Goal: Task Accomplishment & Management: Manage account settings

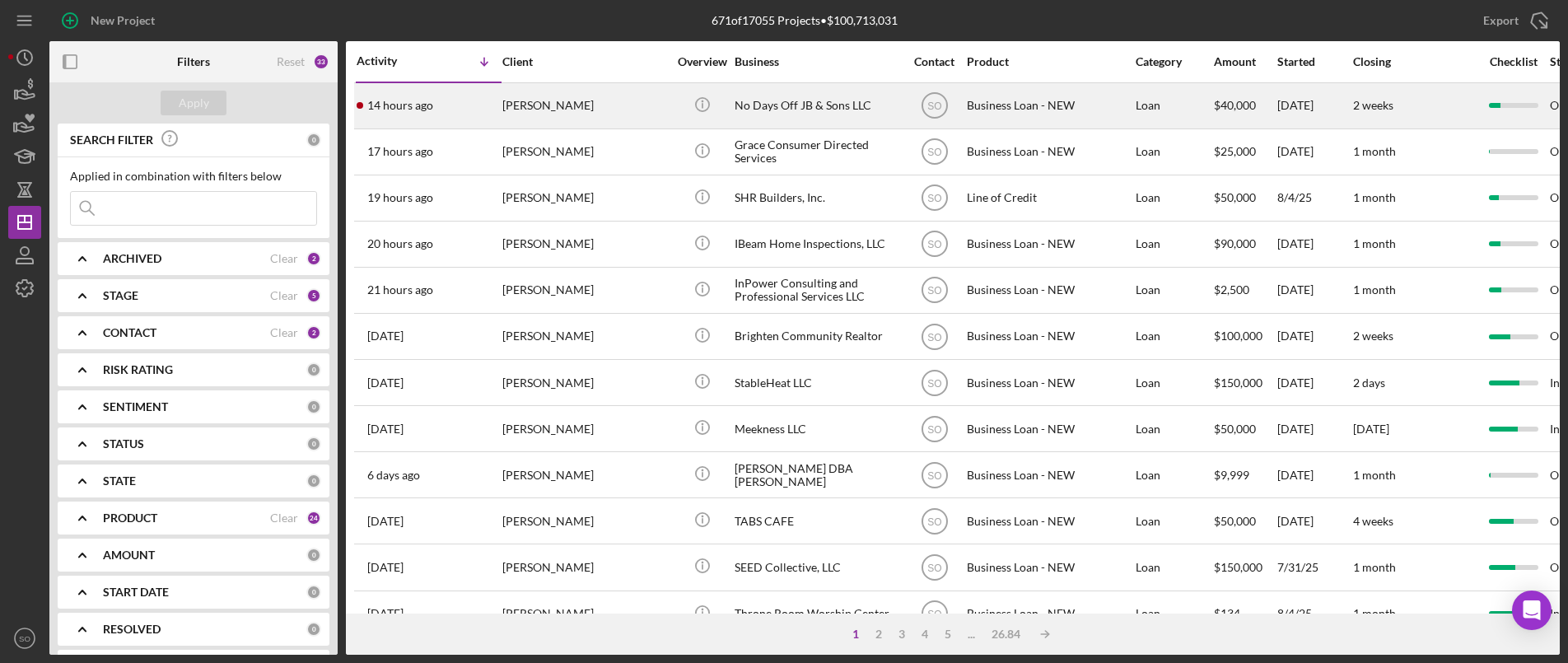
click at [509, 108] on div "[PERSON_NAME]" at bounding box center [584, 105] width 165 height 44
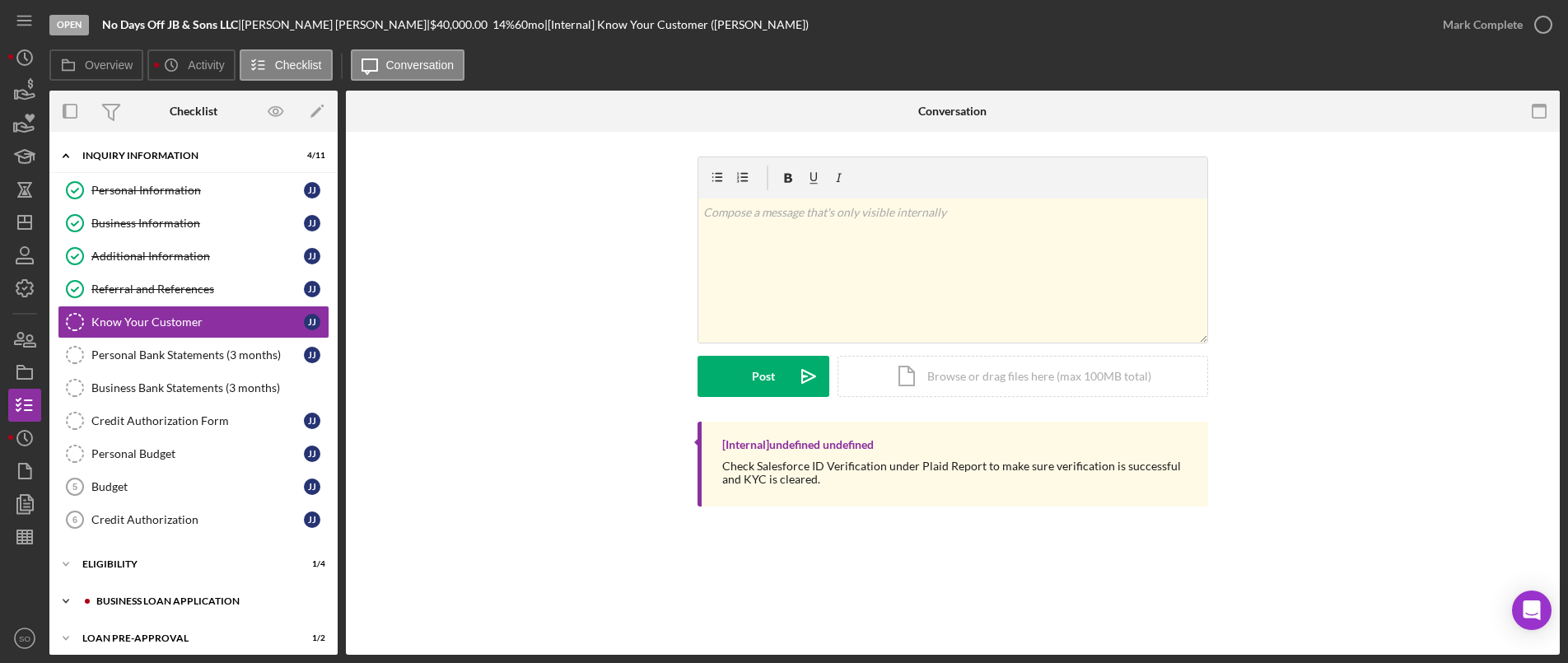
click at [146, 589] on div "Icon/Expander BUSINESS LOAN APPLICATION 8 / 27" at bounding box center [194, 602] width 289 height 33
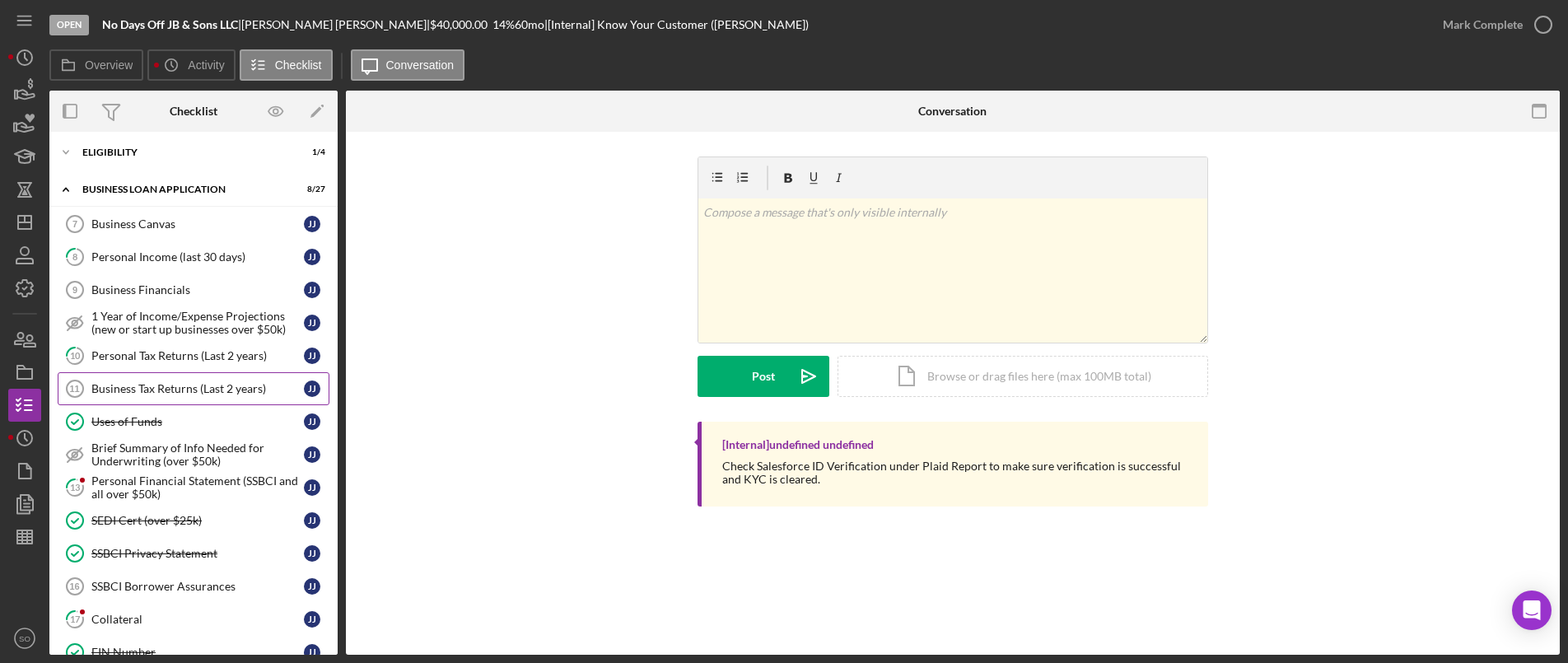
scroll to position [494, 0]
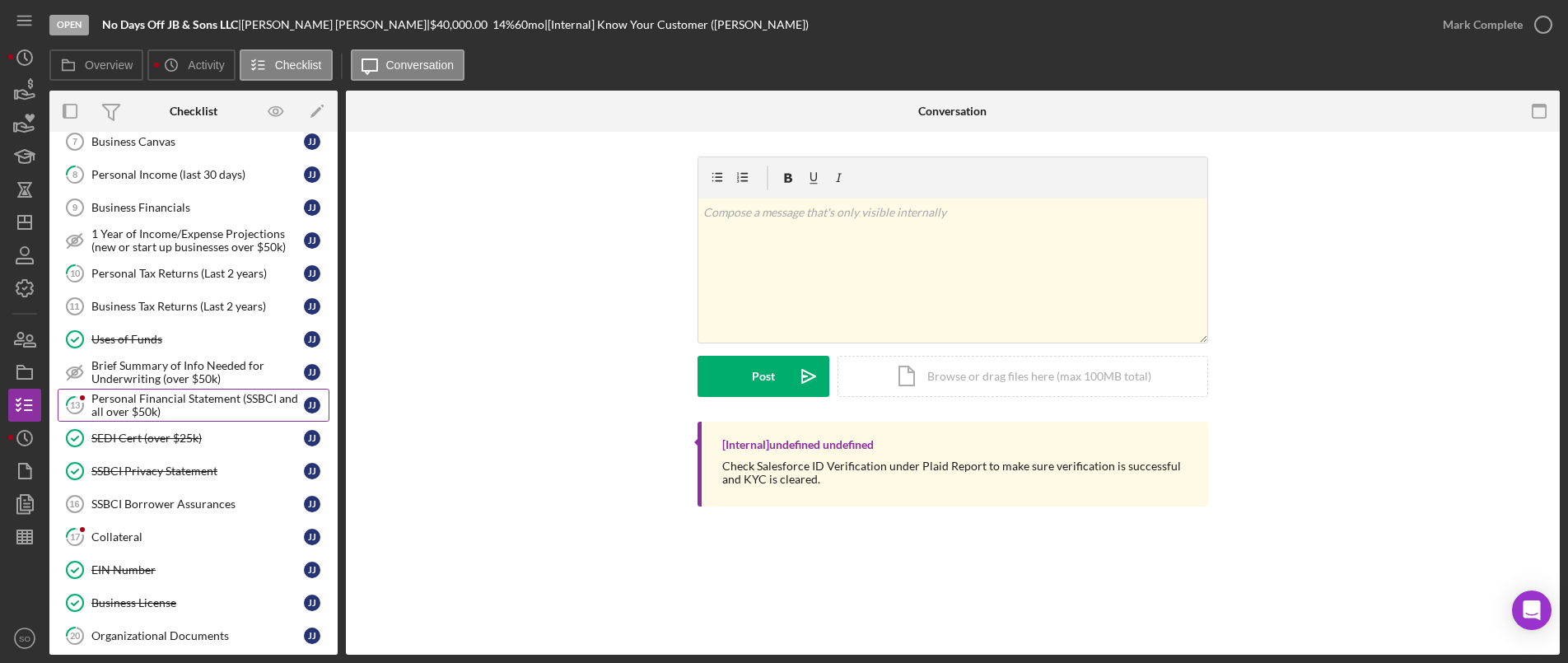
click at [164, 397] on div "Personal Financial Statement (SSBCI and all over $50k)" at bounding box center [198, 405] width 213 height 26
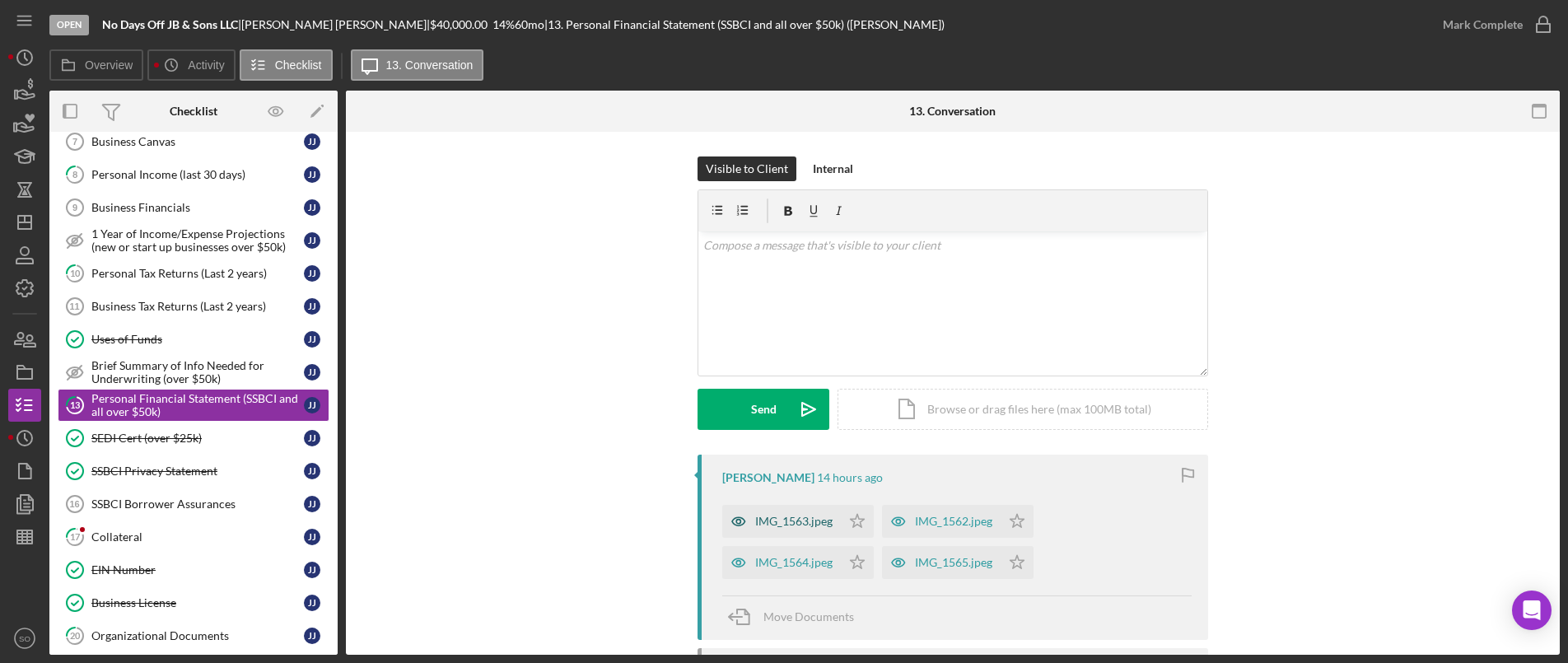
click at [801, 521] on div "IMG_1563.jpeg" at bounding box center [793, 522] width 77 height 14
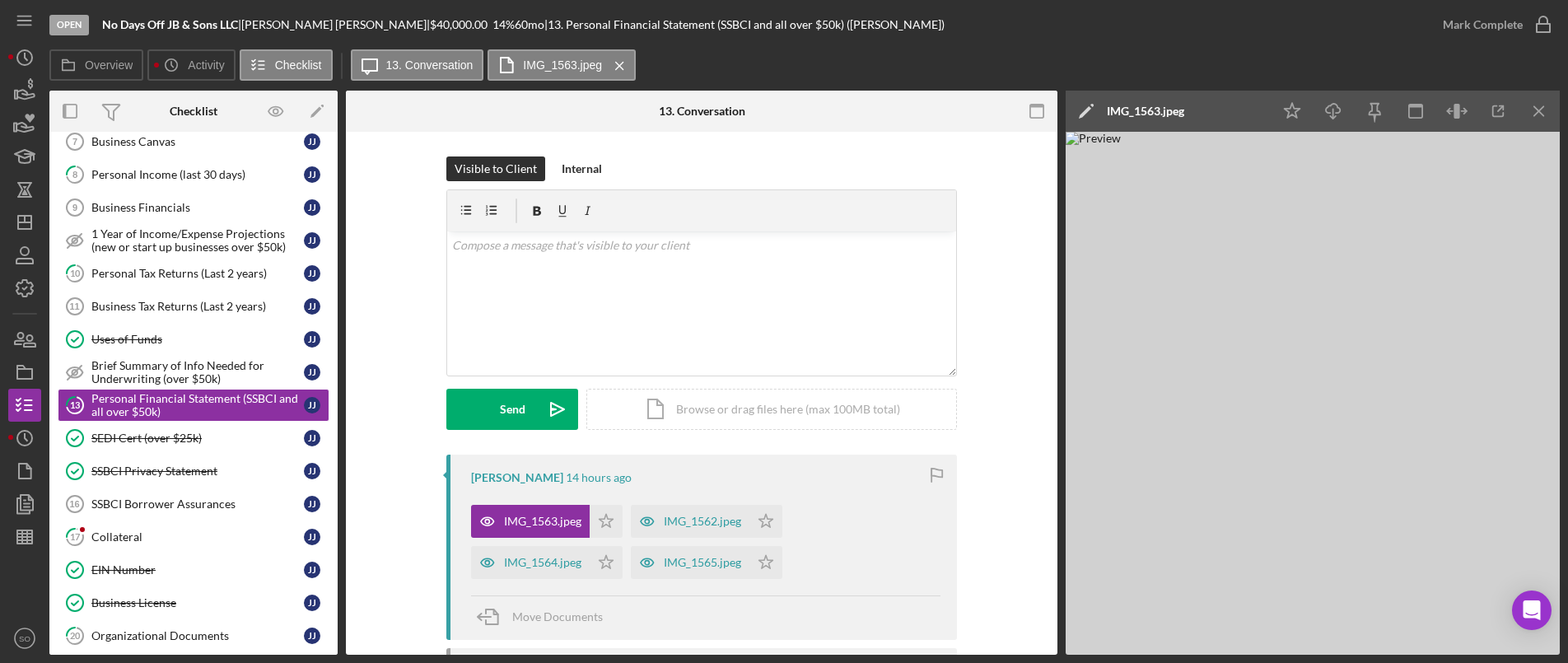
click at [699, 513] on div "IMG_1562.jpeg" at bounding box center [690, 522] width 119 height 33
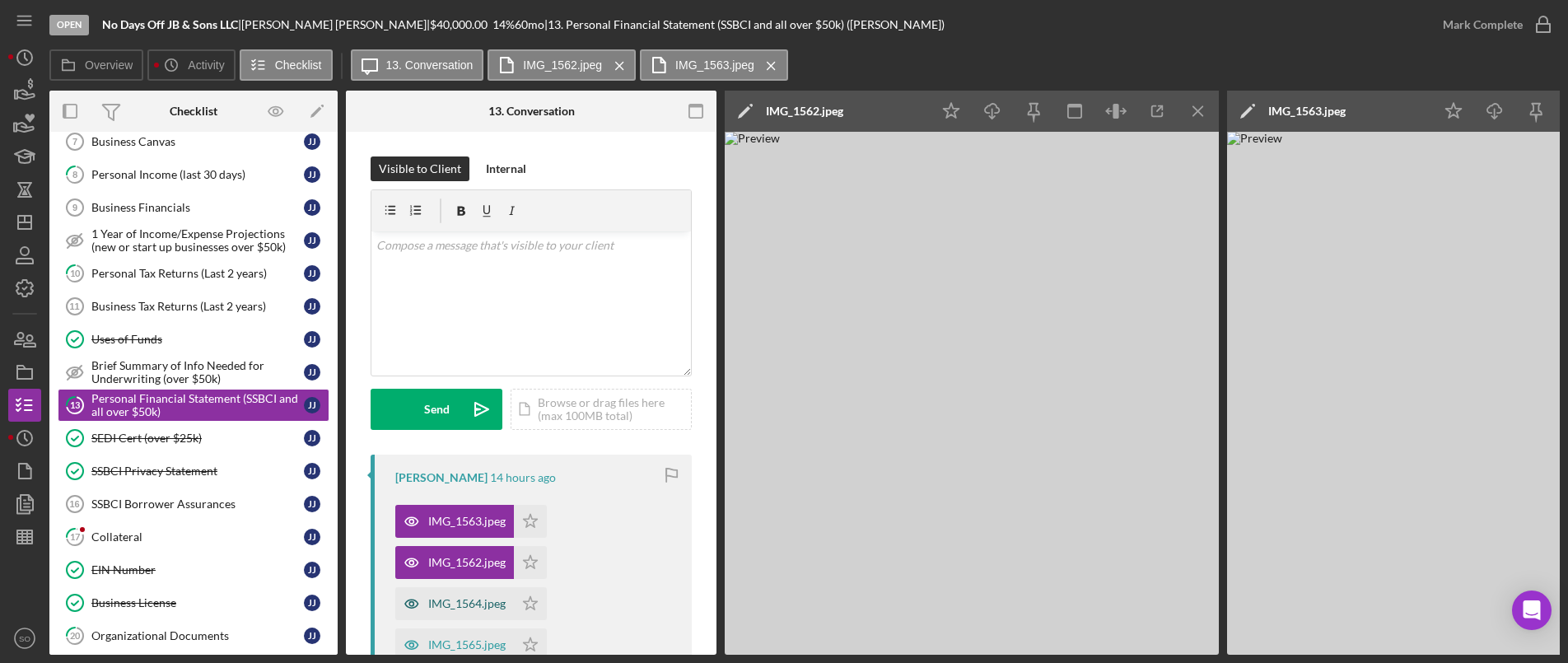
click at [458, 596] on div "IMG_1564.jpeg" at bounding box center [454, 604] width 119 height 33
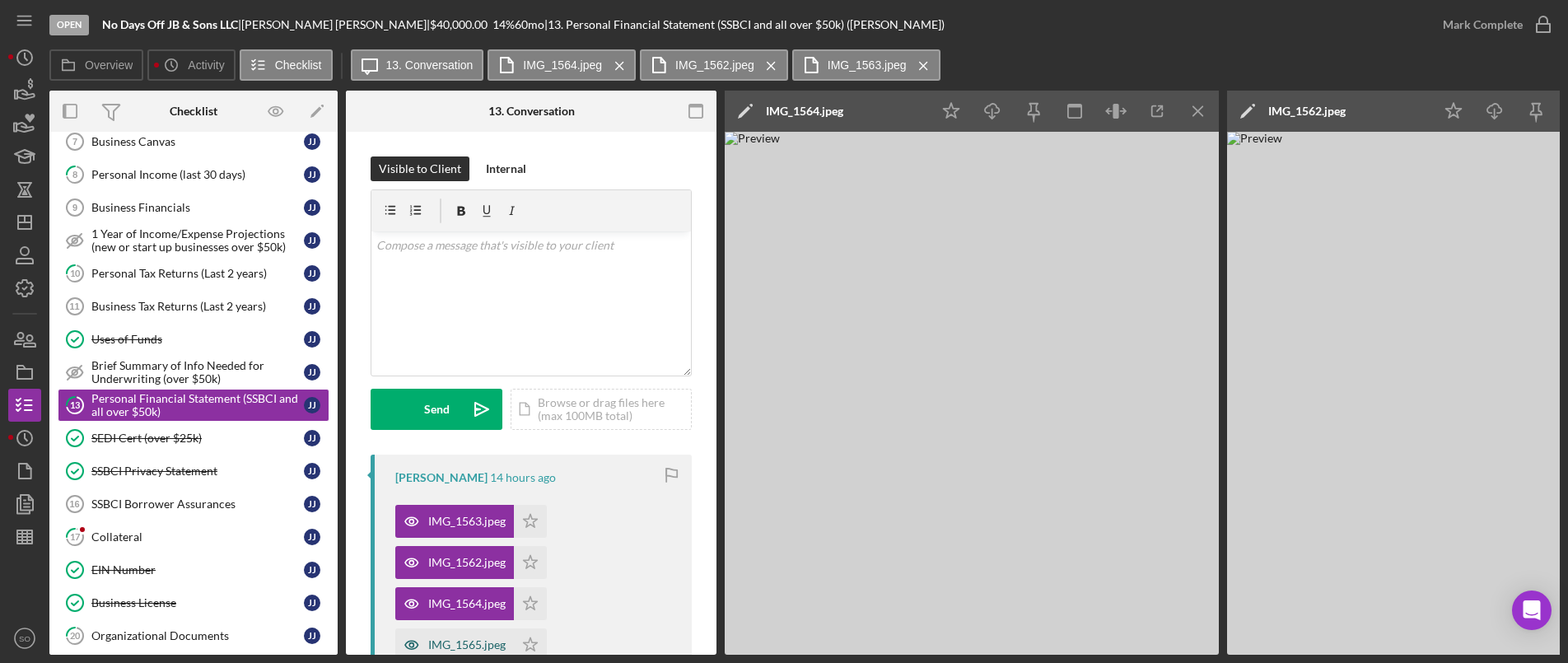
click at [451, 634] on div "IMG_1565.jpeg" at bounding box center [454, 644] width 119 height 33
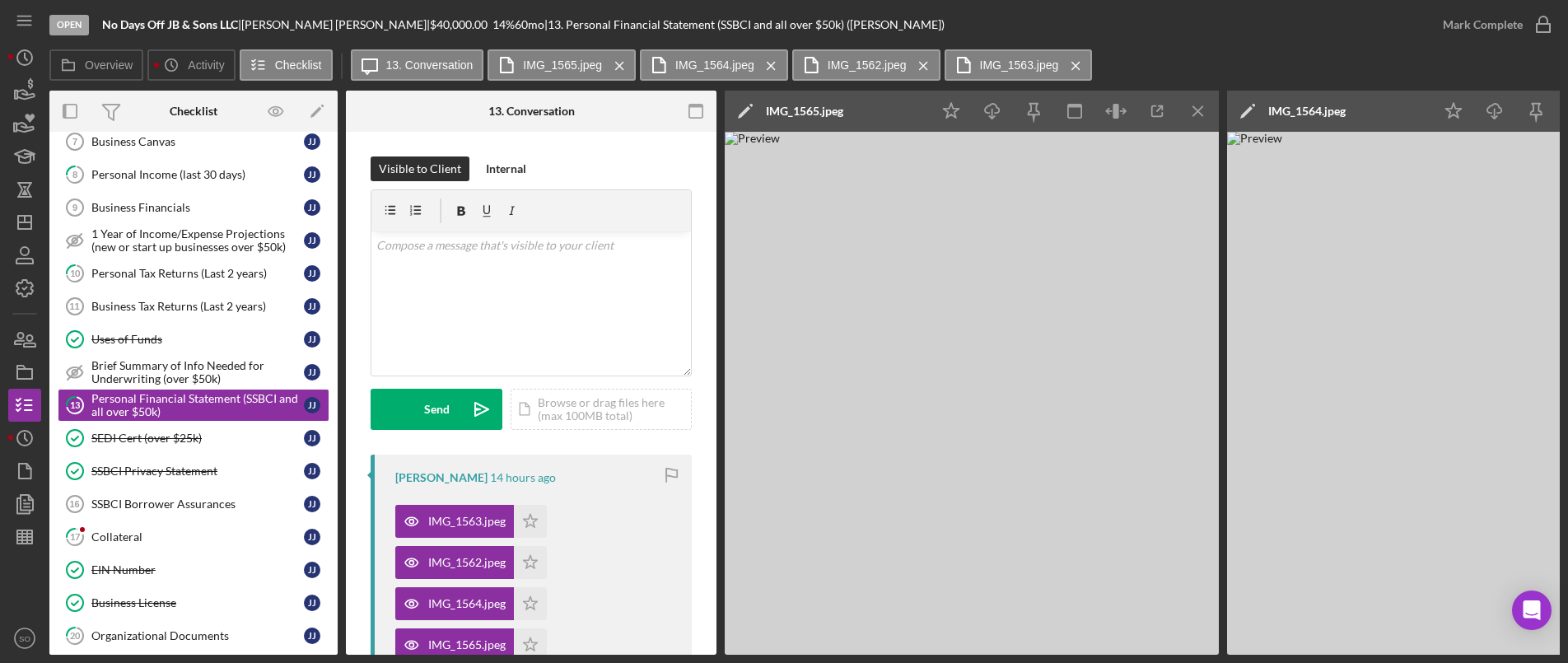
click at [1179, 103] on div "Icon/Star Icon/Download Icon/Menu Close" at bounding box center [1075, 111] width 289 height 41
click at [1191, 103] on icon "Icon/Menu Close" at bounding box center [1198, 111] width 37 height 37
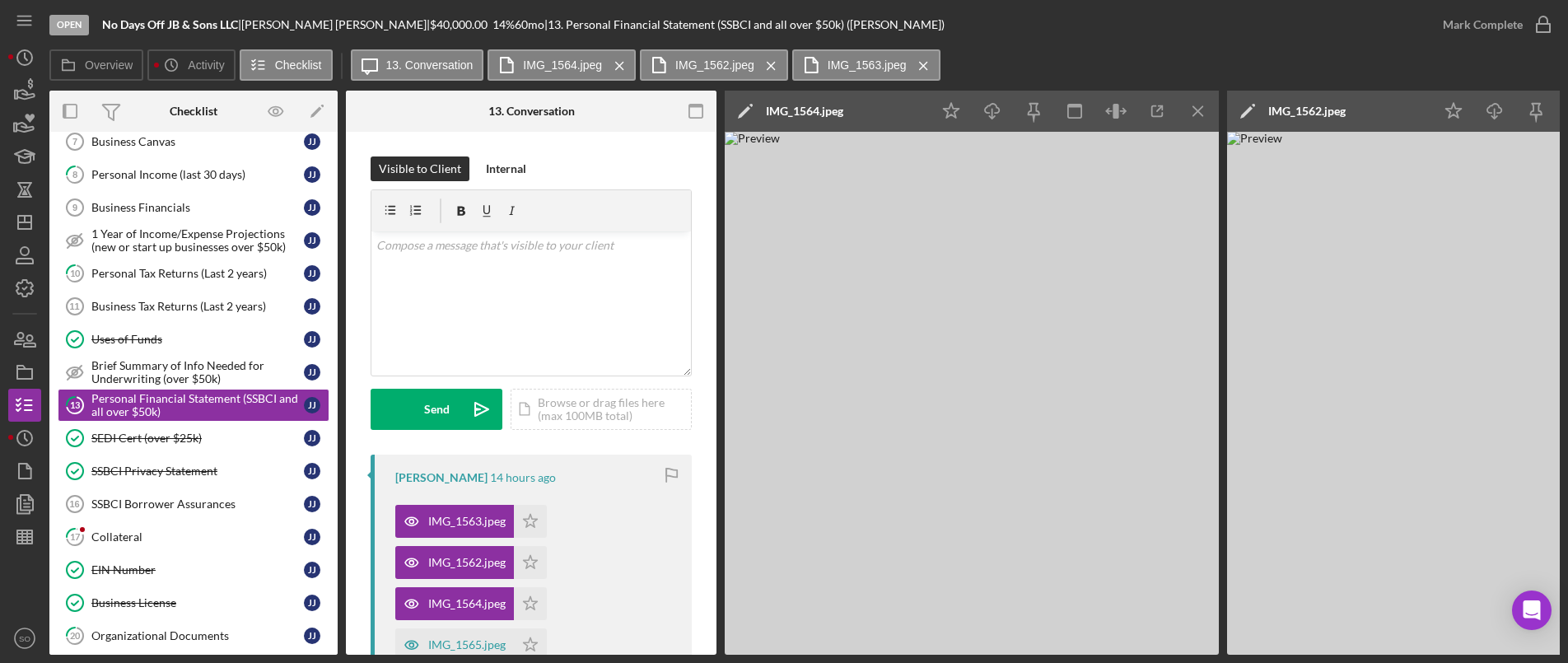
click at [1191, 103] on icon "Icon/Menu Close" at bounding box center [1198, 111] width 37 height 37
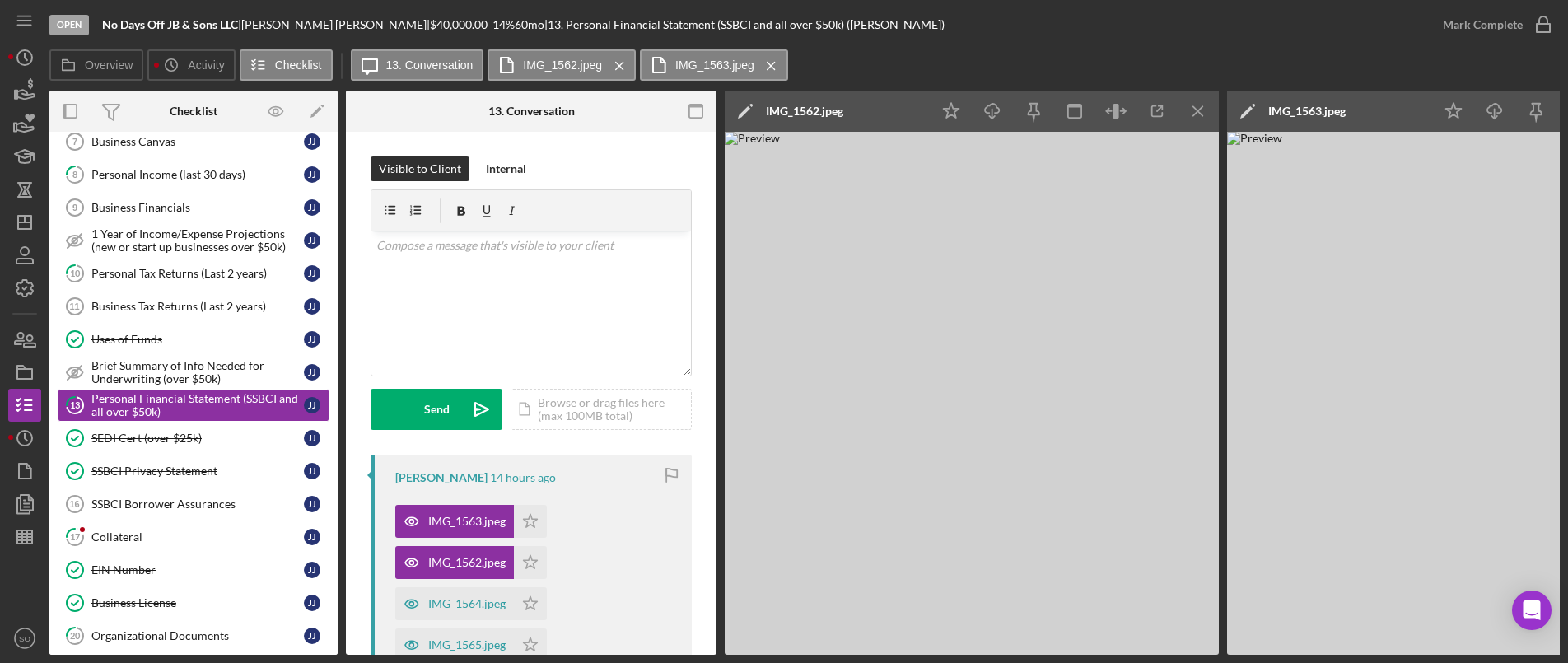
click at [1191, 103] on icon "Icon/Menu Close" at bounding box center [1198, 111] width 37 height 37
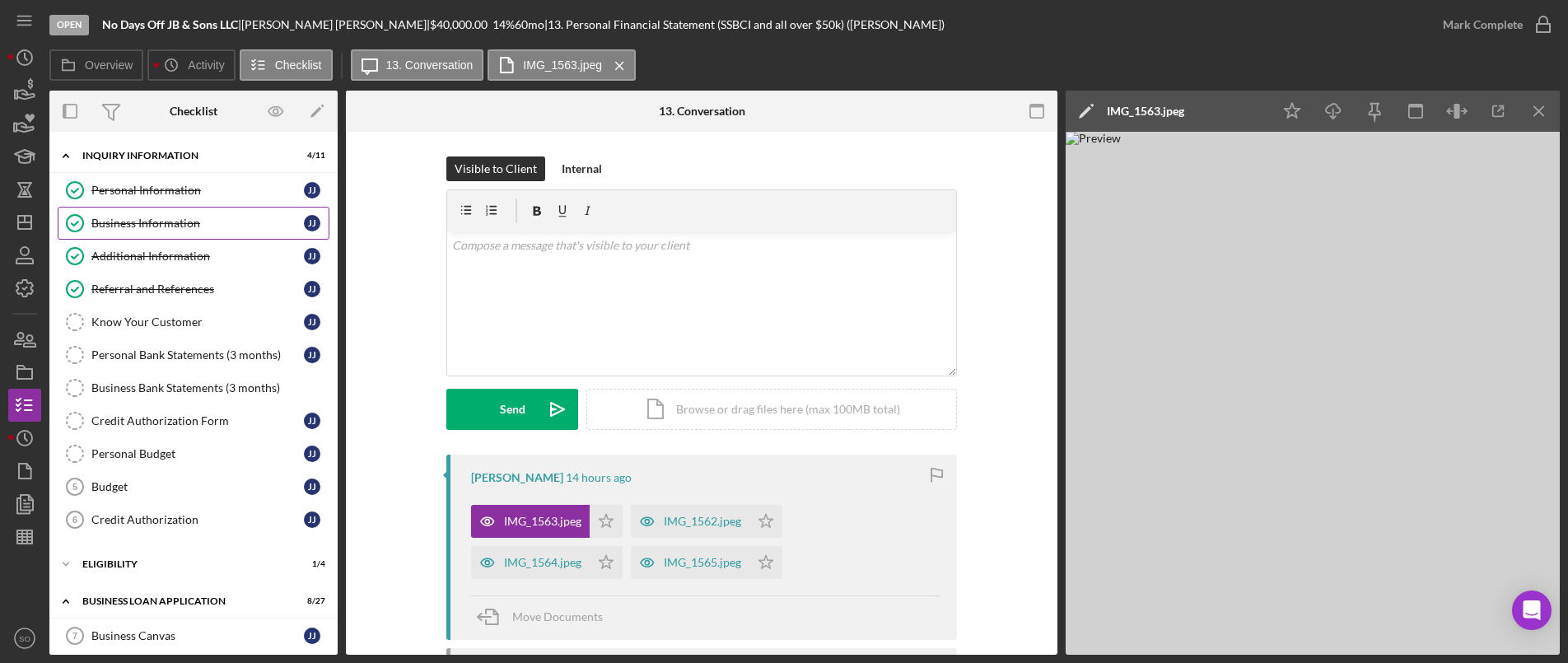
click at [151, 225] on div "Business Information" at bounding box center [198, 223] width 213 height 14
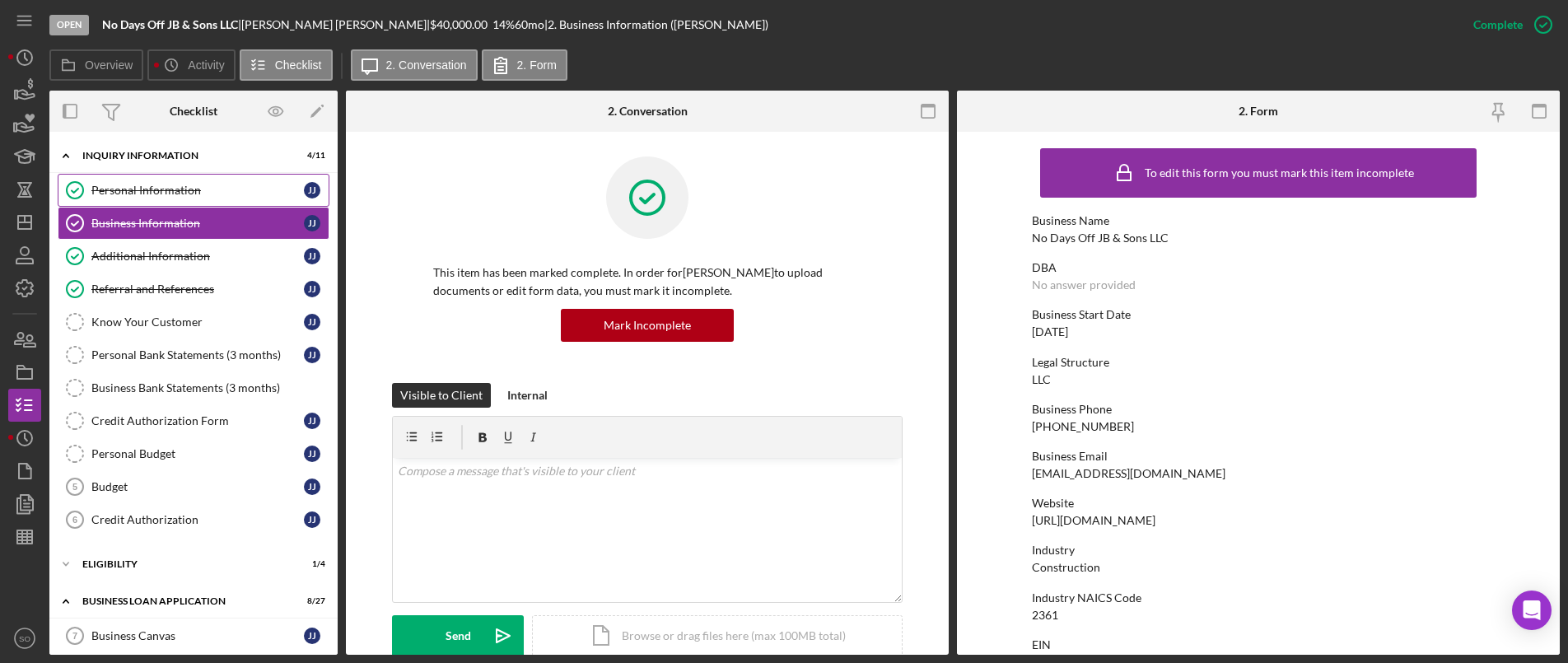
click at [143, 181] on link "Personal Information Personal Information J J" at bounding box center [193, 190] width 272 height 33
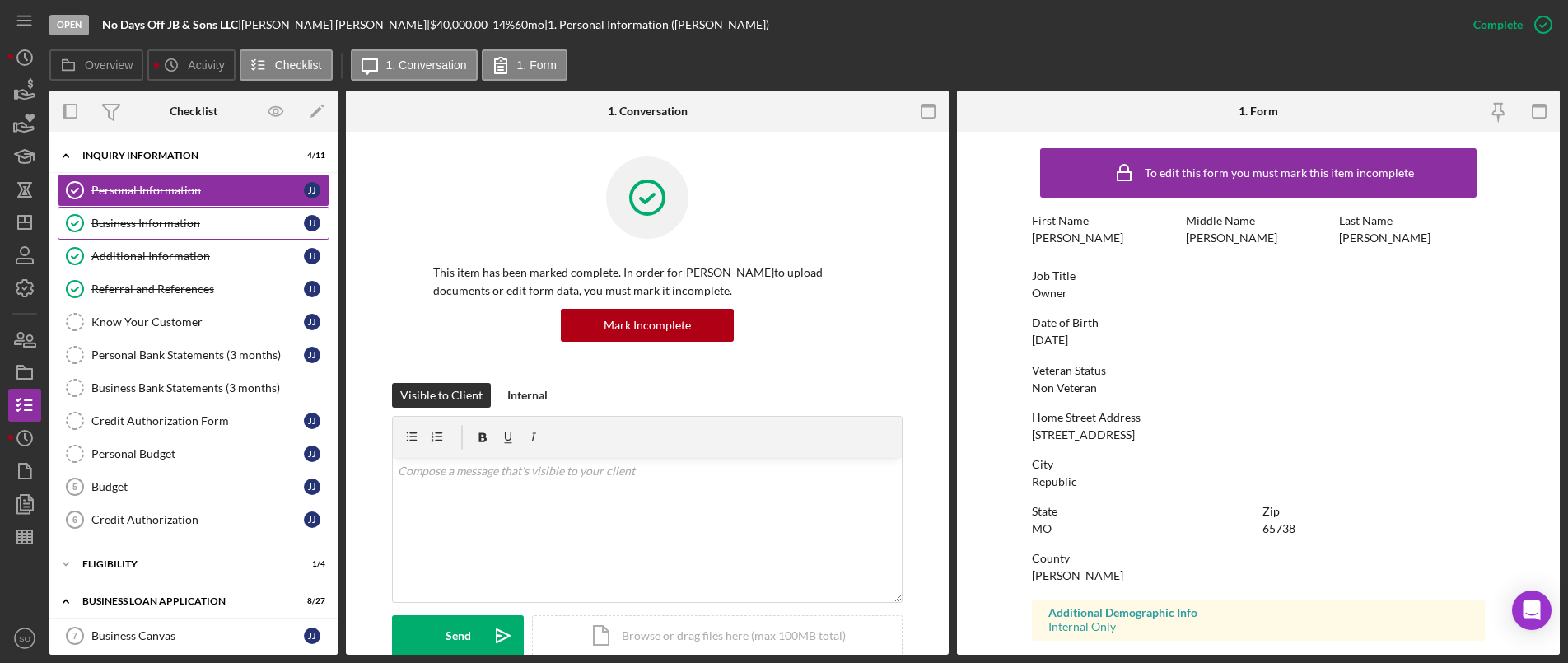
click at [158, 238] on link "Business Information Business Information J J" at bounding box center [193, 223] width 272 height 33
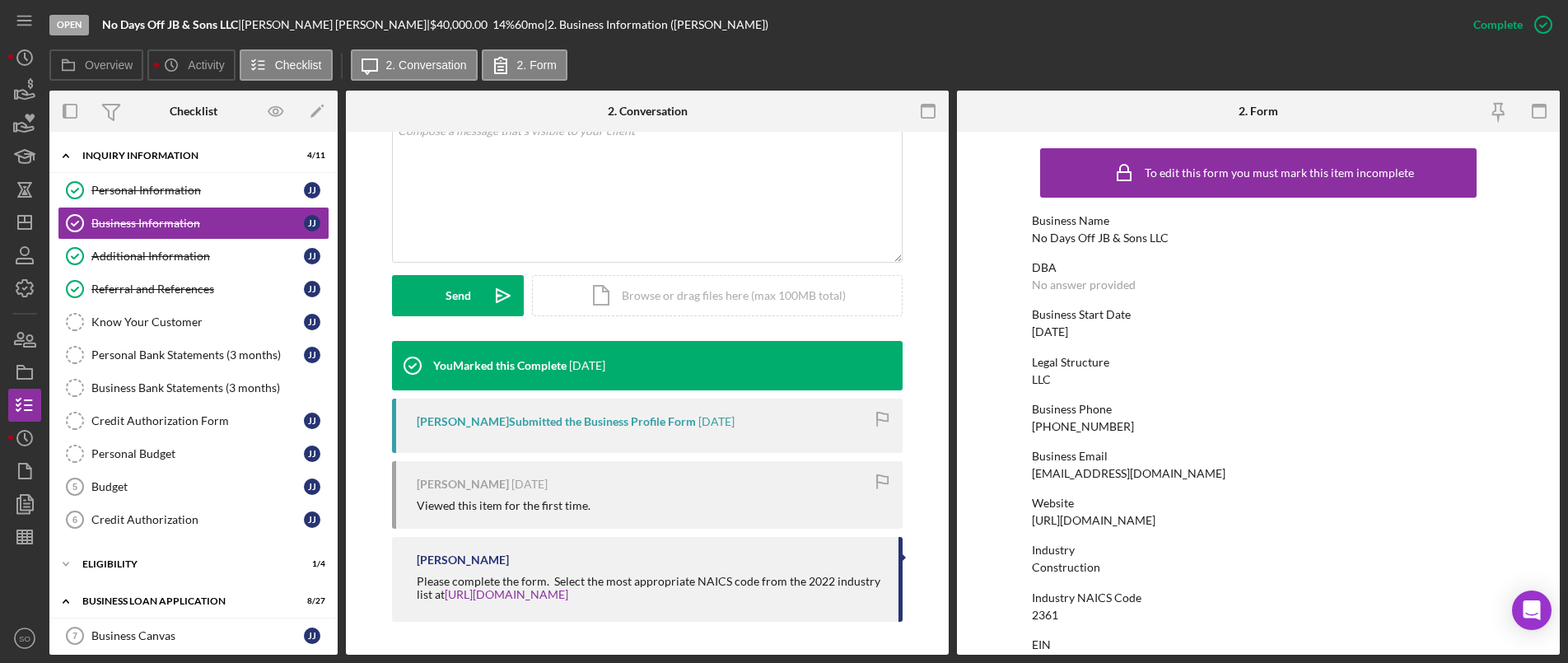
scroll to position [330, 0]
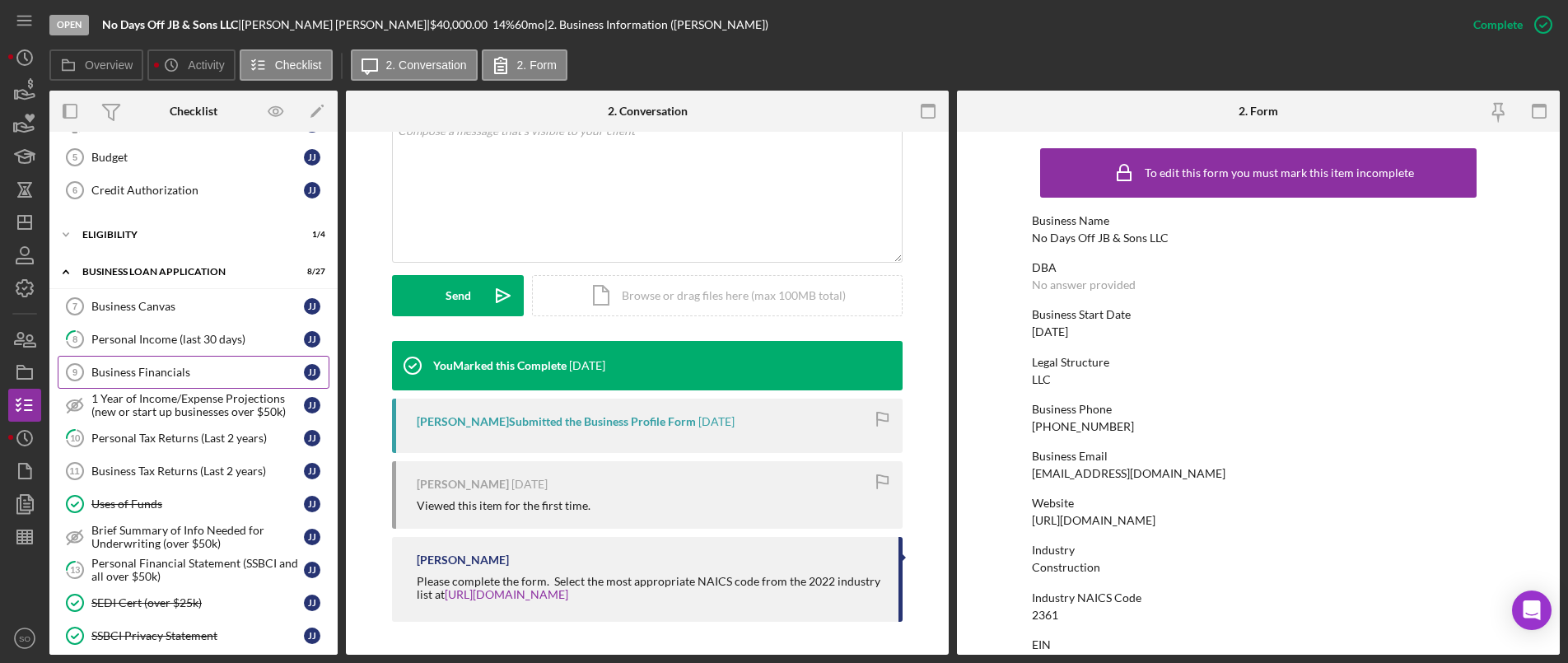
click at [193, 369] on div "Business Financials" at bounding box center [198, 372] width 213 height 14
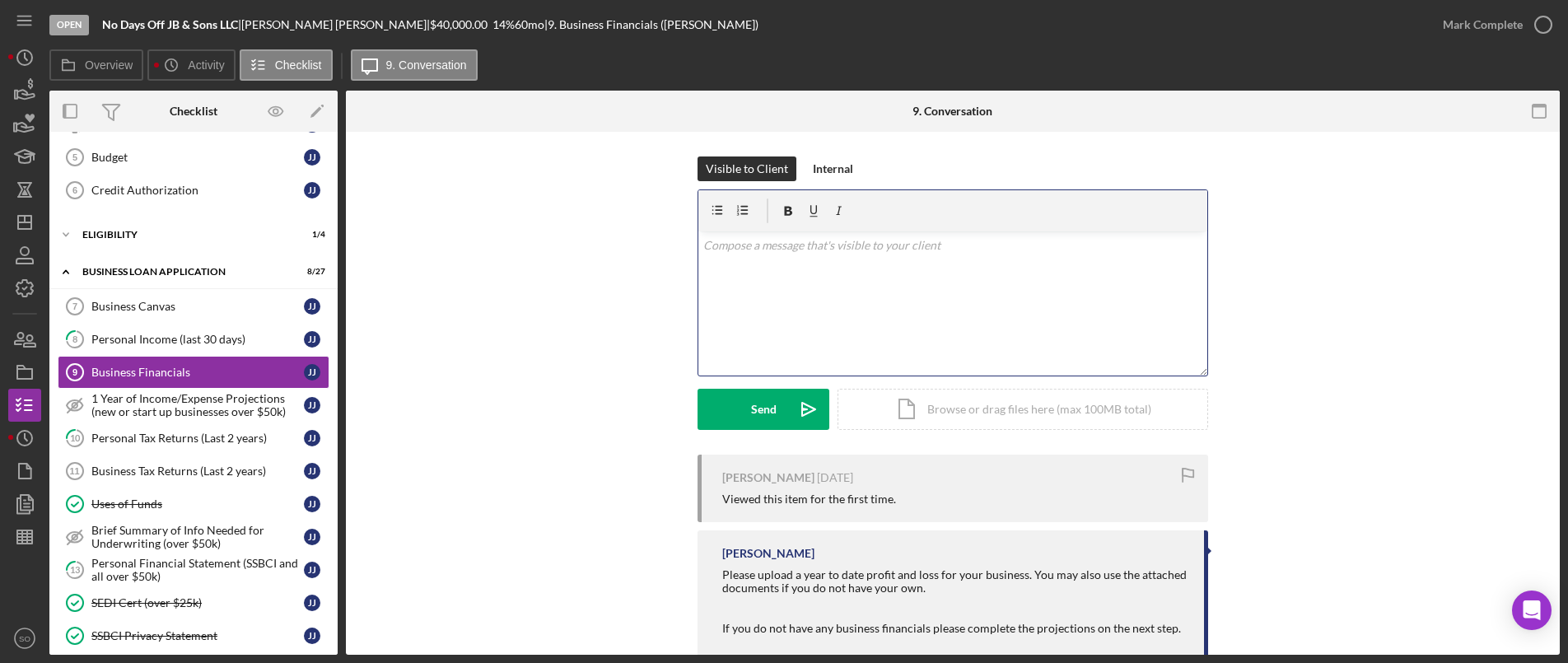
click at [789, 329] on div "v Color teal Color pink Remove color Add row above Add row below Add column bef…" at bounding box center [953, 303] width 509 height 144
click at [745, 418] on button "Send Icon/icon-invite-send" at bounding box center [763, 410] width 132 height 41
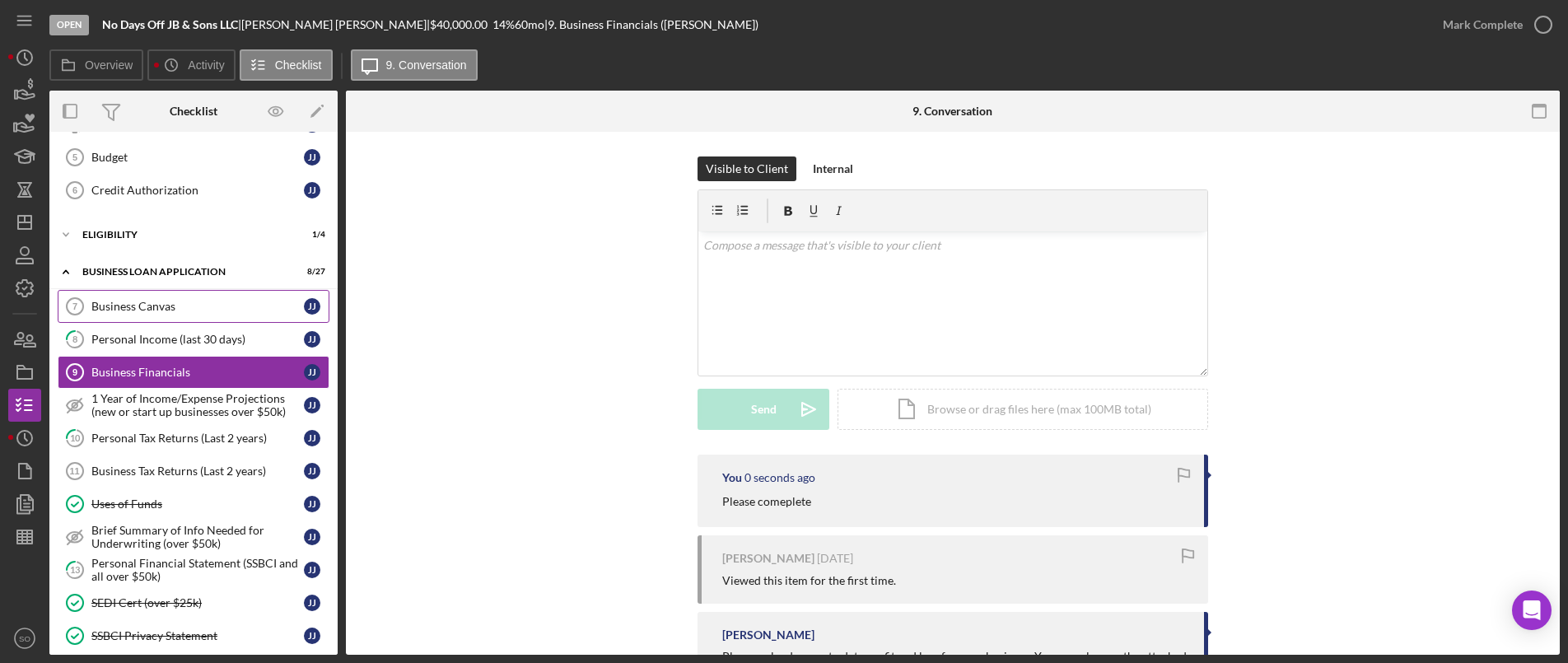
click at [177, 299] on div "Business Canvas" at bounding box center [198, 306] width 213 height 14
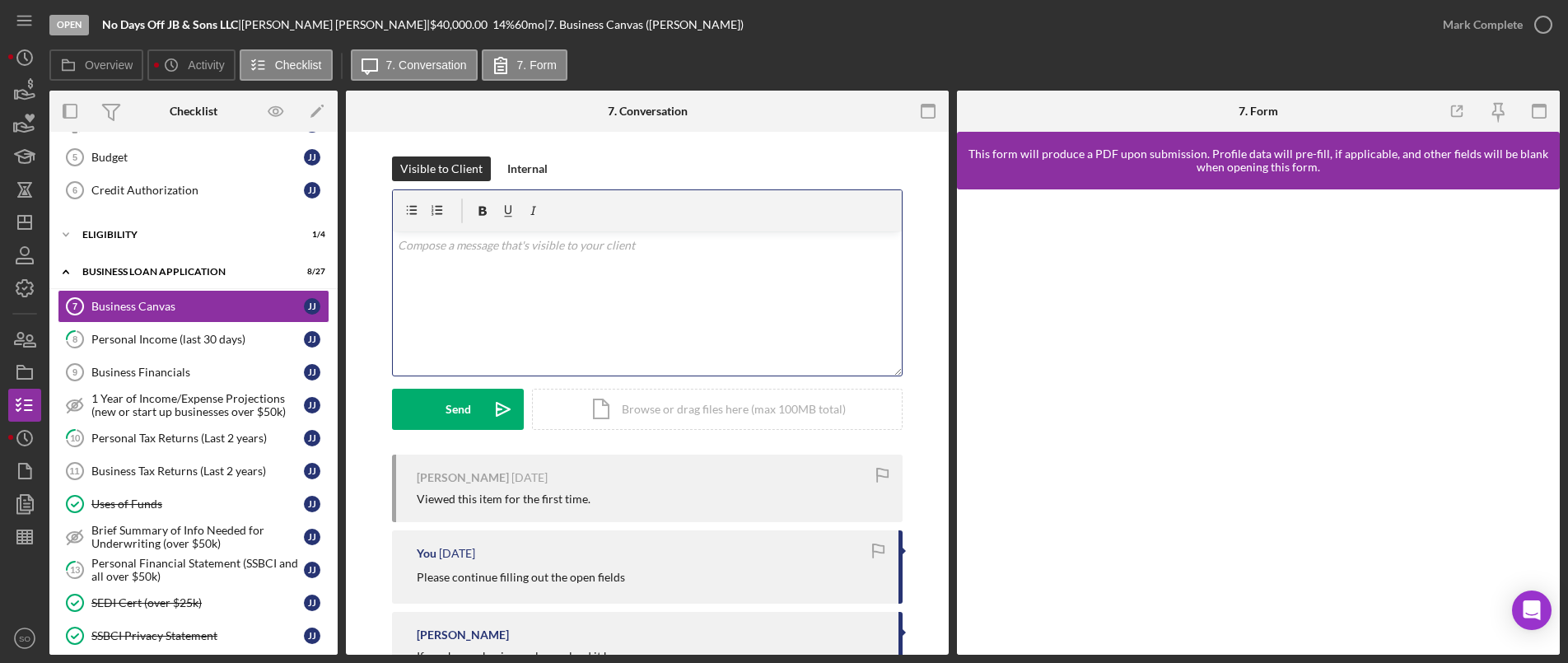
click at [783, 267] on div "v Color teal Color pink Remove color Add row above Add row below Add column bef…" at bounding box center [647, 303] width 509 height 144
click at [498, 421] on icon "Icon/icon-invite-send" at bounding box center [503, 410] width 41 height 41
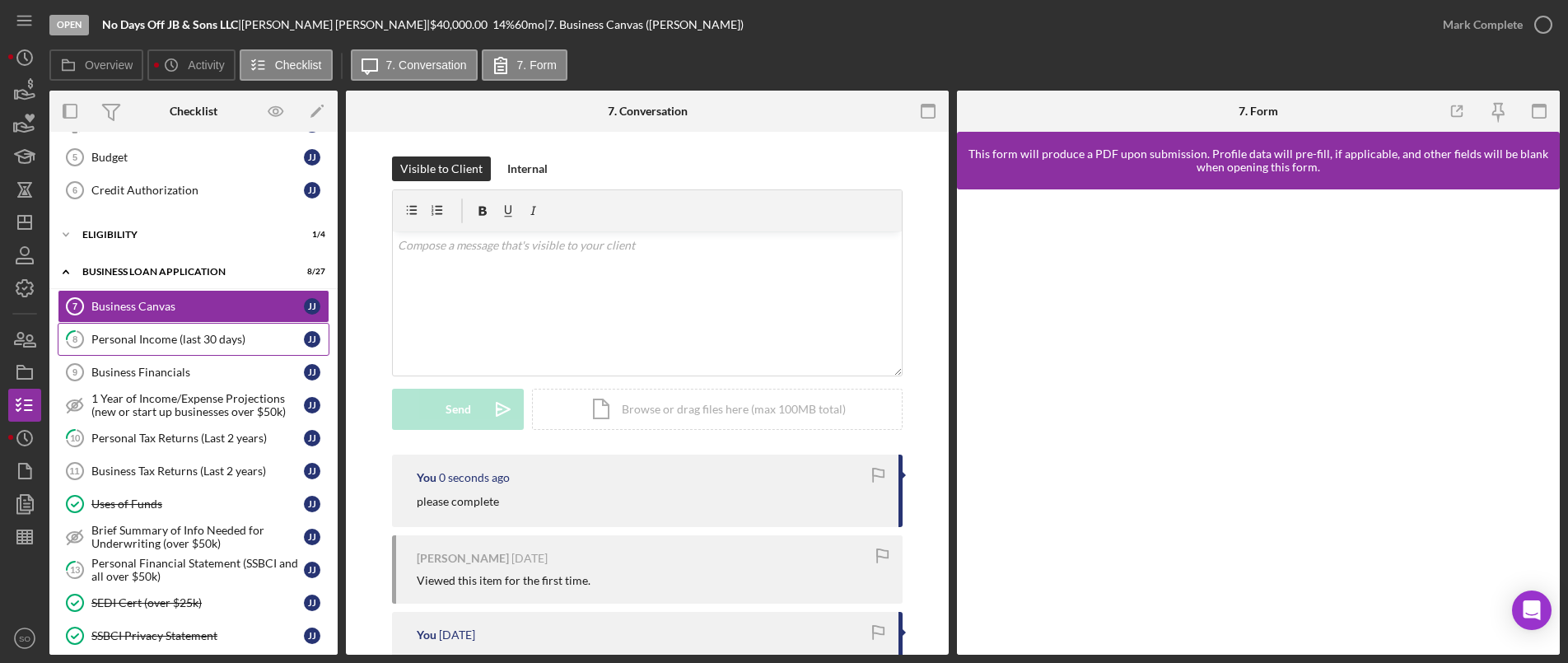
click at [224, 349] on link "8 Personal Income (last 30 days) J J" at bounding box center [193, 339] width 272 height 33
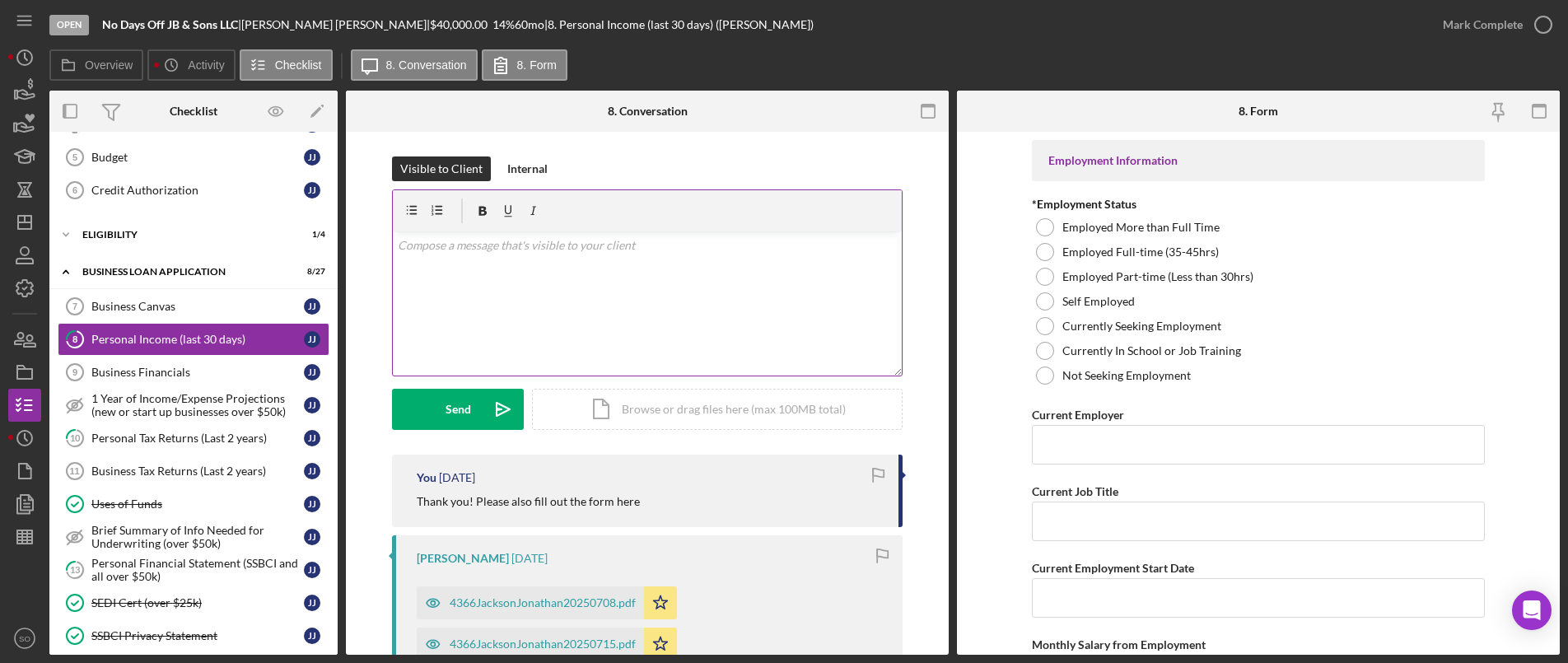
click at [450, 283] on div "v Color teal Color pink Remove color Add row above Add row below Add column bef…" at bounding box center [647, 303] width 509 height 144
click at [467, 410] on div "Send" at bounding box center [458, 410] width 25 height 41
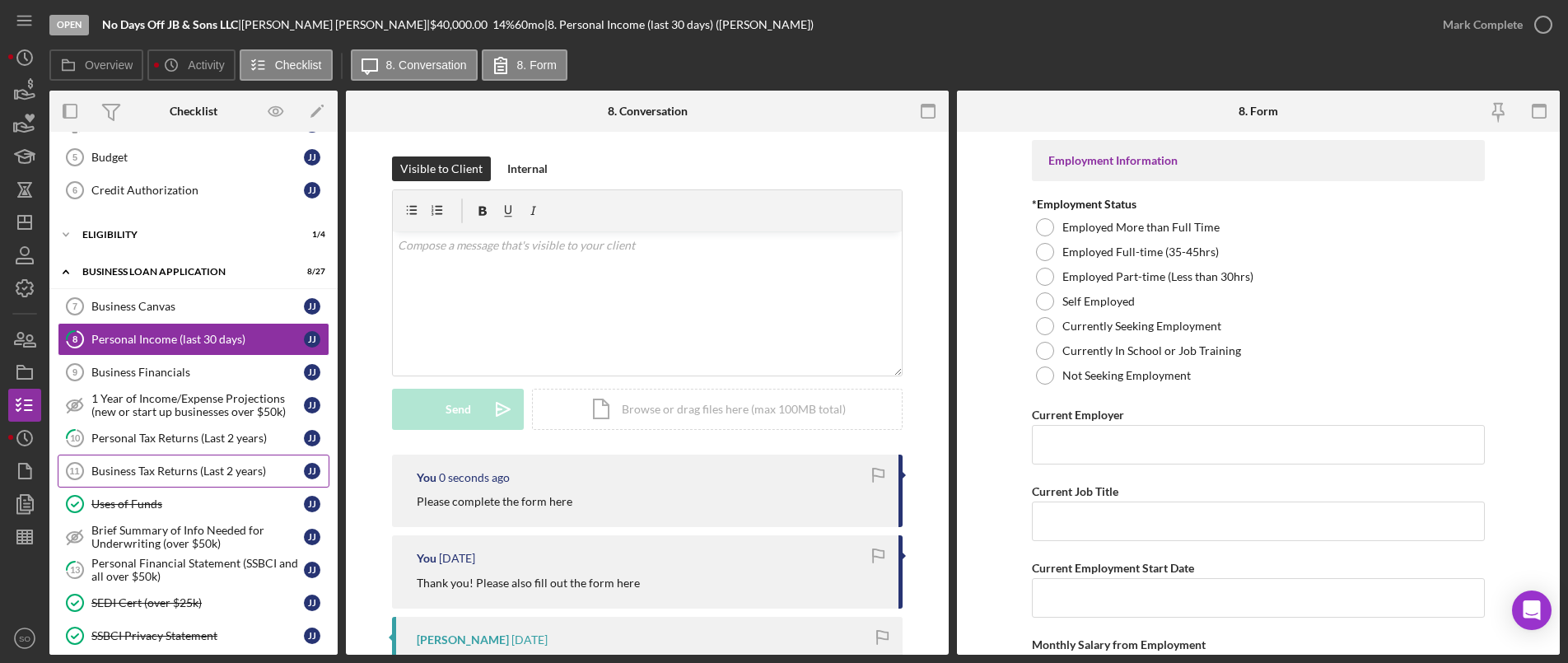
click at [176, 473] on div "Business Tax Returns (Last 2 years)" at bounding box center [198, 471] width 213 height 14
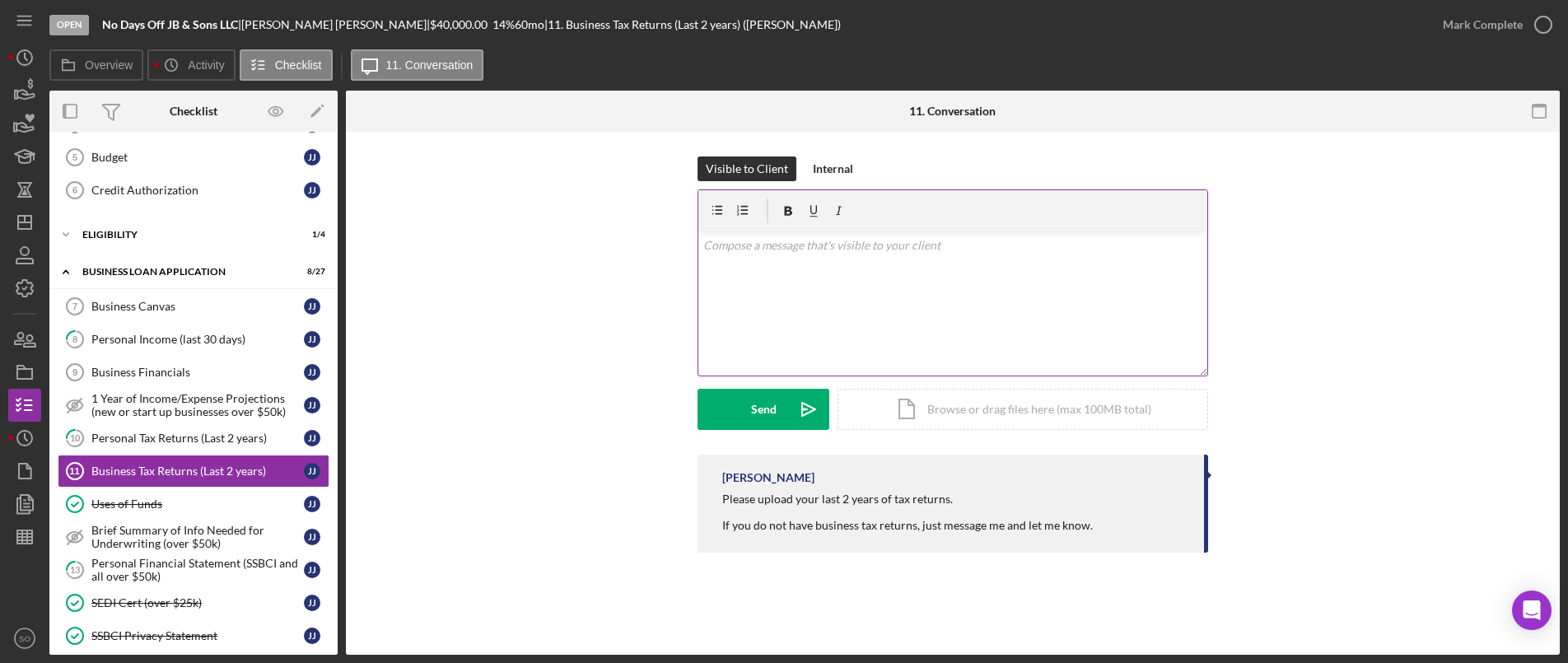
click at [747, 309] on div "v Color teal Color pink Remove color Add row above Add row below Add column bef…" at bounding box center [953, 303] width 509 height 144
click at [796, 406] on icon "Icon/icon-invite-send" at bounding box center [808, 410] width 41 height 41
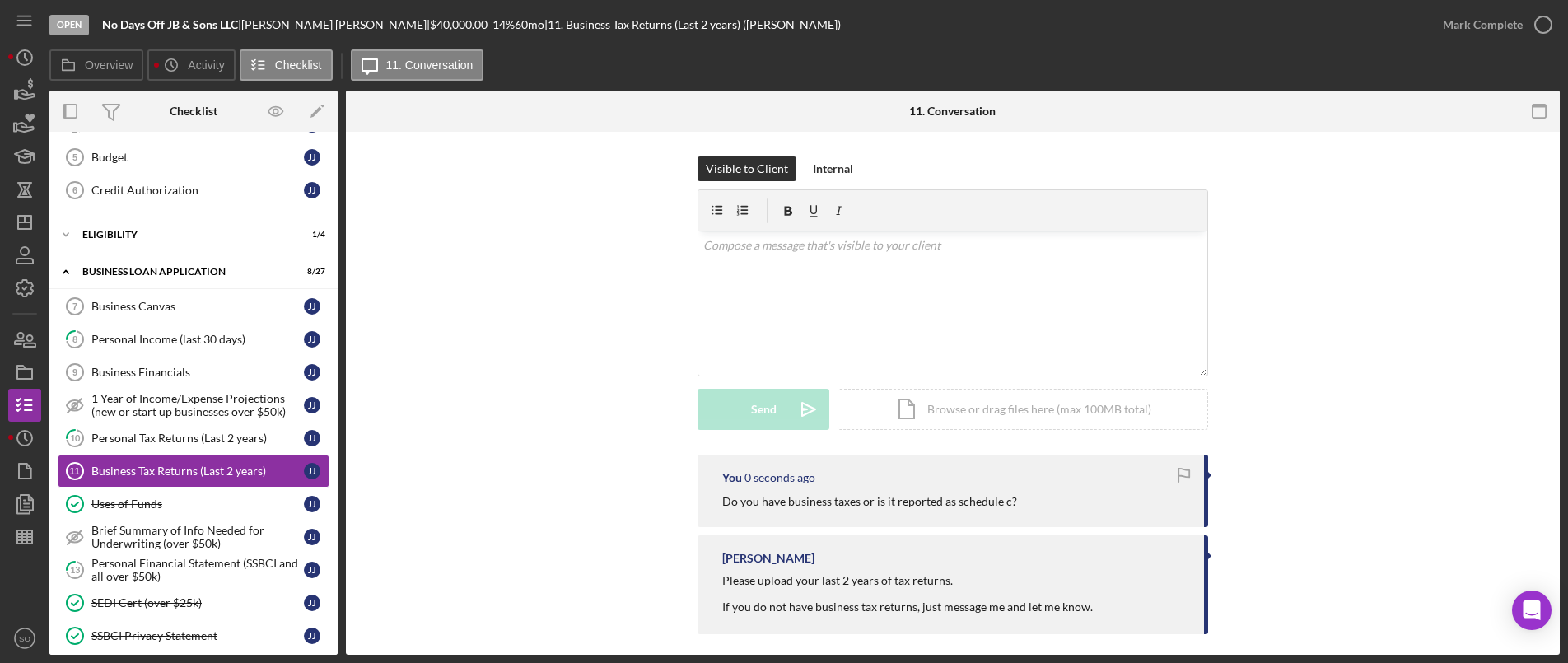
drag, startPoint x: 216, startPoint y: 429, endPoint x: 334, endPoint y: 402, distance: 121.0
click at [216, 429] on link "10 Personal Tax Returns (Last 2 years) J J" at bounding box center [193, 438] width 272 height 33
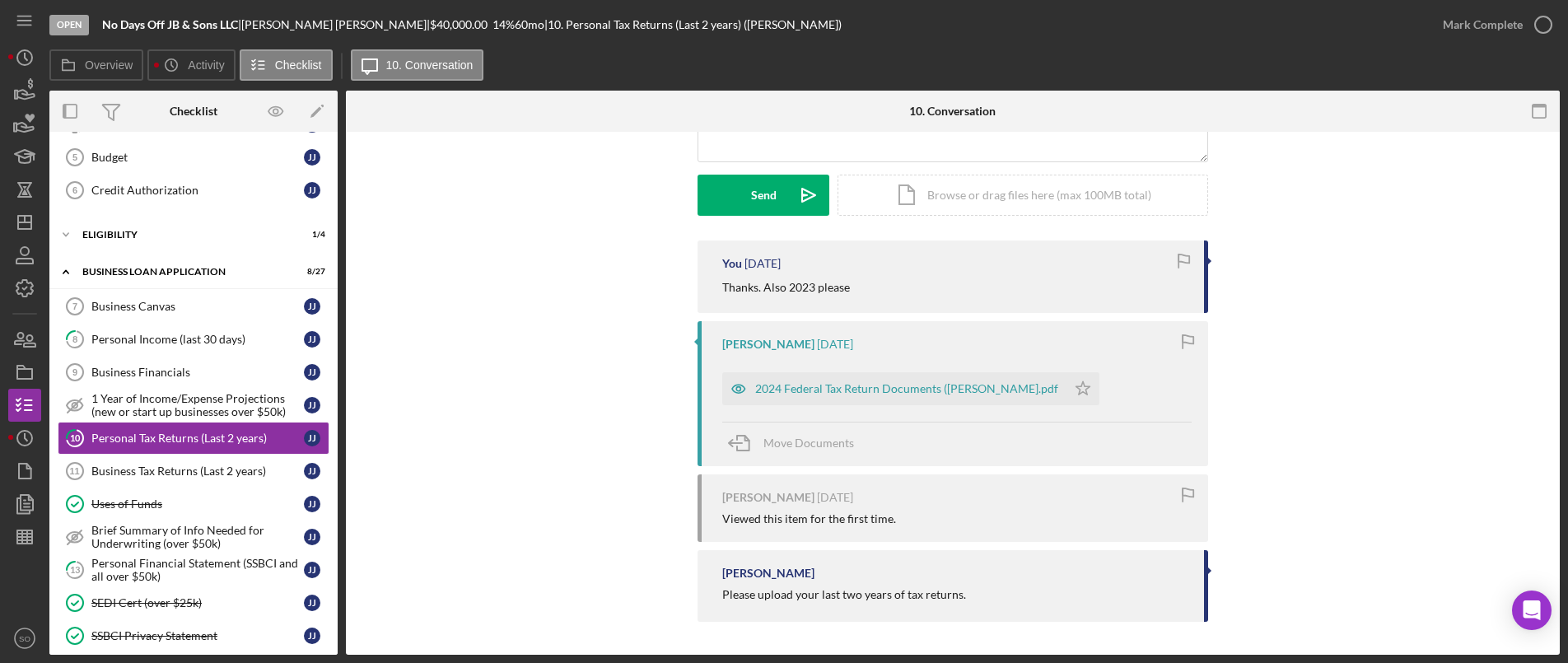
scroll to position [132, 0]
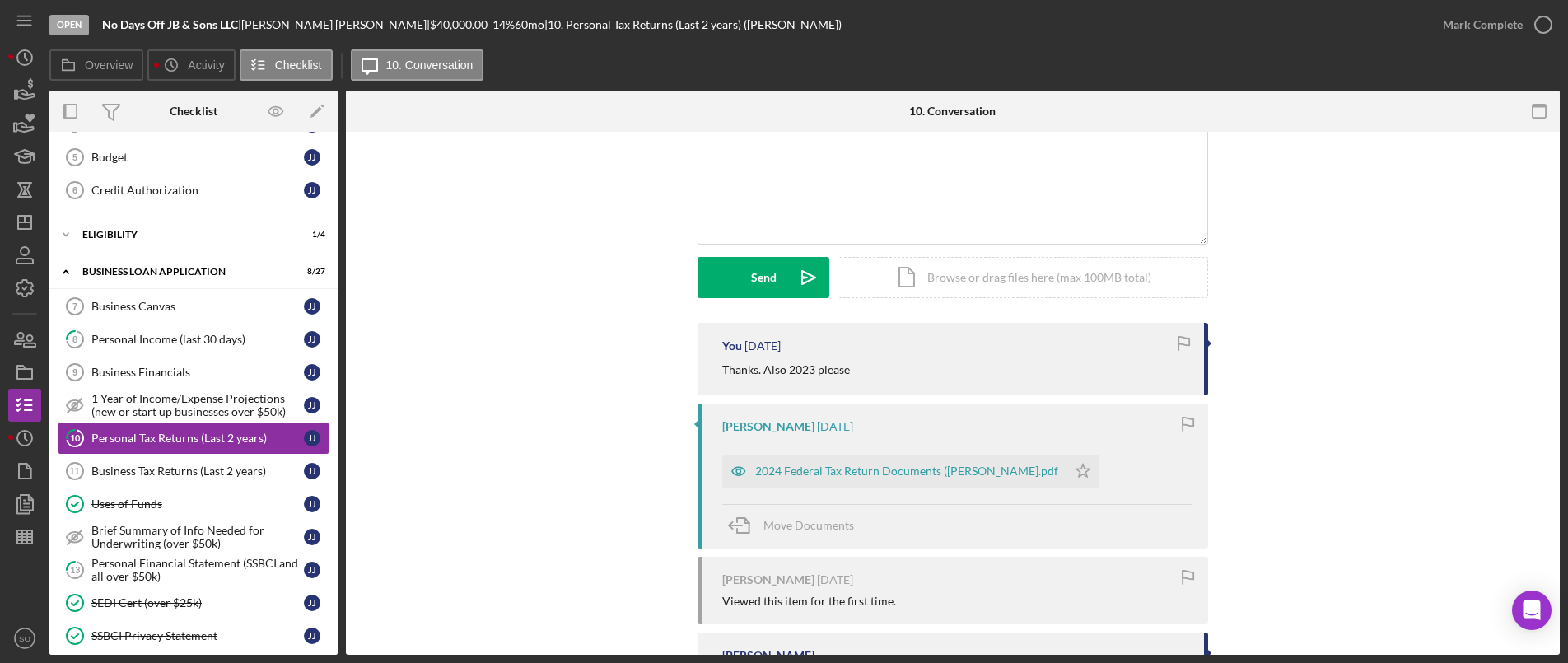
click at [860, 369] on div "Thanks. Also 2023 please" at bounding box center [955, 370] width 465 height 19
drag, startPoint x: 856, startPoint y: 368, endPoint x: 717, endPoint y: 363, distance: 139.1
click at [717, 363] on div "You 3 days ago Thanks. Also 2023 please" at bounding box center [953, 359] width 511 height 72
copy p "Thanks. Also 2023 please"
click at [799, 197] on div "v Color teal Color pink Remove color Add row above Add row below Add column bef…" at bounding box center [953, 172] width 509 height 144
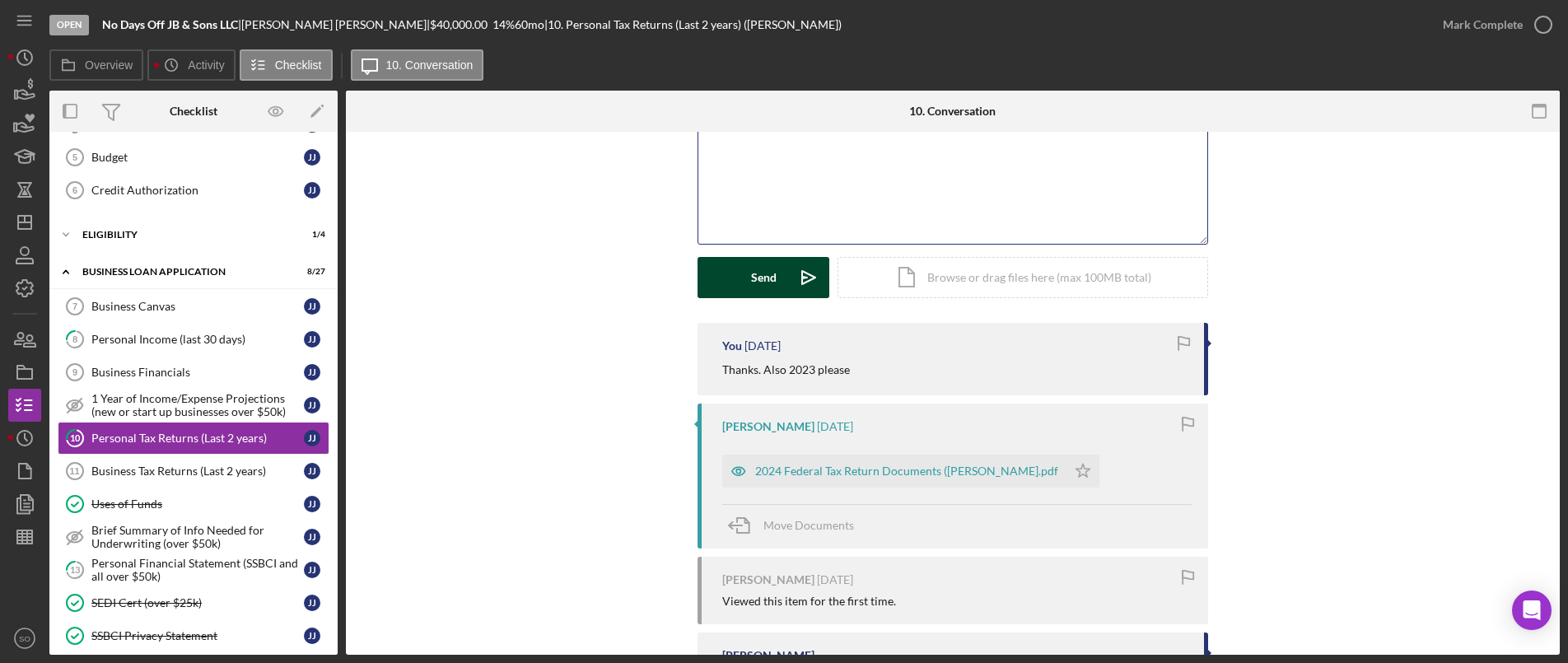
scroll to position [102, 0]
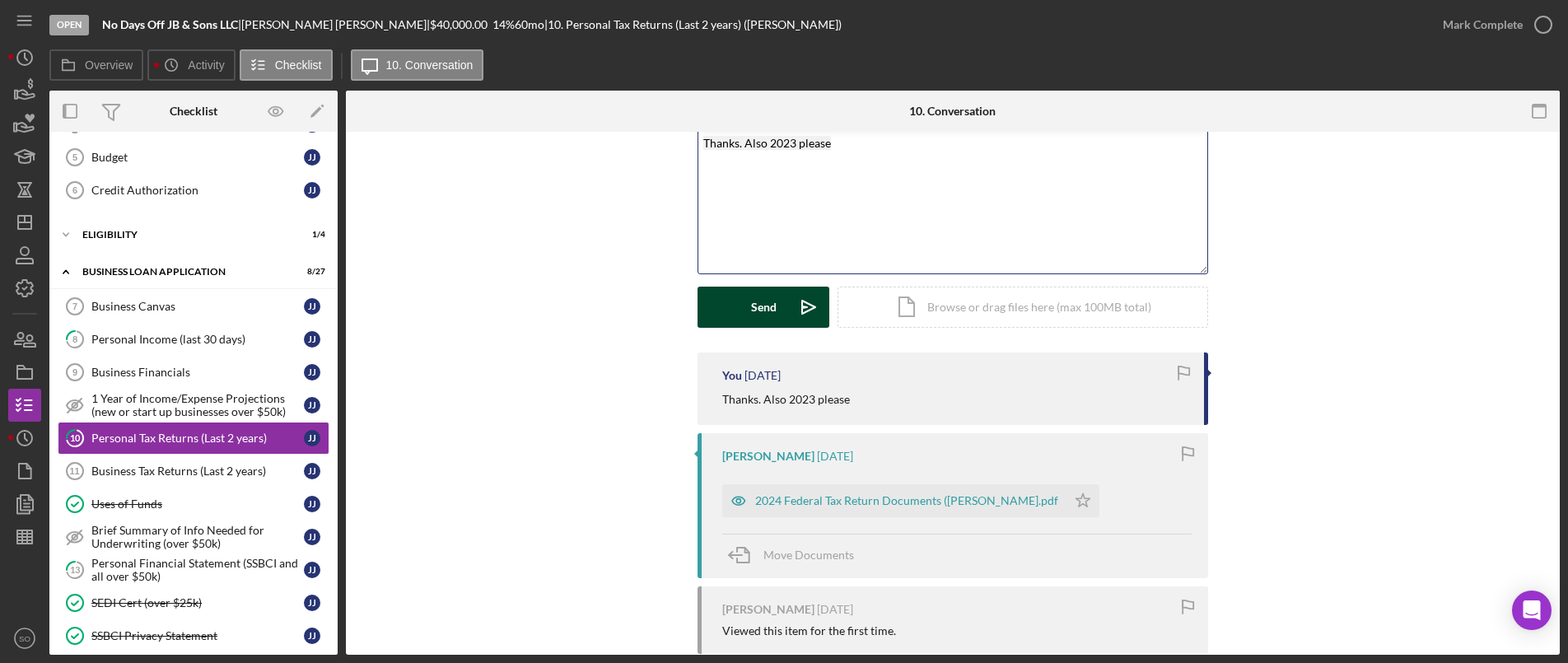
click at [778, 301] on button "Send Icon/icon-invite-send" at bounding box center [763, 307] width 132 height 41
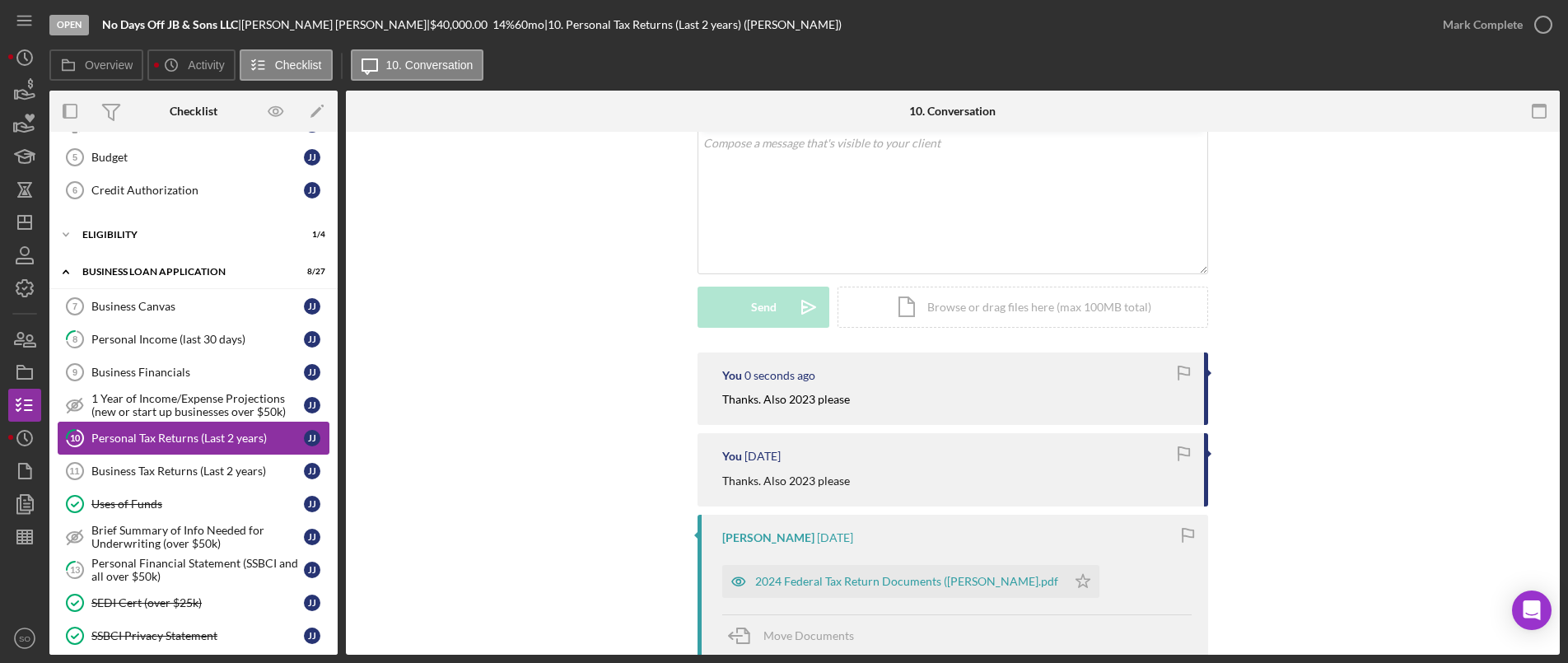
scroll to position [576, 0]
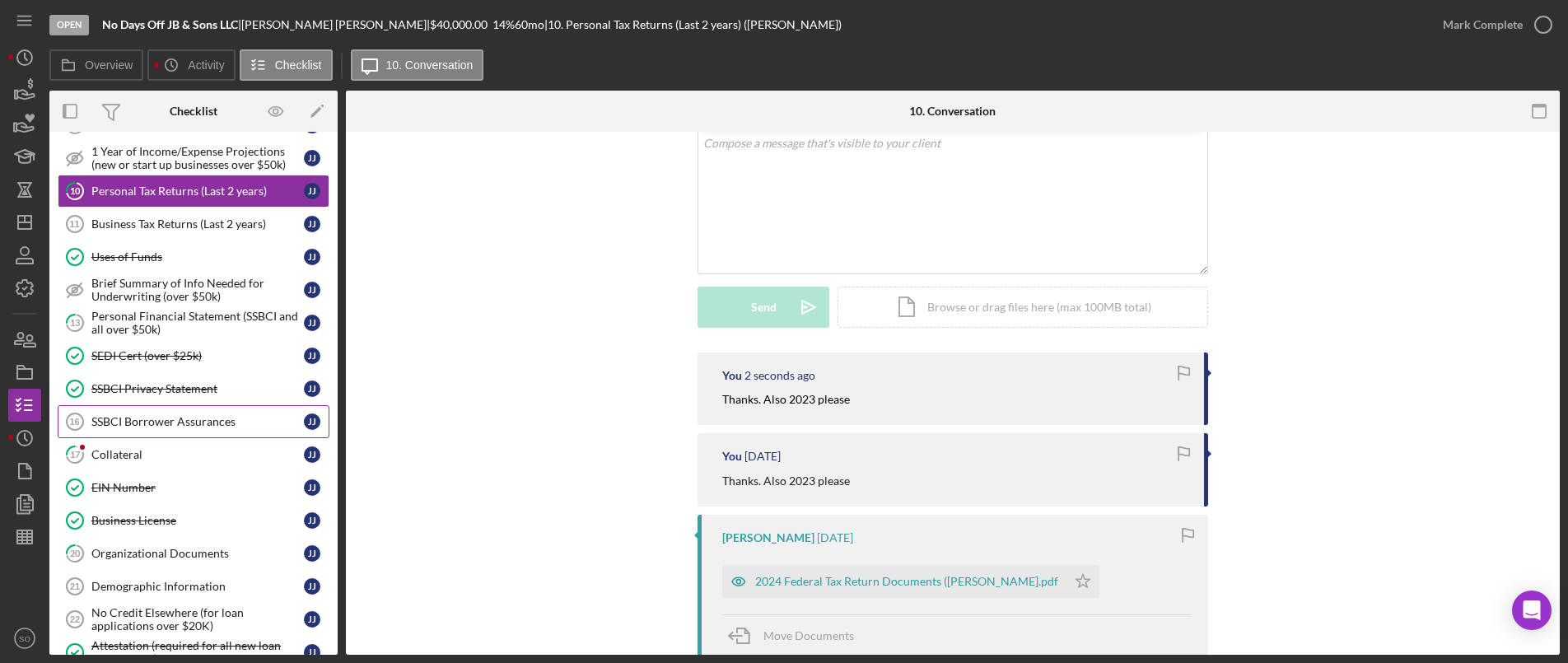
click at [133, 429] on link "SSBCI Borrower Assurances 16 SSBCI Borrower Assurances J J" at bounding box center [193, 422] width 272 height 33
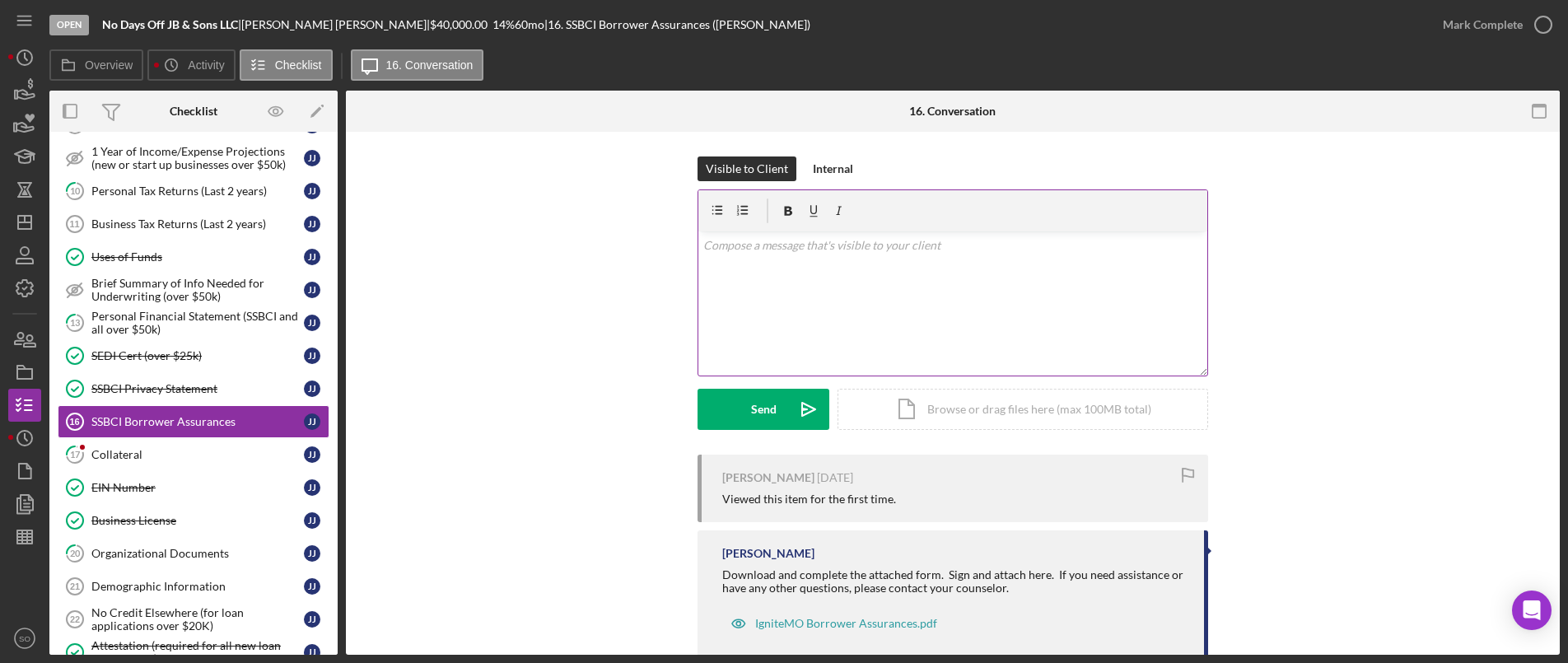
click at [840, 284] on div "v Color teal Color pink Remove color Add row above Add row below Add column bef…" at bounding box center [953, 303] width 509 height 144
click at [744, 415] on button "Send Icon/icon-invite-send" at bounding box center [763, 410] width 132 height 41
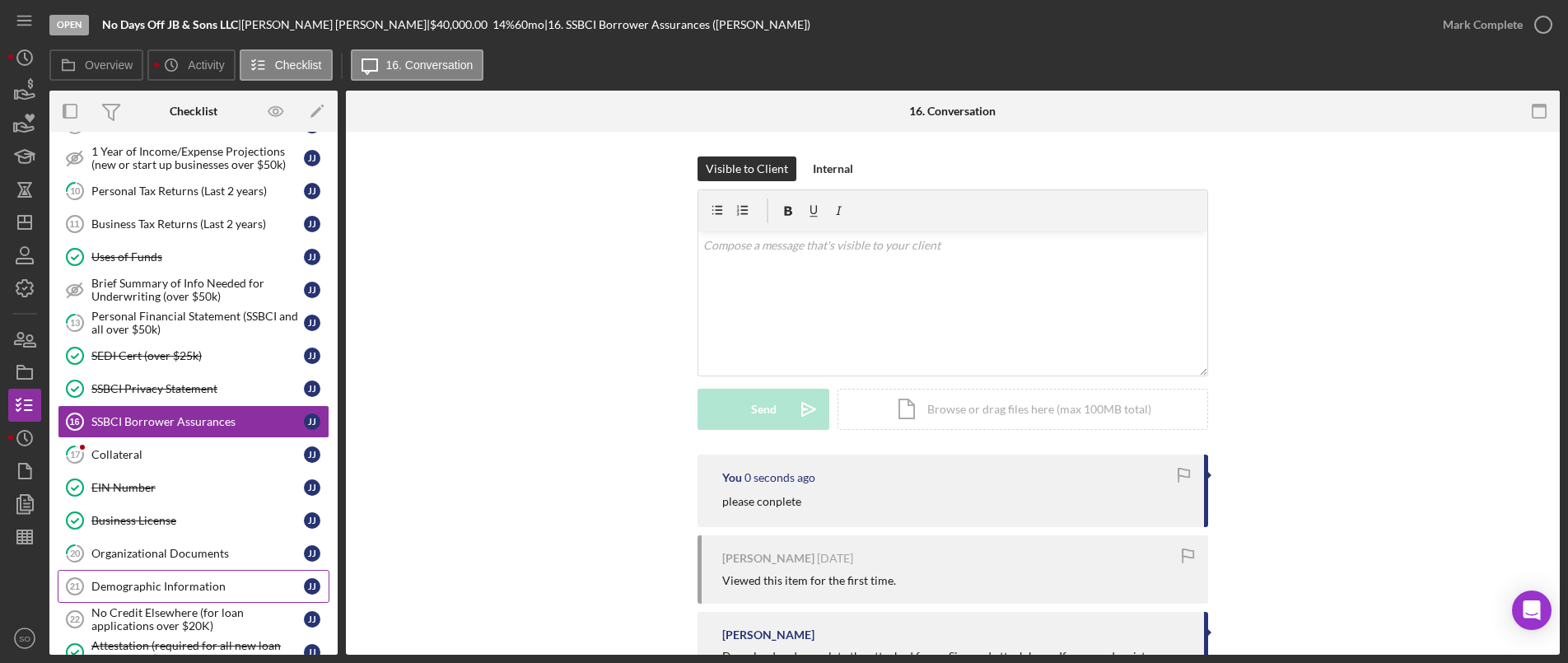
click at [136, 573] on link "Demographic Information 21 Demographic Information J J" at bounding box center [193, 586] width 272 height 33
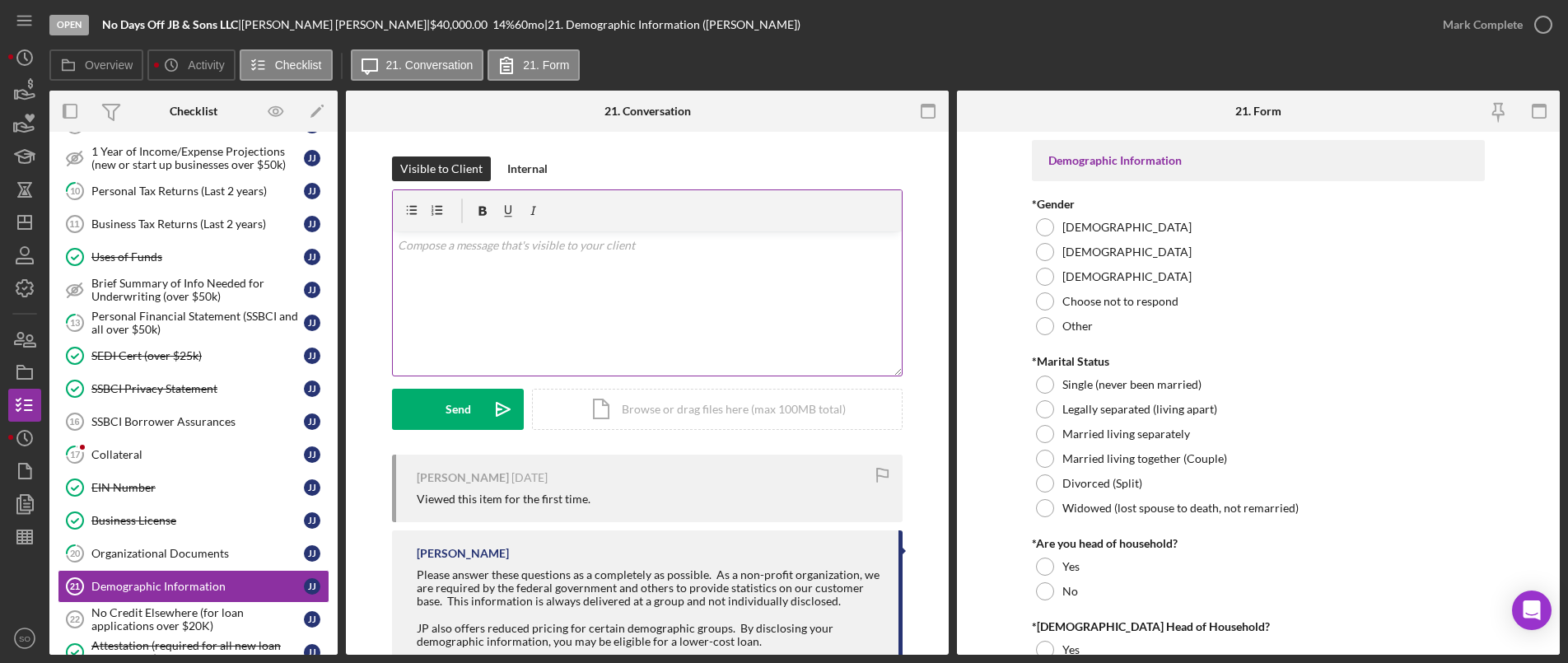
click at [795, 301] on div "v Color teal Color pink Remove color Add row above Add row below Add column bef…" at bounding box center [647, 303] width 509 height 144
click at [416, 403] on button "Send Icon/icon-invite-send" at bounding box center [457, 410] width 132 height 41
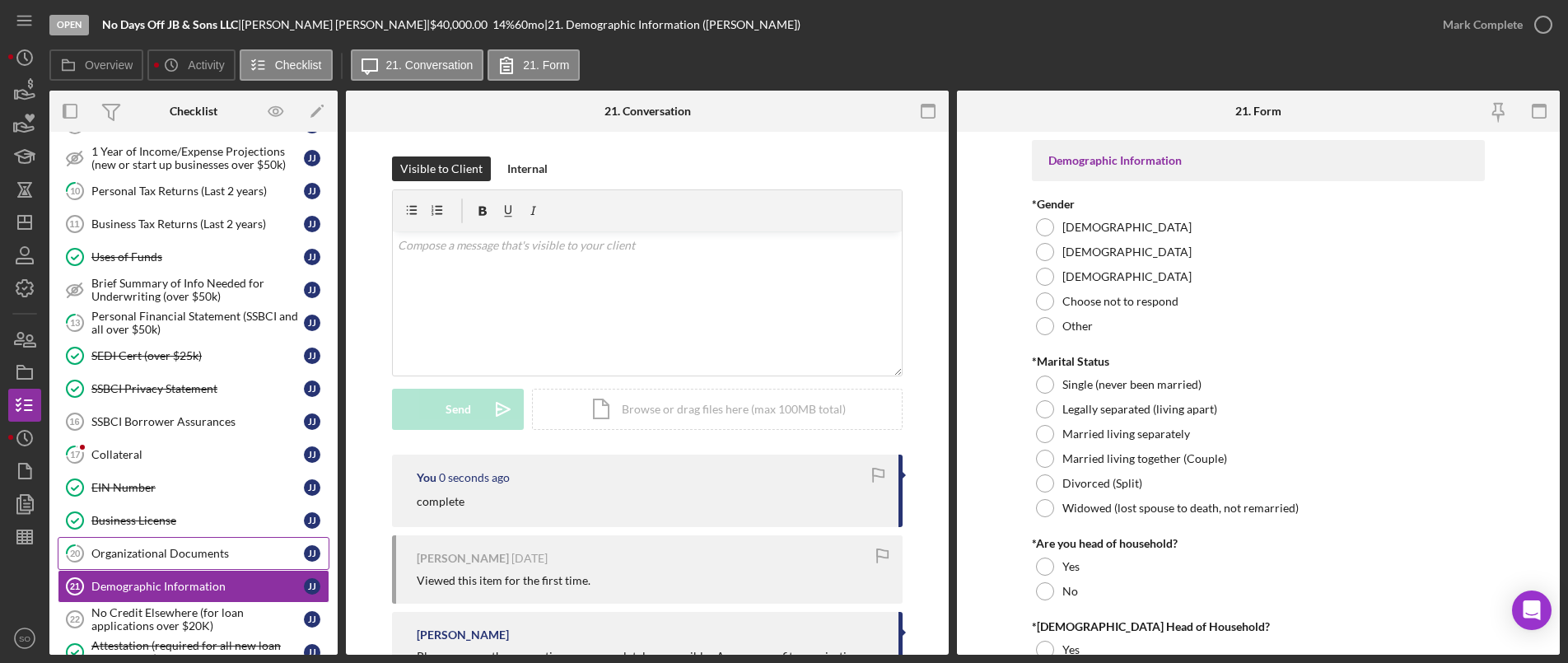
click at [217, 551] on div "Organizational Documents" at bounding box center [198, 554] width 213 height 14
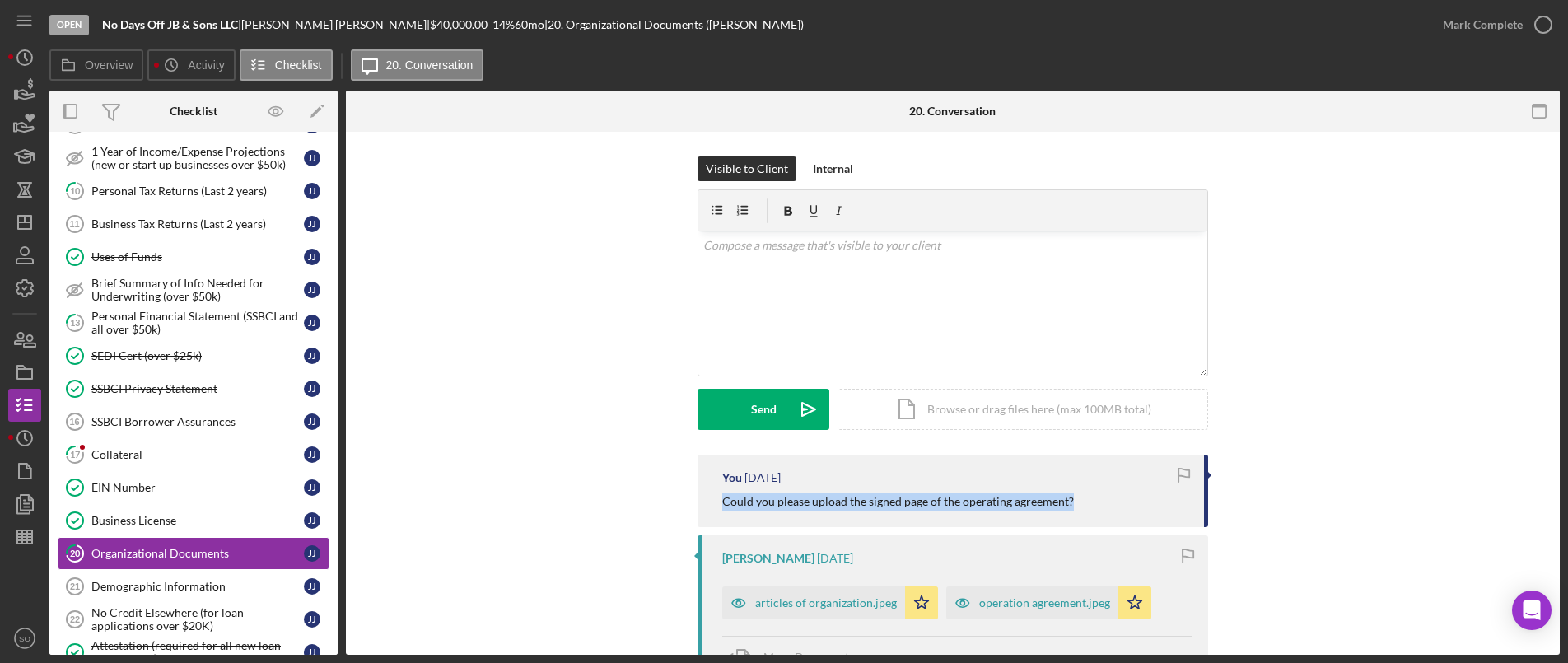
drag, startPoint x: 1049, startPoint y: 510, endPoint x: 691, endPoint y: 523, distance: 358.2
click at [996, 604] on div "operation agreement.jpeg" at bounding box center [1044, 603] width 131 height 14
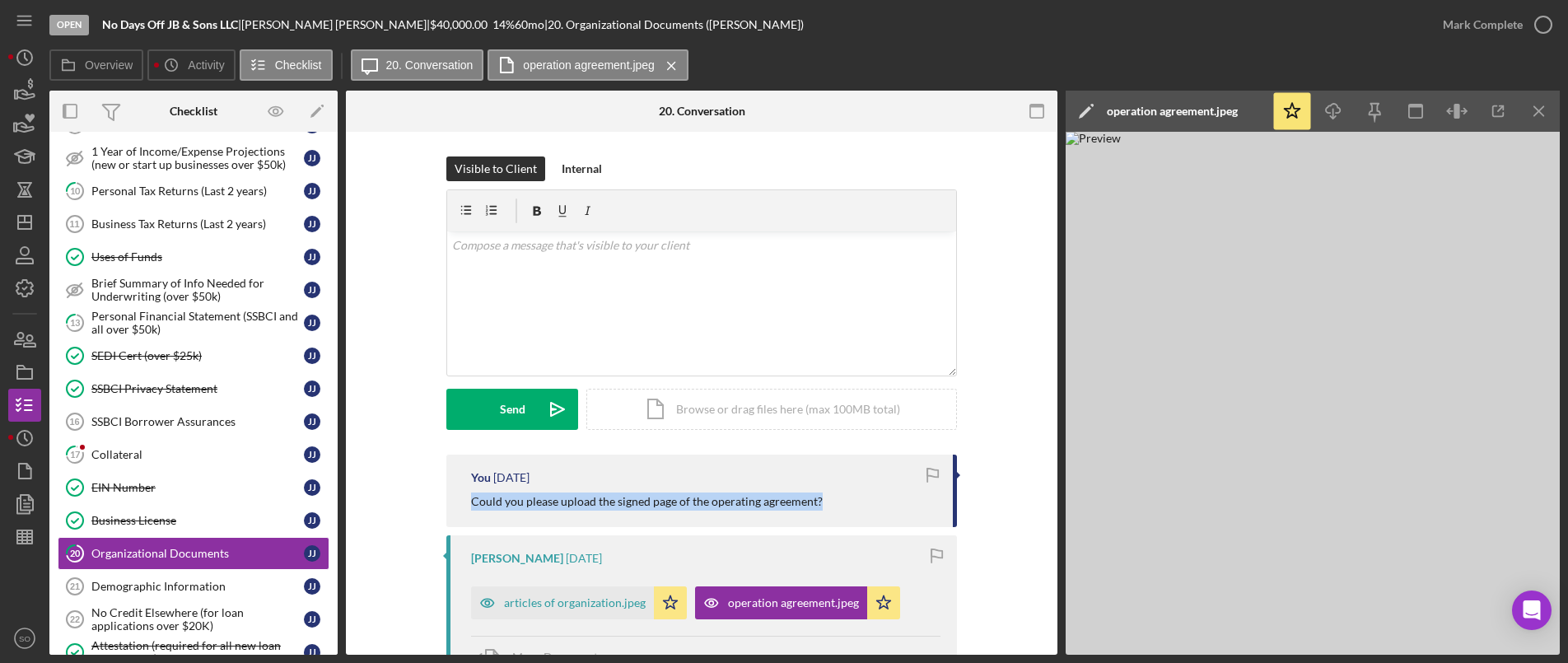
click at [806, 506] on p "Could you please upload the signed page of the operating agreement?" at bounding box center [647, 501] width 352 height 19
drag, startPoint x: 750, startPoint y: 496, endPoint x: 491, endPoint y: 494, distance: 259.0
click at [458, 491] on div "You 2 days ago Could you please upload the signed page of the operating agreeme…" at bounding box center [702, 490] width 511 height 72
click at [604, 345] on div "v Color teal Color pink Remove color Add row above Add row below Add column bef…" at bounding box center [702, 303] width 509 height 144
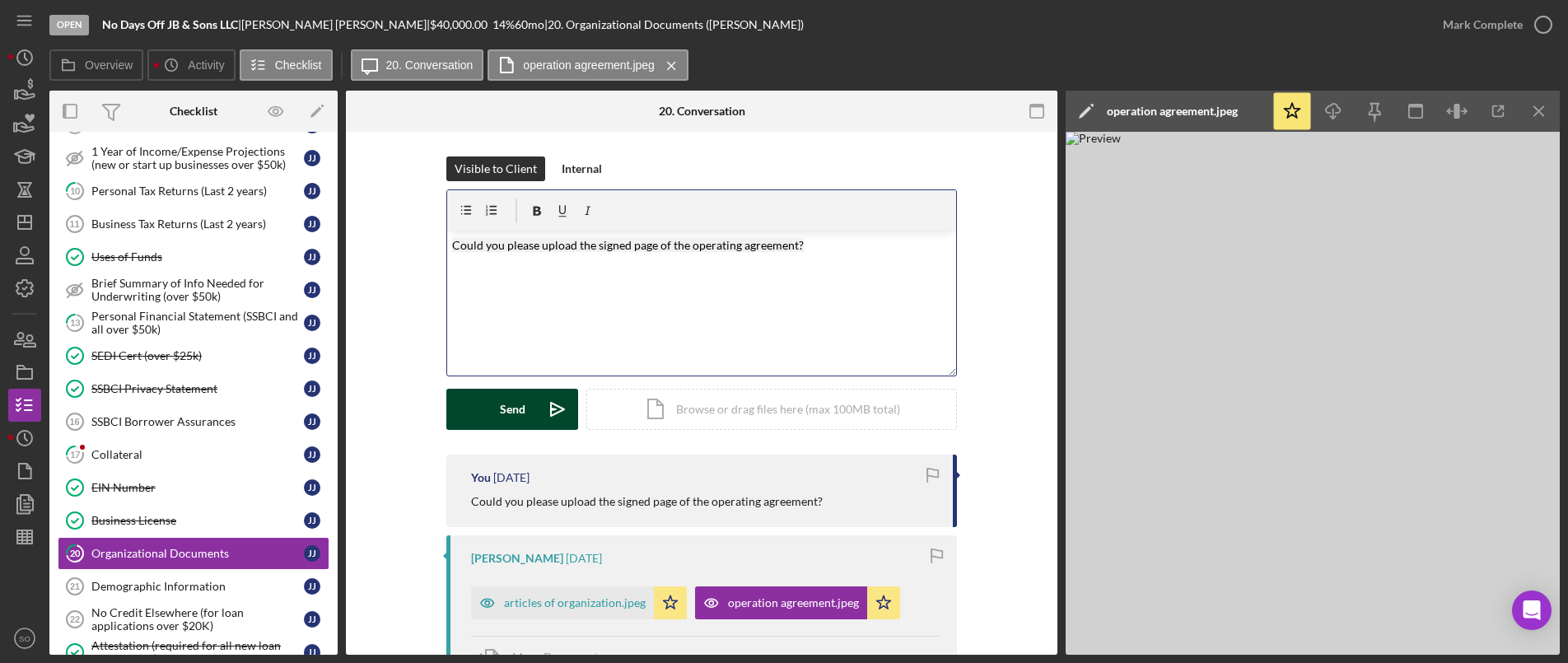
click at [502, 414] on div "Send" at bounding box center [513, 410] width 25 height 41
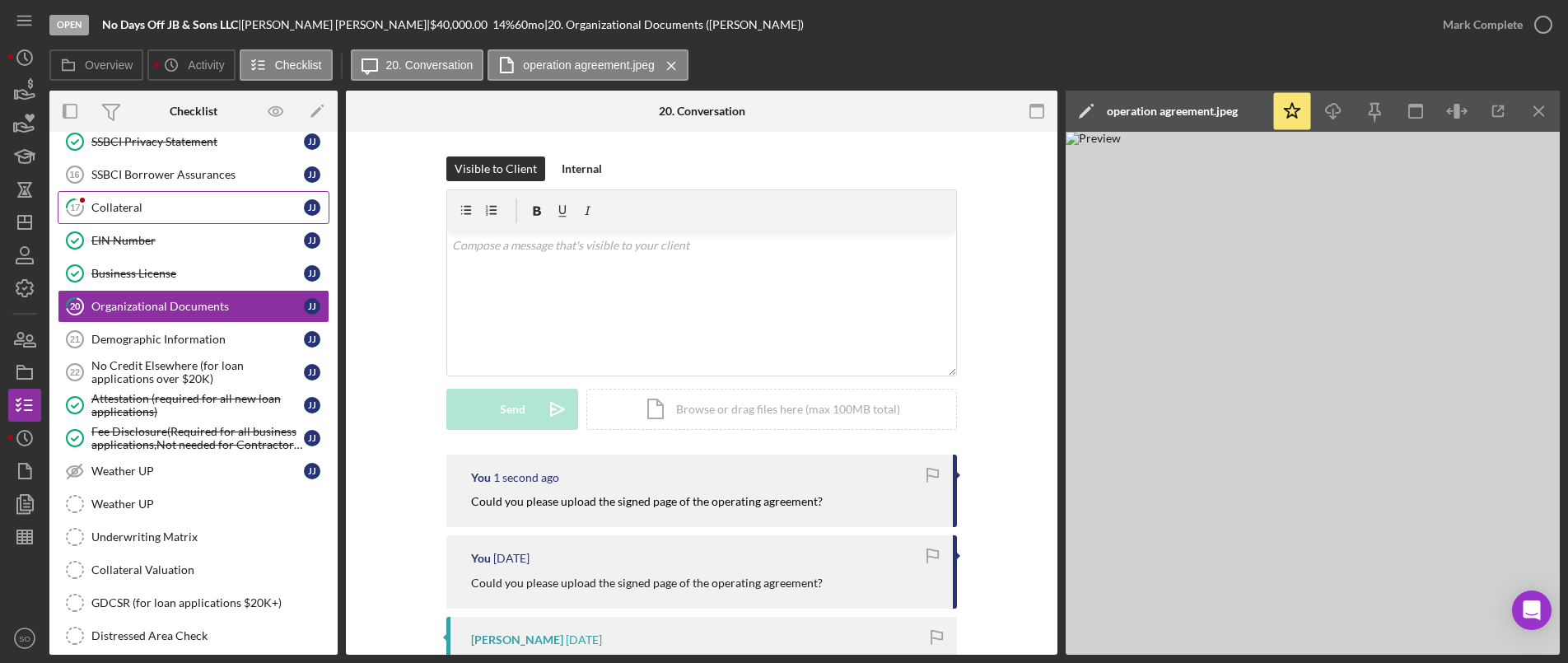
click at [161, 214] on link "17 Collateral J J" at bounding box center [193, 208] width 272 height 33
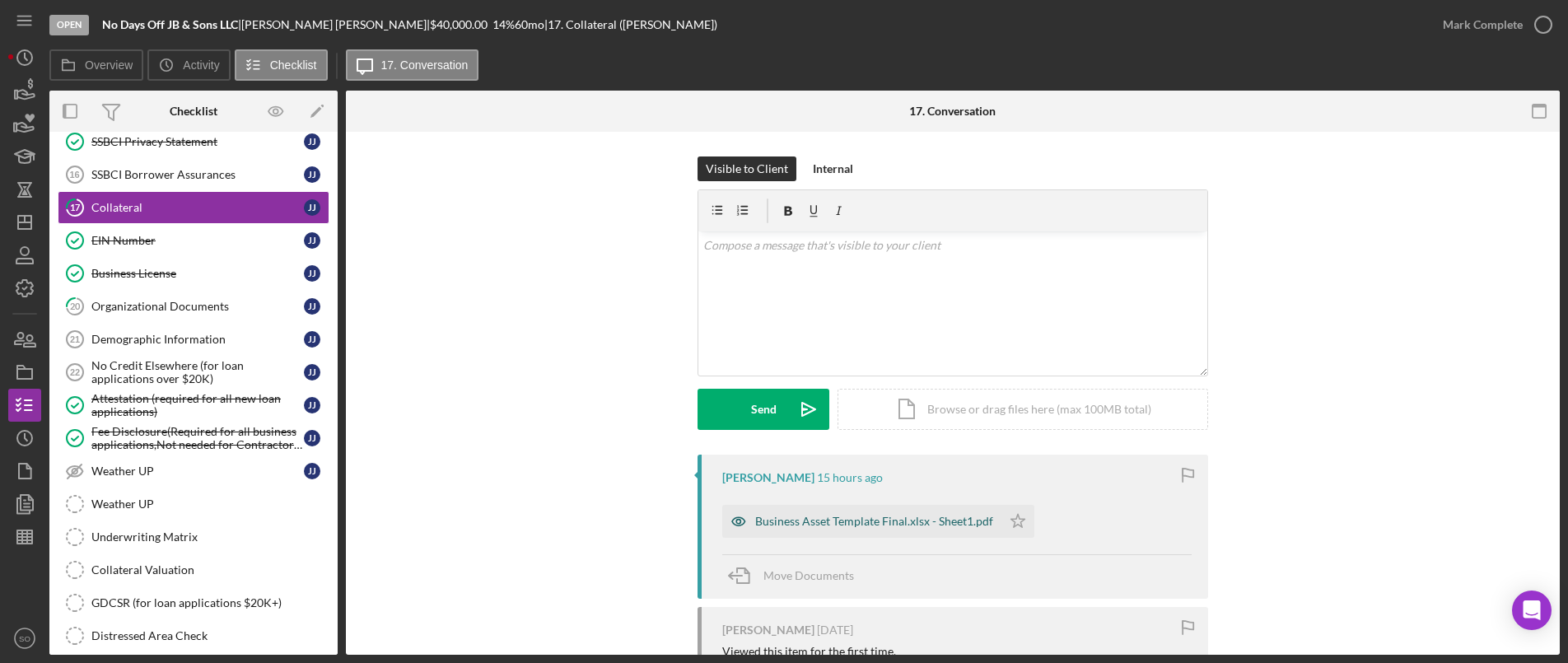
click at [840, 526] on div "Business Asset Template Final.xlsx - Sheet1.pdf" at bounding box center [874, 522] width 238 height 14
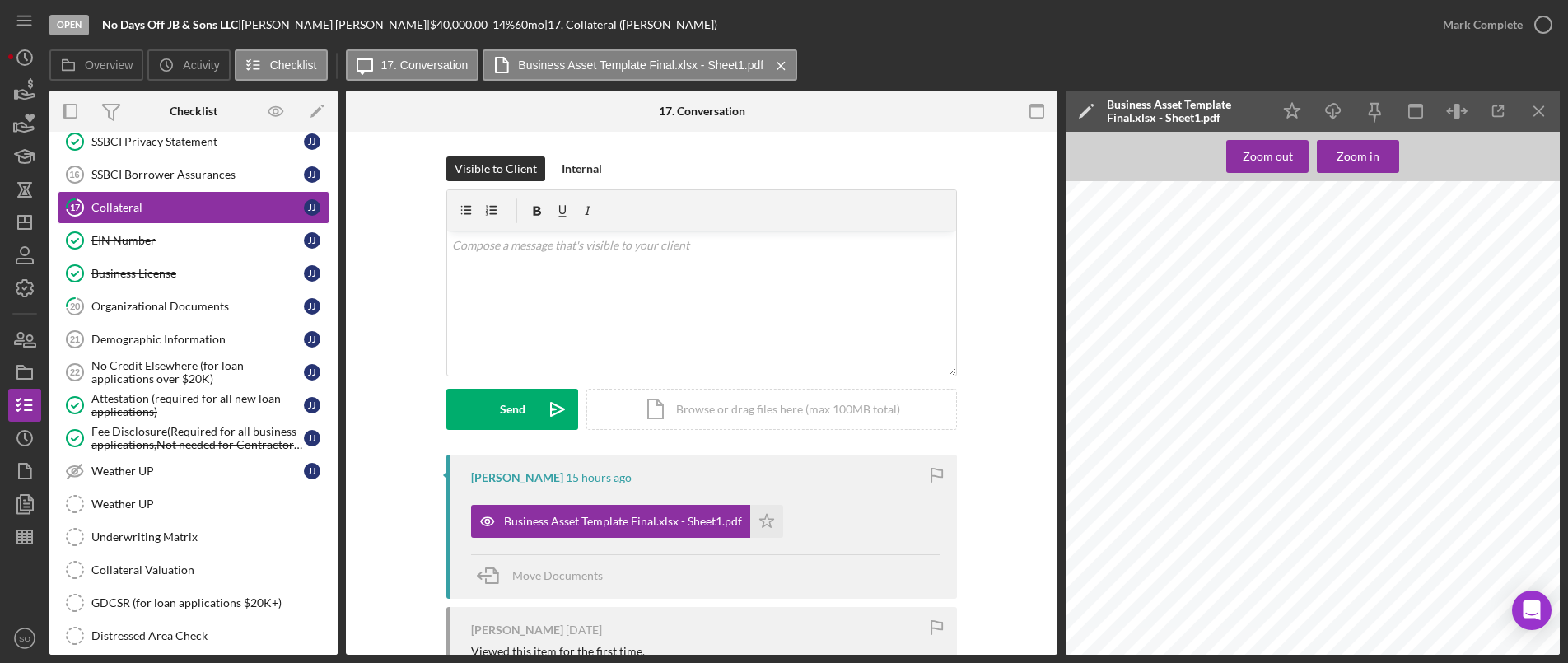
scroll to position [411, 0]
click at [1515, 23] on div "Mark Complete" at bounding box center [1483, 24] width 80 height 33
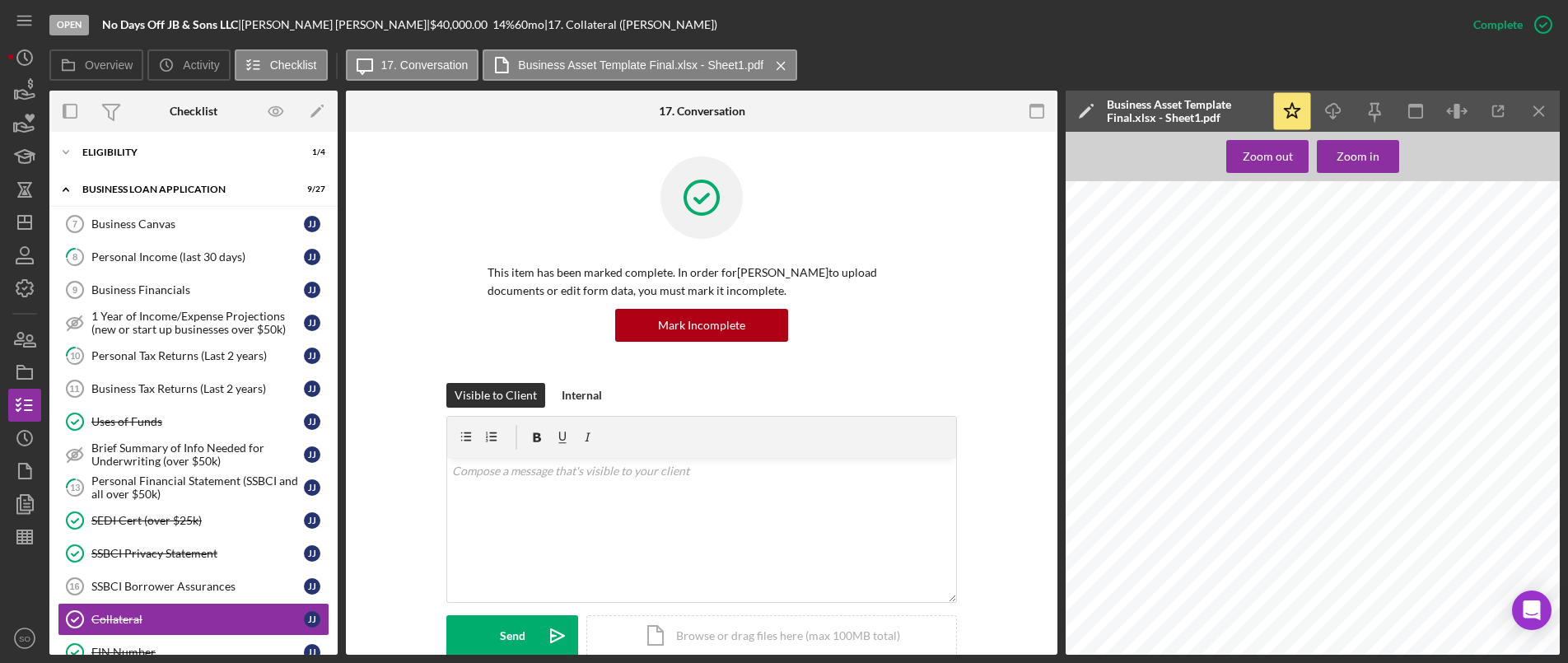
scroll to position [82, 0]
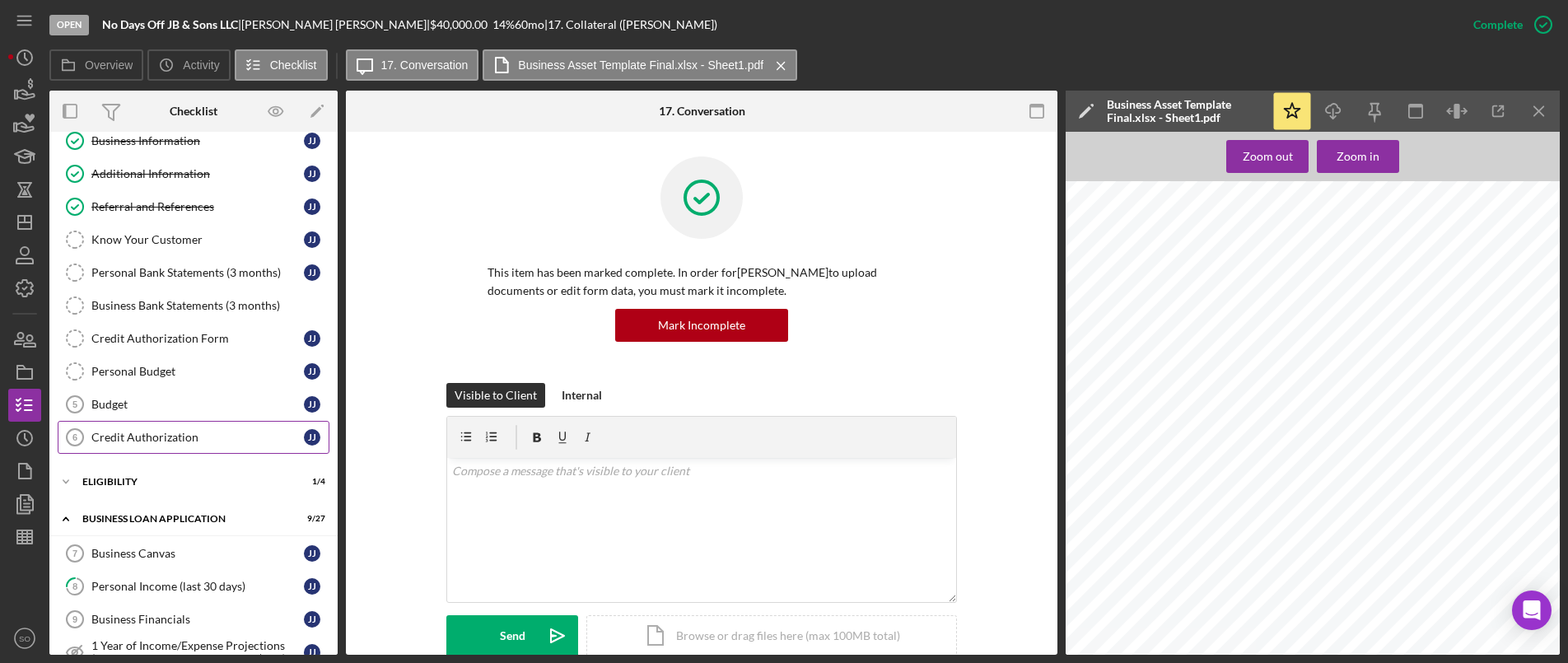
click at [140, 443] on div "Credit Authorization" at bounding box center [198, 438] width 213 height 14
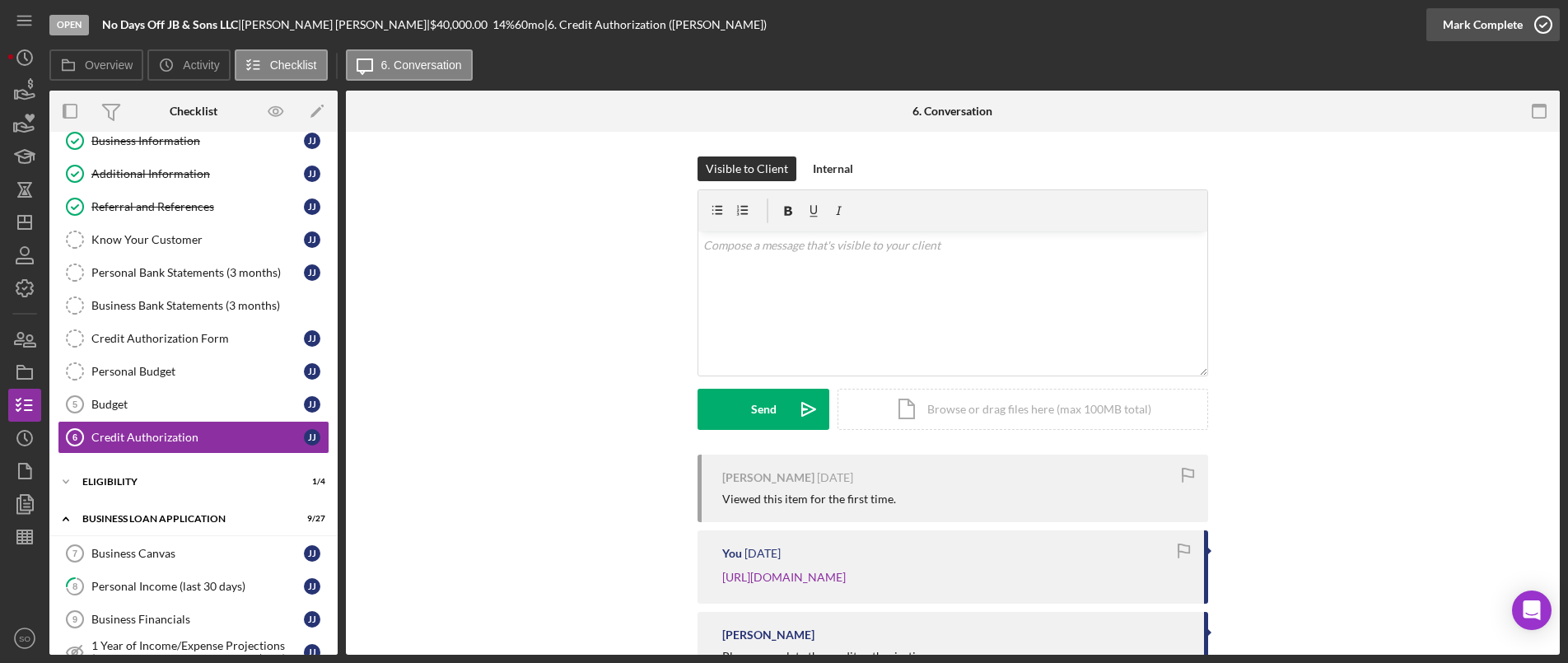
click at [1454, 23] on div "Mark Complete" at bounding box center [1483, 24] width 80 height 33
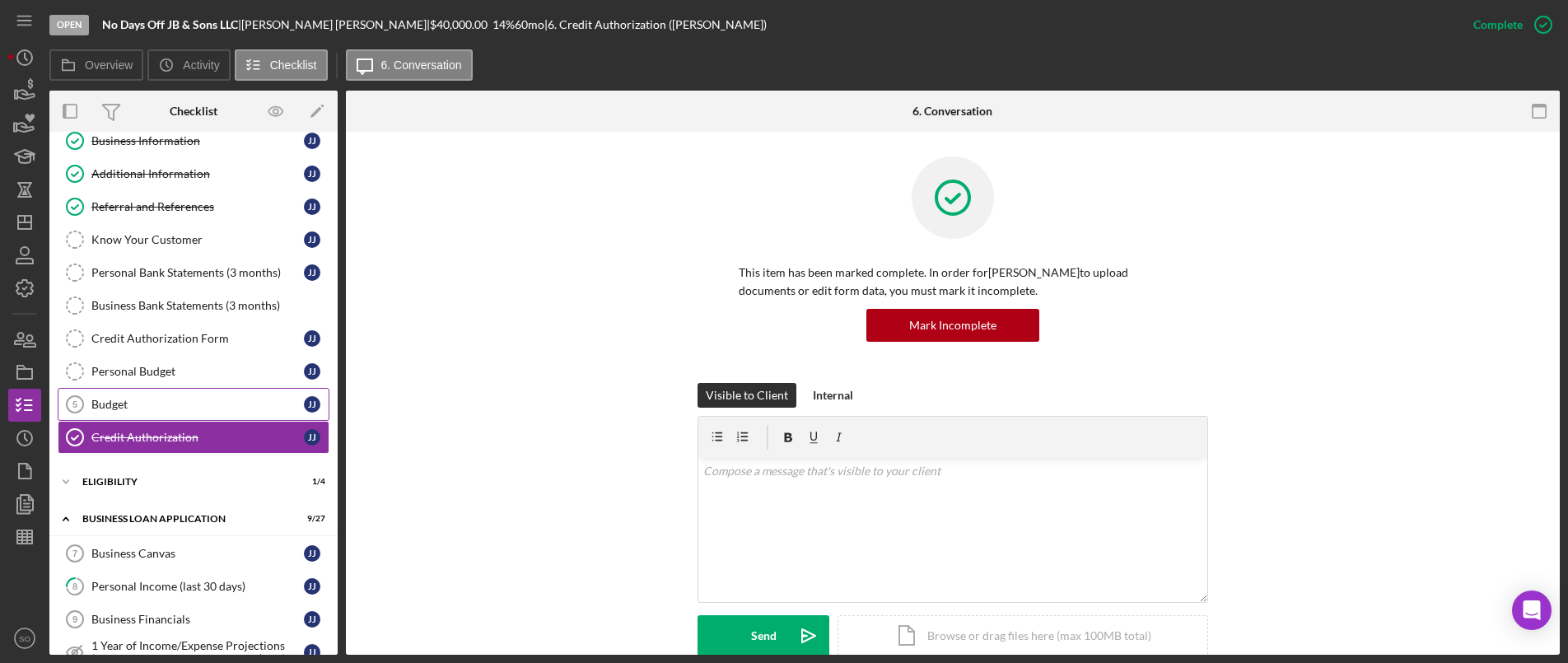
click at [103, 408] on div "Budget" at bounding box center [198, 405] width 213 height 14
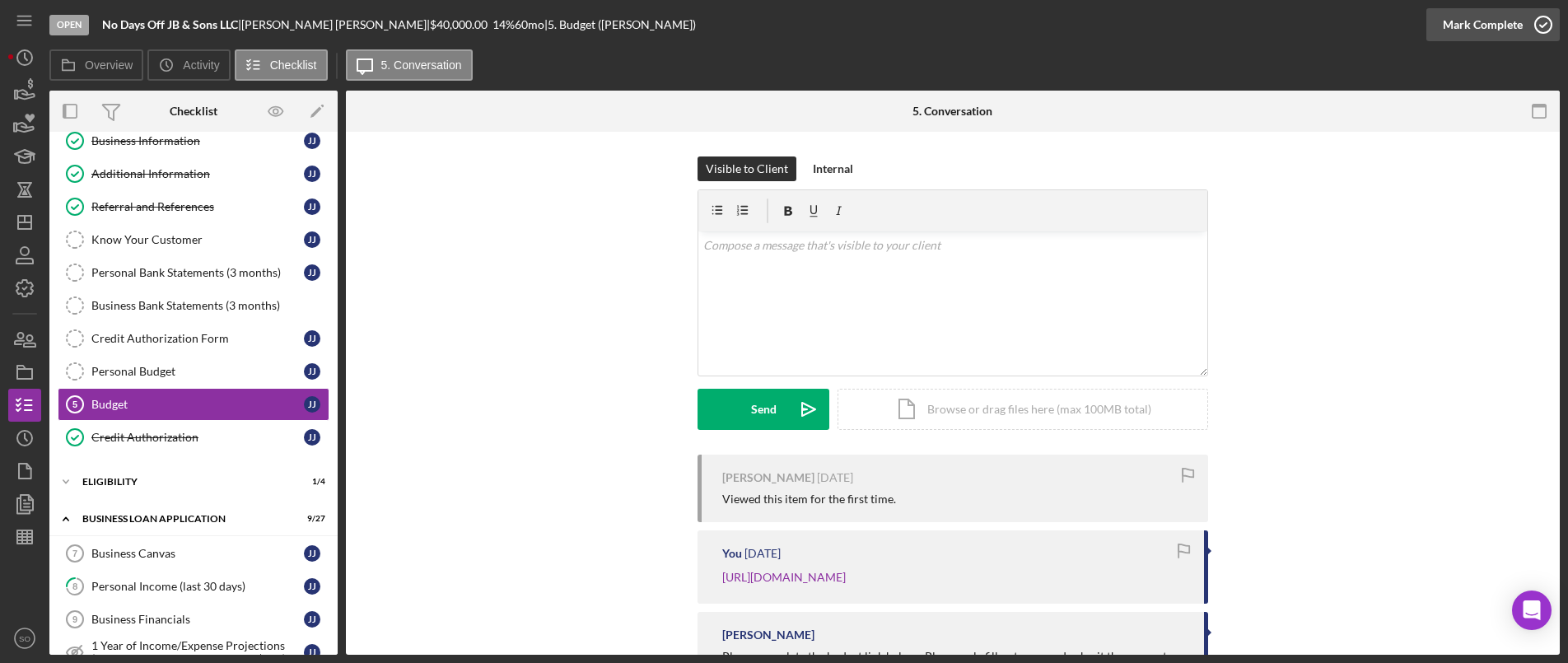
click at [1492, 24] on div "Mark Complete" at bounding box center [1483, 24] width 80 height 33
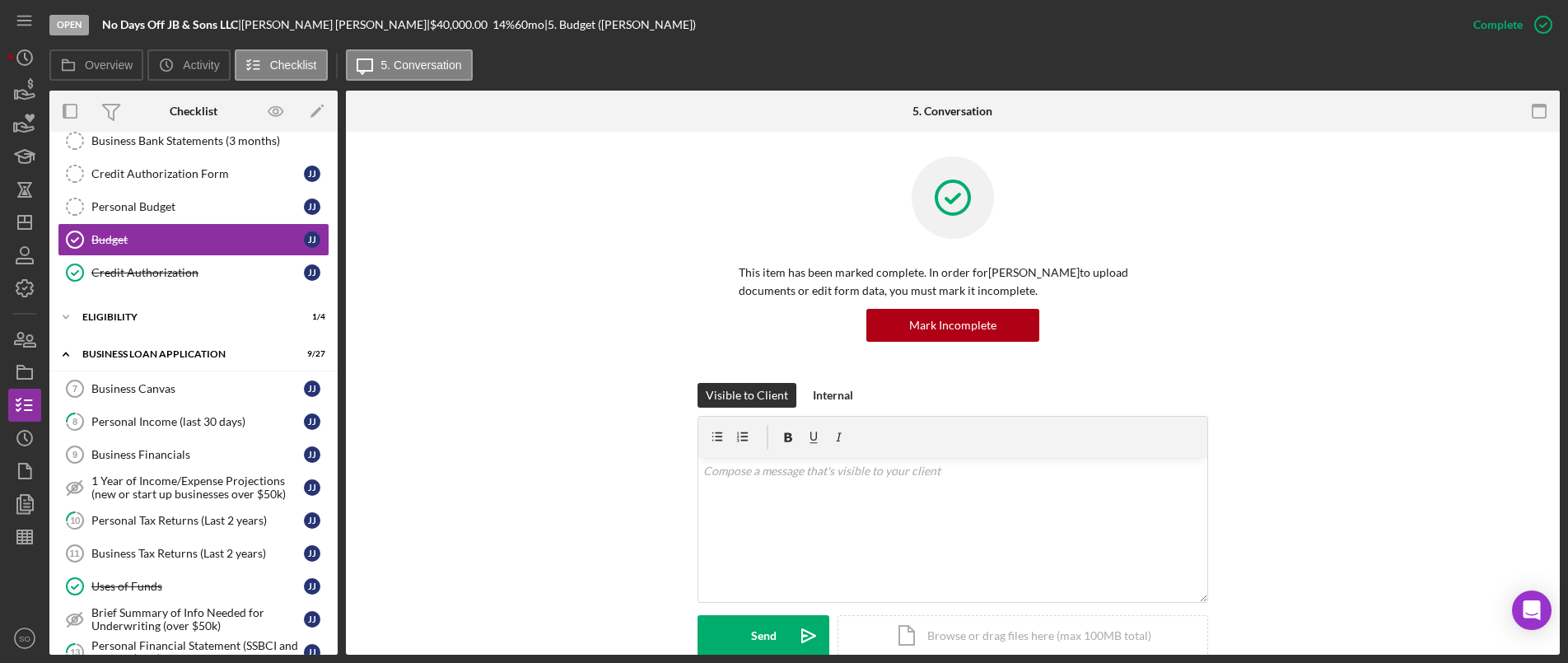
scroll to position [330, 0]
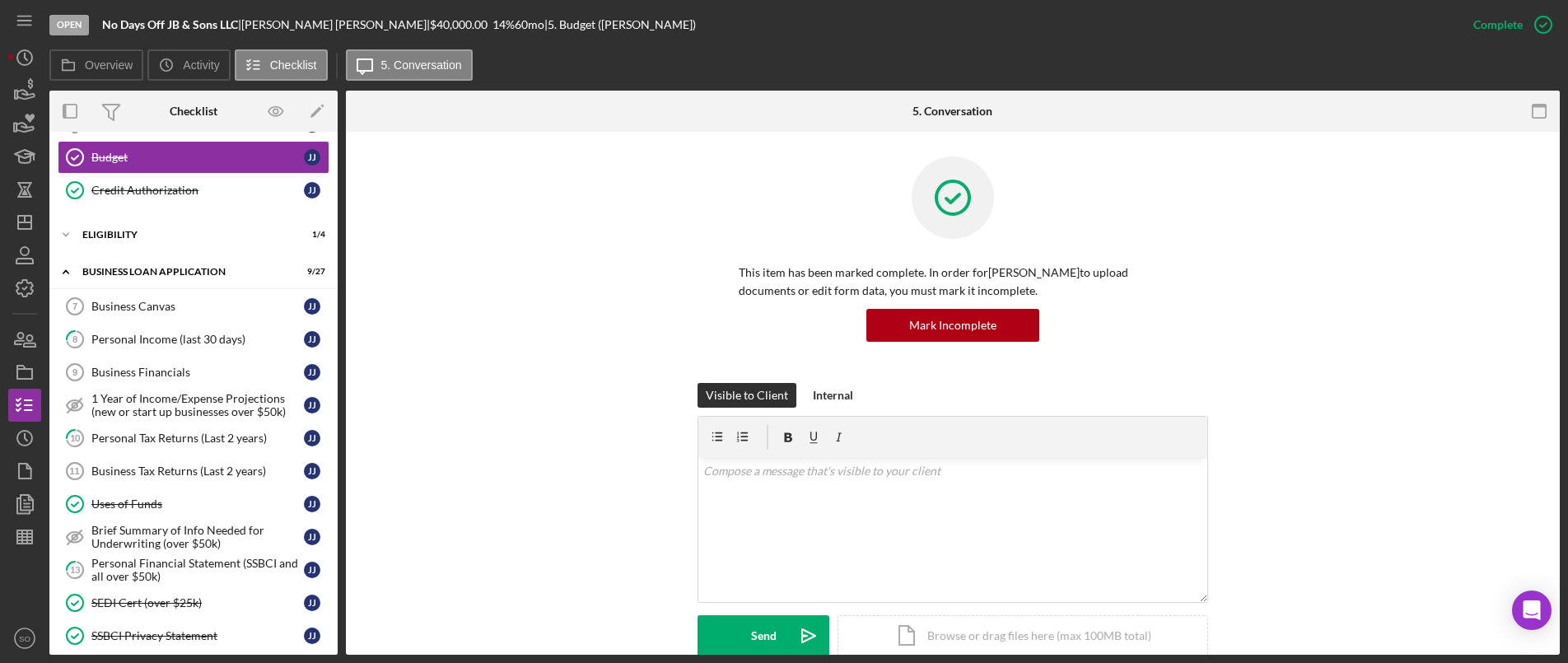
click at [160, 562] on div "Personal Financial Statement (SSBCI and all over $50k)" at bounding box center [198, 569] width 213 height 26
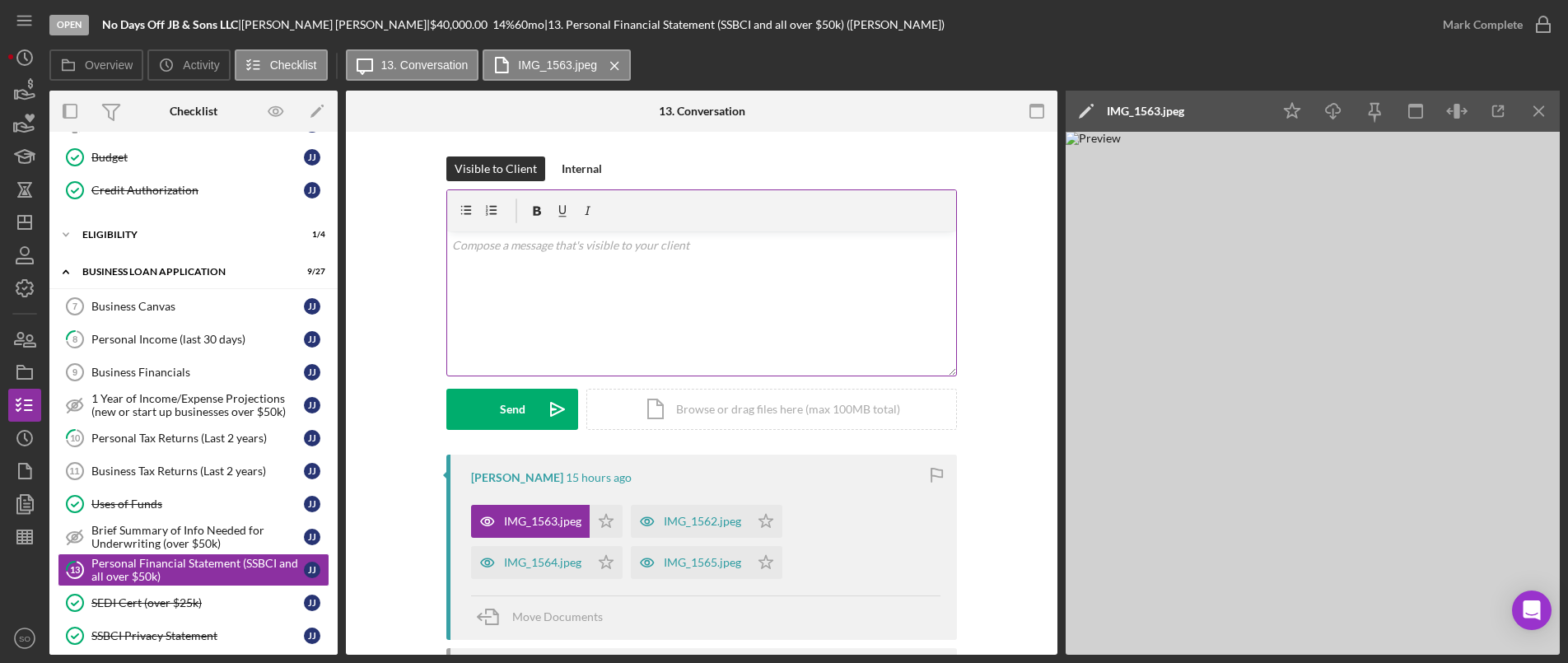
click at [755, 298] on div "v Color teal Color pink Remove color Add row above Add row below Add column bef…" at bounding box center [702, 303] width 509 height 144
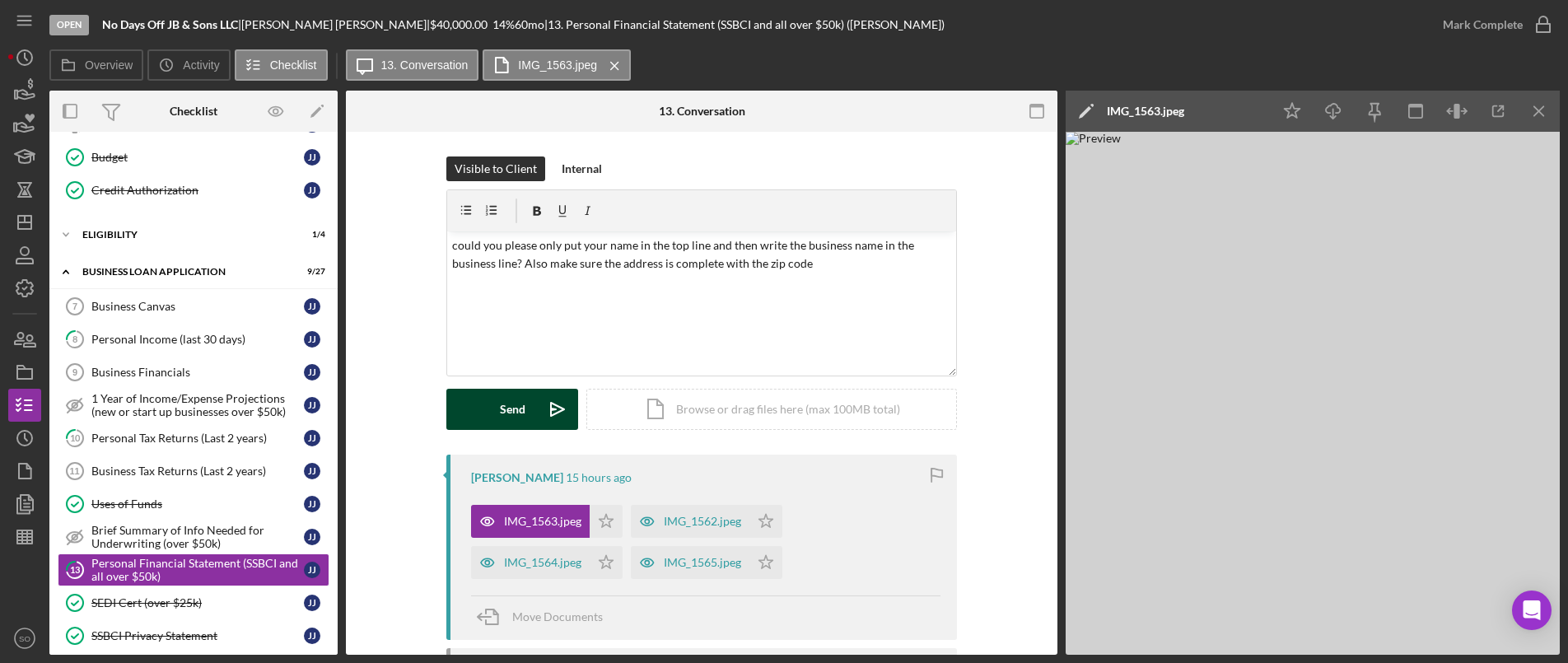
click at [522, 398] on div "Send" at bounding box center [513, 410] width 25 height 41
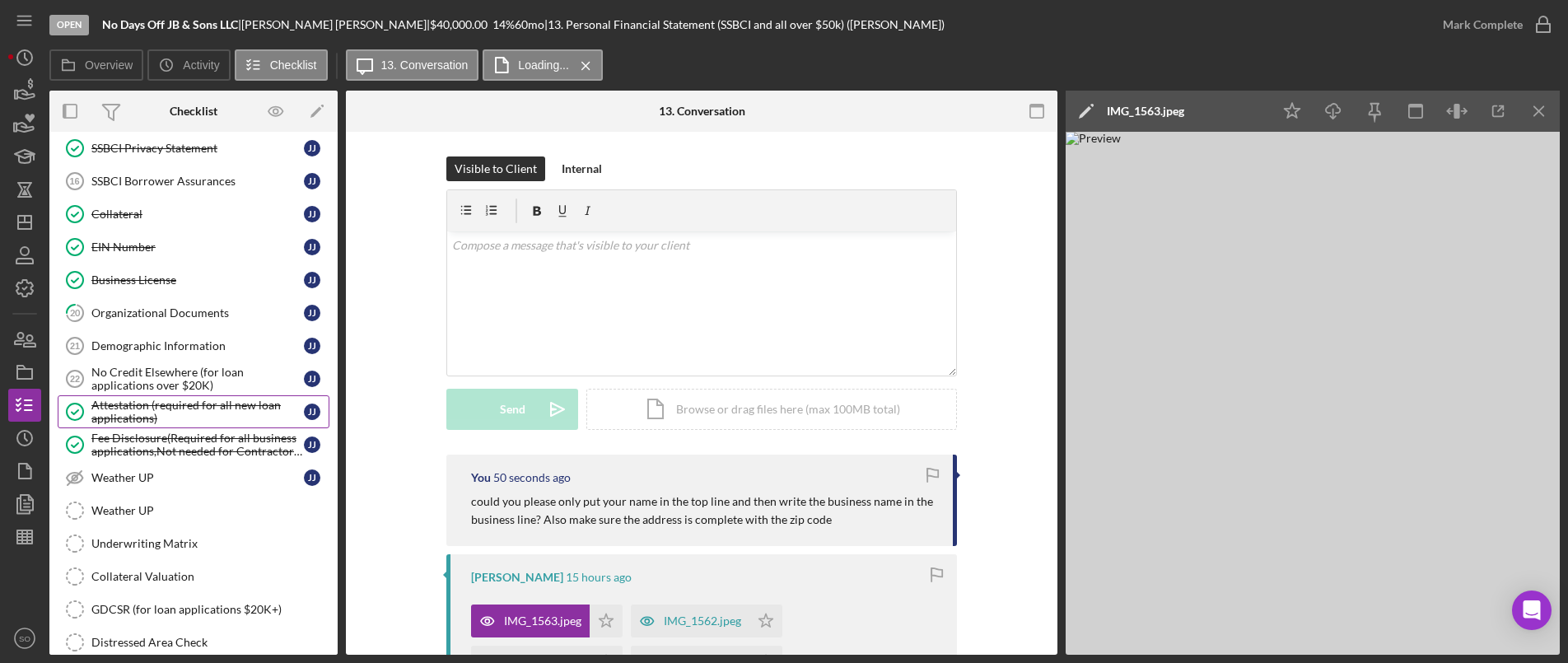
scroll to position [734, 0]
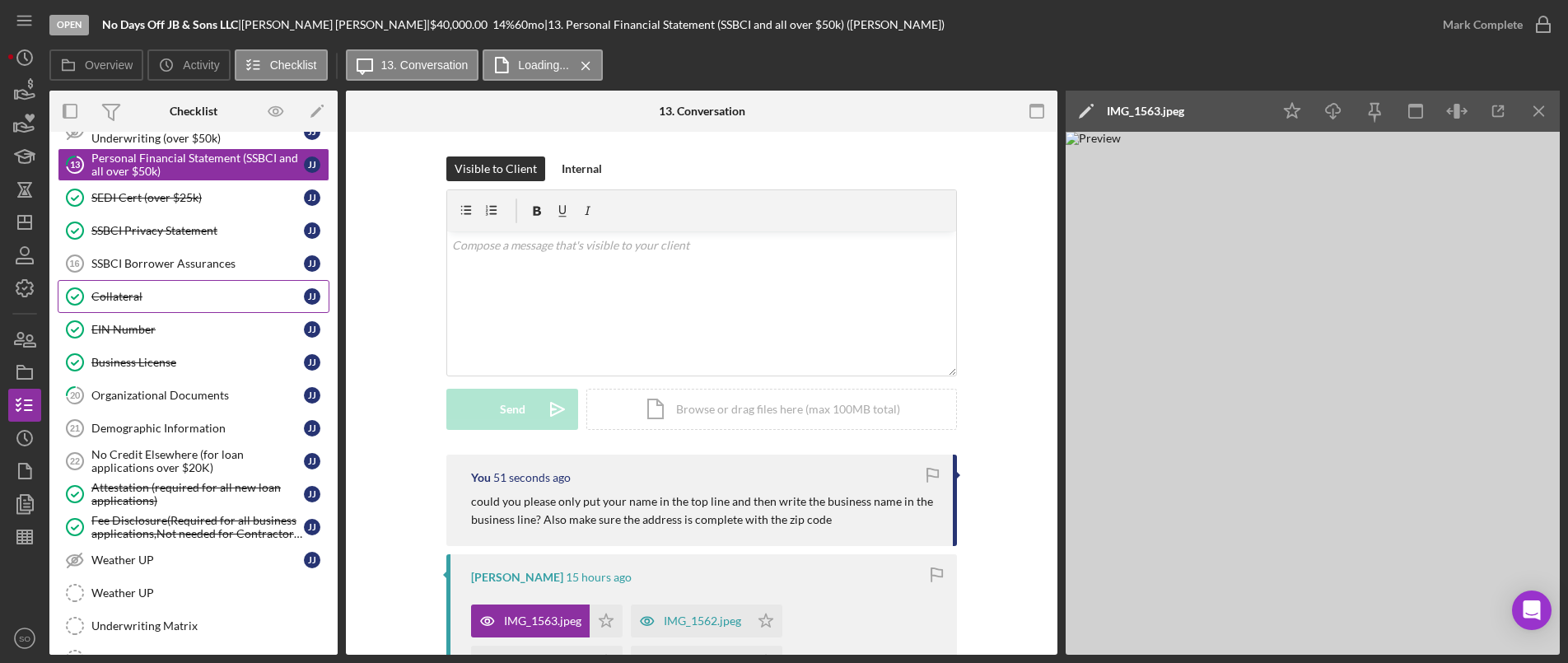
click at [140, 302] on div "Collateral" at bounding box center [198, 296] width 213 height 14
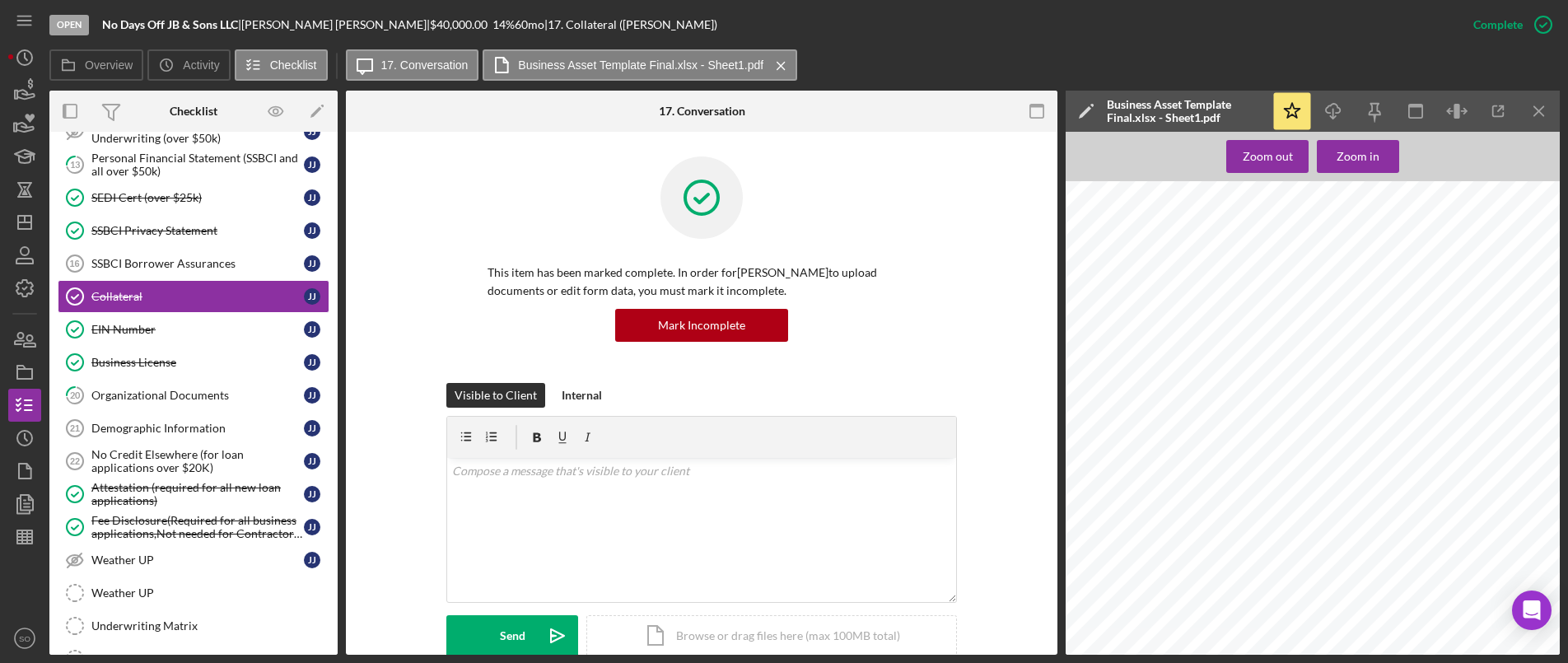
scroll to position [330, 0]
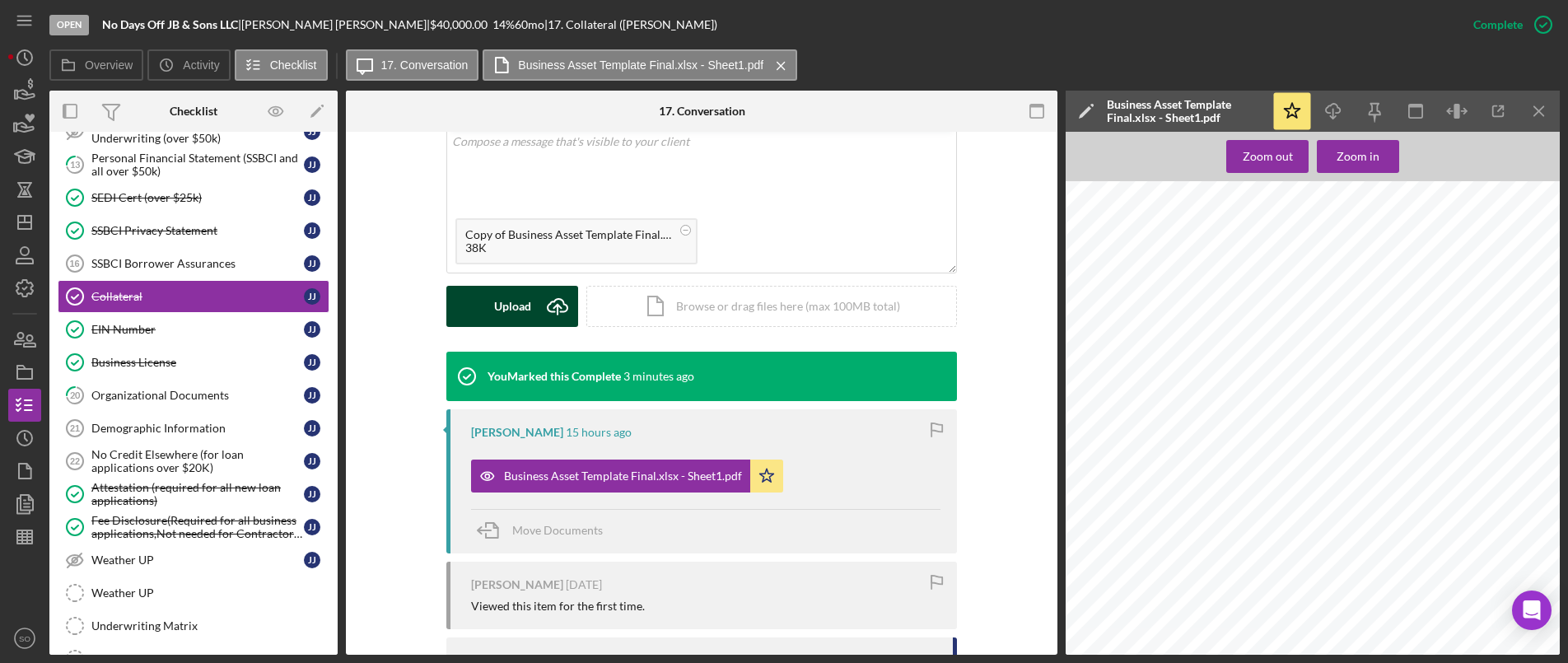
click at [502, 307] on div "Upload" at bounding box center [513, 306] width 37 height 41
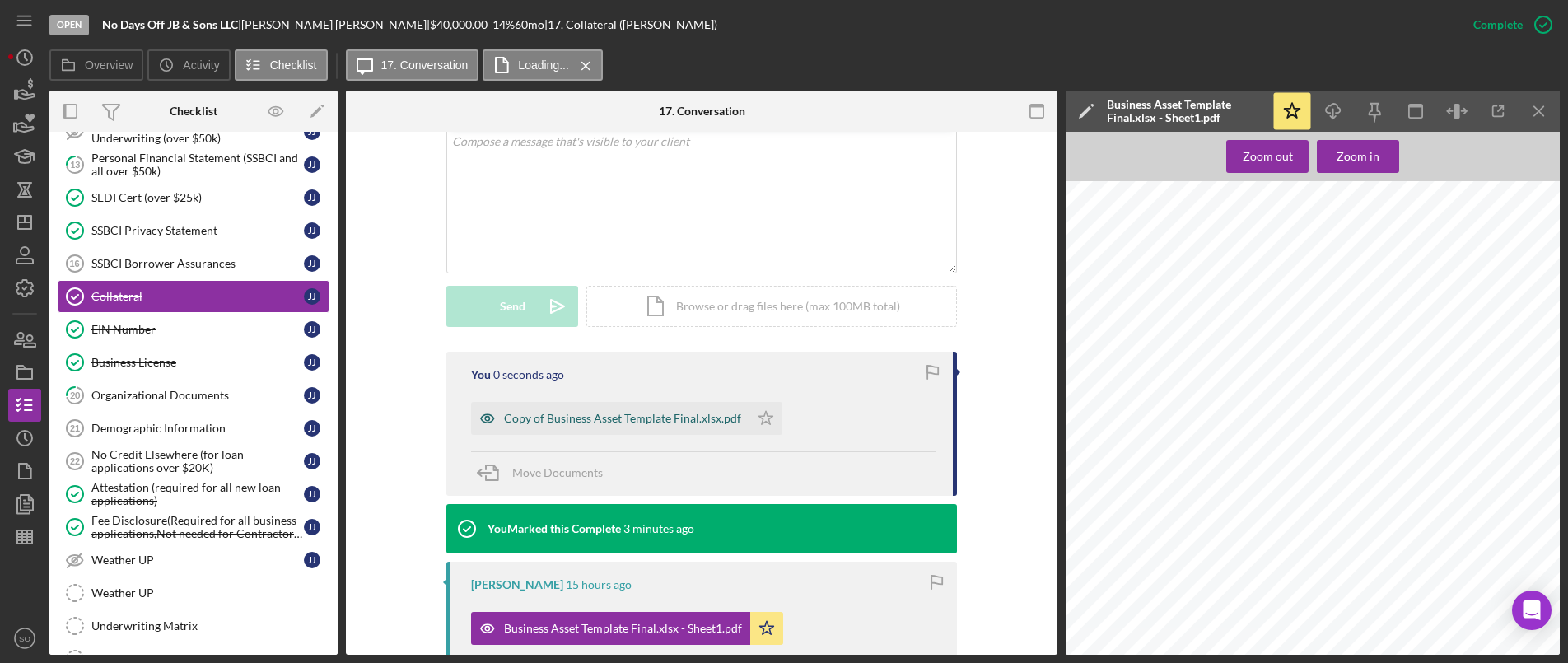
click at [662, 419] on div "Copy of Business Asset Template Final.xlsx.pdf" at bounding box center [622, 418] width 237 height 14
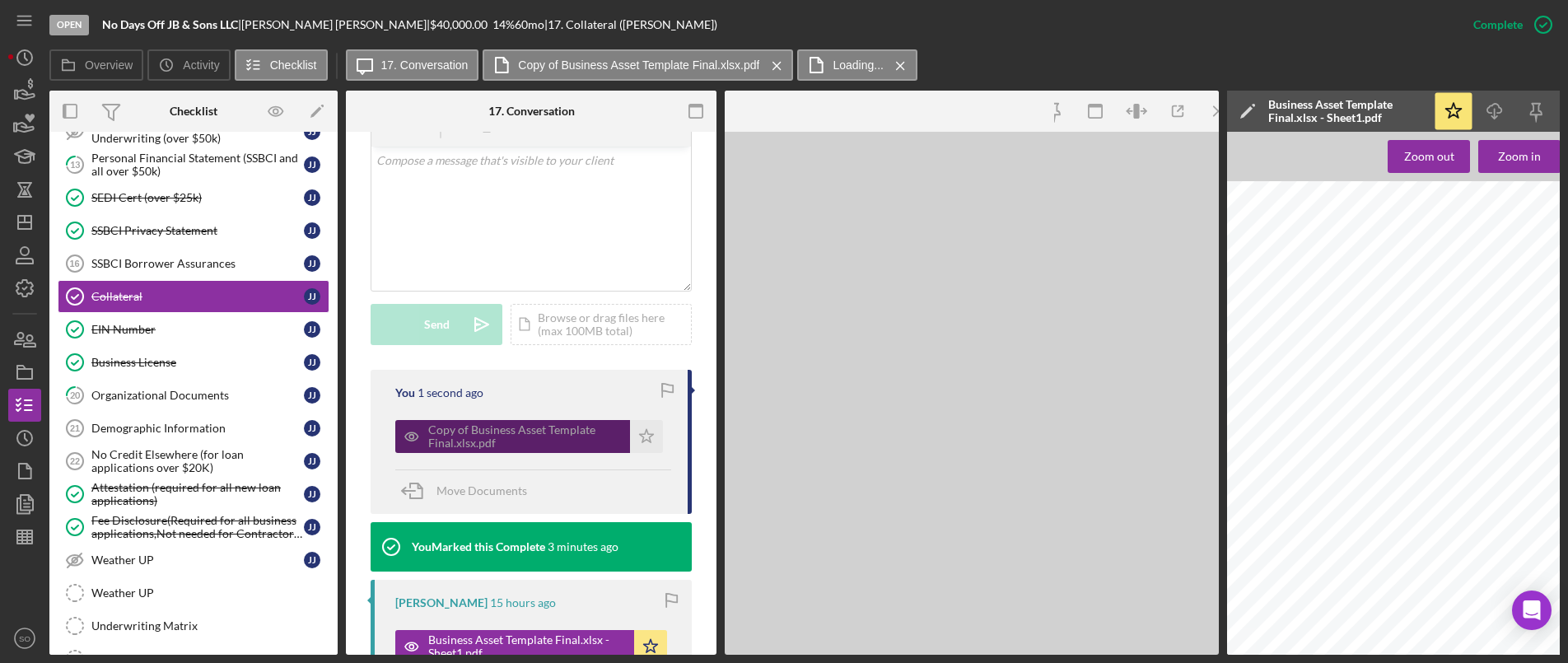
scroll to position [348, 0]
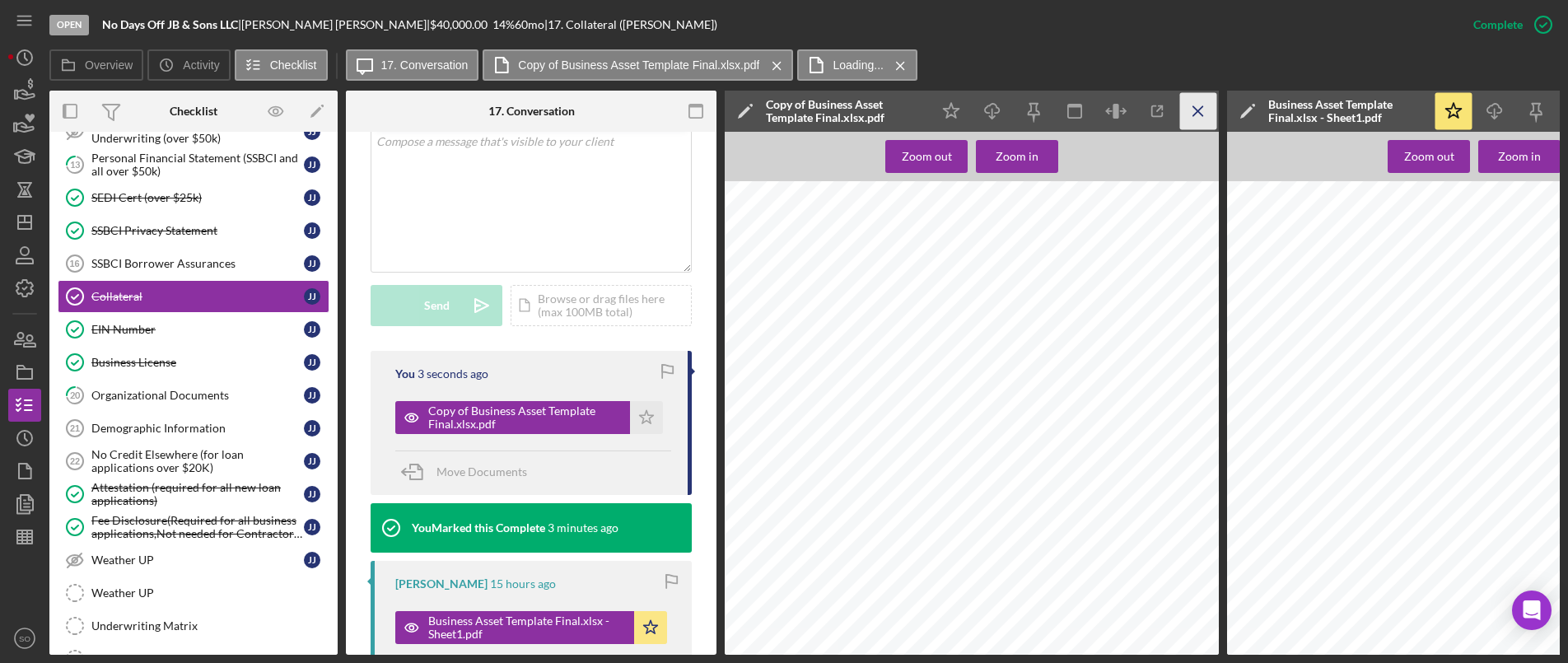
click at [1192, 108] on icon "Icon/Menu Close" at bounding box center [1198, 111] width 37 height 37
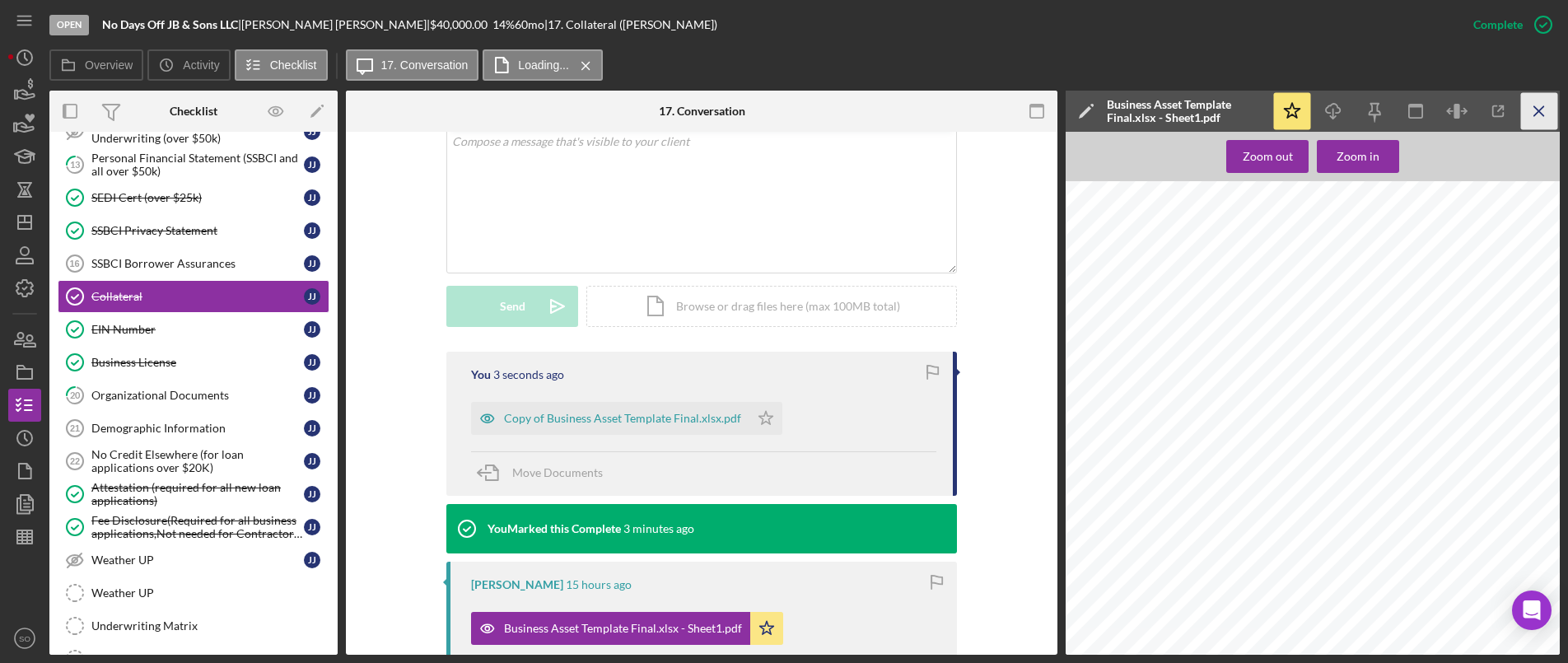
click at [1554, 113] on icon "Icon/Menu Close" at bounding box center [1540, 111] width 37 height 37
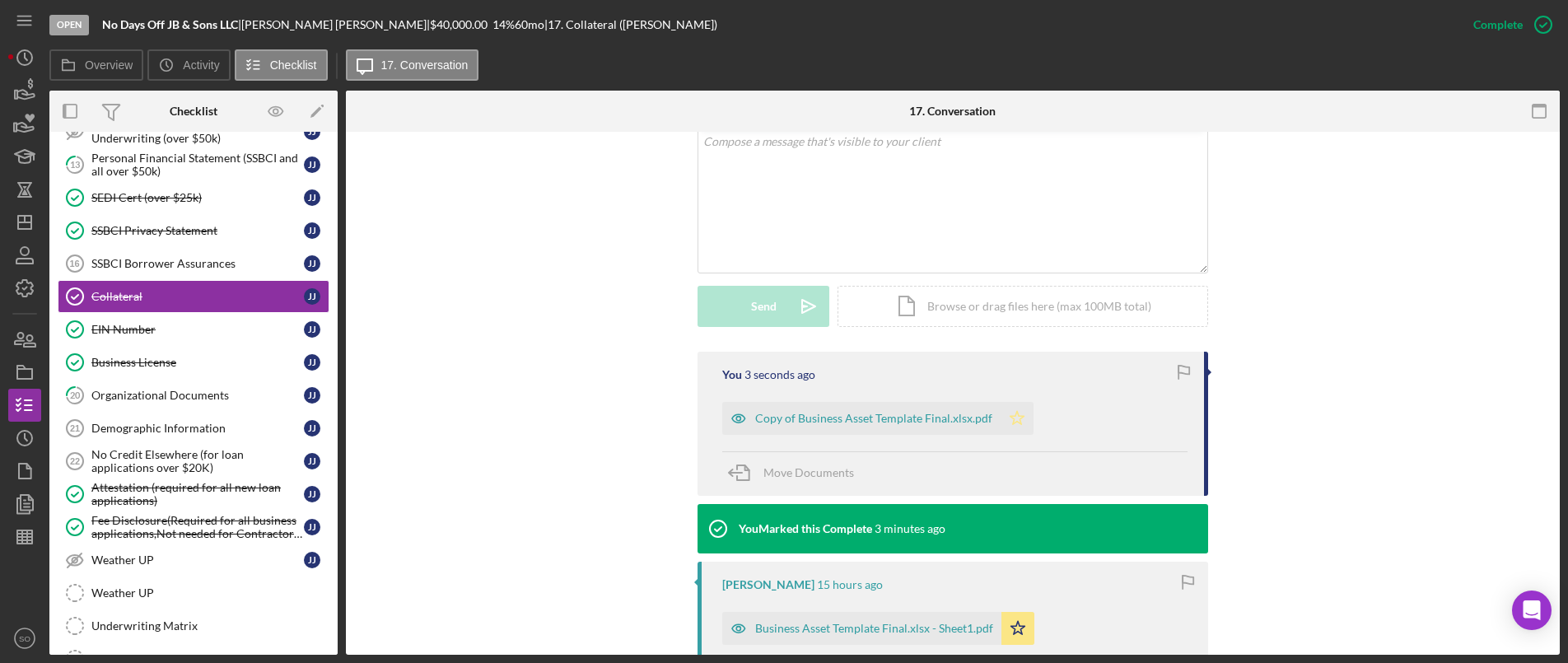
click at [1003, 420] on icon "Icon/Star" at bounding box center [1017, 418] width 33 height 33
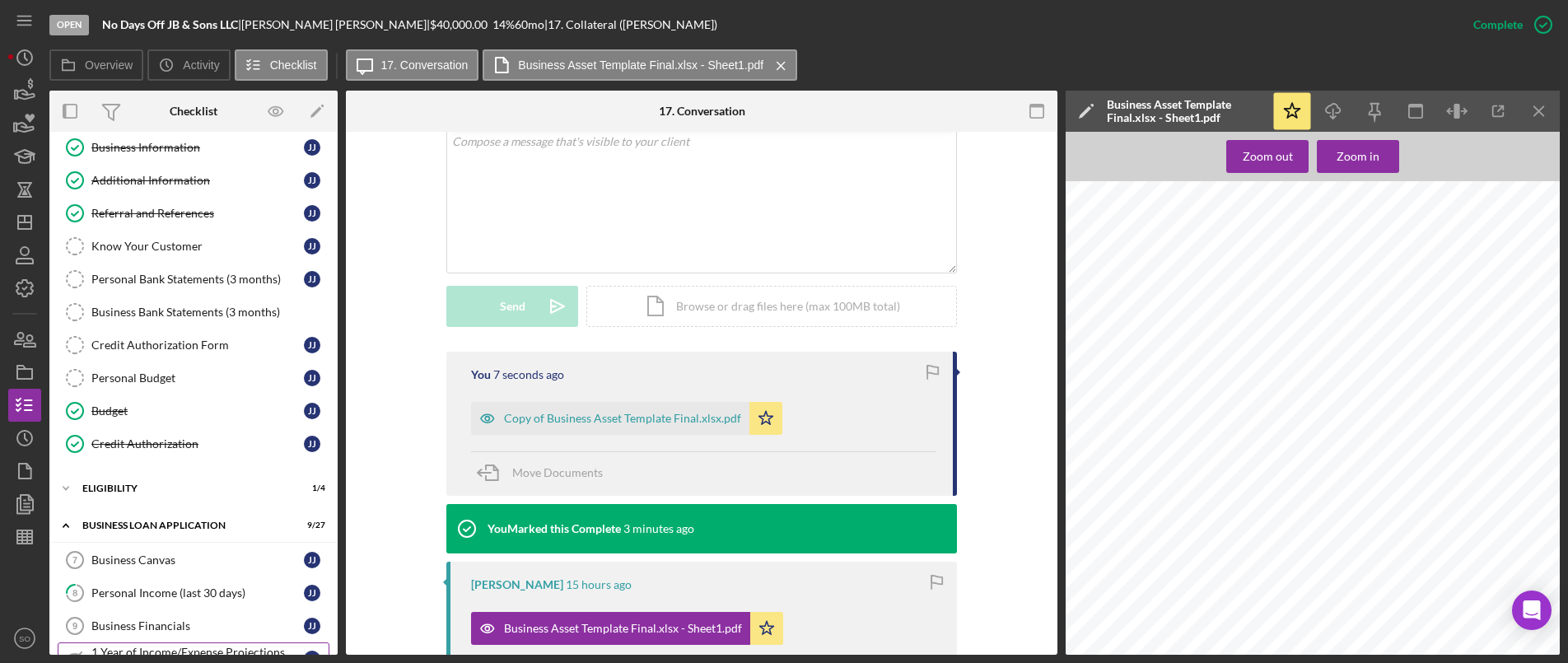
scroll to position [0, 0]
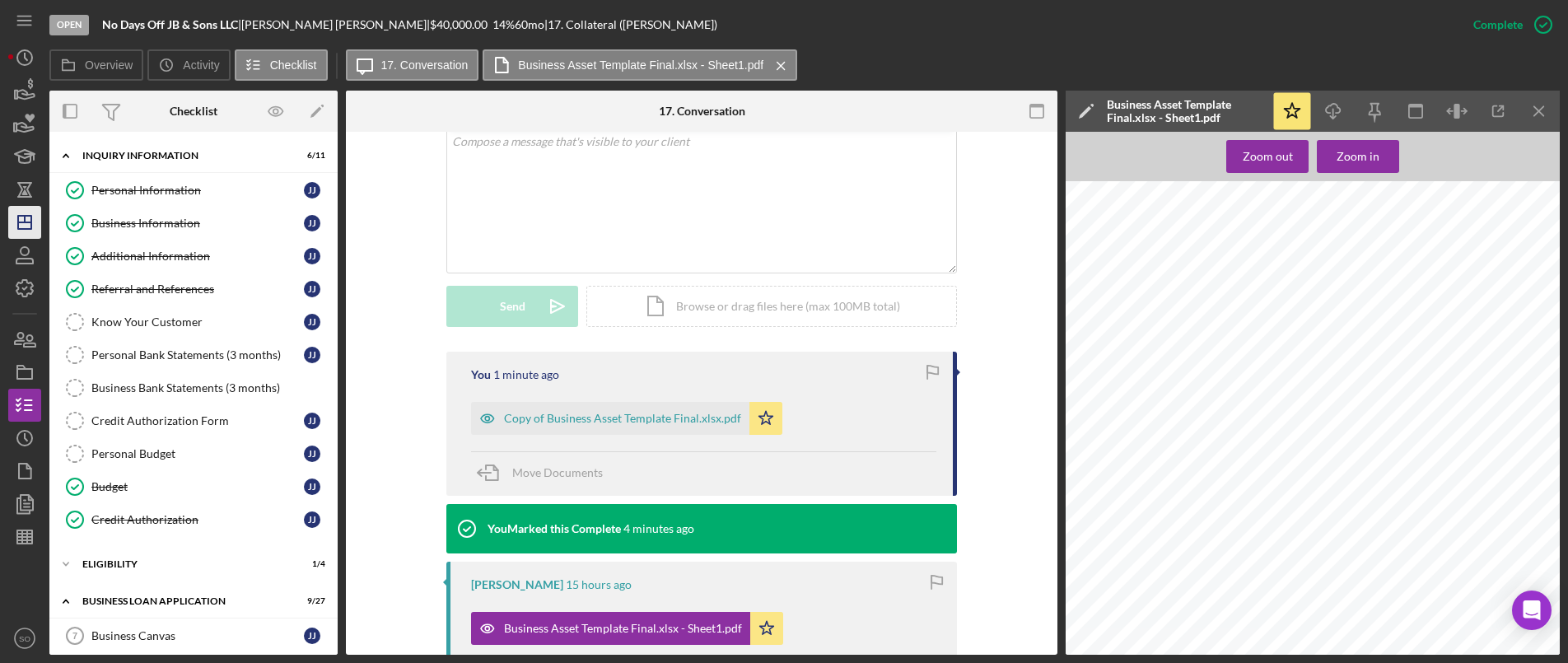
click at [27, 222] on line "button" at bounding box center [25, 222] width 14 height 0
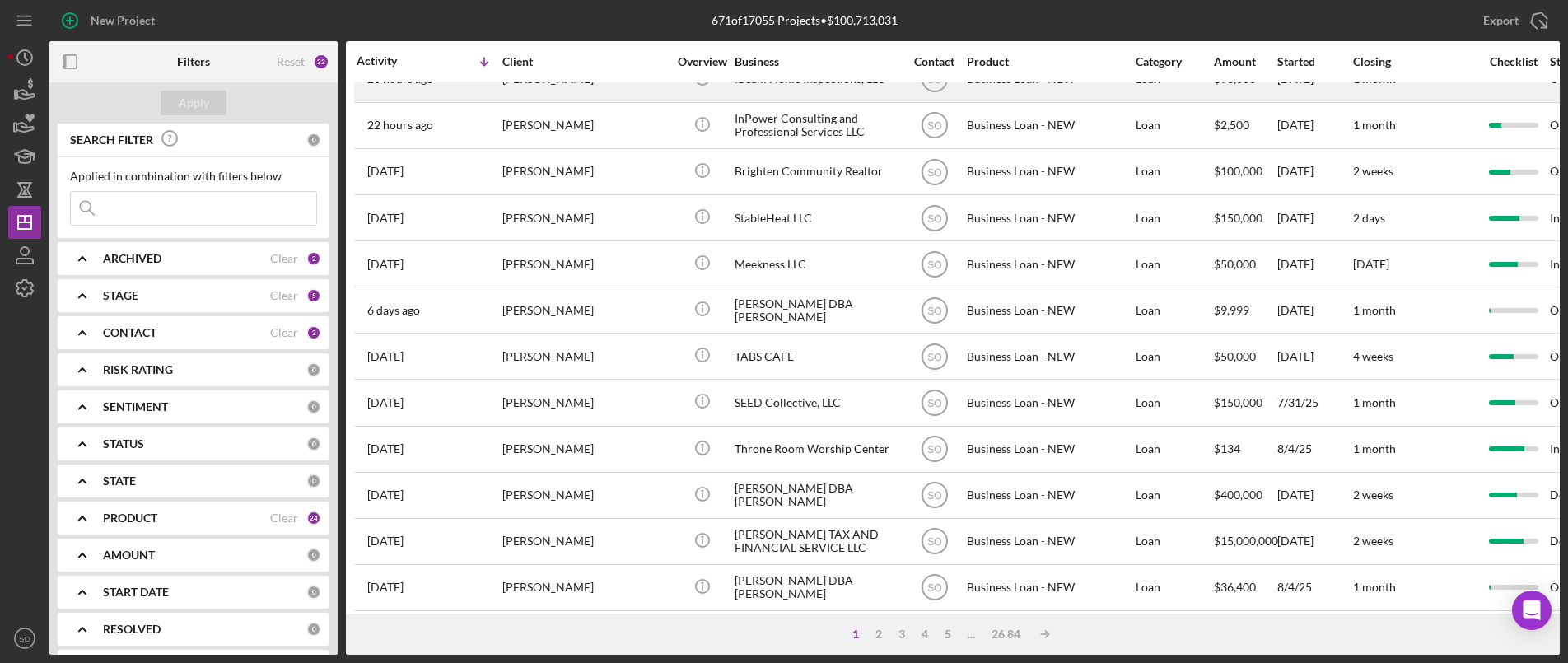
scroll to position [247, 0]
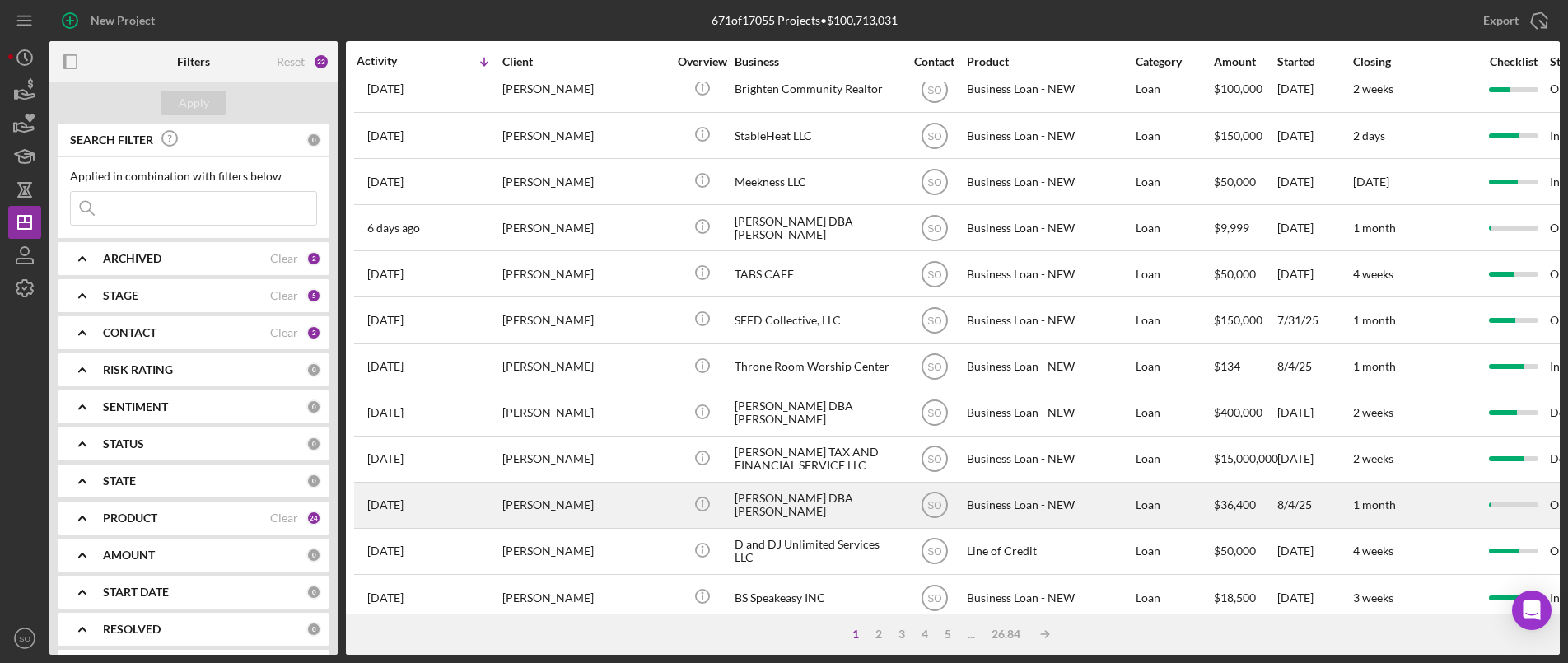
click at [528, 502] on div "[PERSON_NAME]" at bounding box center [584, 505] width 165 height 44
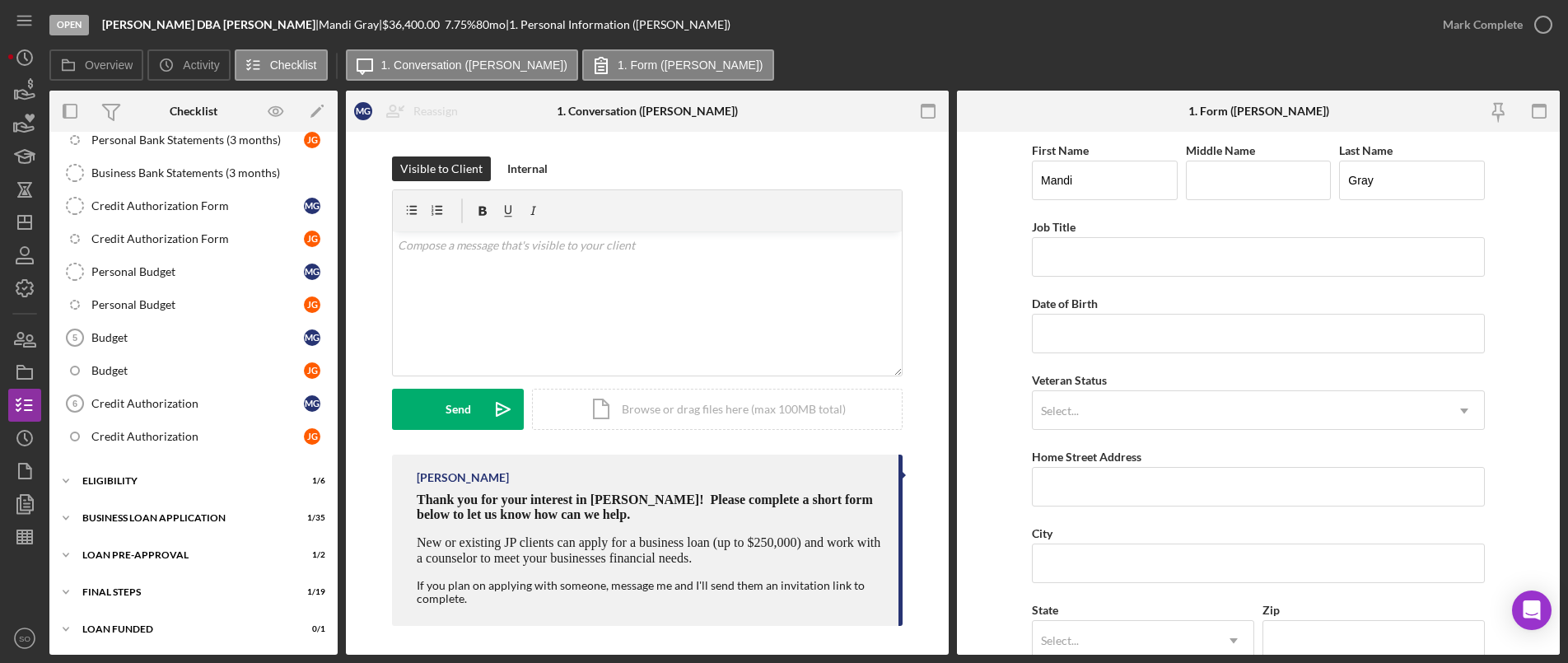
scroll to position [20, 0]
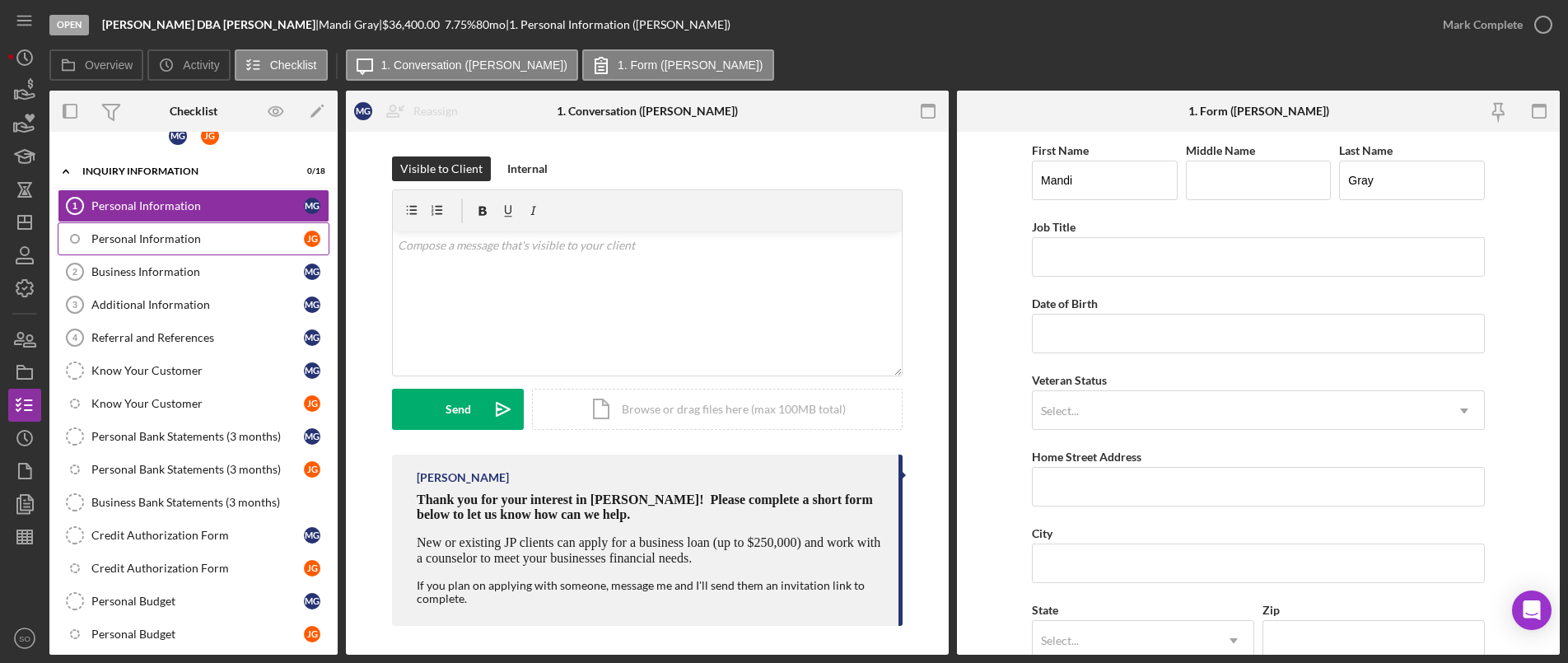
click at [172, 252] on link "Personal Information J G" at bounding box center [193, 239] width 272 height 33
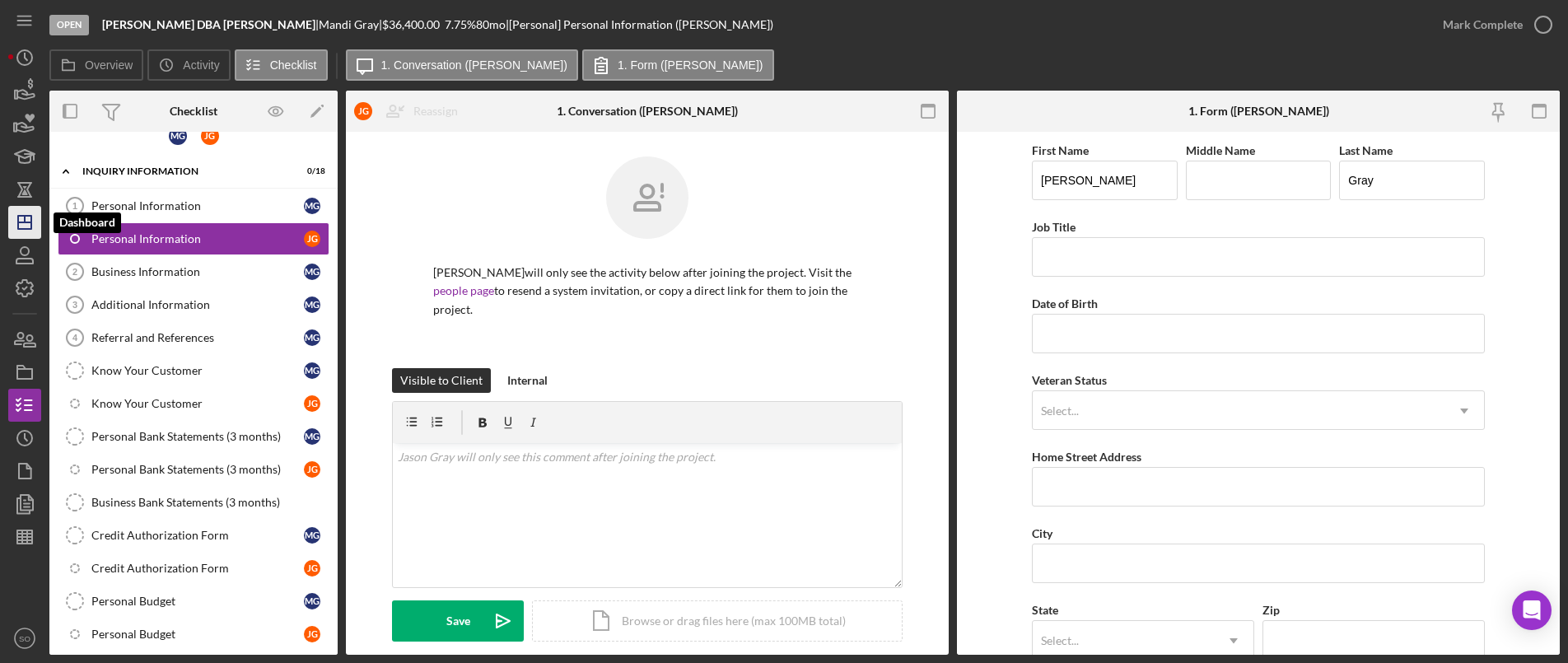
click at [20, 225] on icon "Icon/Dashboard" at bounding box center [24, 222] width 41 height 41
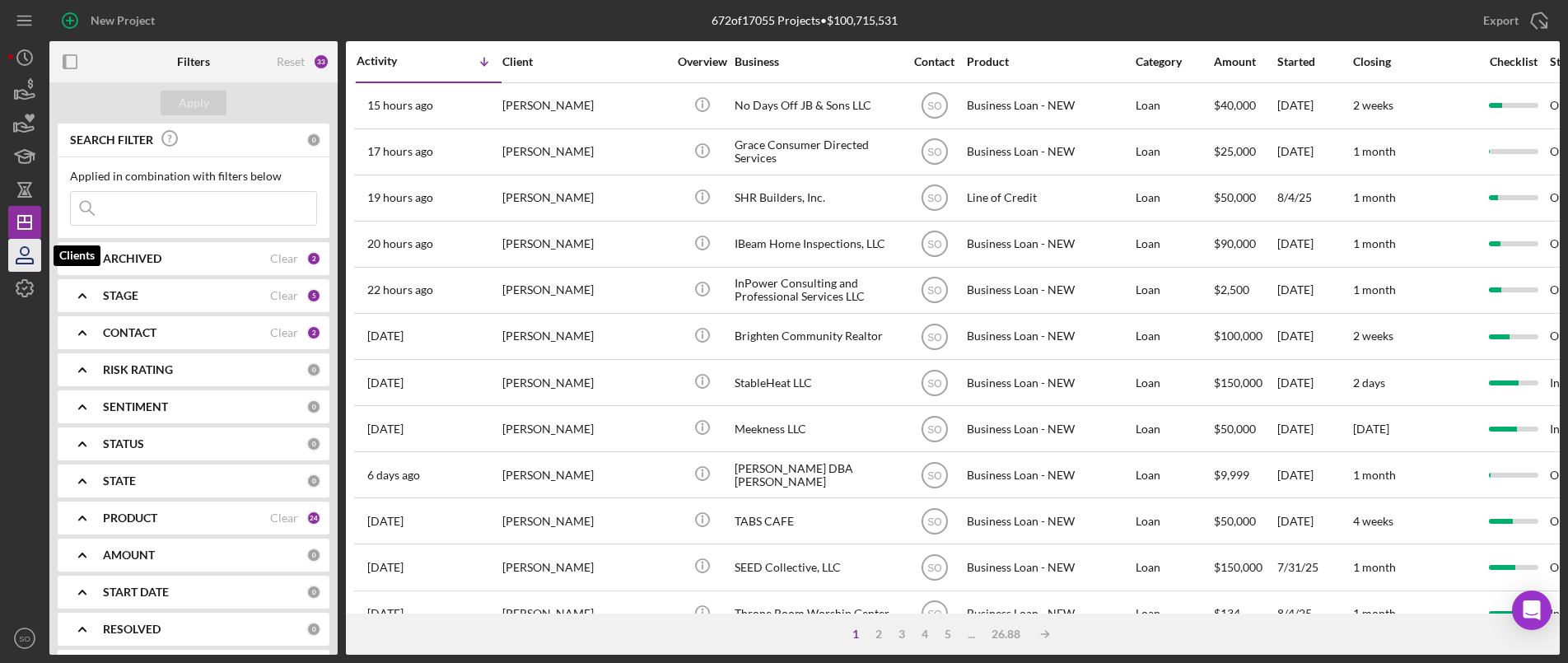
click at [24, 261] on icon "button" at bounding box center [24, 255] width 41 height 41
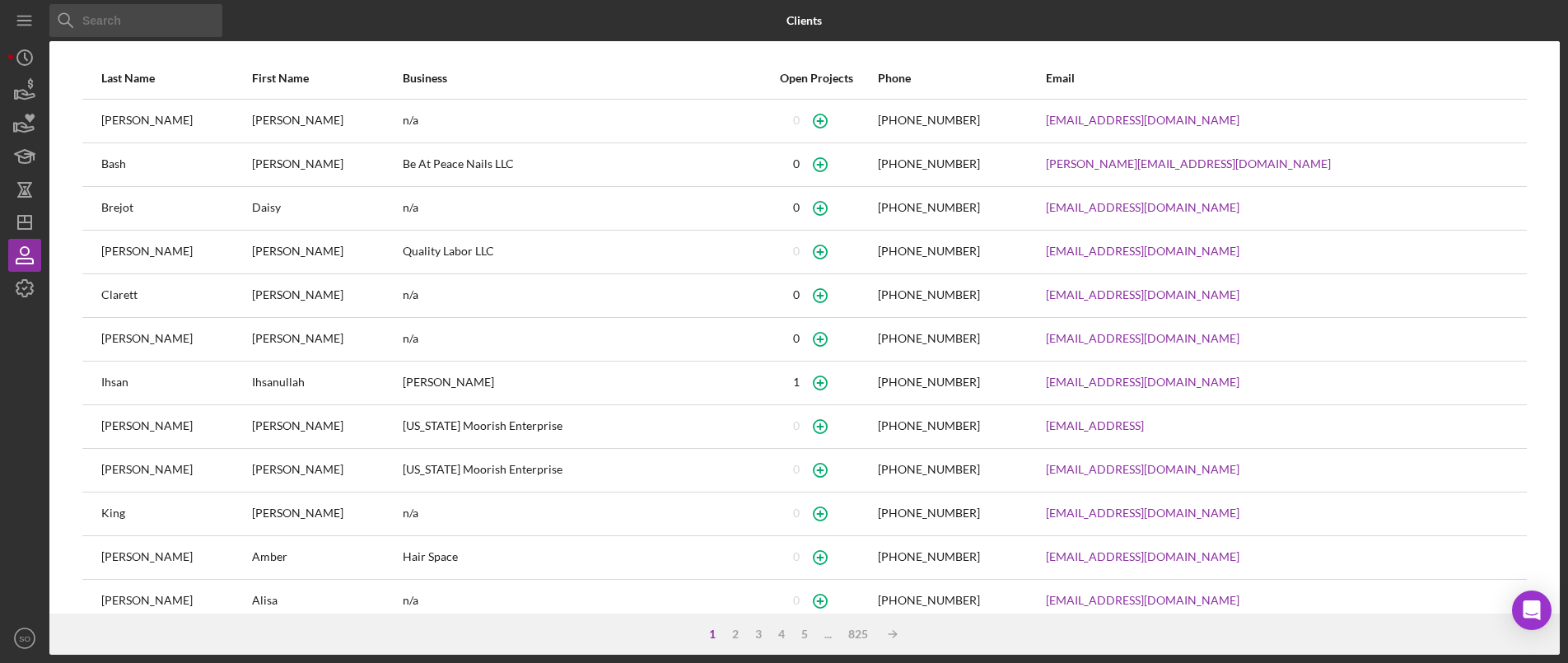
click at [133, 29] on input at bounding box center [136, 20] width 173 height 33
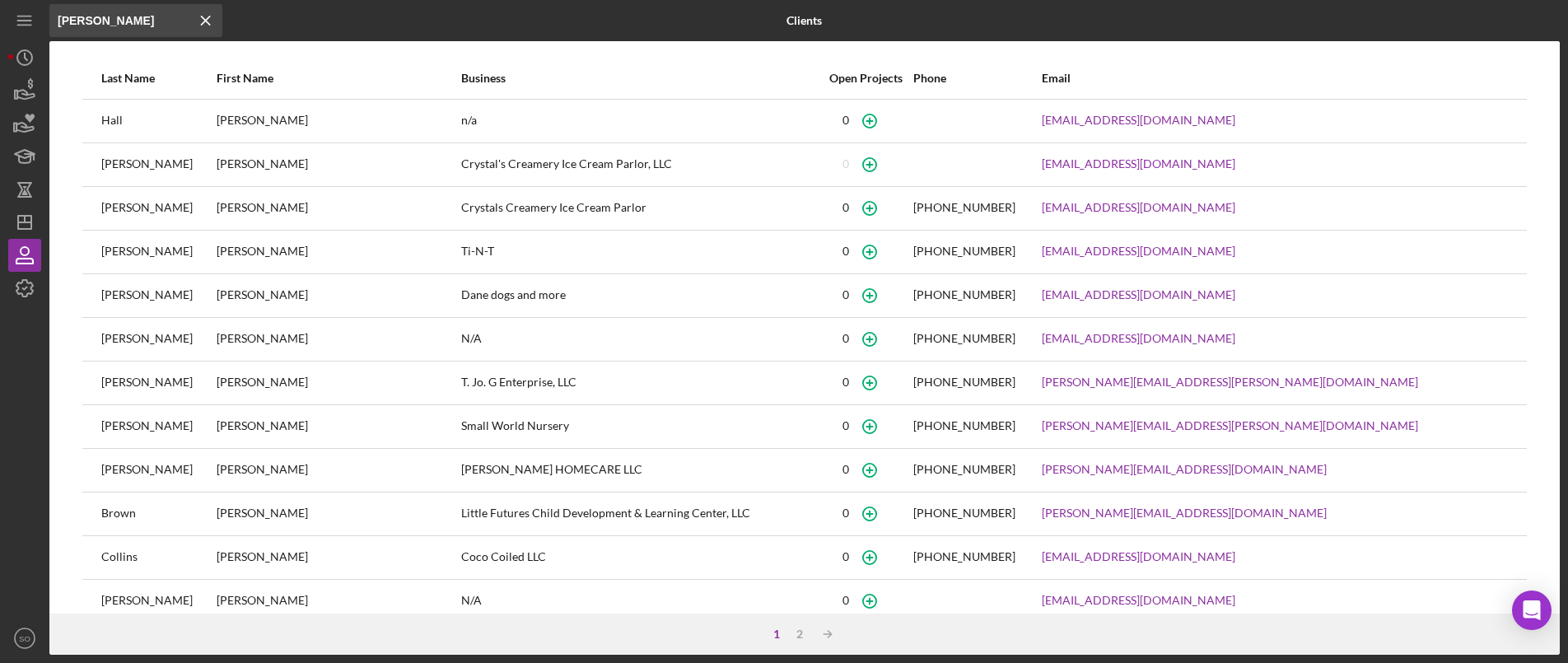
type input "tiffani"
click at [887, 207] on icon "button" at bounding box center [869, 208] width 37 height 37
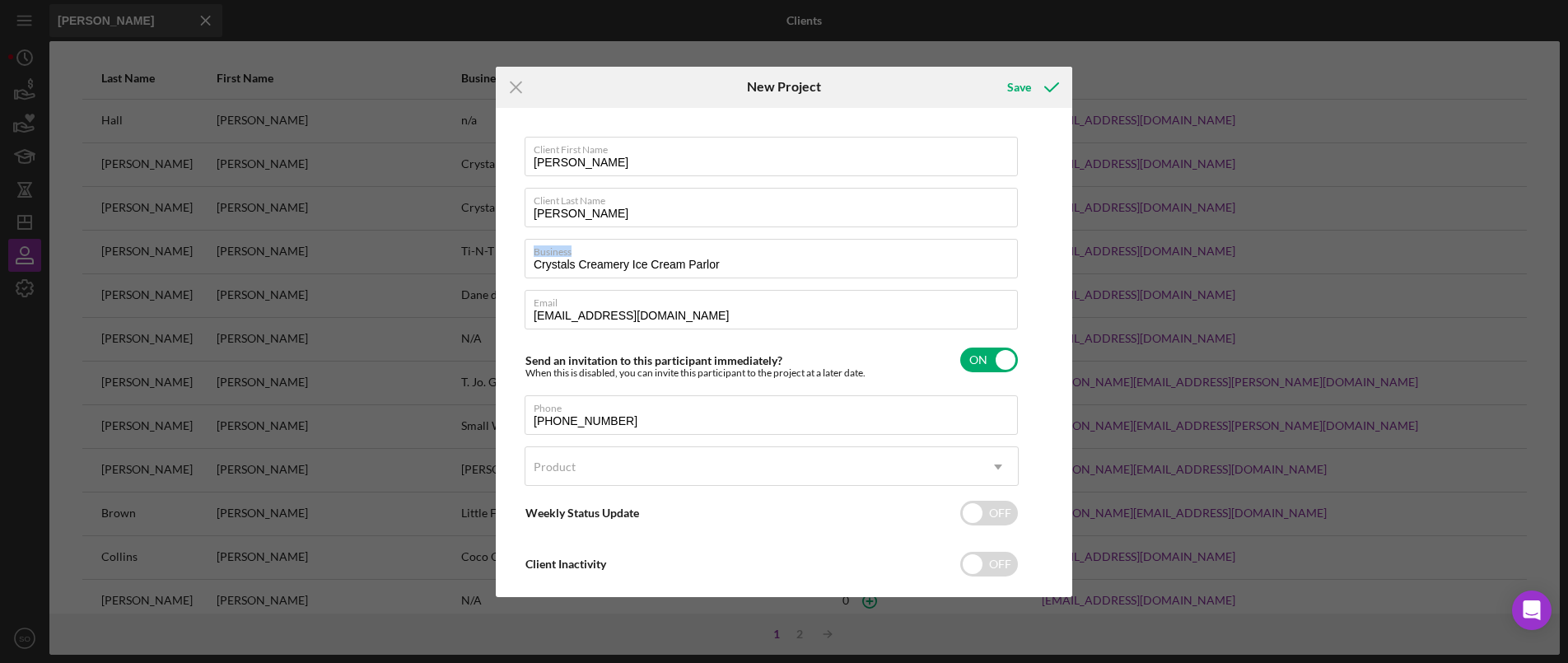
drag, startPoint x: 677, startPoint y: 259, endPoint x: 407, endPoint y: 251, distance: 270.1
click at [407, 251] on div "Icon/Menu Close New Project Save Client First Name Tiffani Client Last Name Mar…" at bounding box center [784, 332] width 1568 height 663
click at [690, 269] on input "Crystals Creamery Ice Cream Parlor" at bounding box center [771, 258] width 493 height 40
click at [716, 265] on input "Crystals Creamery Ice Cream Parlor" at bounding box center [771, 258] width 493 height 40
drag, startPoint x: 694, startPoint y: 265, endPoint x: 458, endPoint y: 261, distance: 236.0
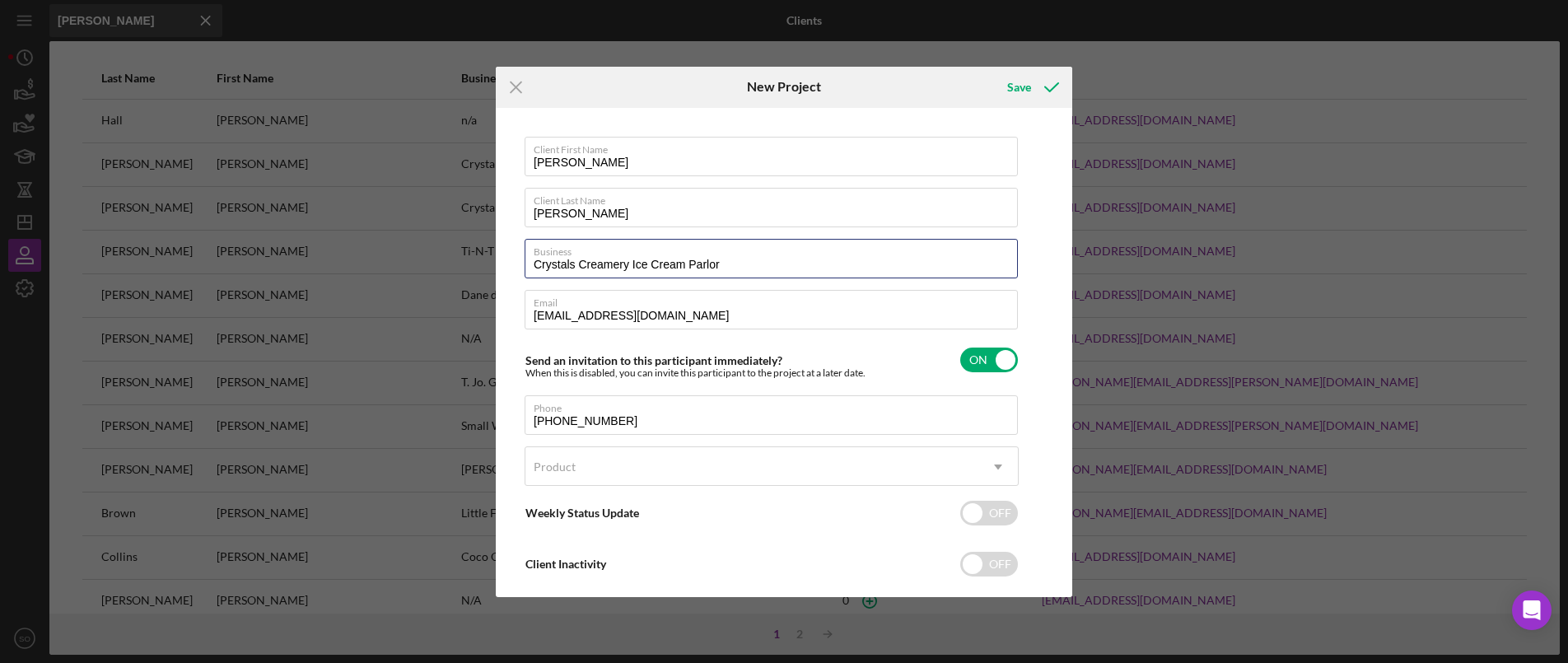
click at [458, 261] on div "Icon/Menu Close New Project Save Client First Name Tiffani Client Last Name Mar…" at bounding box center [784, 332] width 1568 height 663
drag, startPoint x: 556, startPoint y: 268, endPoint x: 670, endPoint y: 254, distance: 114.9
click at [670, 254] on label "Business" at bounding box center [775, 249] width 485 height 19
click at [670, 254] on input "HeavnlyHearts LLC" at bounding box center [771, 258] width 493 height 40
click at [561, 262] on input "HeavnlyHearts LLC" at bounding box center [771, 258] width 493 height 40
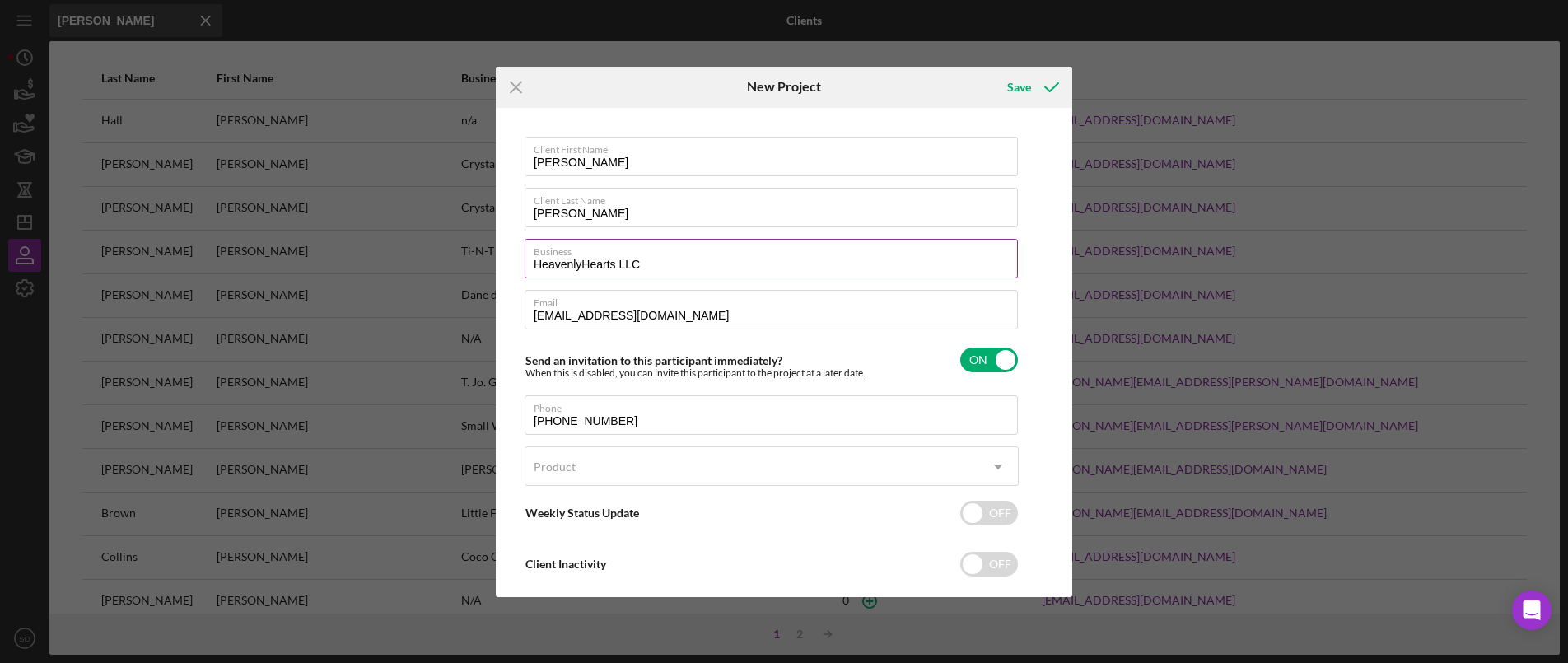
click at [580, 261] on input "HeavenlyHearts LLC" at bounding box center [771, 258] width 493 height 40
type input "Heavenly Hearts LLC"
click at [687, 256] on label "Business" at bounding box center [775, 249] width 485 height 19
click at [687, 256] on input "Heavenly Hearts LLC" at bounding box center [771, 258] width 493 height 40
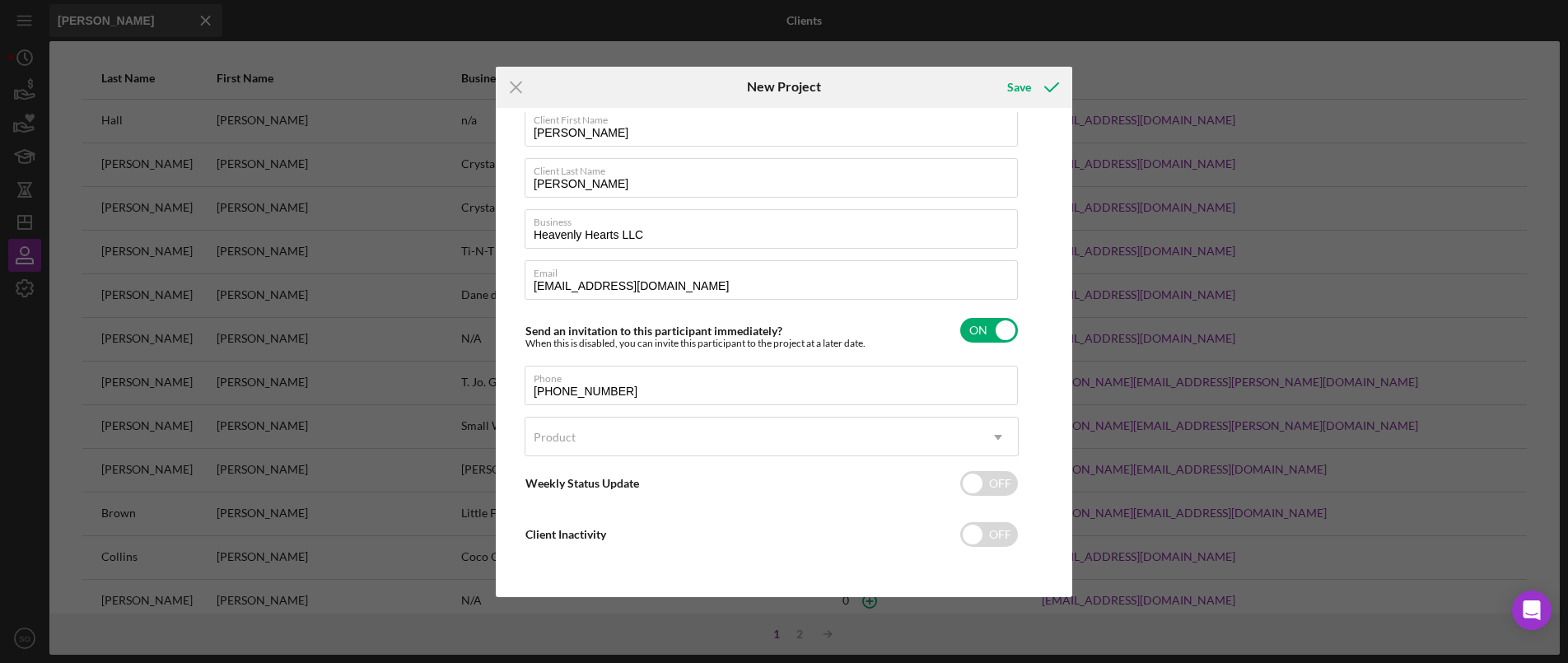
click at [629, 415] on div "Client First Name Tiffani Client Last Name Martin Business Heavenly Hearts LLC …" at bounding box center [771, 338] width 494 height 462
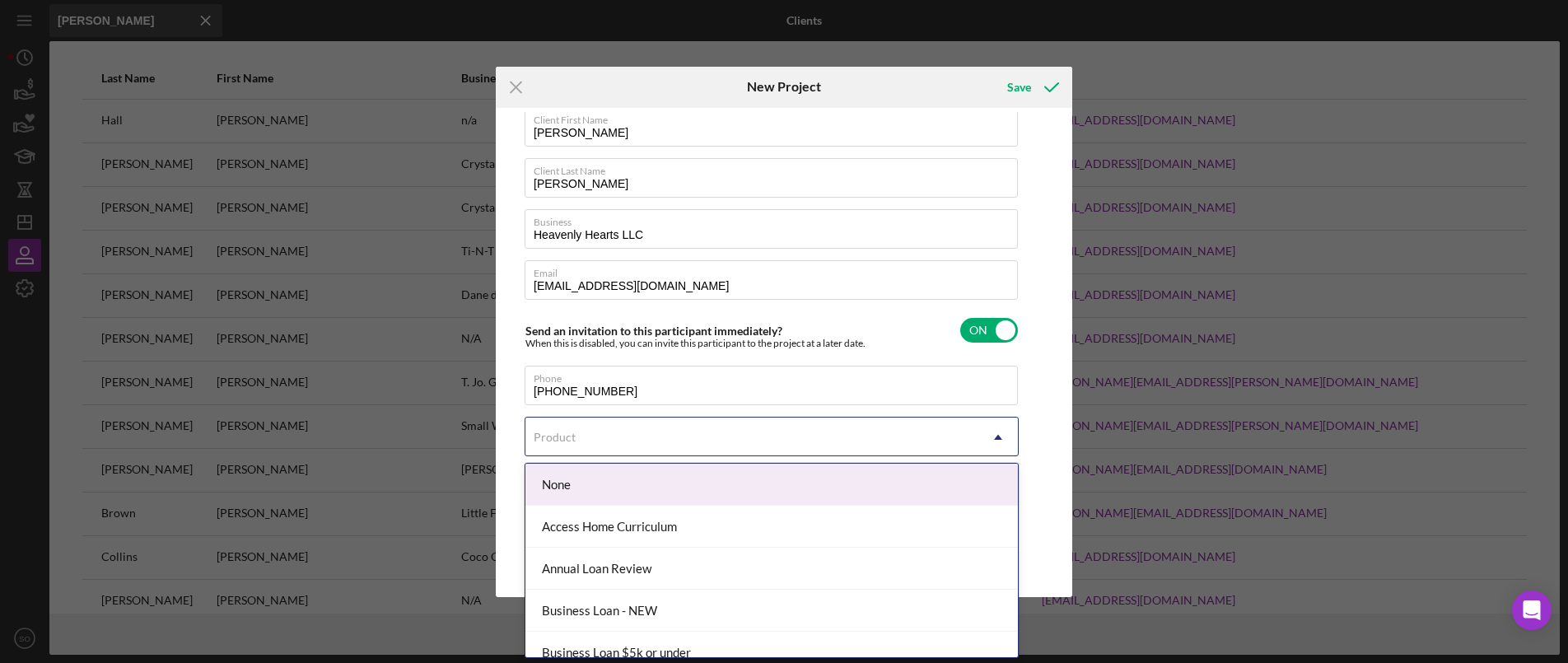
click at [623, 447] on div "Product" at bounding box center [752, 437] width 452 height 38
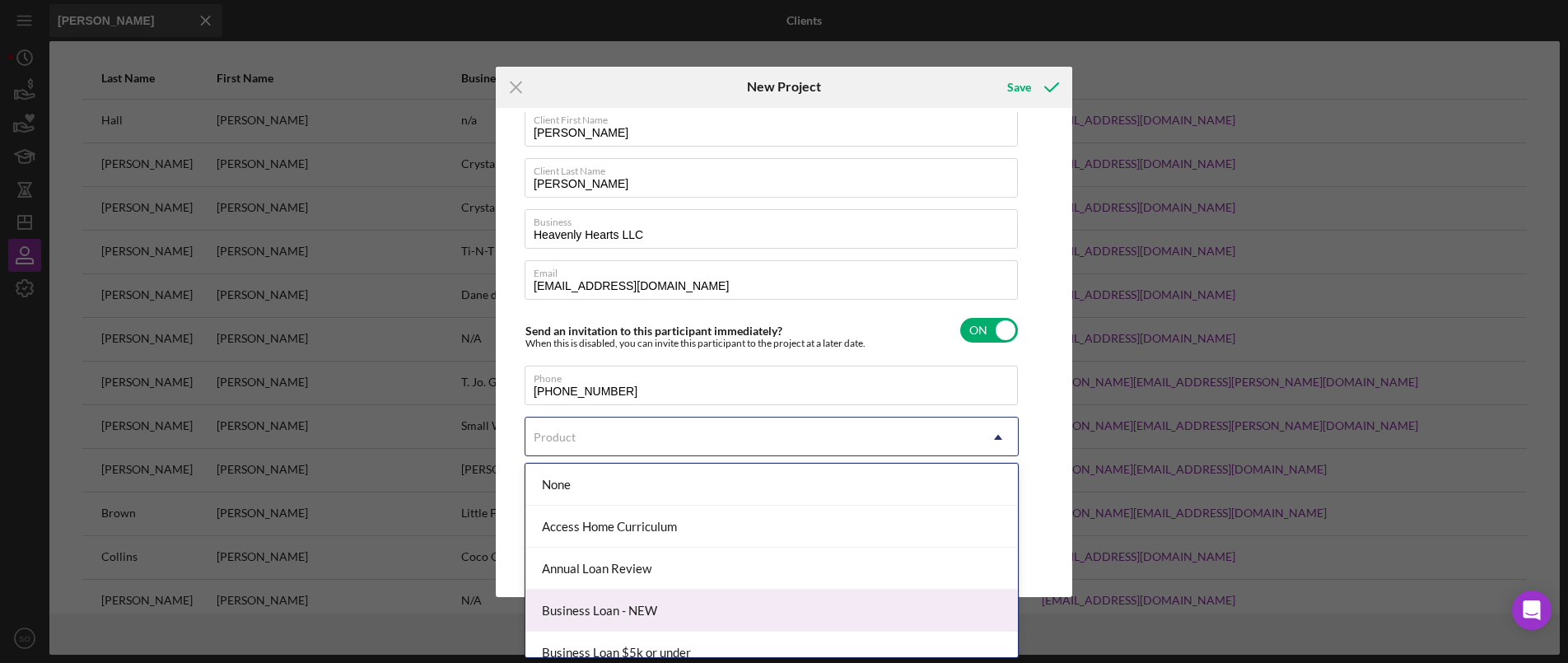
click at [604, 611] on div "Business Loan - NEW" at bounding box center [771, 610] width 492 height 42
checkbox input "true"
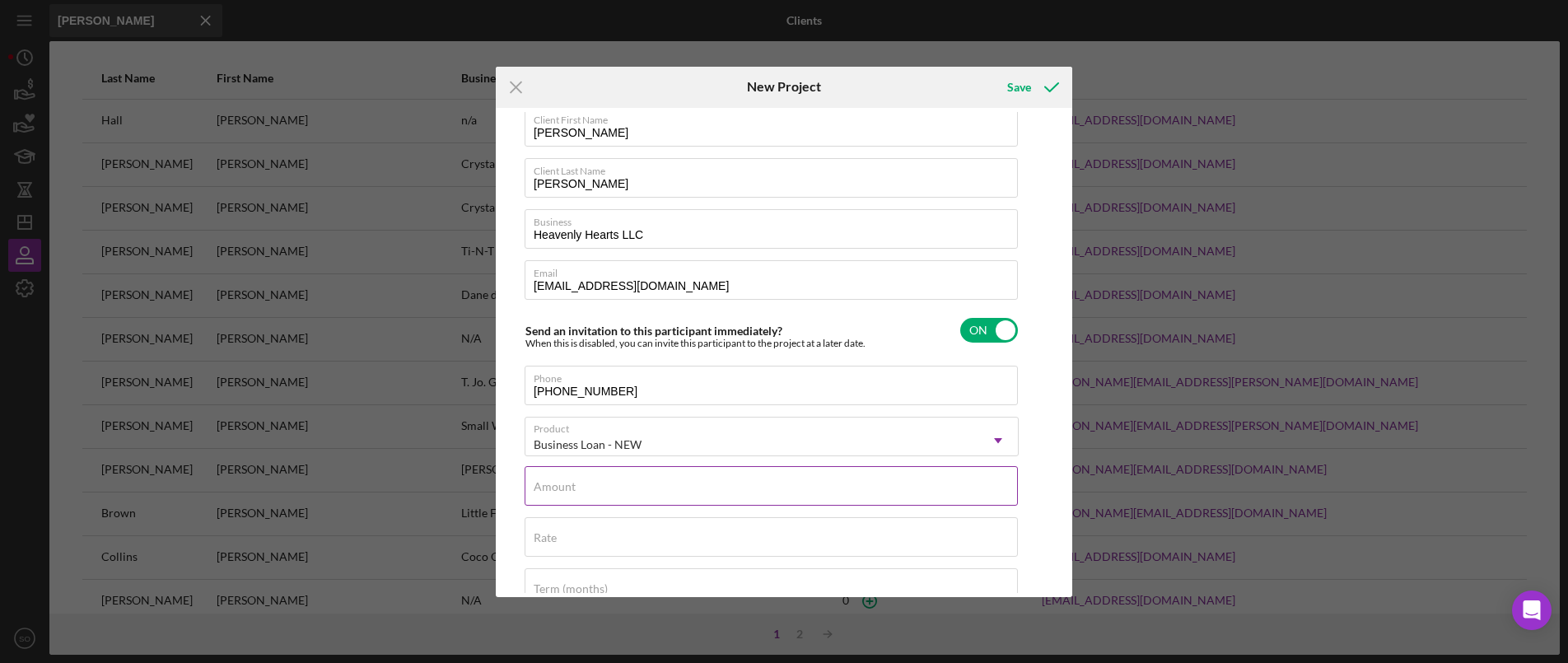
click at [617, 486] on div "Amount" at bounding box center [771, 487] width 494 height 41
type input "$150,000"
click at [585, 543] on input "Rate" at bounding box center [771, 536] width 493 height 40
type input "12.000%"
click at [574, 574] on div "Term (months)" at bounding box center [771, 589] width 494 height 41
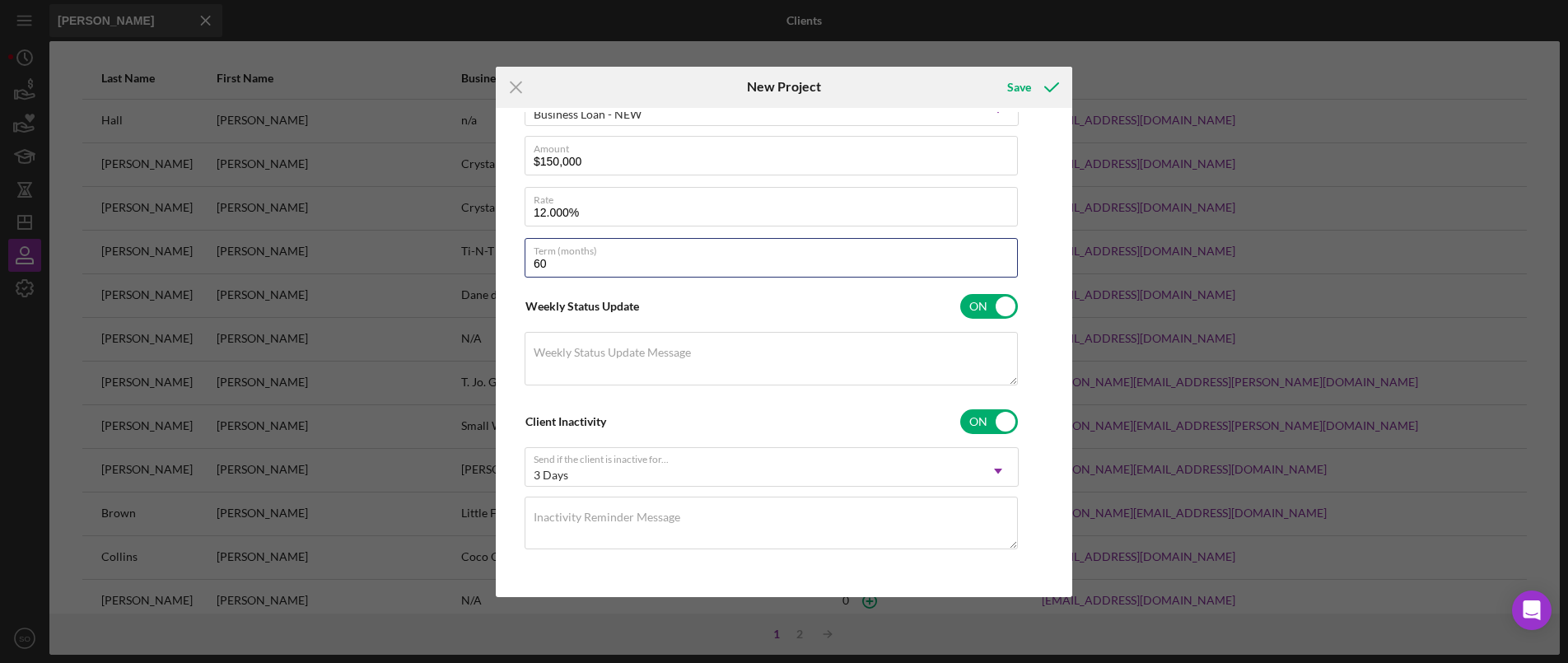
scroll to position [0, 0]
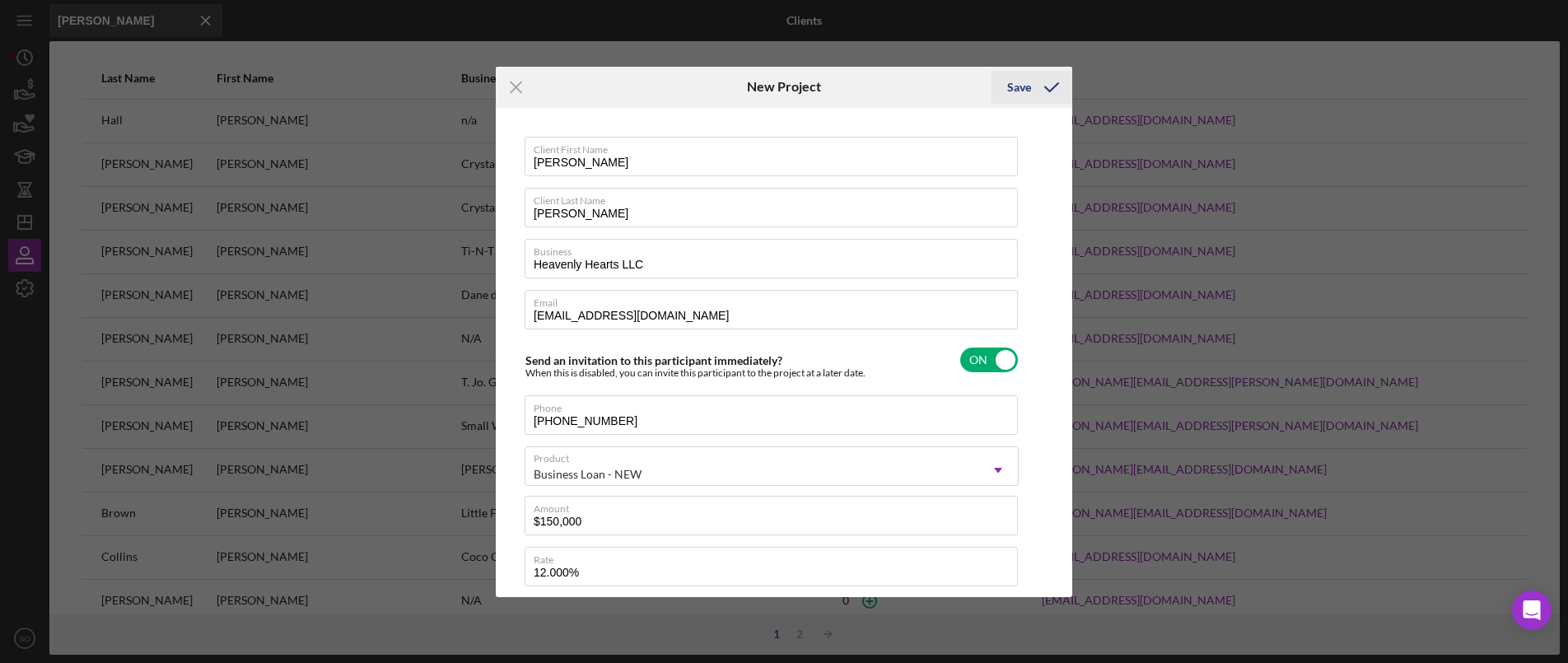
type input "60"
click at [1030, 82] on button "Save" at bounding box center [1032, 88] width 82 height 33
type input "Crystals Creamery Ice Cream Parlor"
checkbox input "false"
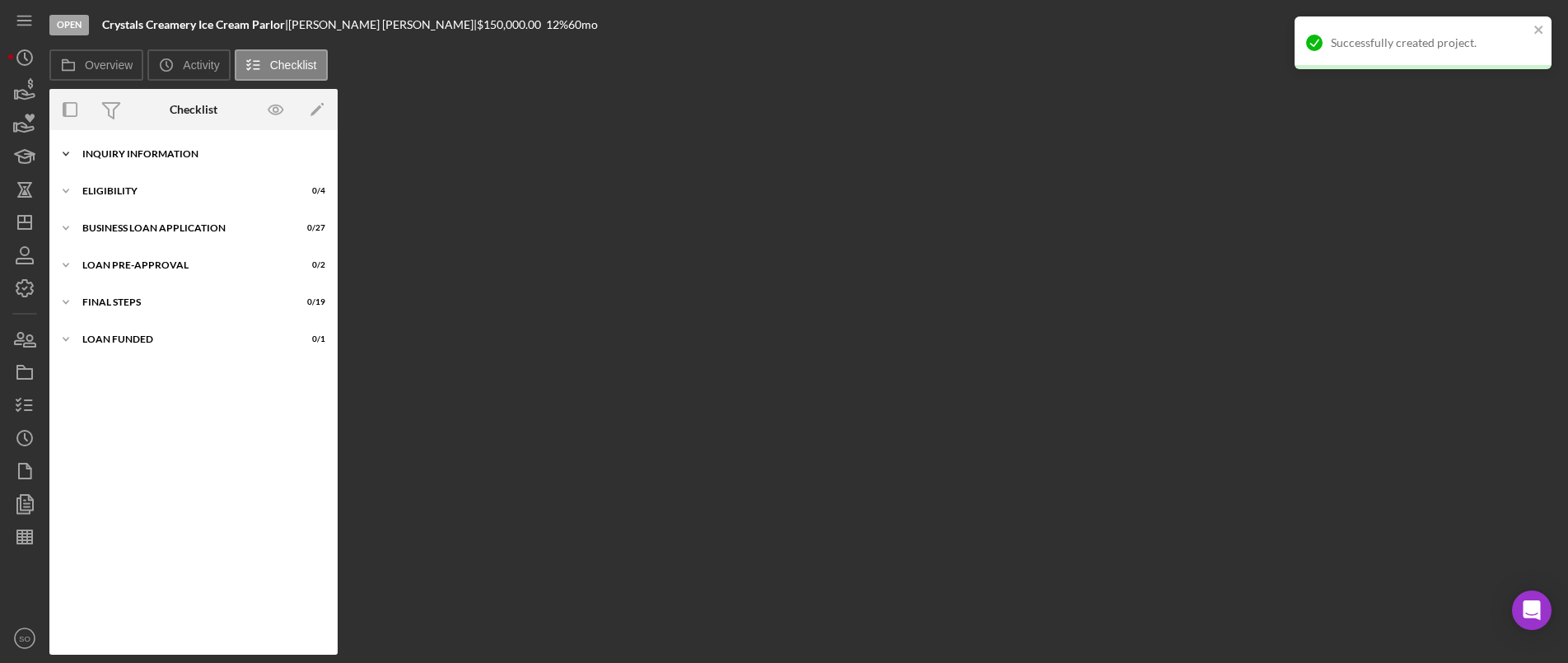
drag, startPoint x: 150, startPoint y: 158, endPoint x: 149, endPoint y: 169, distance: 11.0
click at [150, 157] on div "INQUIRY INFORMATION" at bounding box center [199, 154] width 235 height 10
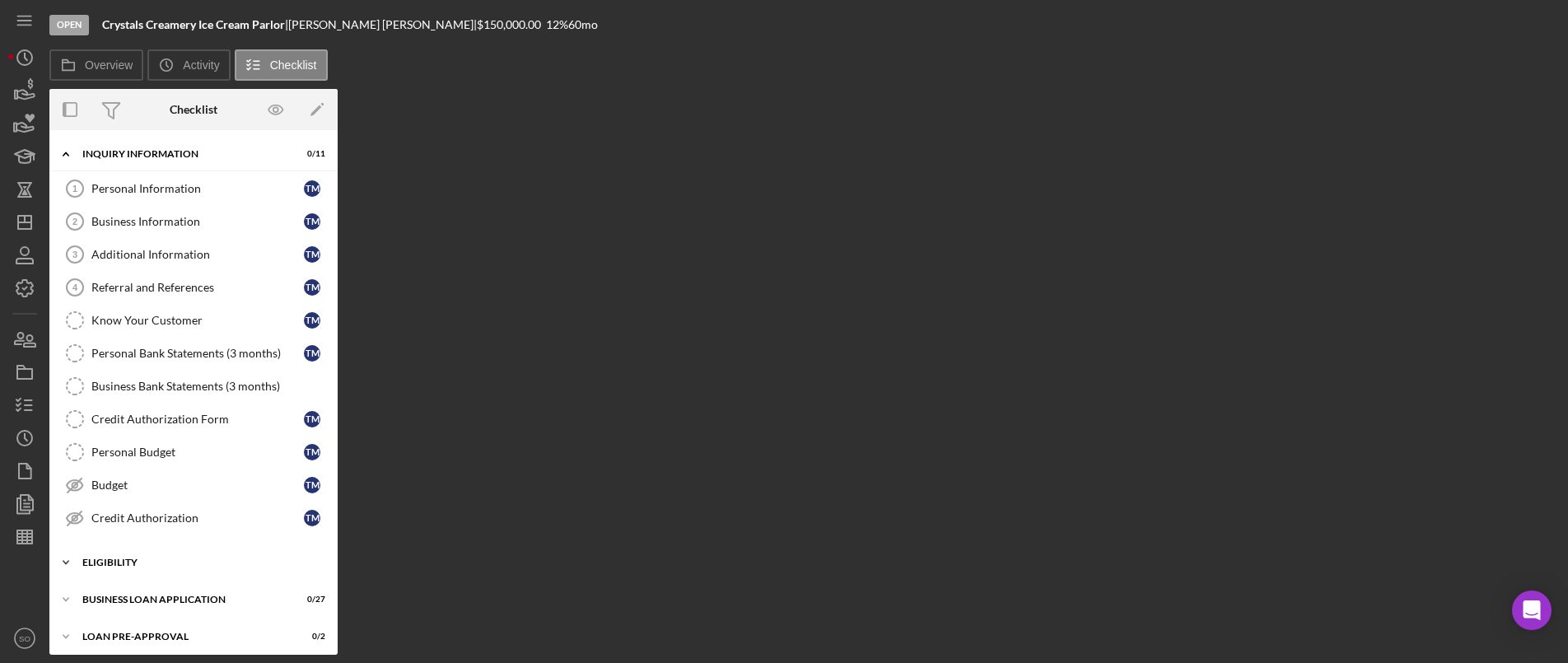
click at [136, 559] on div "ELIGIBILITY" at bounding box center [199, 563] width 235 height 10
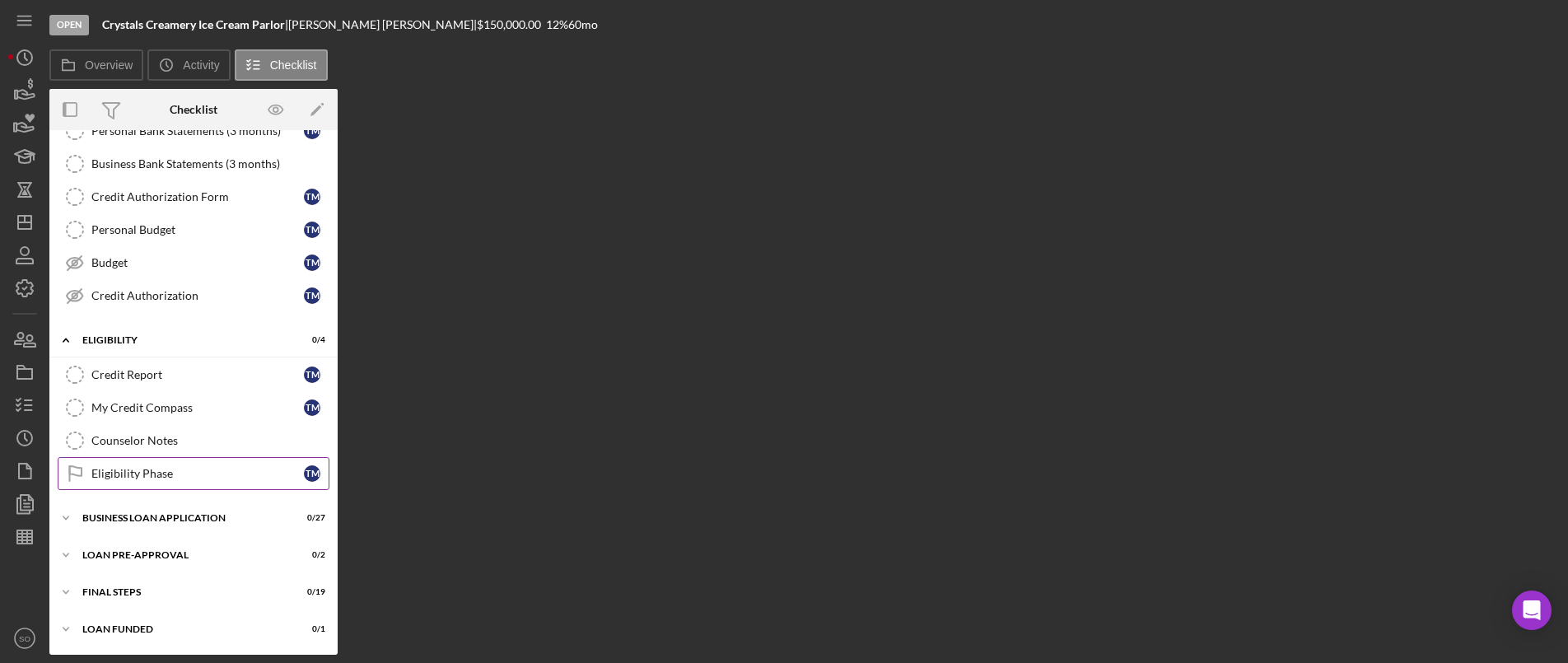
click at [157, 467] on div "Eligibility Phase" at bounding box center [198, 474] width 213 height 14
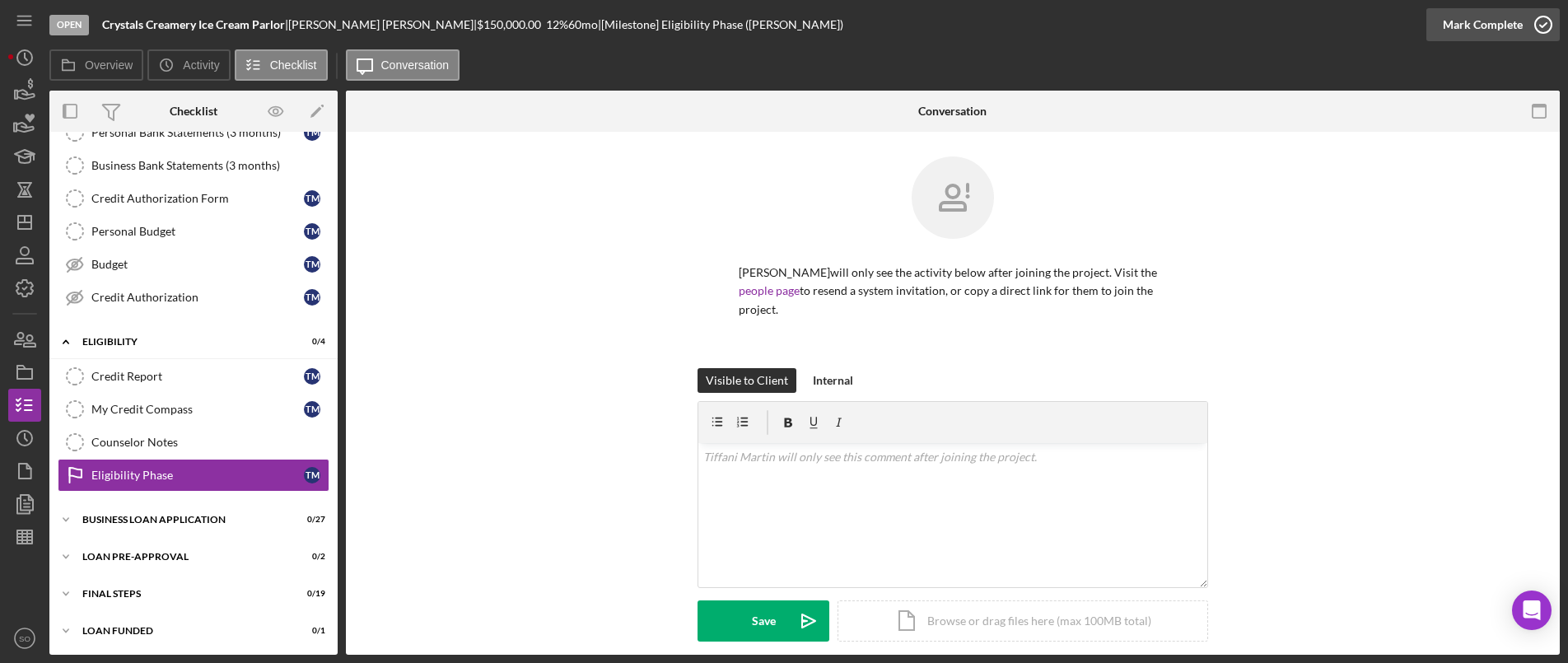
click at [1518, 29] on div "Mark Complete" at bounding box center [1483, 24] width 80 height 33
click at [247, 508] on div "Icon/Expander BUSINESS LOAN APPLICATION 0 / 27" at bounding box center [194, 520] width 289 height 33
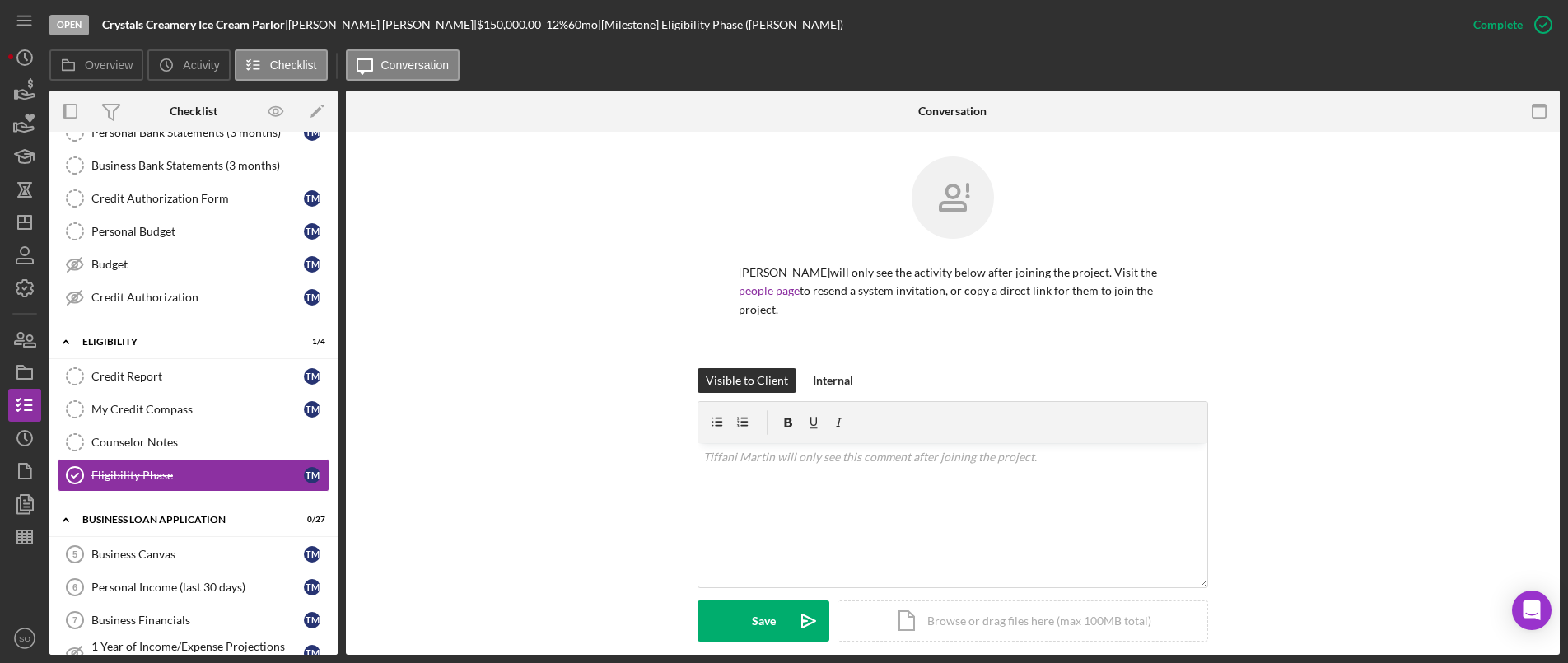
scroll to position [552, 0]
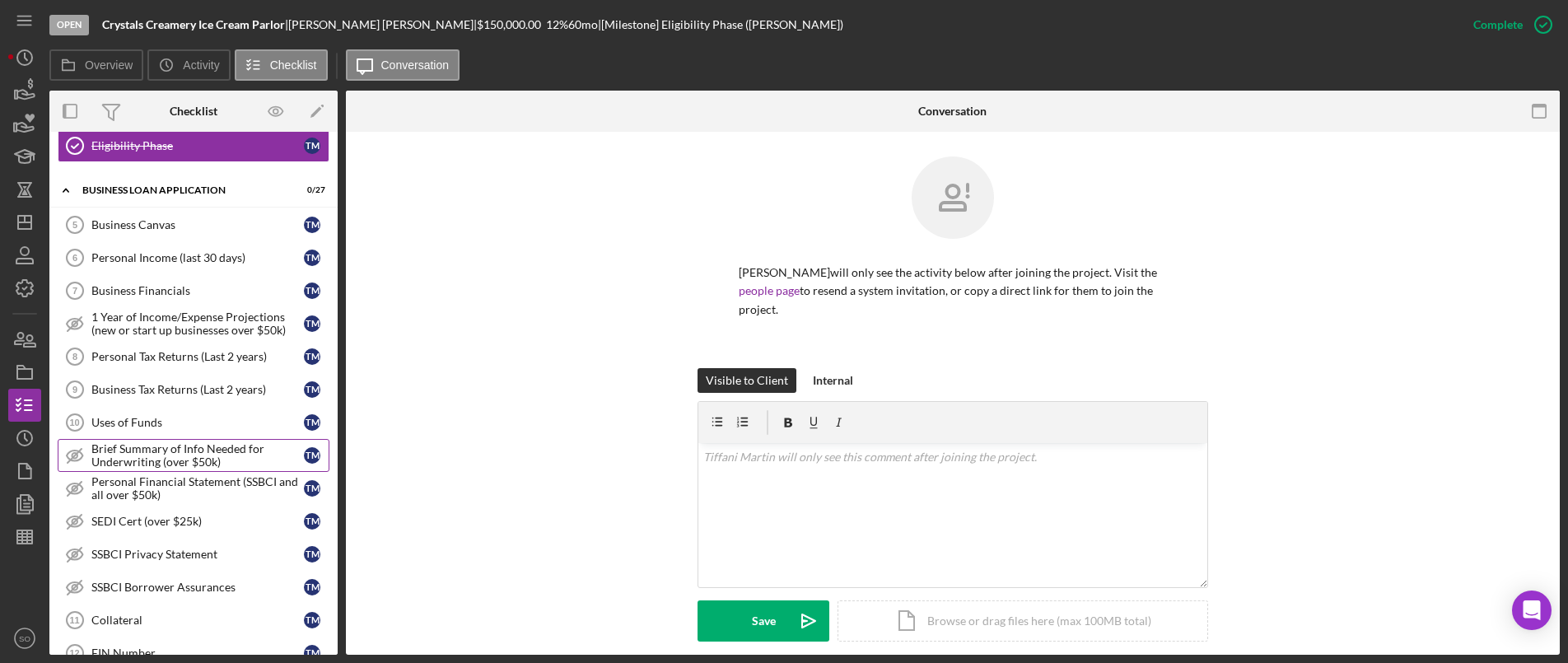
click at [146, 462] on div "Brief Summary of Info Needed for Underwriting (over $50k)" at bounding box center [198, 455] width 213 height 26
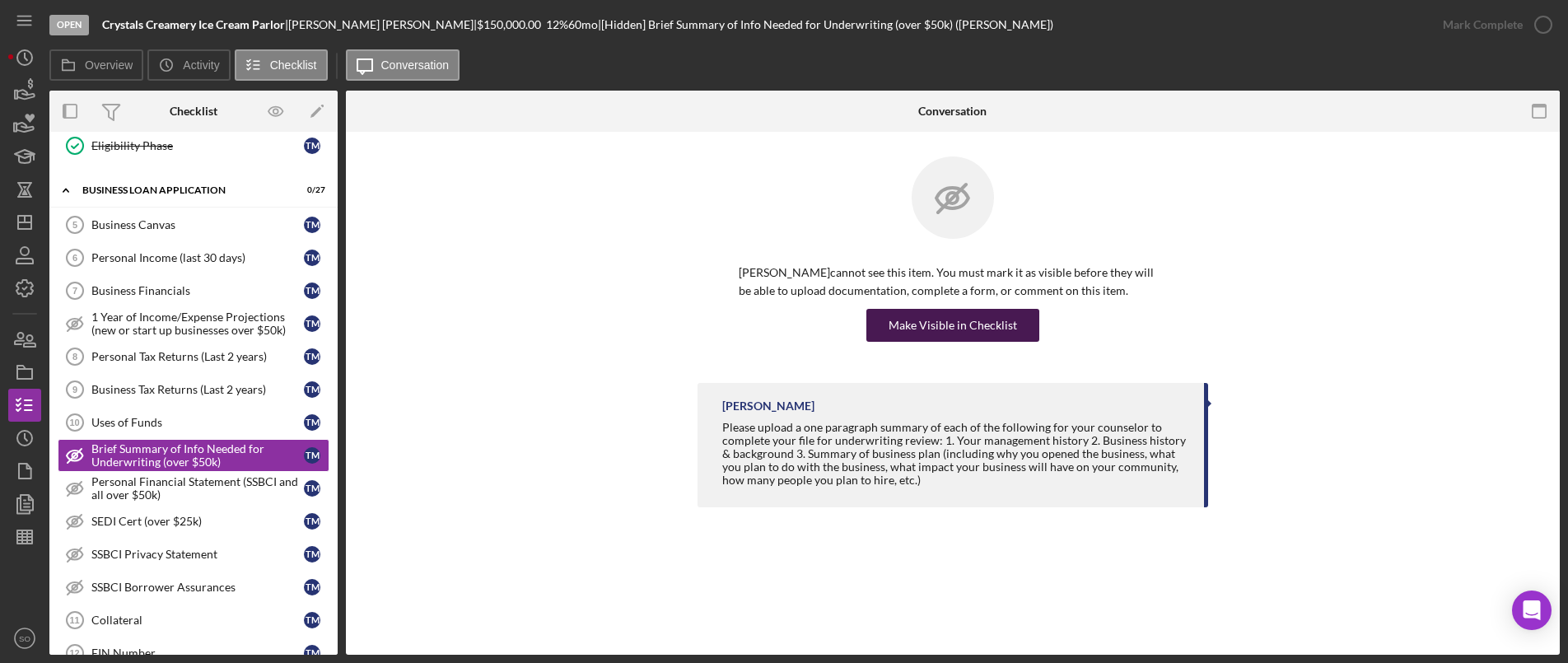
click at [937, 319] on div "Make Visible in Checklist" at bounding box center [953, 326] width 129 height 33
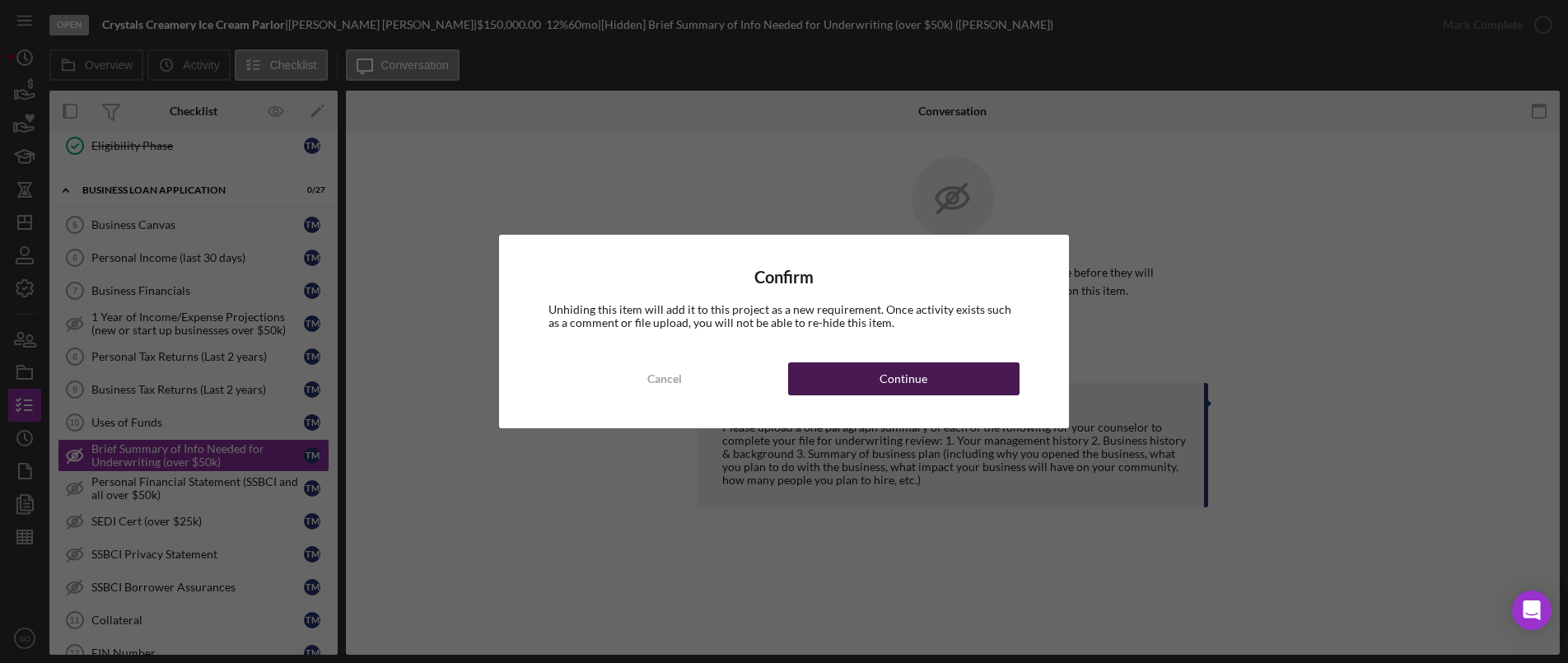
click at [887, 379] on div "Continue" at bounding box center [903, 379] width 48 height 33
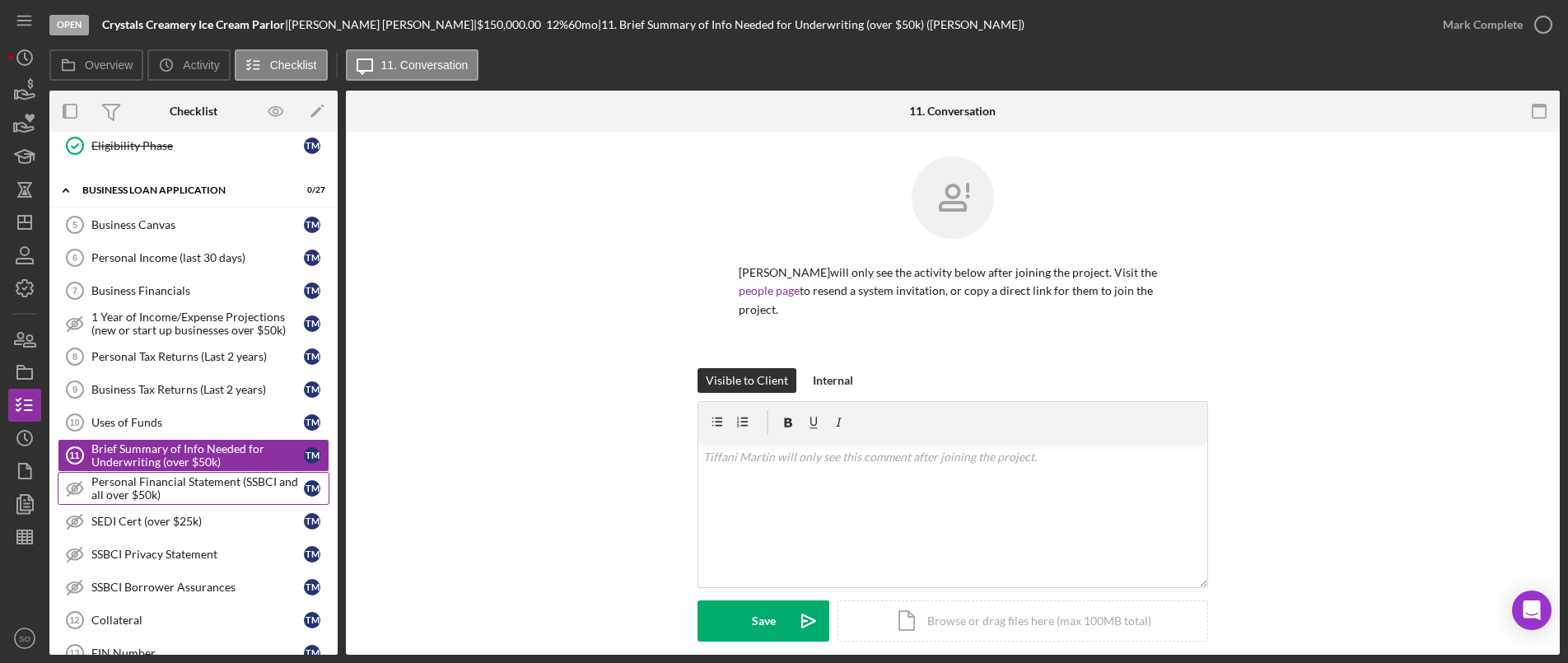
click at [177, 488] on div "Personal Financial Statement (SSBCI and all over $50k)" at bounding box center [198, 488] width 213 height 26
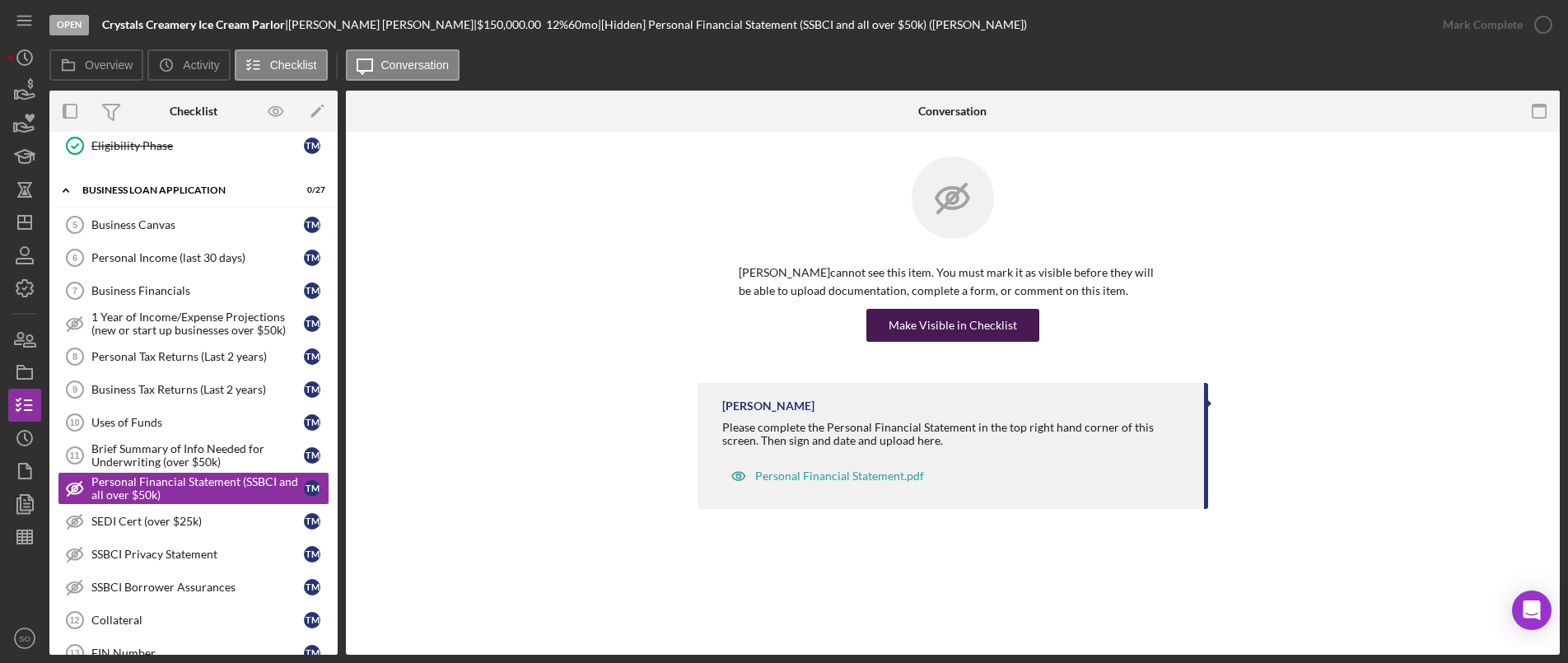
click at [903, 317] on div "Make Visible in Checklist" at bounding box center [953, 326] width 129 height 33
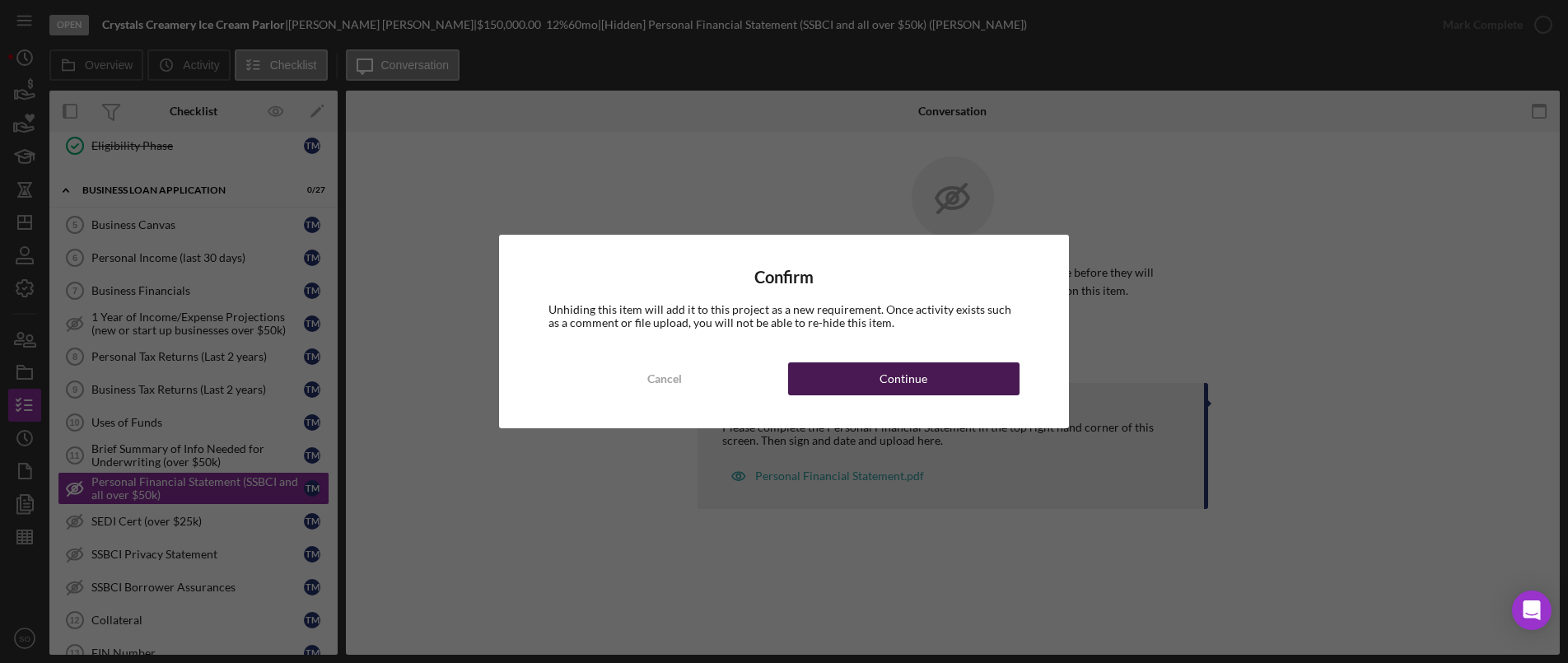
click at [866, 384] on button "Continue" at bounding box center [903, 379] width 231 height 33
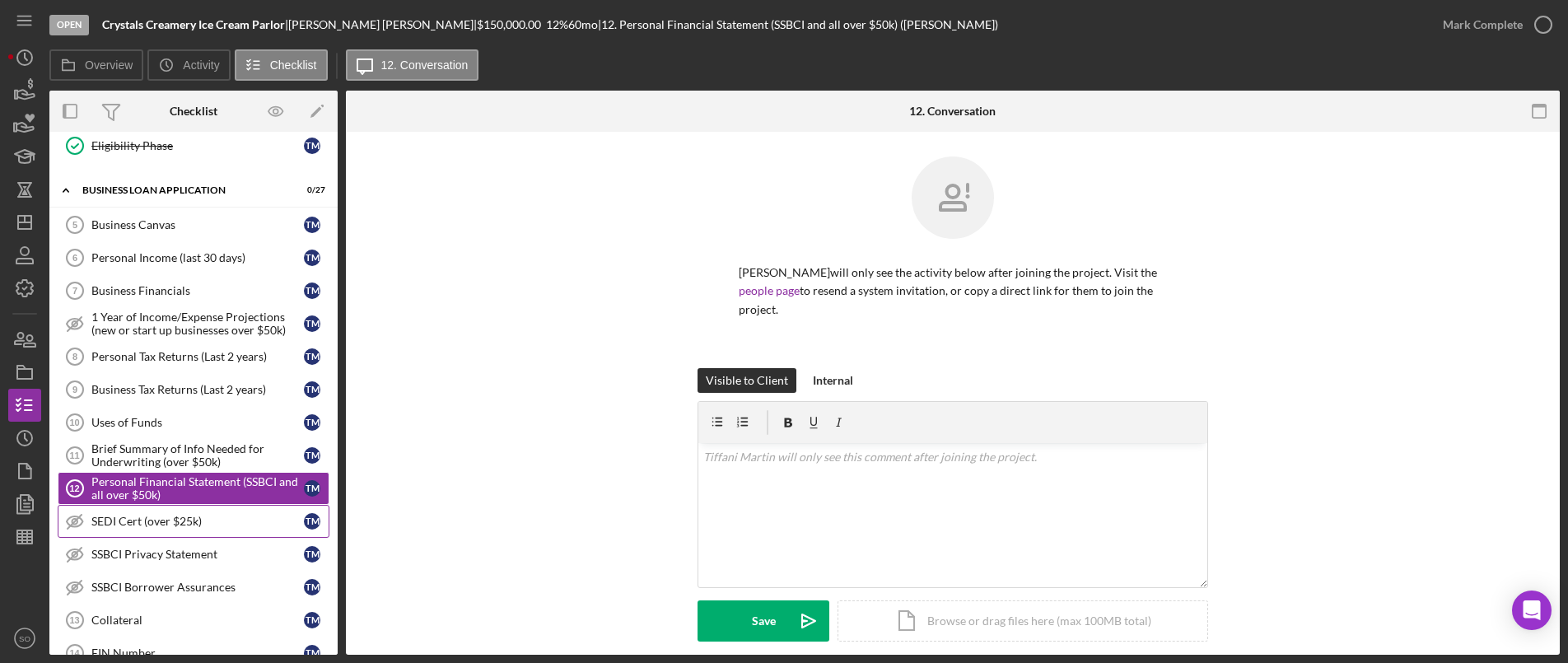
click at [163, 527] on div "SEDI Cert (over $25k)" at bounding box center [198, 522] width 213 height 14
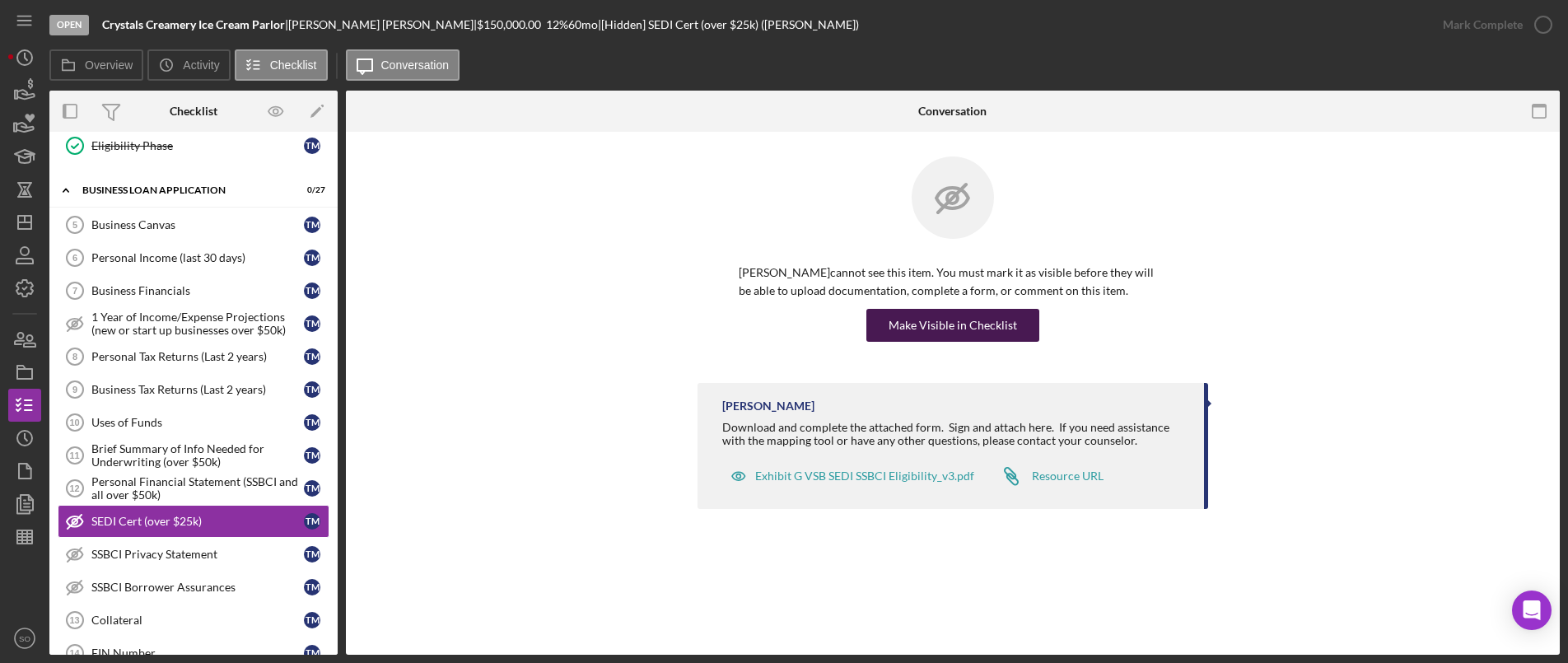
click at [935, 323] on div "Make Visible in Checklist" at bounding box center [953, 326] width 129 height 33
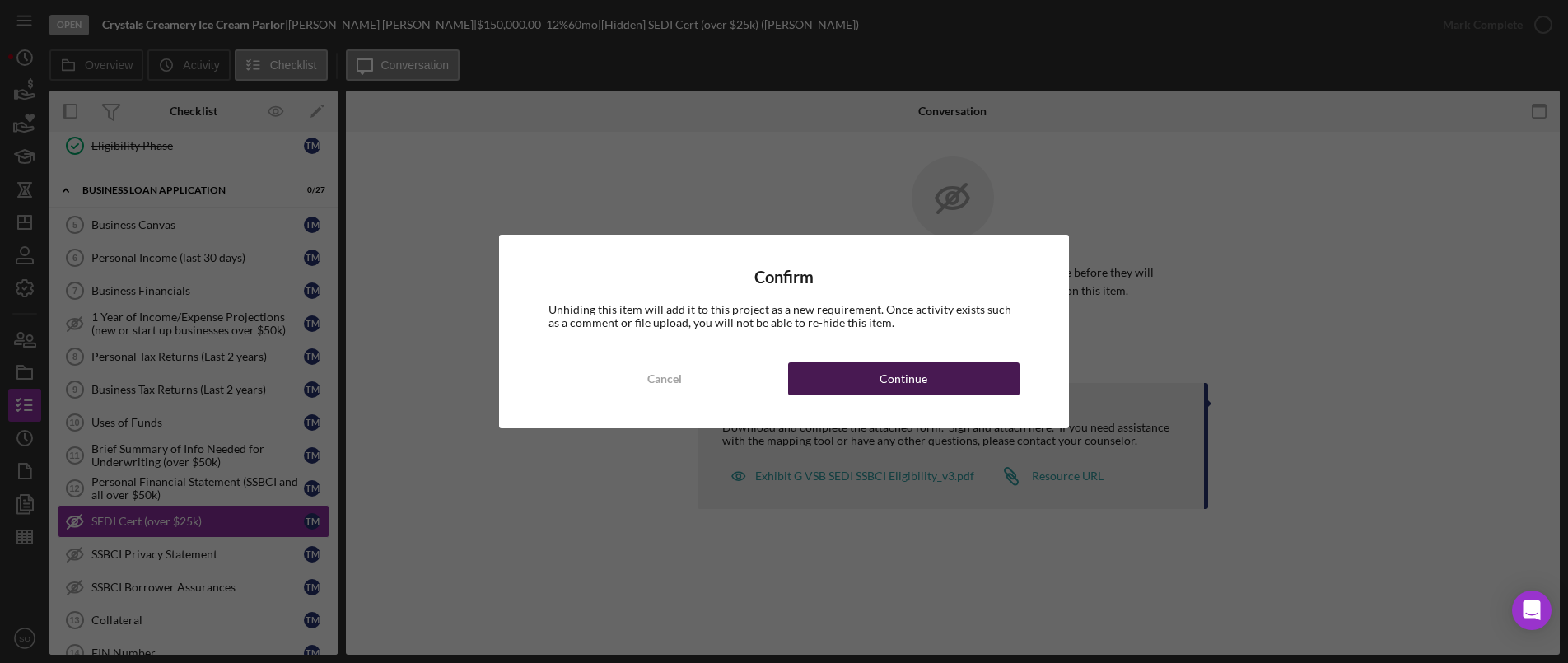
click at [874, 369] on button "Continue" at bounding box center [903, 379] width 231 height 33
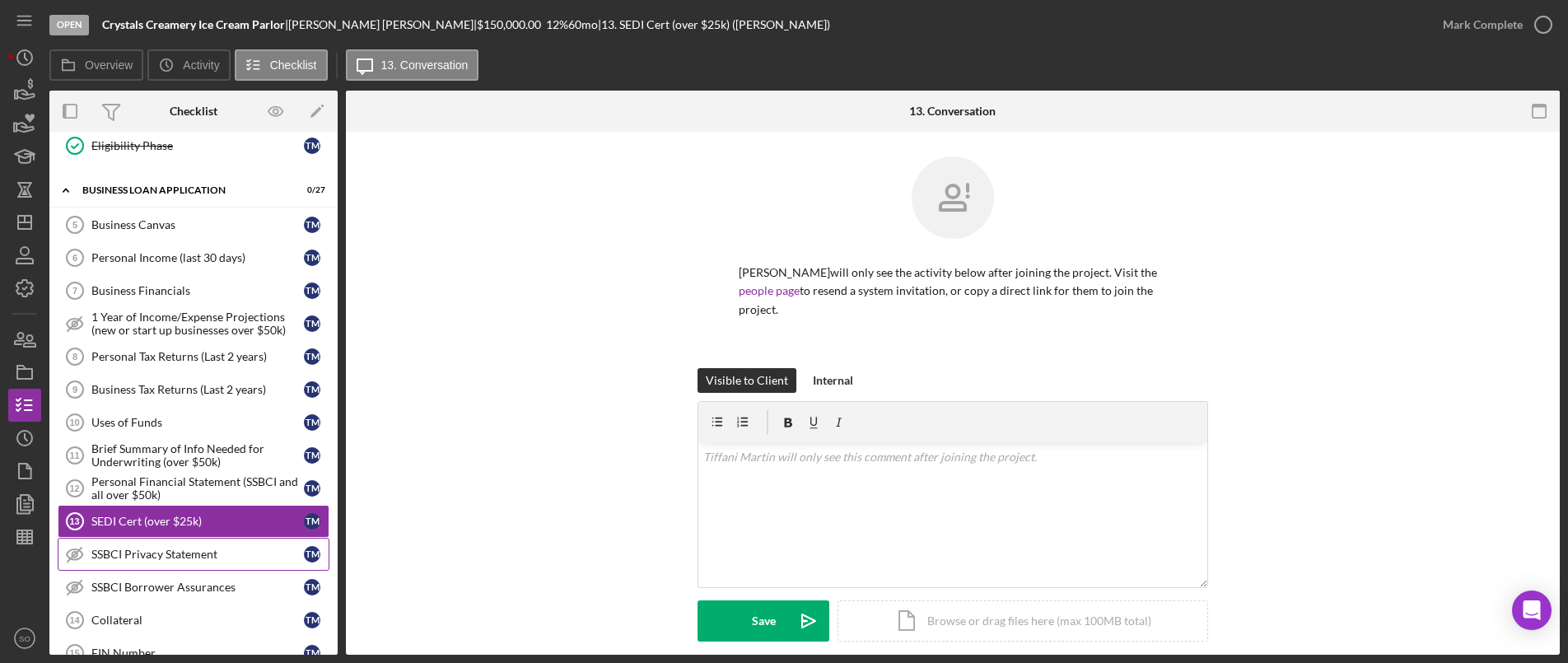
click at [225, 558] on div "SSBCI Privacy Statement" at bounding box center [198, 555] width 213 height 14
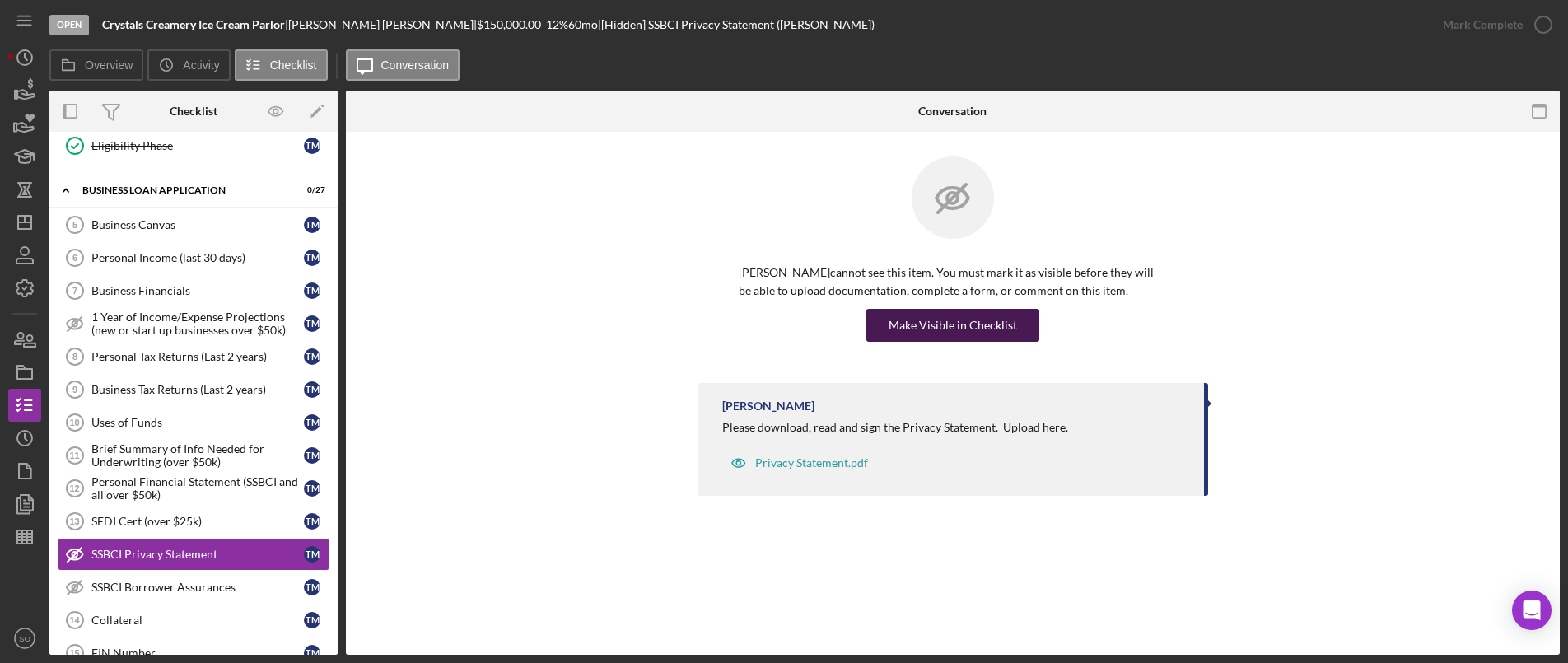
click at [924, 324] on div "Make Visible in Checklist" at bounding box center [953, 326] width 129 height 33
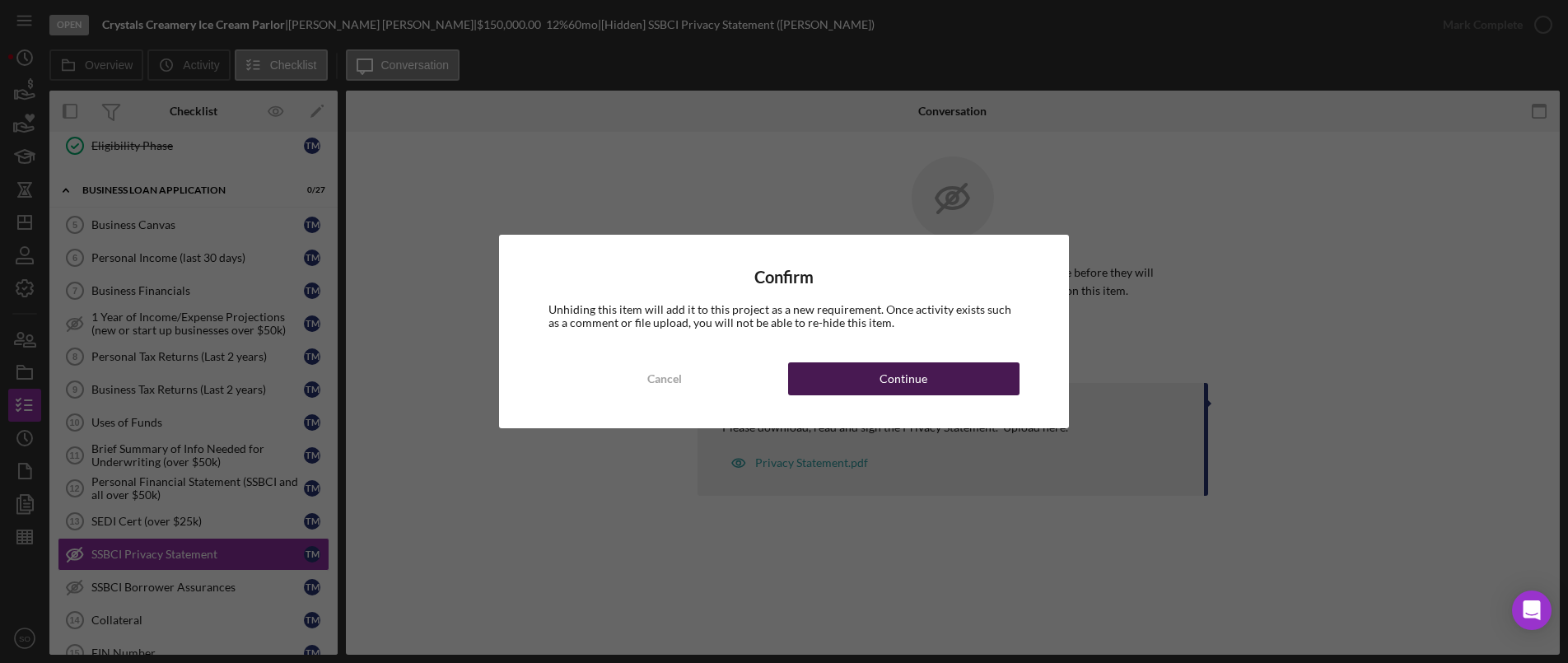
click at [876, 370] on button "Continue" at bounding box center [903, 379] width 231 height 33
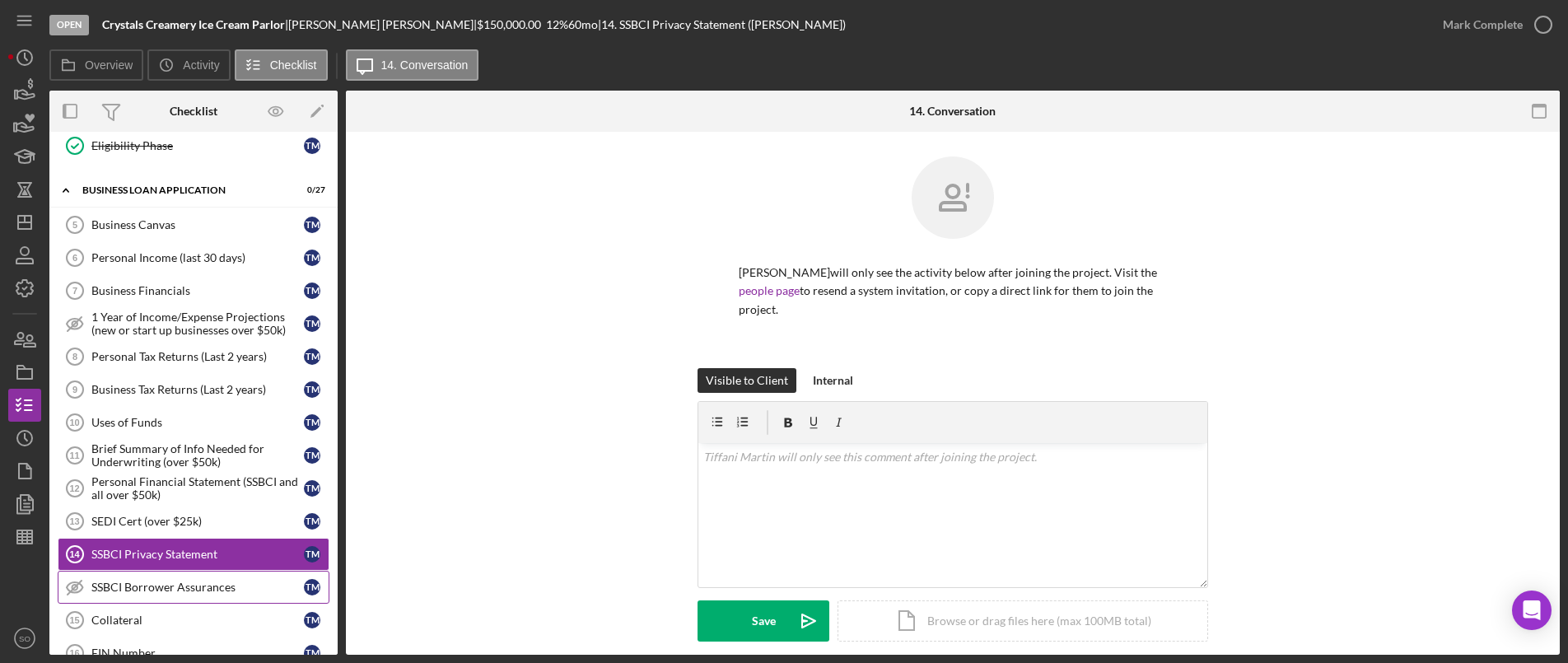
drag, startPoint x: 167, startPoint y: 592, endPoint x: 176, endPoint y: 591, distance: 9.1
click at [167, 592] on div "SSBCI Borrower Assurances" at bounding box center [198, 587] width 213 height 14
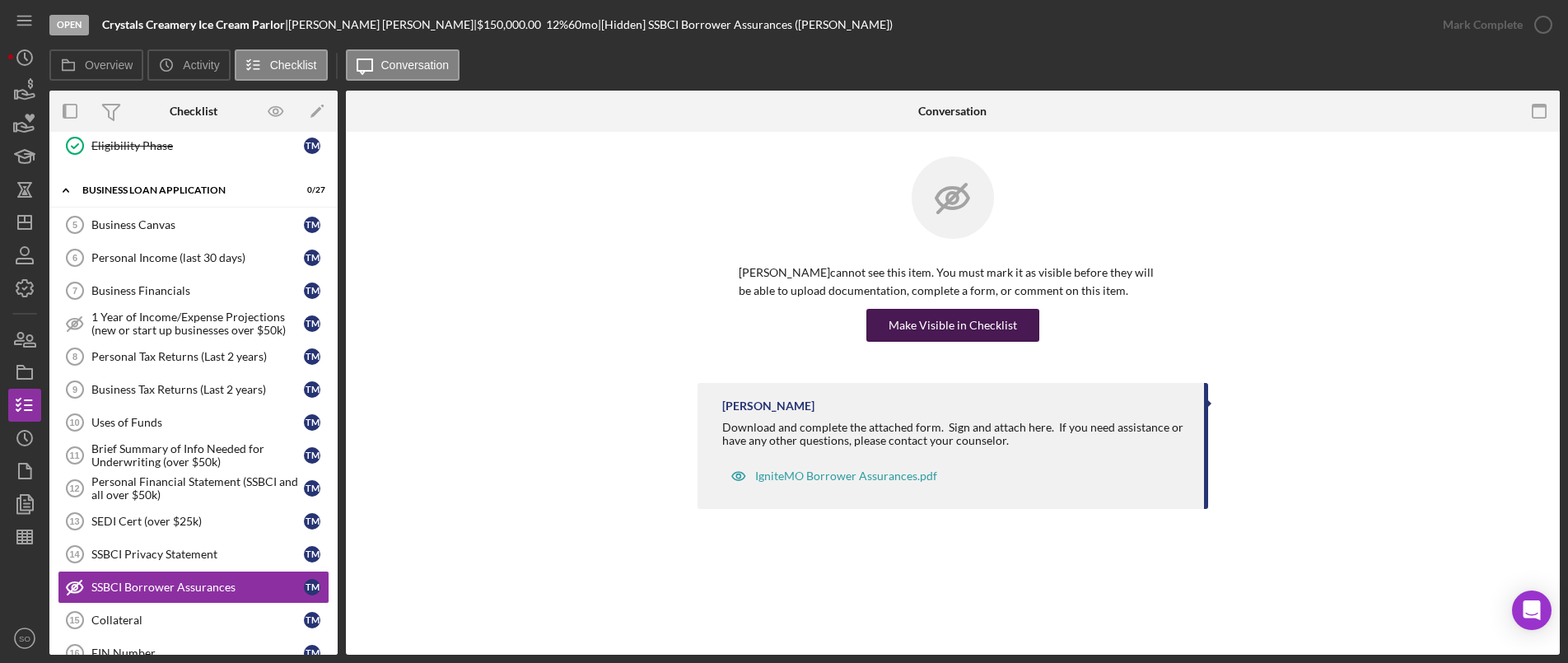
click at [908, 330] on div "Make Visible in Checklist" at bounding box center [953, 326] width 129 height 33
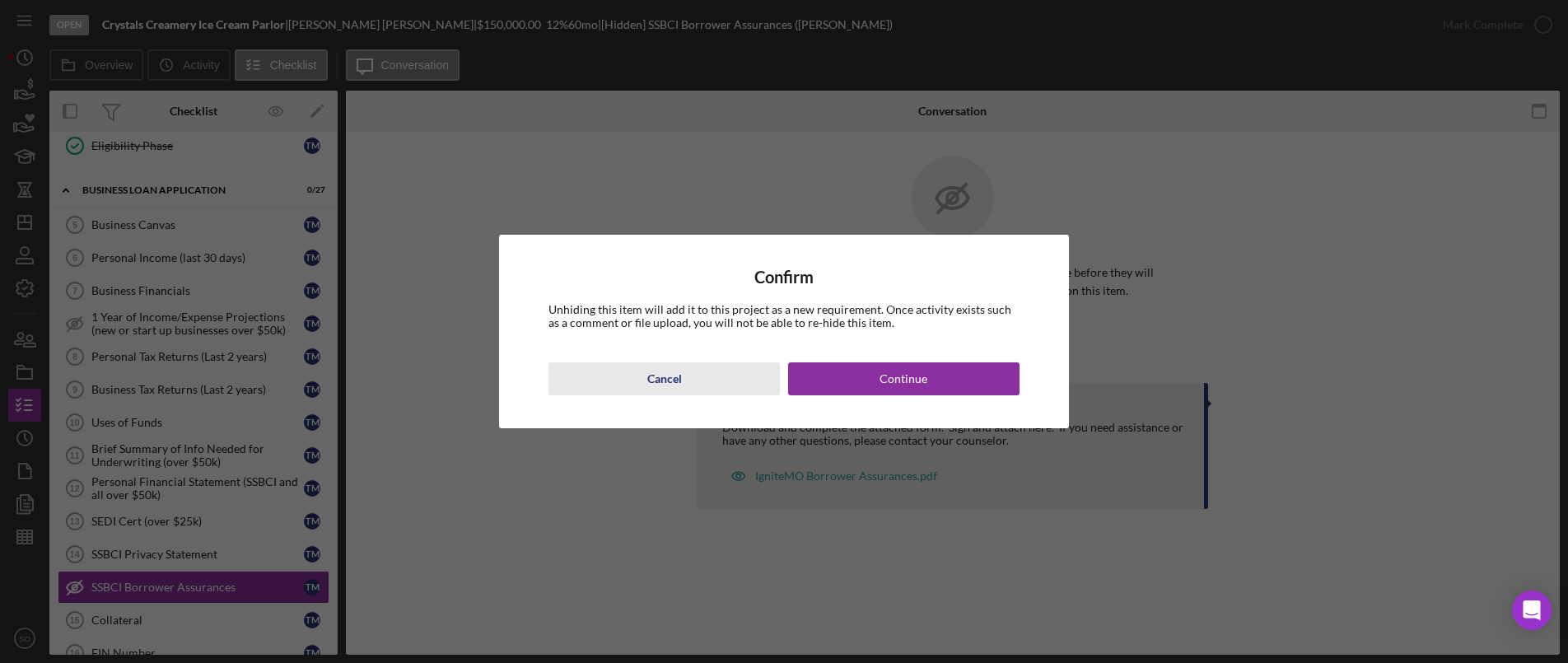
click at [876, 373] on button "Continue" at bounding box center [903, 379] width 231 height 33
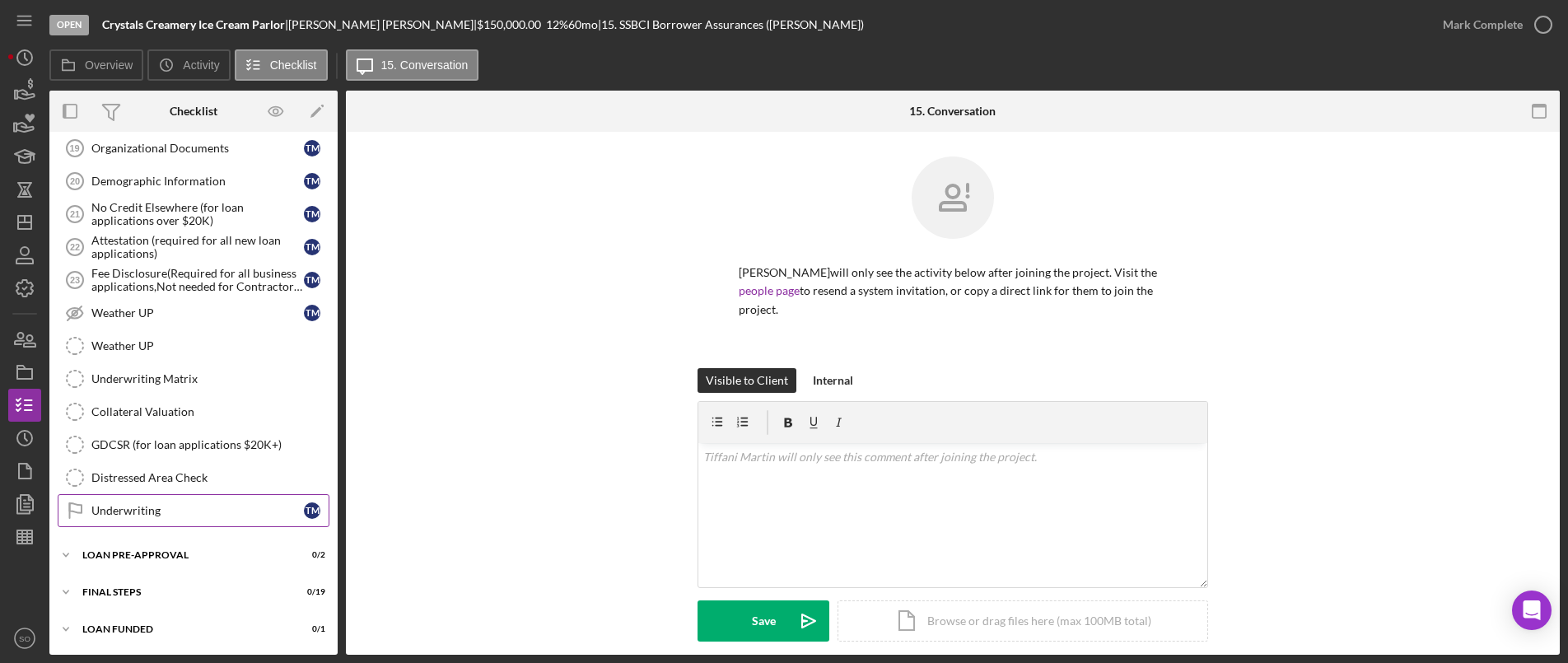
click at [162, 519] on link "Underwriting Underwriting T M" at bounding box center [193, 511] width 272 height 33
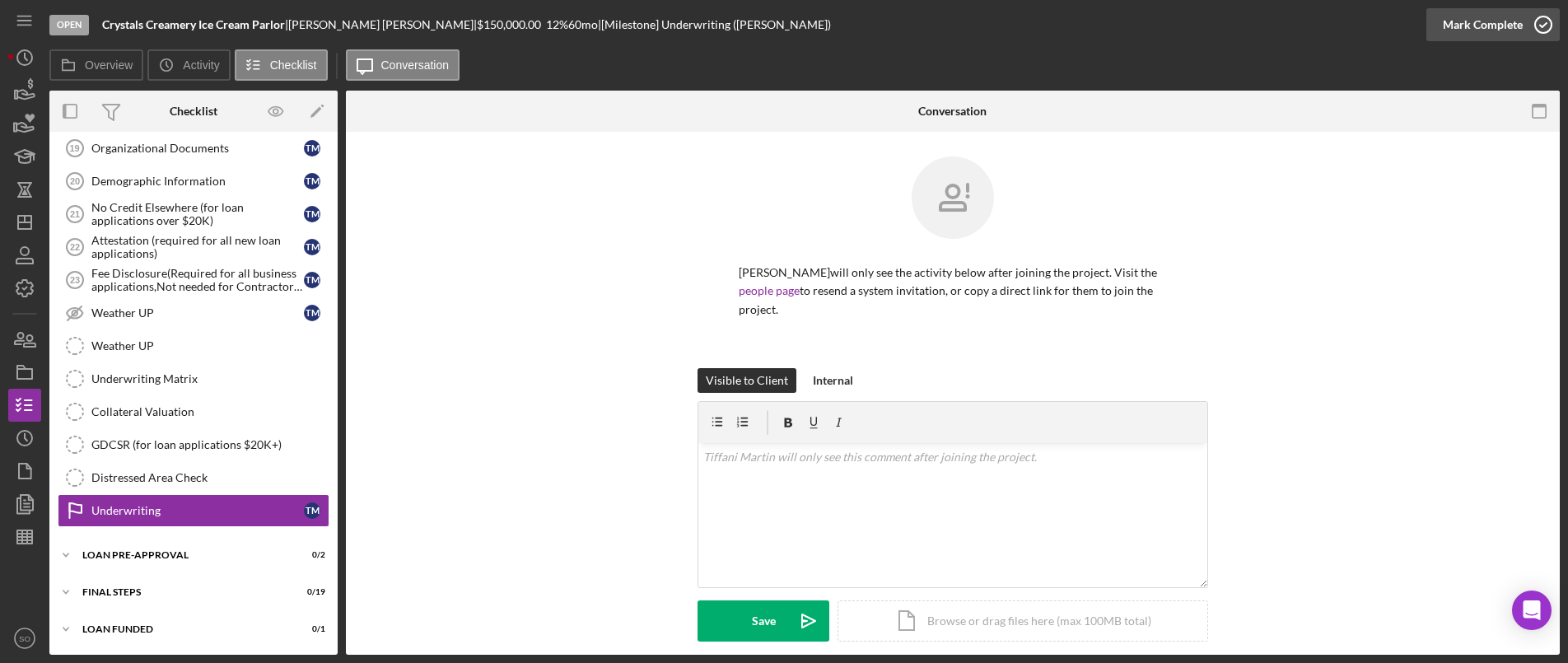
scroll to position [1122, 0]
click at [1523, 23] on icon "button" at bounding box center [1544, 24] width 41 height 41
click at [161, 564] on div "Icon/Expander LOAN PRE-APPROVAL 0 / 2" at bounding box center [194, 555] width 289 height 33
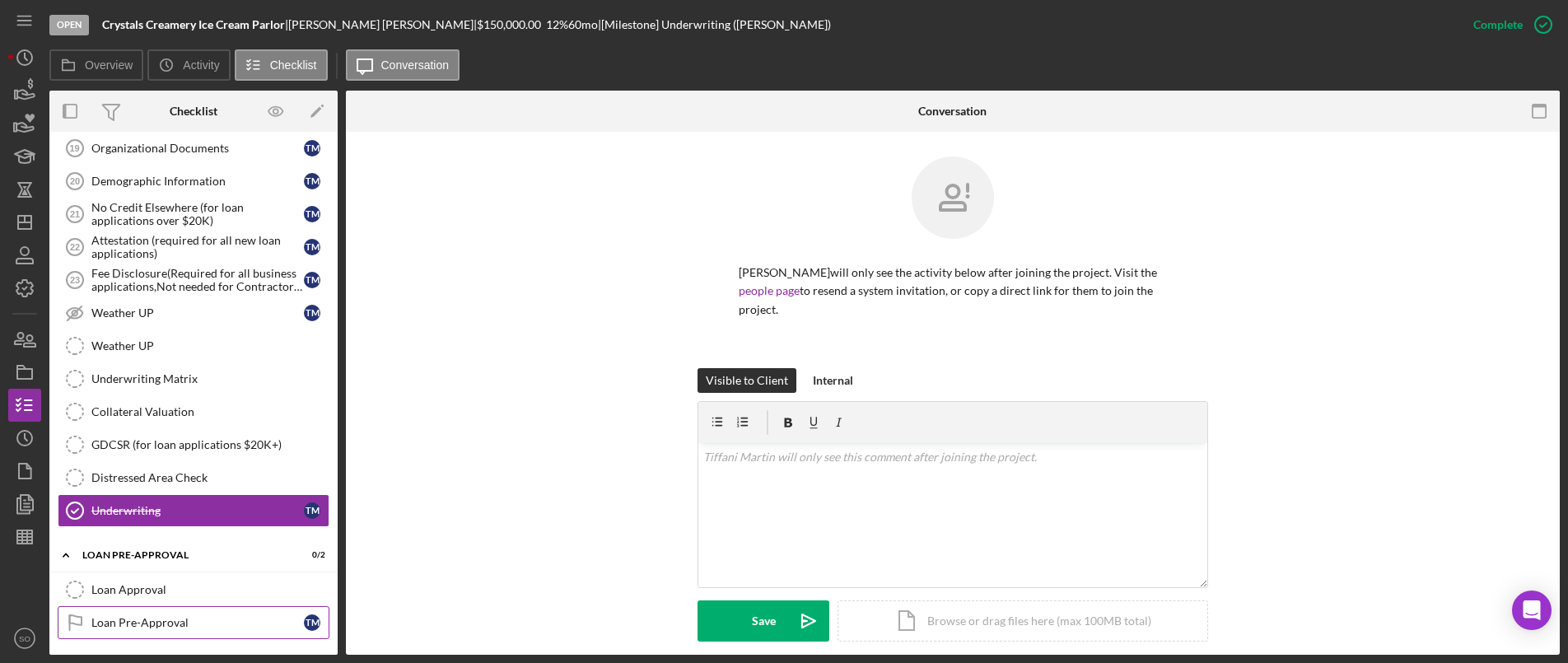
click at [125, 614] on link "Loan Pre-Approval Loan Pre-Approval T M" at bounding box center [193, 623] width 272 height 33
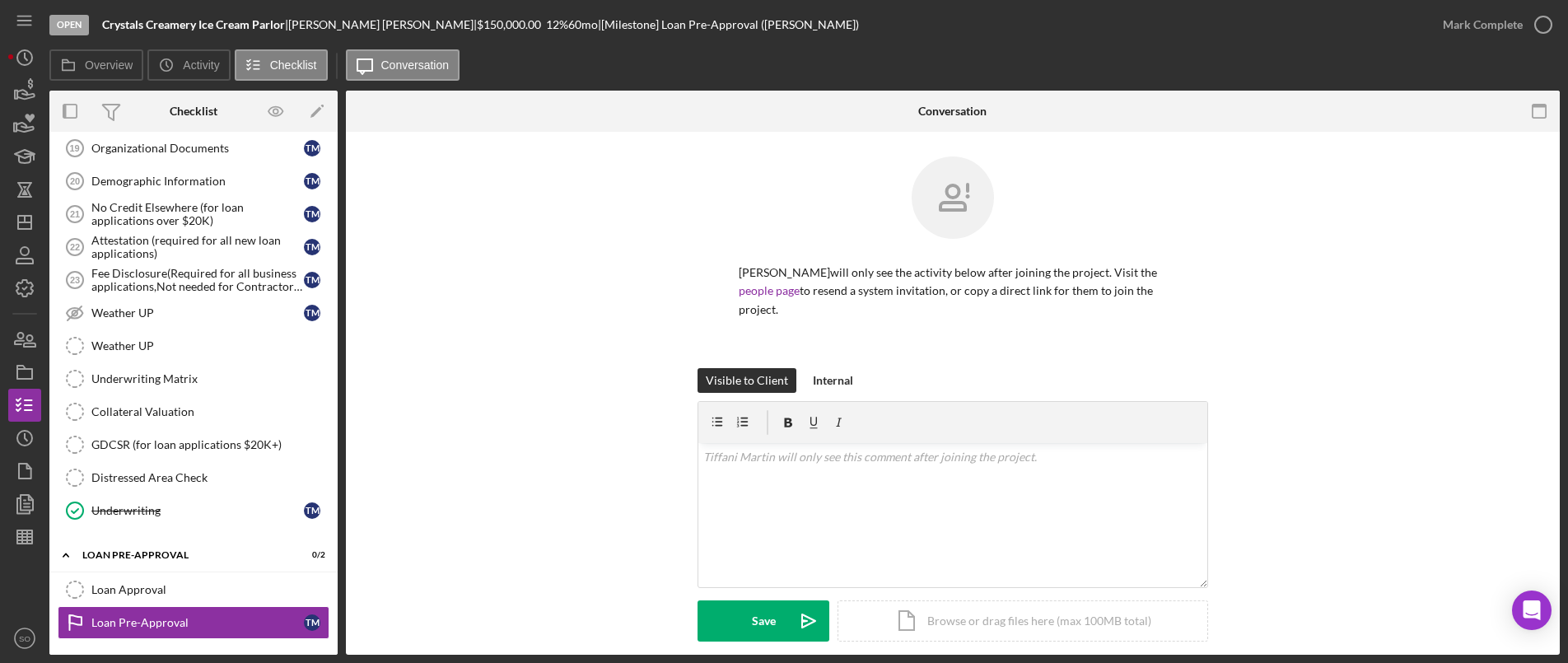
click at [1497, 34] on div "Mark Complete" at bounding box center [1483, 24] width 80 height 33
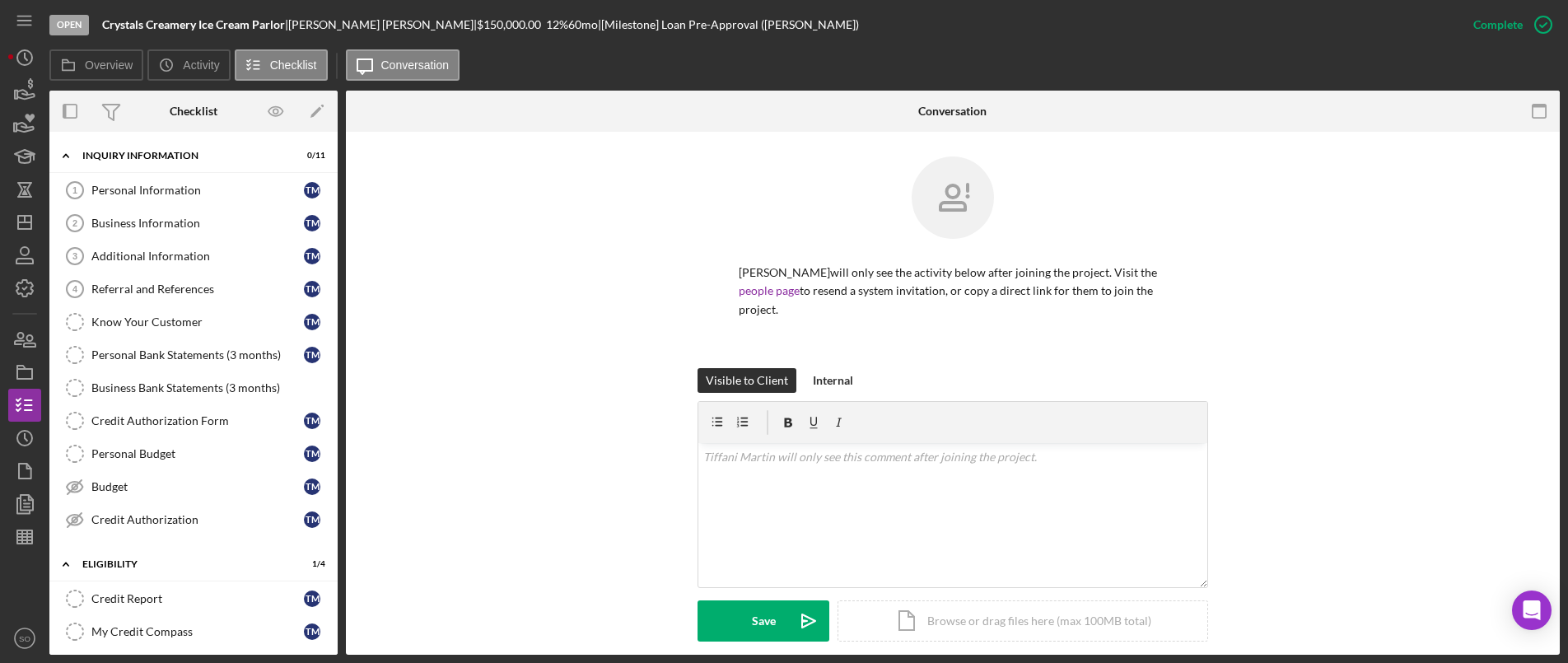
scroll to position [165, 0]
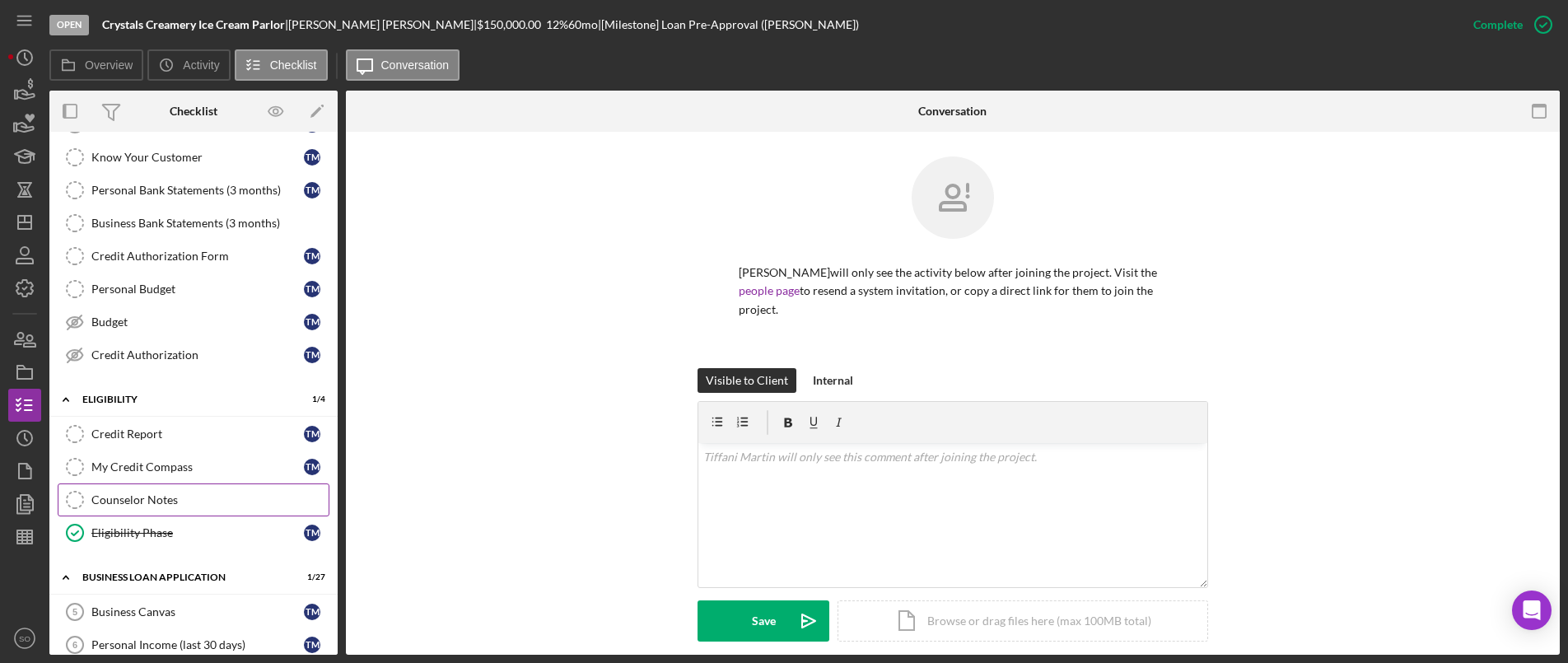
click at [114, 503] on div "Counselor Notes" at bounding box center [210, 500] width 237 height 14
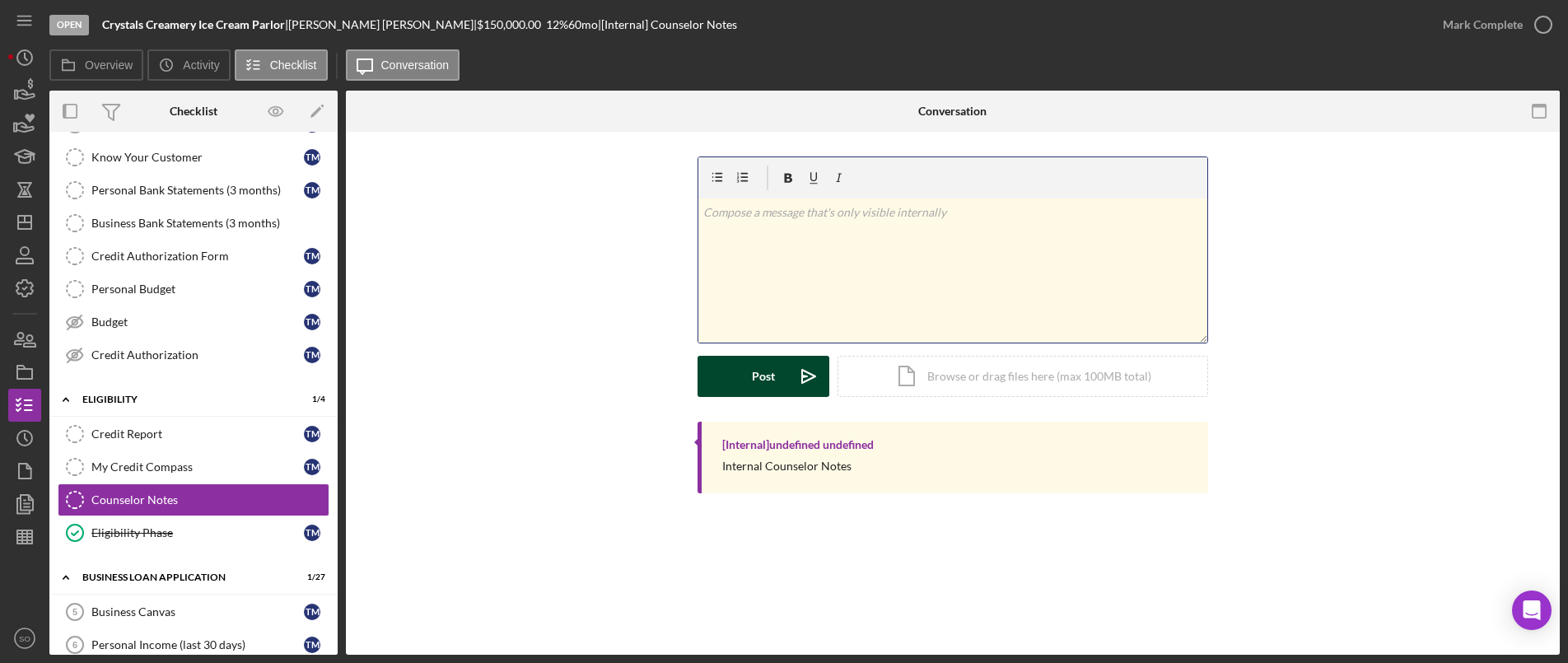
scroll to position [488, 0]
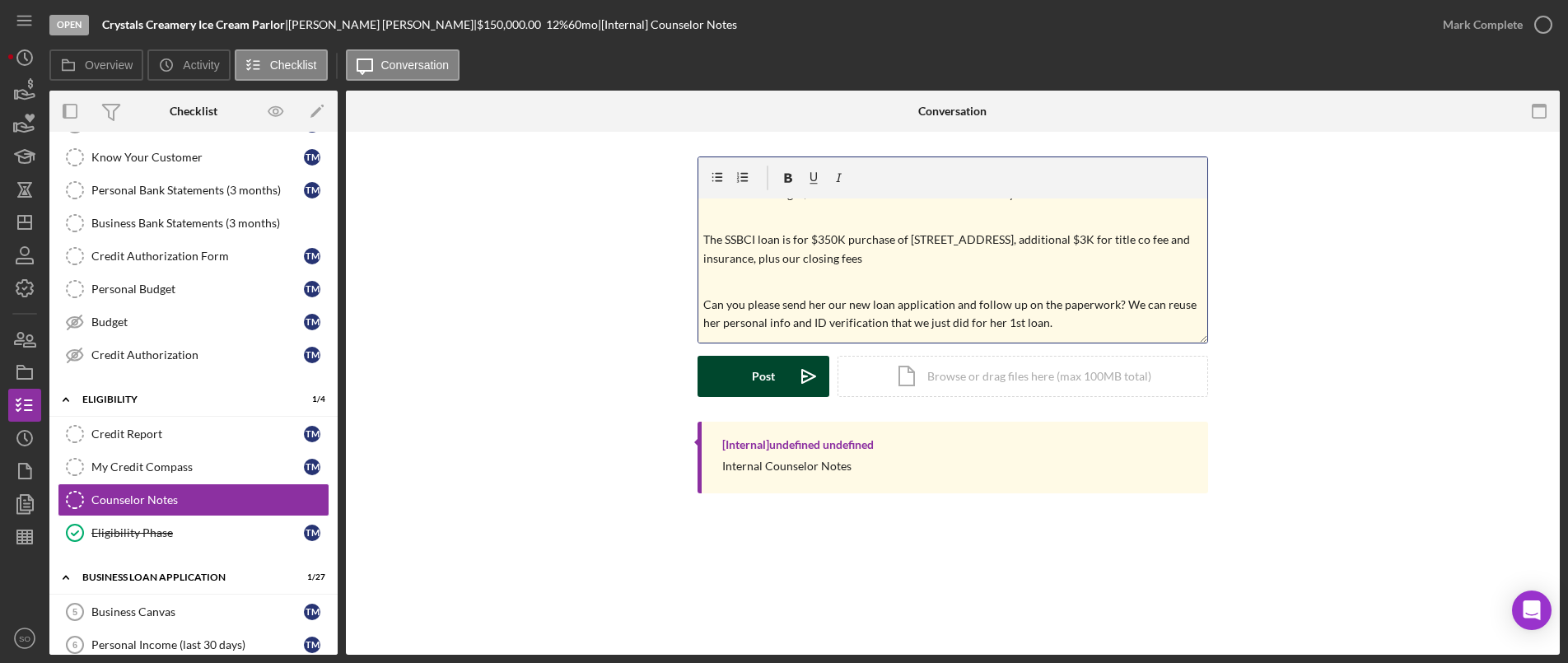
drag, startPoint x: 730, startPoint y: 369, endPoint x: 742, endPoint y: 368, distance: 12.0
click at [732, 369] on button "Post Icon/icon-invite-send" at bounding box center [763, 376] width 132 height 41
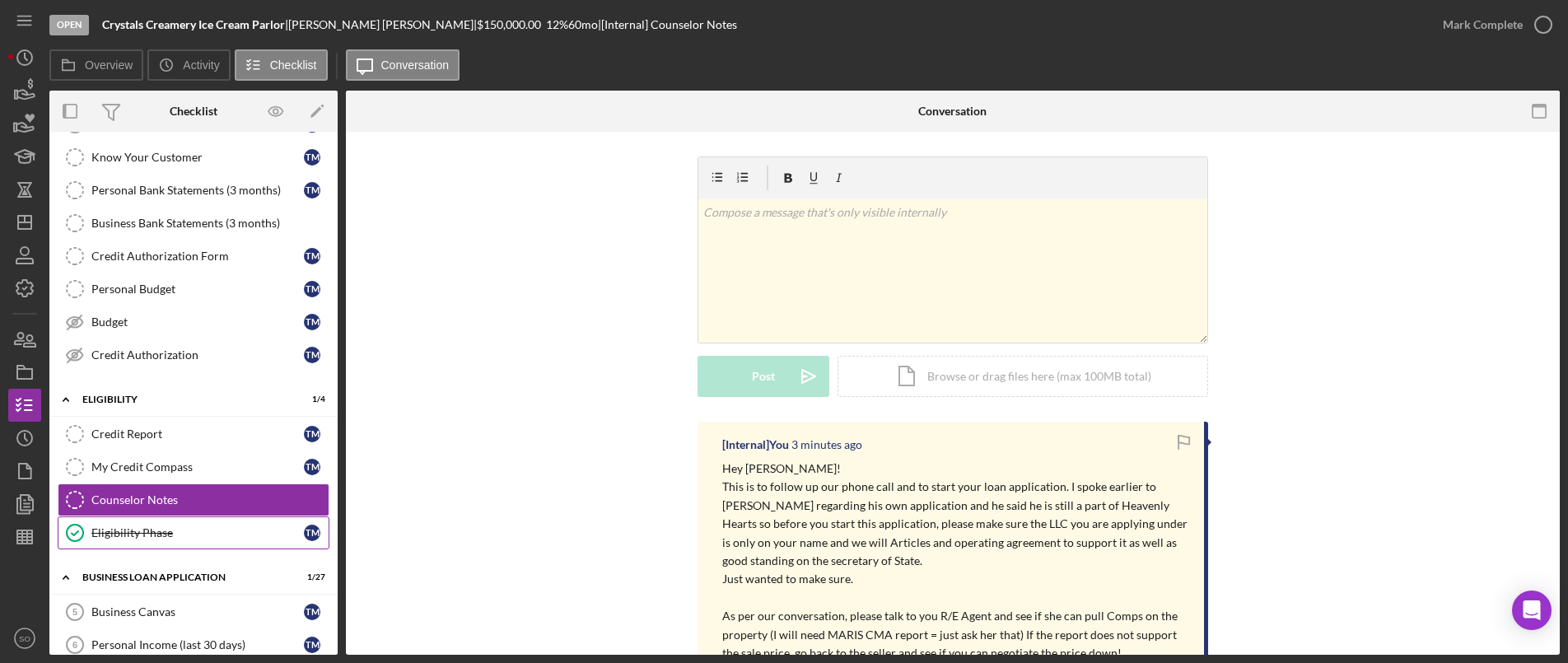
scroll to position [411, 0]
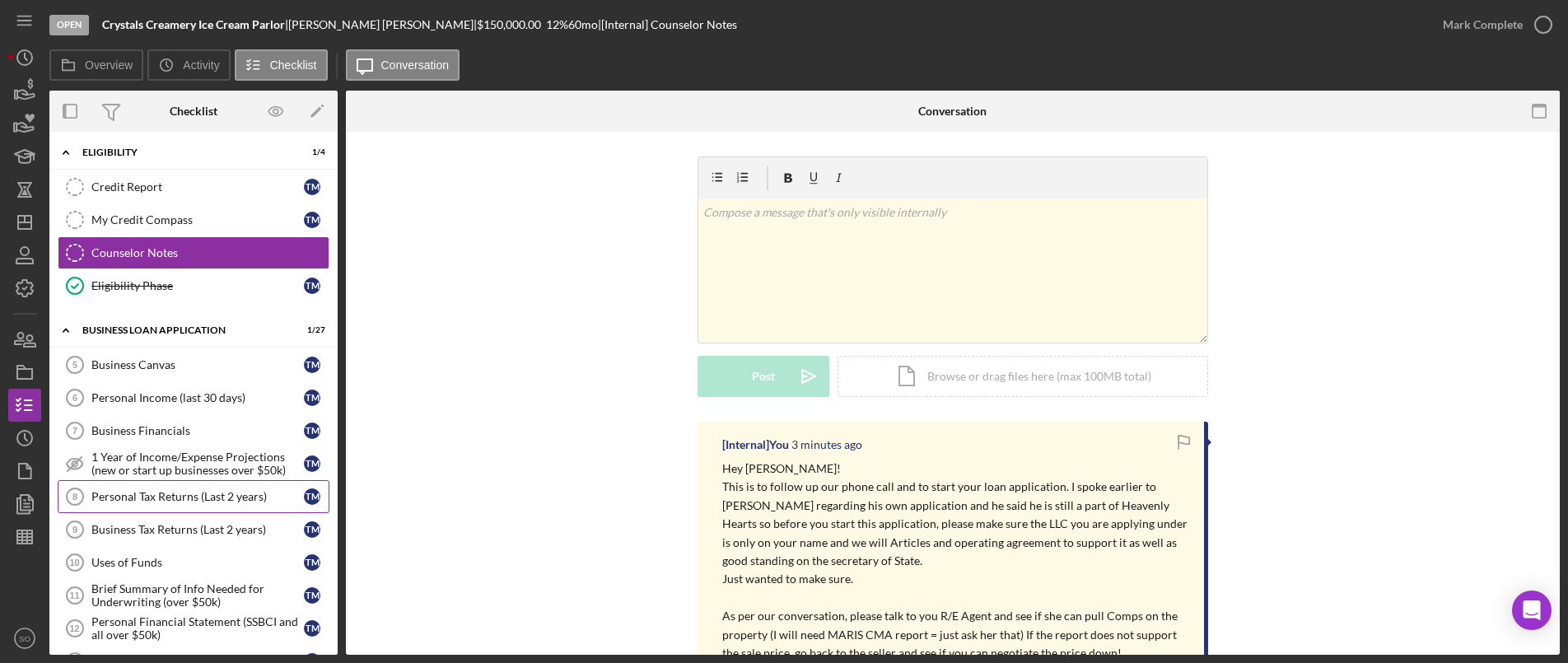
click at [151, 500] on div "Personal Tax Returns (Last 2 years)" at bounding box center [198, 496] width 213 height 14
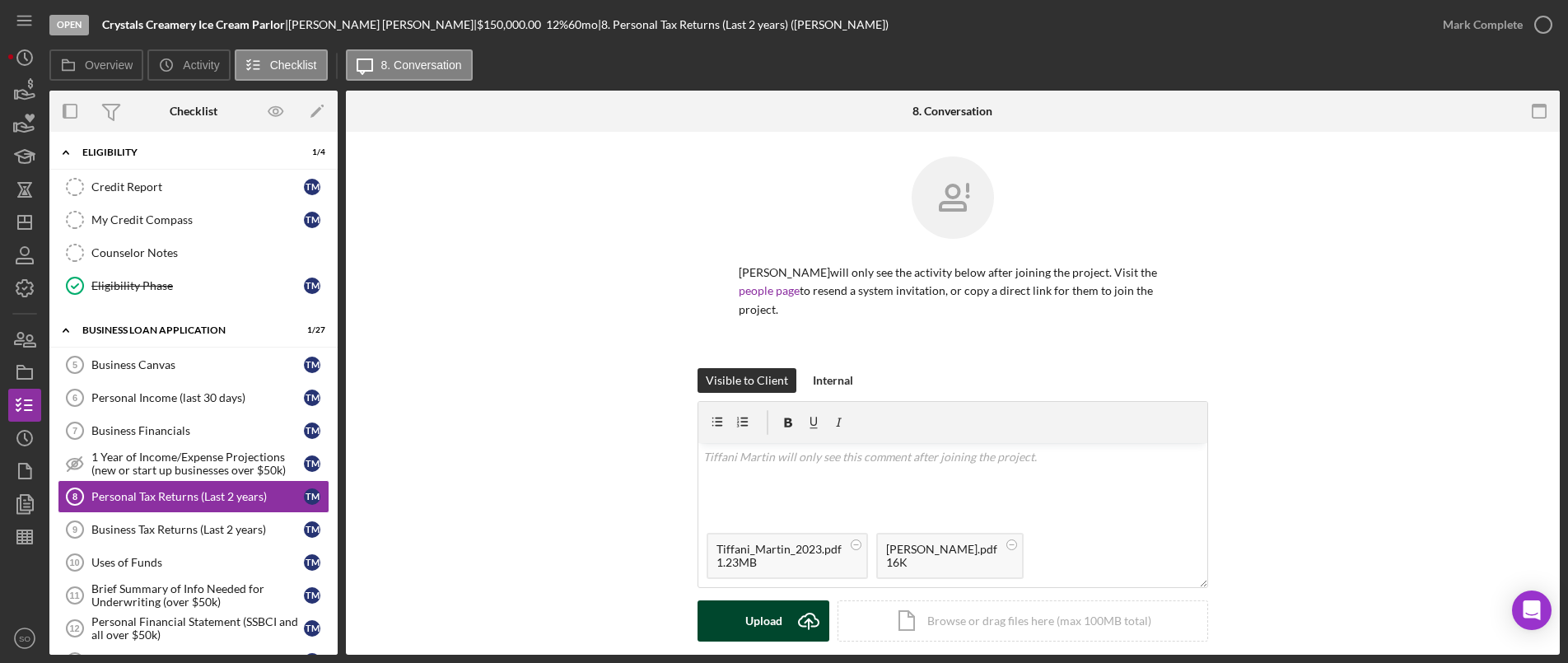
click at [773, 601] on div "Upload" at bounding box center [764, 621] width 37 height 41
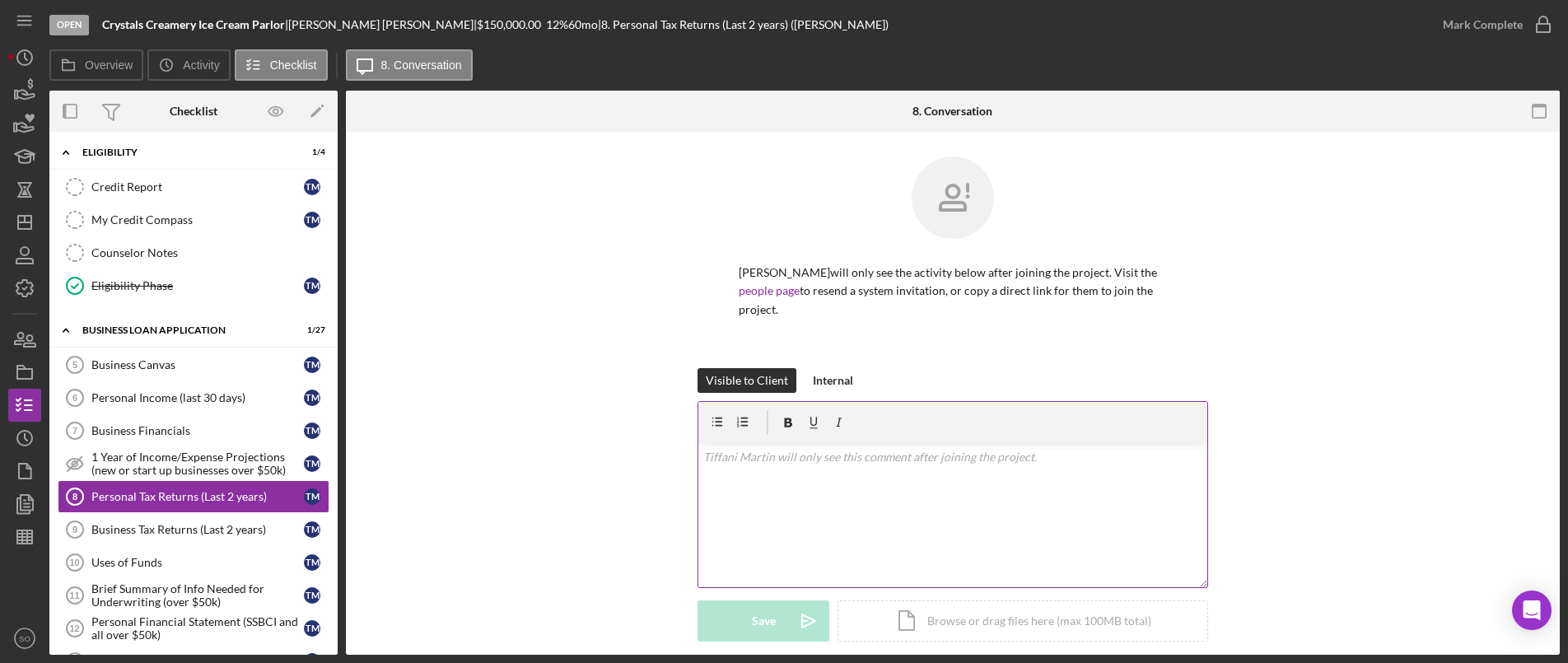
scroll to position [247, 0]
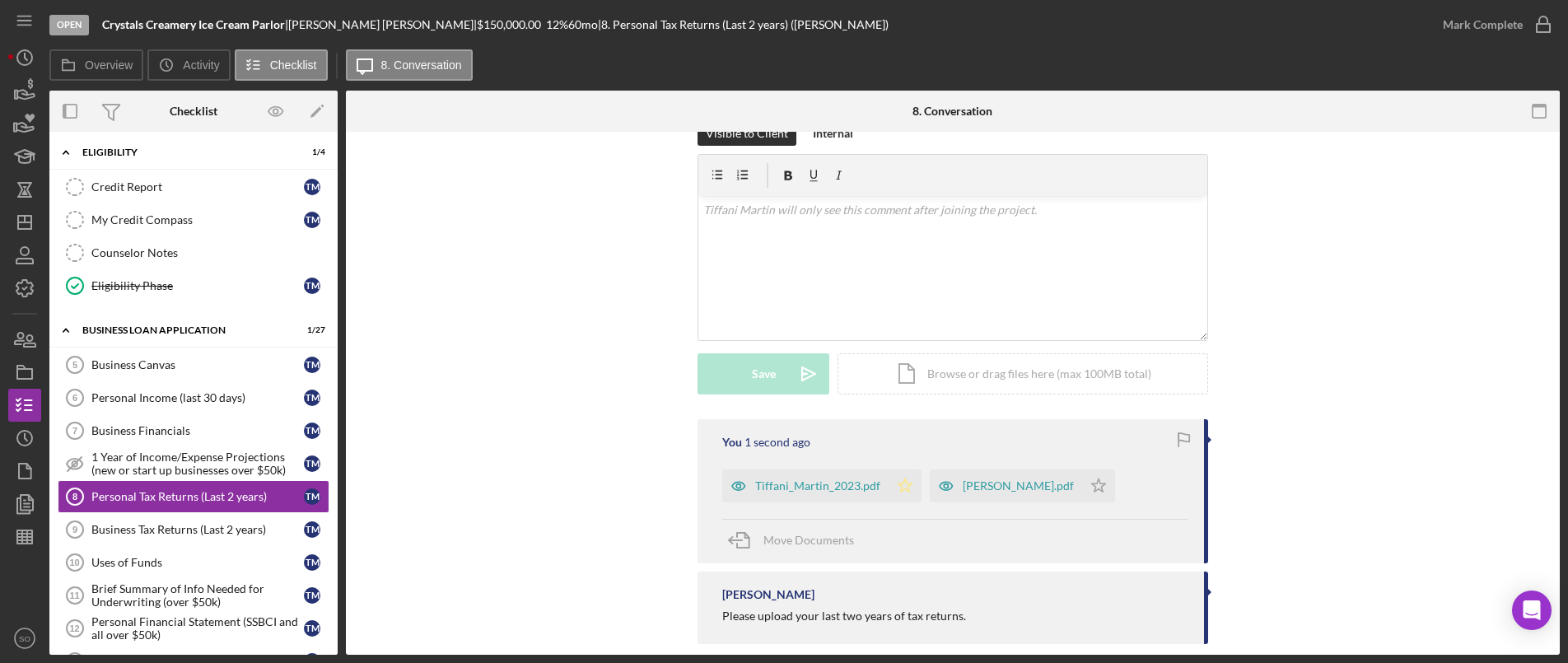
click at [909, 469] on icon "Icon/Star" at bounding box center [905, 486] width 33 height 33
click at [1082, 502] on icon "Icon/Star" at bounding box center [1099, 486] width 33 height 33
click at [1462, 29] on div "Mark Complete" at bounding box center [1483, 24] width 80 height 33
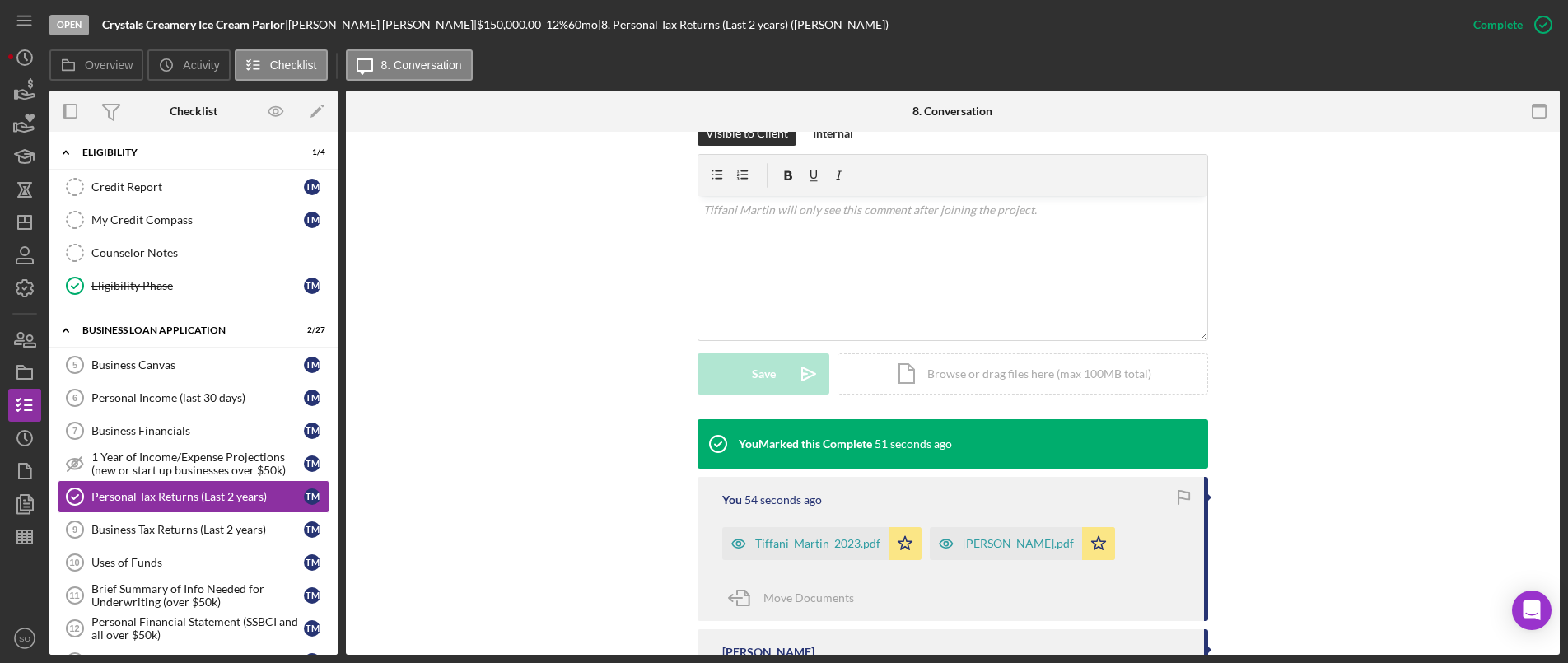
scroll to position [824, 0]
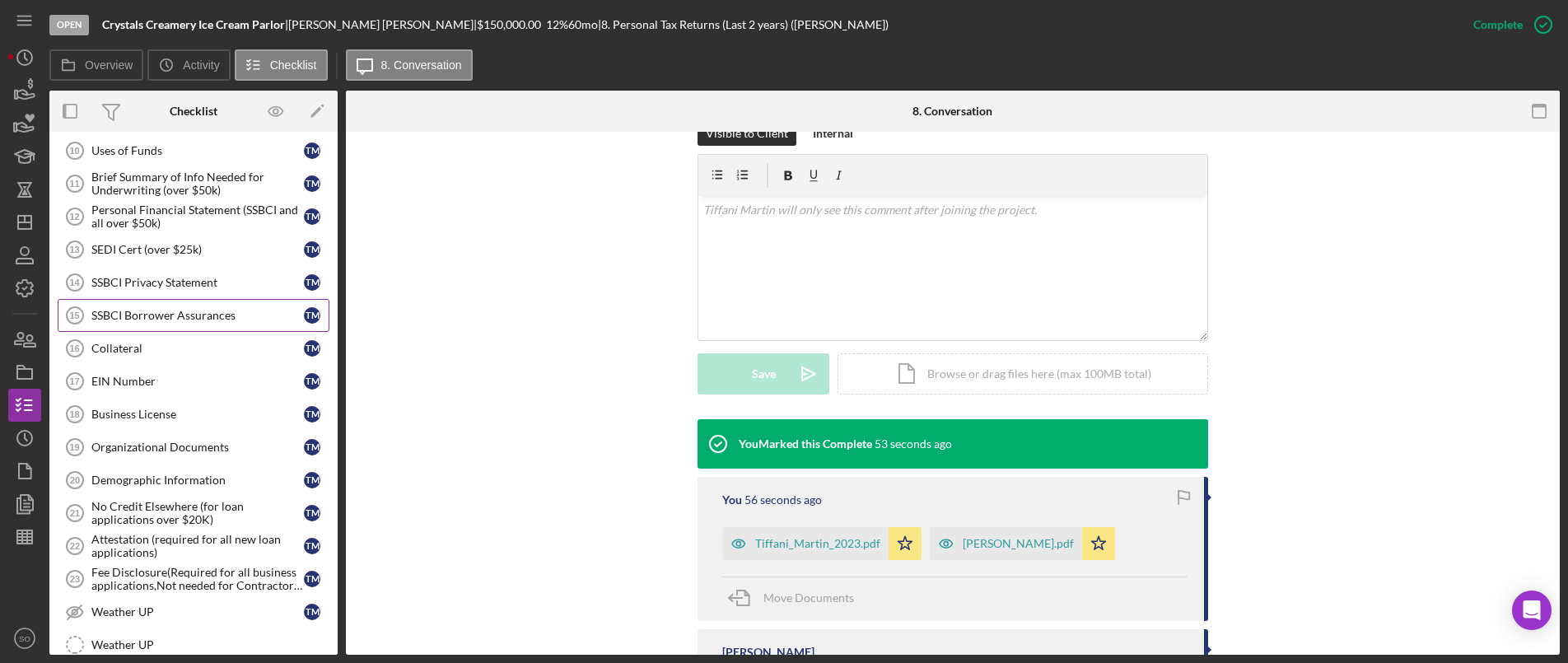
click at [108, 326] on link "SSBCI Borrower Assurances 15 SSBCI Borrower Assurances T M" at bounding box center [193, 316] width 272 height 33
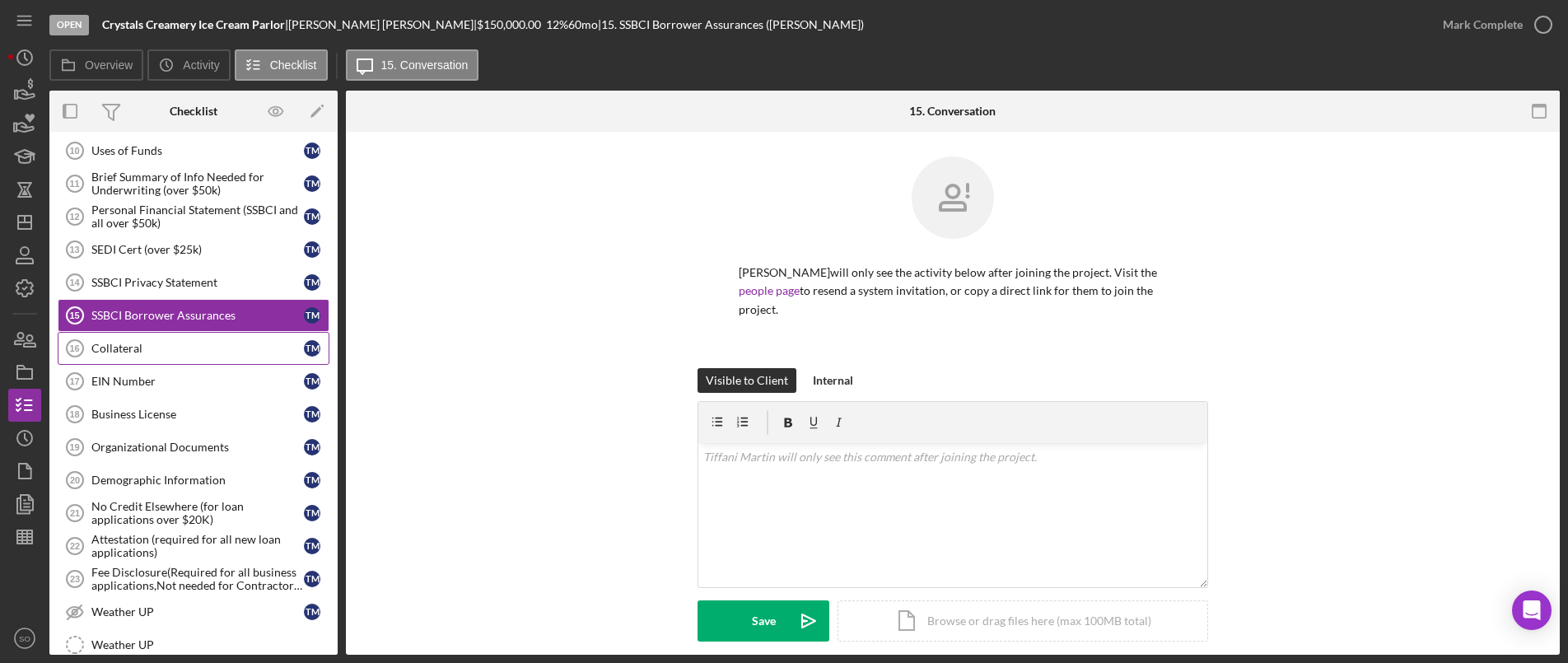
click at [106, 347] on div "Collateral" at bounding box center [198, 348] width 213 height 14
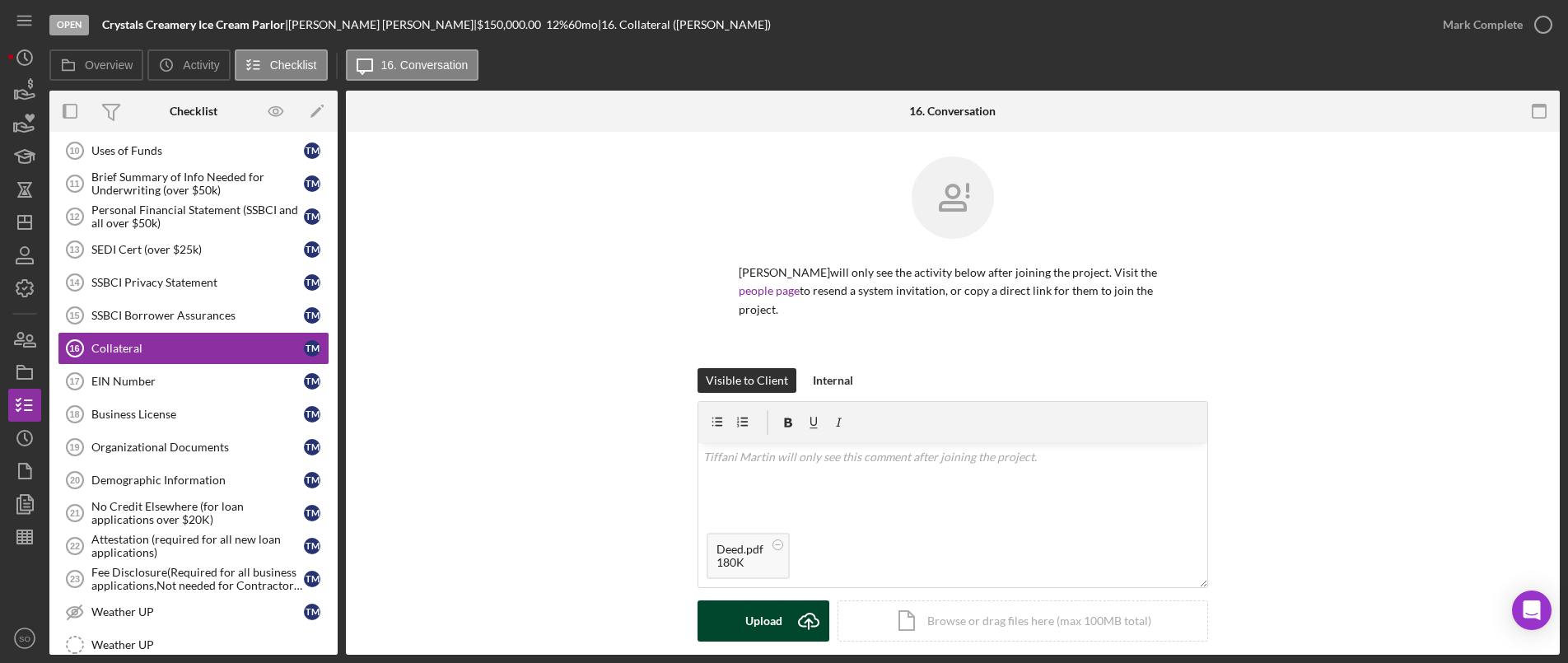
click at [745, 601] on div "Upload" at bounding box center [764, 621] width 37 height 41
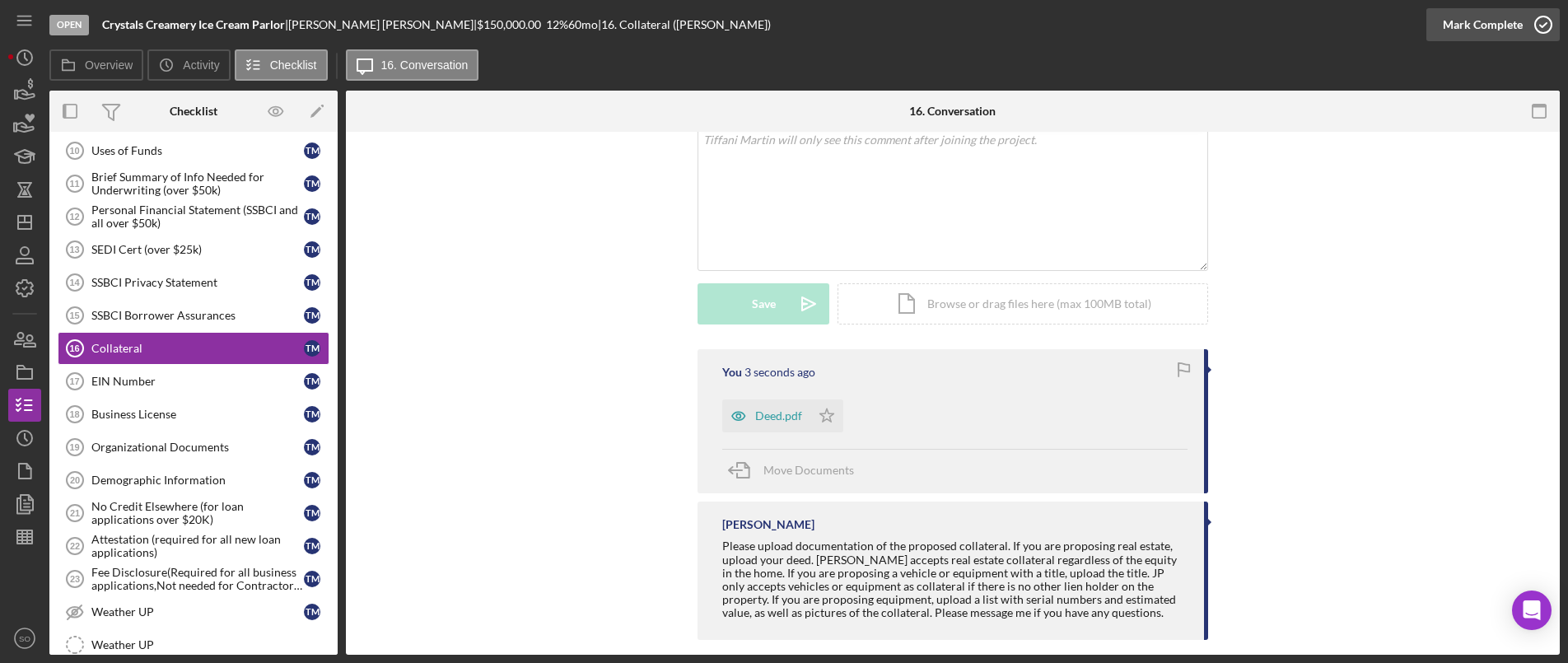
click at [1499, 21] on div "Mark Complete" at bounding box center [1483, 24] width 80 height 33
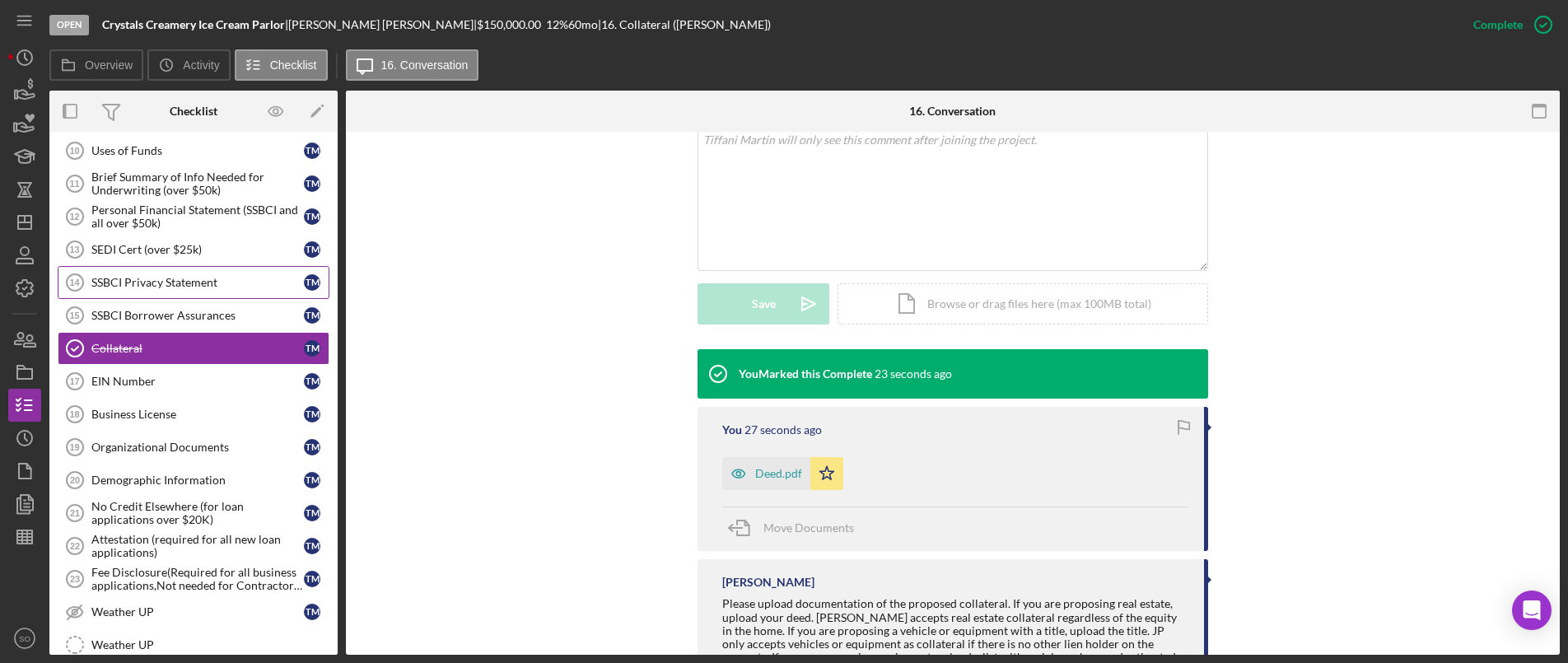
click at [162, 293] on link "SSBCI Privacy Statement 14 SSBCI Privacy Statement T M" at bounding box center [193, 283] width 272 height 33
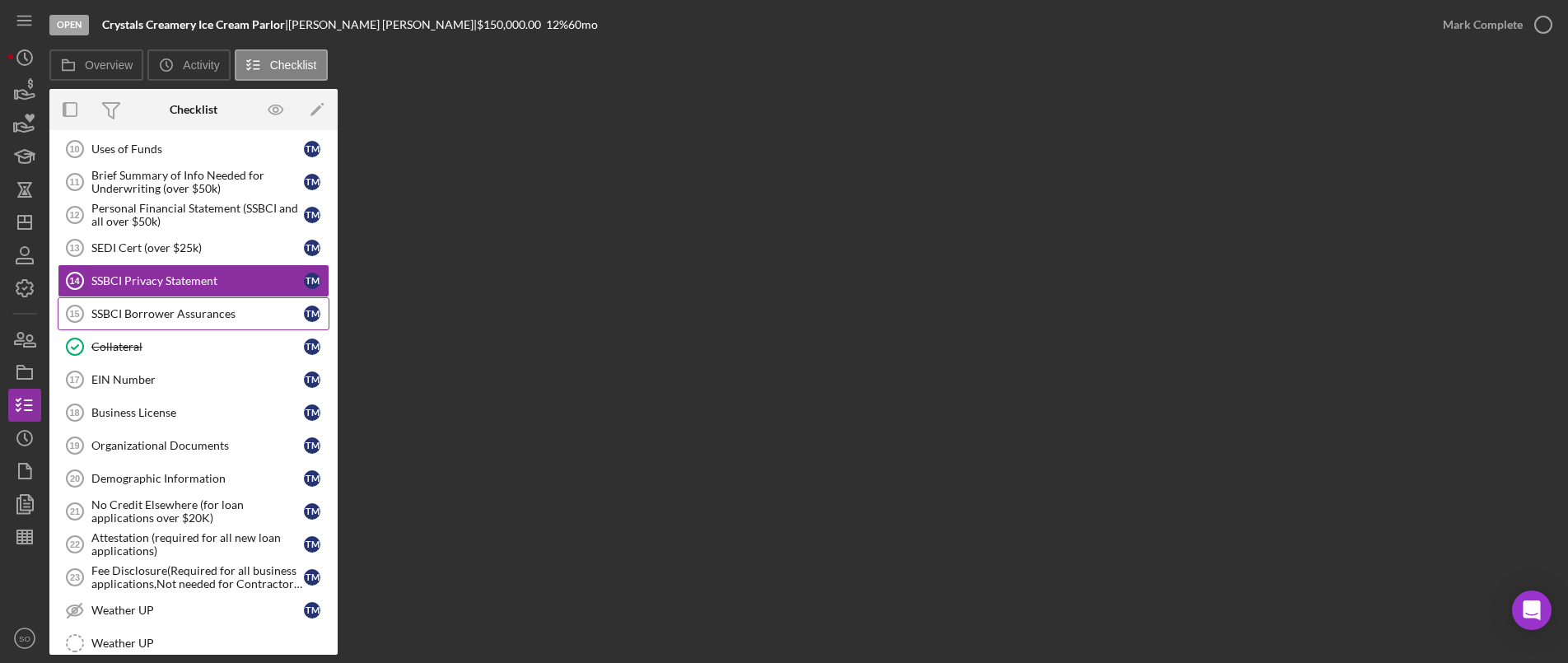
click at [158, 326] on link "SSBCI Borrower Assurances 15 SSBCI Borrower Assurances T M" at bounding box center [193, 314] width 272 height 33
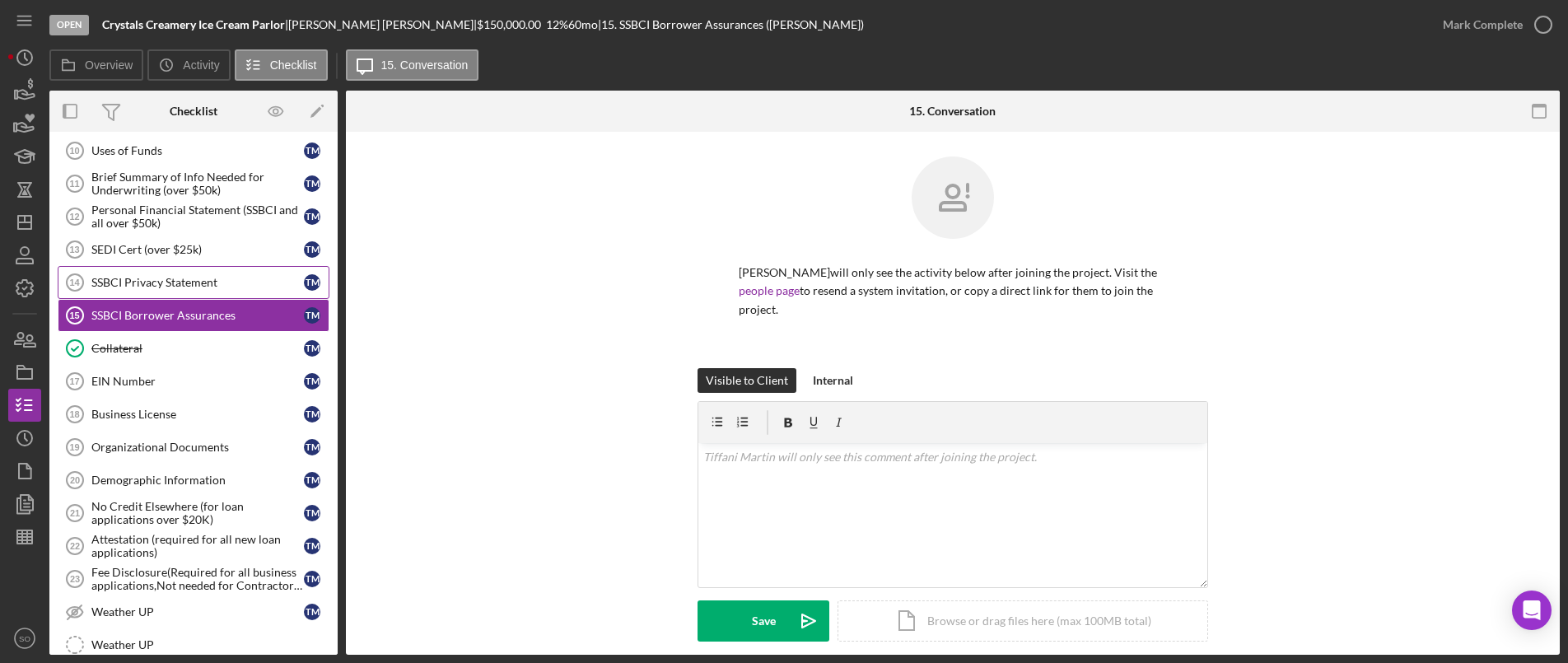
click at [158, 288] on div "SSBCI Privacy Statement" at bounding box center [198, 283] width 213 height 14
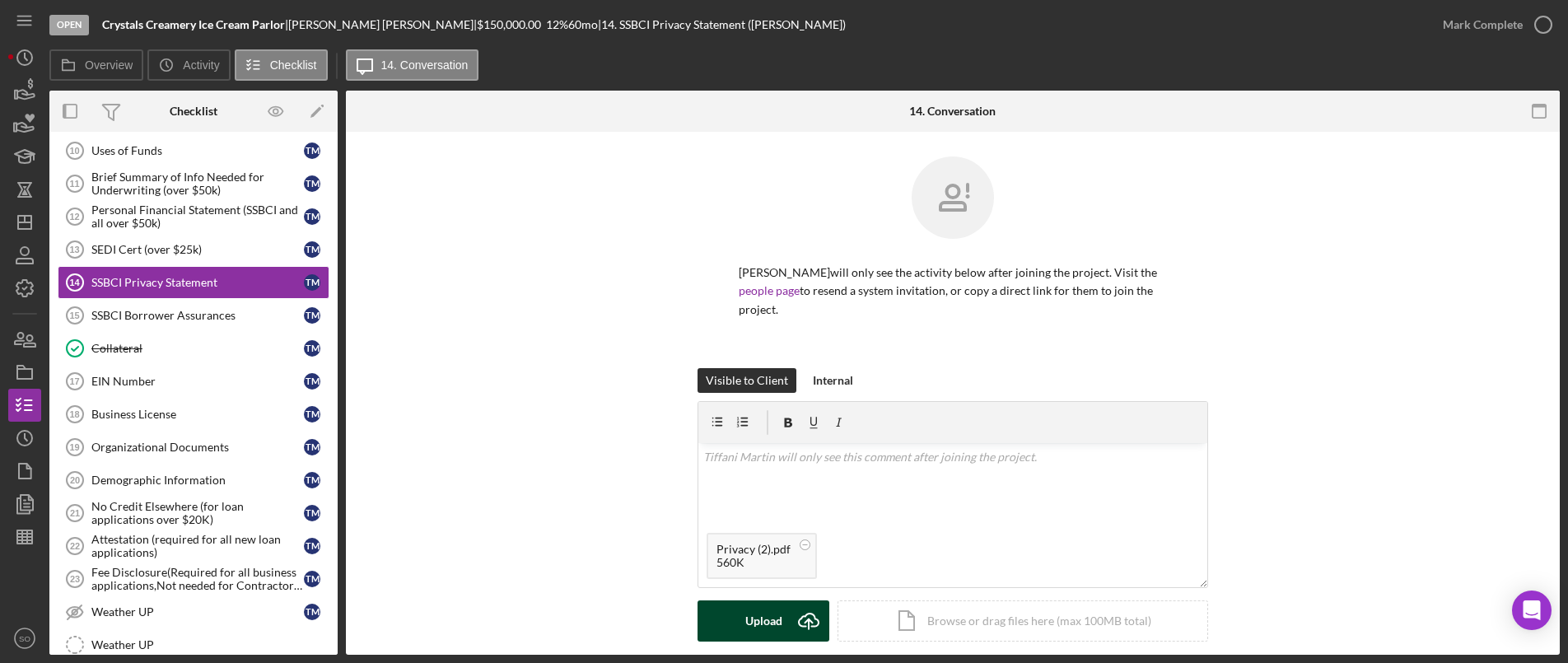
click at [762, 609] on div "Upload" at bounding box center [764, 621] width 37 height 41
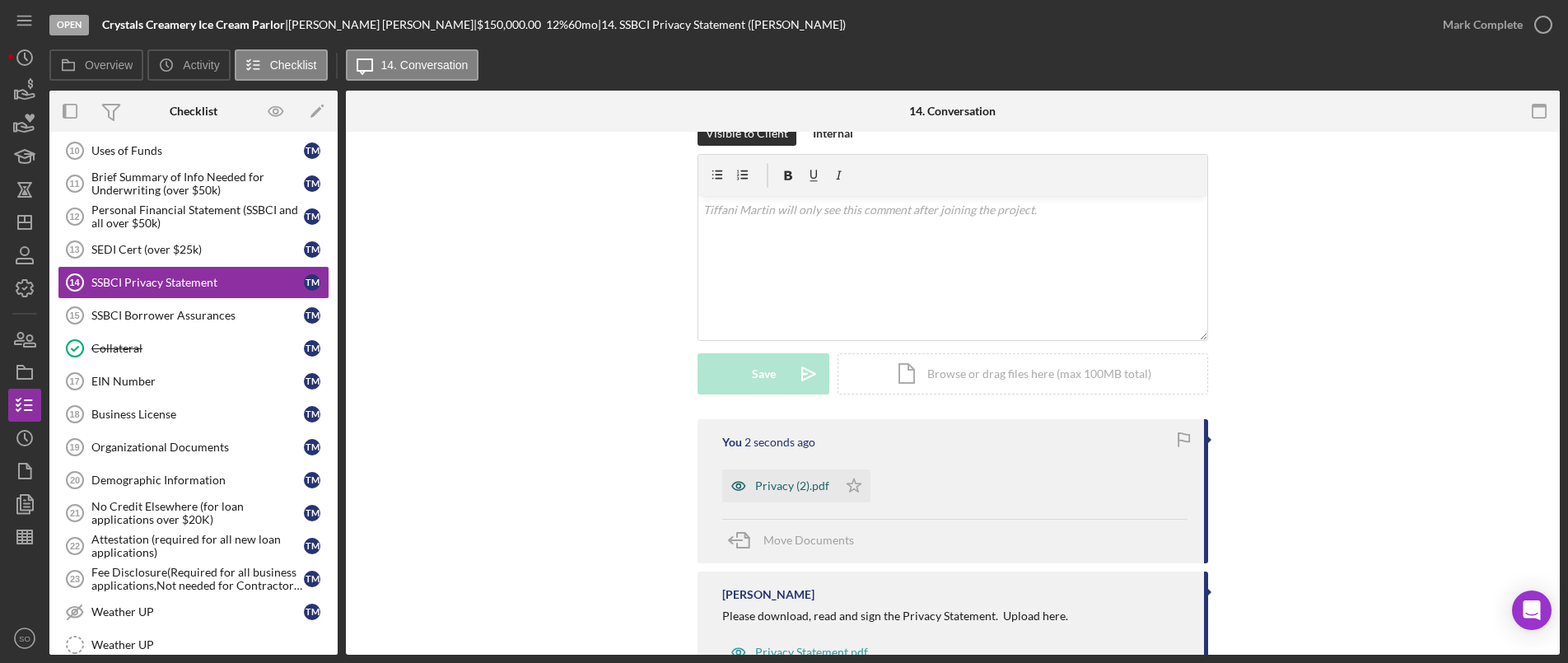
click at [787, 480] on div "Privacy (2).pdf" at bounding box center [792, 487] width 74 height 14
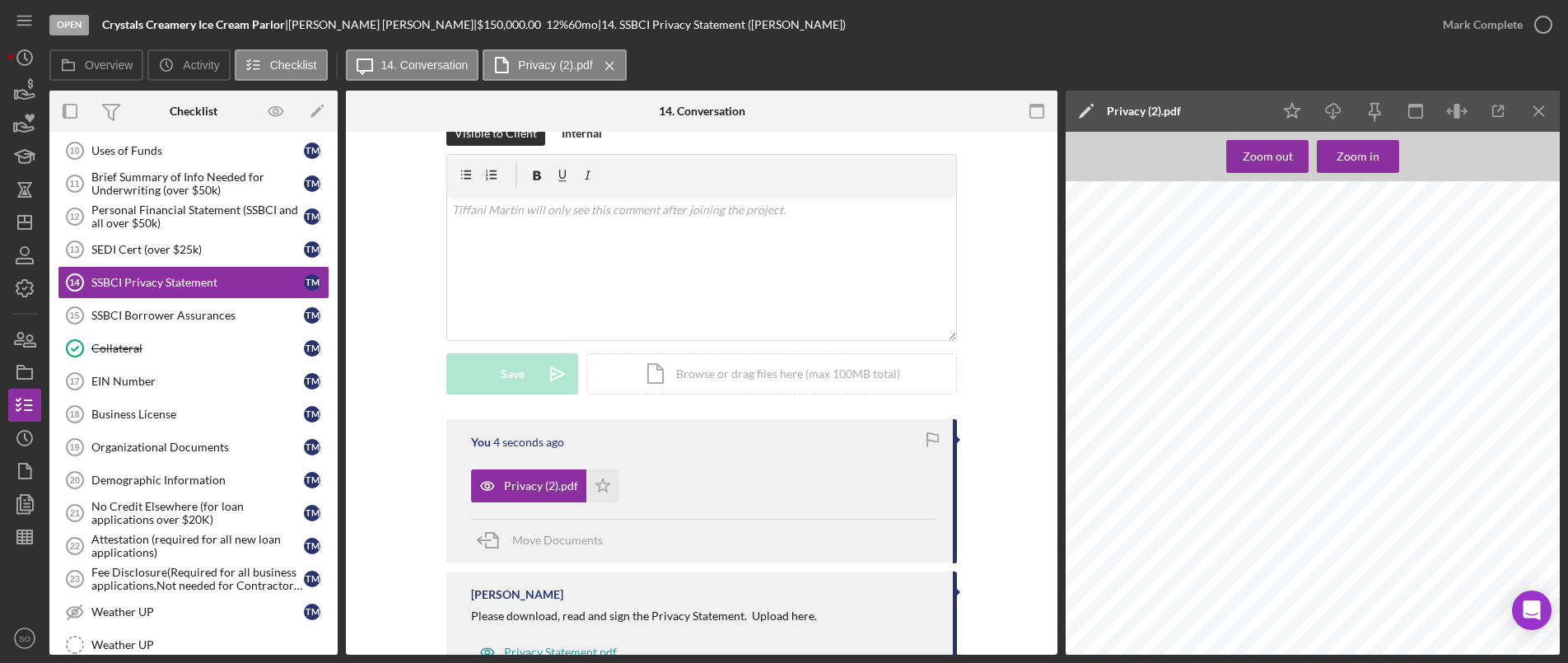
scroll to position [0, 0]
click at [1494, 19] on div "Mark Complete" at bounding box center [1483, 24] width 80 height 33
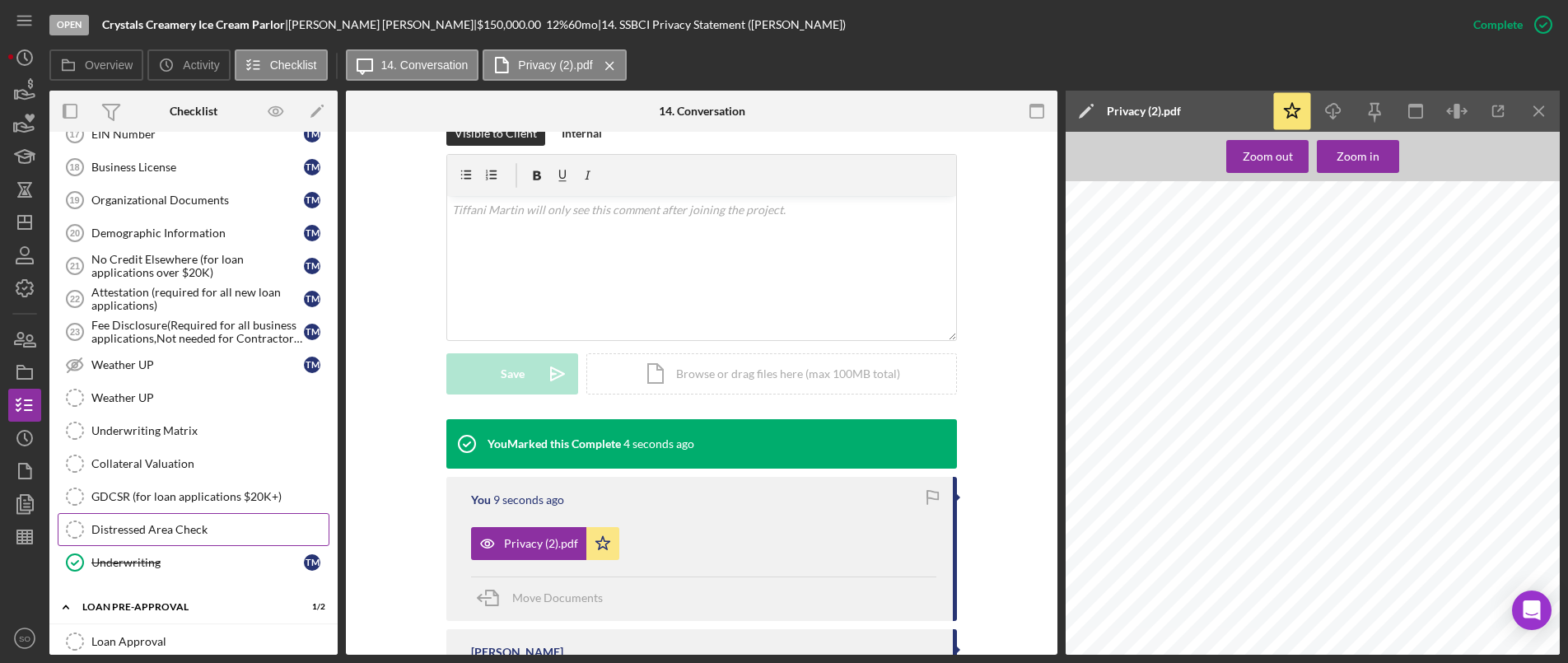
scroll to position [1197, 0]
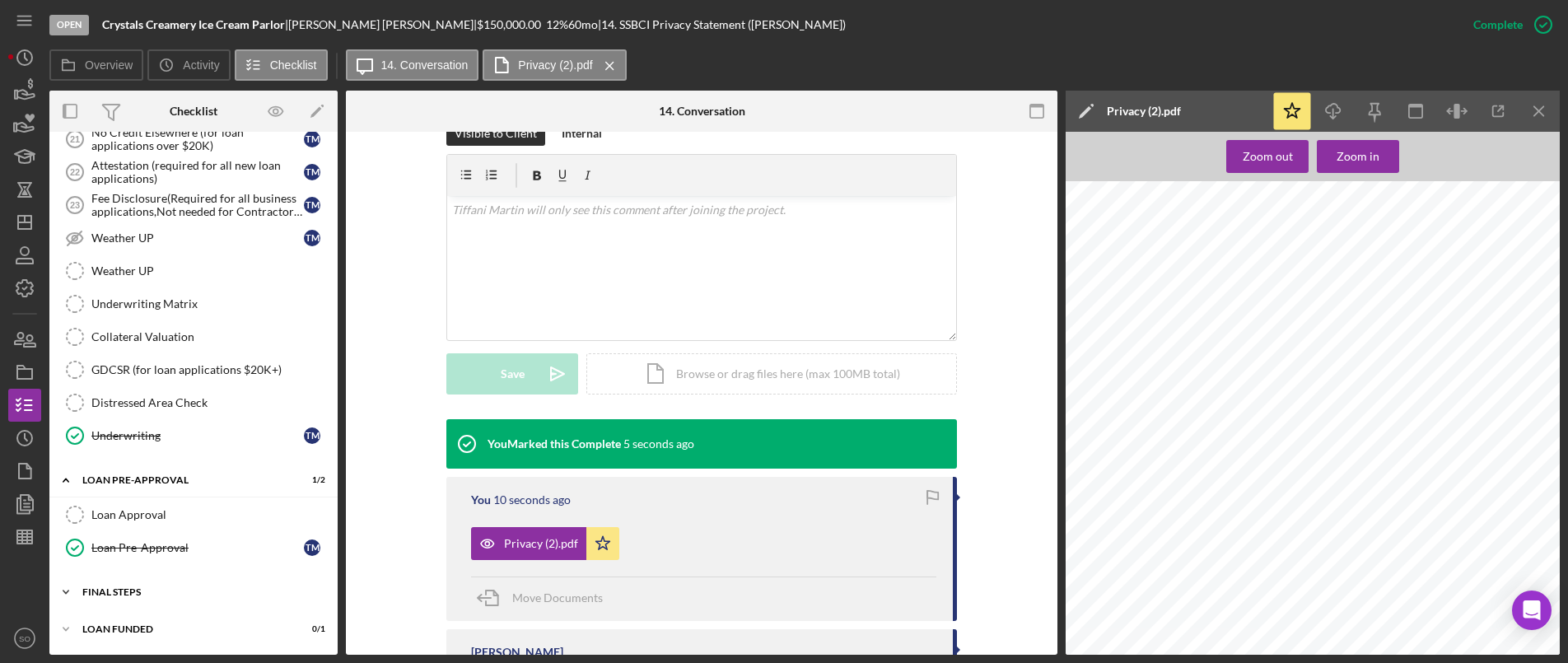
click at [151, 596] on div "FINAL STEPS" at bounding box center [199, 592] width 235 height 10
click at [136, 627] on div "Collateral Insurance" at bounding box center [198, 627] width 213 height 14
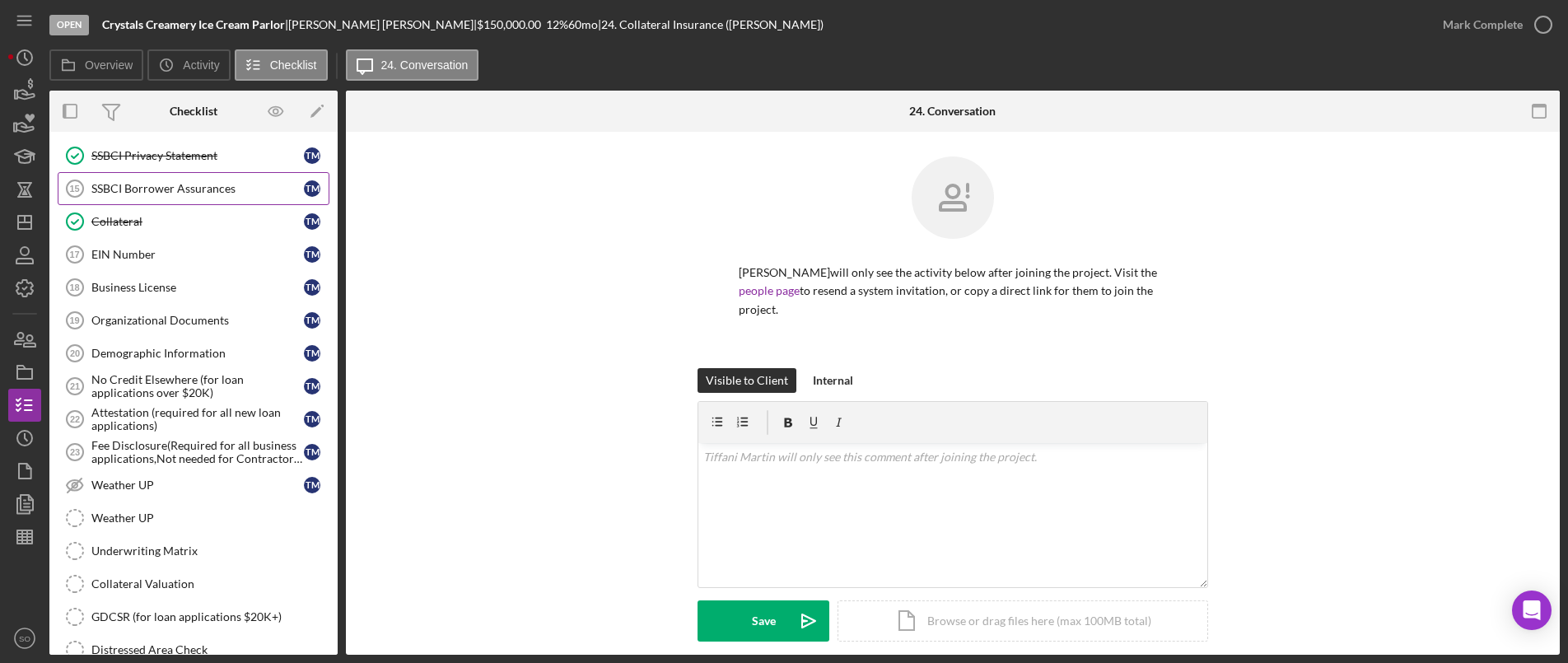
scroll to position [786, 0]
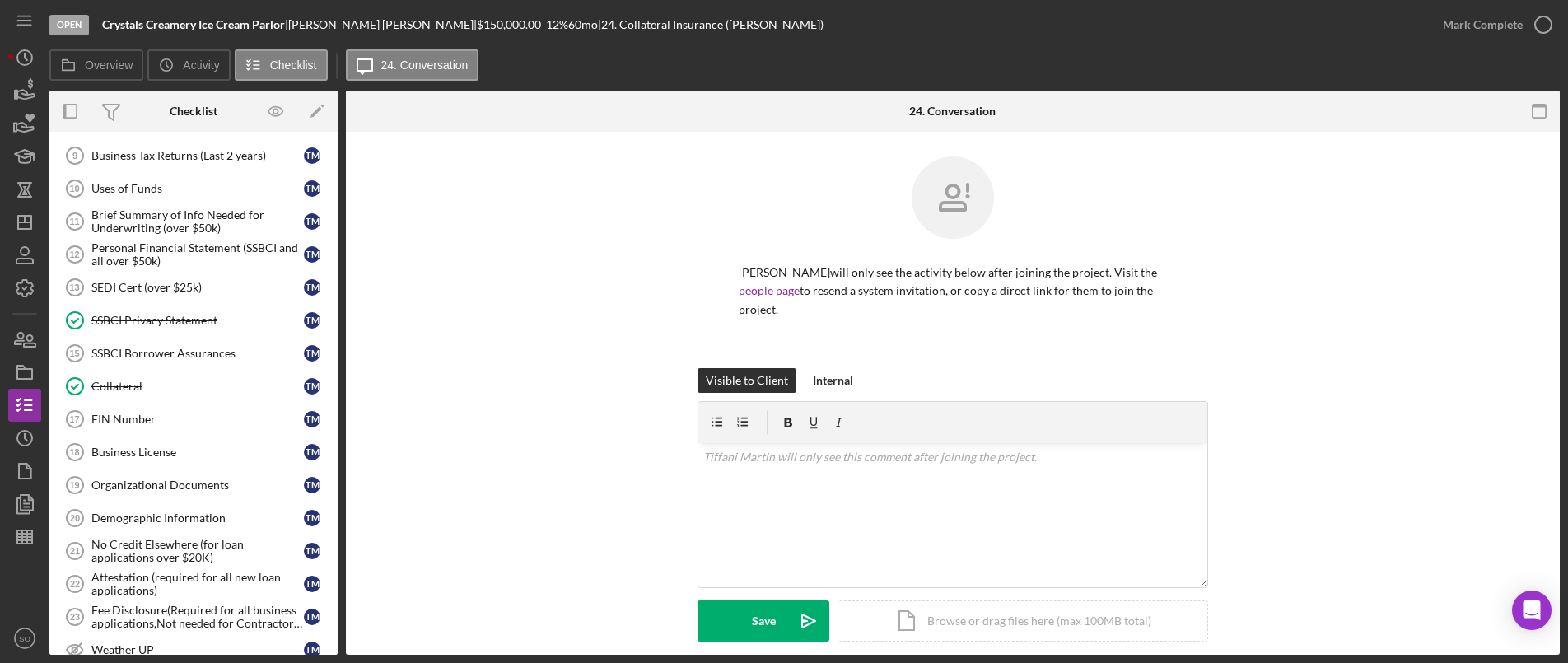
drag, startPoint x: 112, startPoint y: 378, endPoint x: 536, endPoint y: 226, distance: 450.4
click at [112, 378] on link "Collateral Collateral T M" at bounding box center [193, 386] width 272 height 33
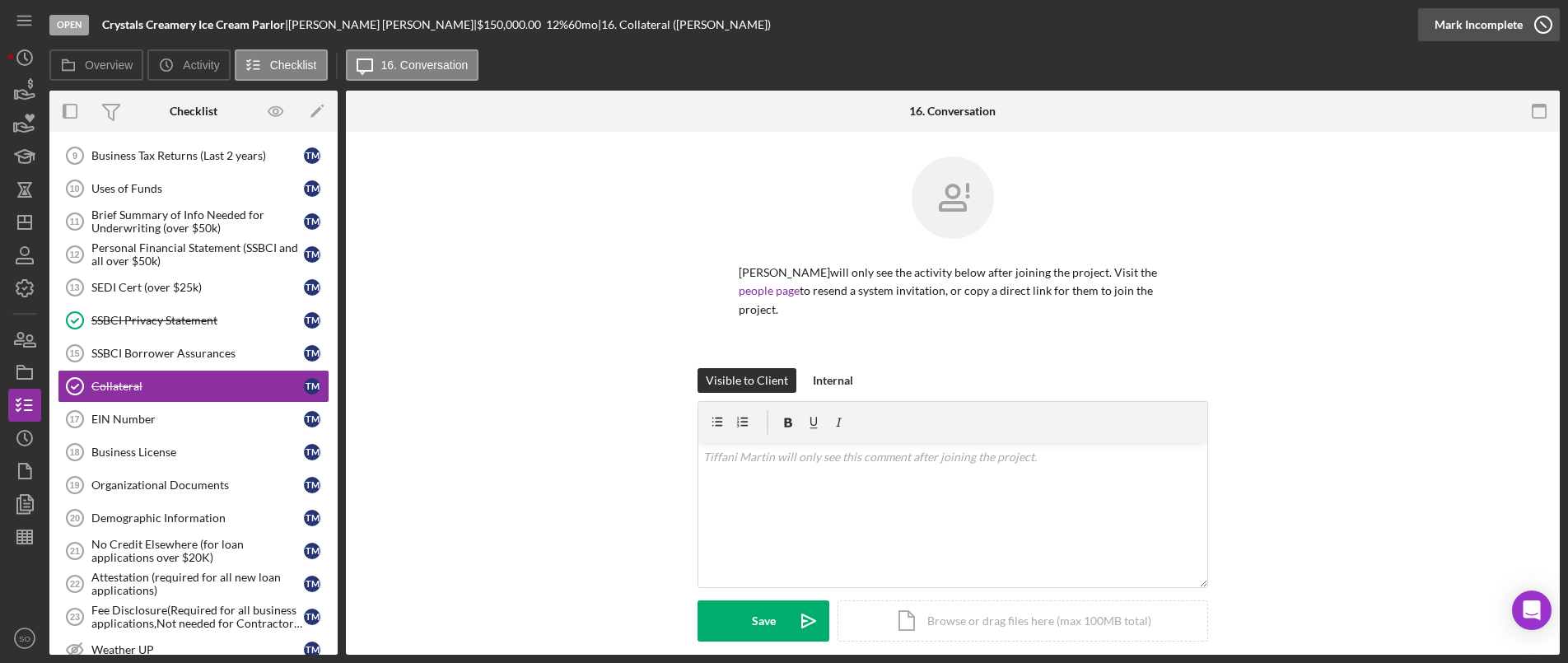
click at [1530, 32] on icon "button" at bounding box center [1544, 24] width 41 height 41
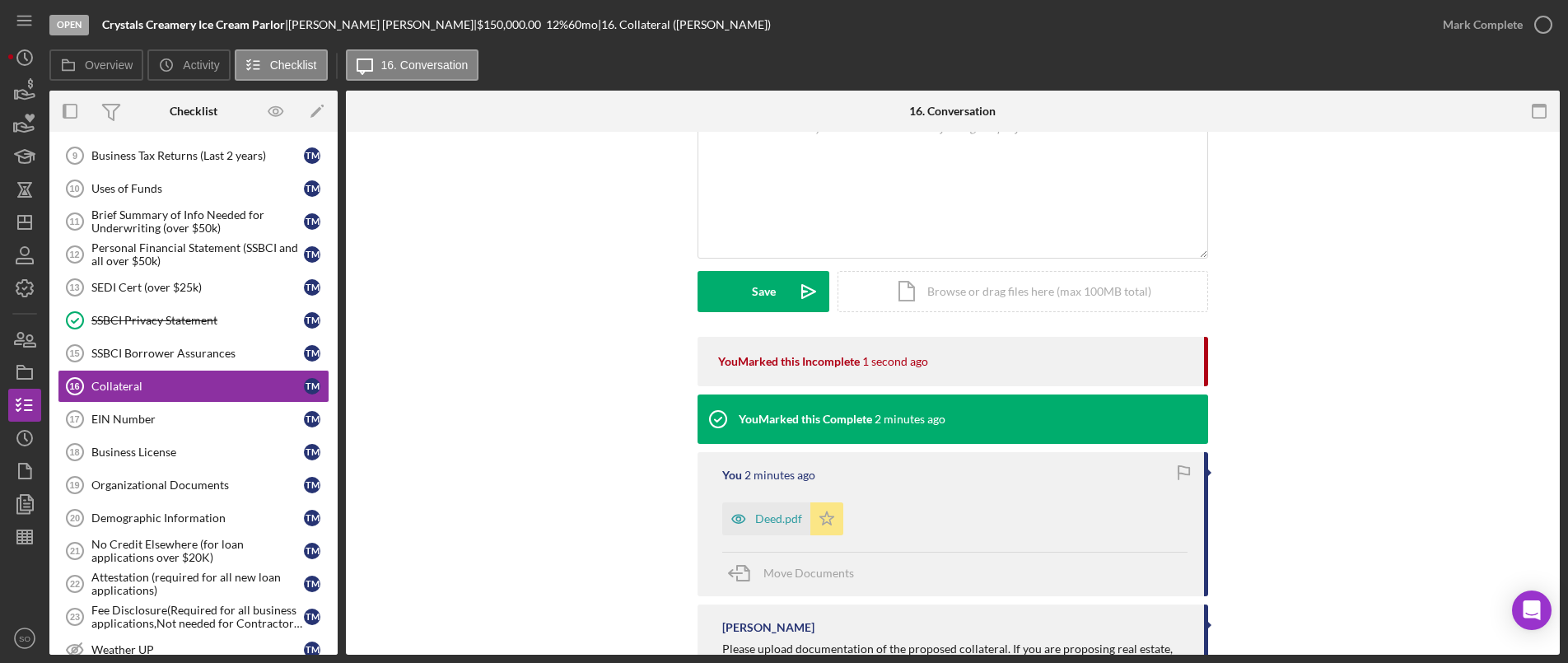
click at [831, 502] on icon "Icon/Star" at bounding box center [827, 519] width 33 height 33
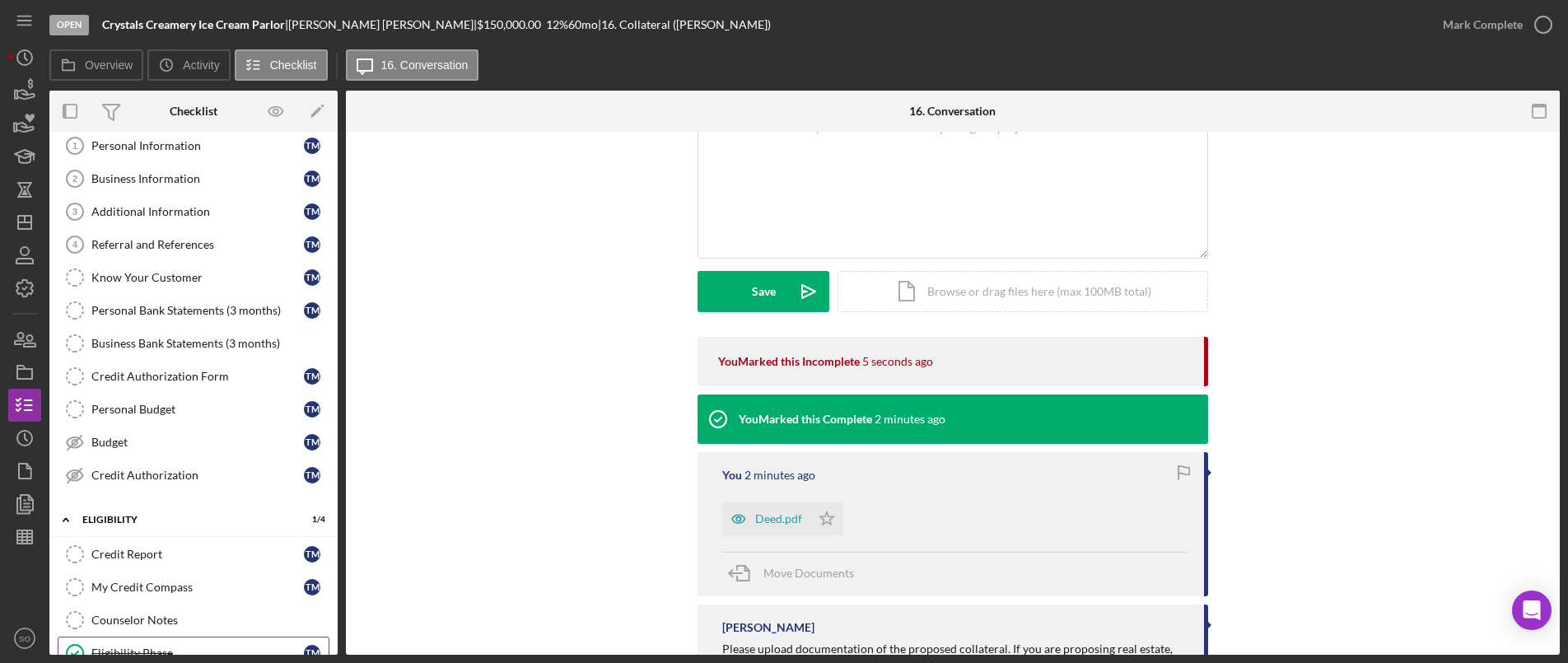
scroll to position [0, 0]
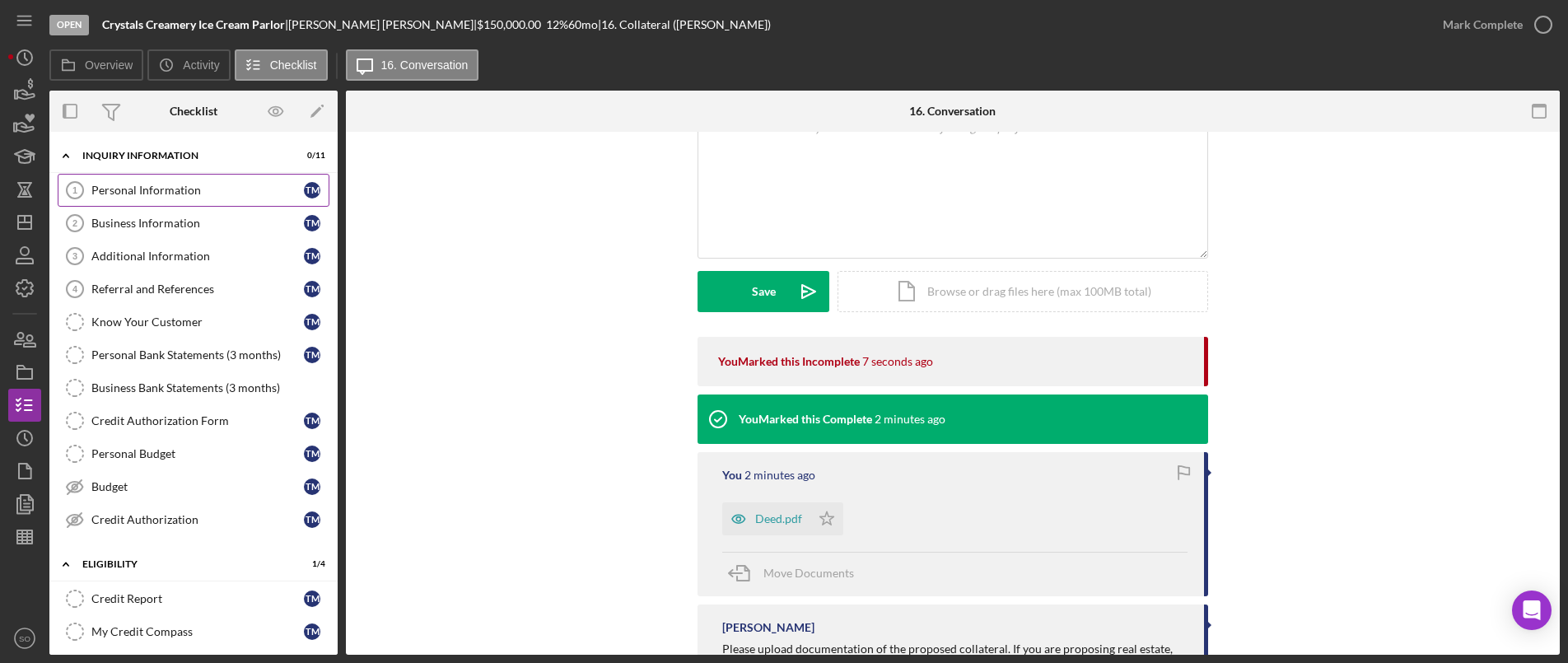
click at [137, 188] on div "Personal Information" at bounding box center [198, 190] width 213 height 14
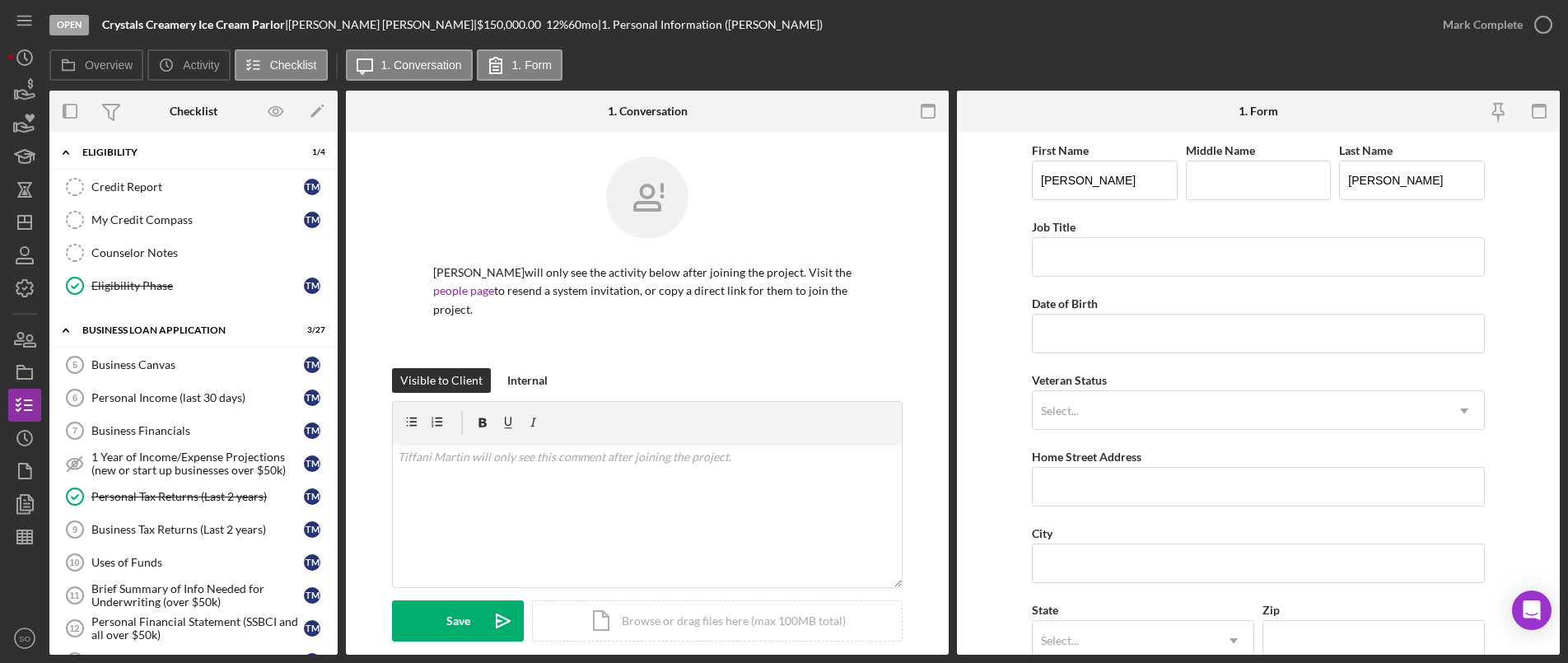
scroll to position [824, 0]
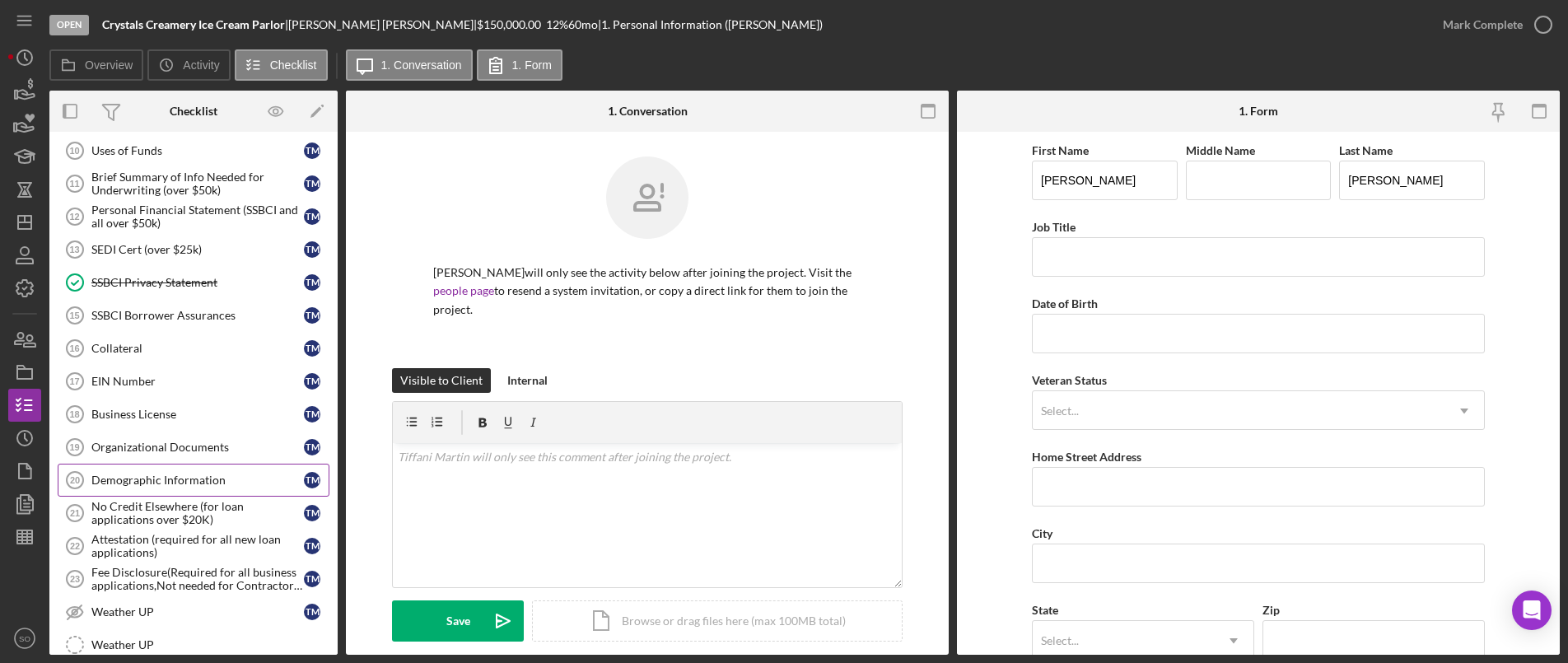
drag, startPoint x: 172, startPoint y: 489, endPoint x: 203, endPoint y: 476, distance: 33.6
click at [175, 489] on link "Demographic Information 20 Demographic Information T M" at bounding box center [193, 480] width 272 height 33
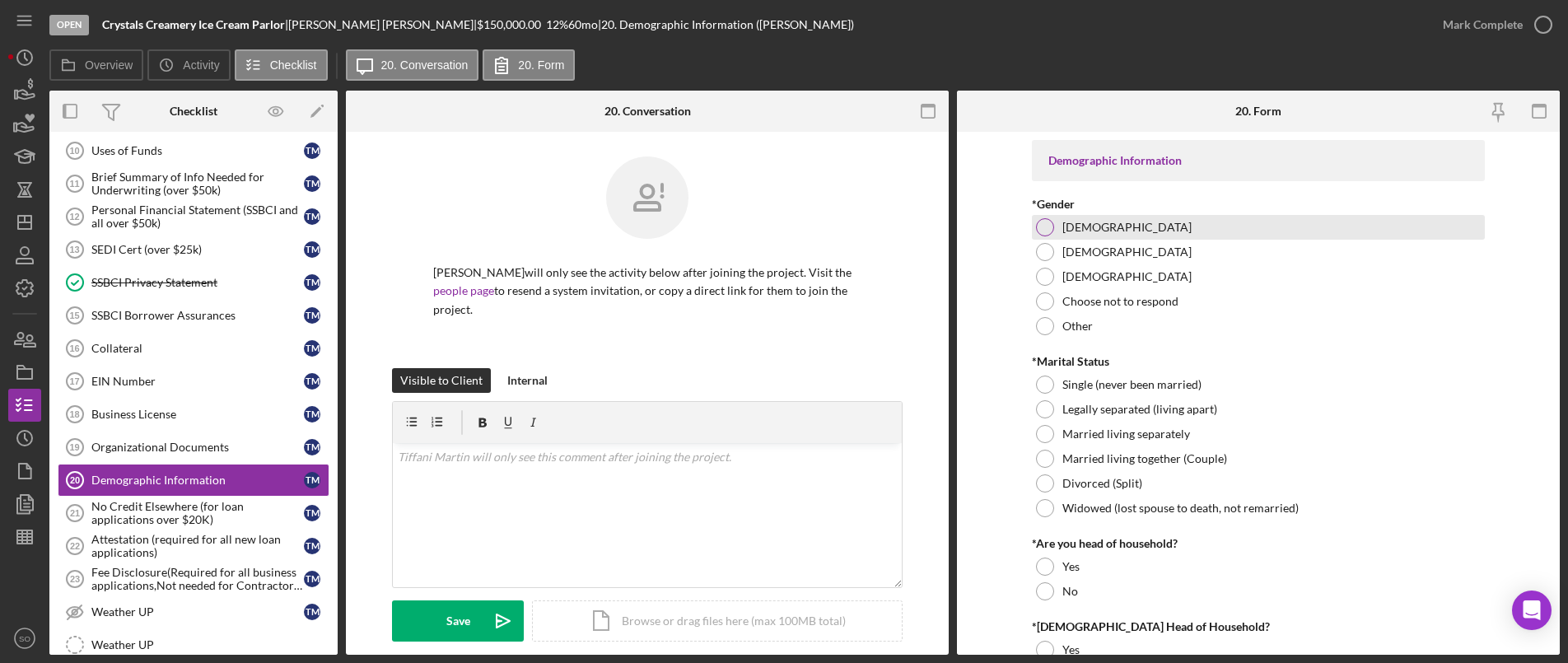
click at [1042, 224] on div at bounding box center [1044, 227] width 19 height 19
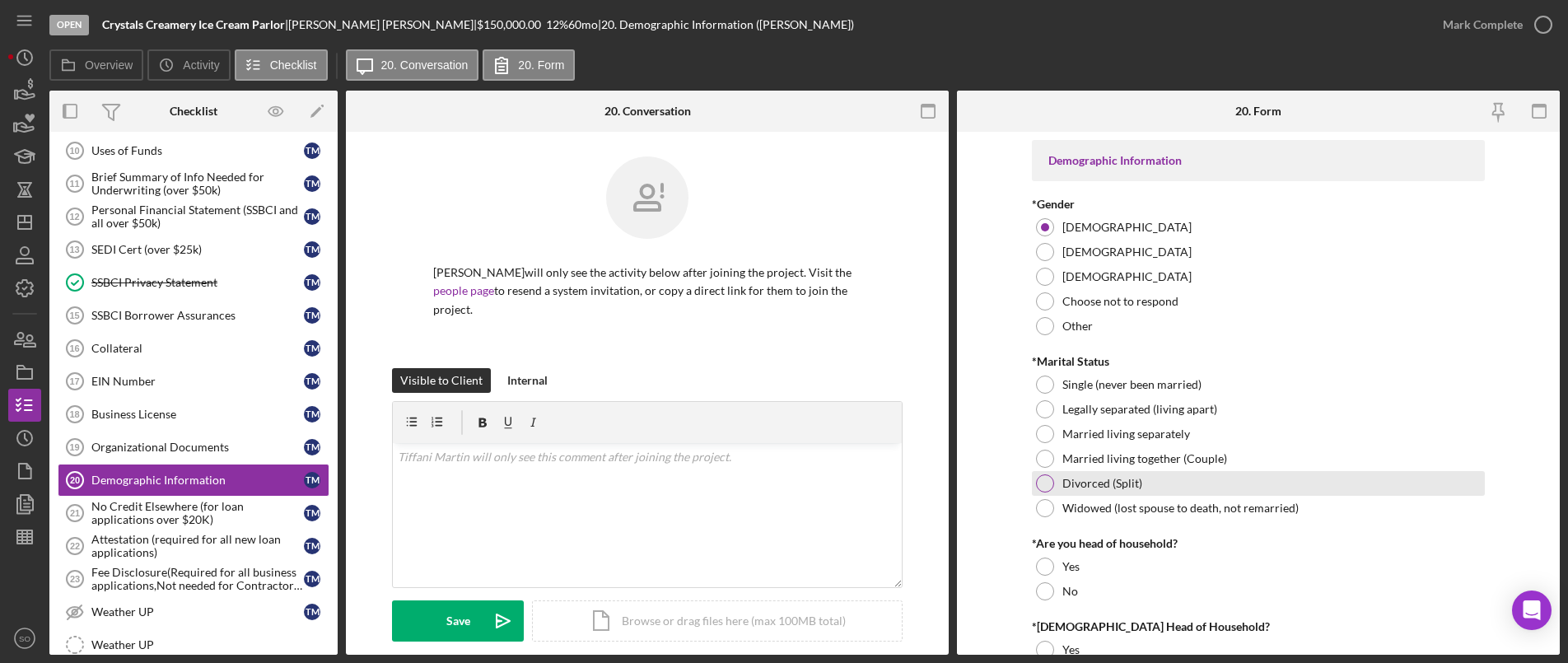
click at [1040, 474] on div at bounding box center [1044, 483] width 19 height 19
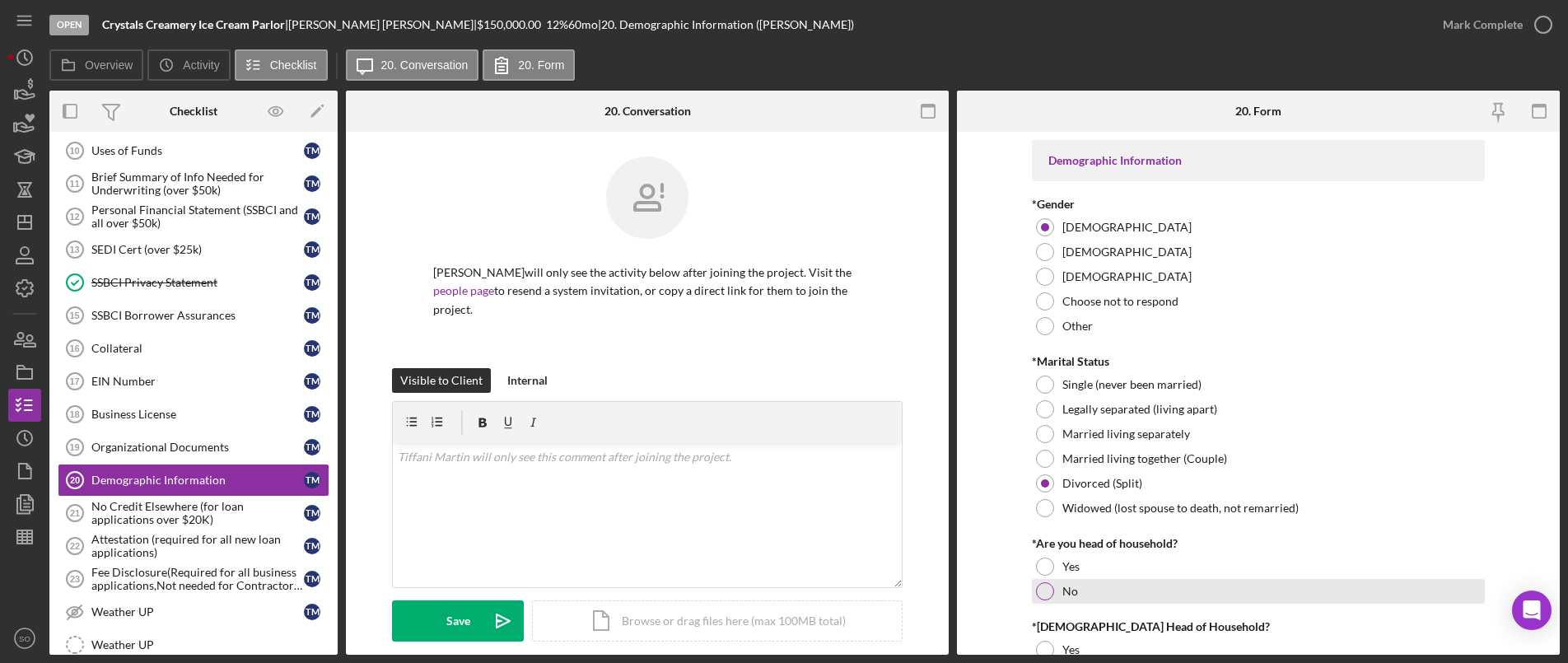
scroll to position [165, 0]
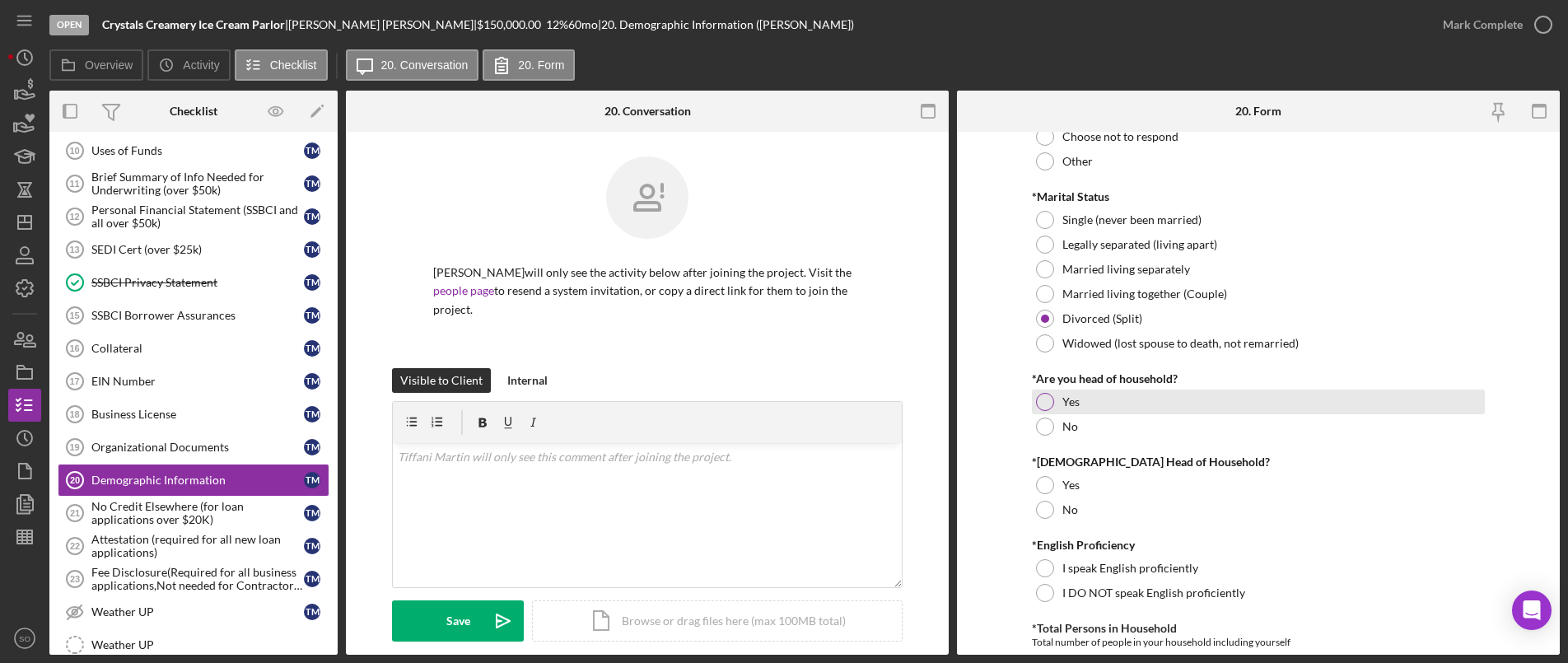
click at [1041, 395] on div at bounding box center [1044, 402] width 19 height 19
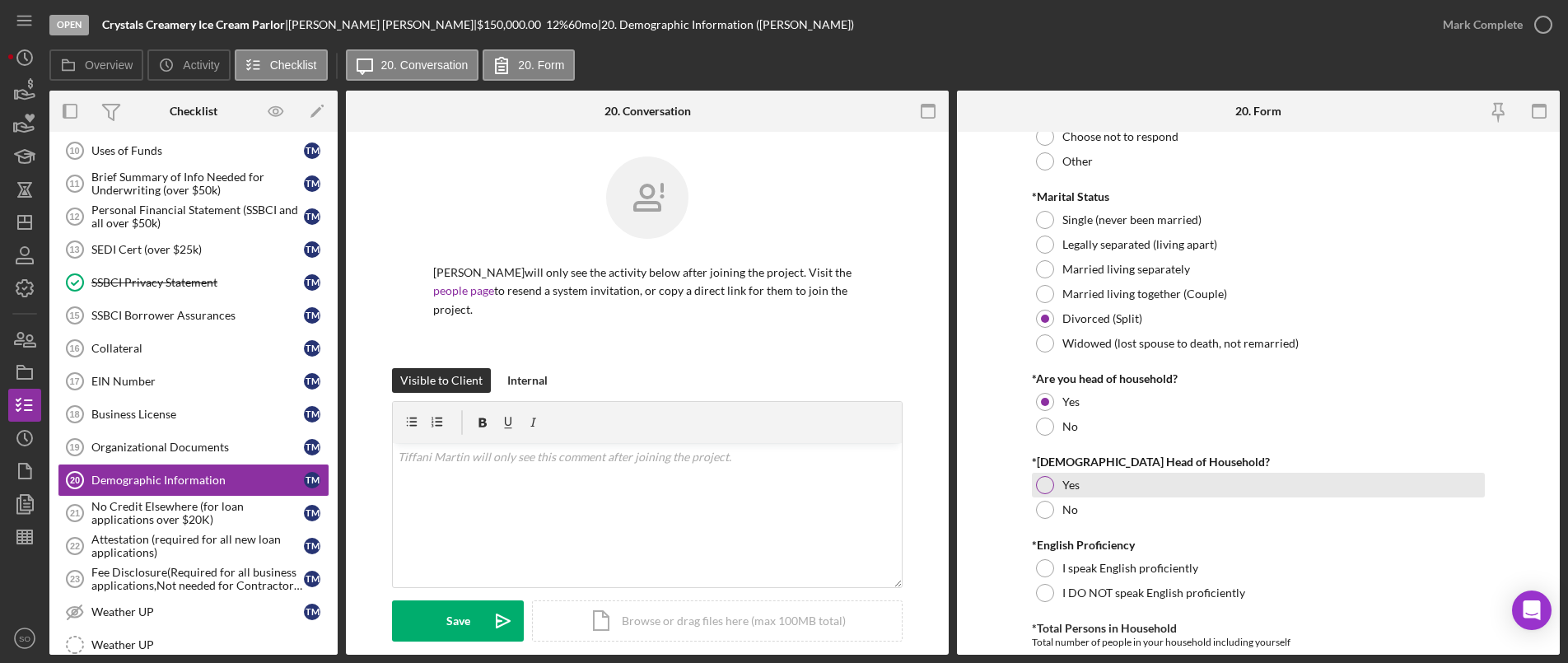
click at [1040, 489] on div at bounding box center [1044, 485] width 19 height 19
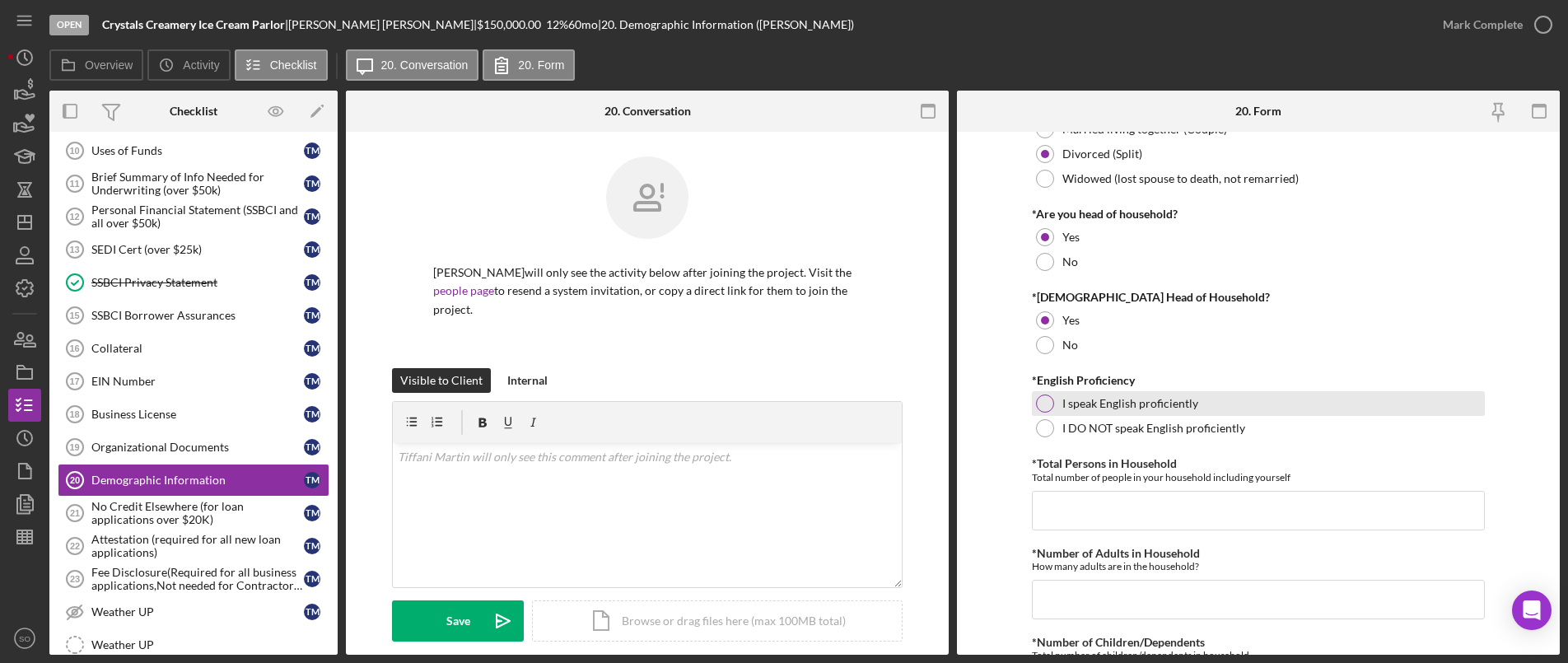
click at [1043, 401] on div at bounding box center [1044, 404] width 19 height 19
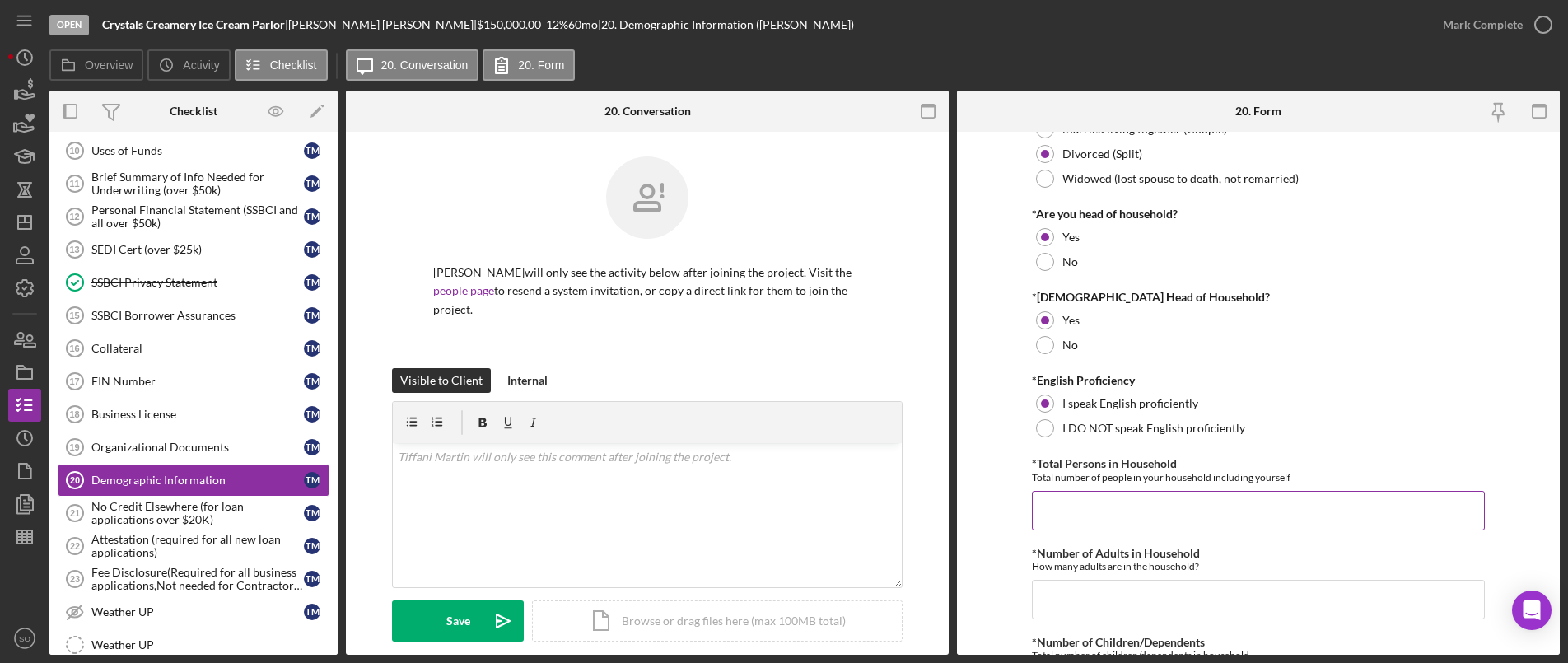
click at [1051, 505] on input "*Total Persons in Household" at bounding box center [1258, 510] width 452 height 40
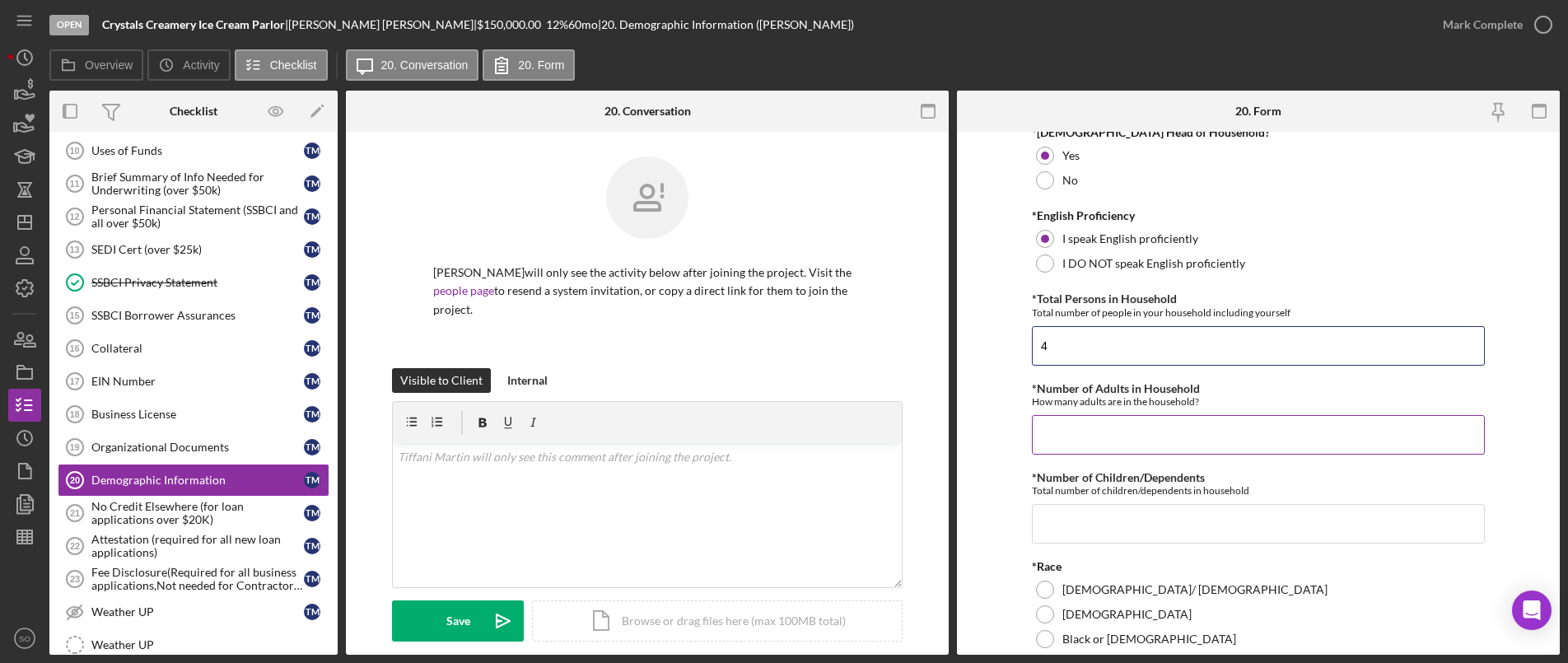
type input "4"
click at [1061, 440] on input "*Number of Adults in Household" at bounding box center [1258, 435] width 452 height 40
type input "1"
click at [1058, 514] on input "*Number of Children/Dependents" at bounding box center [1258, 524] width 452 height 40
type input "4"
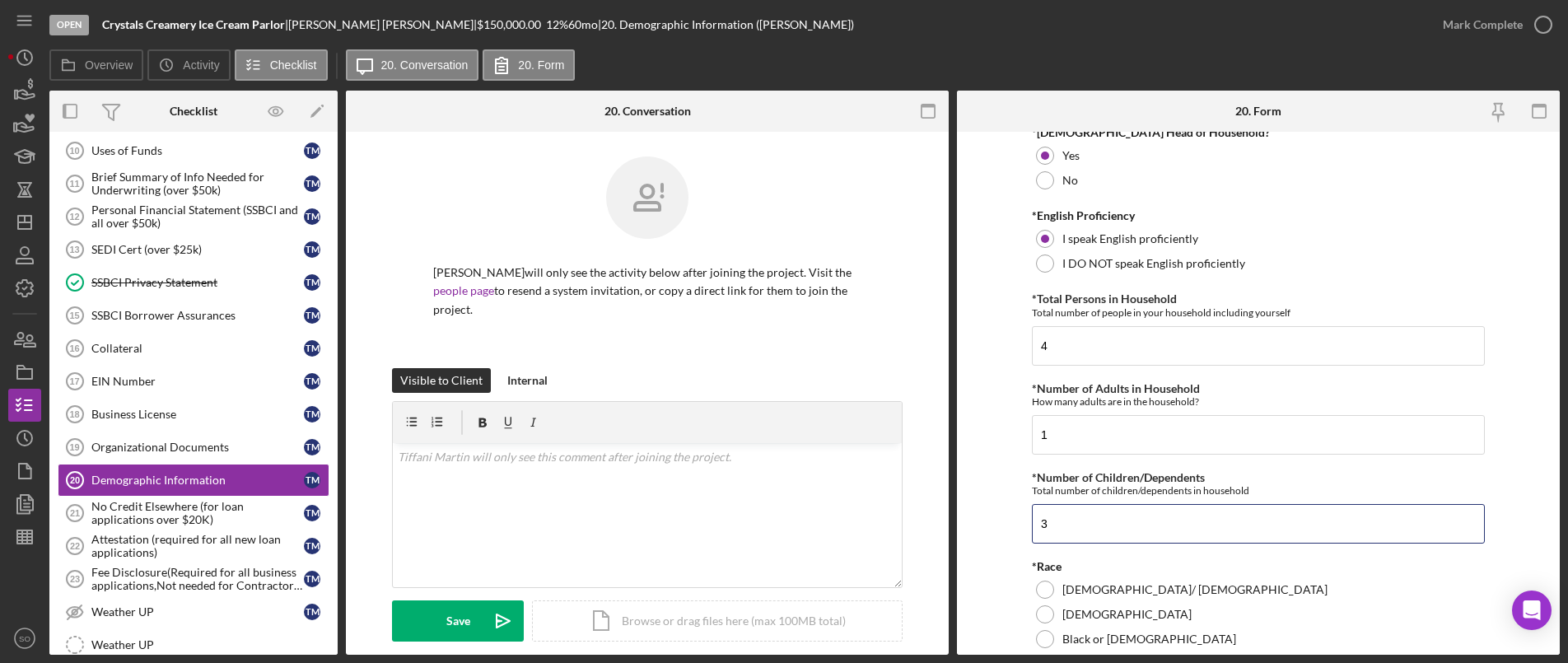
type input "3"
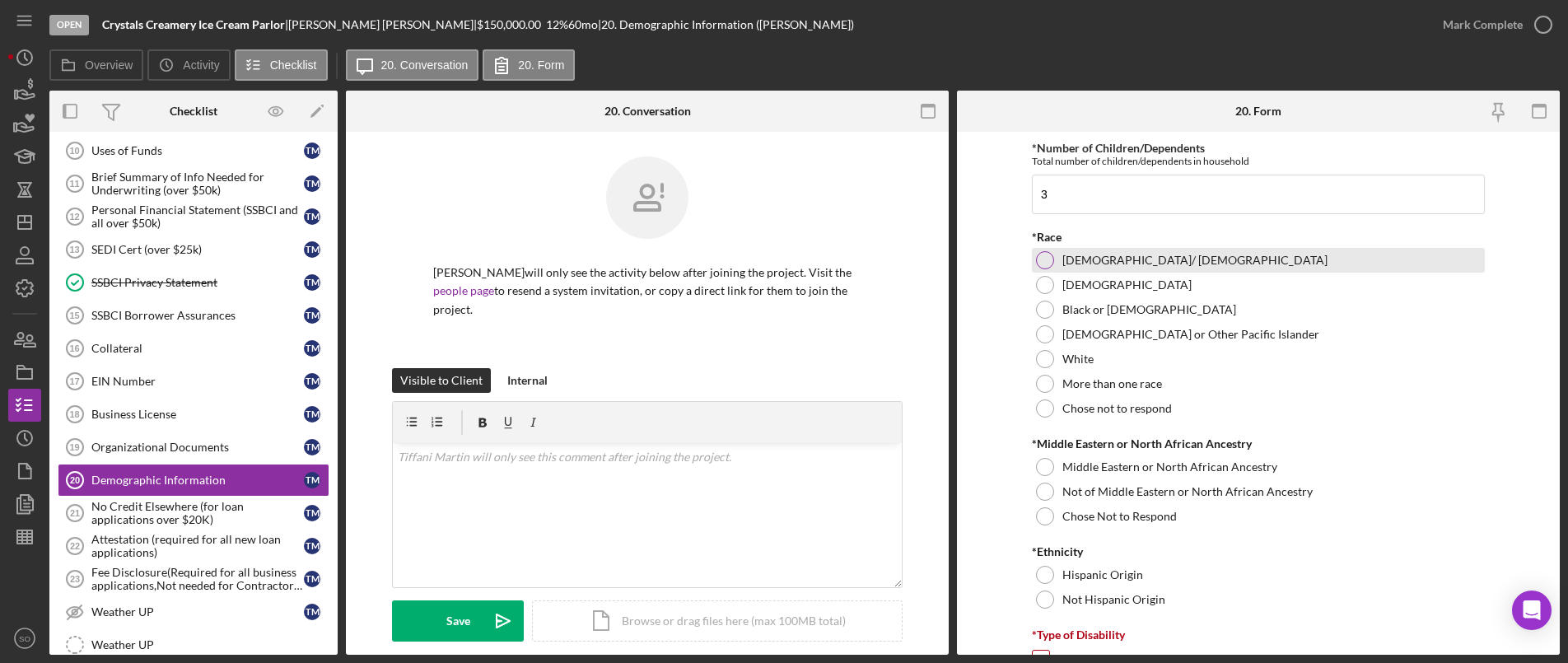
click at [1048, 261] on div at bounding box center [1044, 260] width 19 height 19
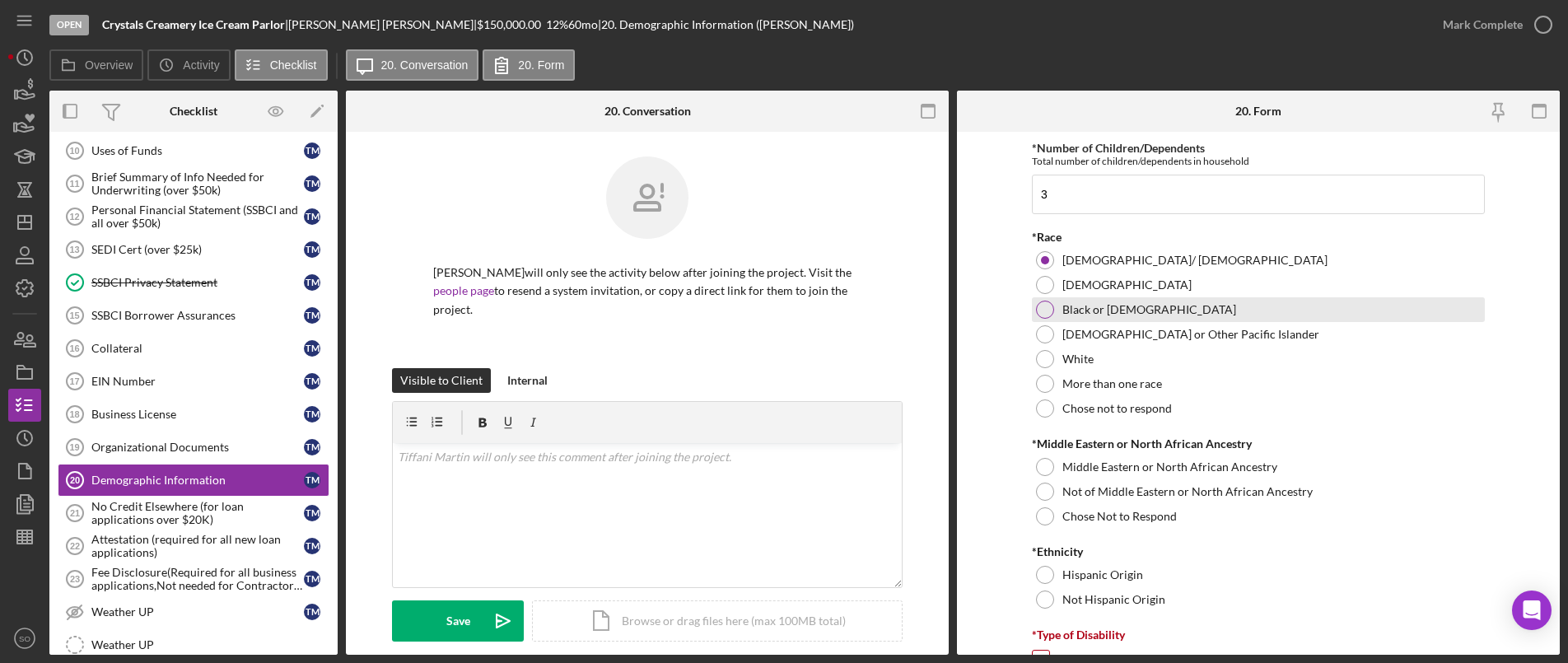
click at [1037, 312] on div at bounding box center [1044, 309] width 19 height 19
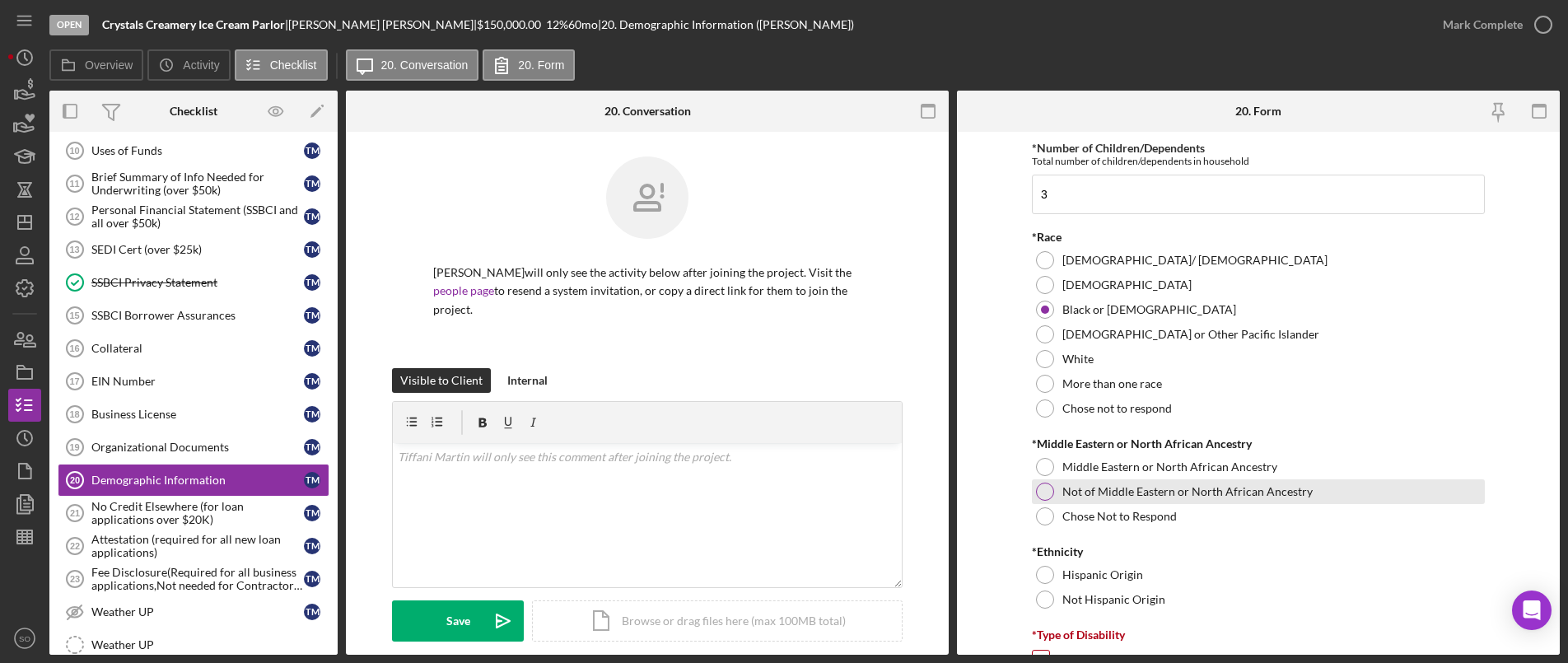
click at [1040, 495] on div at bounding box center [1044, 491] width 19 height 19
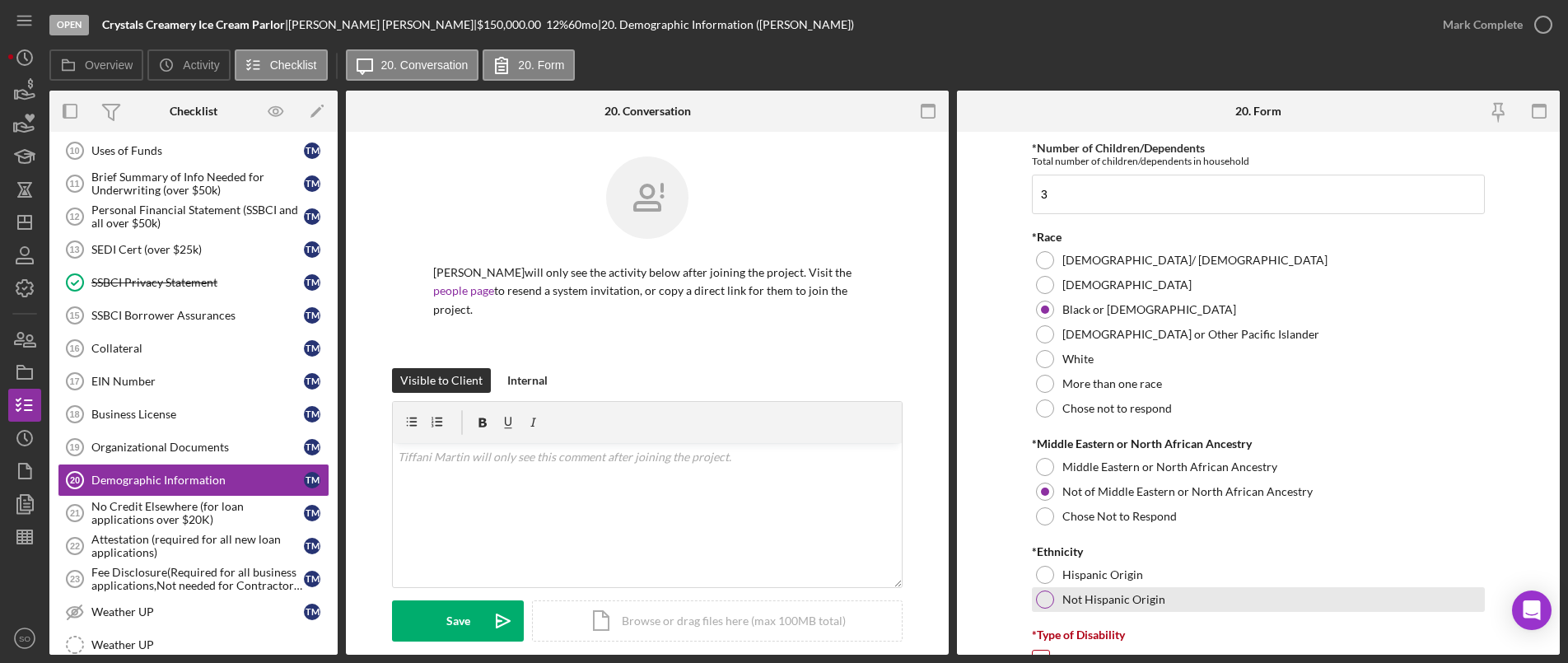
click at [1039, 601] on div at bounding box center [1044, 600] width 19 height 19
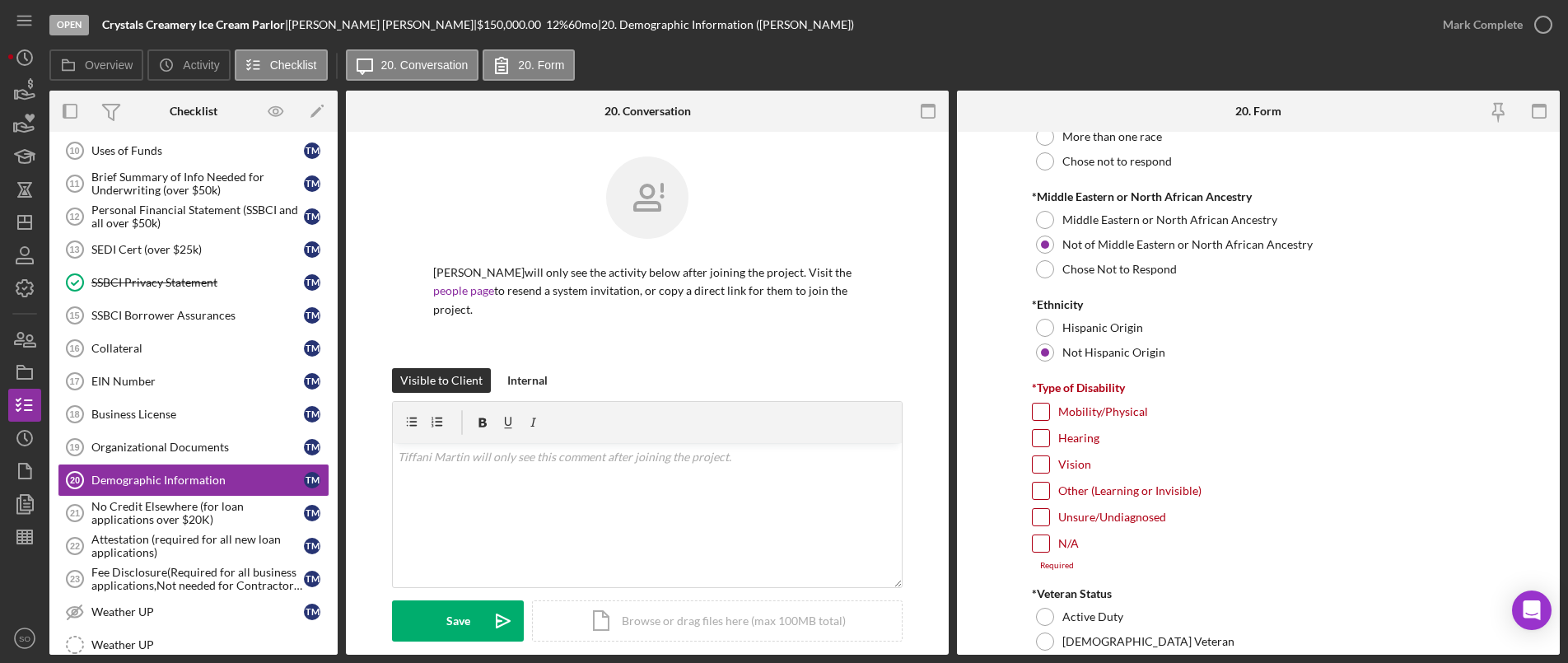
click at [1038, 546] on input "N/A" at bounding box center [1040, 543] width 17 height 17
checkbox input "true"
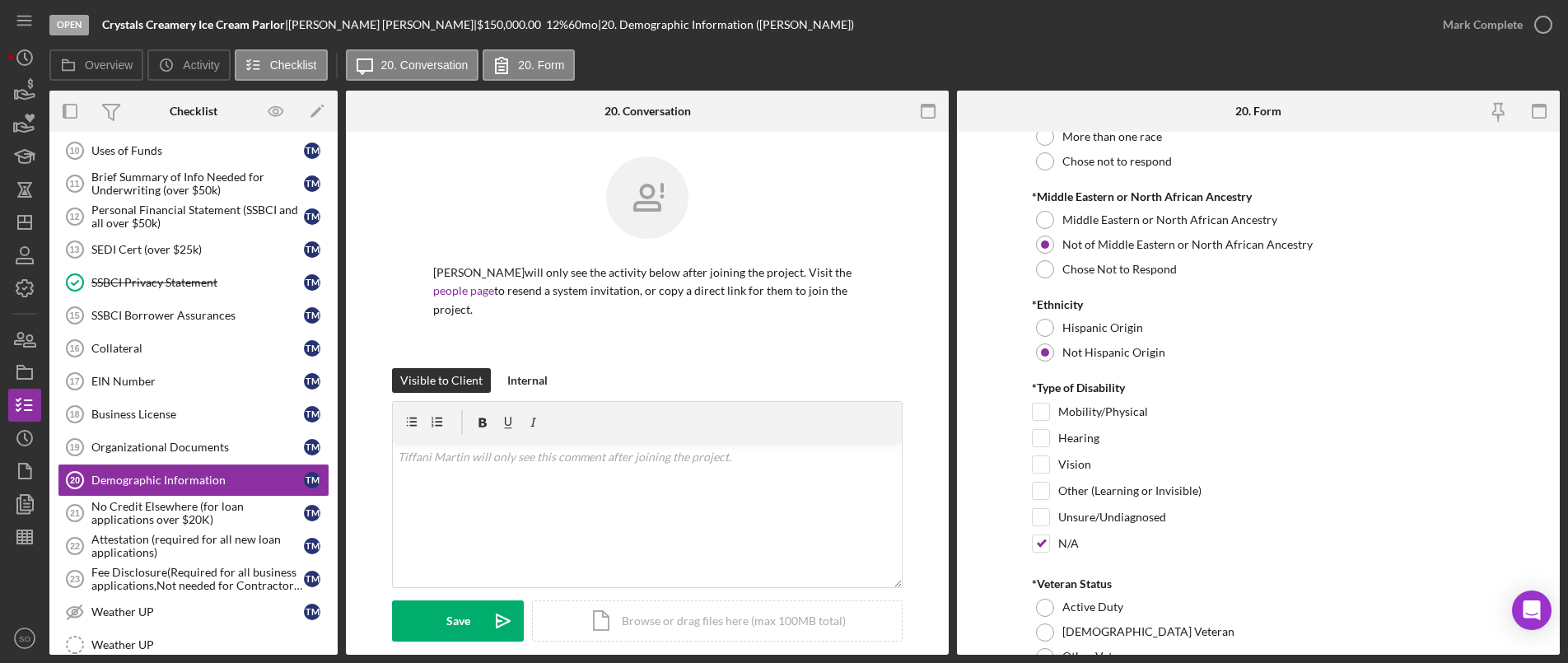
scroll to position [1317, 0]
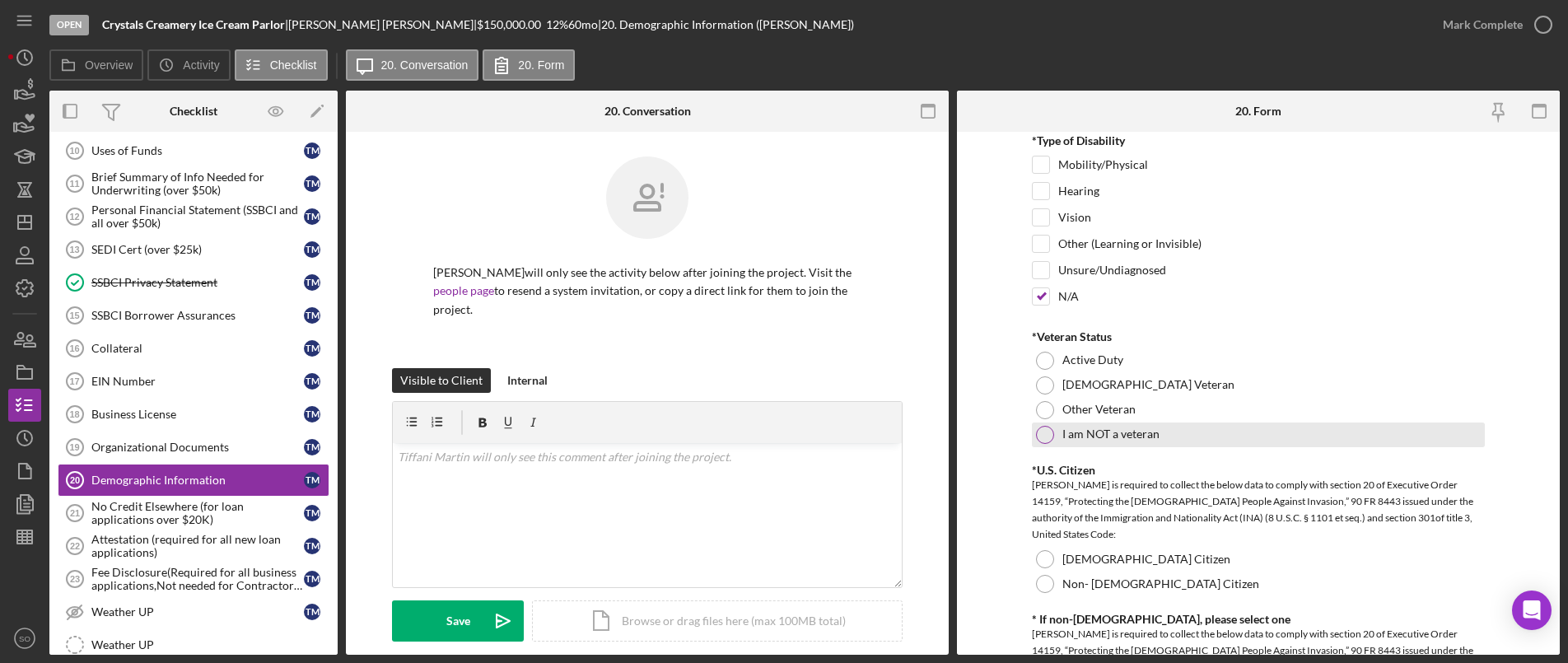
click at [1046, 433] on div at bounding box center [1044, 435] width 19 height 19
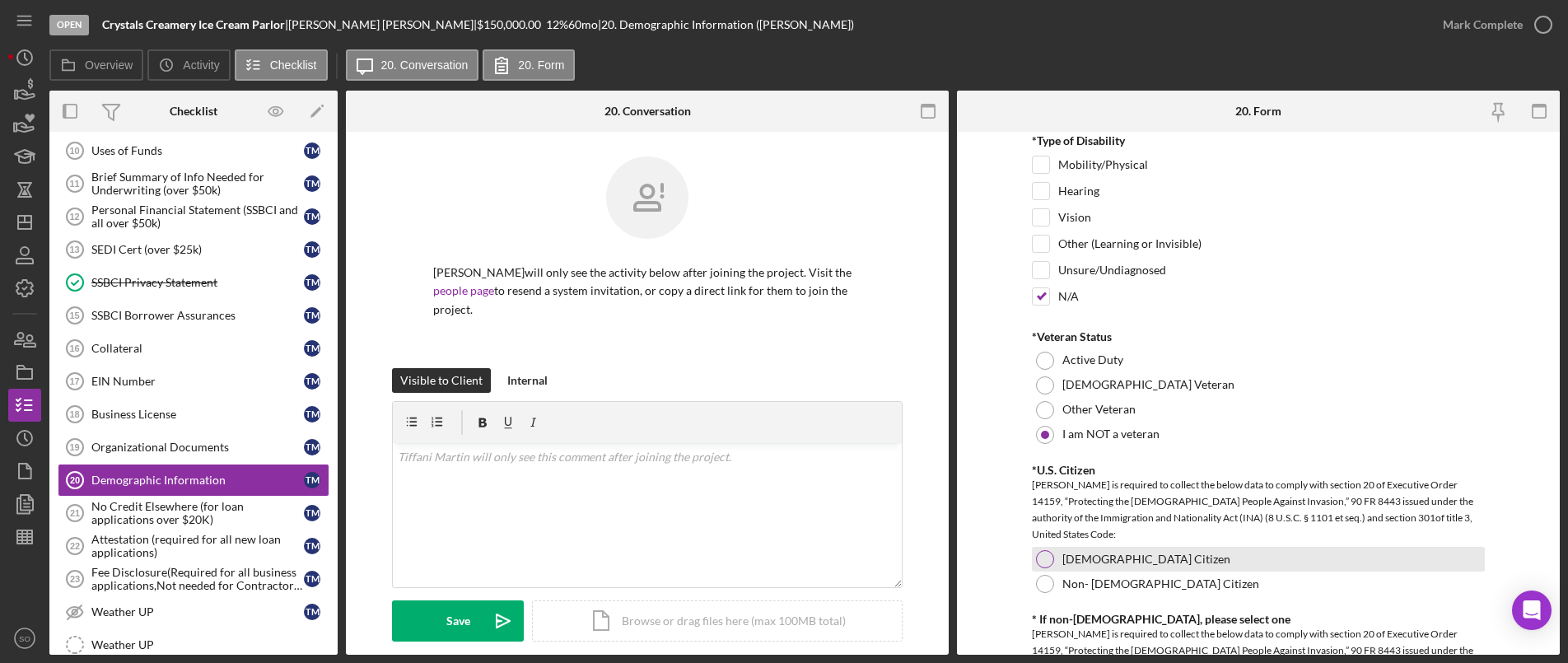
click at [1041, 563] on div at bounding box center [1044, 559] width 19 height 19
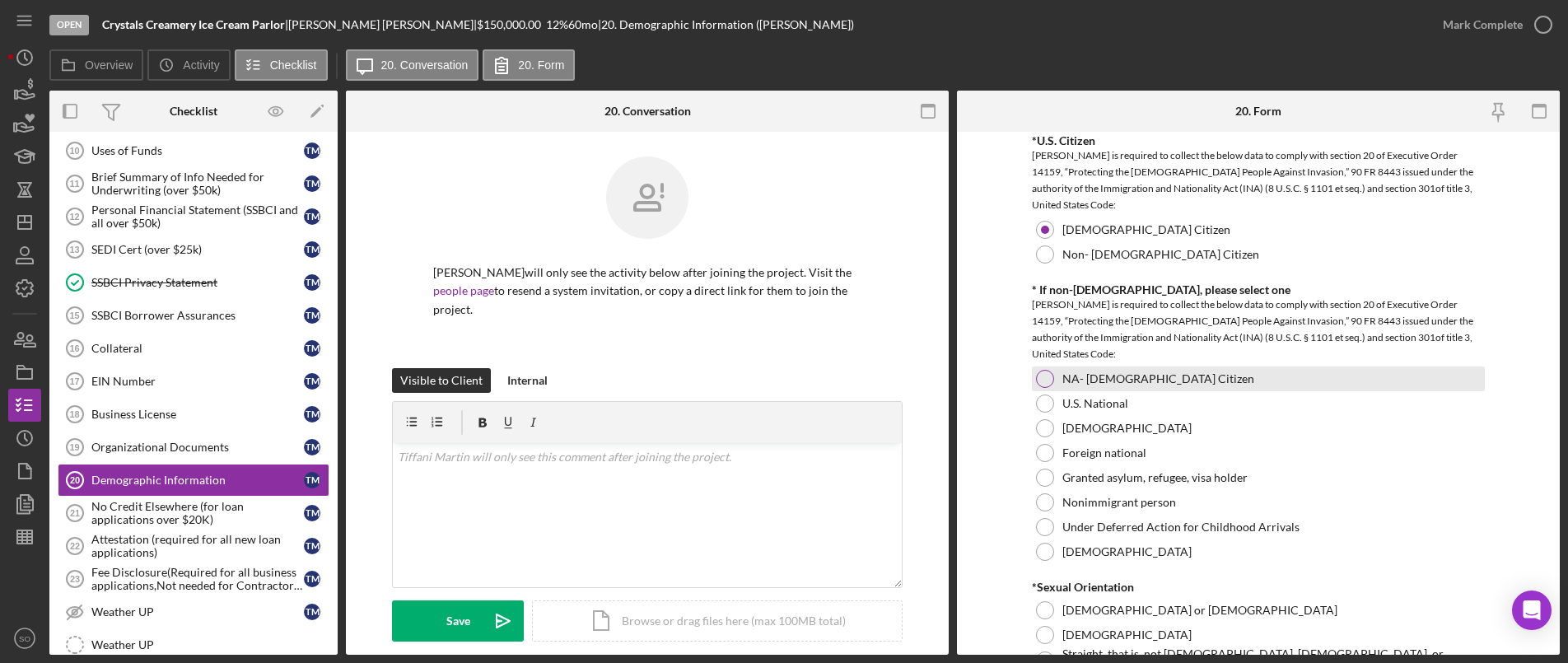
click at [1037, 378] on div at bounding box center [1044, 378] width 19 height 19
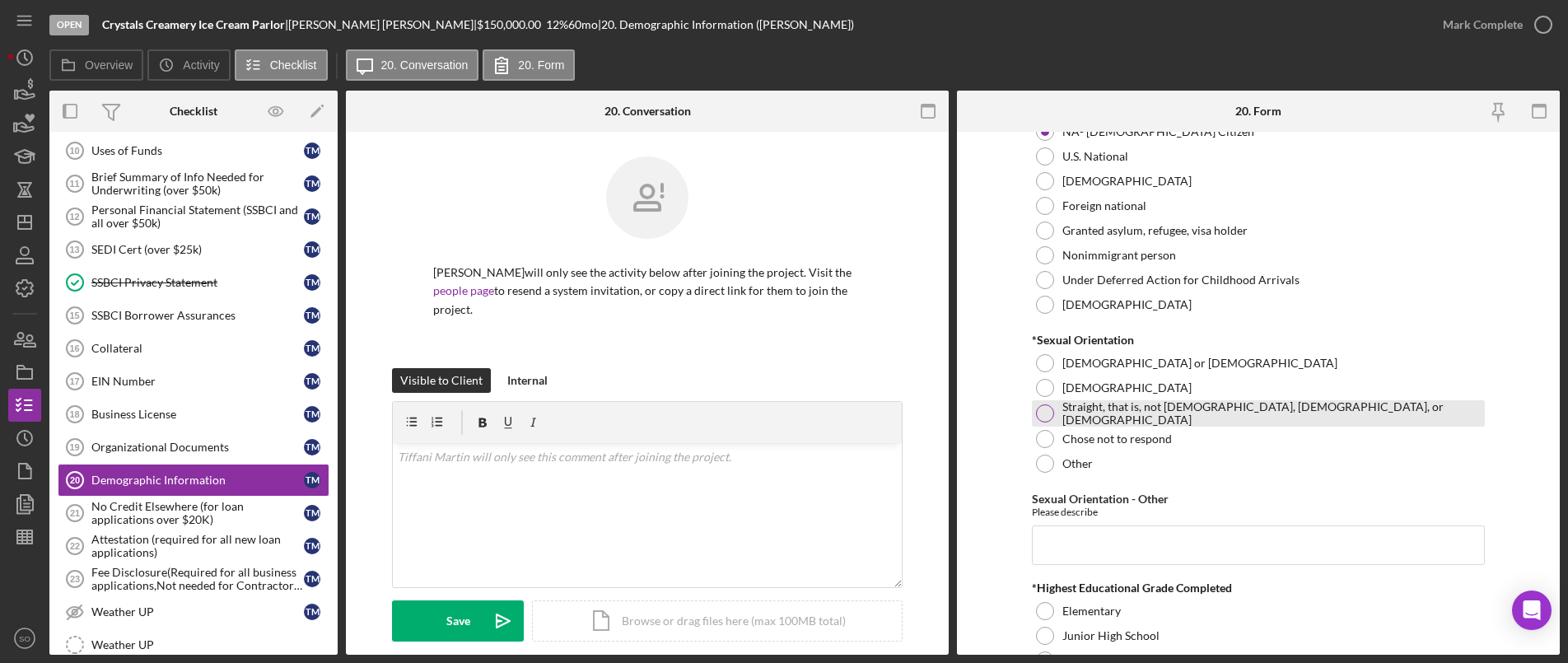
click at [1040, 411] on div at bounding box center [1044, 413] width 19 height 19
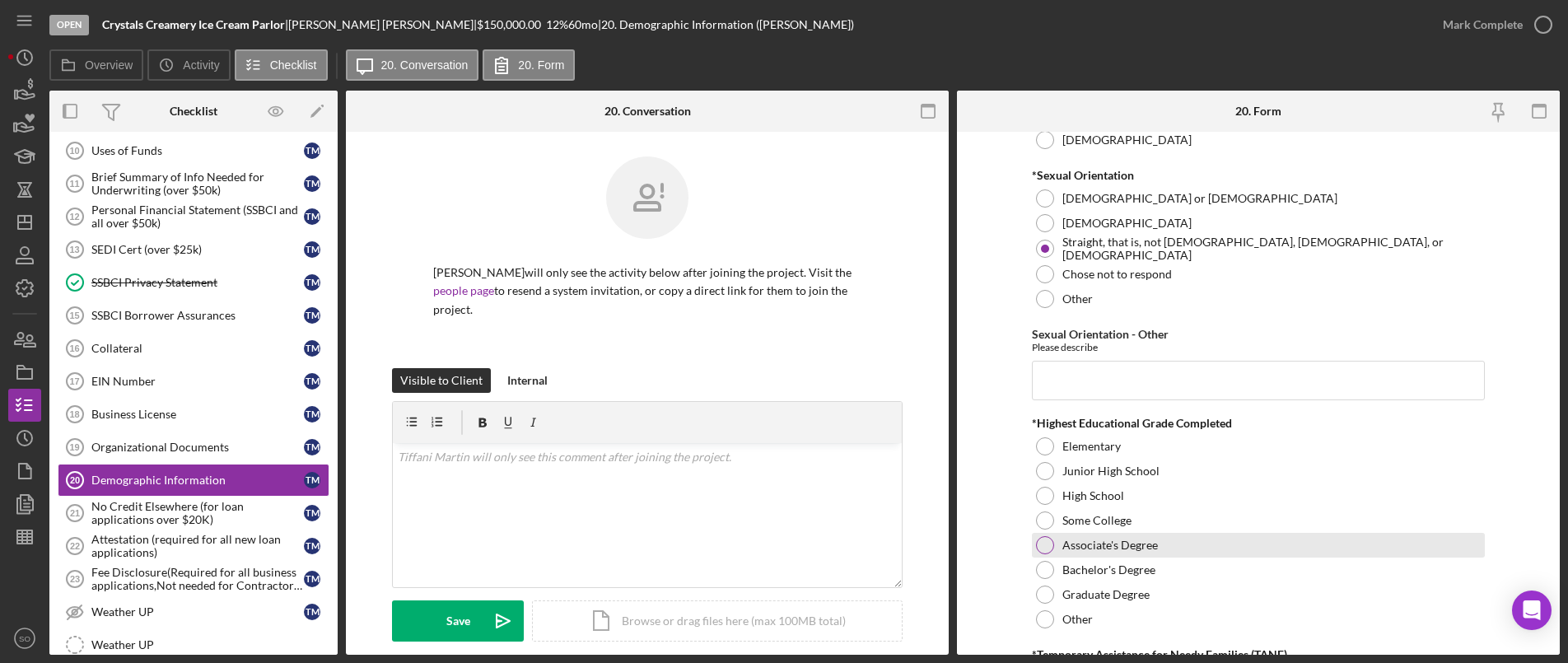
click at [1046, 543] on div at bounding box center [1044, 545] width 19 height 19
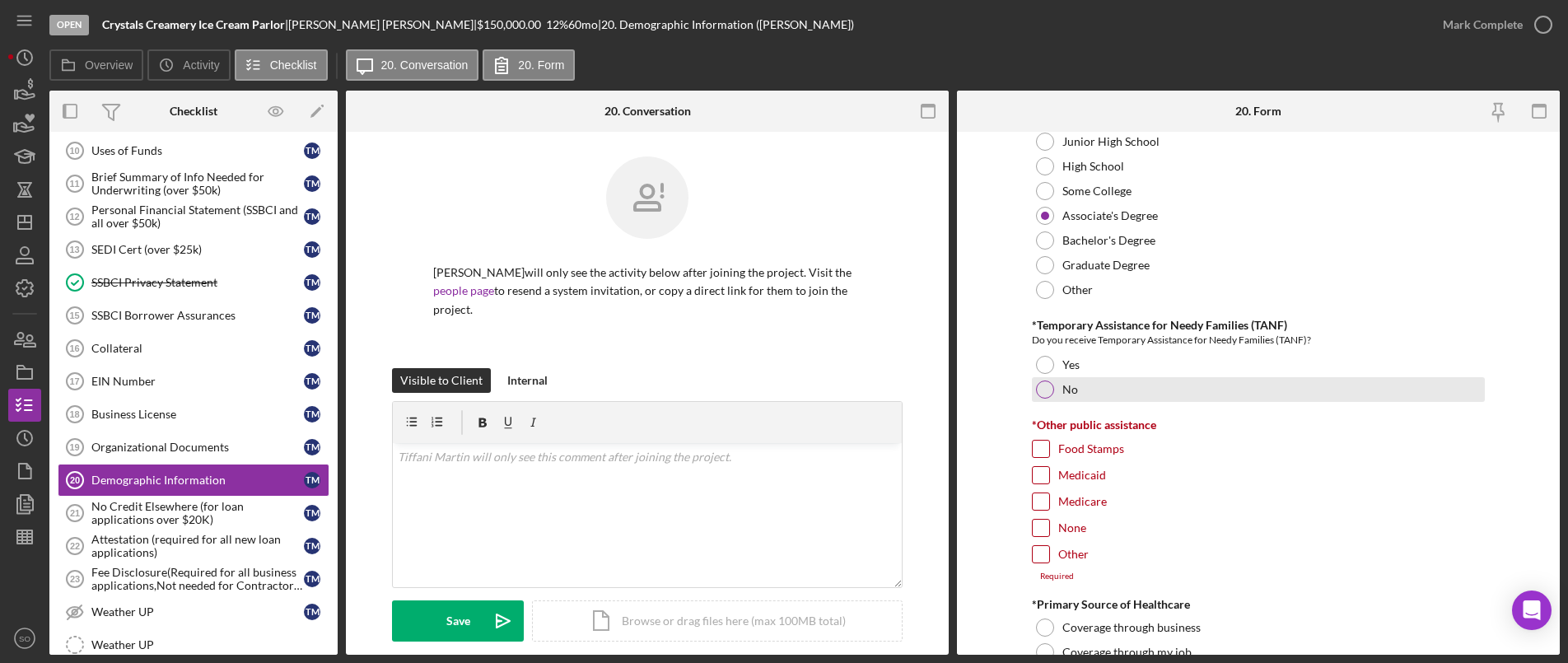
click at [1037, 385] on div at bounding box center [1044, 389] width 19 height 19
click at [1042, 532] on input "None" at bounding box center [1040, 527] width 17 height 17
checkbox input "true"
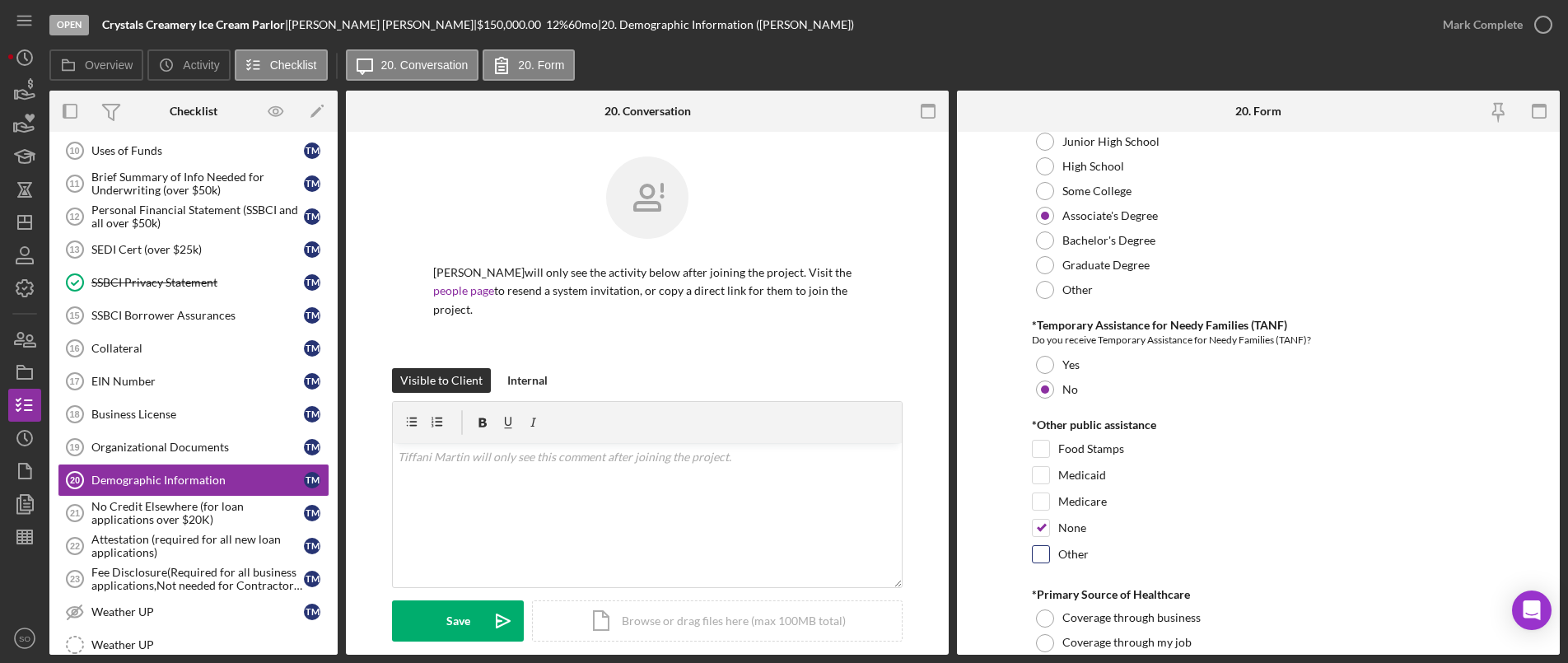
scroll to position [2717, 0]
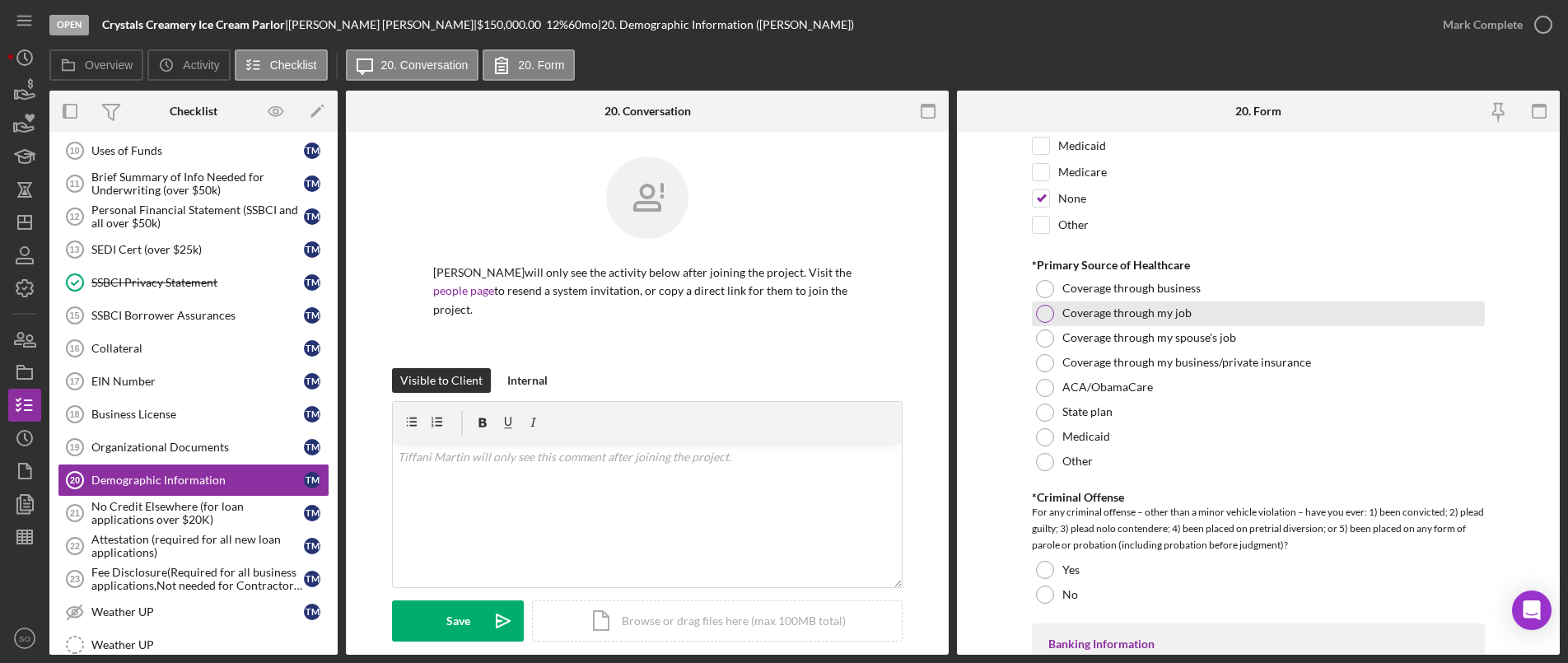
click at [1043, 315] on div at bounding box center [1044, 313] width 19 height 19
click at [1040, 289] on div at bounding box center [1044, 289] width 19 height 19
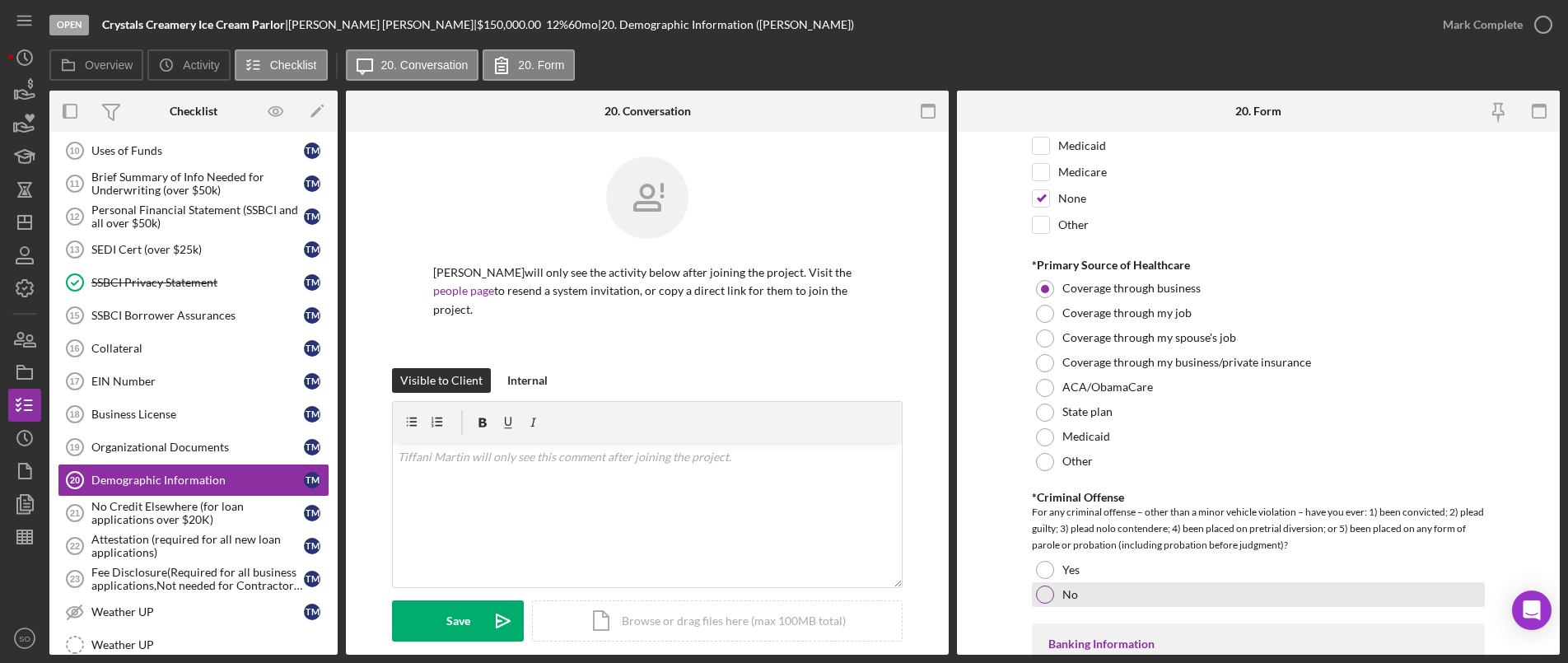
scroll to position [2799, 0]
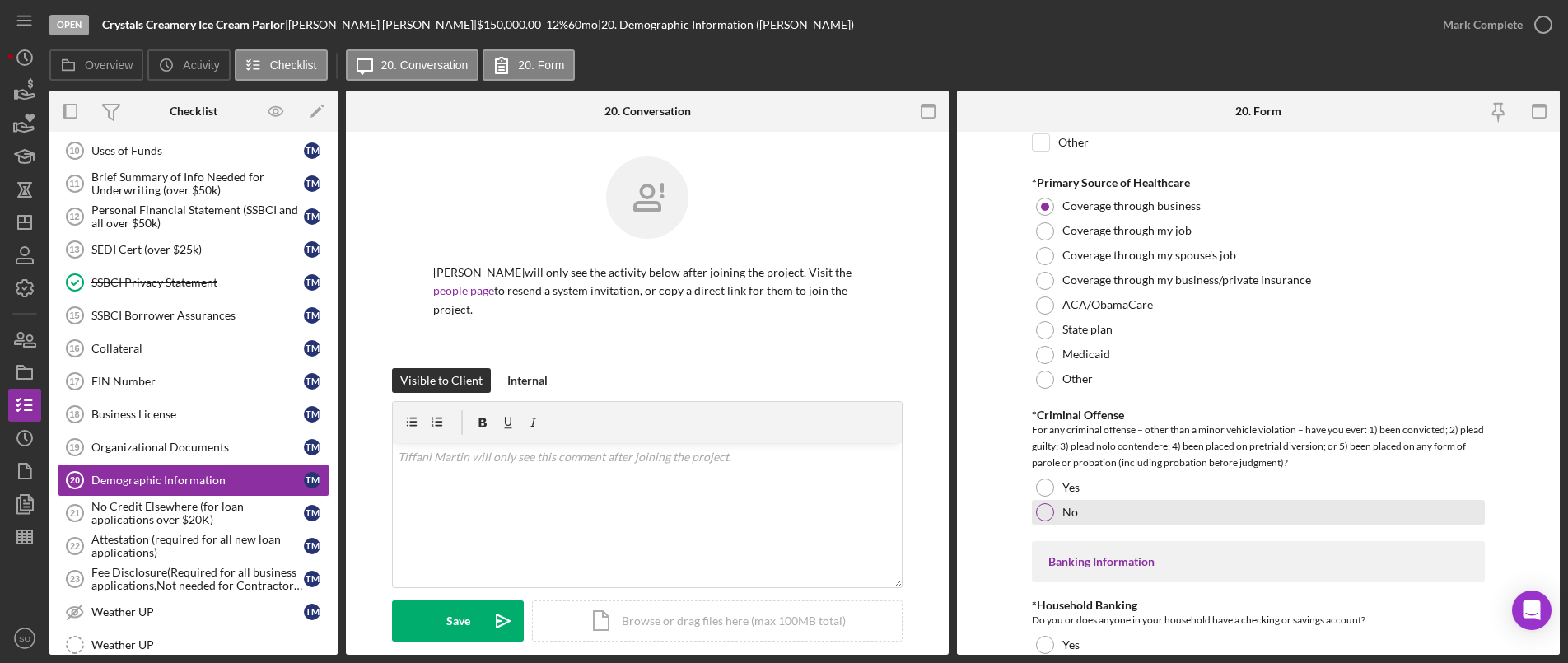
click at [1046, 510] on div at bounding box center [1044, 512] width 19 height 19
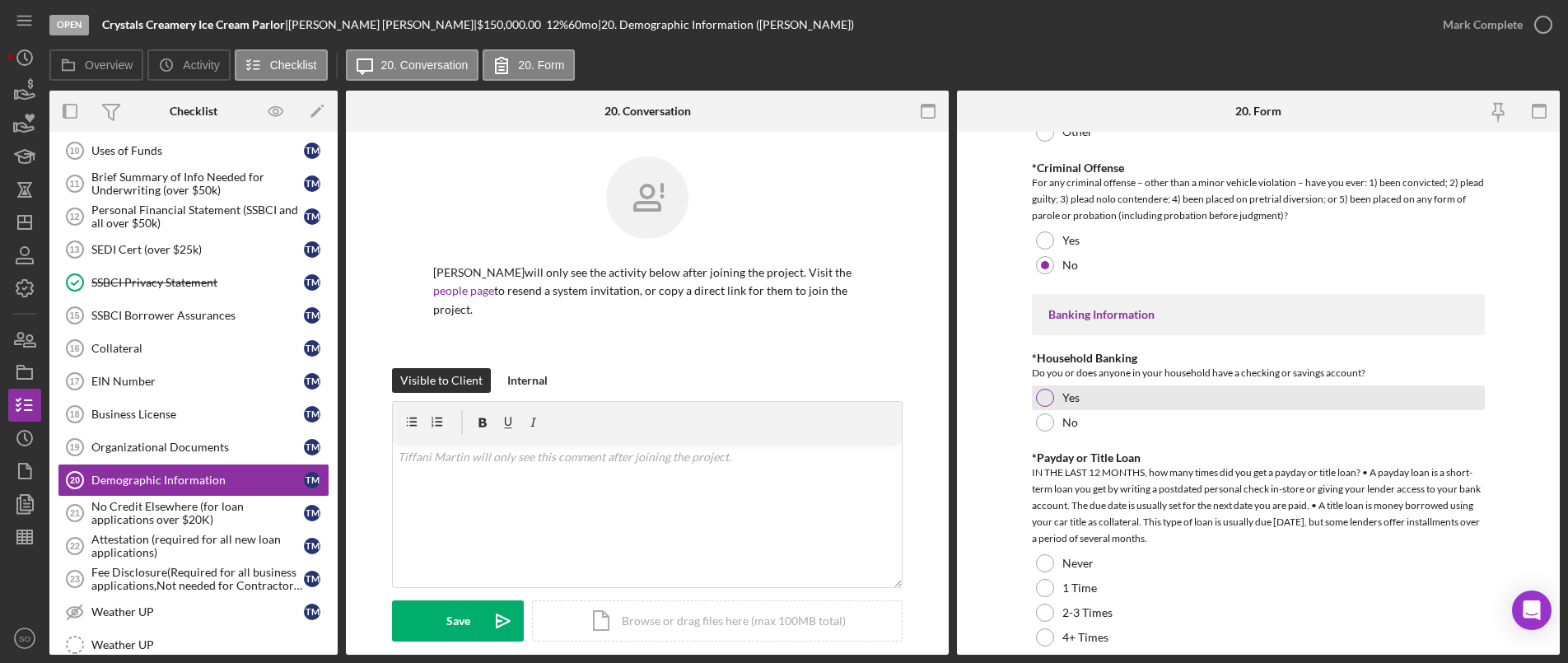
click at [1037, 397] on div at bounding box center [1044, 398] width 19 height 19
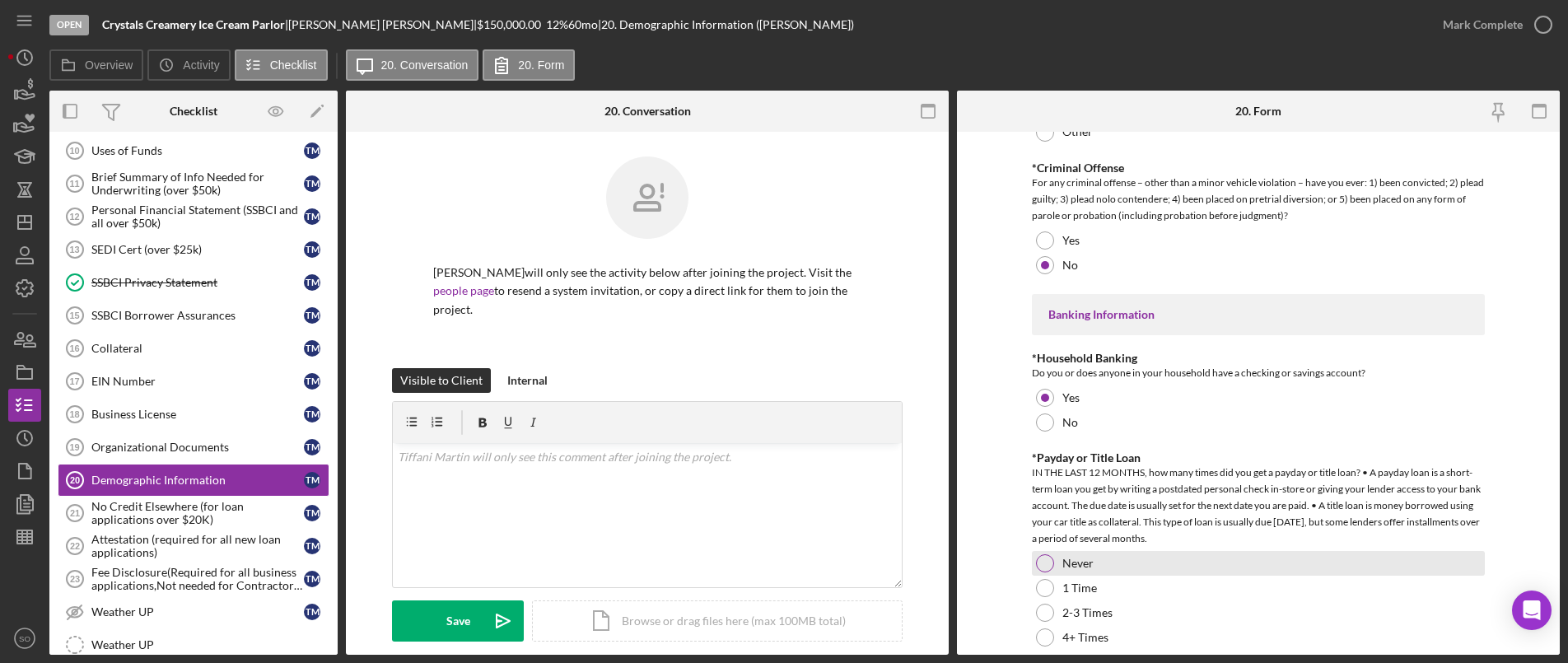
click at [1051, 564] on div "Never" at bounding box center [1258, 563] width 452 height 24
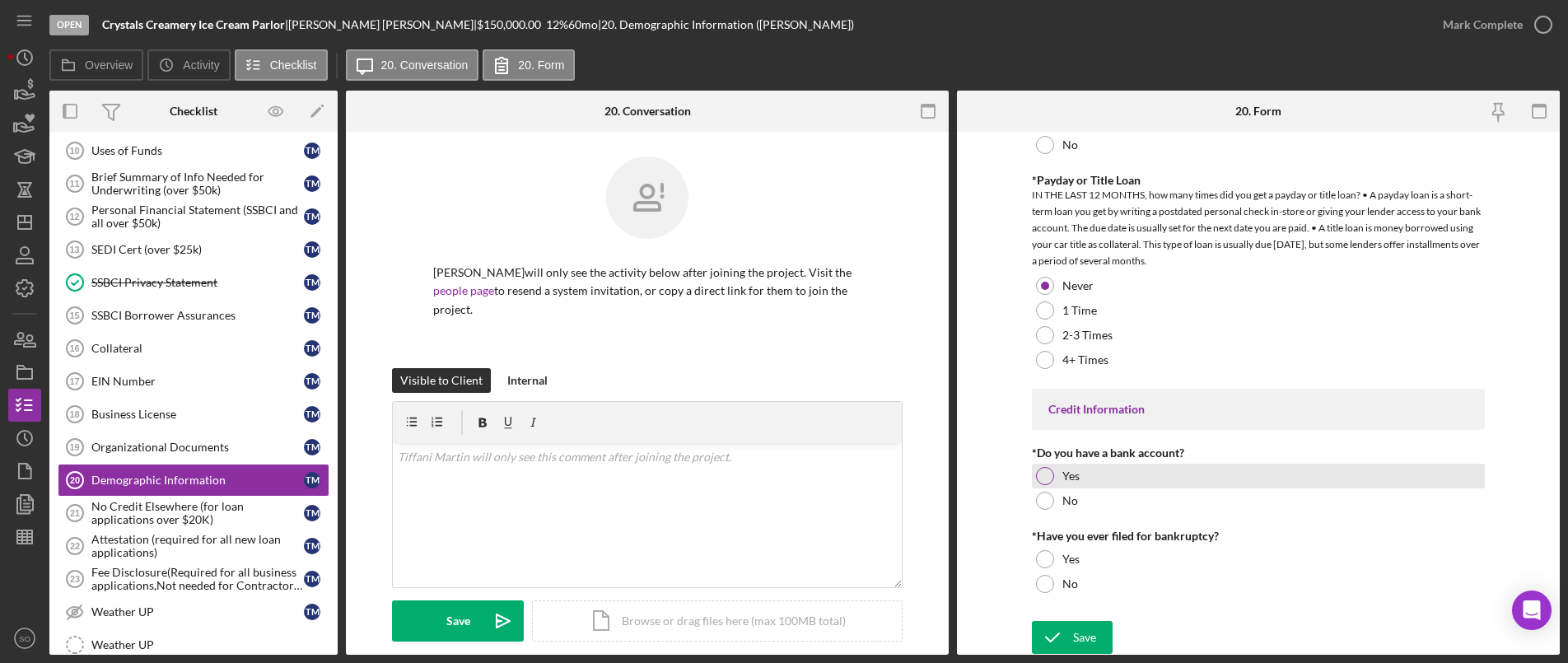
click at [1043, 473] on div at bounding box center [1044, 476] width 19 height 19
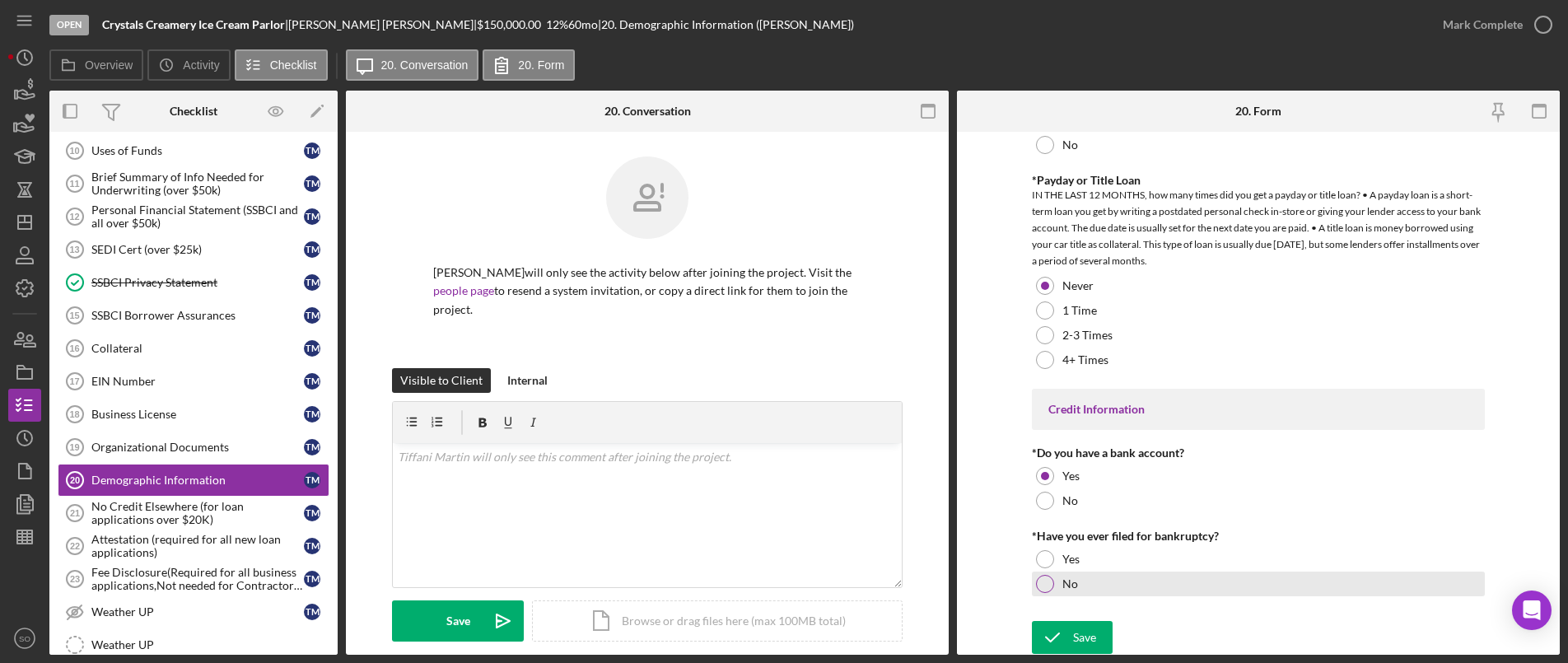
click at [1043, 580] on div at bounding box center [1044, 583] width 19 height 19
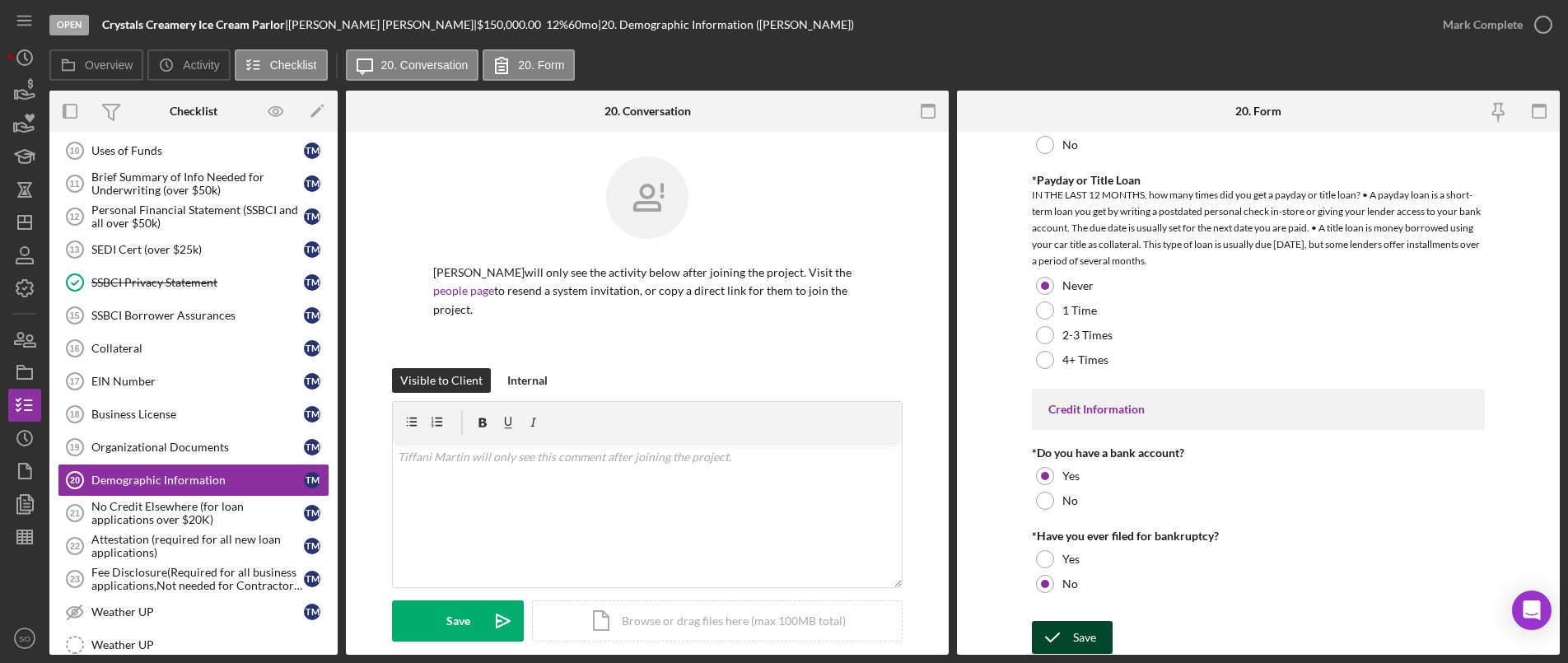
click at [1061, 634] on icon "submit" at bounding box center [1052, 638] width 41 height 41
click at [1475, 27] on div "Mark Complete" at bounding box center [1483, 24] width 80 height 33
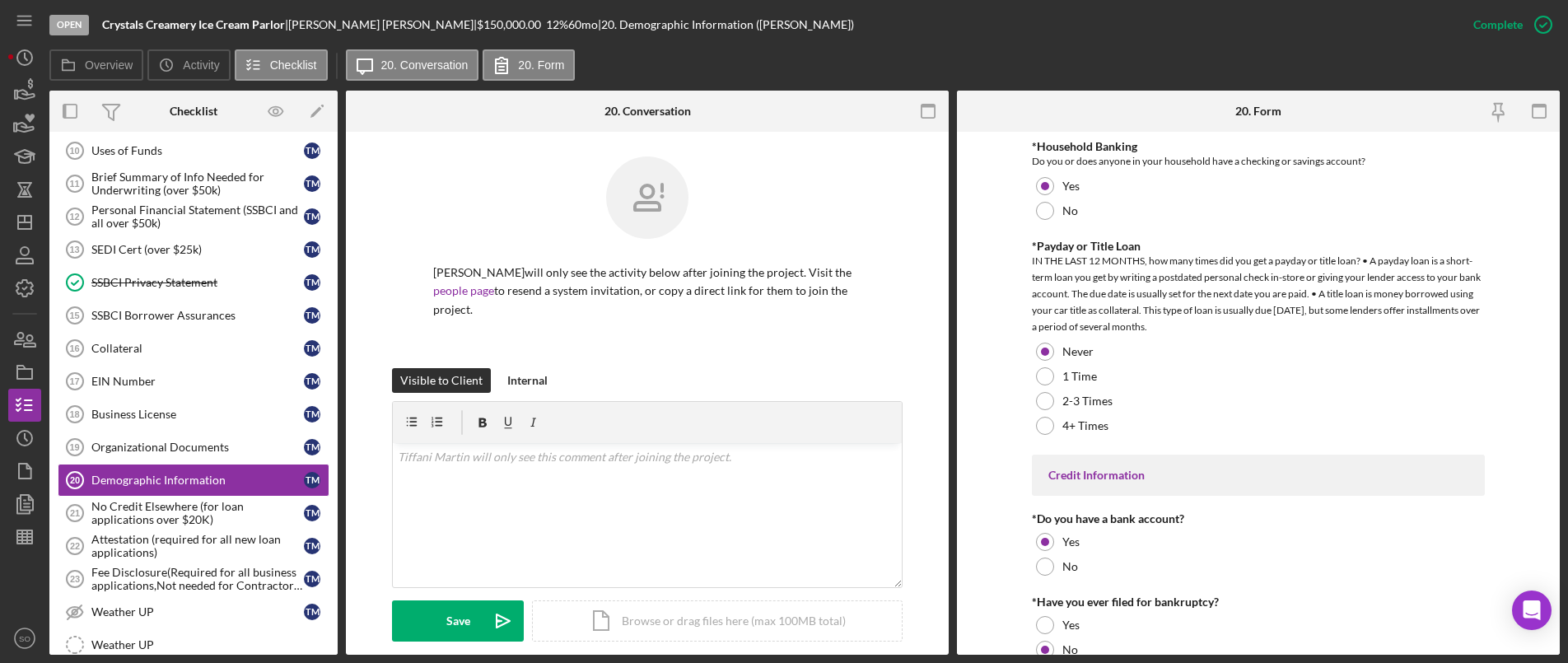
scroll to position [0, 0]
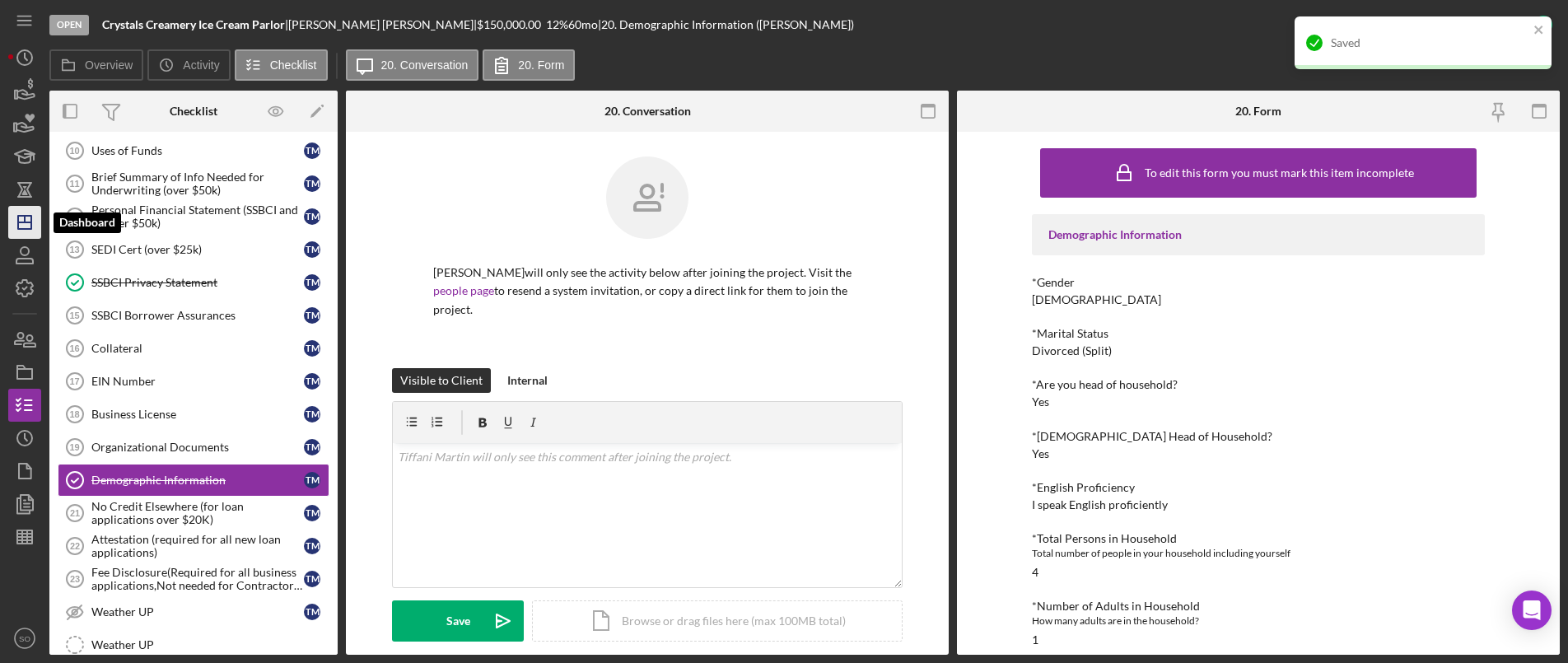
click at [34, 228] on icon "Icon/Dashboard" at bounding box center [24, 222] width 41 height 41
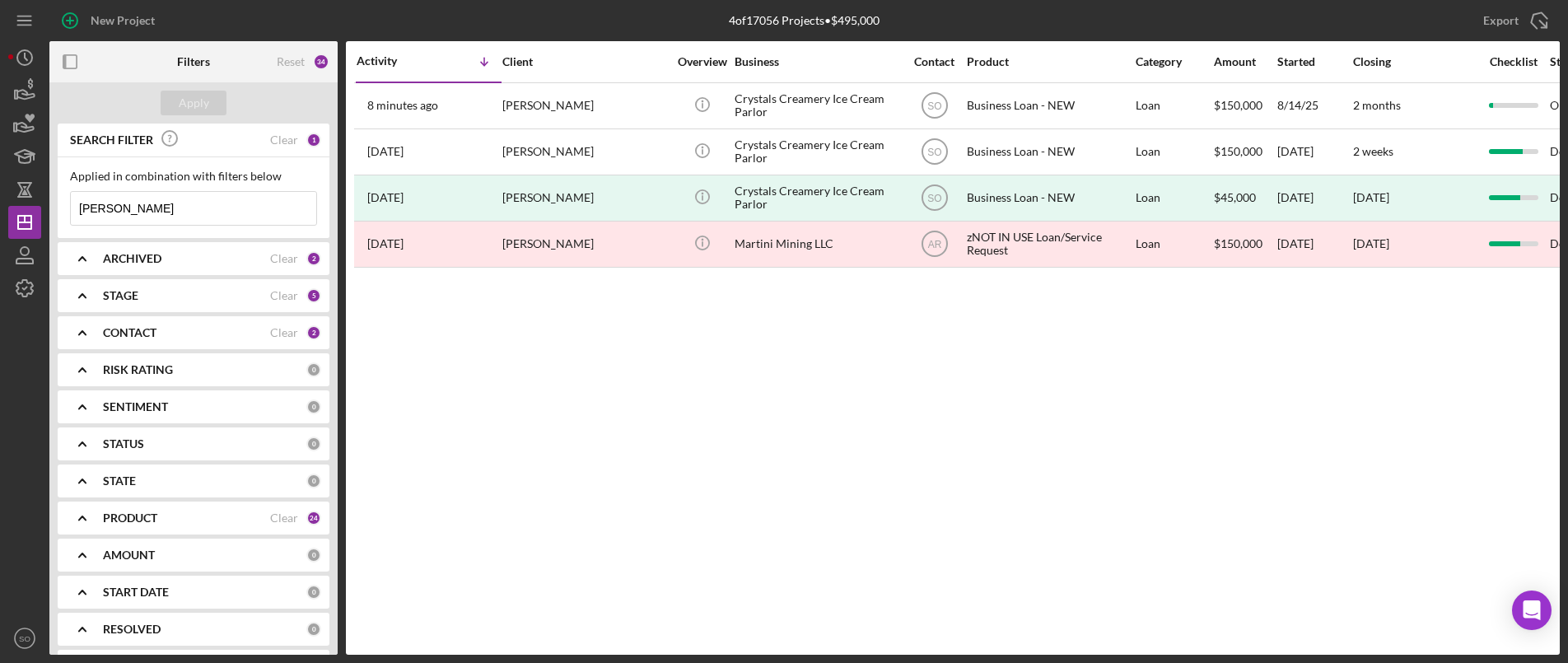
click at [149, 261] on b "ARCHIVED" at bounding box center [133, 258] width 59 height 14
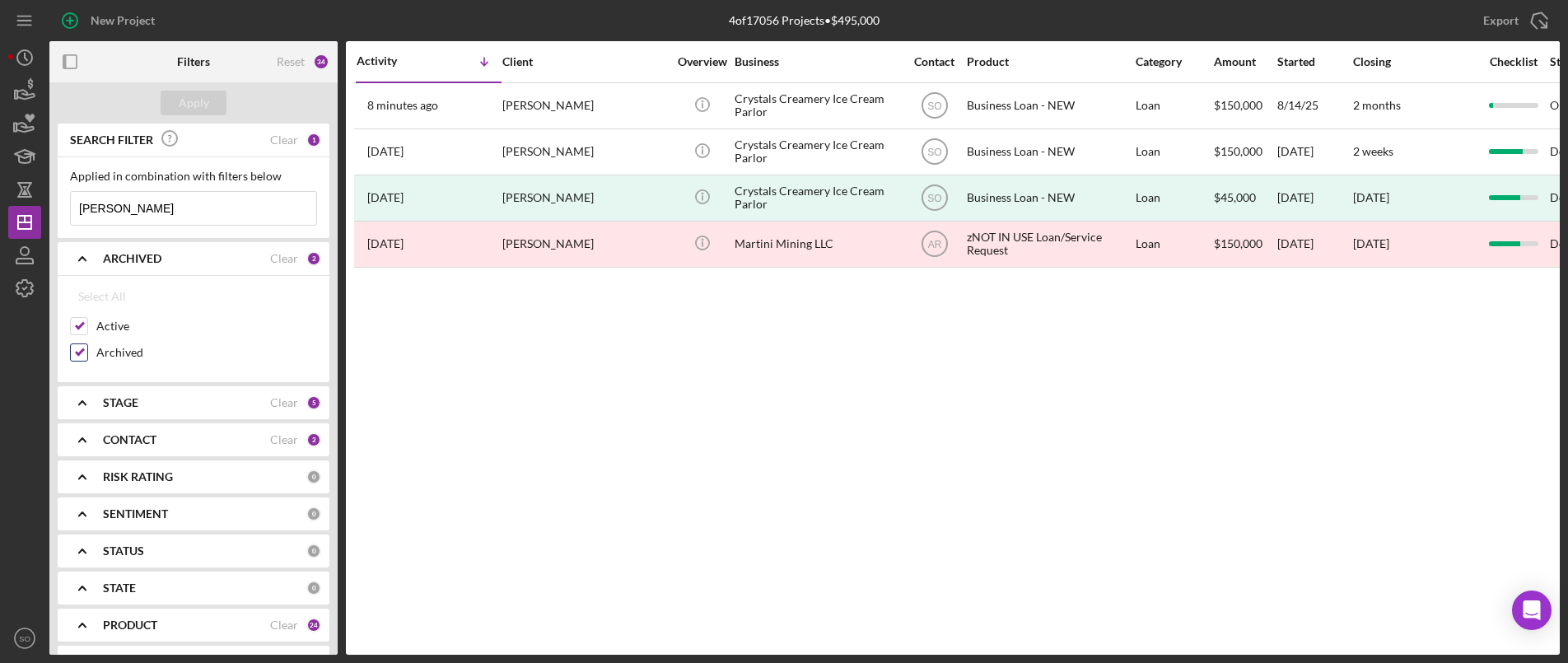
click at [133, 357] on label "Archived" at bounding box center [207, 352] width 220 height 17
click at [88, 357] on input "Archived" at bounding box center [79, 352] width 17 height 17
checkbox input "false"
click at [201, 95] on div "Apply" at bounding box center [193, 102] width 30 height 24
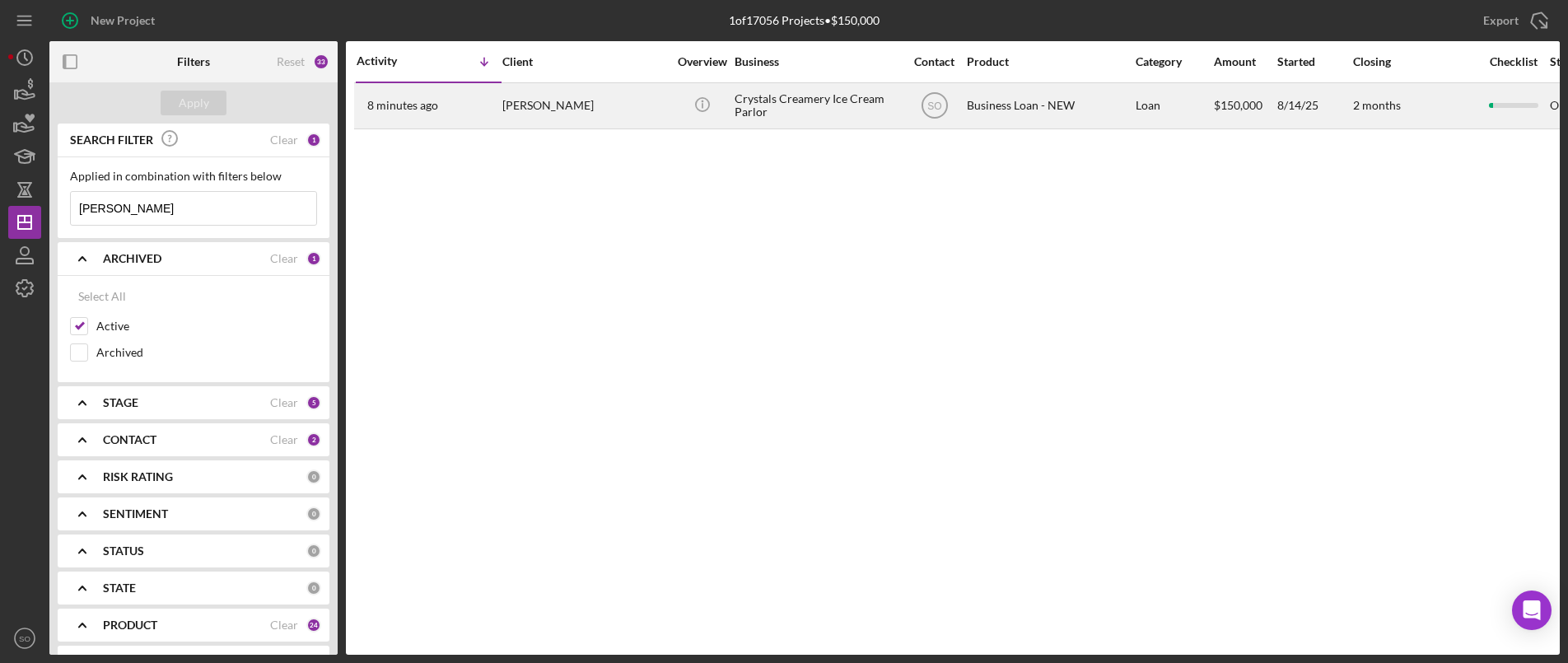
click at [518, 112] on div "[PERSON_NAME]" at bounding box center [584, 105] width 165 height 44
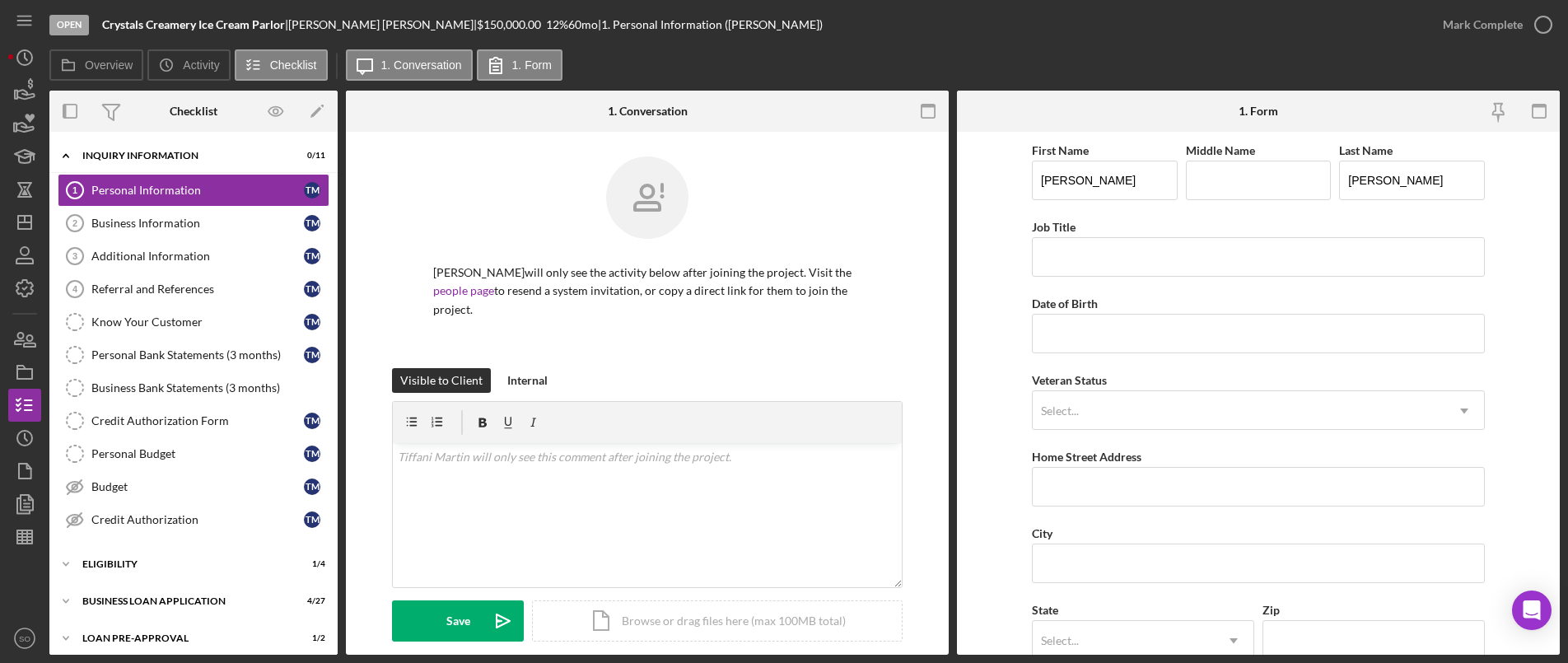
drag, startPoint x: 167, startPoint y: 221, endPoint x: 553, endPoint y: 154, distance: 391.8
click at [167, 221] on div "Business Information" at bounding box center [198, 223] width 213 height 14
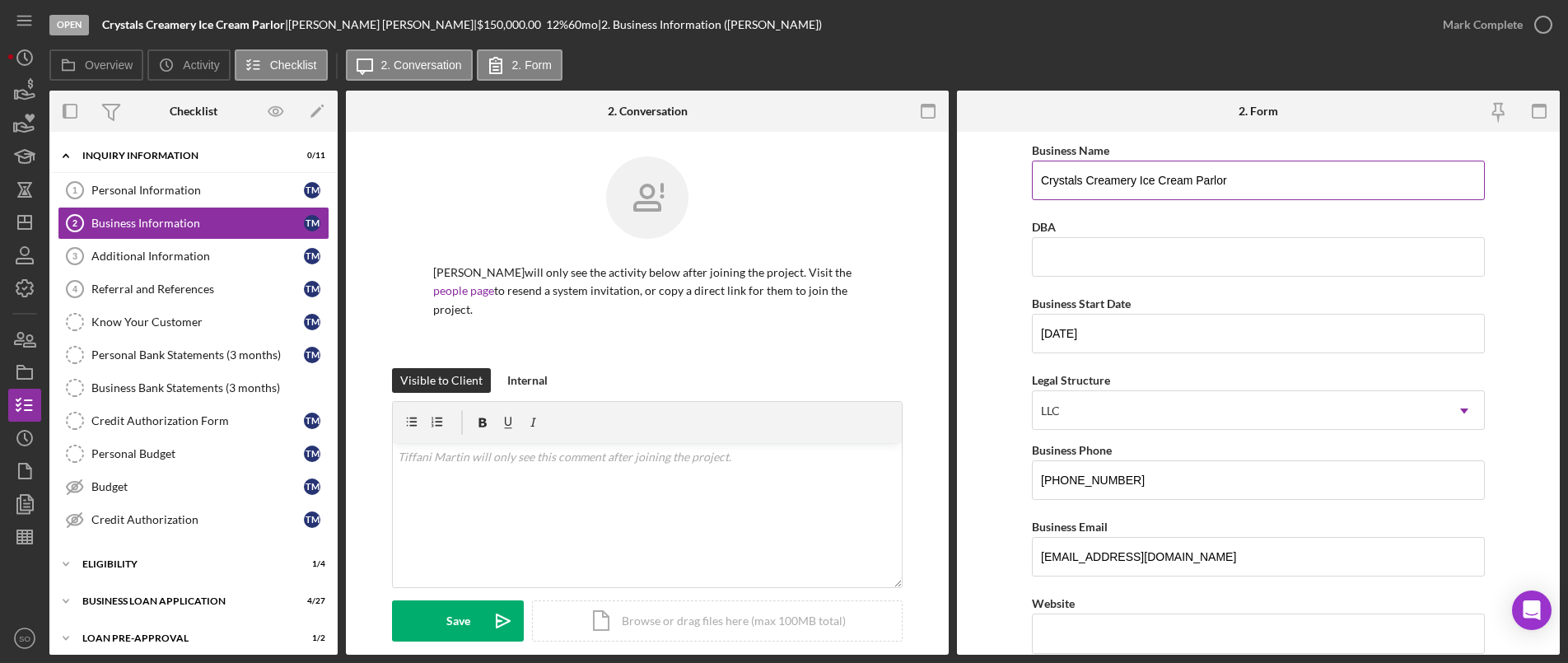
click at [1241, 187] on input "Crystals Creamery Ice Cream Parlor" at bounding box center [1258, 180] width 452 height 40
drag, startPoint x: 1240, startPoint y: 187, endPoint x: 997, endPoint y: 193, distance: 243.1
click at [1003, 193] on form "Business Name Crystals Creamery Ice Cream Parlor DBA Business Start Date 06/01/…" at bounding box center [1258, 393] width 603 height 523
type input "Heavenly Hearts LLC"
click at [982, 379] on form "Business Name Heavenly Hearts LLC DBA Business Start Date 06/01/2022 Legal Stru…" at bounding box center [1258, 393] width 603 height 523
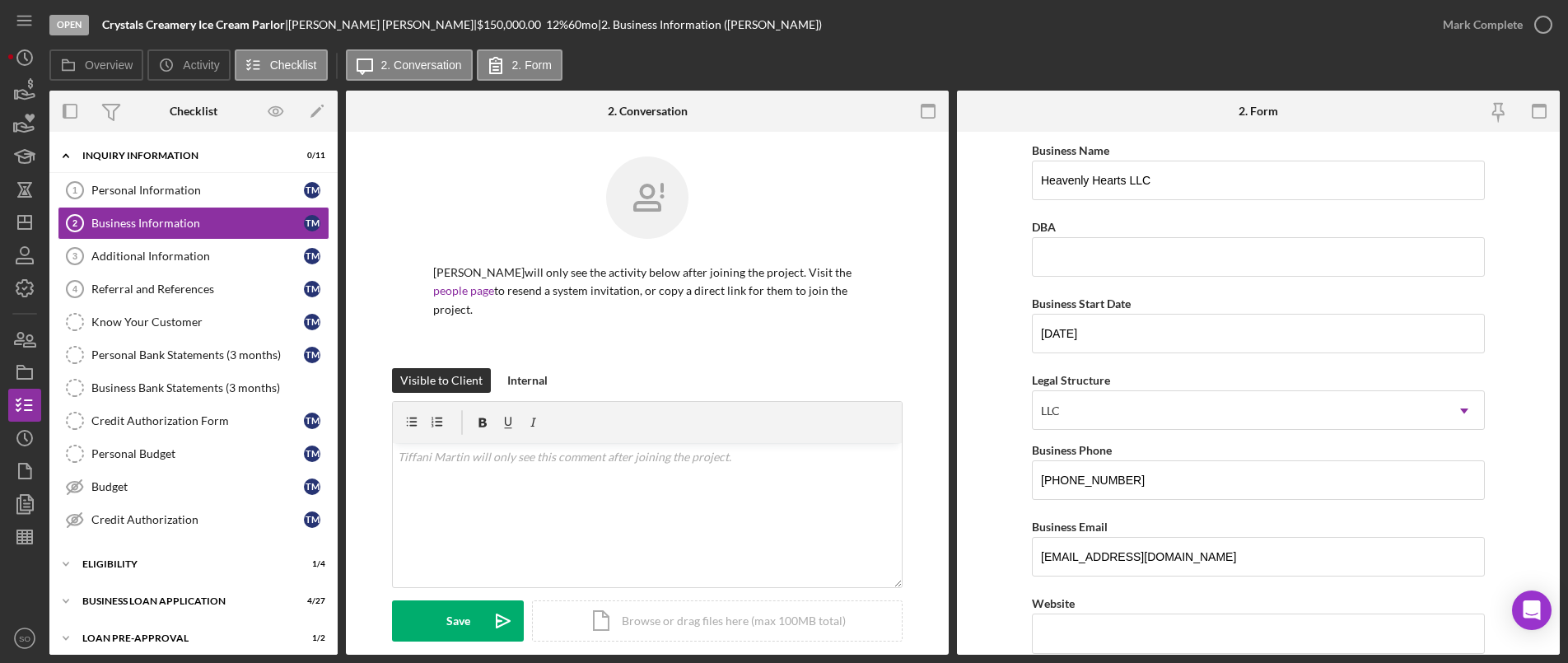
click at [1002, 296] on form "Business Name Heavenly Hearts LLC DBA Business Start Date 06/01/2022 Legal Stru…" at bounding box center [1258, 393] width 603 height 523
click at [415, 498] on div "v Color teal Color pink Remove color Add row above Add row below Add column bef…" at bounding box center [647, 515] width 509 height 144
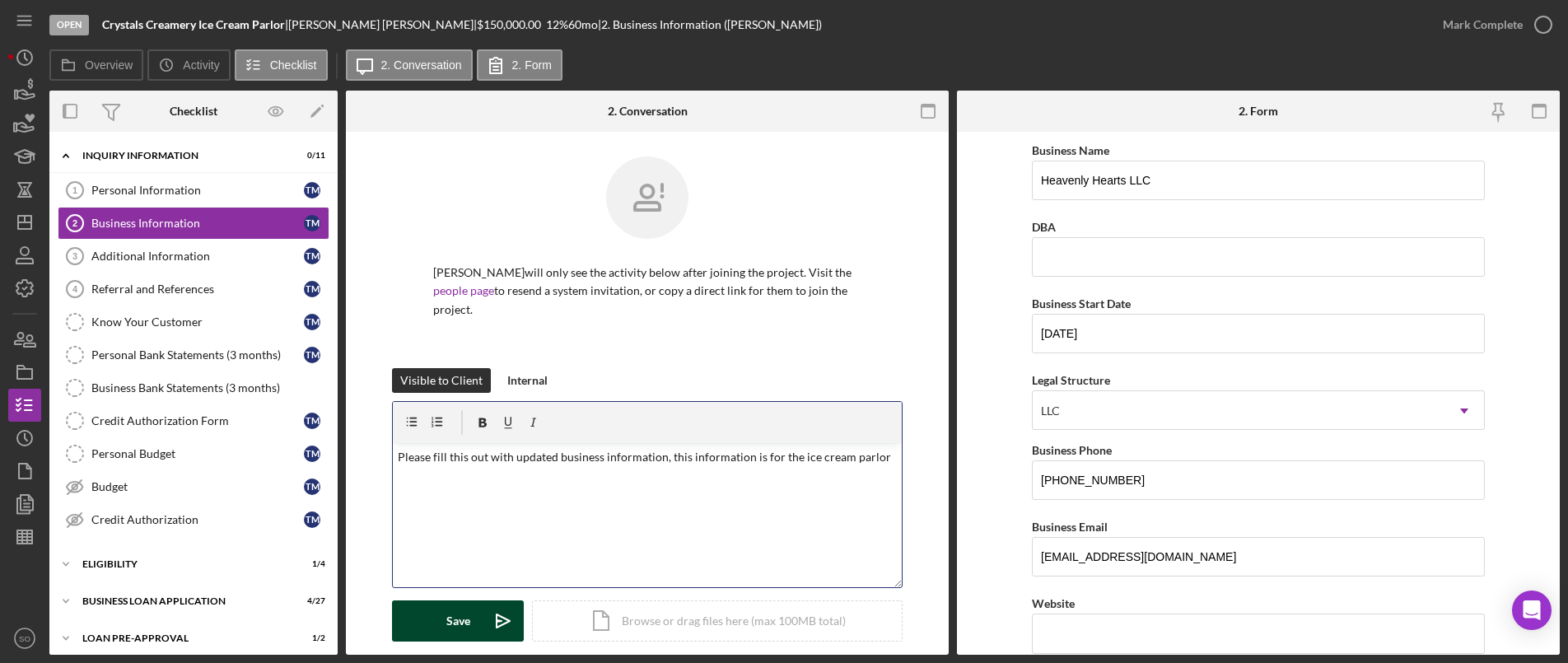
click at [451, 605] on div "Save" at bounding box center [458, 621] width 23 height 41
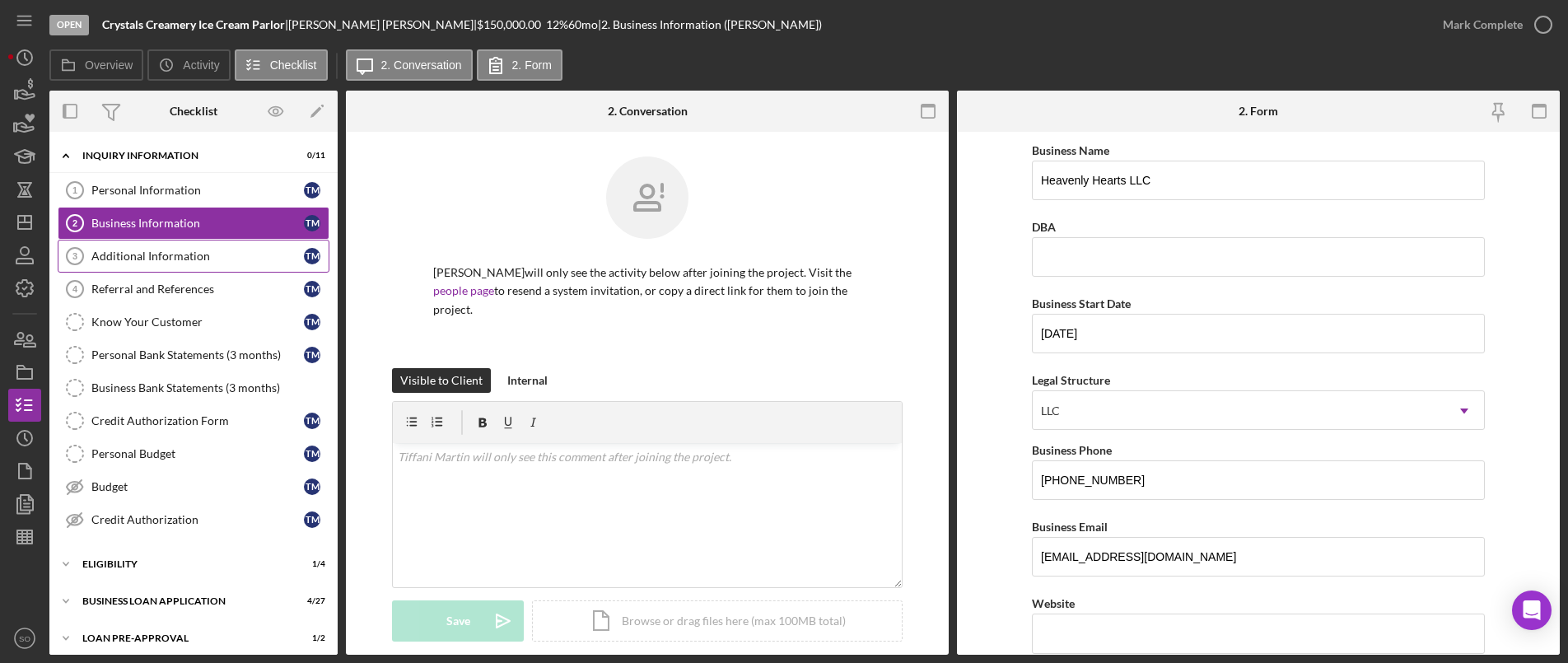
click at [168, 248] on link "Additional Information 3 Additional Information T M" at bounding box center [193, 256] width 272 height 33
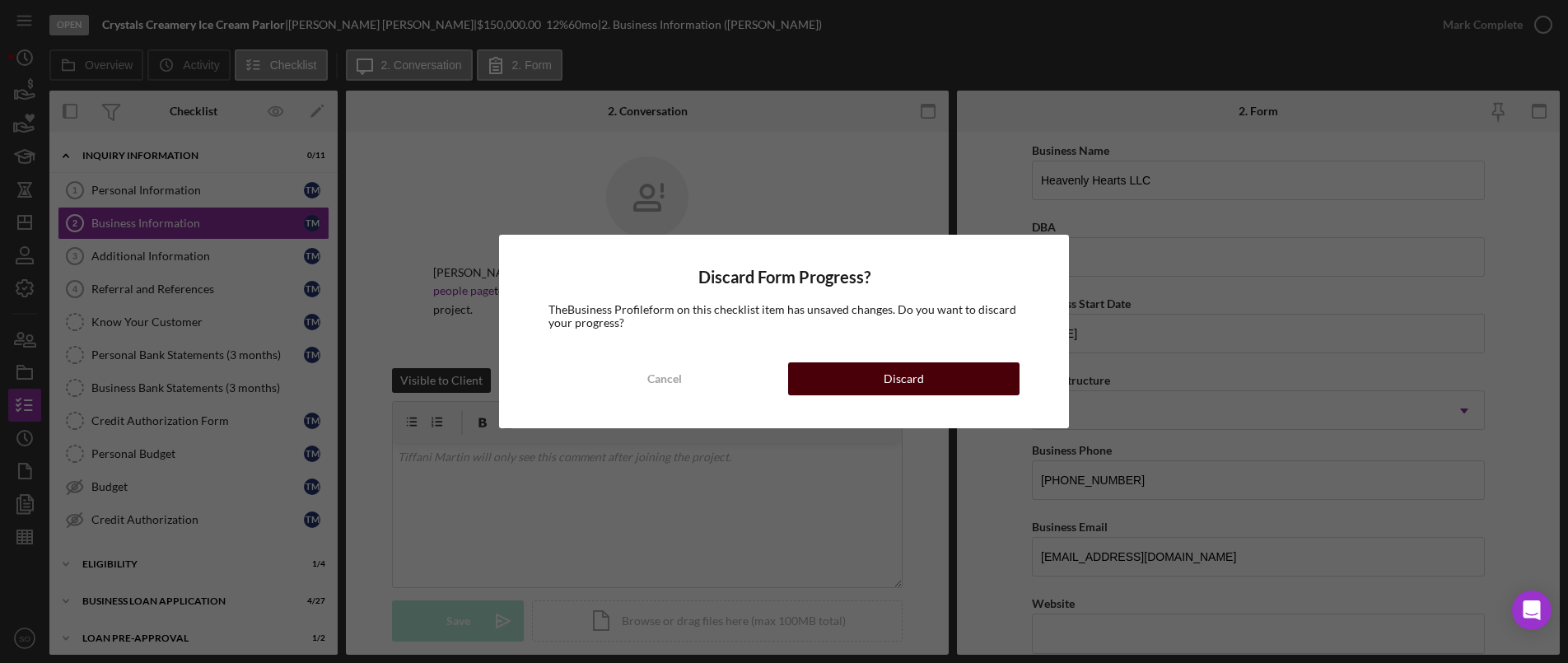
click at [937, 383] on button "Discard" at bounding box center [903, 379] width 231 height 33
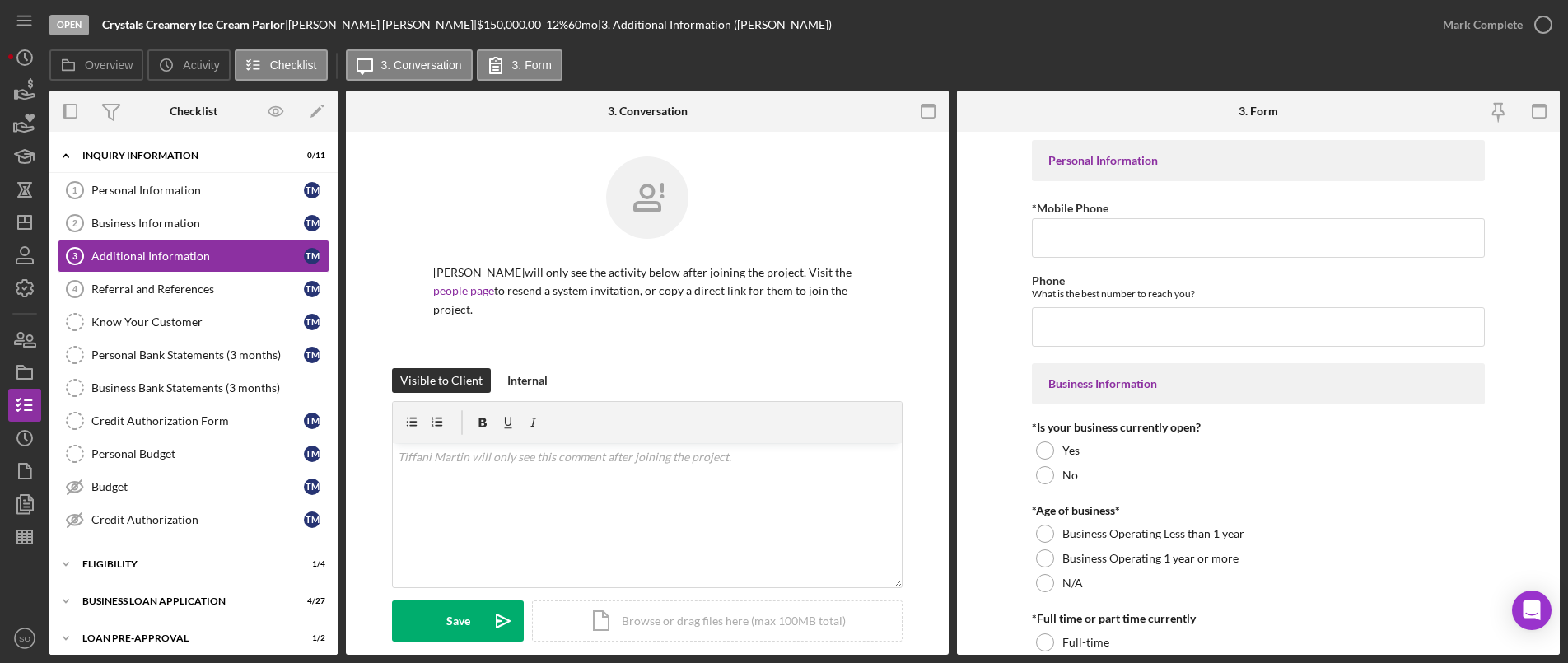
drag, startPoint x: 211, startPoint y: 230, endPoint x: 404, endPoint y: 282, distance: 199.9
click at [212, 230] on link "Business Information 2 Business Information T M" at bounding box center [193, 223] width 272 height 33
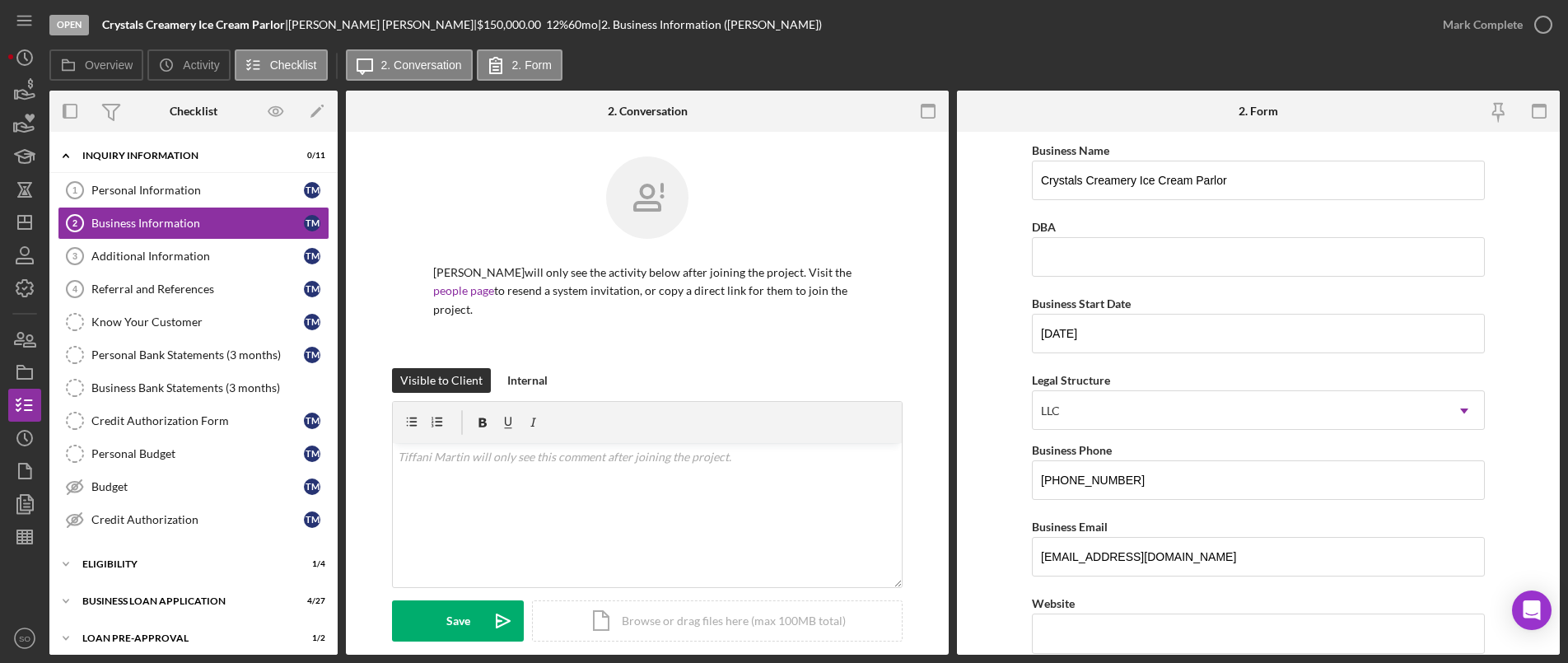
scroll to position [211, 0]
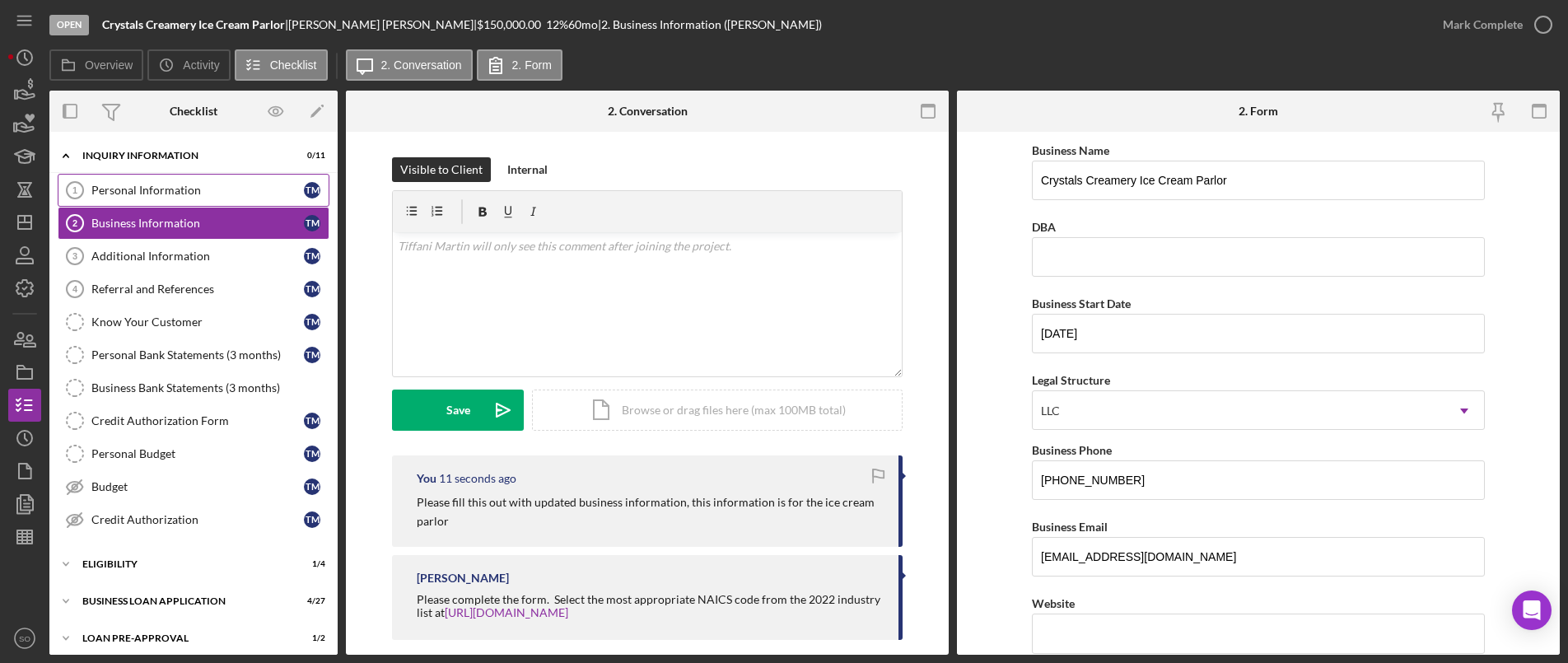
click at [146, 188] on div "Personal Information" at bounding box center [198, 190] width 213 height 14
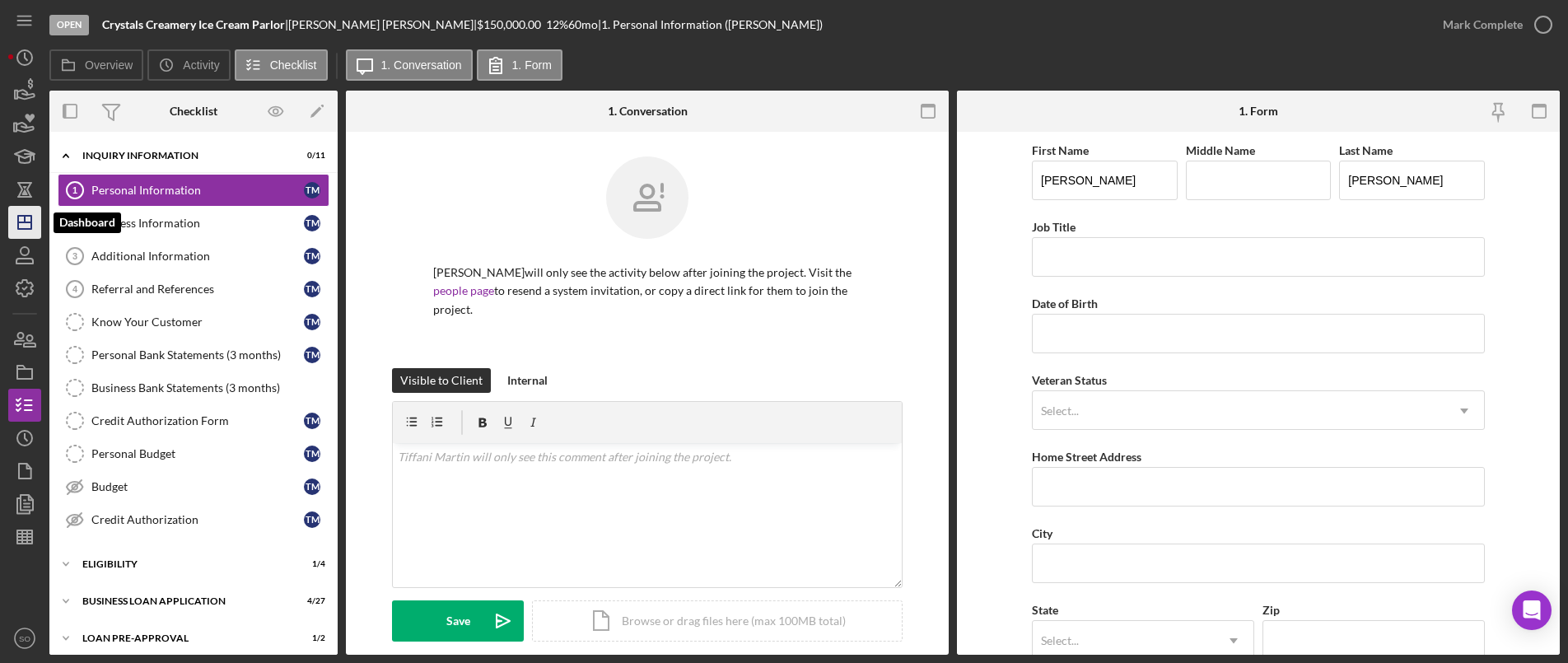
click at [23, 220] on icon "Icon/Dashboard" at bounding box center [24, 222] width 41 height 41
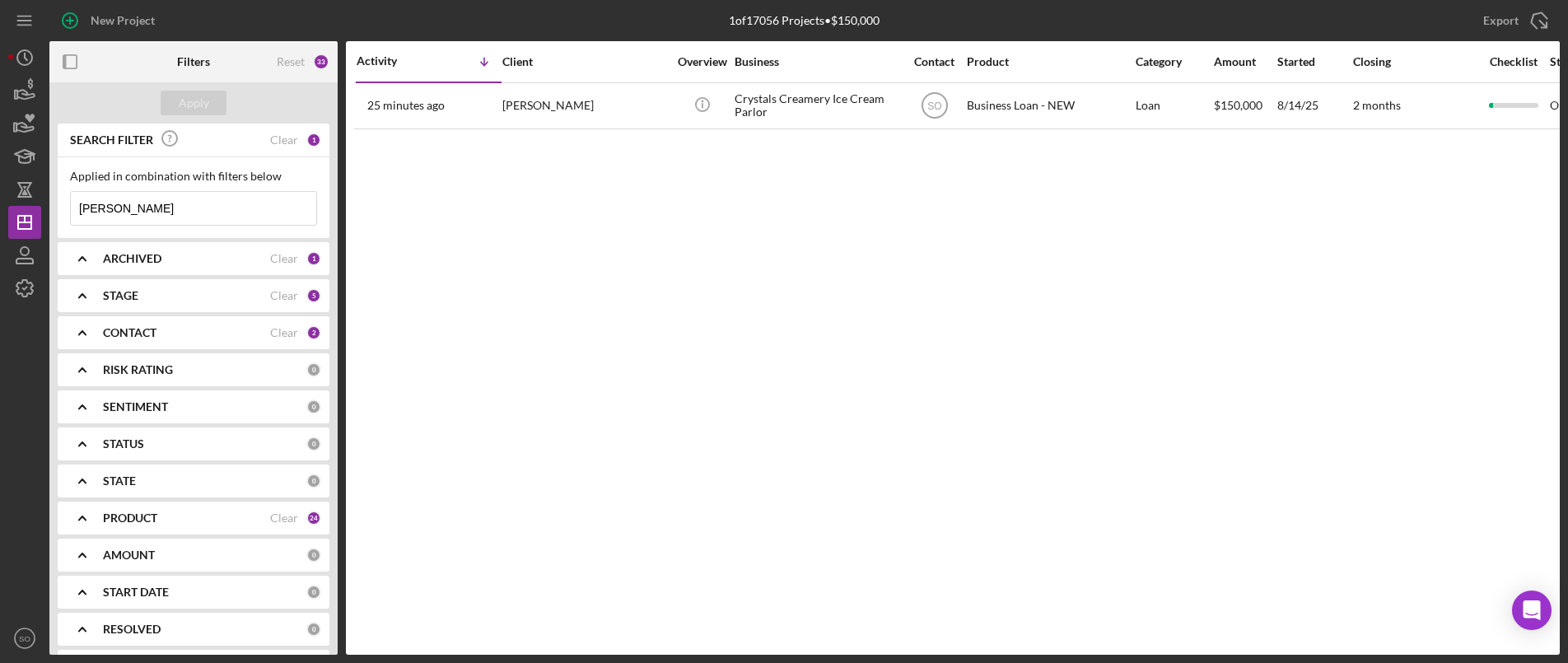
drag, startPoint x: 165, startPoint y: 210, endPoint x: 0, endPoint y: 194, distance: 165.8
click at [0, 194] on div "New Project 1 of 17056 Projects • $150,000 tiffani martin Export Icon/Export Fi…" at bounding box center [784, 332] width 1568 height 663
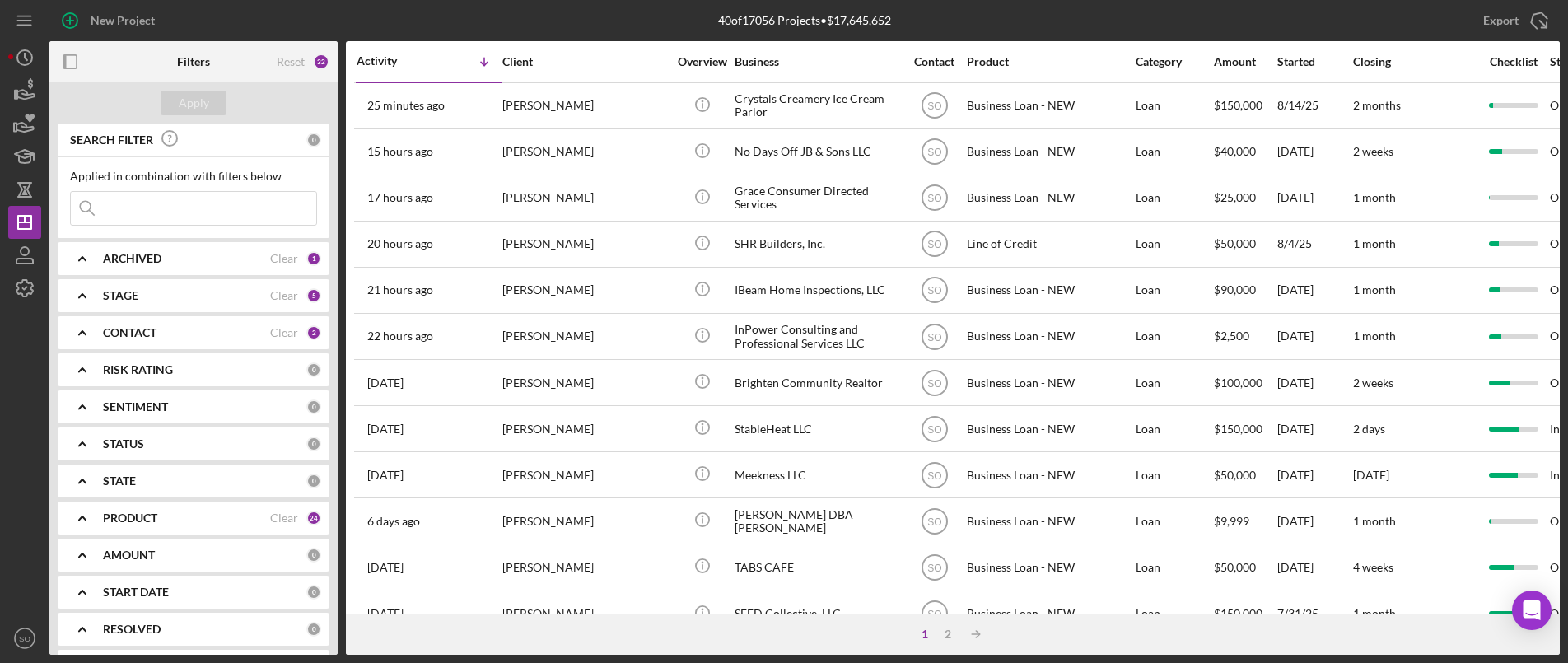
click at [177, 521] on div "PRODUCT" at bounding box center [186, 518] width 167 height 14
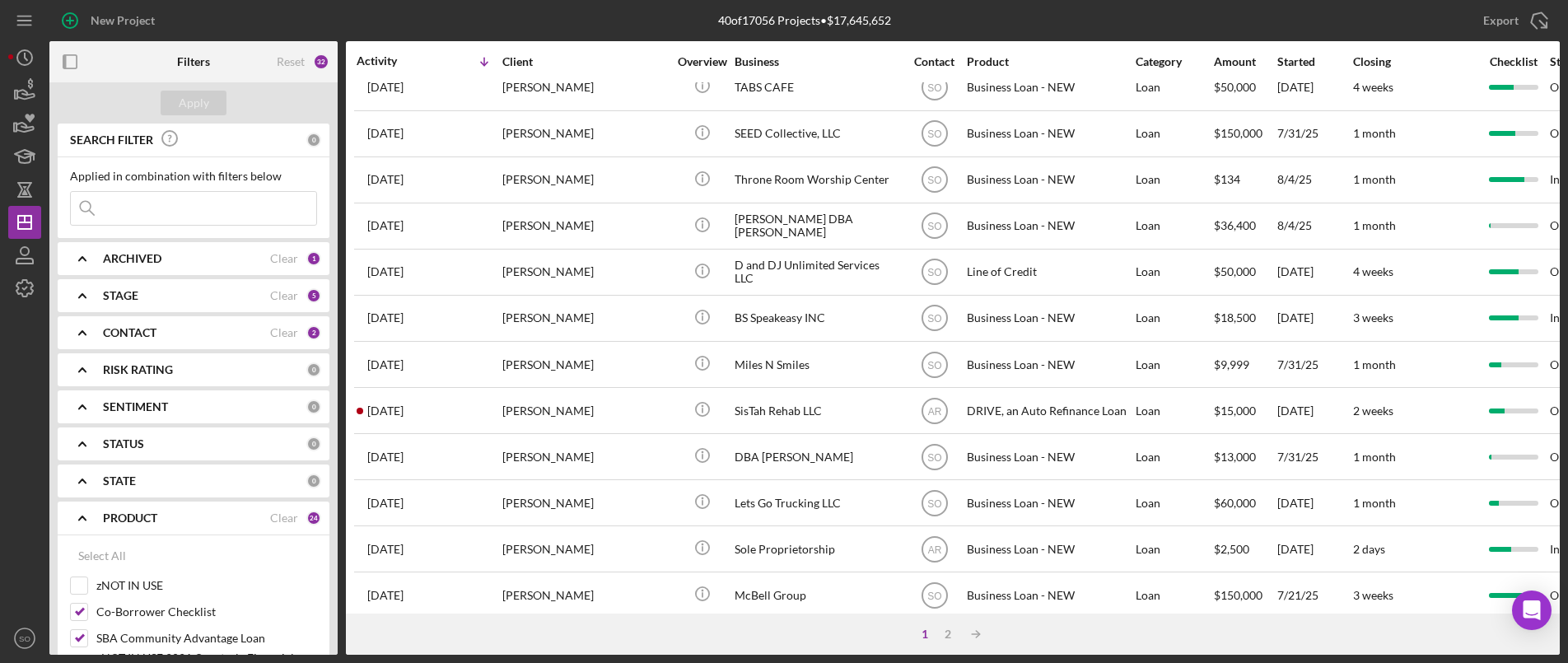
scroll to position [644, 0]
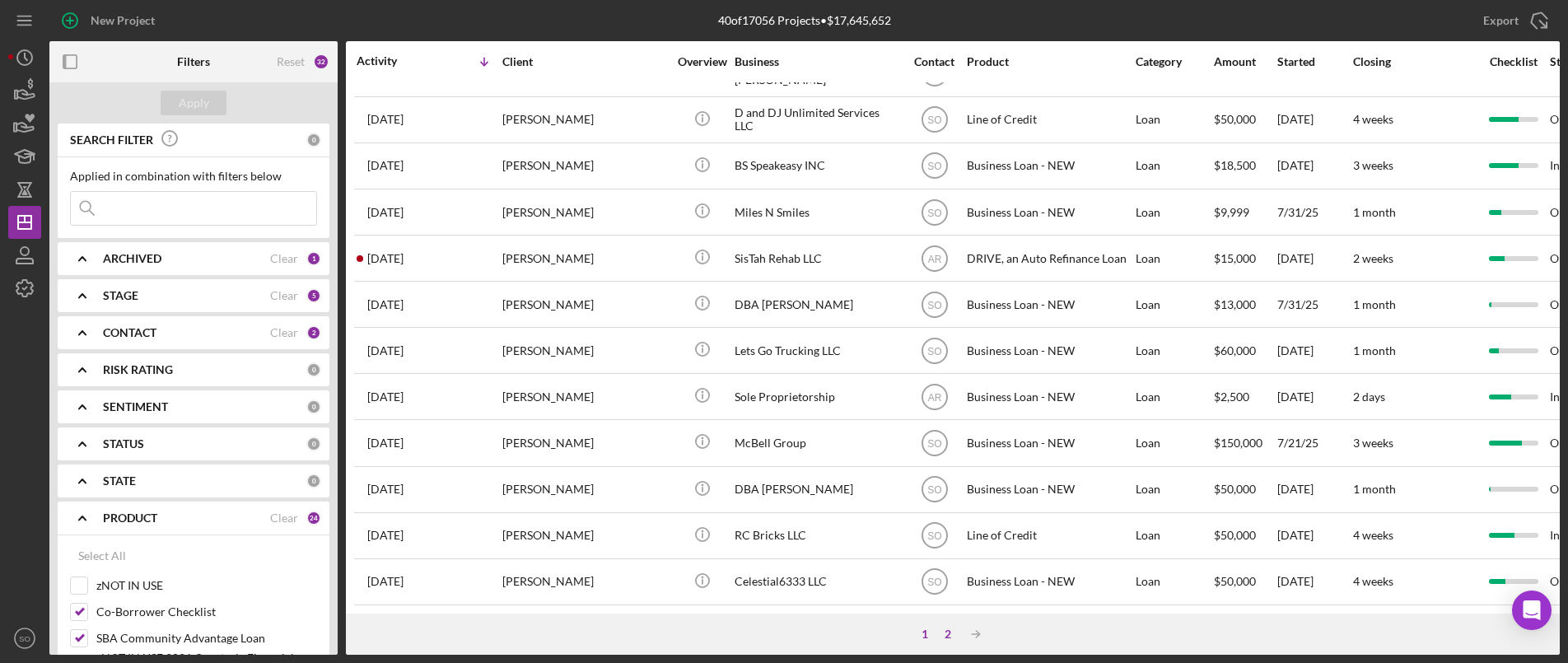
click at [946, 633] on div "2" at bounding box center [948, 635] width 23 height 14
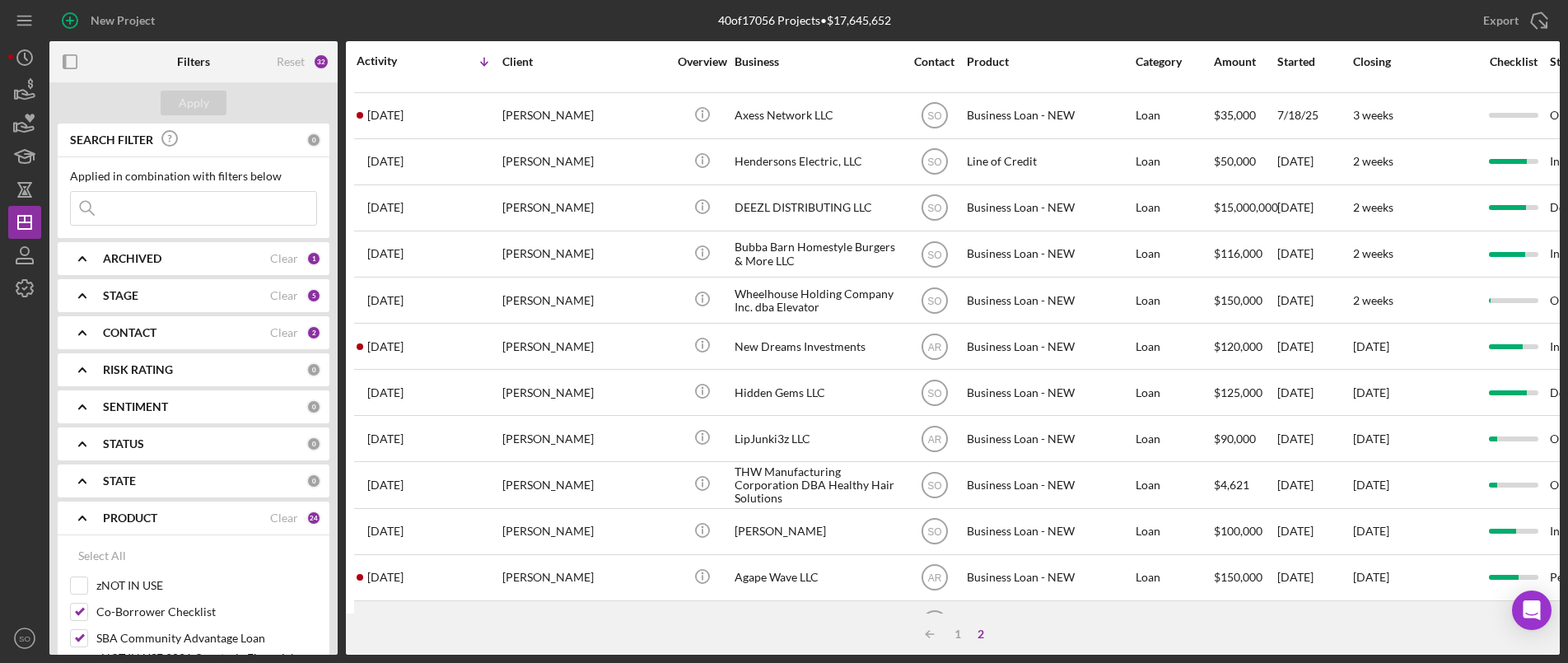
scroll to position [0, 0]
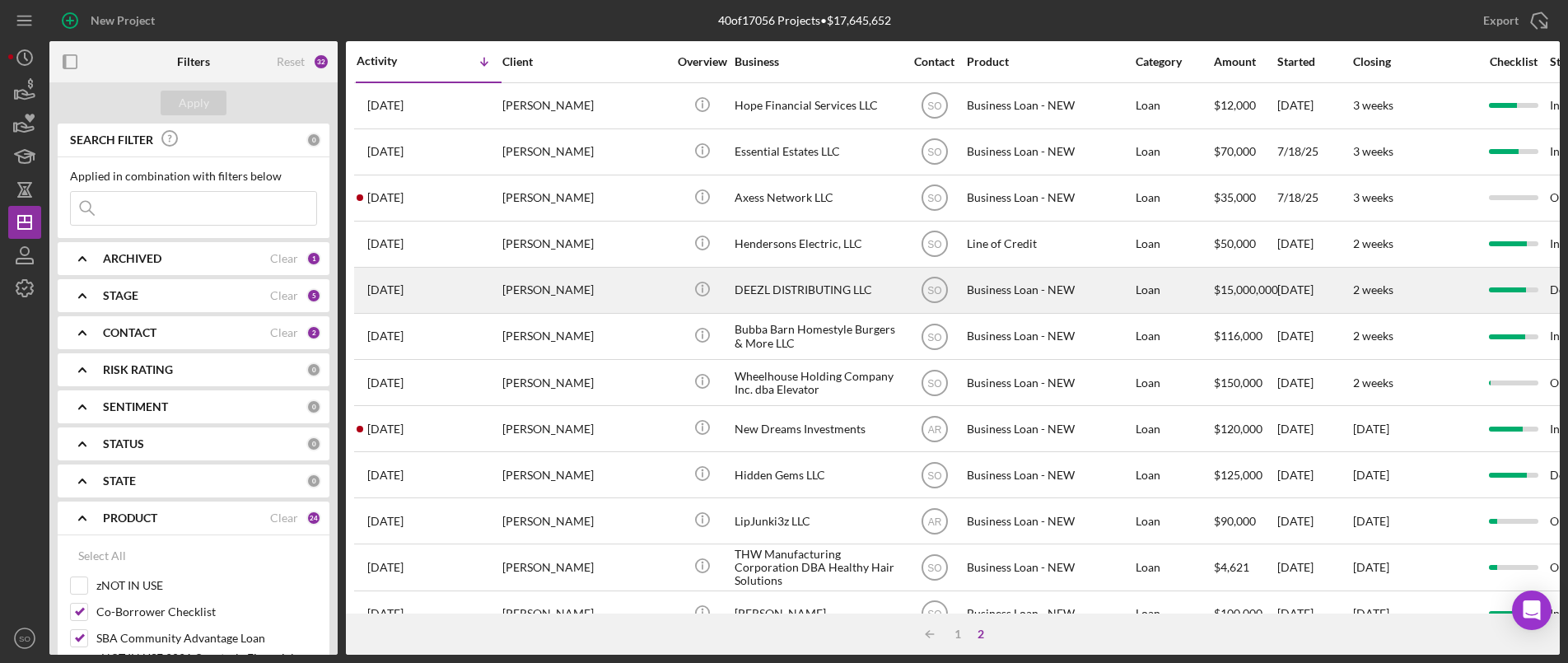
click at [478, 290] on div "4 weeks ago Larry Johnson" at bounding box center [429, 290] width 144 height 44
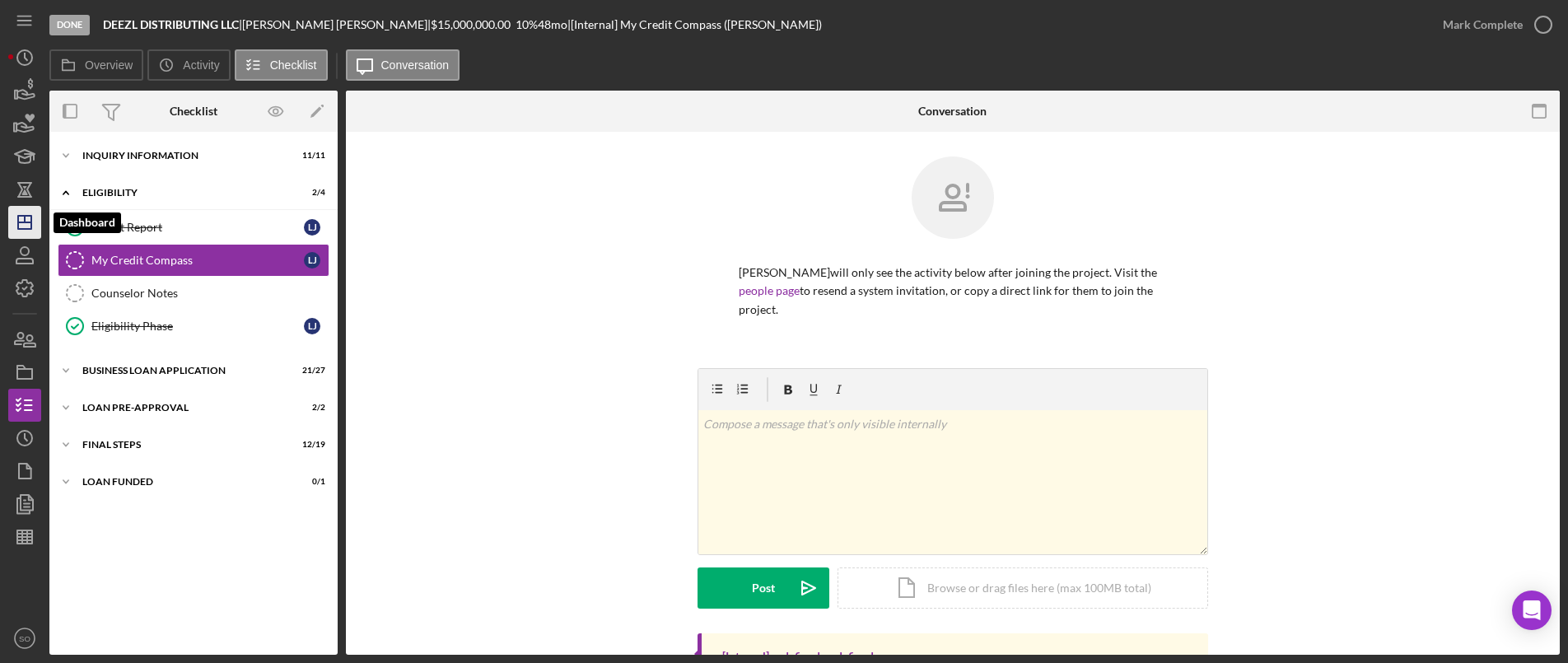
click at [23, 225] on icon "Icon/Dashboard" at bounding box center [24, 222] width 41 height 41
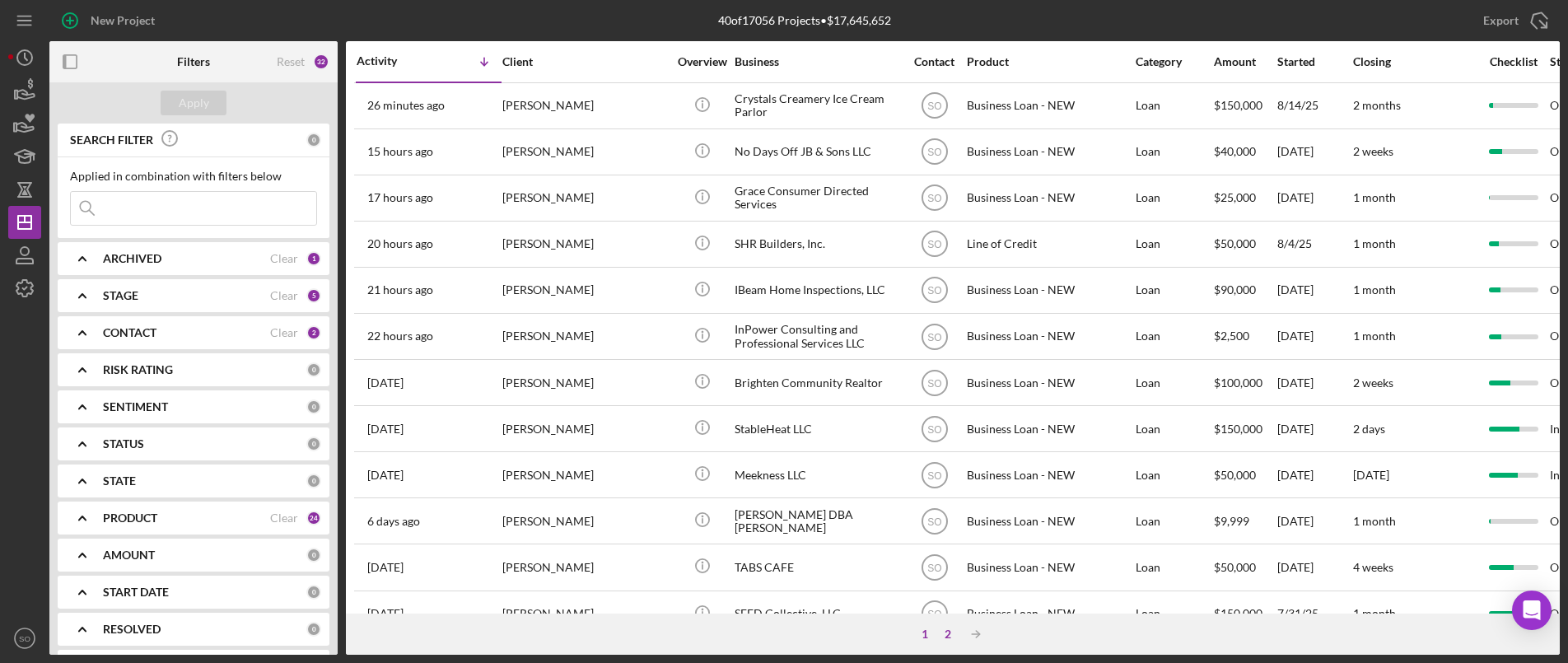
click at [949, 634] on div "2" at bounding box center [948, 635] width 23 height 14
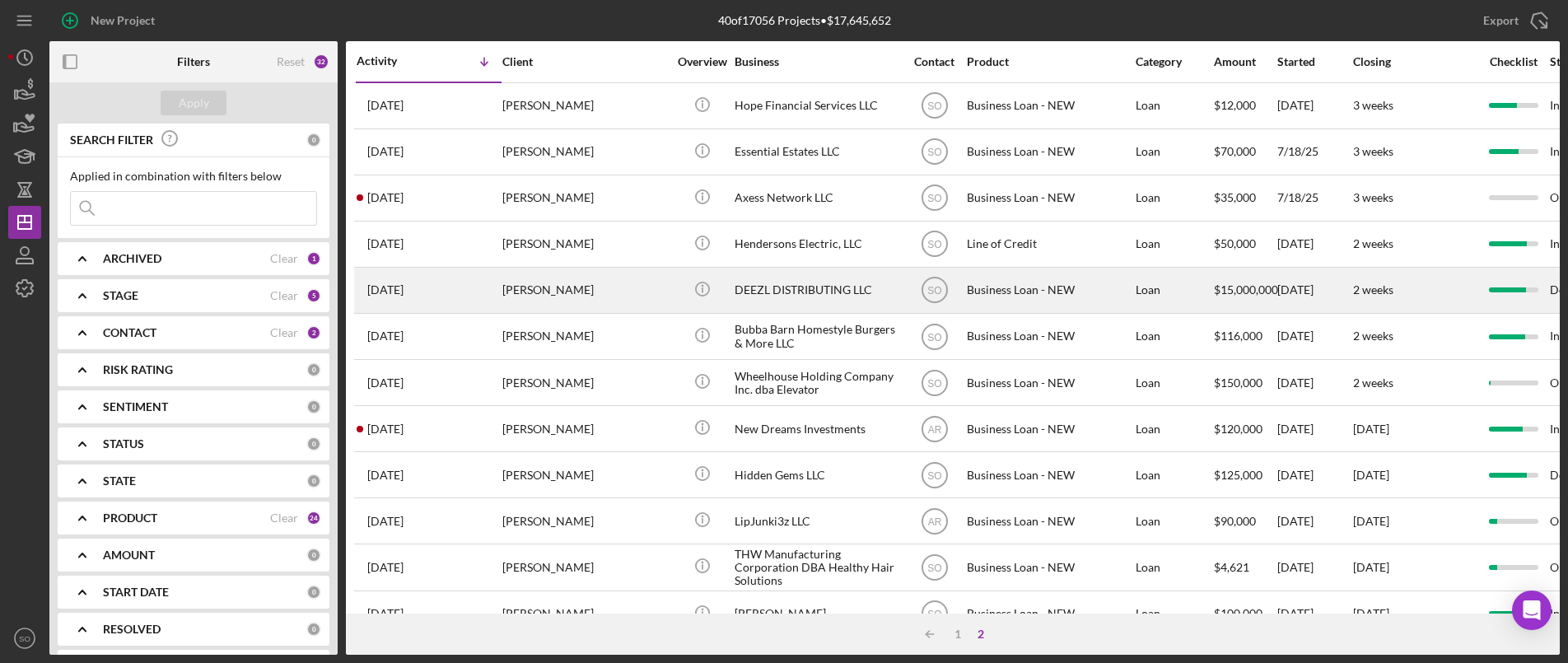
click at [552, 299] on div "Larry Johnson" at bounding box center [584, 290] width 165 height 44
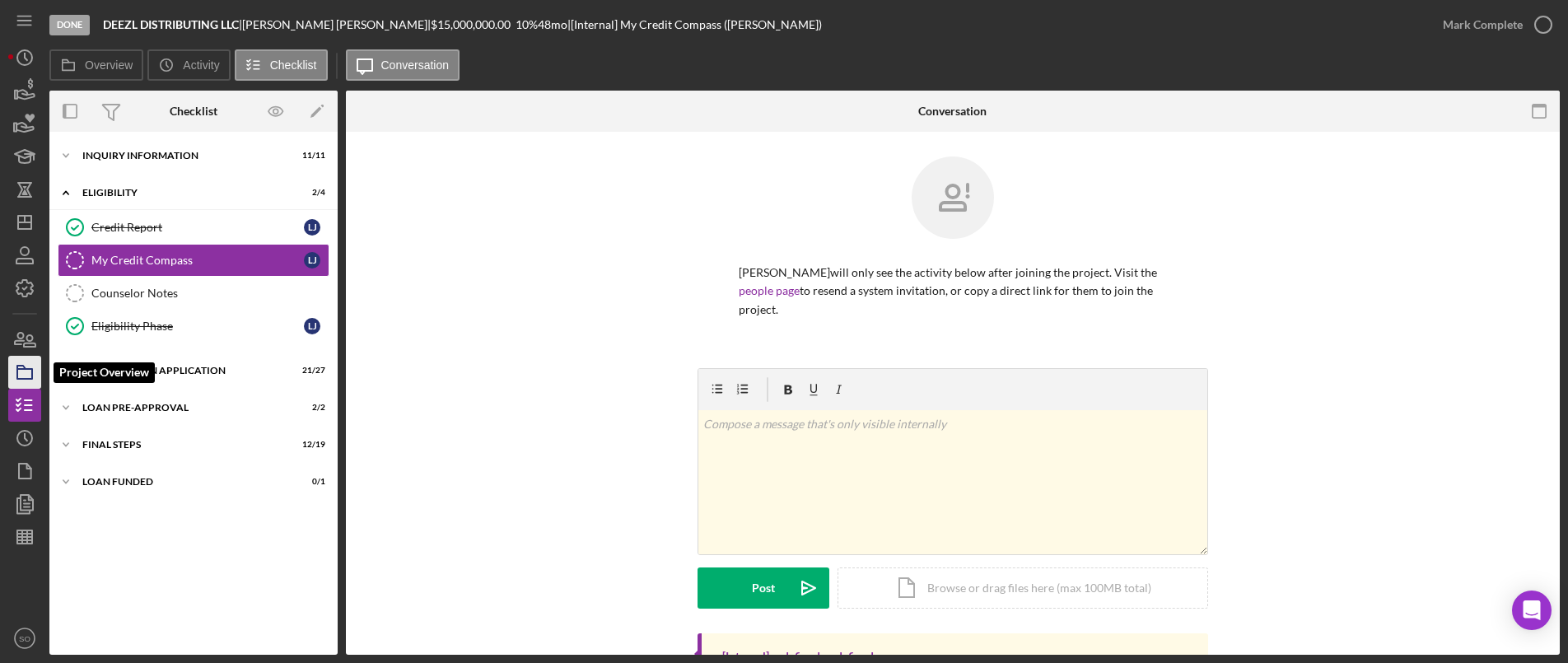
click at [23, 370] on icon "button" at bounding box center [24, 372] width 41 height 41
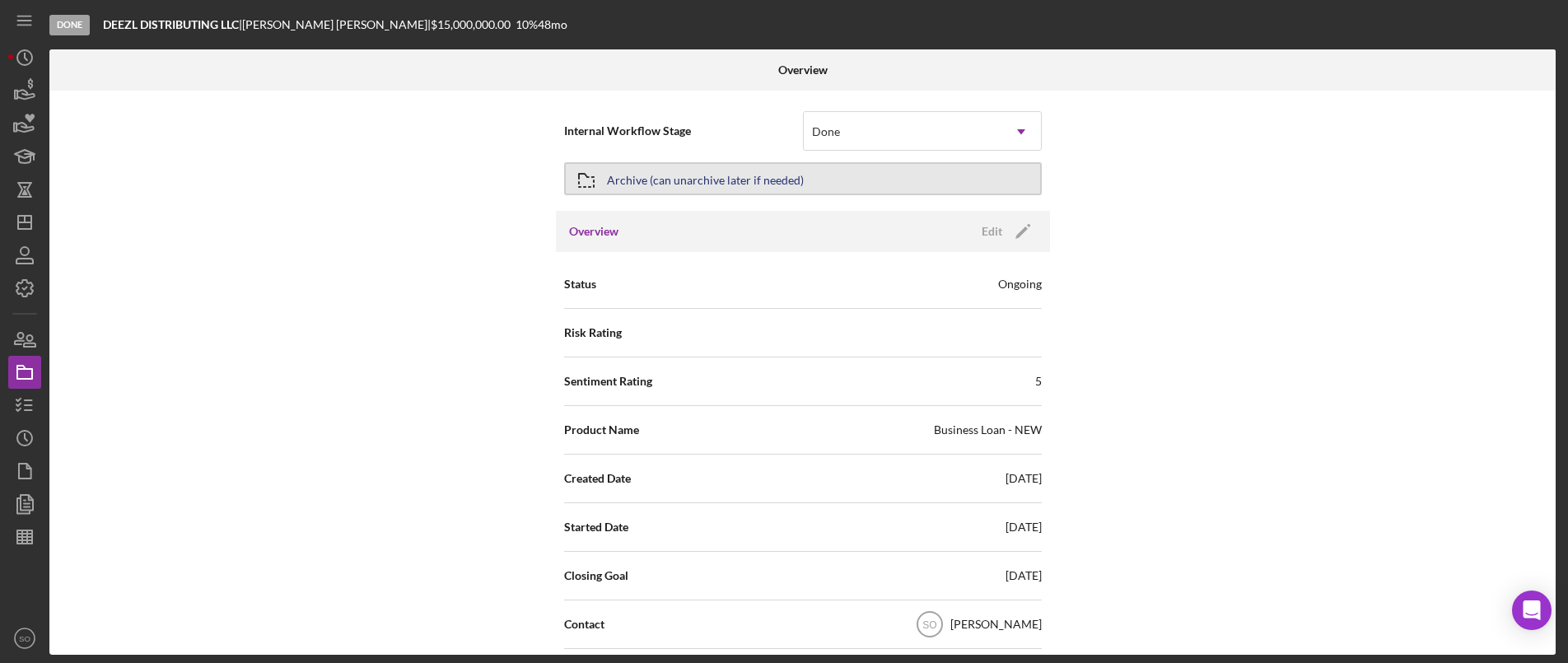
click at [723, 188] on div "Archive (can unarchive later if needed)" at bounding box center [705, 178] width 197 height 29
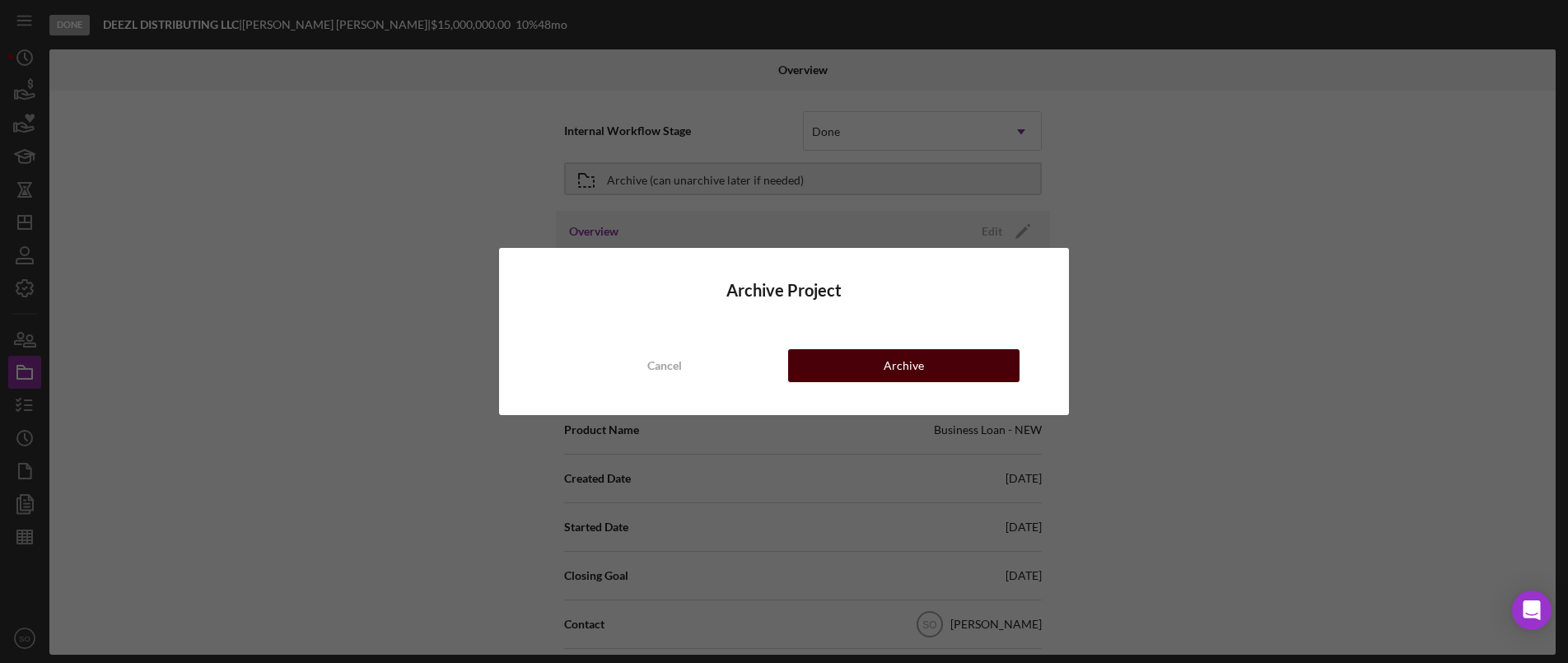
click at [817, 356] on button "Archive" at bounding box center [903, 366] width 231 height 33
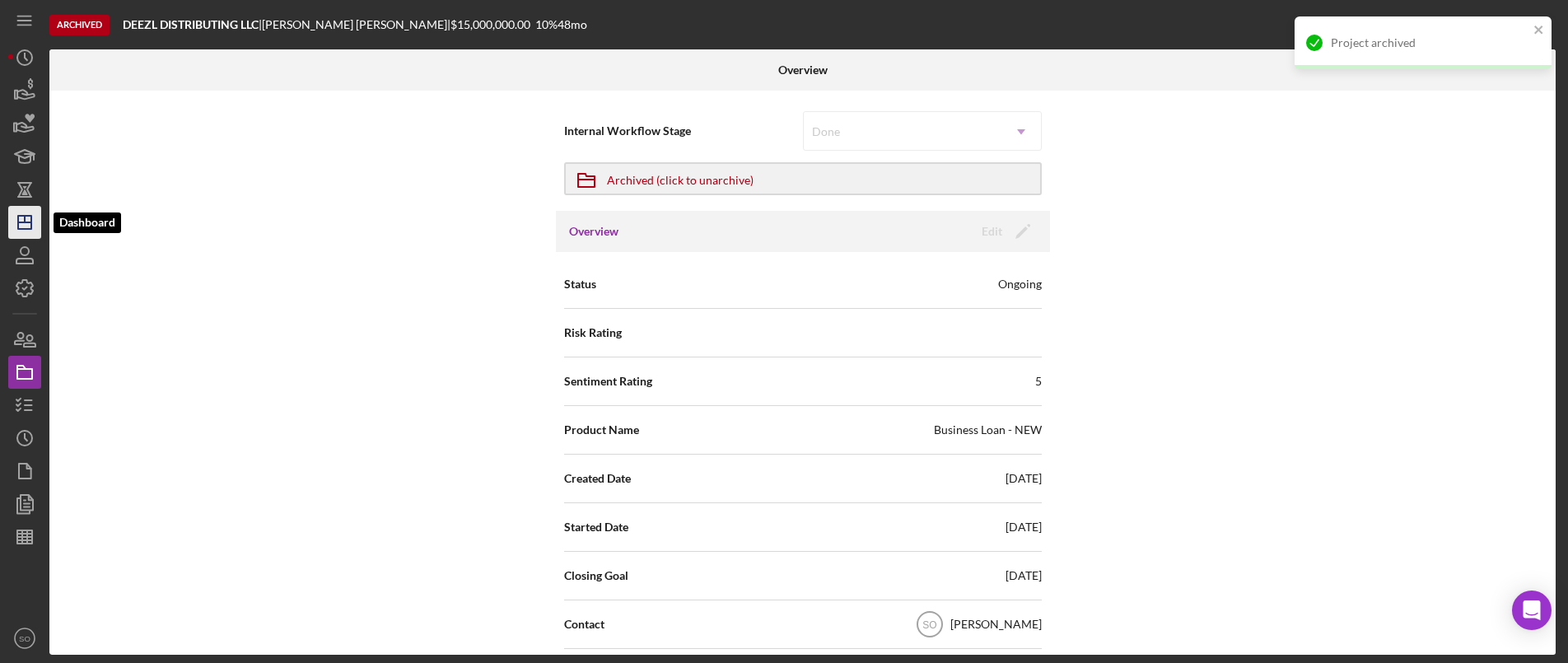
click at [20, 216] on polygon "button" at bounding box center [25, 222] width 14 height 14
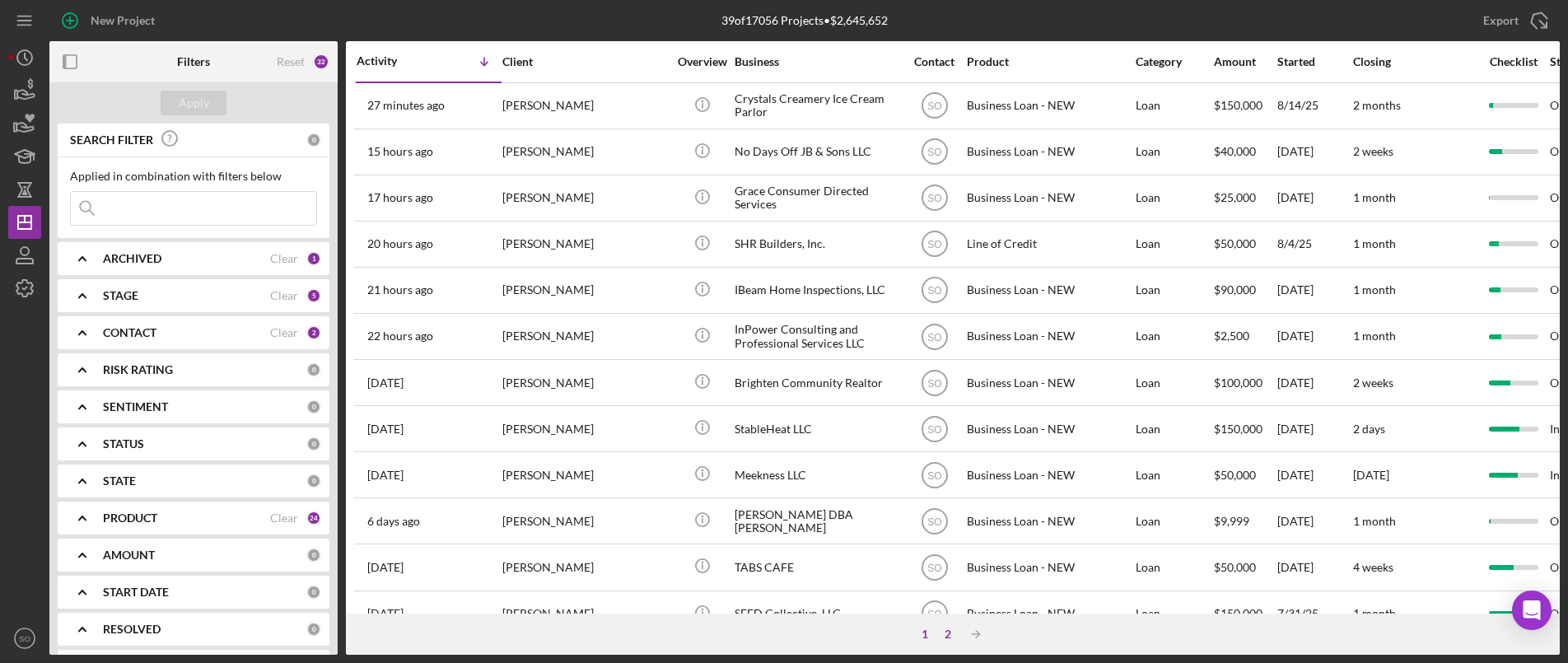
click at [954, 634] on div "2" at bounding box center [948, 635] width 23 height 14
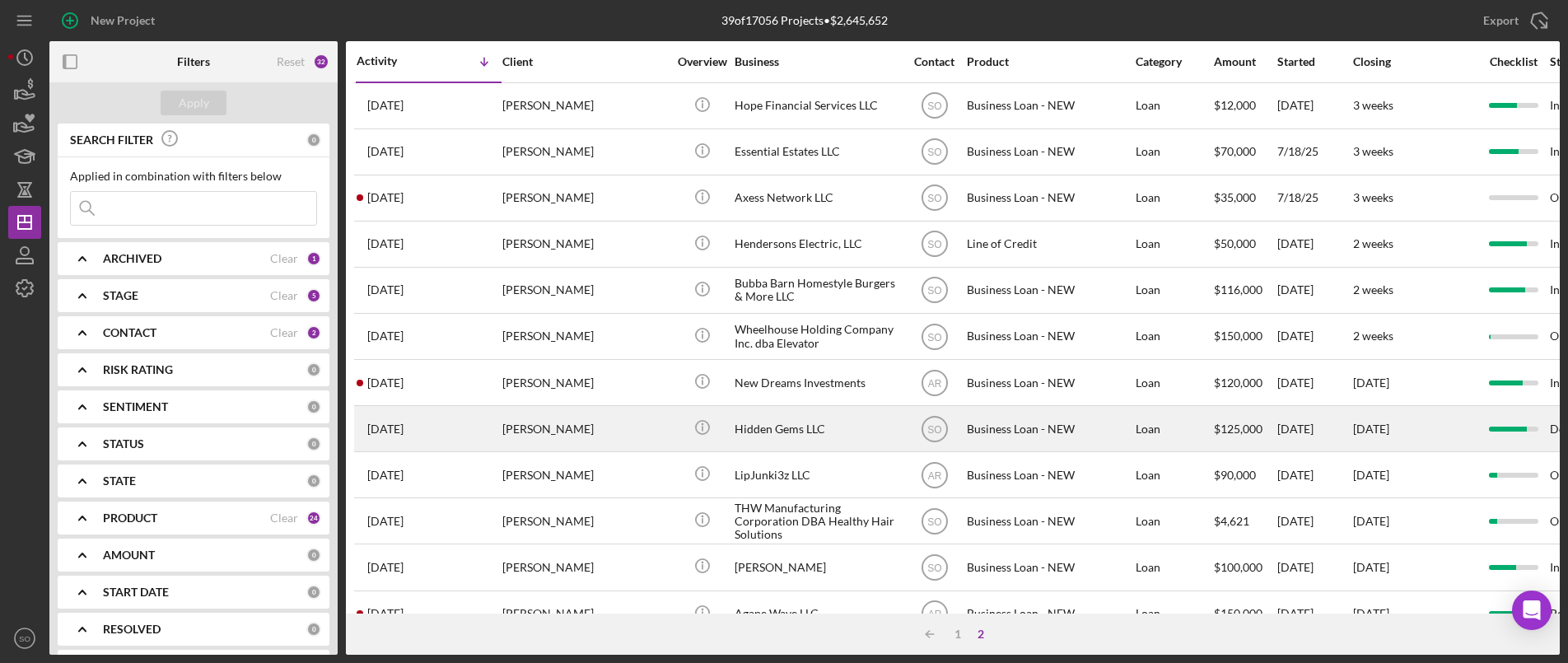
click at [517, 422] on div "Susan Logsdon" at bounding box center [584, 428] width 165 height 44
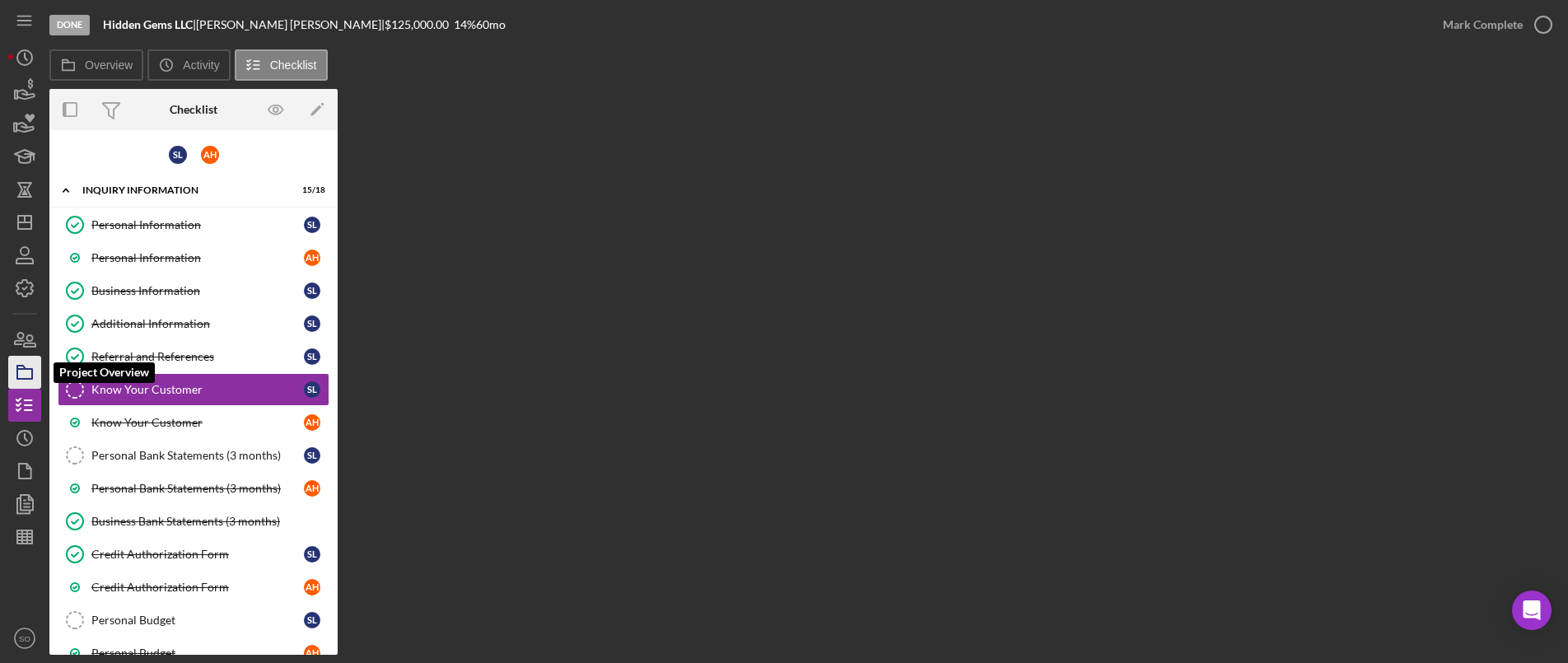
click at [28, 370] on icon "button" at bounding box center [24, 372] width 41 height 41
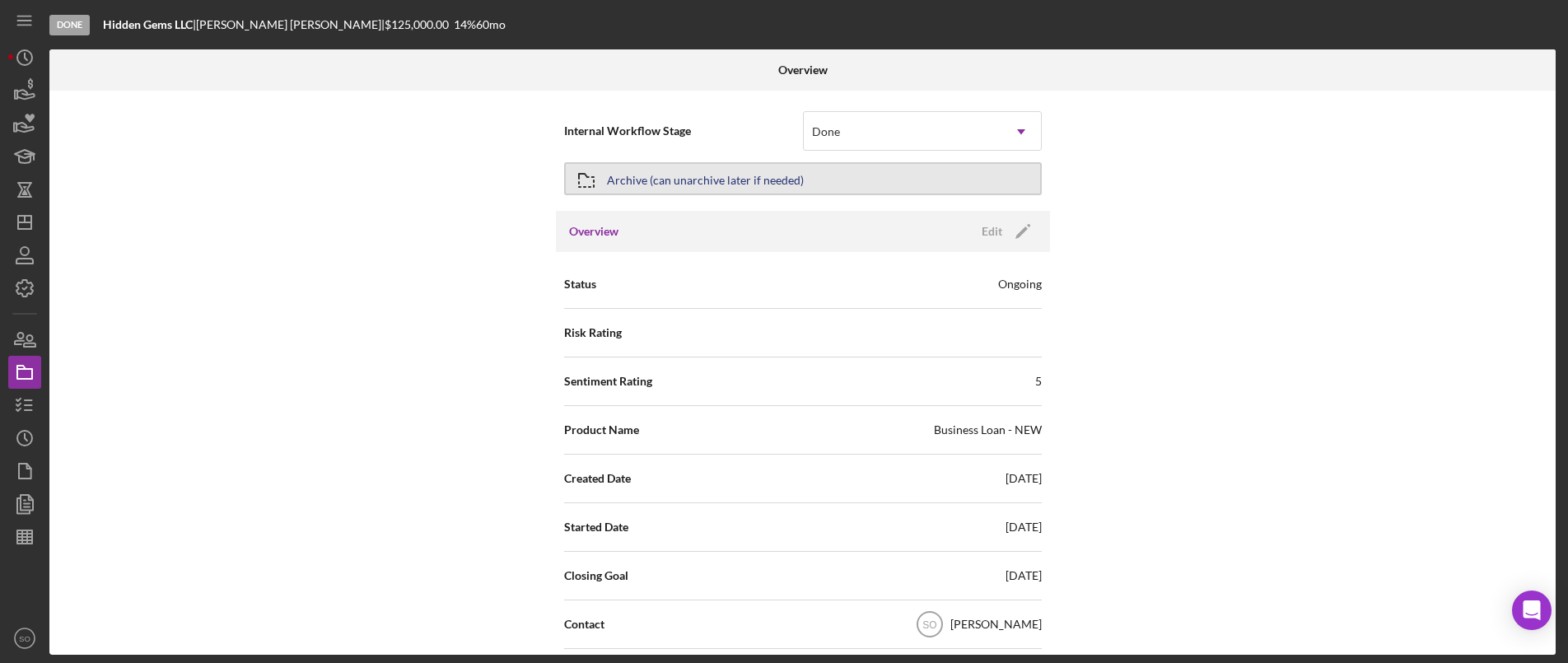
click at [764, 182] on div "Archive (can unarchive later if needed)" at bounding box center [705, 178] width 197 height 29
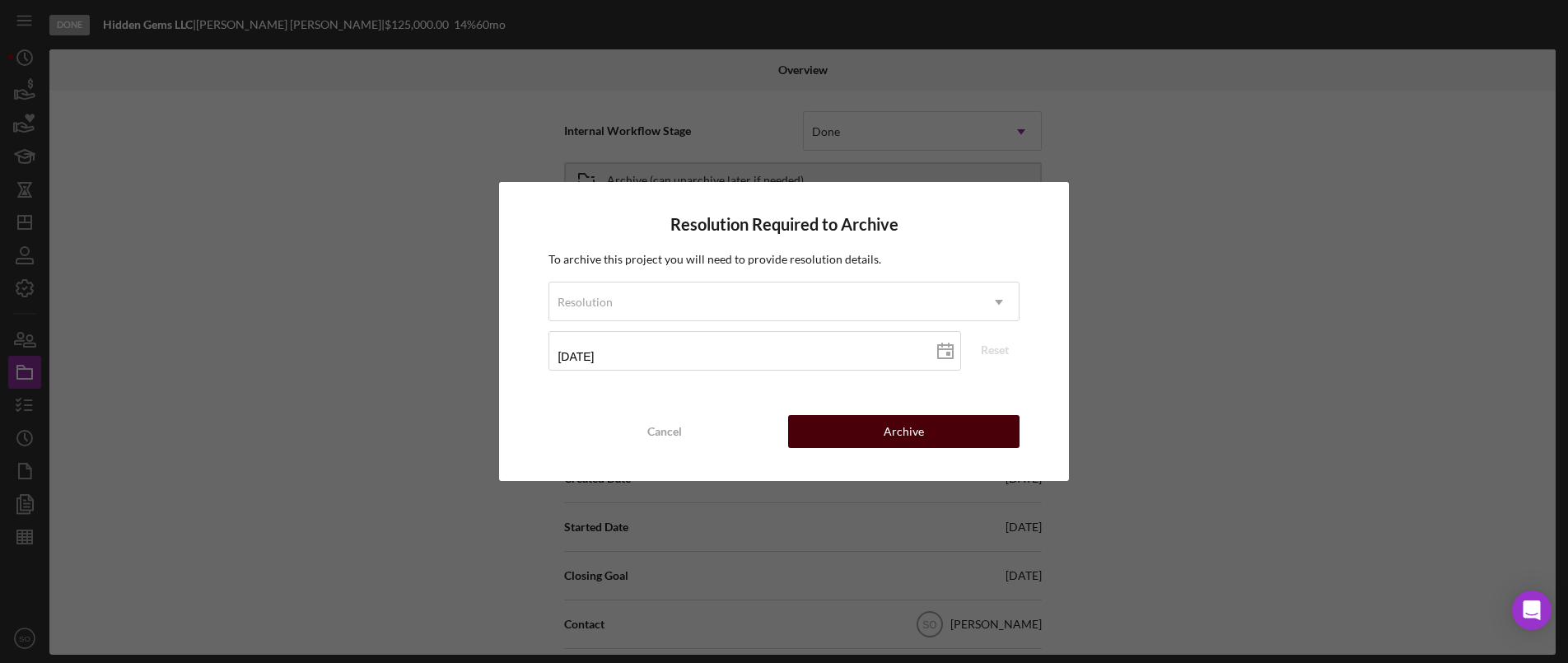
click at [861, 439] on button "Archive" at bounding box center [903, 432] width 231 height 33
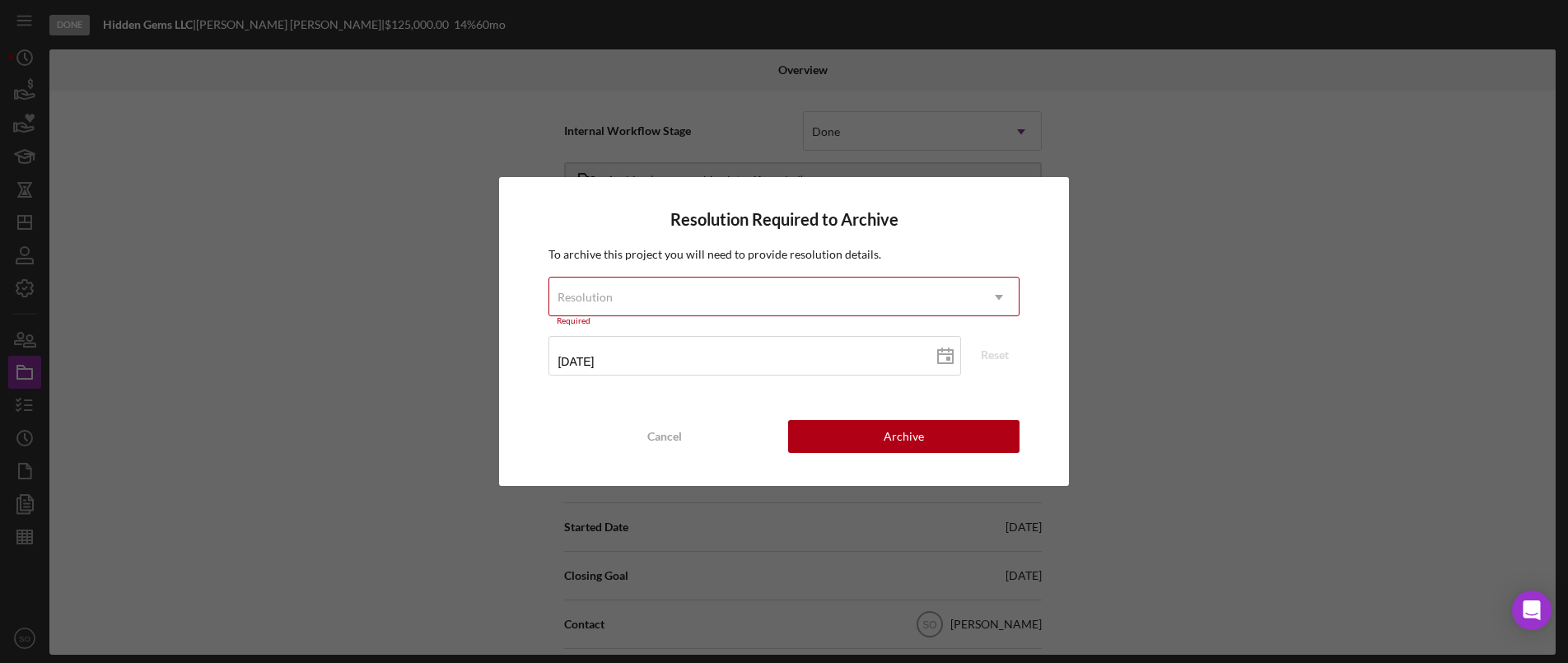
click at [669, 290] on div "Resolution" at bounding box center [764, 296] width 429 height 38
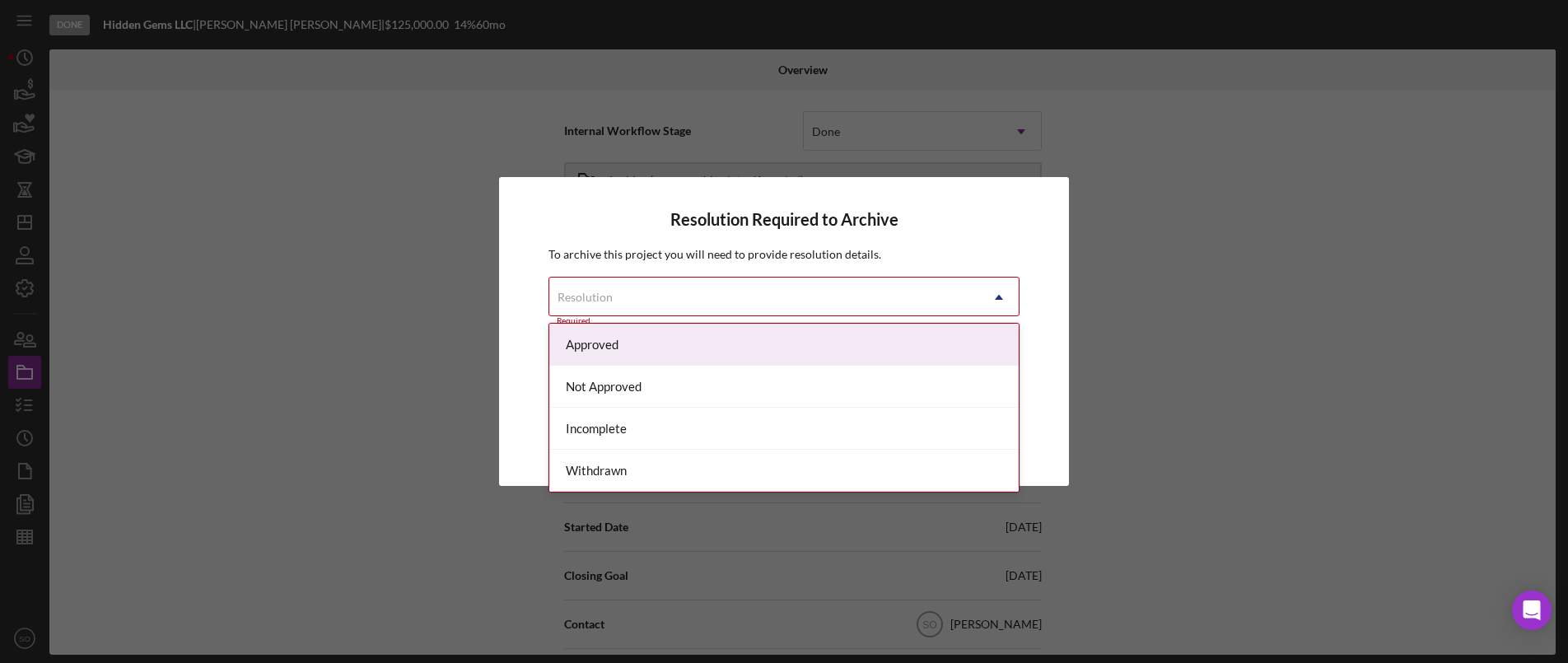
click at [628, 352] on div "Approved" at bounding box center [783, 344] width 469 height 42
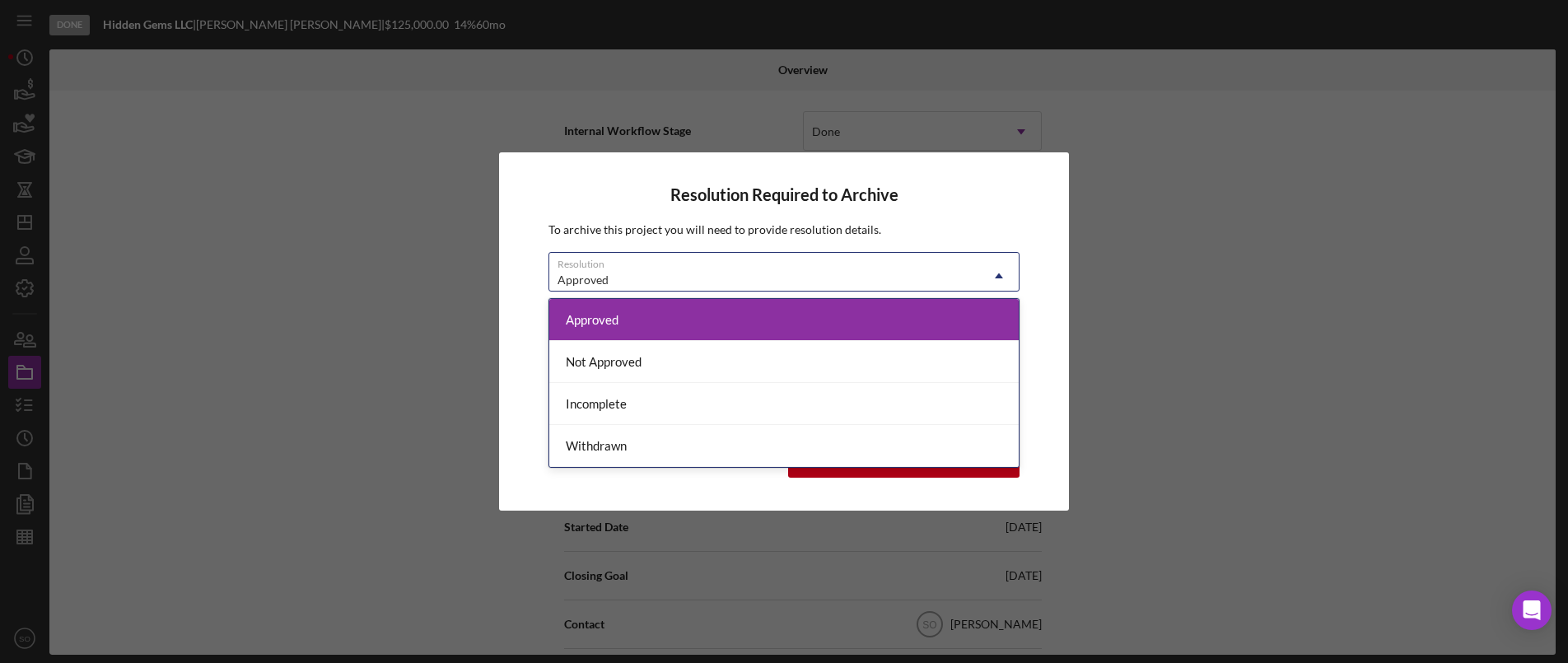
click at [596, 283] on div "Approved" at bounding box center [583, 280] width 51 height 14
click at [610, 326] on div "Approved" at bounding box center [783, 320] width 469 height 42
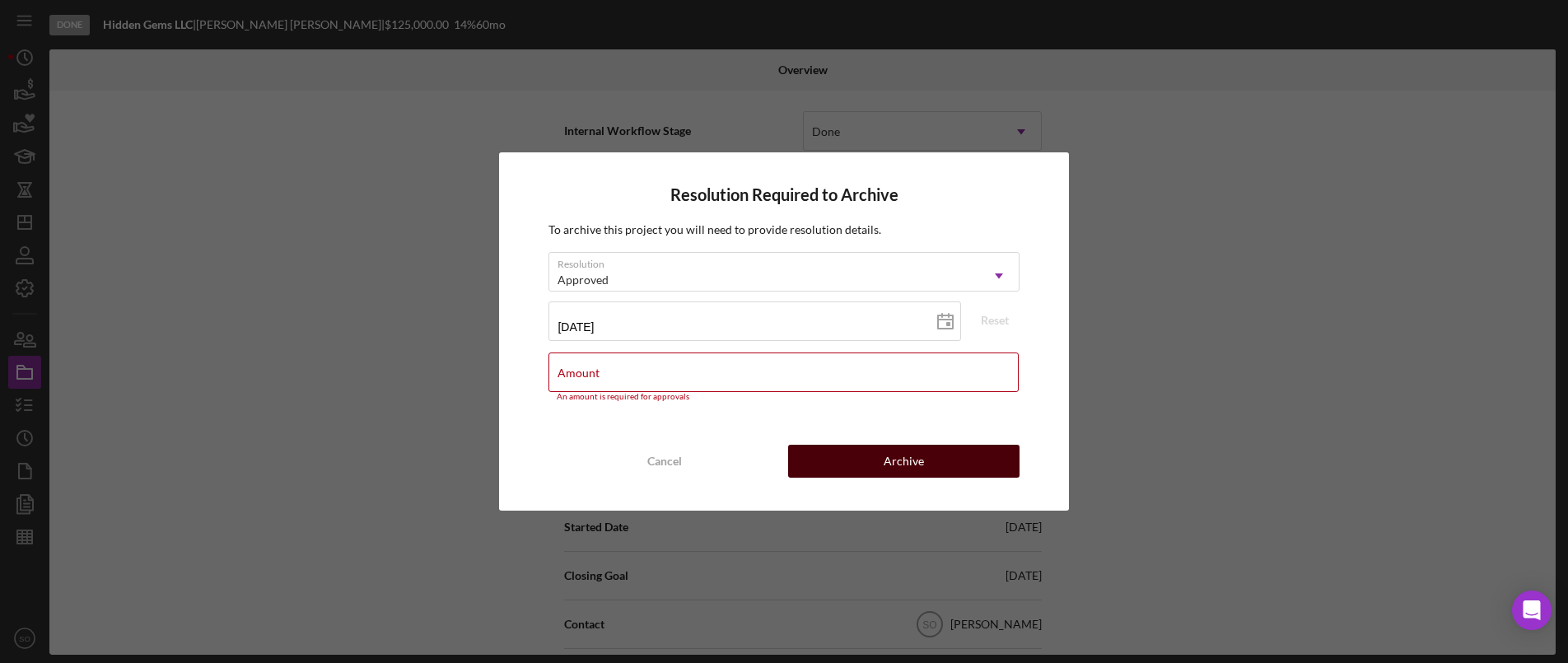
click at [893, 458] on div "Archive" at bounding box center [903, 461] width 40 height 33
click at [600, 369] on div "Amount An amount is required for approvals" at bounding box center [783, 376] width 470 height 50
click at [611, 384] on input "Amount" at bounding box center [782, 371] width 469 height 40
click at [633, 369] on div "Amount An amount is required for approvals" at bounding box center [783, 376] width 470 height 50
click at [559, 375] on label "Amount" at bounding box center [578, 373] width 42 height 14
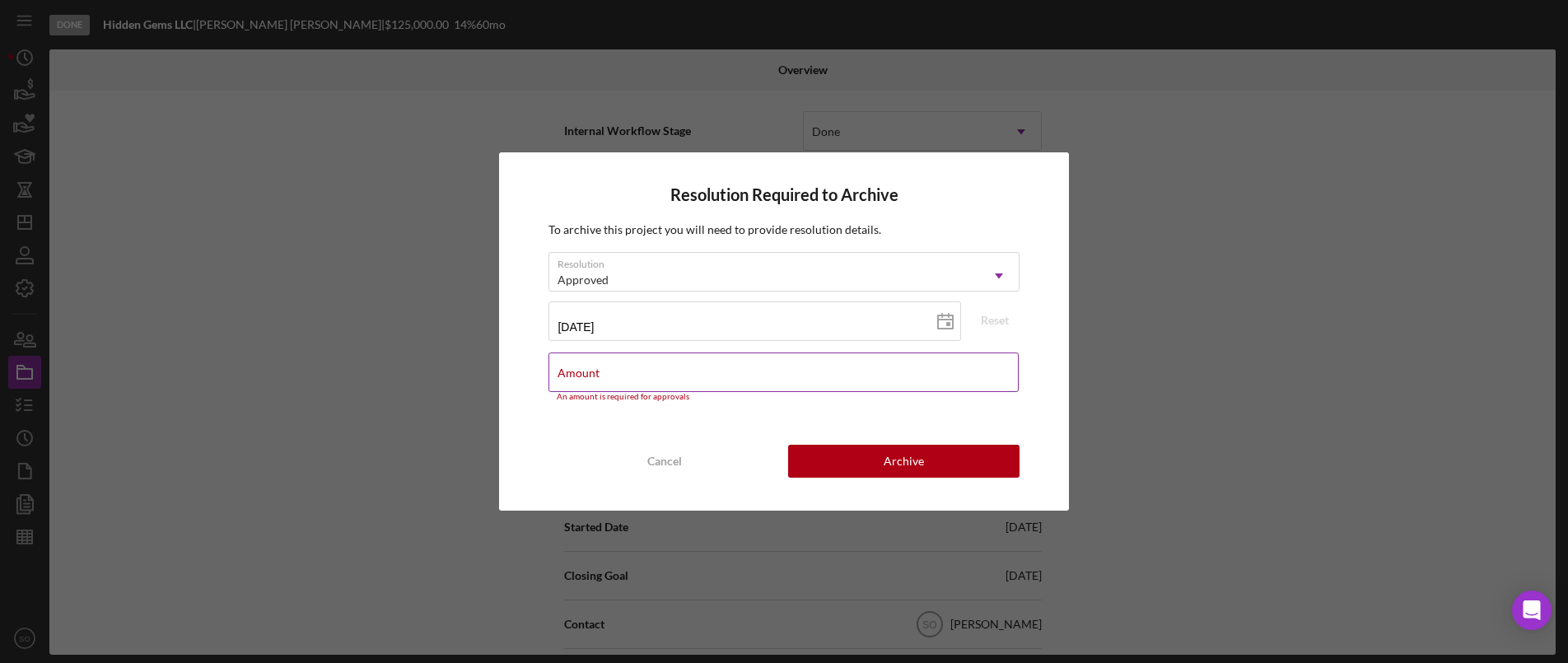
click at [559, 375] on input "Amount" at bounding box center [782, 371] width 469 height 40
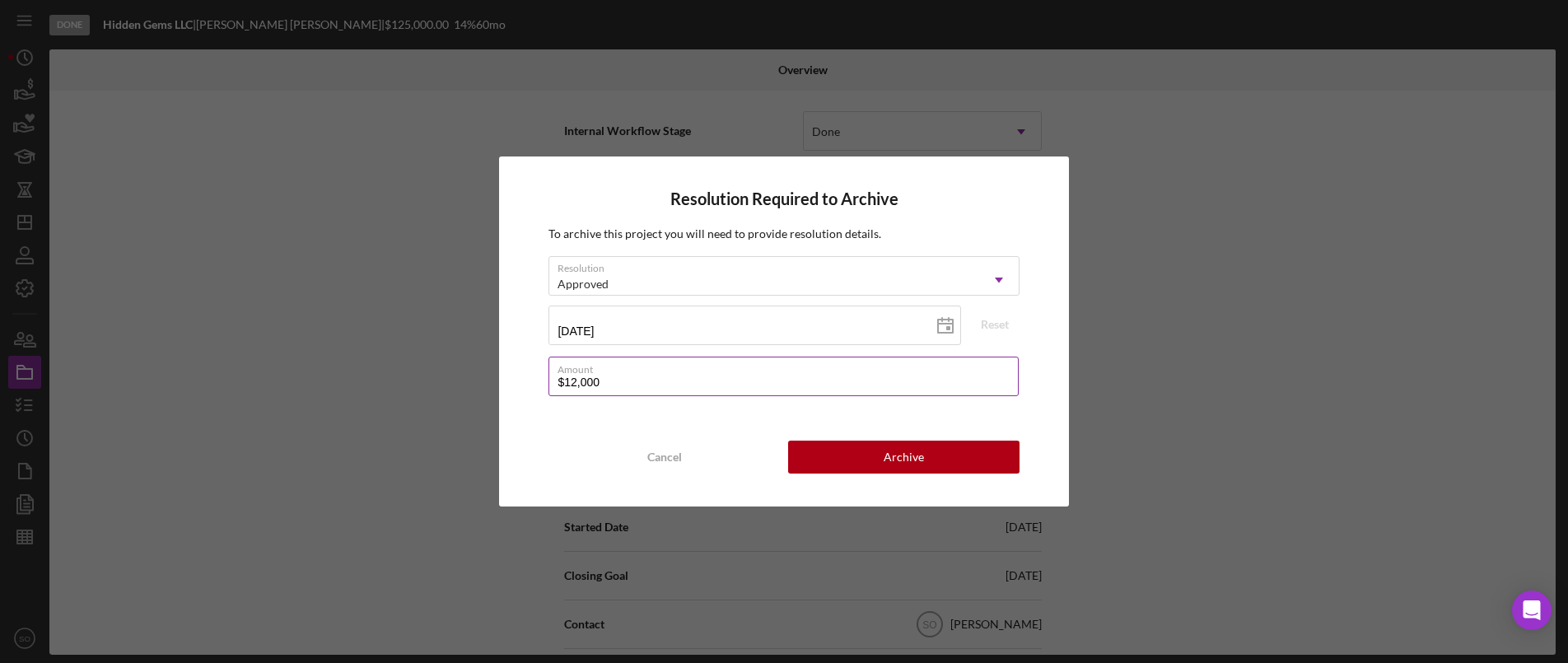
type input "$120,000"
click at [568, 448] on button "Cancel" at bounding box center [663, 457] width 231 height 33
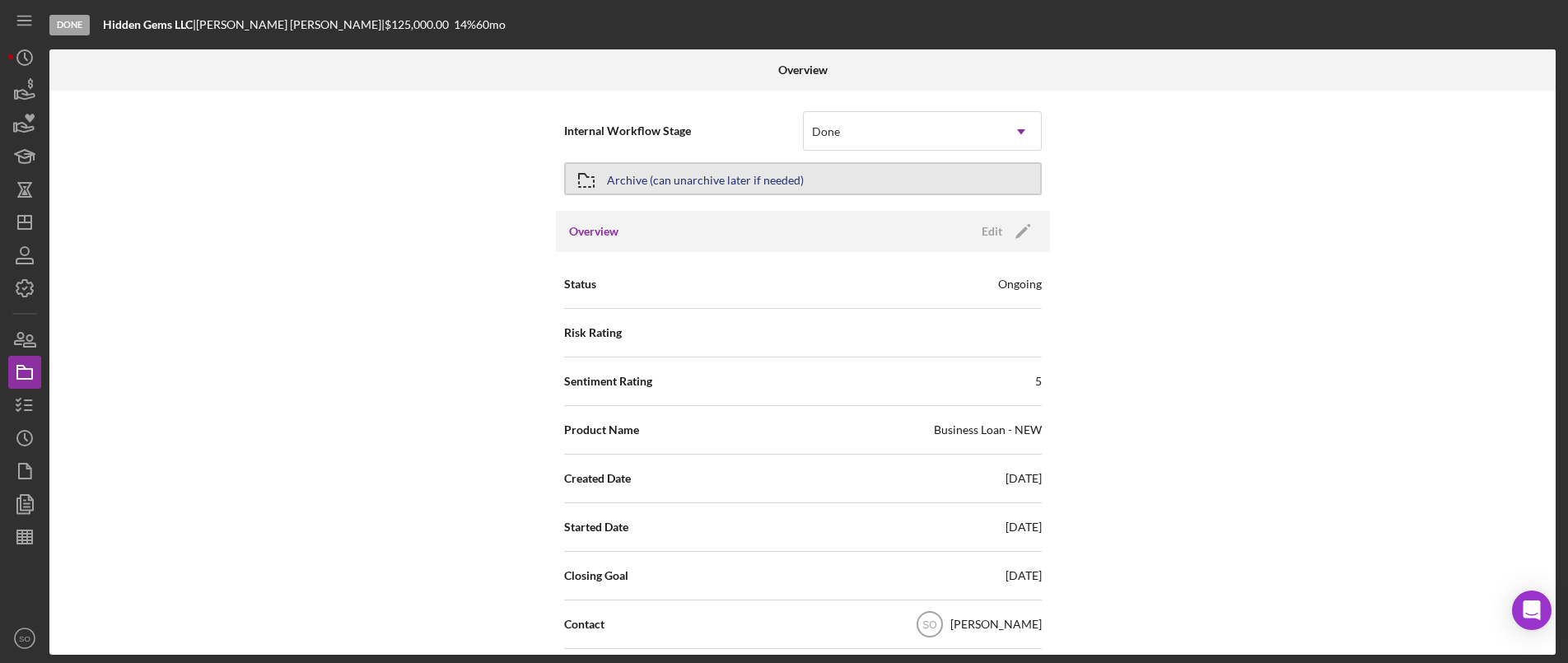
click at [670, 184] on div "Archive (can unarchive later if needed)" at bounding box center [705, 178] width 197 height 29
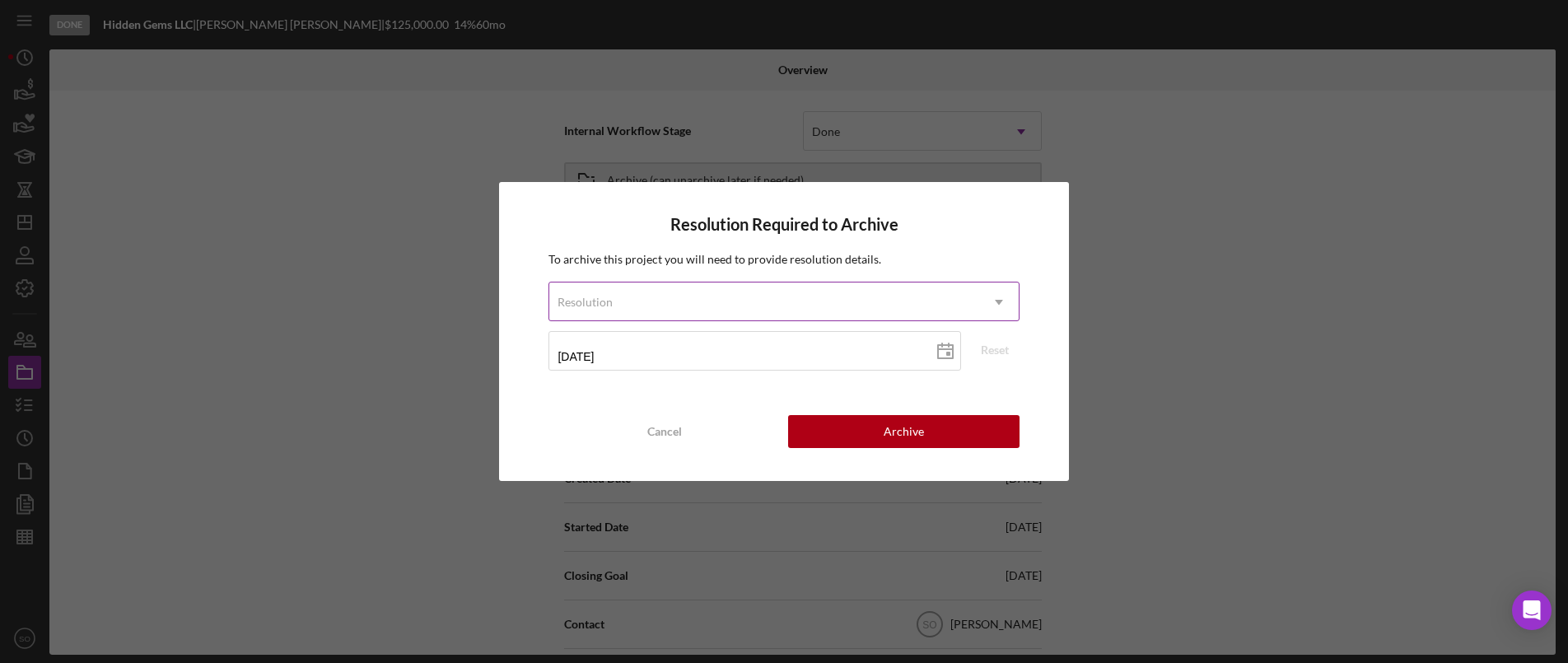
click at [637, 299] on div "Resolution" at bounding box center [764, 302] width 429 height 38
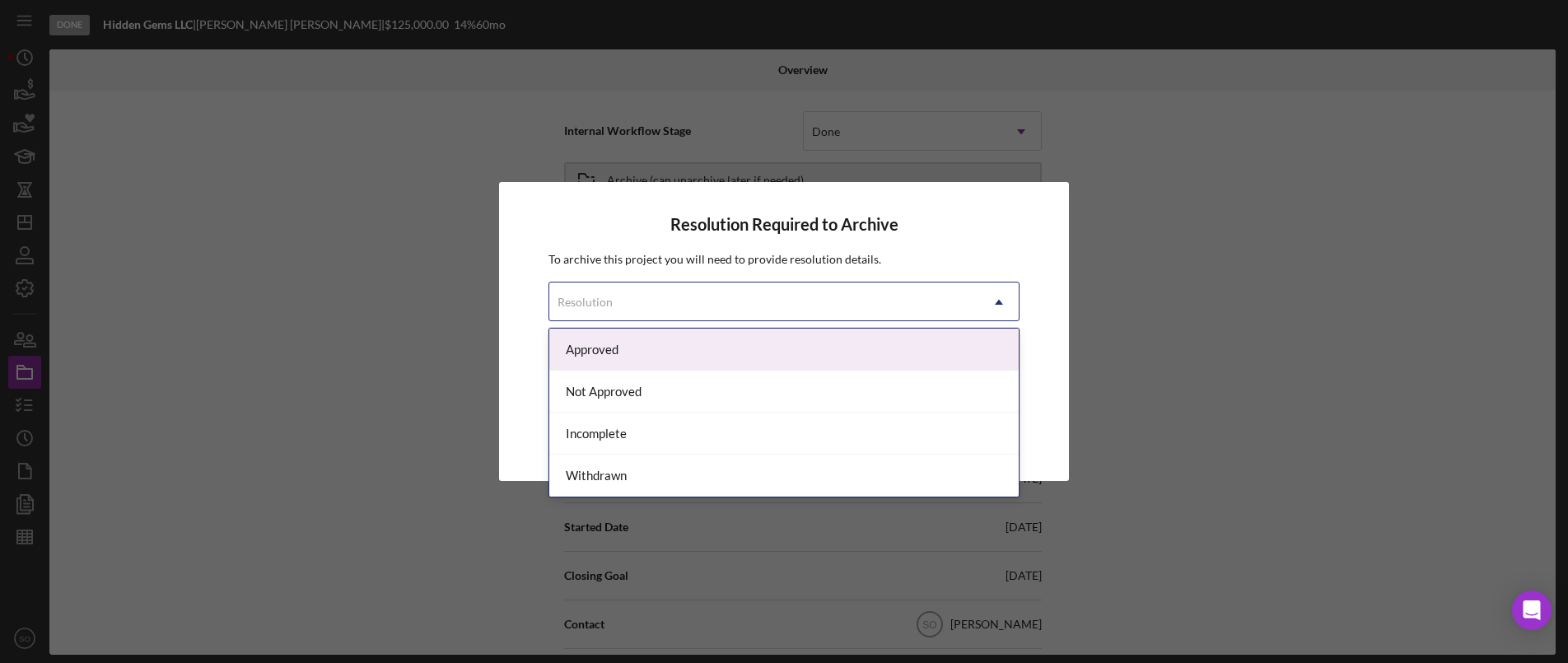
click at [615, 334] on div "Approved" at bounding box center [783, 349] width 469 height 42
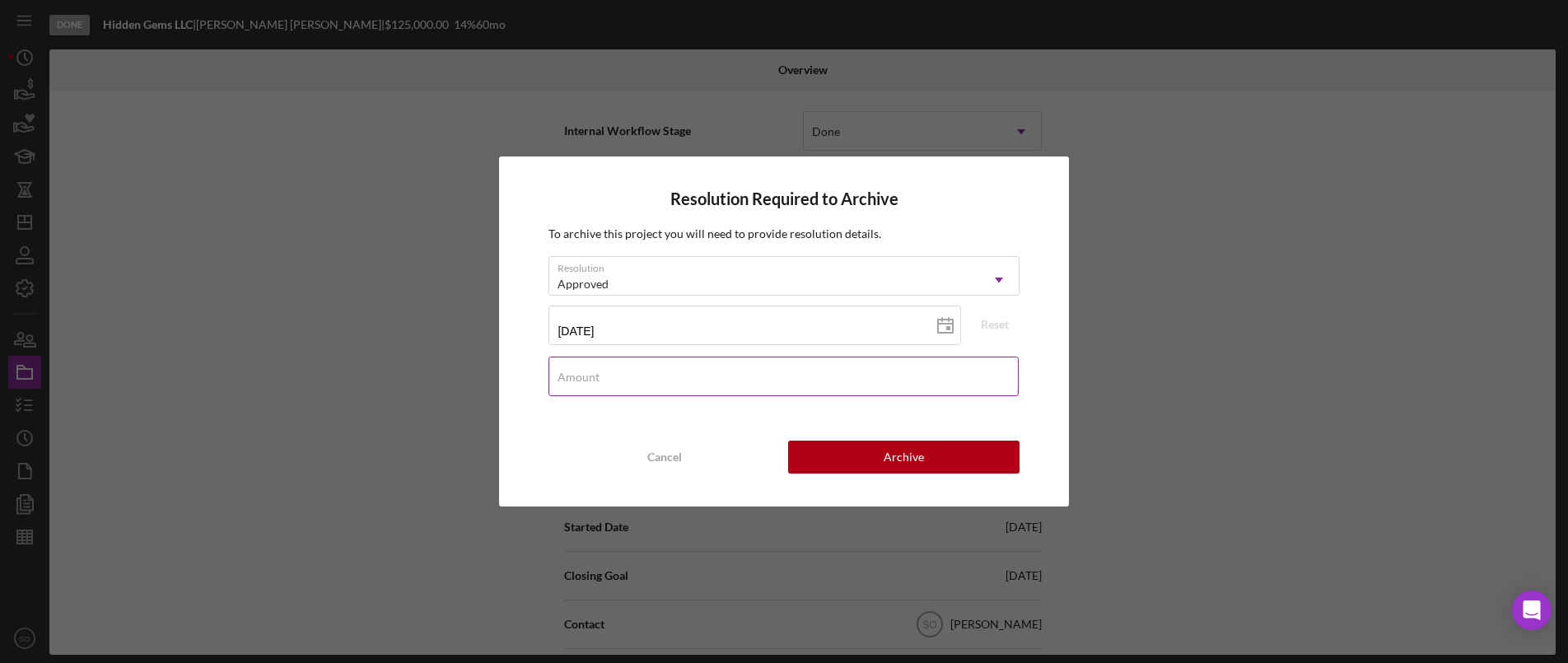
click at [634, 379] on input "Amount" at bounding box center [782, 376] width 469 height 40
type input "$120,000"
drag, startPoint x: 871, startPoint y: 459, endPoint x: 26, endPoint y: 376, distance: 849.1
click at [871, 459] on button "Archive" at bounding box center [903, 457] width 231 height 33
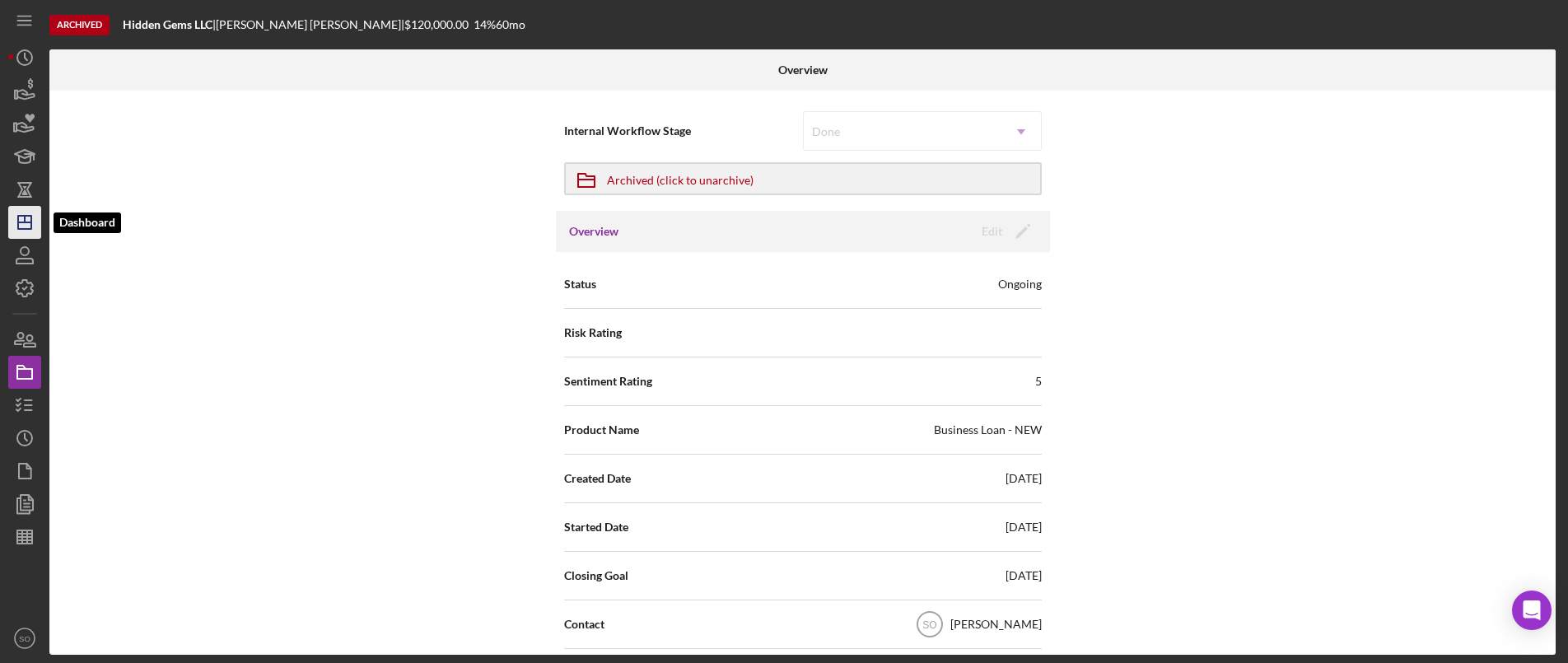
click at [25, 214] on icon "Icon/Dashboard" at bounding box center [24, 222] width 41 height 41
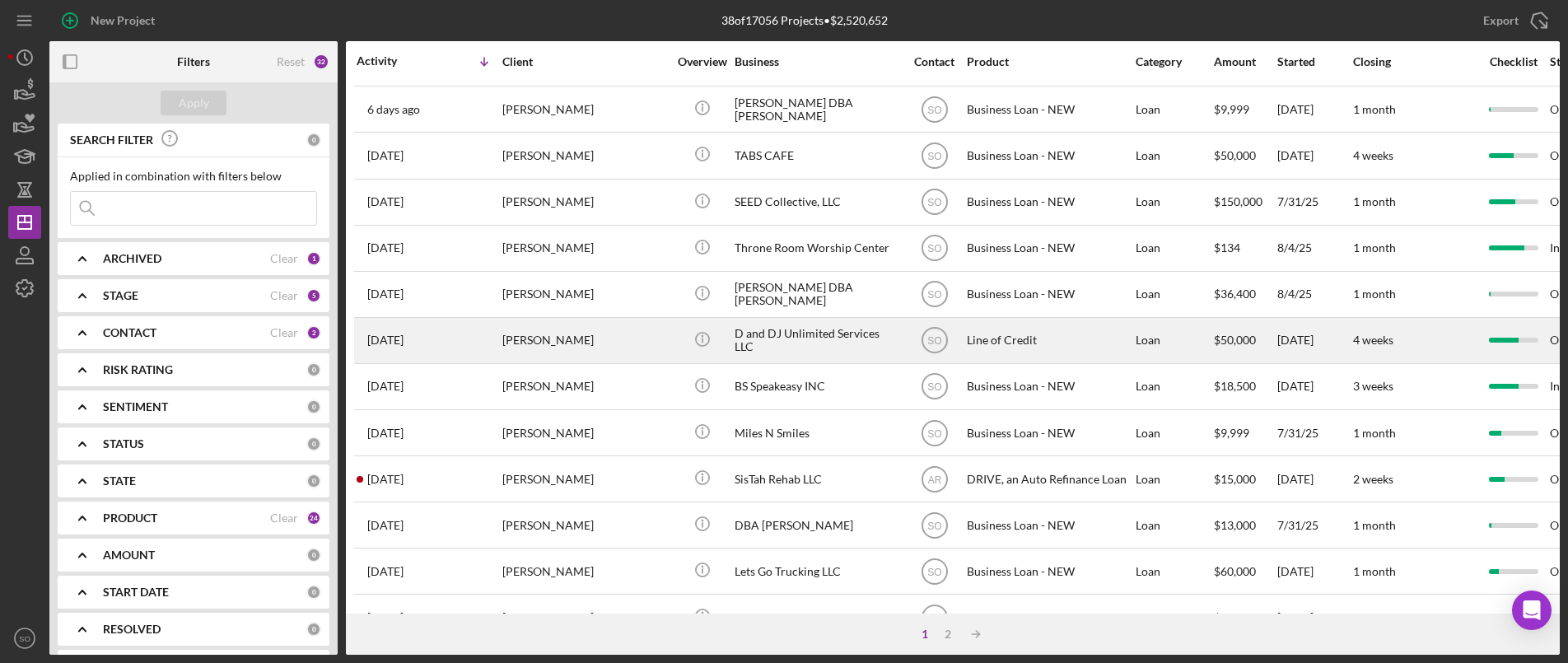
scroll to position [576, 0]
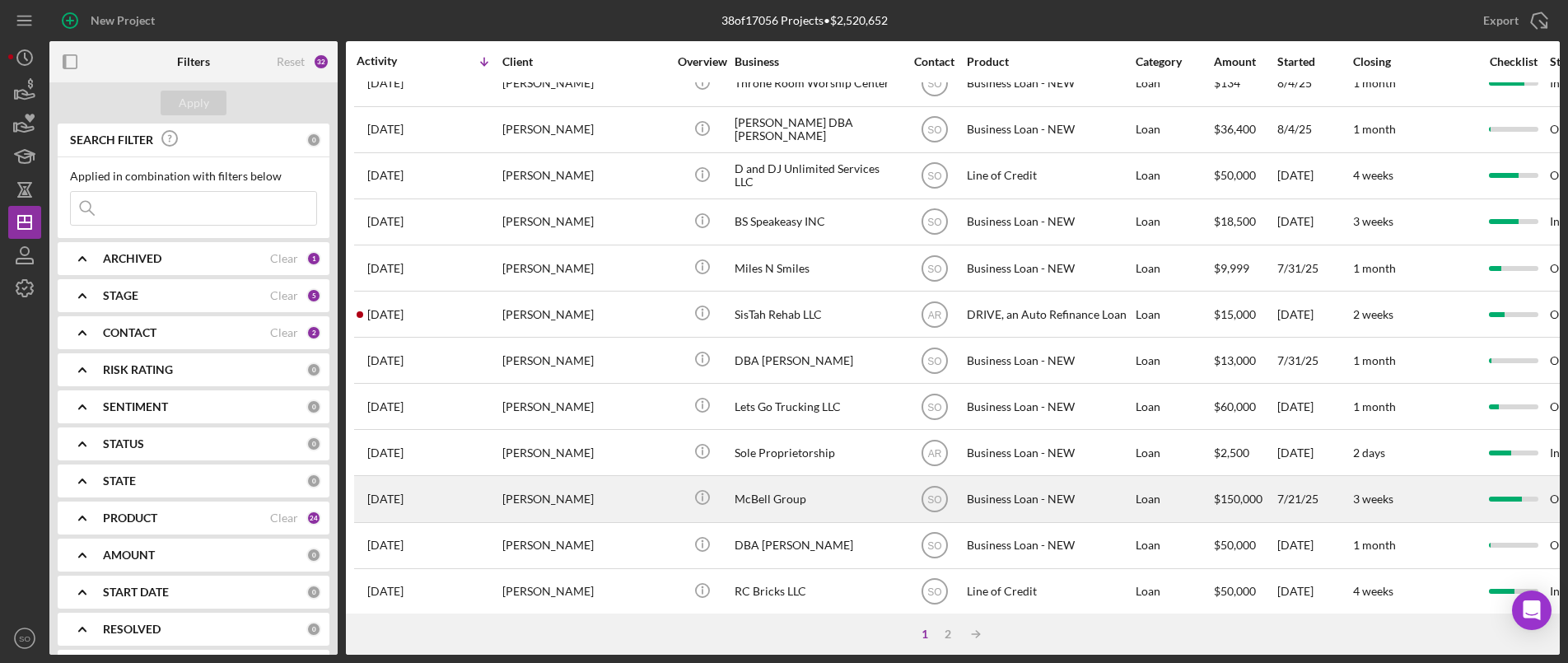
click at [524, 495] on div "[PERSON_NAME]" at bounding box center [584, 498] width 165 height 44
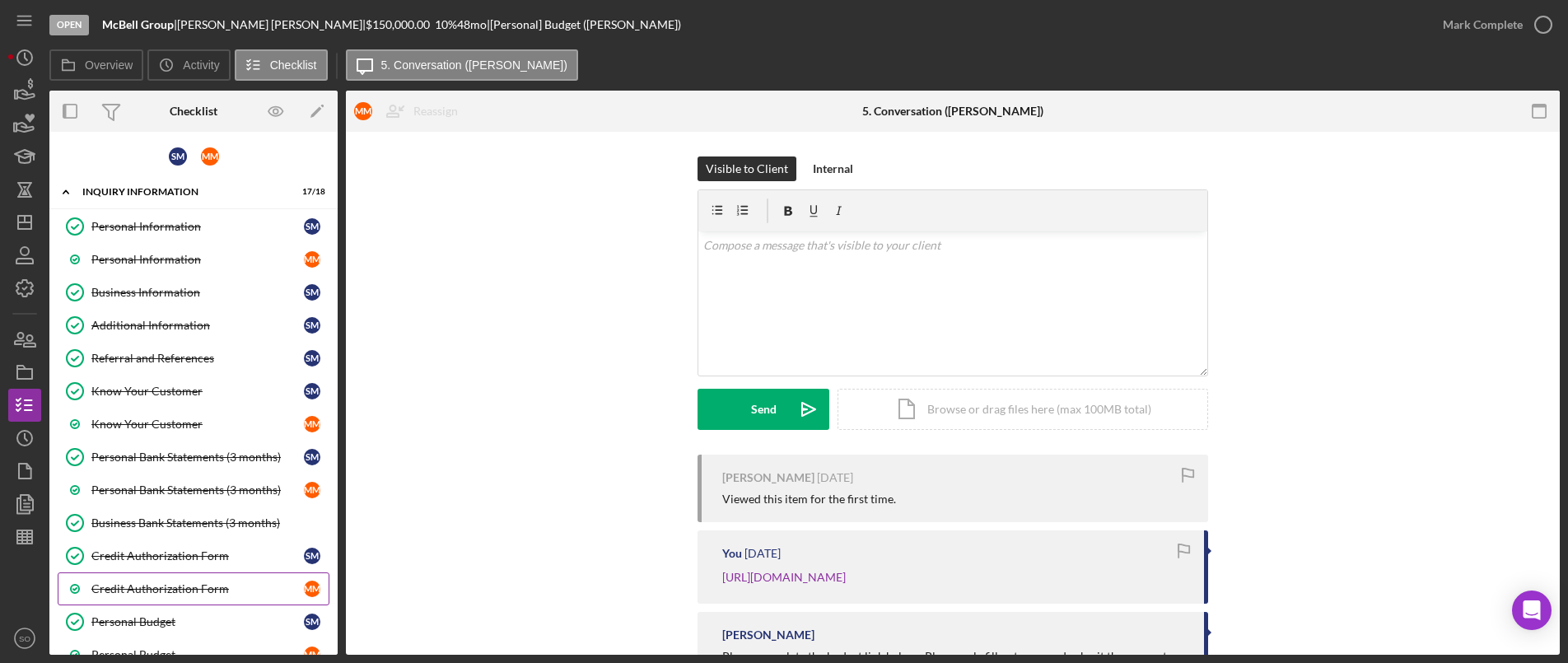
scroll to position [328, 0]
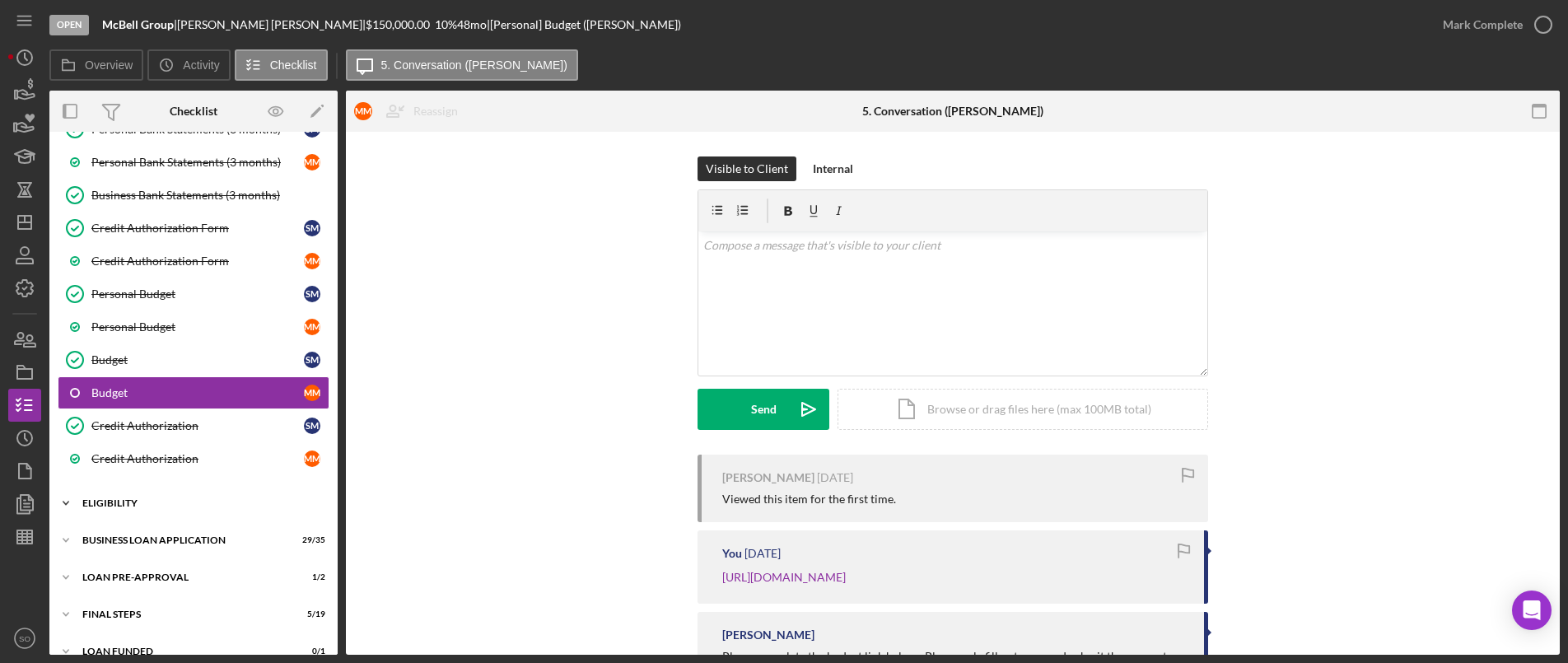
click at [131, 579] on div "LOAN PRE-APPROVAL" at bounding box center [182, 577] width 202 height 10
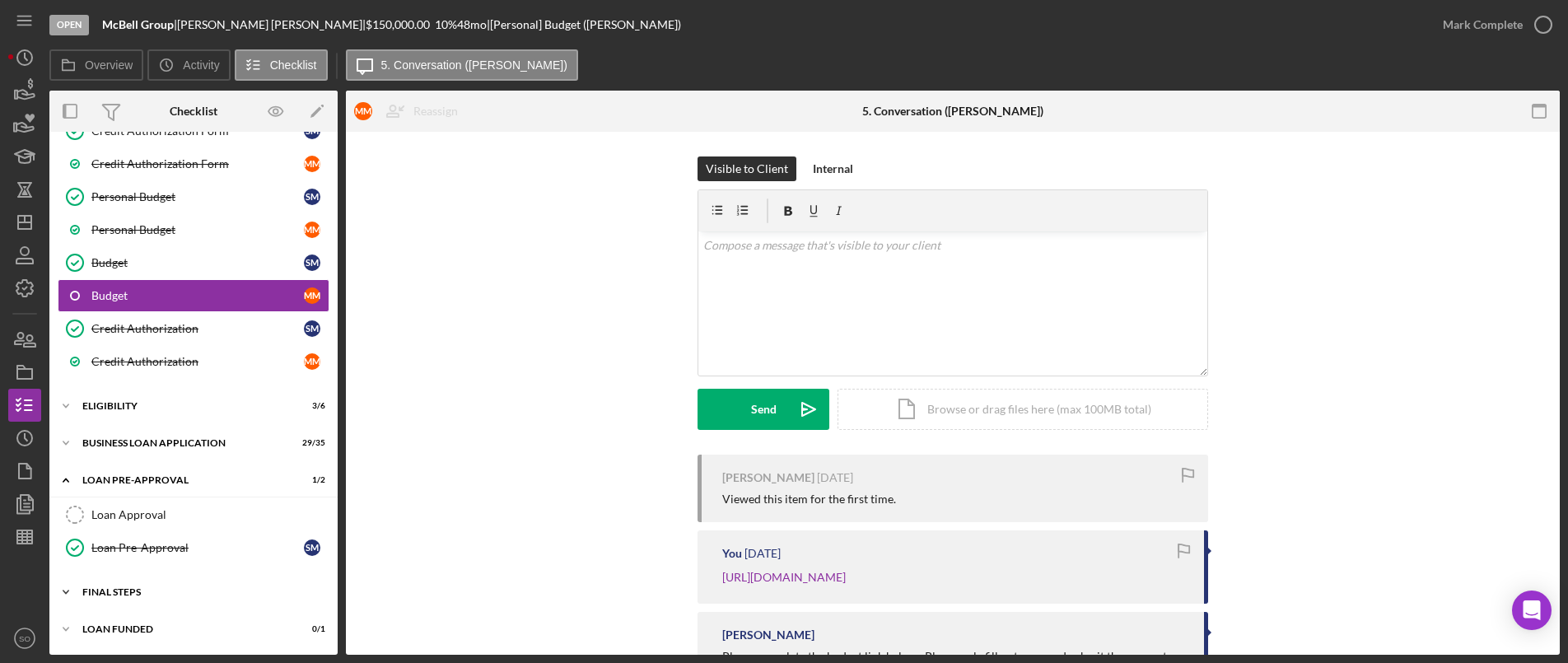
click at [102, 591] on div "FINAL STEPS" at bounding box center [199, 592] width 235 height 10
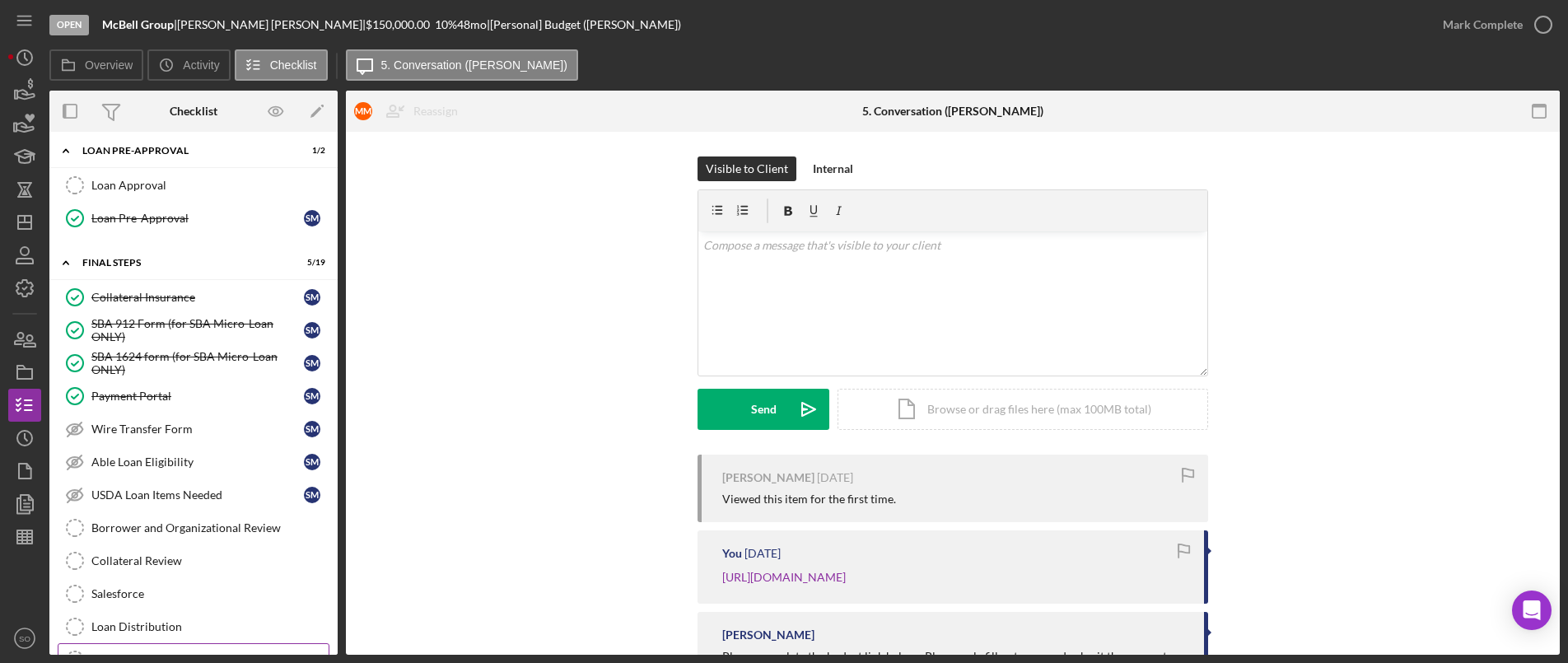
scroll to position [1001, 0]
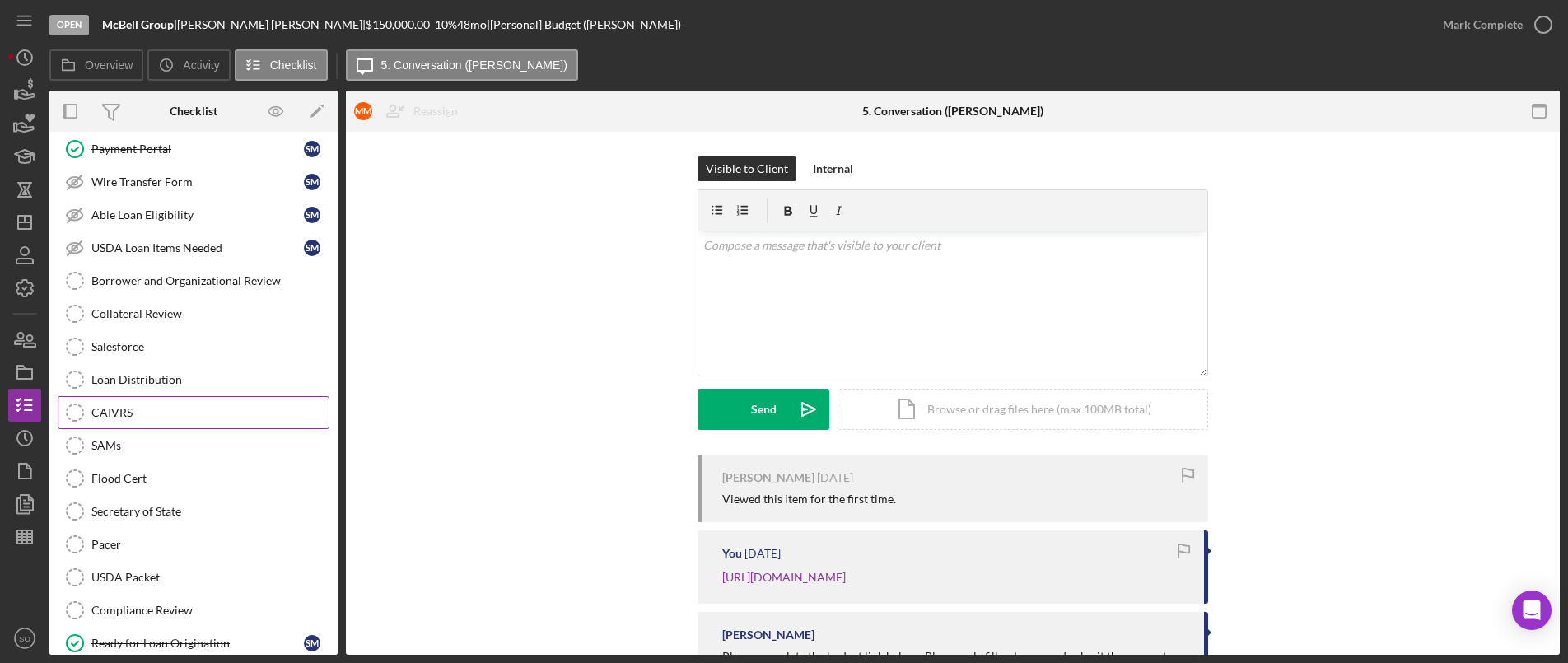
drag, startPoint x: 102, startPoint y: 401, endPoint x: 111, endPoint y: 401, distance: 9.0
click at [103, 401] on link "CAIVRS CAIVRS" at bounding box center [193, 412] width 272 height 33
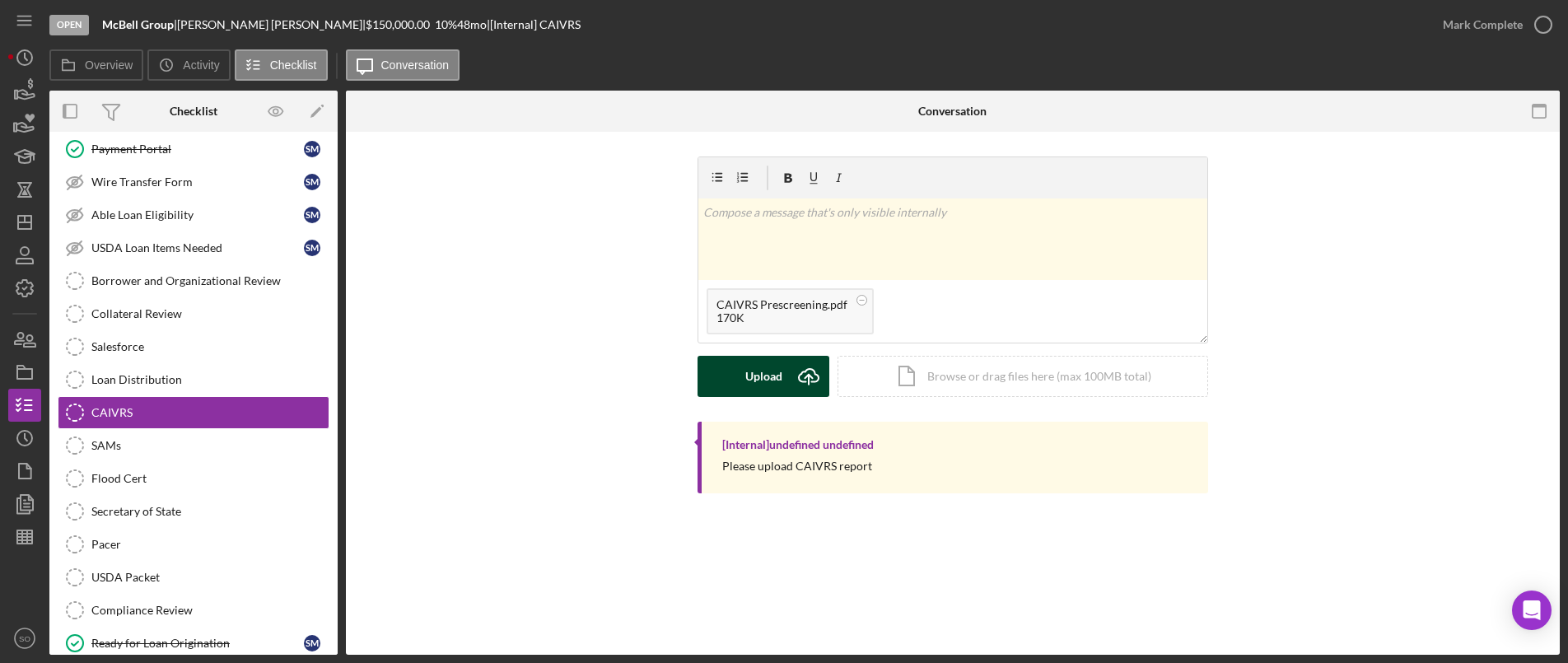
click at [790, 387] on icon "Icon/Upload" at bounding box center [808, 376] width 41 height 41
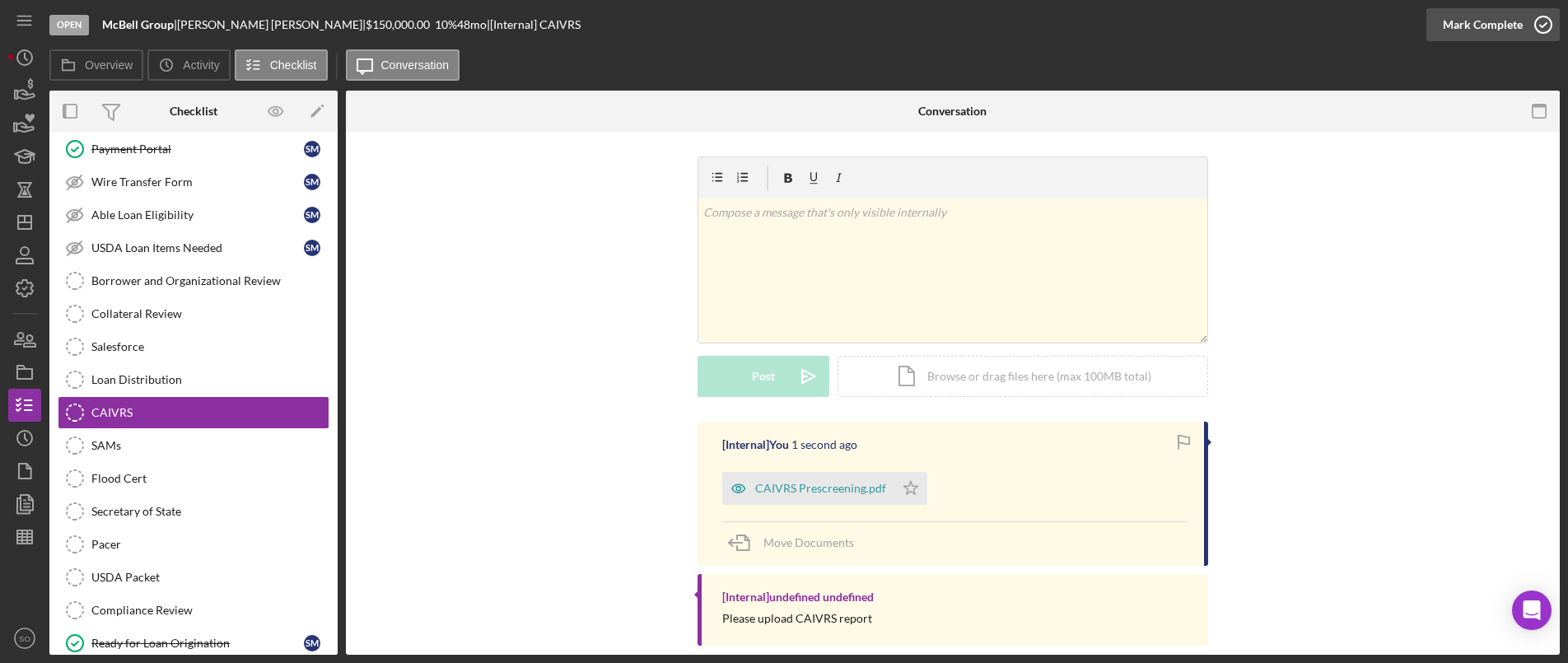
click at [1454, 32] on div "Mark Complete" at bounding box center [1483, 24] width 80 height 33
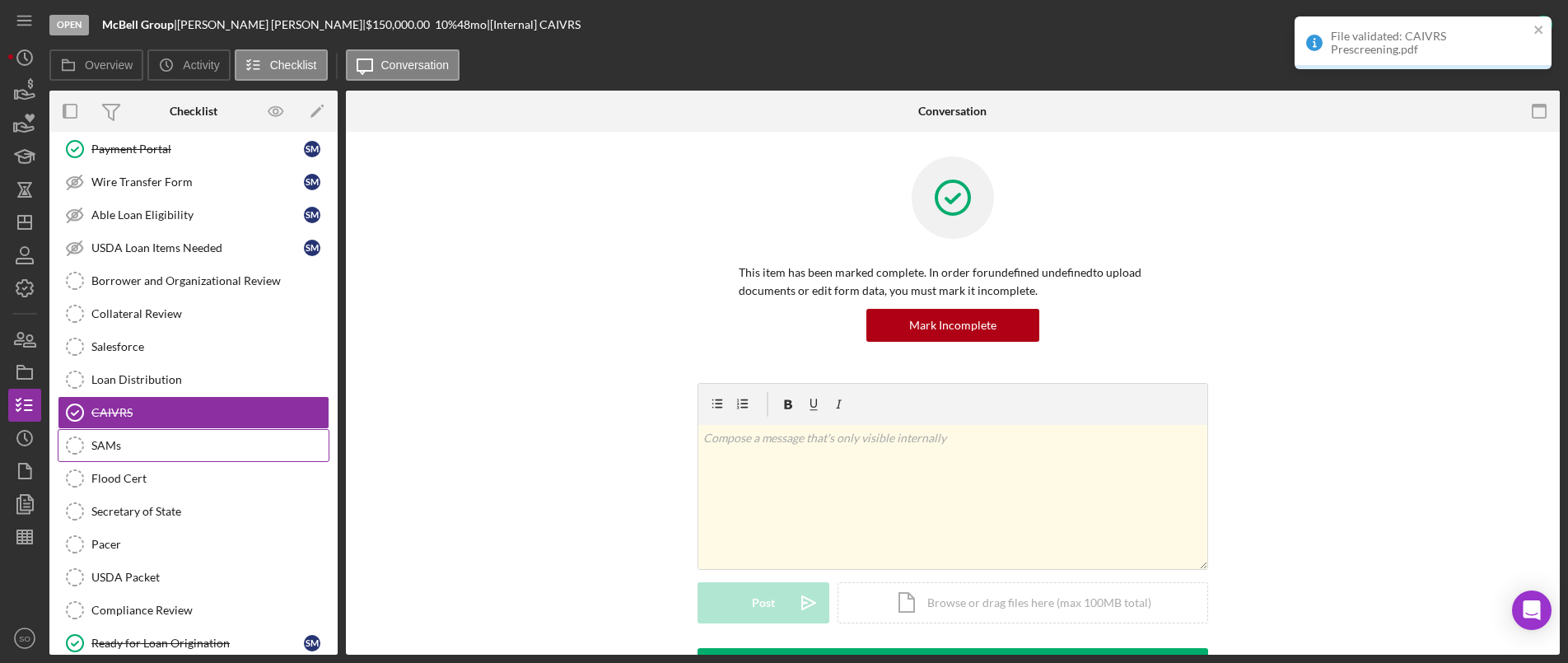
click at [152, 445] on div "SAMs" at bounding box center [210, 446] width 237 height 14
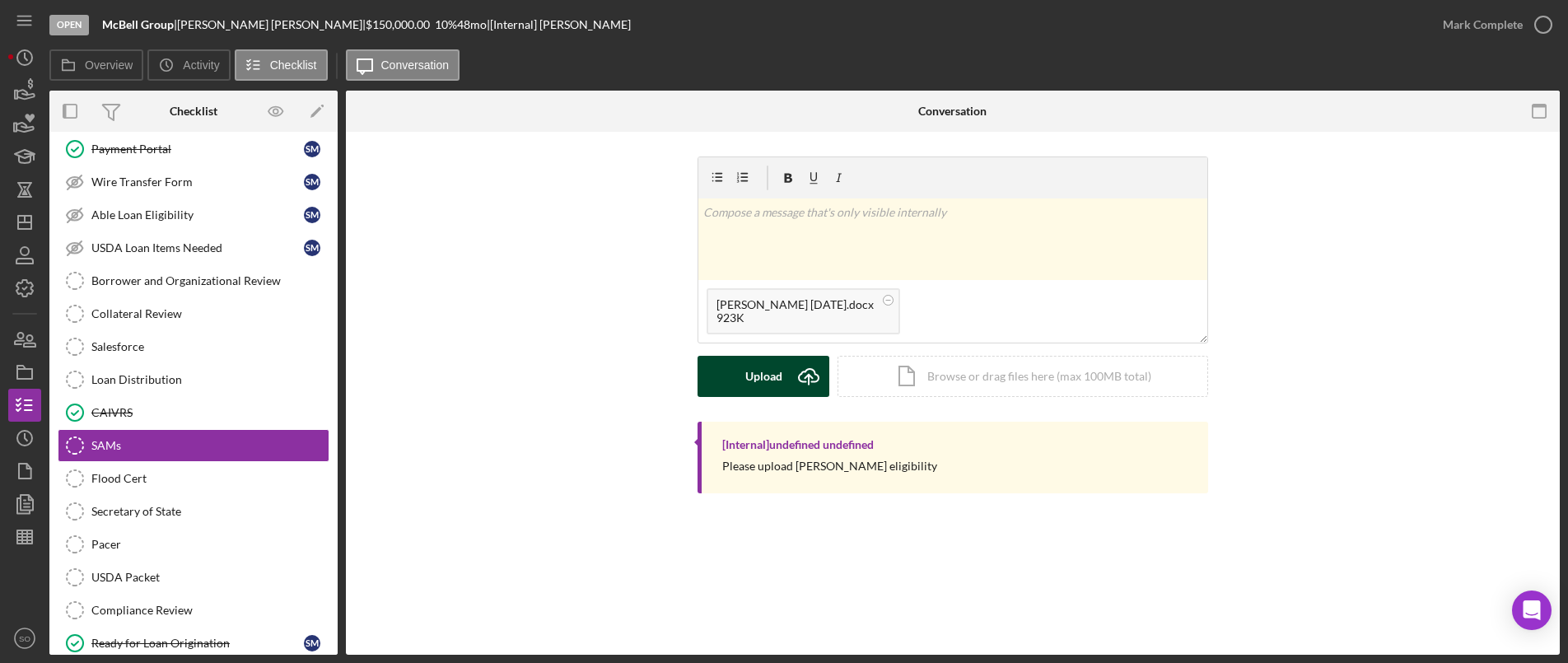
click at [751, 384] on div "Upload" at bounding box center [764, 376] width 37 height 41
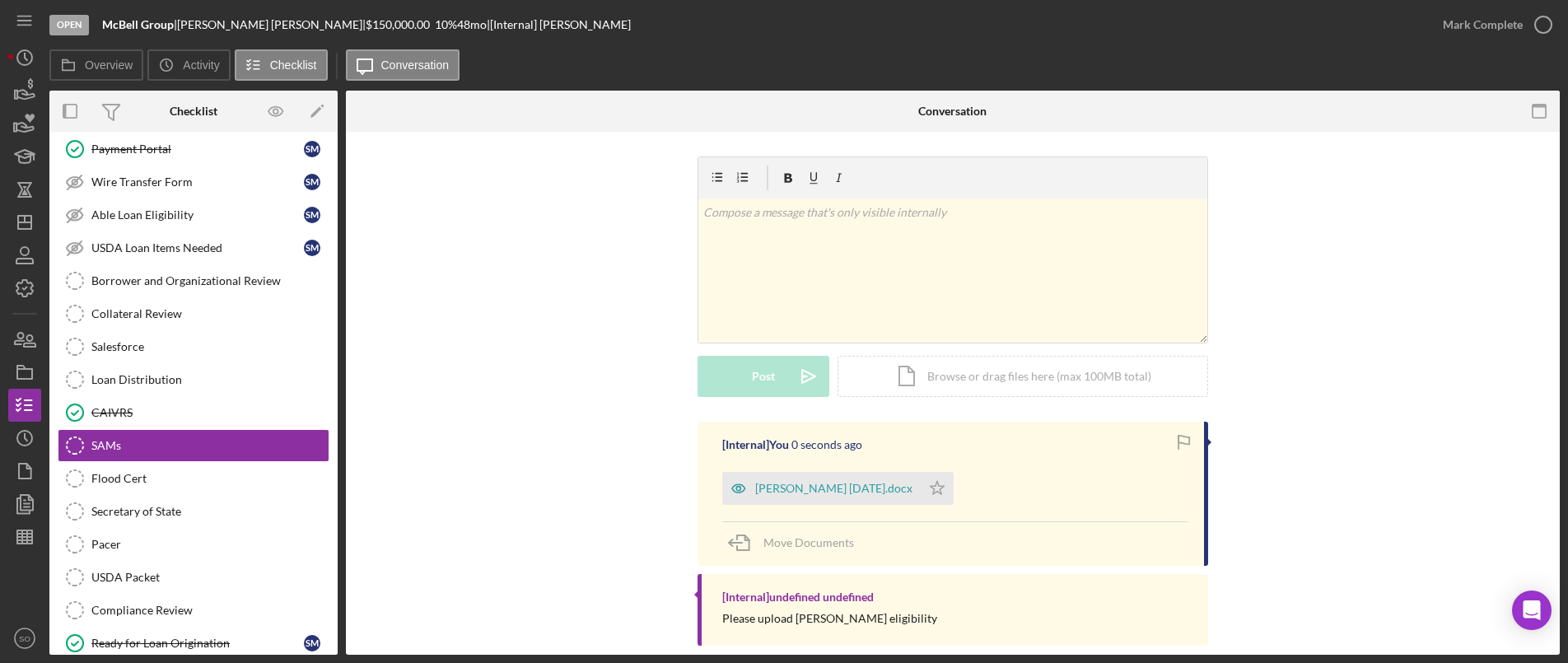
click at [795, 486] on div "SAMS 8.5.25.docx" at bounding box center [833, 488] width 157 height 14
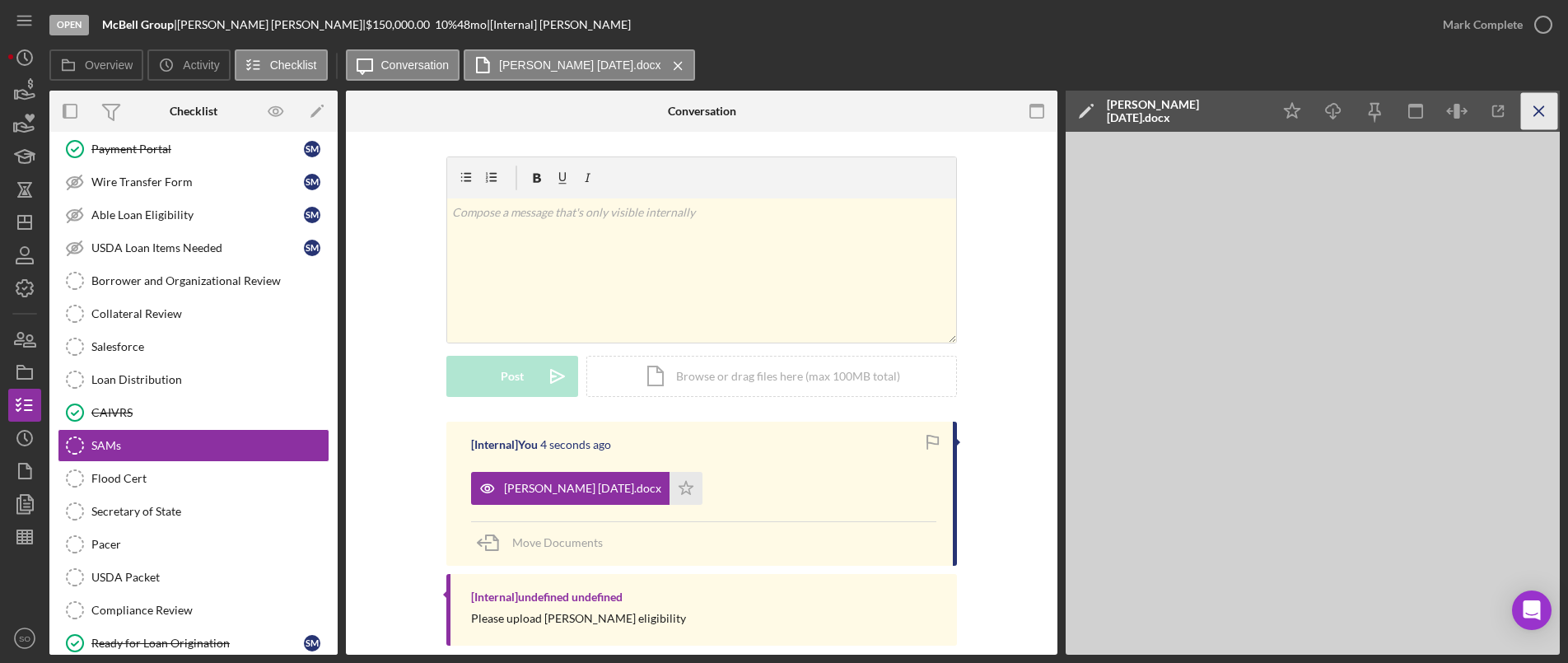
click at [1548, 105] on icon "Icon/Menu Close" at bounding box center [1540, 111] width 37 height 37
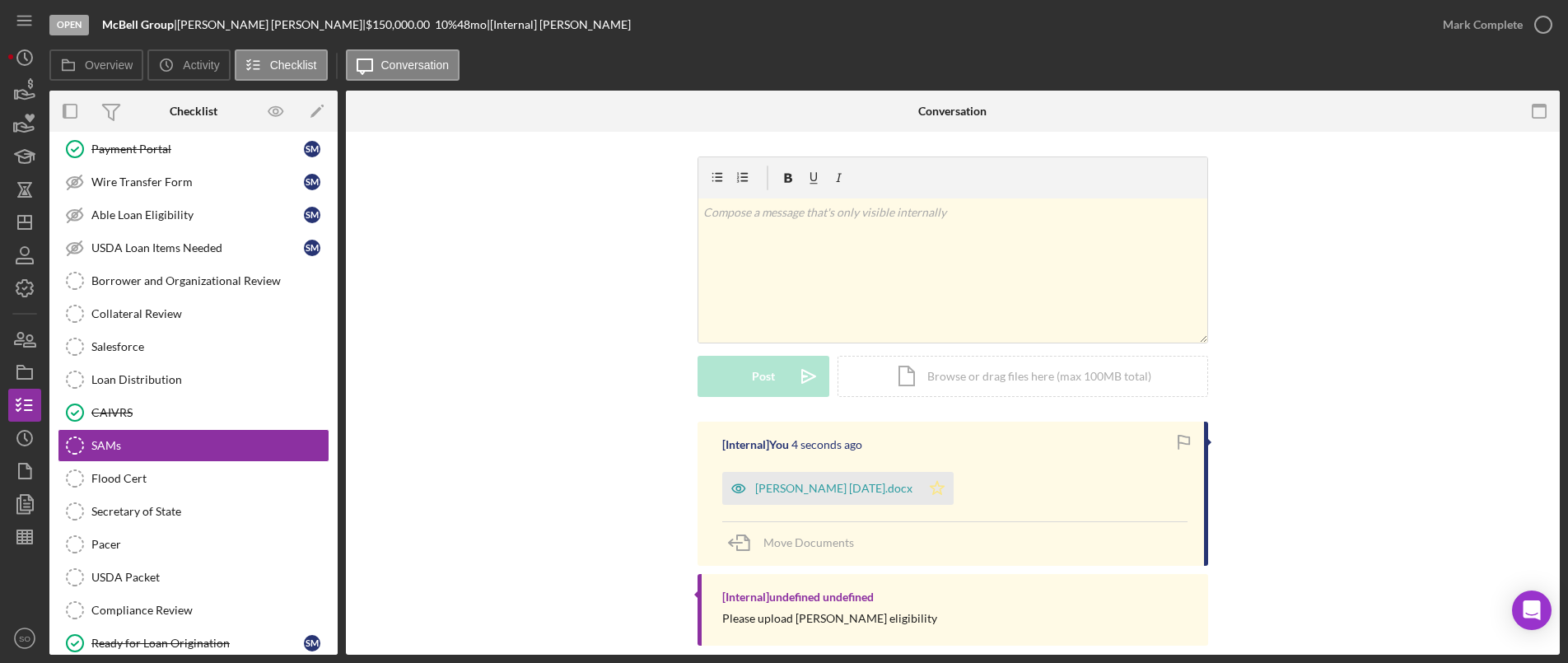
click at [921, 485] on icon "Icon/Star" at bounding box center [937, 488] width 33 height 33
click at [1497, 23] on div "Mark Complete" at bounding box center [1483, 24] width 80 height 33
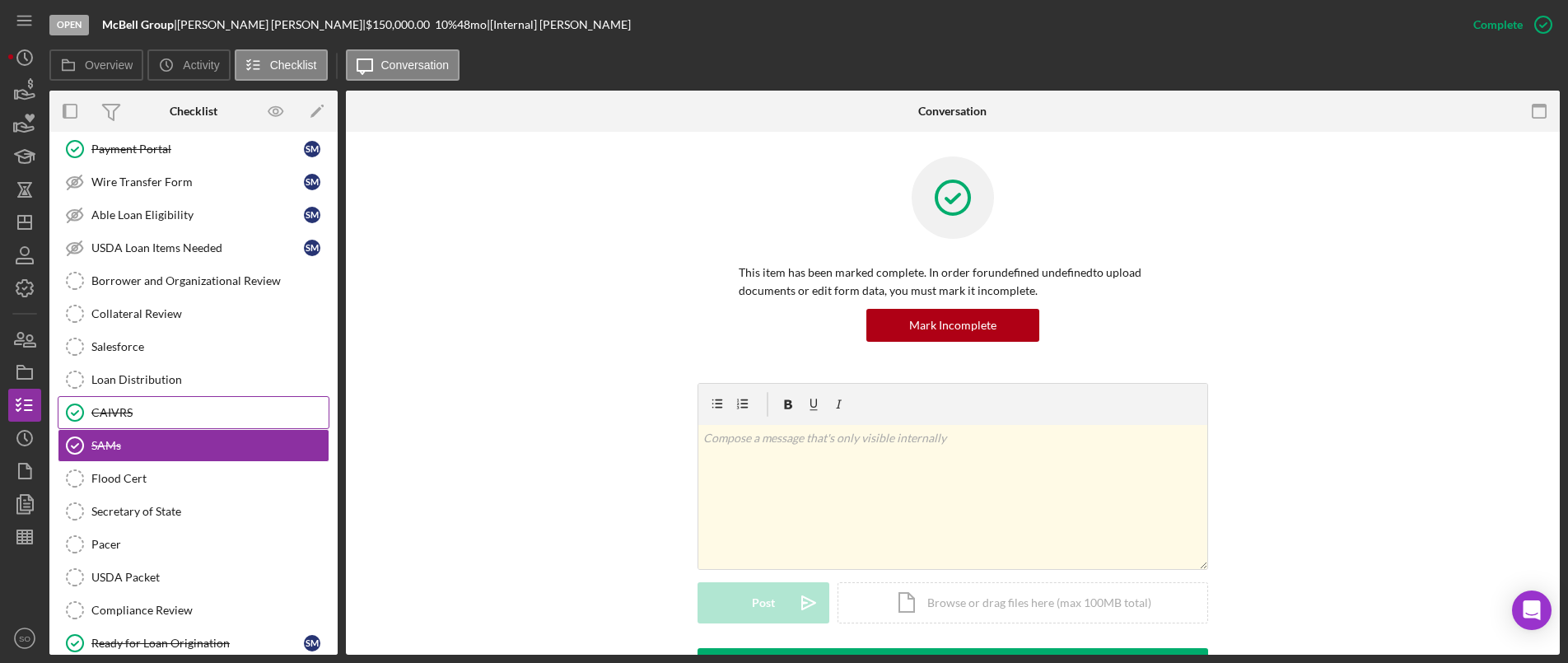
click at [217, 415] on div "CAIVRS" at bounding box center [210, 412] width 237 height 14
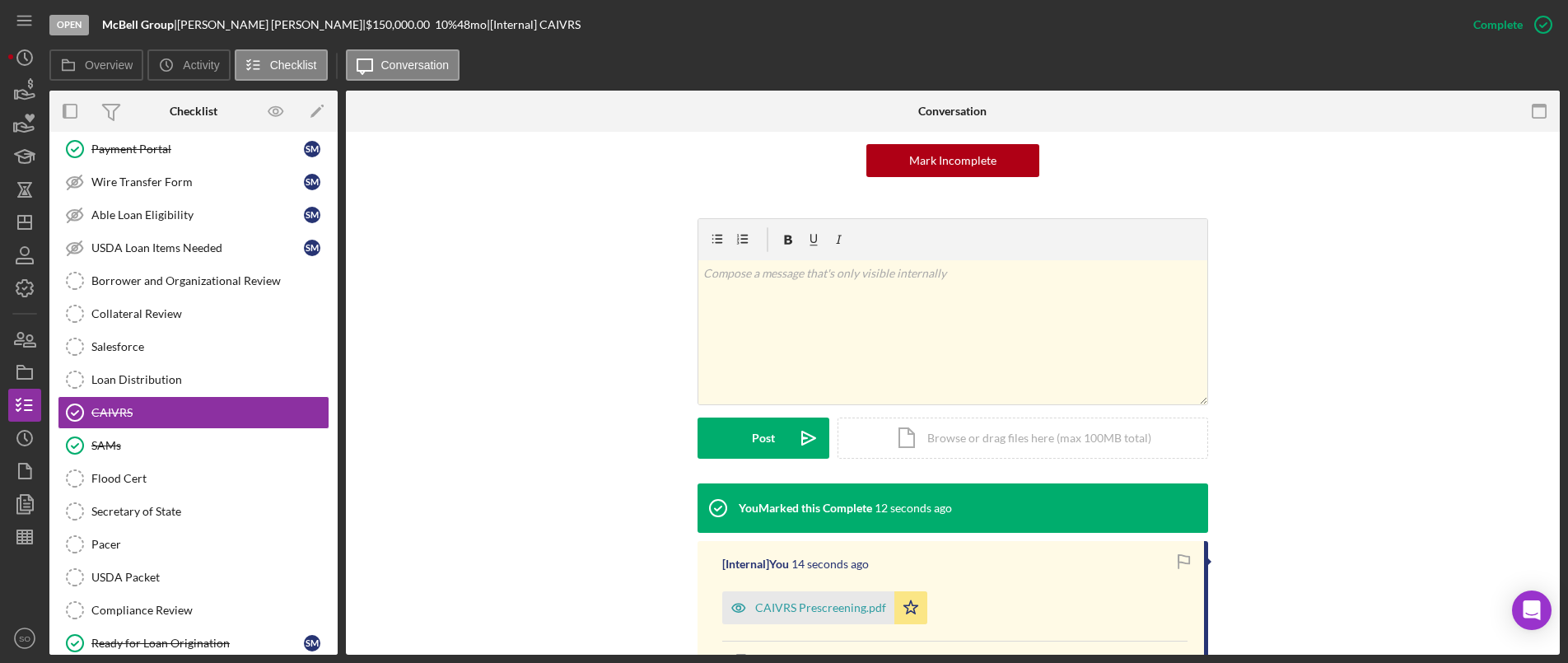
scroll to position [247, 0]
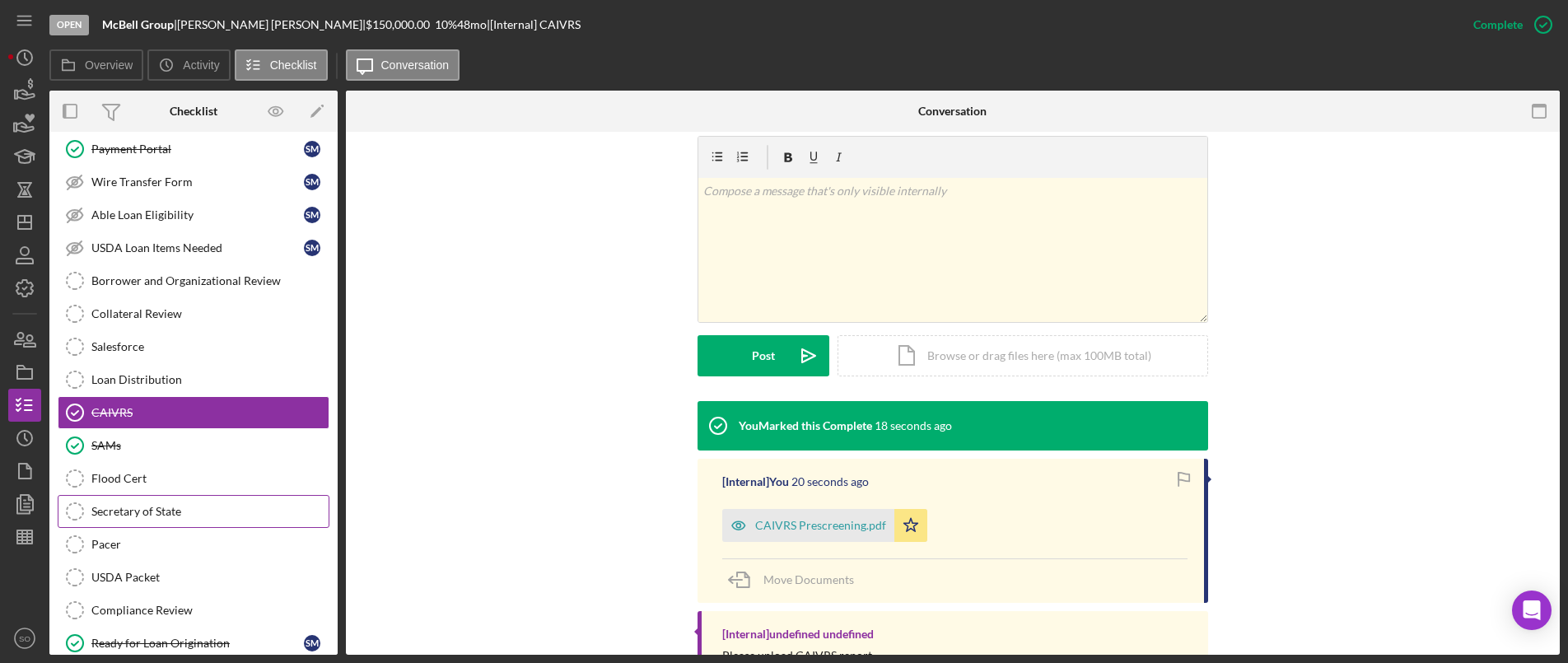
click at [167, 508] on div "Secretary of State" at bounding box center [210, 512] width 237 height 14
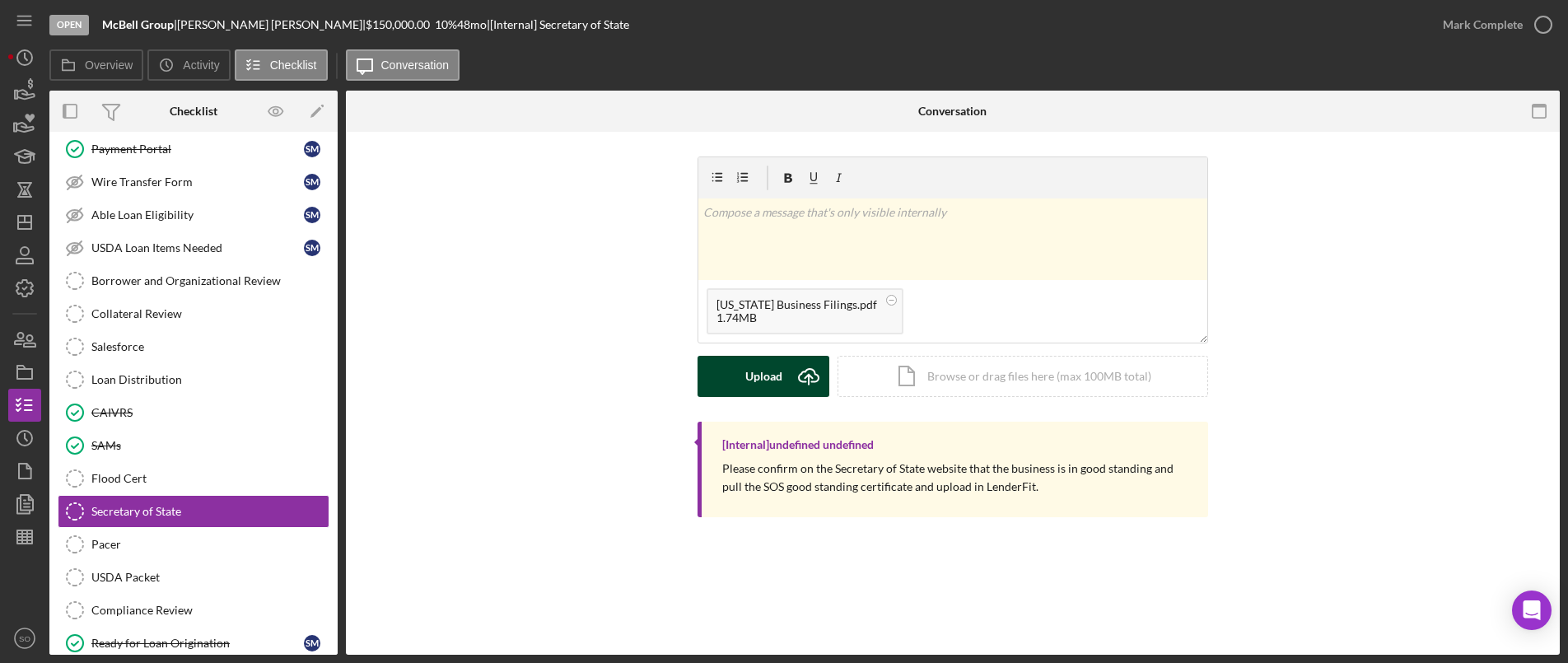
click at [789, 387] on icon "Icon/Upload" at bounding box center [808, 376] width 41 height 41
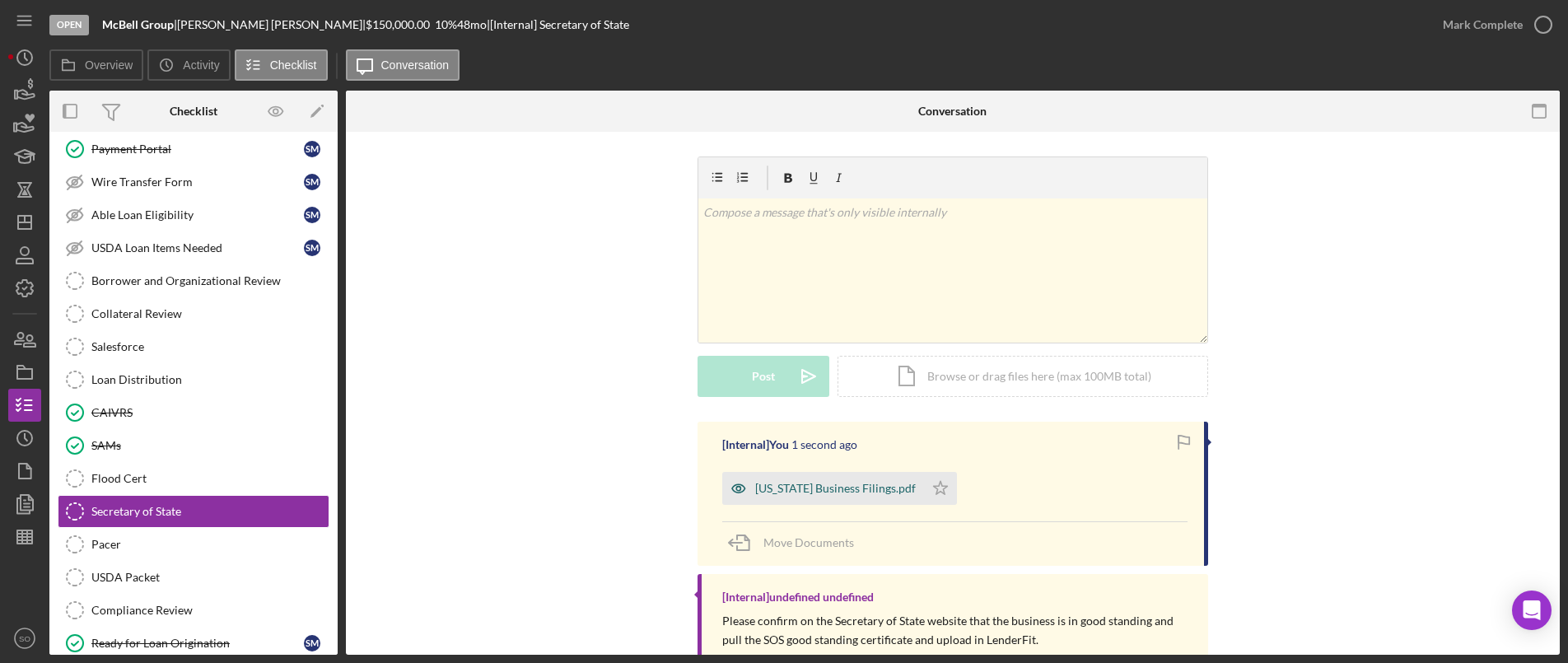
click at [882, 494] on div "[US_STATE] Business Filings.pdf" at bounding box center [835, 488] width 161 height 14
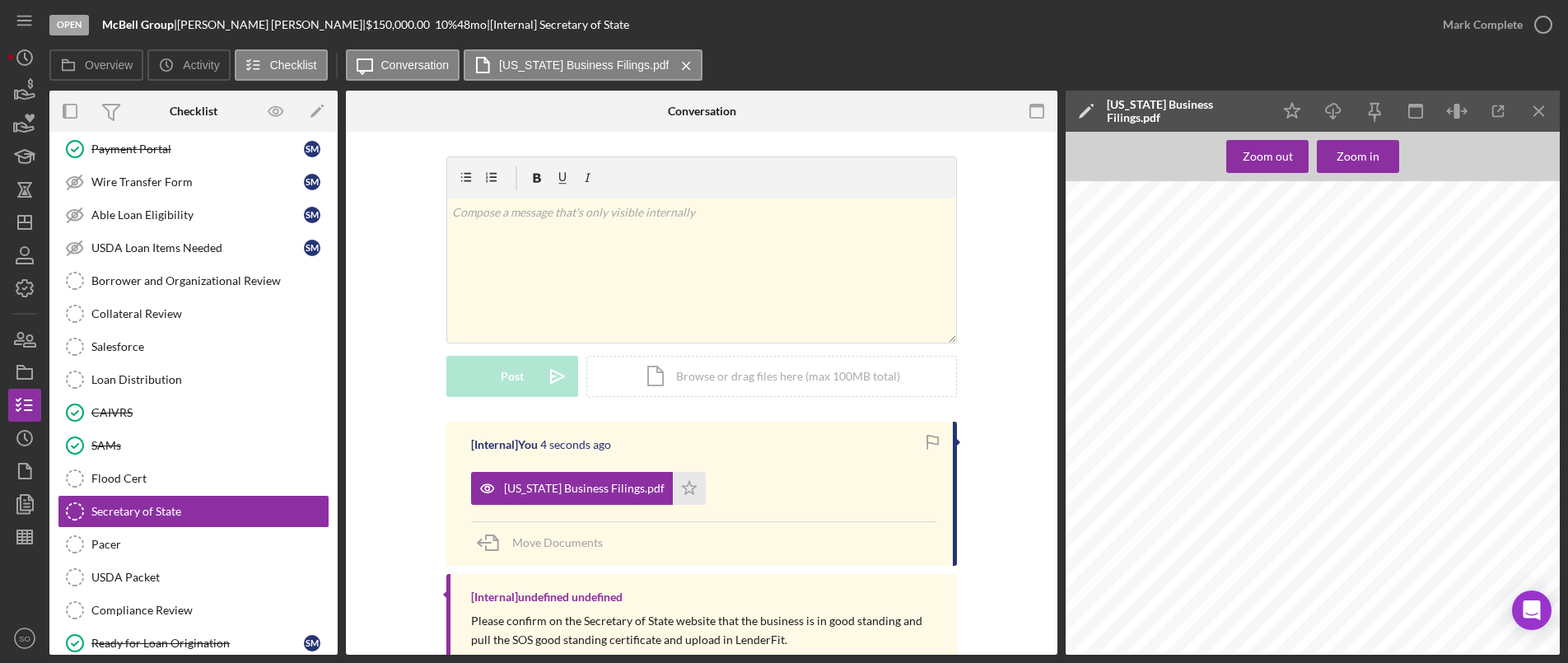
scroll to position [330, 0]
click at [1534, 22] on icon "button" at bounding box center [1544, 24] width 41 height 41
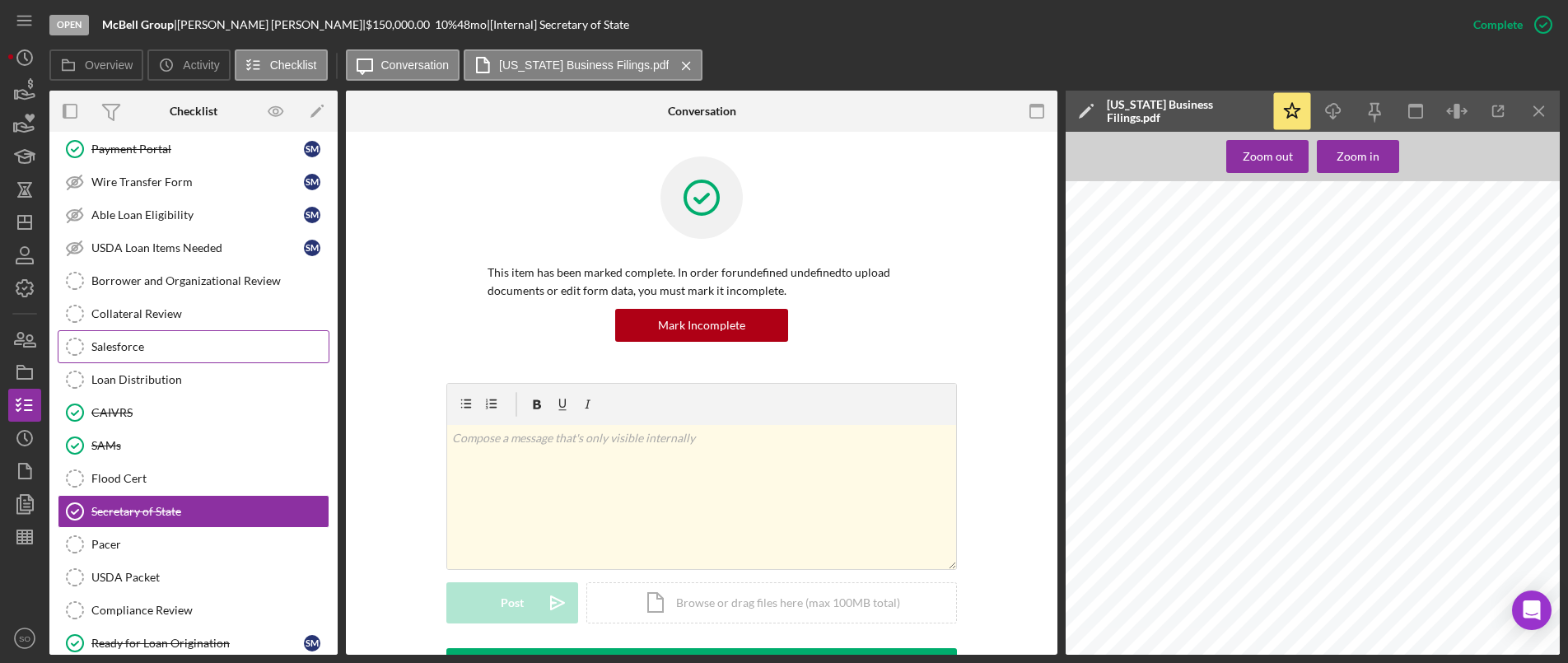
click at [164, 349] on div "Salesforce" at bounding box center [210, 347] width 237 height 14
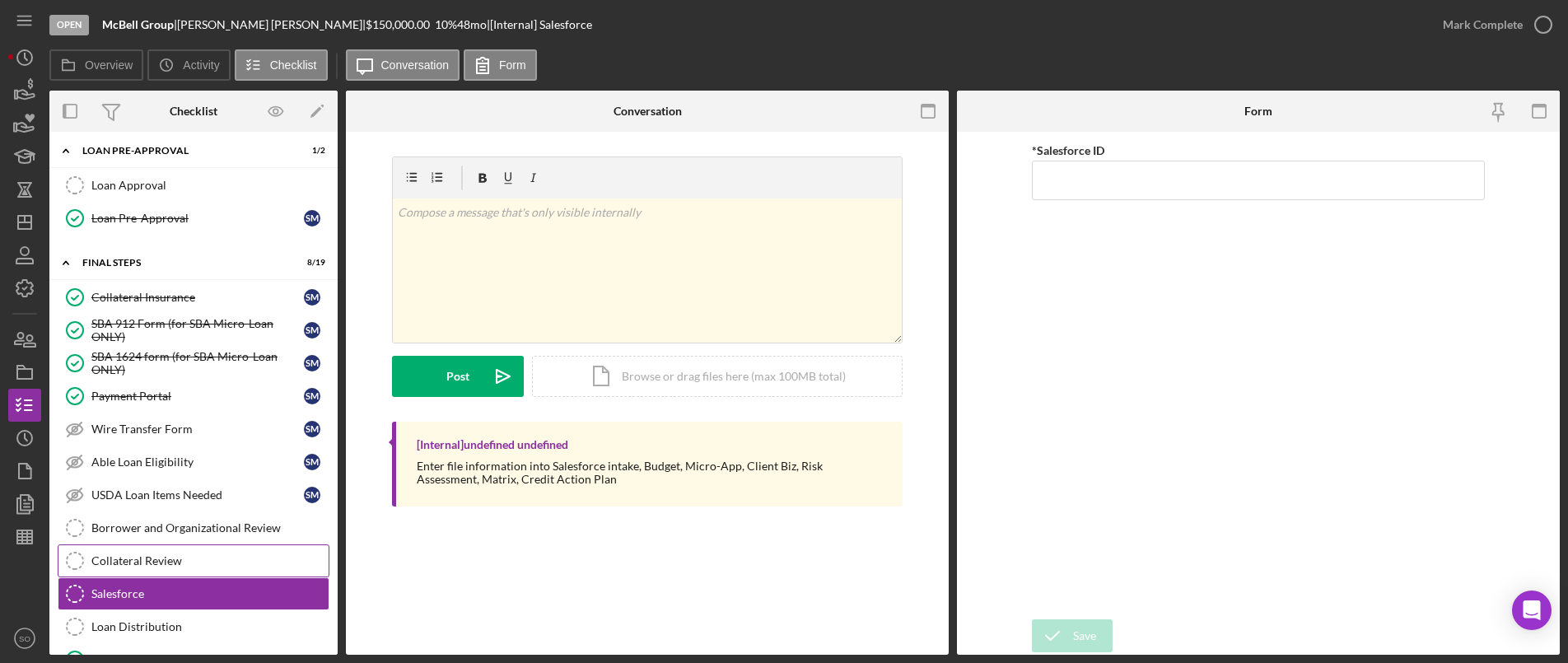
scroll to position [507, 0]
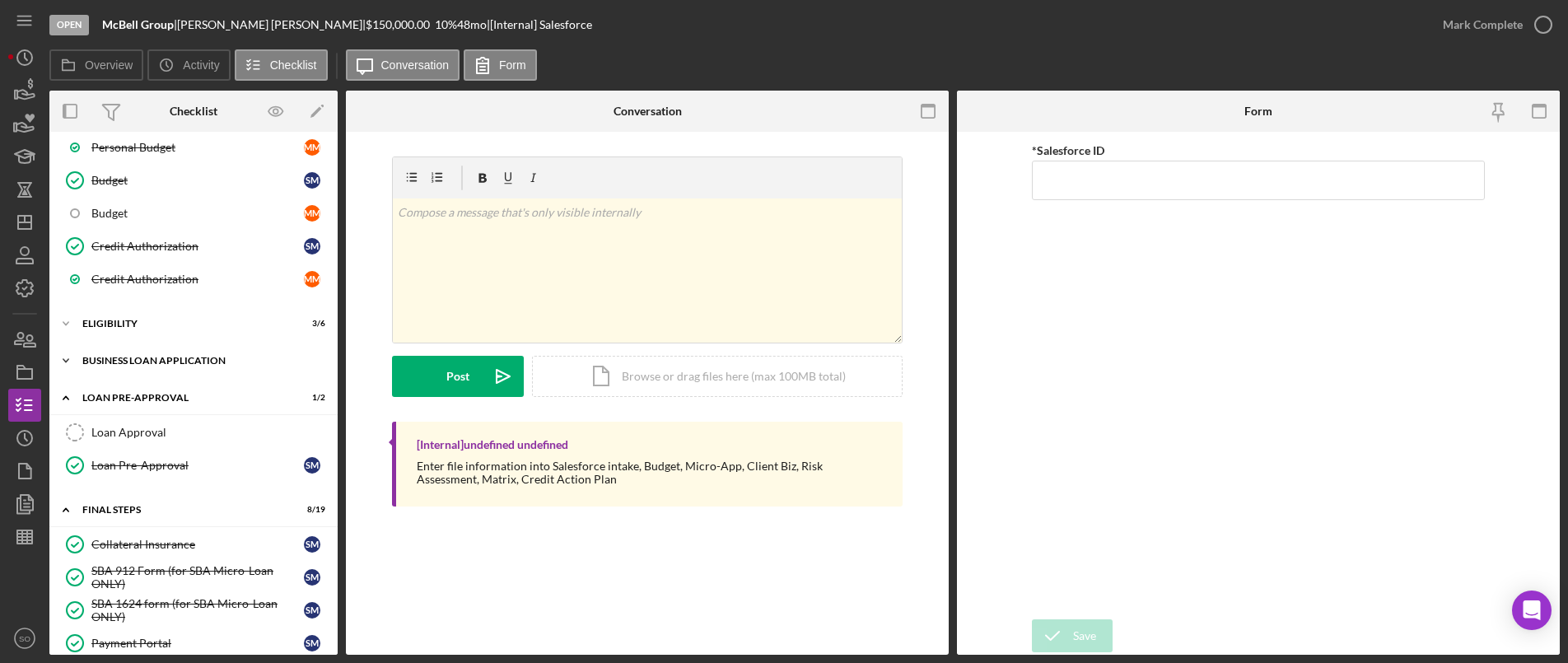
click at [161, 364] on div "BUSINESS LOAN APPLICATION" at bounding box center [199, 361] width 235 height 10
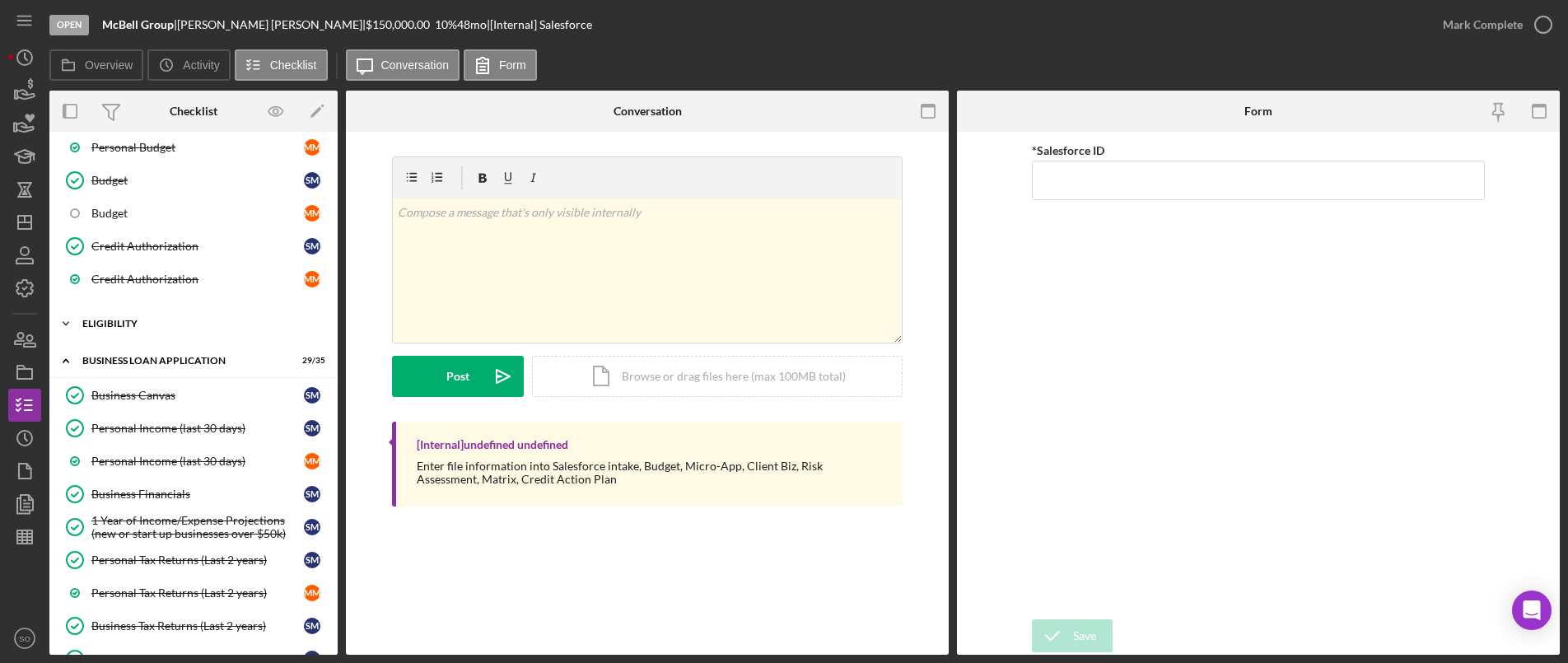
click at [141, 320] on div "ELIGIBILITY" at bounding box center [199, 324] width 235 height 10
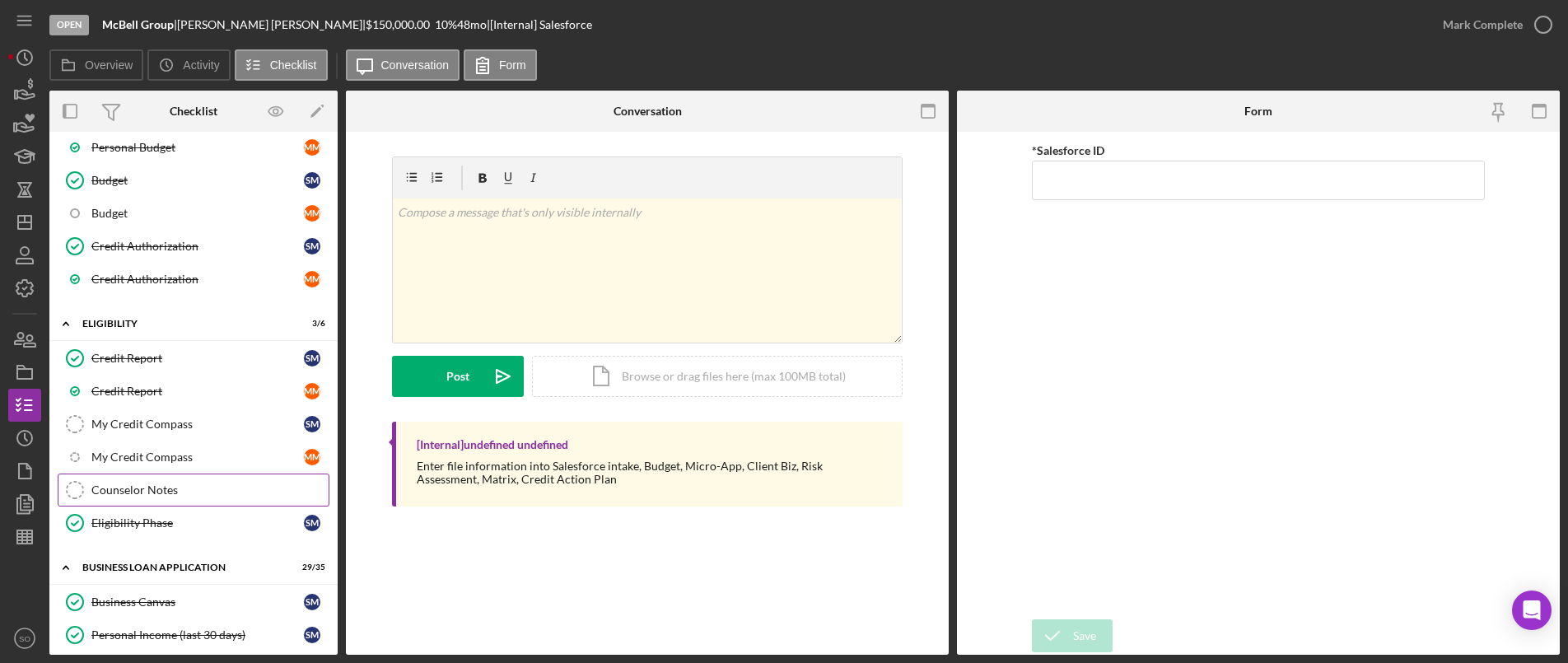
click at [148, 480] on link "Counselor Notes Counselor Notes" at bounding box center [193, 490] width 272 height 33
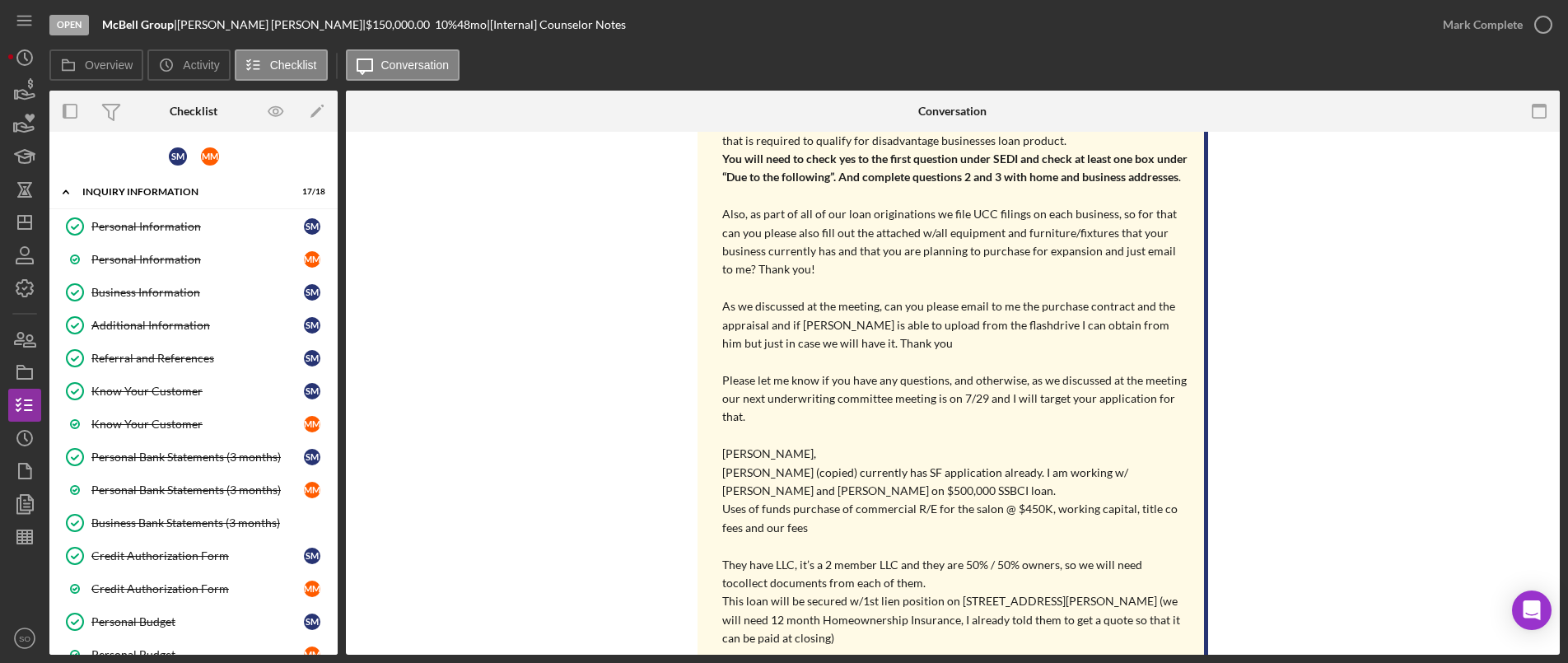
drag, startPoint x: 137, startPoint y: 365, endPoint x: 336, endPoint y: 386, distance: 200.1
click at [137, 365] on div "Referral and References" at bounding box center [198, 359] width 213 height 14
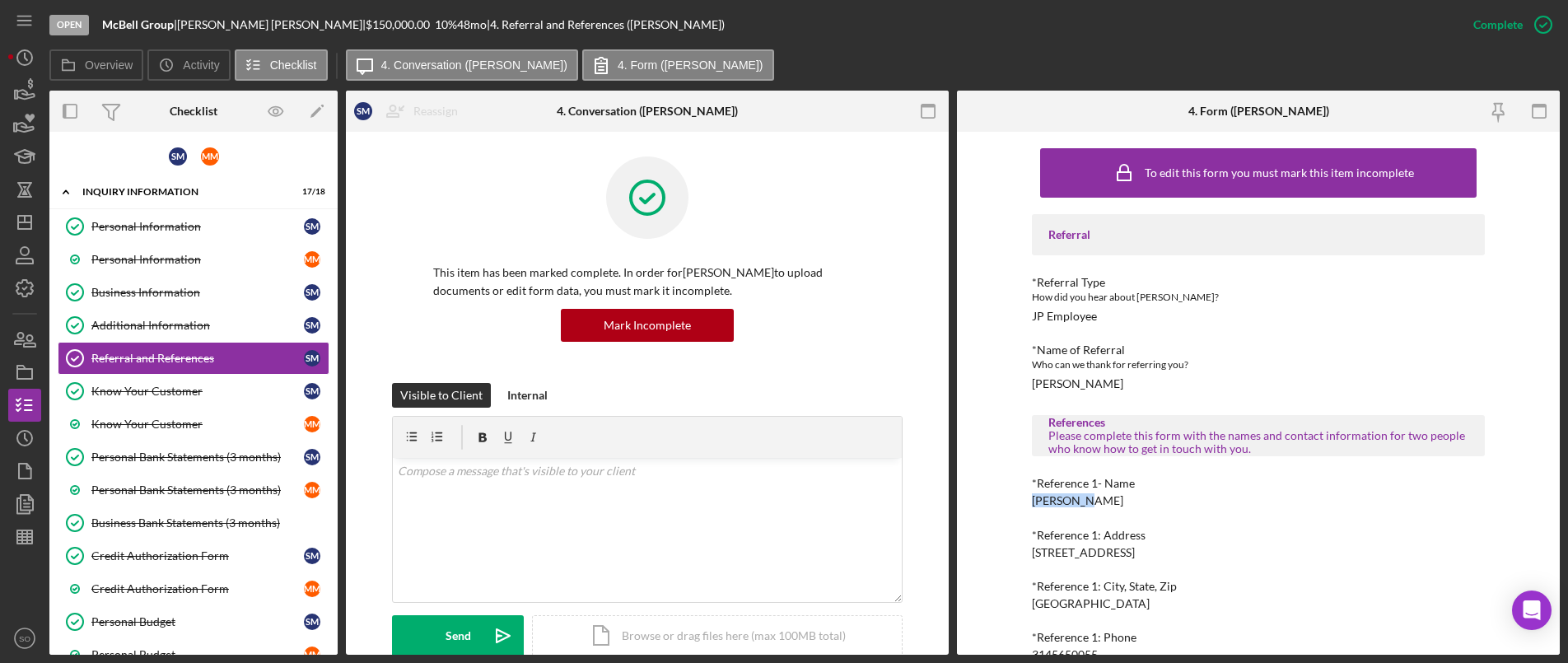
drag, startPoint x: 1051, startPoint y: 503, endPoint x: 999, endPoint y: 504, distance: 52.0
click at [999, 504] on div "To edit this form you must mark this item incomplete Referral *Referral Type Ho…" at bounding box center [1258, 393] width 603 height 523
copy div "Leo Barge"
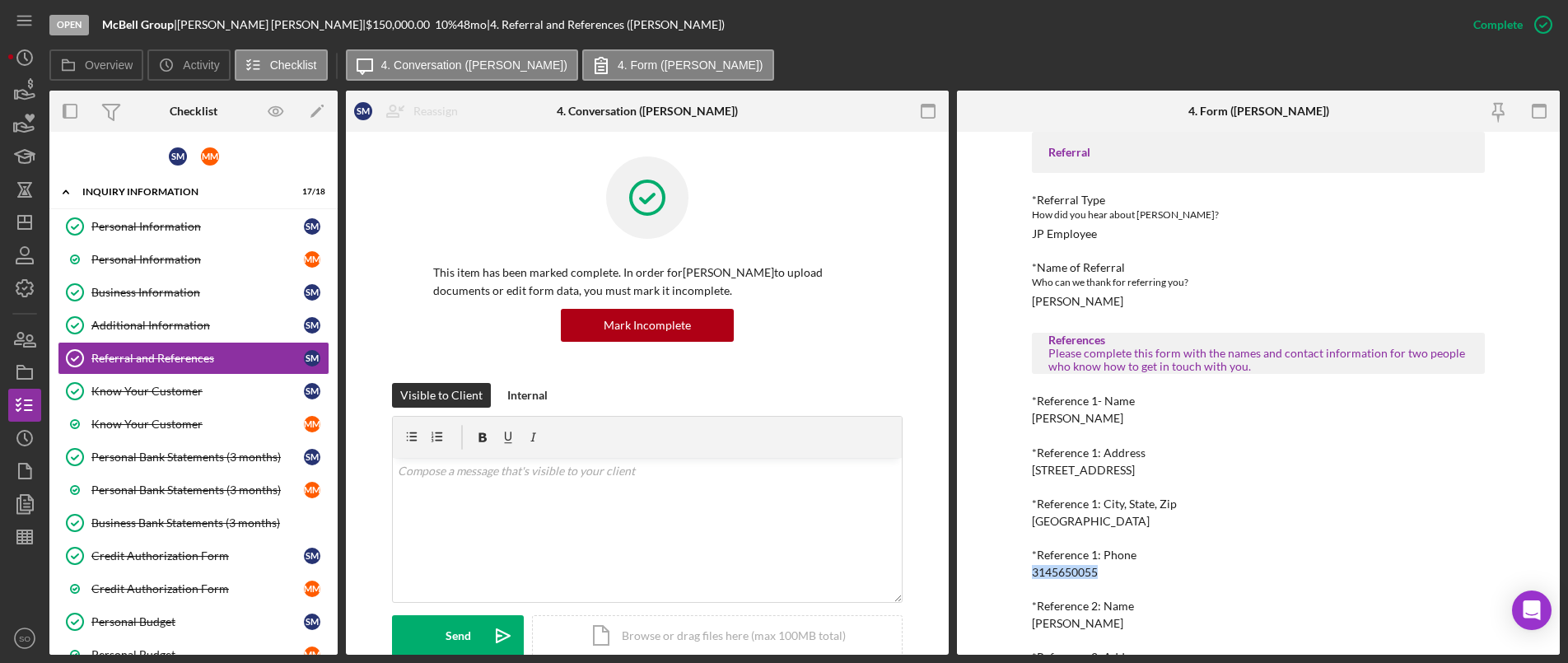
drag, startPoint x: 1105, startPoint y: 571, endPoint x: 1020, endPoint y: 571, distance: 85.0
click at [1020, 571] on div "To edit this form you must mark this item incomplete Referral *Referral Type Ho…" at bounding box center [1258, 393] width 603 height 523
copy div "3145650055"
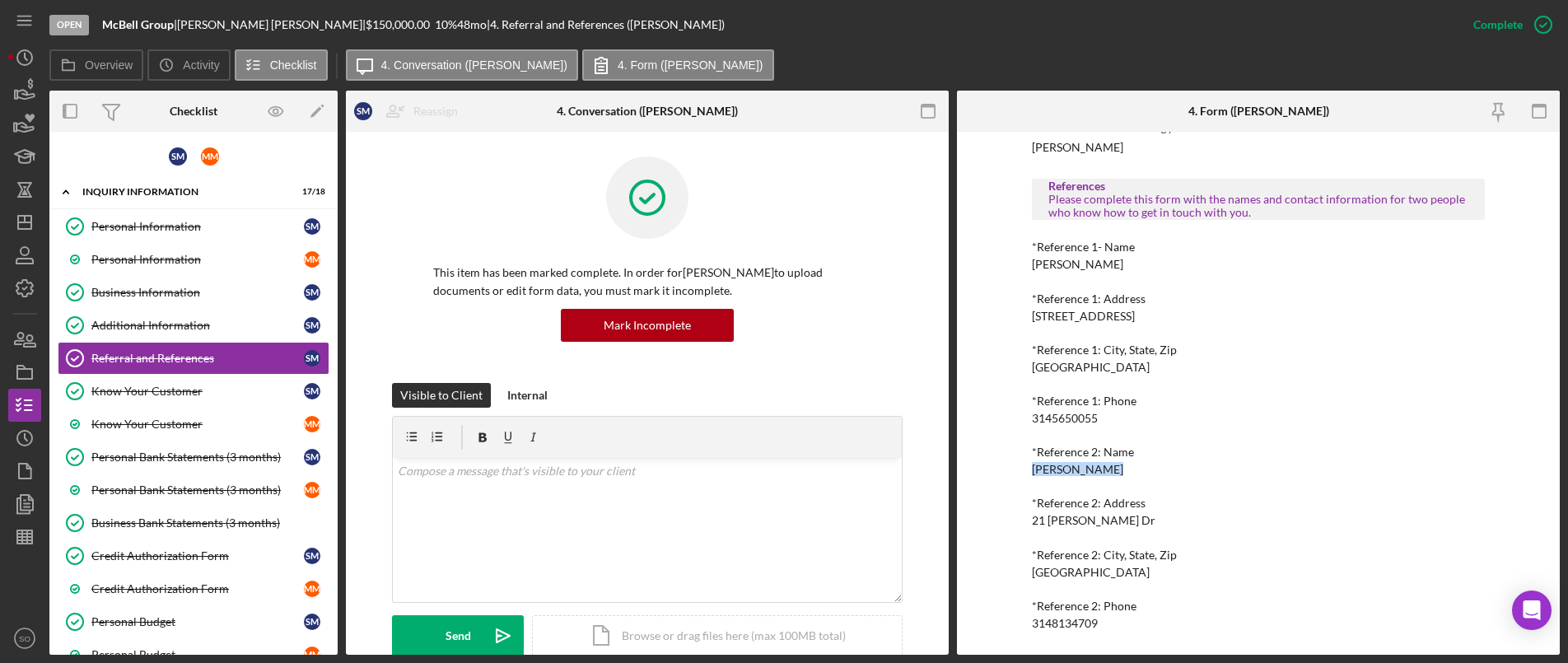
drag, startPoint x: 1098, startPoint y: 466, endPoint x: 1018, endPoint y: 468, distance: 80.0
click at [1018, 468] on div "To edit this form you must mark this item incomplete Referral *Referral Type Ho…" at bounding box center [1258, 393] width 603 height 523
copy div "Demetris Bell"
click at [1260, 511] on div "*Reference 2: Address 21 McNulty Dr" at bounding box center [1258, 511] width 452 height 30
drag, startPoint x: 1101, startPoint y: 619, endPoint x: 1000, endPoint y: 628, distance: 101.4
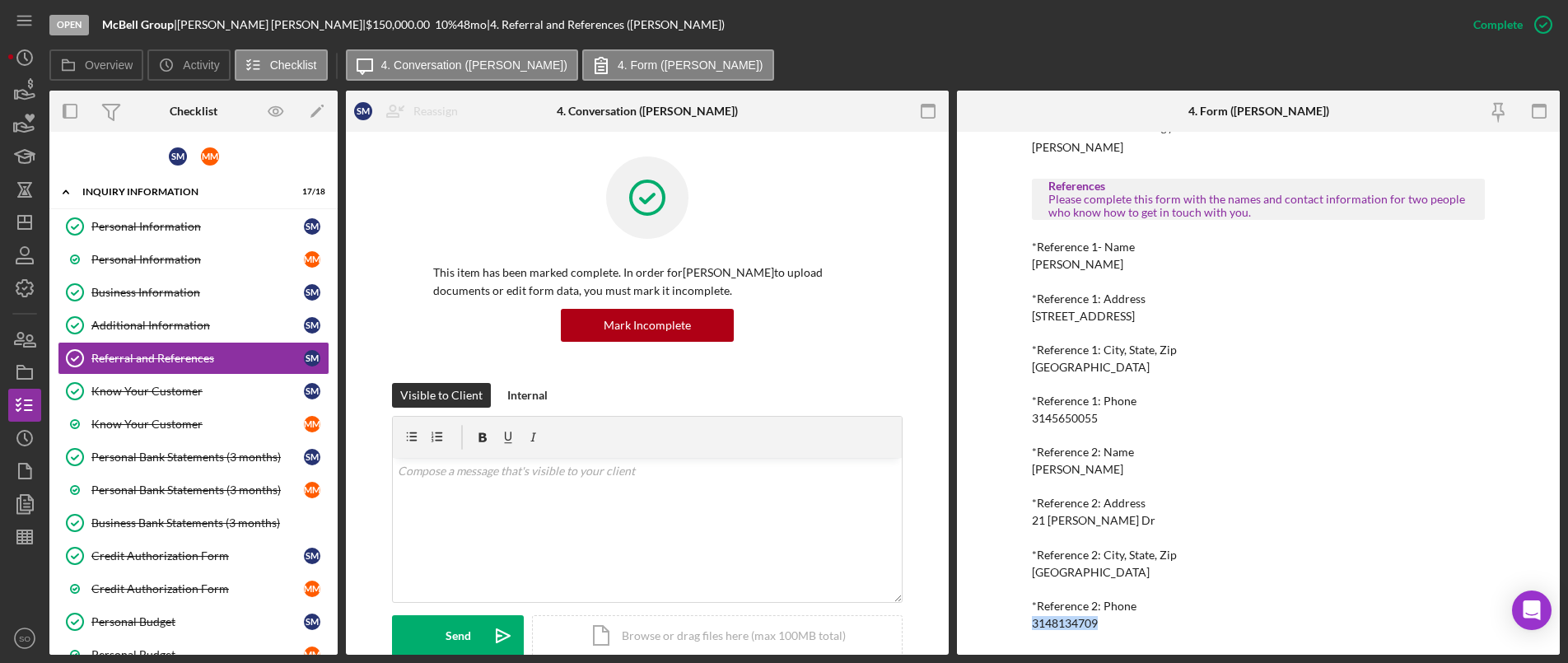
click at [1000, 628] on div "To edit this form you must mark this item incomplete Referral *Referral Type Ho…" at bounding box center [1258, 393] width 603 height 523
copy div "3148134709"
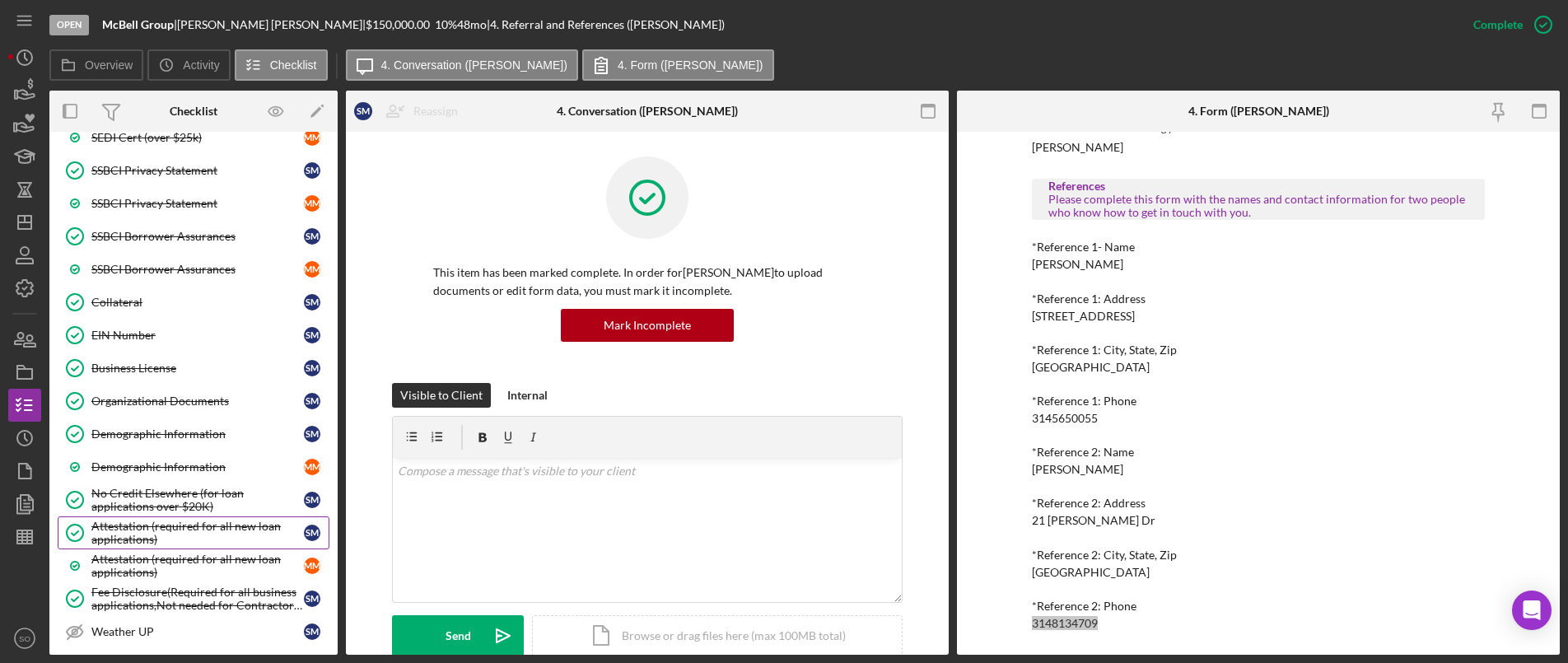
scroll to position [1647, 0]
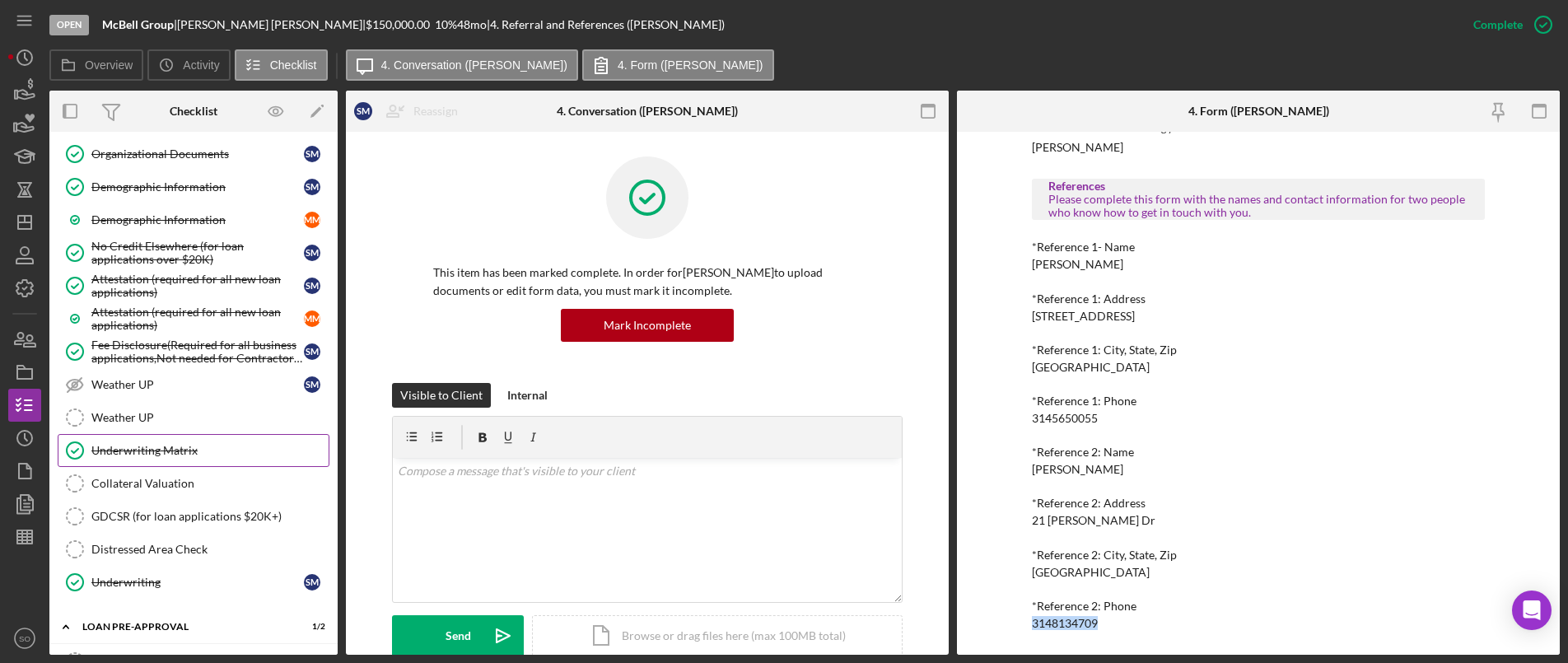
click at [132, 437] on link "Underwriting Matrix Underwriting Matrix" at bounding box center [193, 450] width 272 height 33
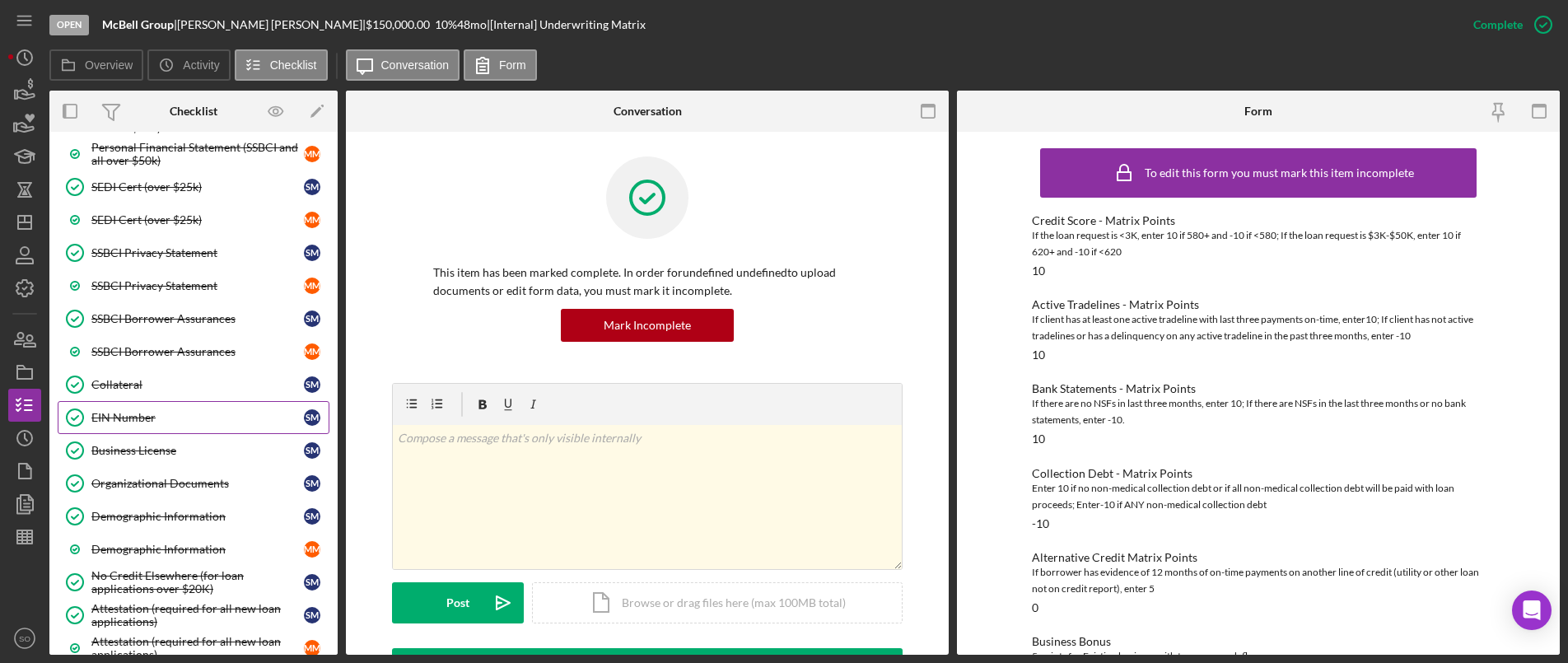
scroll to position [906, 0]
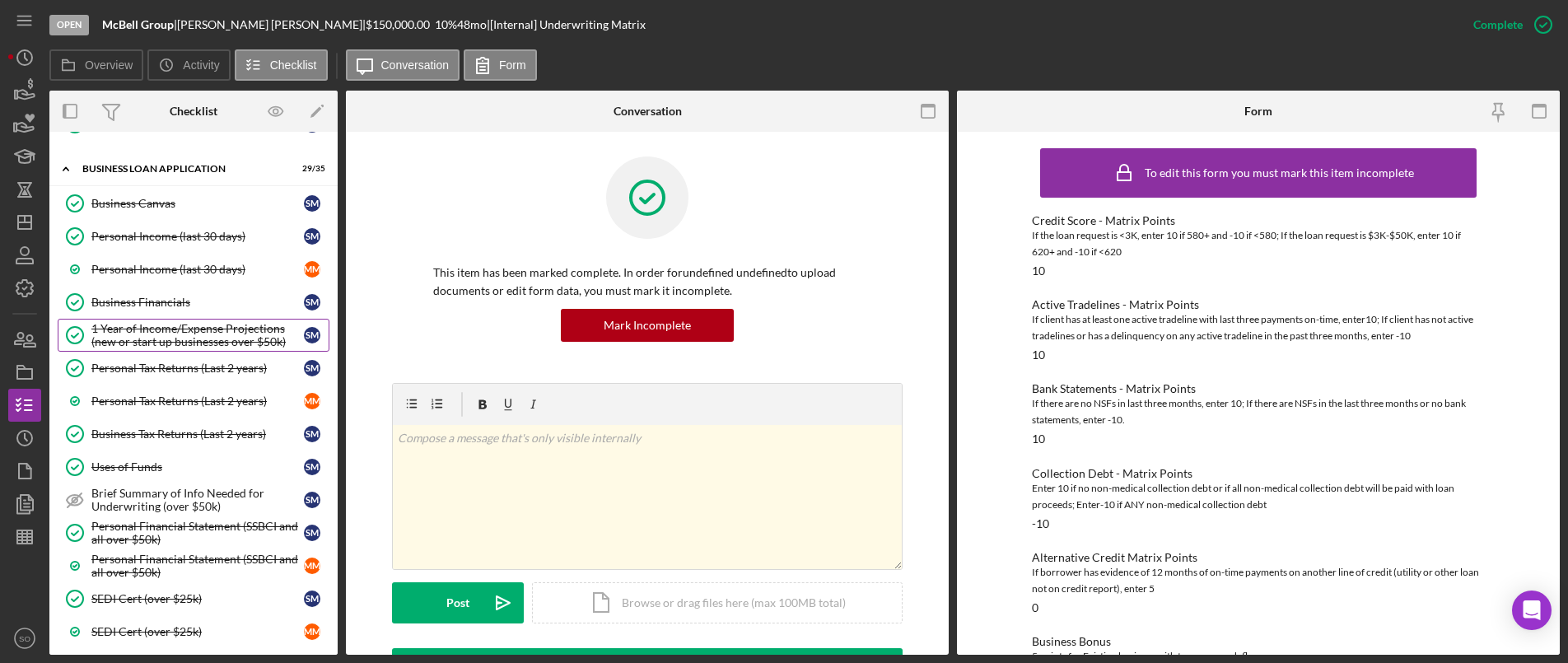
click at [156, 331] on div "1 Year of Income/Expense Projections (new or start up businesses over $50k)" at bounding box center [198, 334] width 213 height 26
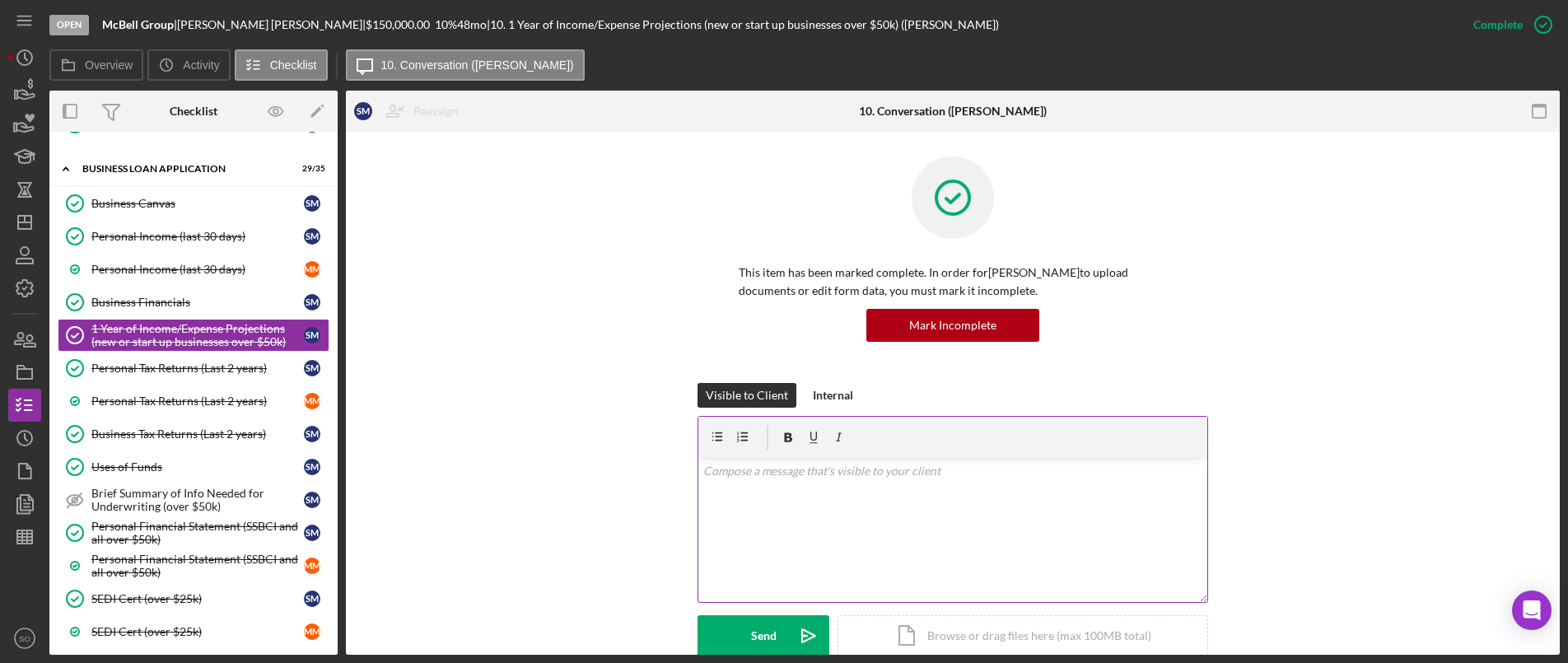
scroll to position [247, 0]
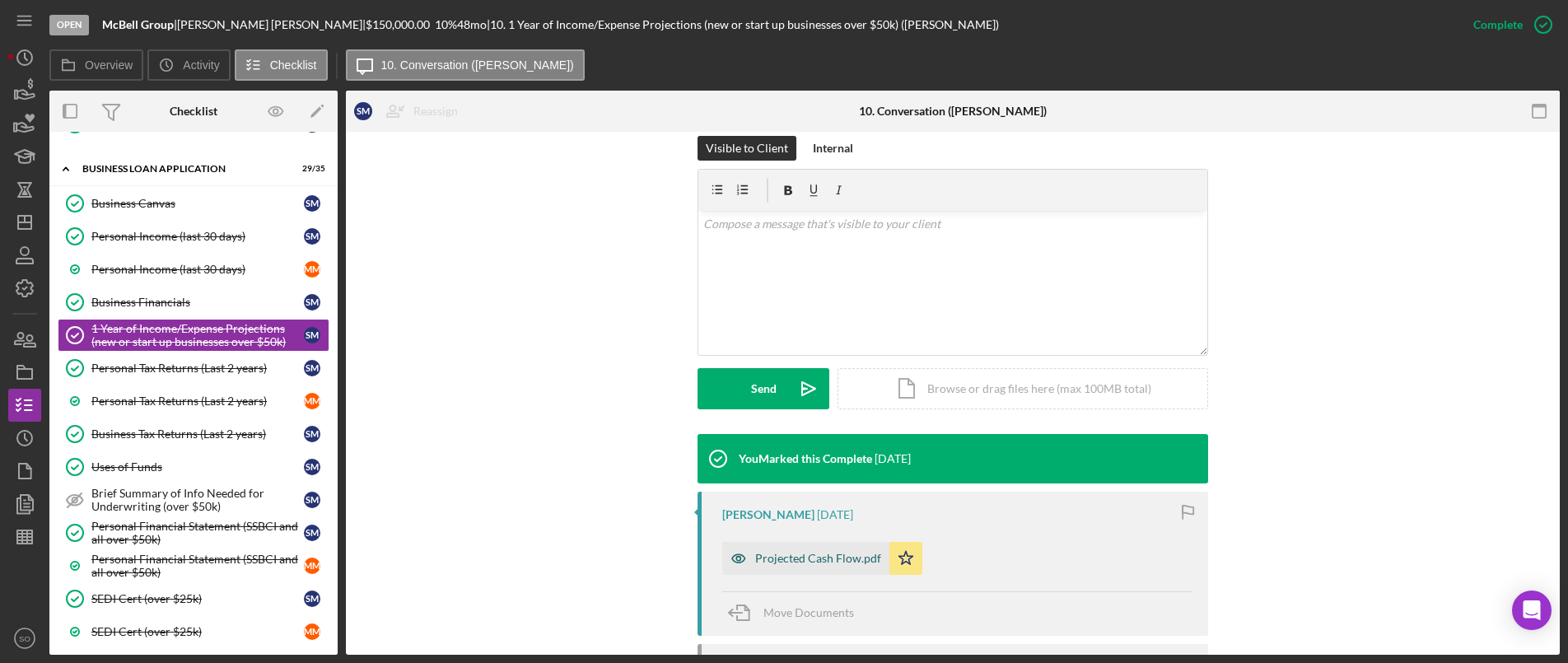
click at [792, 550] on div "Projected Cash Flow.pdf" at bounding box center [805, 559] width 167 height 33
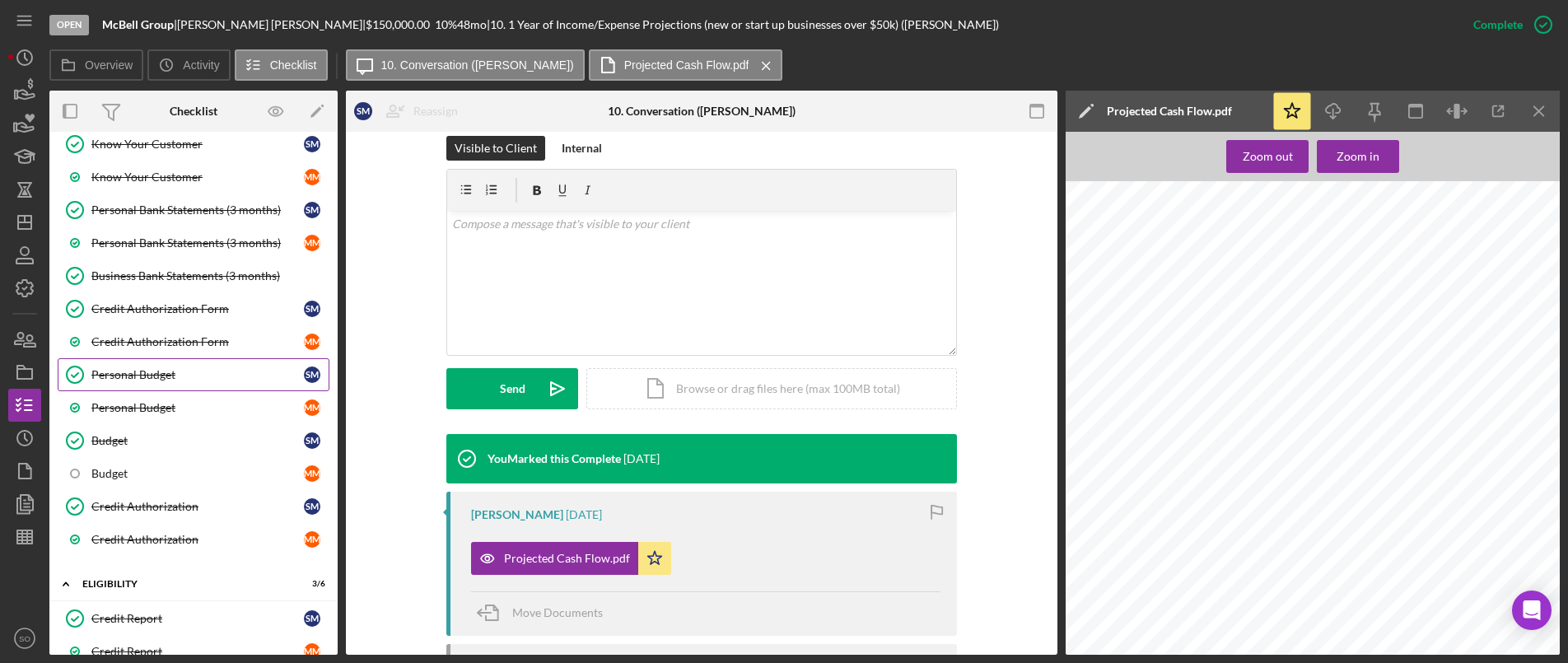
scroll to position [0, 0]
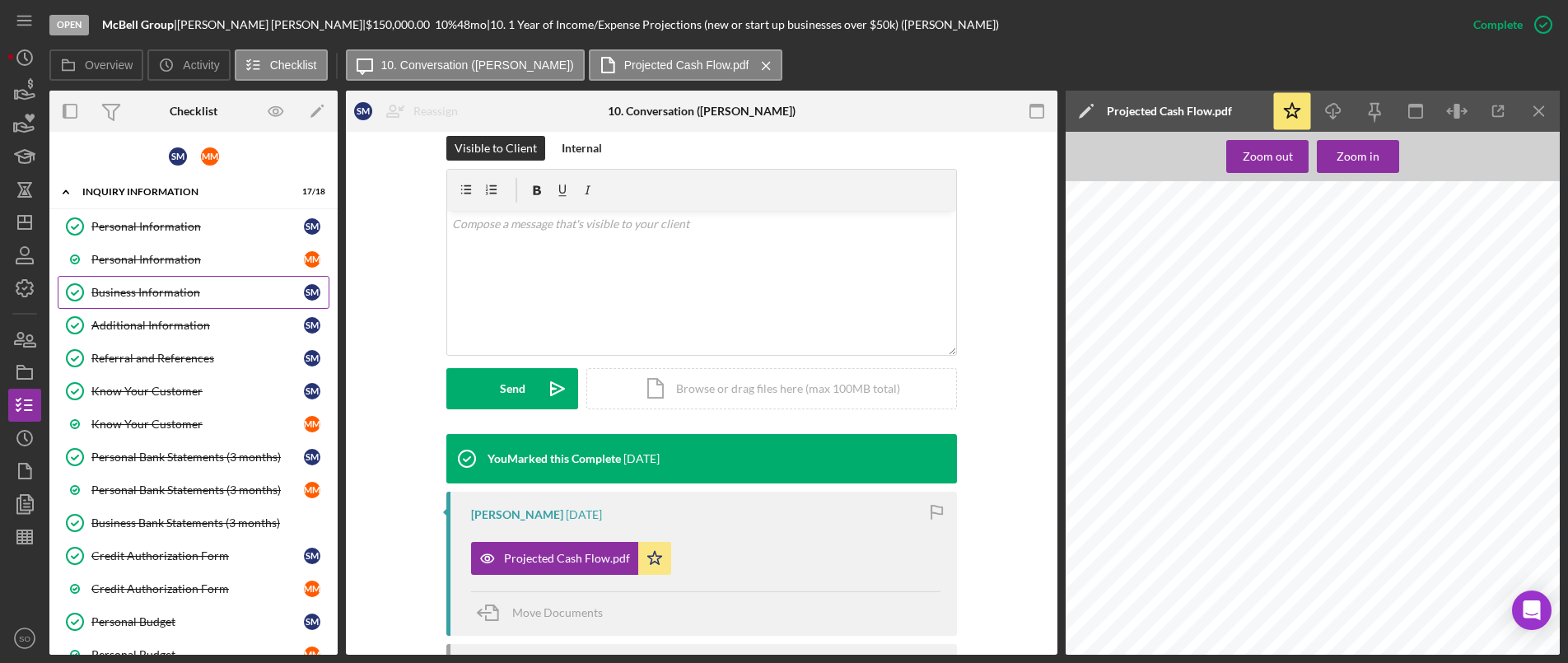
click at [153, 291] on div "Business Information" at bounding box center [198, 292] width 213 height 14
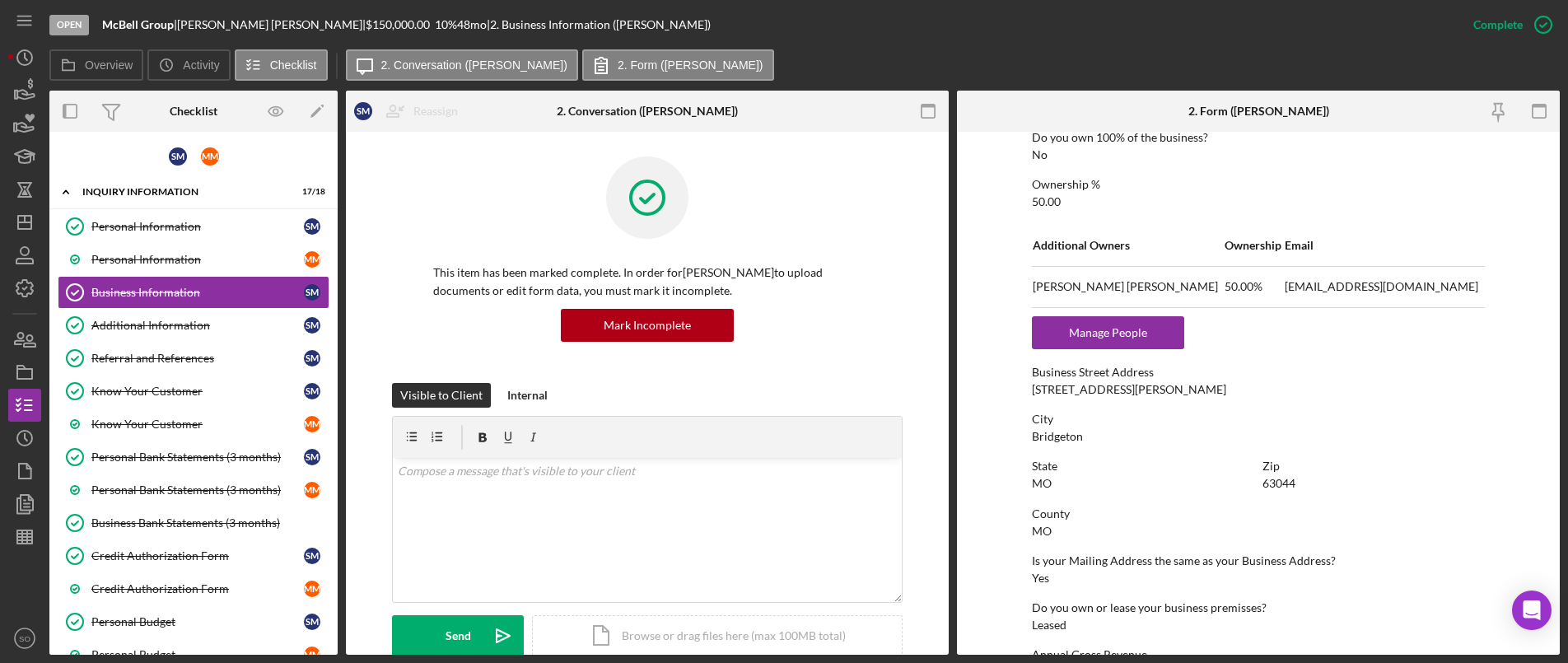
scroll to position [907, 0]
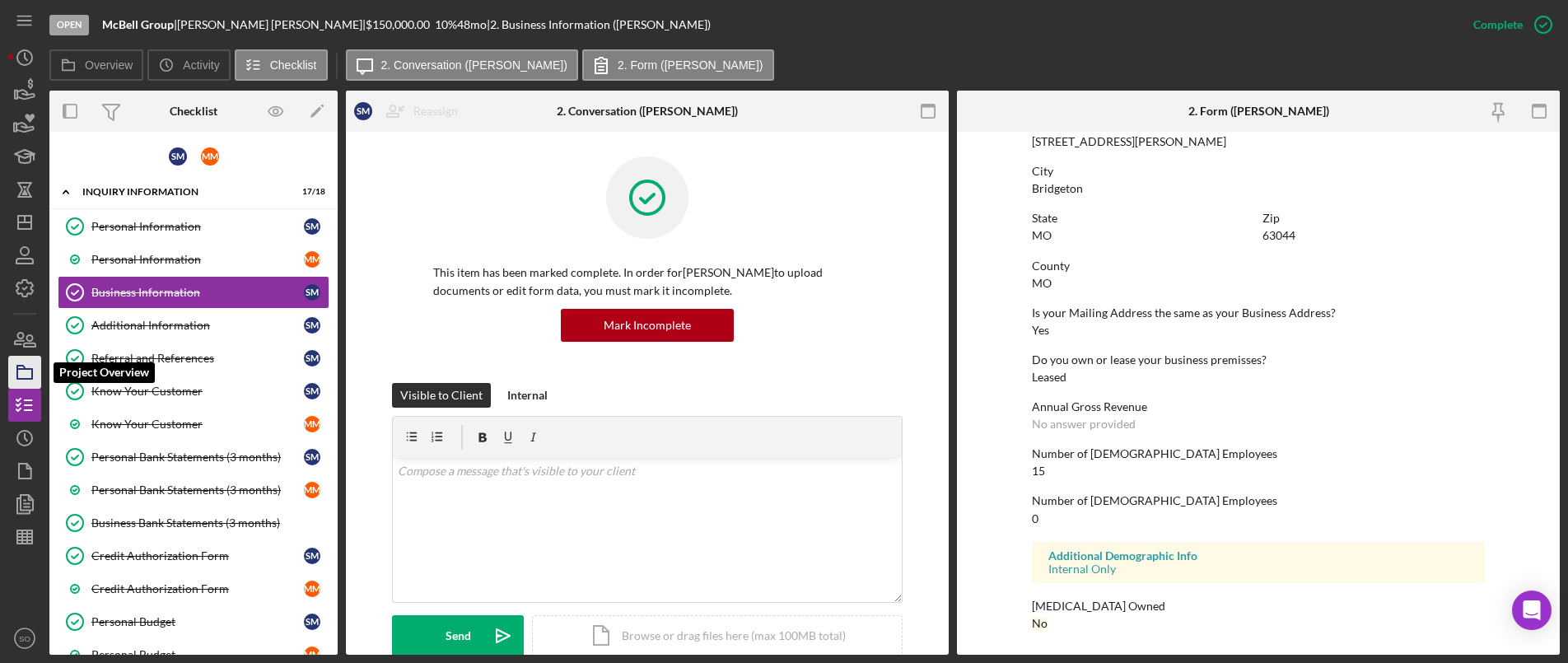
click at [26, 370] on rect "button" at bounding box center [24, 373] width 15 height 10
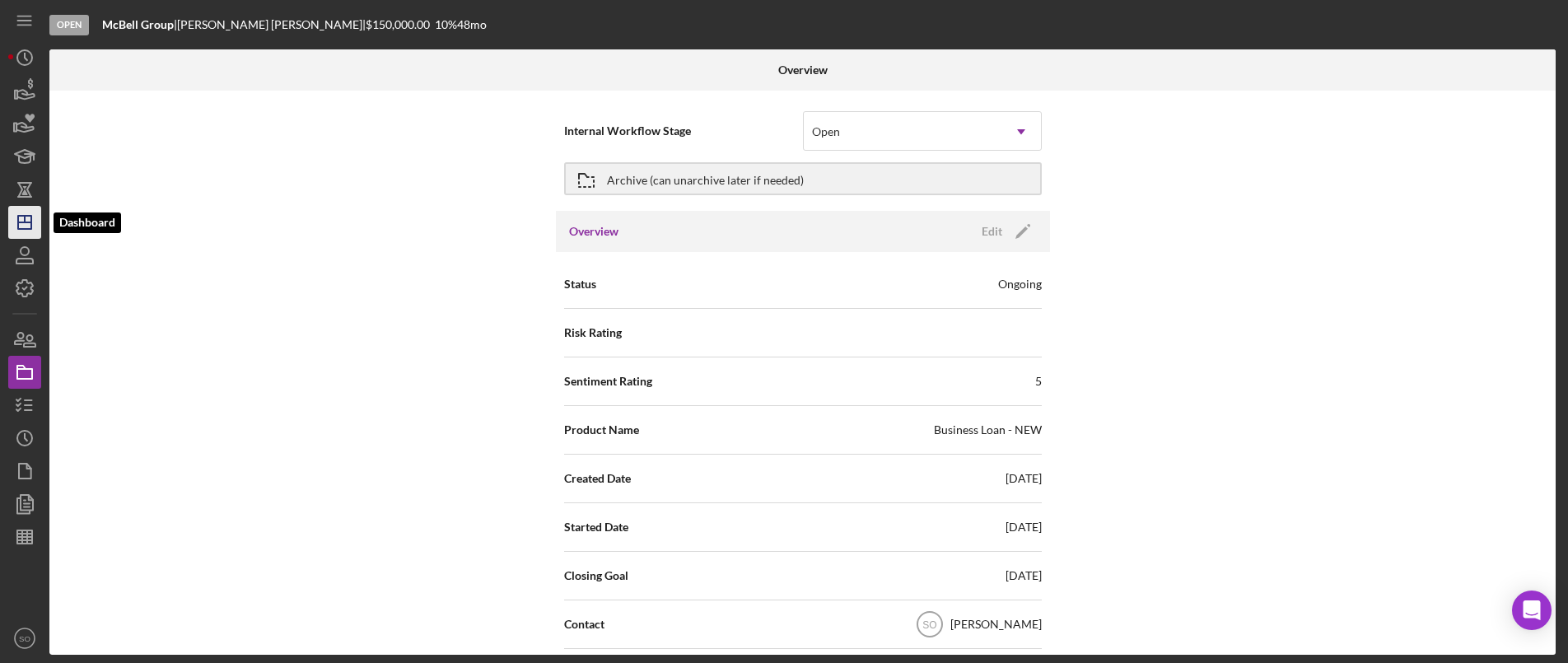
drag, startPoint x: 29, startPoint y: 222, endPoint x: 45, endPoint y: 222, distance: 16.0
click at [29, 222] on line "button" at bounding box center [25, 222] width 14 height 0
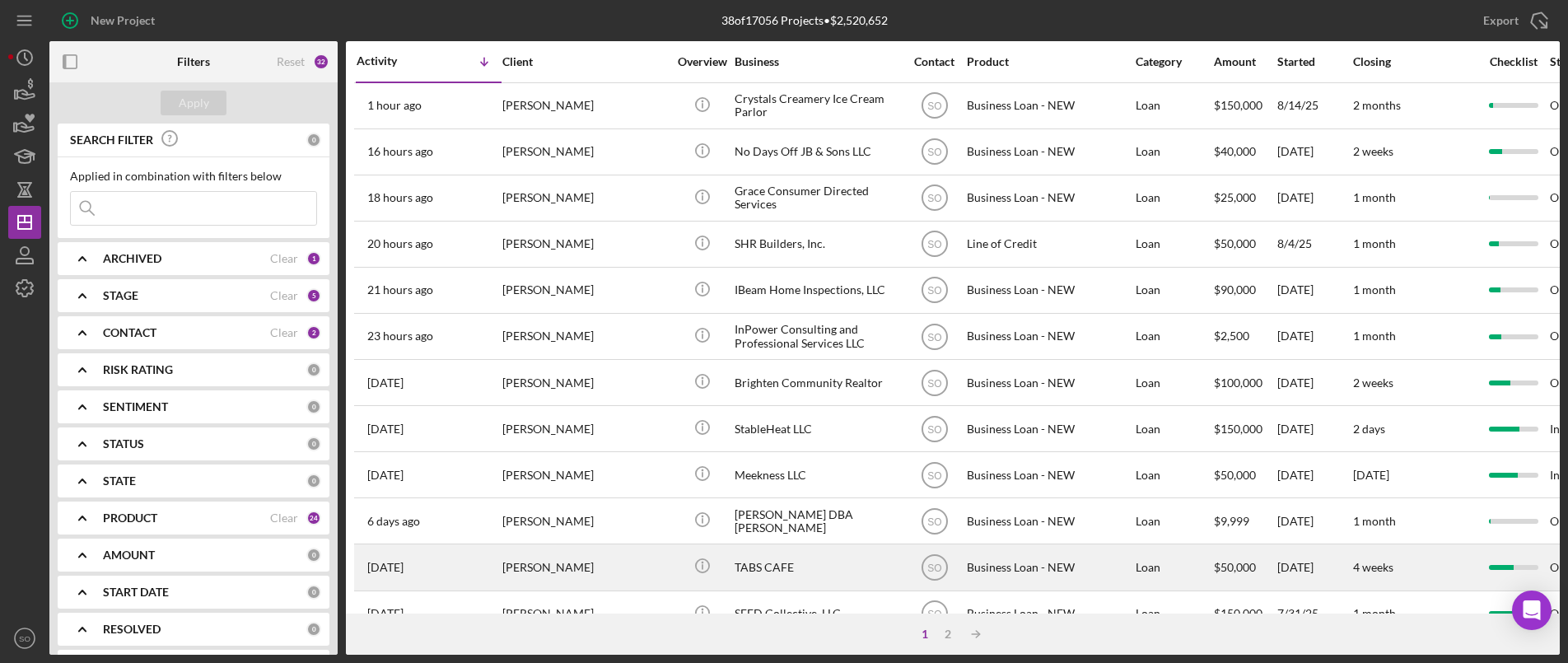
scroll to position [247, 0]
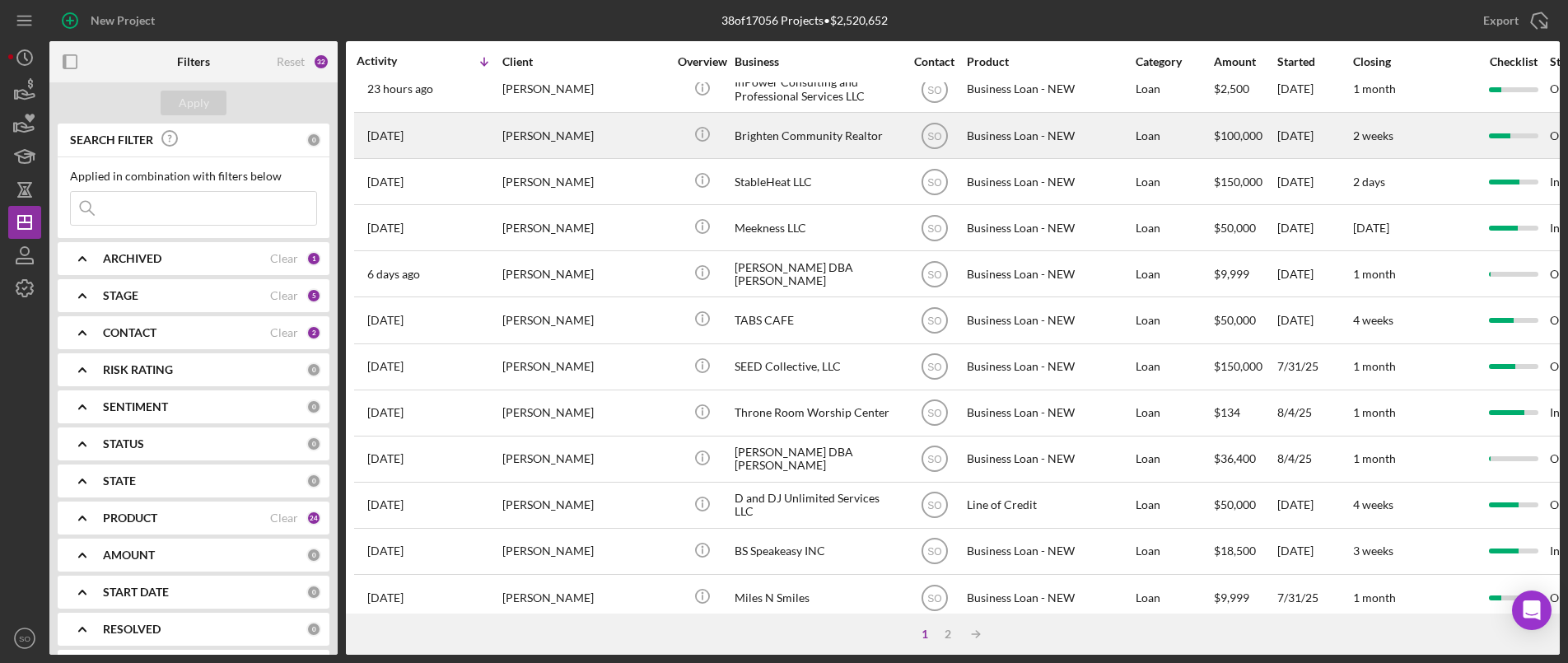
click at [541, 141] on div "[PERSON_NAME]" at bounding box center [584, 136] width 165 height 44
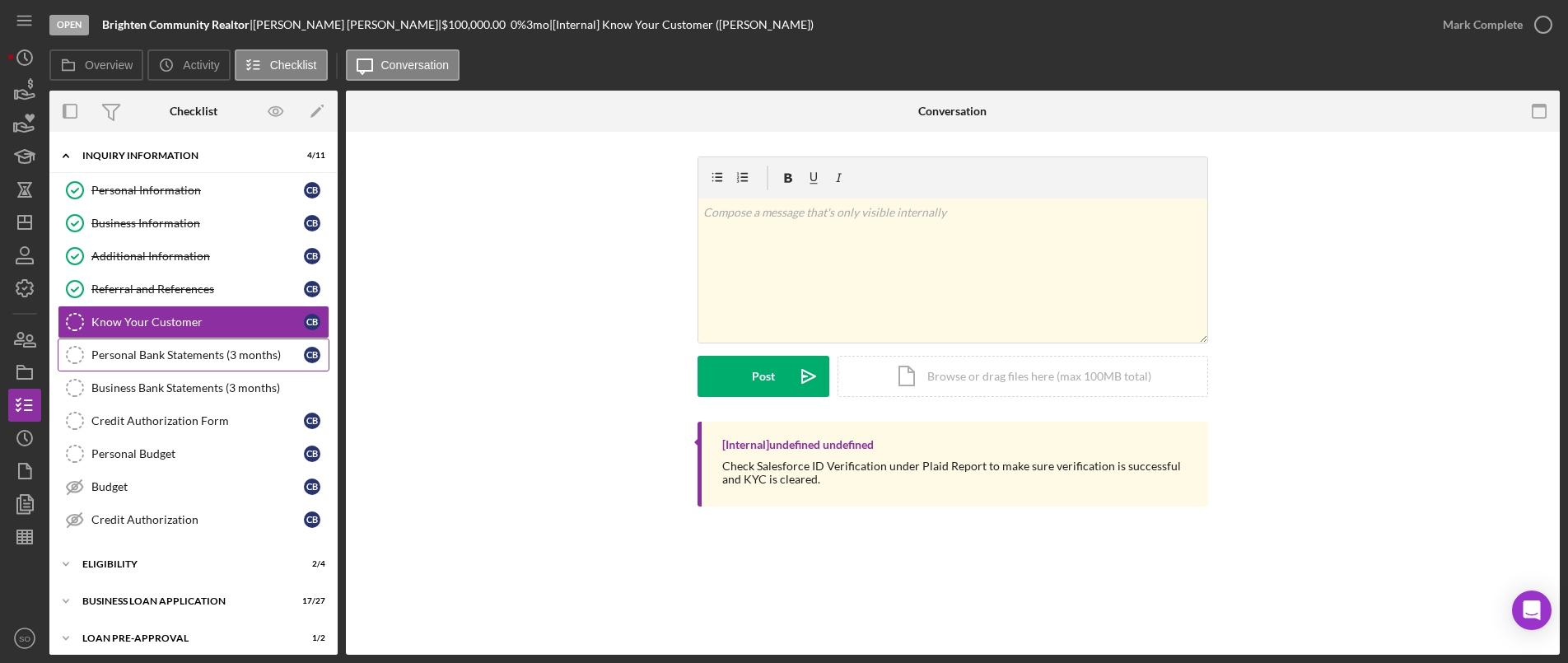
scroll to position [83, 0]
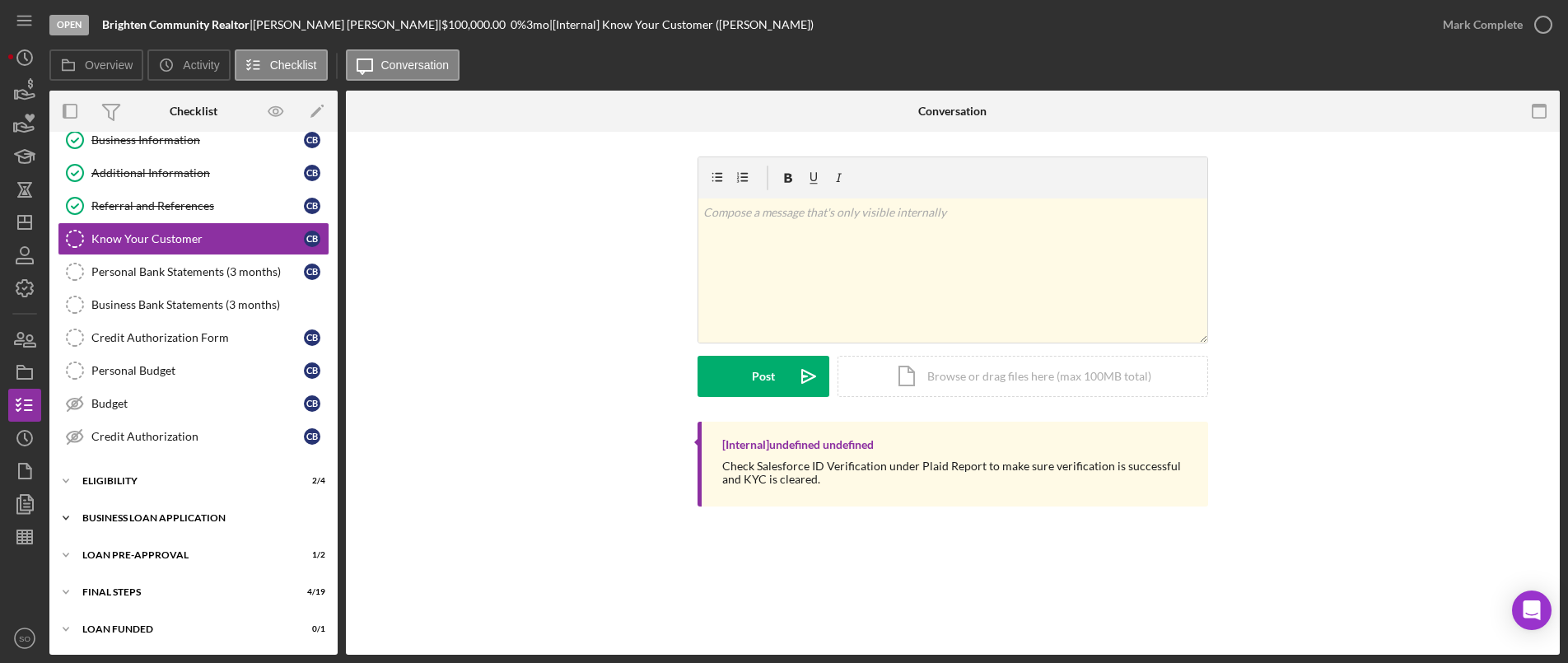
click at [148, 529] on div "Icon/Expander BUSINESS LOAN APPLICATION 17 / 27" at bounding box center [194, 518] width 289 height 33
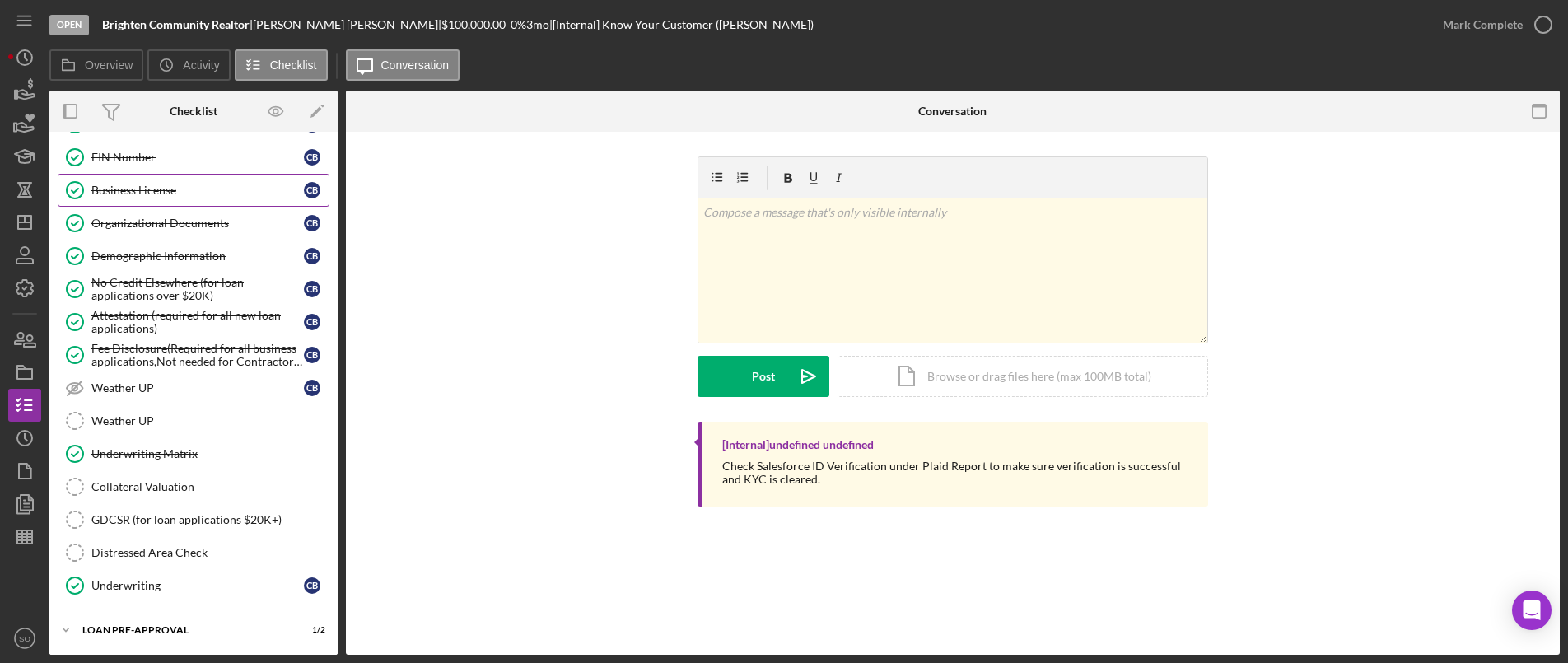
scroll to position [982, 0]
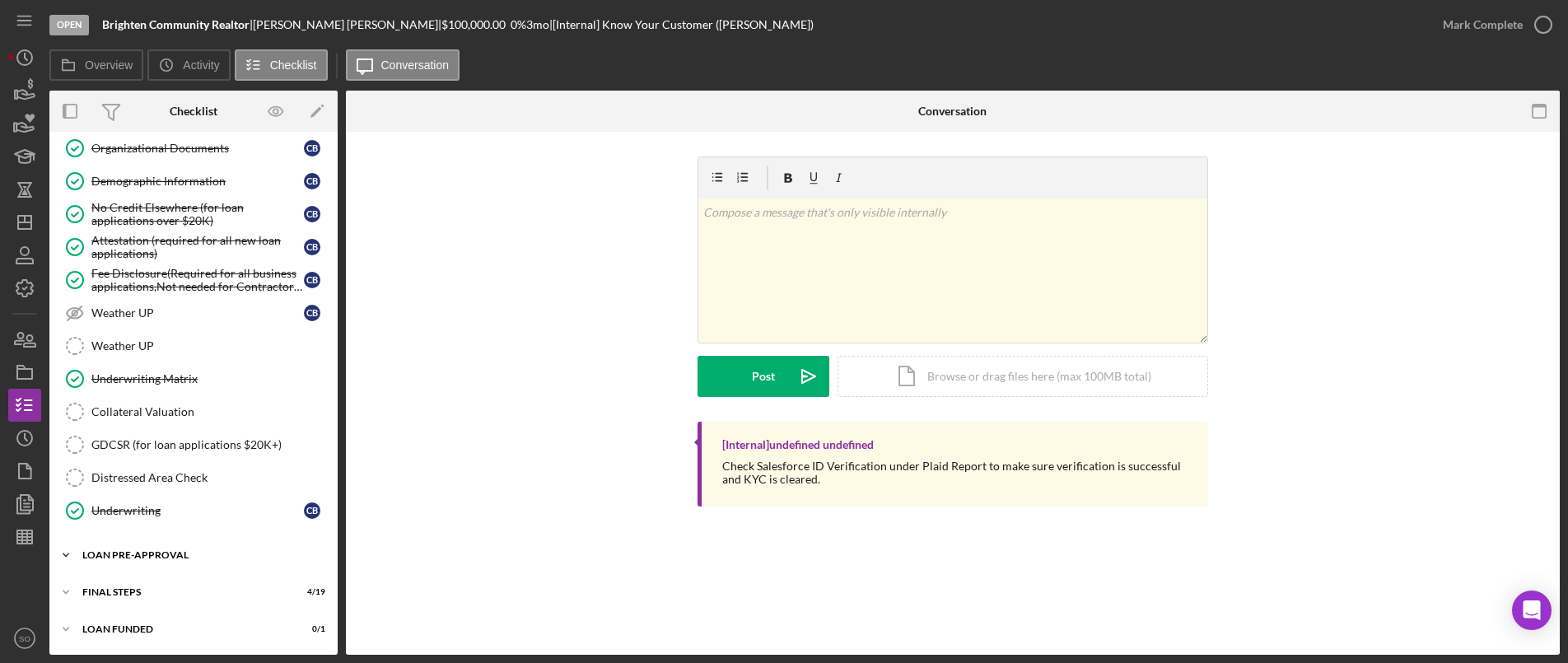
click at [156, 549] on div "Icon/Expander LOAN PRE-APPROVAL 1 / 2" at bounding box center [194, 555] width 289 height 33
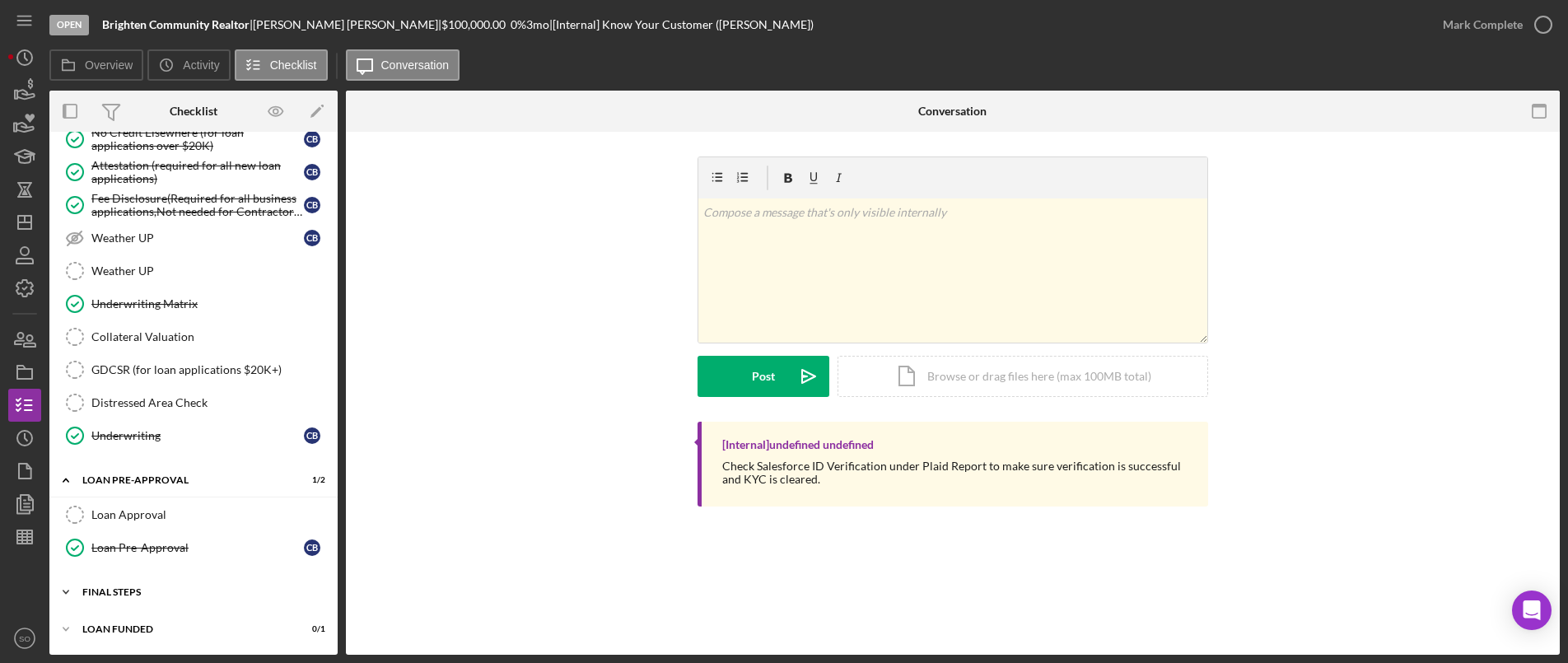
click at [130, 591] on div "FINAL STEPS" at bounding box center [199, 592] width 235 height 10
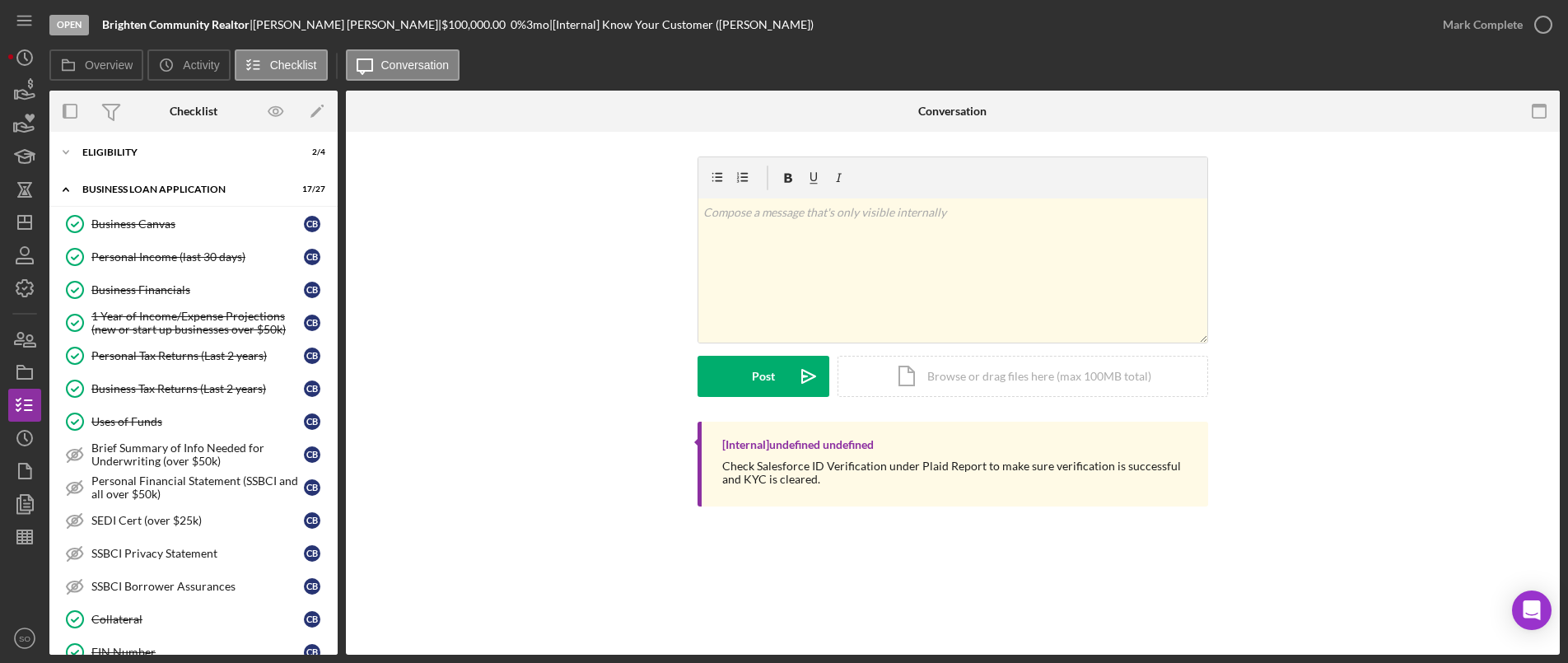
scroll to position [0, 0]
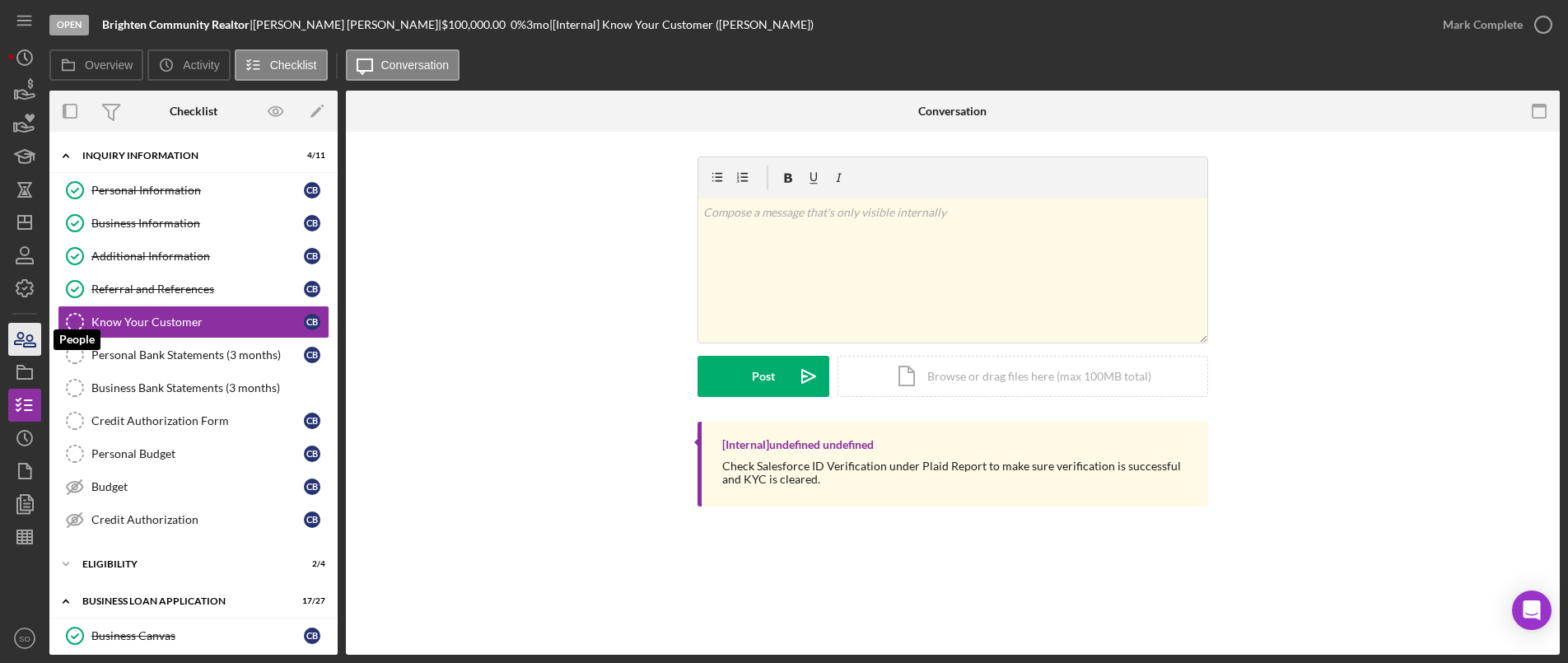
click at [20, 349] on icon "button" at bounding box center [24, 339] width 41 height 41
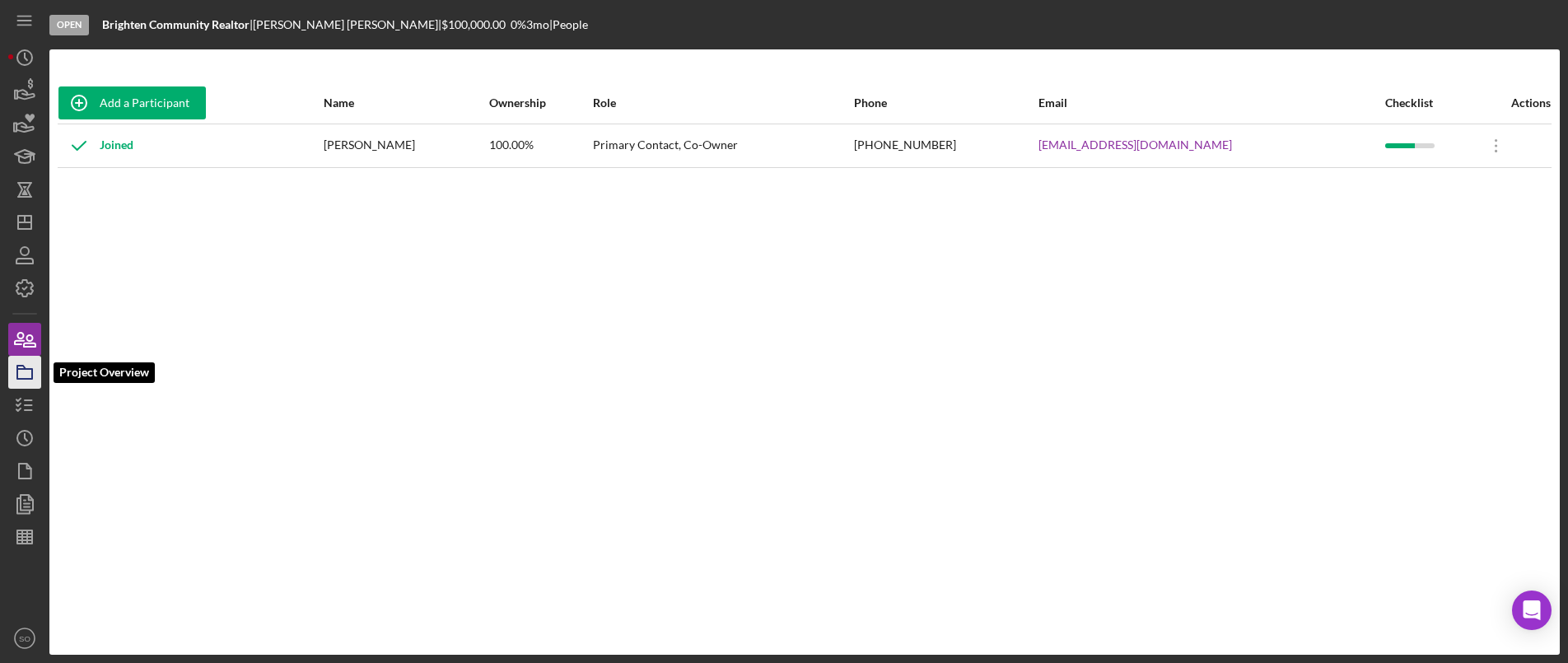
click at [31, 374] on icon "button" at bounding box center [24, 372] width 41 height 41
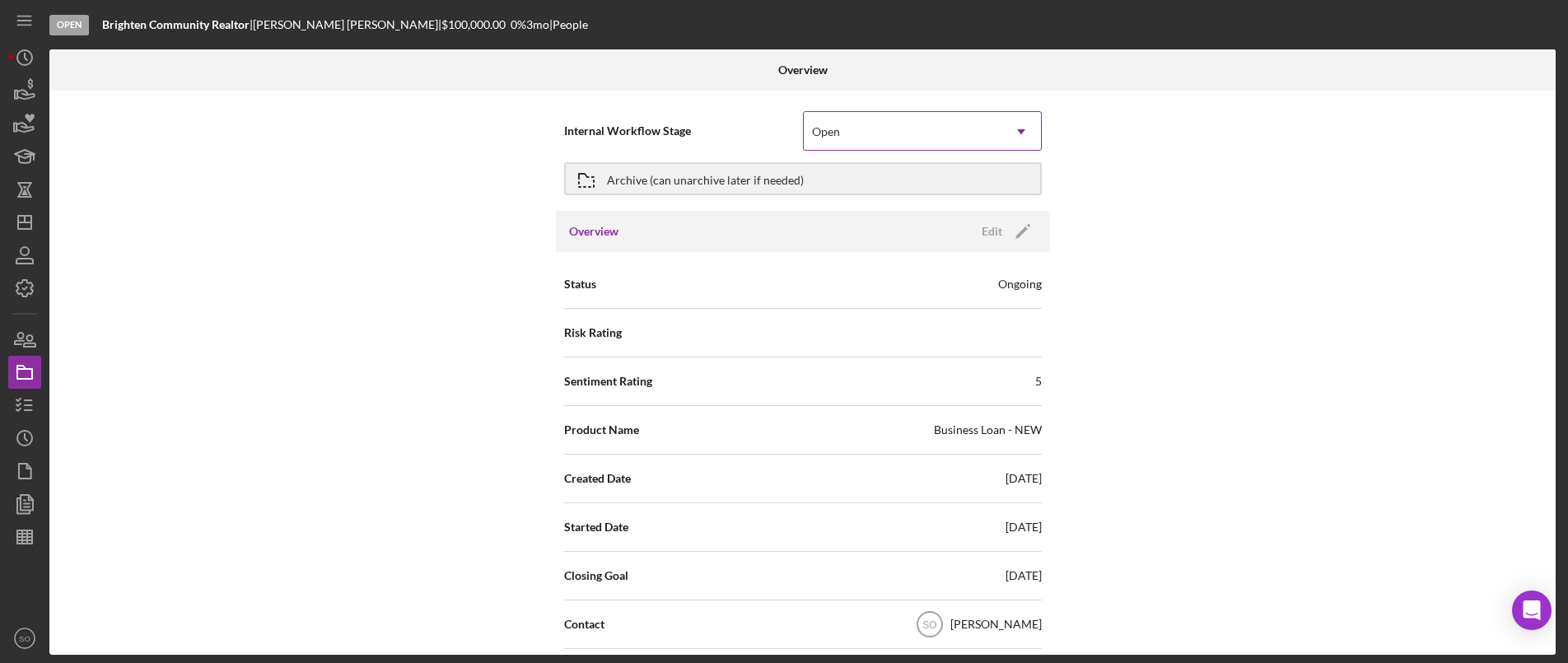
click at [882, 128] on div "Open" at bounding box center [902, 132] width 198 height 38
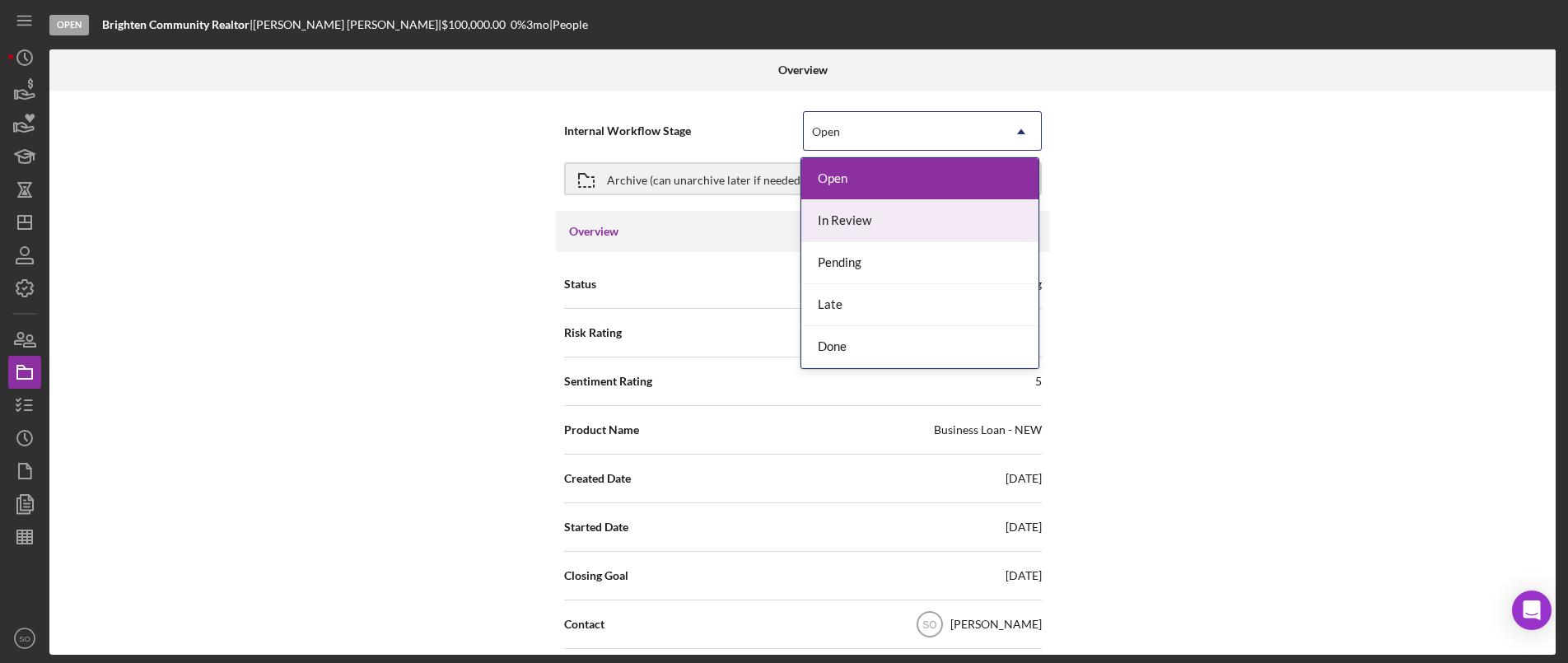
click at [850, 223] on div "In Review" at bounding box center [920, 220] width 237 height 42
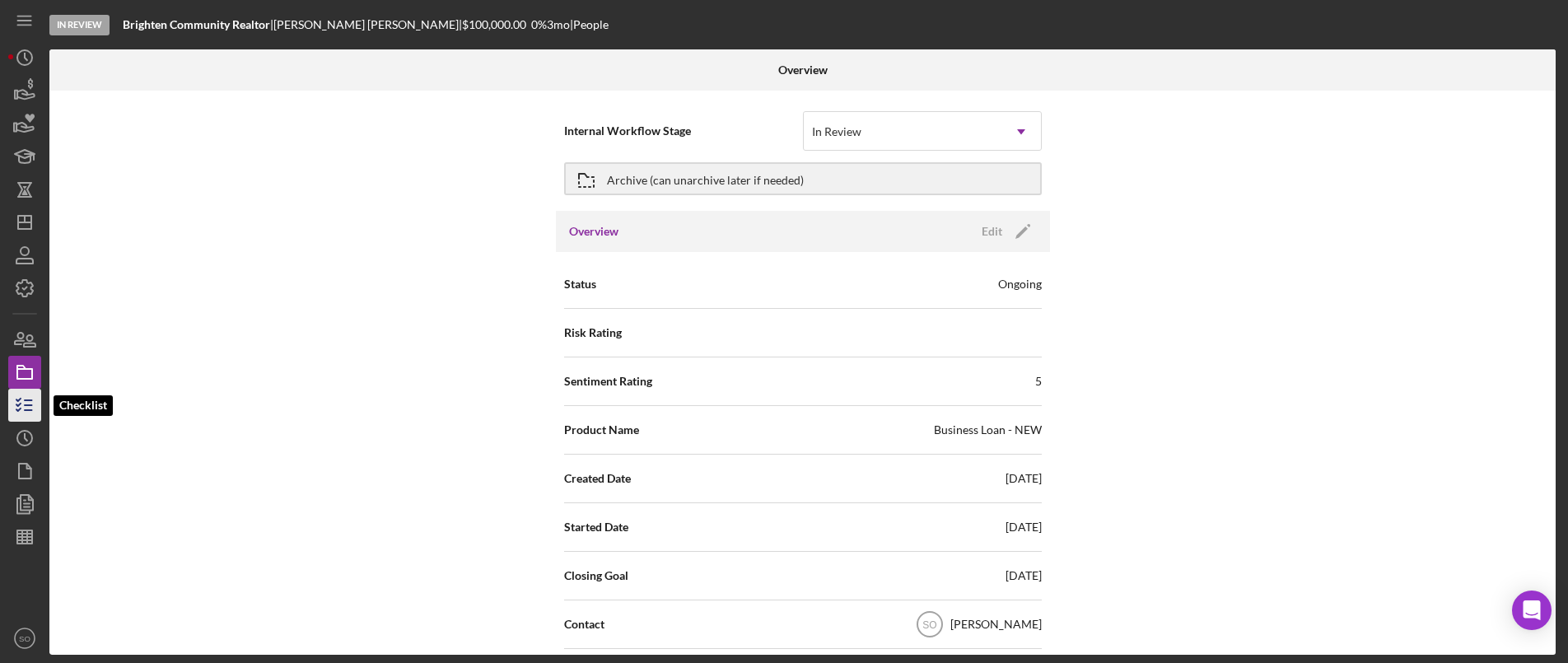
click at [21, 406] on icon "button" at bounding box center [24, 405] width 41 height 41
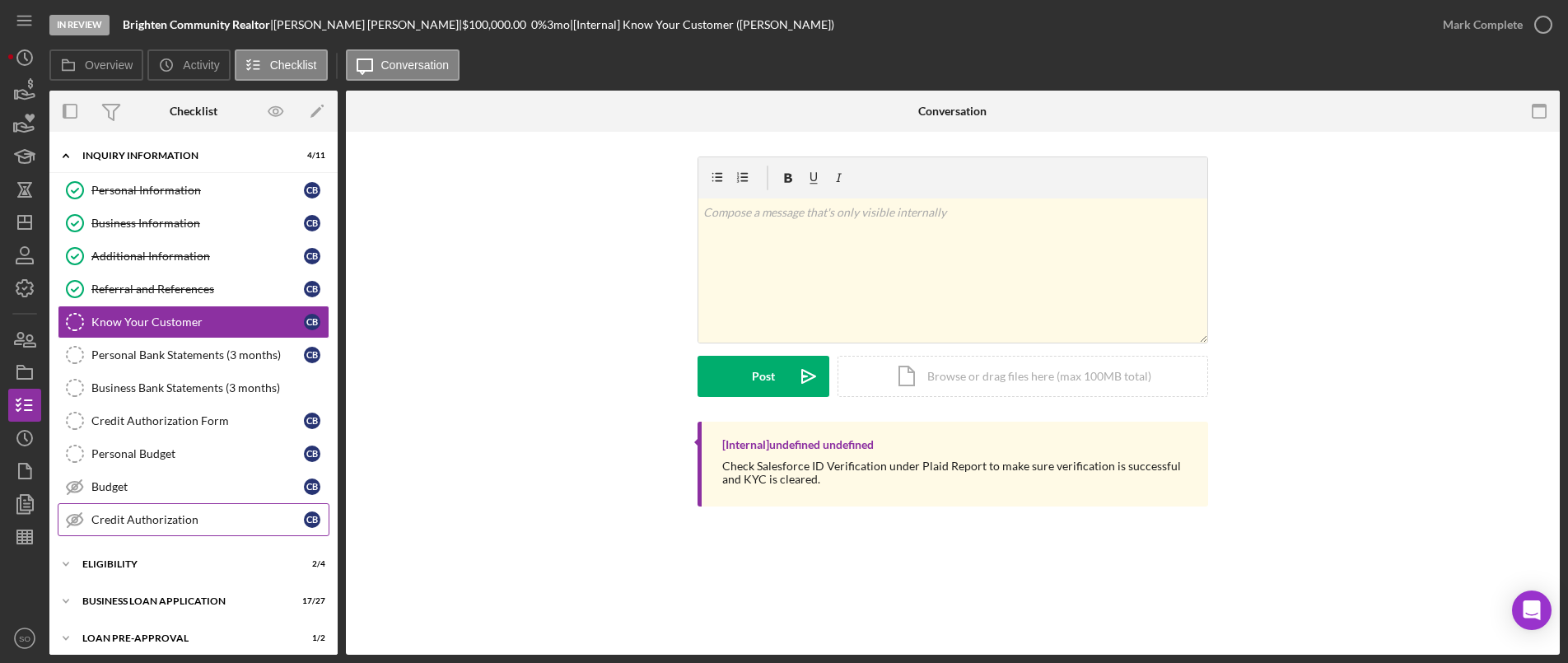
scroll to position [83, 0]
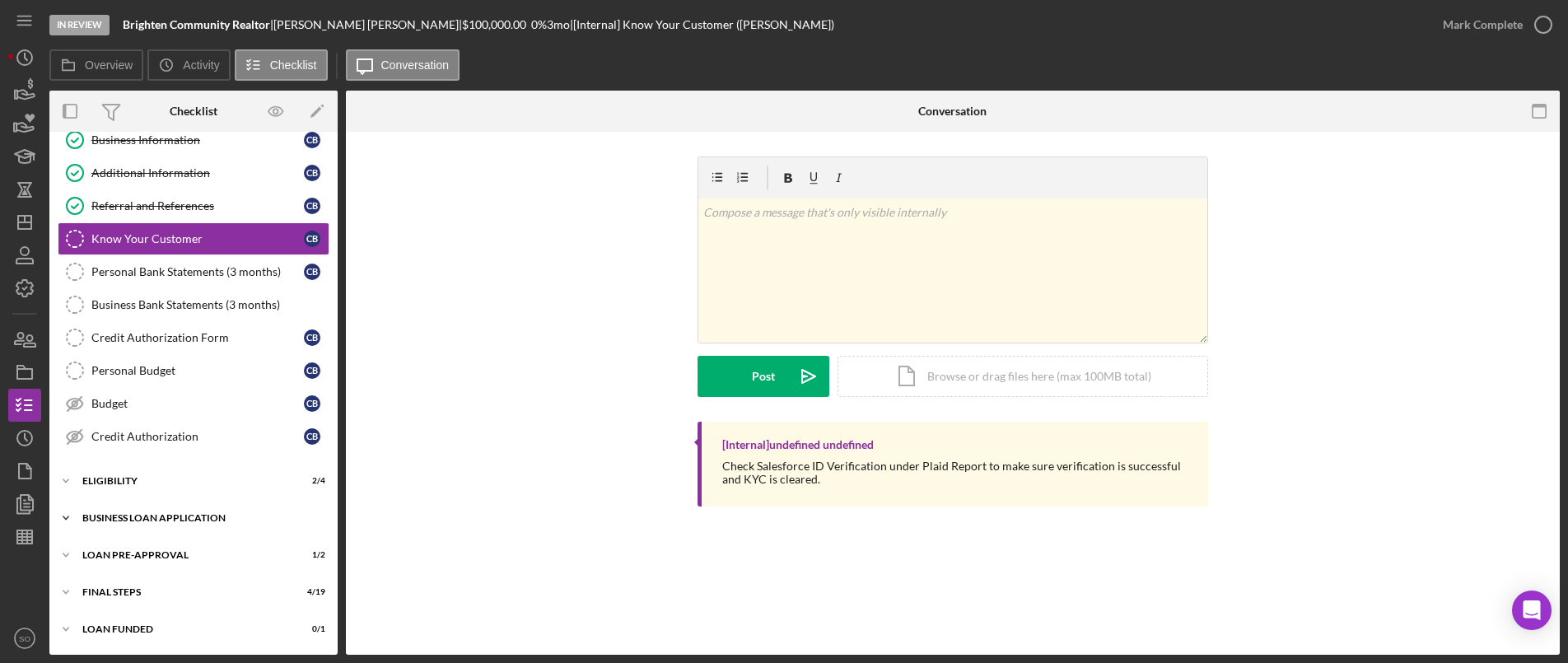
click at [136, 508] on div "Icon/Expander BUSINESS LOAN APPLICATION 17 / 27" at bounding box center [194, 518] width 289 height 33
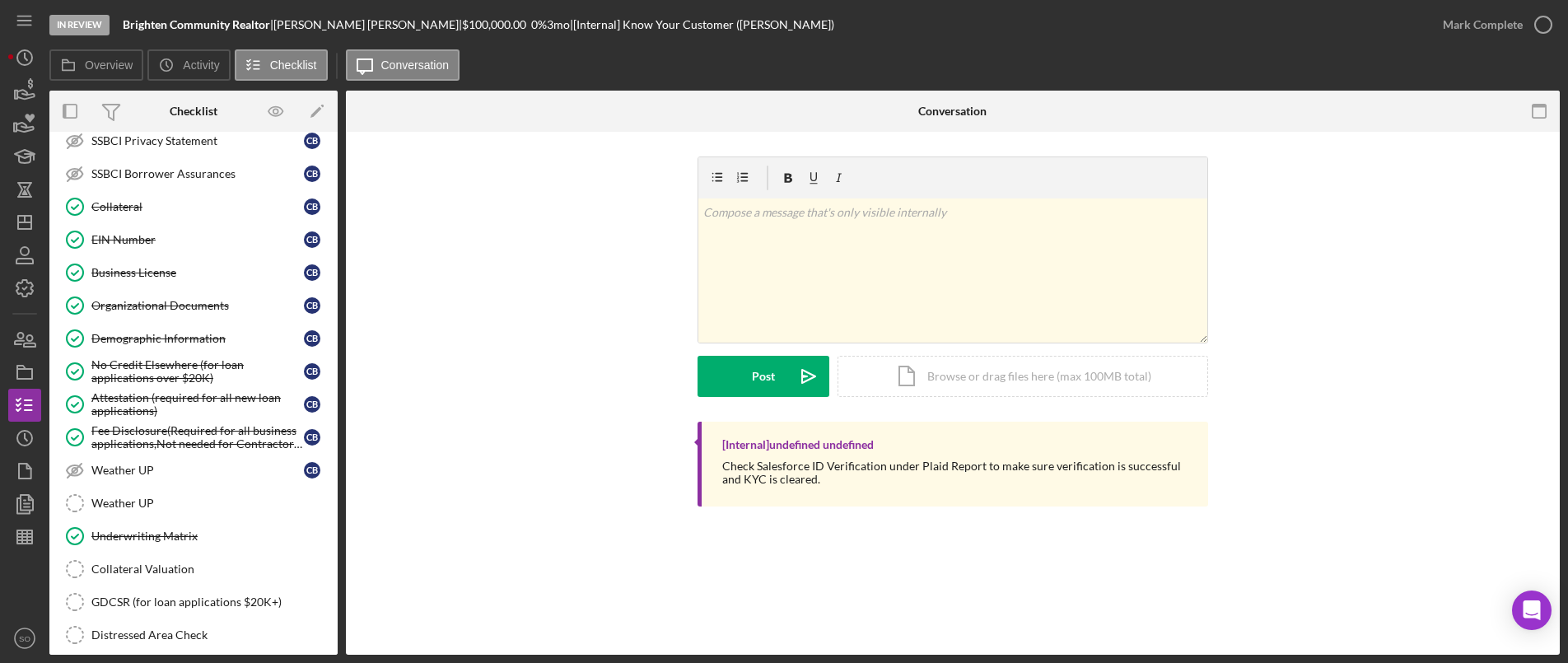
scroll to position [982, 0]
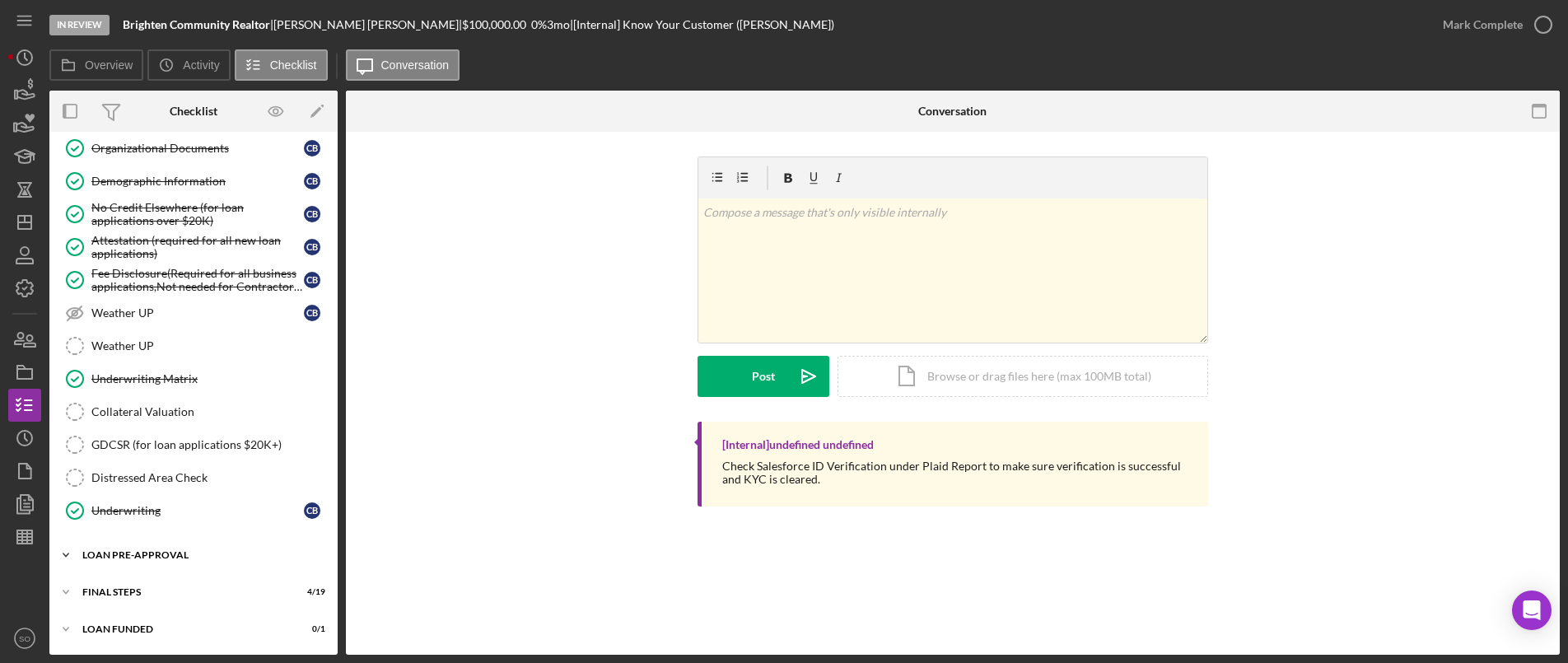
click at [139, 550] on div "LOAN PRE-APPROVAL" at bounding box center [199, 555] width 235 height 10
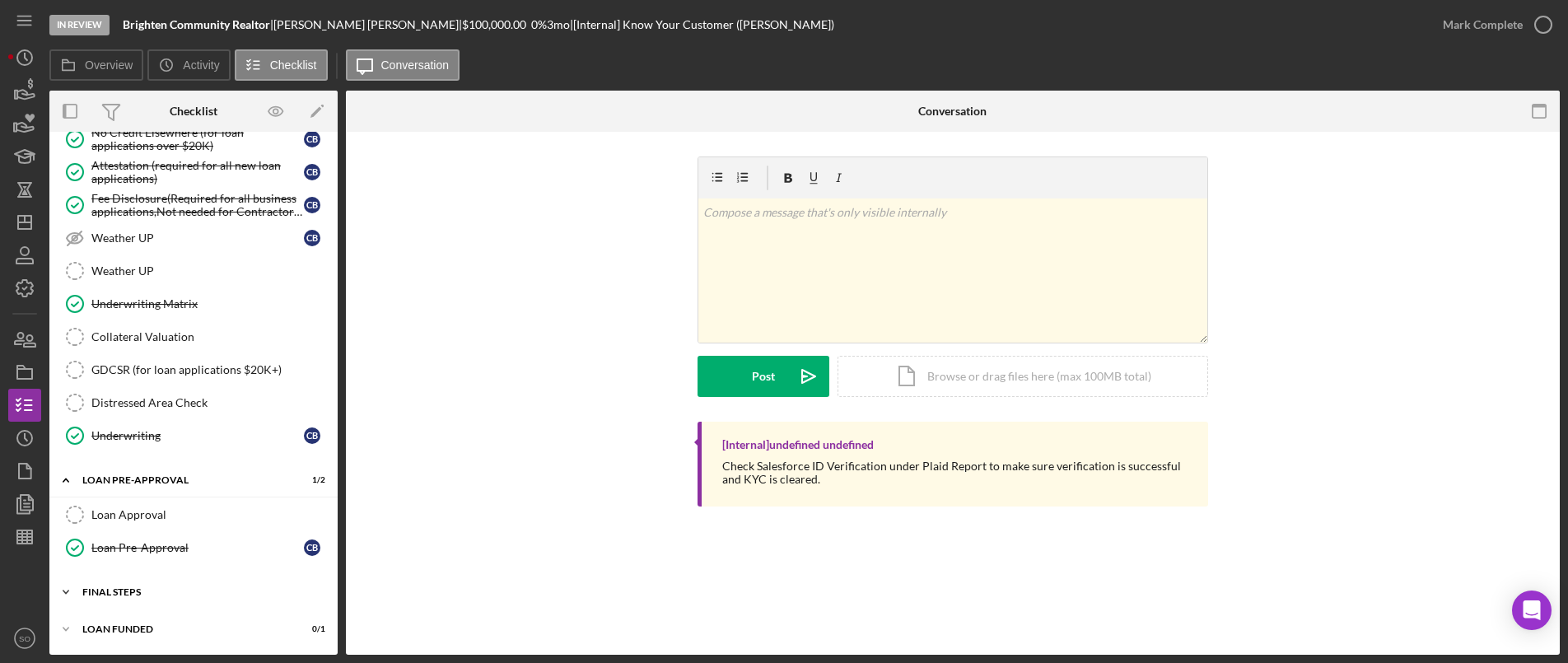
click at [157, 597] on div "Icon/Expander FINAL STEPS 4 / 19" at bounding box center [194, 592] width 289 height 33
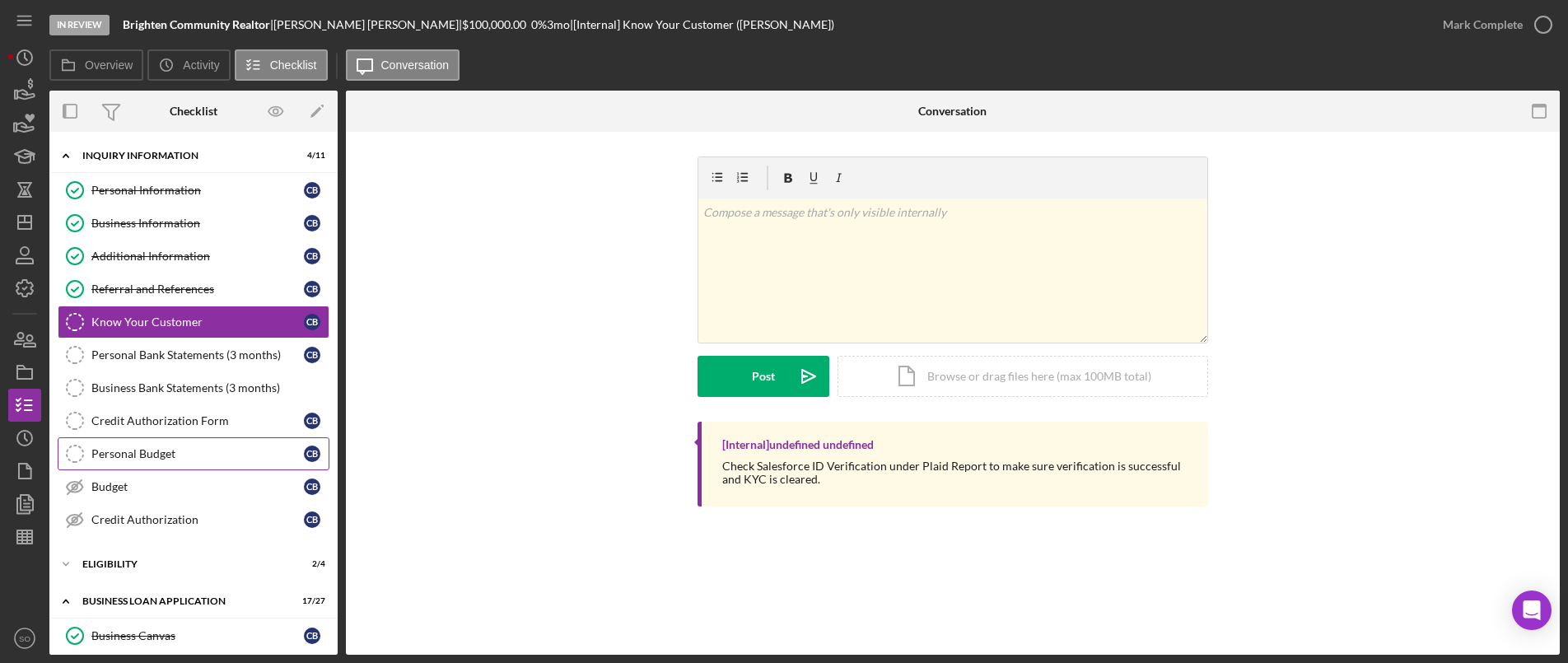
scroll to position [330, 0]
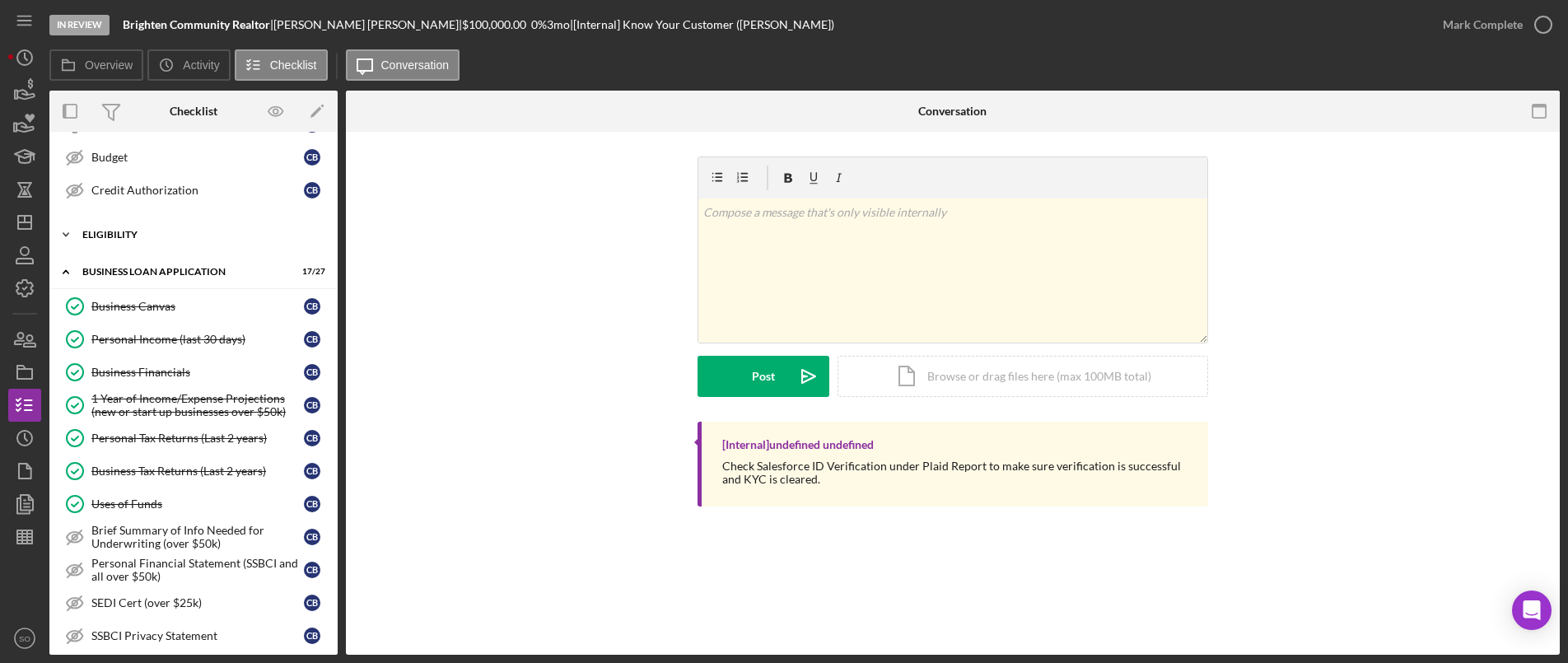
click at [95, 234] on div "ELIGIBILITY" at bounding box center [199, 235] width 235 height 10
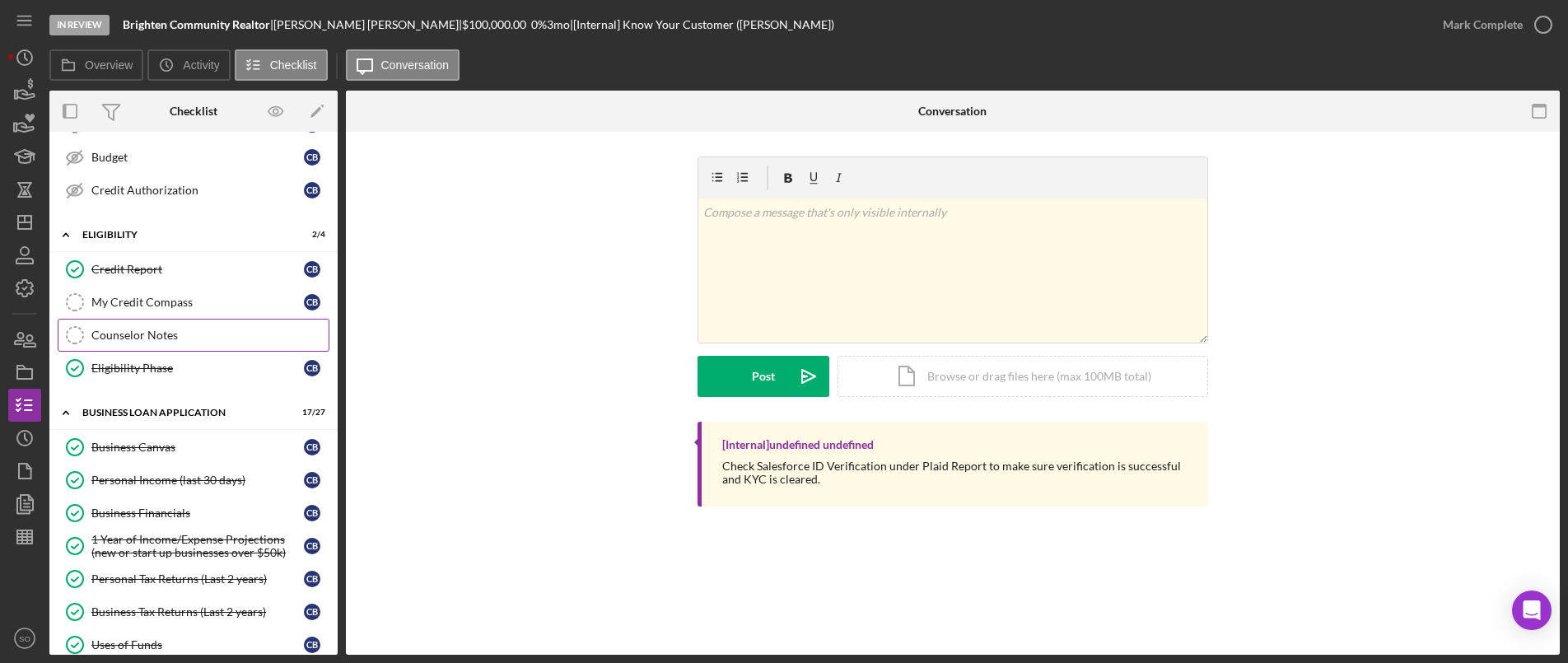
click at [129, 323] on link "Counselor Notes Counselor Notes" at bounding box center [193, 335] width 272 height 33
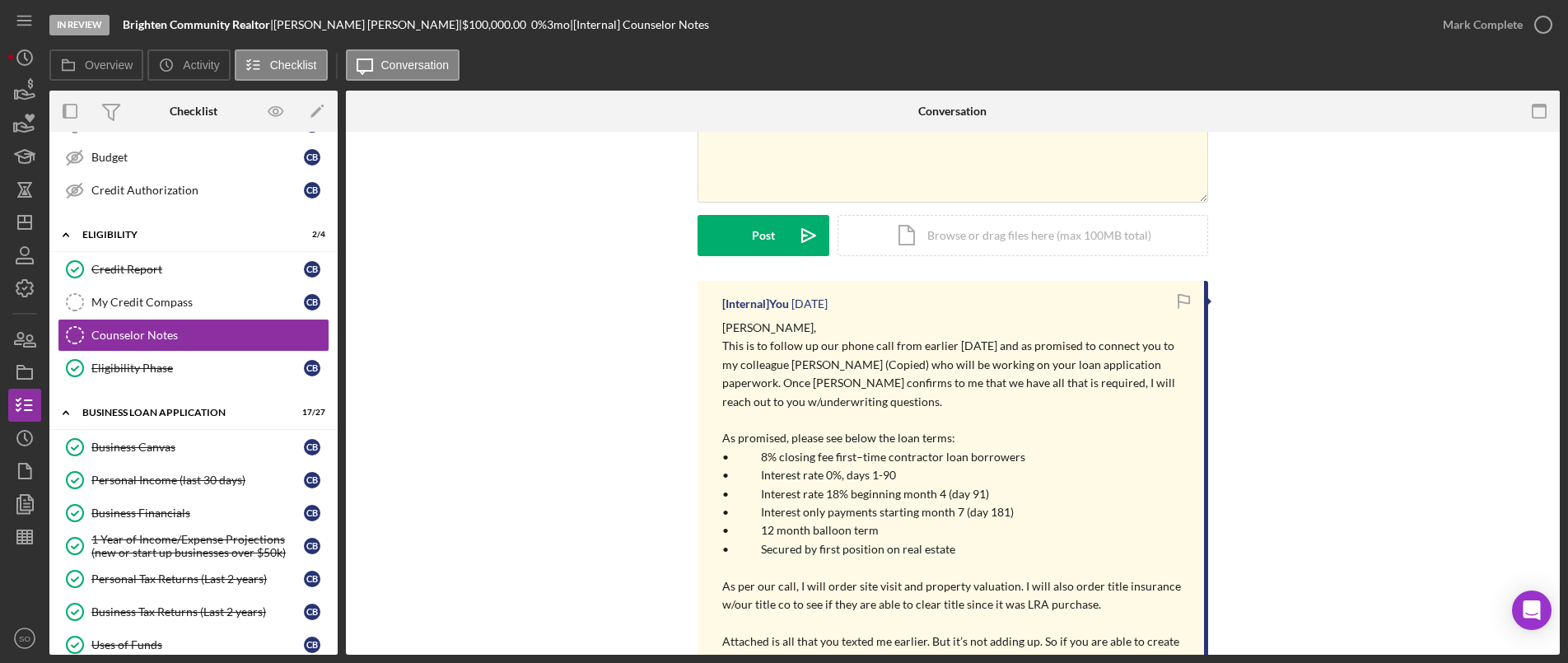
scroll to position [553, 0]
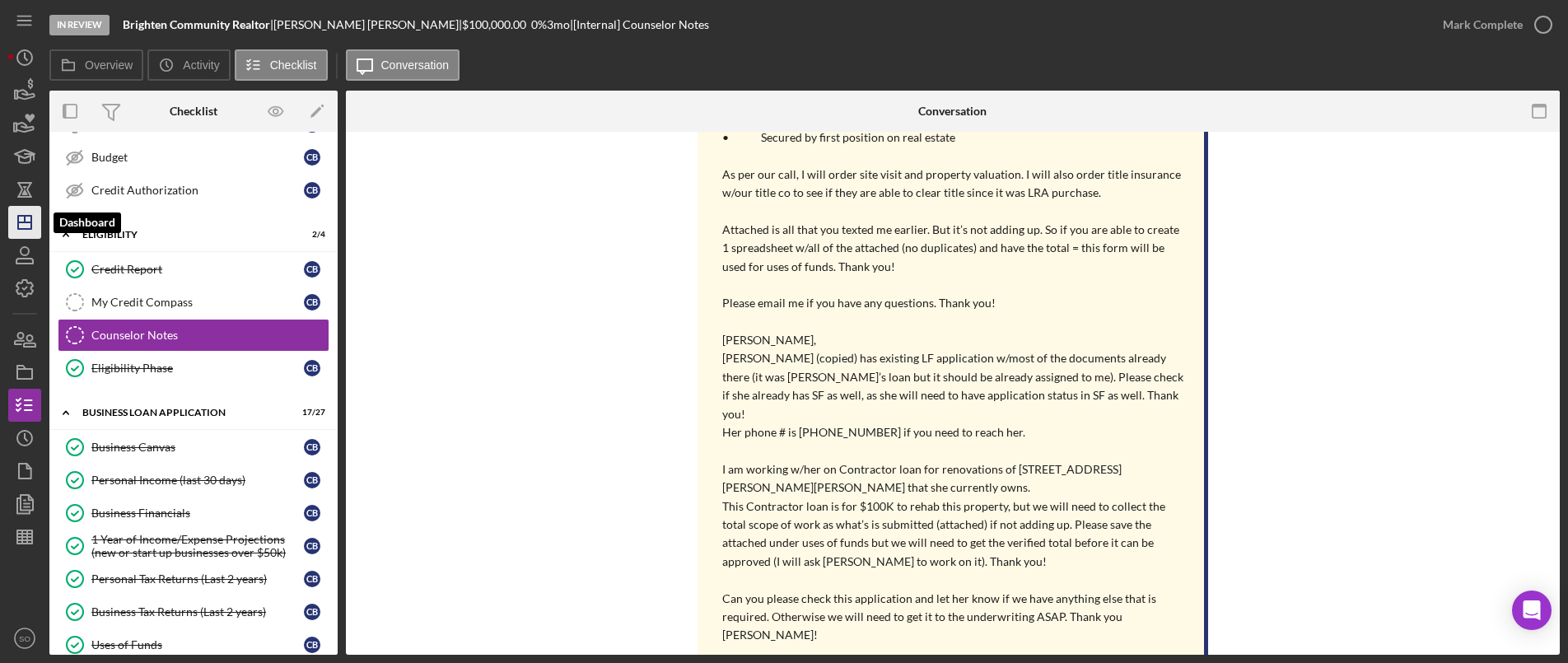
click at [14, 229] on icon "Icon/Dashboard" at bounding box center [24, 222] width 41 height 41
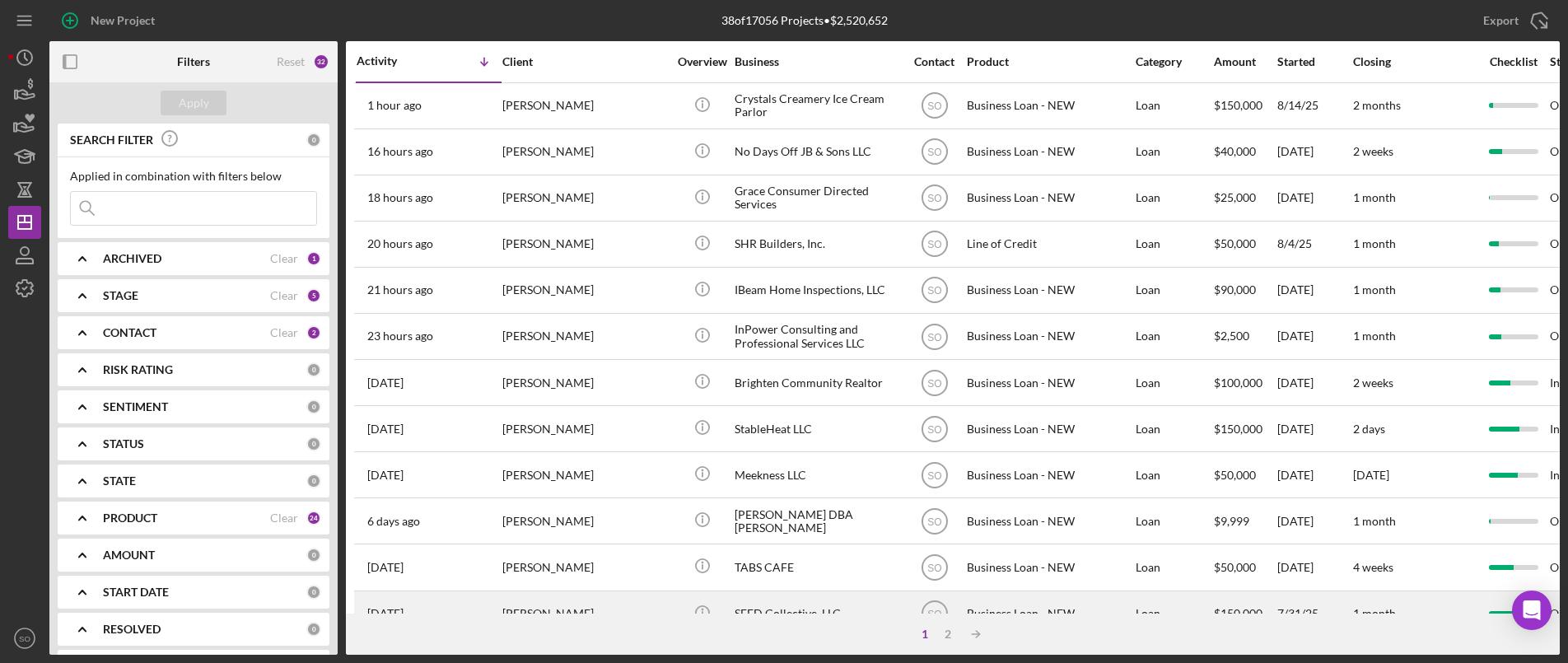
scroll to position [330, 0]
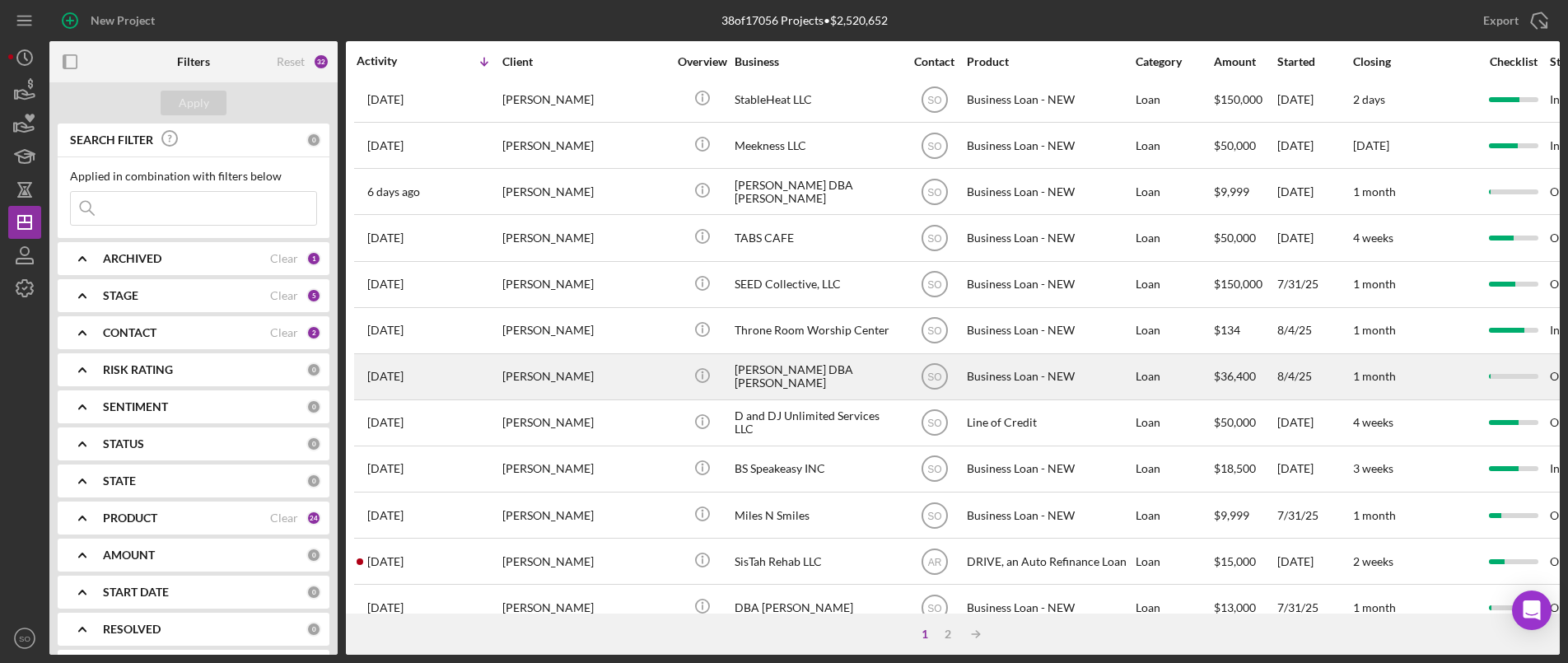
click at [537, 386] on div "[PERSON_NAME]" at bounding box center [584, 376] width 165 height 44
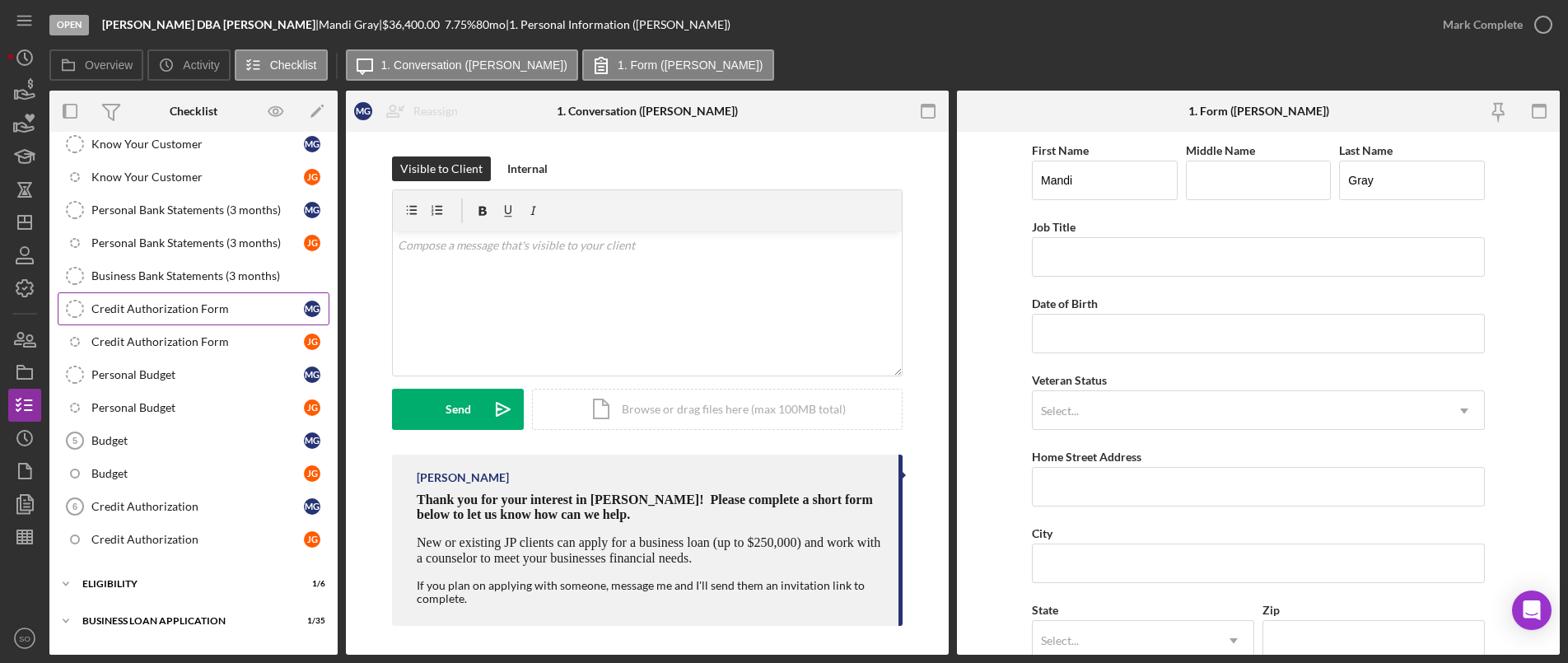
scroll to position [165, 0]
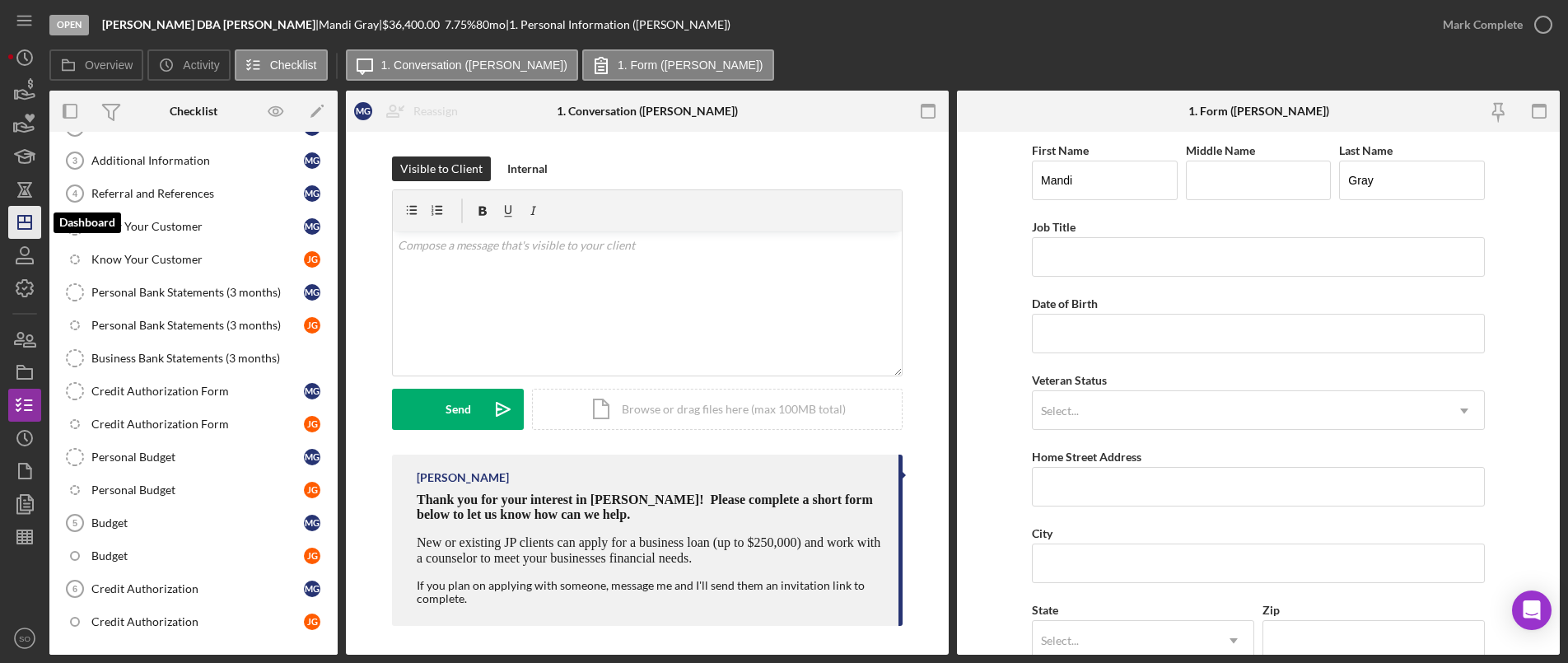
drag, startPoint x: 14, startPoint y: 223, endPoint x: 34, endPoint y: 222, distance: 20.0
click at [14, 223] on icon "Icon/Dashboard" at bounding box center [24, 222] width 41 height 41
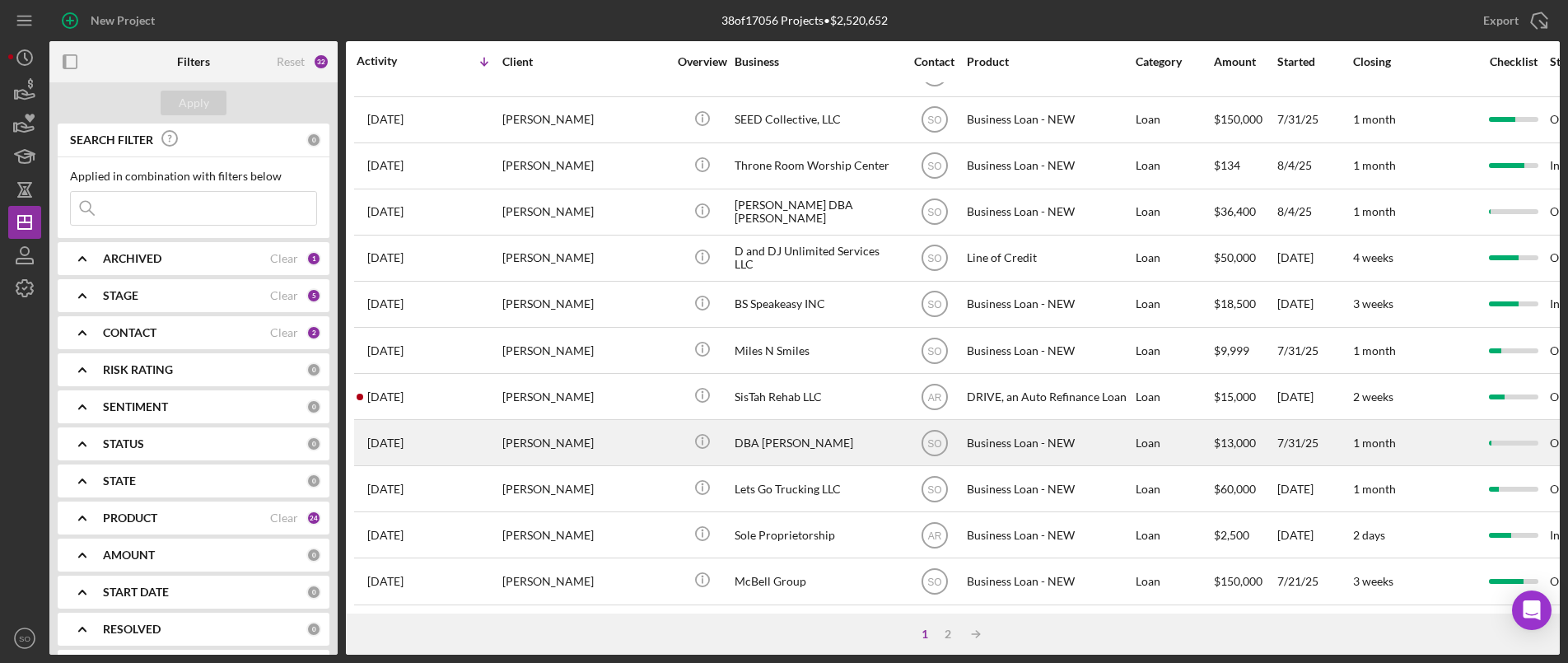
scroll to position [576, 0]
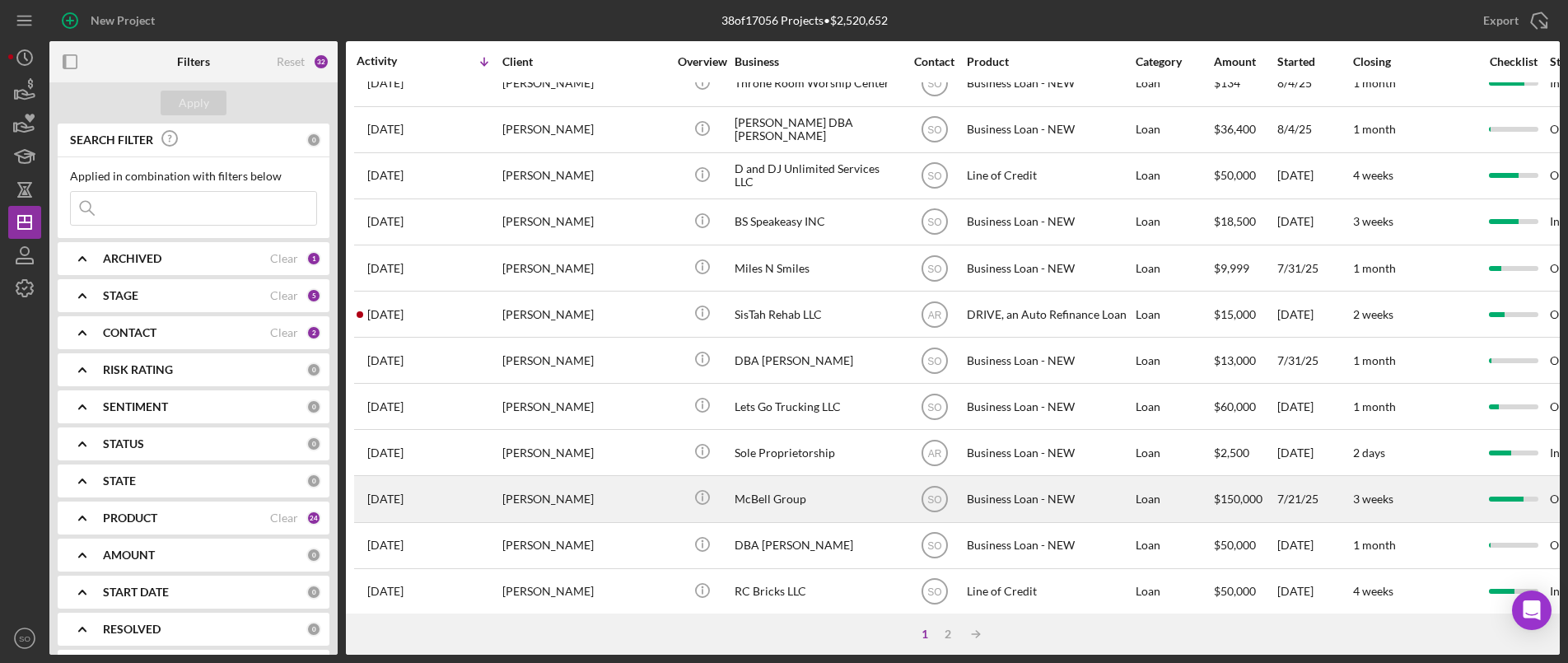
click at [533, 487] on div "[PERSON_NAME]" at bounding box center [584, 498] width 165 height 44
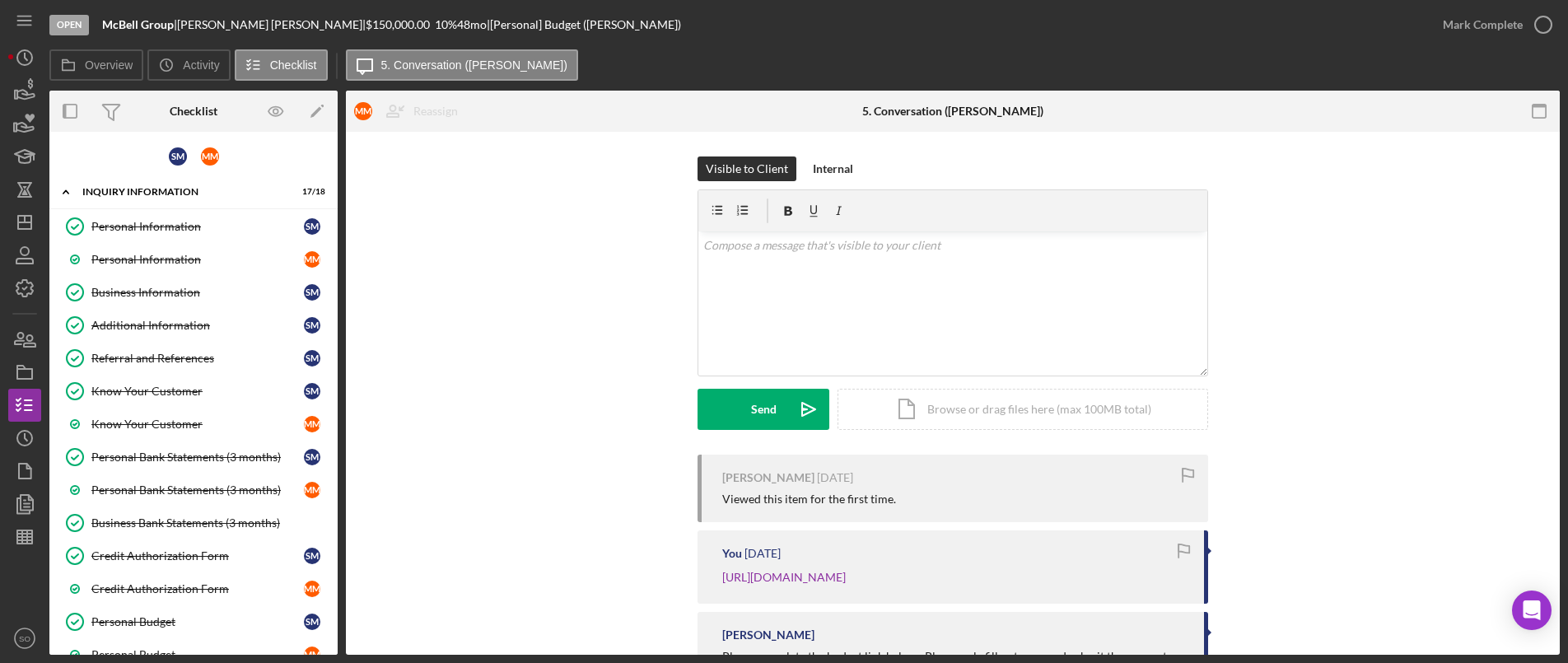
scroll to position [328, 0]
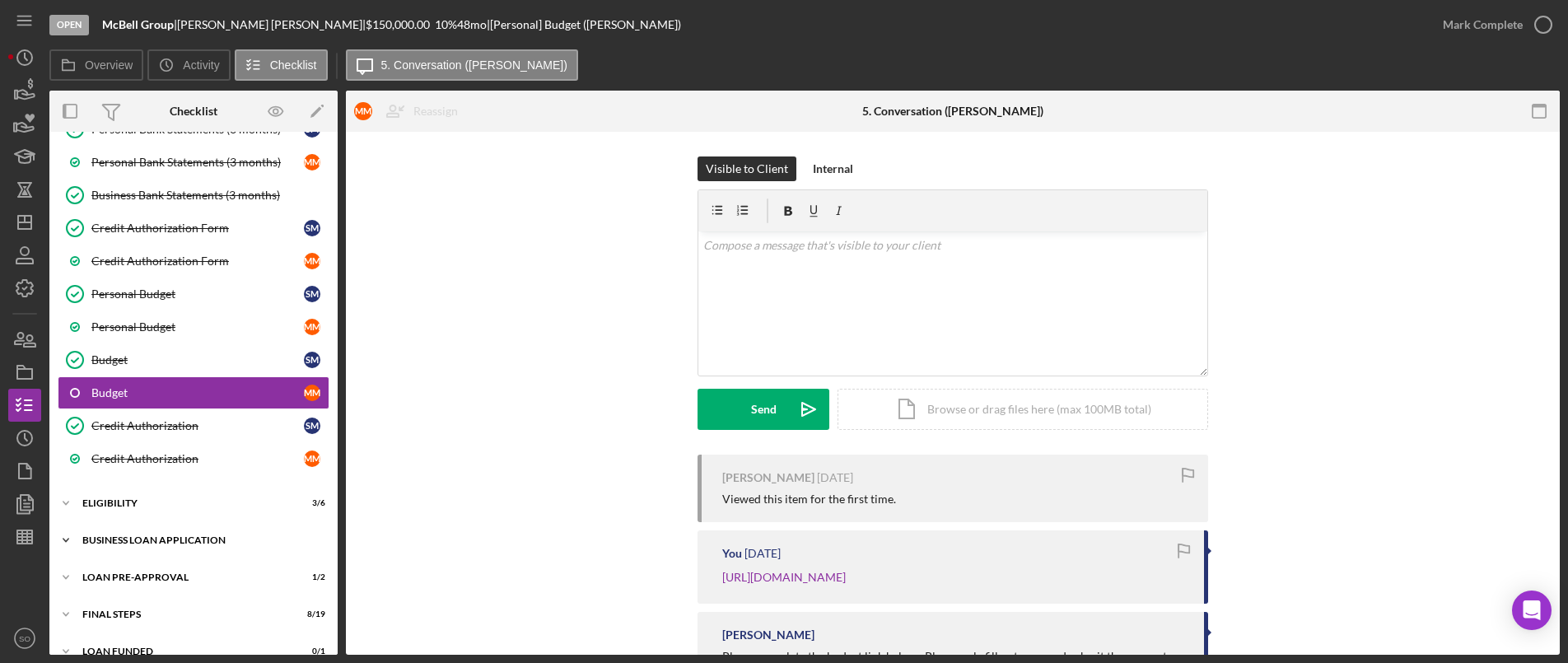
click at [157, 545] on div "Icon/Expander BUSINESS LOAN APPLICATION 29 / 35" at bounding box center [194, 540] width 289 height 33
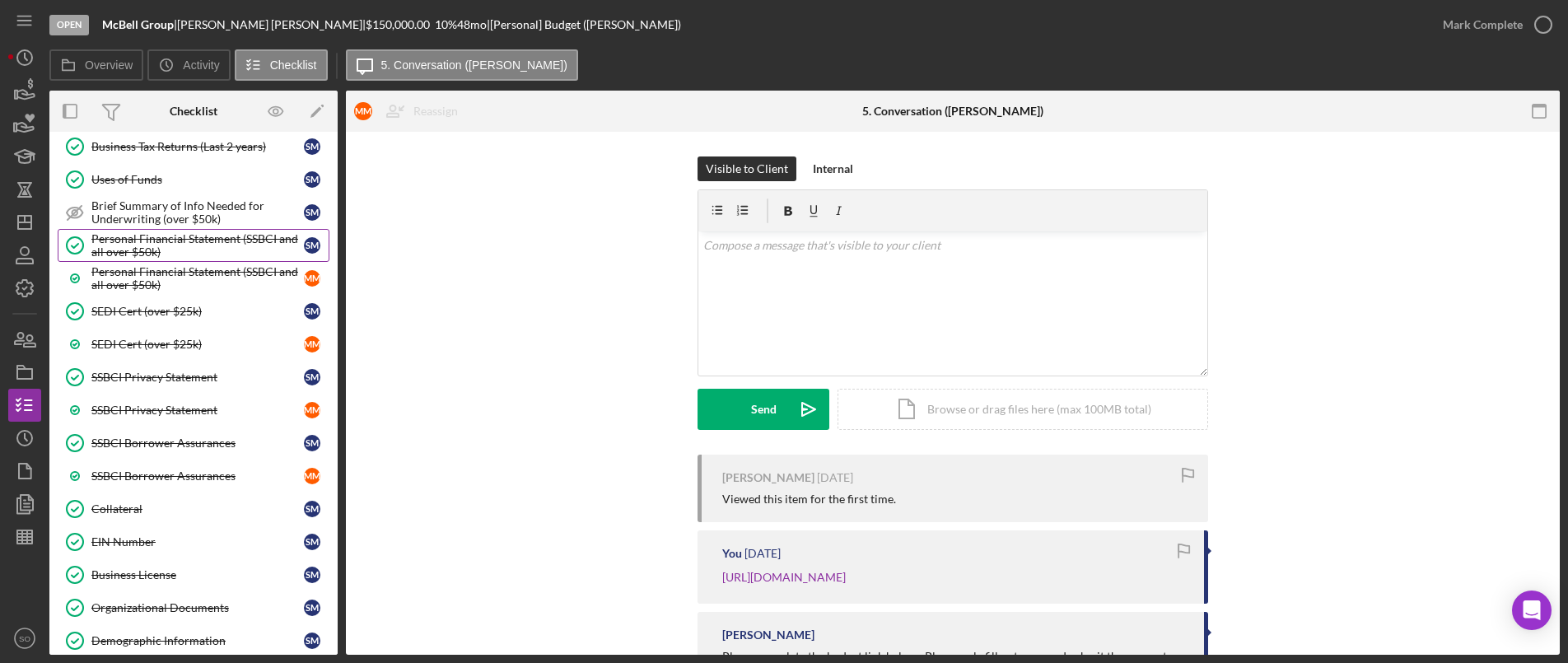
scroll to position [1151, 0]
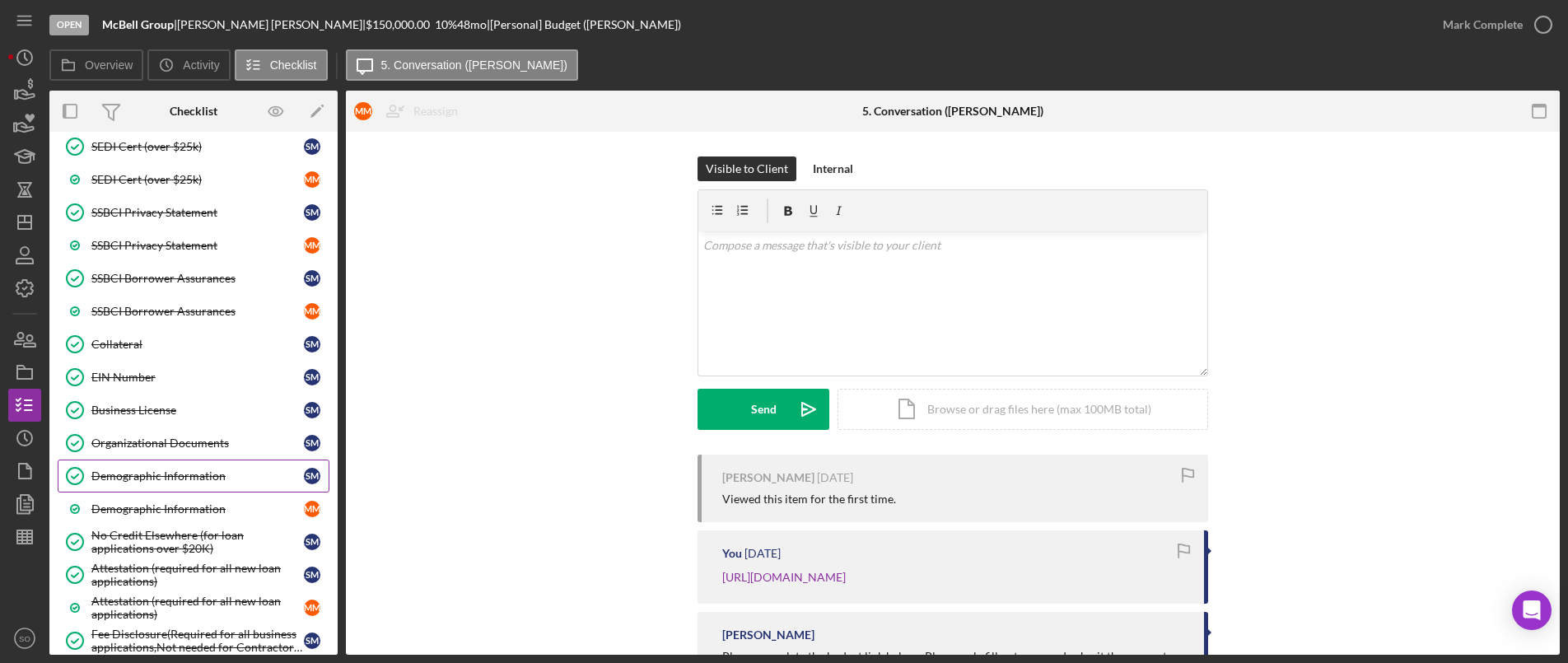
click at [151, 474] on div "Demographic Information" at bounding box center [198, 476] width 213 height 14
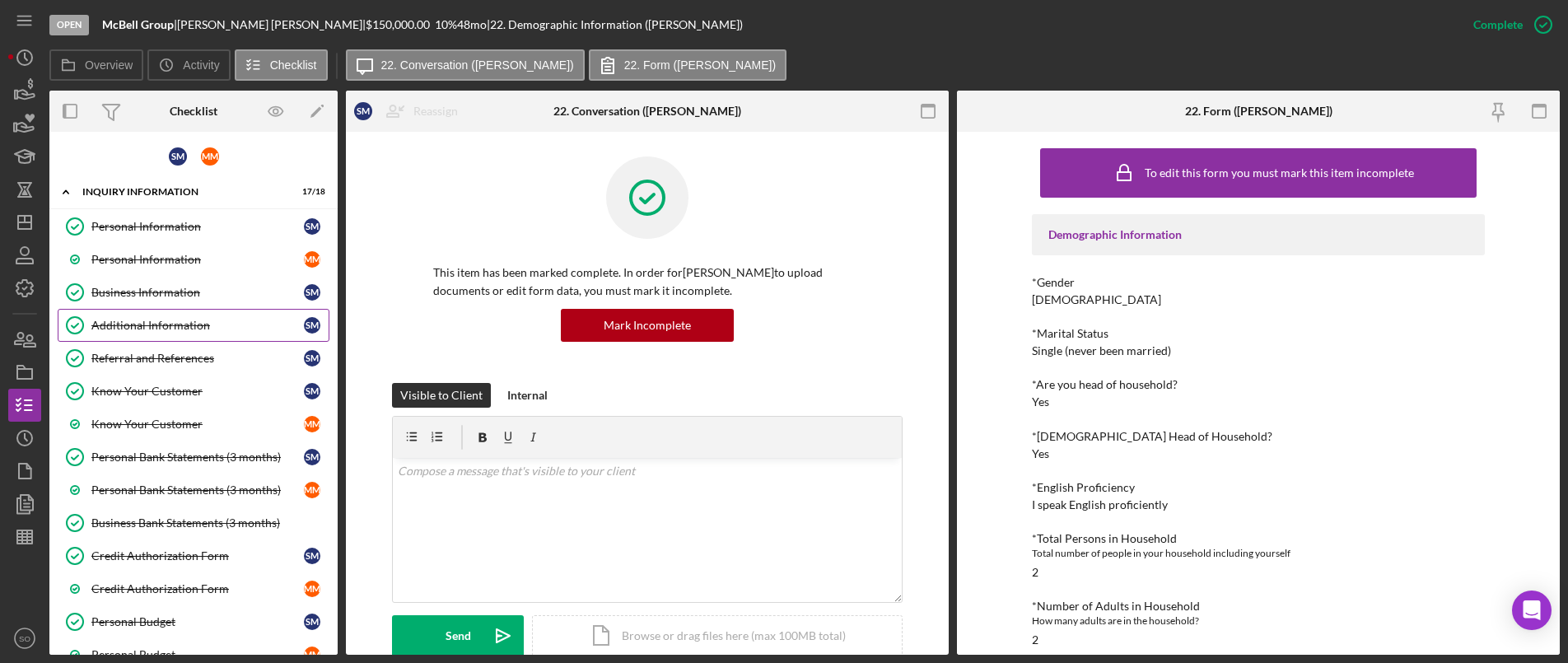
drag, startPoint x: 161, startPoint y: 335, endPoint x: 207, endPoint y: 341, distance: 46.4
click at [161, 335] on link "Additional Information Additional Information S M" at bounding box center [193, 326] width 272 height 33
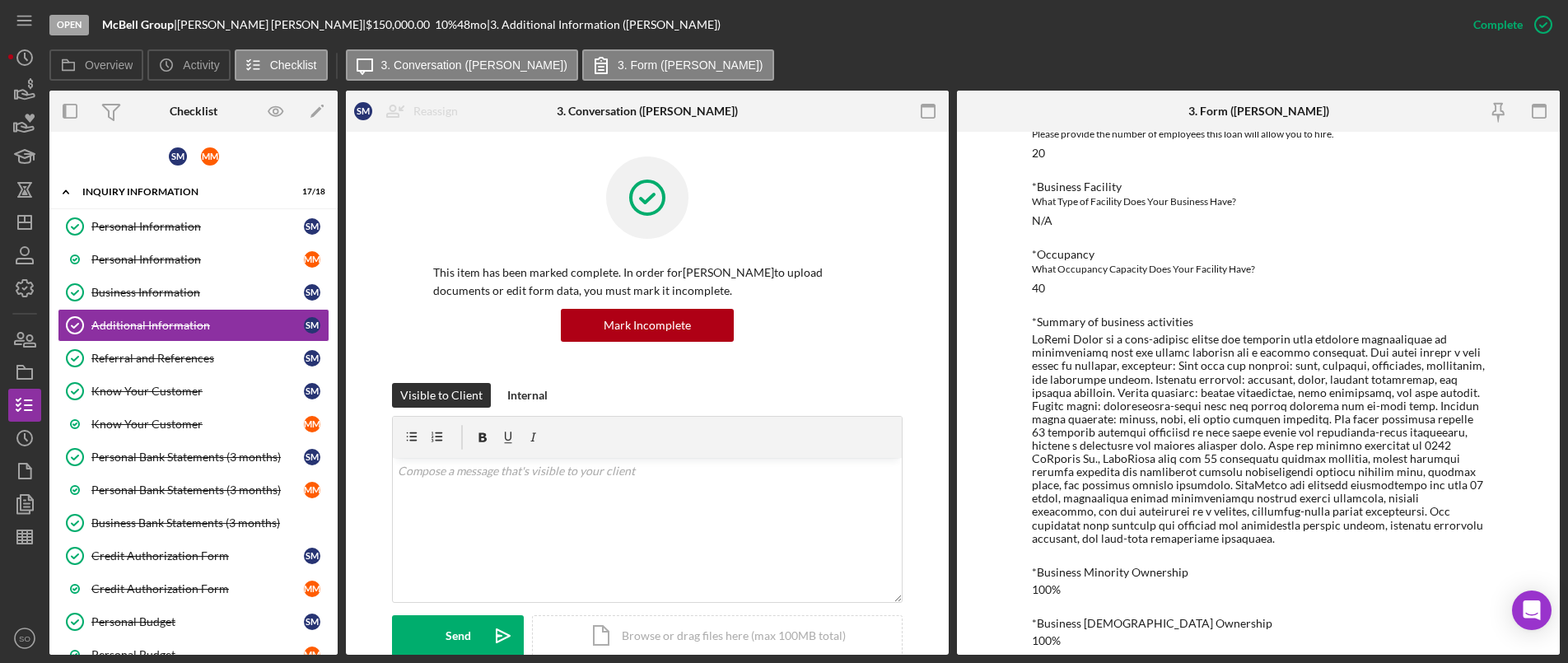
scroll to position [1074, 0]
drag, startPoint x: 138, startPoint y: 225, endPoint x: 167, endPoint y: 232, distance: 29.8
click at [138, 225] on div "Personal Information" at bounding box center [198, 226] width 213 height 14
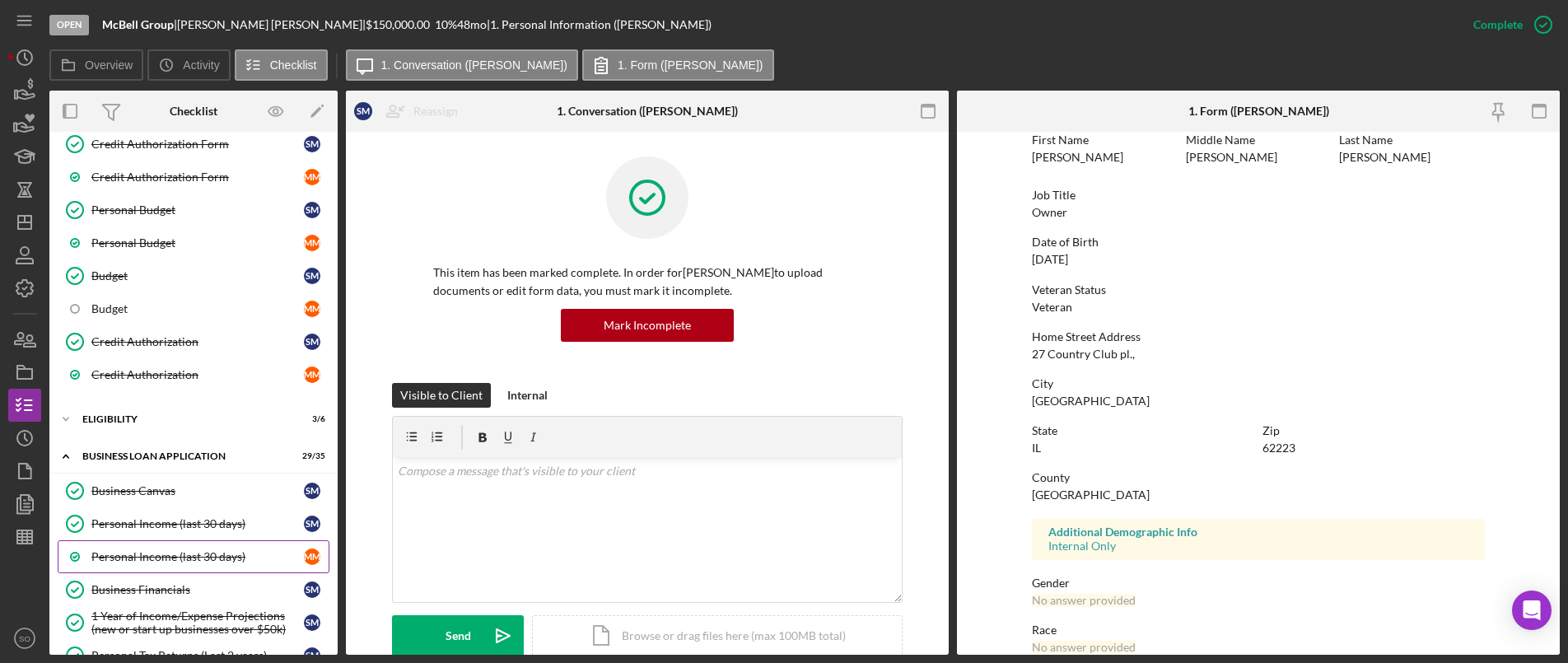
scroll to position [494, 0]
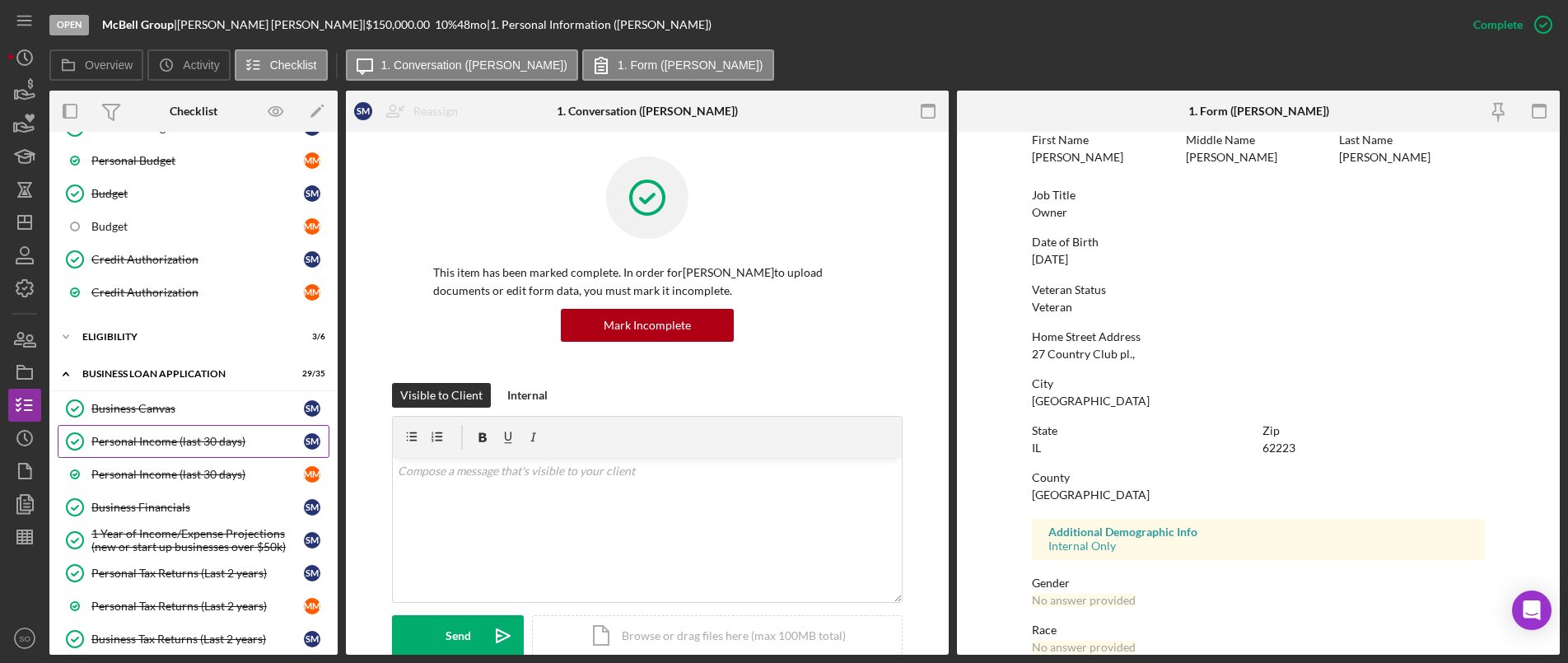
click at [171, 443] on div "Personal Income (last 30 days)" at bounding box center [198, 442] width 213 height 14
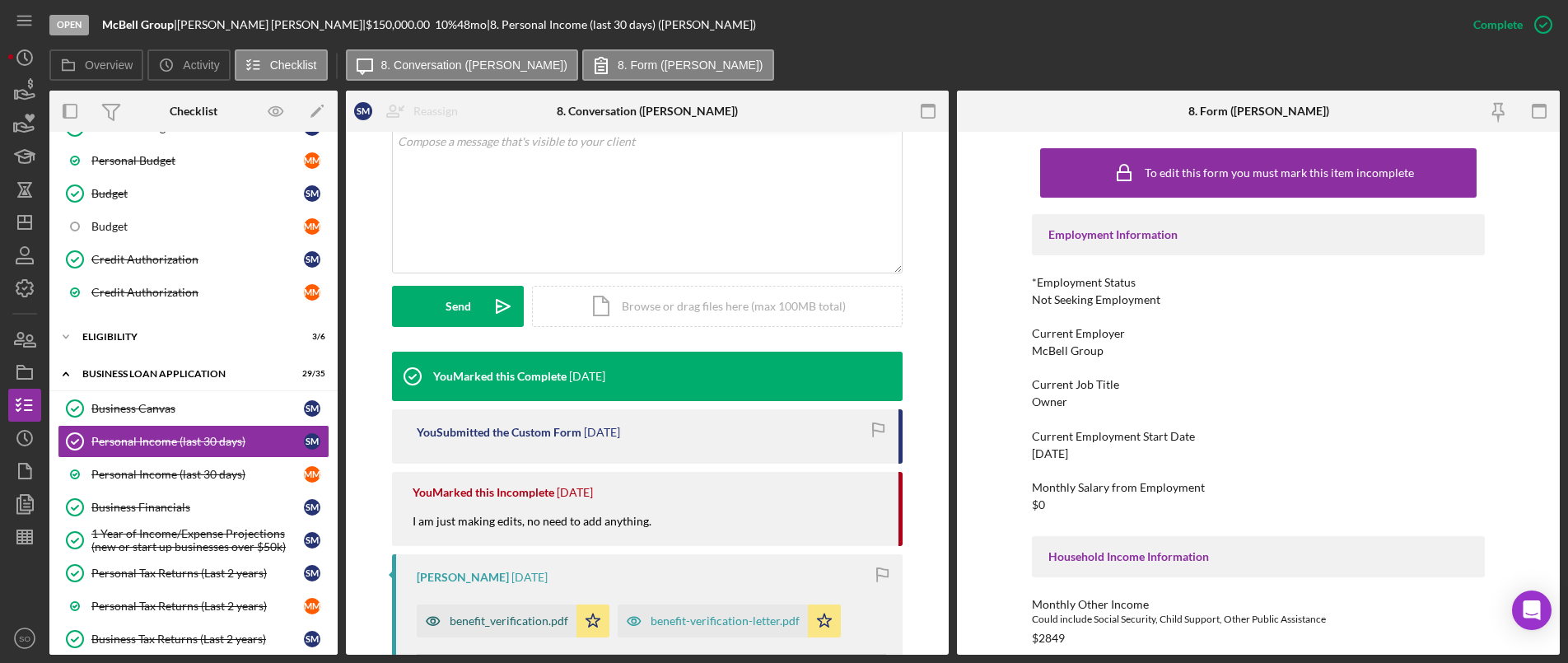
scroll to position [494, 0]
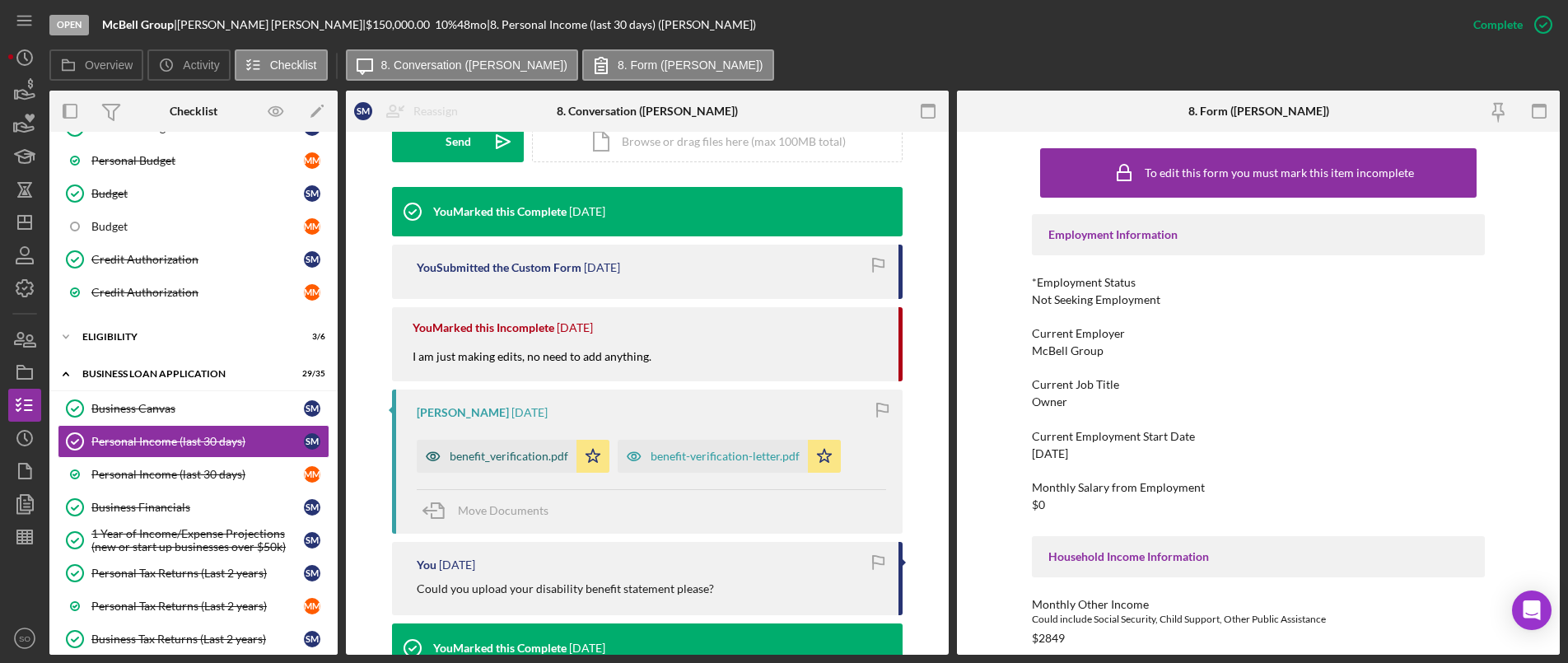
click at [513, 456] on div "benefit_verification.pdf" at bounding box center [509, 456] width 119 height 14
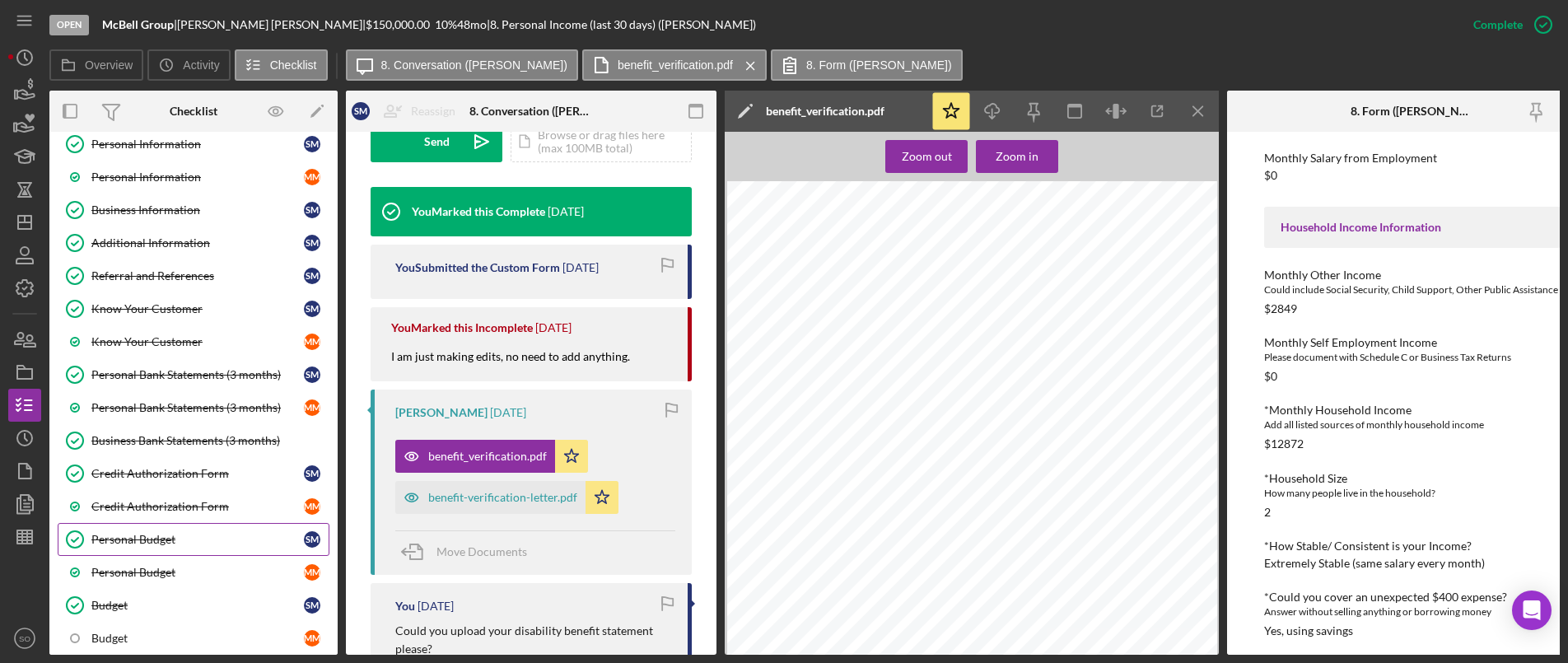
scroll to position [0, 0]
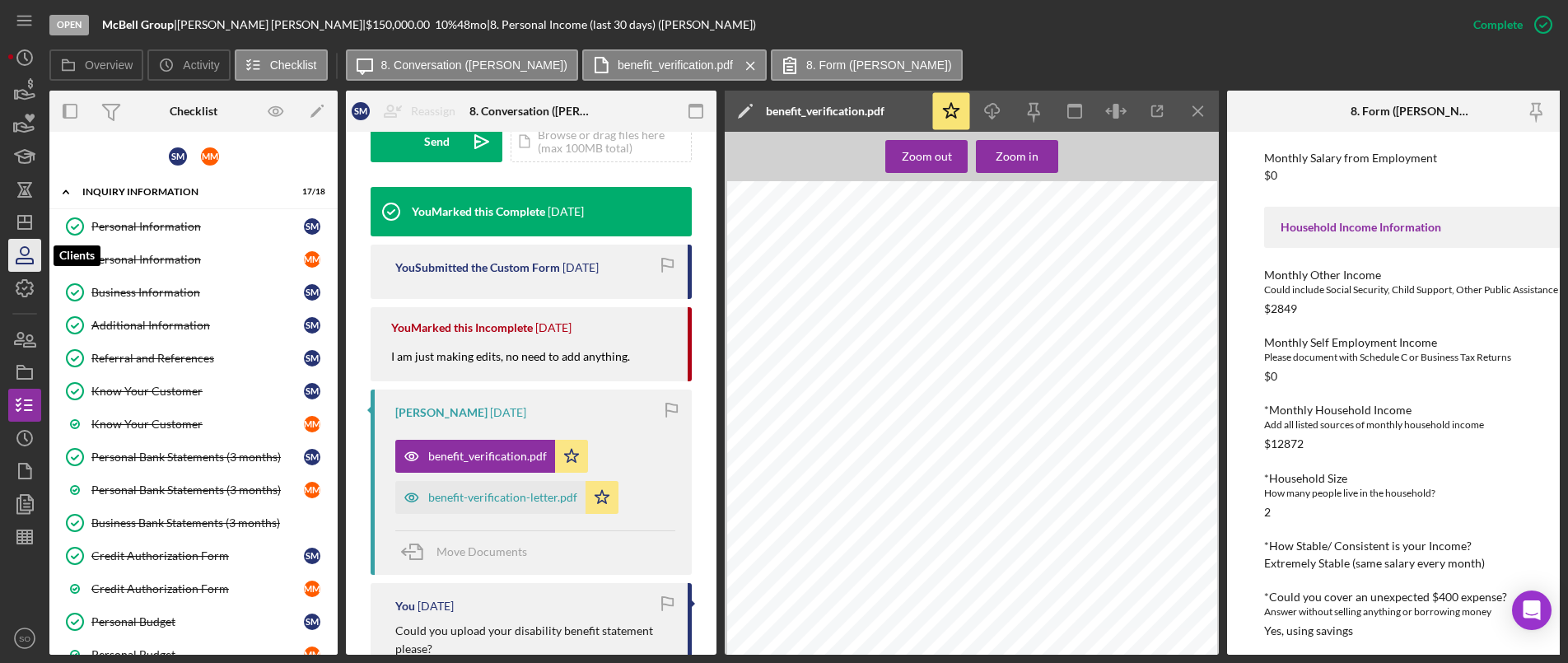
click at [23, 252] on icon "button" at bounding box center [24, 255] width 41 height 41
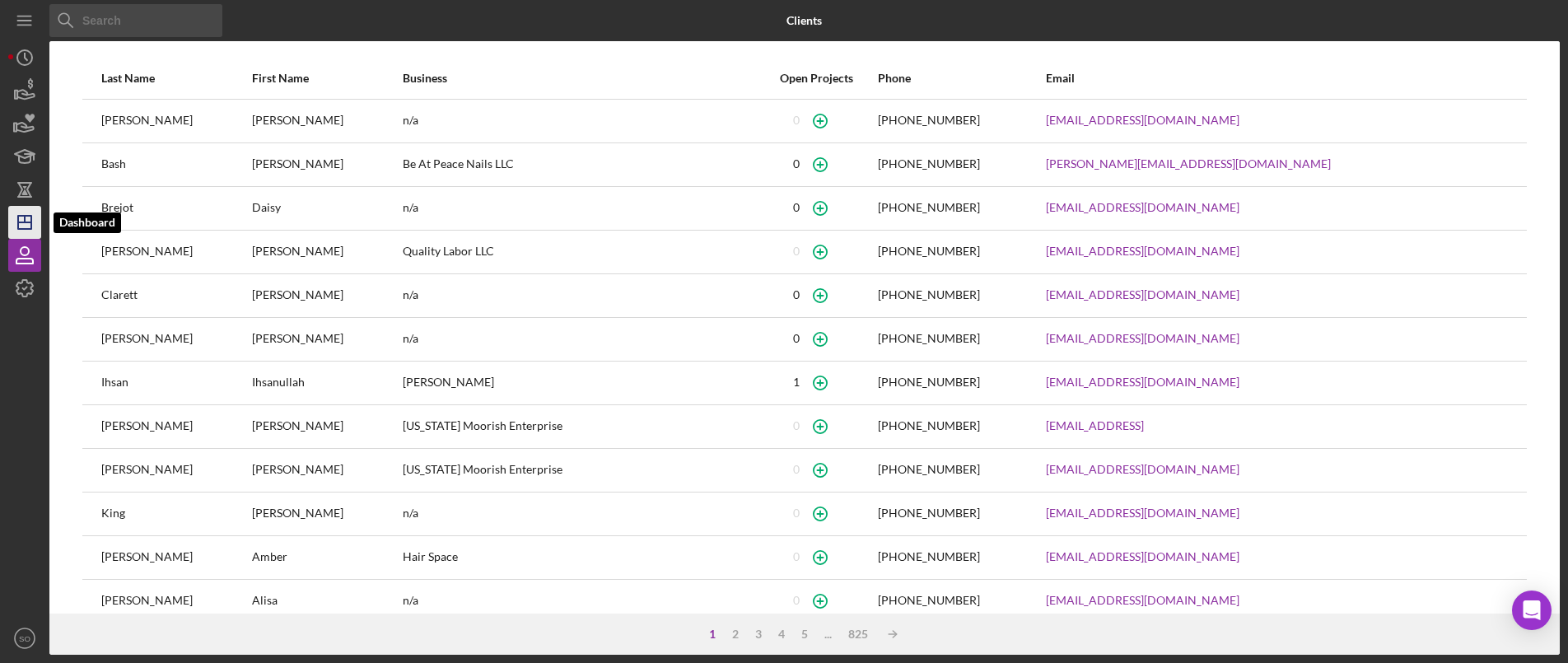
click at [20, 225] on icon "Icon/Dashboard" at bounding box center [24, 222] width 41 height 41
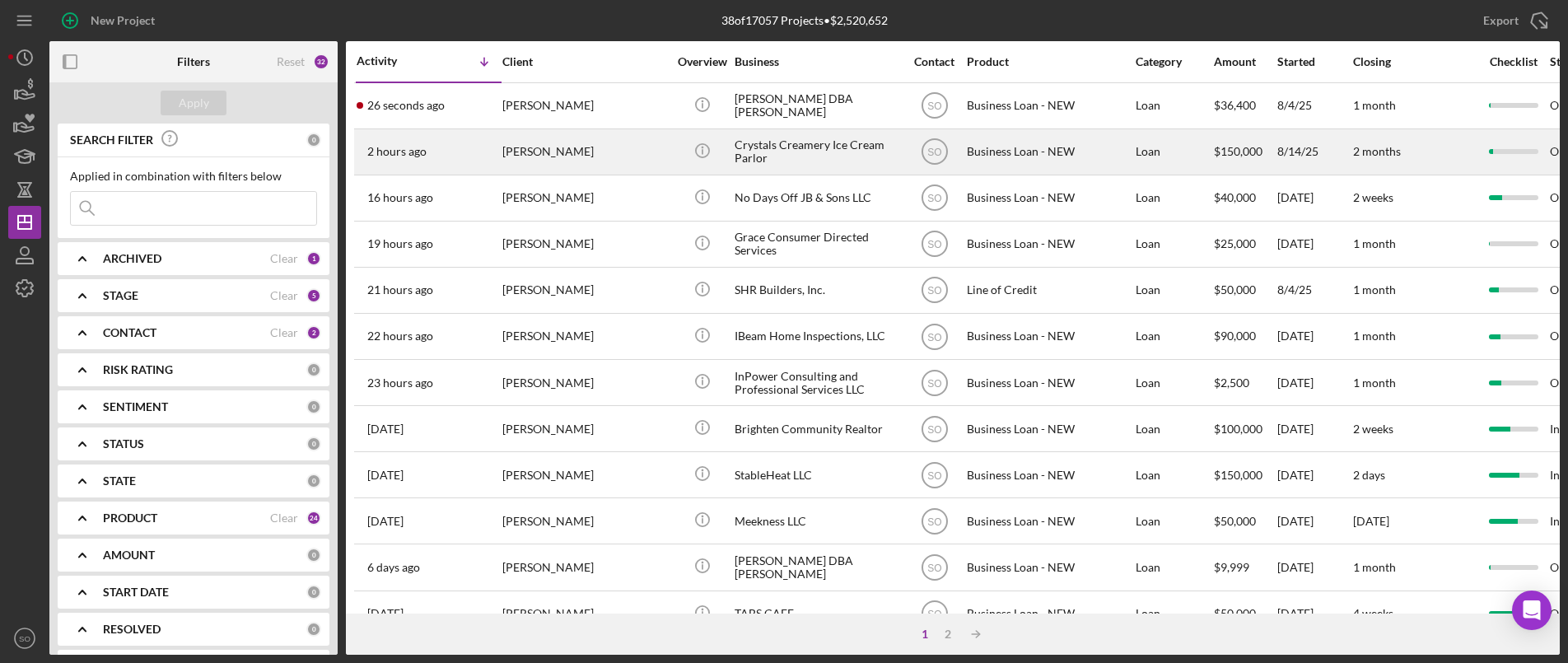
click at [519, 154] on div "[PERSON_NAME]" at bounding box center [584, 151] width 165 height 44
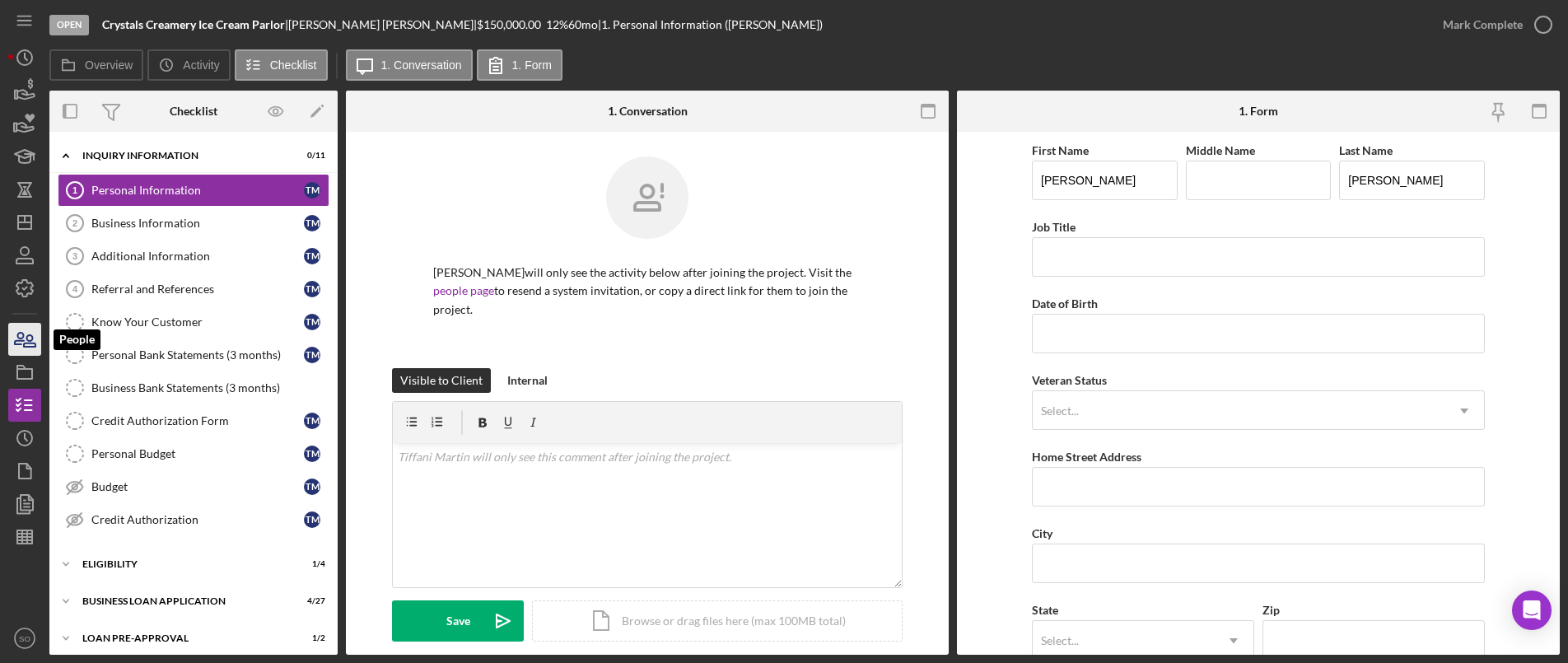
click at [24, 336] on icon "button" at bounding box center [24, 339] width 41 height 41
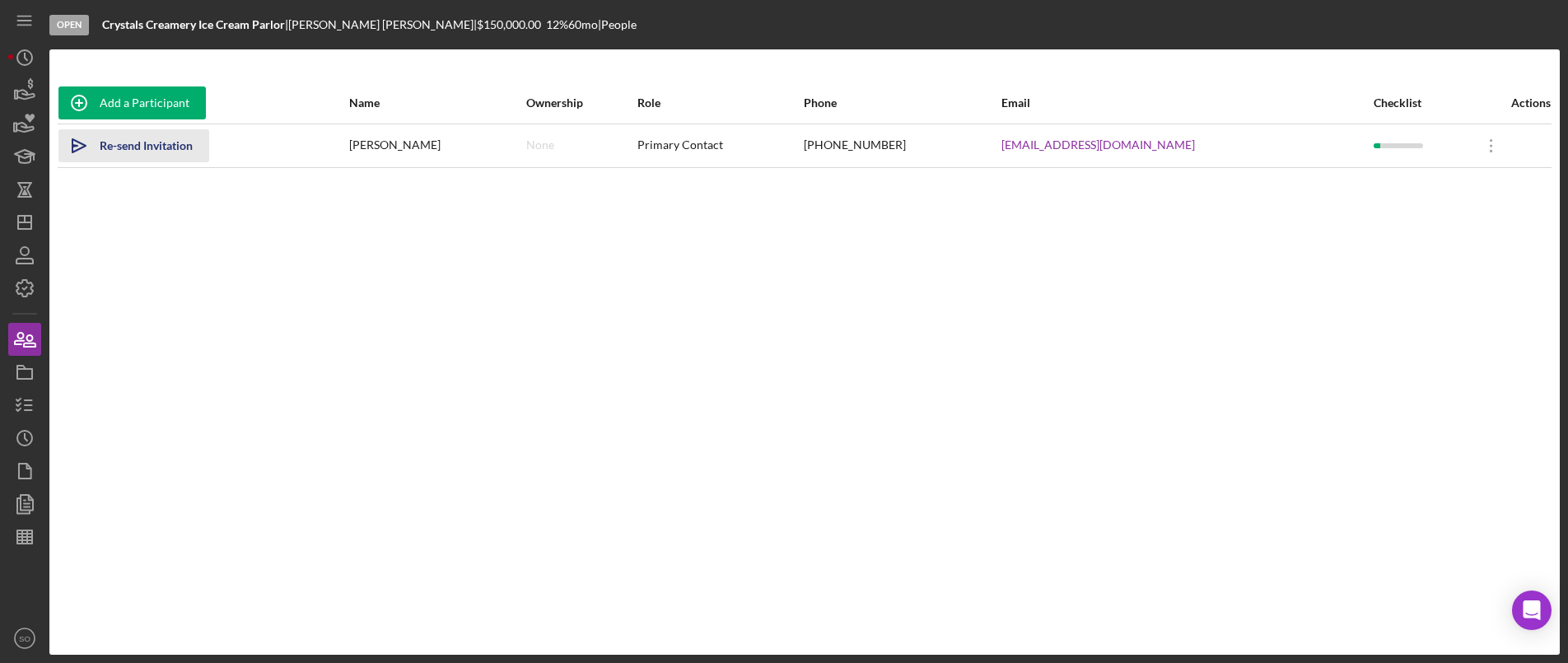
click at [148, 144] on div "Re-send Invitation" at bounding box center [145, 146] width 93 height 33
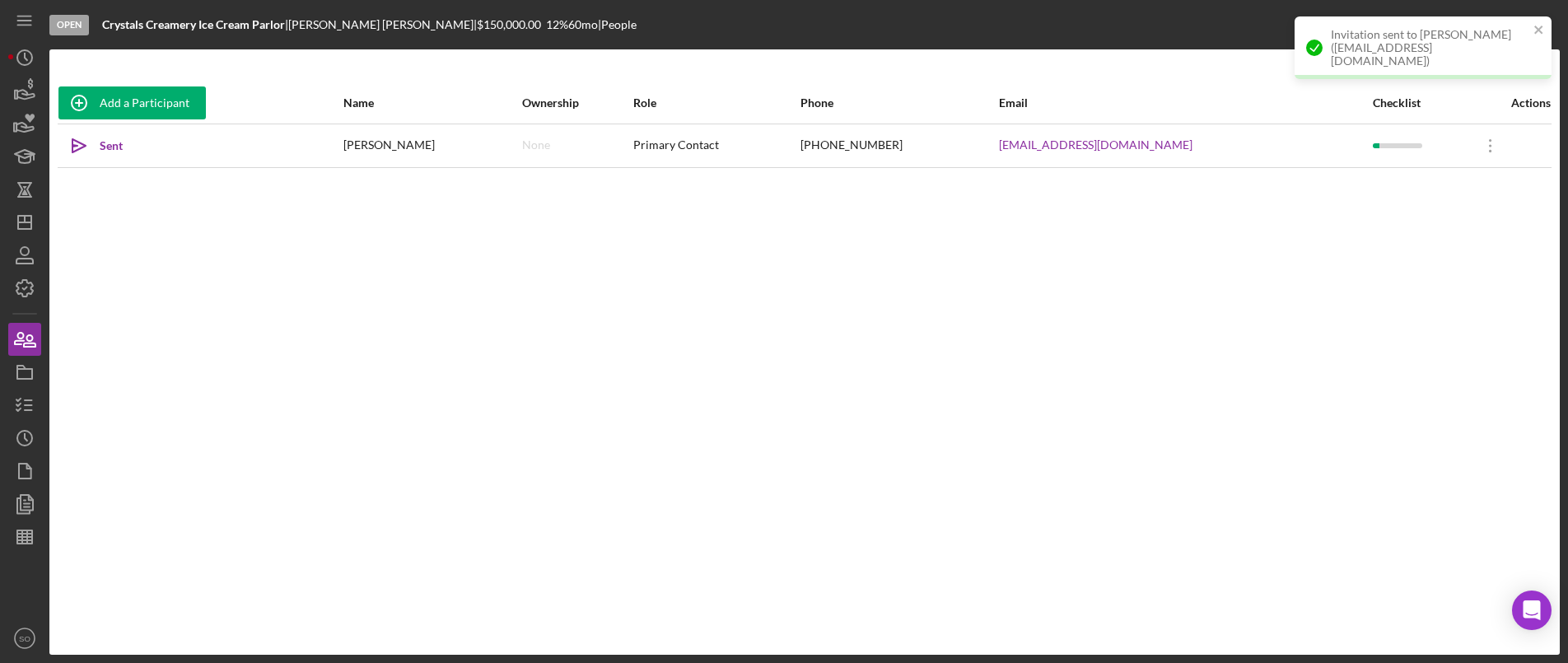
click at [926, 388] on div "Add a Participant Name Ownership Role Phone Email Checklist Actions Icon/icon-i…" at bounding box center [804, 351] width 1510 height 539
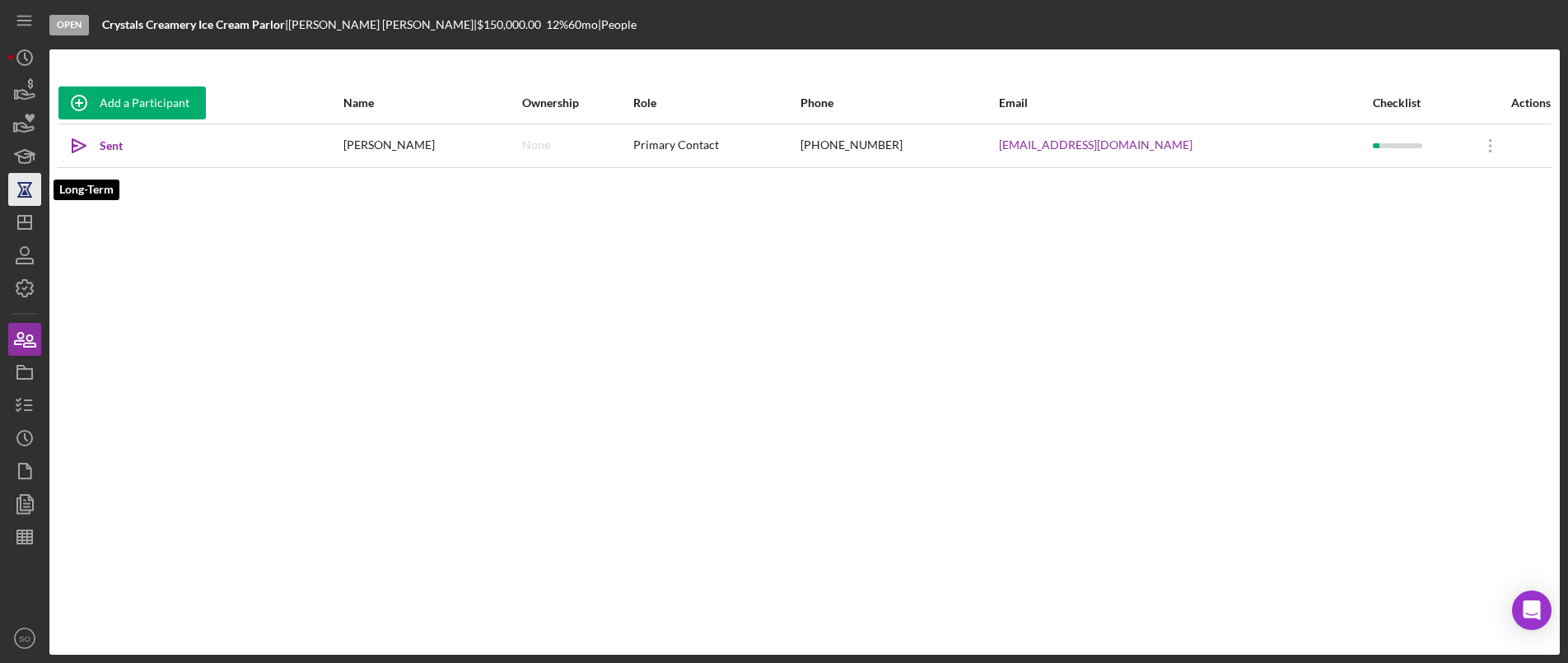
click at [26, 204] on icon "button" at bounding box center [24, 189] width 41 height 41
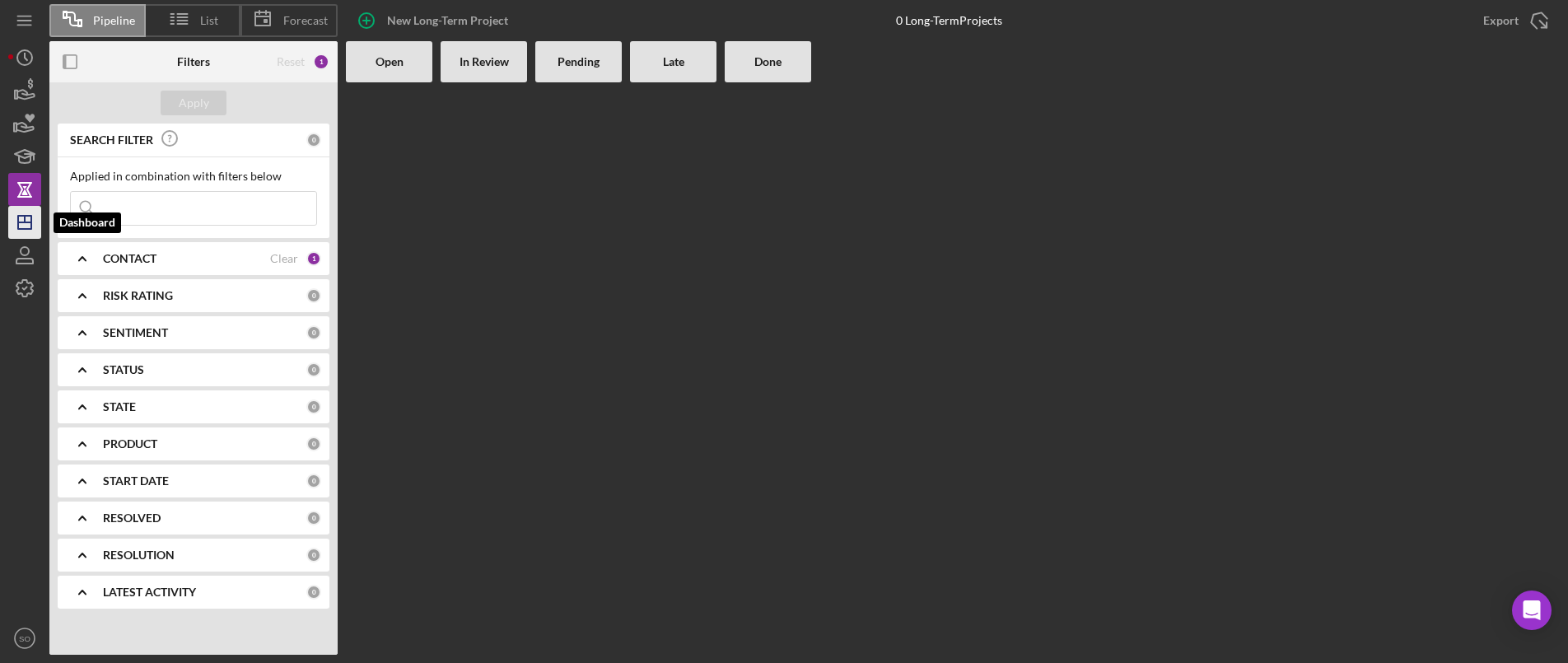
click at [28, 212] on icon "Icon/Dashboard" at bounding box center [24, 222] width 41 height 41
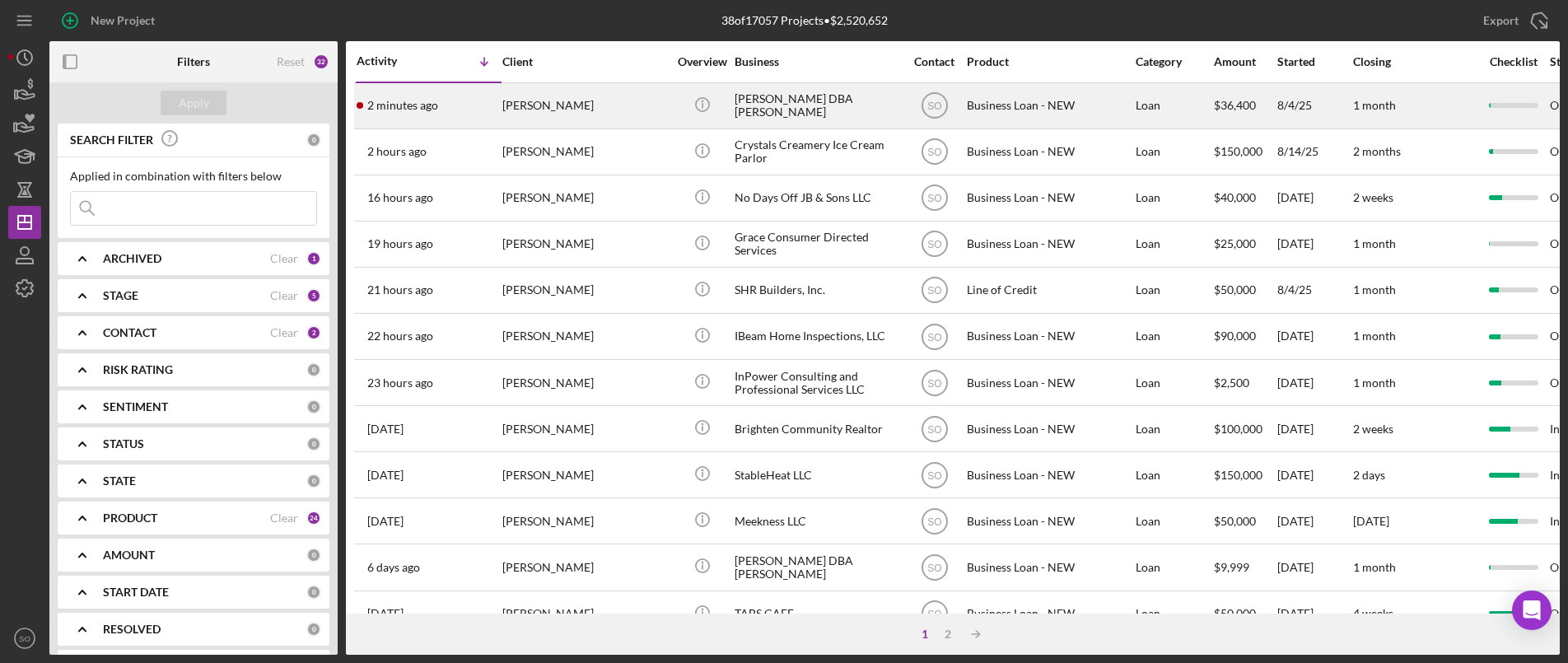
click at [548, 93] on div "[PERSON_NAME]" at bounding box center [584, 105] width 165 height 44
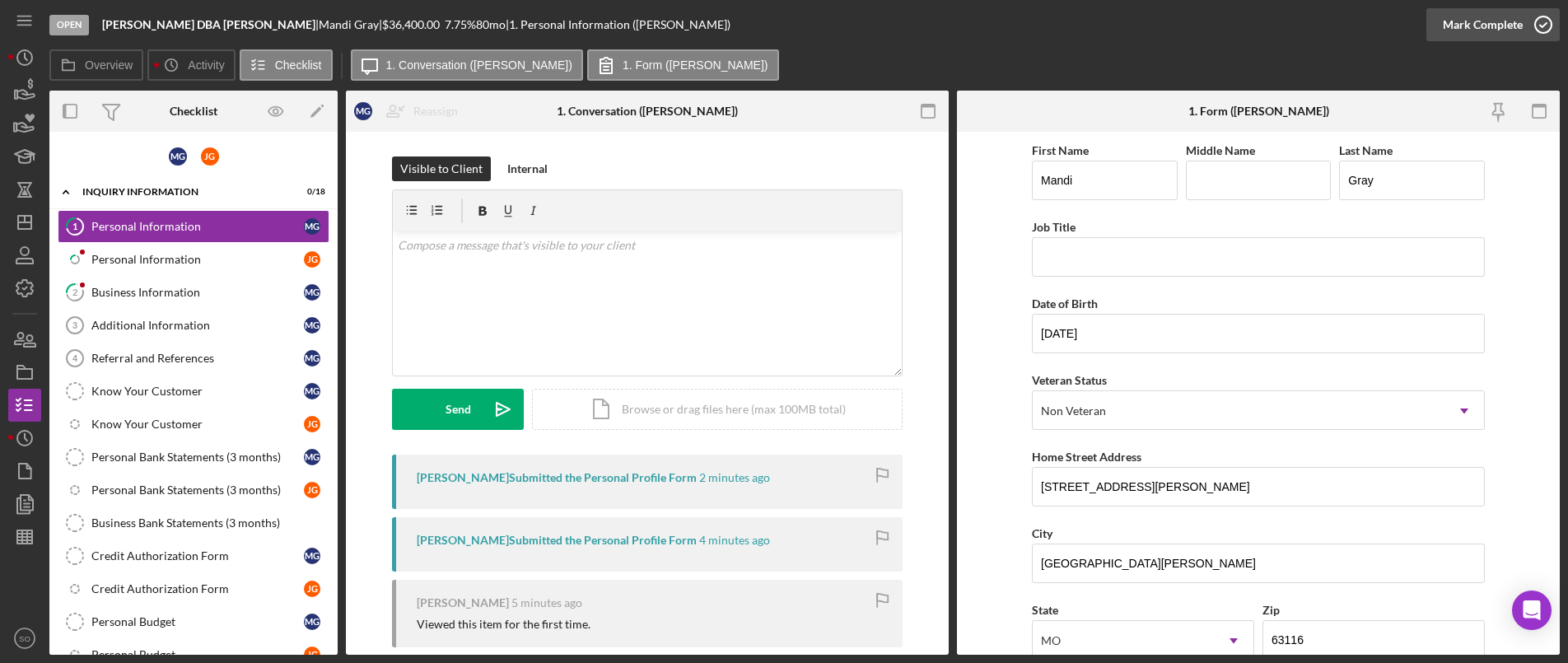
click at [1483, 29] on div "Mark Complete" at bounding box center [1483, 24] width 80 height 33
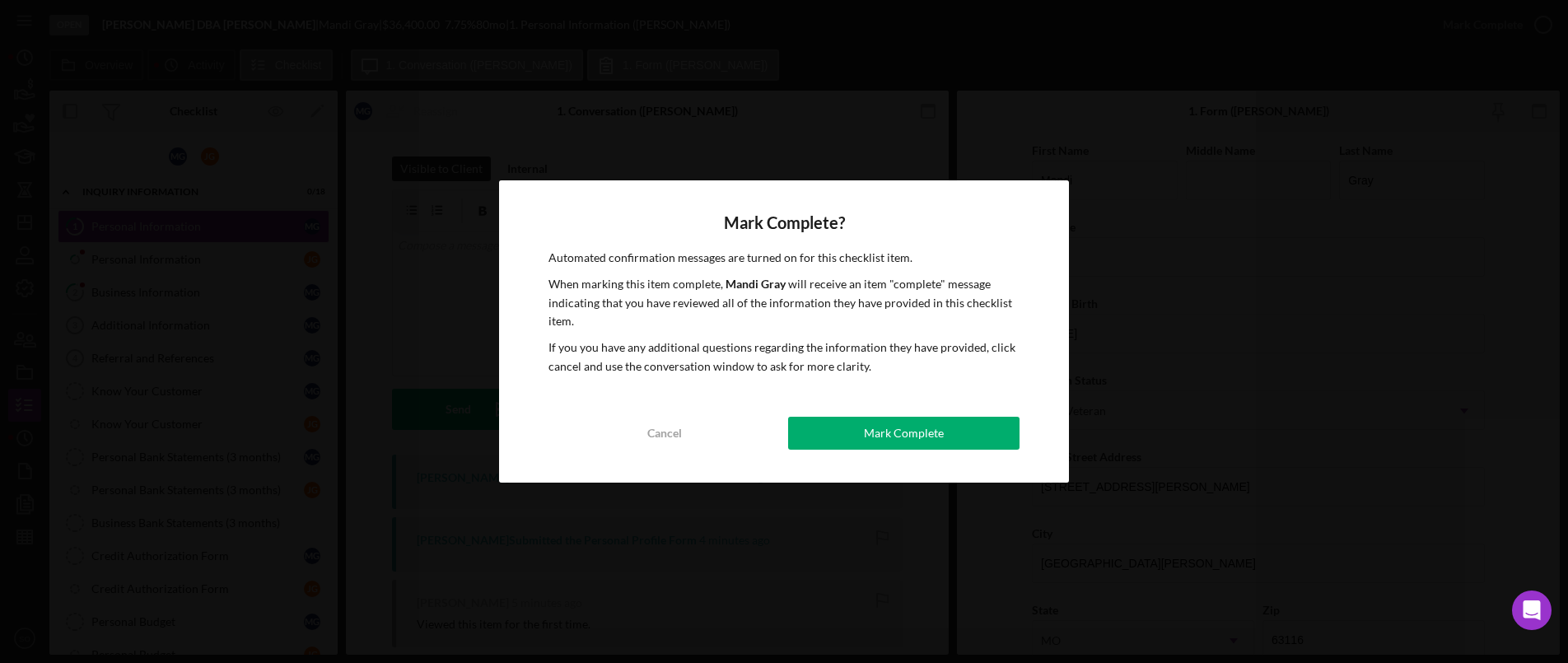
click at [940, 437] on div "Mark Complete" at bounding box center [904, 433] width 80 height 33
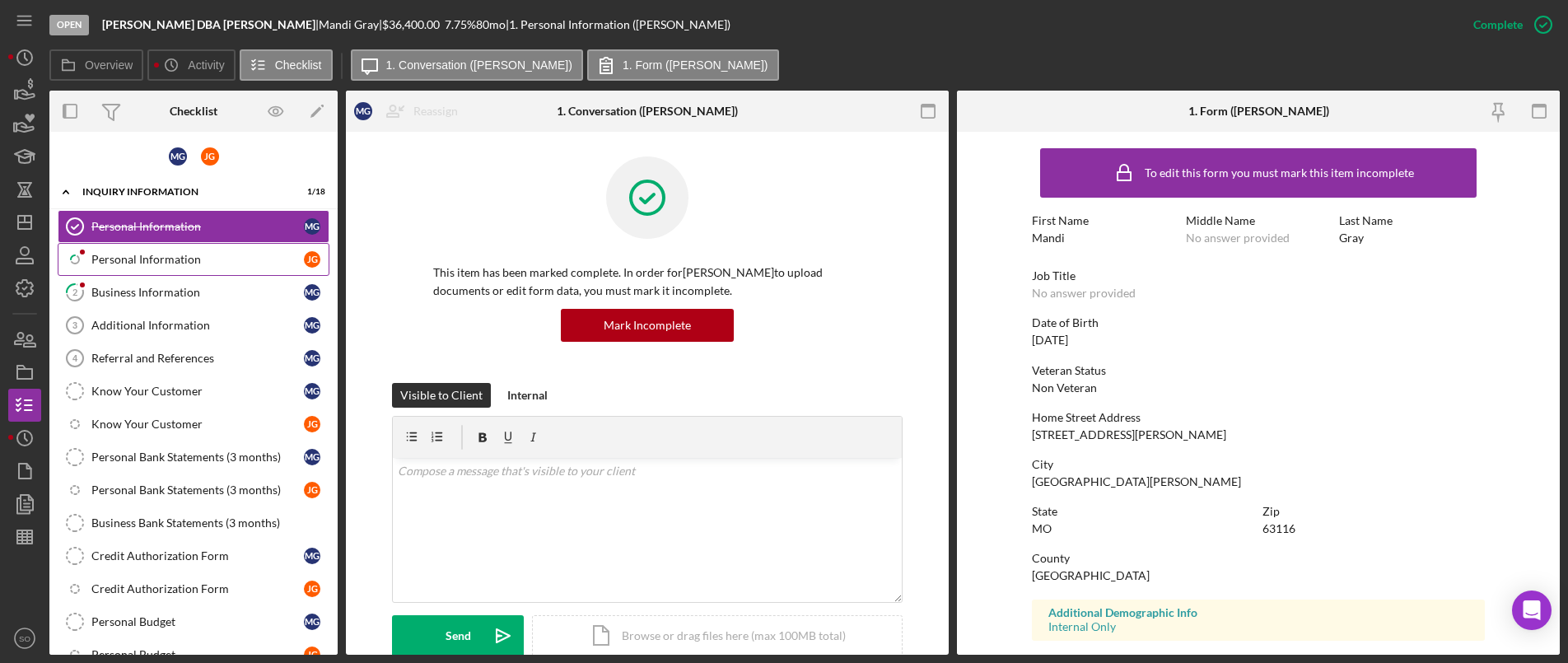
click at [128, 262] on div "Personal Information" at bounding box center [198, 259] width 213 height 14
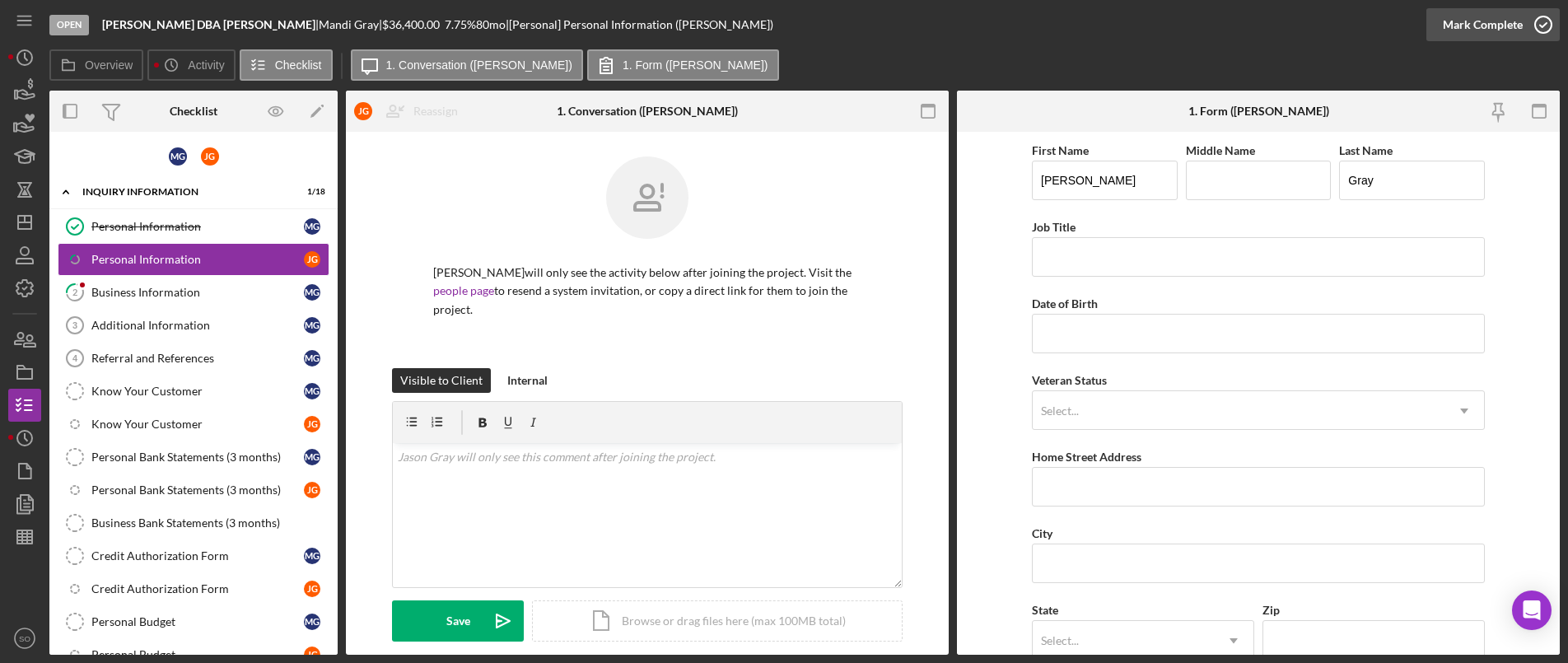
click at [1459, 20] on div "Mark Complete" at bounding box center [1483, 24] width 80 height 33
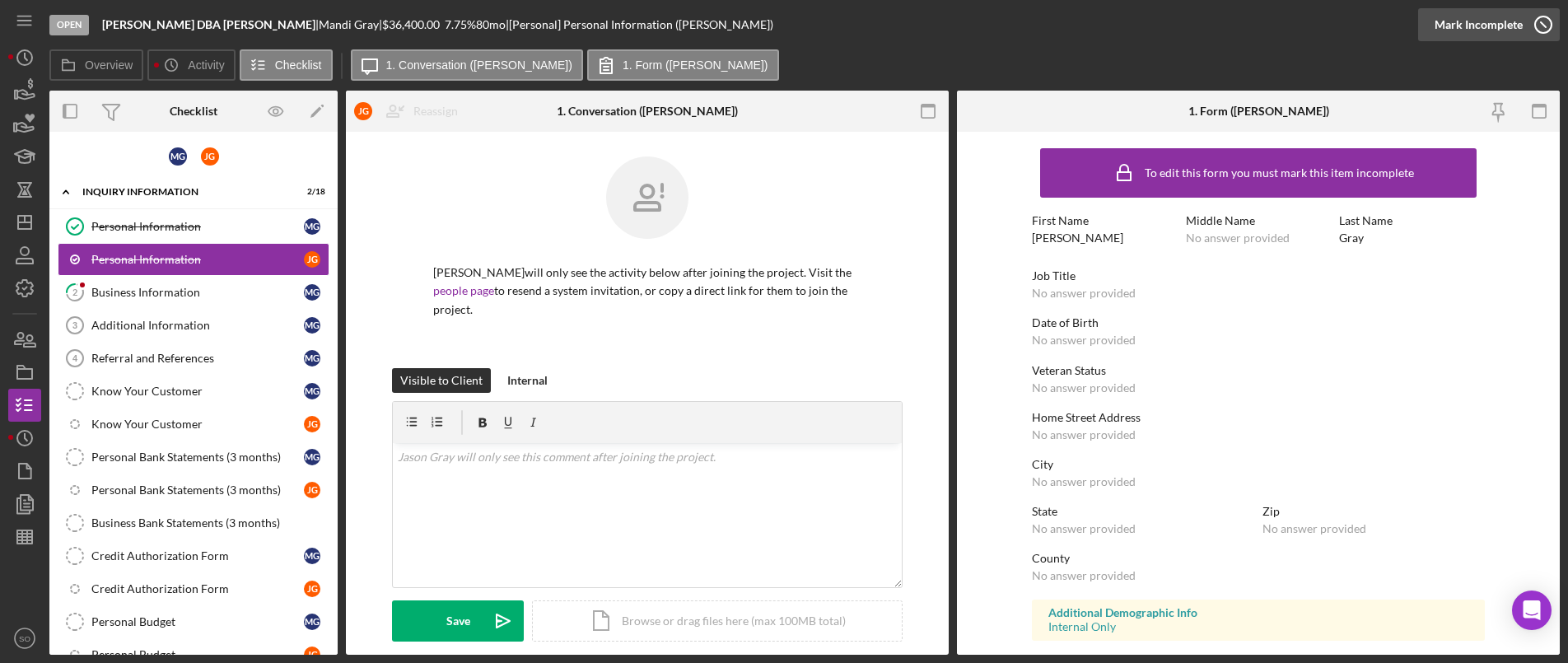
click at [1488, 23] on div "Mark Incomplete" at bounding box center [1478, 24] width 88 height 33
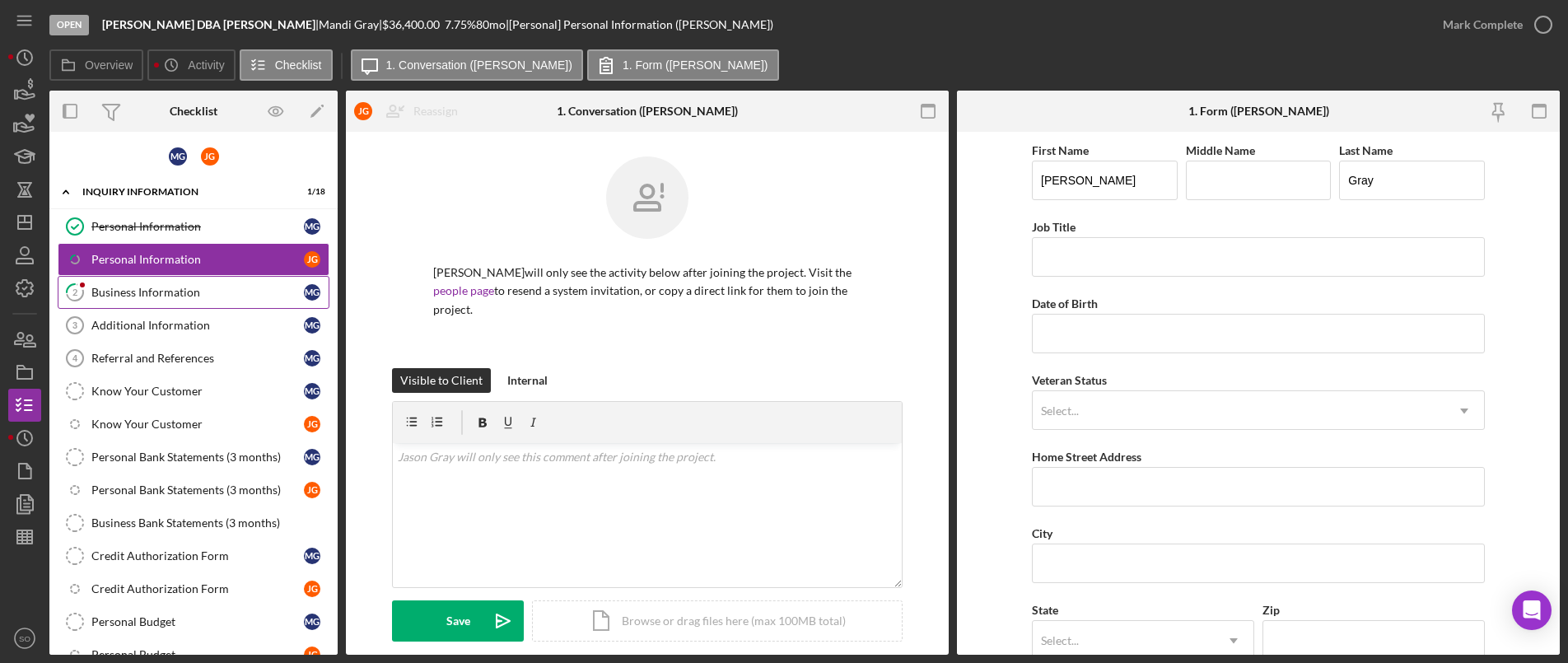
click at [155, 291] on div "Business Information" at bounding box center [198, 292] width 213 height 14
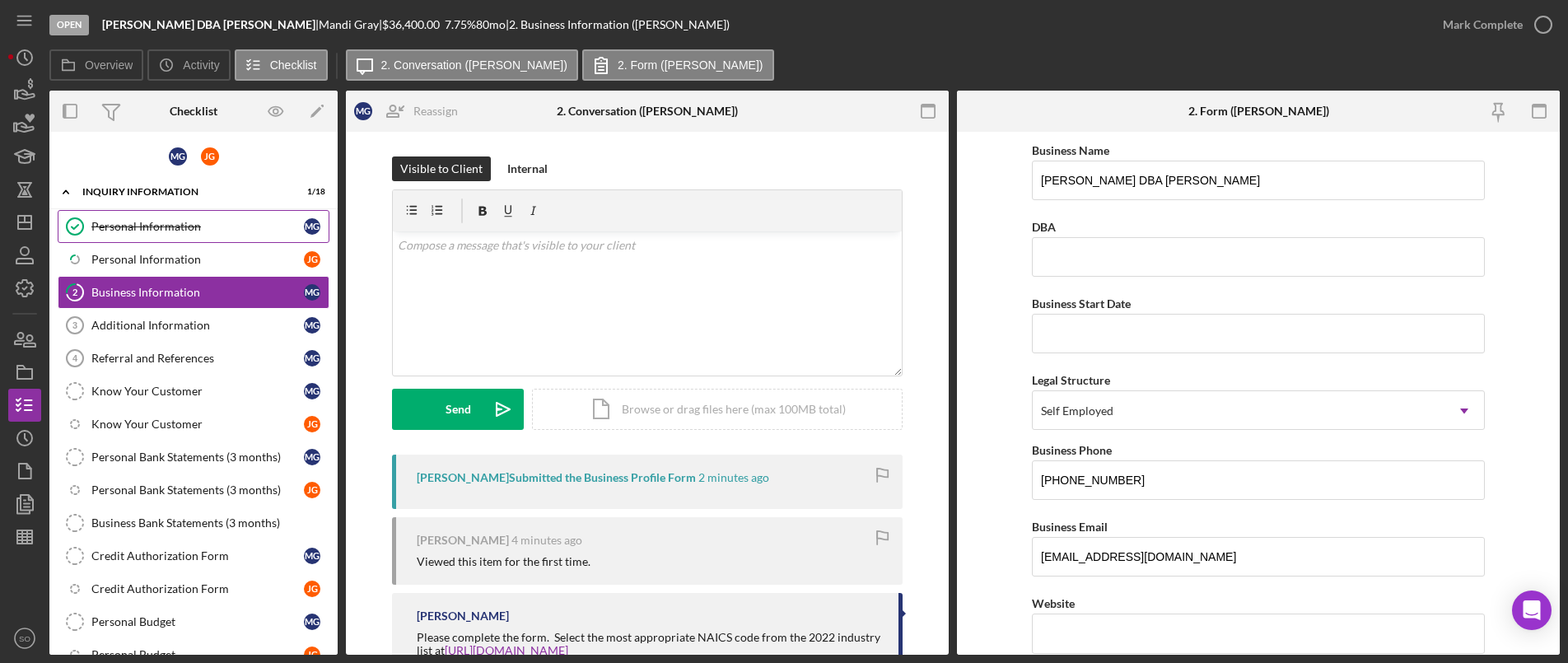
click at [151, 225] on div "Personal Information" at bounding box center [198, 226] width 213 height 14
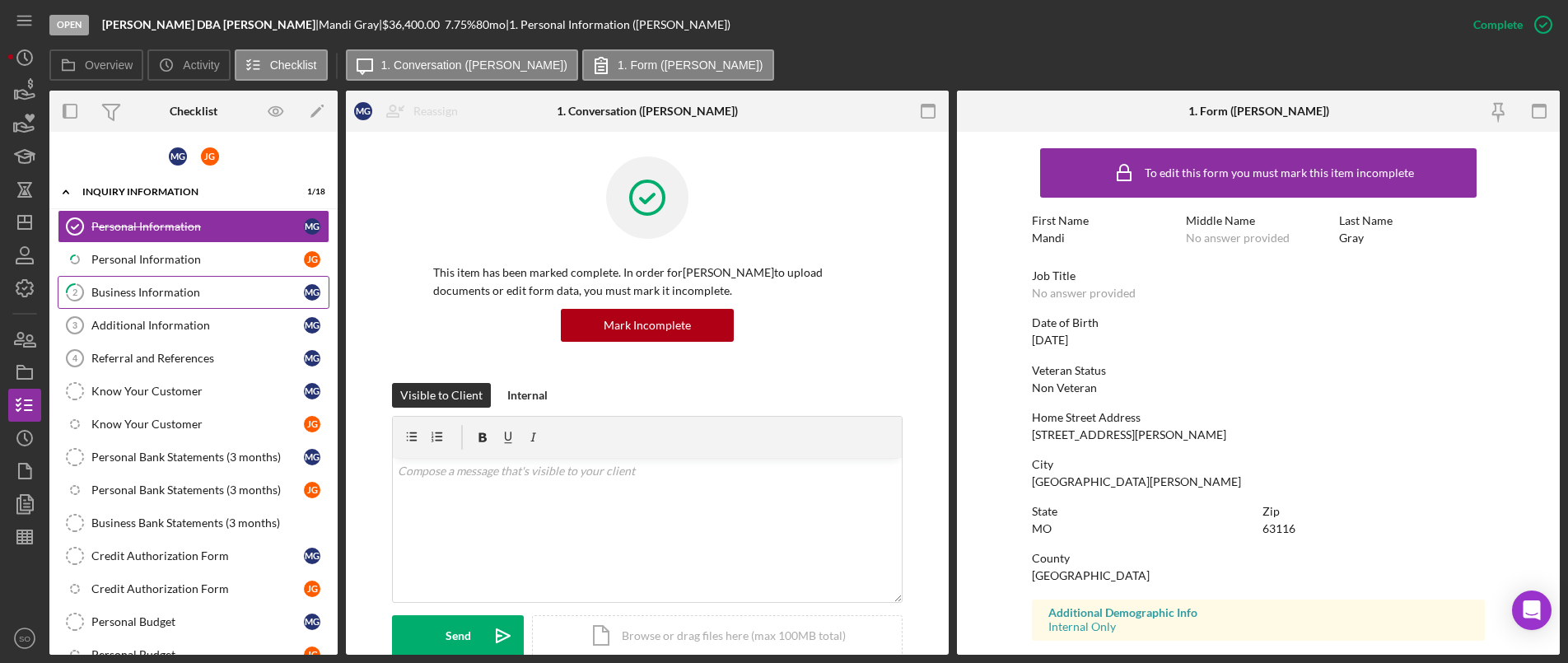
click at [110, 299] on div "Business Information" at bounding box center [198, 292] width 213 height 14
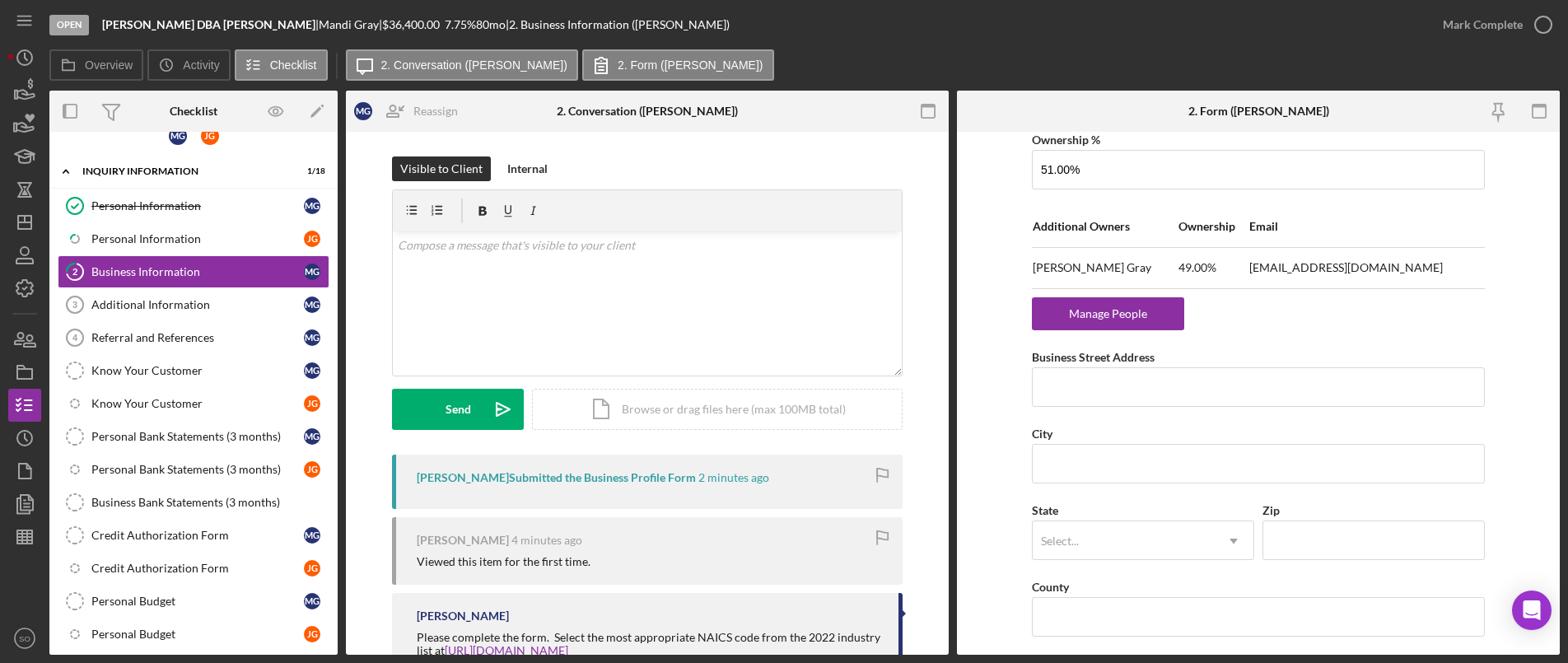
scroll to position [350, 0]
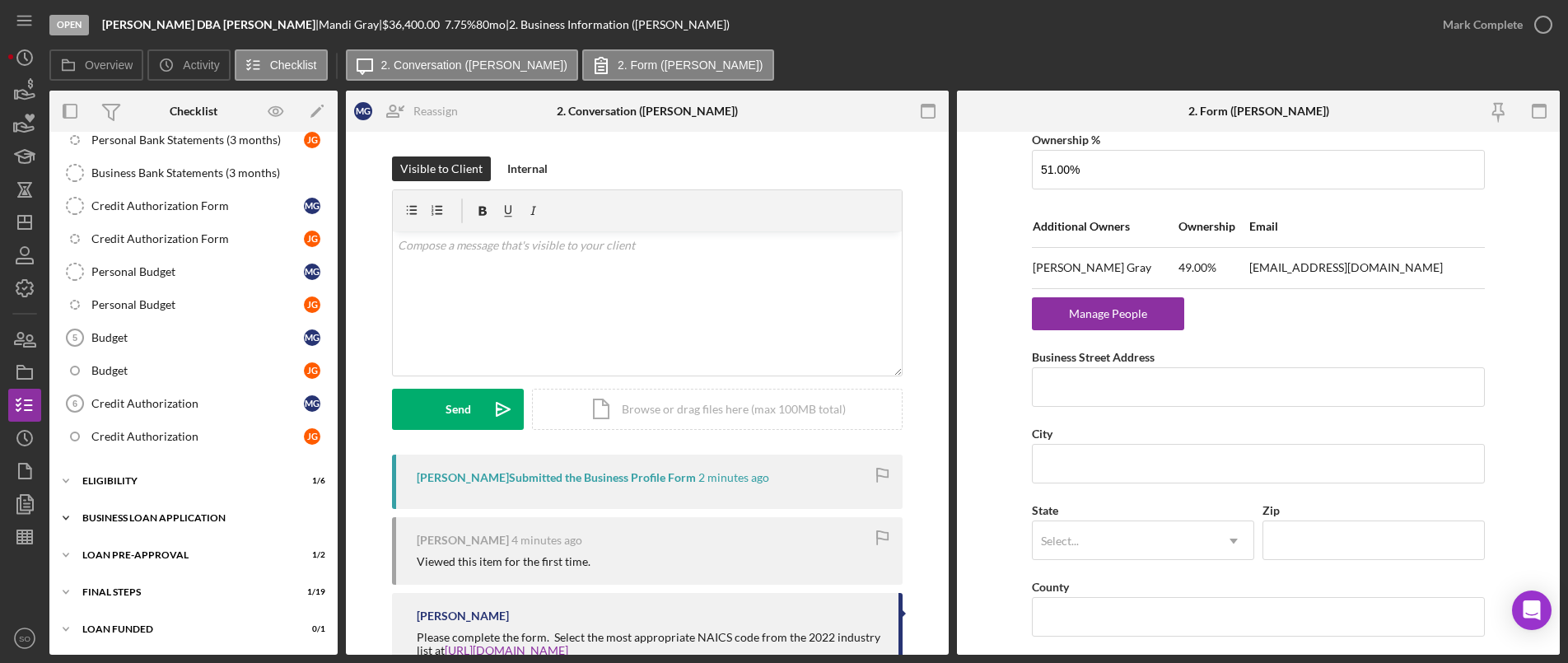
click at [125, 509] on div "Icon/Expander BUSINESS LOAN APPLICATION 1 / 35" at bounding box center [194, 518] width 289 height 33
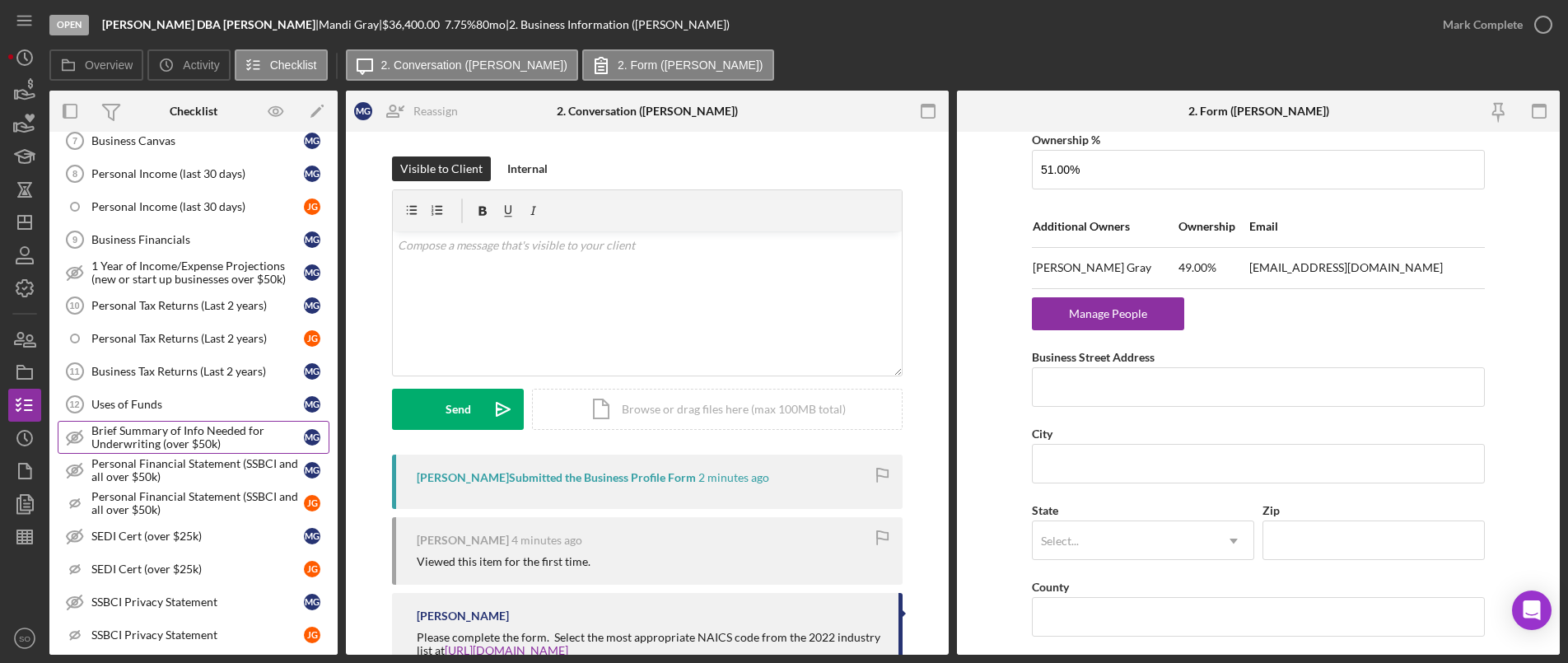
scroll to position [515, 0]
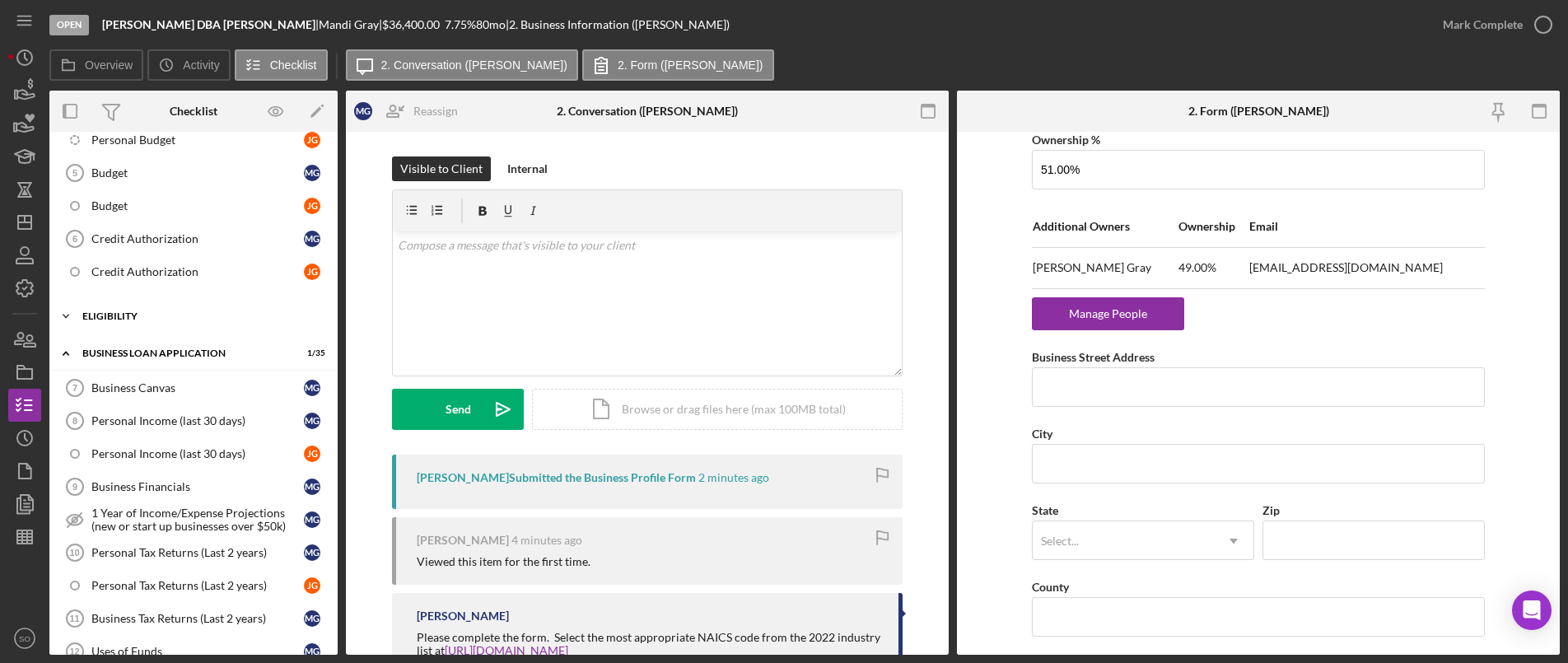
click at [105, 321] on div "Icon/Expander ELIGIBILITY 1 / 6" at bounding box center [194, 316] width 289 height 33
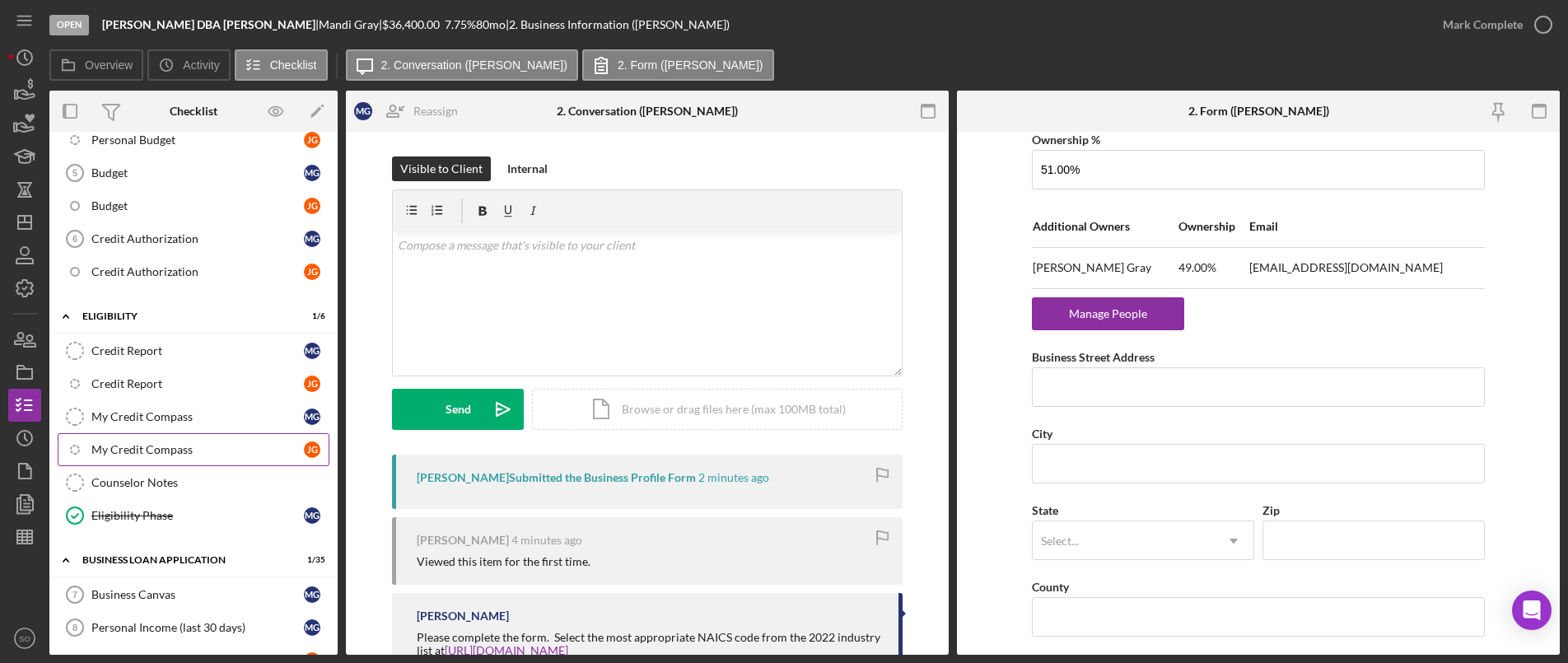
click at [98, 480] on div "Counselor Notes" at bounding box center [210, 483] width 237 height 14
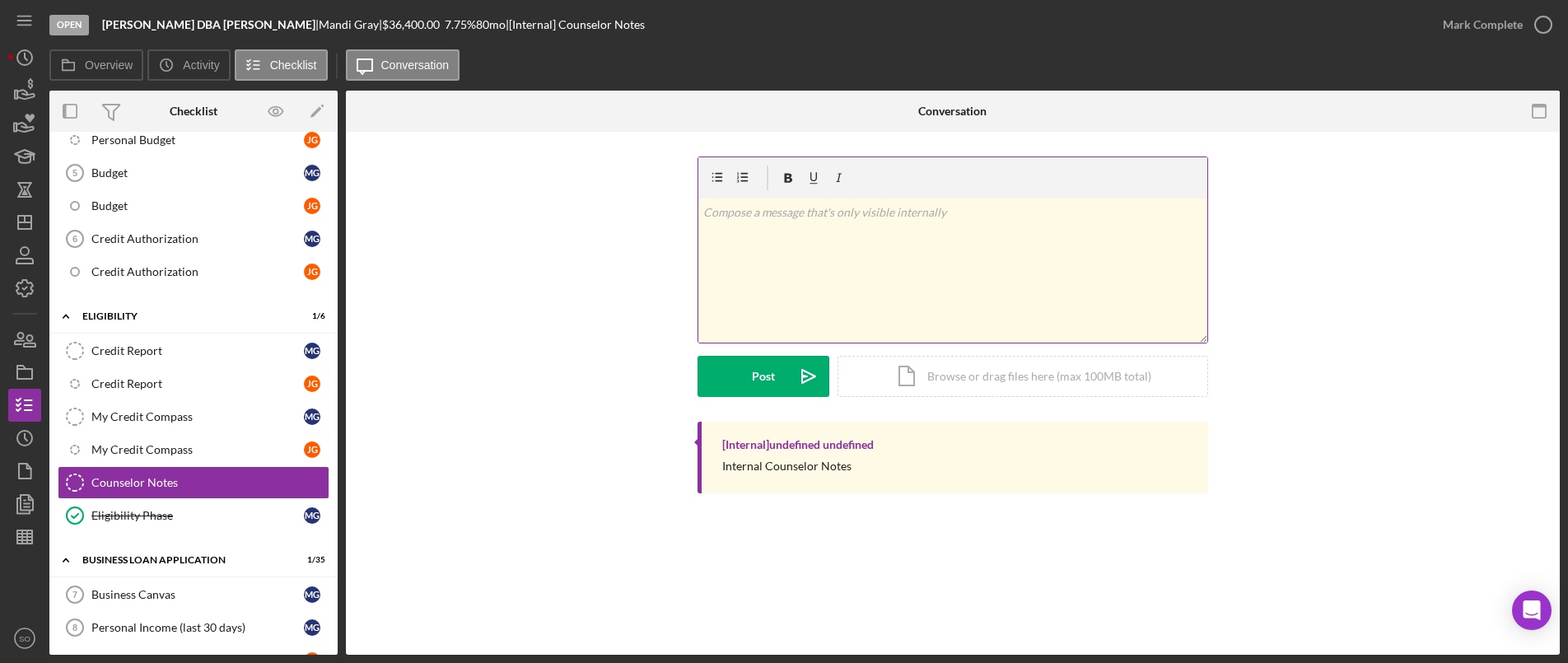
click at [904, 247] on div "v Color teal Color pink Remove color Add row above Add row below Add column bef…" at bounding box center [953, 271] width 509 height 144
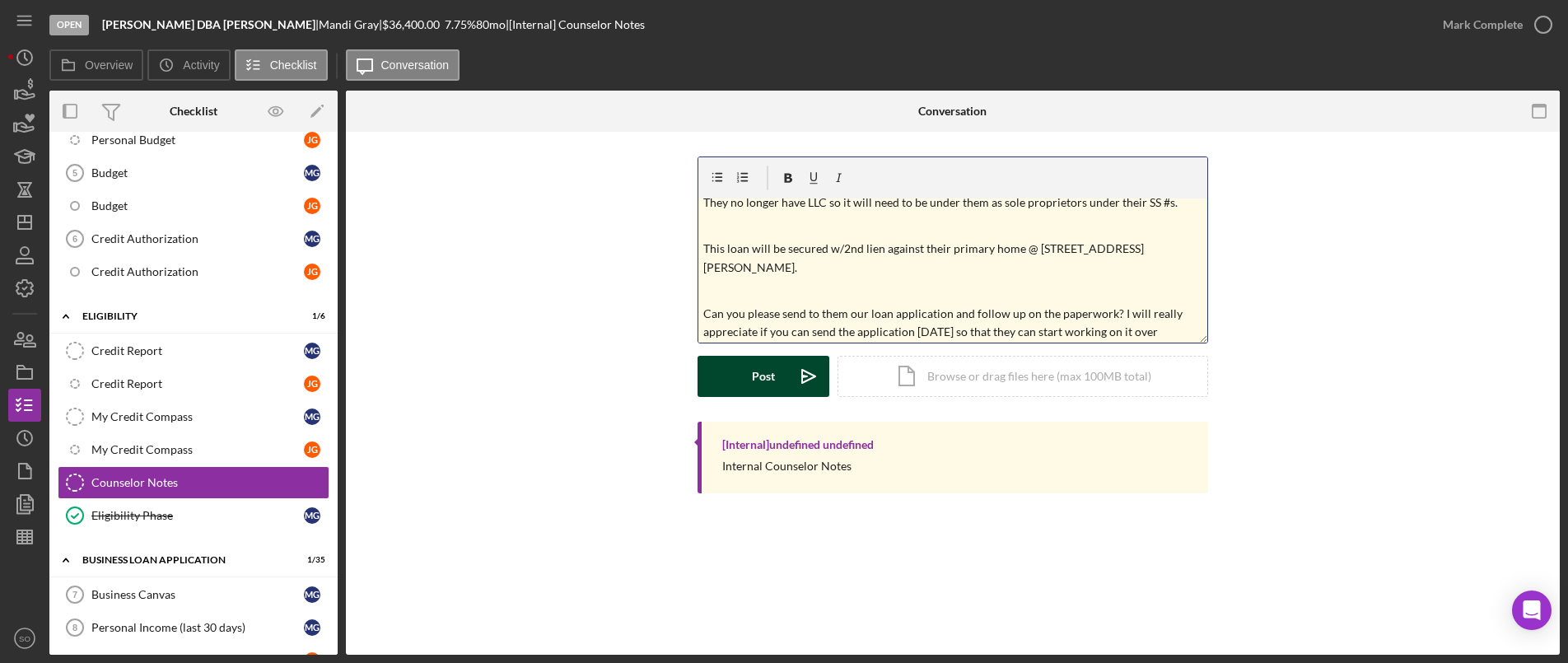
click at [785, 396] on button "Post Icon/icon-invite-send" at bounding box center [763, 376] width 132 height 41
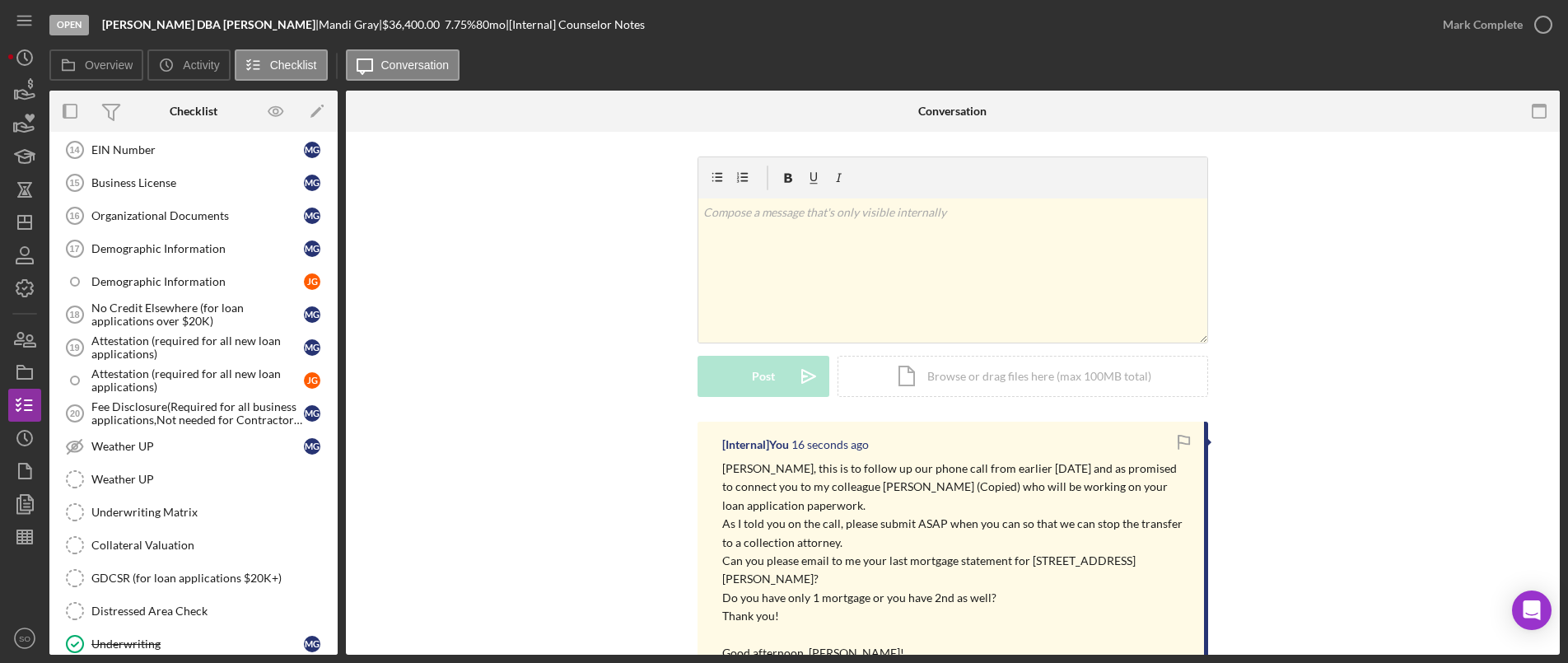
scroll to position [1719, 0]
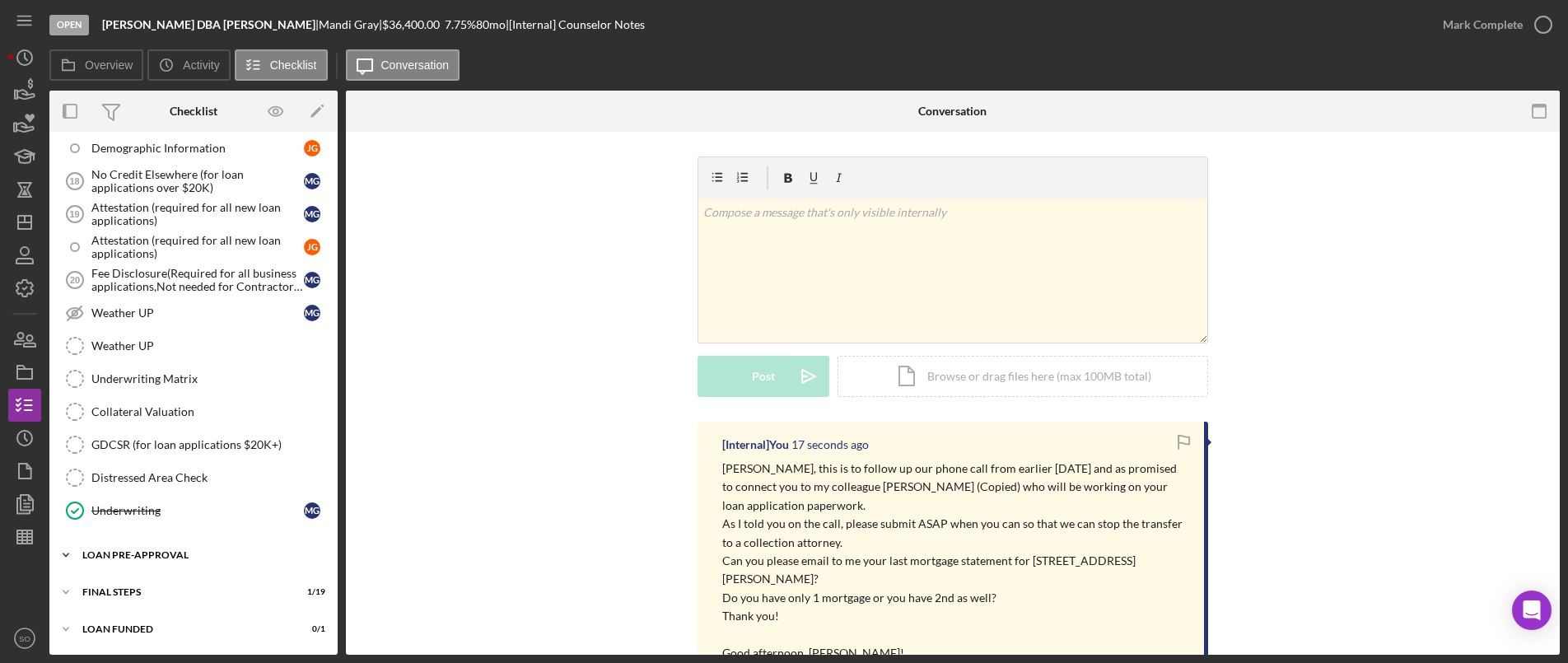
click at [188, 550] on div "LOAN PRE-APPROVAL" at bounding box center [199, 555] width 235 height 10
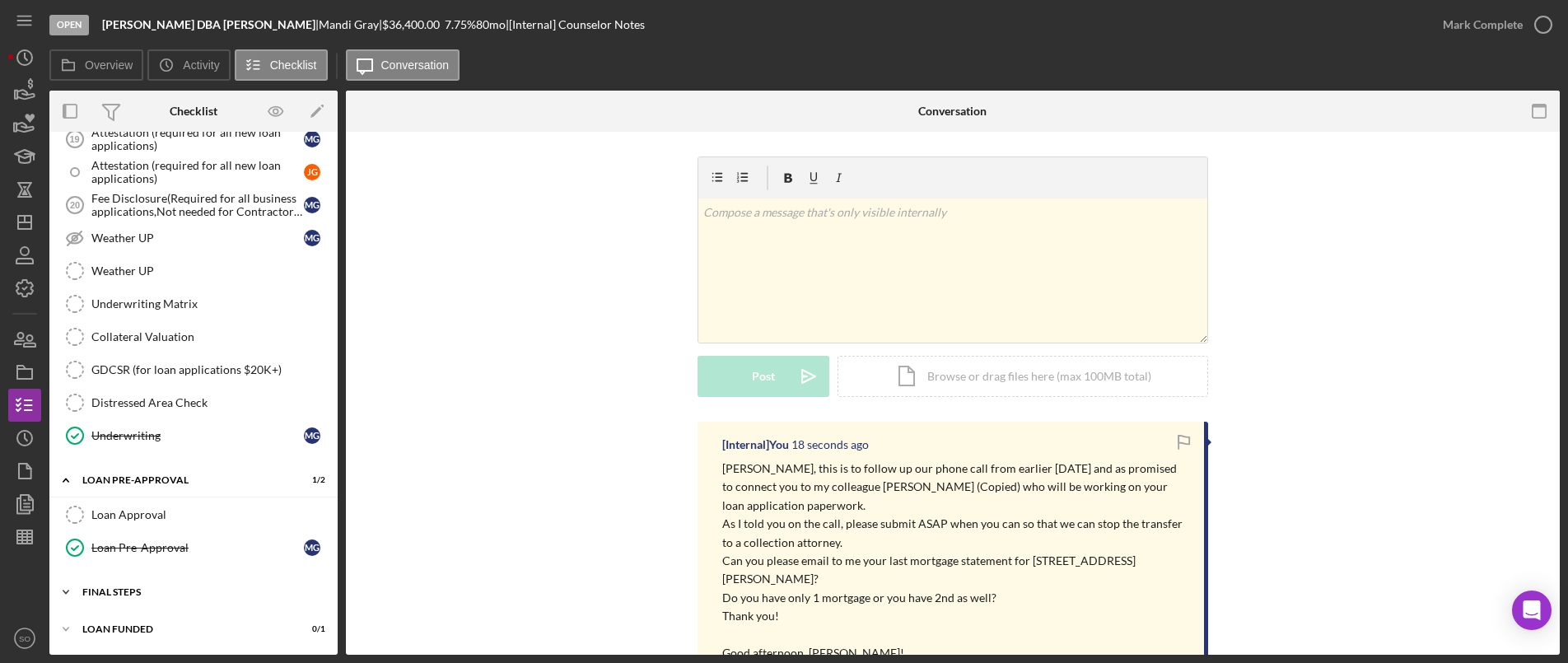
click at [157, 584] on div "Icon/Expander FINAL STEPS 1 / 19" at bounding box center [194, 592] width 289 height 33
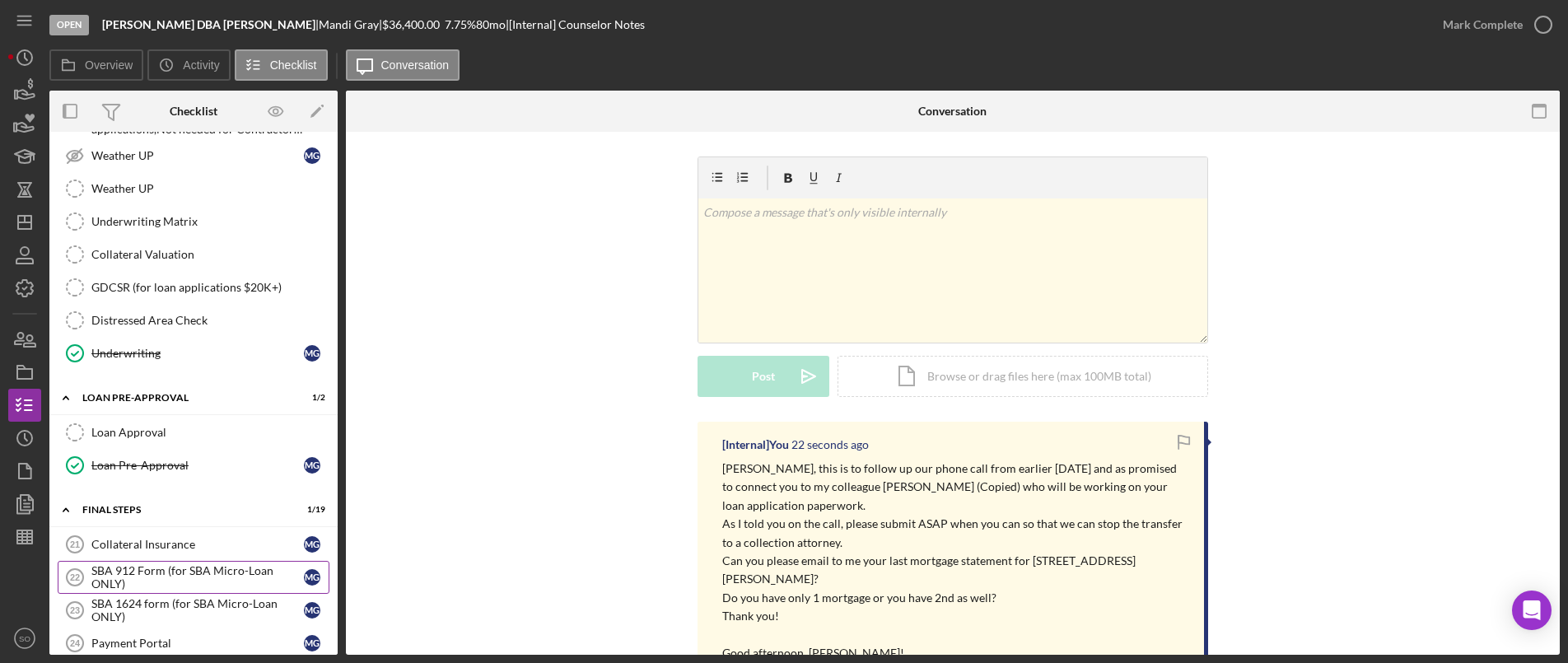
scroll to position [1546, 0]
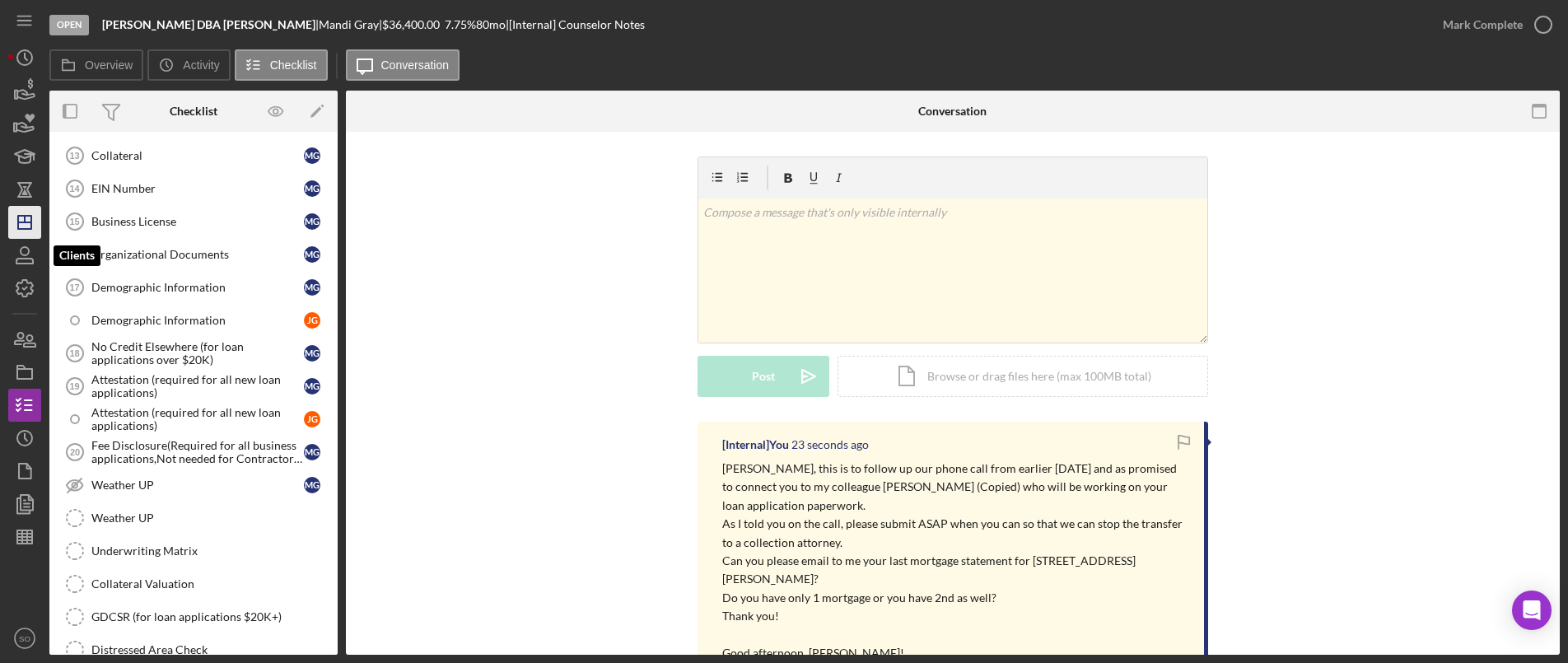
click at [22, 229] on polygon "button" at bounding box center [25, 222] width 14 height 14
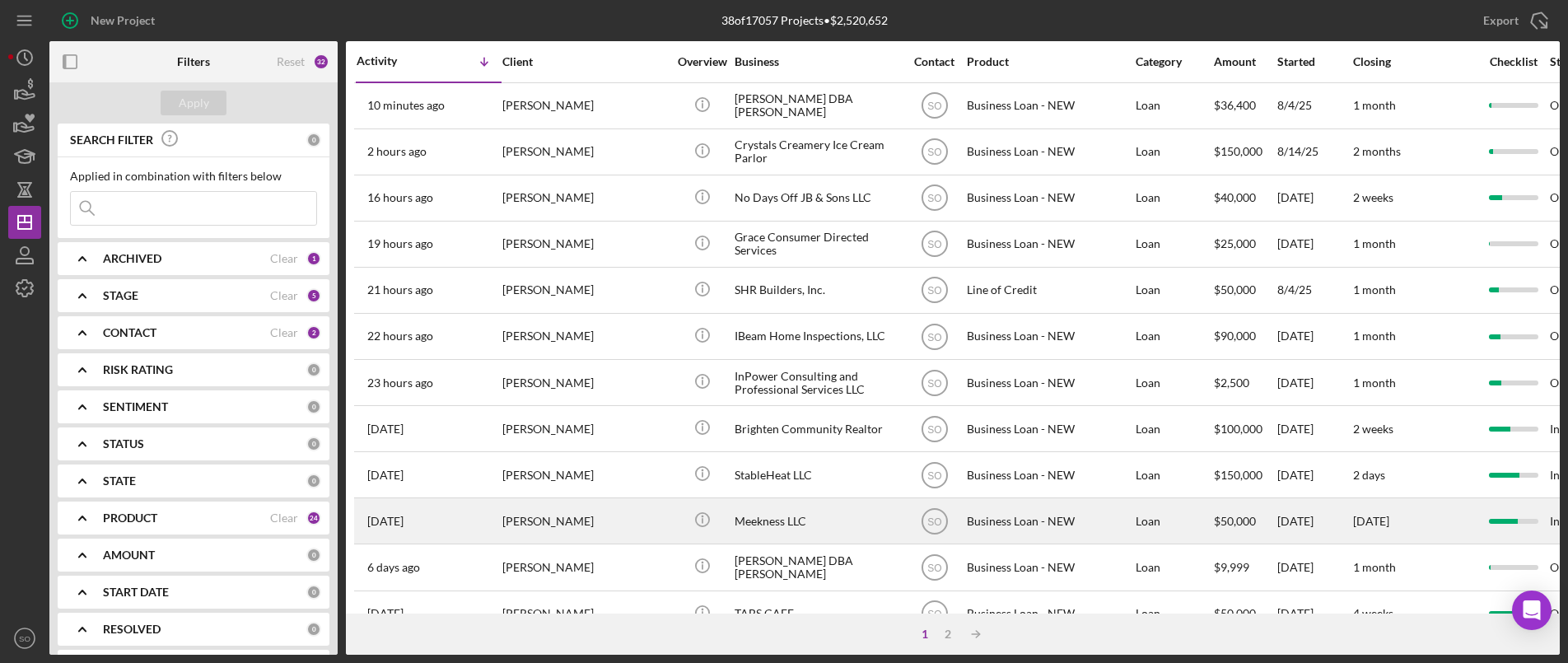
click at [509, 537] on div "[PERSON_NAME]" at bounding box center [584, 521] width 165 height 44
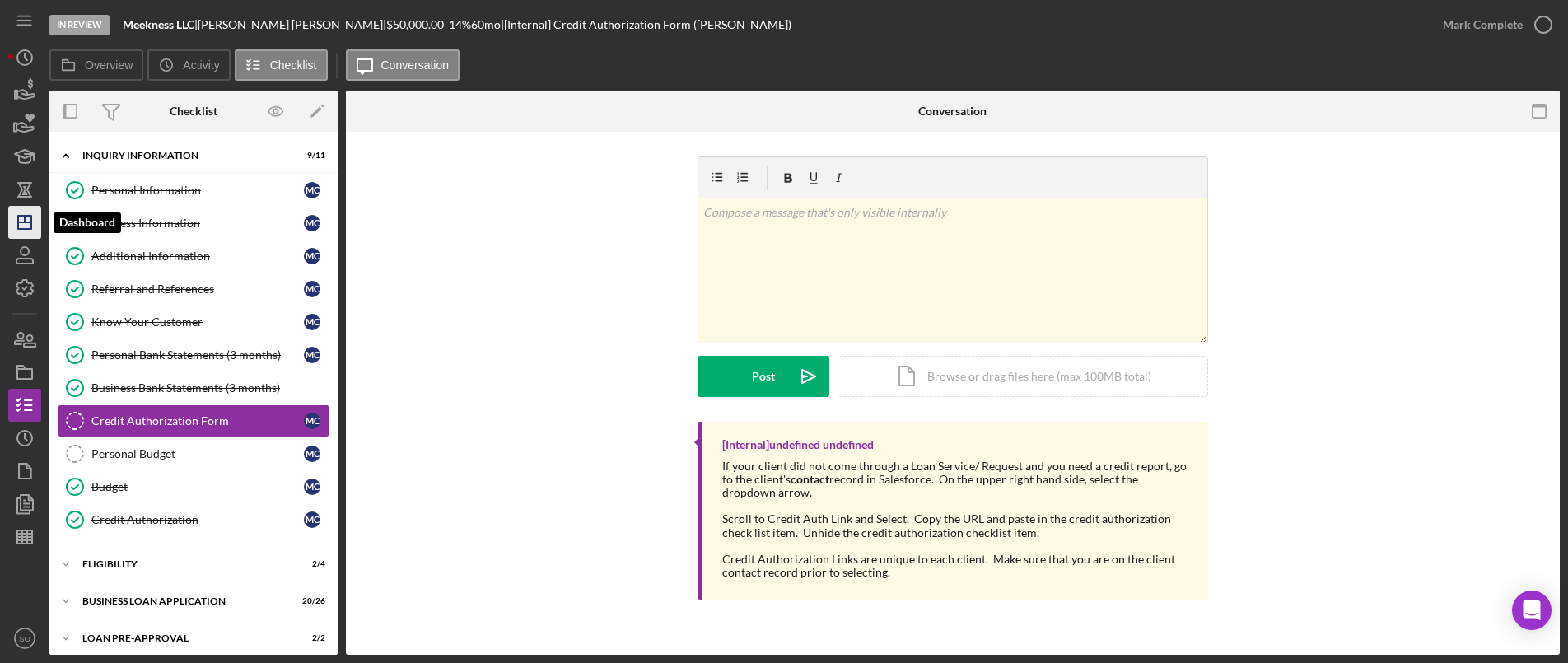
scroll to position [28, 0]
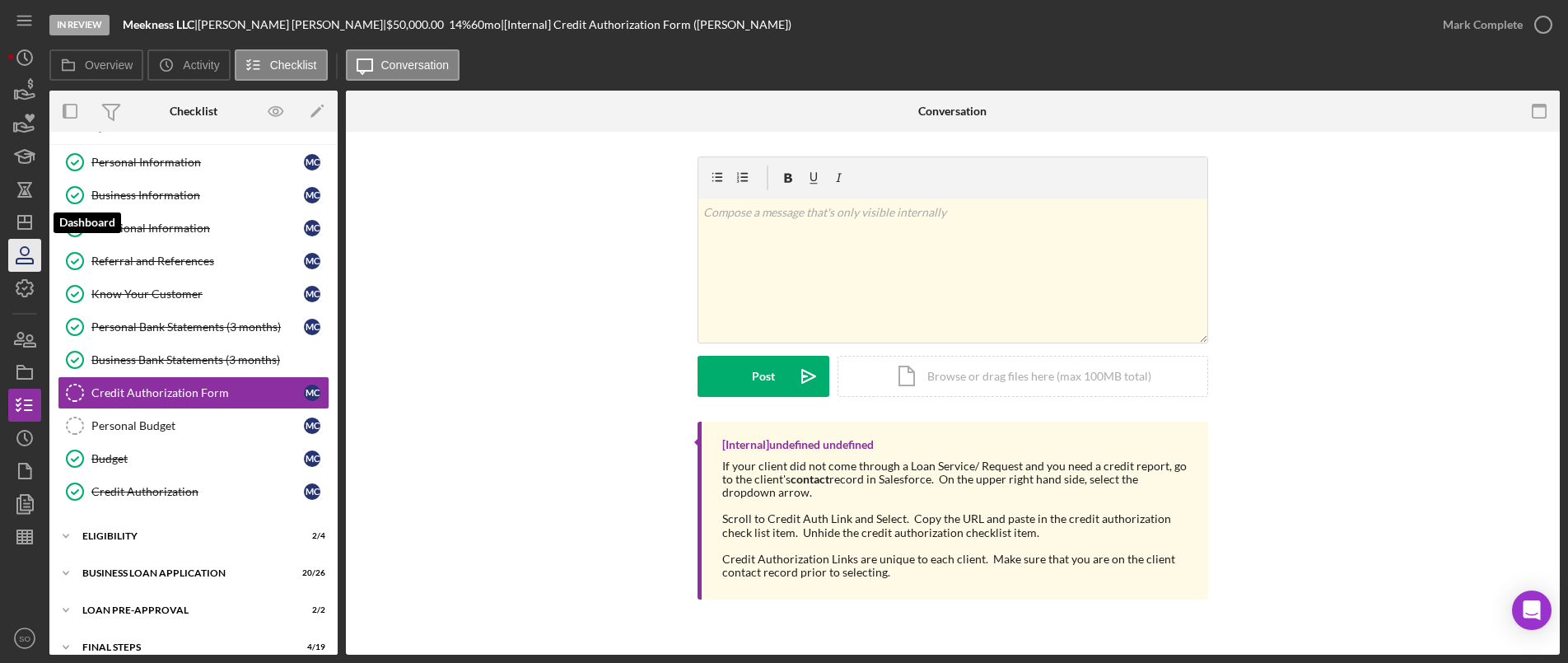
drag, startPoint x: 30, startPoint y: 233, endPoint x: 40, endPoint y: 239, distance: 11.7
click at [30, 233] on icon "Icon/Dashboard" at bounding box center [24, 222] width 41 height 41
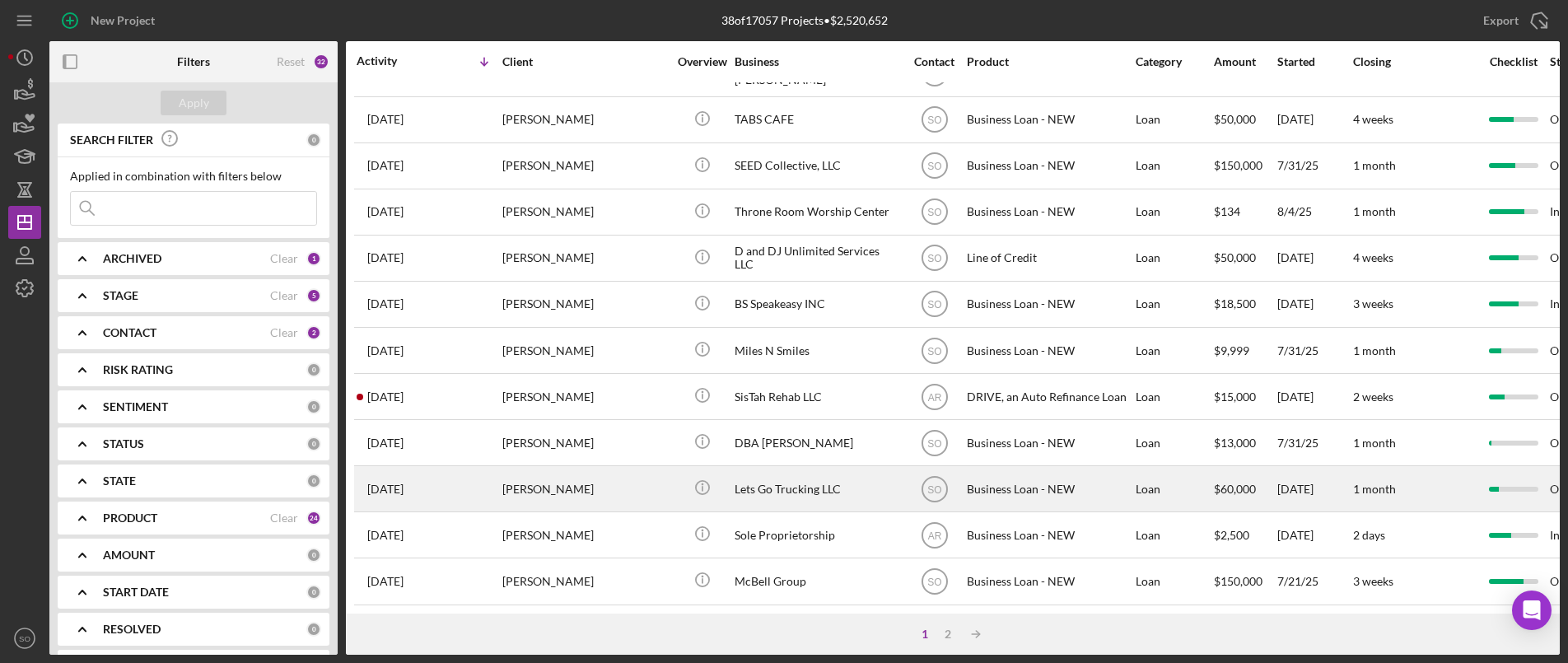
scroll to position [644, 0]
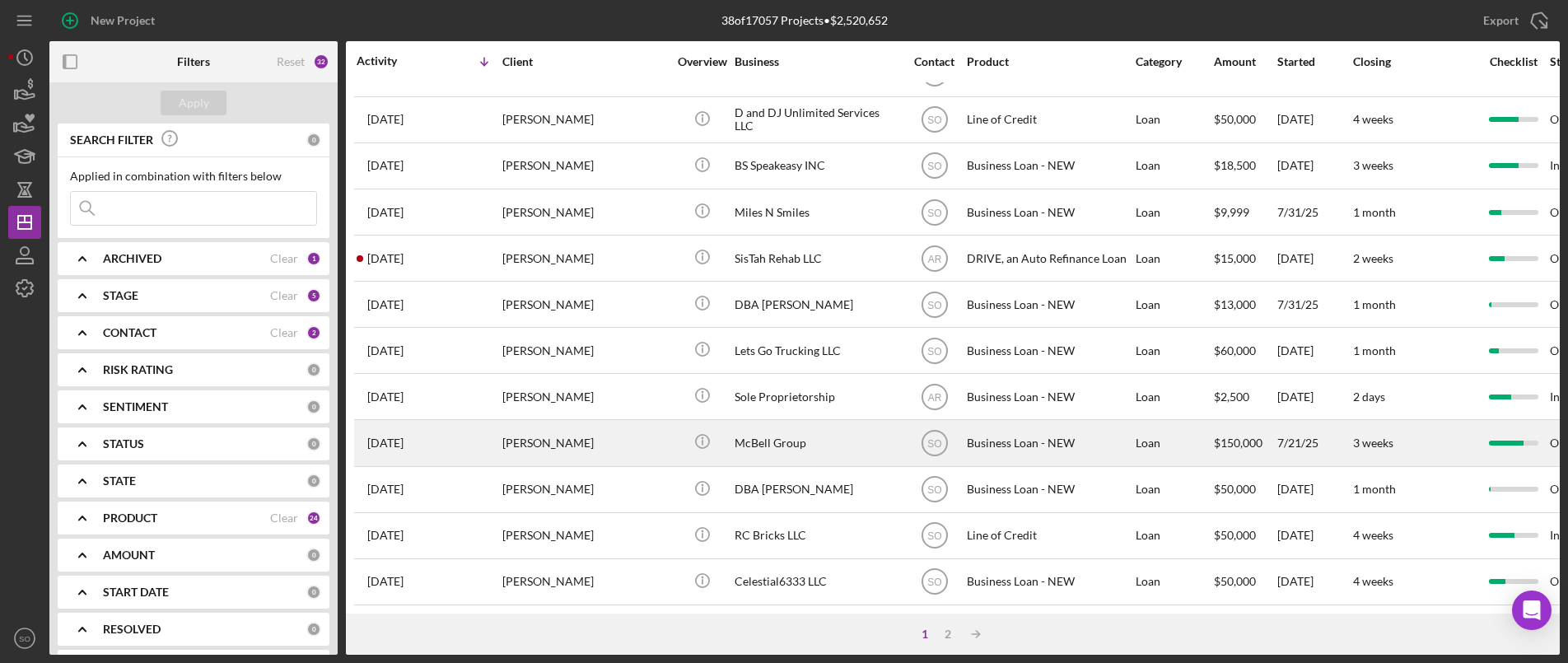
click at [571, 445] on div "[PERSON_NAME]" at bounding box center [584, 443] width 165 height 44
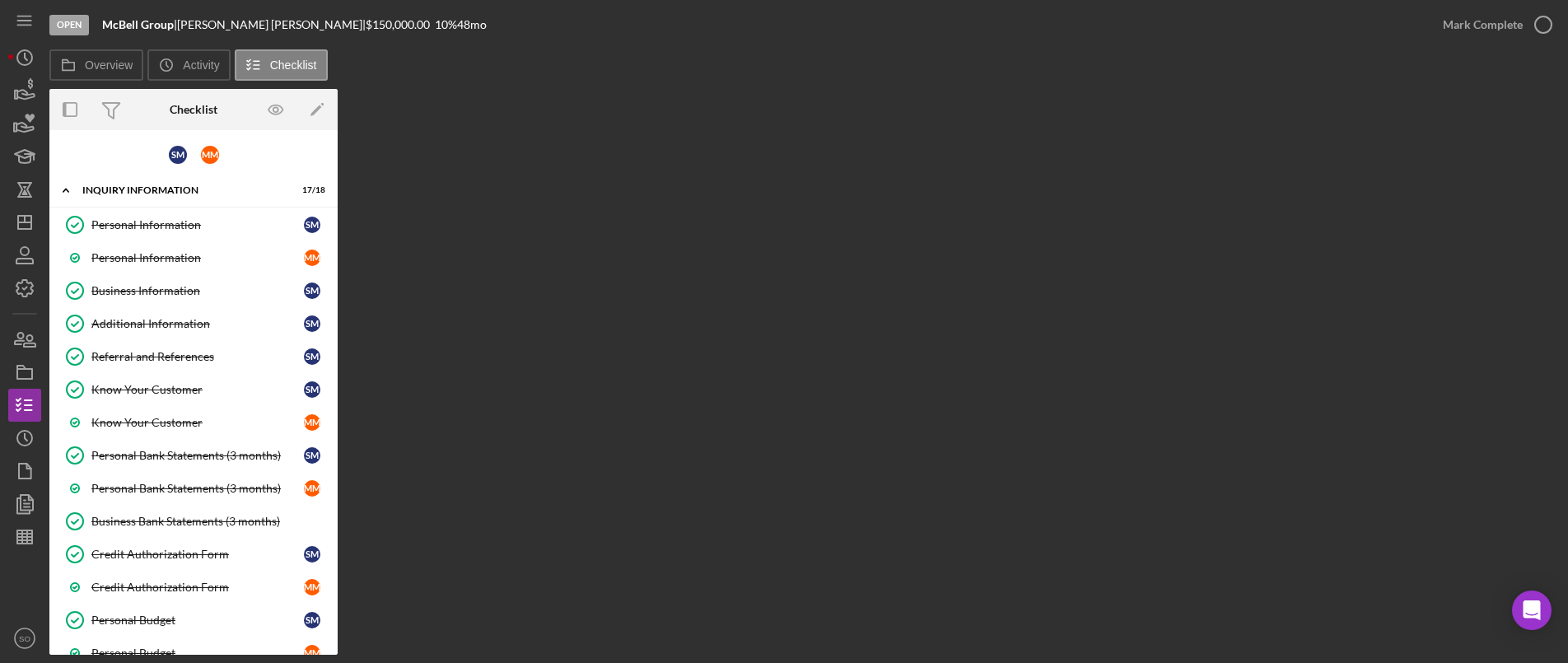
scroll to position [328, 0]
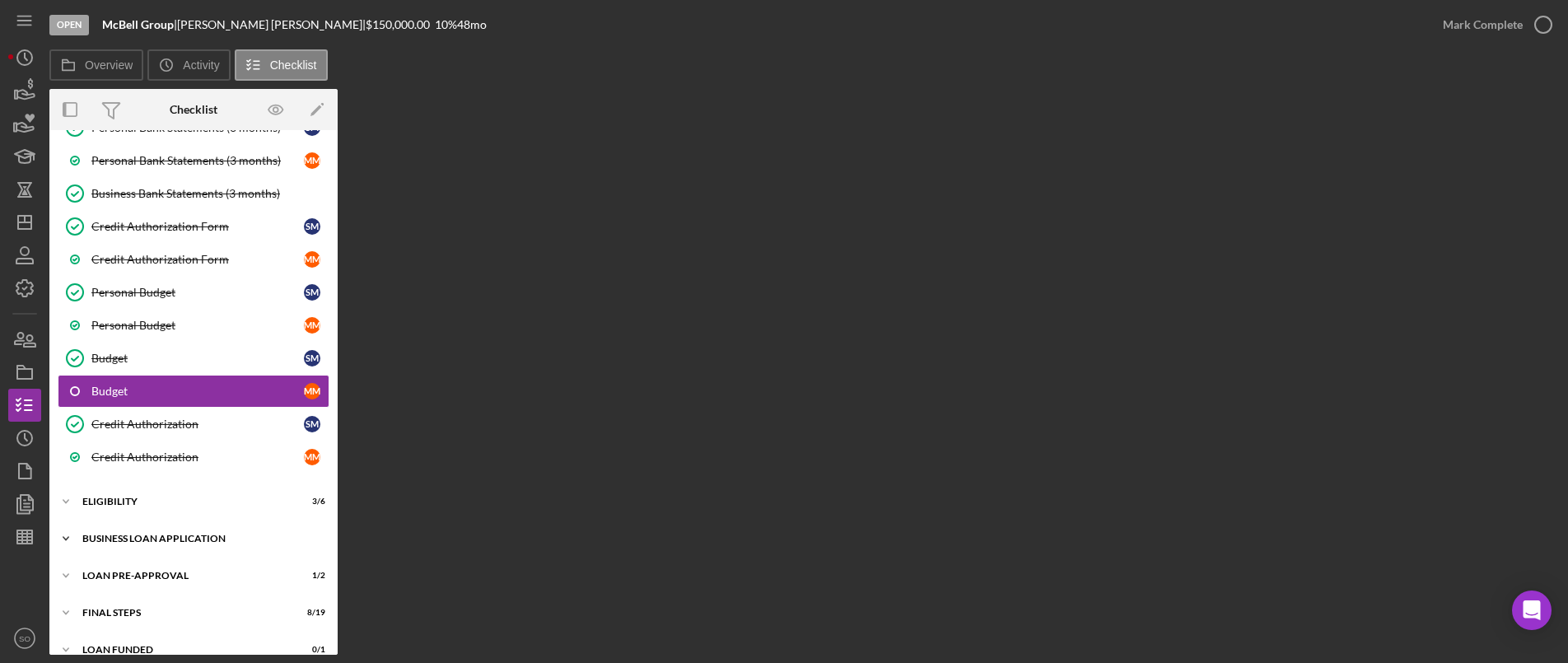
click at [134, 538] on div "BUSINESS LOAN APPLICATION" at bounding box center [199, 538] width 235 height 10
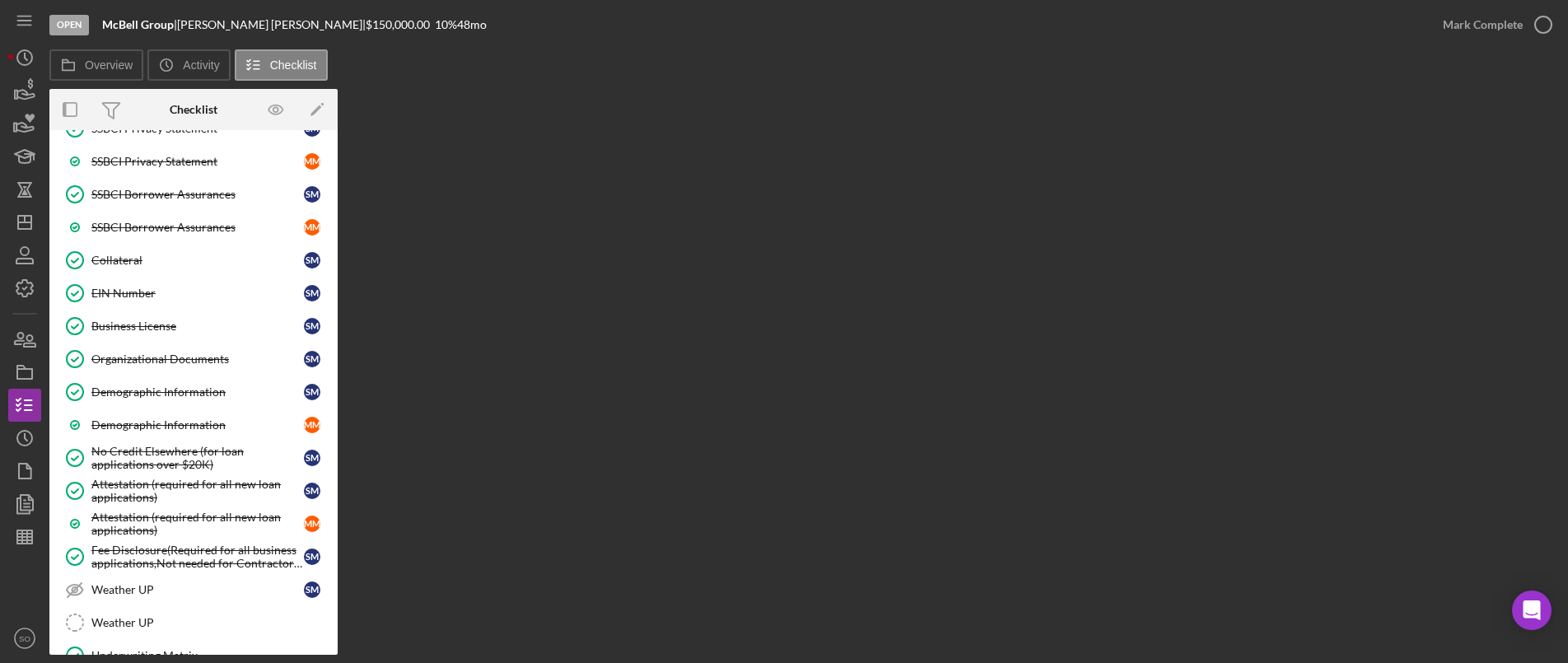
scroll to position [1510, 0]
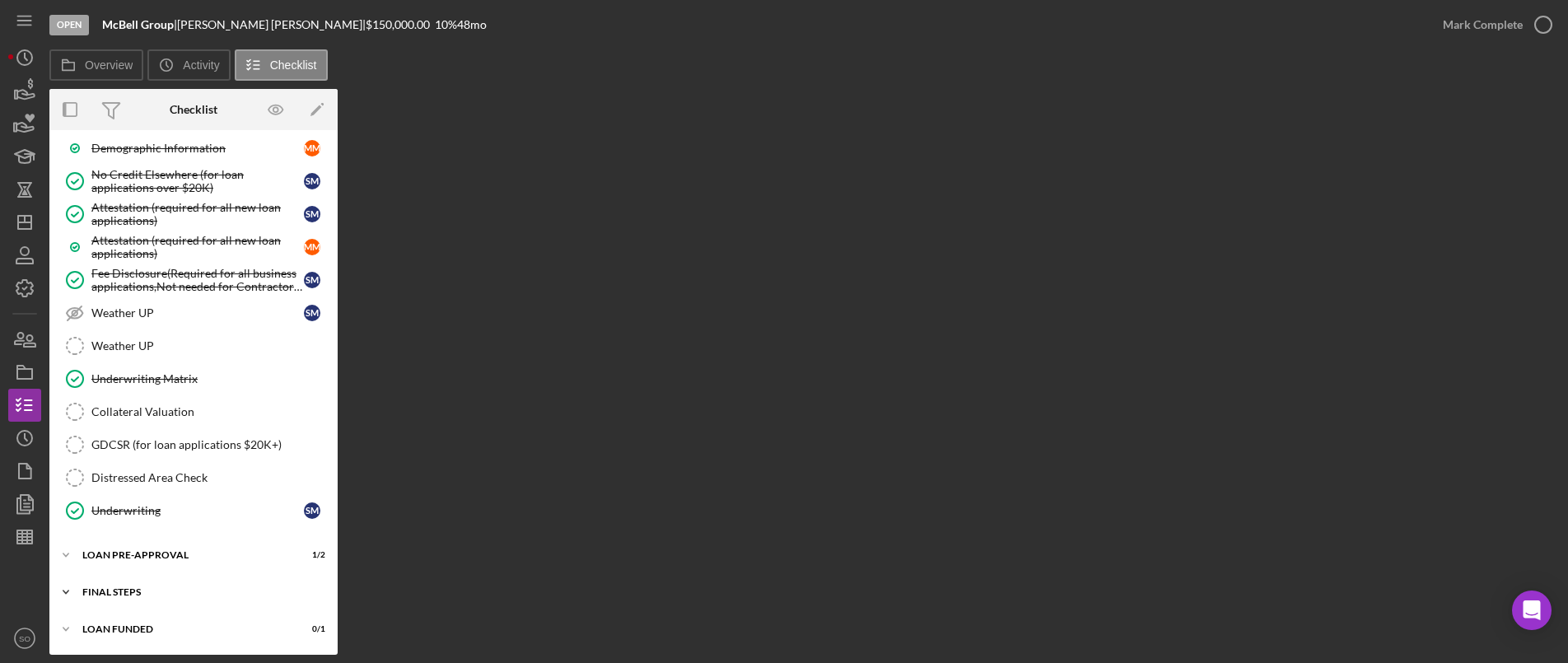
click at [105, 586] on div "Icon/Expander FINAL STEPS 8 / 19" at bounding box center [194, 592] width 289 height 33
click at [140, 555] on div "LOAN PRE-APPROVAL" at bounding box center [199, 555] width 235 height 10
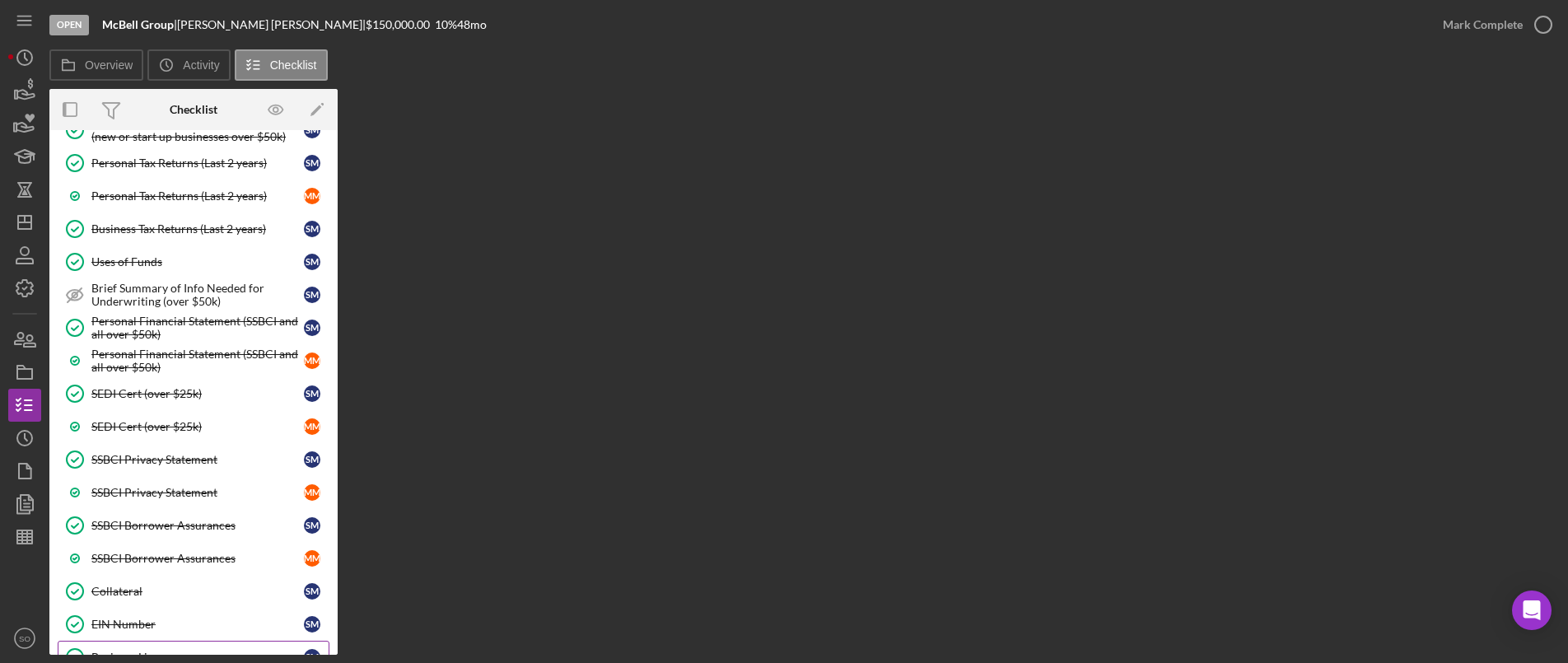
scroll to position [1150, 0]
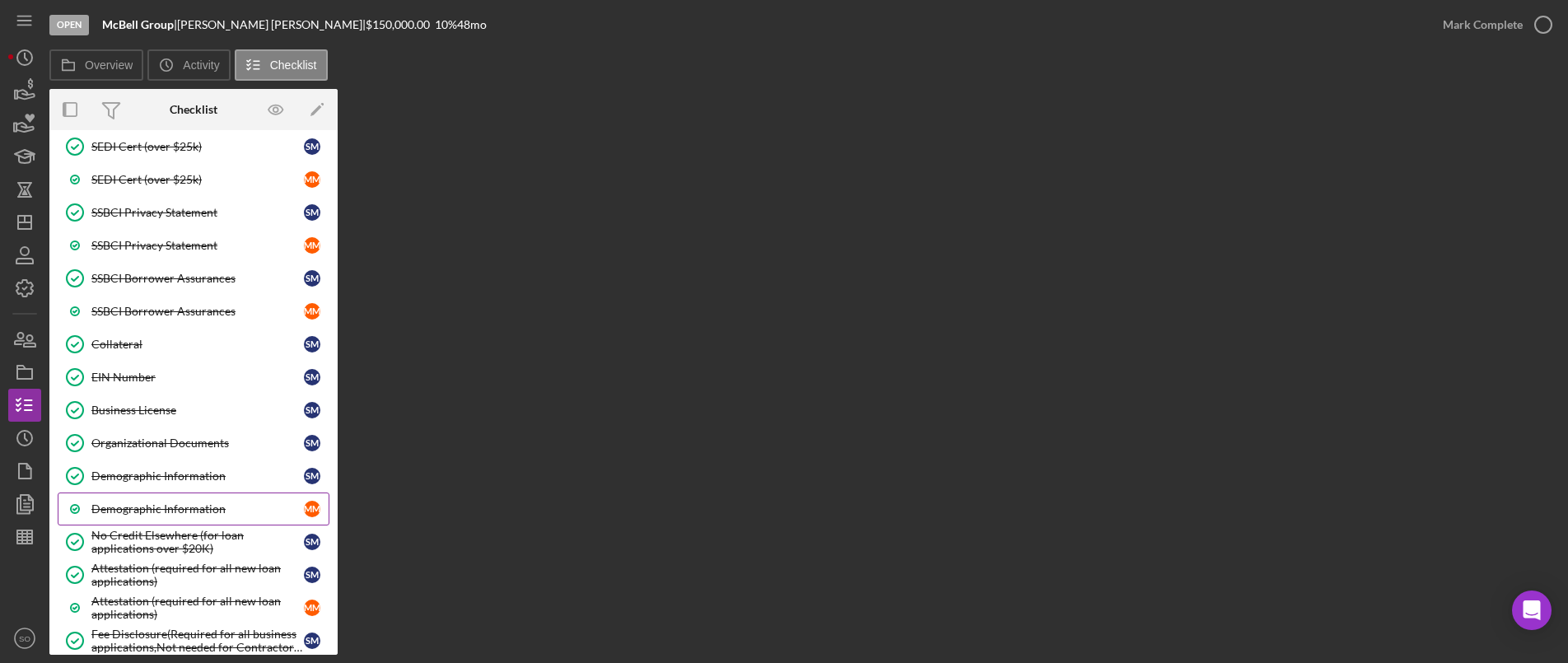
click at [171, 507] on div "Demographic Information" at bounding box center [198, 509] width 213 height 14
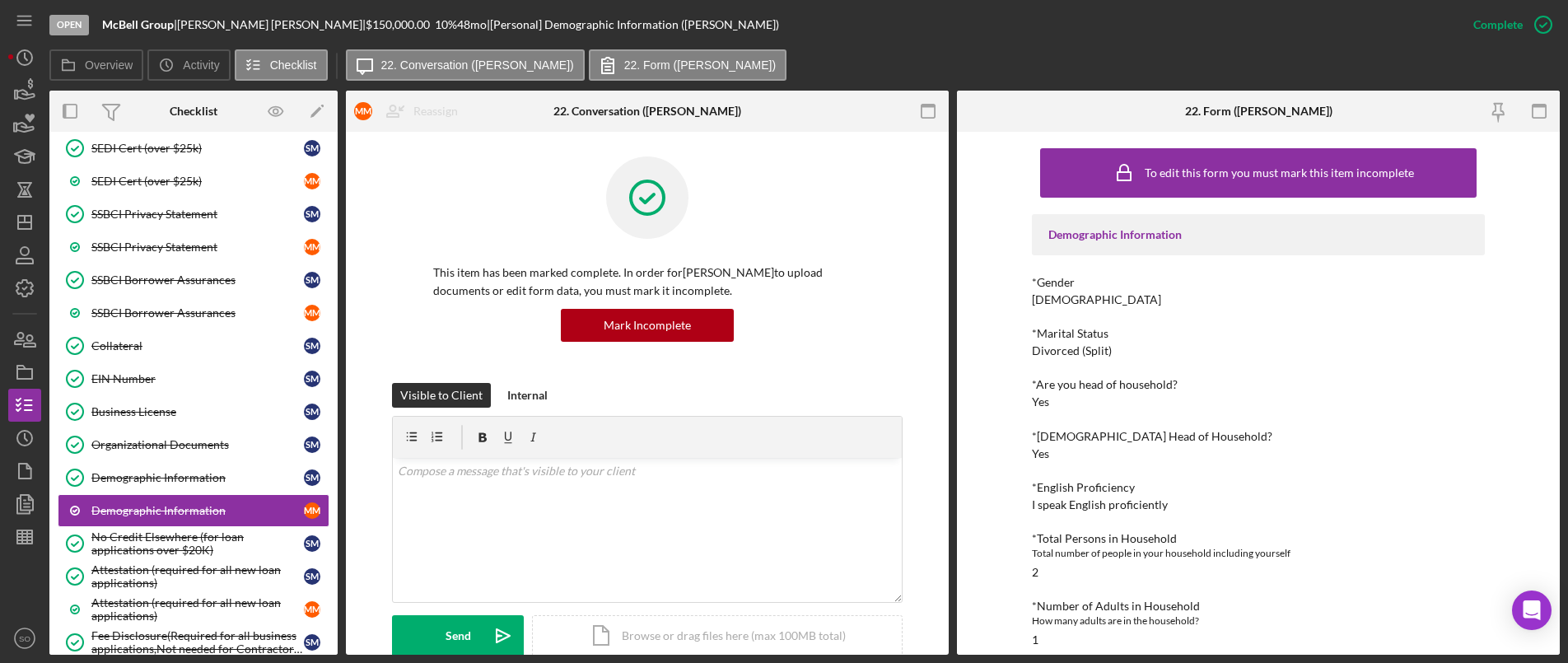
drag, startPoint x: 243, startPoint y: 476, endPoint x: 1184, endPoint y: 441, distance: 941.7
click at [243, 476] on div "Demographic Information" at bounding box center [198, 478] width 213 height 14
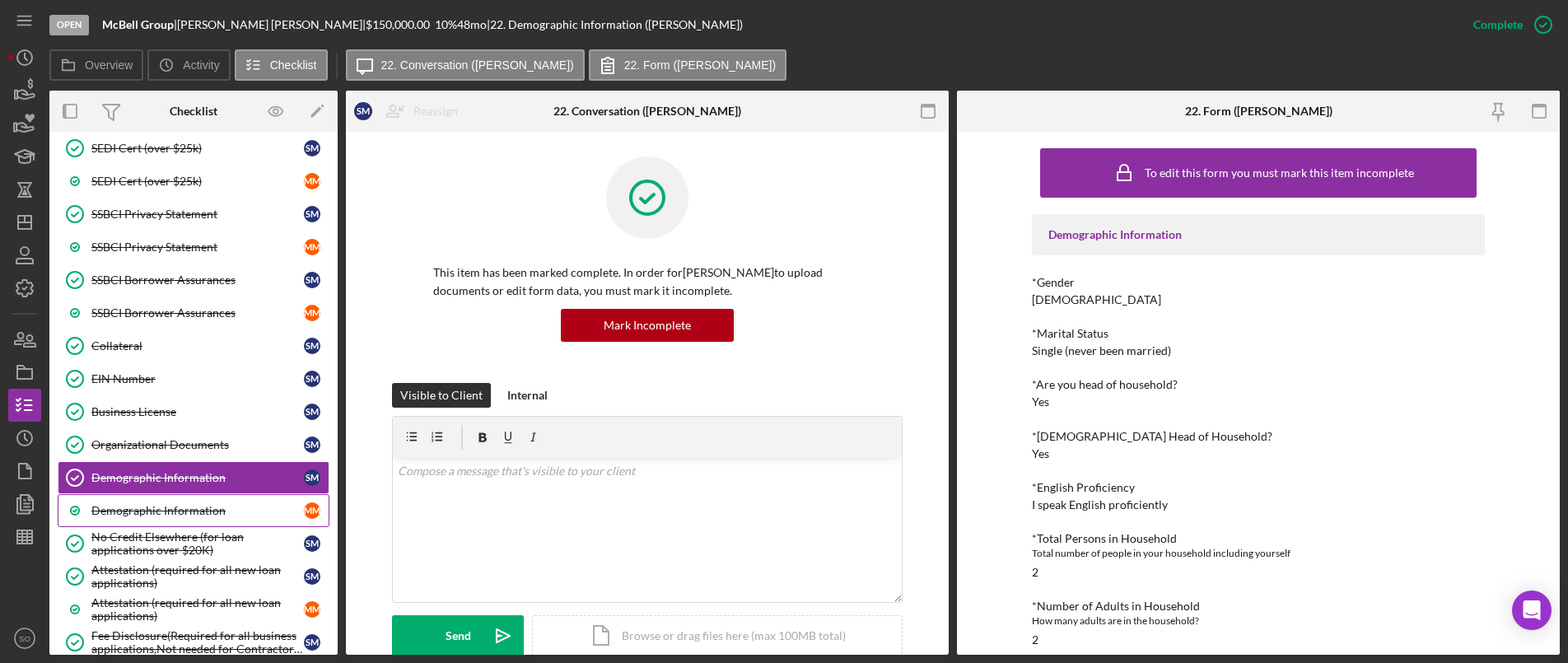
click at [177, 504] on div "Demographic Information" at bounding box center [198, 511] width 213 height 14
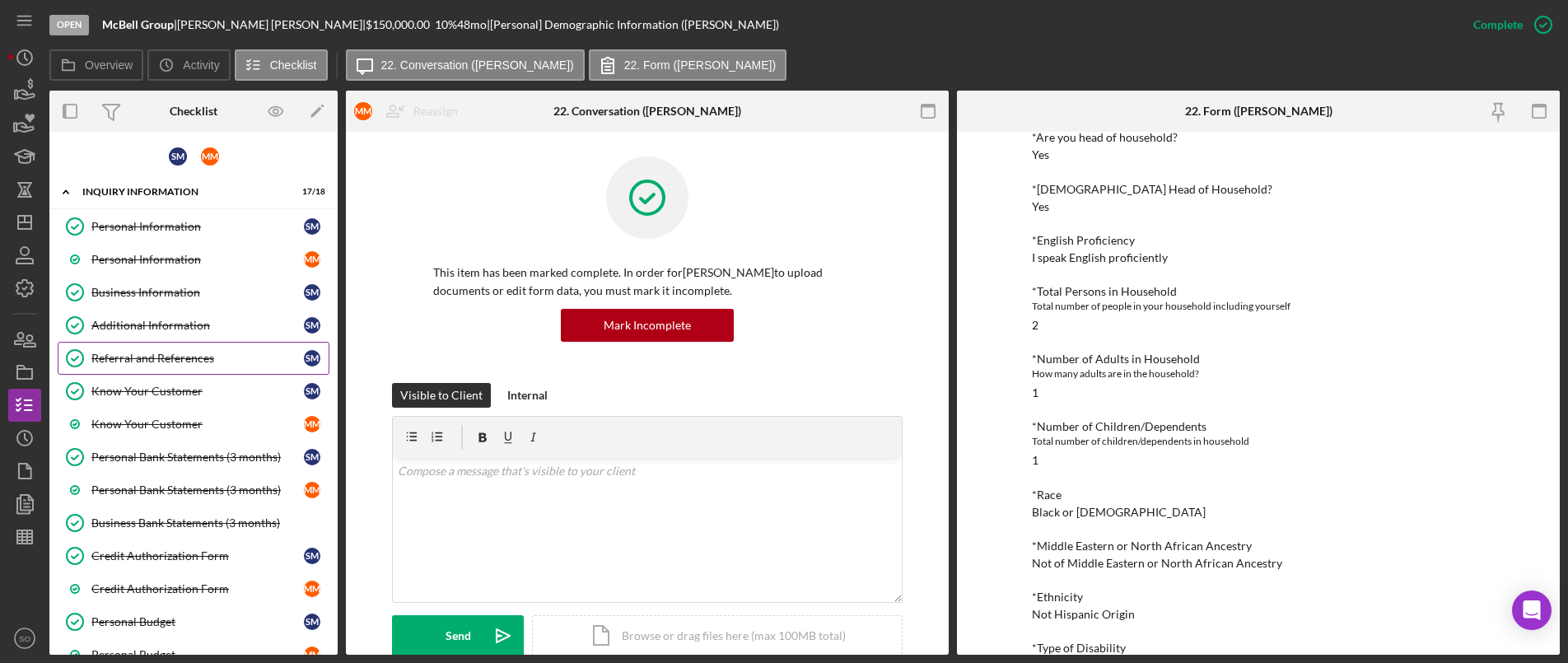
click at [141, 346] on link "Referral and References Referral and References S M" at bounding box center [193, 358] width 272 height 33
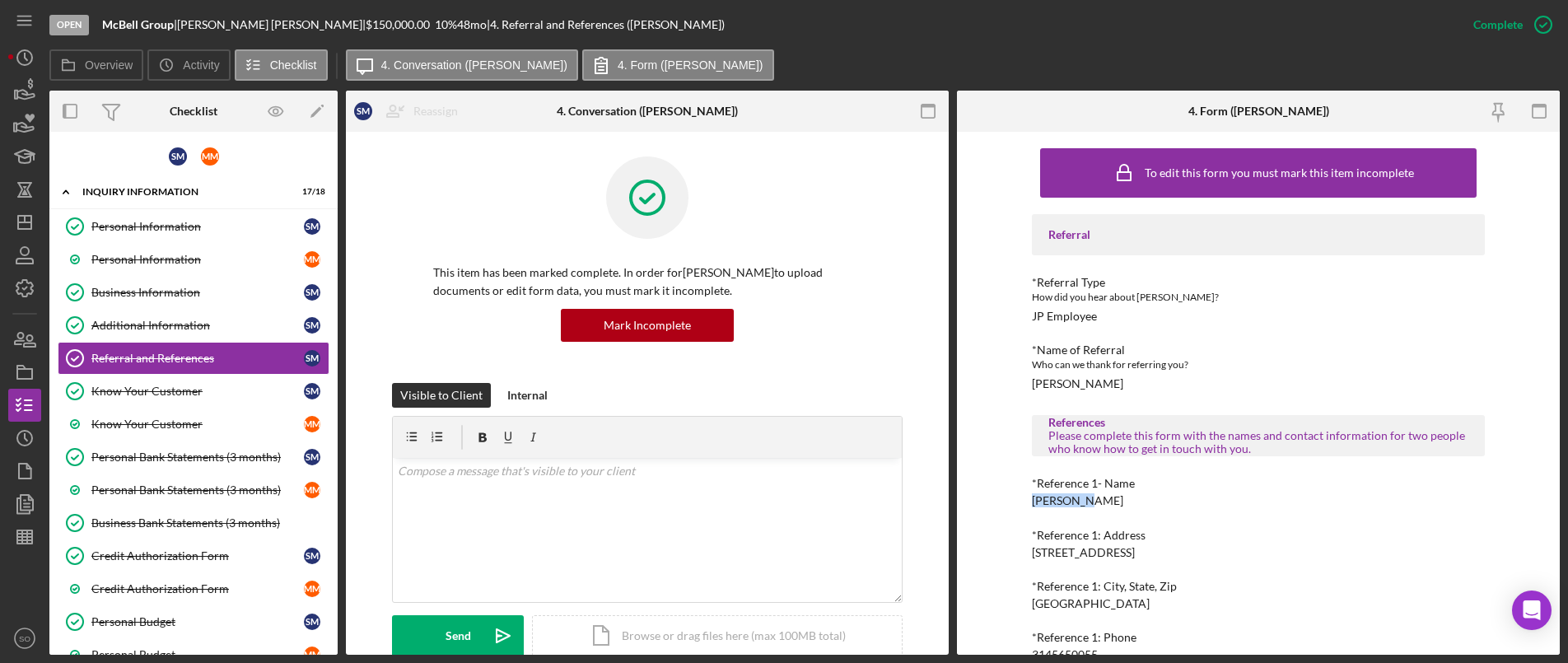
drag, startPoint x: 1078, startPoint y: 502, endPoint x: 1028, endPoint y: 503, distance: 50.0
click at [1028, 503] on div "To edit this form you must mark this item incomplete Referral *Referral Type Ho…" at bounding box center [1258, 393] width 603 height 523
copy div "Leo Barge"
drag, startPoint x: 1117, startPoint y: 386, endPoint x: 1007, endPoint y: 384, distance: 110.0
click at [1007, 384] on div "To edit this form you must mark this item incomplete Referral *Referral Type Ho…" at bounding box center [1258, 393] width 603 height 523
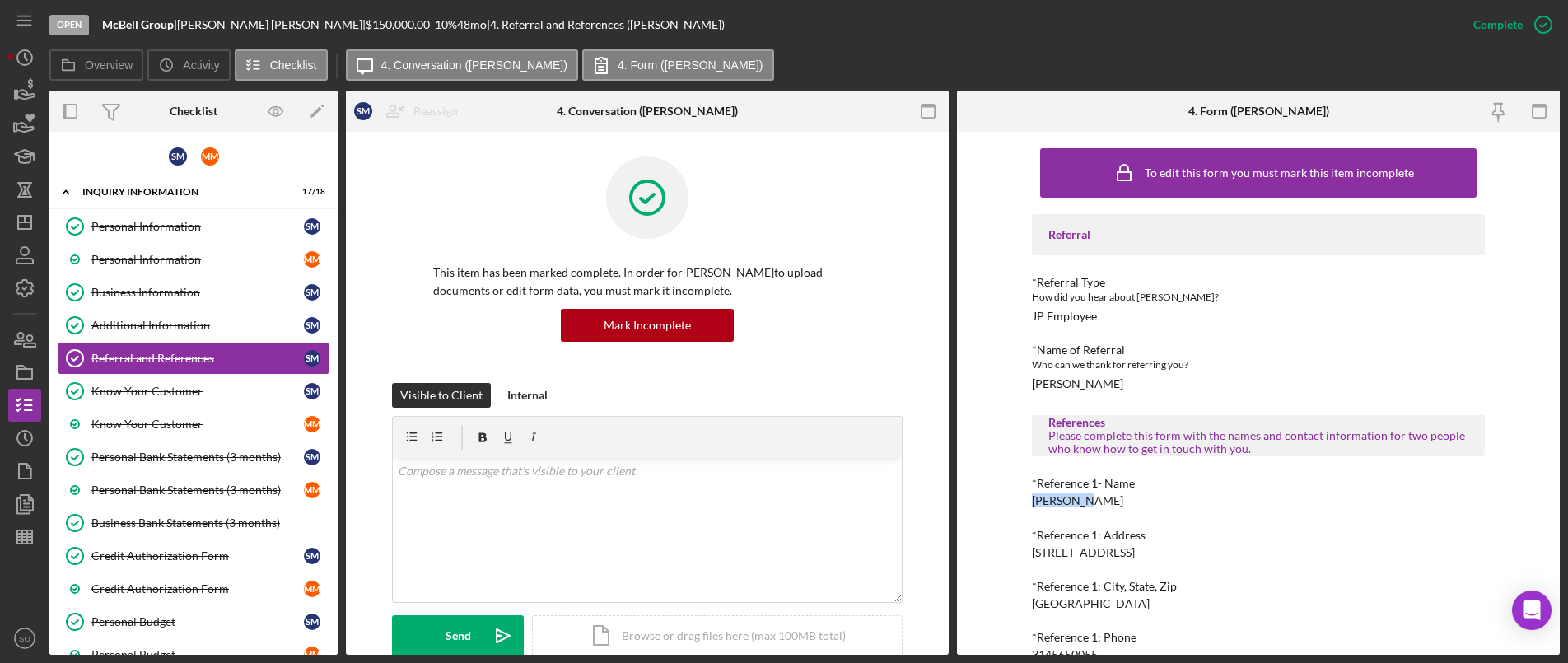
copy div "Kimberly Moore"
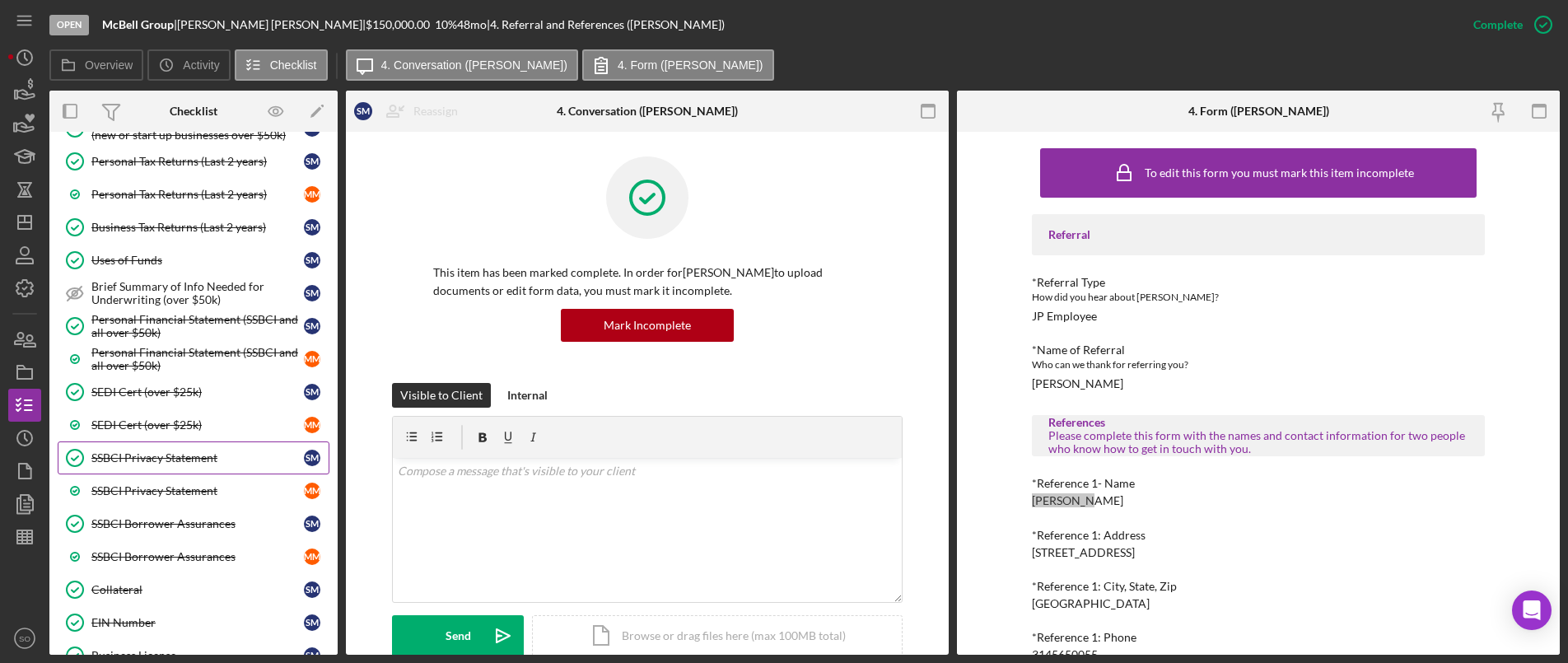
scroll to position [1235, 0]
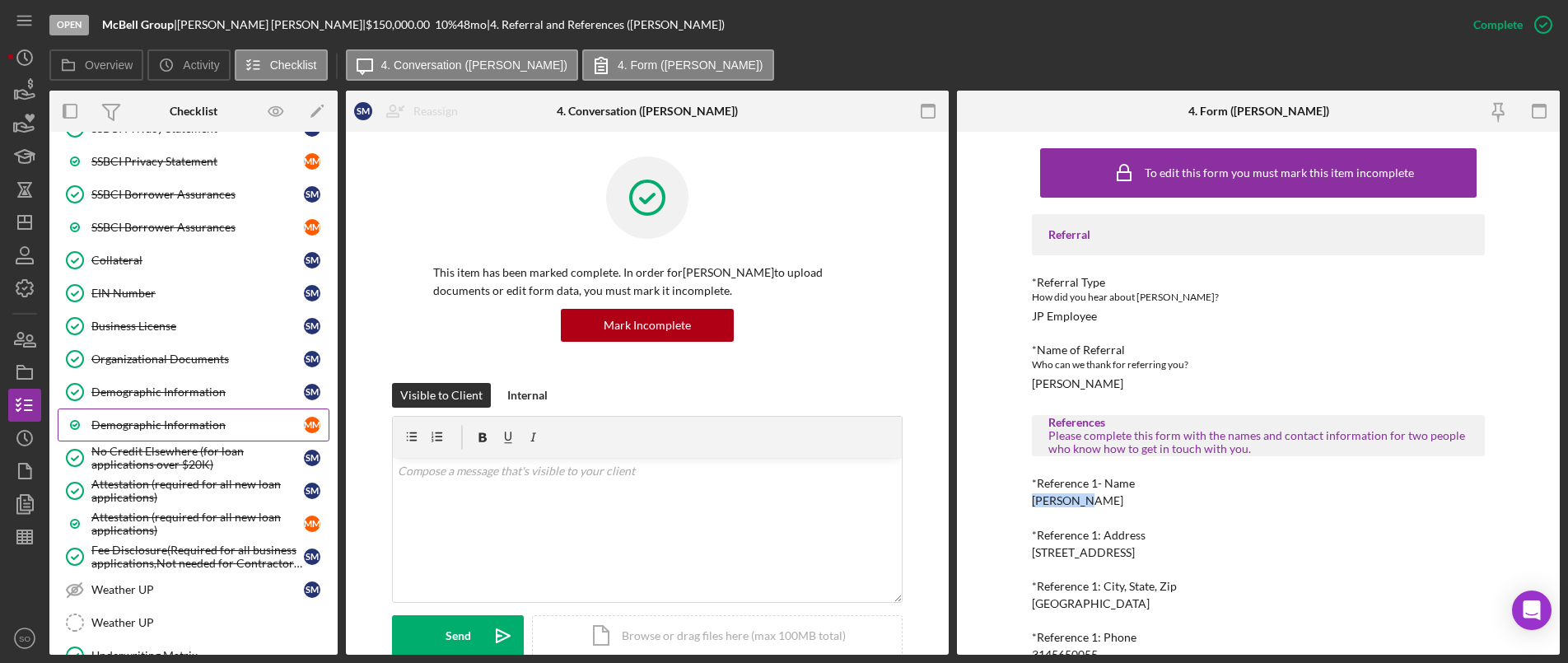
click at [178, 431] on div "Demographic Information" at bounding box center [198, 425] width 213 height 14
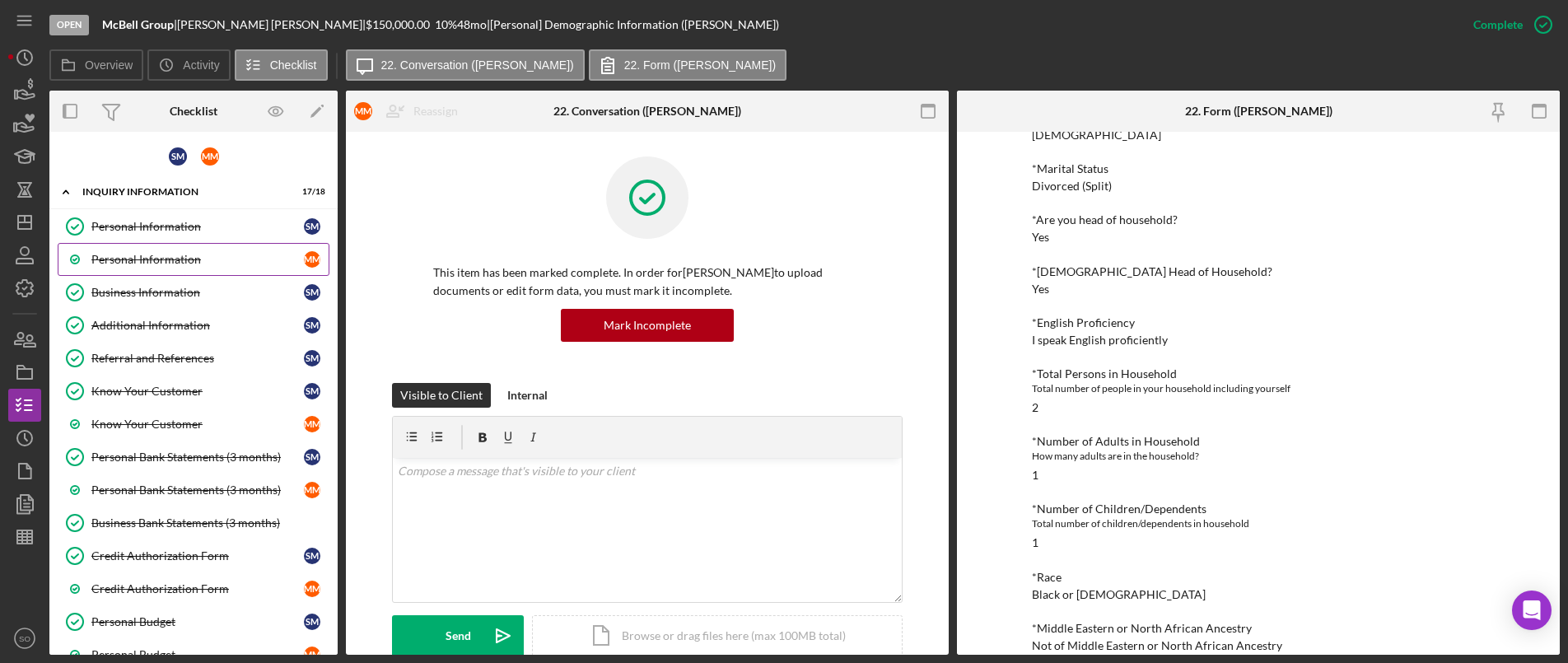
click at [173, 257] on div "Personal Information" at bounding box center [198, 259] width 213 height 14
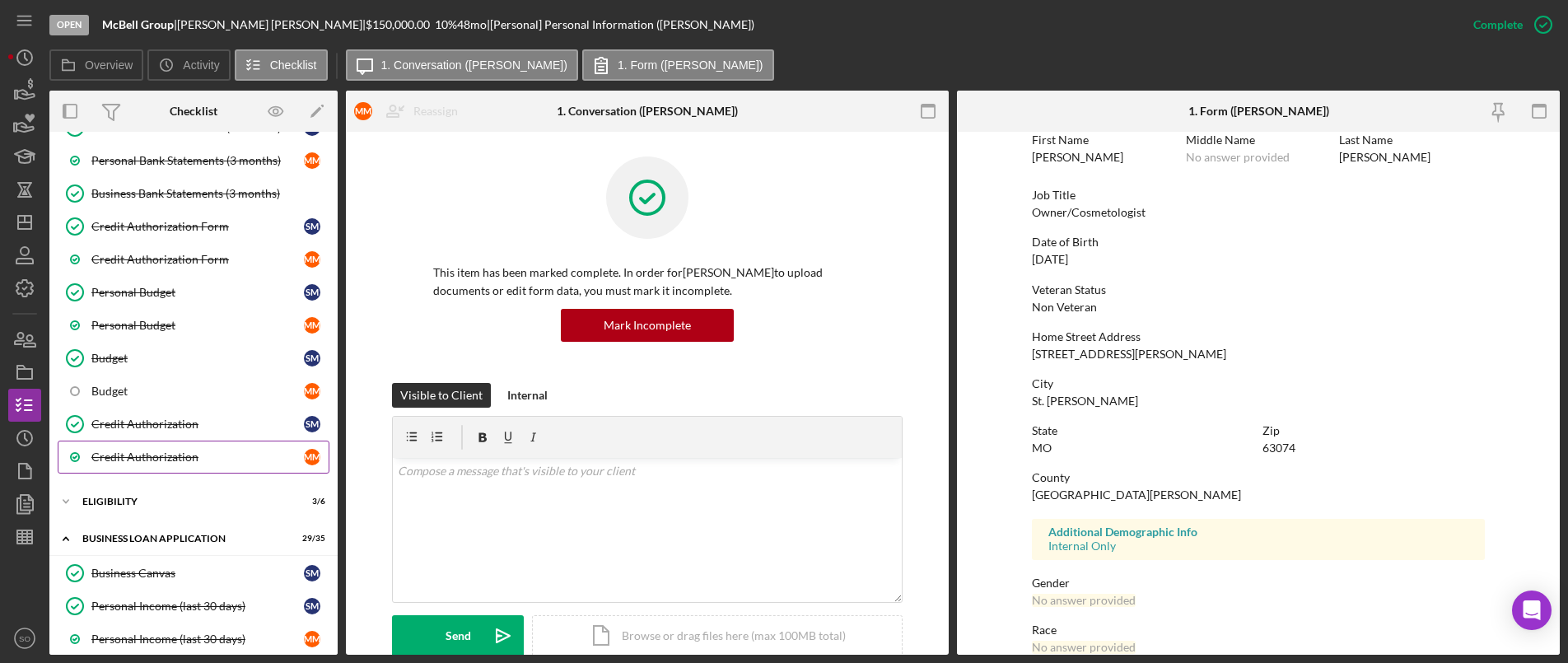
scroll to position [659, 0]
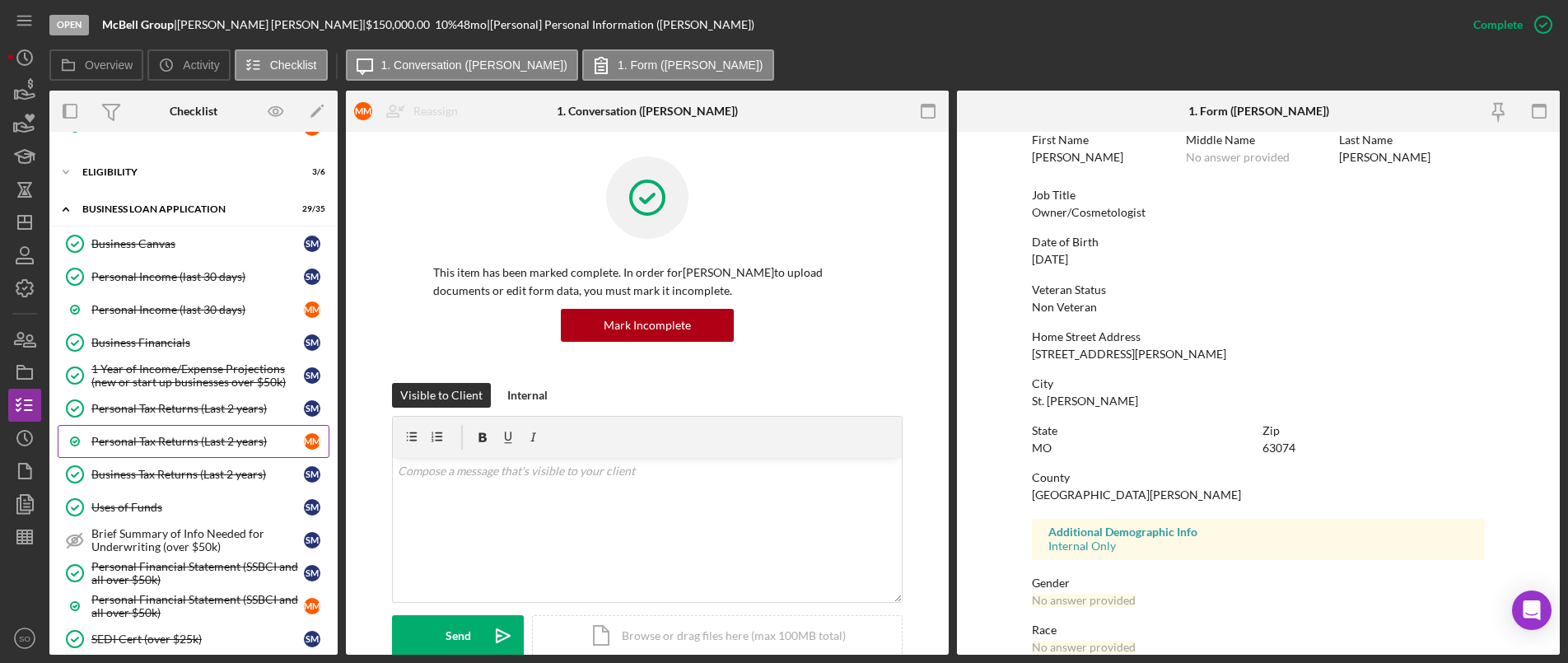
click at [143, 442] on div "Personal Tax Returns (Last 2 years)" at bounding box center [198, 442] width 213 height 14
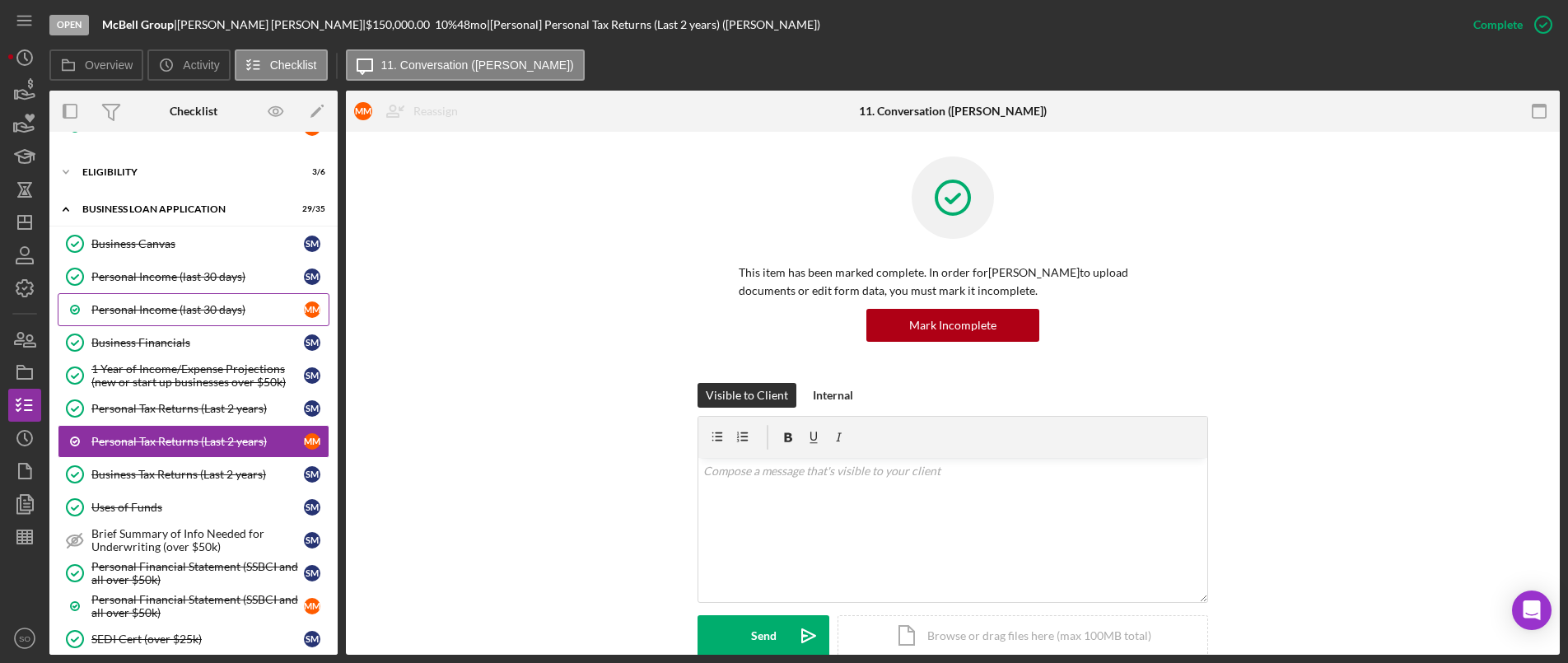
click at [156, 299] on link "Personal Income (last 30 days) M M" at bounding box center [193, 310] width 272 height 33
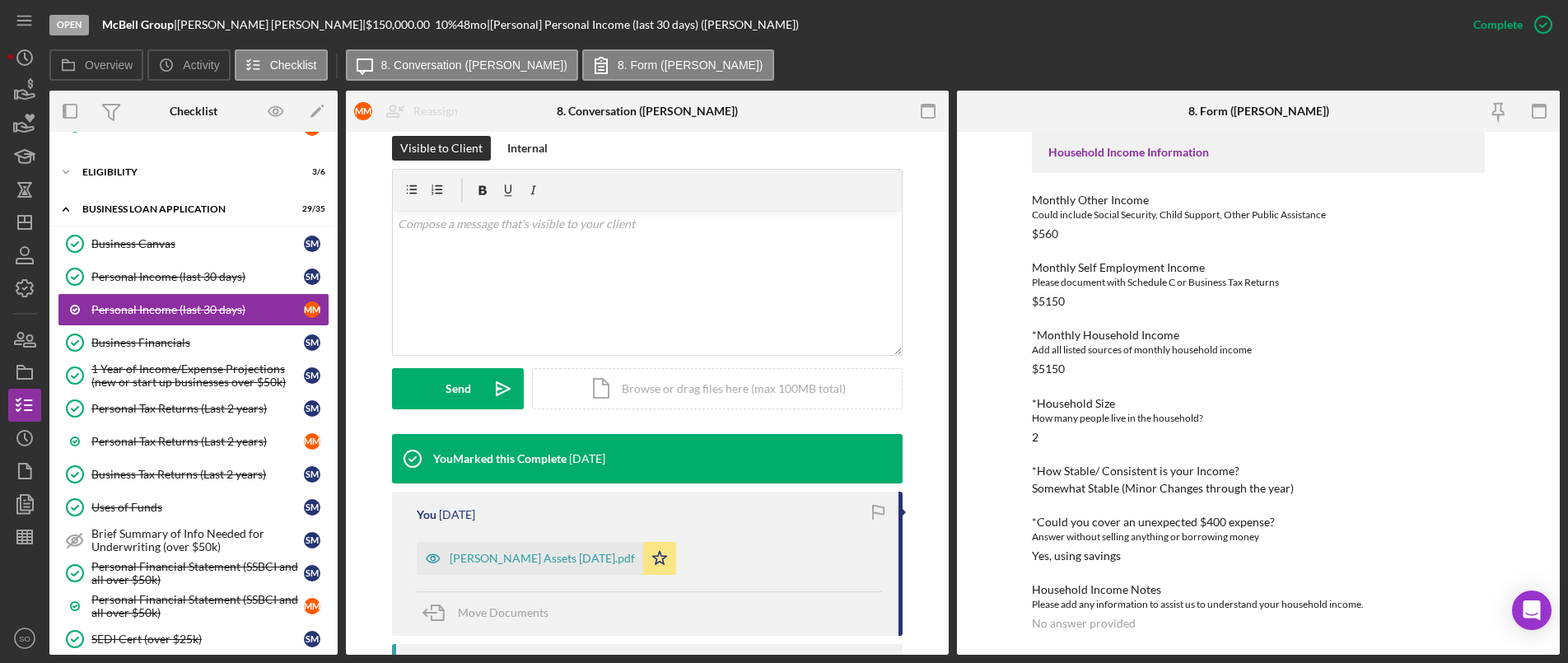
scroll to position [75, 0]
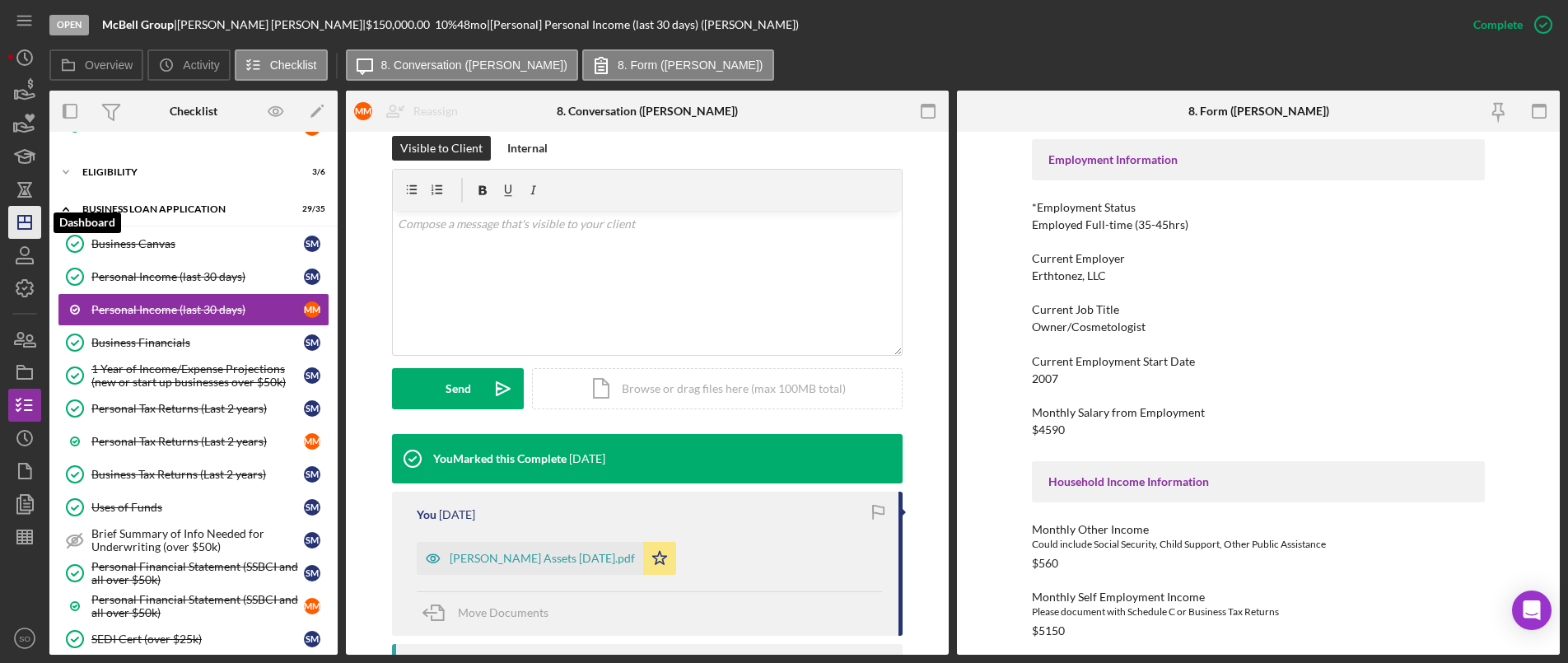
click at [20, 210] on icon "Icon/Dashboard" at bounding box center [24, 222] width 41 height 41
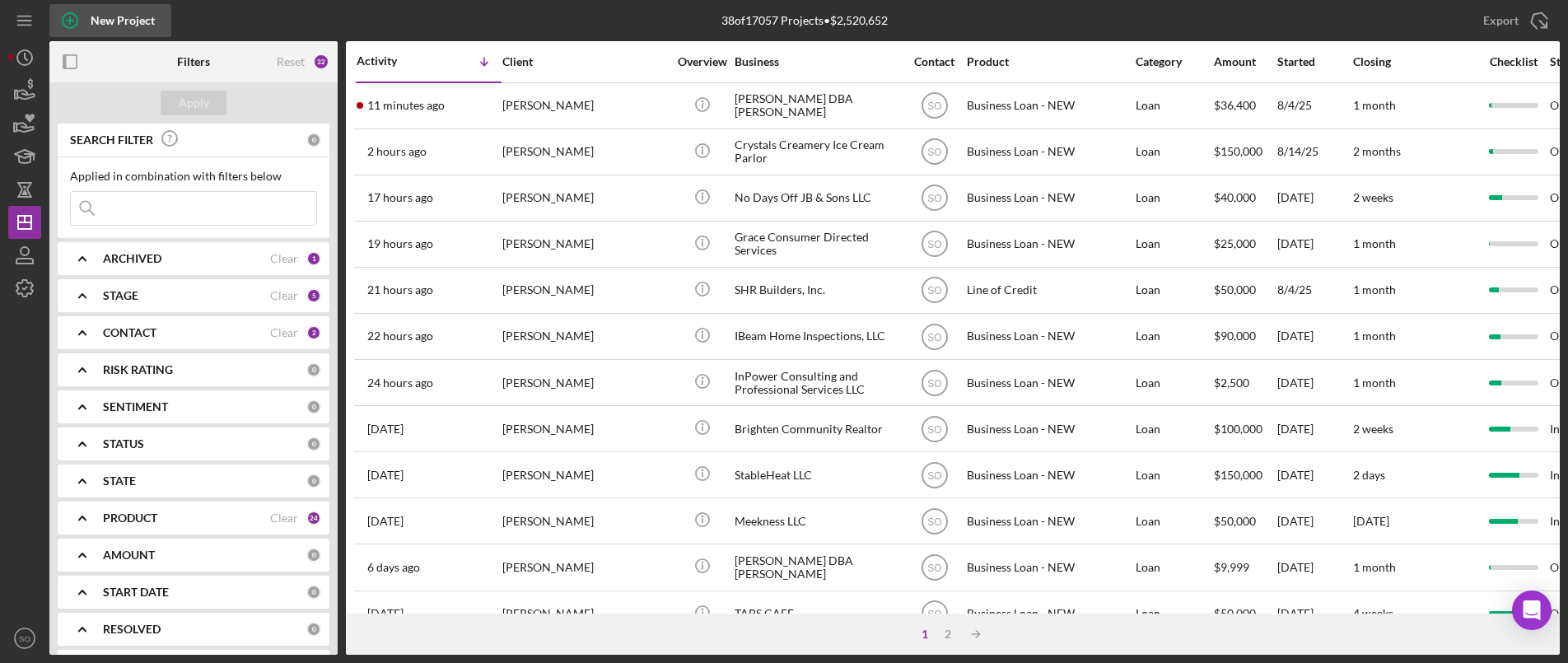
click at [98, 23] on div "New Project" at bounding box center [123, 20] width 64 height 33
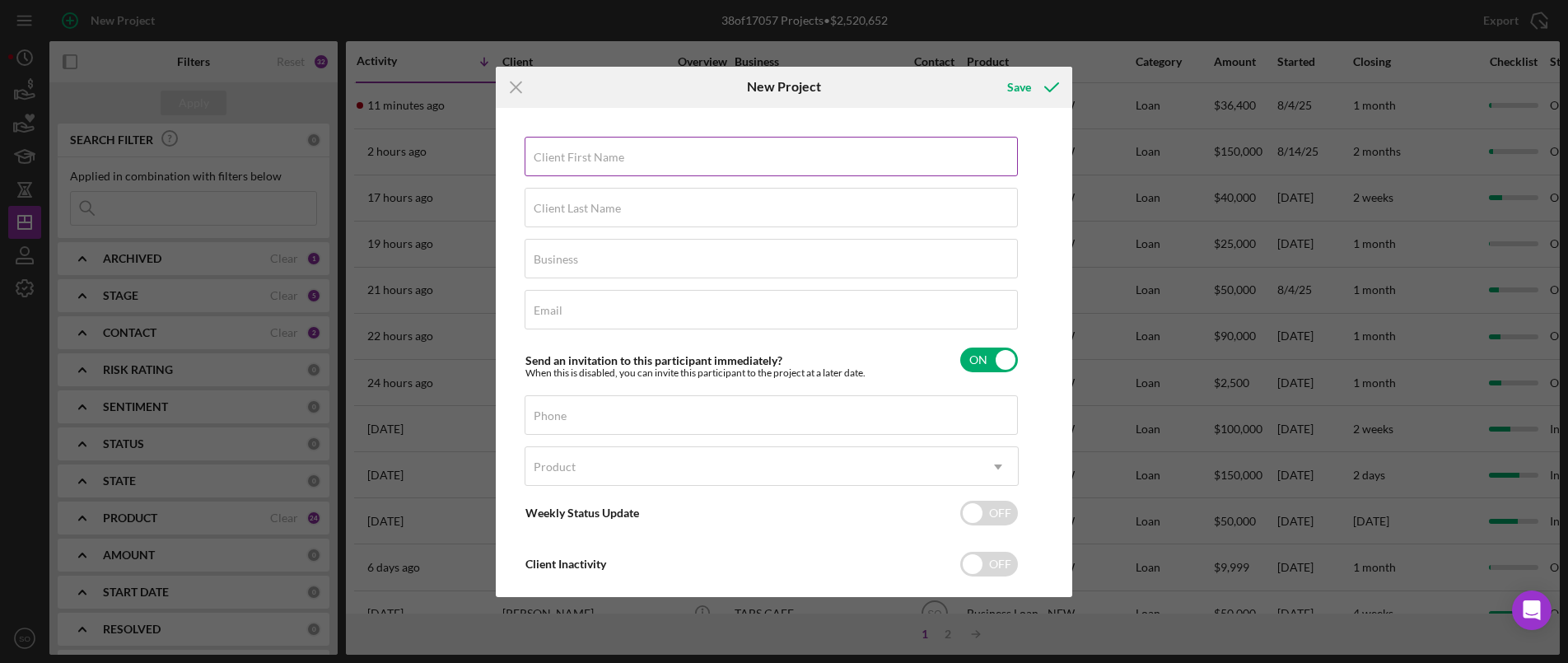
click at [619, 151] on label "Client First Name" at bounding box center [578, 158] width 91 height 14
click at [619, 151] on input "Client First Name" at bounding box center [771, 156] width 493 height 40
type input "[PERSON_NAME]"
click at [604, 216] on input "Client Last Name" at bounding box center [771, 208] width 493 height 40
type input "[PERSON_NAME]"
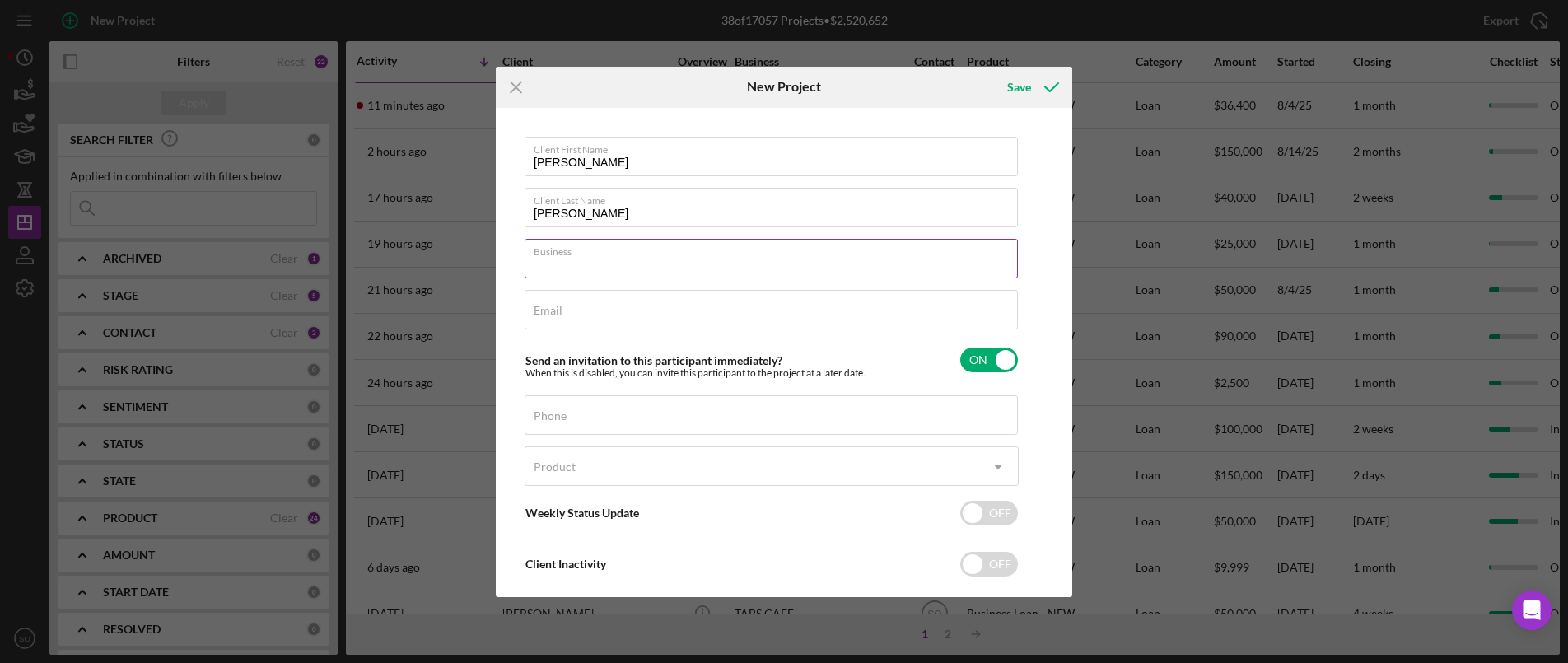
click at [580, 252] on div "Business Required" at bounding box center [771, 259] width 494 height 41
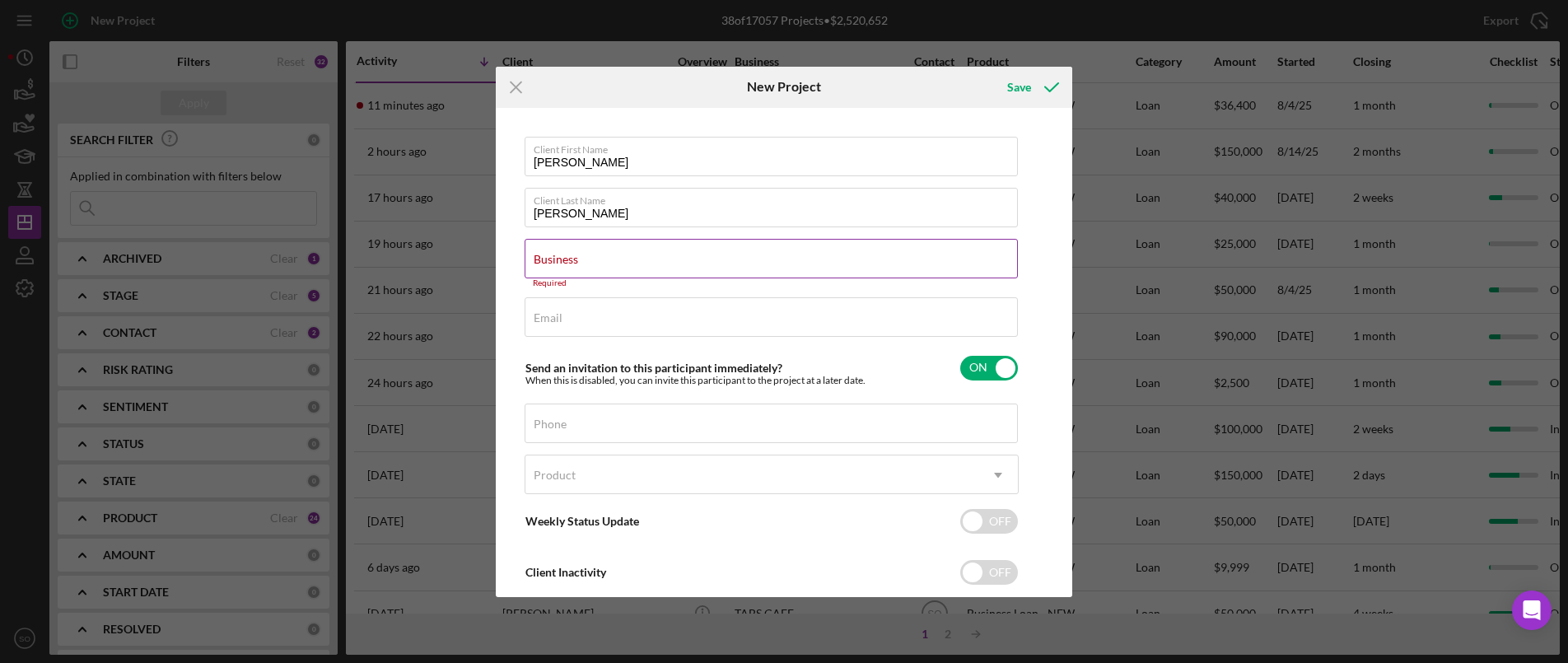
click at [602, 267] on input "Business" at bounding box center [771, 258] width 493 height 40
drag, startPoint x: 602, startPoint y: 267, endPoint x: 558, endPoint y: 304, distance: 57.5
click at [558, 302] on input "Email" at bounding box center [771, 317] width 493 height 40
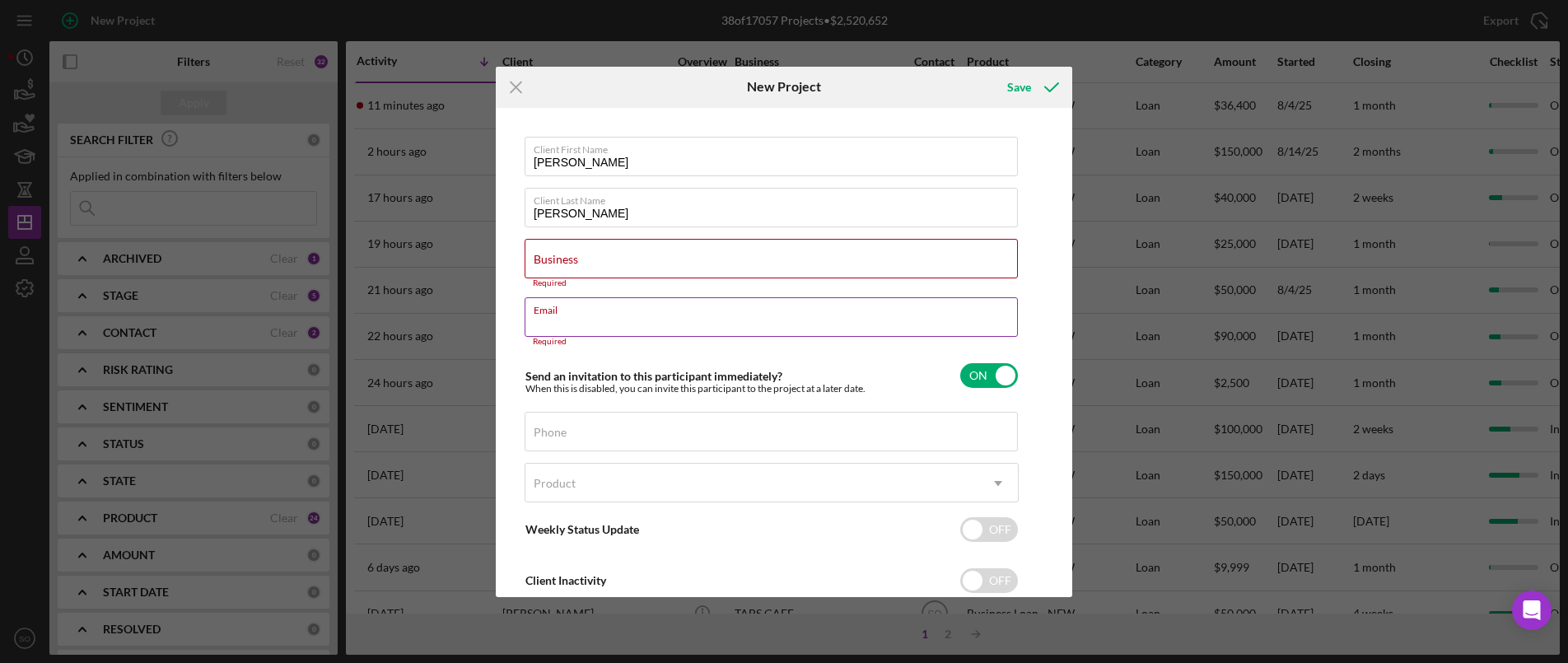
paste input "corneliuspayne68@gmail.com"
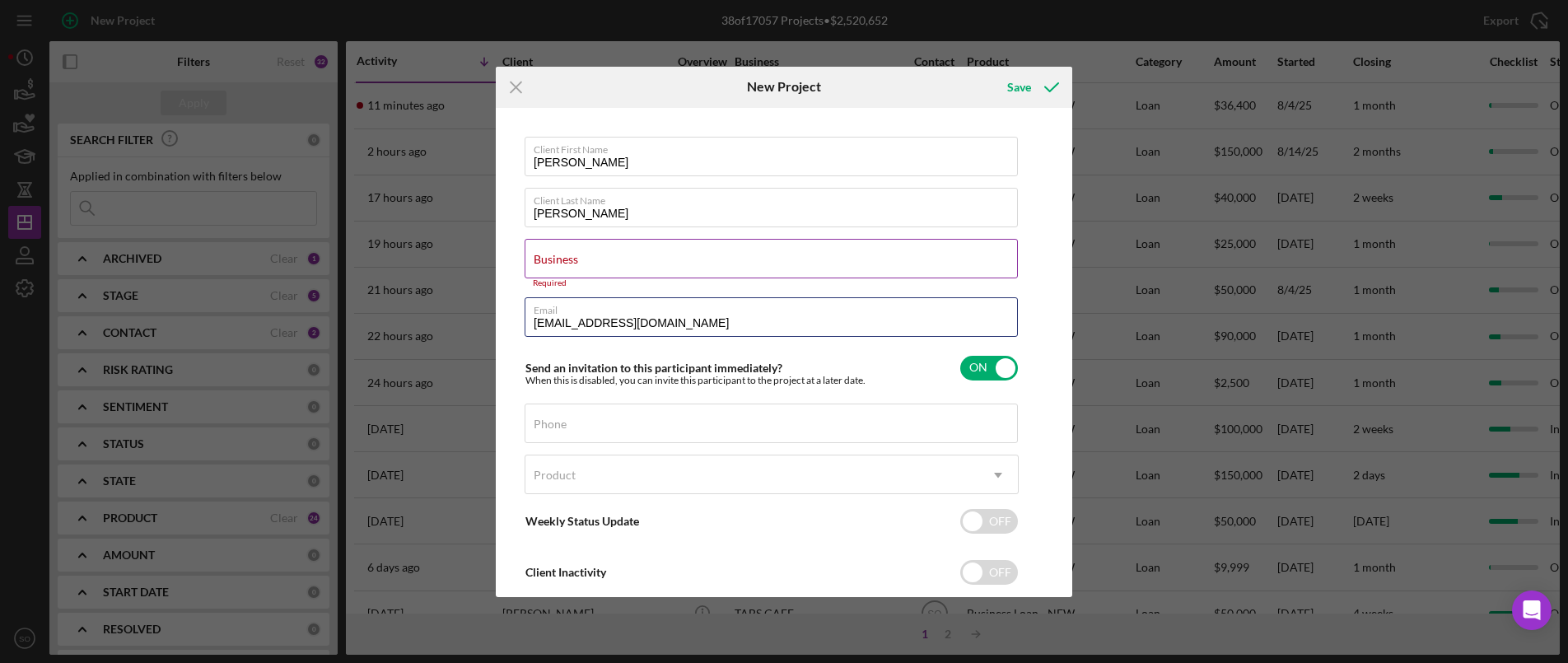
type input "corneliuspayne68@gmail.com"
click at [586, 264] on input "Business" at bounding box center [771, 258] width 493 height 40
drag, startPoint x: 573, startPoint y: 414, endPoint x: 558, endPoint y: 427, distance: 19.8
paste input "(314) 817-6861"
type input "(314) 817-6861"
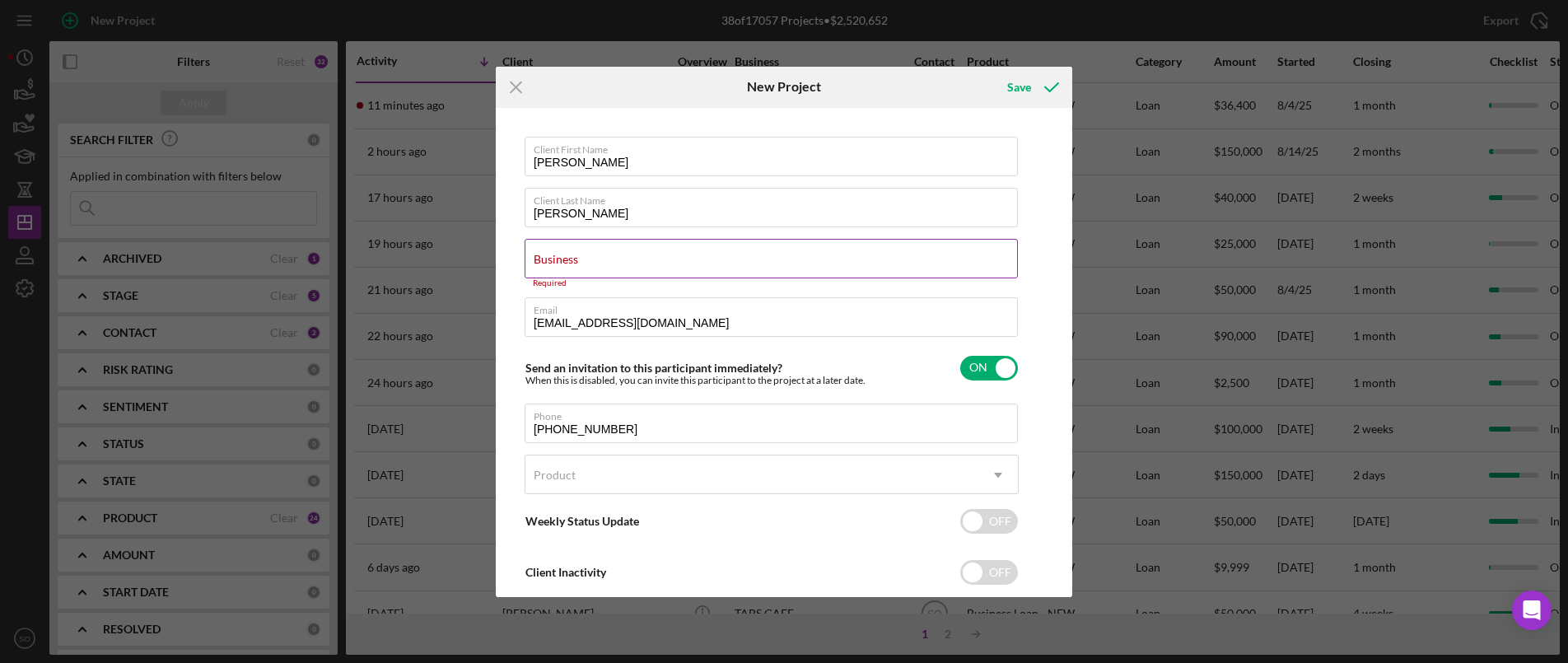
click at [594, 254] on div "Business Required" at bounding box center [771, 263] width 494 height 50
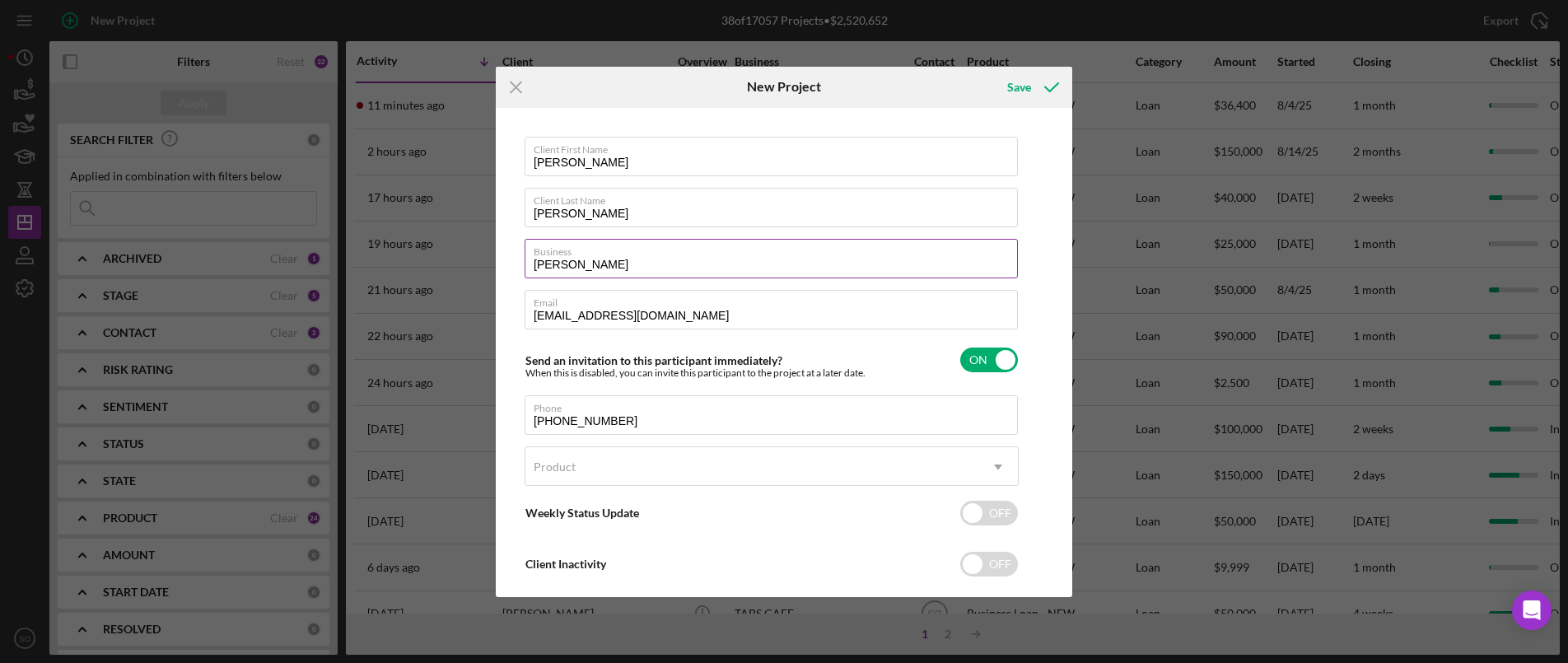
click at [528, 262] on input "Cornelius Payne" at bounding box center [771, 258] width 493 height 40
type input "DBA Cornelius Payne"
click at [615, 464] on div "Product" at bounding box center [752, 466] width 452 height 38
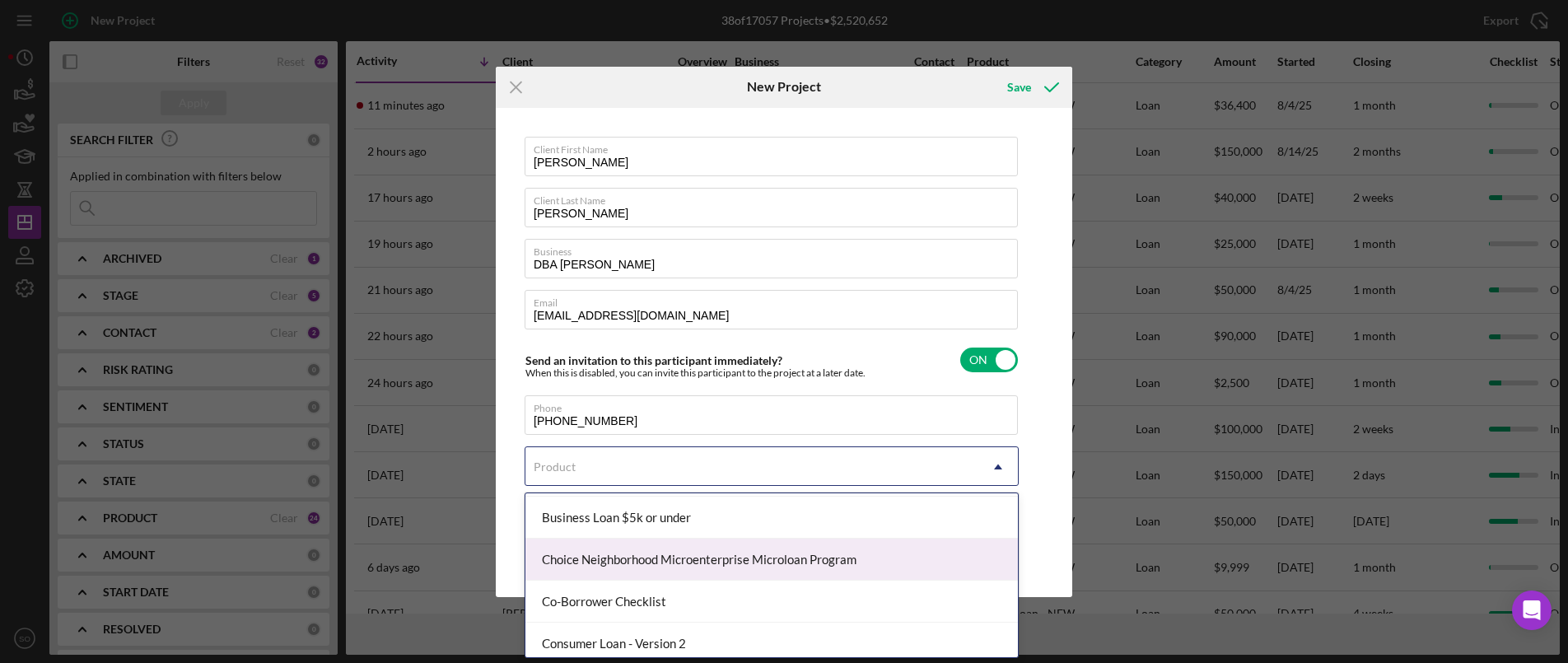
scroll to position [82, 0]
click at [610, 555] on div "Business Loan - NEW" at bounding box center [771, 558] width 492 height 42
checkbox input "true"
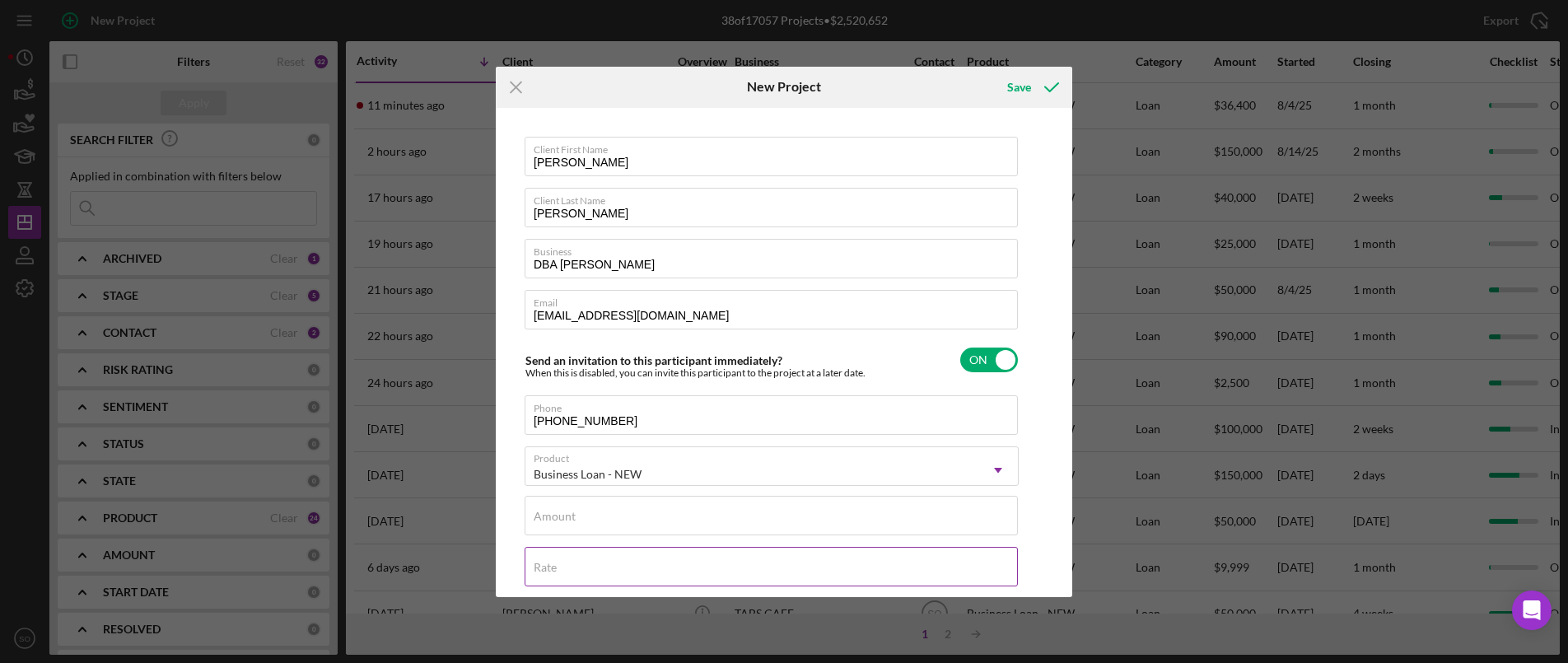
scroll to position [247, 0]
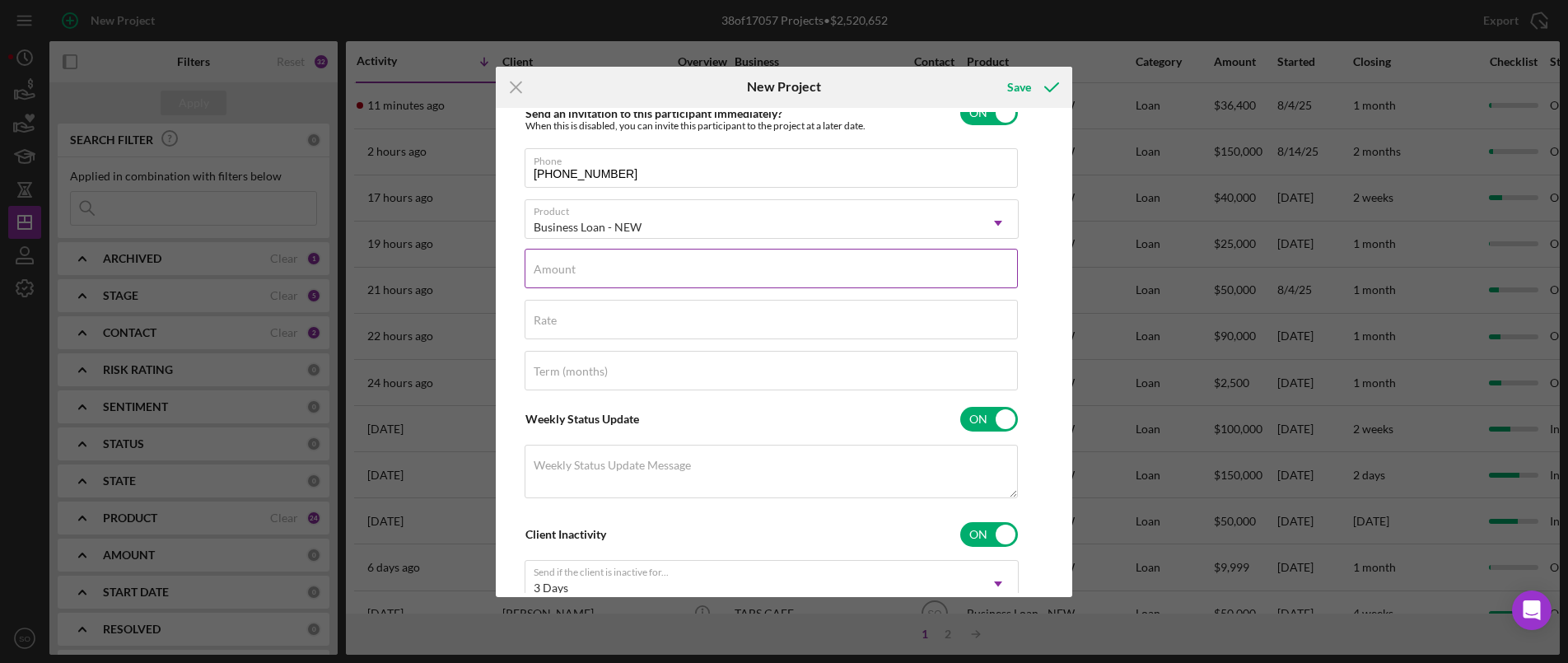
click at [558, 263] on label "Amount" at bounding box center [554, 269] width 42 height 14
click at [558, 263] on input "Amount" at bounding box center [771, 268] width 493 height 40
type input "$25,000"
click at [566, 325] on input "Rate" at bounding box center [771, 319] width 493 height 40
type input "12.000%"
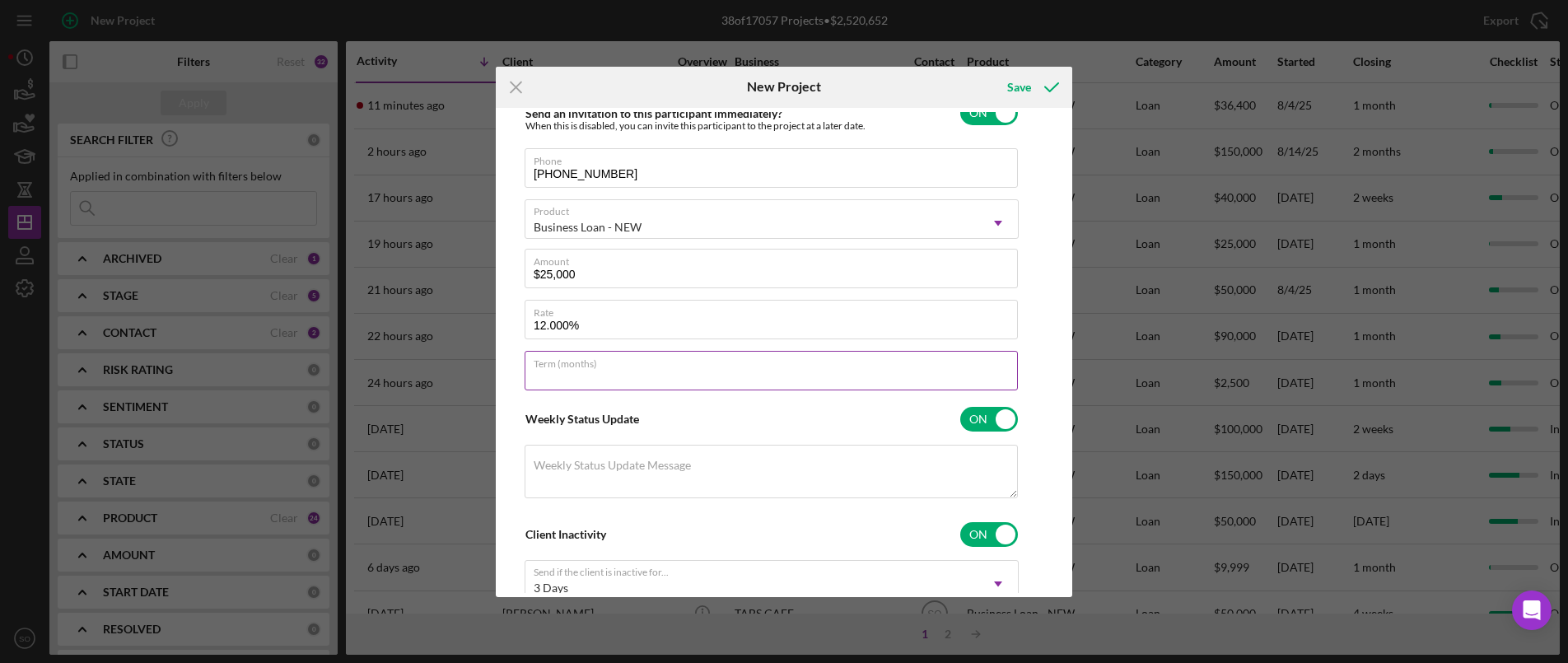
click at [569, 359] on div "Term (months)" at bounding box center [771, 371] width 494 height 41
type input "60"
drag, startPoint x: 569, startPoint y: 328, endPoint x: 500, endPoint y: 325, distance: 69.1
click at [500, 325] on div "Client First Name Cornelius Client Last Name Payne Business DBA Cornelius Payne…" at bounding box center [784, 352] width 568 height 481
click at [1044, 356] on div "Client First Name Cornelius Client Last Name Payne Business DBA Cornelius Payne…" at bounding box center [784, 352] width 568 height 481
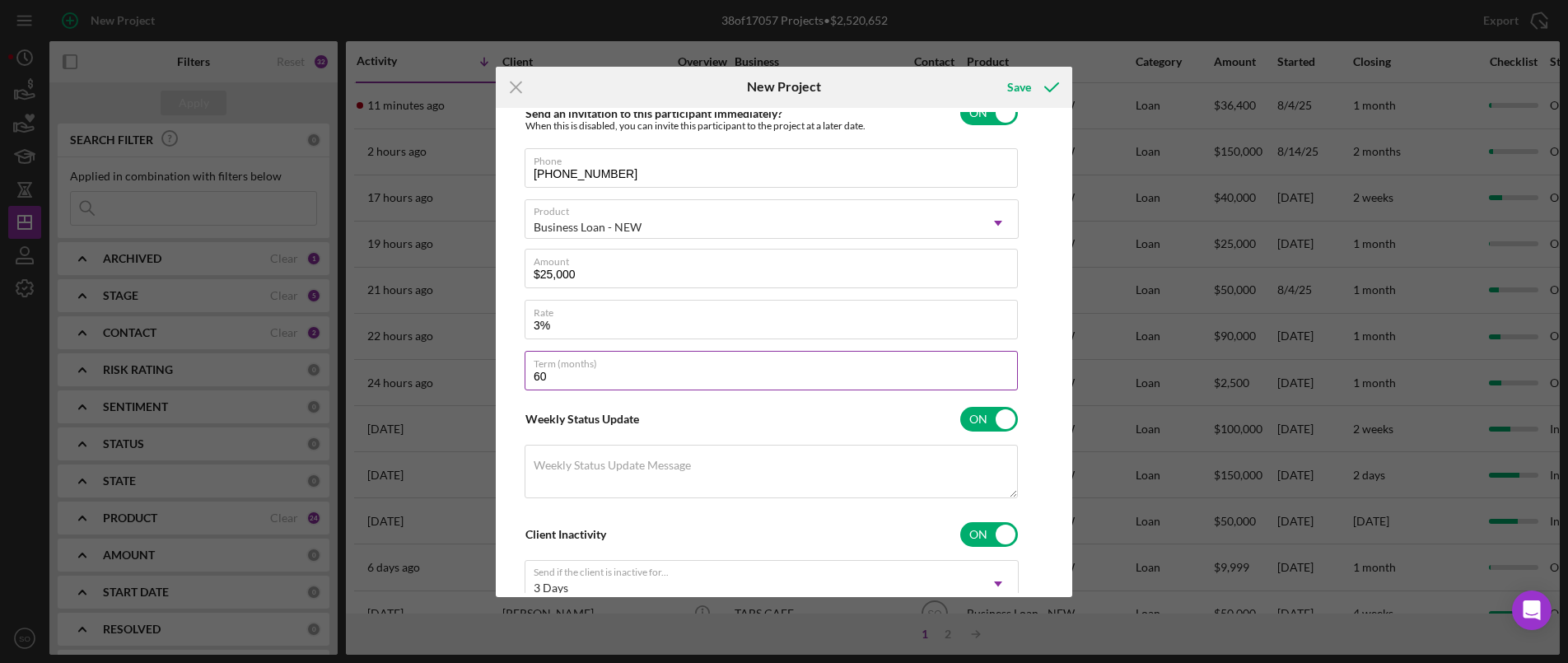
type input "3.000%"
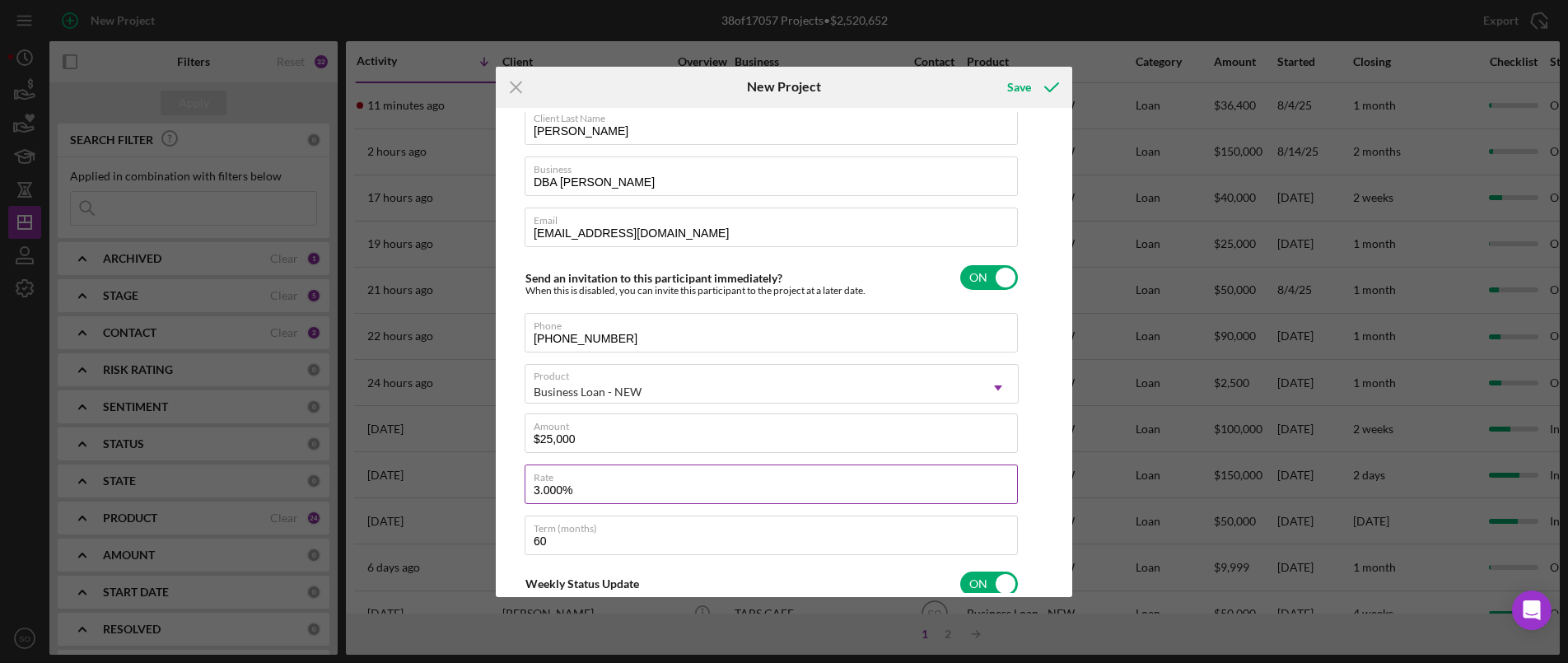
scroll to position [0, 0]
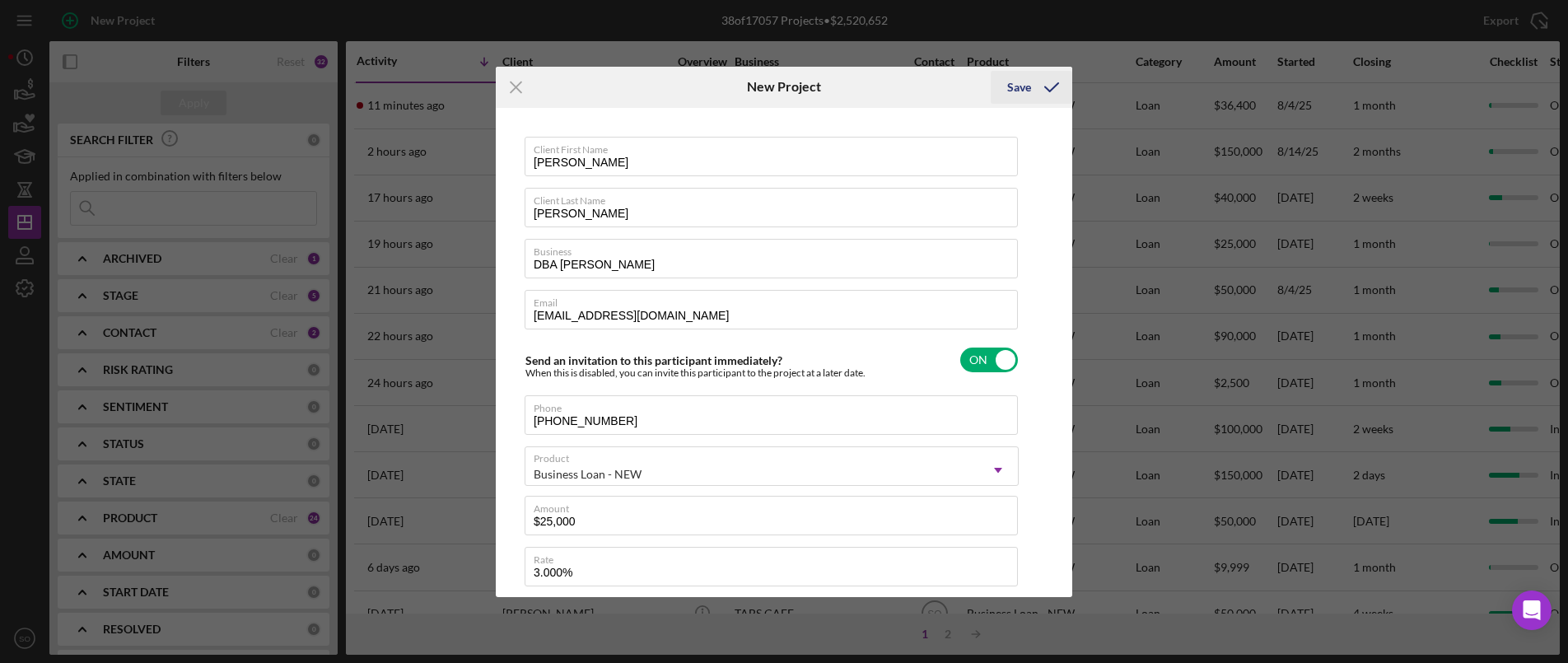
click at [1025, 88] on div "Save" at bounding box center [1019, 88] width 23 height 33
checkbox input "false"
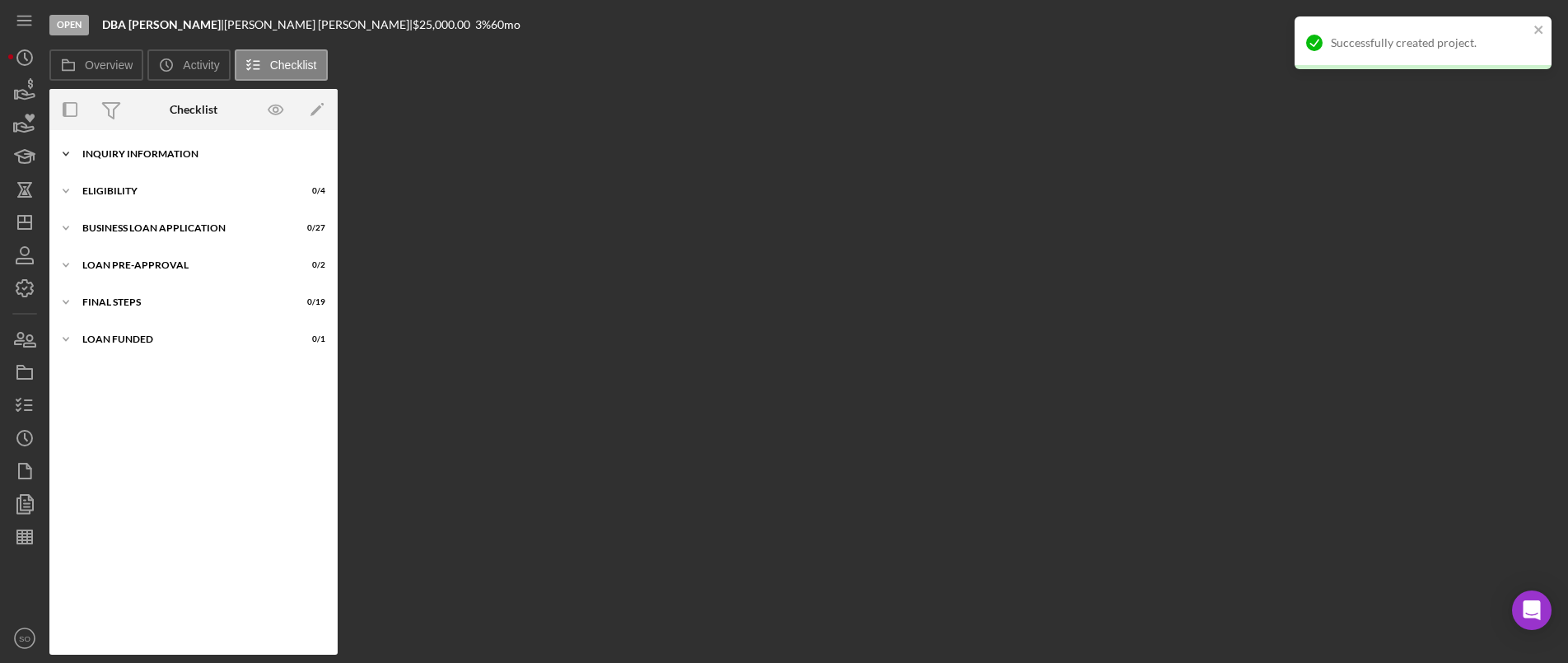
click at [149, 156] on div "INQUIRY INFORMATION" at bounding box center [199, 154] width 235 height 10
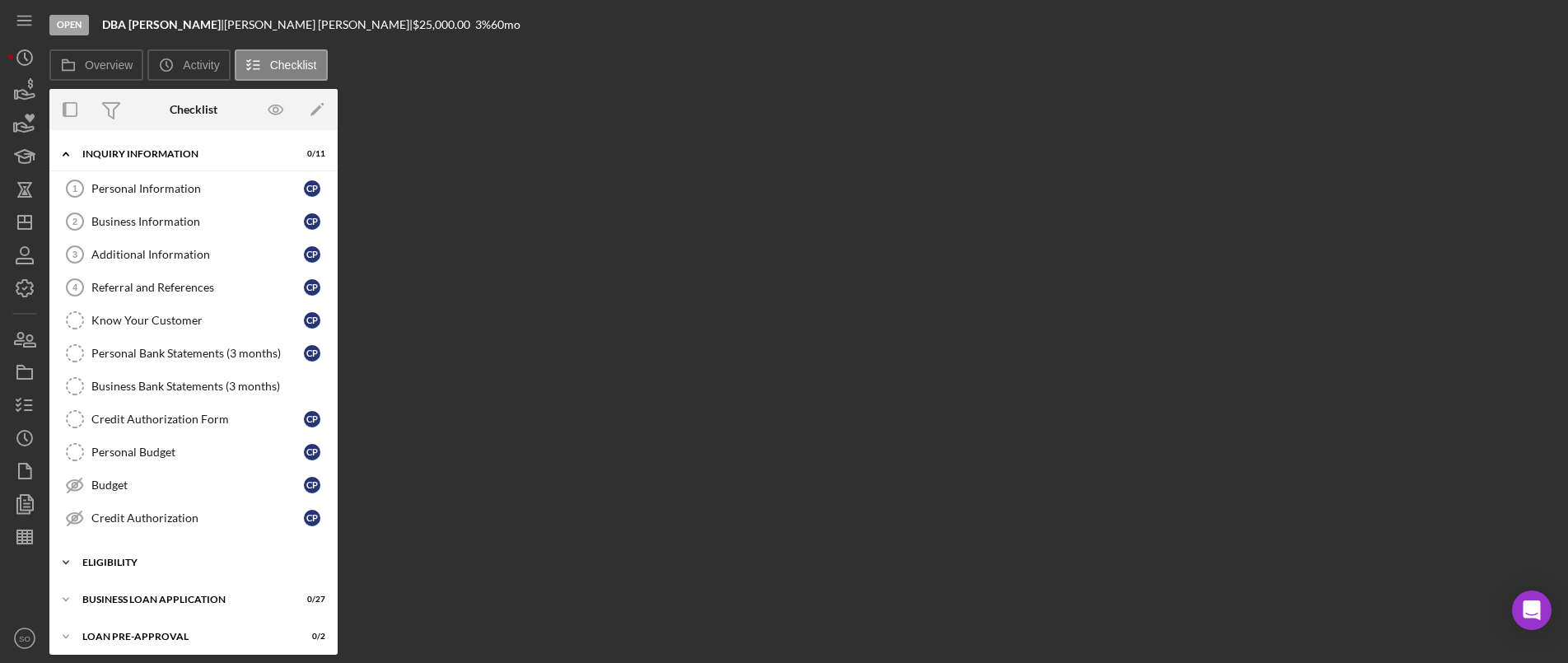
click at [145, 553] on div "Icon/Expander ELIGIBILITY 0 / 4" at bounding box center [194, 563] width 289 height 33
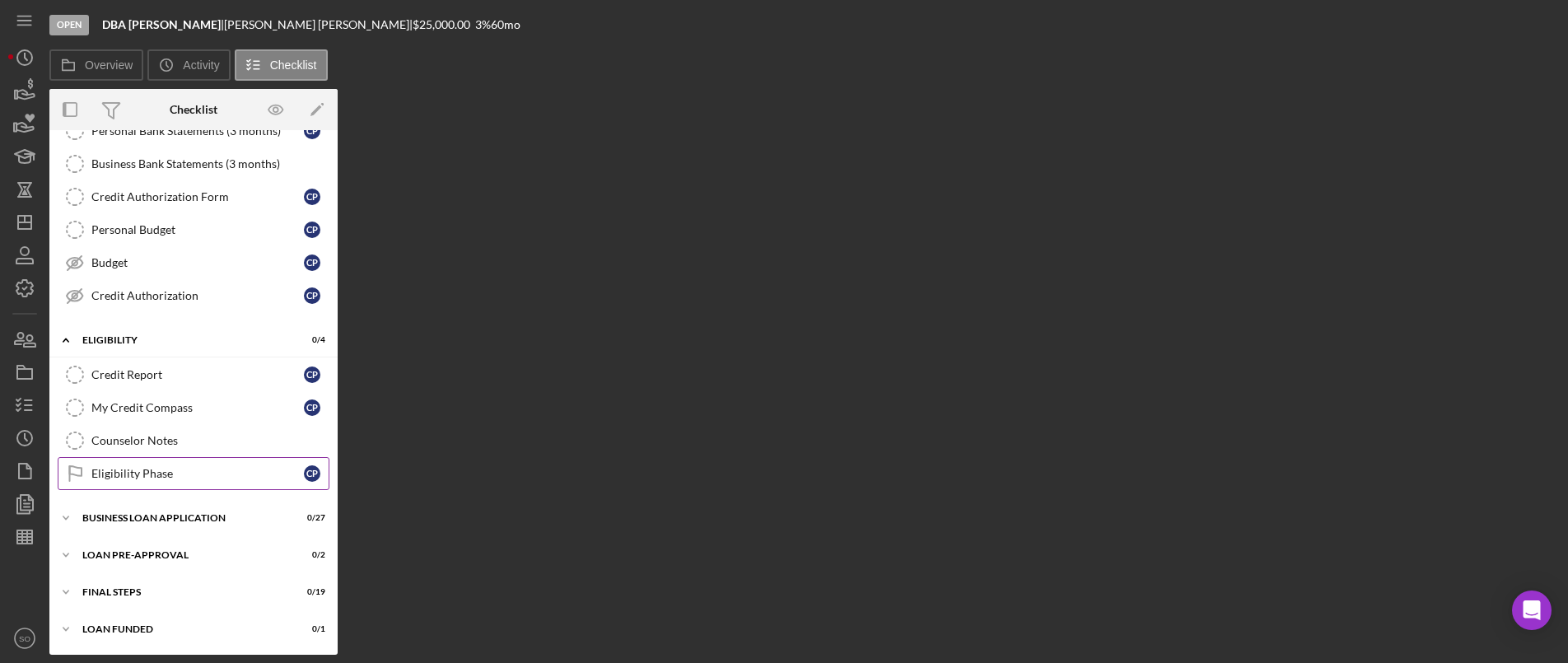
click at [139, 476] on div "Eligibility Phase" at bounding box center [198, 474] width 213 height 14
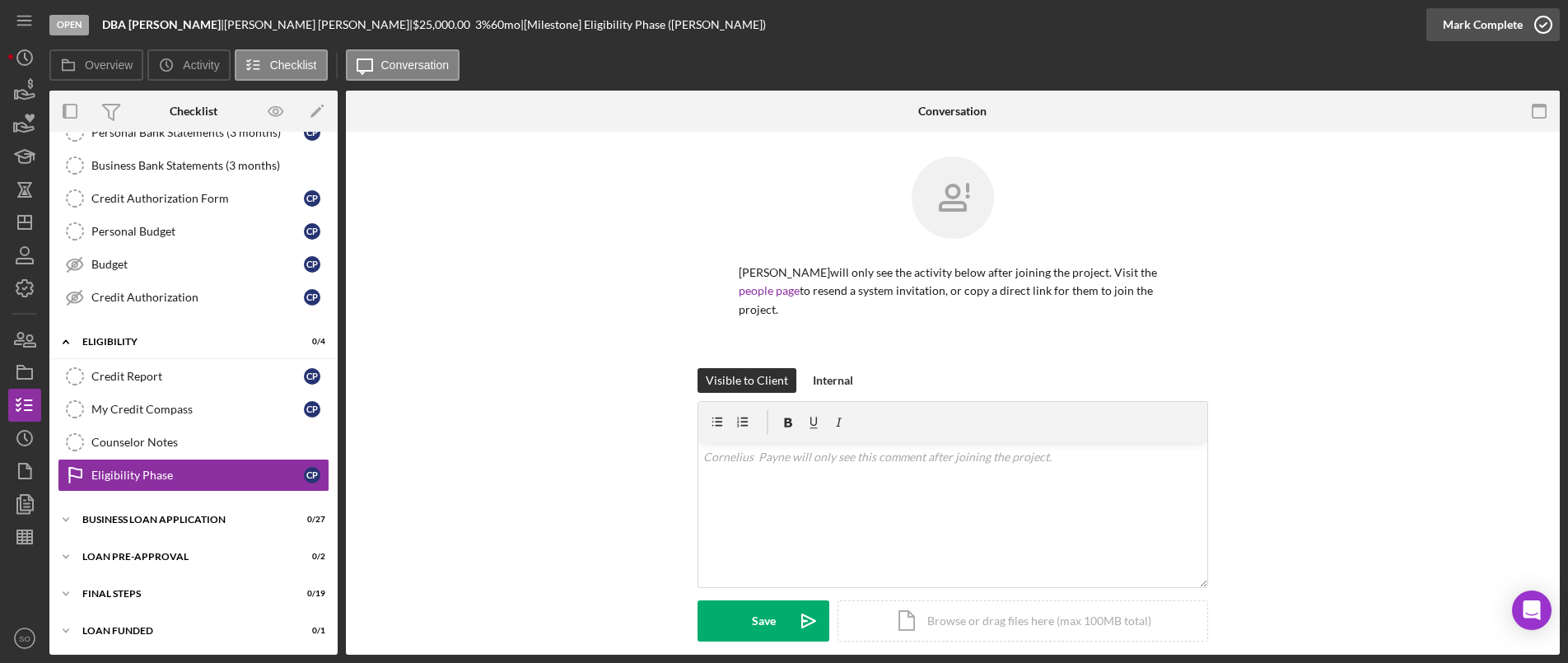
click at [1466, 19] on div "Mark Complete" at bounding box center [1483, 24] width 80 height 33
click at [170, 533] on div "Icon/Expander BUSINESS LOAN APPLICATION 0 / 27" at bounding box center [194, 520] width 289 height 33
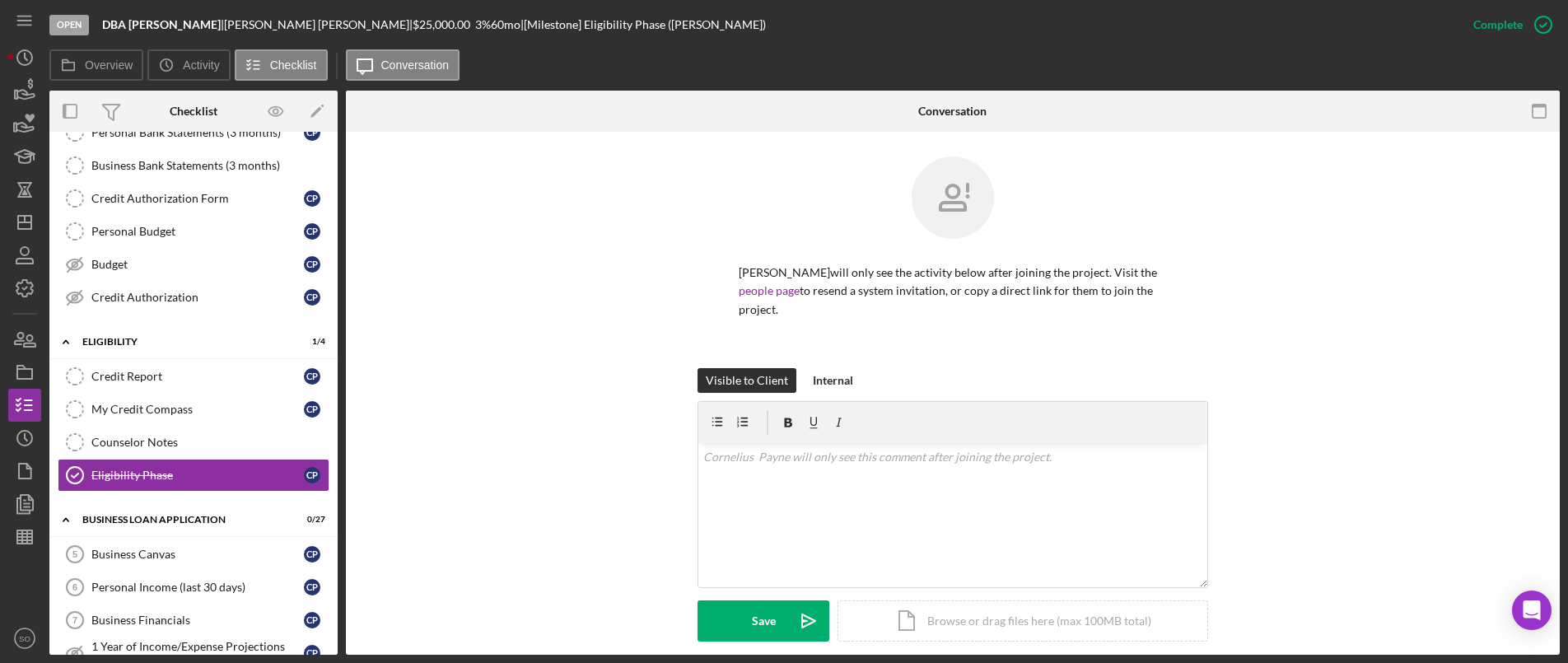
scroll to position [634, 0]
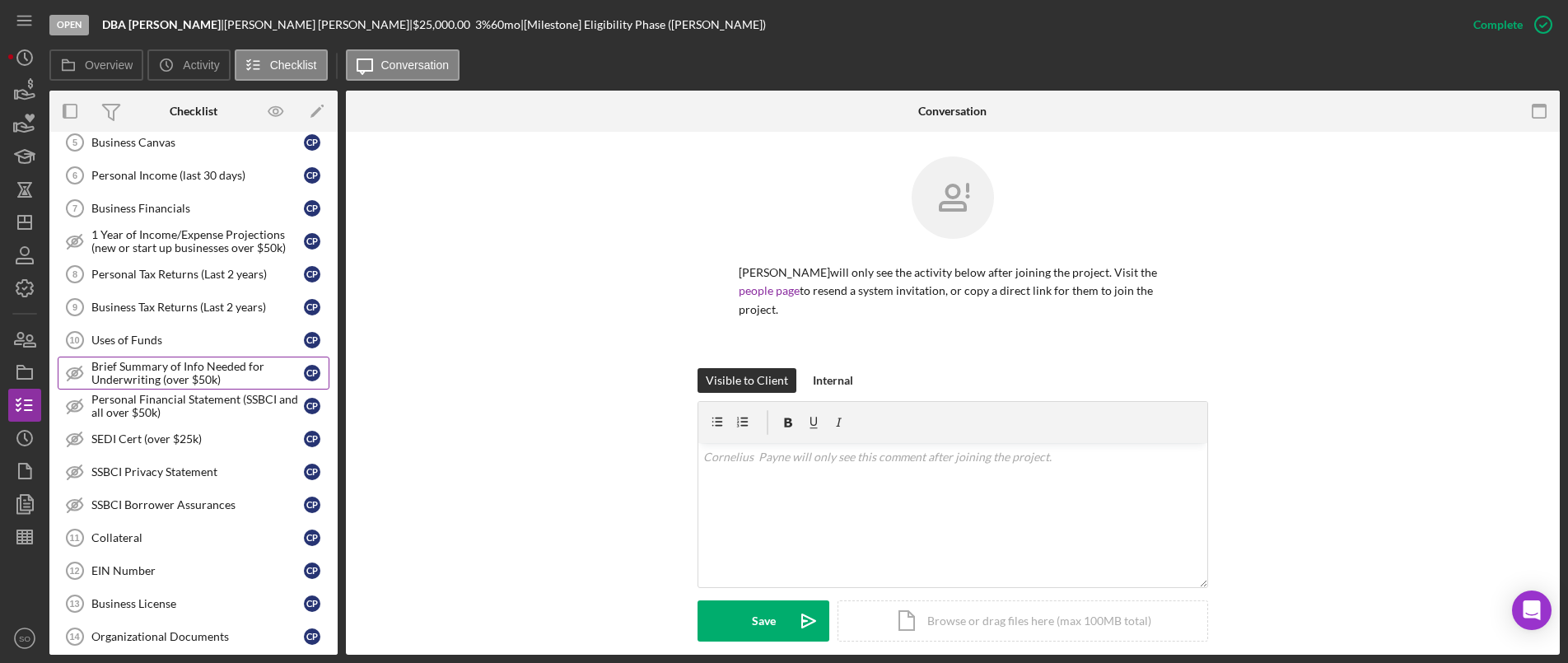
click at [128, 378] on div "Brief Summary of Info Needed for Underwriting (over $50k)" at bounding box center [198, 372] width 213 height 26
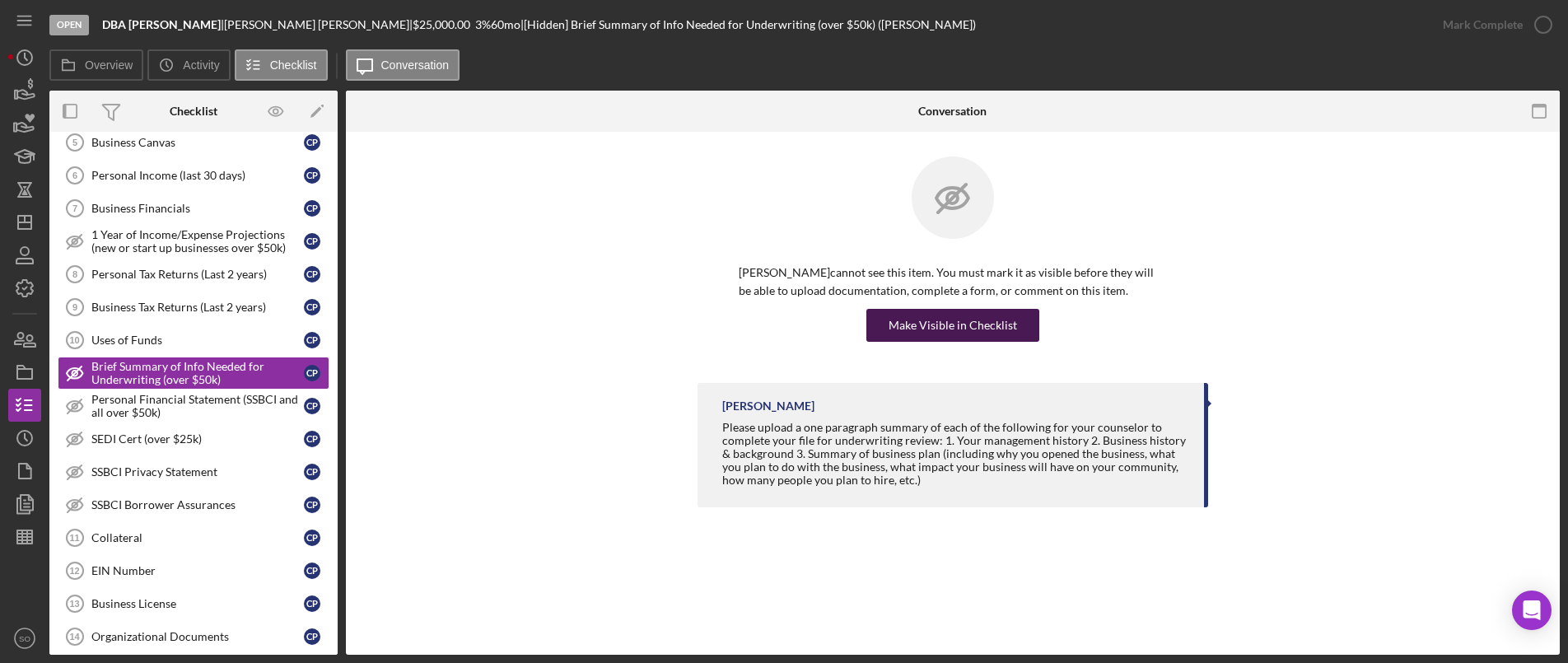
click at [946, 332] on div "Make Visible in Checklist" at bounding box center [953, 326] width 129 height 33
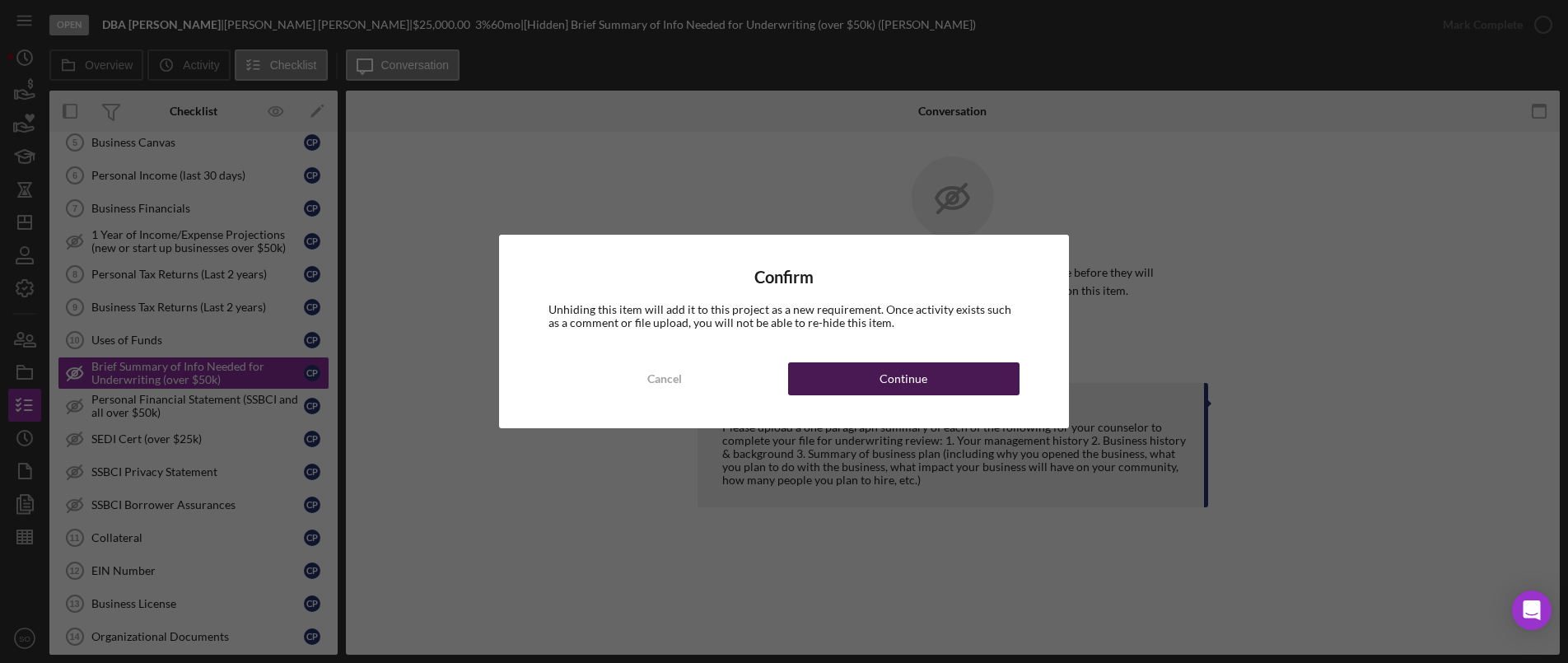
drag, startPoint x: 961, startPoint y: 392, endPoint x: 807, endPoint y: 421, distance: 156.7
click at [958, 392] on button "Continue" at bounding box center [903, 379] width 231 height 33
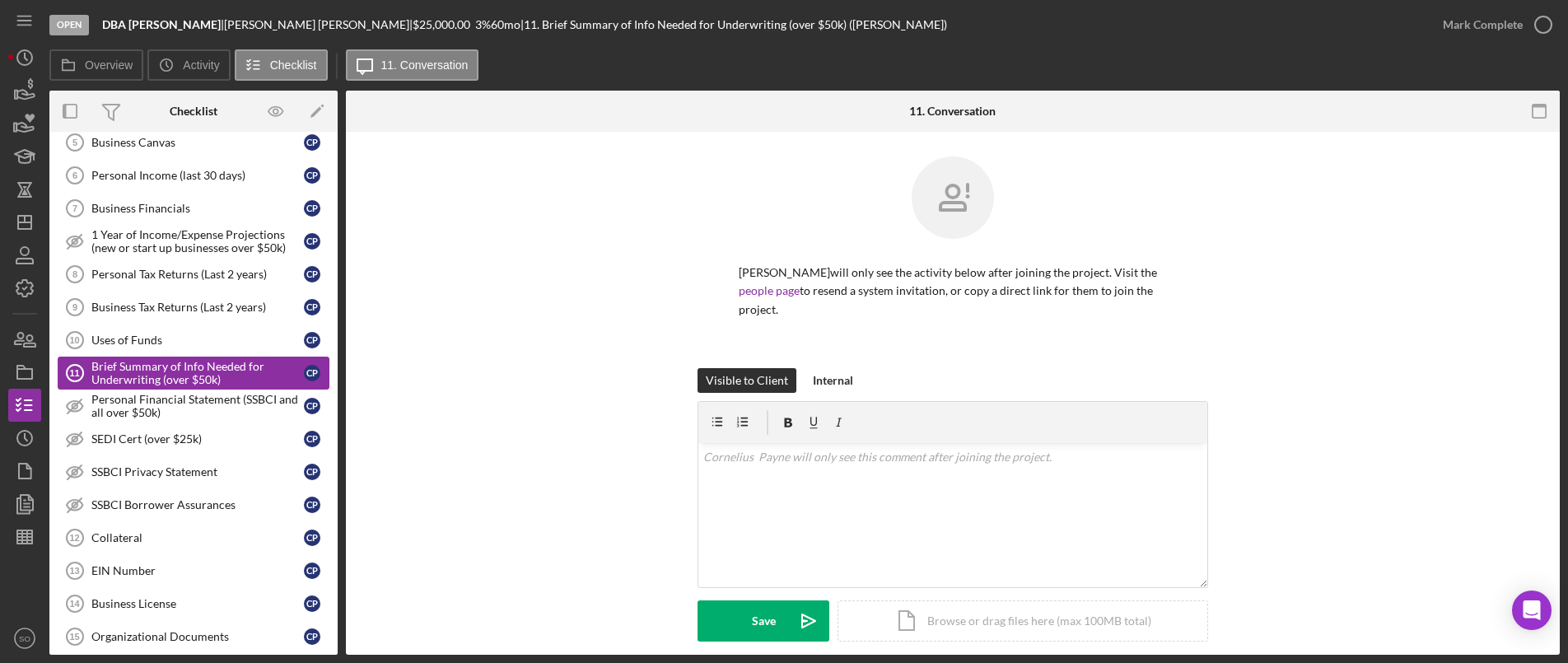
click at [213, 378] on div "Brief Summary of Info Needed for Underwriting (over $50k)" at bounding box center [198, 372] width 213 height 26
click at [1523, 19] on icon "button" at bounding box center [1544, 24] width 41 height 41
click at [232, 407] on div "Personal Financial Statement (SSBCI and all over $50k)" at bounding box center [198, 406] width 213 height 26
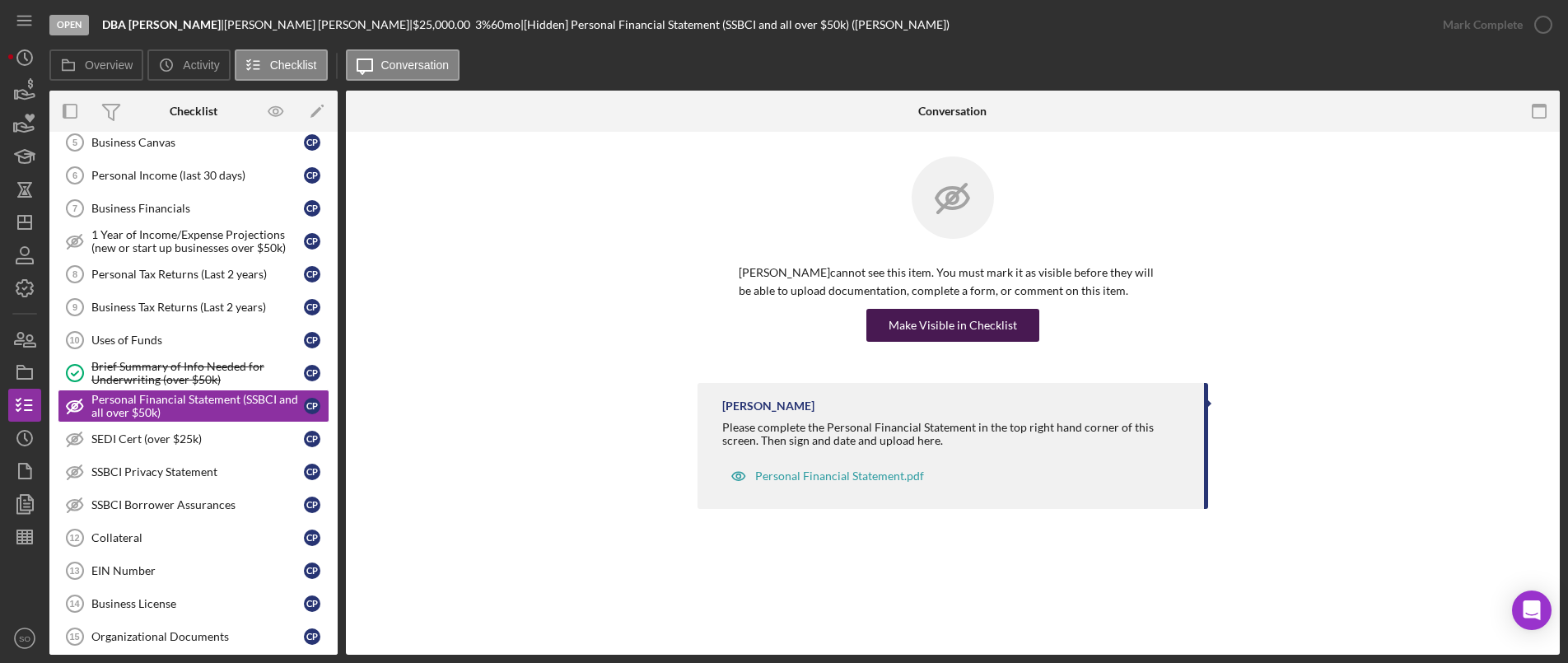
click at [981, 318] on div "Make Visible in Checklist" at bounding box center [953, 326] width 129 height 33
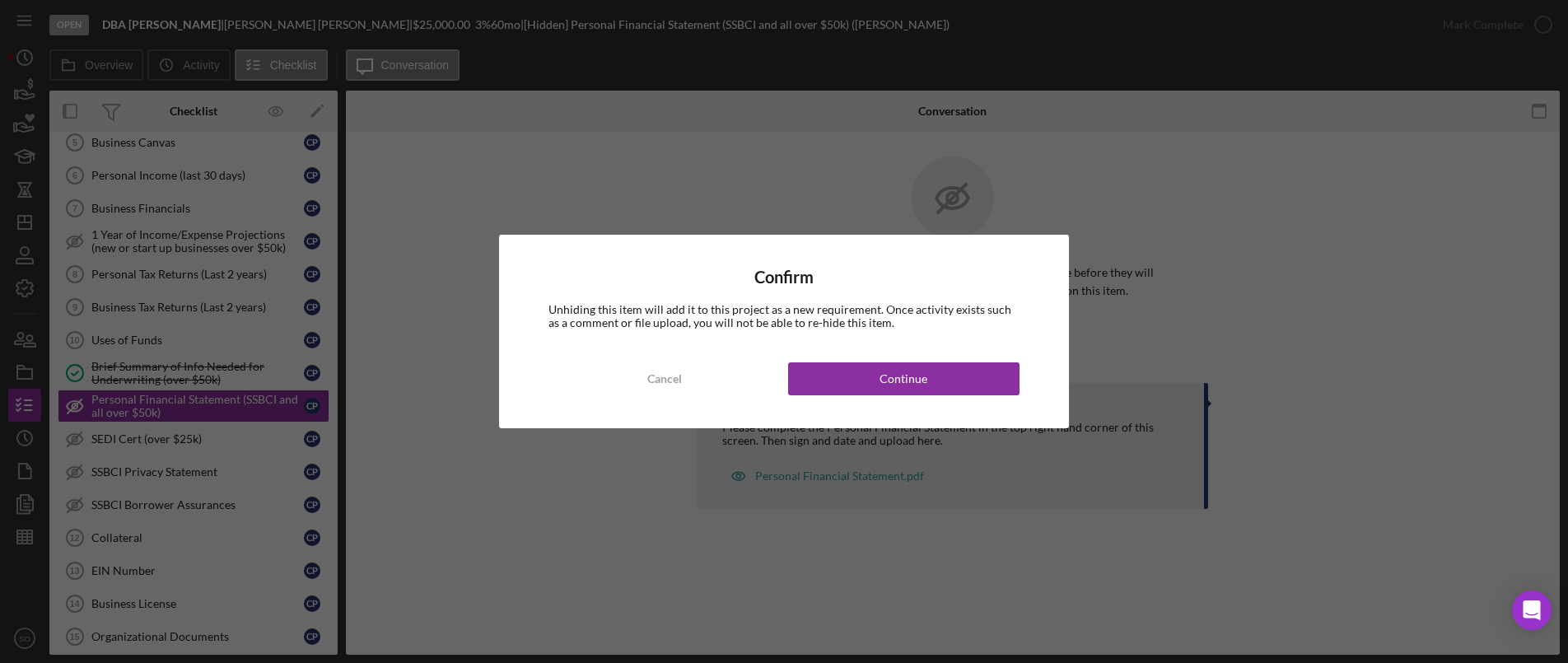
drag, startPoint x: 928, startPoint y: 391, endPoint x: 868, endPoint y: 408, distance: 62.4
click at [925, 392] on button "Continue" at bounding box center [903, 379] width 231 height 33
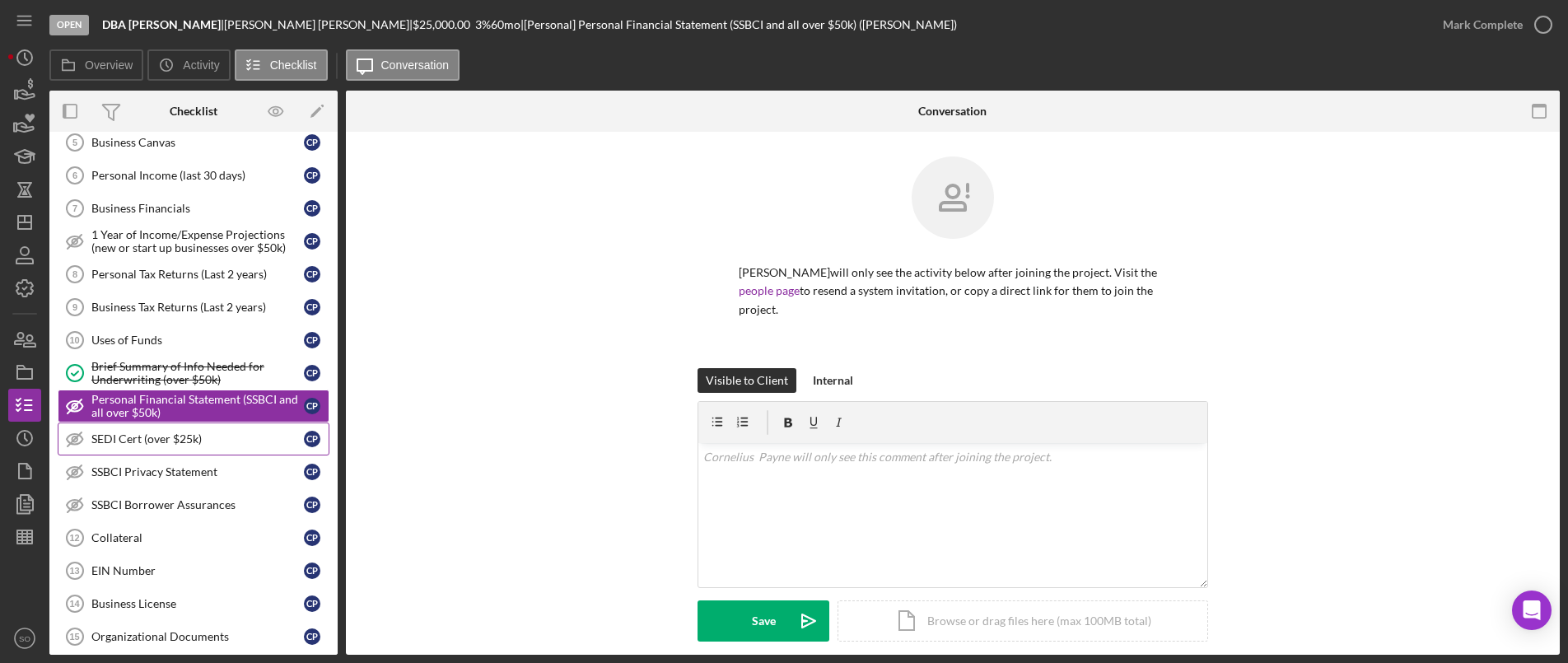
click at [188, 443] on div "SEDI Cert (over $25k)" at bounding box center [198, 439] width 213 height 14
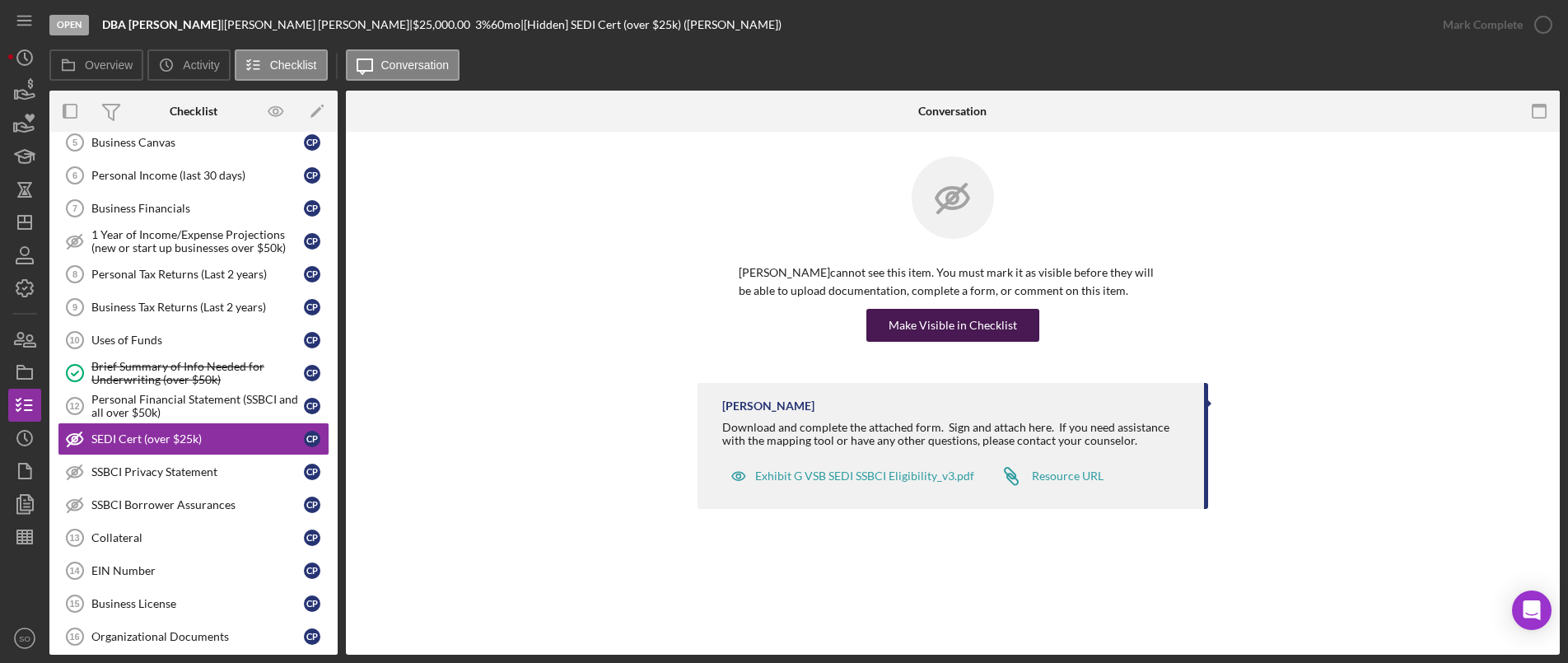
click at [943, 329] on div "Make Visible in Checklist" at bounding box center [953, 326] width 129 height 33
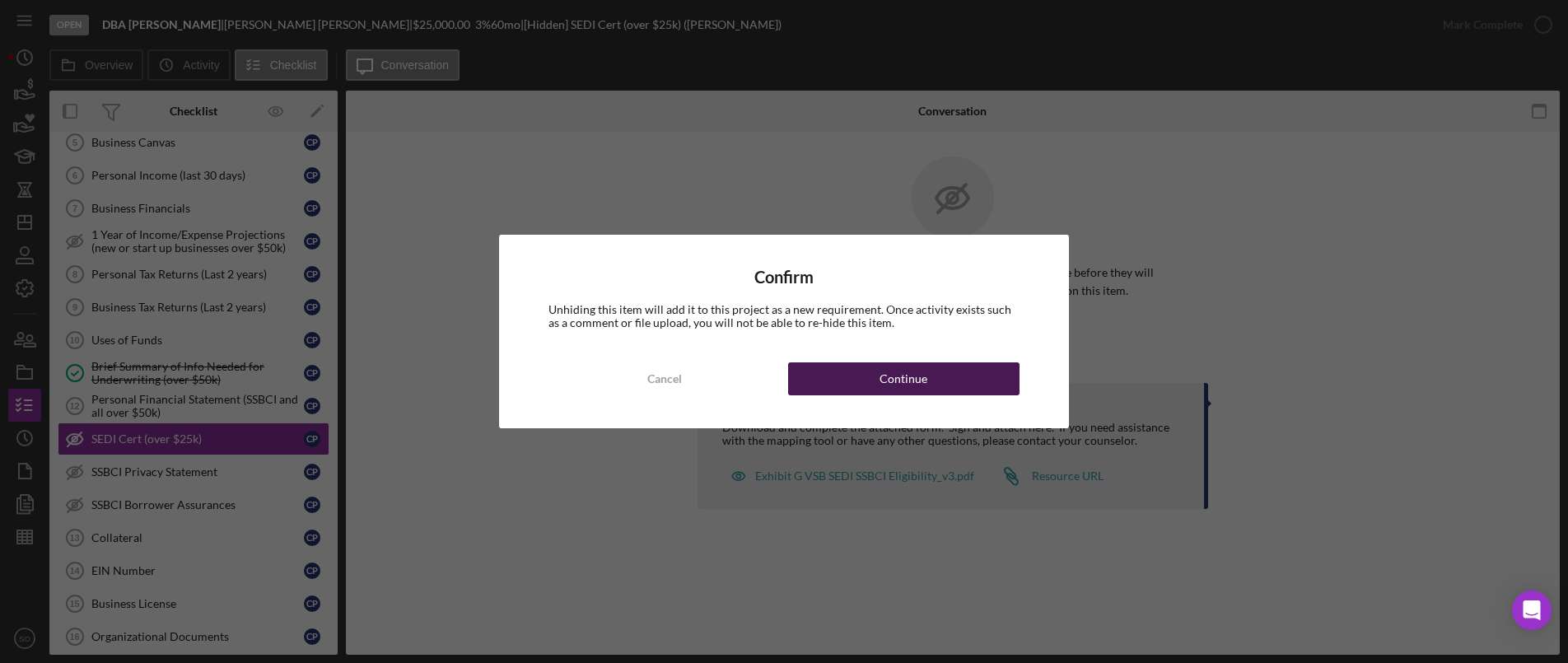
click at [967, 371] on button "Continue" at bounding box center [903, 379] width 231 height 33
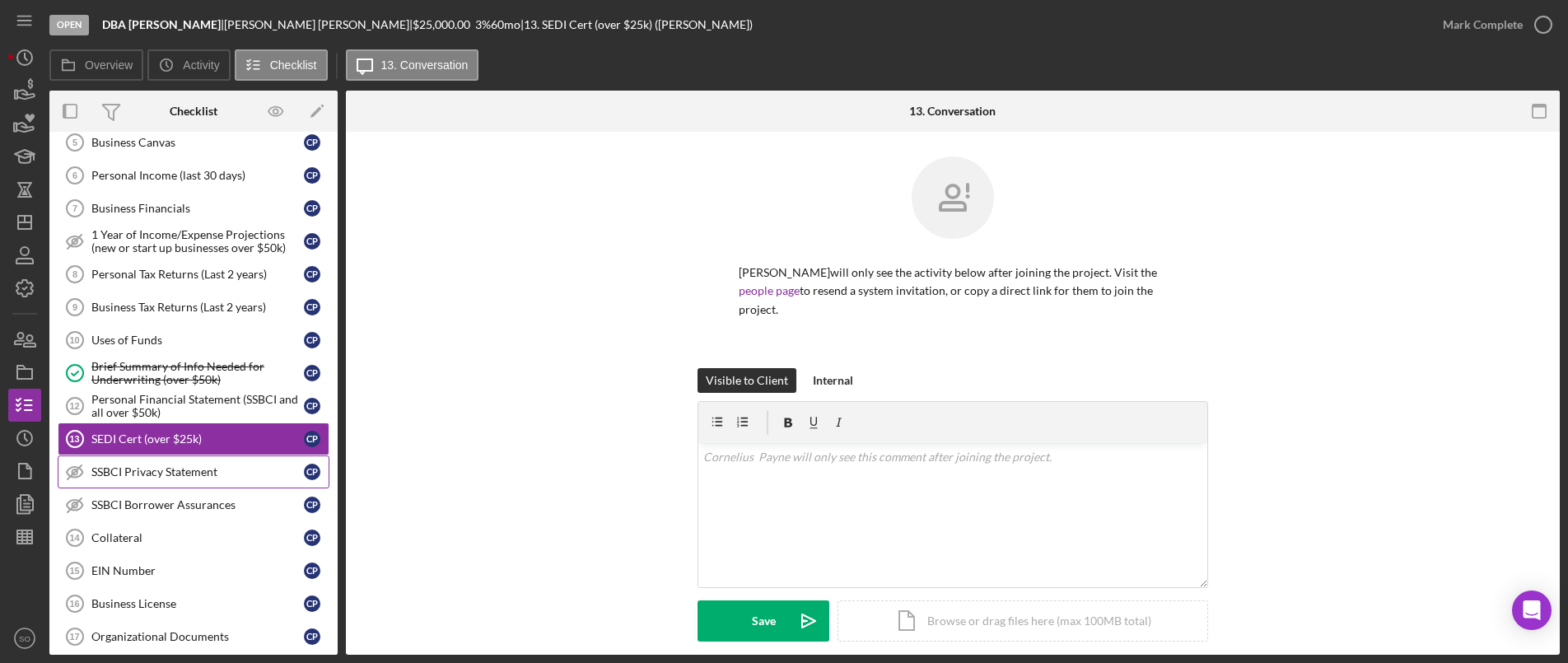
click at [195, 475] on div "SSBCI Privacy Statement" at bounding box center [198, 472] width 213 height 14
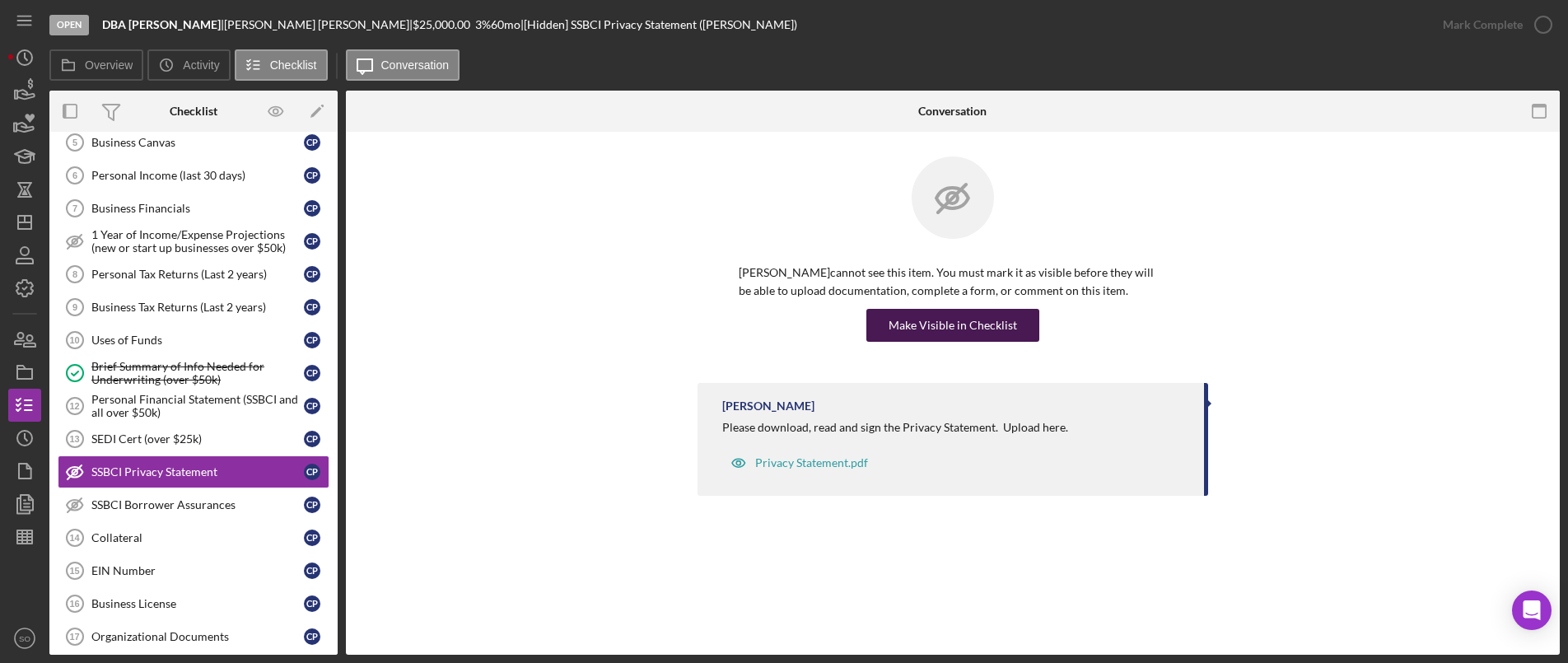
click at [900, 322] on div "Make Visible in Checklist" at bounding box center [953, 326] width 129 height 33
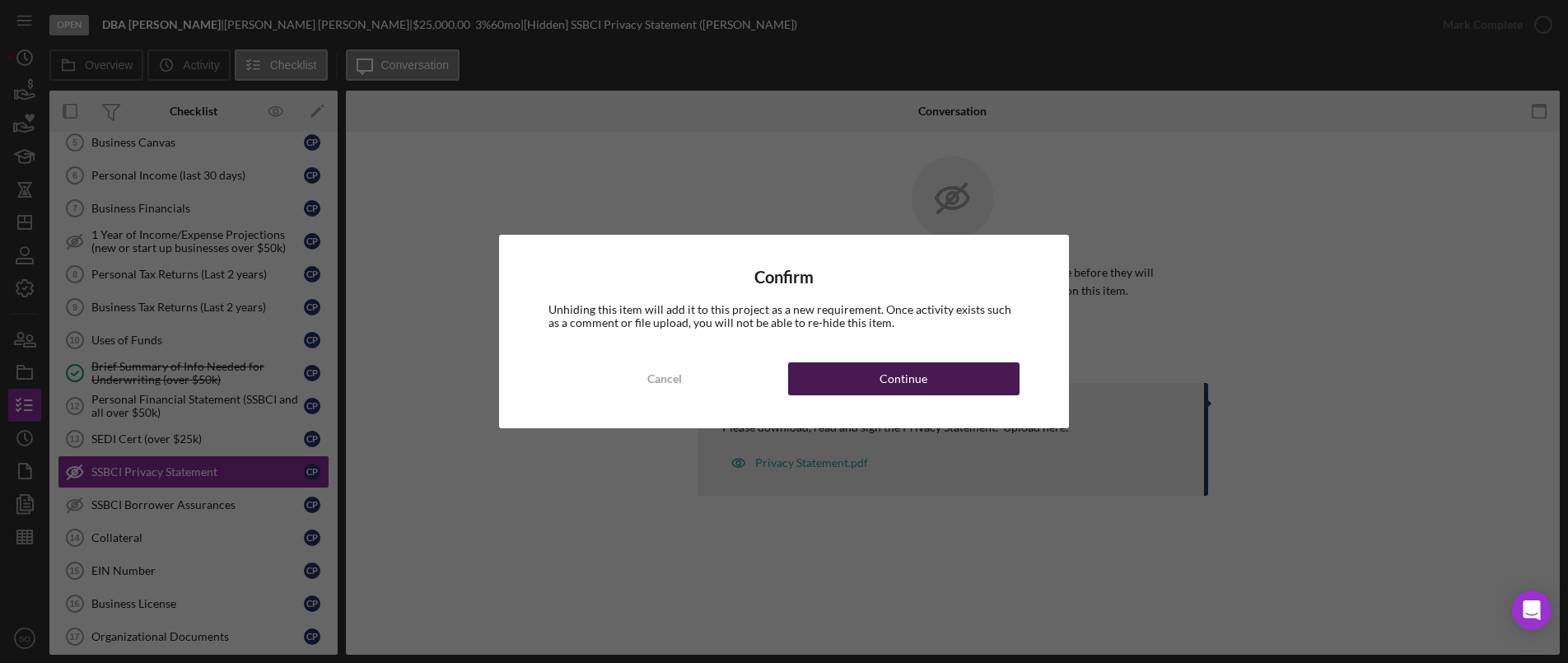
click at [893, 389] on div "Continue" at bounding box center [903, 379] width 48 height 33
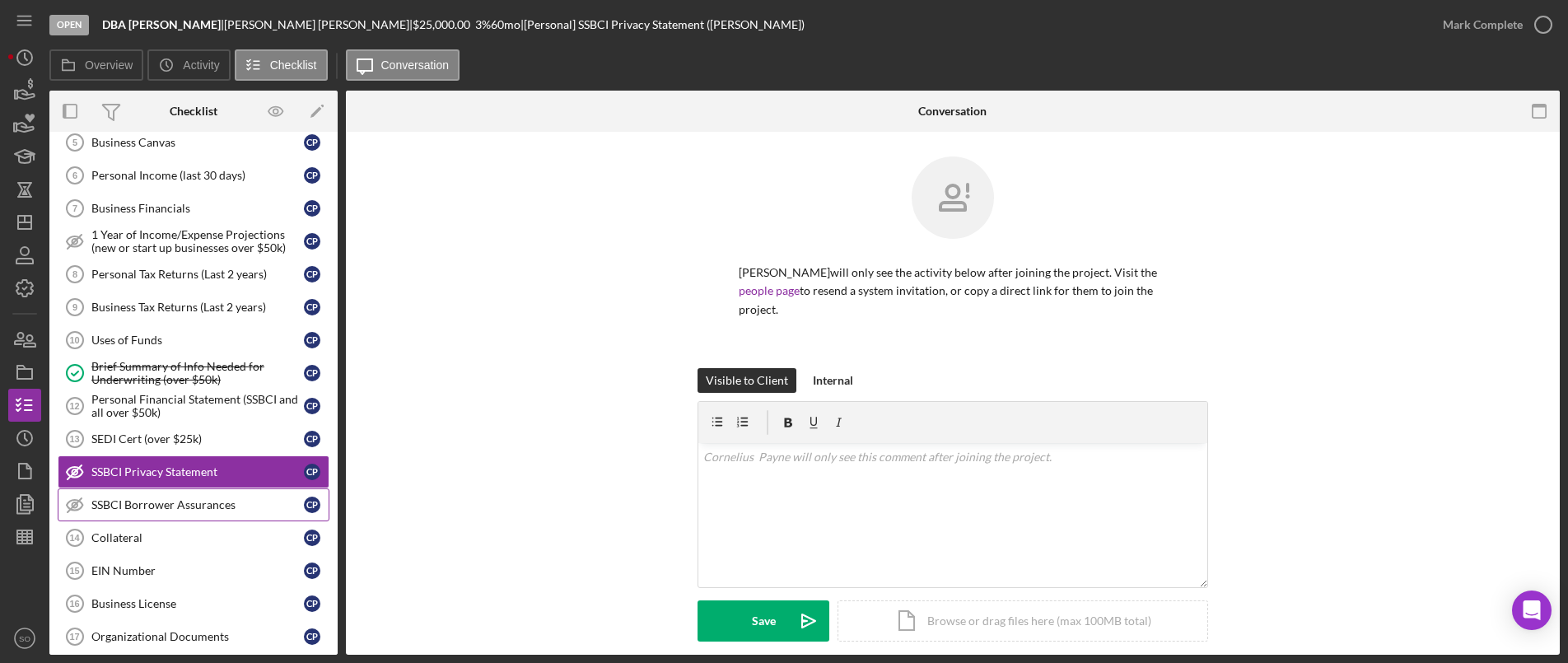
click at [171, 495] on link "SSBCI Borrower Assurances SSBCI Borrower Assurances C P" at bounding box center [193, 505] width 272 height 33
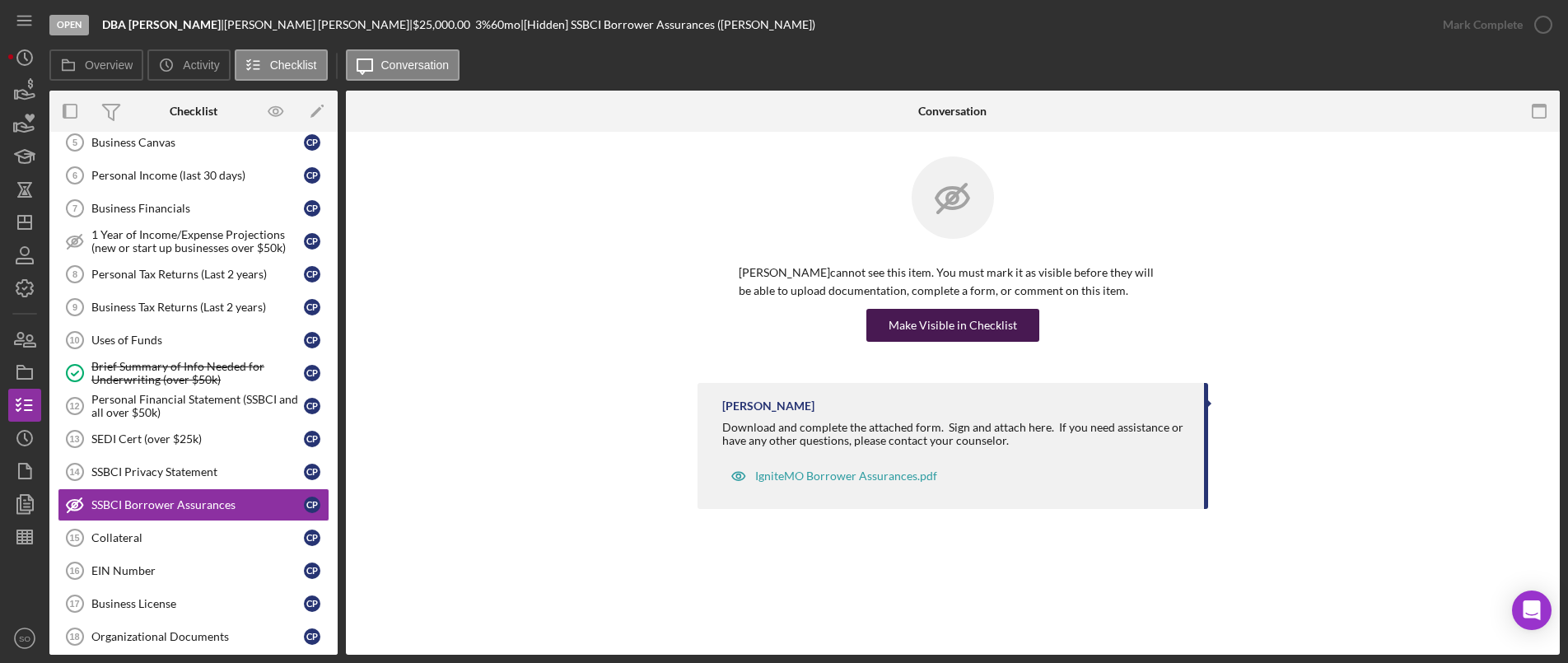
click at [913, 331] on div "Make Visible in Checklist" at bounding box center [953, 326] width 129 height 33
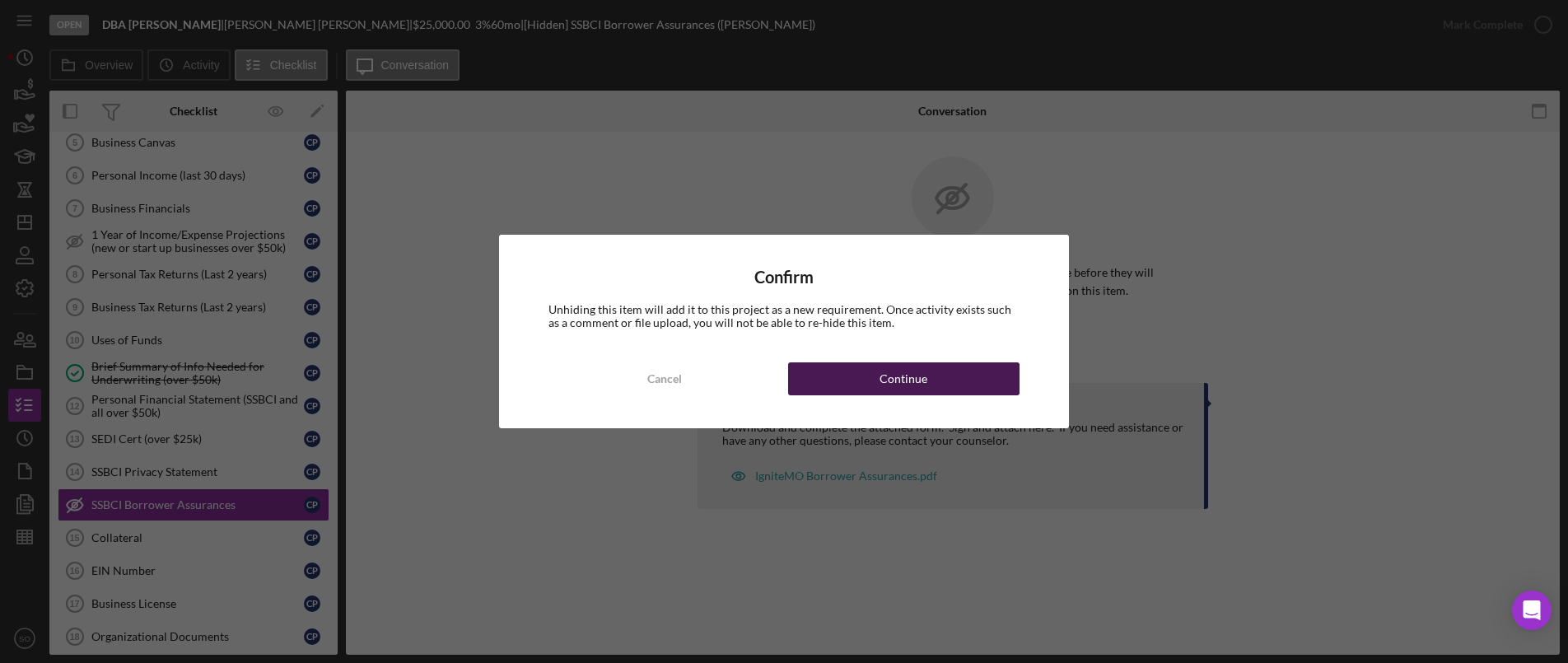
click at [900, 377] on div "Continue" at bounding box center [903, 379] width 48 height 33
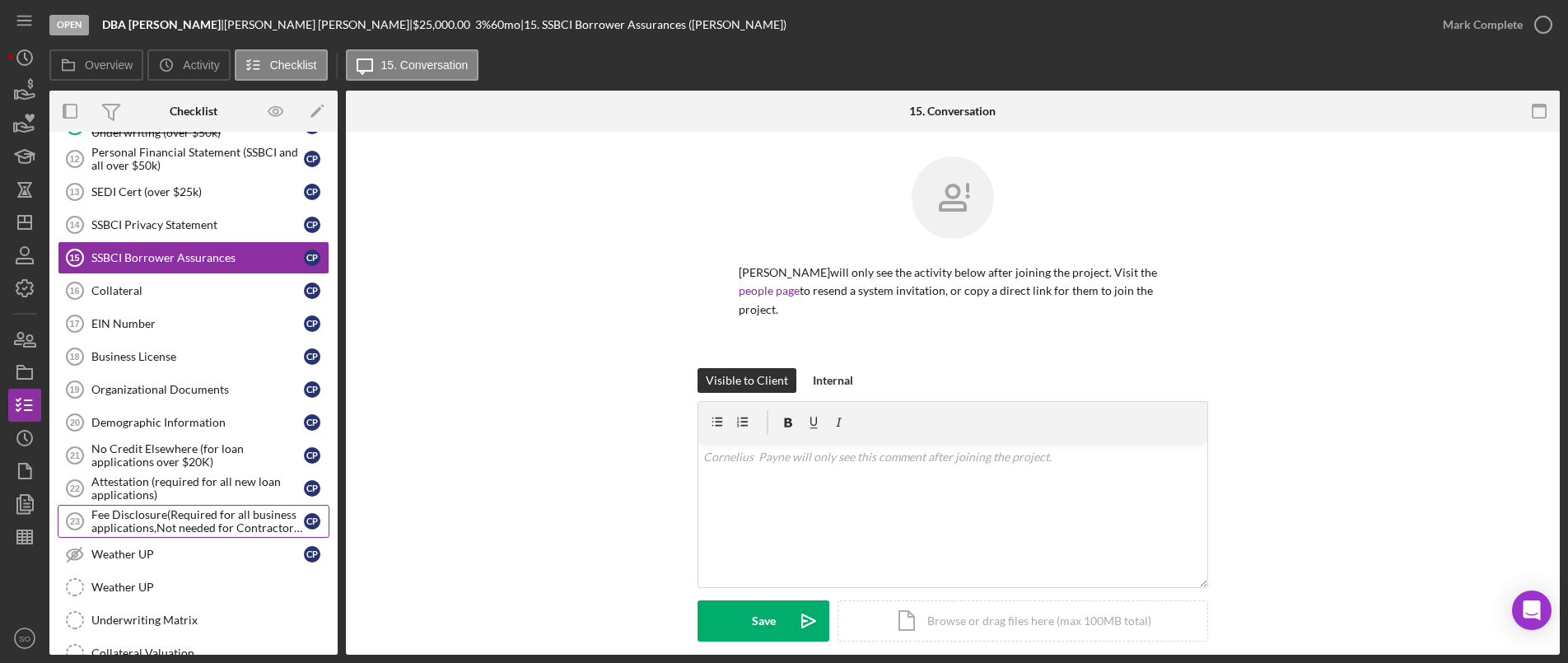
scroll to position [1046, 0]
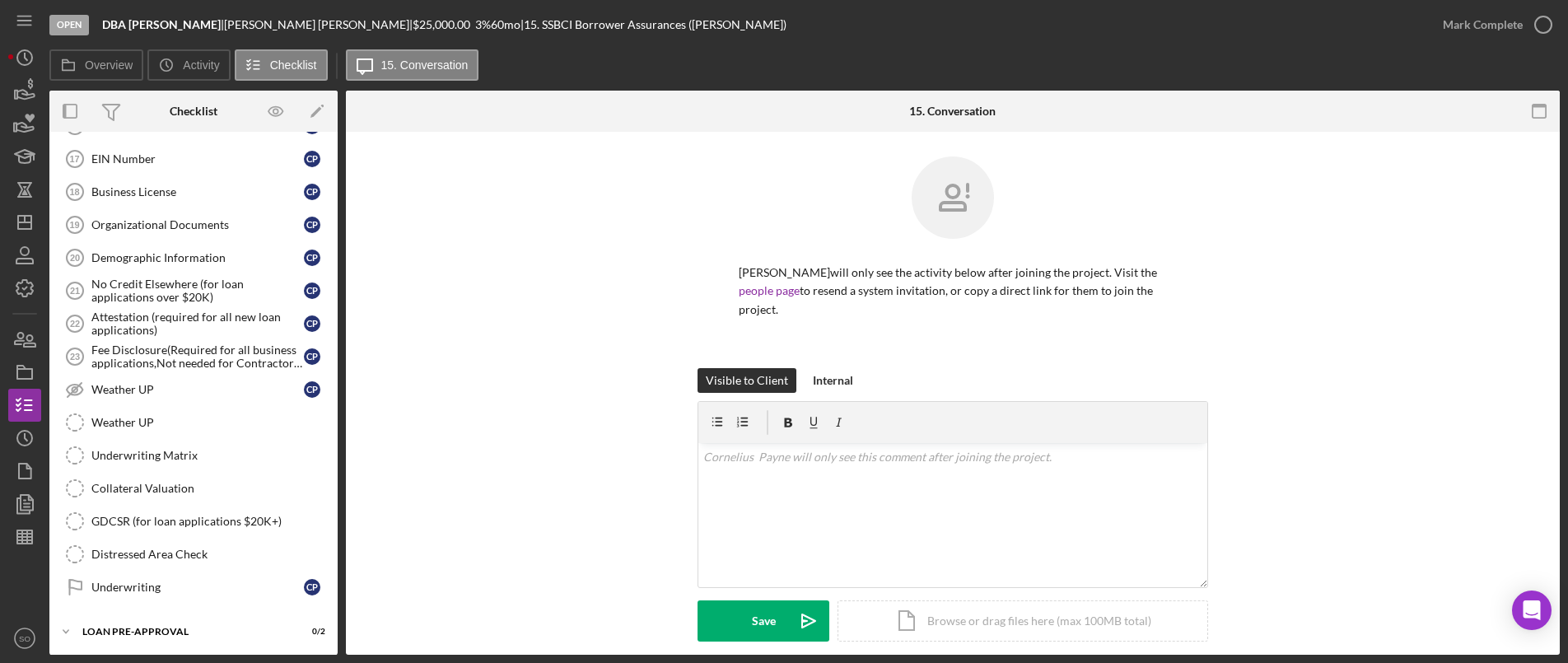
drag, startPoint x: 102, startPoint y: 588, endPoint x: 643, endPoint y: 436, distance: 561.9
click at [103, 588] on div "Underwriting" at bounding box center [198, 587] width 213 height 14
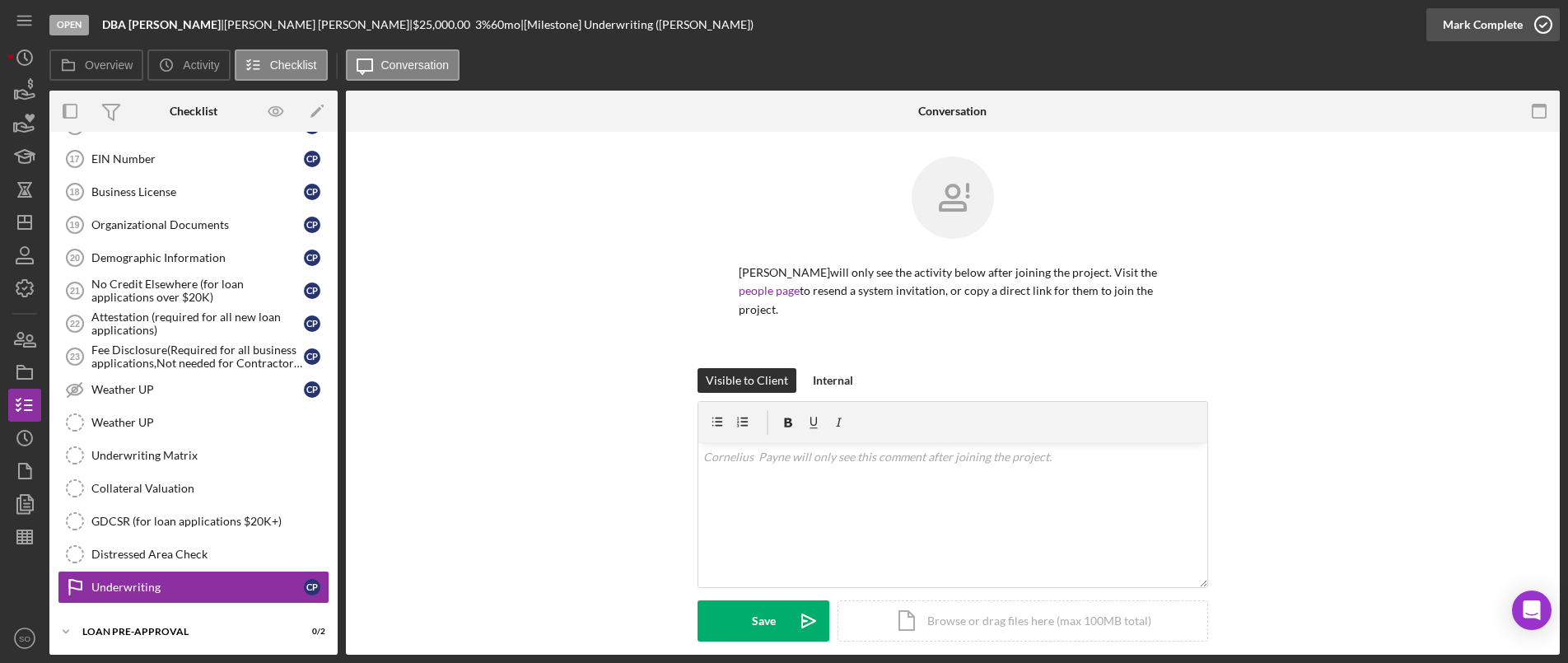
click at [1478, 24] on div "Mark Complete" at bounding box center [1483, 24] width 80 height 33
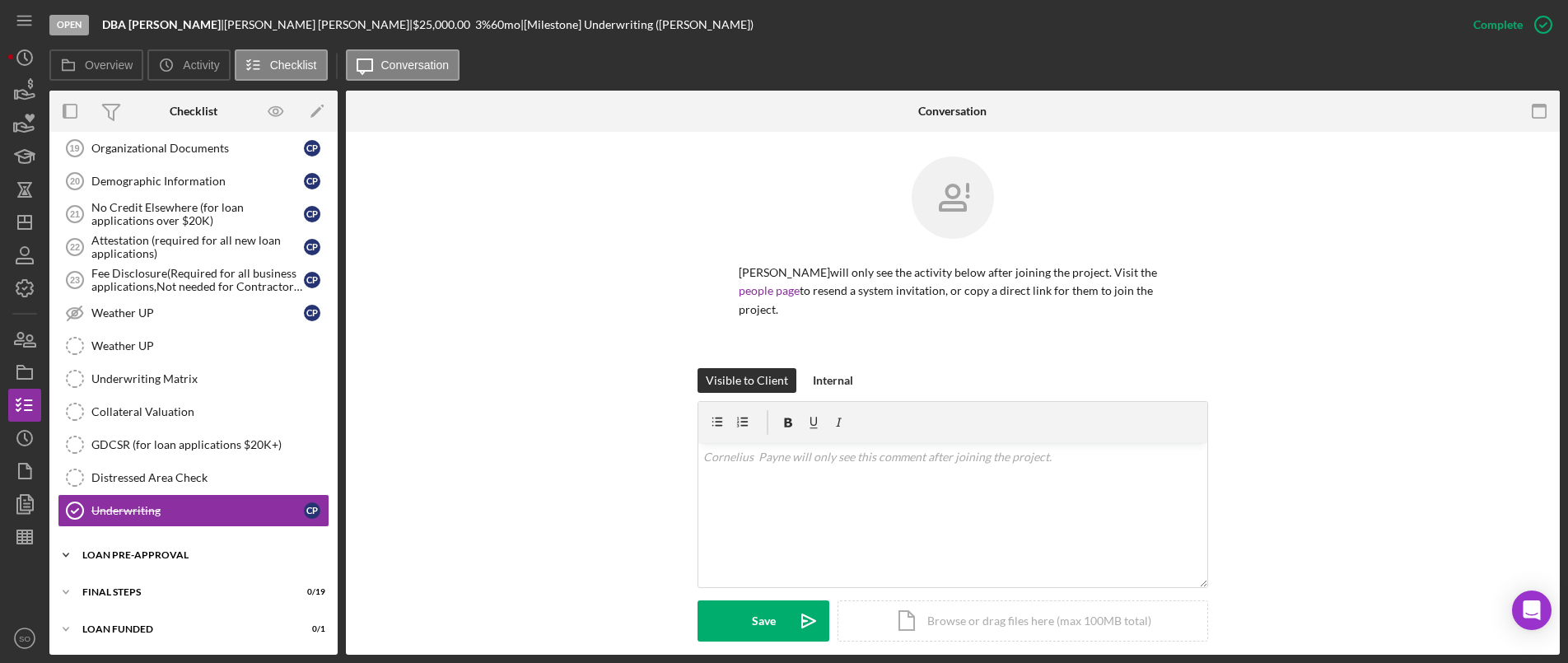
click at [116, 566] on div "Icon/Expander LOAN PRE-APPROVAL 0 / 2" at bounding box center [194, 555] width 289 height 33
drag, startPoint x: 107, startPoint y: 617, endPoint x: 522, endPoint y: 491, distance: 433.7
click at [108, 617] on div "Loan Pre-Approval" at bounding box center [198, 623] width 213 height 14
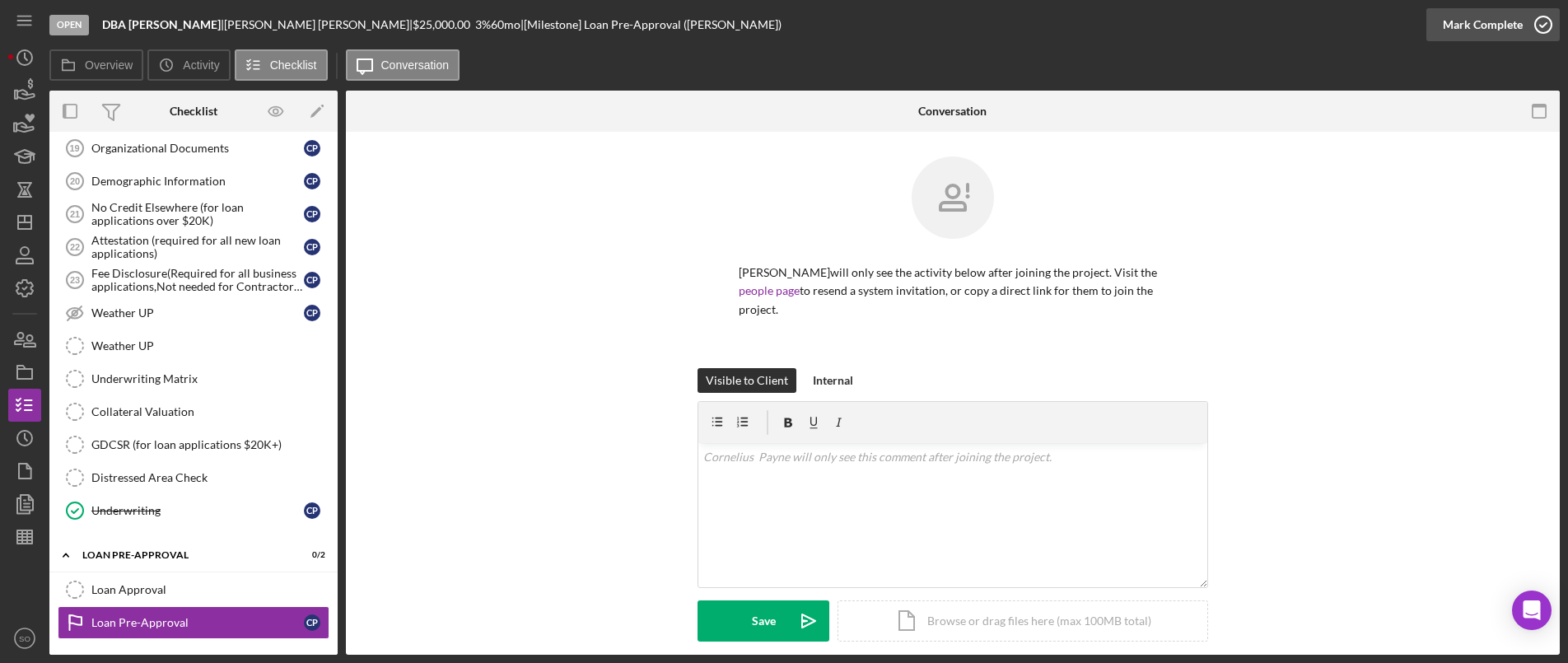
click at [1487, 8] on div "Mark Complete" at bounding box center [1483, 24] width 80 height 33
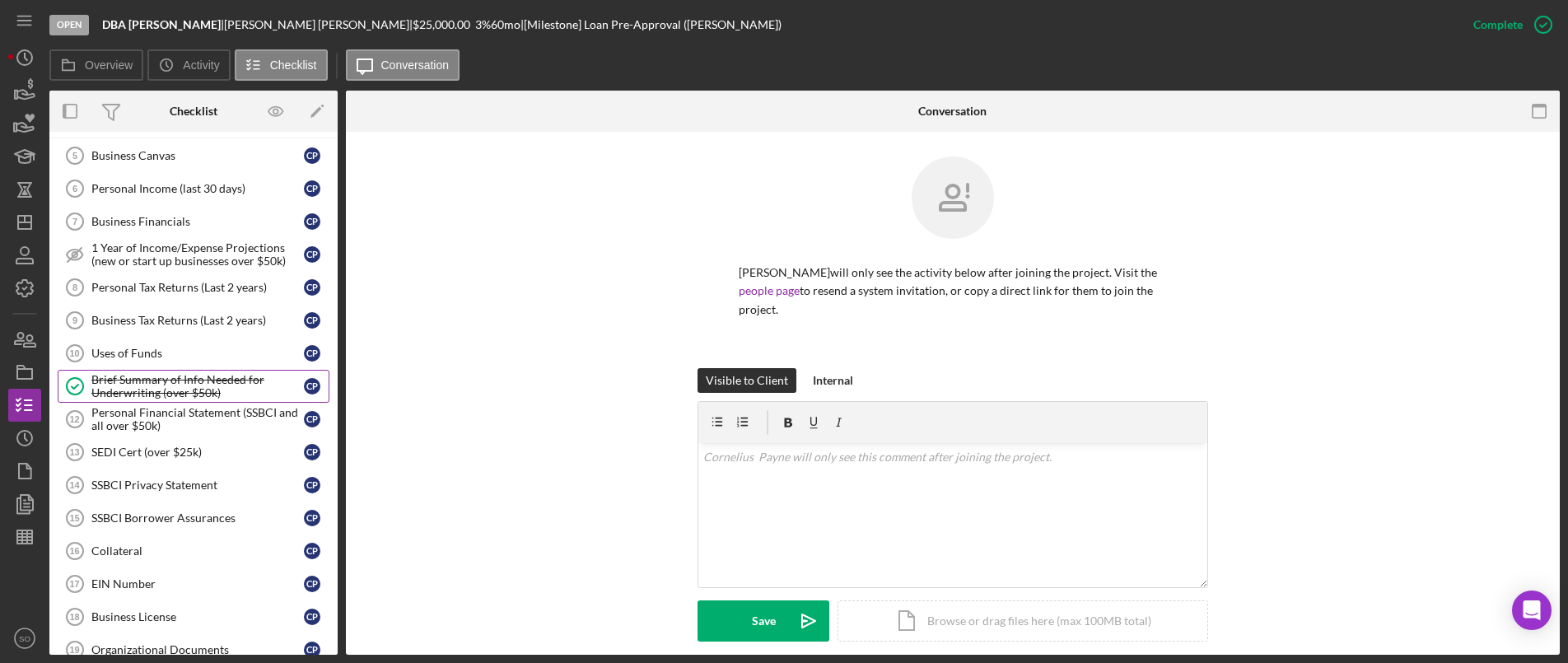
scroll to position [456, 0]
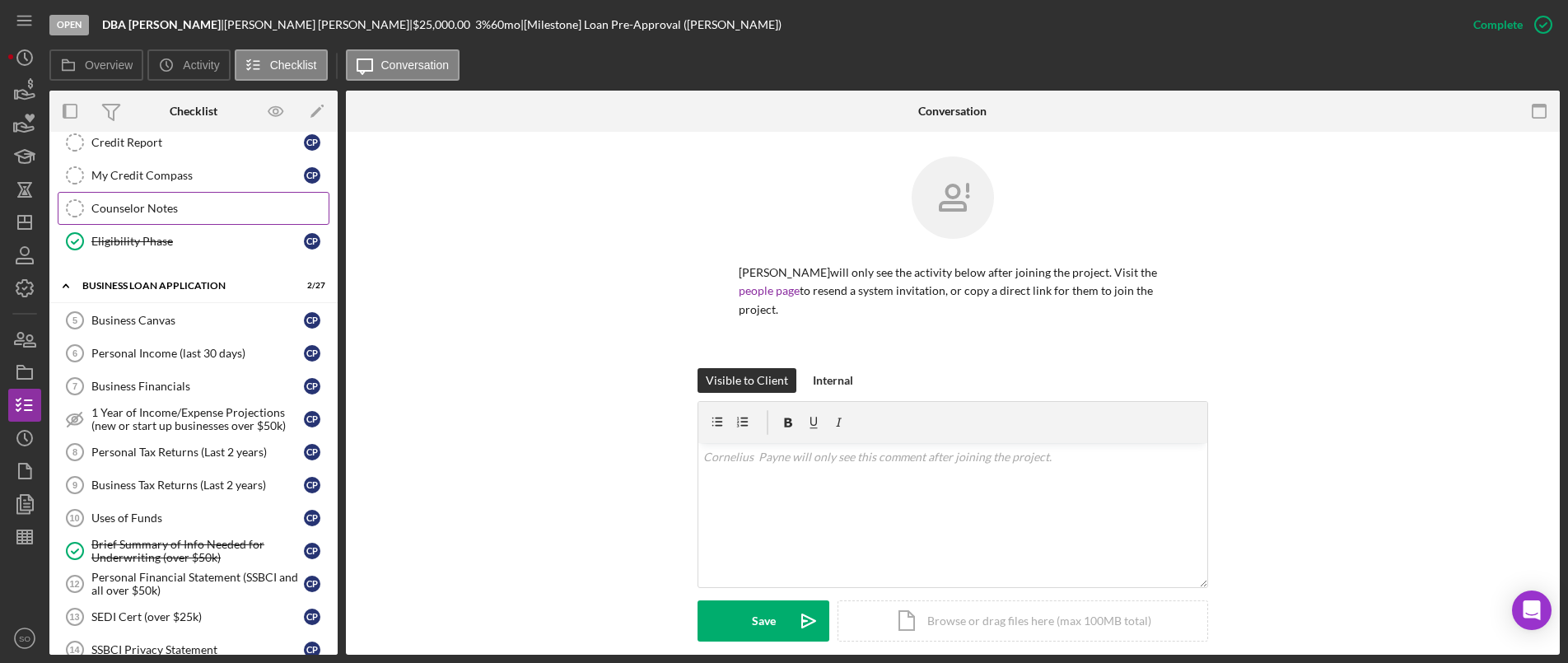
click at [140, 211] on div "Counselor Notes" at bounding box center [210, 209] width 237 height 14
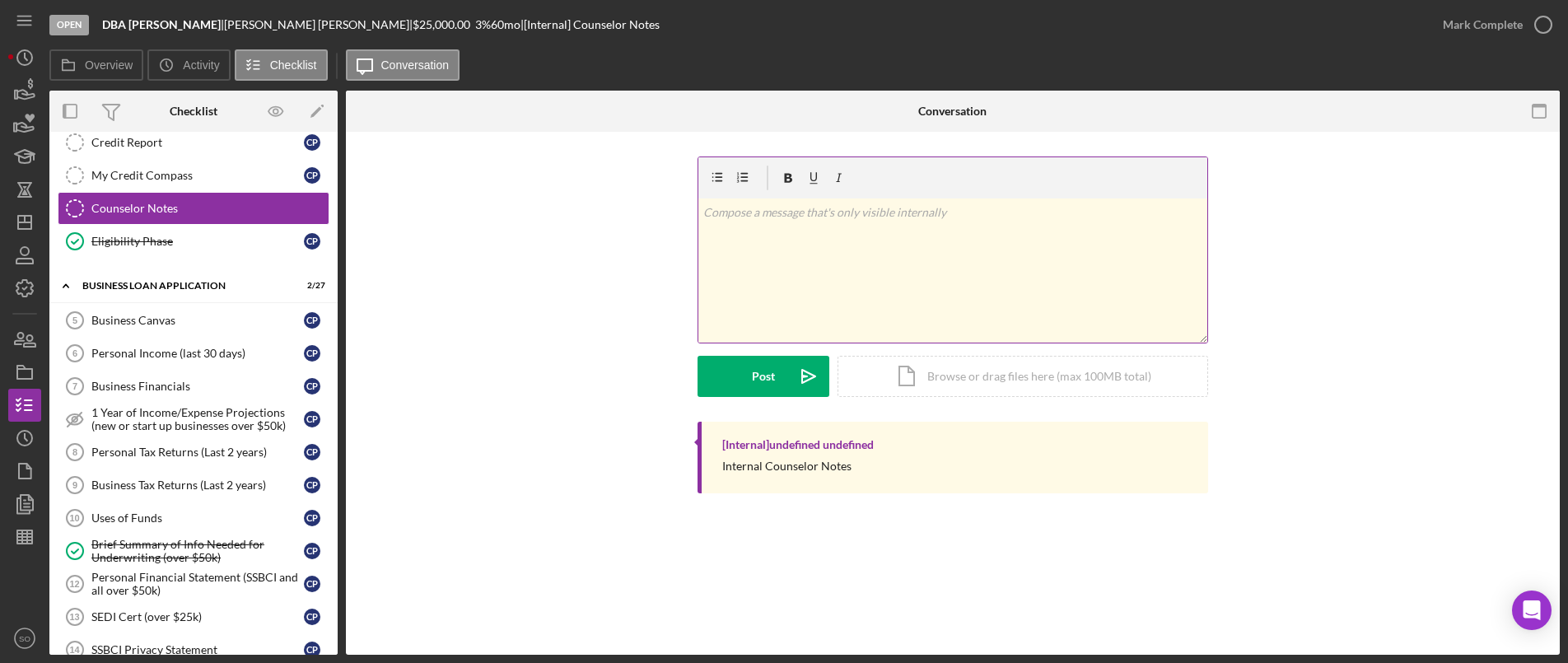
click at [871, 251] on div "v Color teal Color pink Remove color Add row above Add row below Add column bef…" at bounding box center [953, 271] width 509 height 144
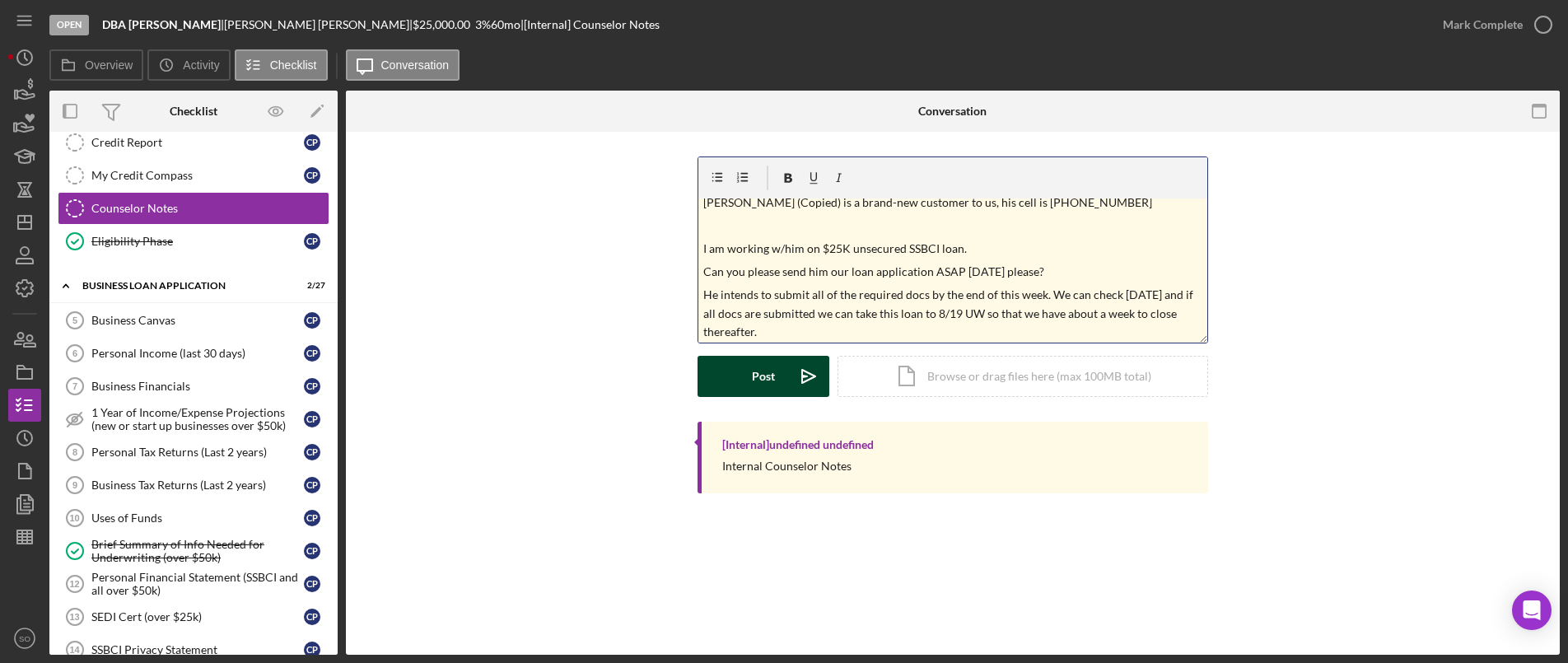
click at [783, 384] on button "Post Icon/icon-invite-send" at bounding box center [763, 376] width 132 height 41
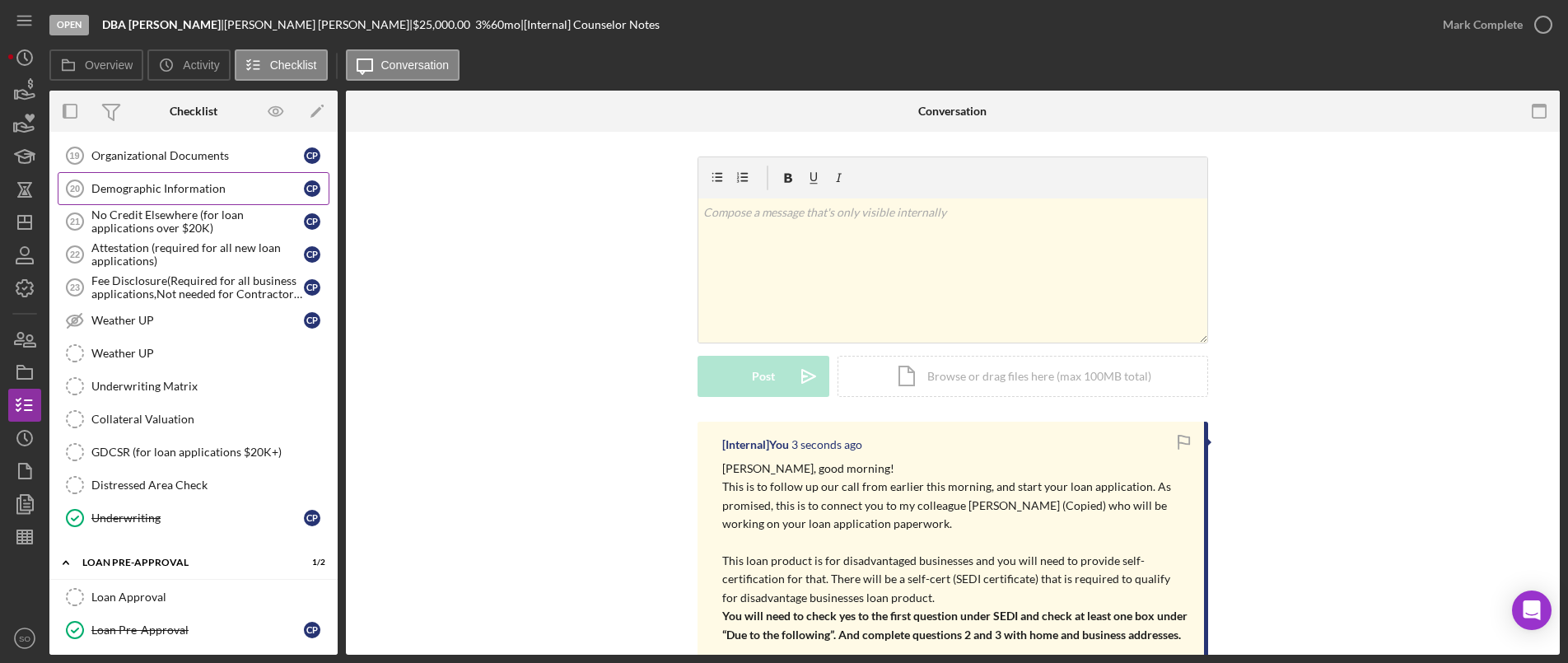
scroll to position [1197, 0]
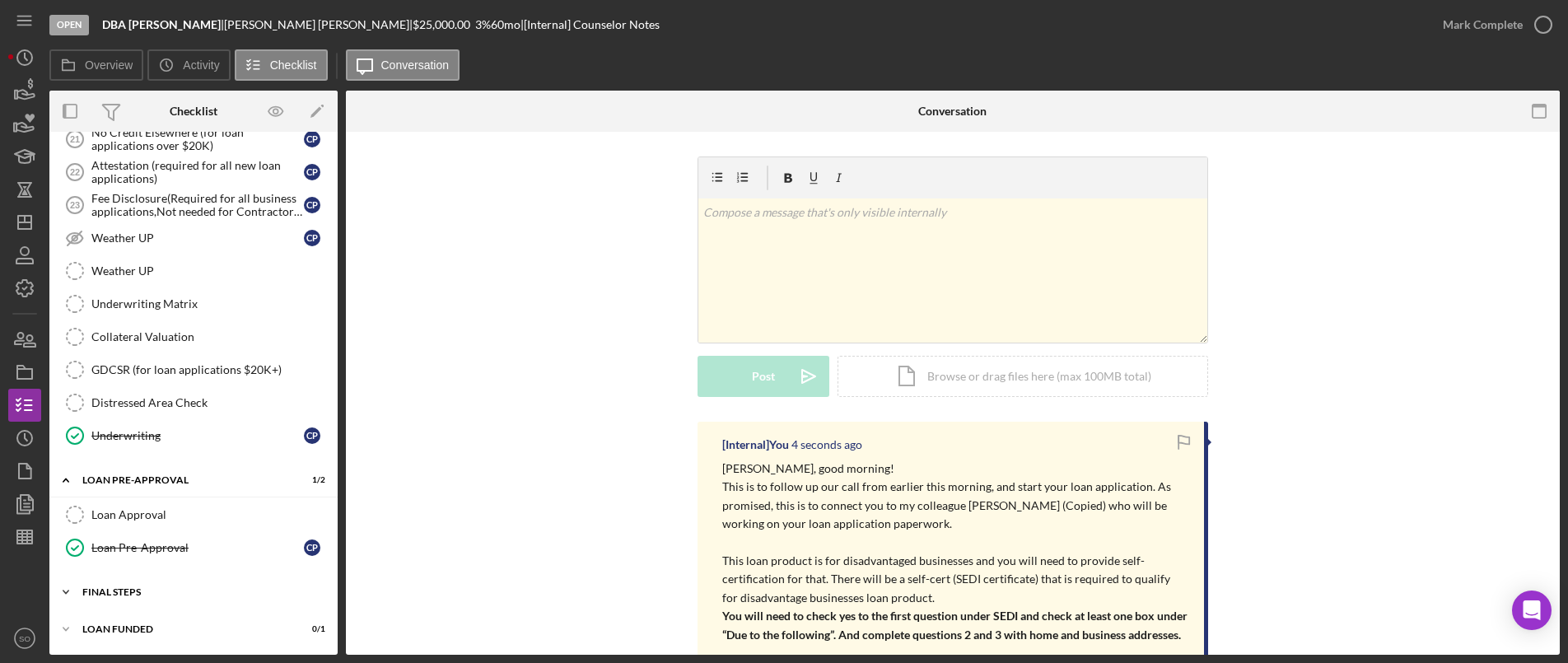
click at [131, 586] on div "Icon/Expander FINAL STEPS 0 / 19" at bounding box center [194, 592] width 289 height 33
click at [139, 342] on div "Collateral Valuation" at bounding box center [210, 337] width 237 height 14
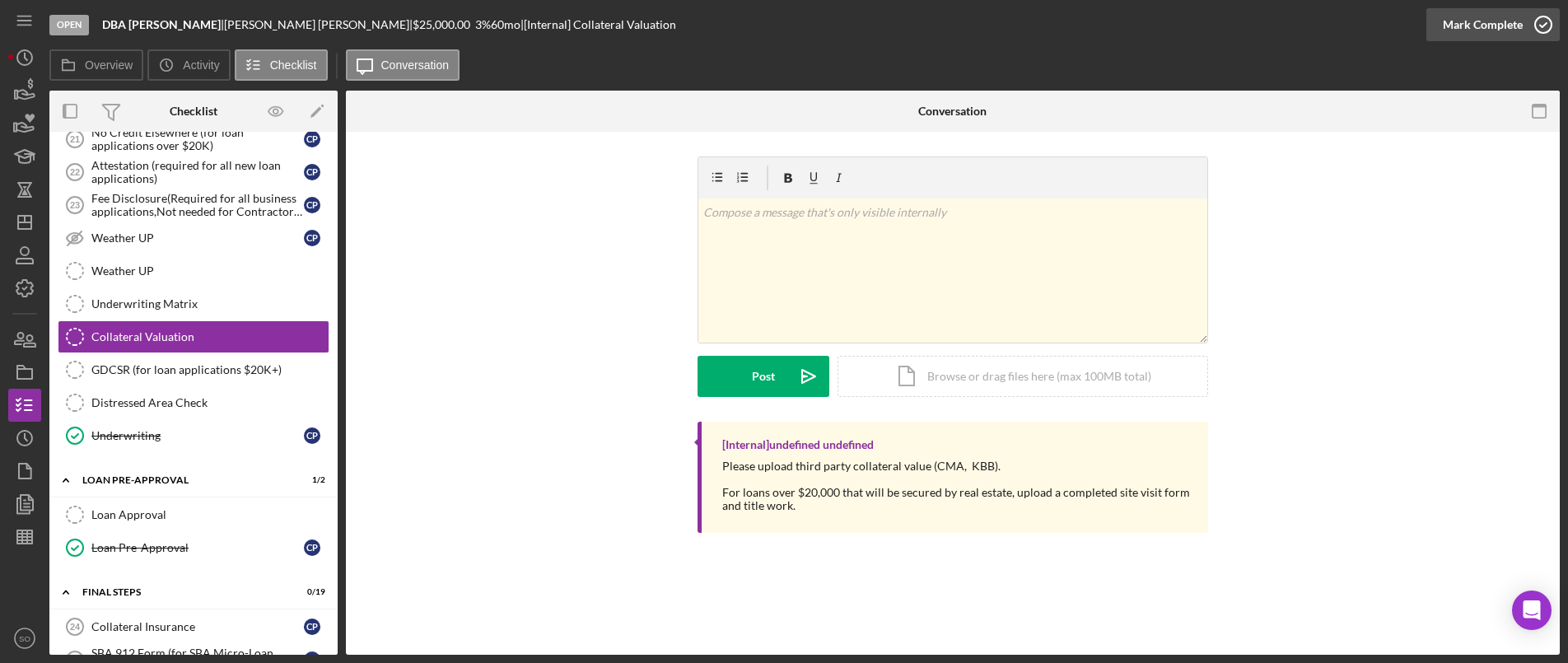
click at [1482, 20] on div "Mark Complete" at bounding box center [1483, 24] width 80 height 33
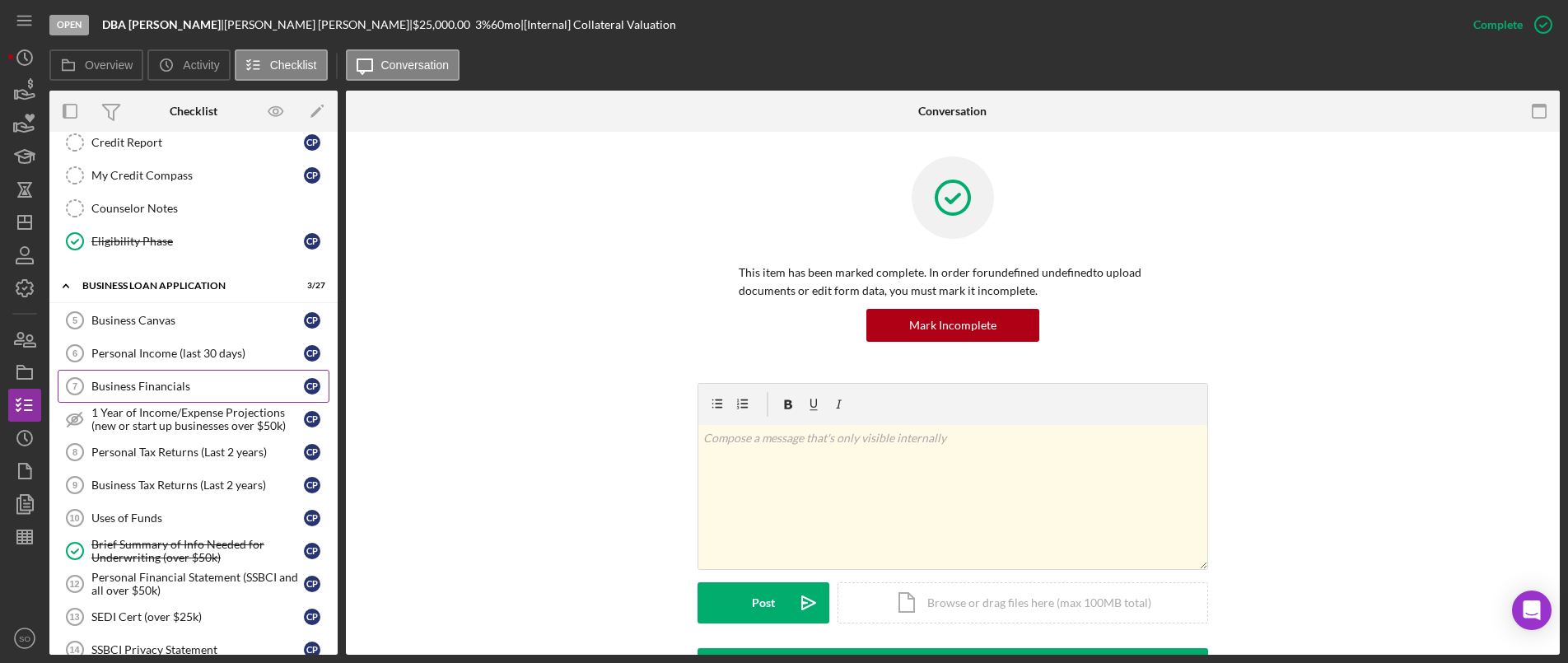
scroll to position [786, 0]
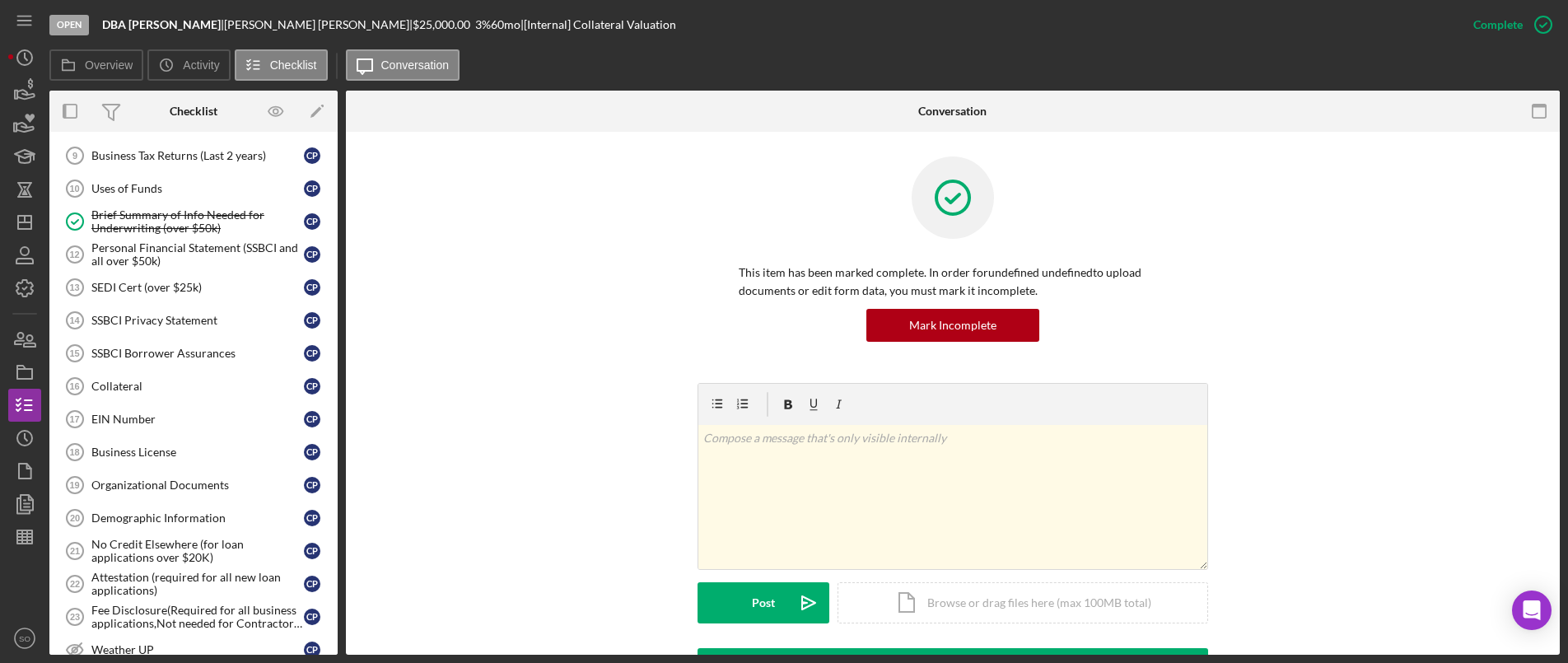
drag, startPoint x: 125, startPoint y: 385, endPoint x: 427, endPoint y: 270, distance: 323.2
click at [127, 385] on div "Collateral" at bounding box center [198, 386] width 213 height 14
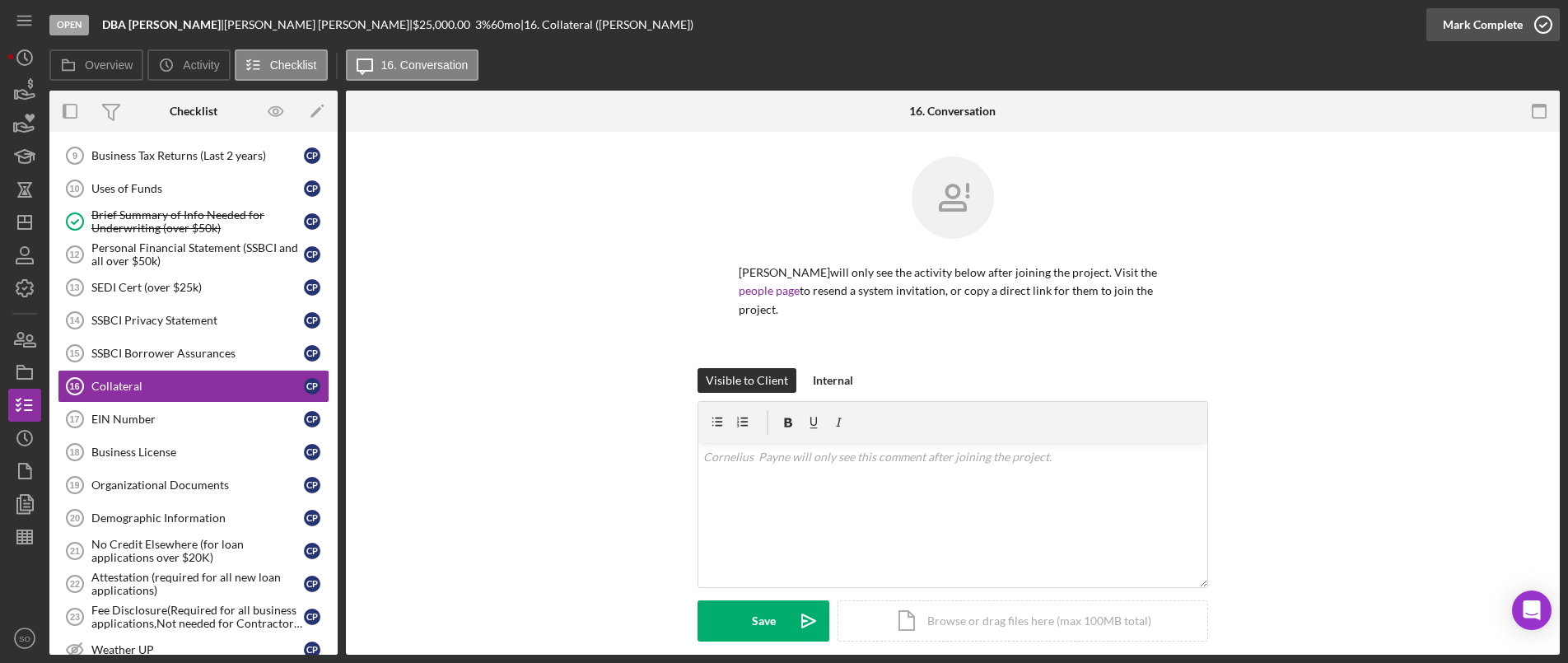
click at [1507, 29] on div "Mark Complete" at bounding box center [1483, 24] width 80 height 33
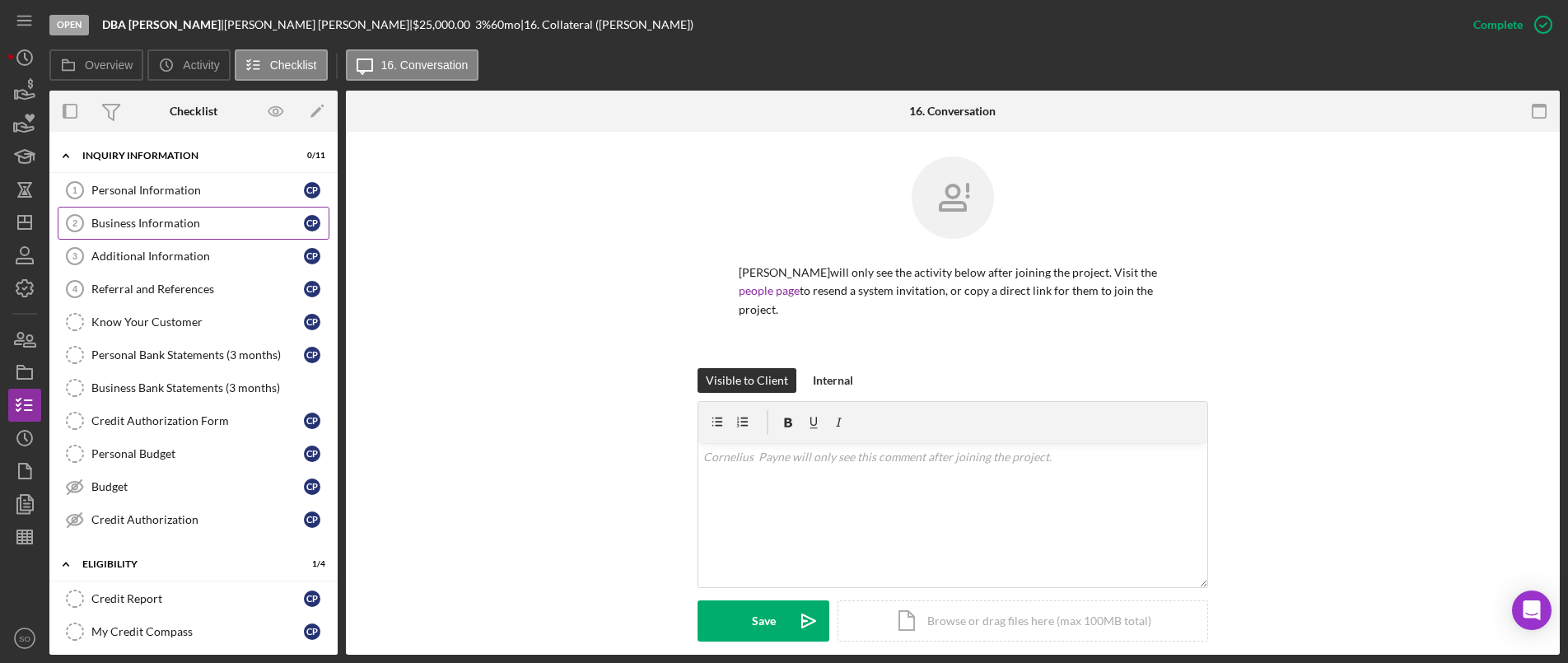
click at [155, 198] on link "Personal Information 1 Personal Information C P" at bounding box center [193, 190] width 272 height 33
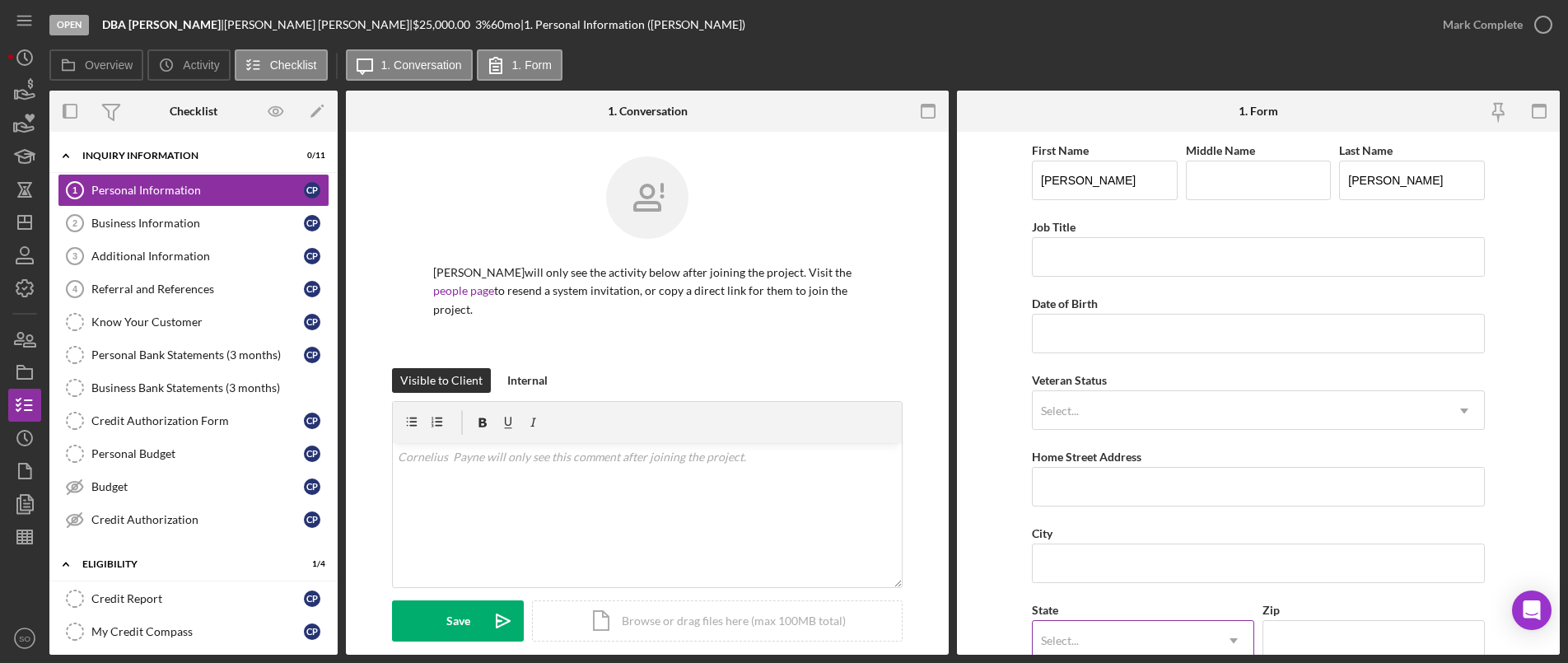
scroll to position [247, 0]
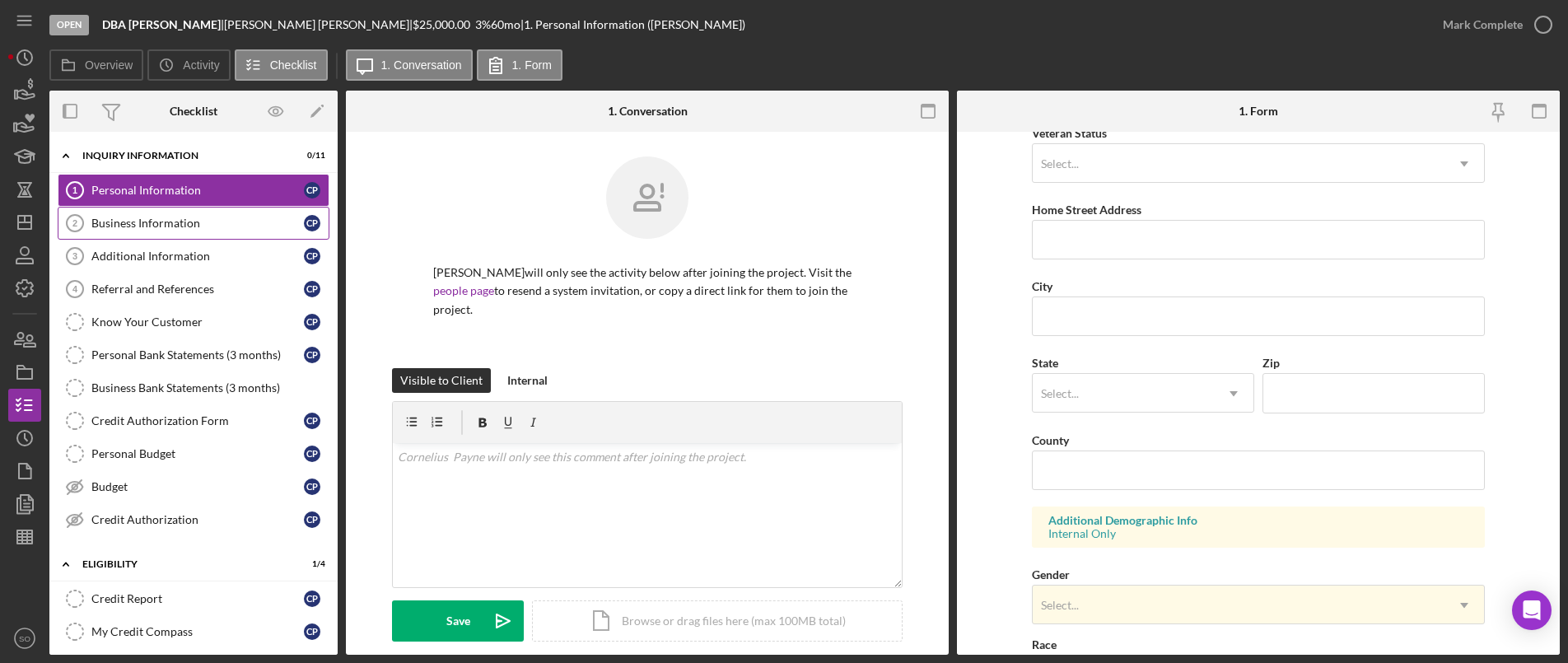
click at [144, 235] on link "Business Information 2 Business Information C P" at bounding box center [193, 223] width 272 height 33
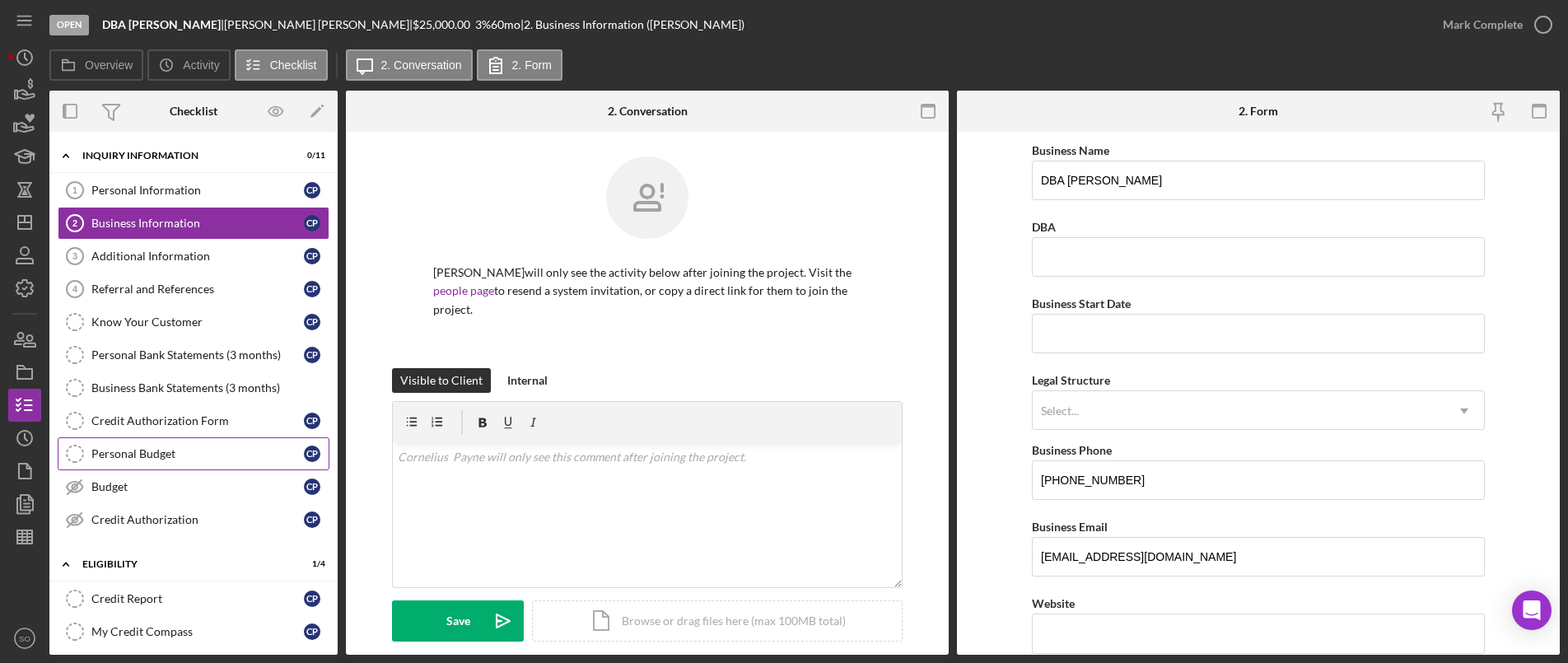
drag, startPoint x: 105, startPoint y: 511, endPoint x: 196, endPoint y: 463, distance: 102.9
click at [105, 511] on link "Credit Authorization Credit Authorization C P" at bounding box center [193, 520] width 272 height 33
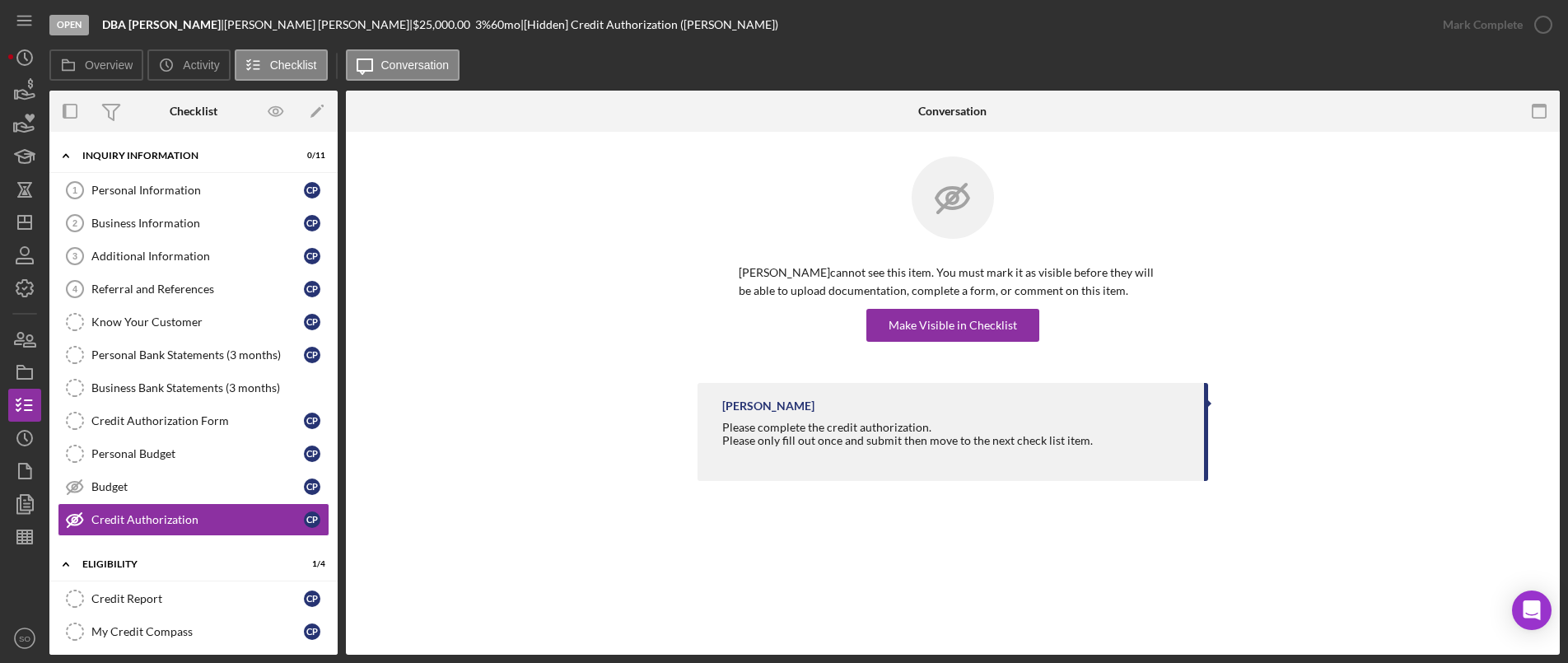
click at [919, 306] on div "Cornelius Payne cannot see this item. You must mark it as visible before they w…" at bounding box center [953, 302] width 428 height 78
click at [914, 324] on div "Make Visible in Checklist" at bounding box center [953, 326] width 129 height 33
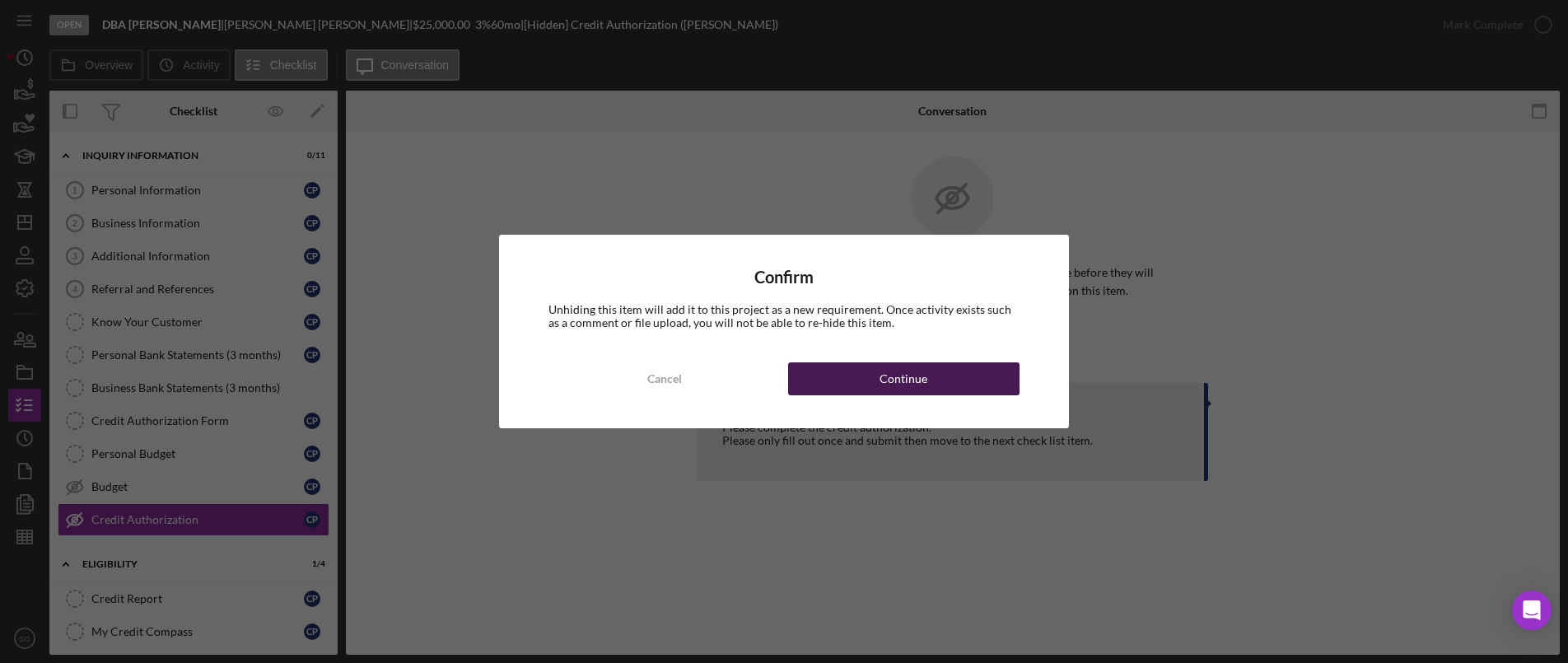
click at [914, 383] on div "Continue" at bounding box center [903, 379] width 48 height 33
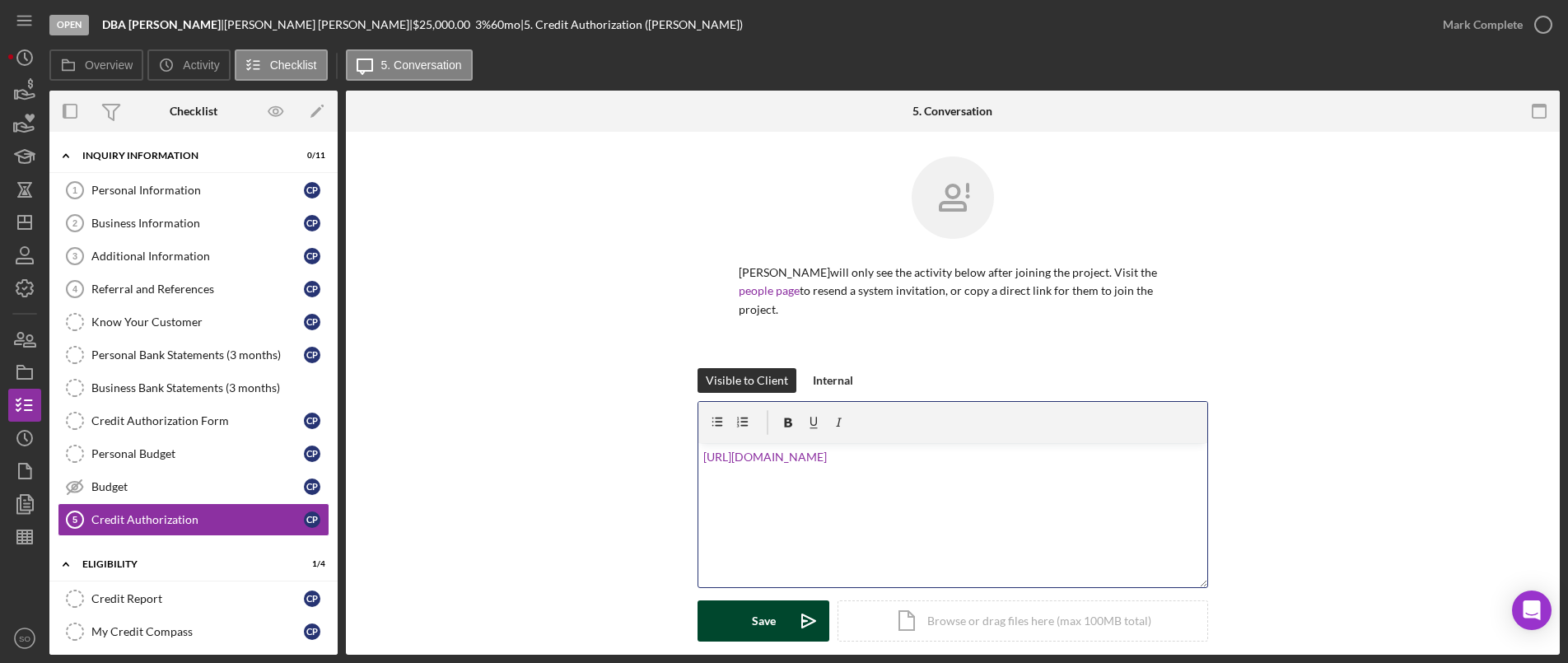
click at [755, 621] on div "Save" at bounding box center [764, 621] width 23 height 41
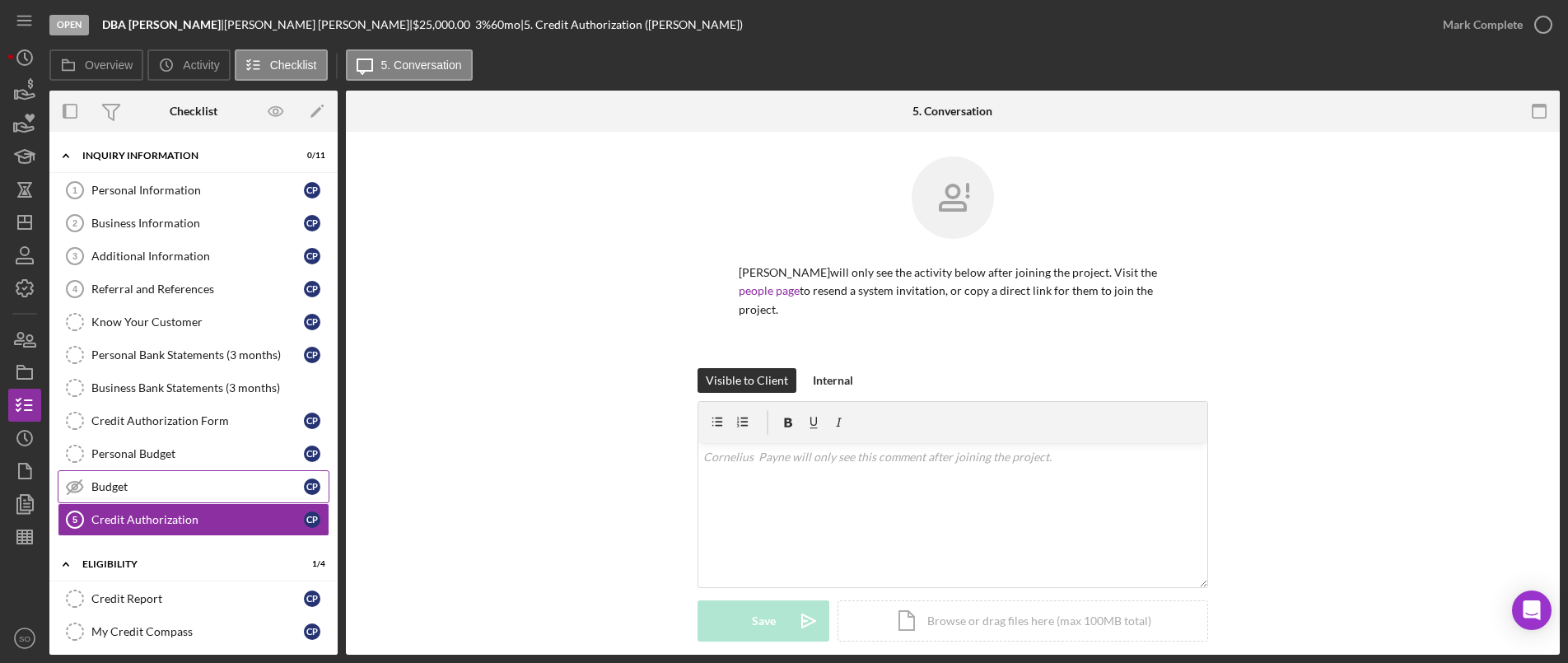
click at [185, 486] on div "Budget" at bounding box center [198, 487] width 213 height 14
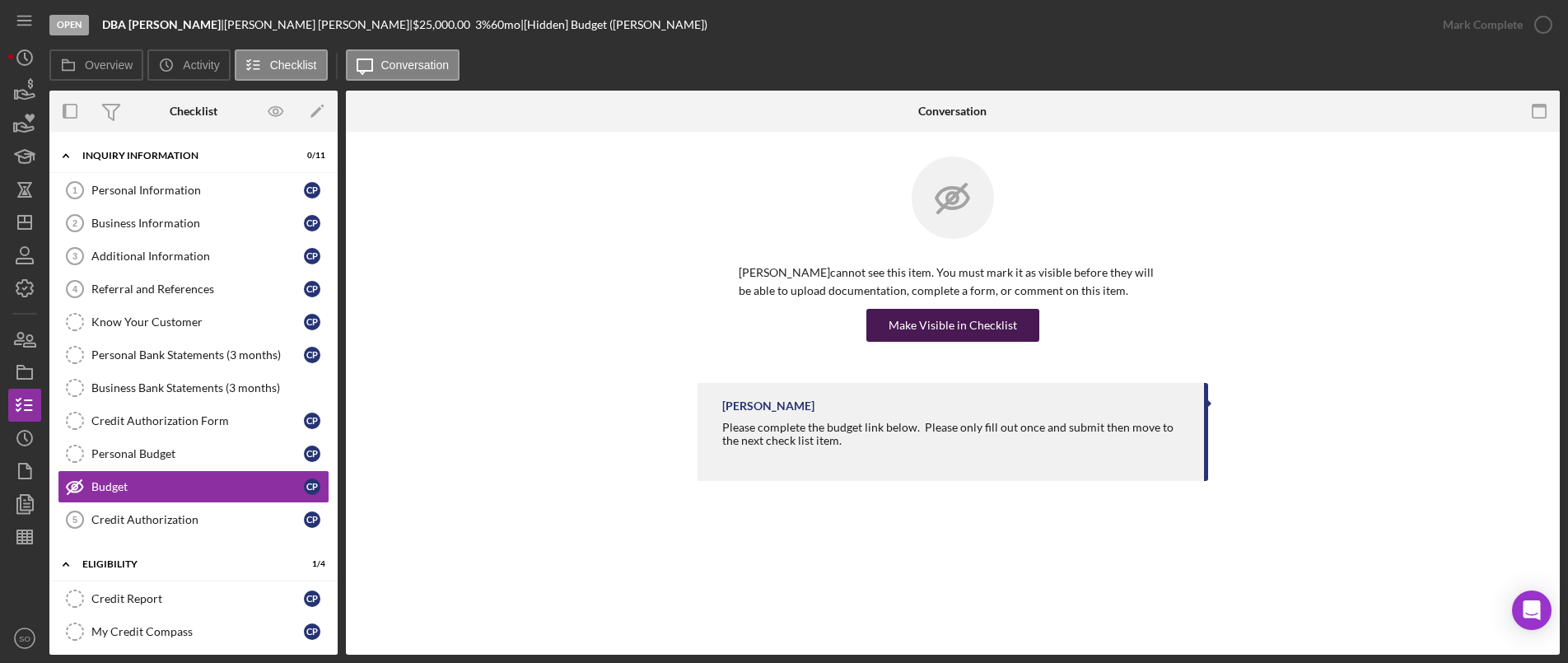
click at [956, 326] on div "Make Visible in Checklist" at bounding box center [953, 326] width 129 height 33
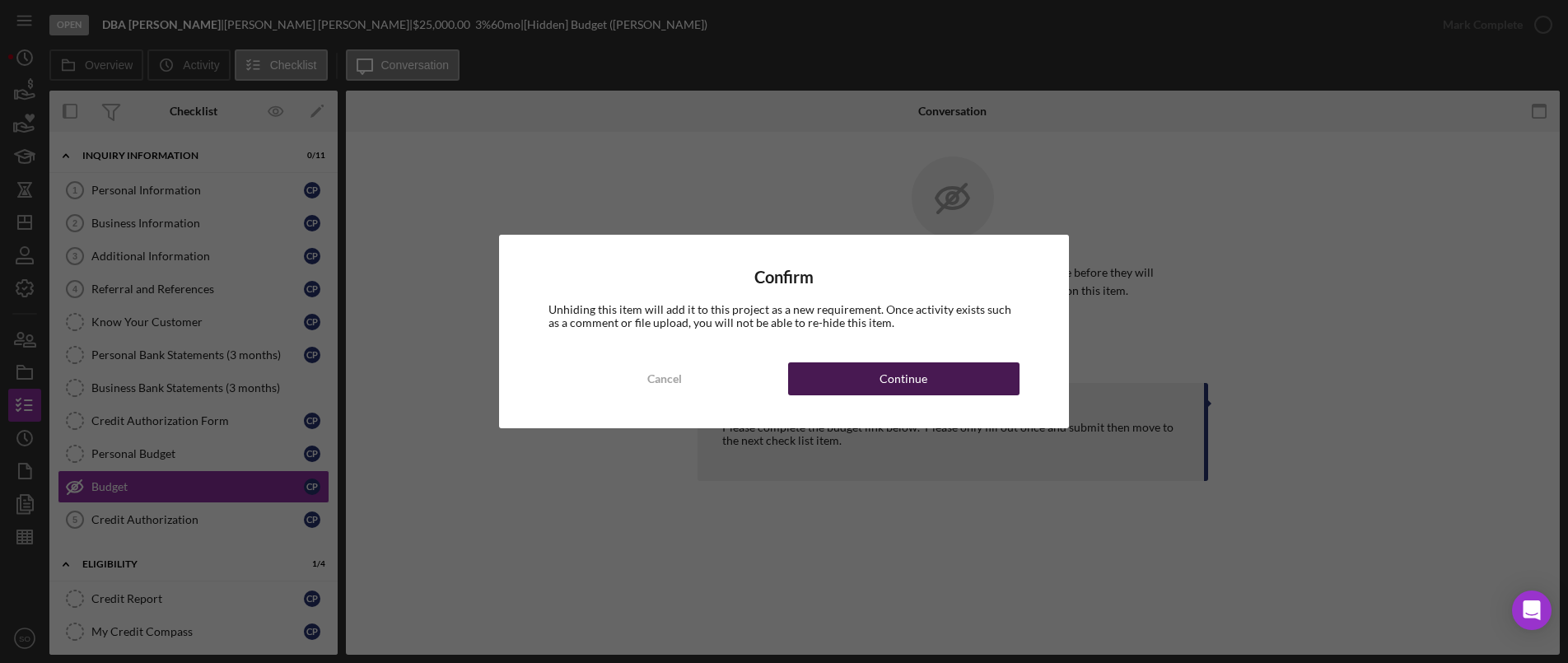
click at [837, 363] on button "Continue" at bounding box center [903, 379] width 231 height 33
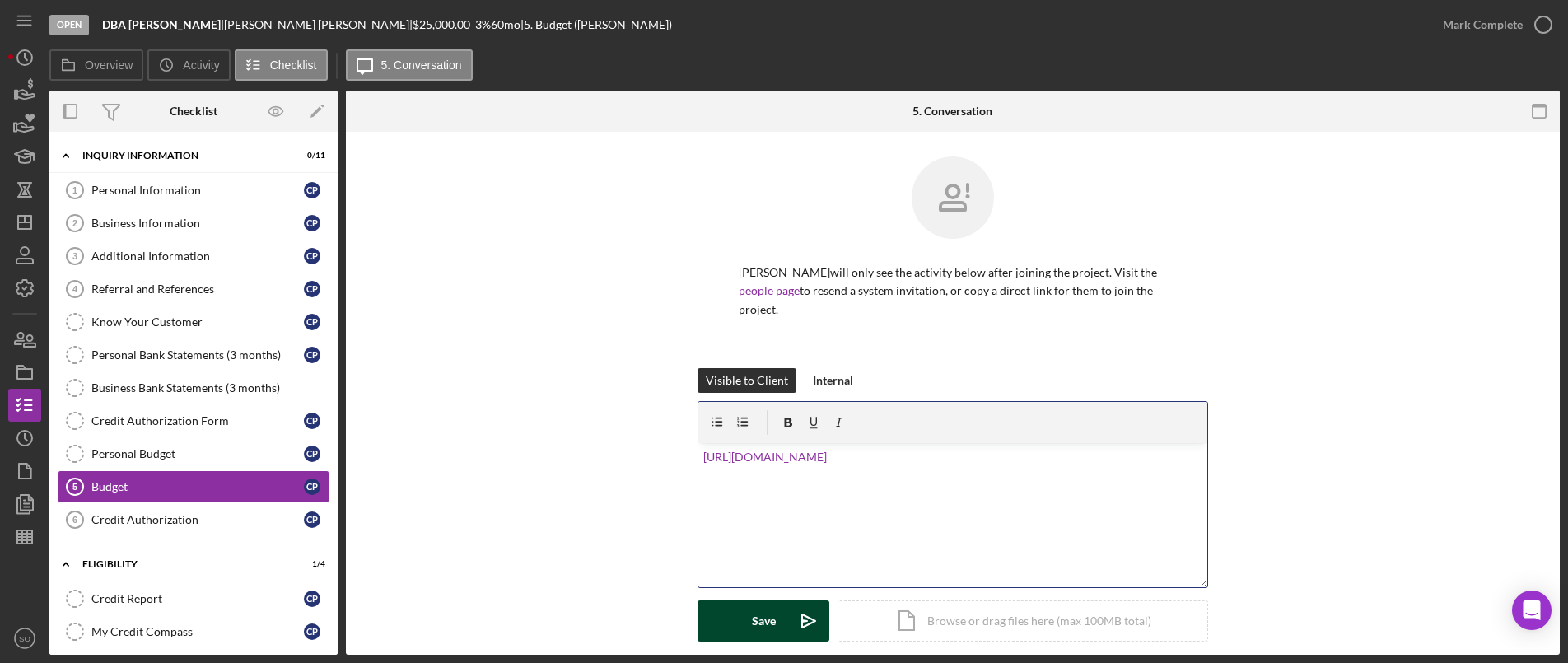
click at [768, 625] on div "Save" at bounding box center [764, 621] width 23 height 41
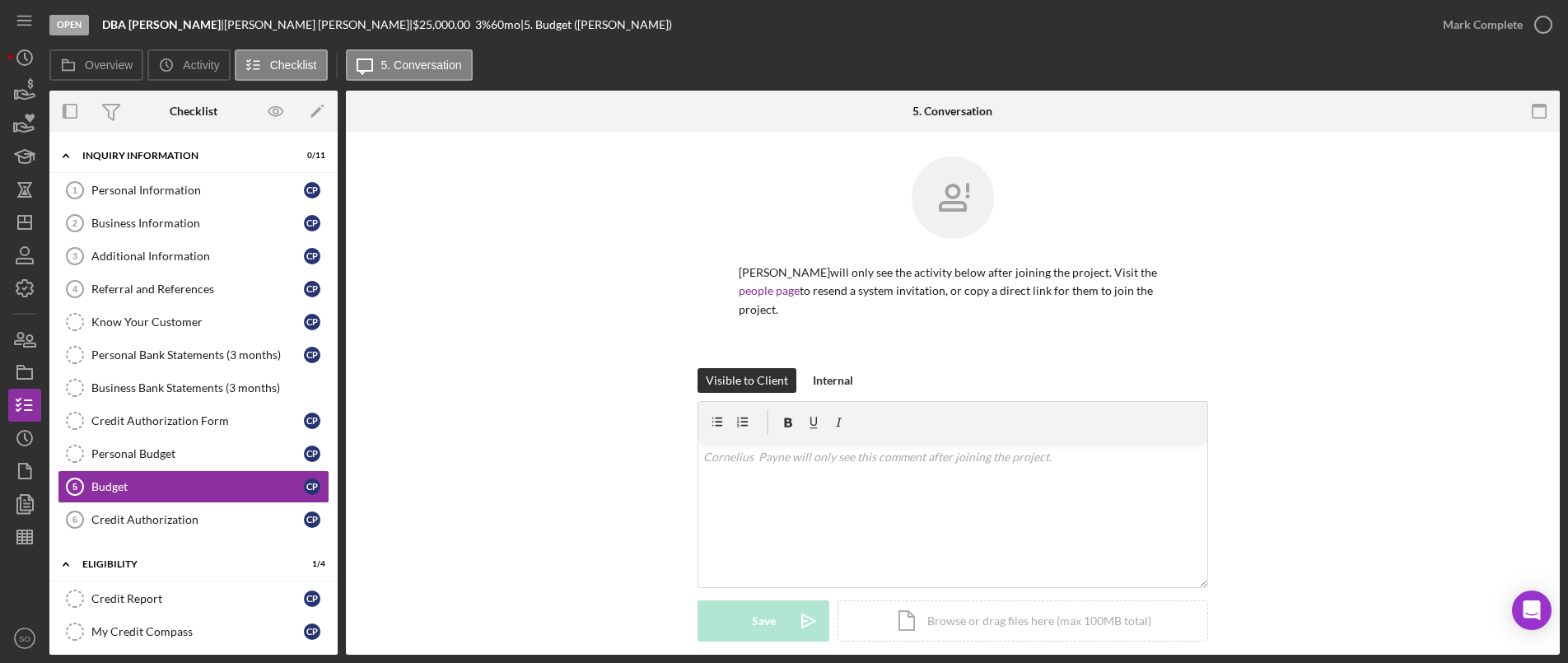
scroll to position [224, 0]
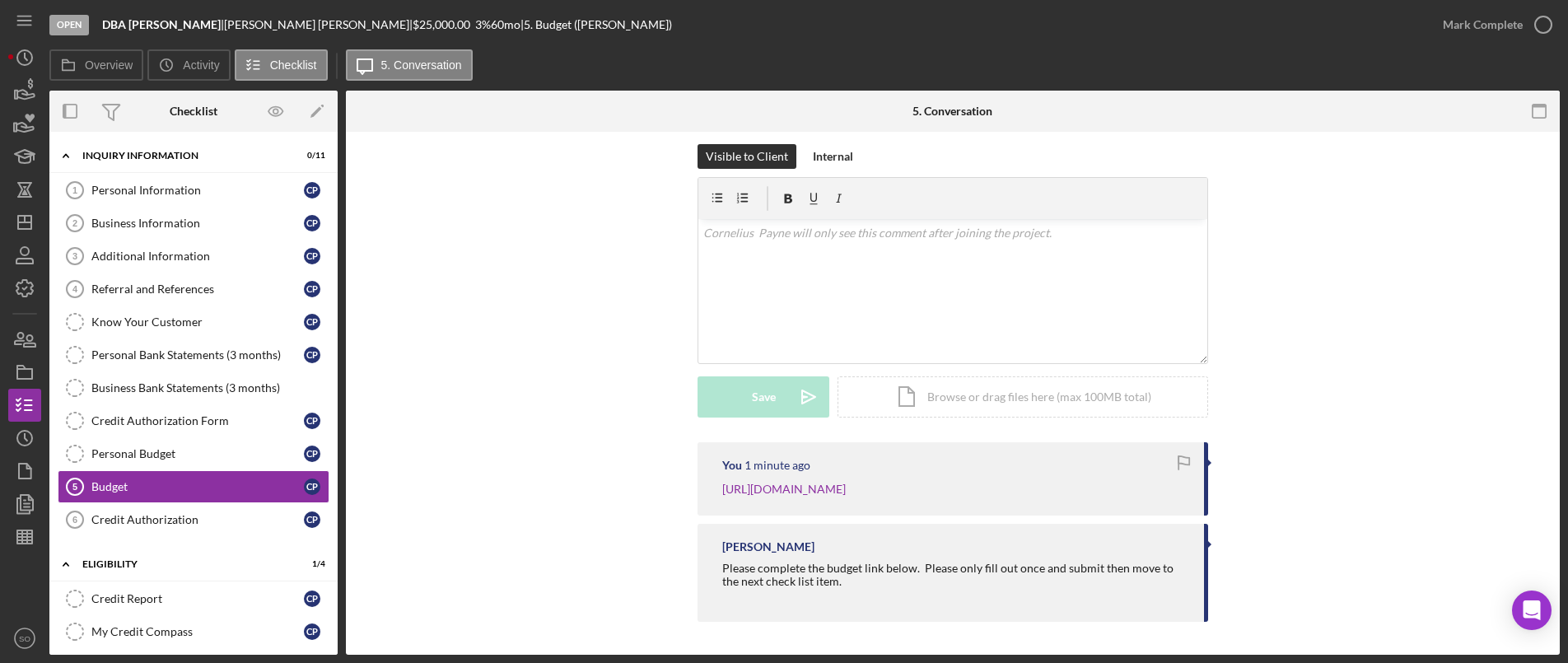
drag, startPoint x: 581, startPoint y: 334, endPoint x: 396, endPoint y: 335, distance: 185.0
click at [581, 334] on div "Visible to Client Internal v Color teal Color pink Remove color Add row above A…" at bounding box center [953, 293] width 1164 height 298
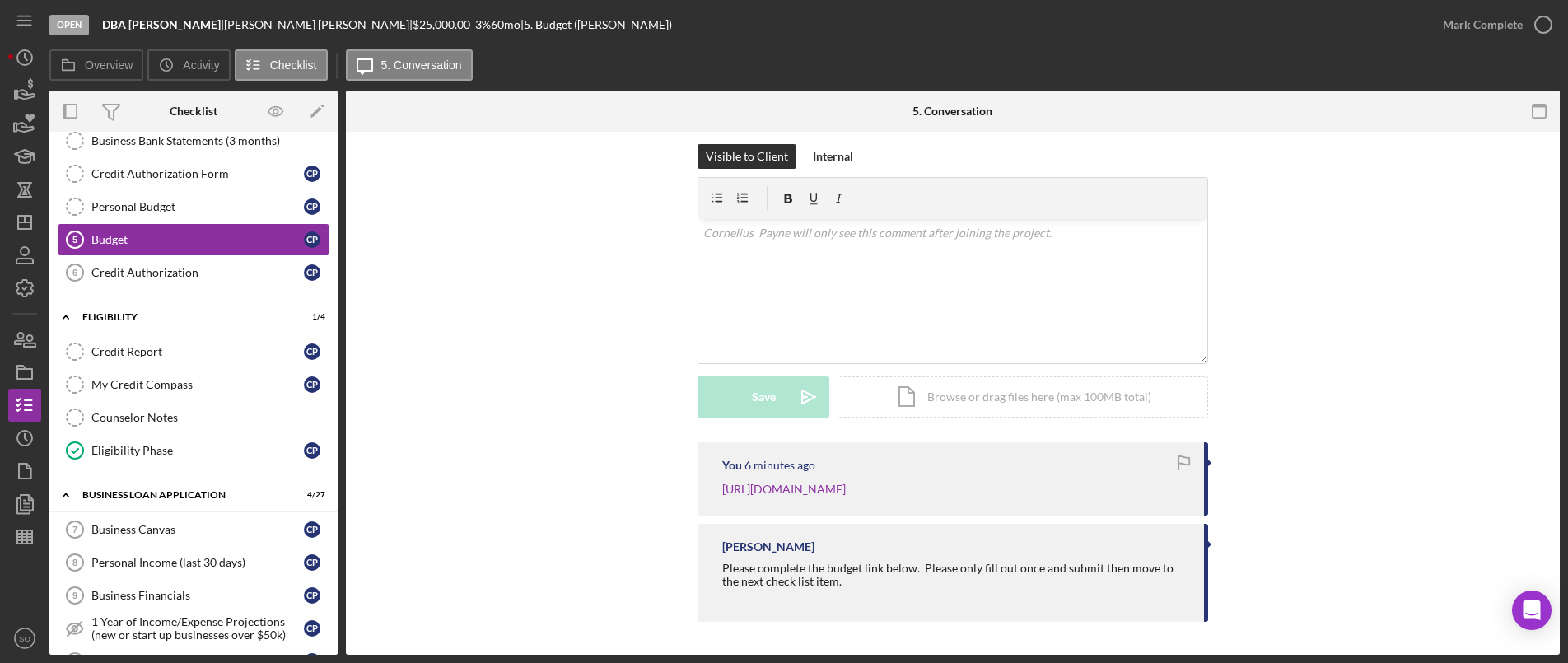
scroll to position [0, 0]
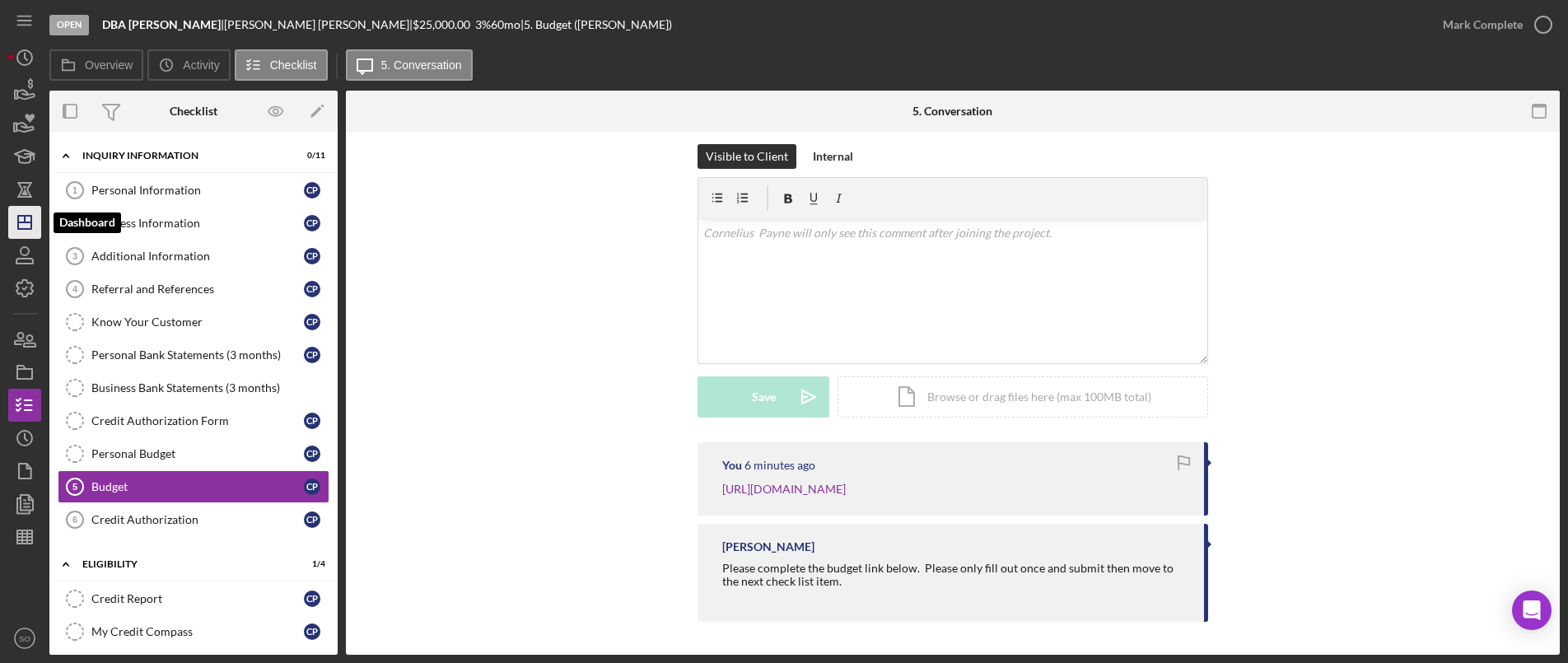
click at [29, 217] on icon "Icon/Dashboard" at bounding box center [24, 222] width 41 height 41
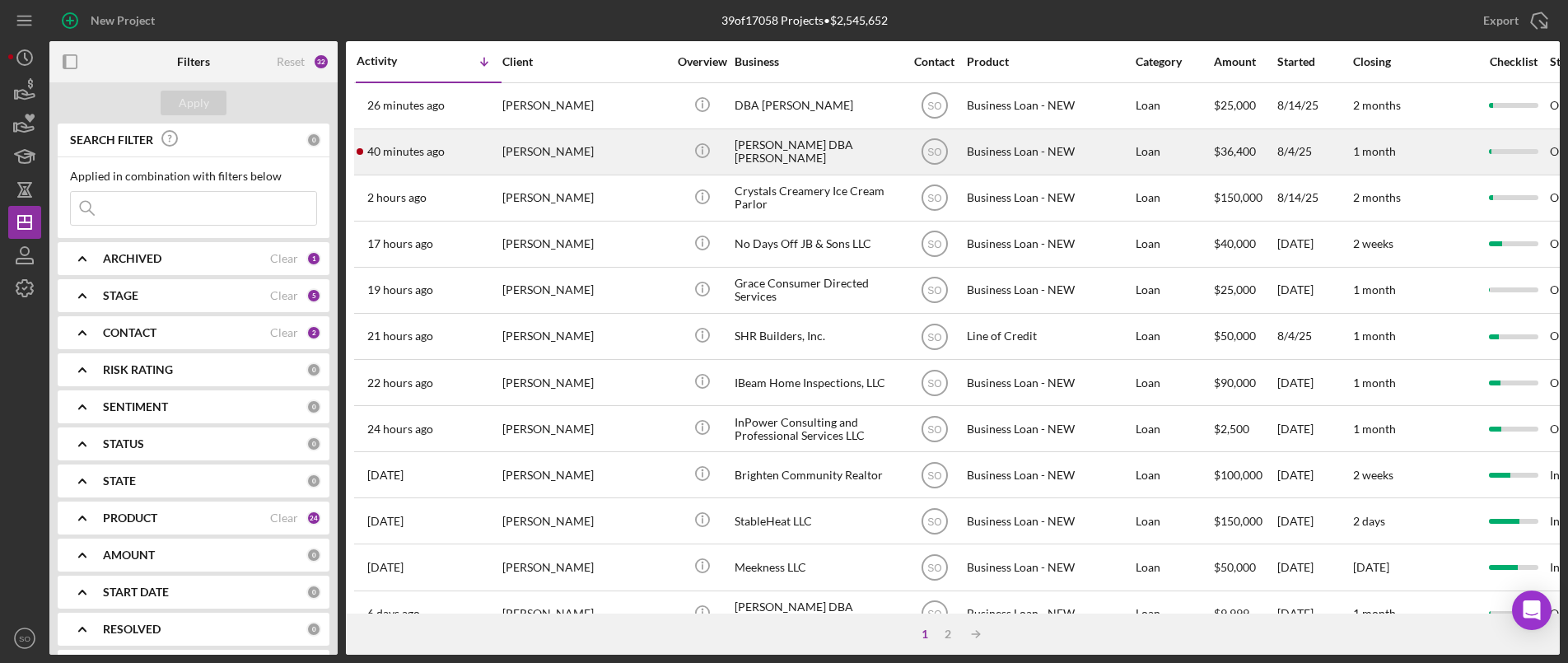
click at [555, 170] on div "[PERSON_NAME]" at bounding box center [584, 151] width 165 height 44
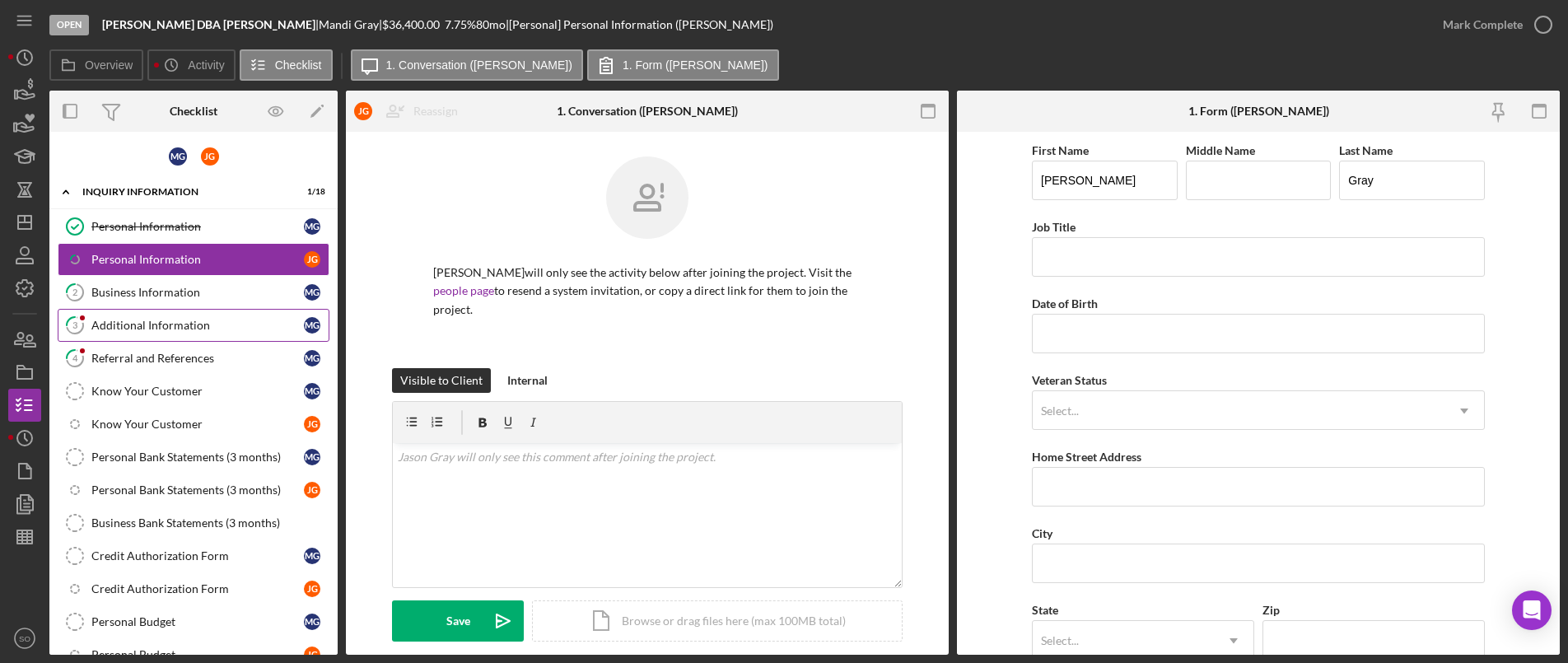
click at [158, 328] on div "Additional Information" at bounding box center [198, 326] width 213 height 14
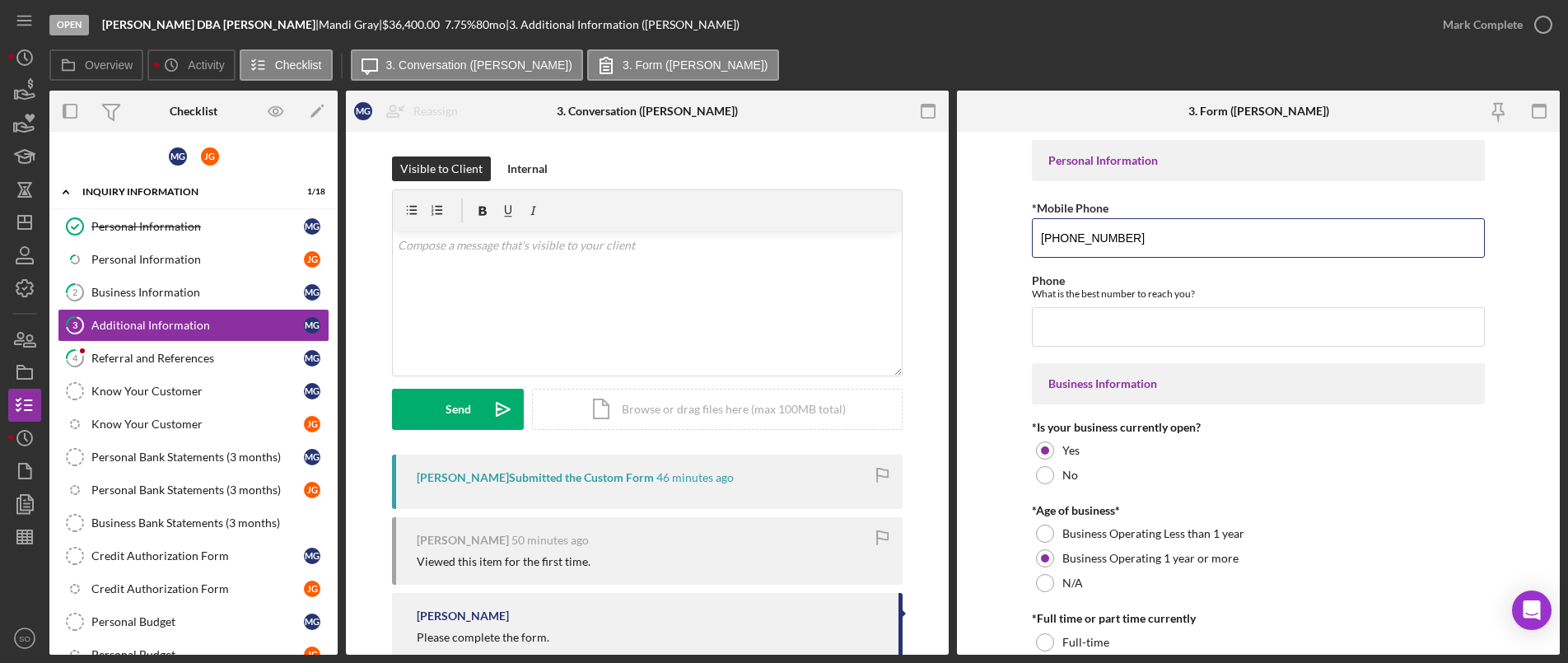
drag, startPoint x: 1150, startPoint y: 252, endPoint x: 1014, endPoint y: 241, distance: 136.4
click at [1014, 241] on form "Personal Information *Mobile Phone (773) 318-6183 Phone What is the best number…" at bounding box center [1258, 393] width 603 height 523
click at [1073, 327] on input "Phone" at bounding box center [1258, 327] width 452 height 40
paste input "[PHONE_NUMBER]"
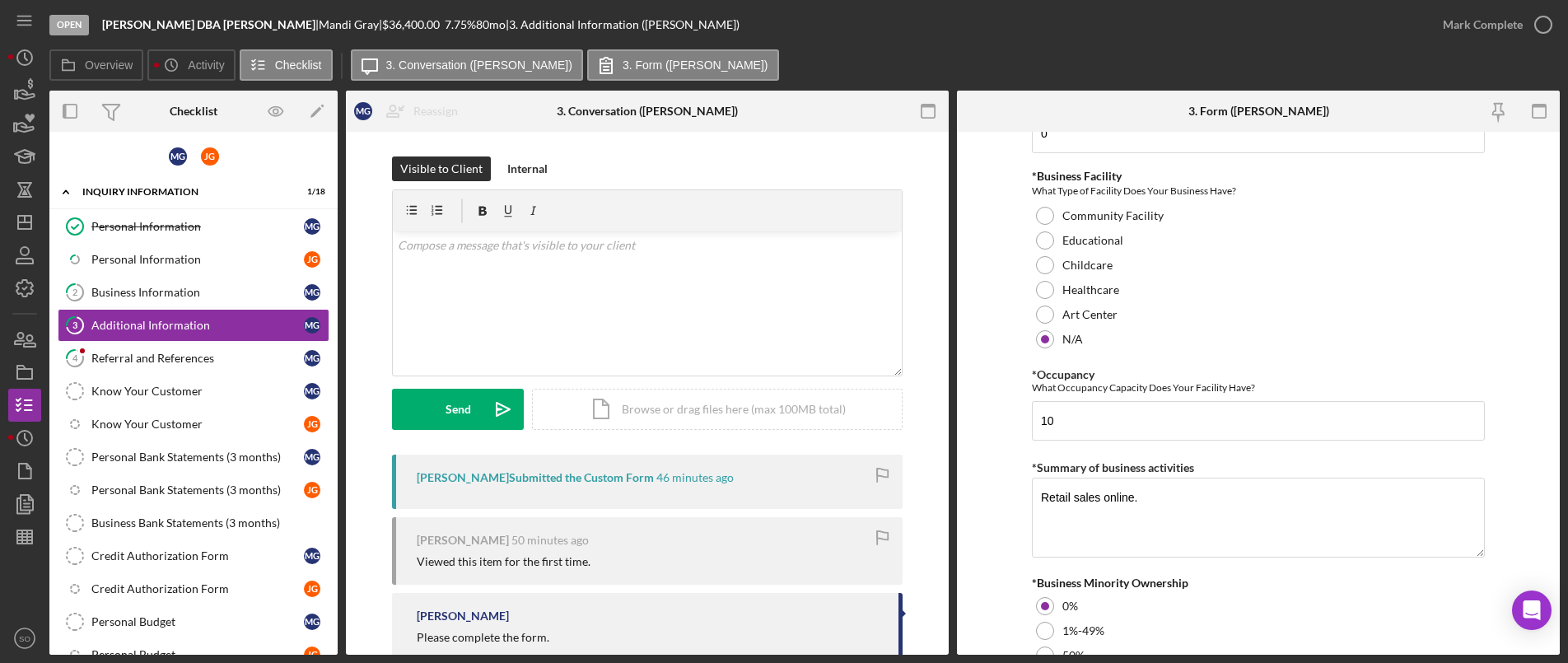
scroll to position [1334, 0]
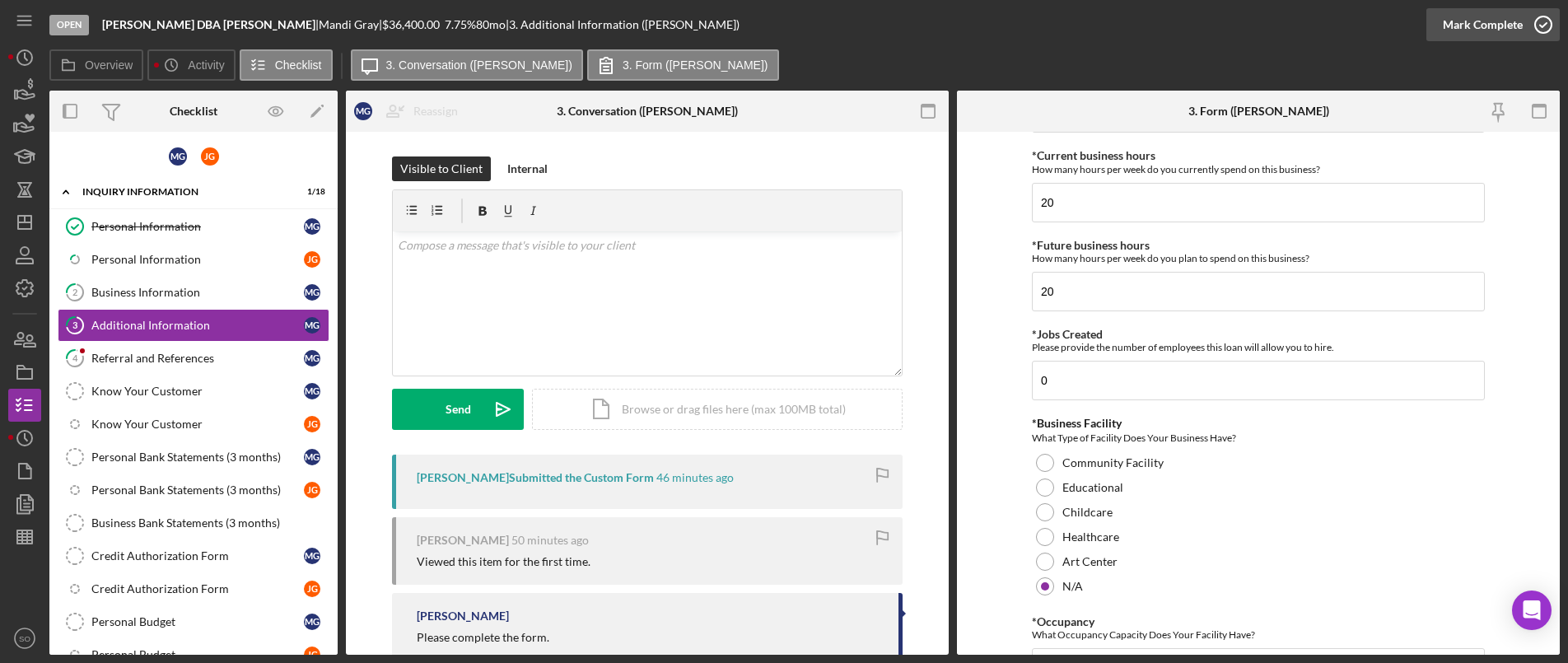
type input "[PHONE_NUMBER]"
click at [1476, 29] on div "Mark Complete" at bounding box center [1483, 24] width 80 height 33
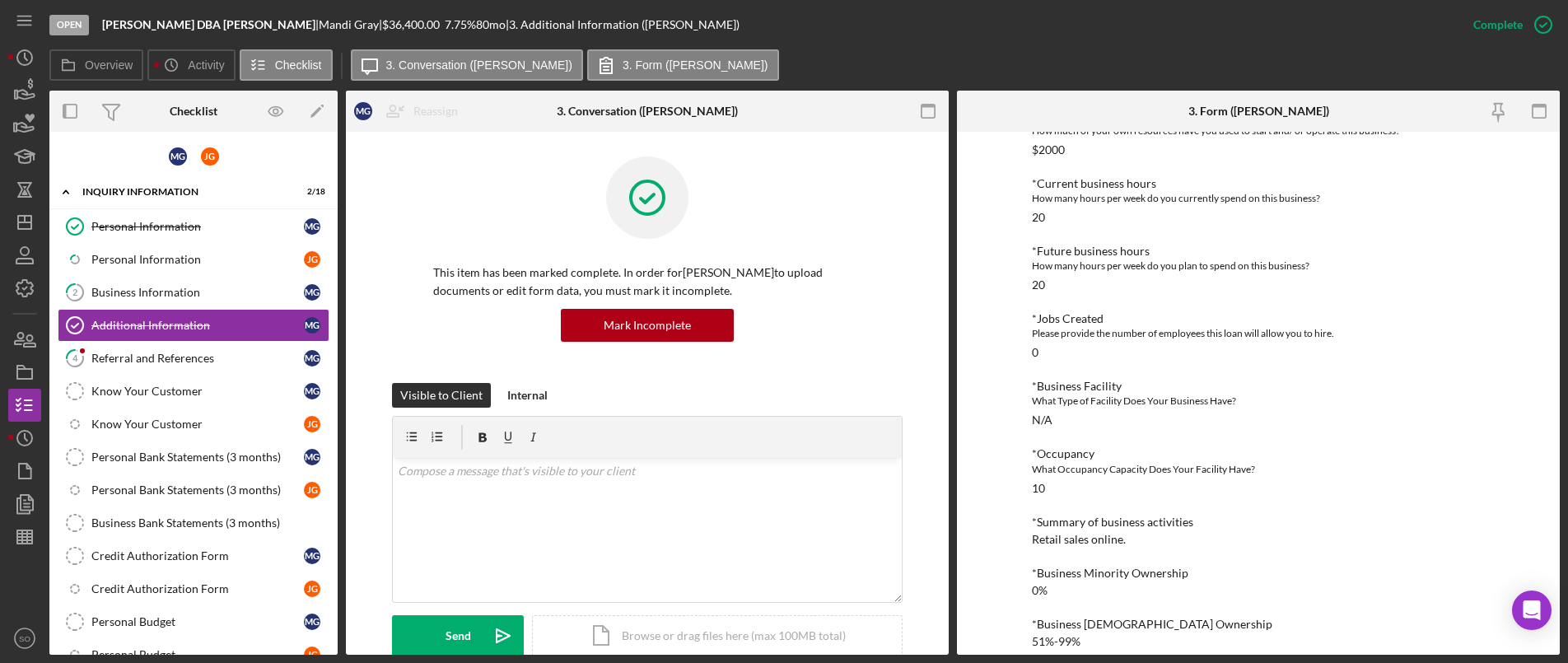
scroll to position [677, 0]
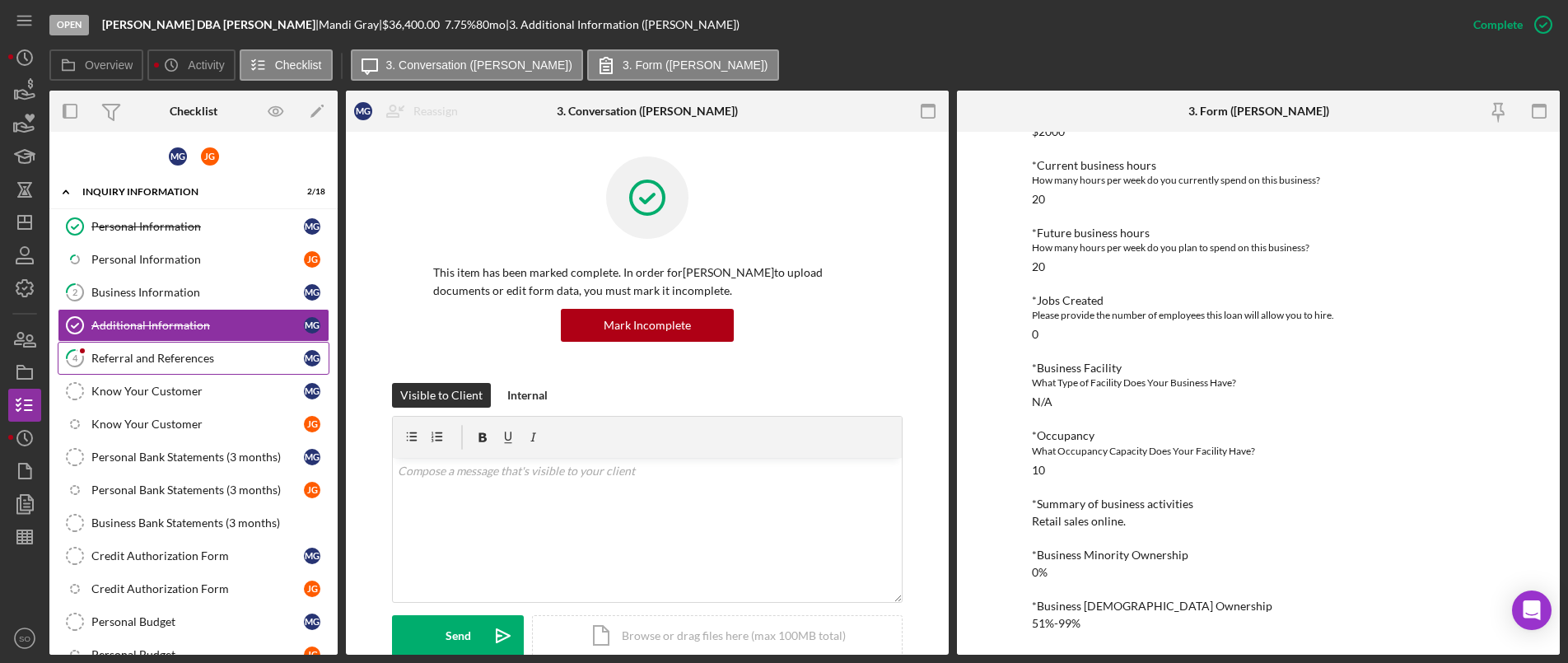
click at [199, 353] on div "Referral and References" at bounding box center [198, 359] width 213 height 14
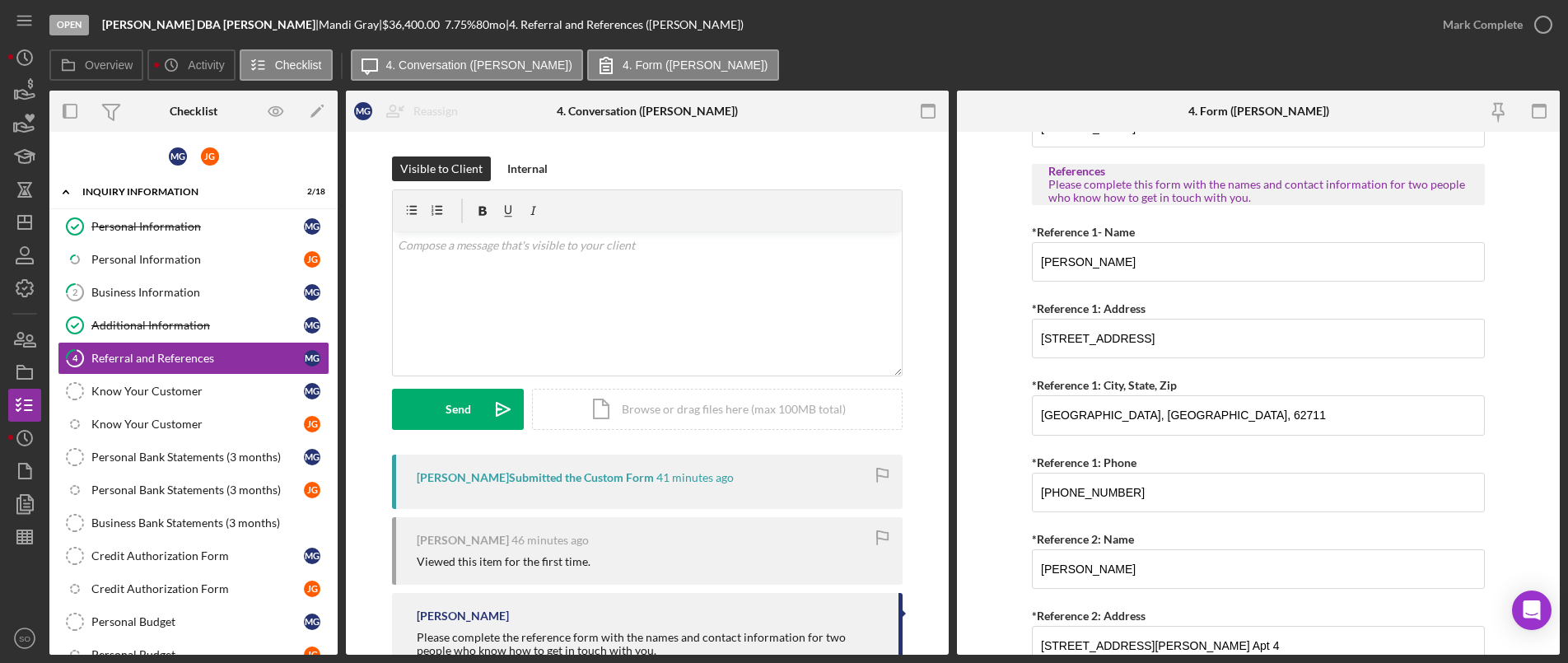
scroll to position [718, 0]
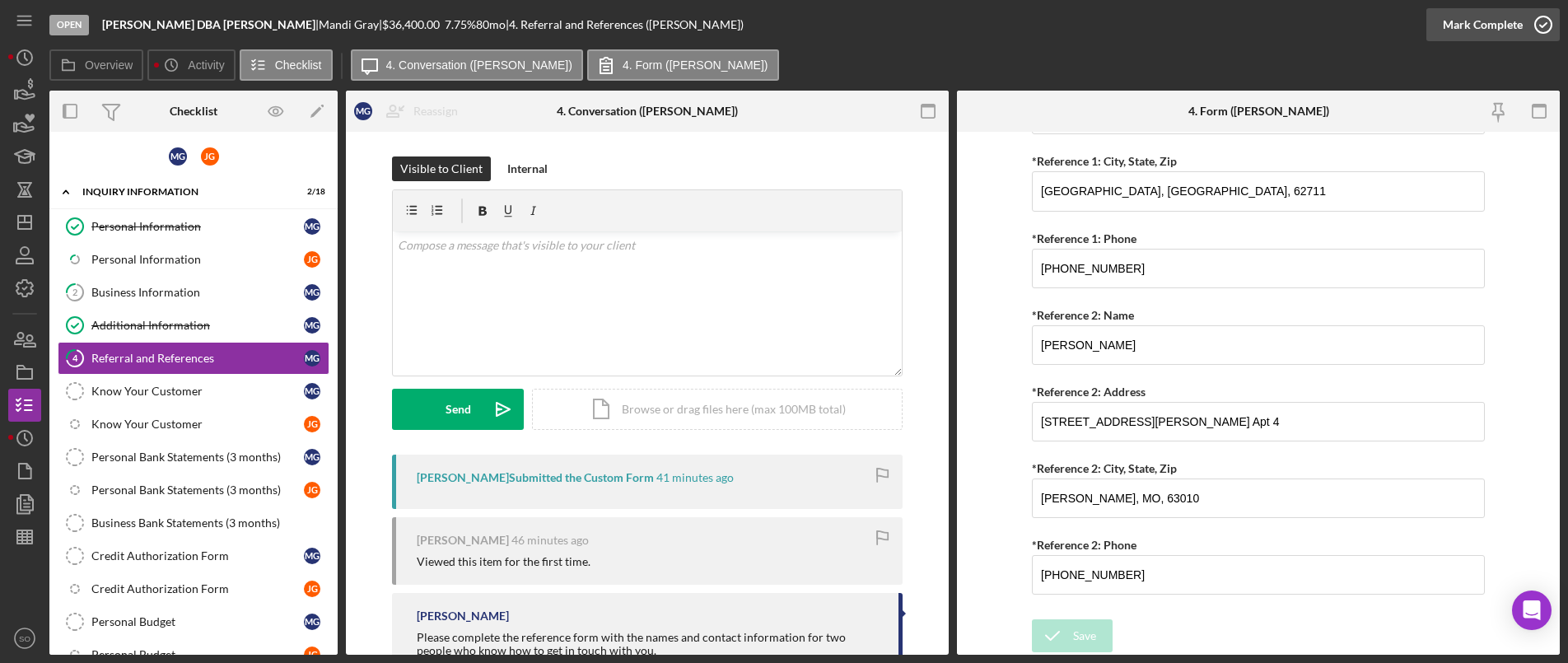
click at [1462, 21] on div "Mark Complete" at bounding box center [1483, 24] width 80 height 33
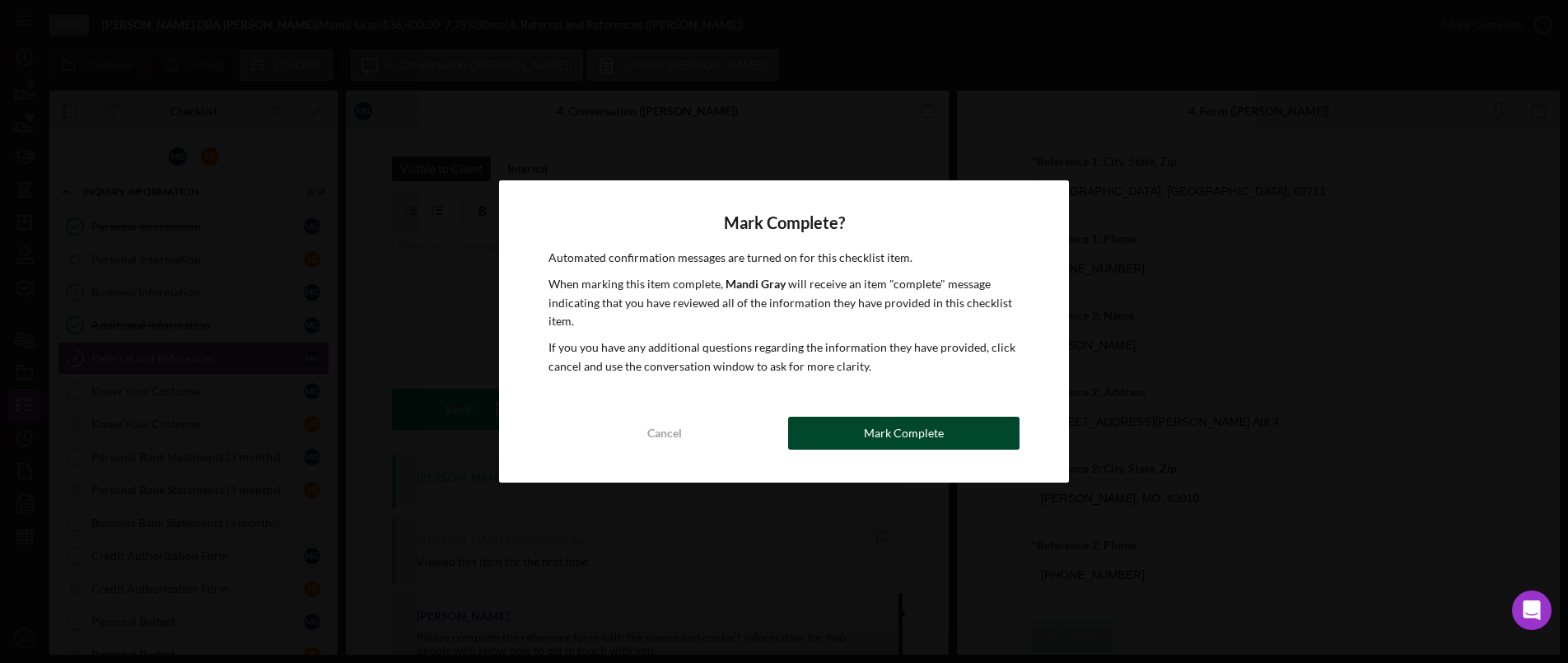
click at [879, 443] on div "Mark Complete" at bounding box center [904, 433] width 80 height 33
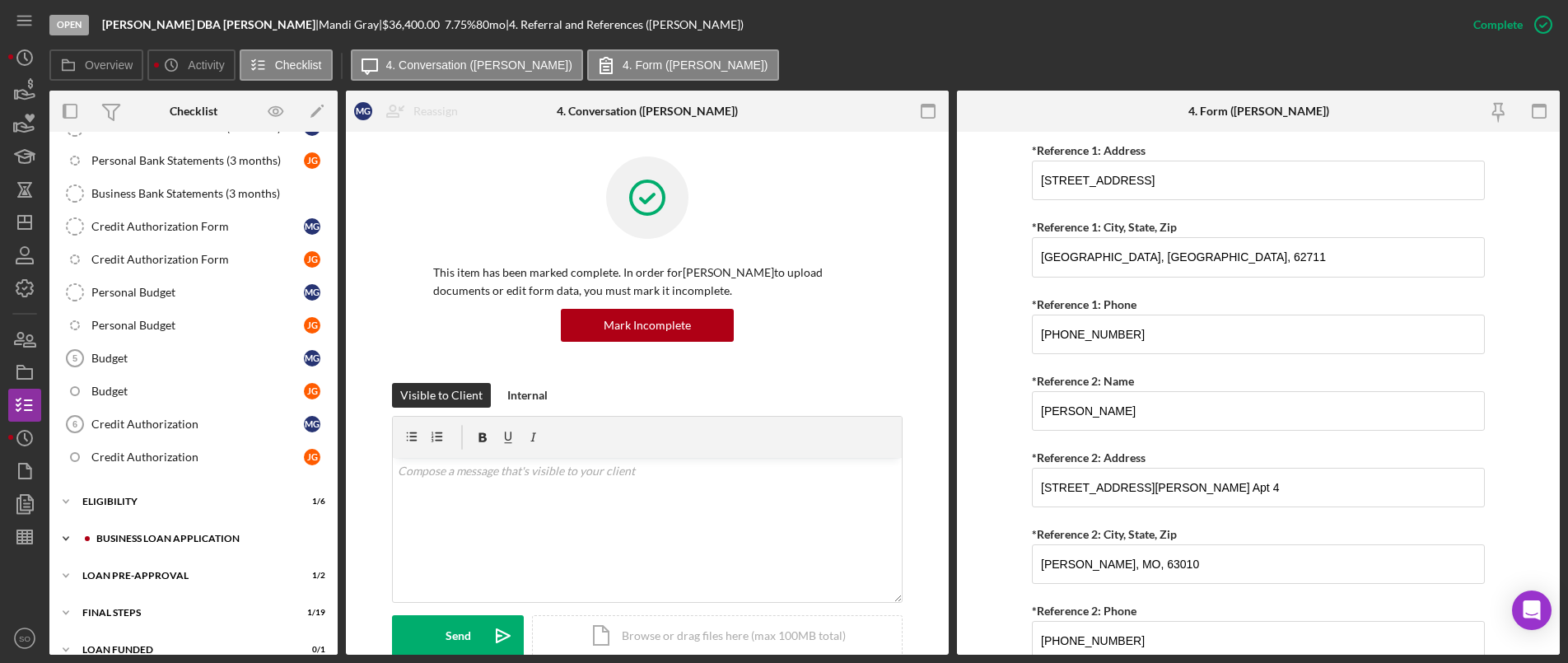
scroll to position [784, 0]
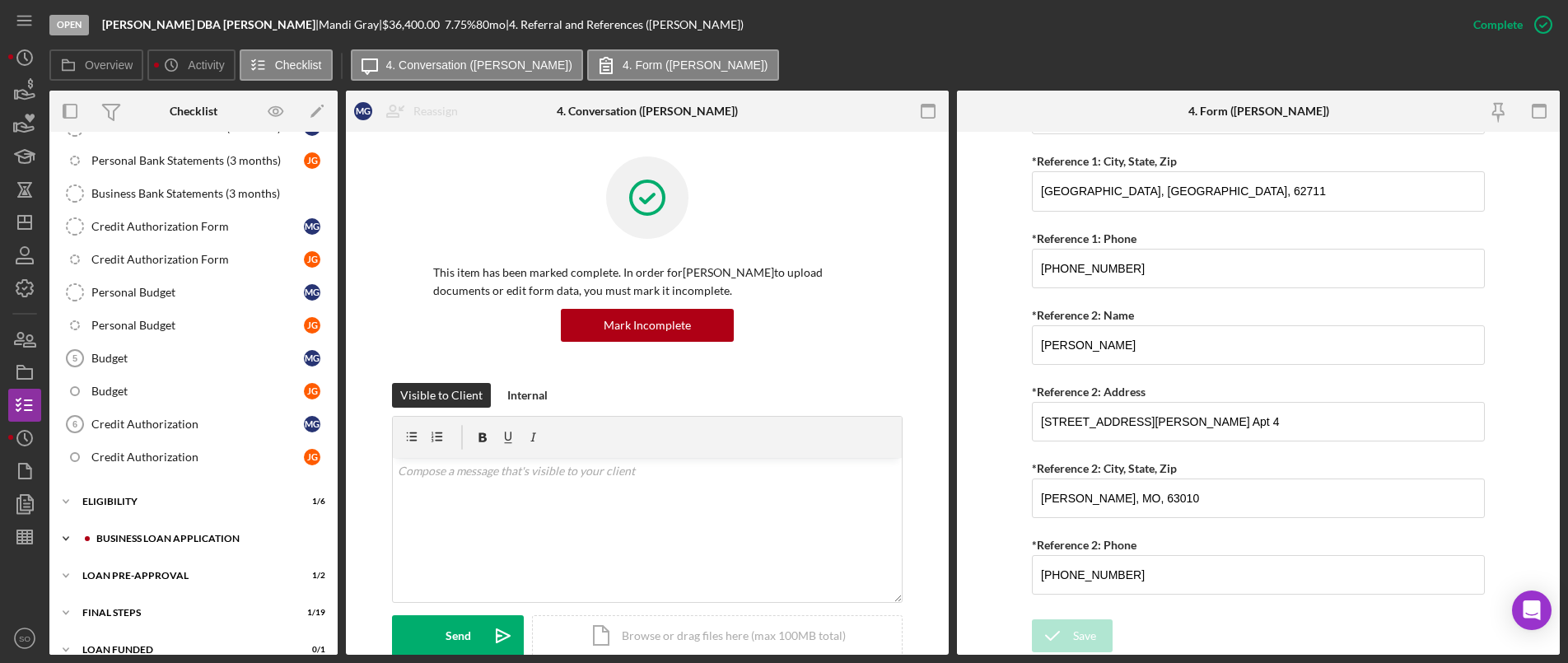
click at [223, 543] on div "Icon/Expander BUSINESS LOAN APPLICATION 1 / 35" at bounding box center [194, 538] width 289 height 33
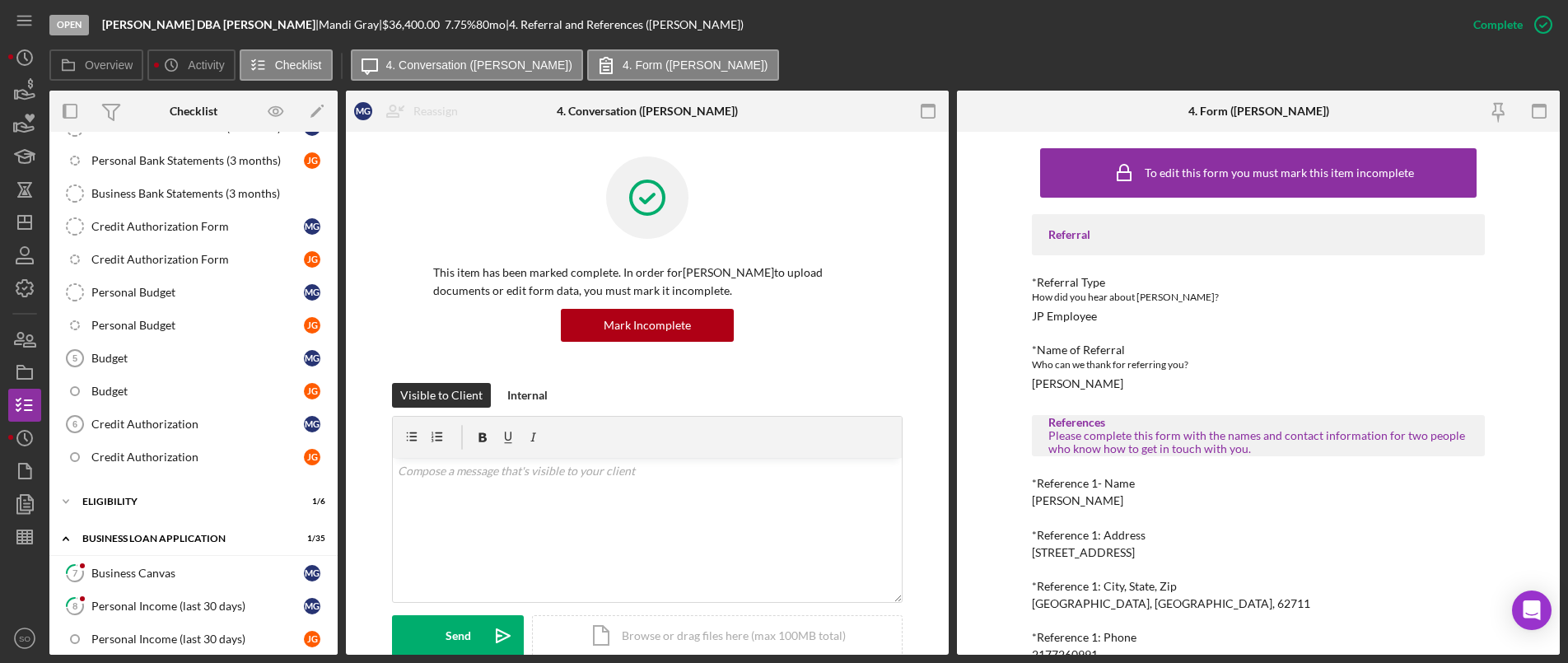
scroll to position [576, 0]
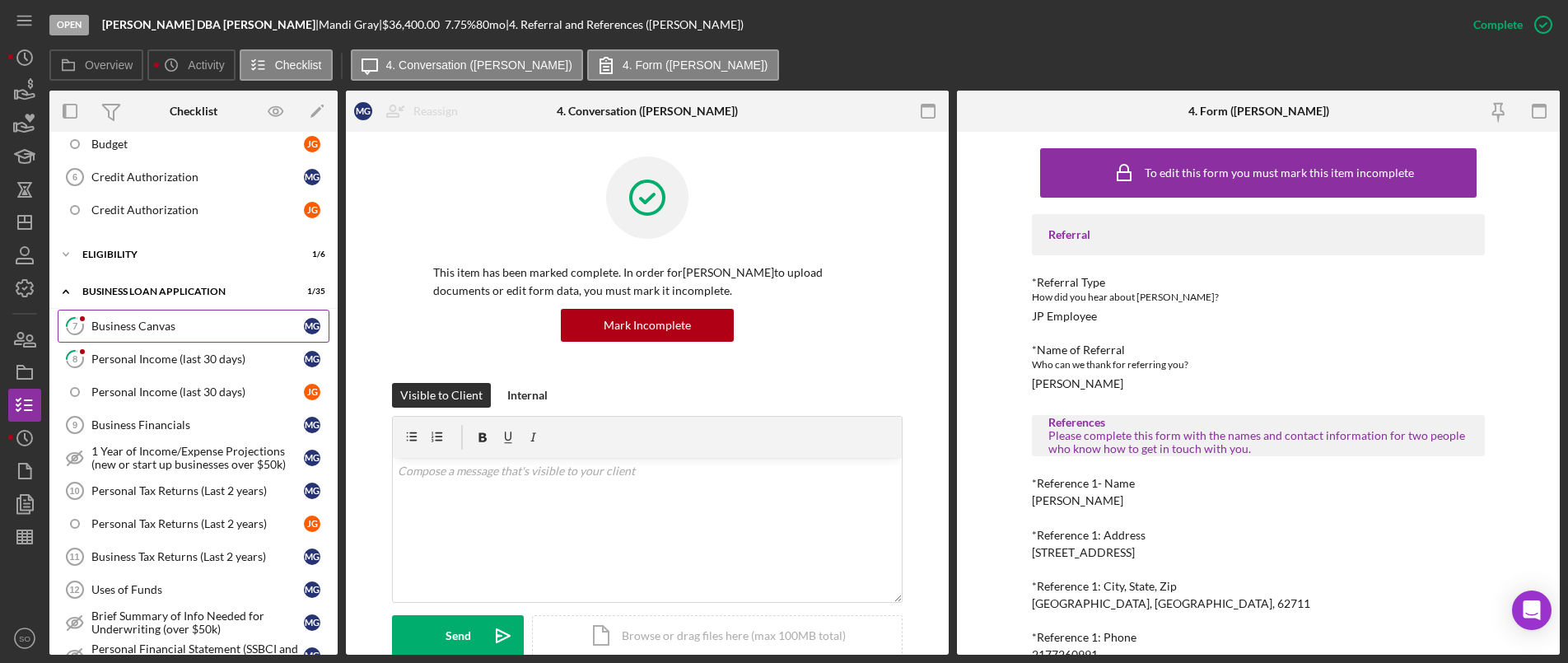
click at [133, 333] on link "7 Business Canvas M G" at bounding box center [193, 327] width 272 height 33
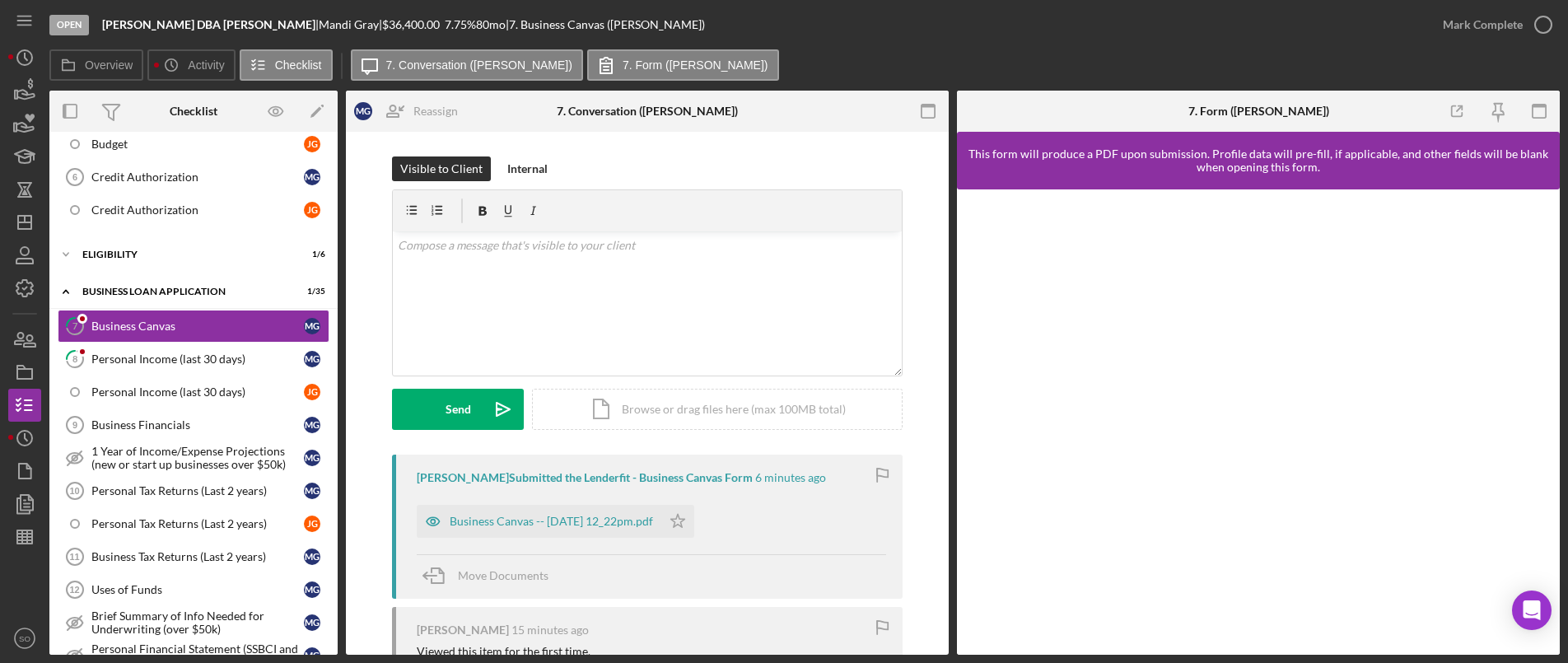
scroll to position [247, 0]
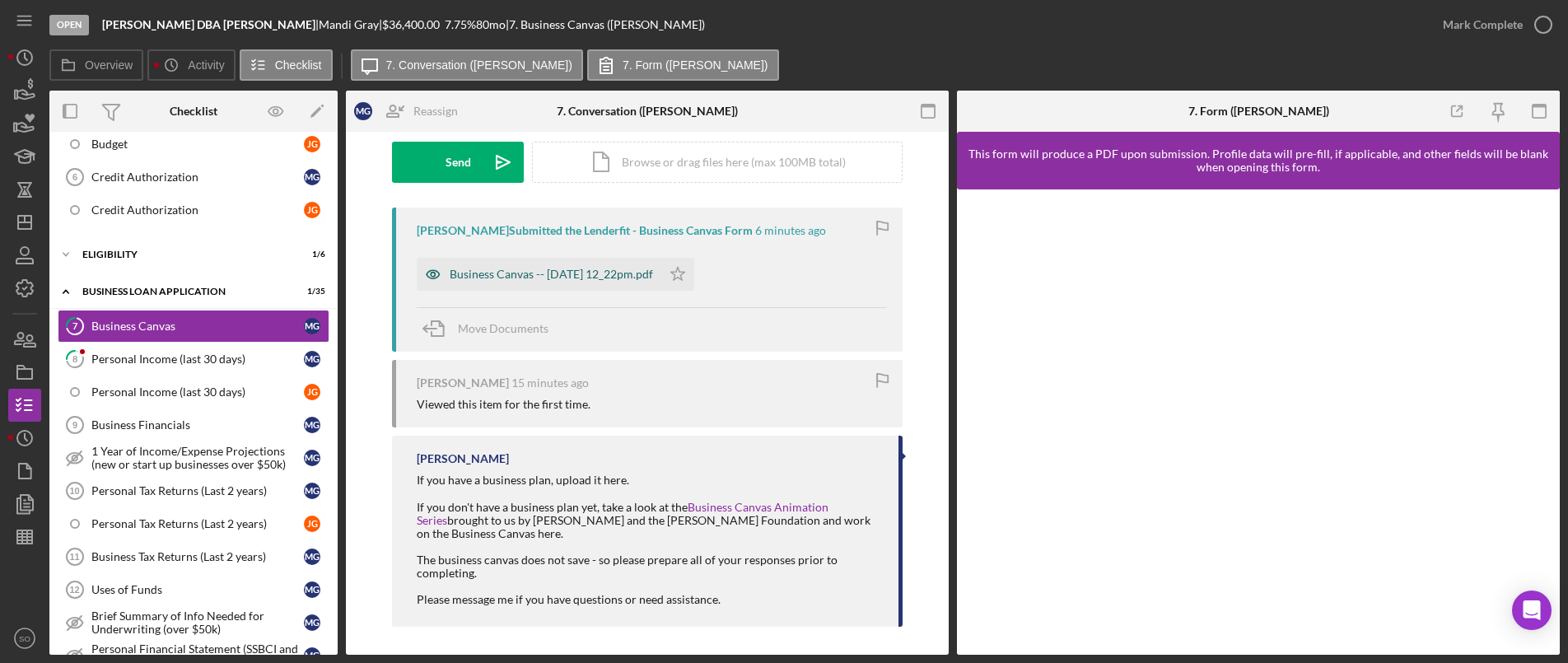
click at [515, 279] on div "Business Canvas -- 2025-08-14 12_22pm.pdf" at bounding box center [551, 274] width 204 height 14
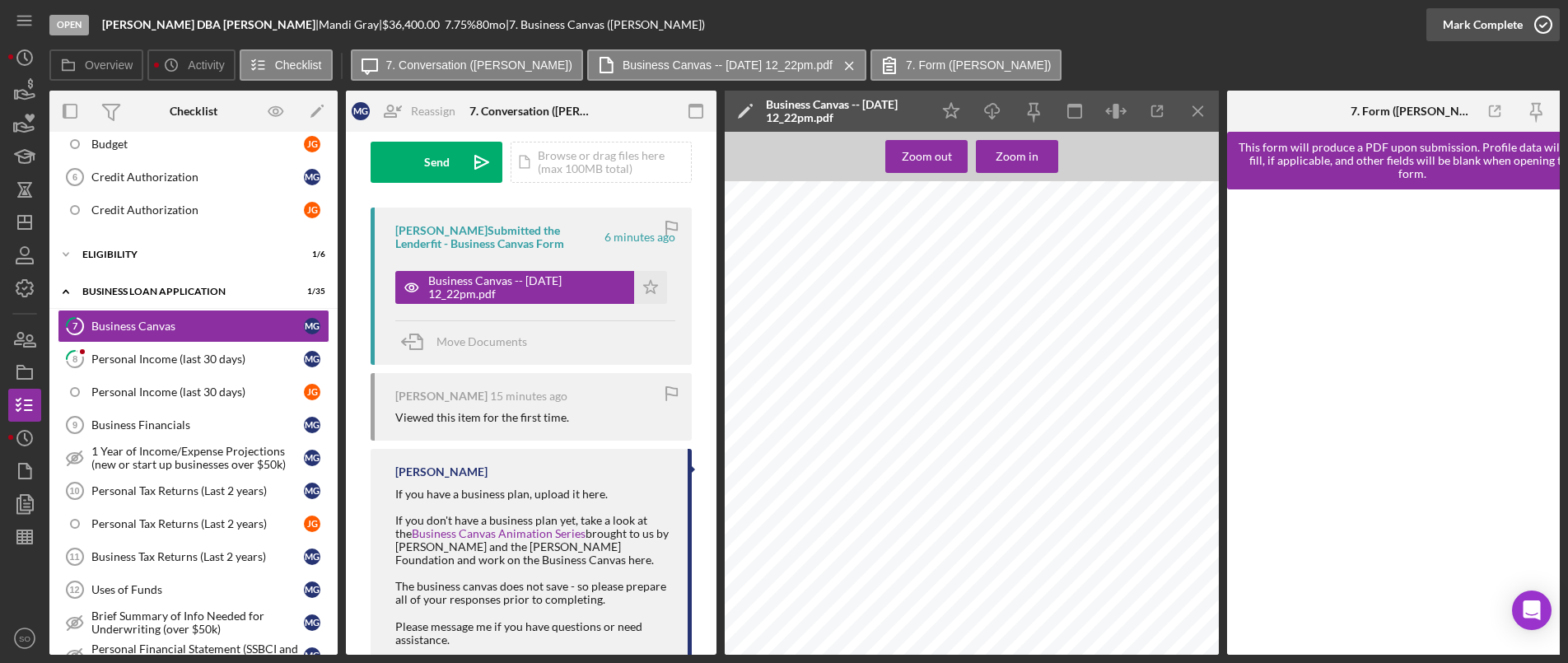
click at [1475, 29] on div "Mark Complete" at bounding box center [1483, 24] width 80 height 33
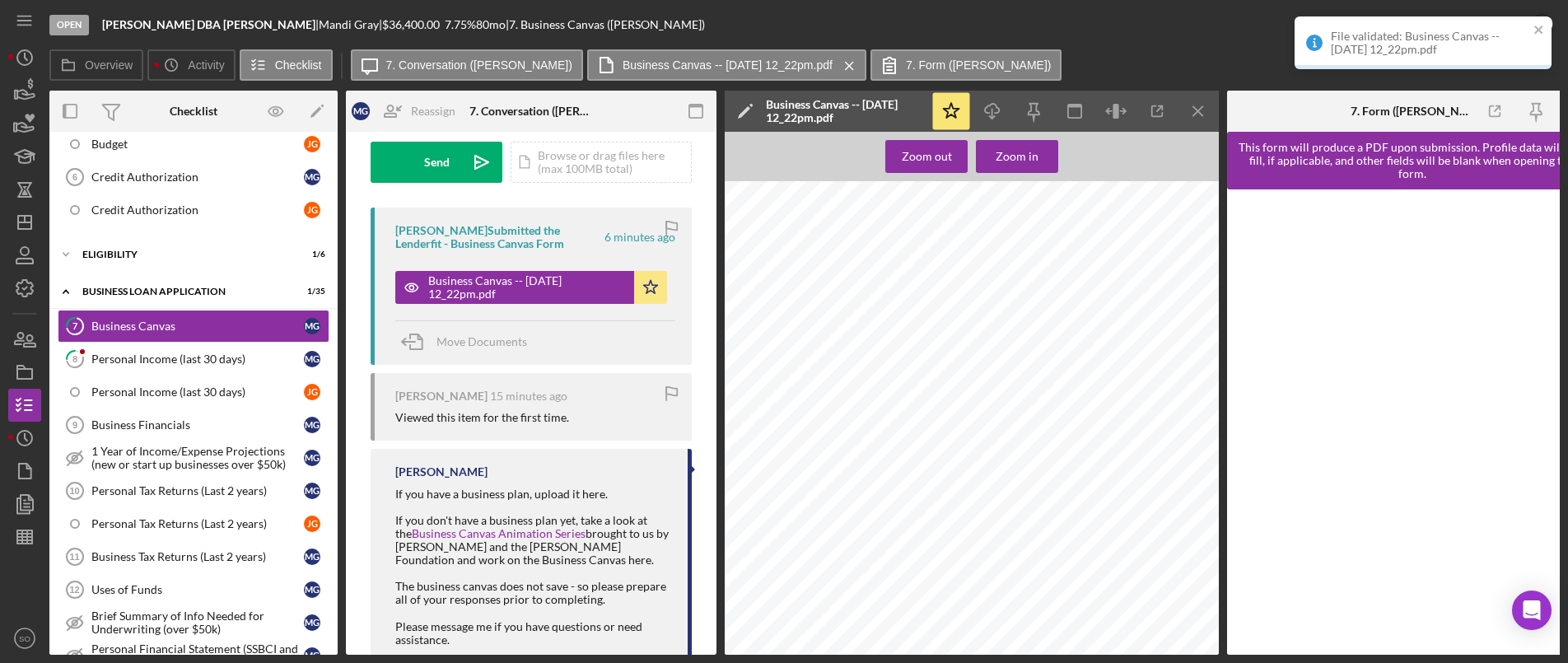
scroll to position [491, 0]
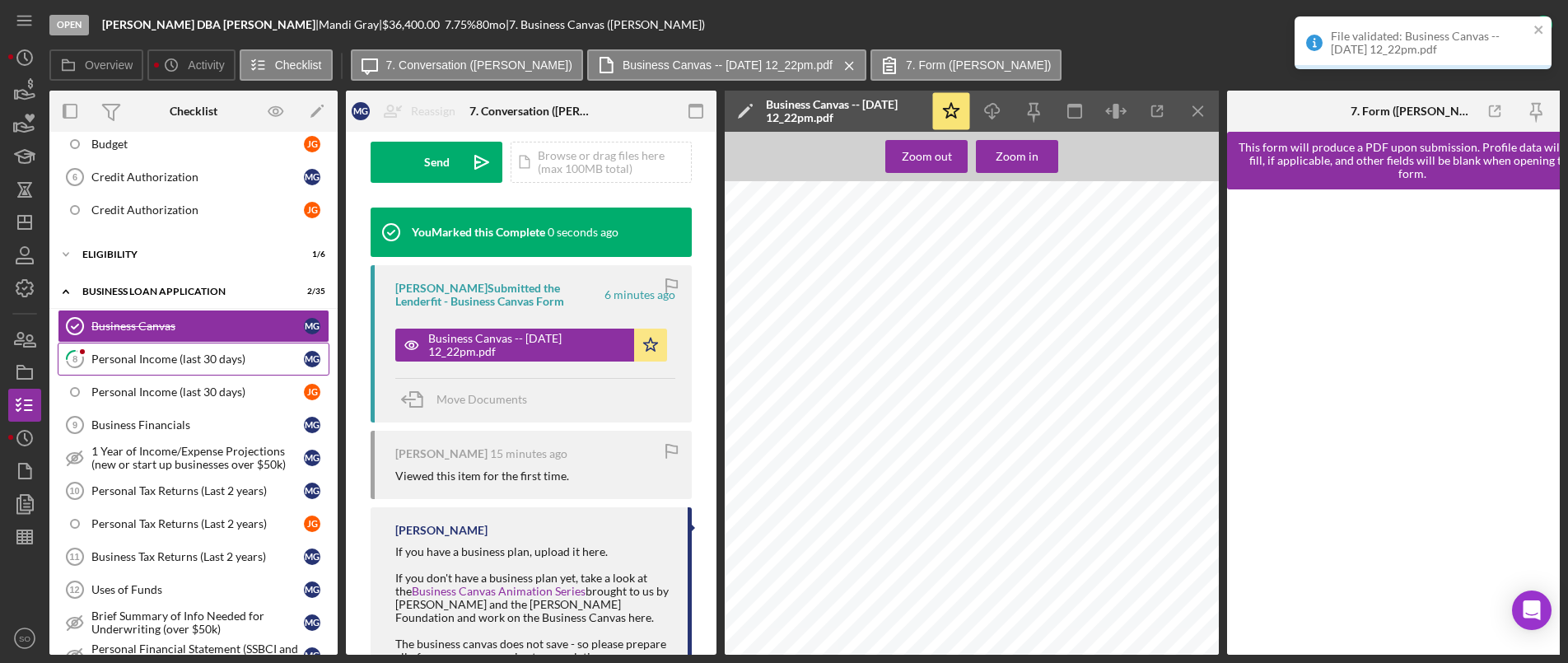
click at [122, 347] on link "8 Personal Income (last 30 days) M G" at bounding box center [193, 359] width 272 height 33
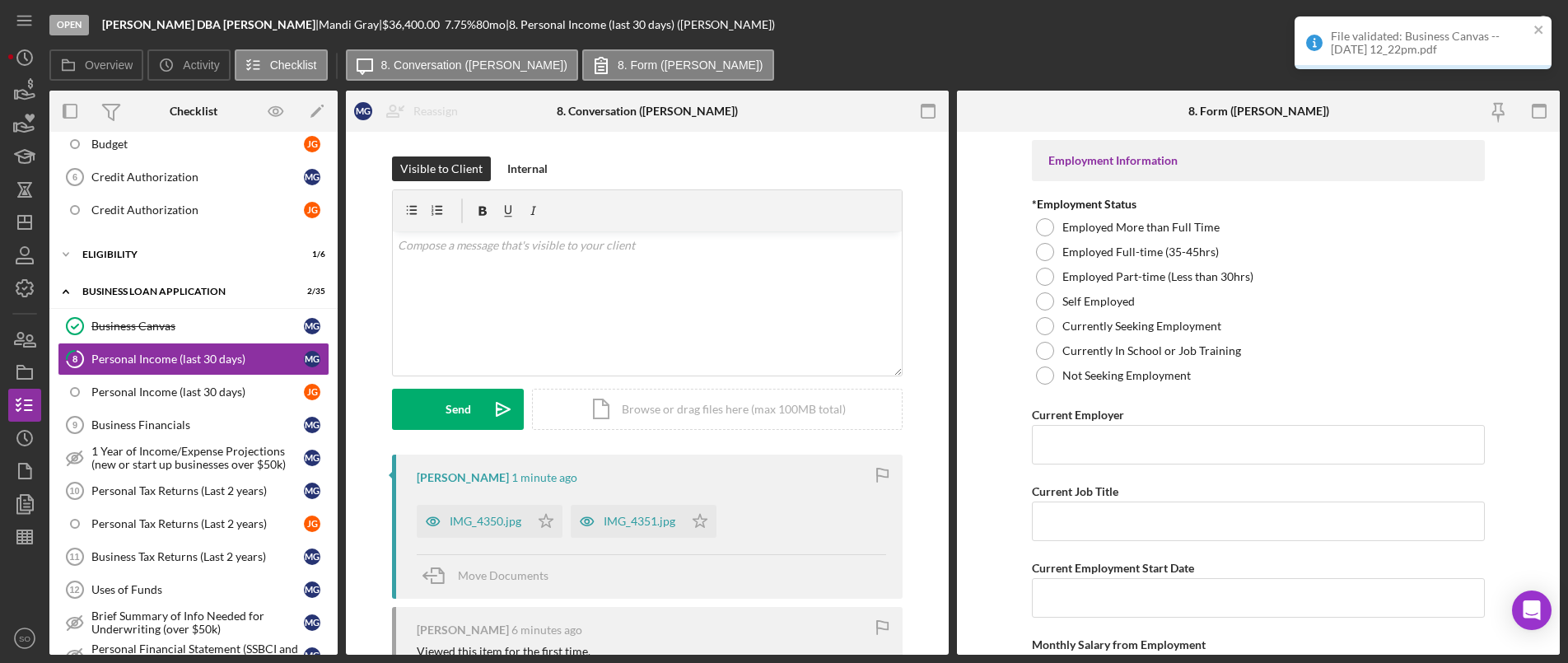
scroll to position [165, 0]
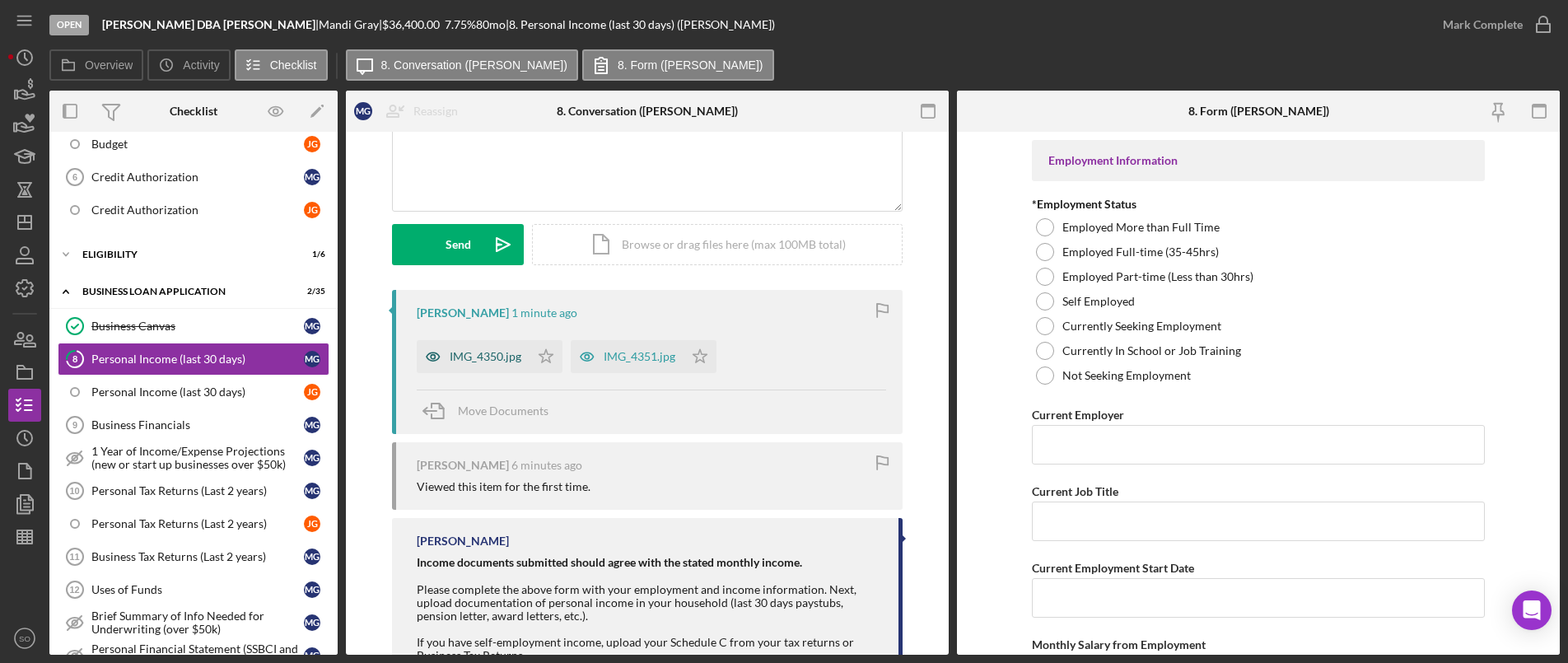
click at [463, 356] on div "IMG_4350.jpg" at bounding box center [485, 357] width 71 height 14
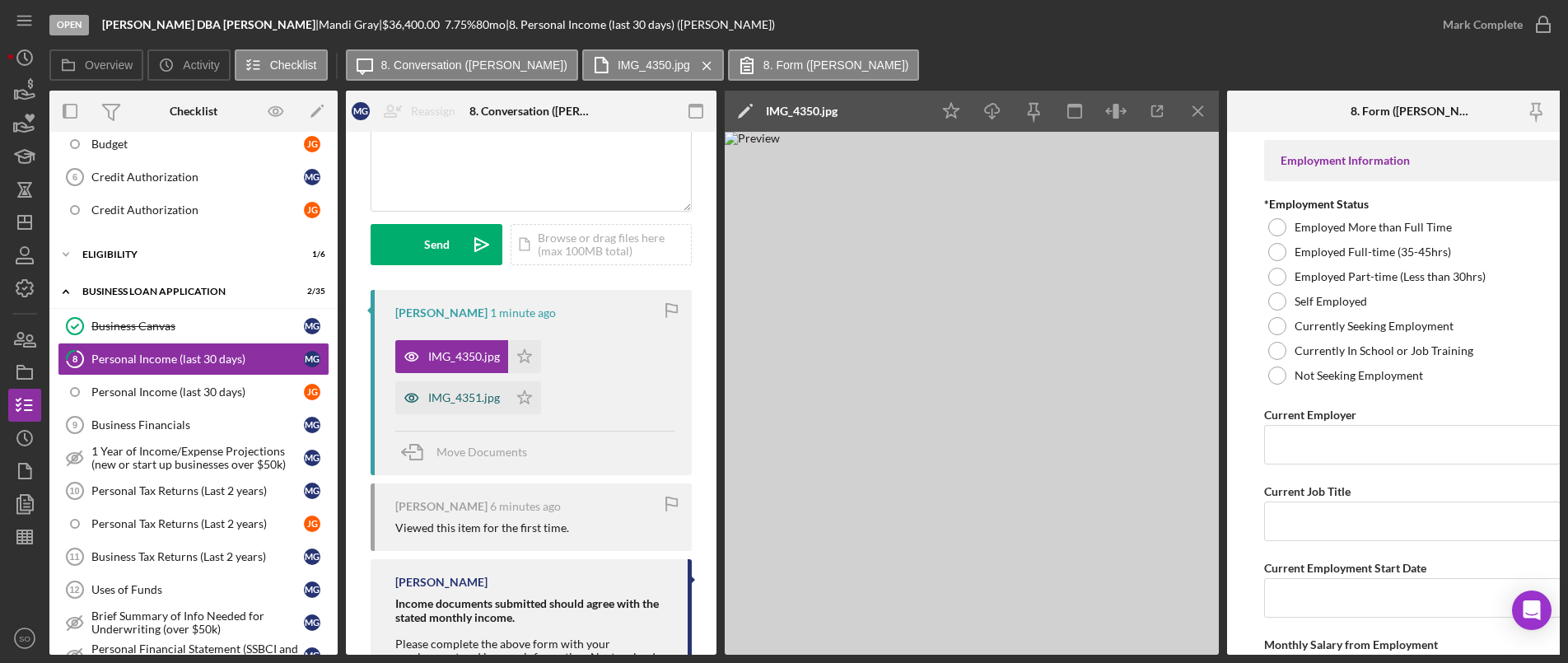
click at [438, 405] on div "IMG_4351.jpg" at bounding box center [463, 398] width 71 height 14
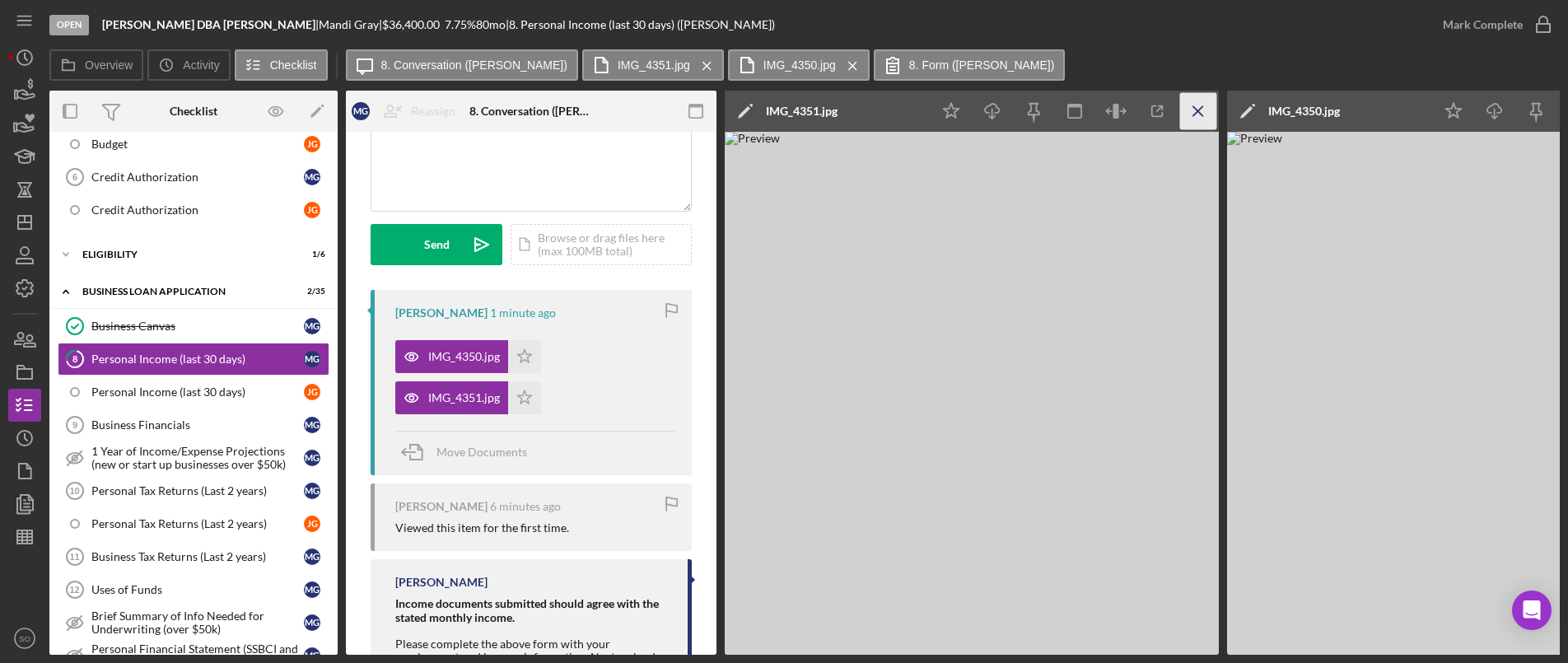
click at [1194, 110] on icon "Icon/Menu Close" at bounding box center [1198, 111] width 37 height 37
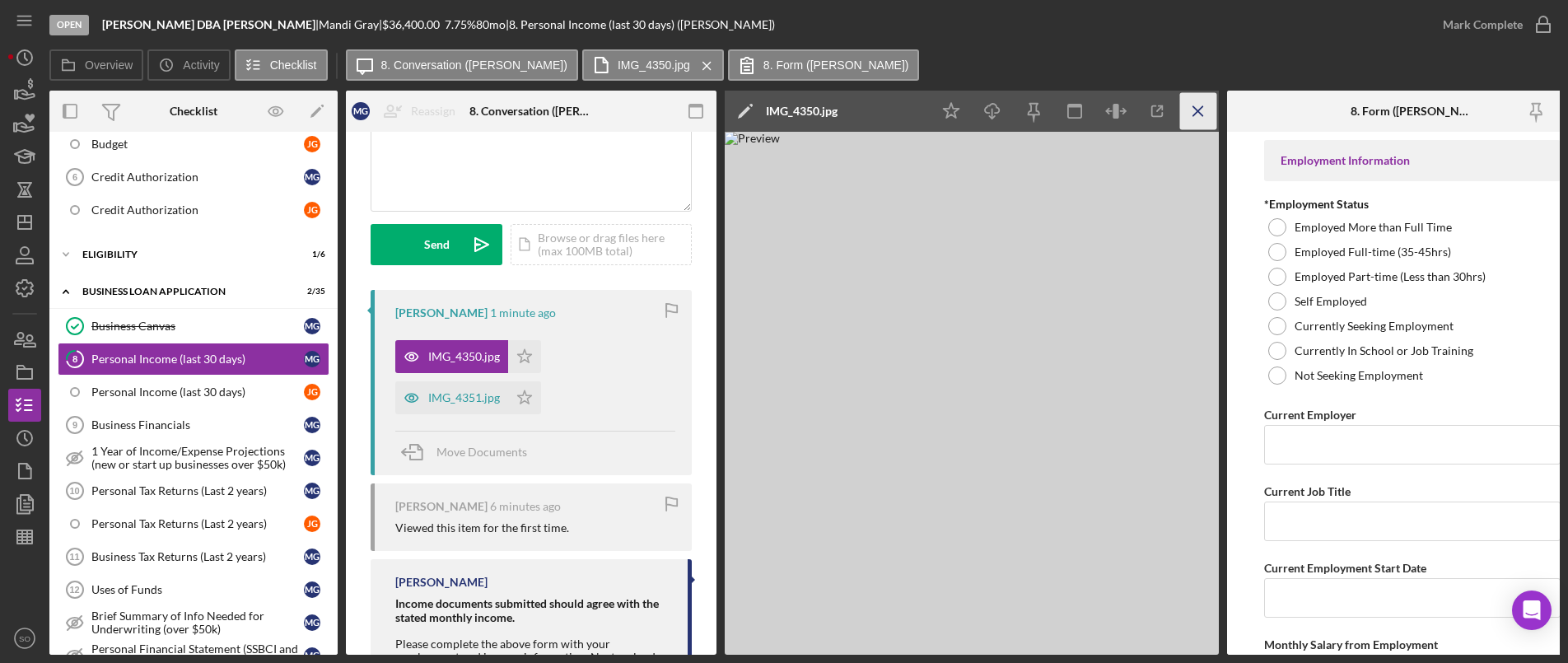
click at [1198, 115] on icon "Icon/Menu Close" at bounding box center [1198, 111] width 37 height 37
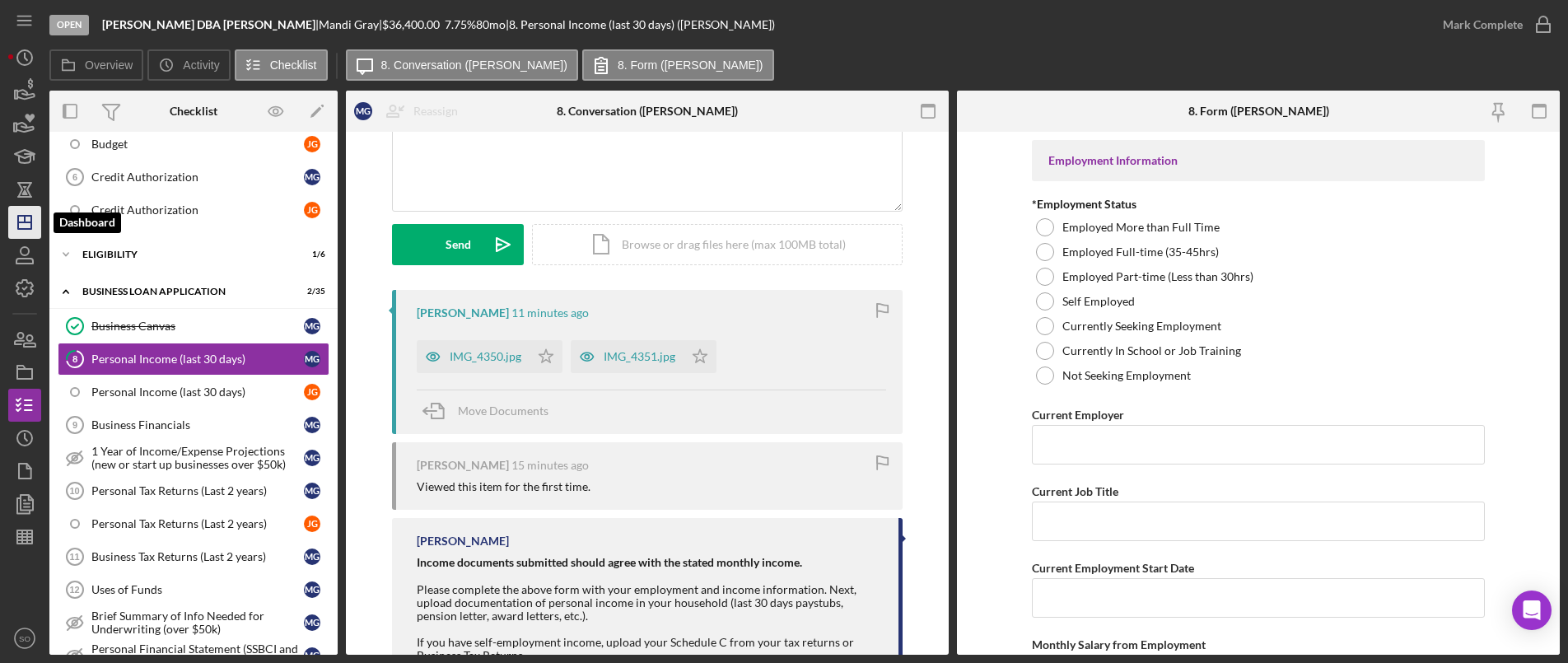
click at [14, 222] on icon "Icon/Dashboard" at bounding box center [24, 222] width 41 height 41
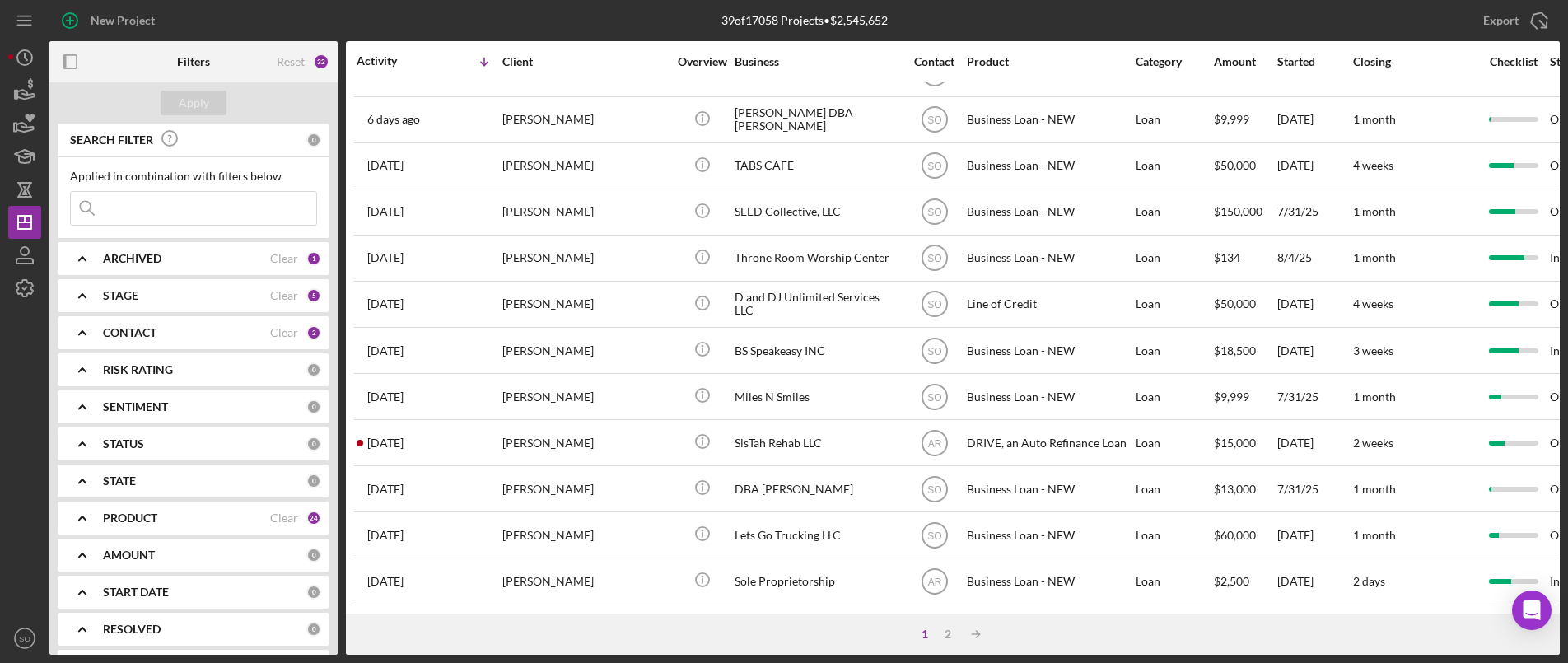
scroll to position [644, 0]
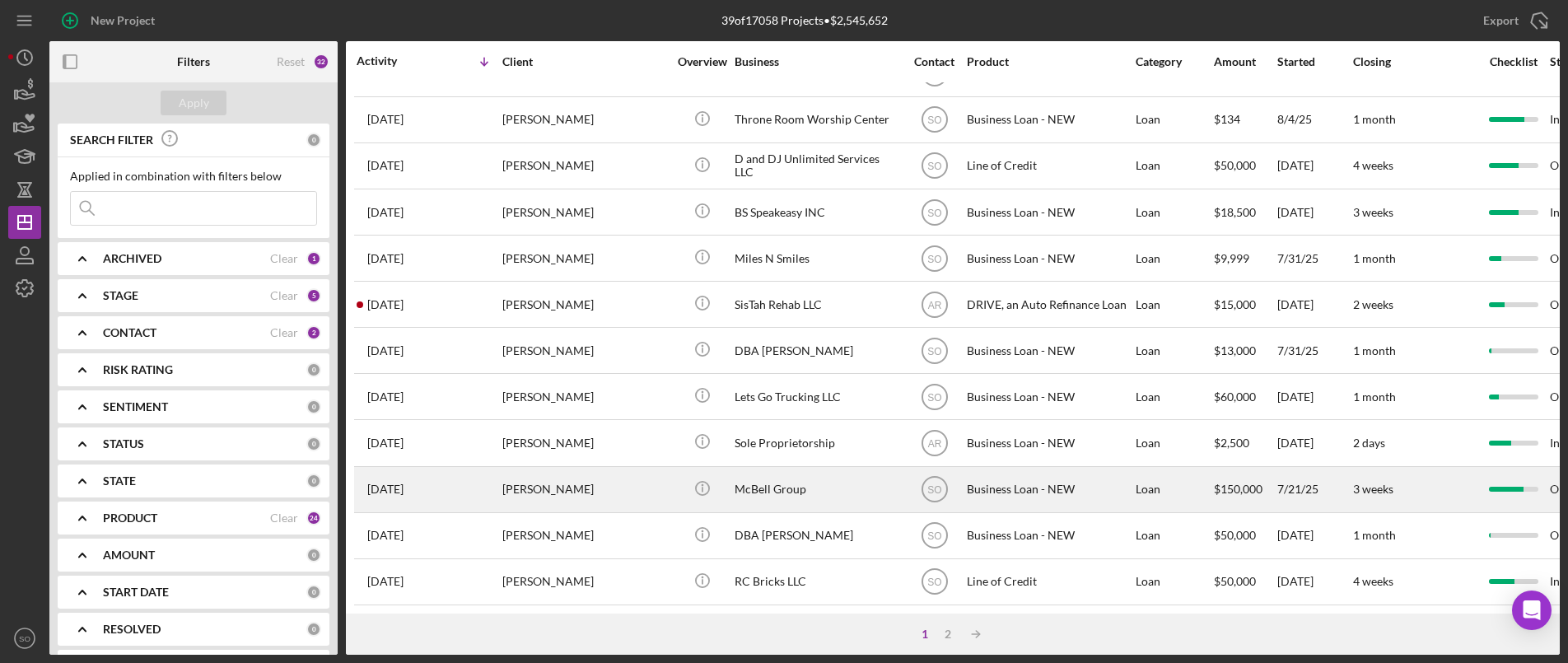
click at [551, 478] on div "[PERSON_NAME]" at bounding box center [584, 489] width 165 height 44
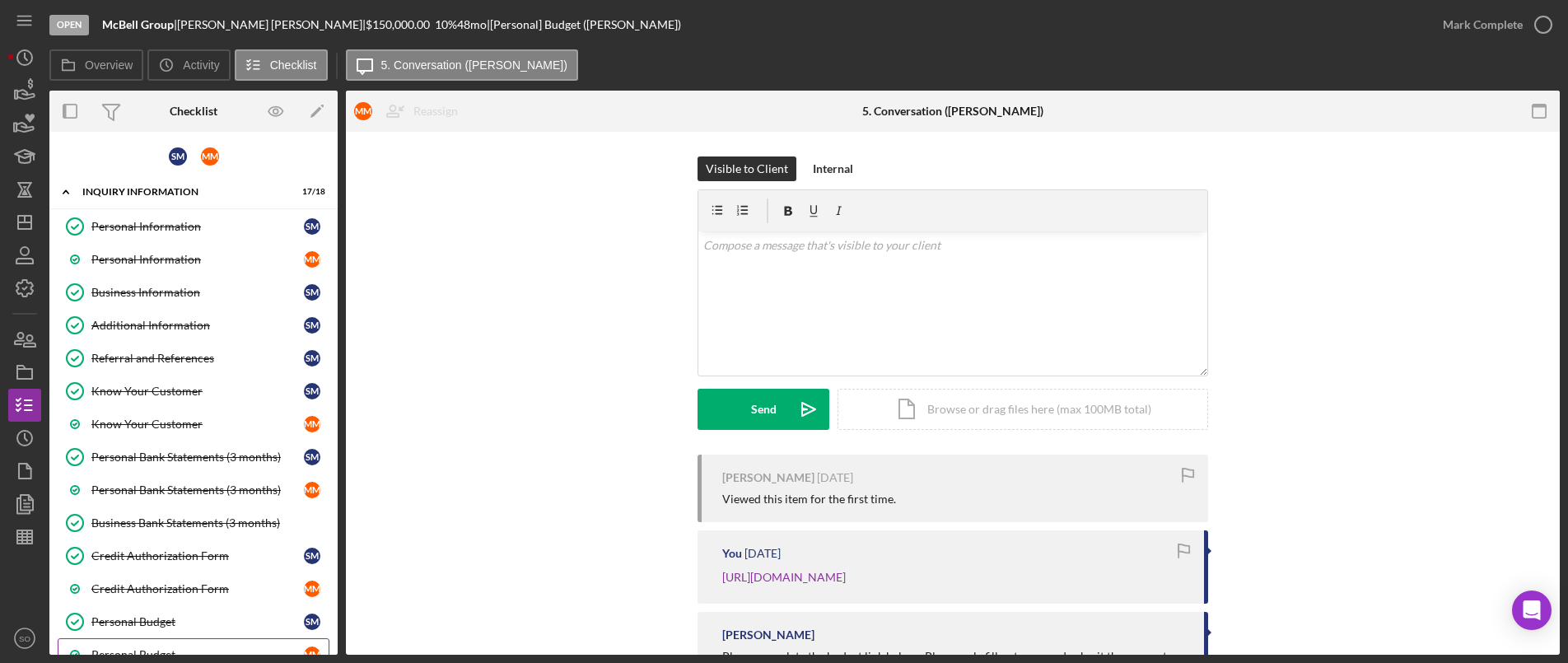
scroll to position [328, 0]
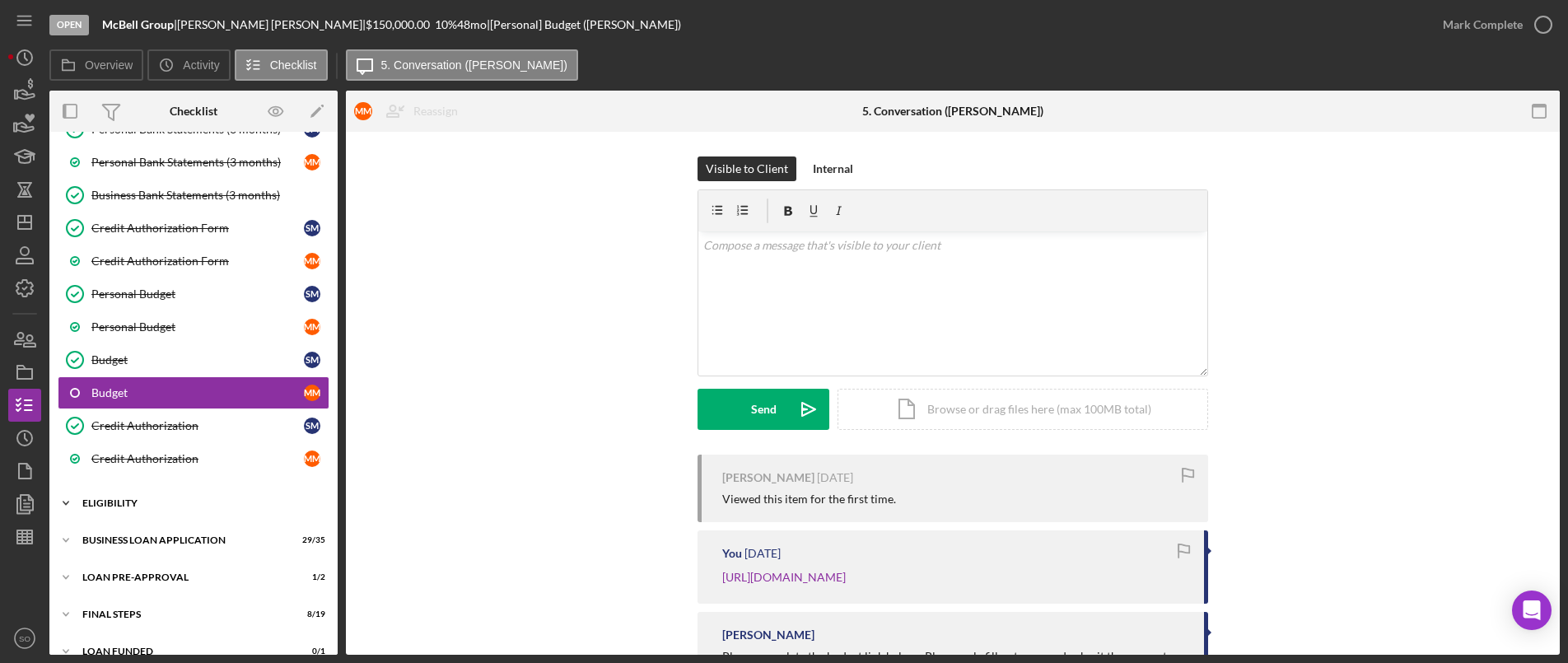
click at [205, 497] on div "Icon/Expander ELIGIBILITY 3 / 6" at bounding box center [194, 503] width 289 height 33
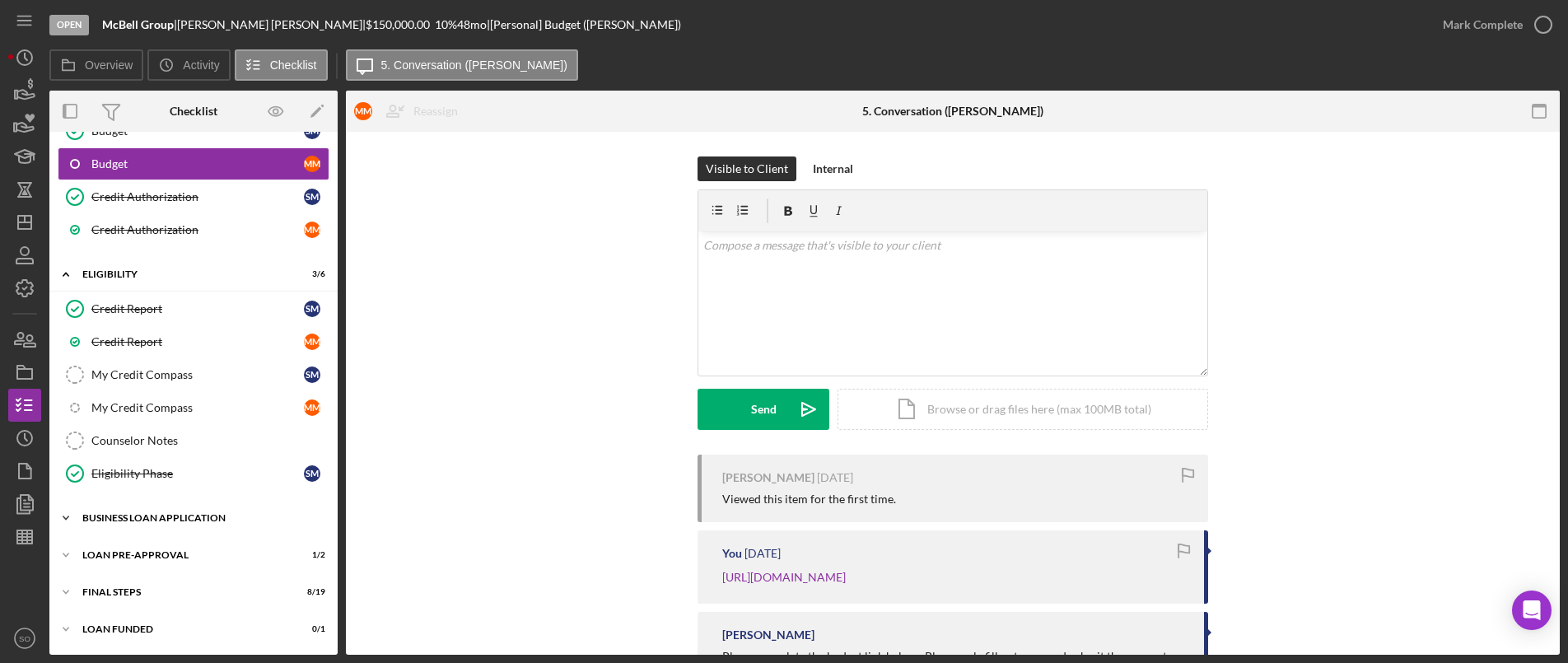
click at [178, 526] on div "Icon/Expander BUSINESS LOAN APPLICATION 29 / 35" at bounding box center [194, 518] width 289 height 33
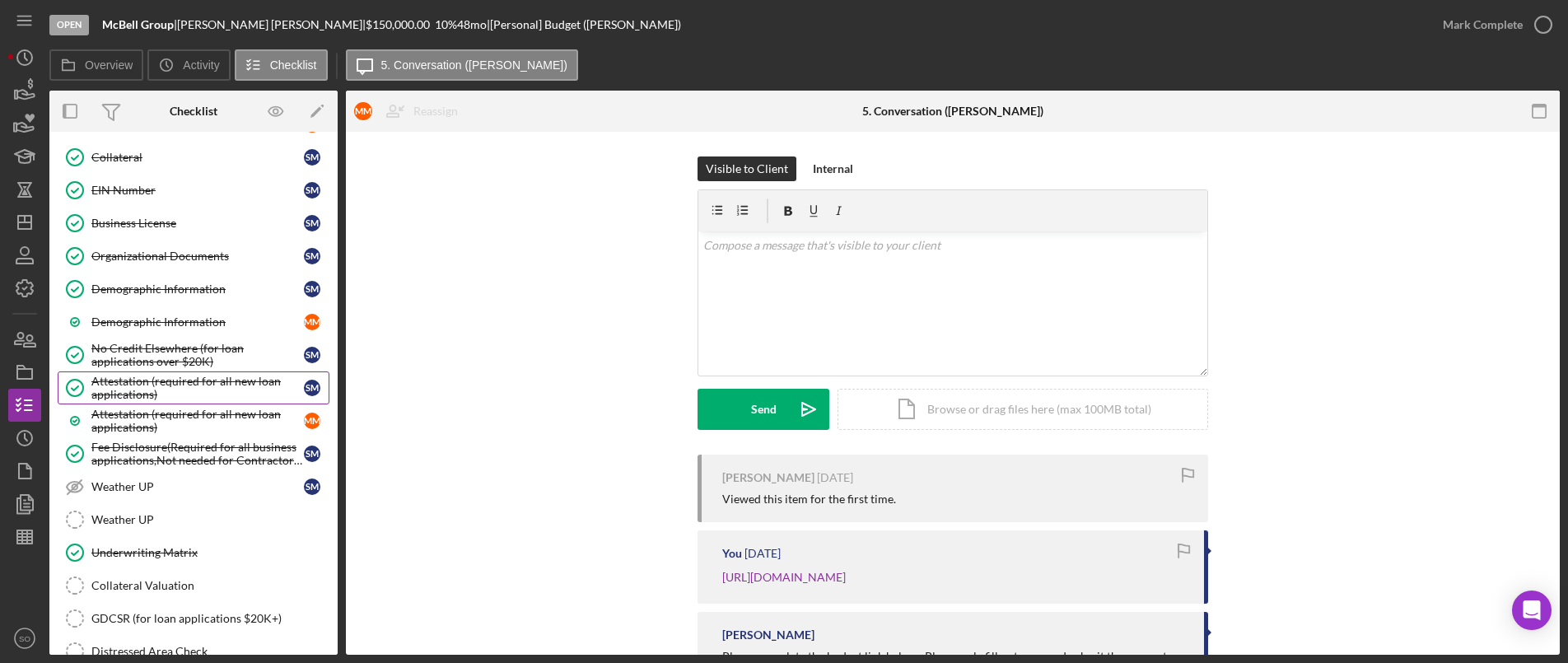
scroll to position [1719, 0]
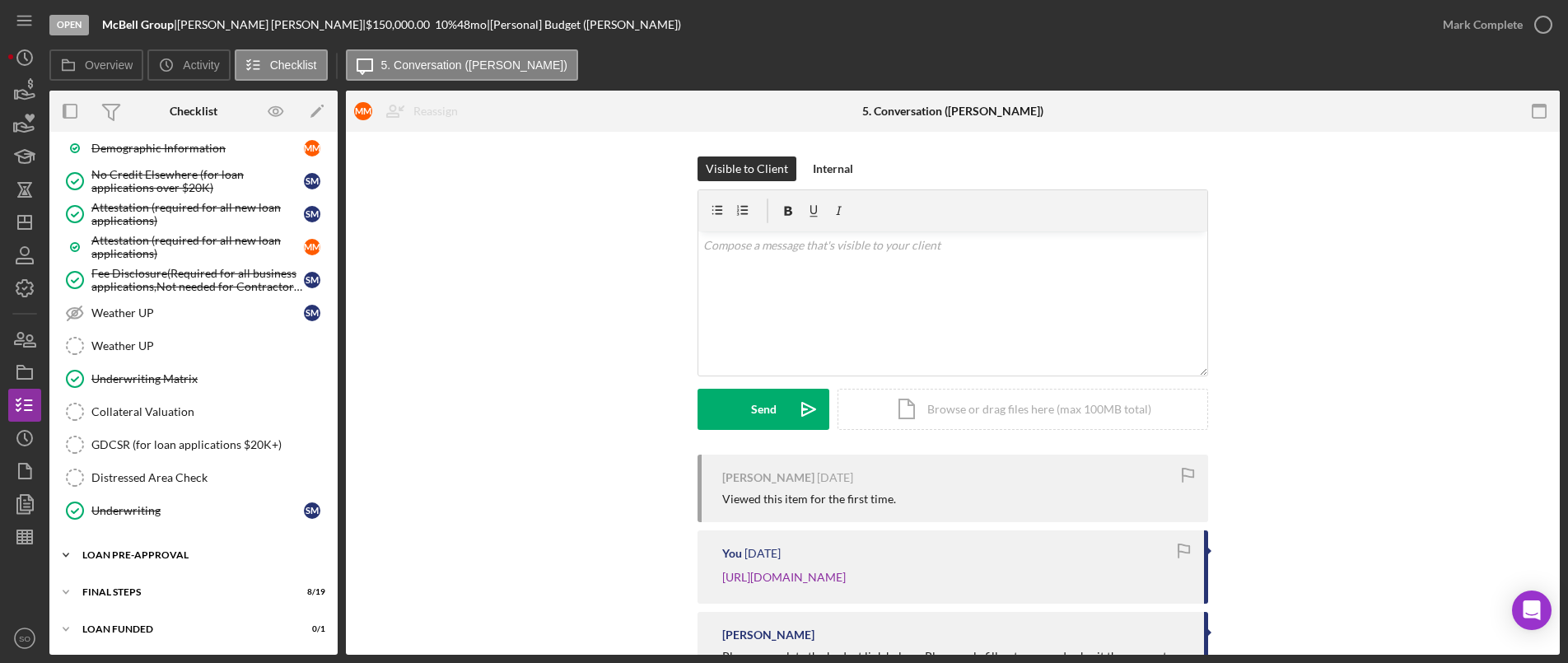
click at [134, 560] on div "Icon/Expander LOAN PRE-APPROVAL 1 / 2" at bounding box center [194, 555] width 289 height 33
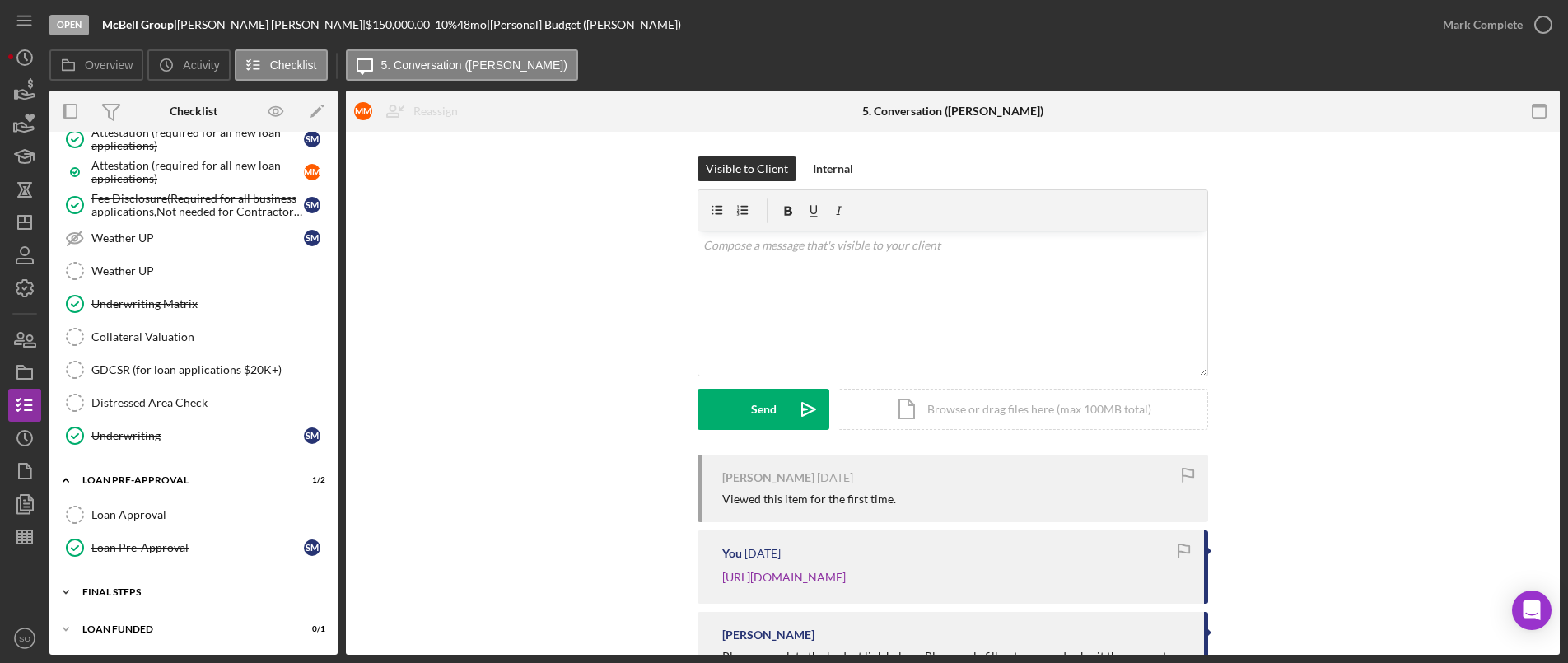
click at [113, 584] on div "Icon/Expander FINAL STEPS 8 / 19" at bounding box center [194, 592] width 289 height 33
click at [151, 517] on div "Loan Approval" at bounding box center [210, 515] width 237 height 14
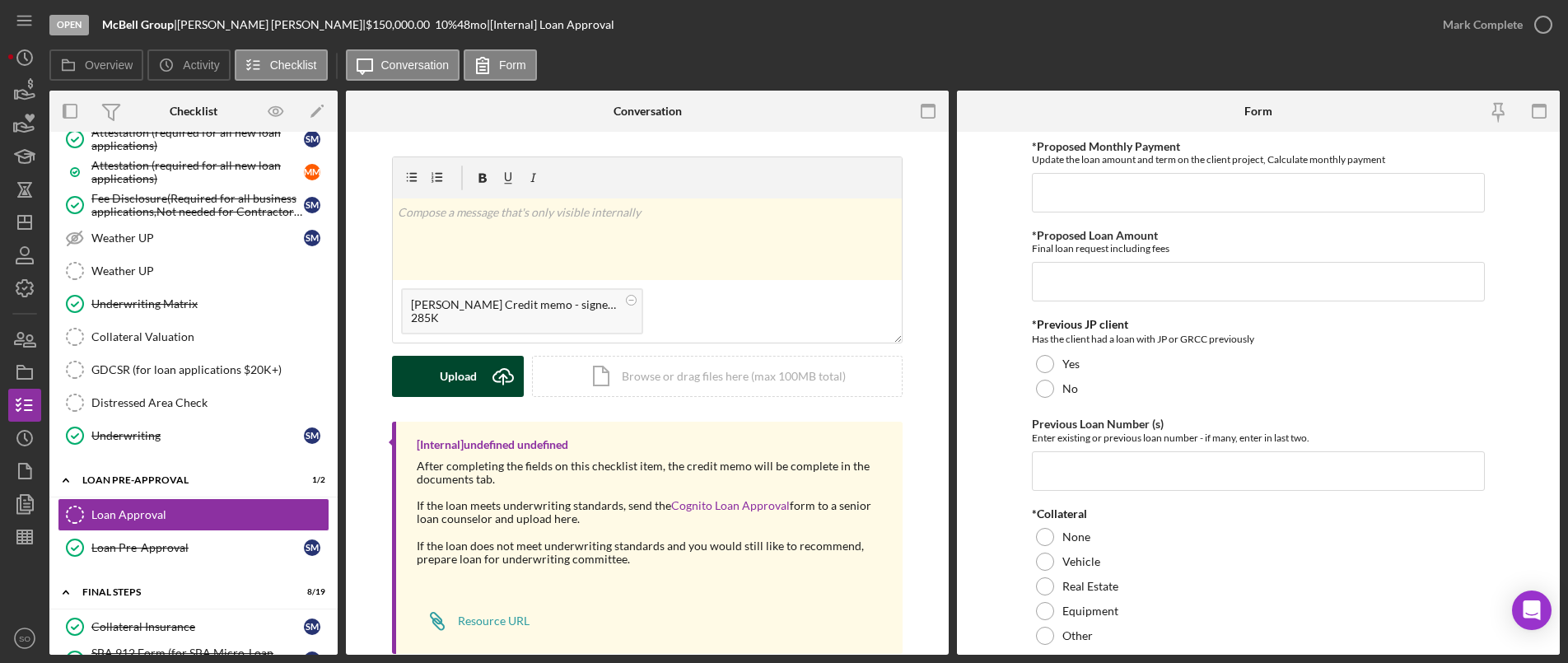
click at [436, 371] on button "Upload Icon/Upload" at bounding box center [457, 376] width 132 height 41
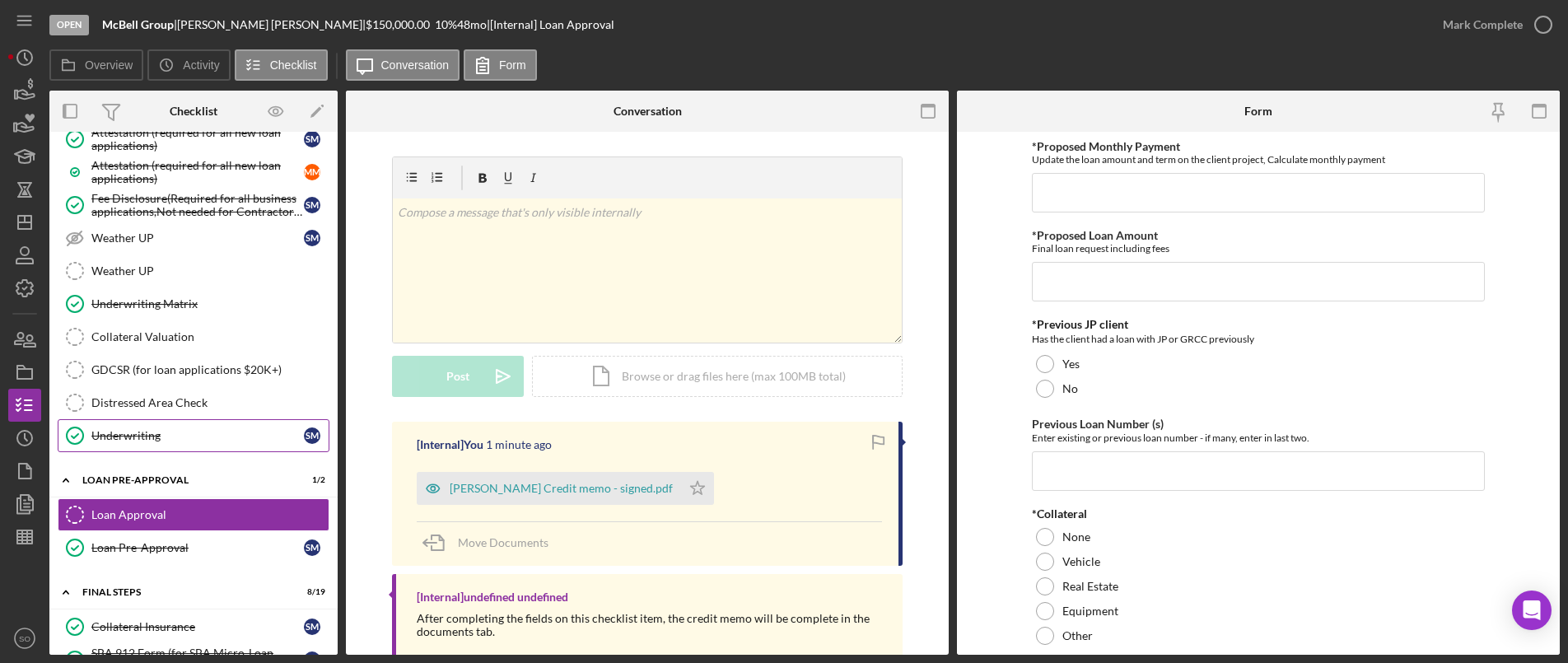
scroll to position [1958, 0]
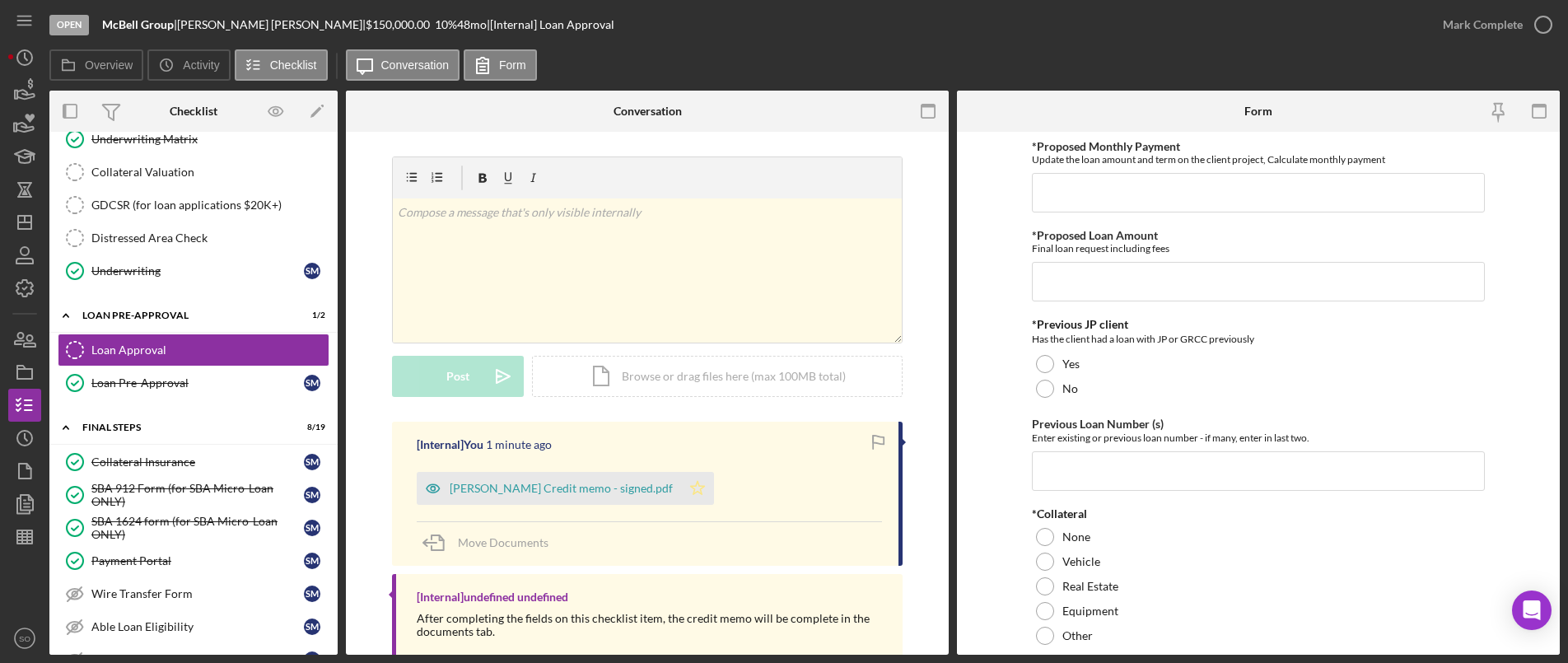
click at [681, 501] on icon "Icon/Star" at bounding box center [697, 488] width 33 height 33
click at [1497, 22] on div "Mark Complete" at bounding box center [1483, 24] width 80 height 33
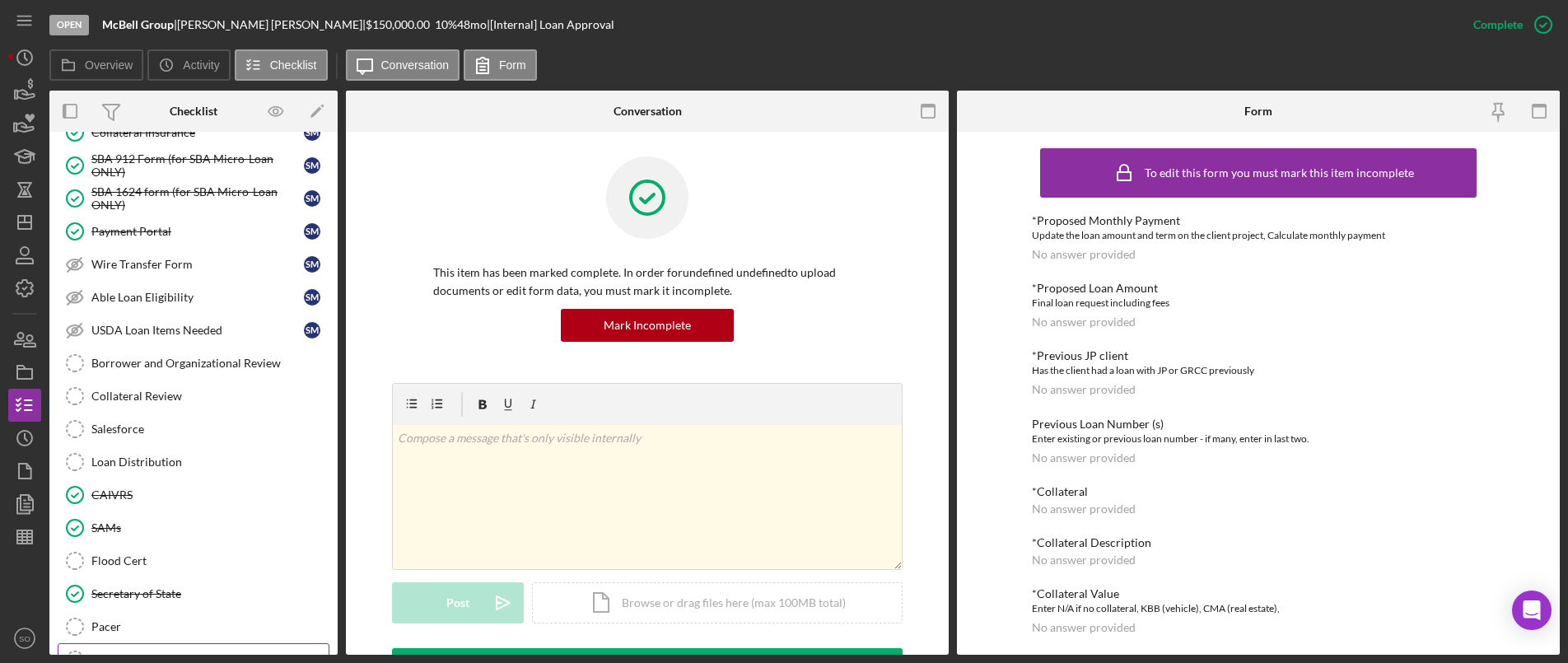
scroll to position [2428, 0]
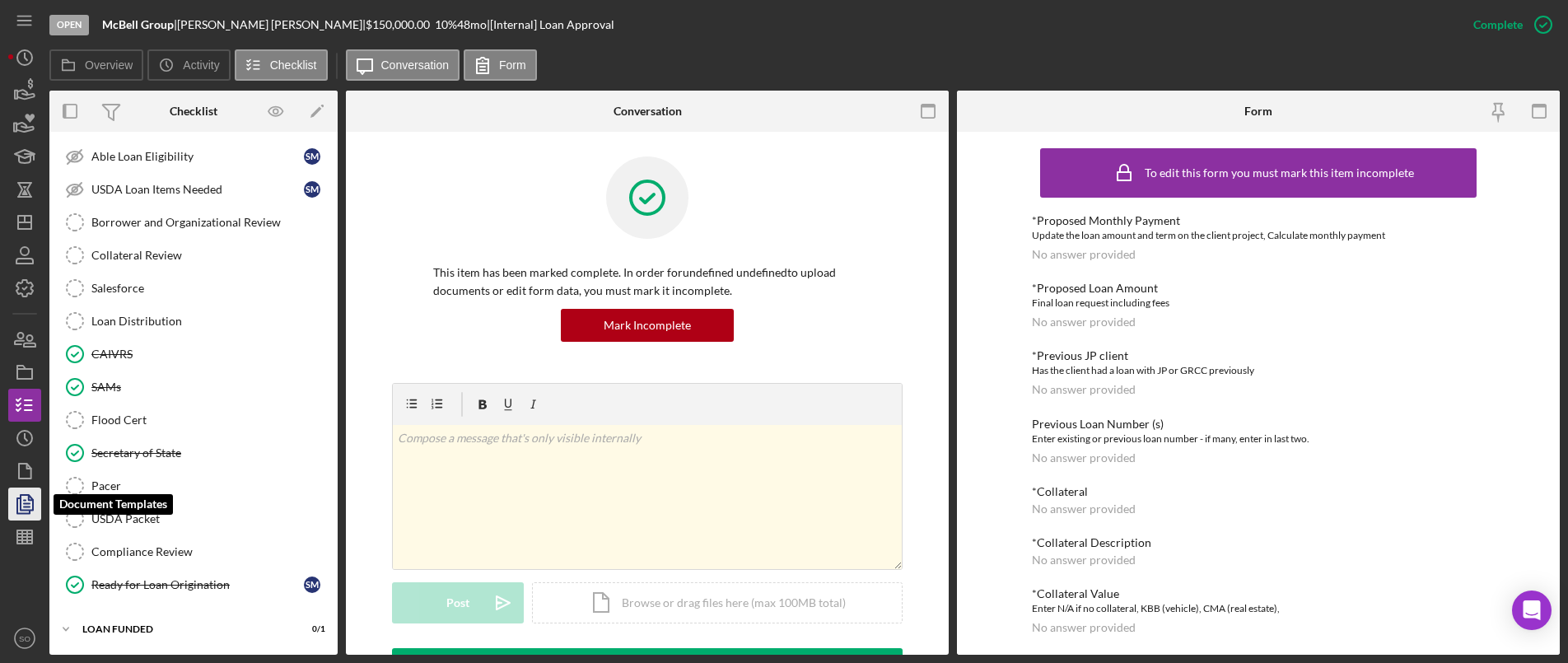
click at [20, 511] on icon "button" at bounding box center [24, 504] width 41 height 41
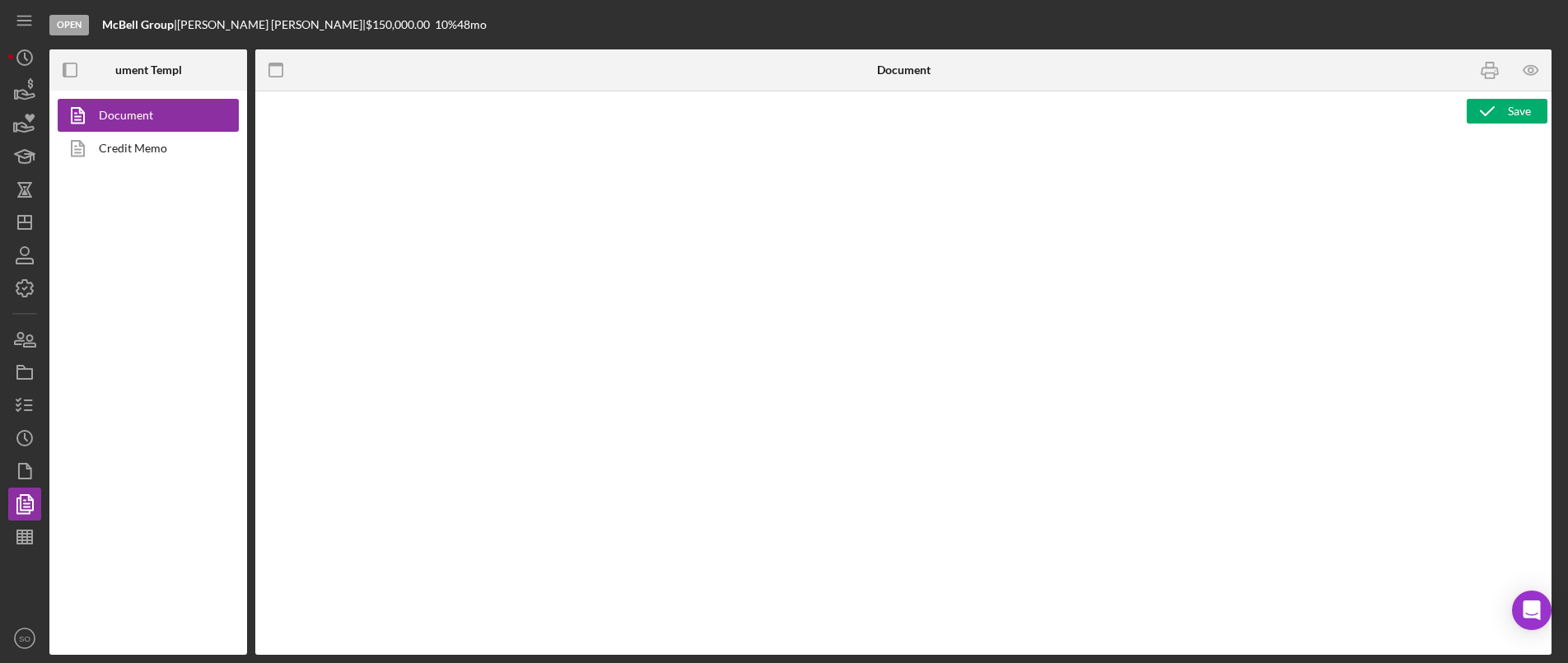
type textarea "Copy and paste, or create, your document template here."
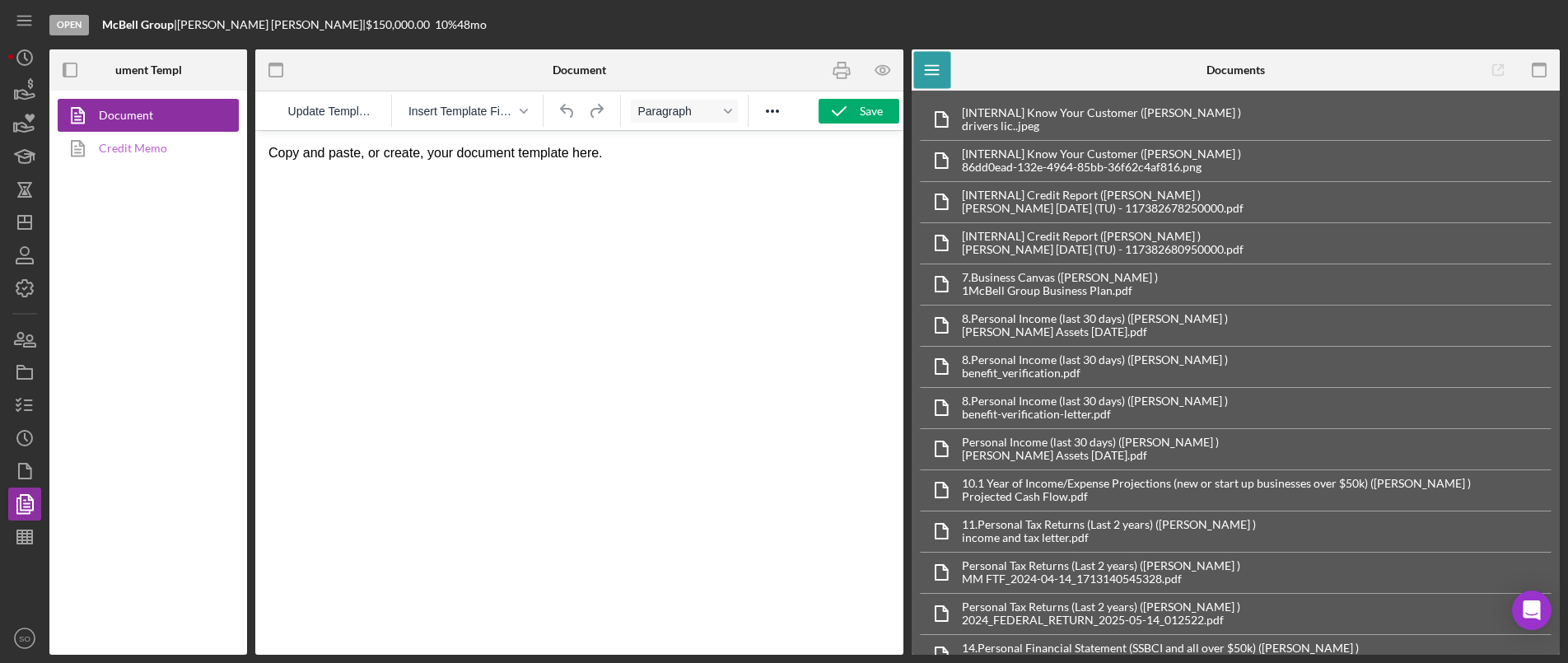
click at [102, 152] on link "Credit Memo" at bounding box center [143, 148] width 173 height 33
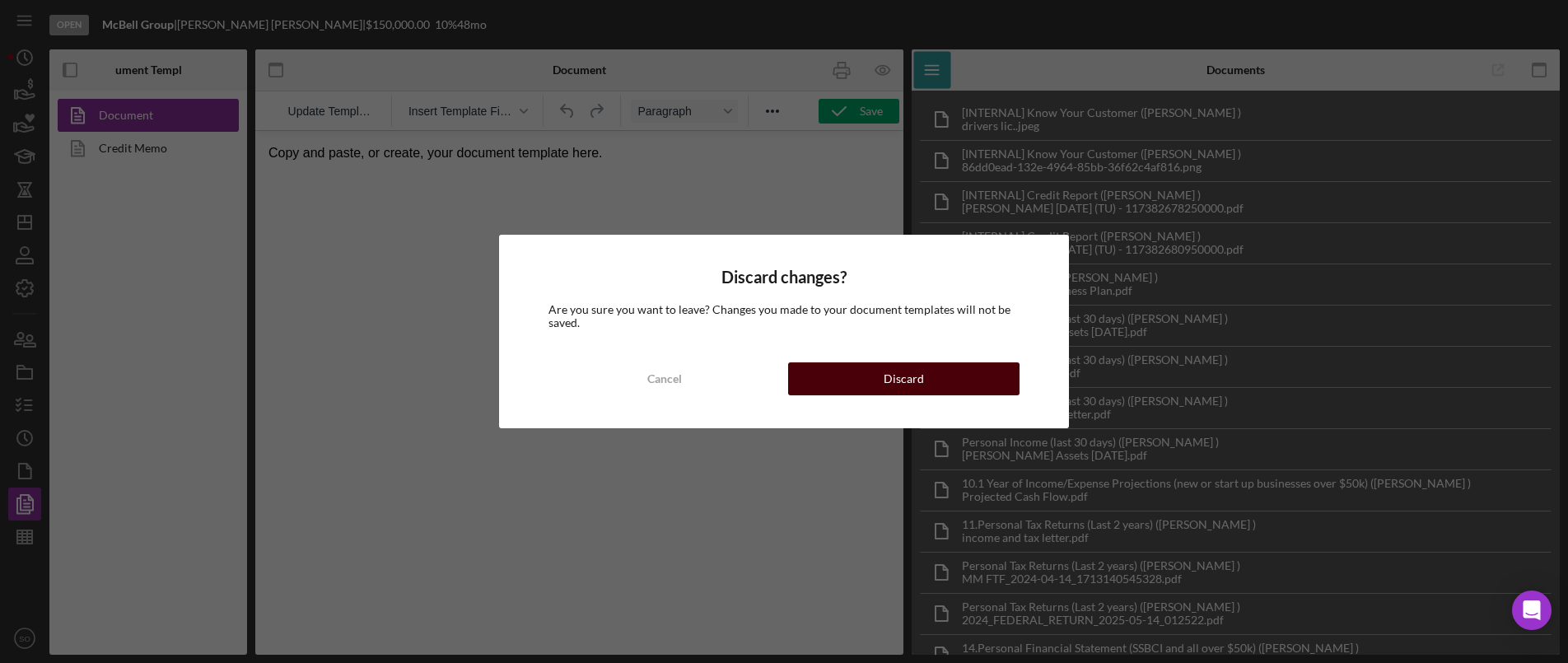
click at [983, 383] on button "Discard" at bounding box center [903, 379] width 231 height 33
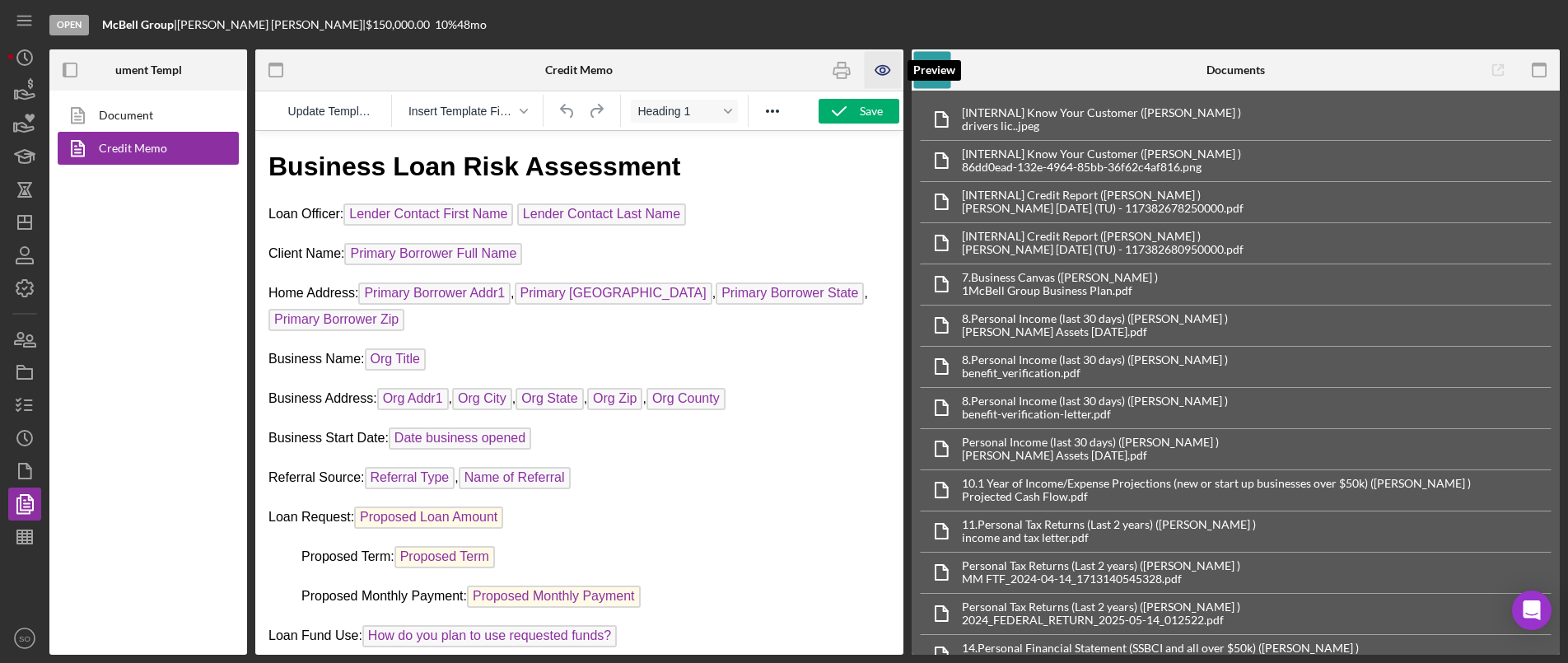
click at [884, 77] on icon "button" at bounding box center [882, 70] width 37 height 37
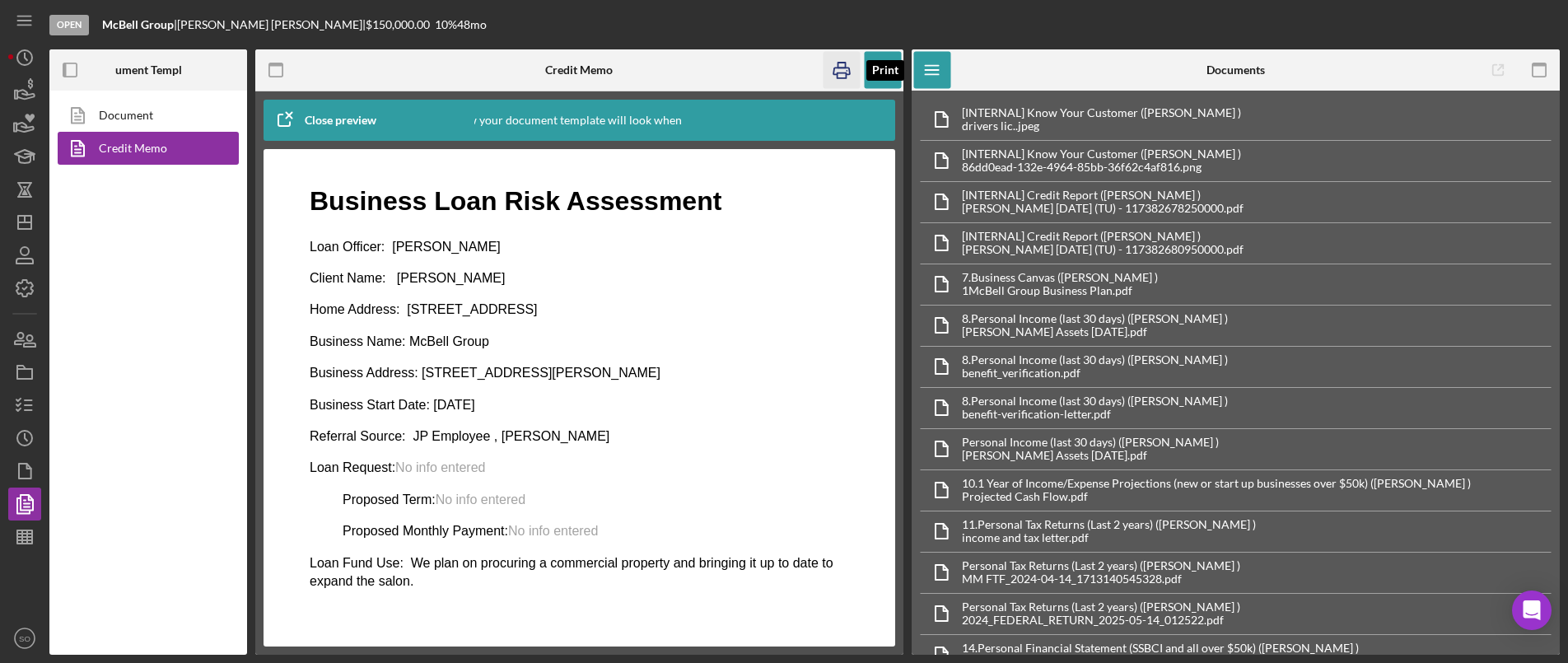
click at [850, 73] on icon "button" at bounding box center [842, 70] width 17 height 7
click at [24, 385] on icon "button" at bounding box center [24, 372] width 41 height 41
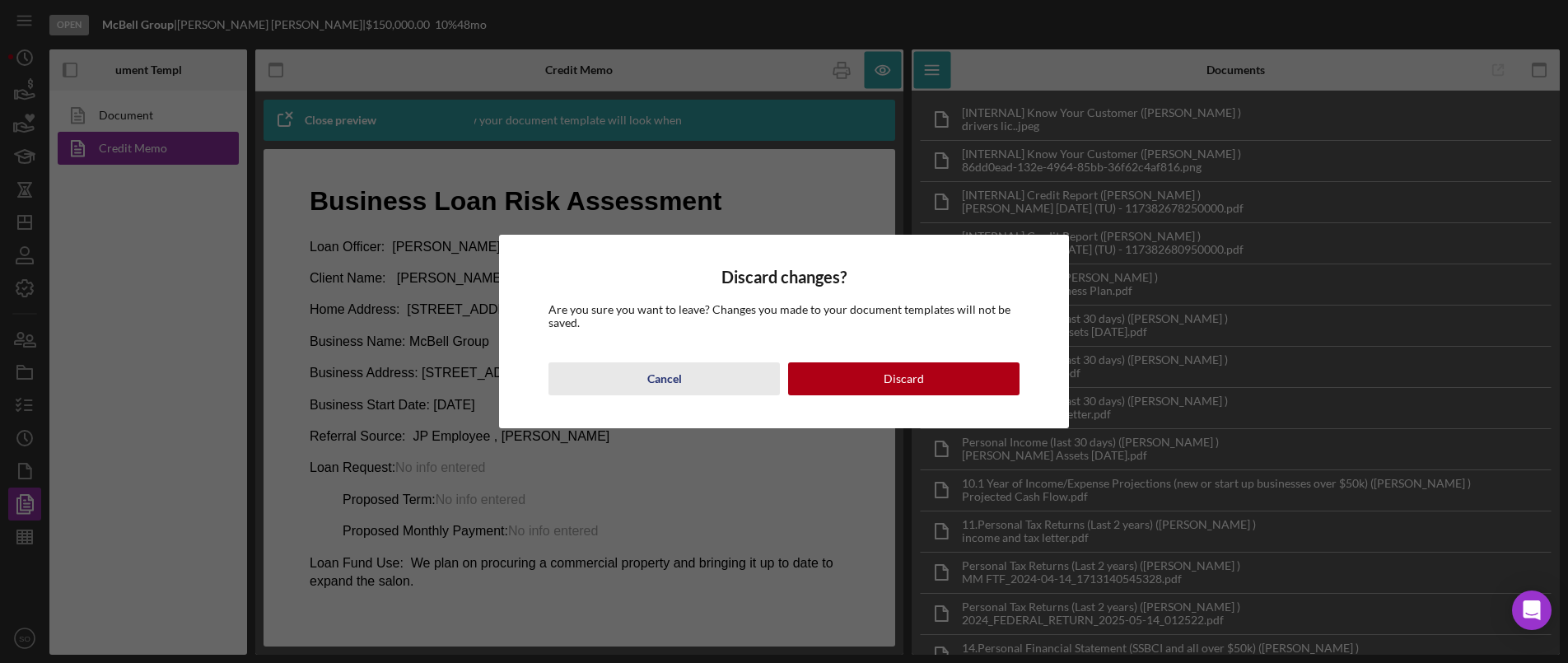
click at [656, 379] on div "Cancel" at bounding box center [664, 379] width 34 height 33
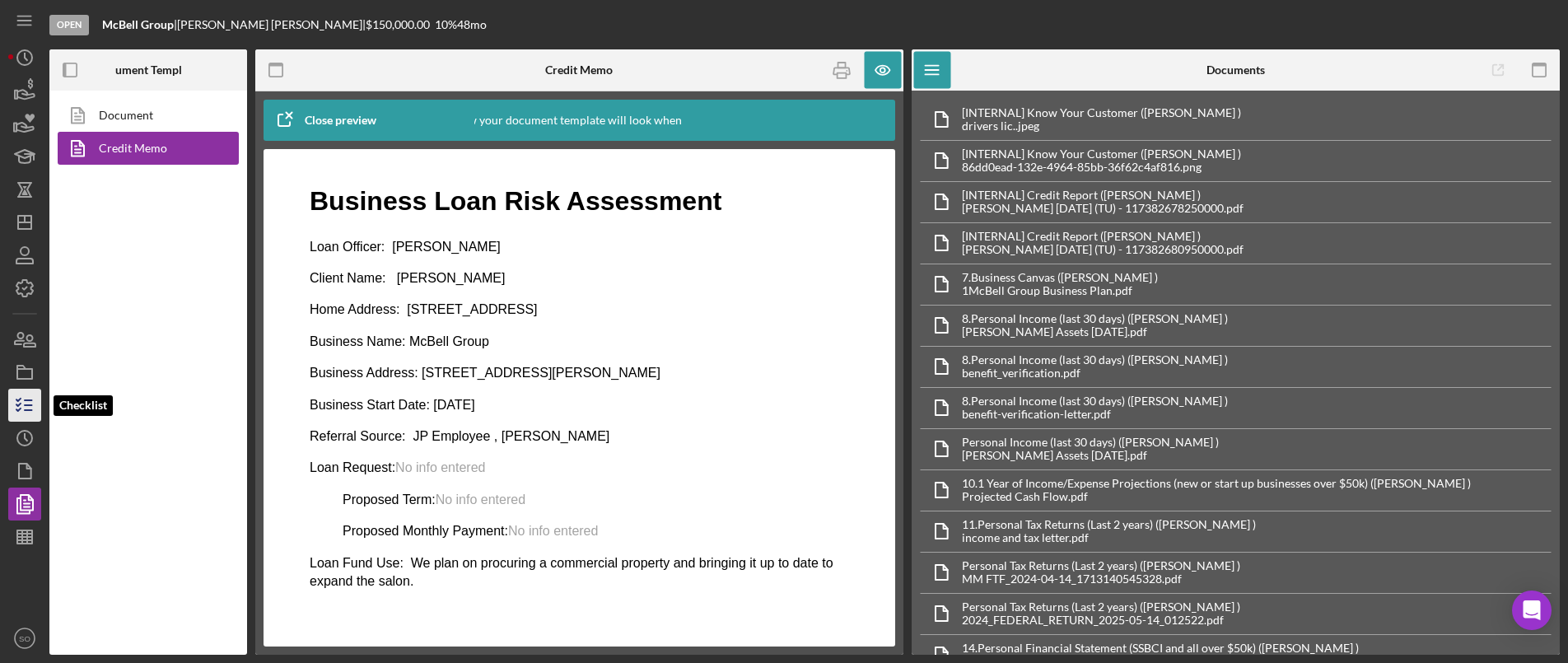
click at [26, 413] on icon "button" at bounding box center [24, 405] width 41 height 41
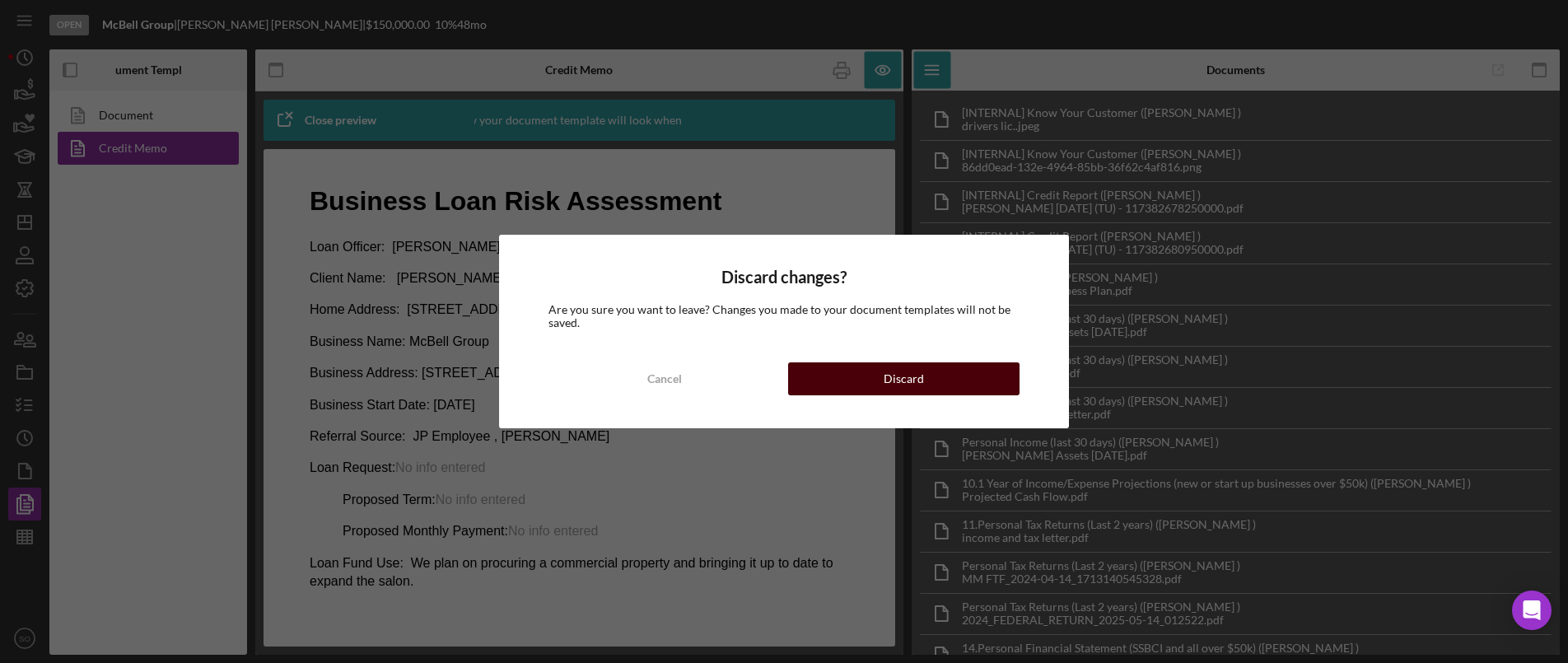
click at [907, 391] on div "Discard" at bounding box center [903, 379] width 40 height 33
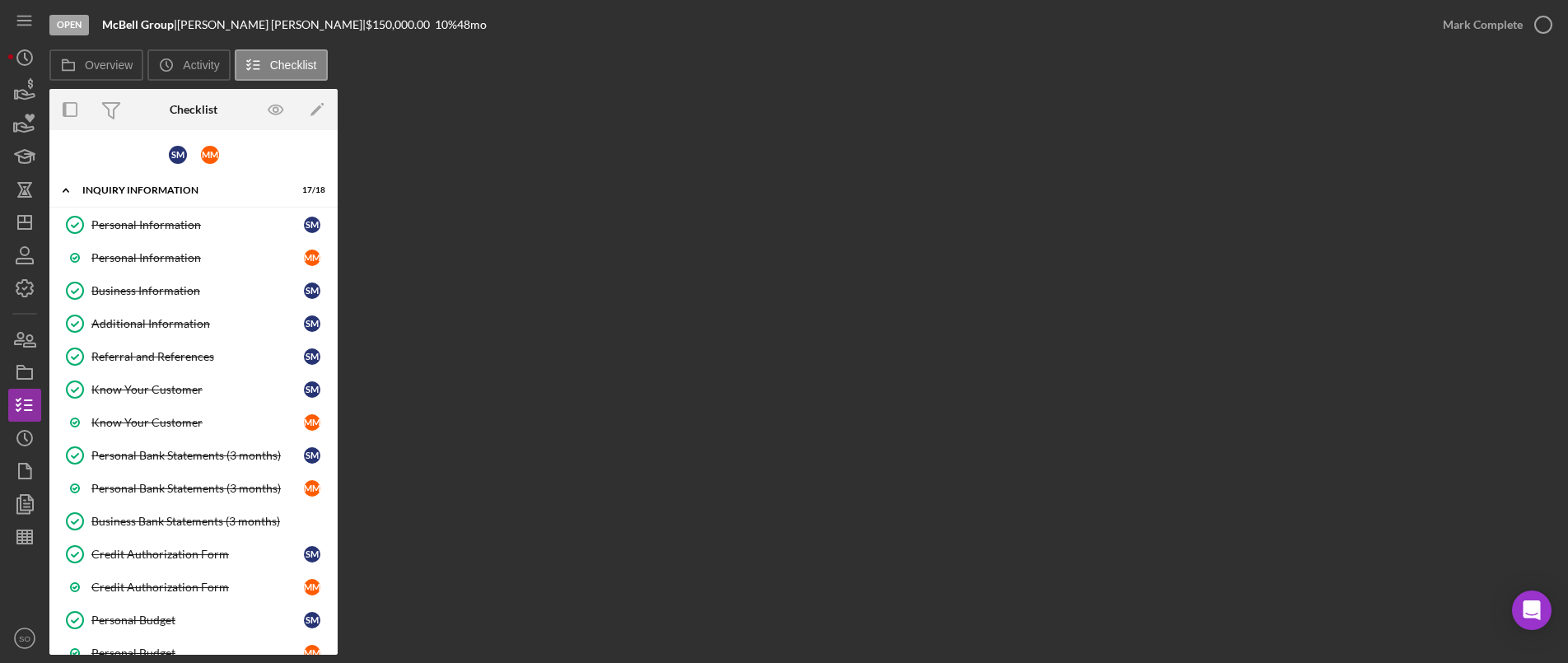
scroll to position [328, 0]
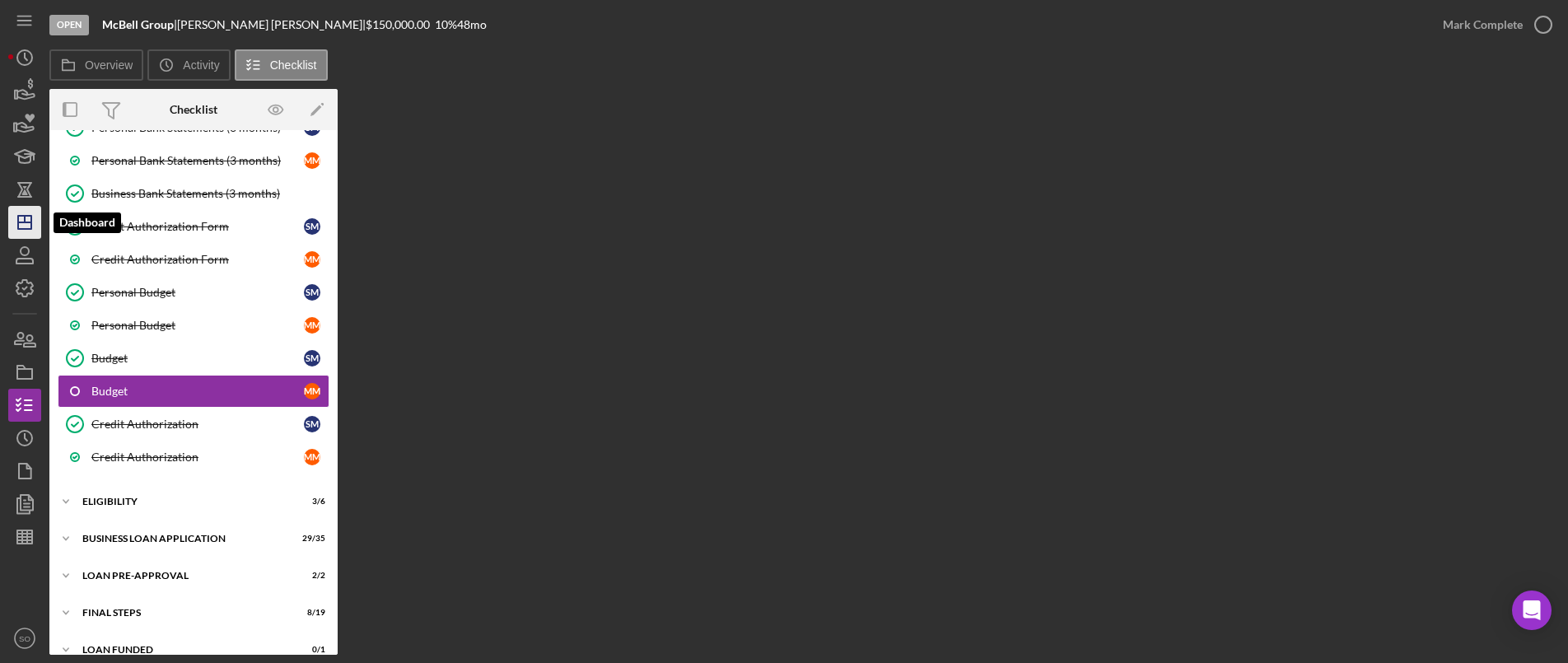
click at [31, 220] on polygon "button" at bounding box center [25, 222] width 14 height 14
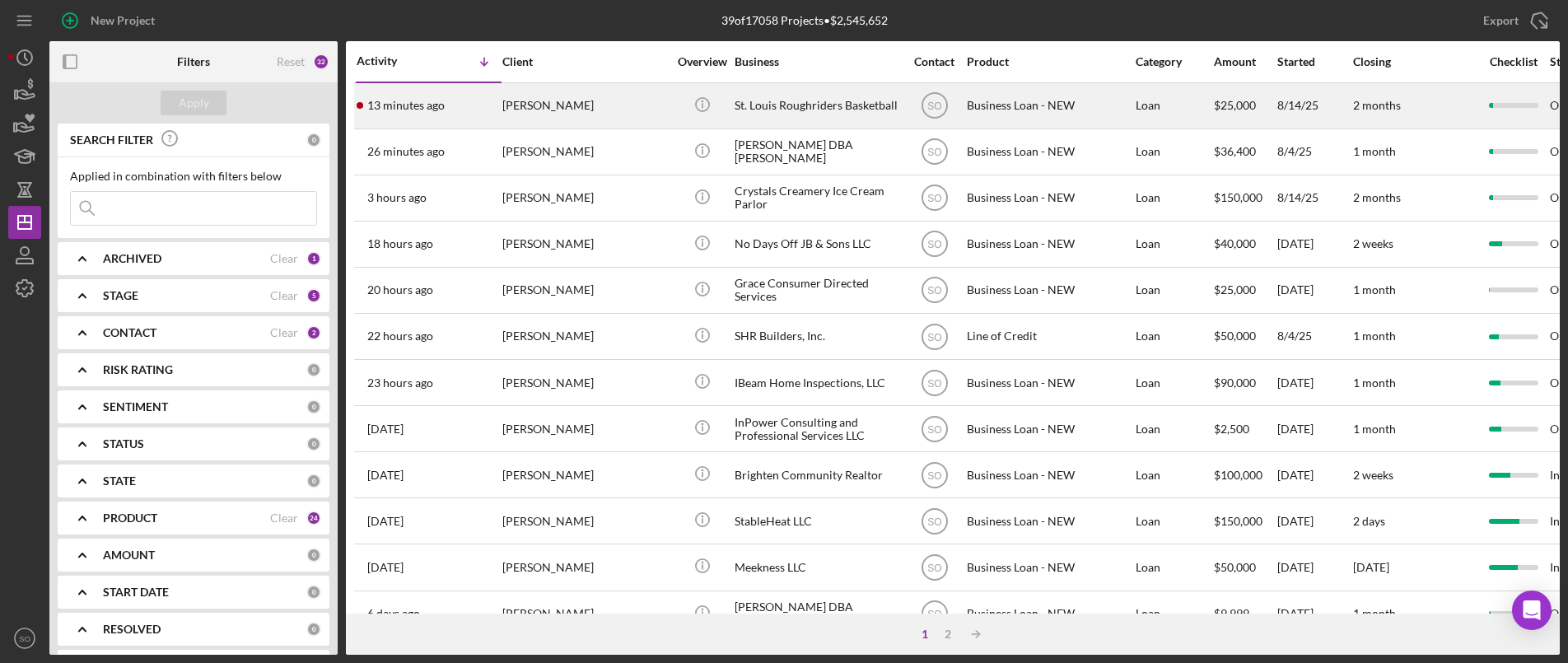
click at [395, 115] on div "13 minutes ago Cornelius Payne" at bounding box center [429, 105] width 144 height 44
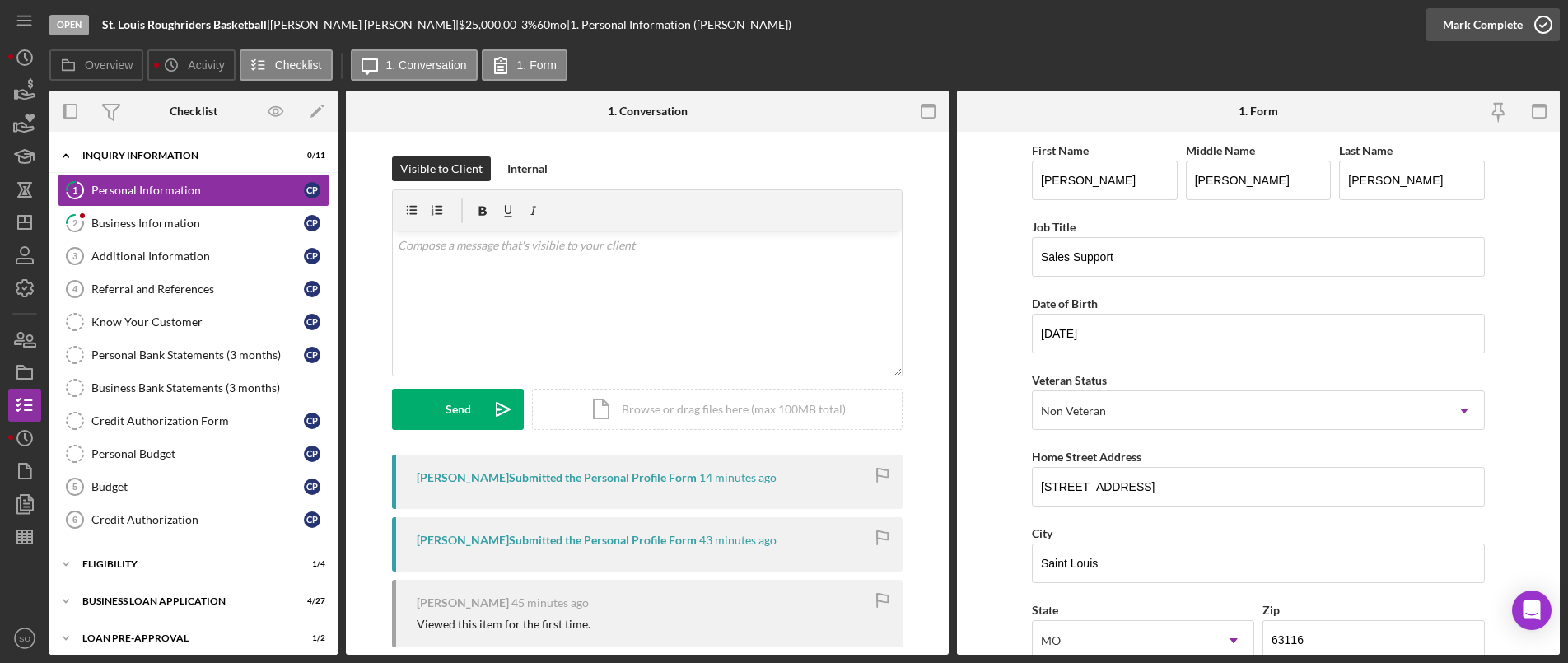
click at [1494, 23] on div "Mark Complete" at bounding box center [1483, 24] width 80 height 33
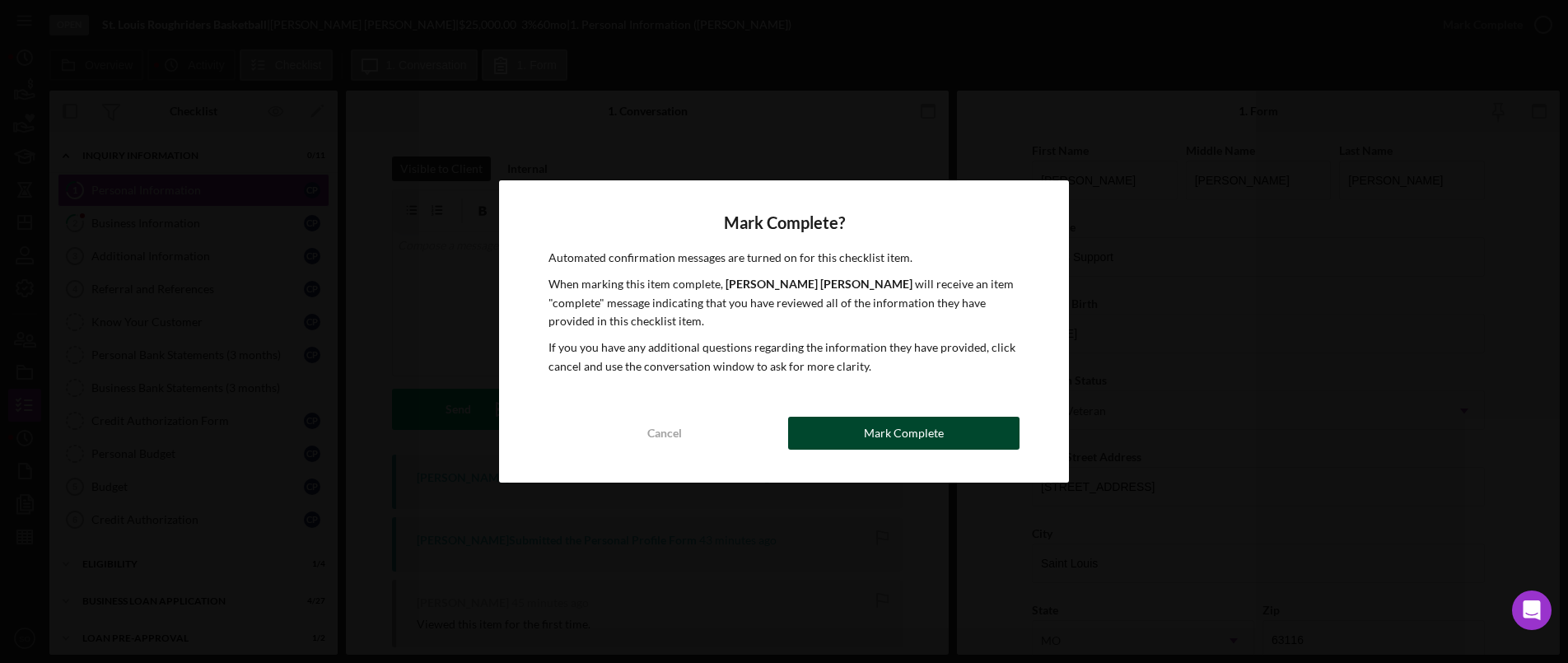
click at [826, 433] on button "Mark Complete" at bounding box center [903, 433] width 231 height 33
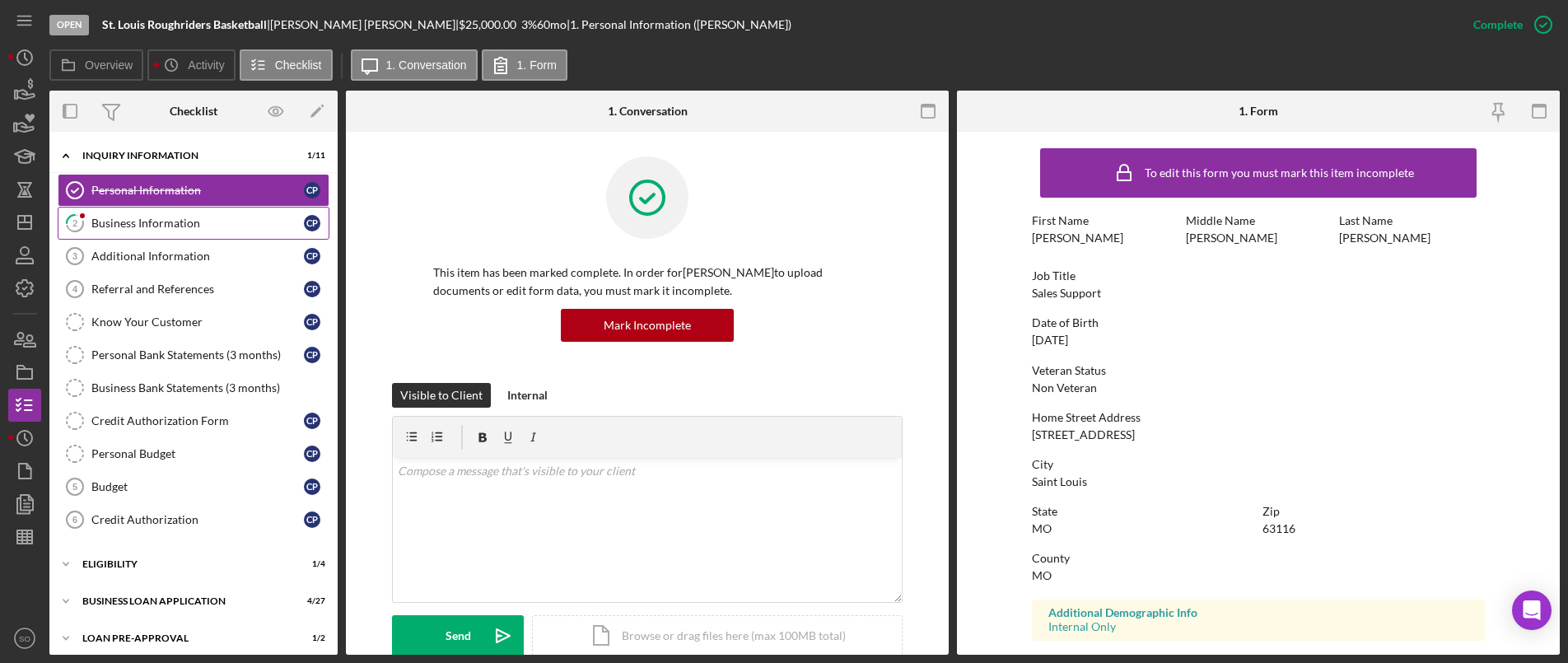
click at [181, 231] on link "2 Business Information C P" at bounding box center [193, 223] width 272 height 33
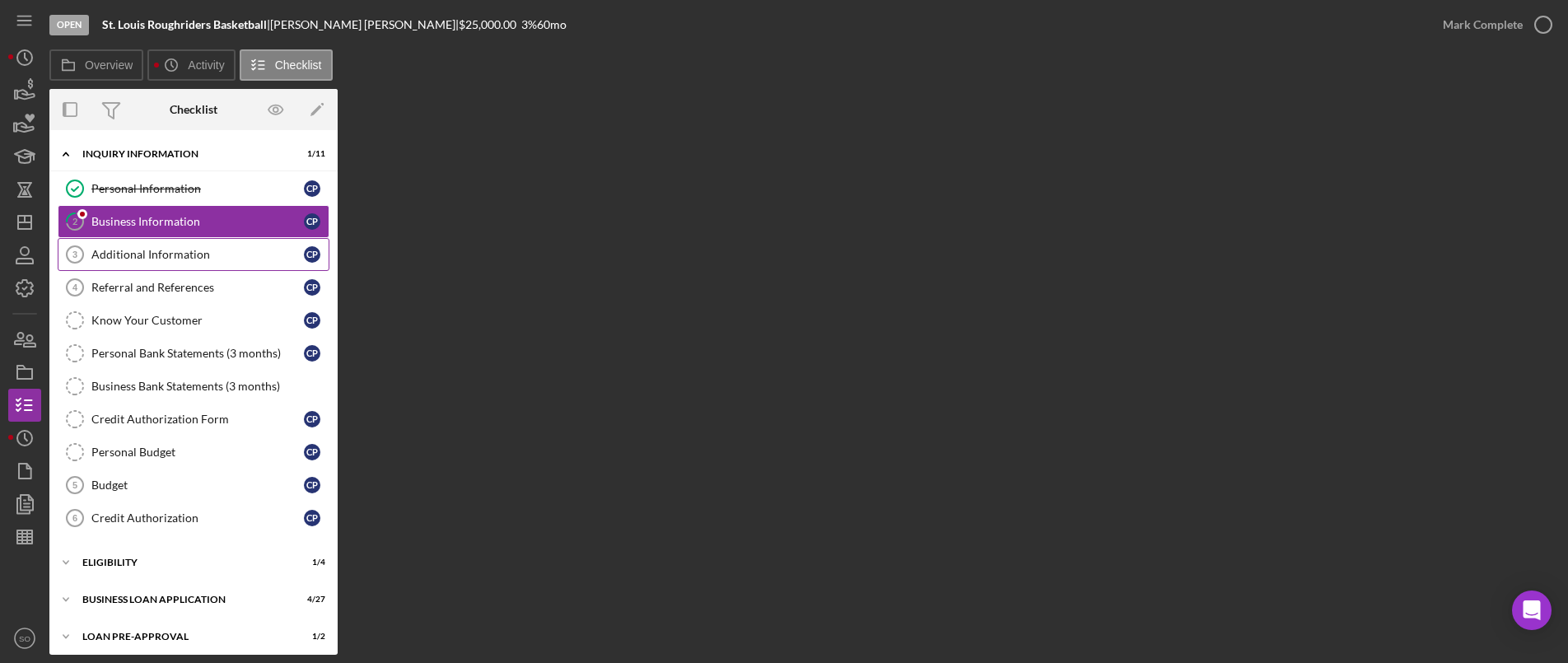
click at [201, 260] on div "Additional Information" at bounding box center [198, 254] width 213 height 14
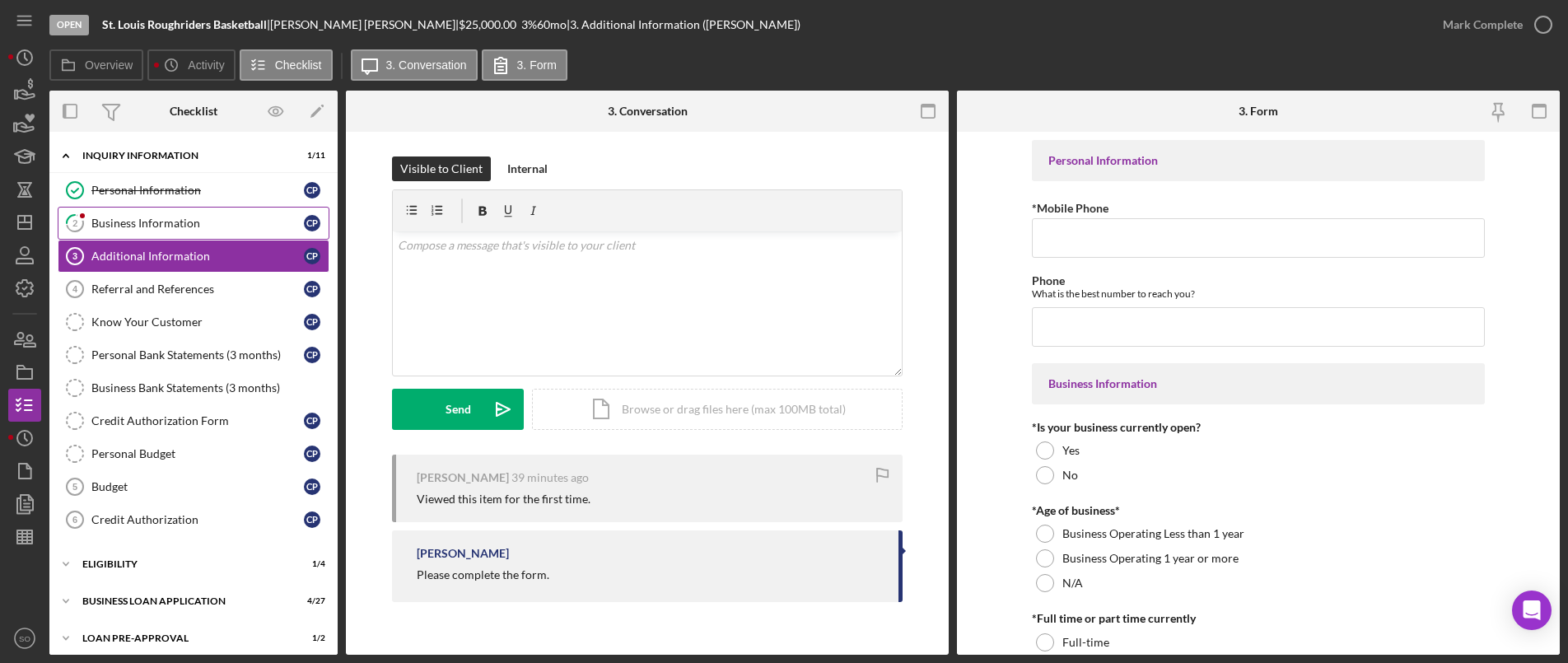
click at [202, 228] on div "Business Information" at bounding box center [198, 223] width 213 height 14
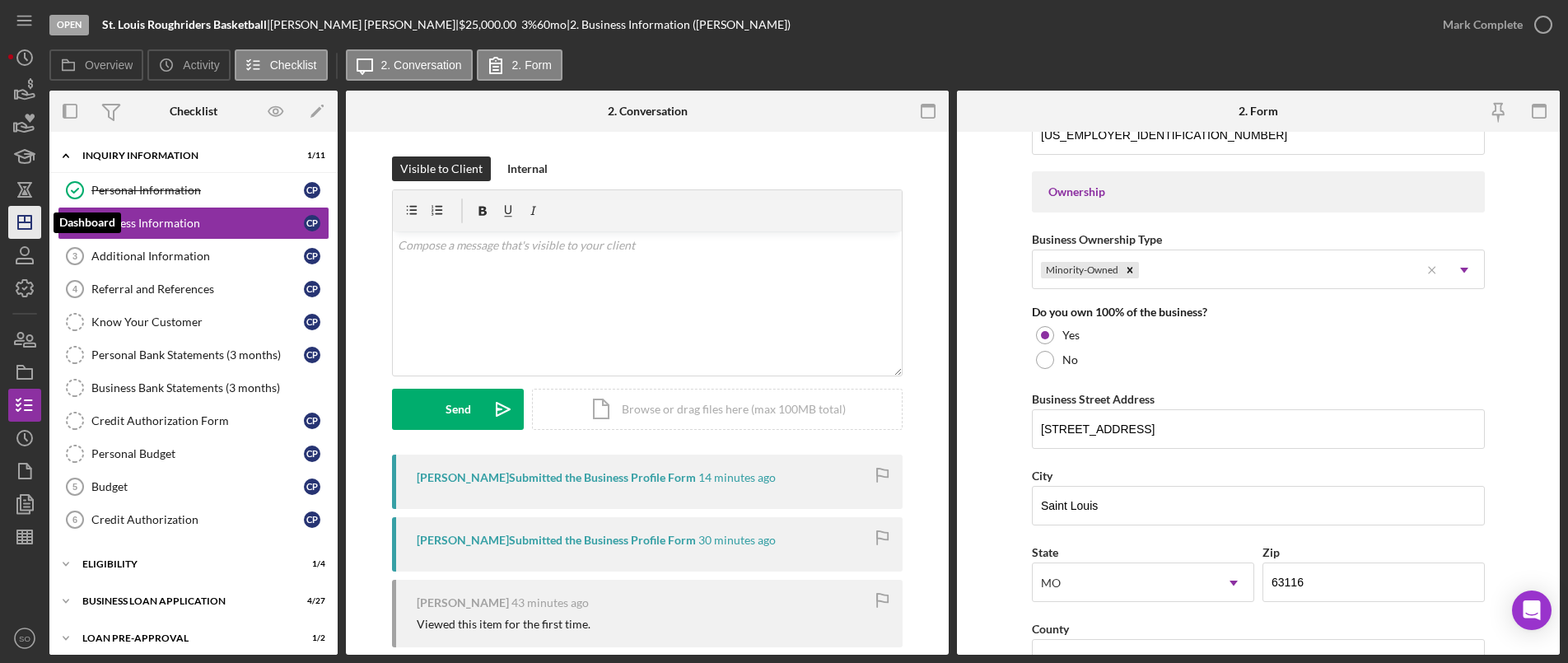
click at [21, 222] on line "button" at bounding box center [25, 222] width 14 height 0
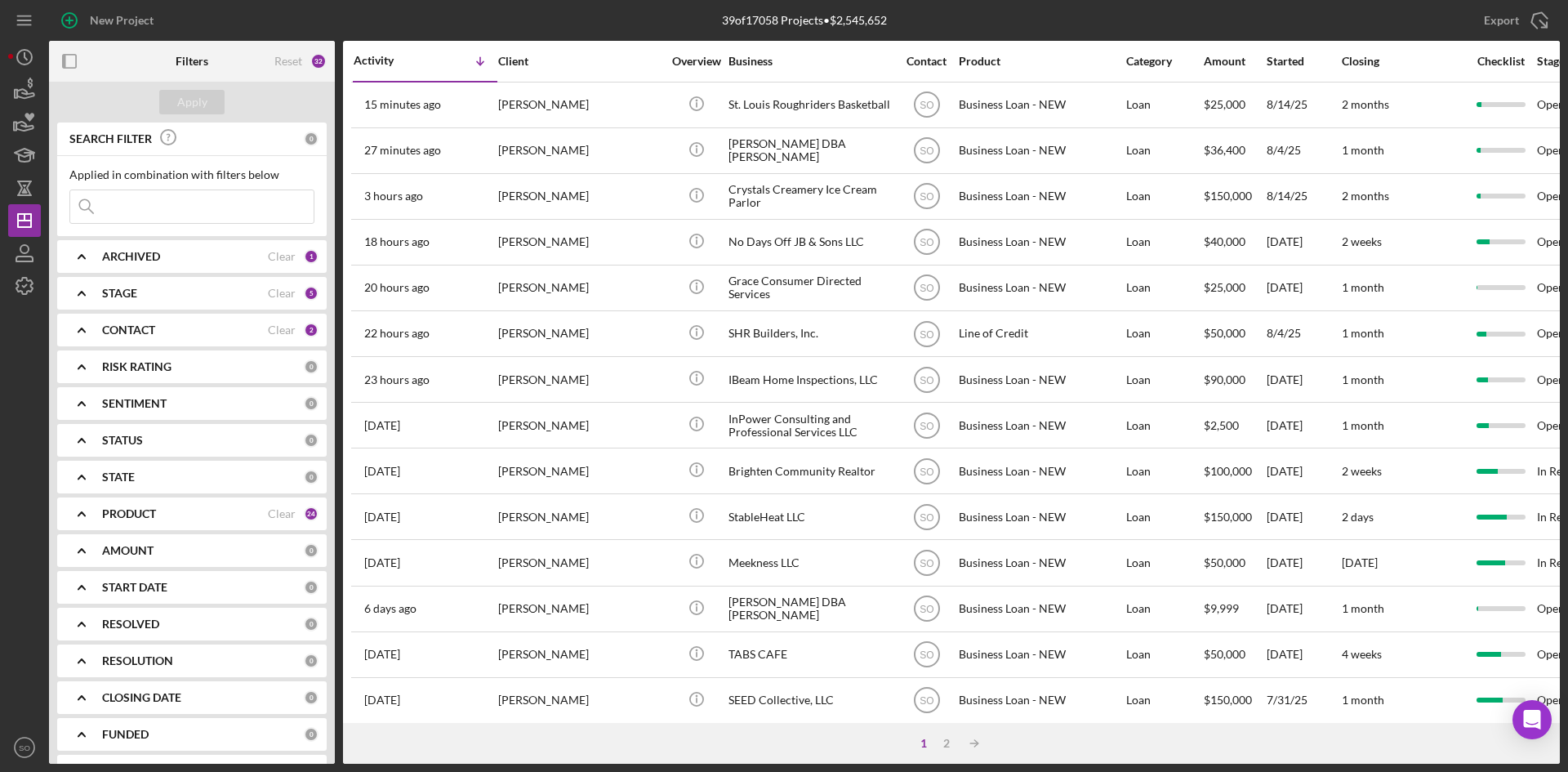
click at [170, 298] on div "STAGE" at bounding box center [185, 293] width 165 height 14
click at [118, 530] on div "CONTACT Clear 2" at bounding box center [211, 515] width 217 height 33
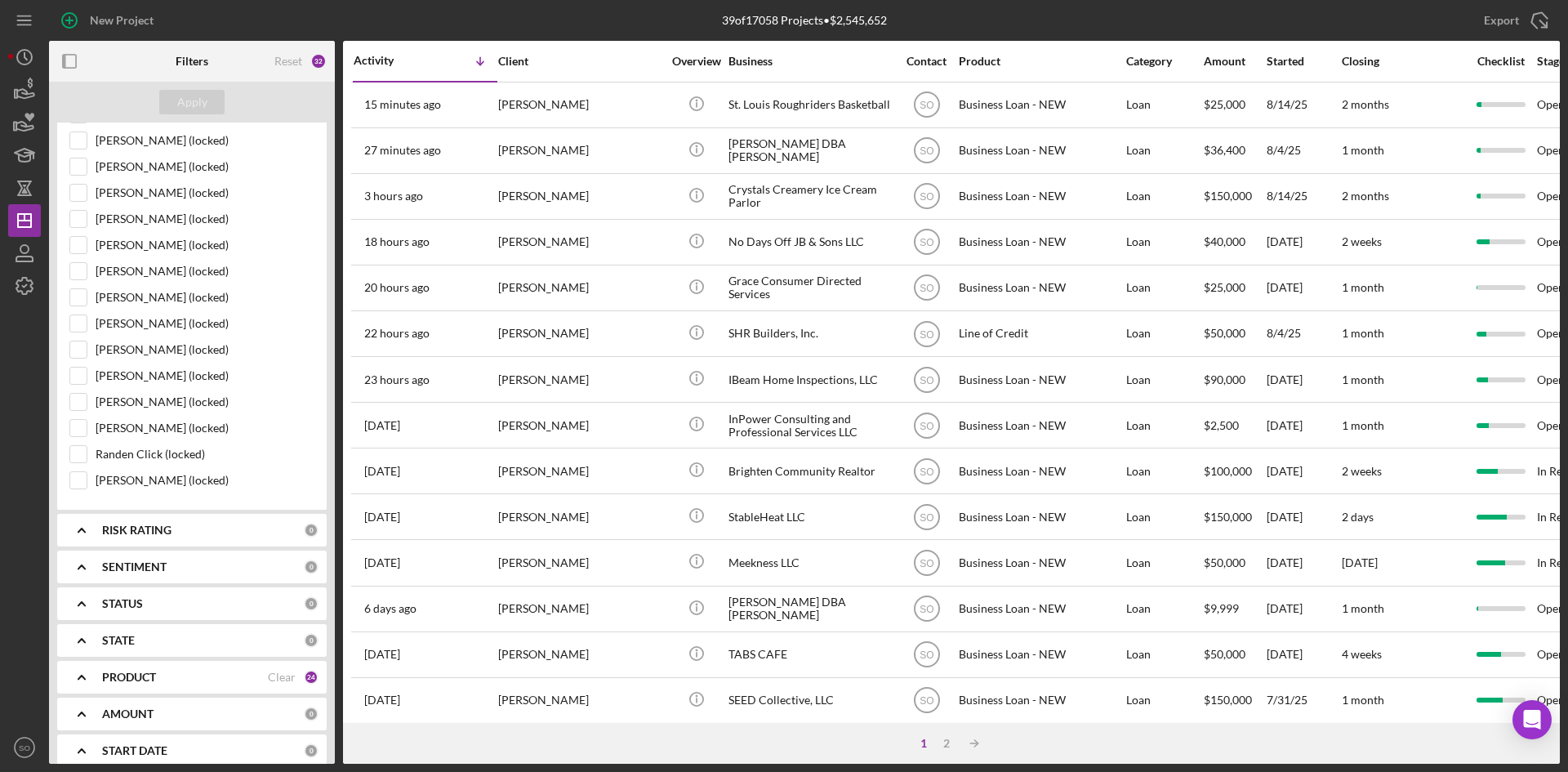
scroll to position [1389, 0]
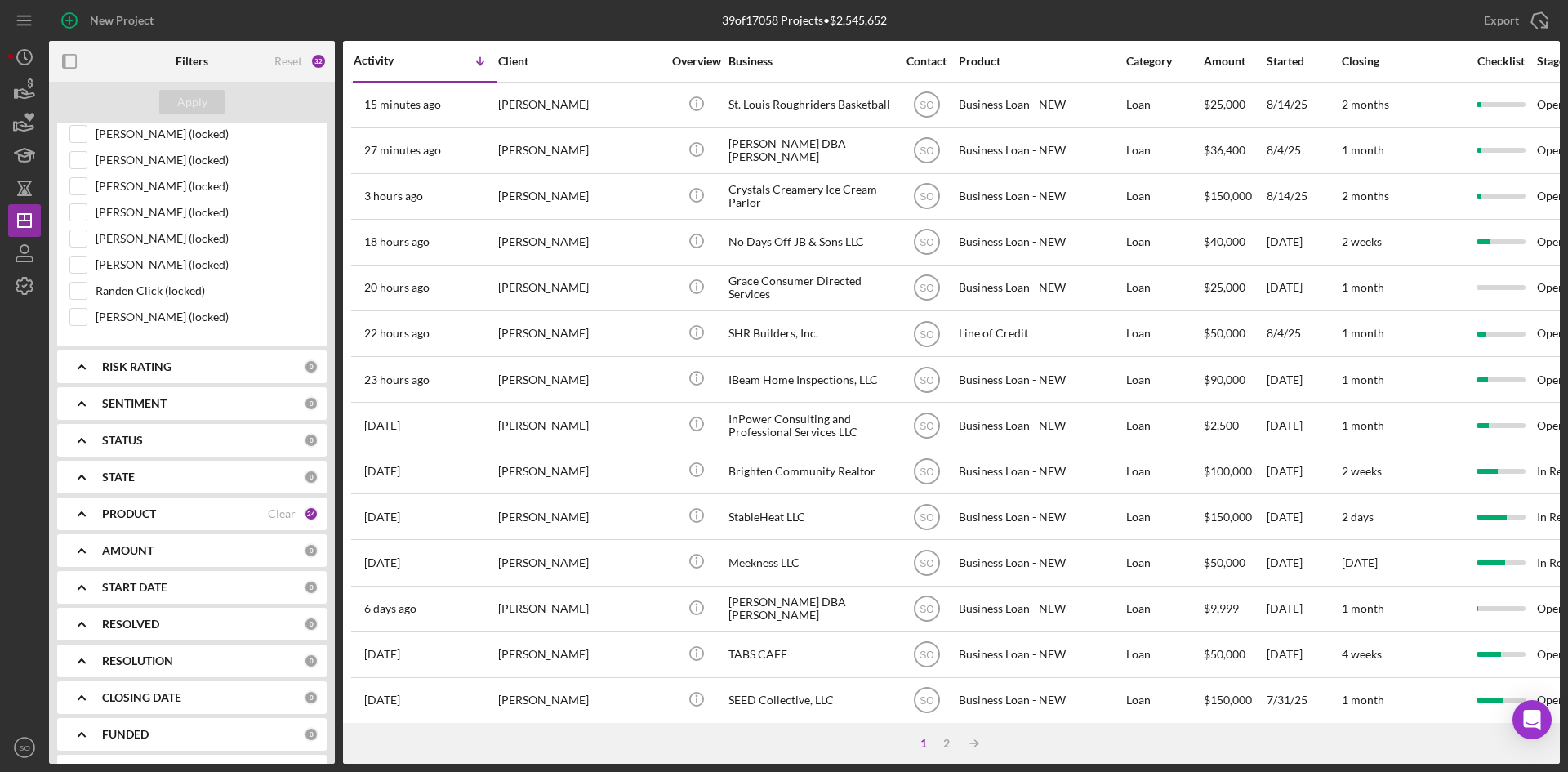
click at [180, 520] on div "PRODUCT" at bounding box center [185, 514] width 165 height 14
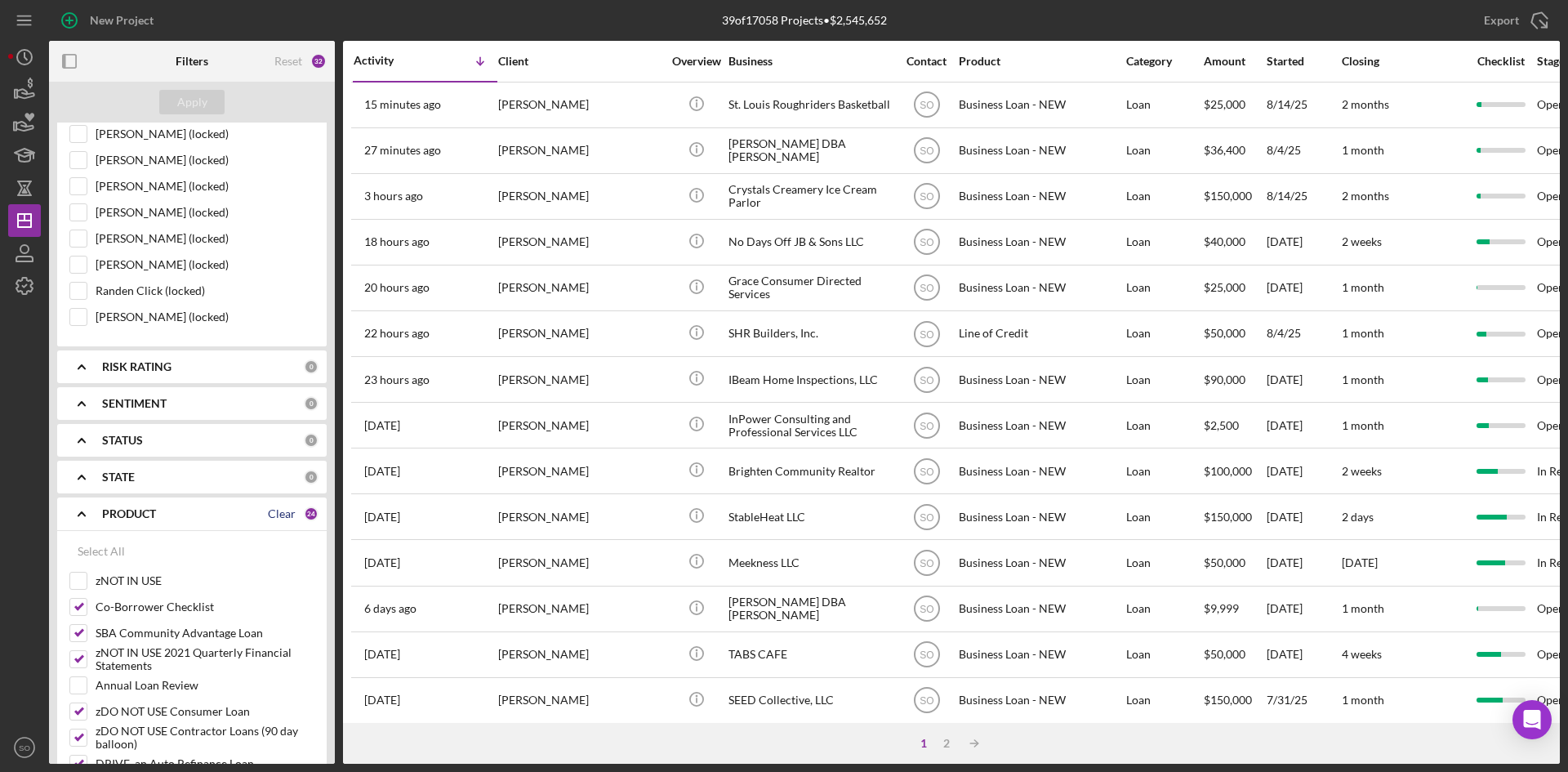
click at [283, 519] on div "Clear" at bounding box center [281, 514] width 28 height 14
checkbox input "false"
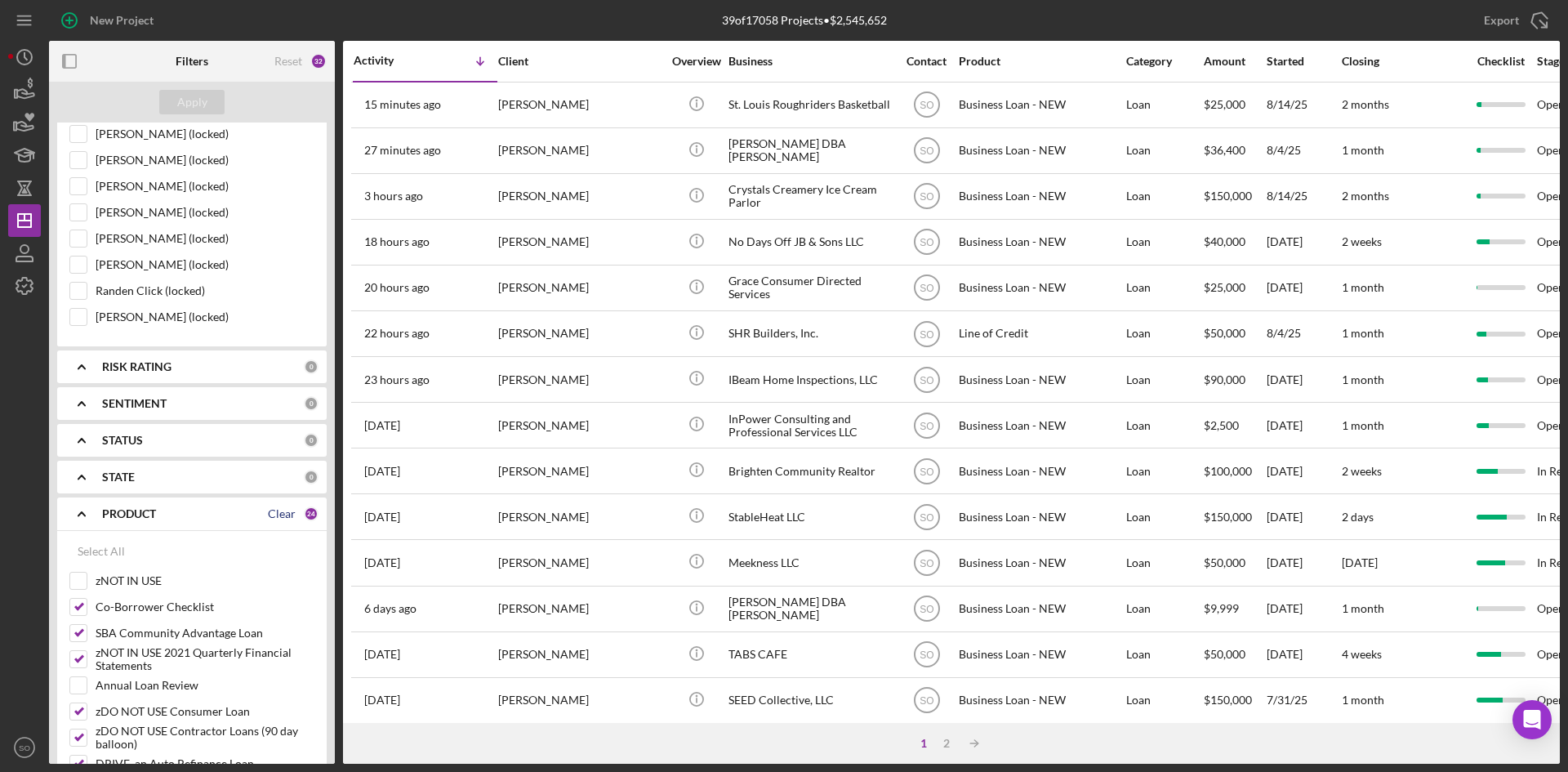
checkbox input "false"
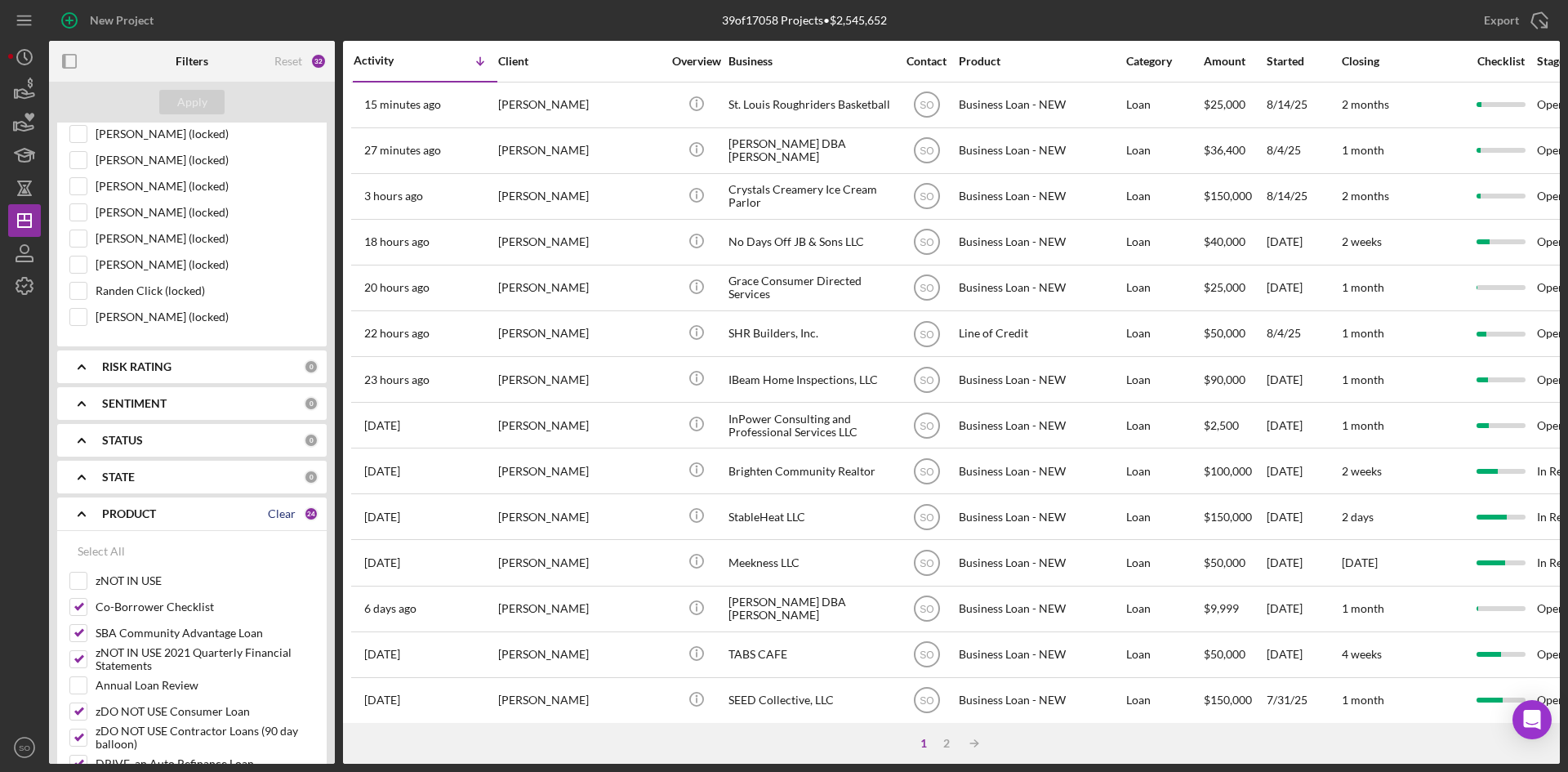
checkbox input "false"
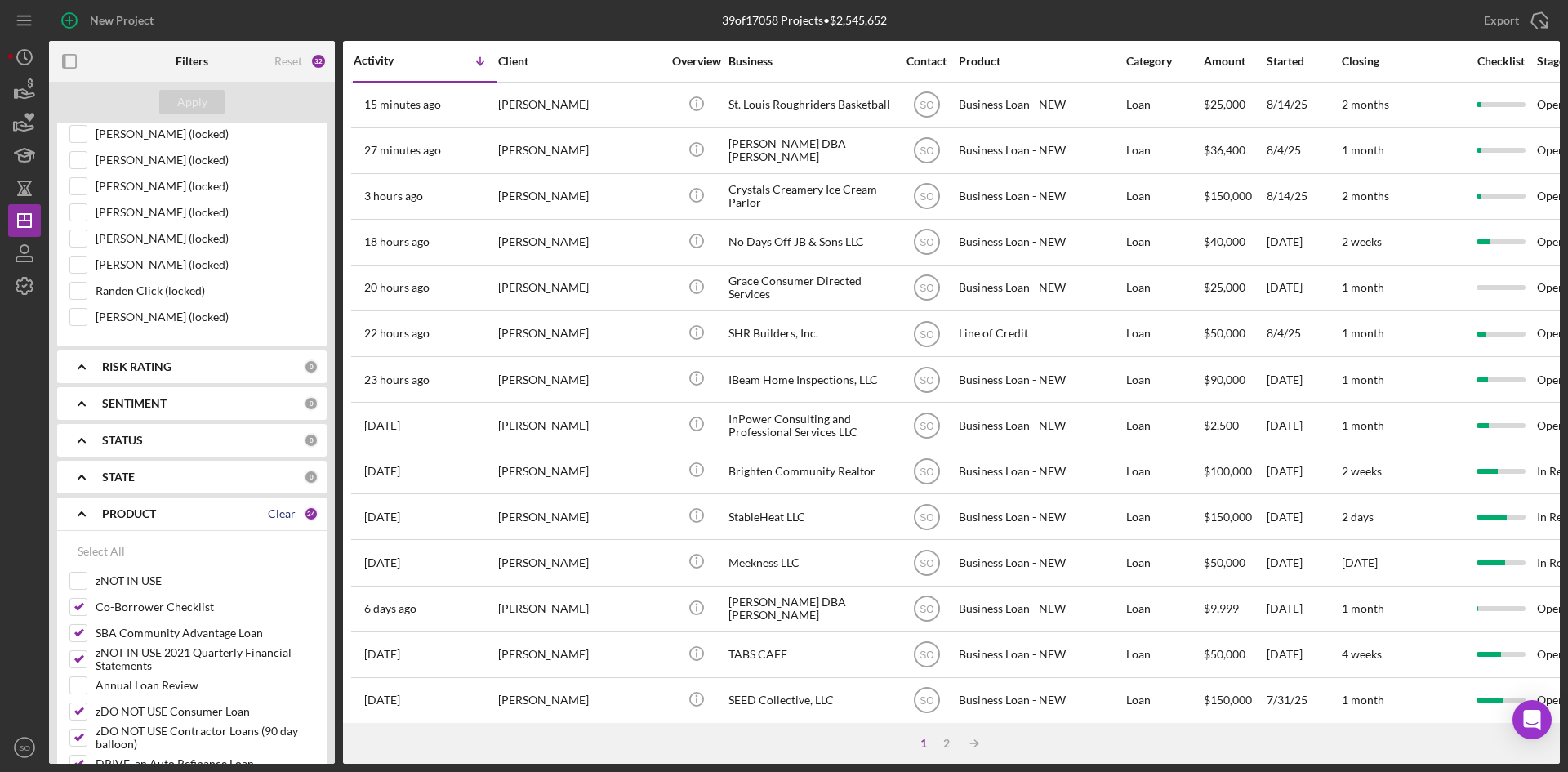
checkbox input "false"
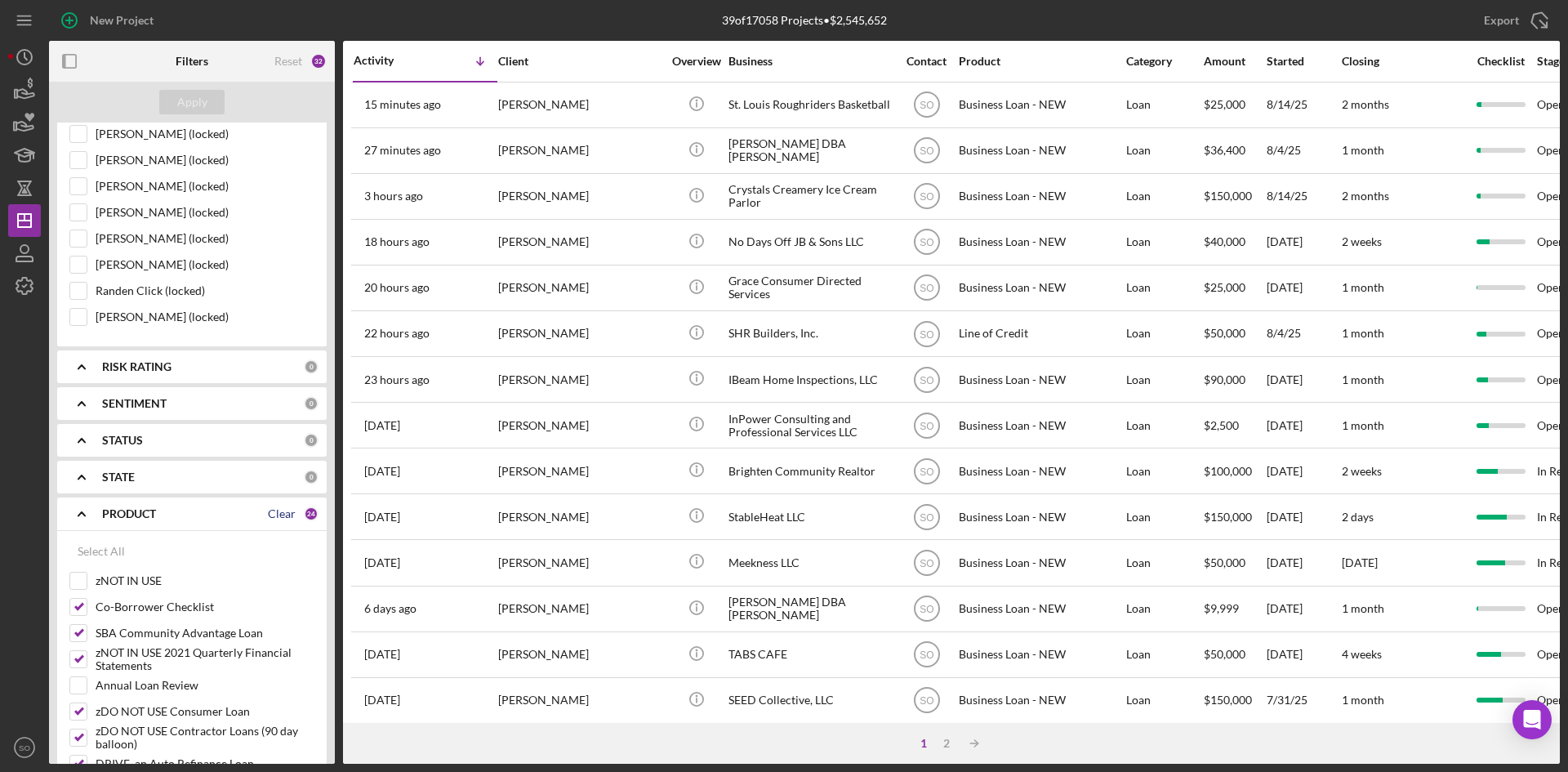
checkbox input "false"
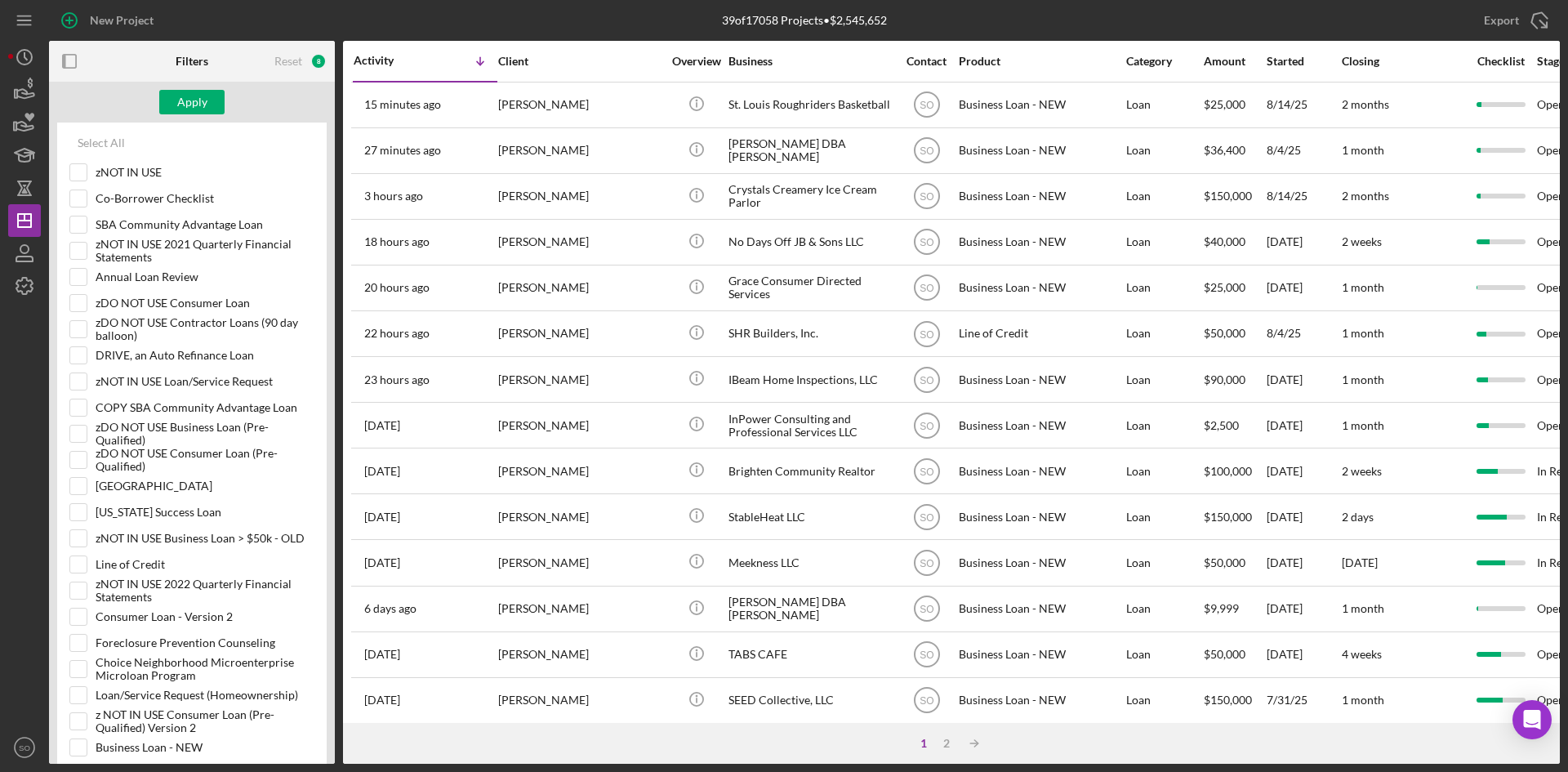
scroll to position [2042, 0]
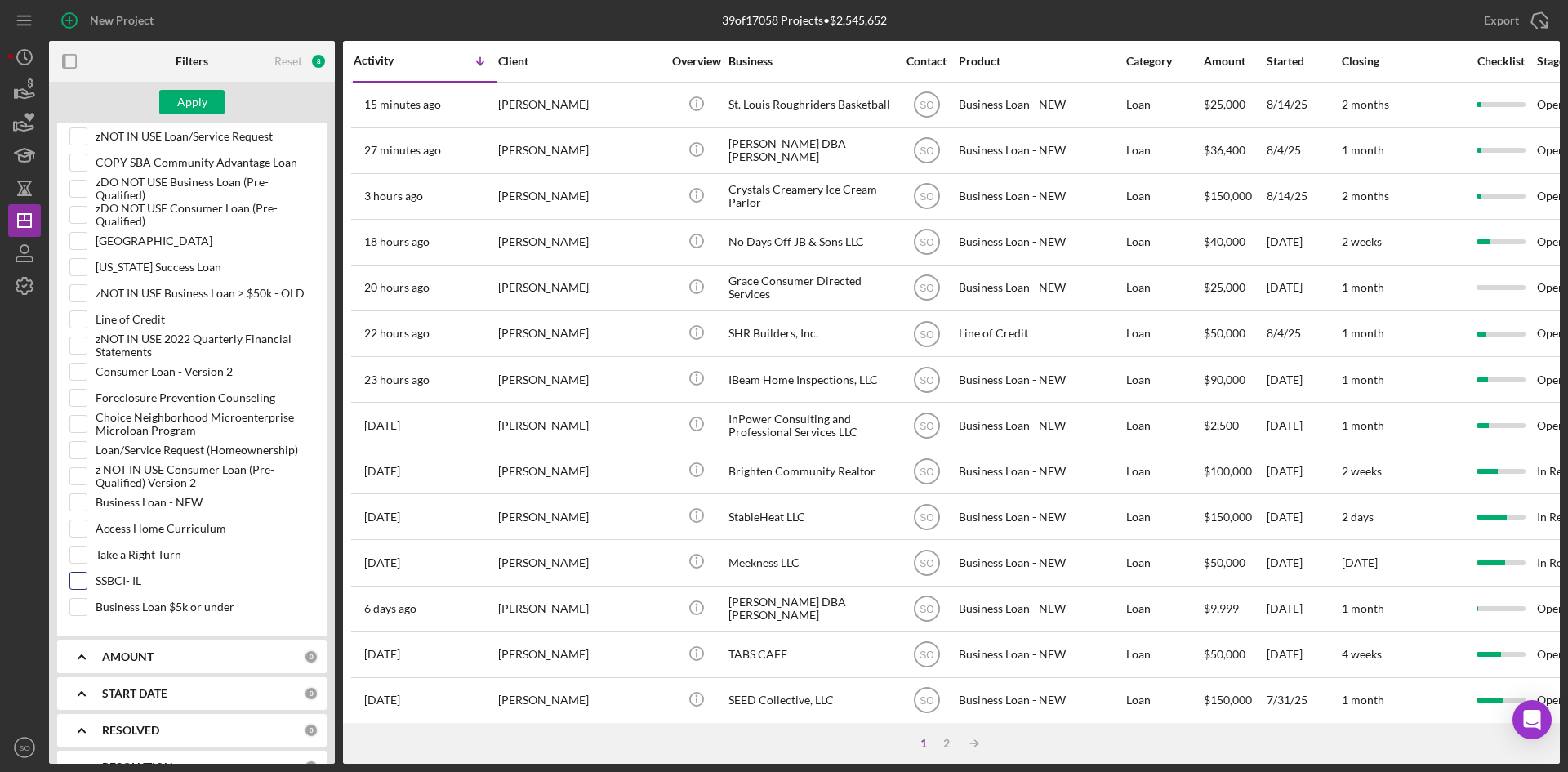
click at [82, 581] on input "SSBCI- IL" at bounding box center [78, 580] width 16 height 16
checkbox input "true"
click at [194, 99] on div "Apply" at bounding box center [192, 102] width 30 height 24
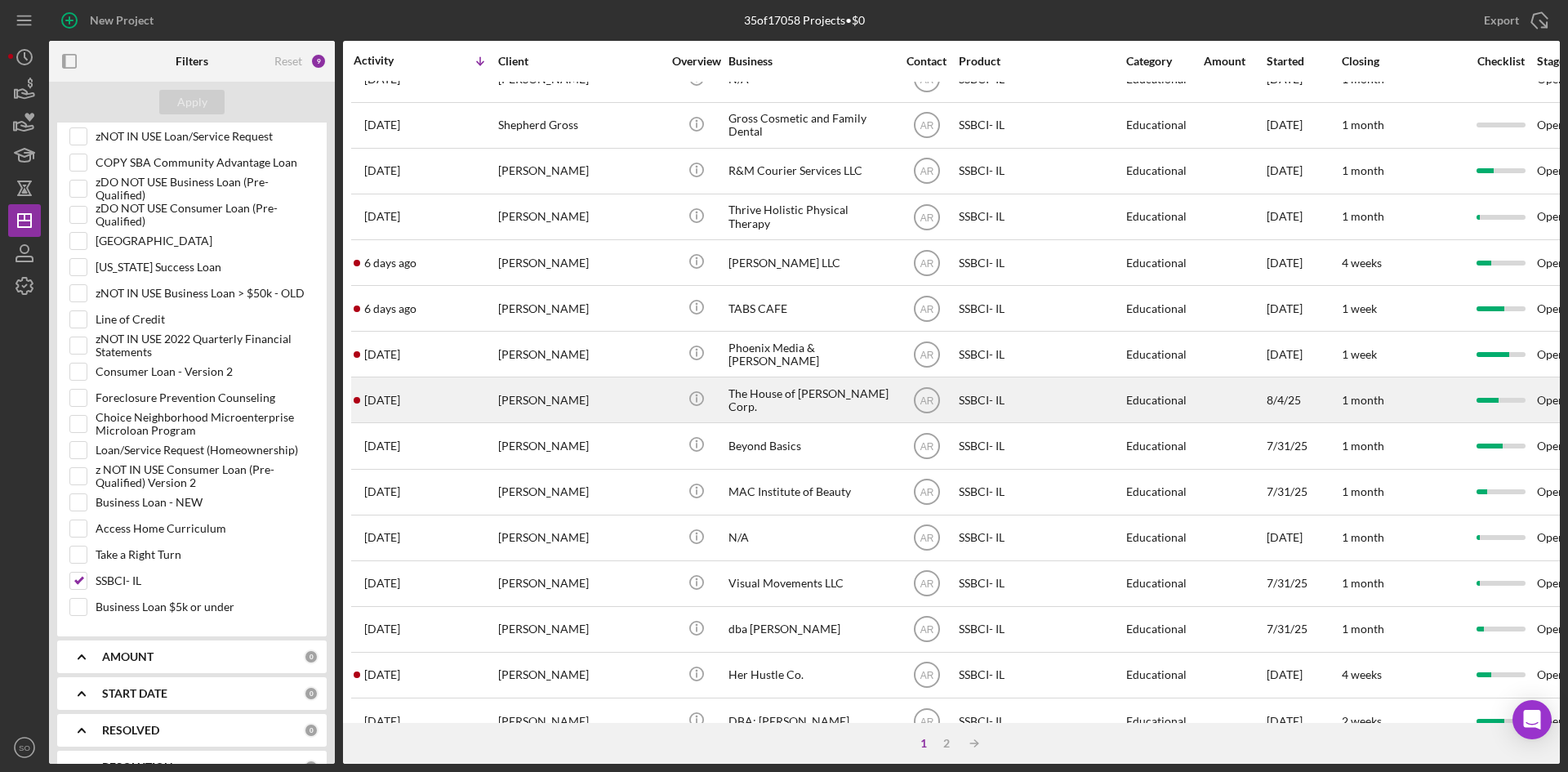
scroll to position [0, 0]
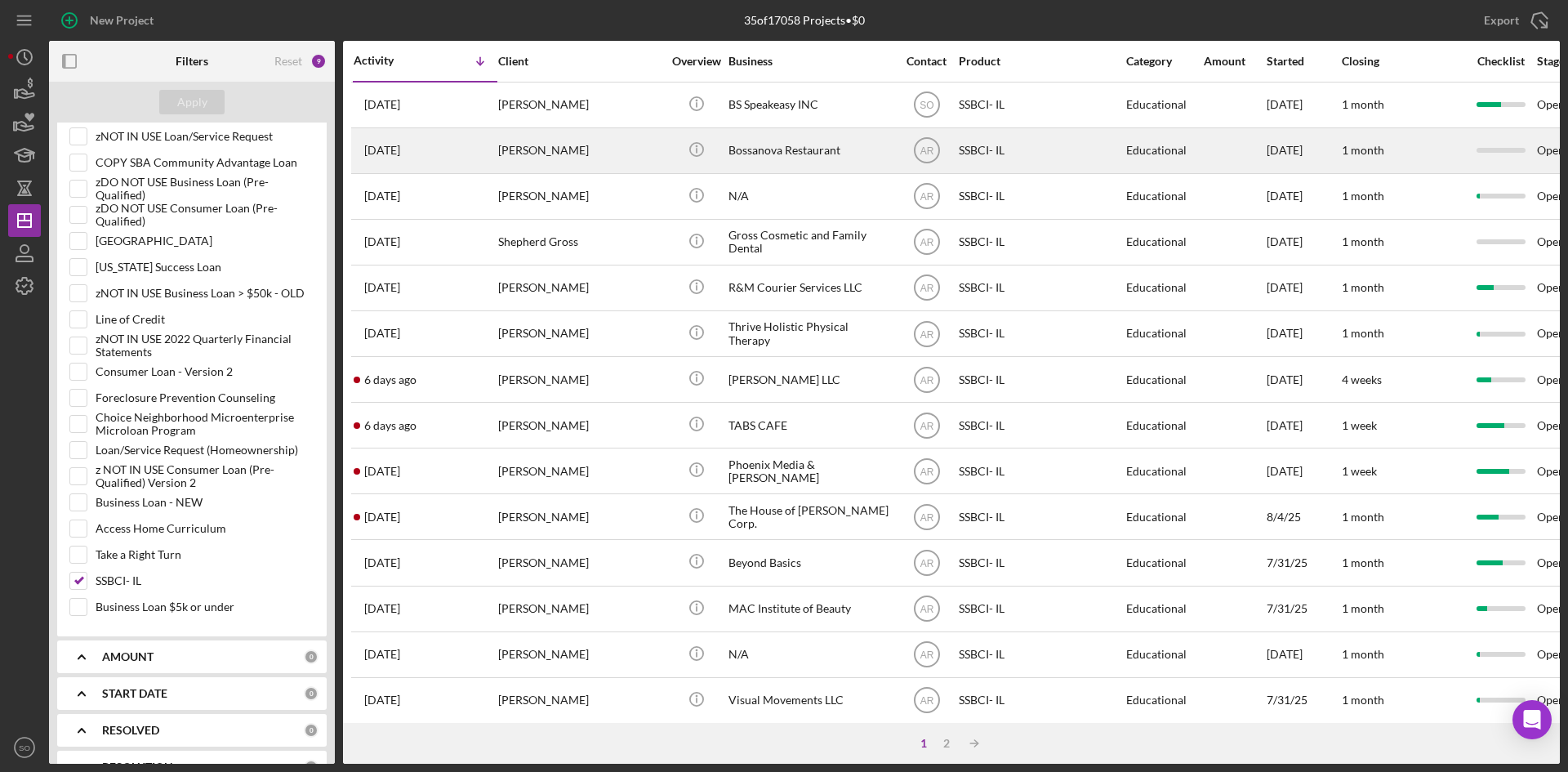
click at [476, 146] on div "1 day ago Russell Smith" at bounding box center [426, 150] width 143 height 44
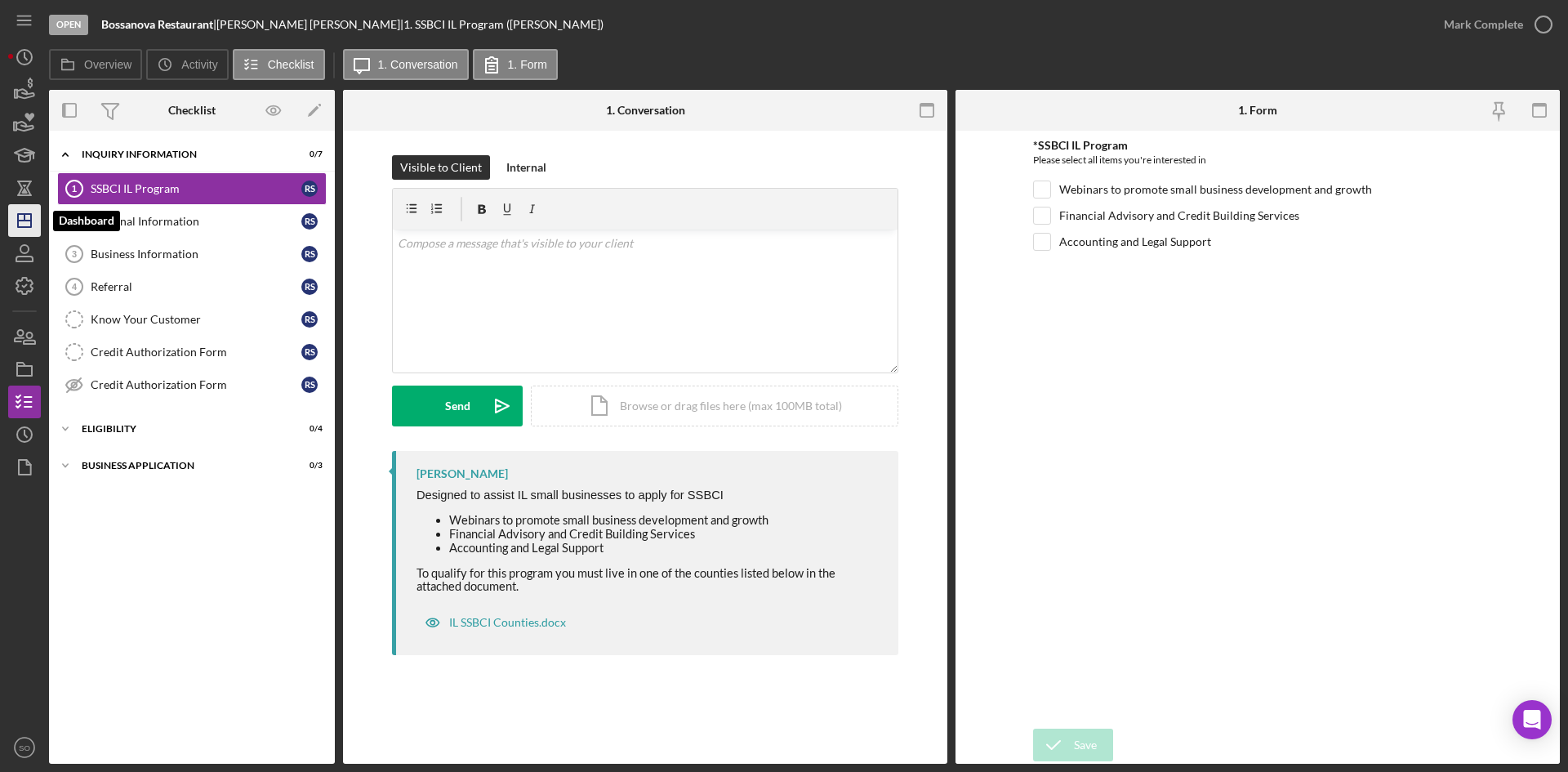
click at [12, 226] on icon "Icon/Dashboard" at bounding box center [24, 221] width 41 height 41
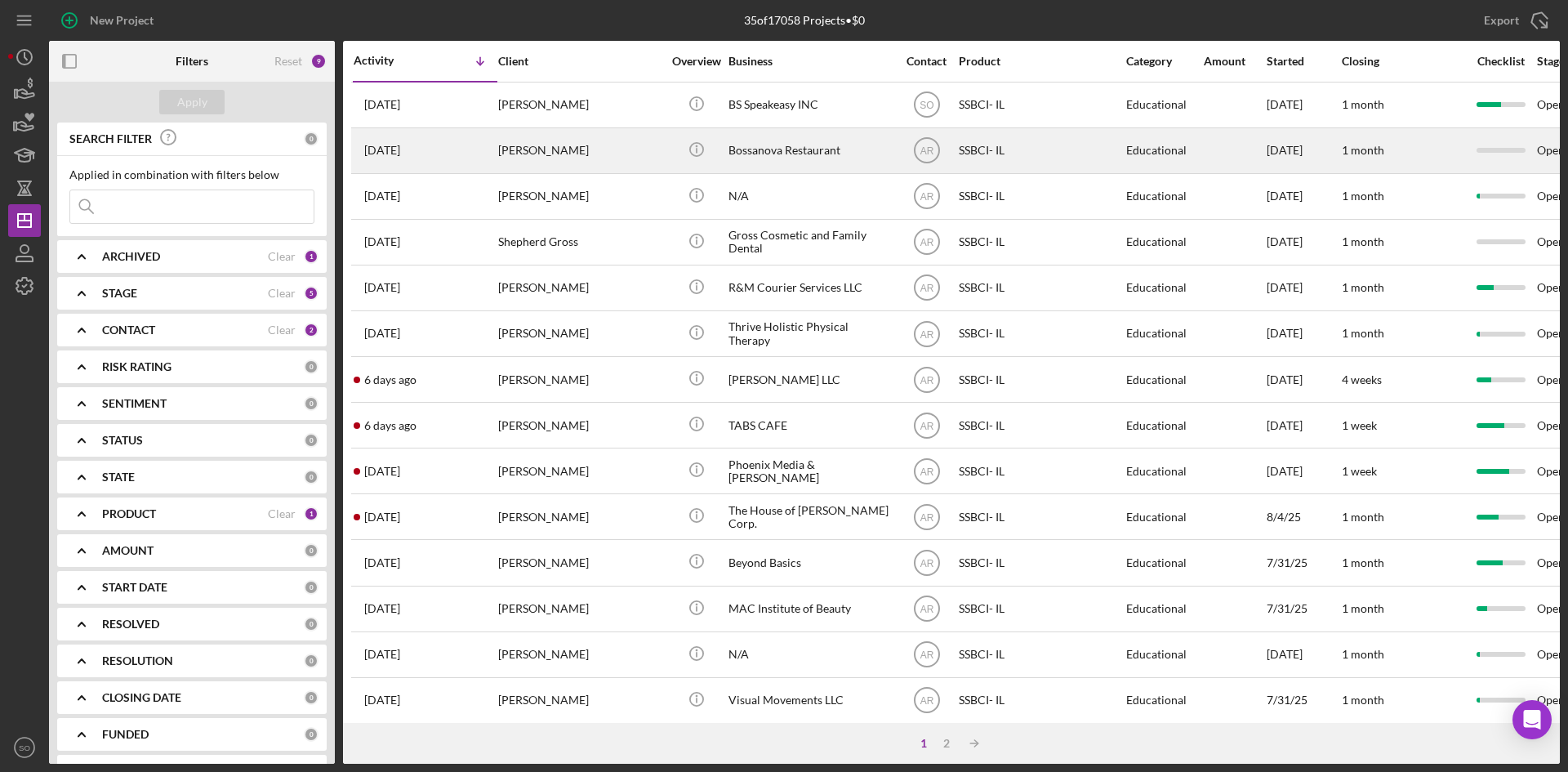
click at [592, 134] on div "Russell Smith" at bounding box center [579, 150] width 163 height 44
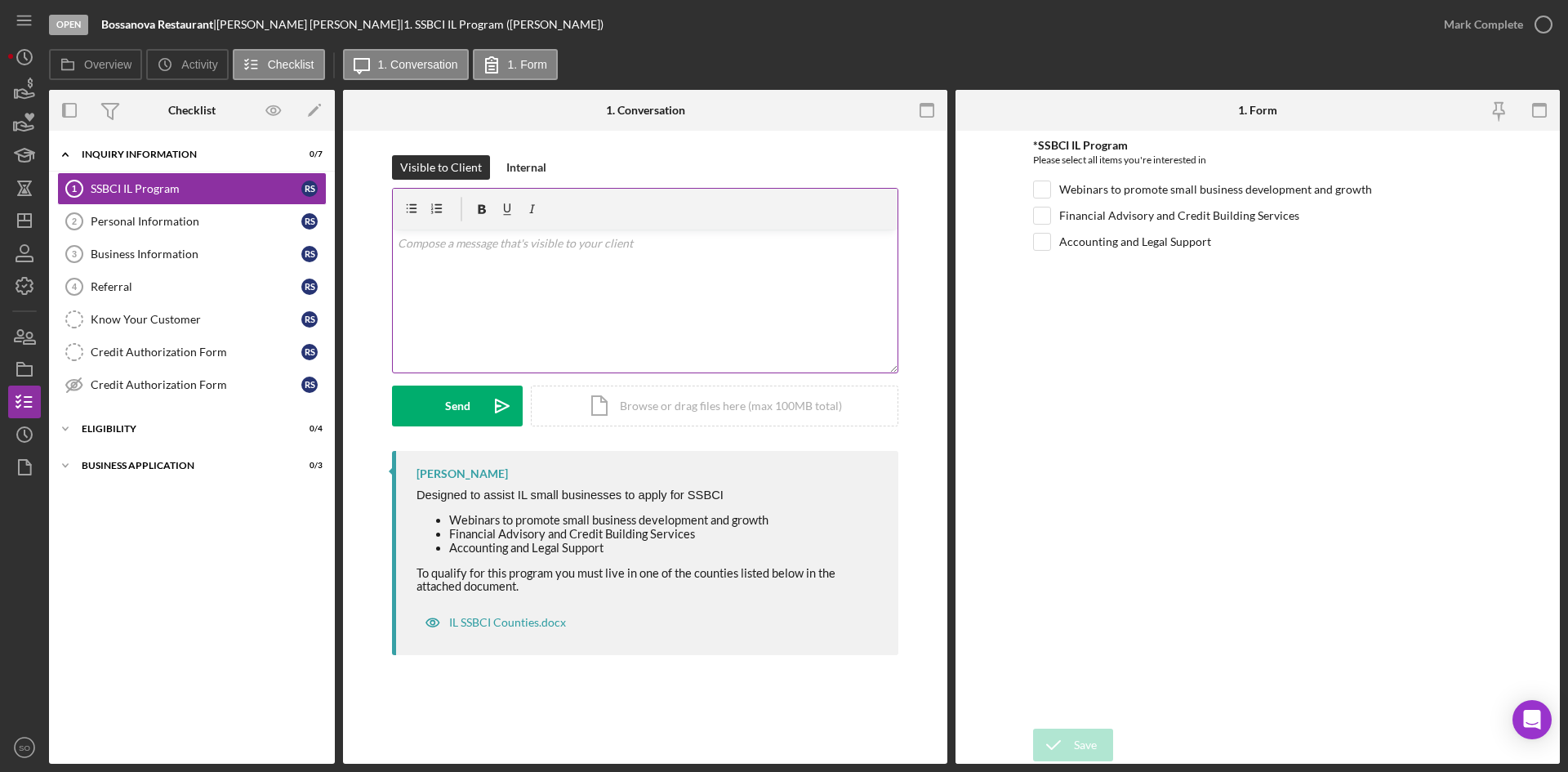
click at [474, 273] on div "v Color teal Color pink Remove color Add row above Add row below Add column bef…" at bounding box center [645, 301] width 505 height 143
click at [18, 230] on icon "Icon/Dashboard" at bounding box center [24, 221] width 41 height 41
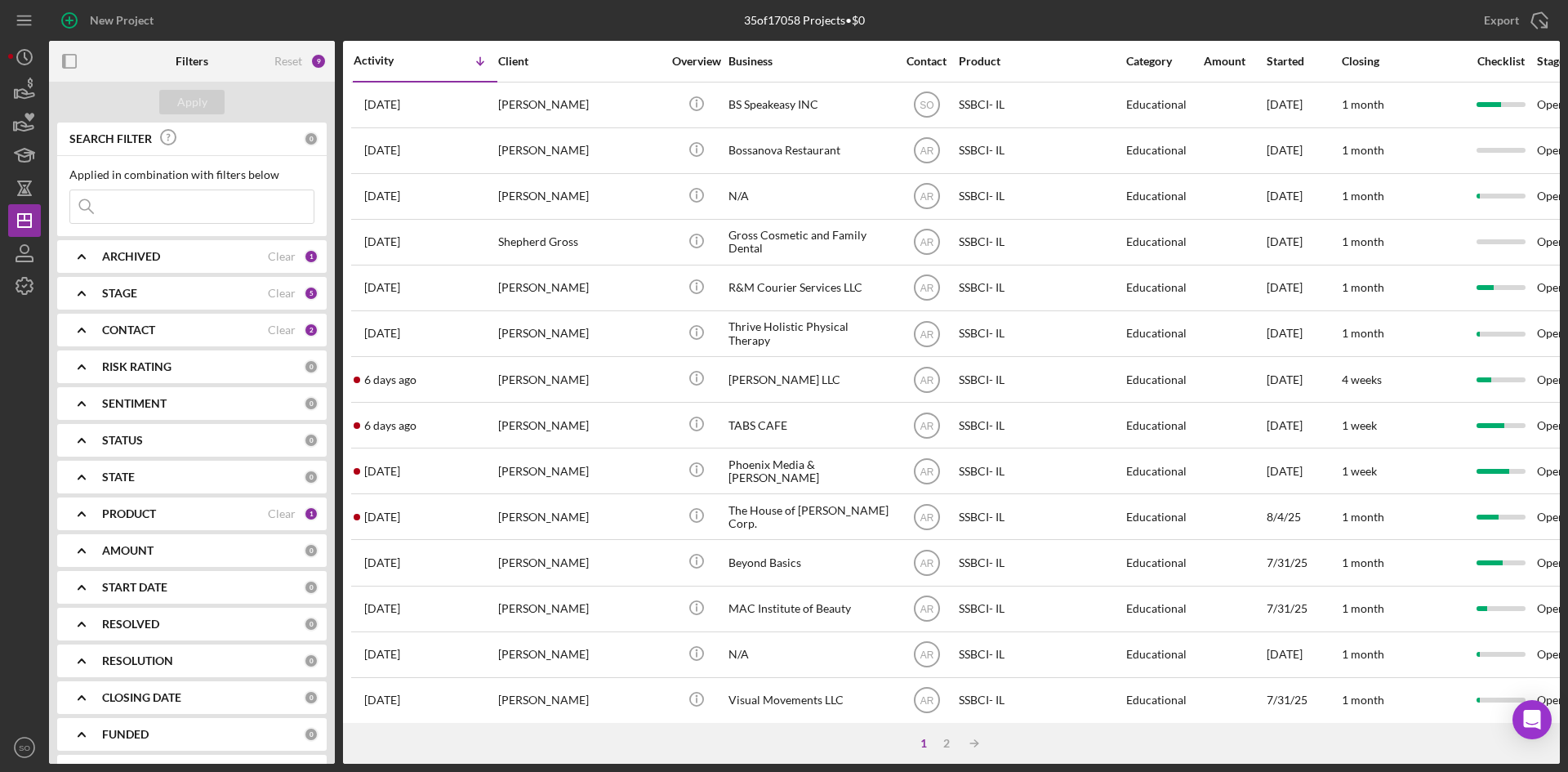
click at [181, 326] on div "CONTACT" at bounding box center [185, 330] width 165 height 14
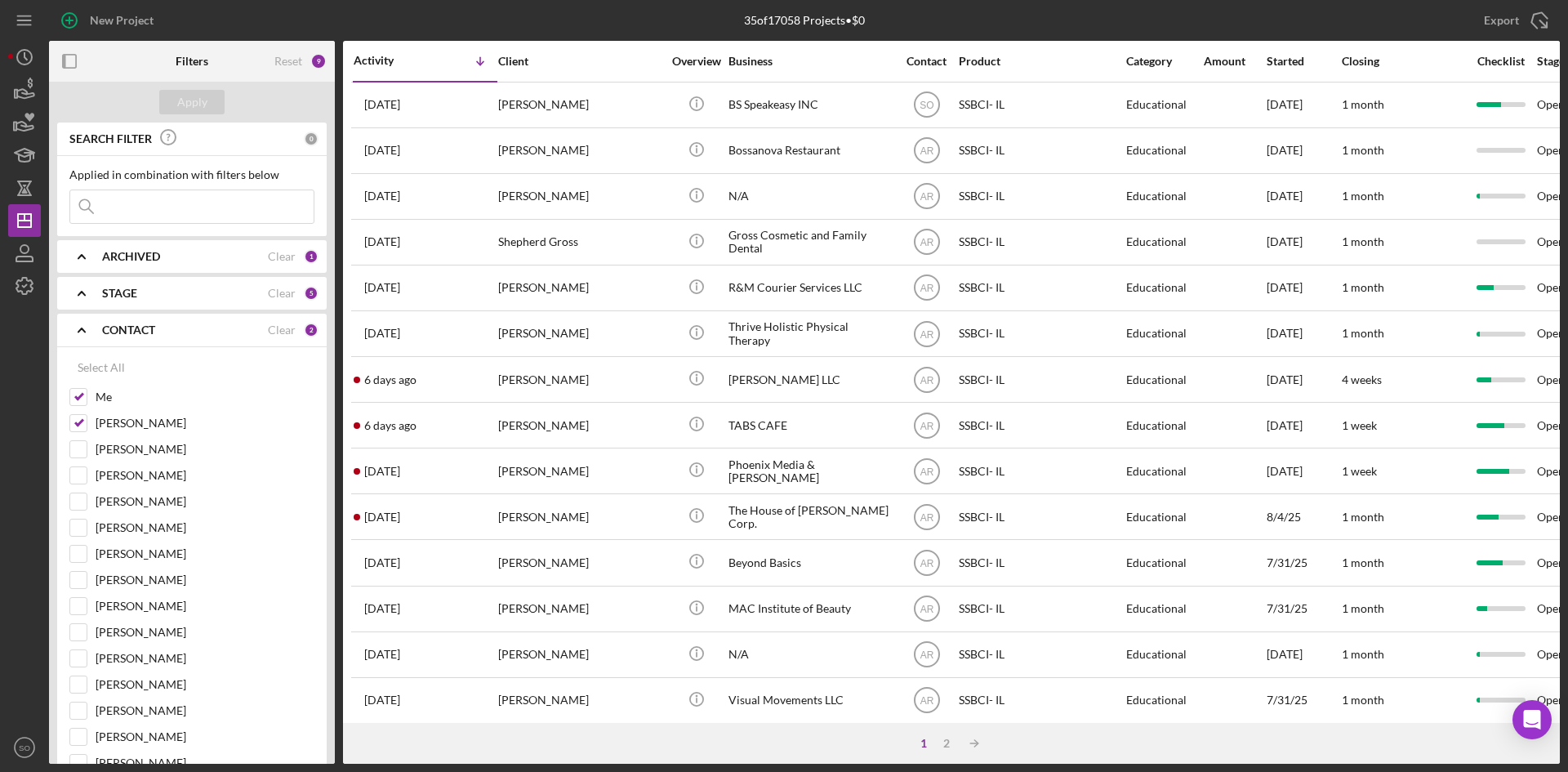
click at [162, 265] on div "ARCHIVED Clear 1" at bounding box center [211, 256] width 217 height 33
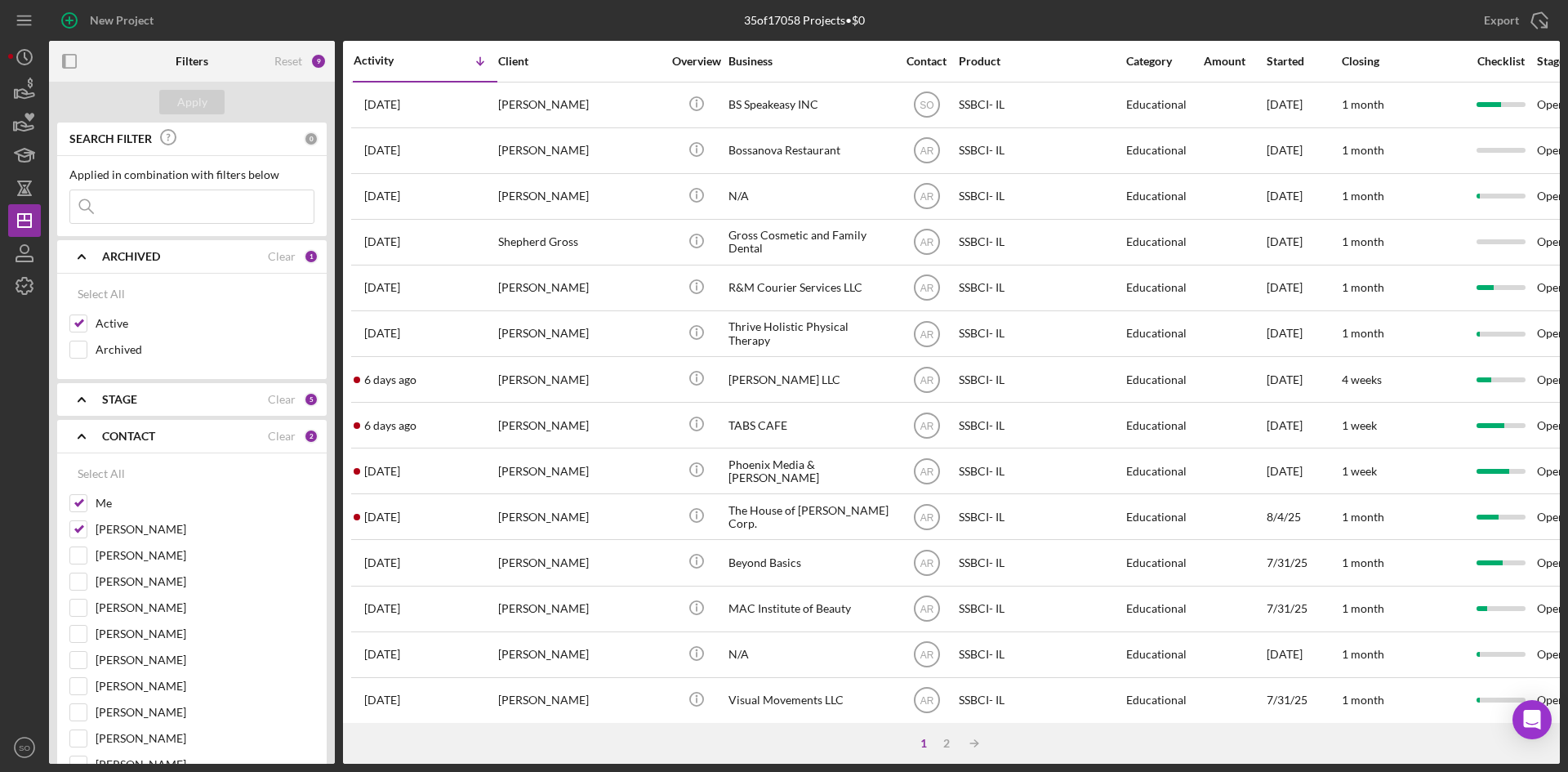
click at [150, 391] on div "STAGE Clear 5" at bounding box center [211, 400] width 217 height 33
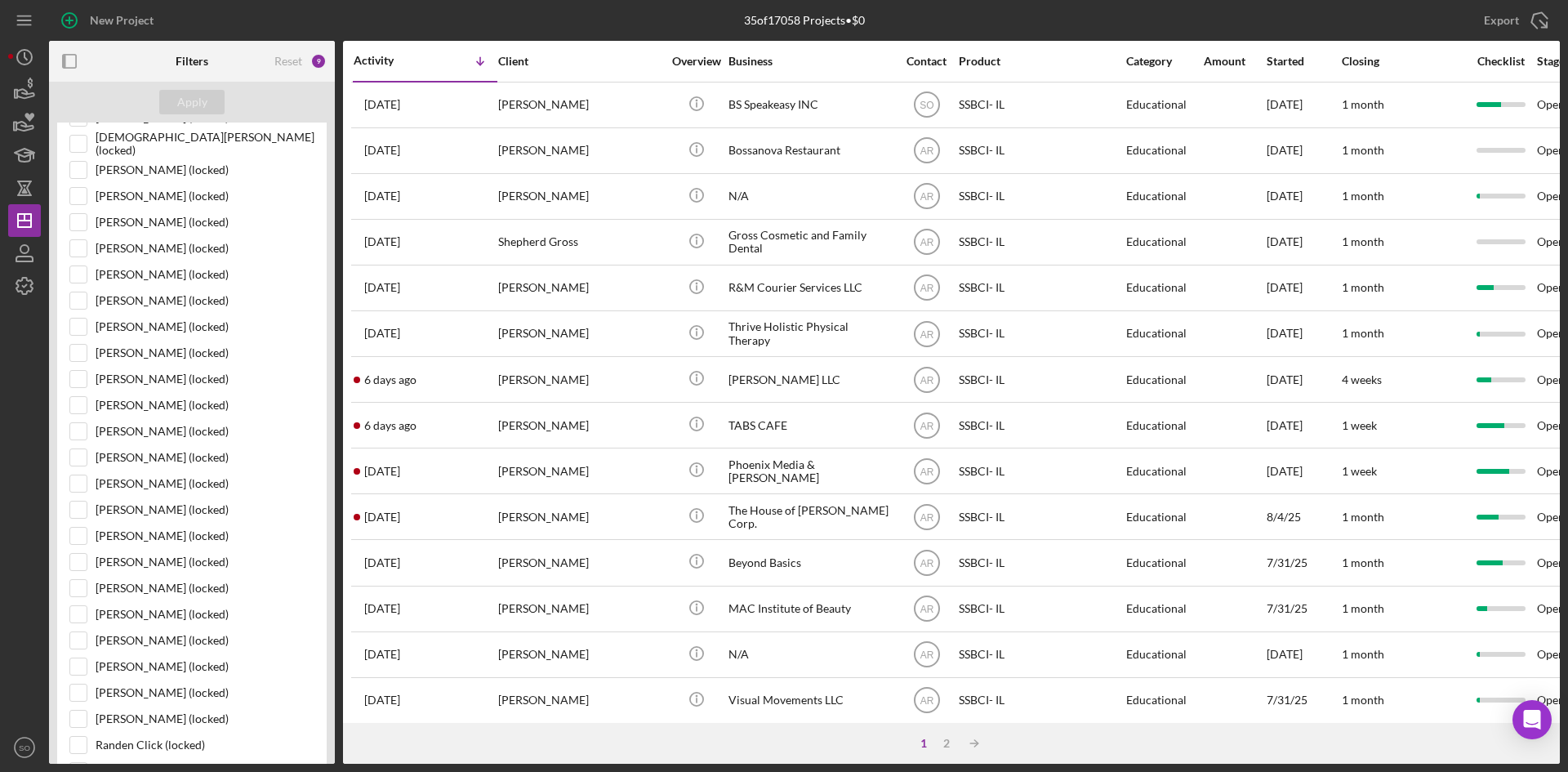
scroll to position [1449, 0]
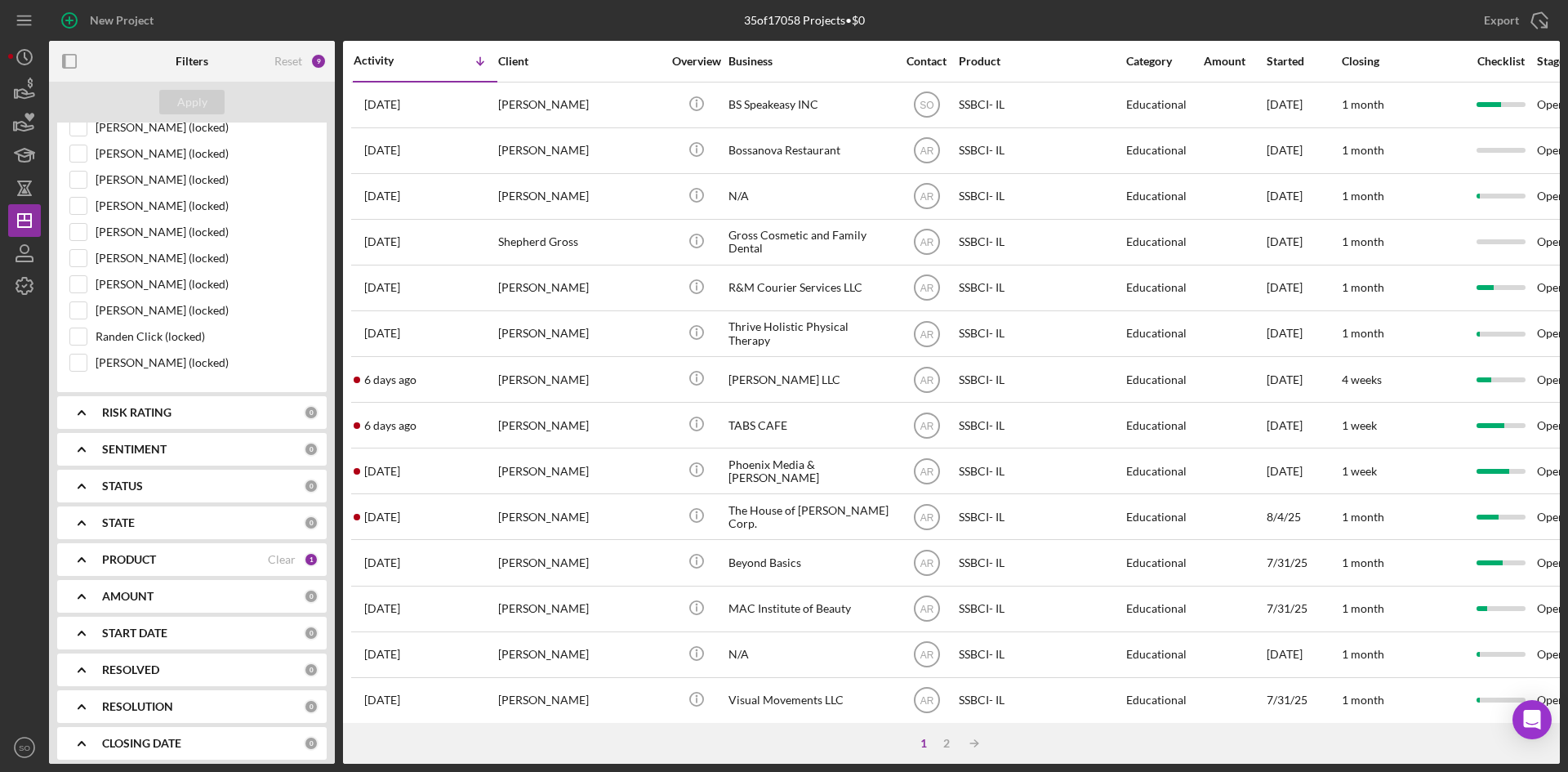
click at [124, 561] on b "PRODUCT" at bounding box center [130, 560] width 54 height 14
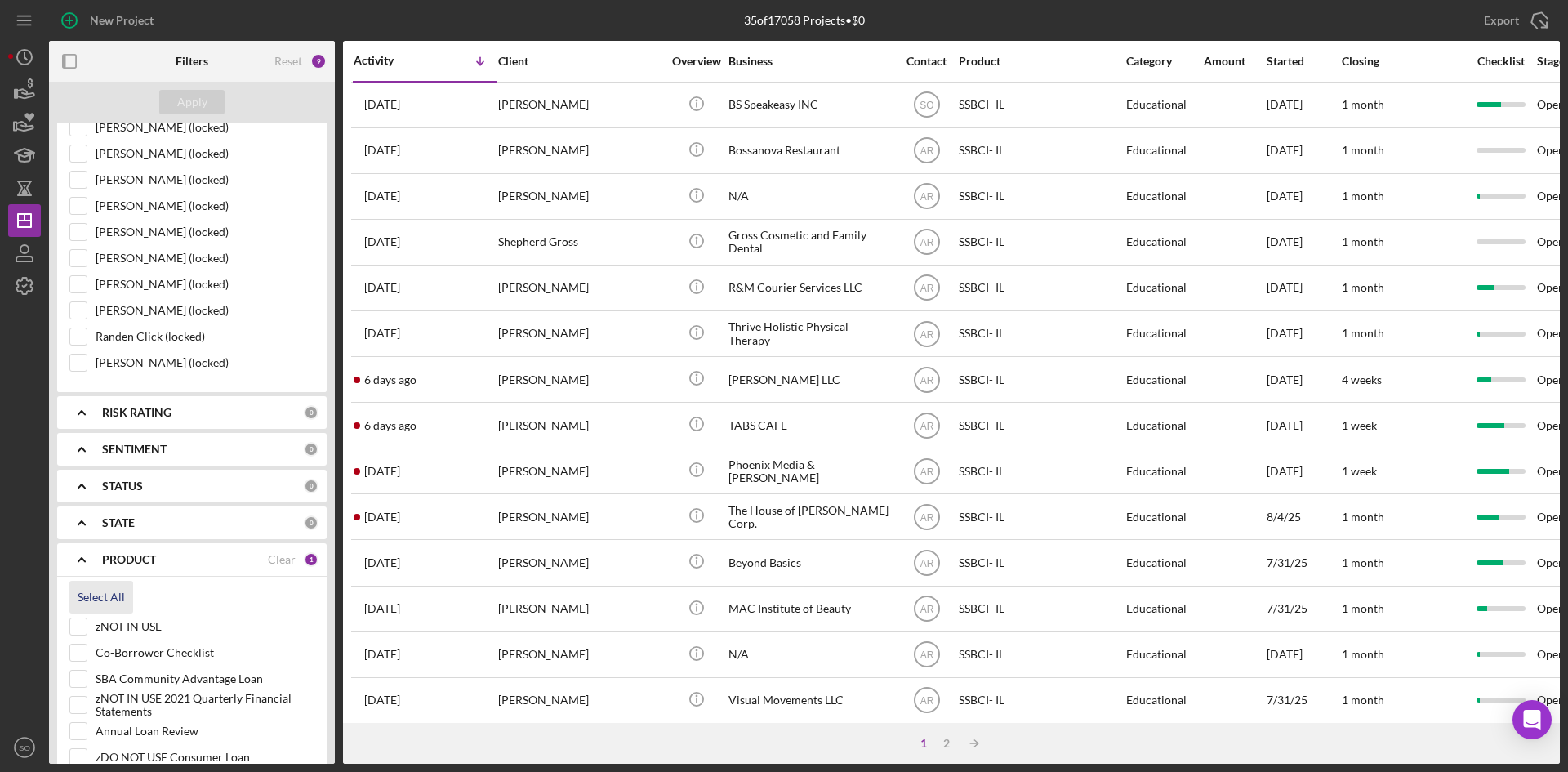
click at [104, 594] on div "Select All" at bounding box center [101, 597] width 47 height 33
checkbox input "true"
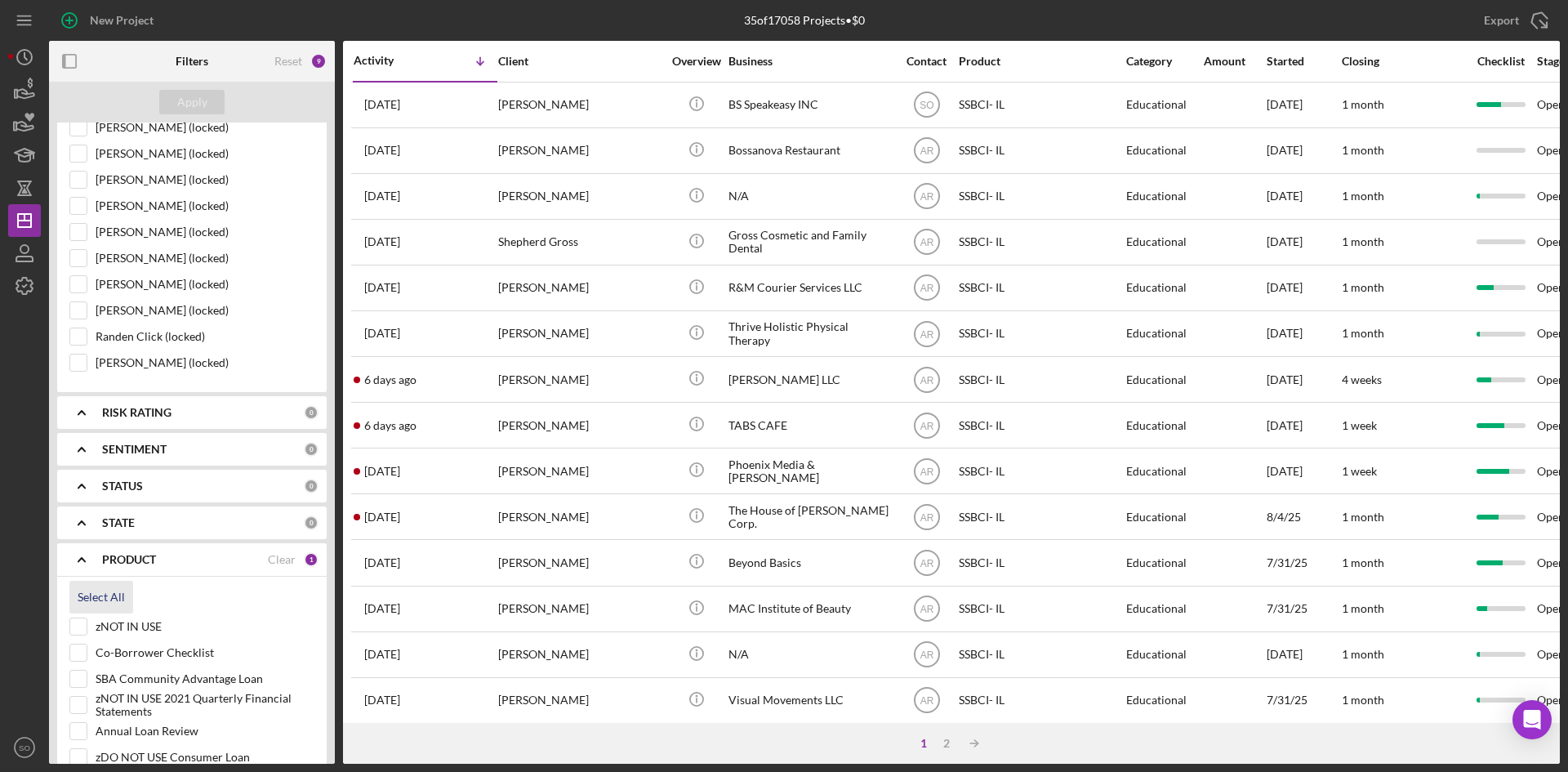
checkbox input "true"
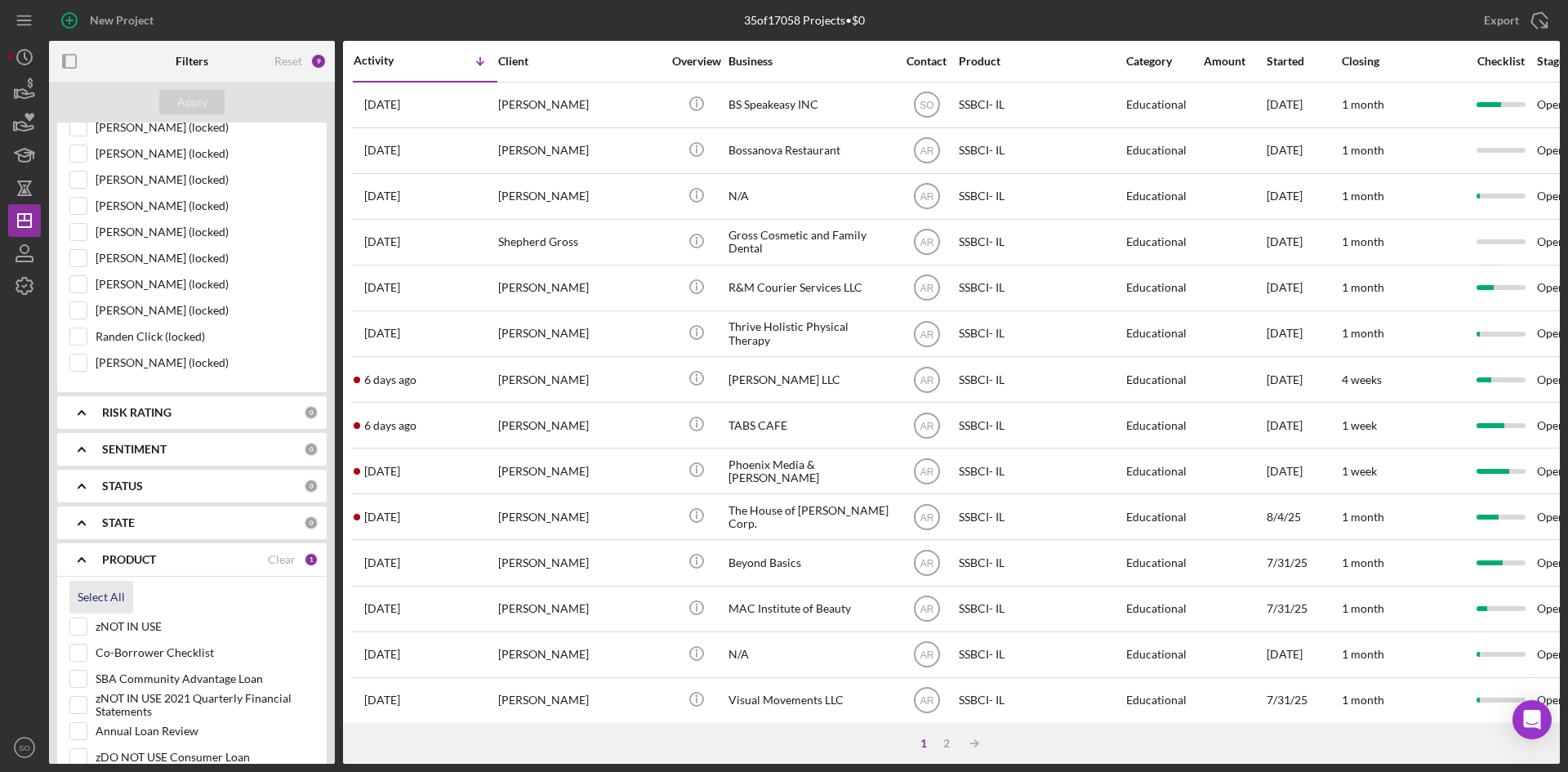
checkbox input "true"
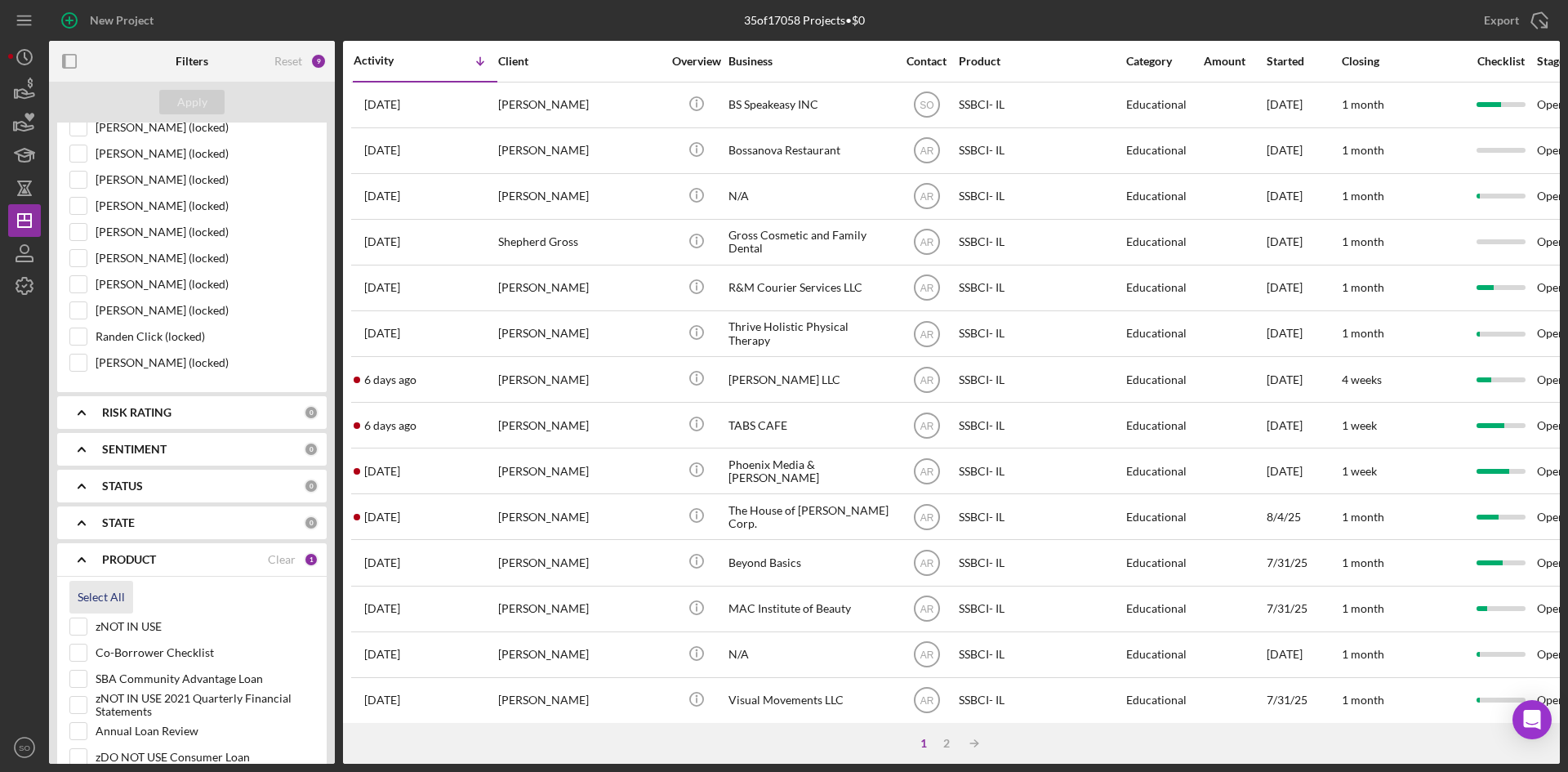
checkbox input "true"
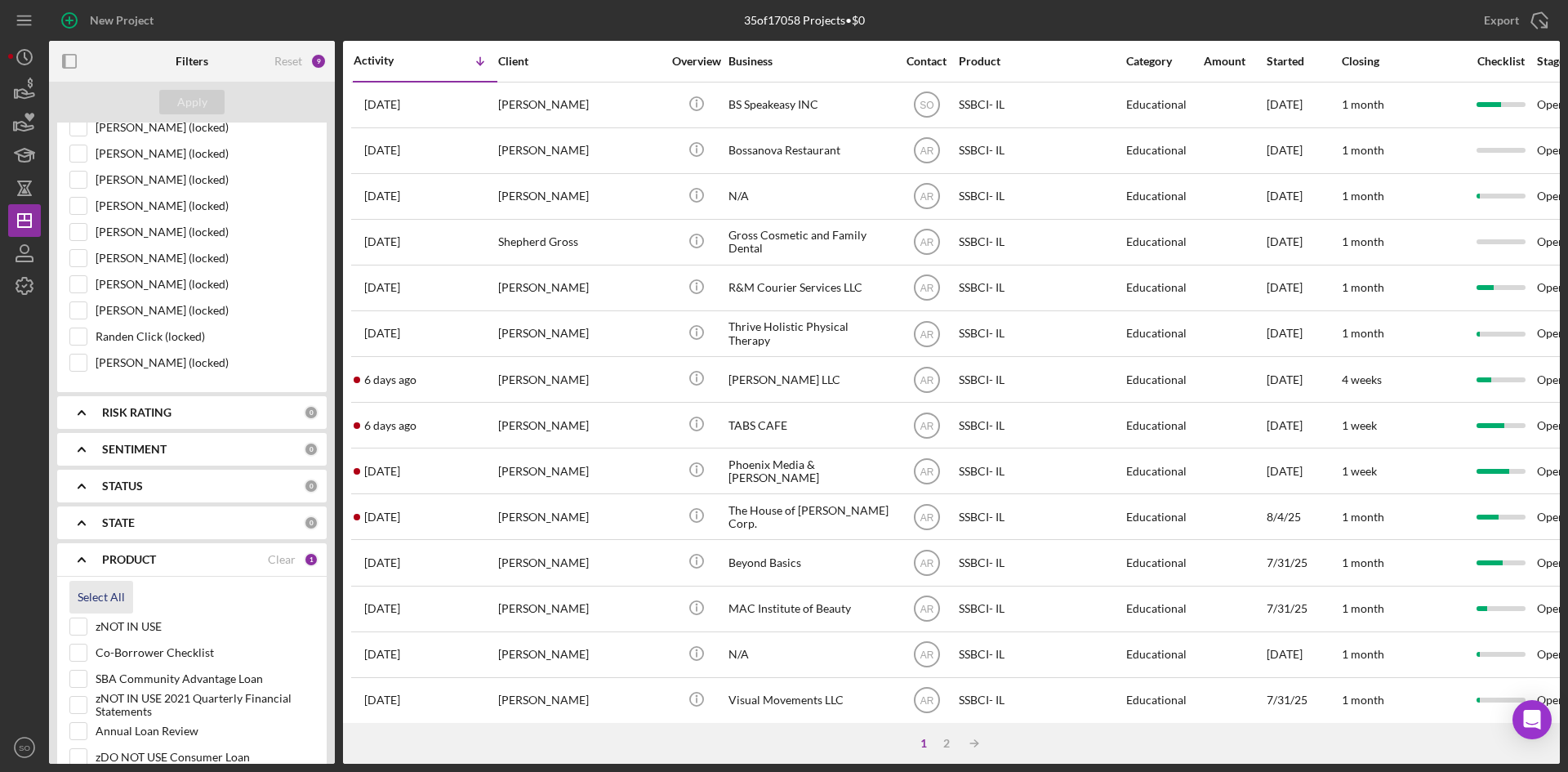
checkbox input "true"
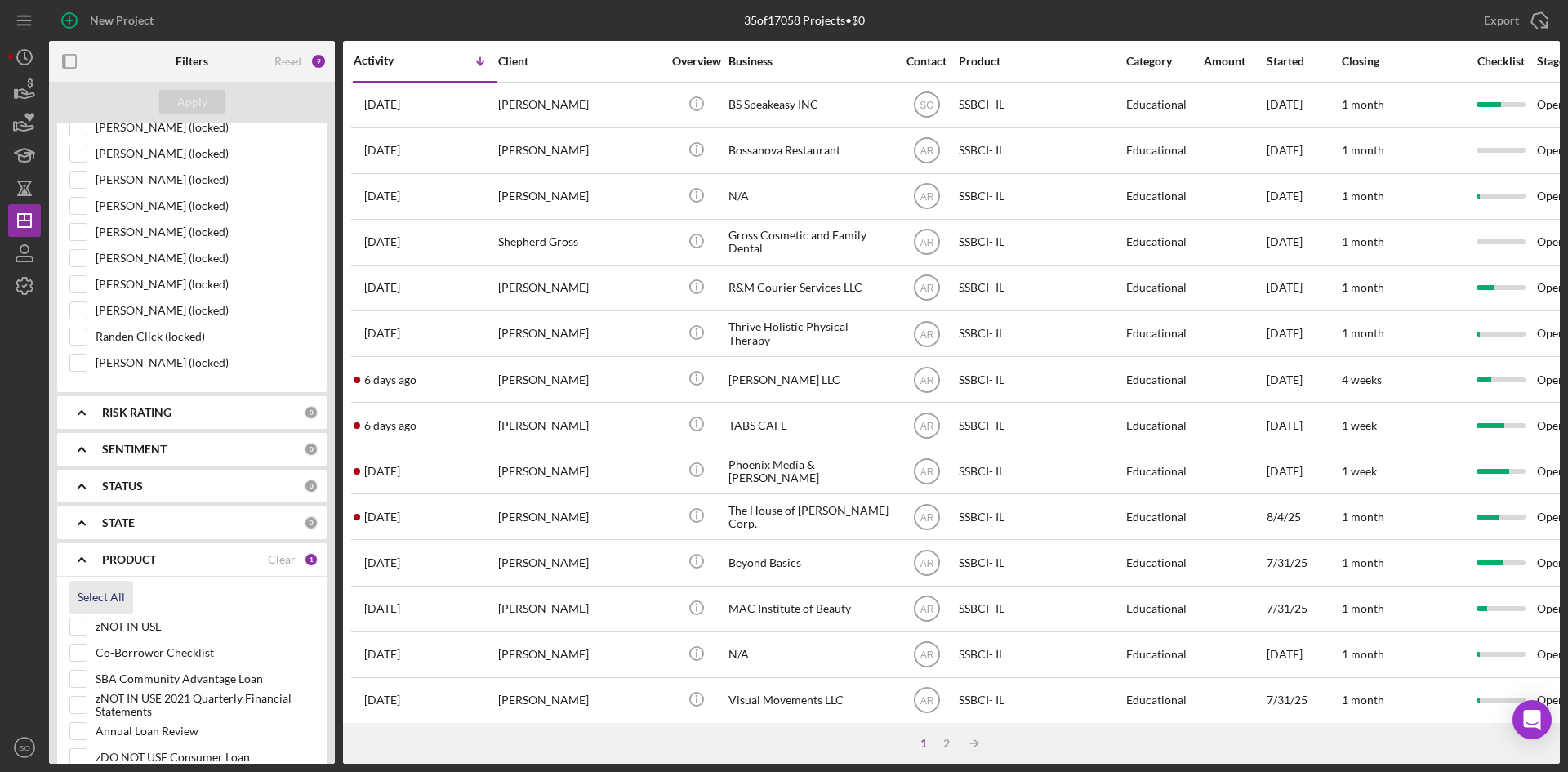
checkbox input "true"
drag, startPoint x: 72, startPoint y: 619, endPoint x: 79, endPoint y: 634, distance: 16.6
click at [73, 619] on input "zNOT IN USE" at bounding box center [78, 626] width 16 height 16
checkbox input "false"
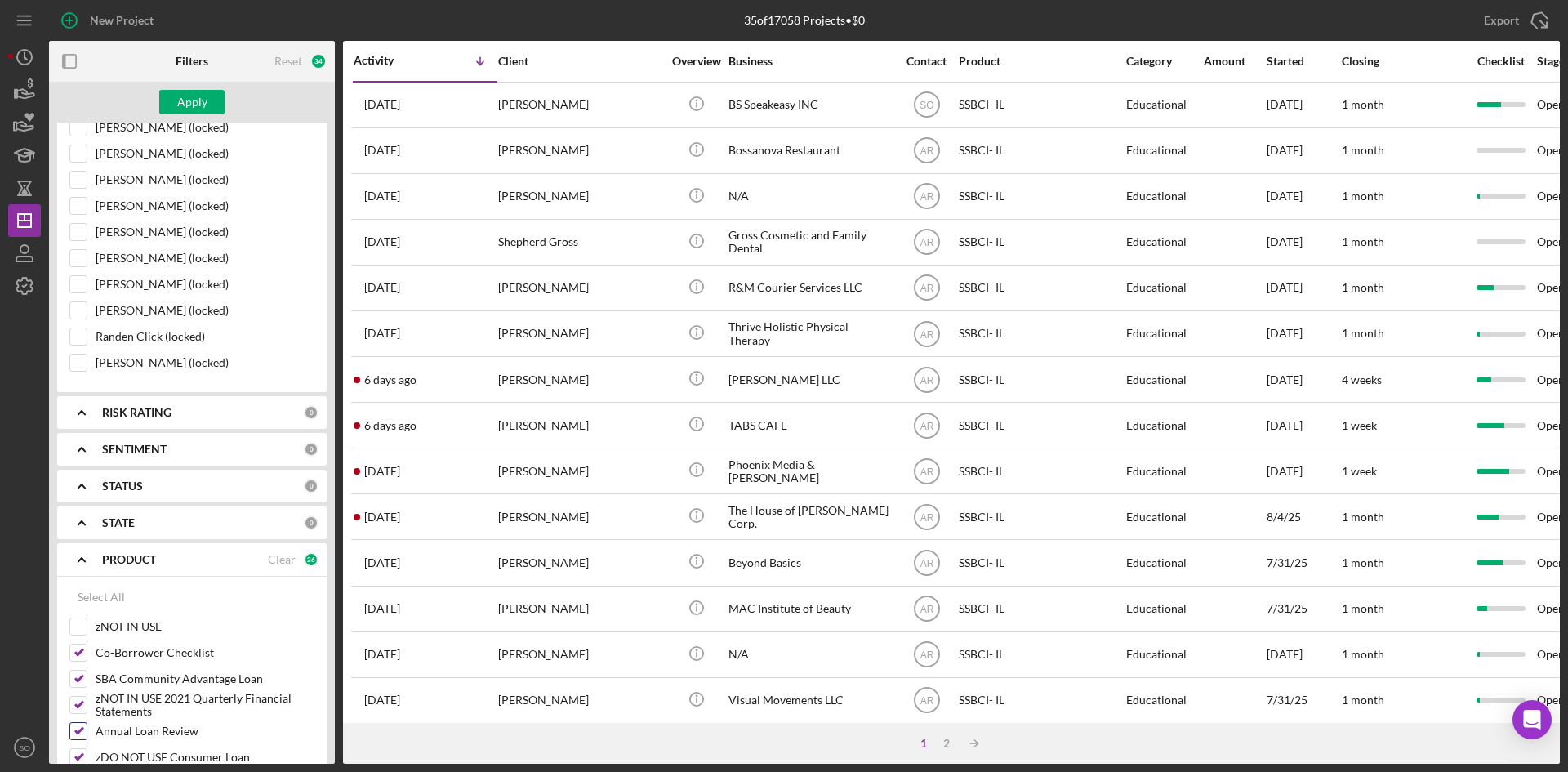
click at [83, 629] on input "Annual Loan Review" at bounding box center [78, 730] width 16 height 16
checkbox input "false"
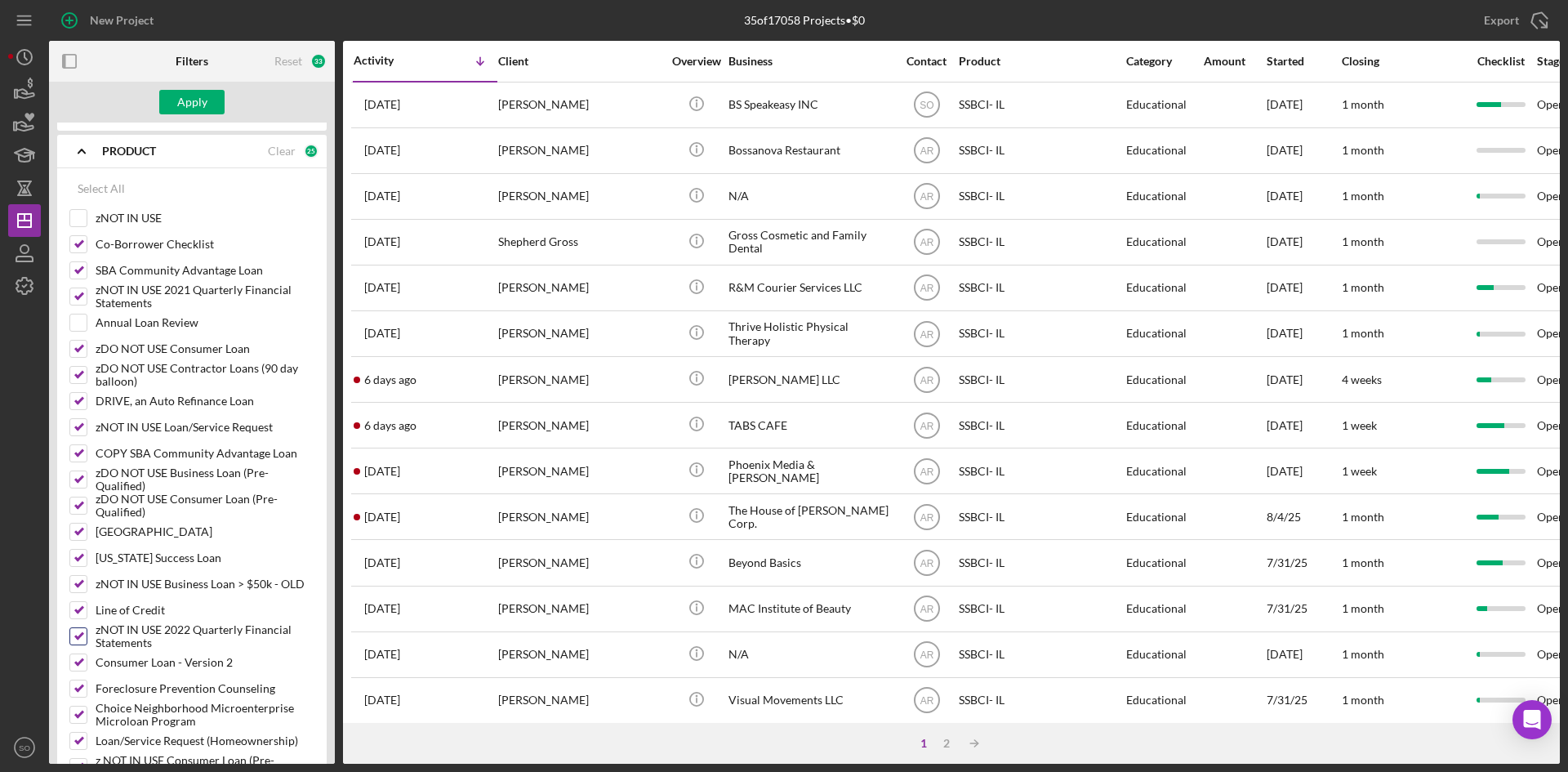
scroll to position [2184, 0]
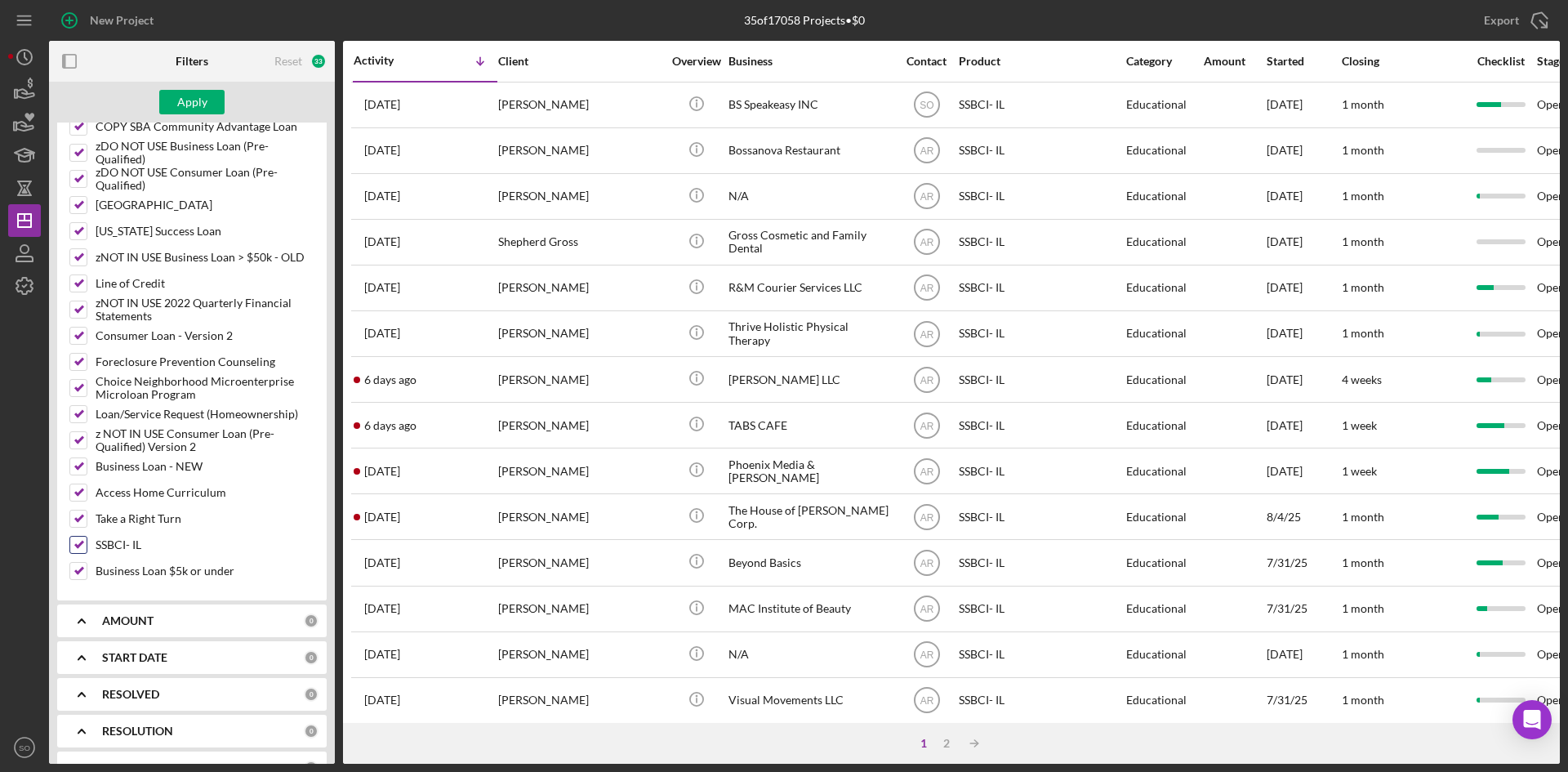
click at [76, 548] on input "SSBCI- IL" at bounding box center [78, 545] width 16 height 16
checkbox input "false"
click at [202, 101] on div "Apply" at bounding box center [192, 102] width 30 height 24
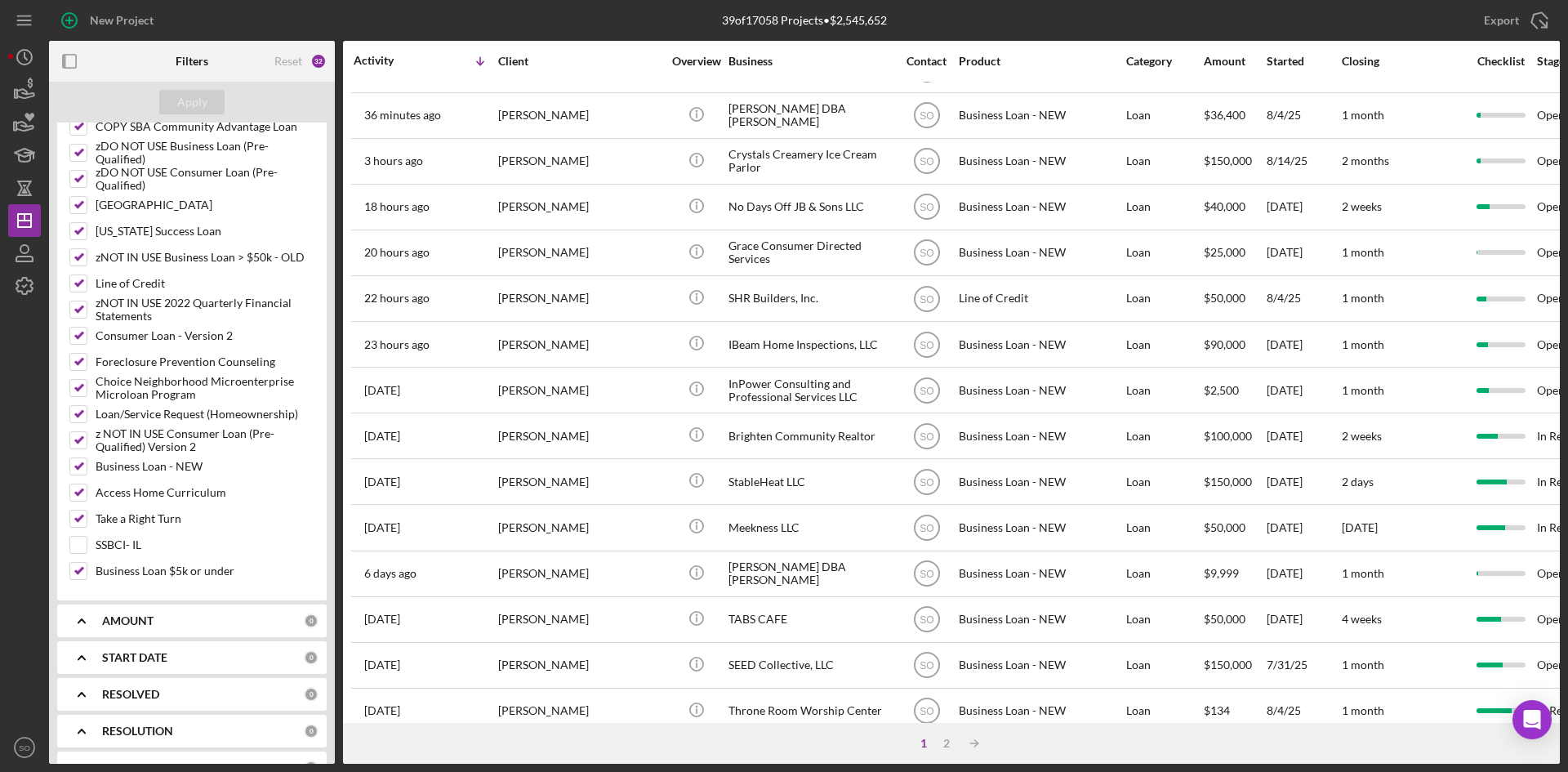
scroll to position [0, 0]
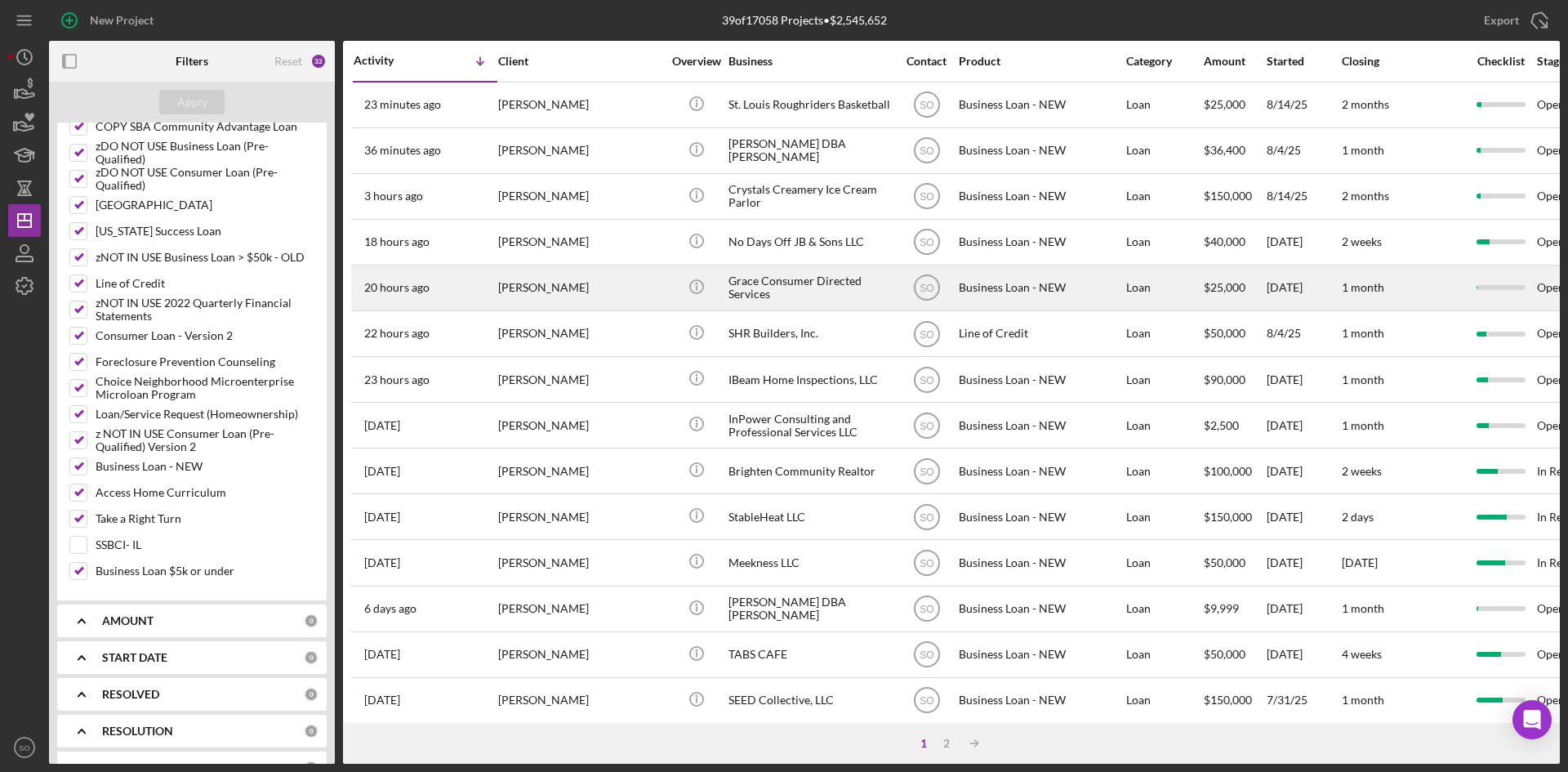
click at [503, 287] on div "[PERSON_NAME]" at bounding box center [579, 287] width 163 height 44
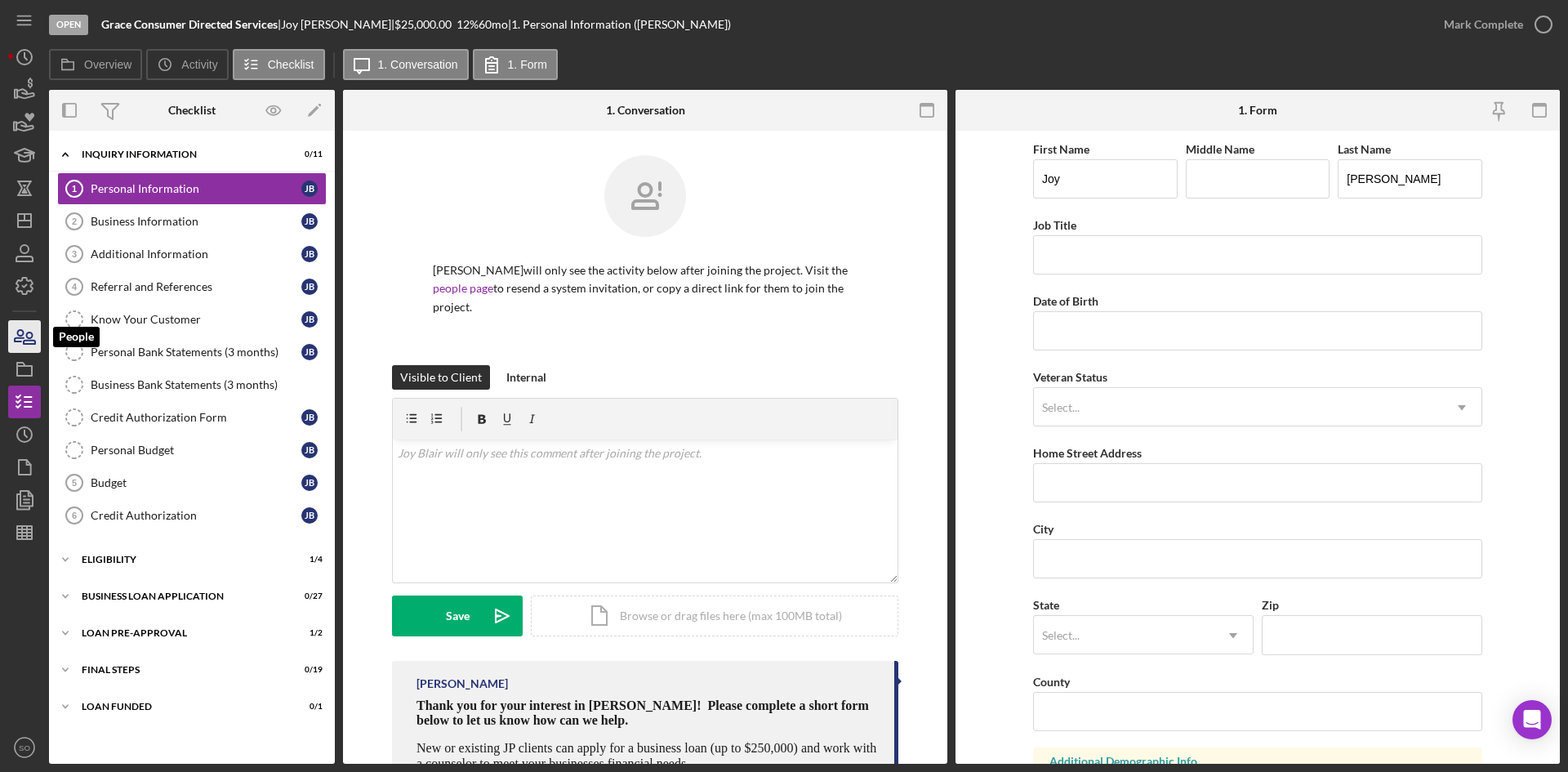
click at [27, 348] on icon "button" at bounding box center [24, 337] width 41 height 41
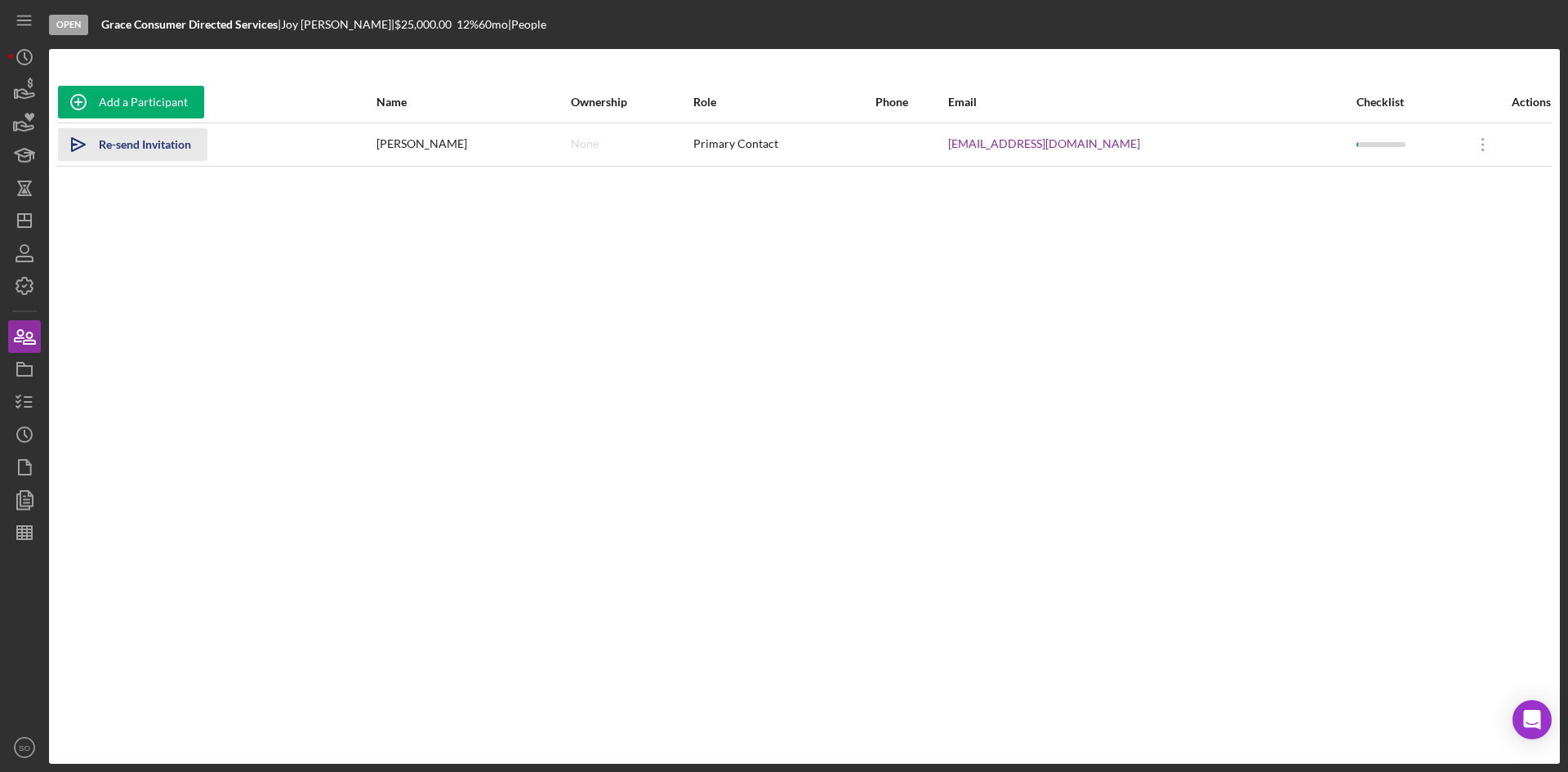
click at [93, 140] on icon "Icon/icon-invite-send" at bounding box center [78, 144] width 41 height 41
click at [21, 224] on icon "Icon/Dashboard" at bounding box center [24, 221] width 41 height 41
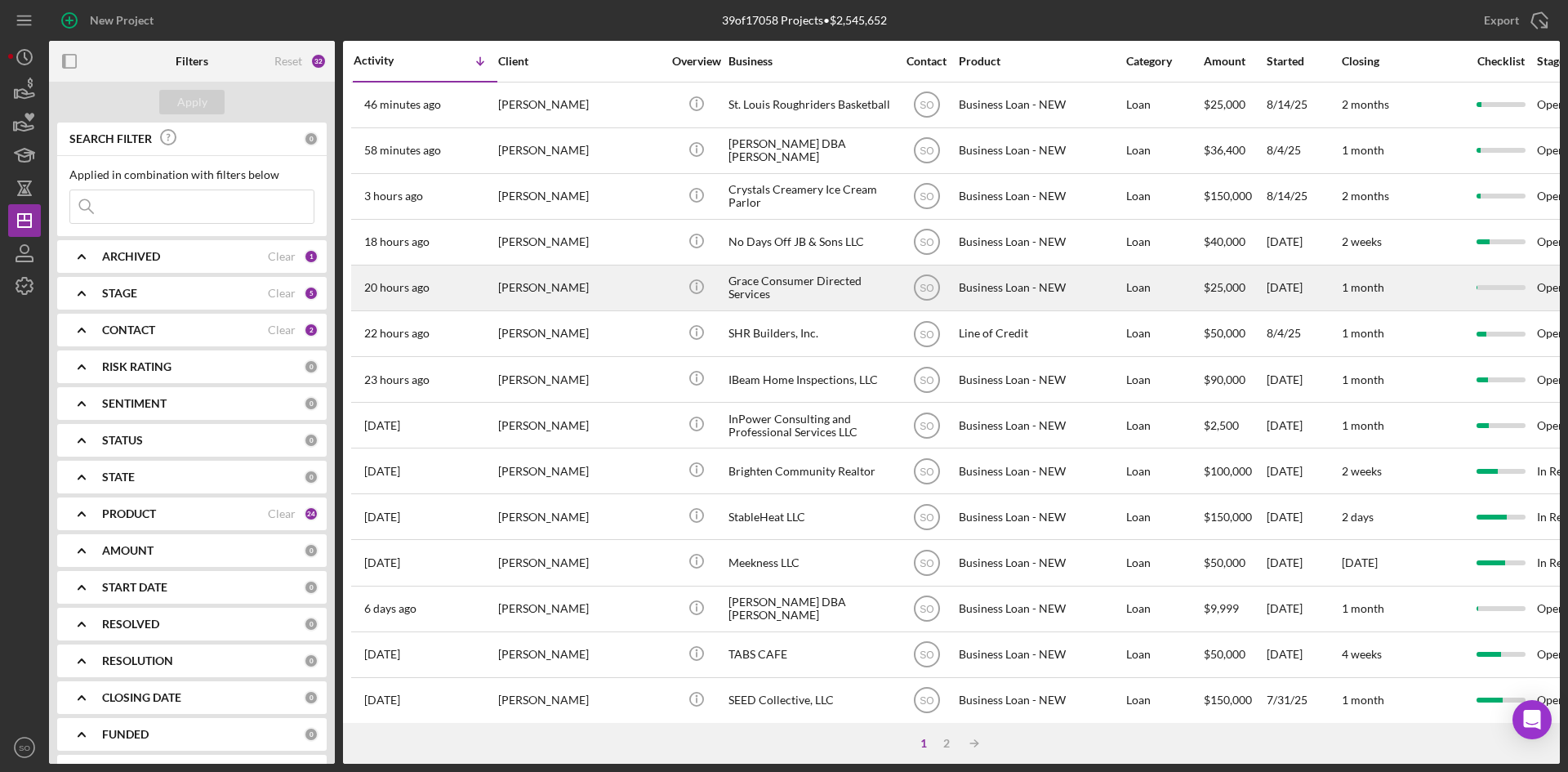
click at [542, 308] on div "[PERSON_NAME]" at bounding box center [579, 287] width 163 height 44
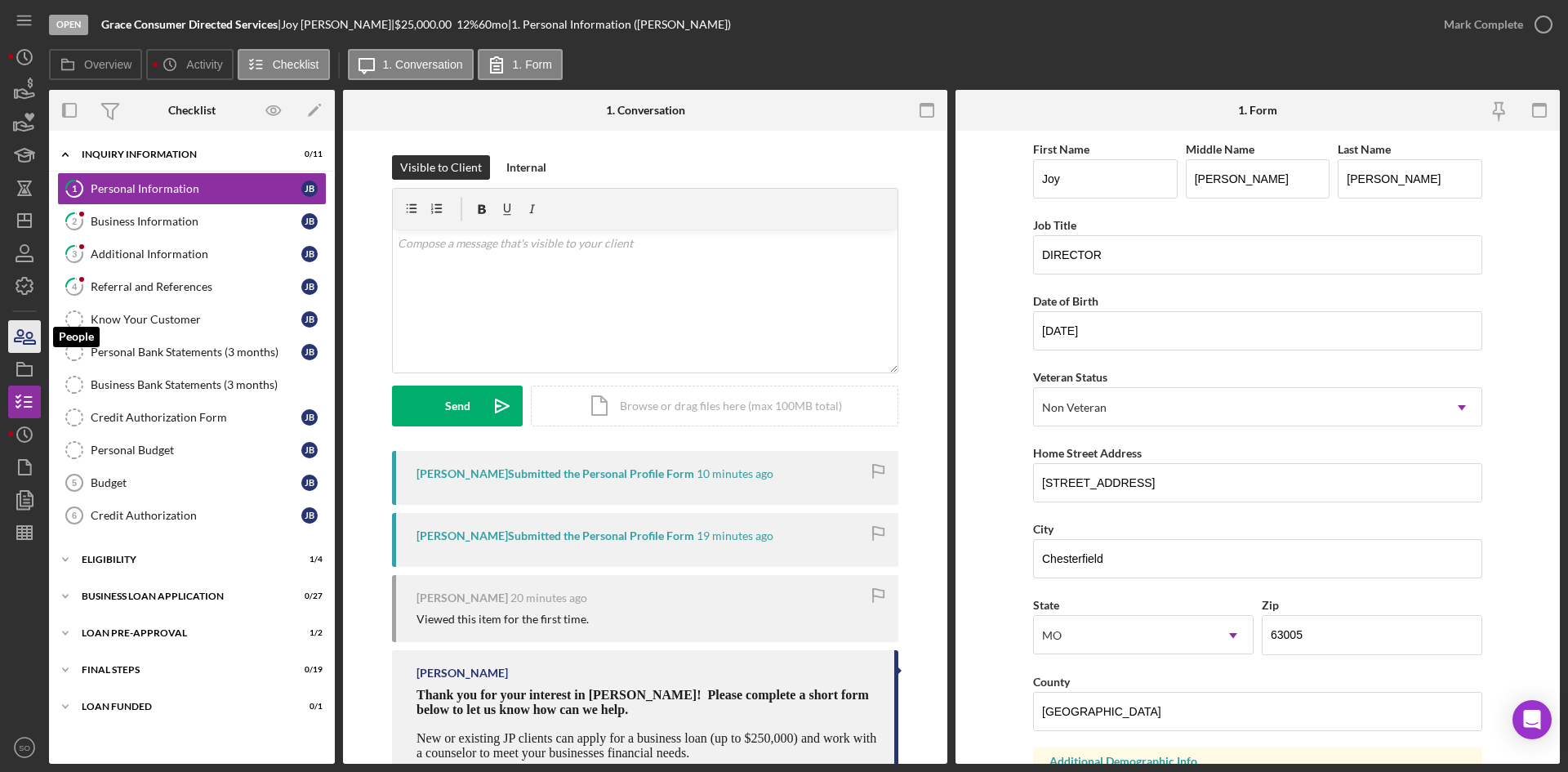
click at [18, 339] on icon "button" at bounding box center [24, 337] width 41 height 41
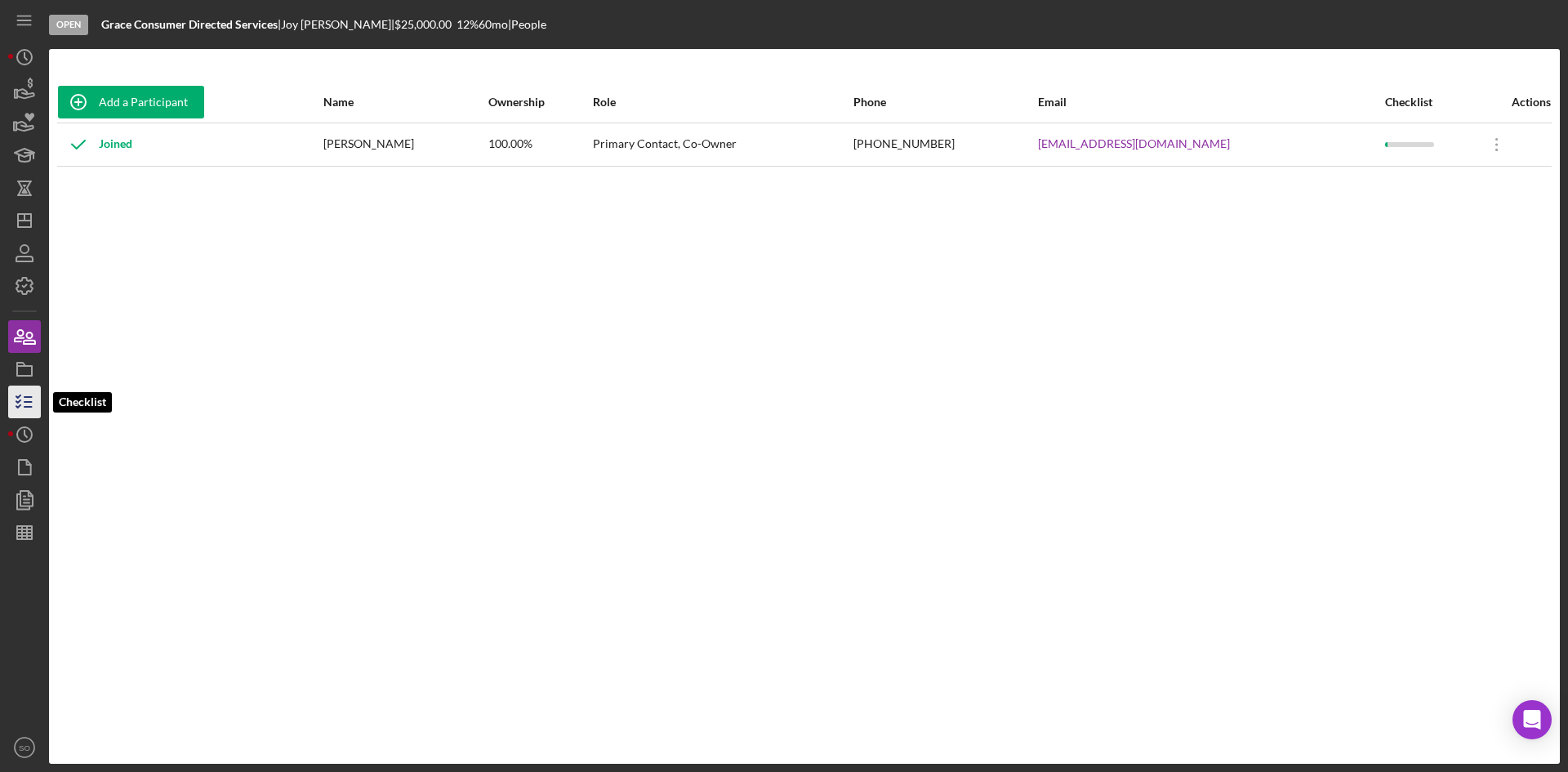
click at [24, 387] on icon "button" at bounding box center [24, 401] width 41 height 41
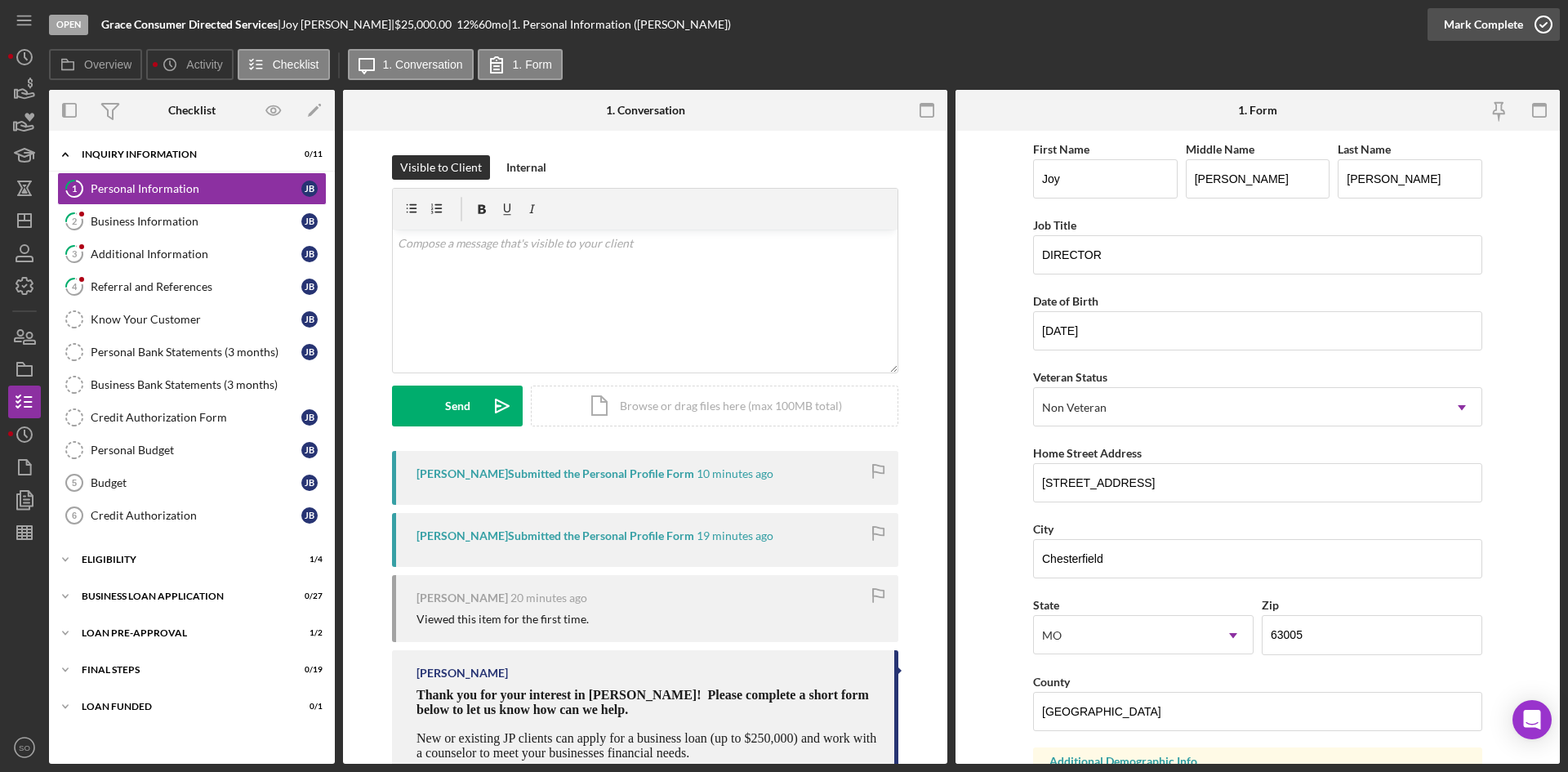
click at [1505, 19] on div "Mark Complete" at bounding box center [1484, 24] width 79 height 33
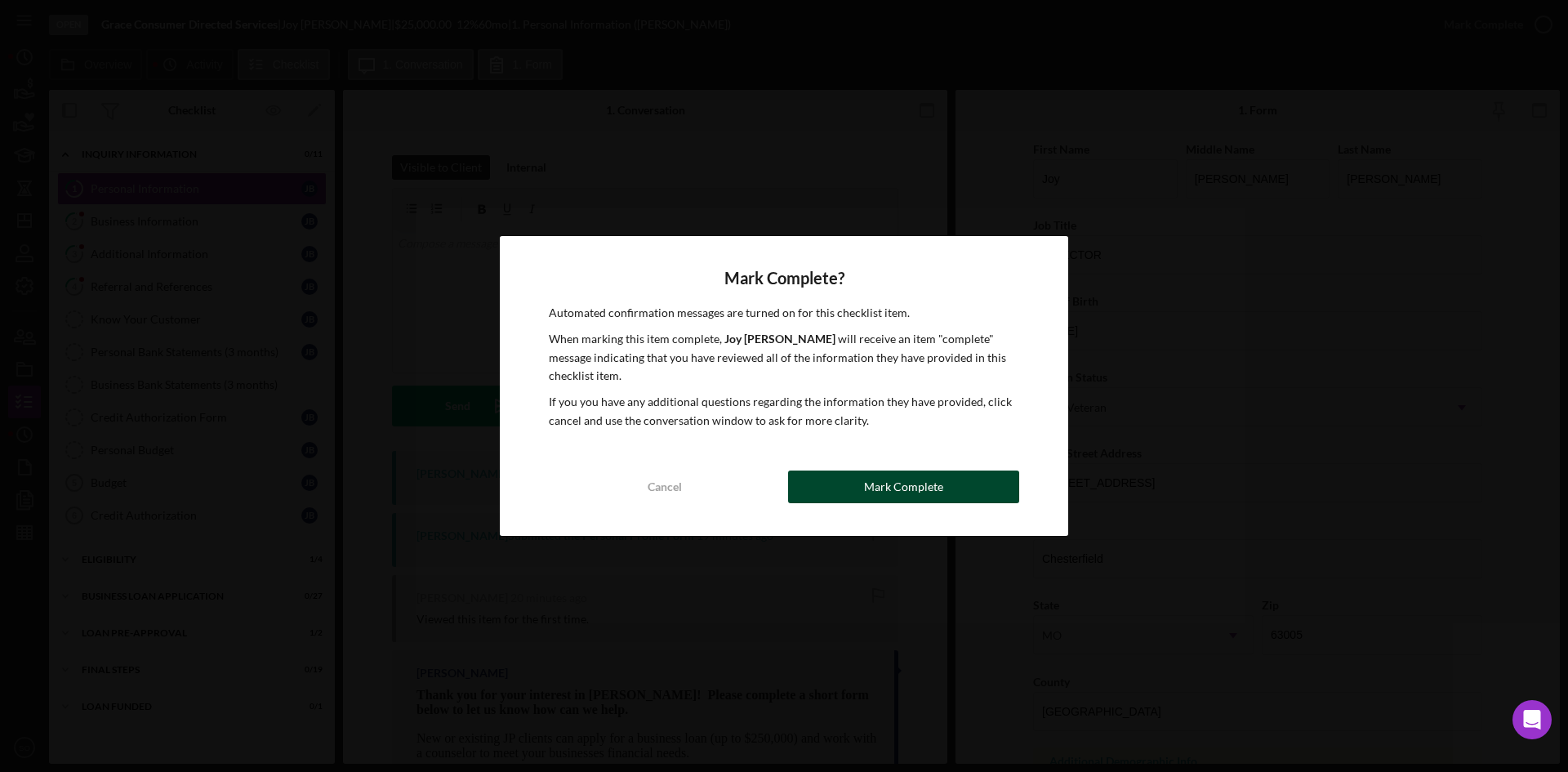
click at [907, 477] on div "Mark Complete" at bounding box center [904, 487] width 79 height 33
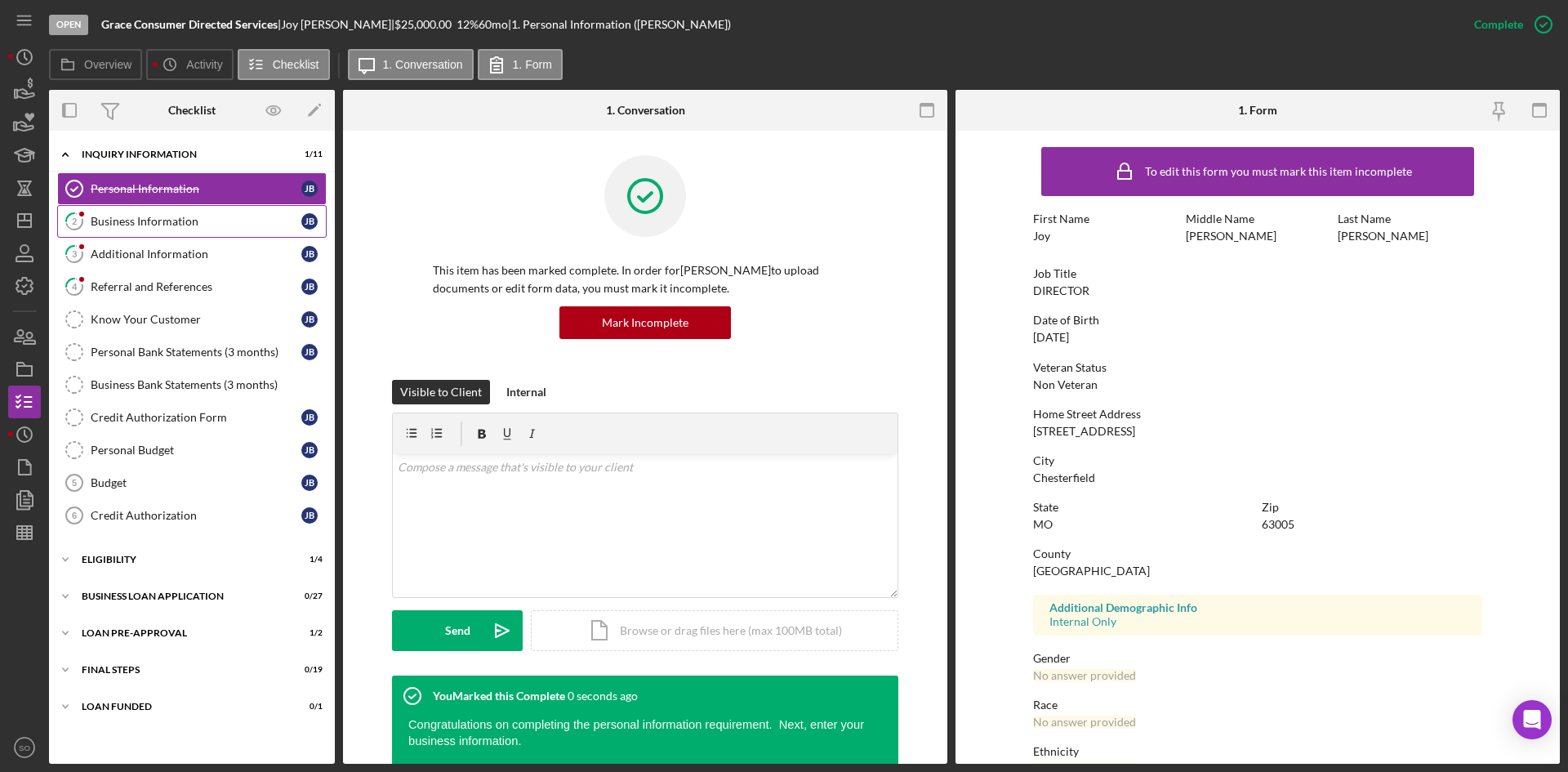
click at [108, 230] on link "2 Business Information J B" at bounding box center [192, 222] width 270 height 33
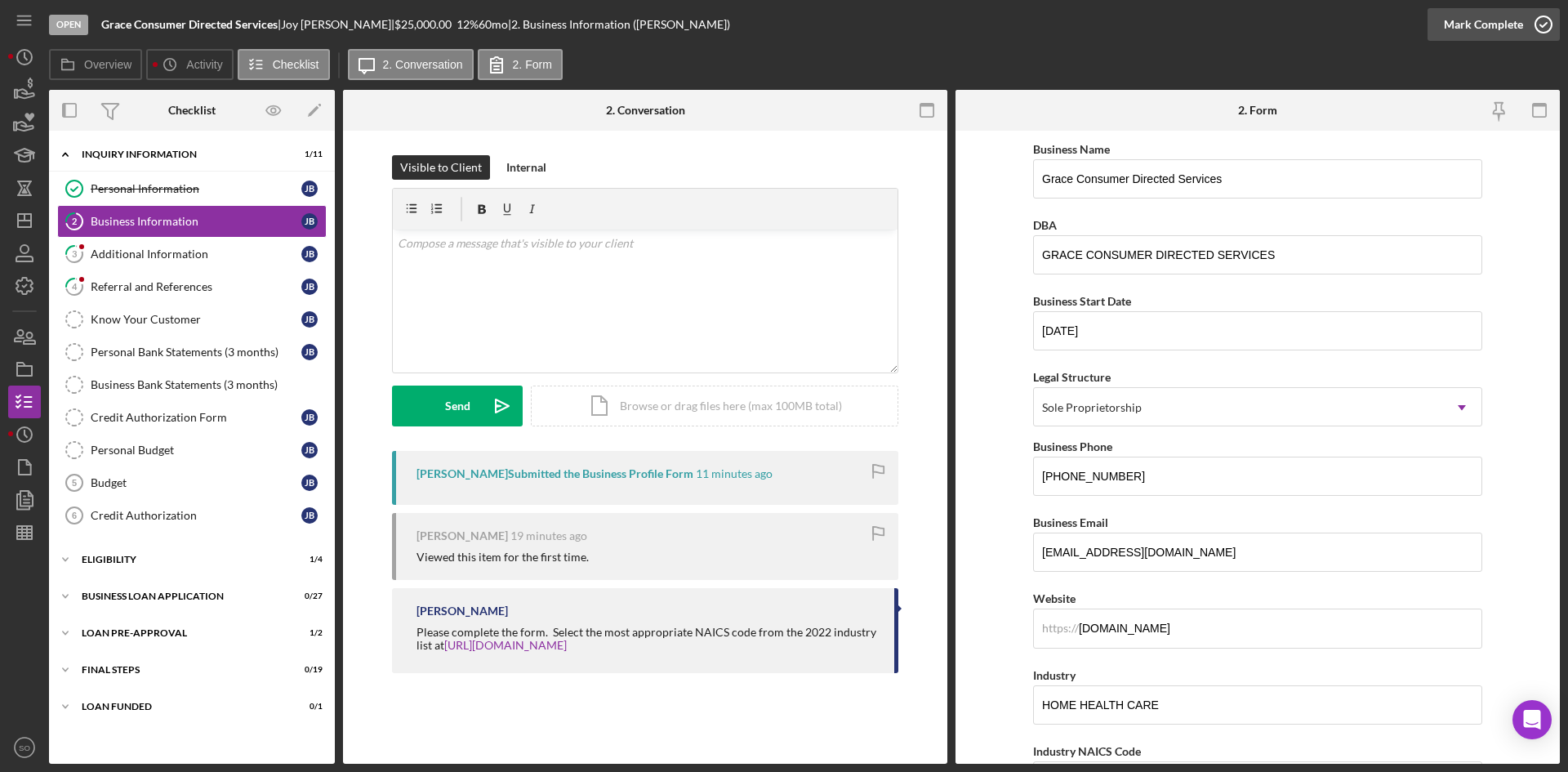
click at [1479, 29] on div "Mark Complete" at bounding box center [1484, 24] width 79 height 33
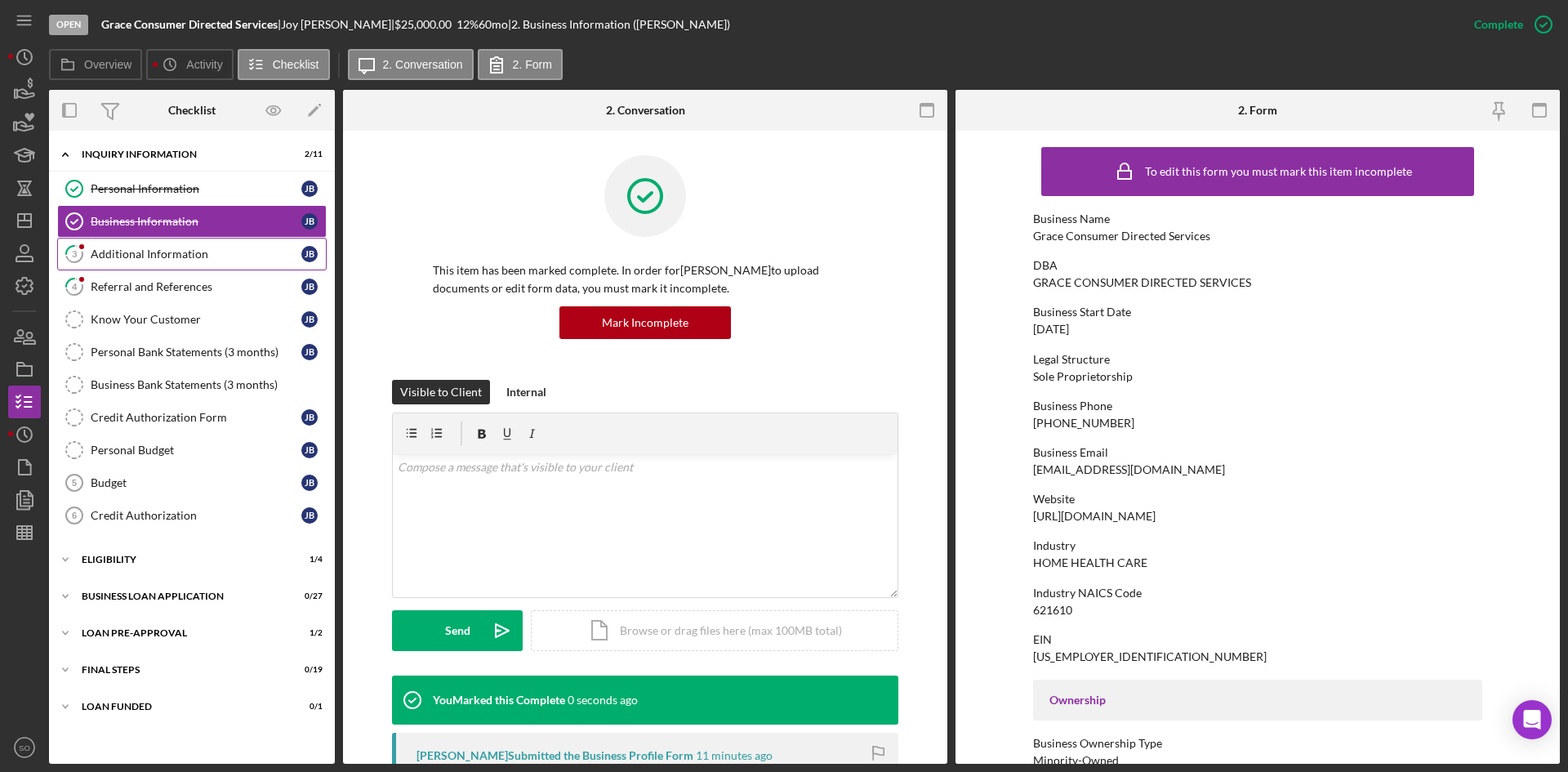
click at [144, 269] on link "3 Additional Information J B" at bounding box center [192, 254] width 270 height 33
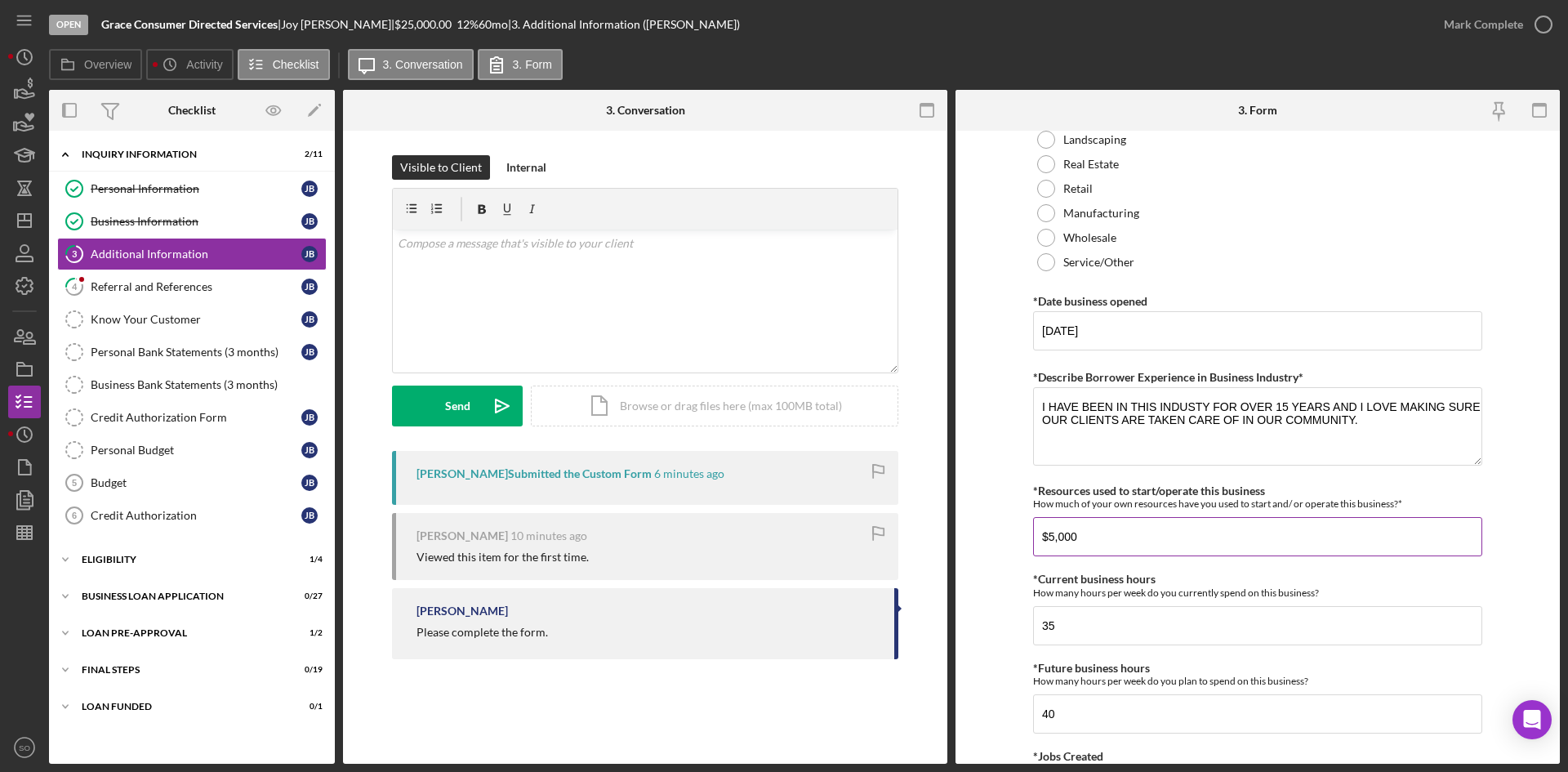
scroll to position [408, 0]
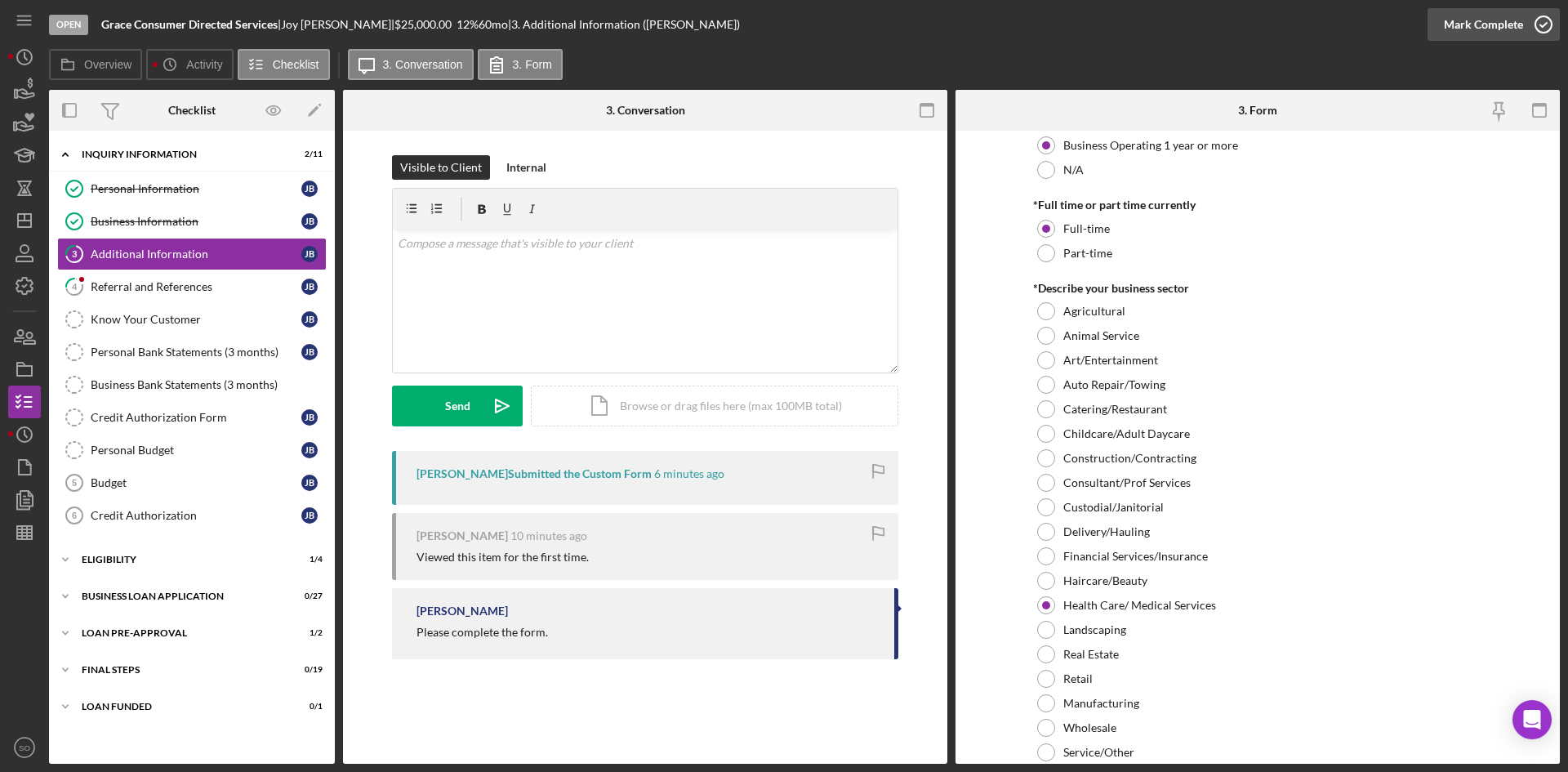
click at [1482, 26] on div "Mark Complete" at bounding box center [1484, 24] width 79 height 33
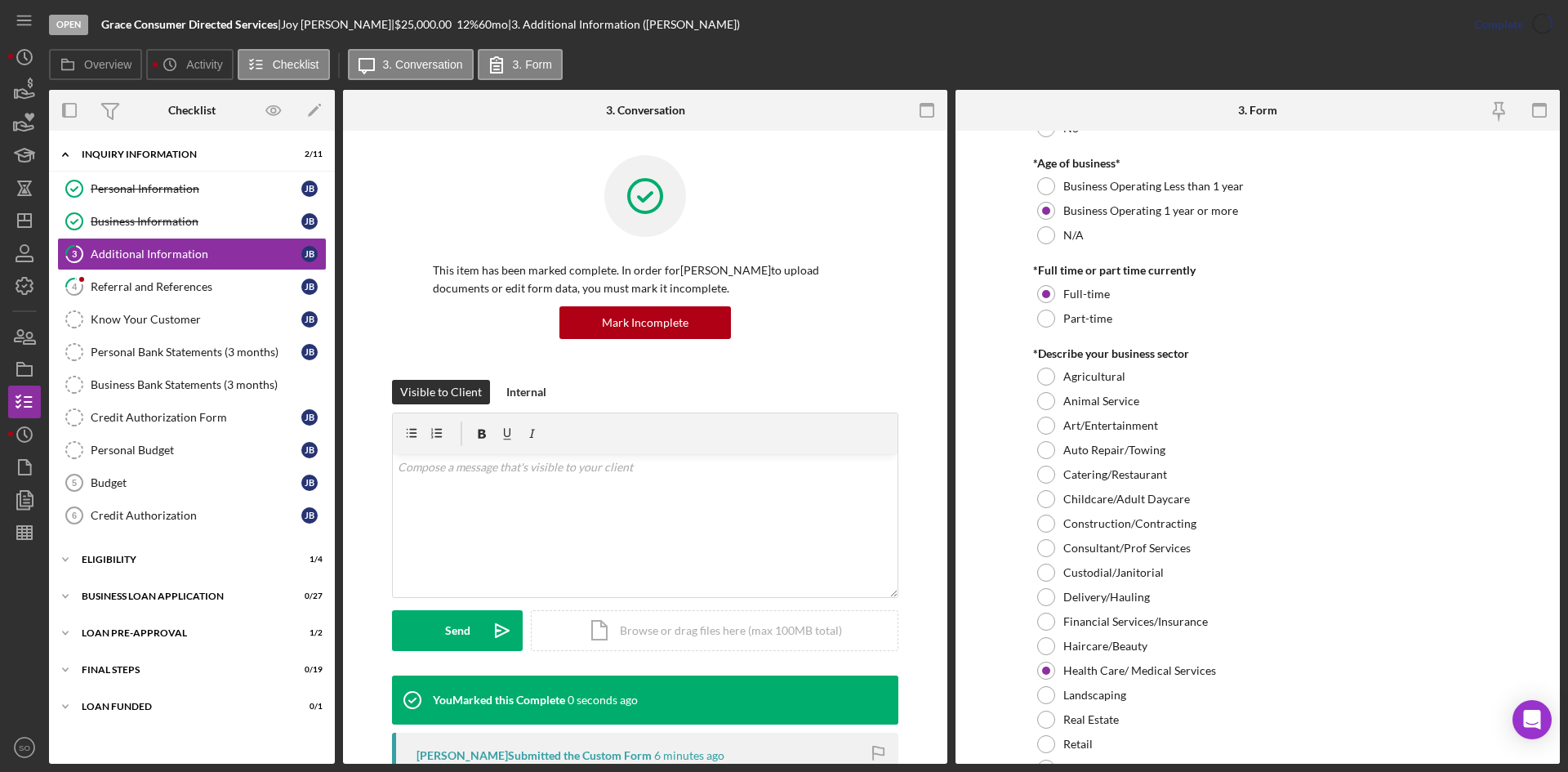
scroll to position [474, 0]
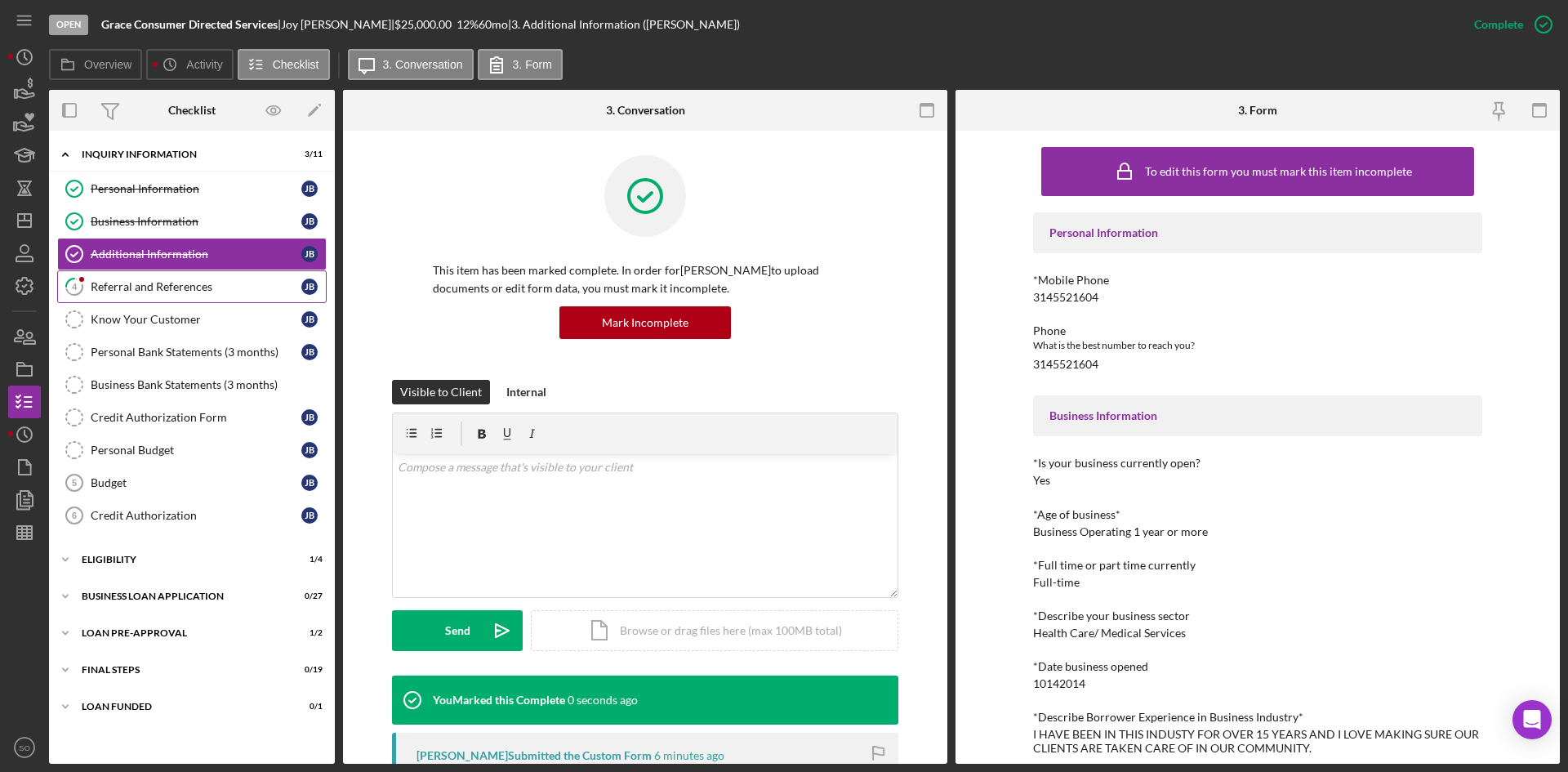
click at [103, 291] on div "Referral and References" at bounding box center [196, 287] width 211 height 14
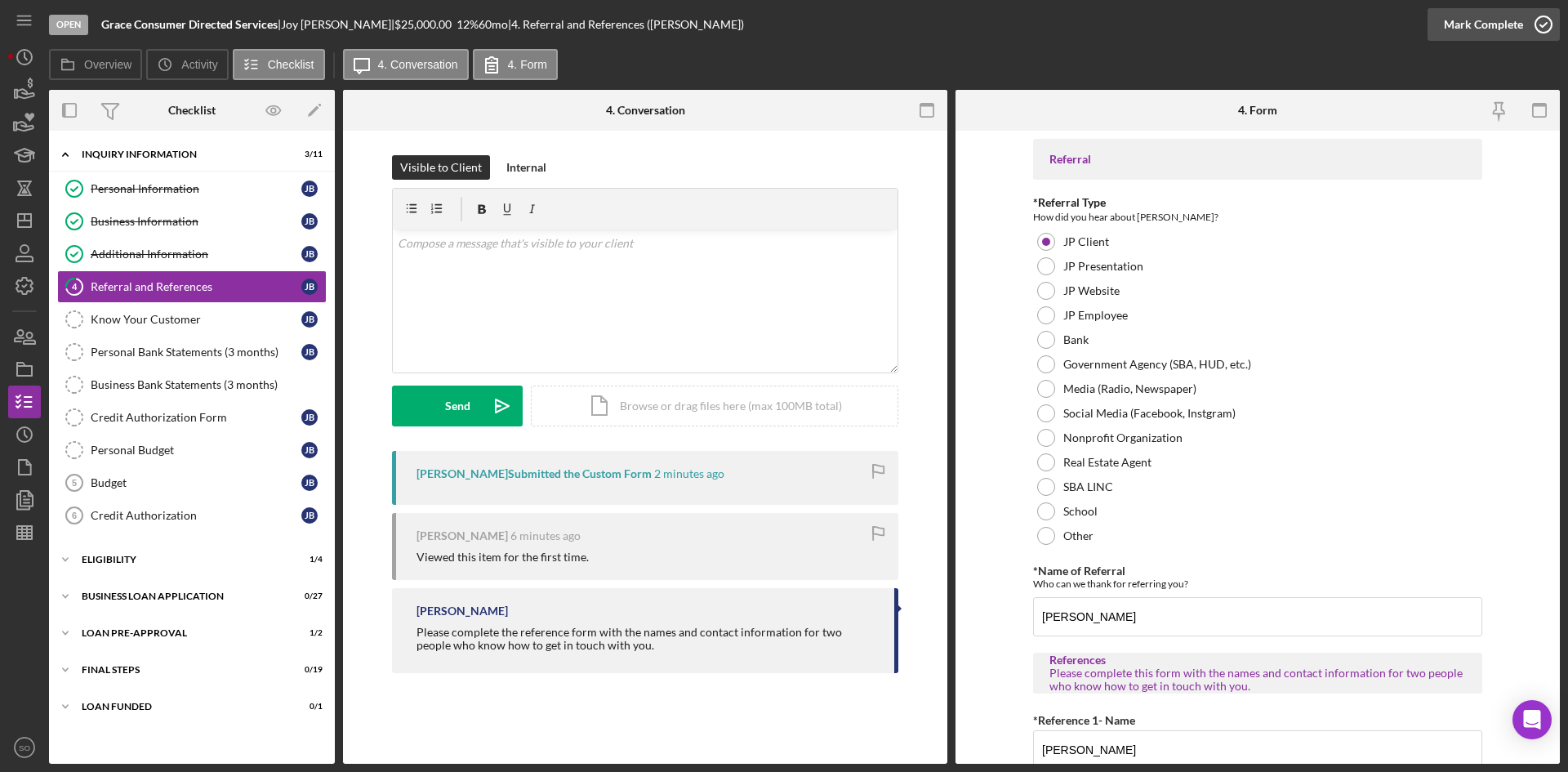
click at [1515, 29] on div "Mark Complete" at bounding box center [1484, 24] width 79 height 33
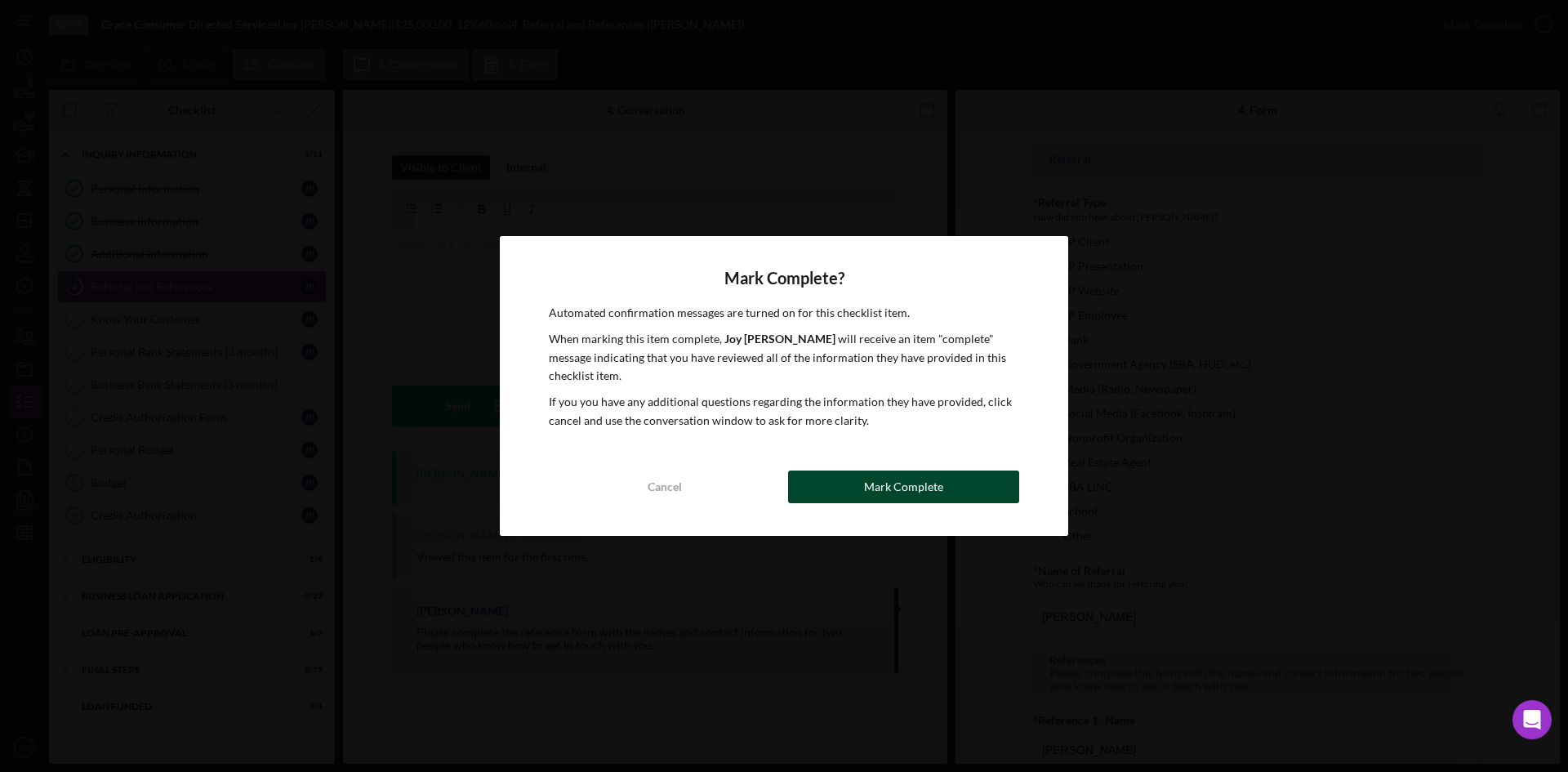
click at [909, 470] on div "Mark Complete" at bounding box center [904, 487] width 79 height 33
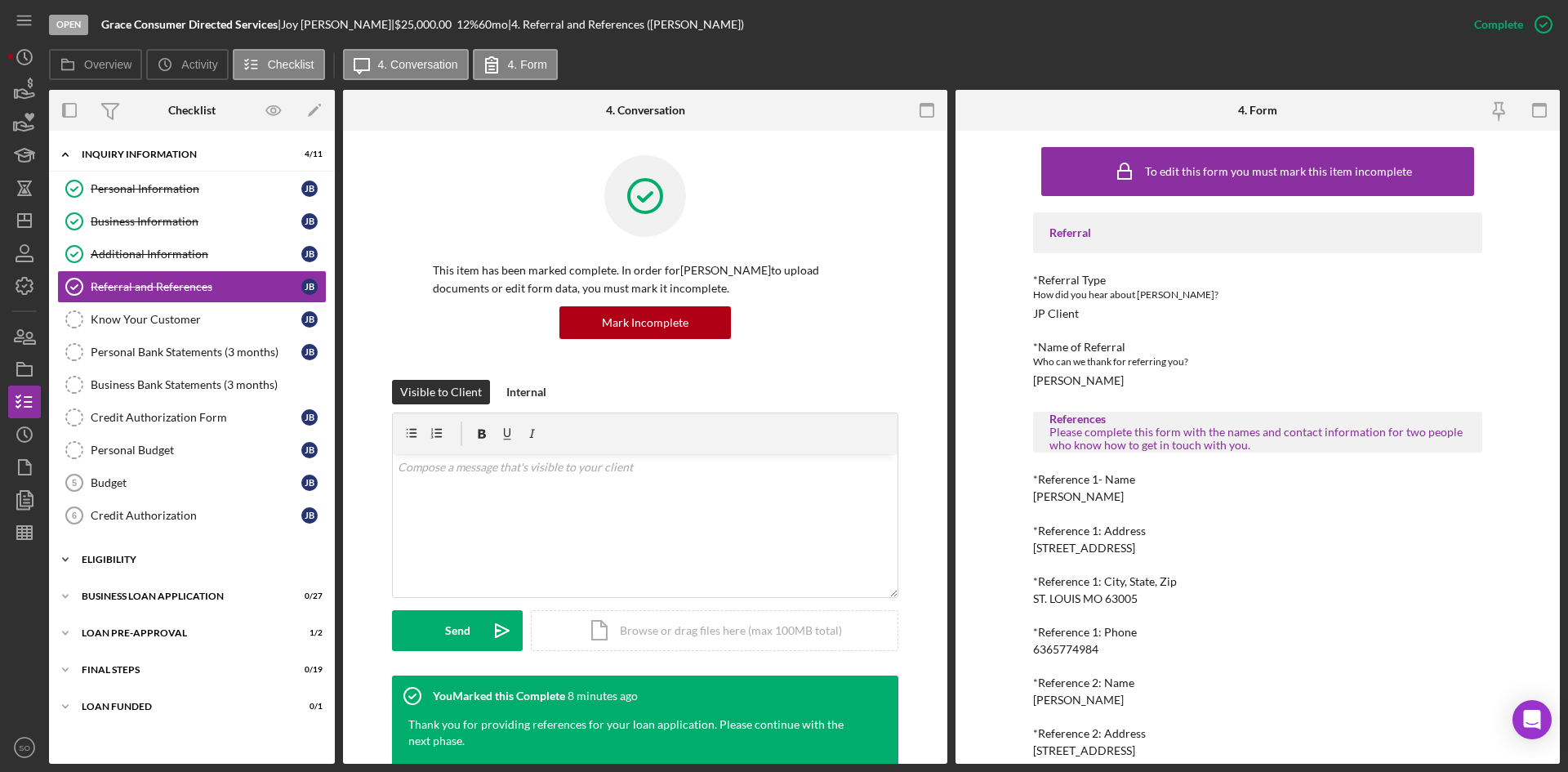
click at [131, 562] on div "ELIGIBILITY" at bounding box center [197, 559] width 233 height 10
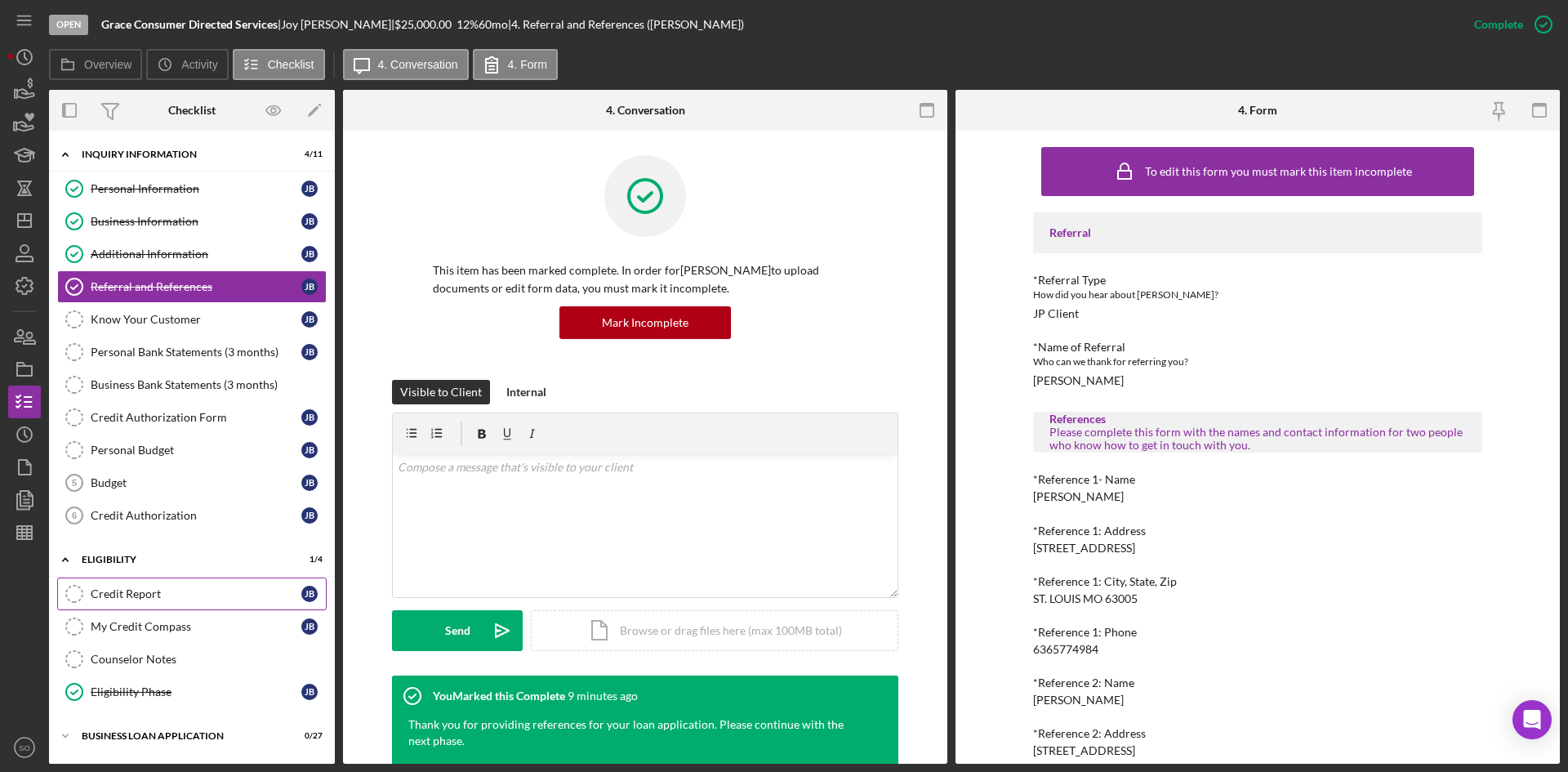
scroll to position [107, 0]
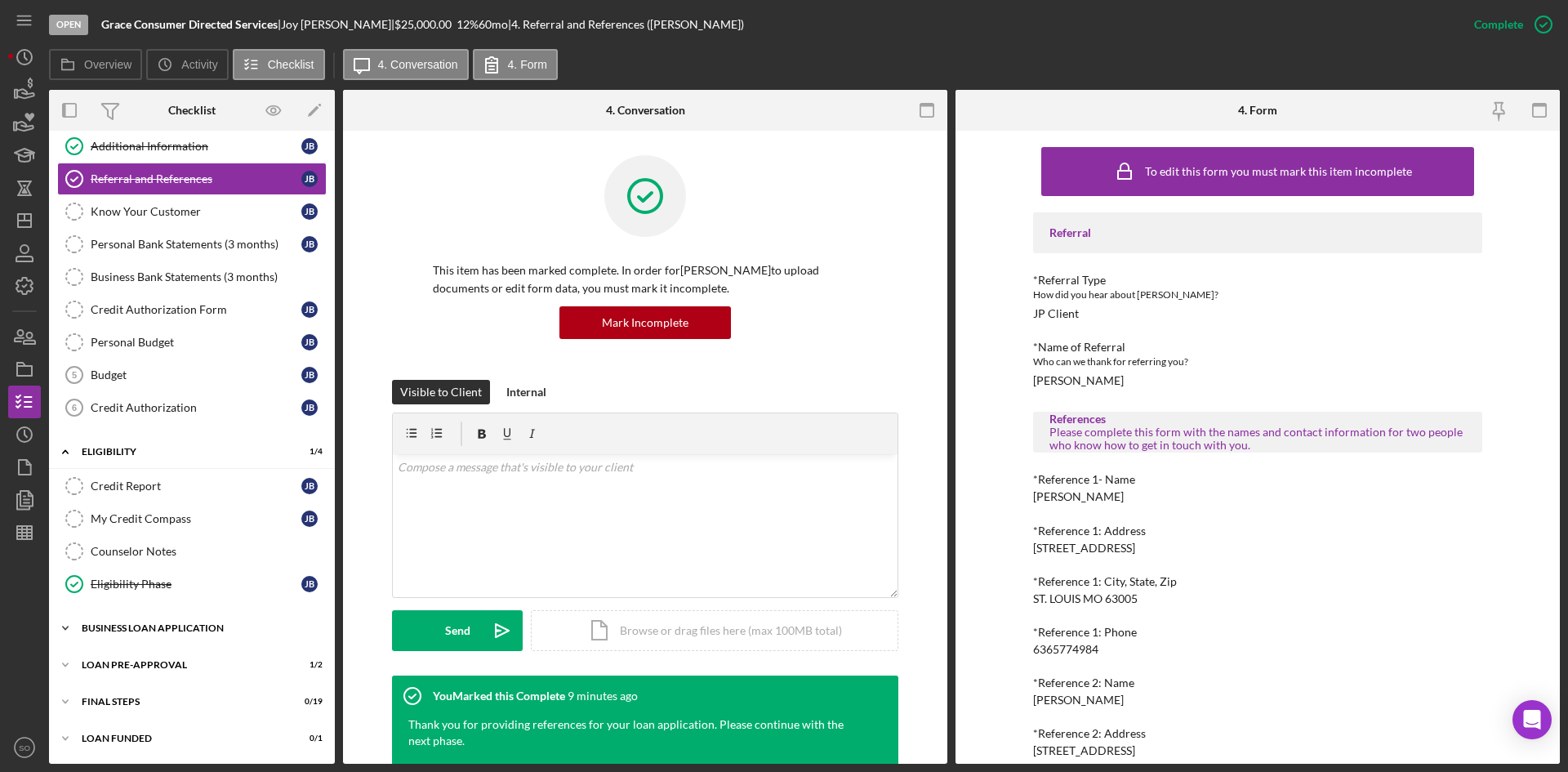
click at [165, 629] on div "Icon/Expander BUSINESS LOAN APPLICATION 0 / 27" at bounding box center [192, 629] width 286 height 33
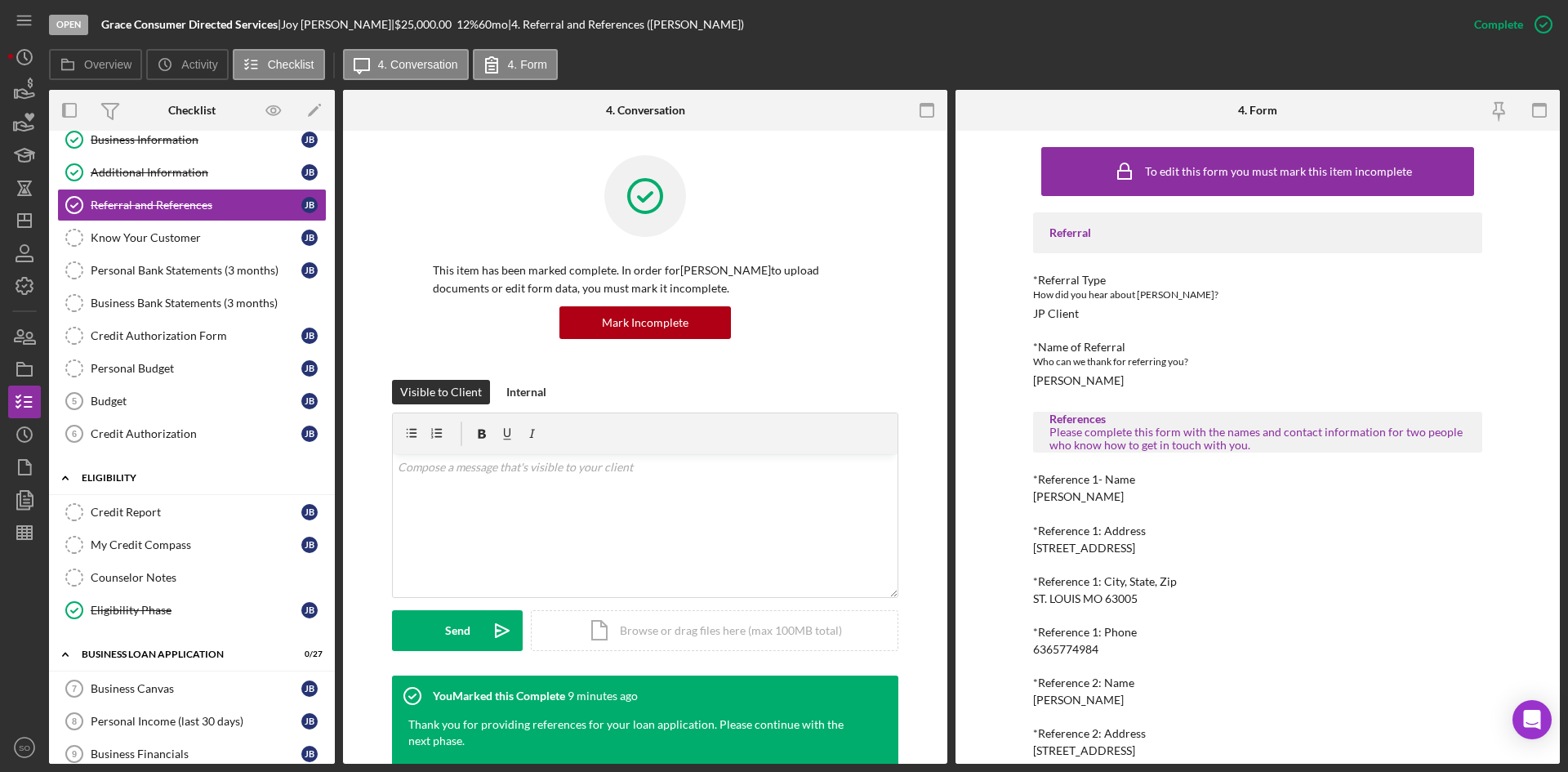
scroll to position [0, 0]
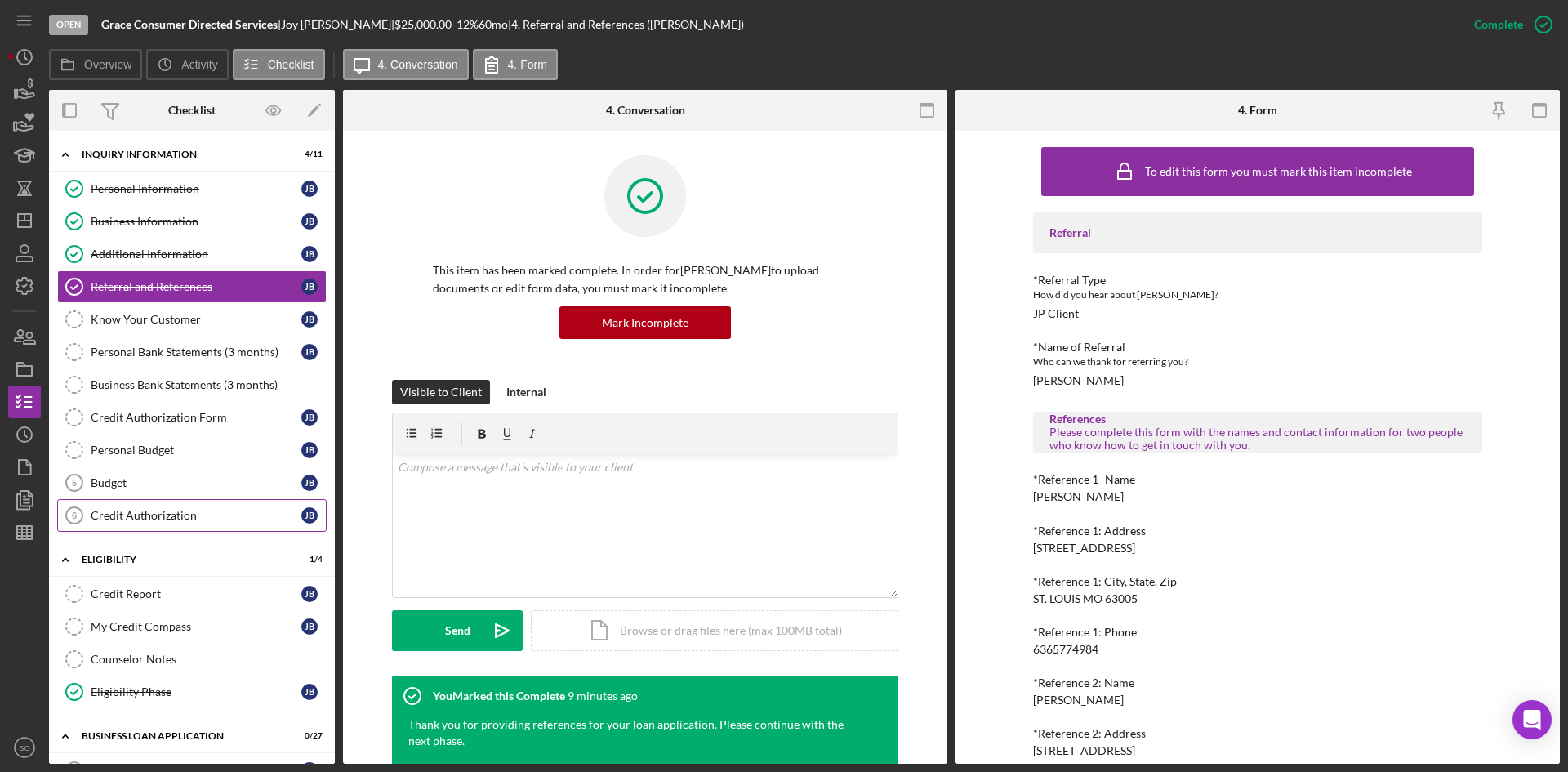
click at [135, 510] on div "Credit Authorization" at bounding box center [196, 516] width 211 height 14
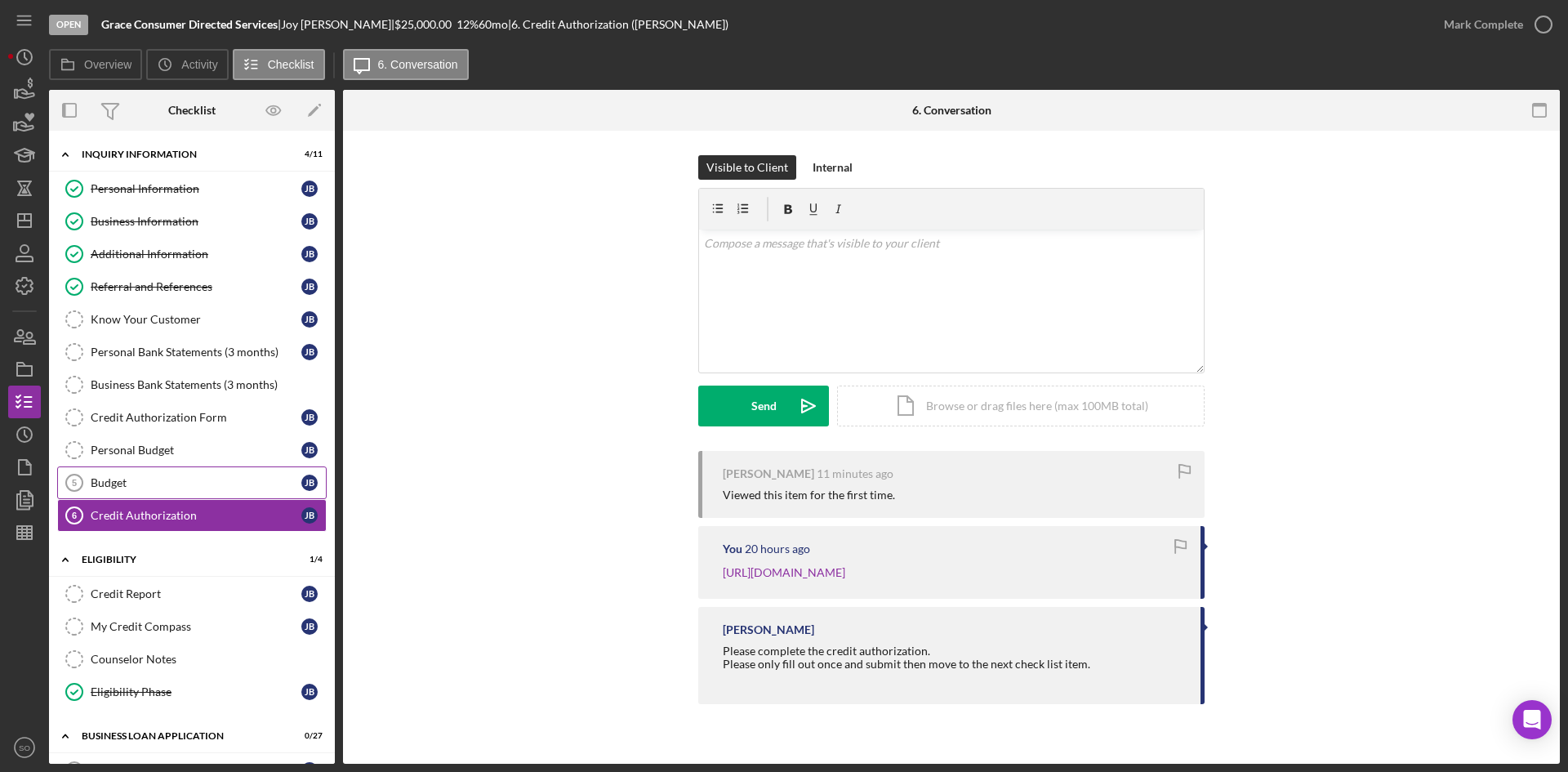
click at [161, 493] on link "Budget 5 Budget J B" at bounding box center [192, 483] width 270 height 33
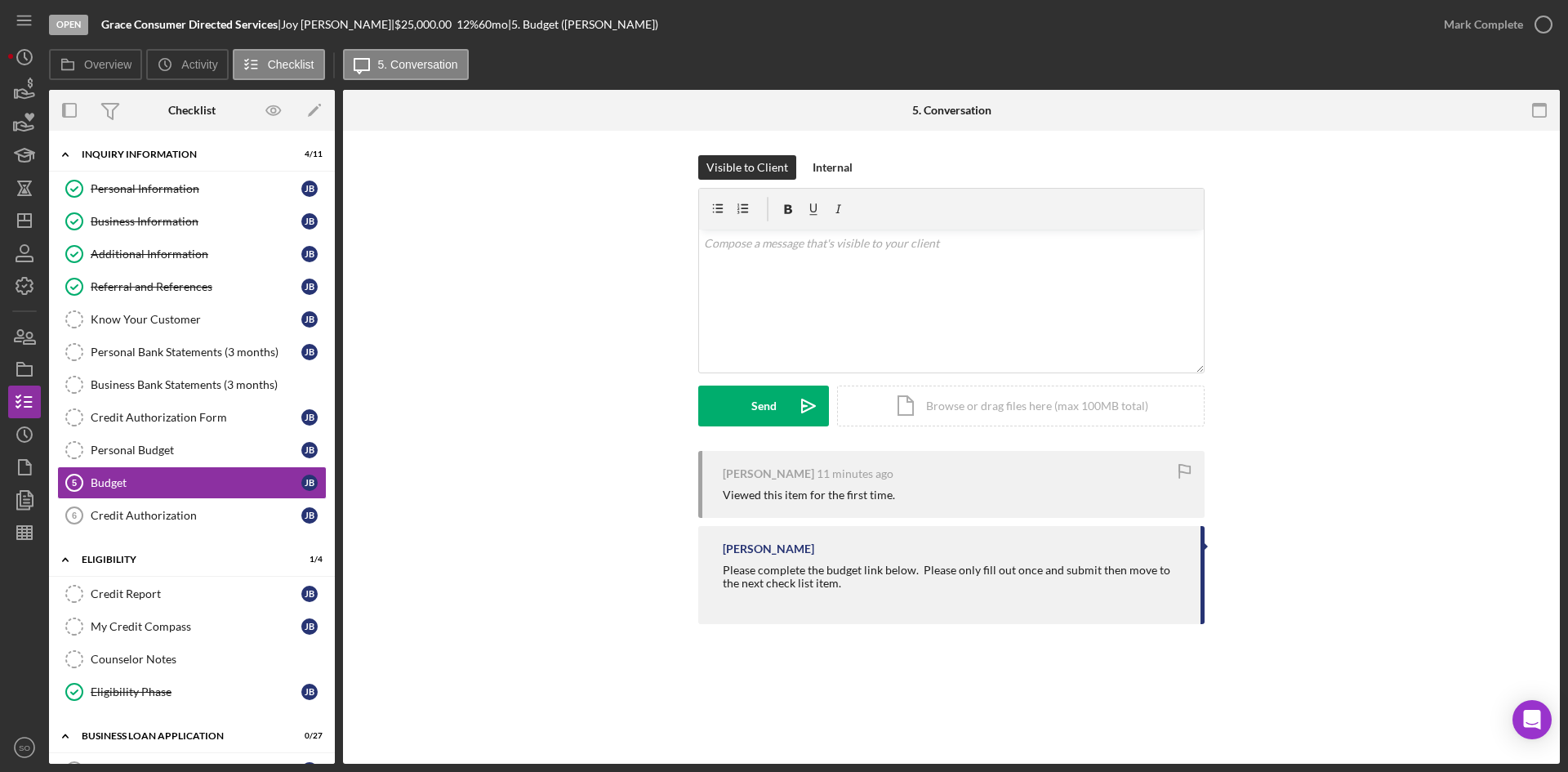
click at [204, 511] on div "Credit Authorization" at bounding box center [196, 516] width 211 height 14
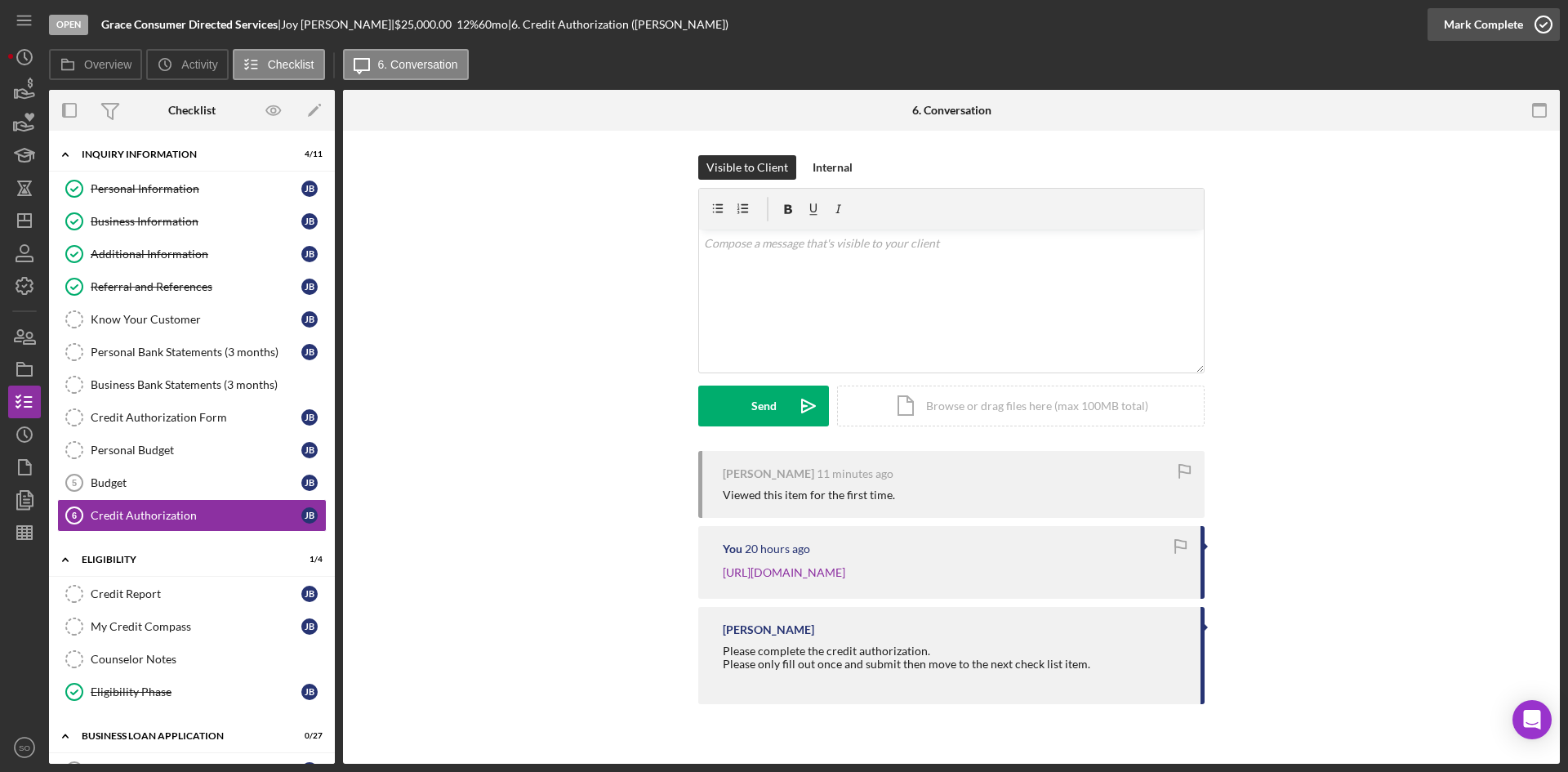
click at [1496, 14] on div "Mark Complete" at bounding box center [1484, 24] width 79 height 33
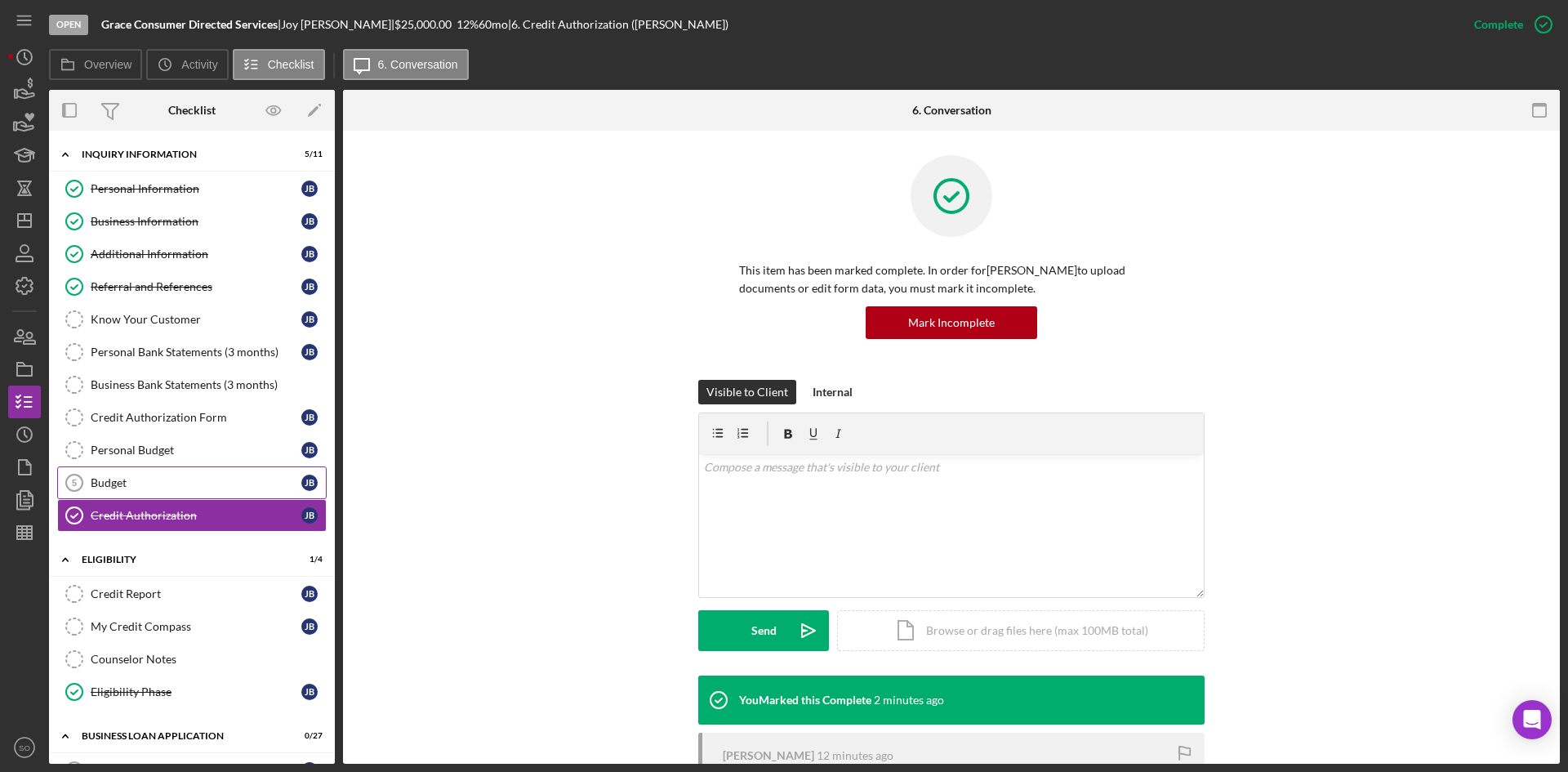
click at [219, 489] on div "Budget" at bounding box center [196, 483] width 211 height 14
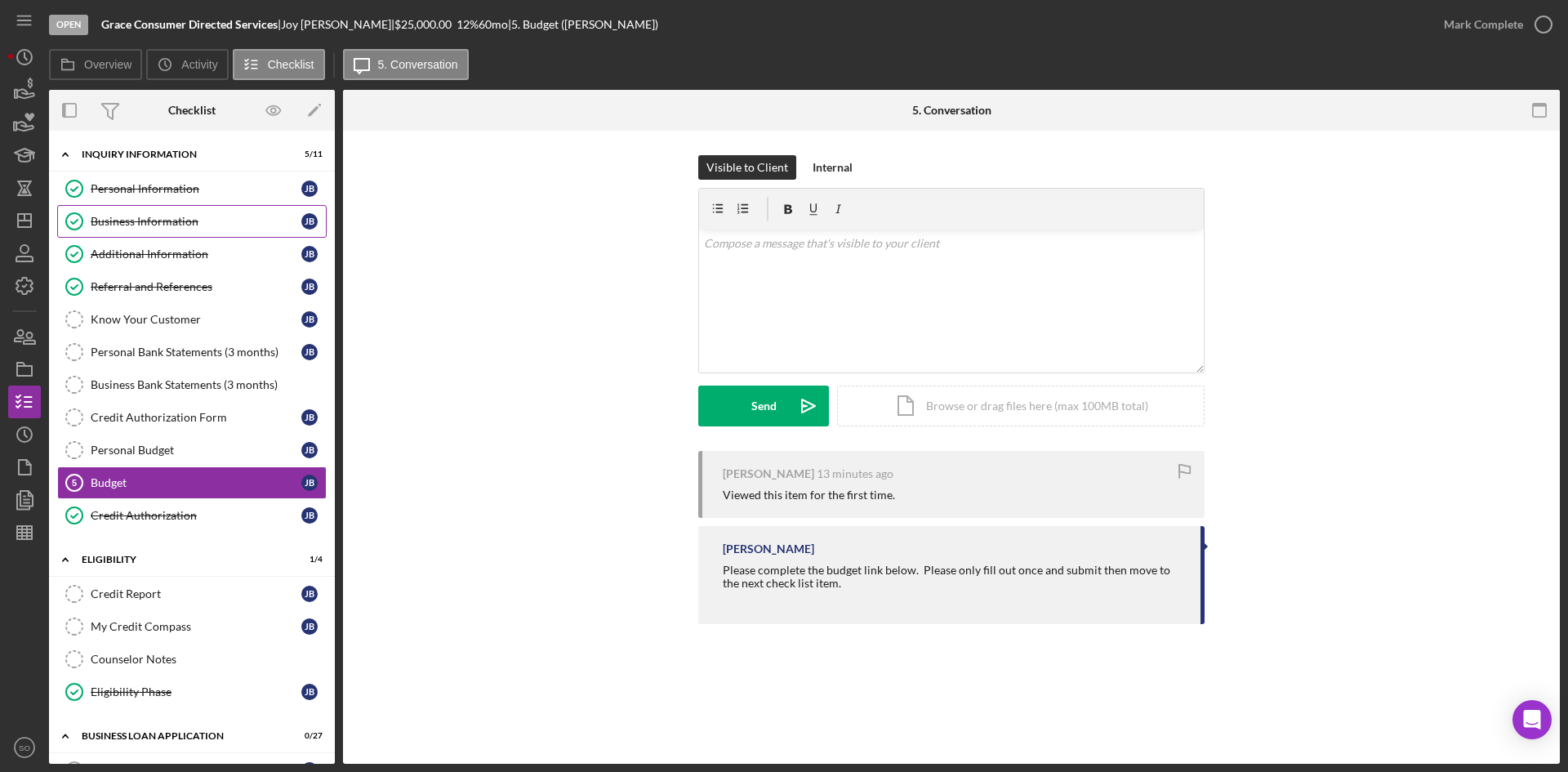
click at [132, 228] on div "Business Information" at bounding box center [196, 222] width 211 height 14
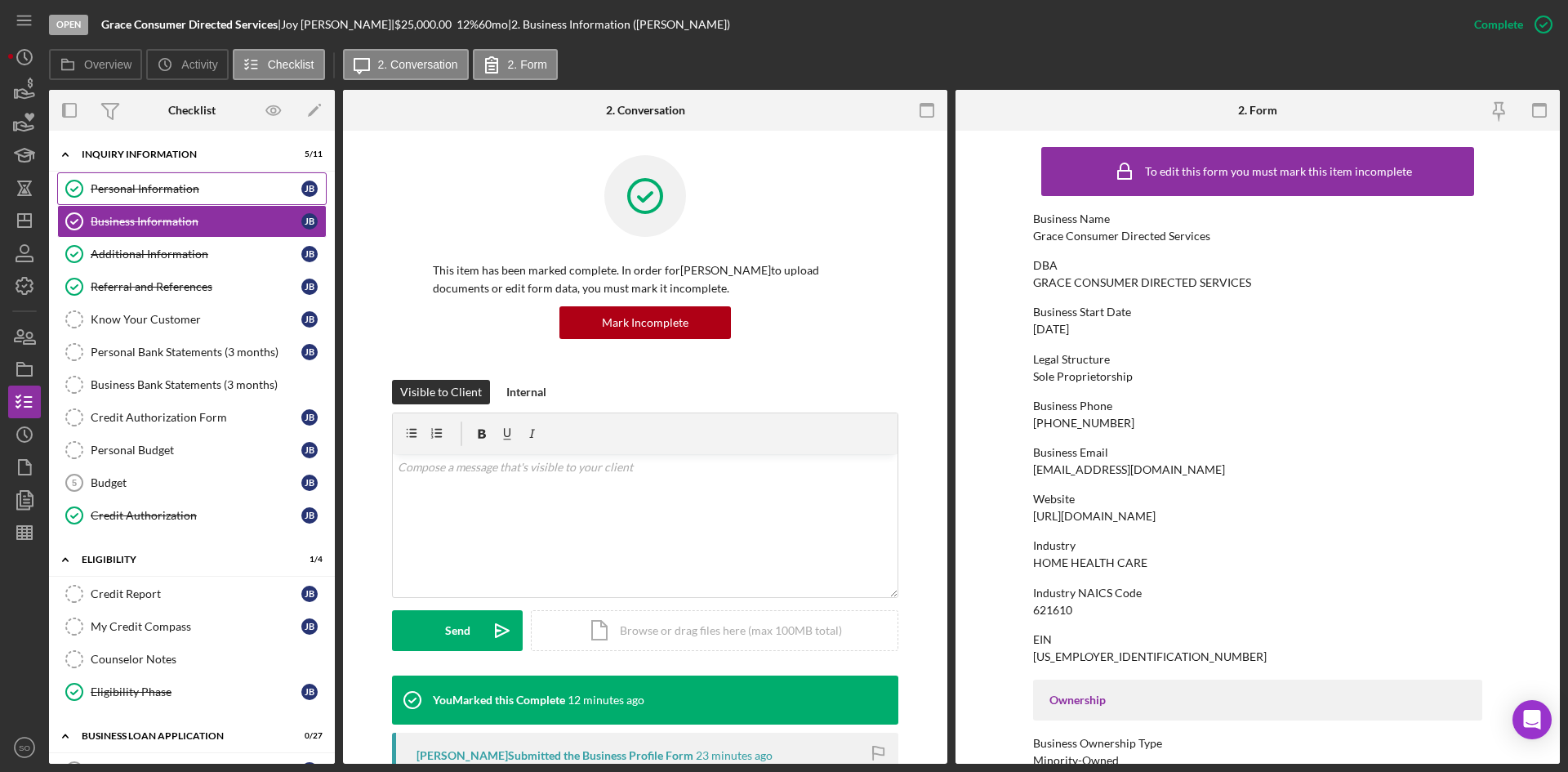
click at [133, 194] on div "Personal Information" at bounding box center [196, 189] width 211 height 14
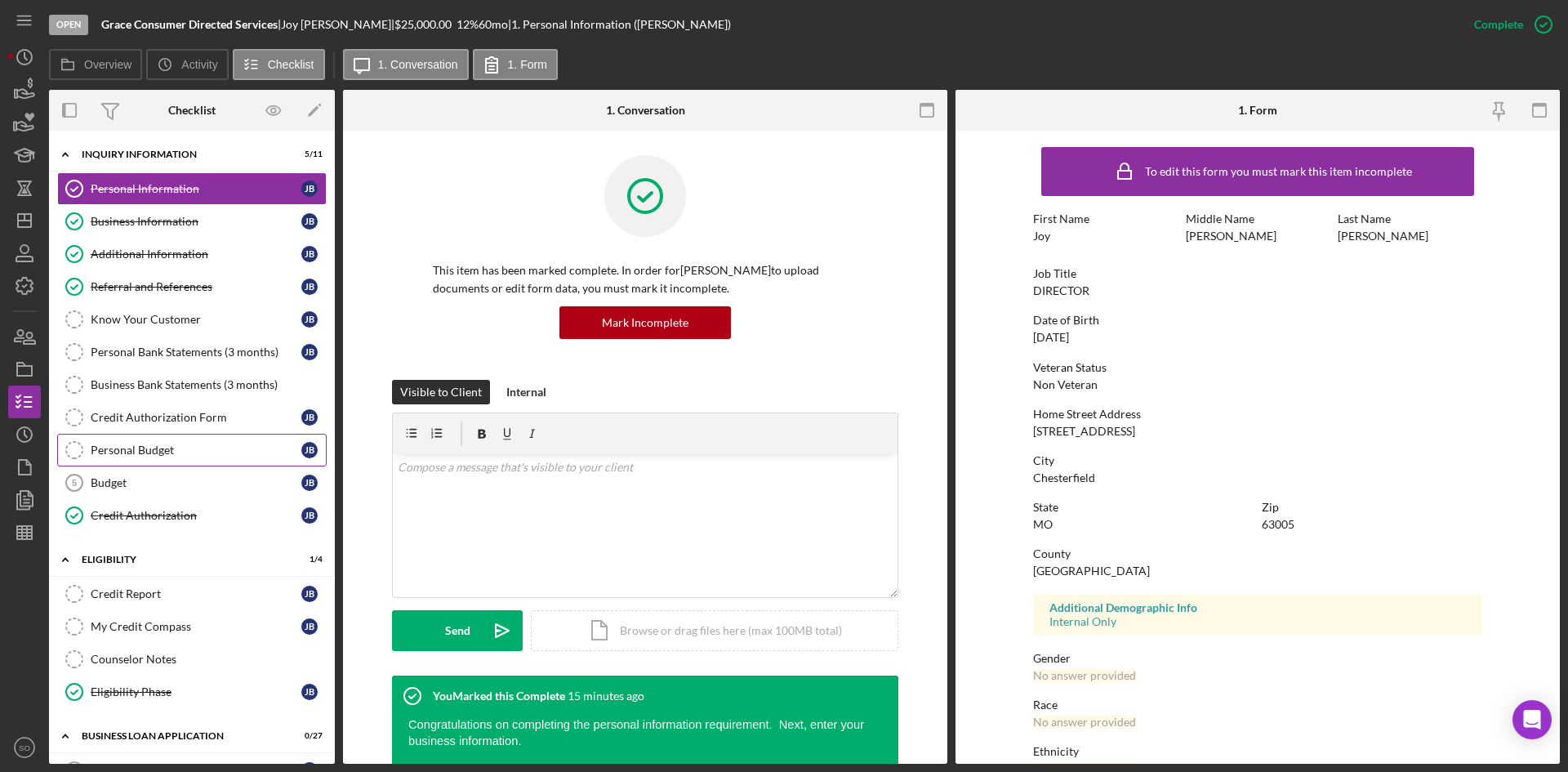
drag, startPoint x: 155, startPoint y: 486, endPoint x: 267, endPoint y: 465, distance: 114.0
click at [155, 486] on div "Budget" at bounding box center [196, 483] width 211 height 14
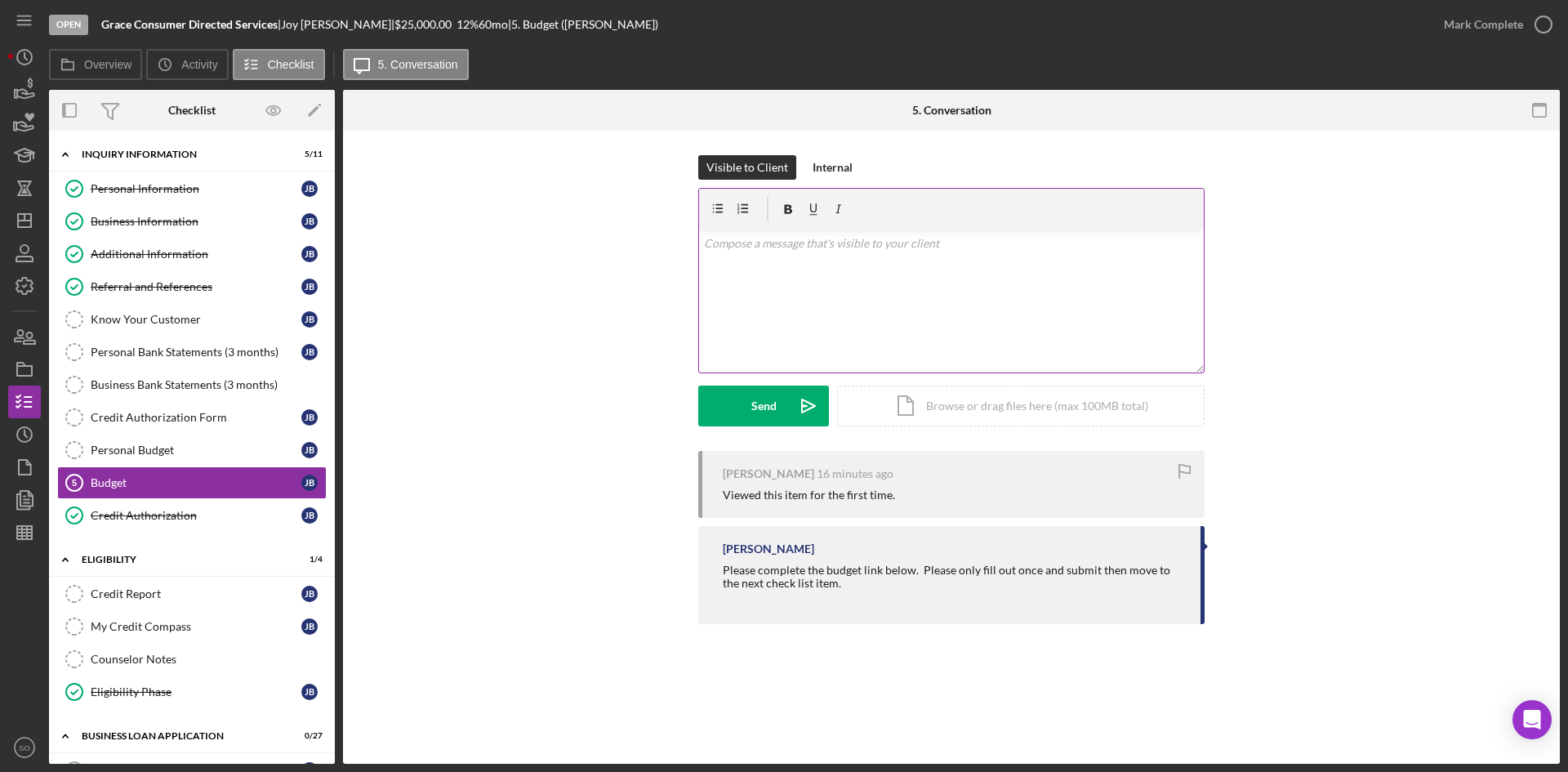
click at [814, 297] on div "v Color teal Color pink Remove color Add row above Add row below Add column bef…" at bounding box center [952, 301] width 505 height 143
click at [764, 394] on div "Send" at bounding box center [764, 406] width 25 height 41
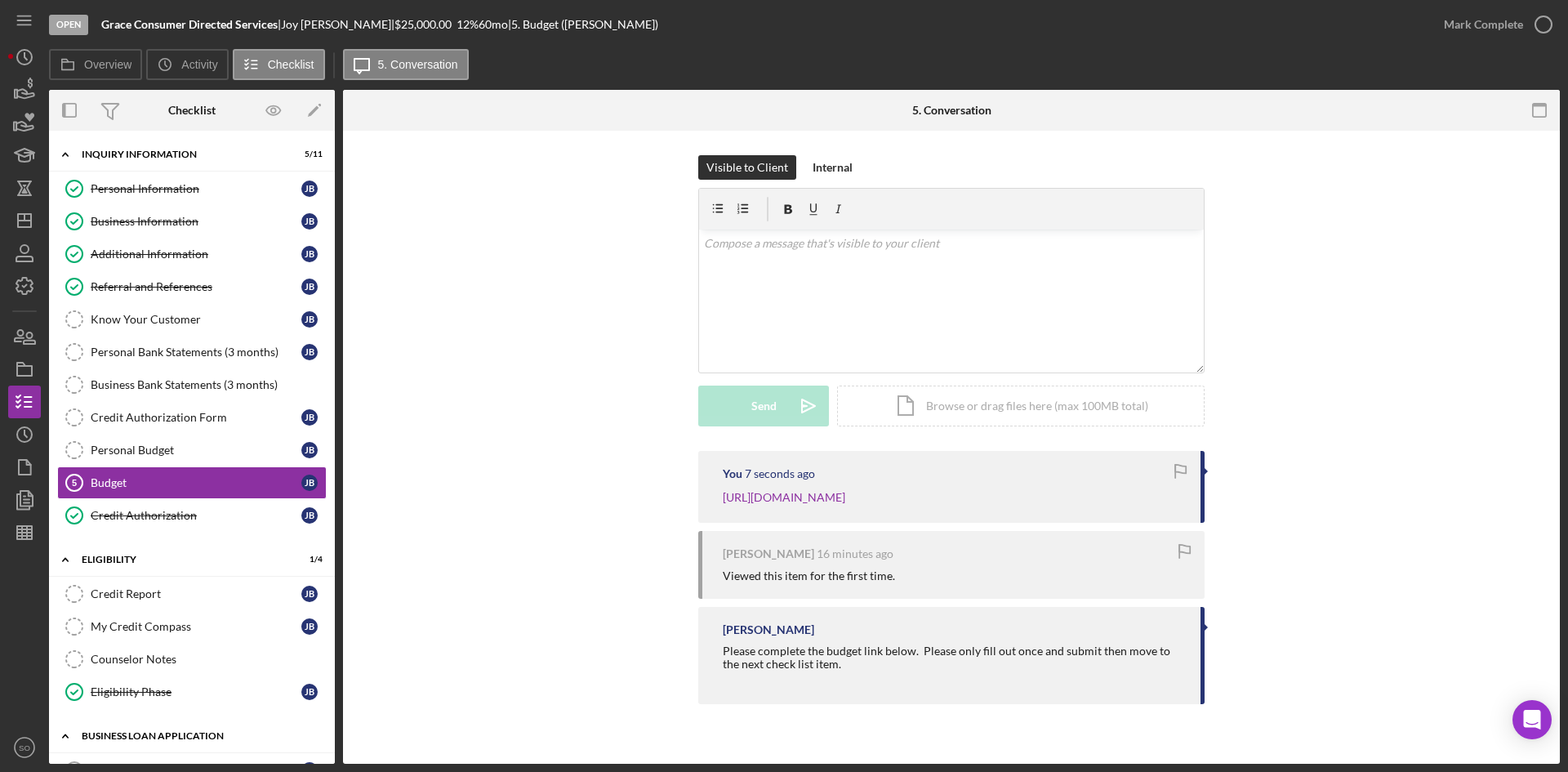
scroll to position [327, 0]
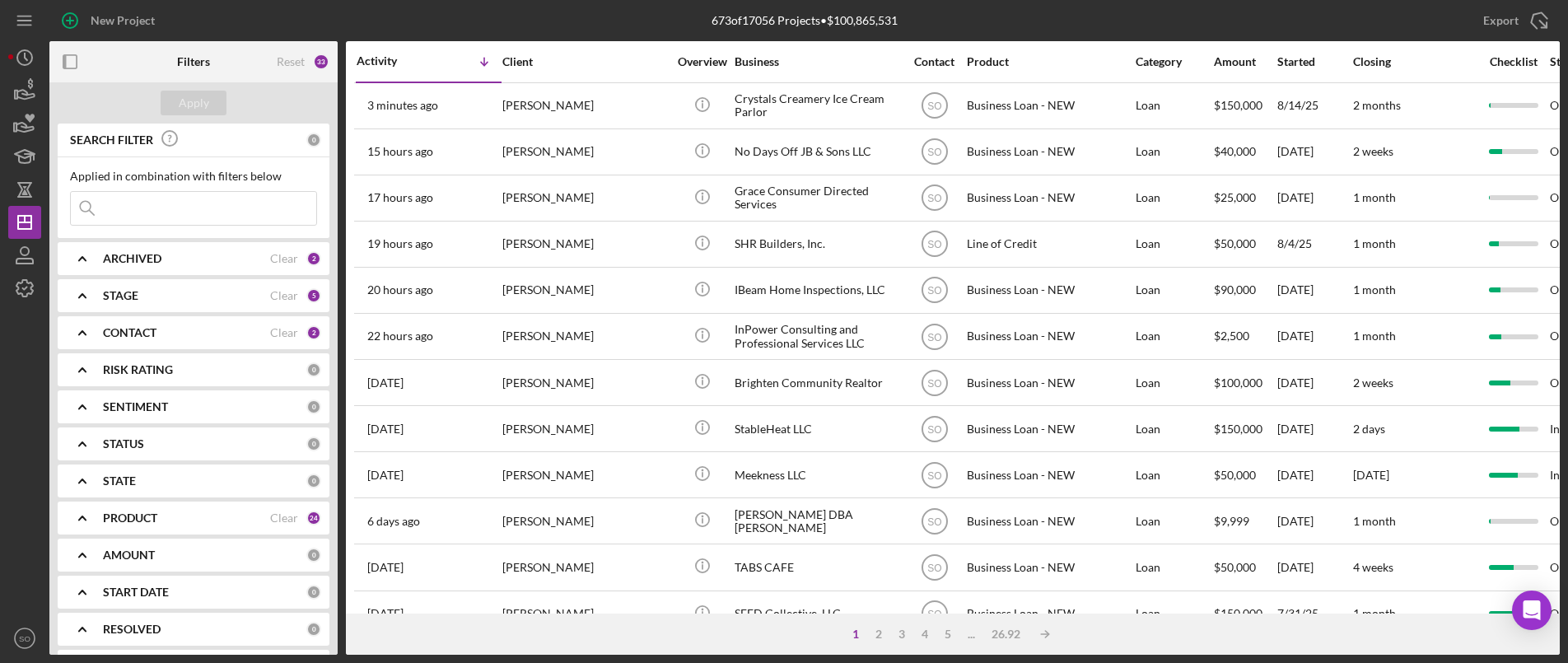
click at [164, 219] on input at bounding box center [194, 209] width 246 height 33
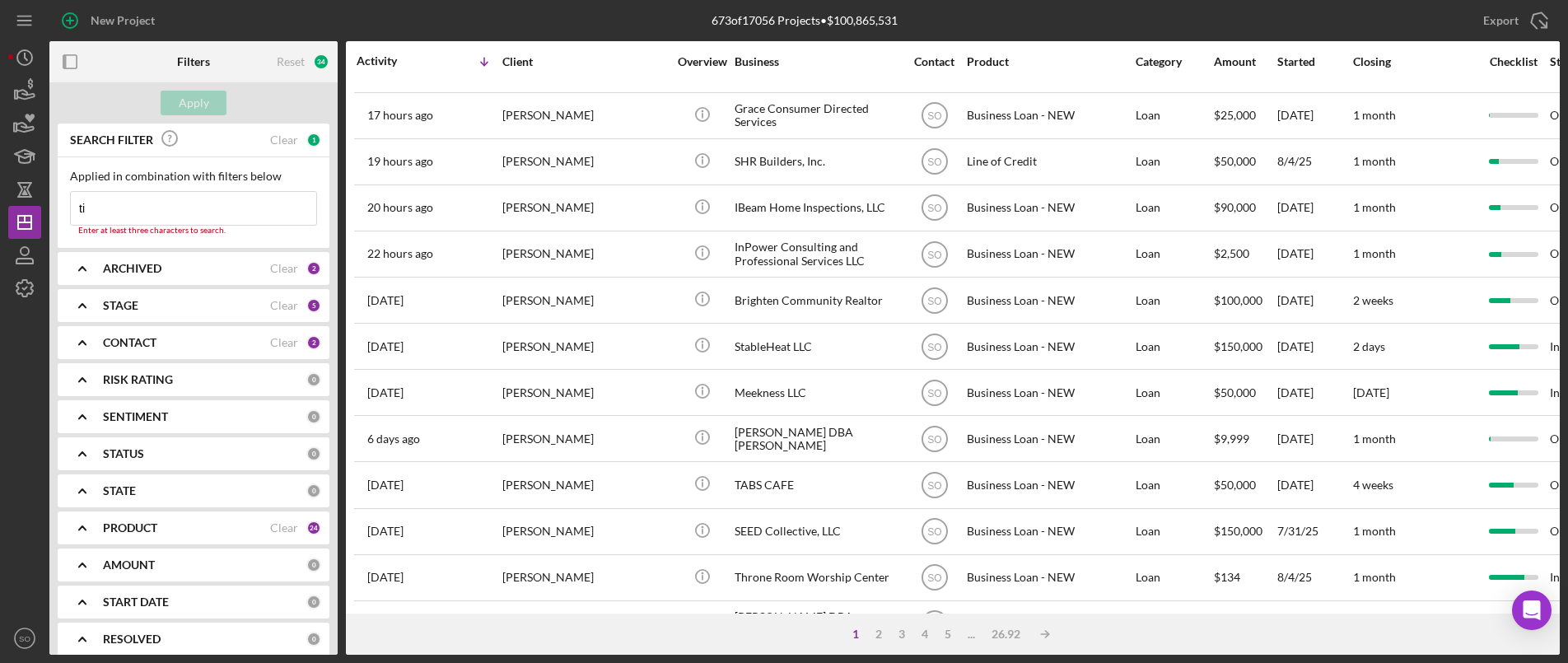
type input "[PERSON_NAME]"
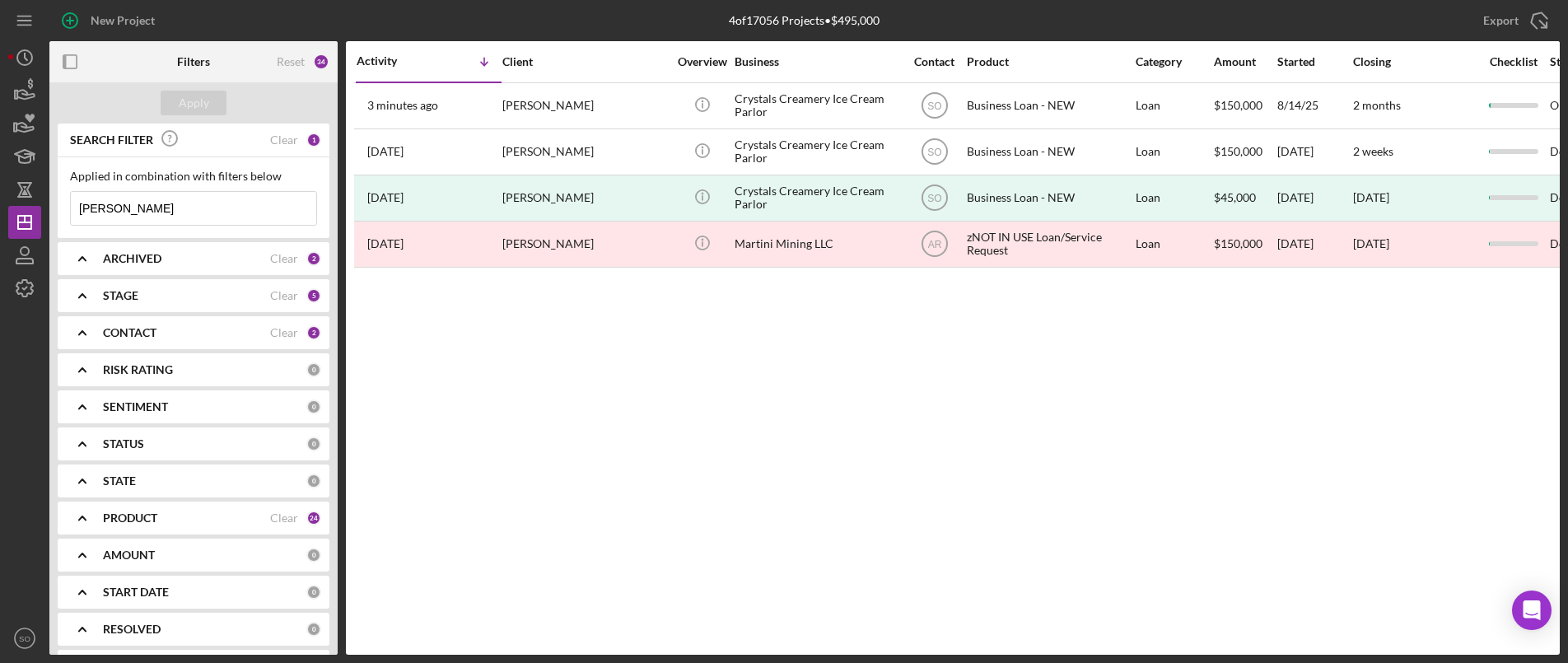
scroll to position [0, 0]
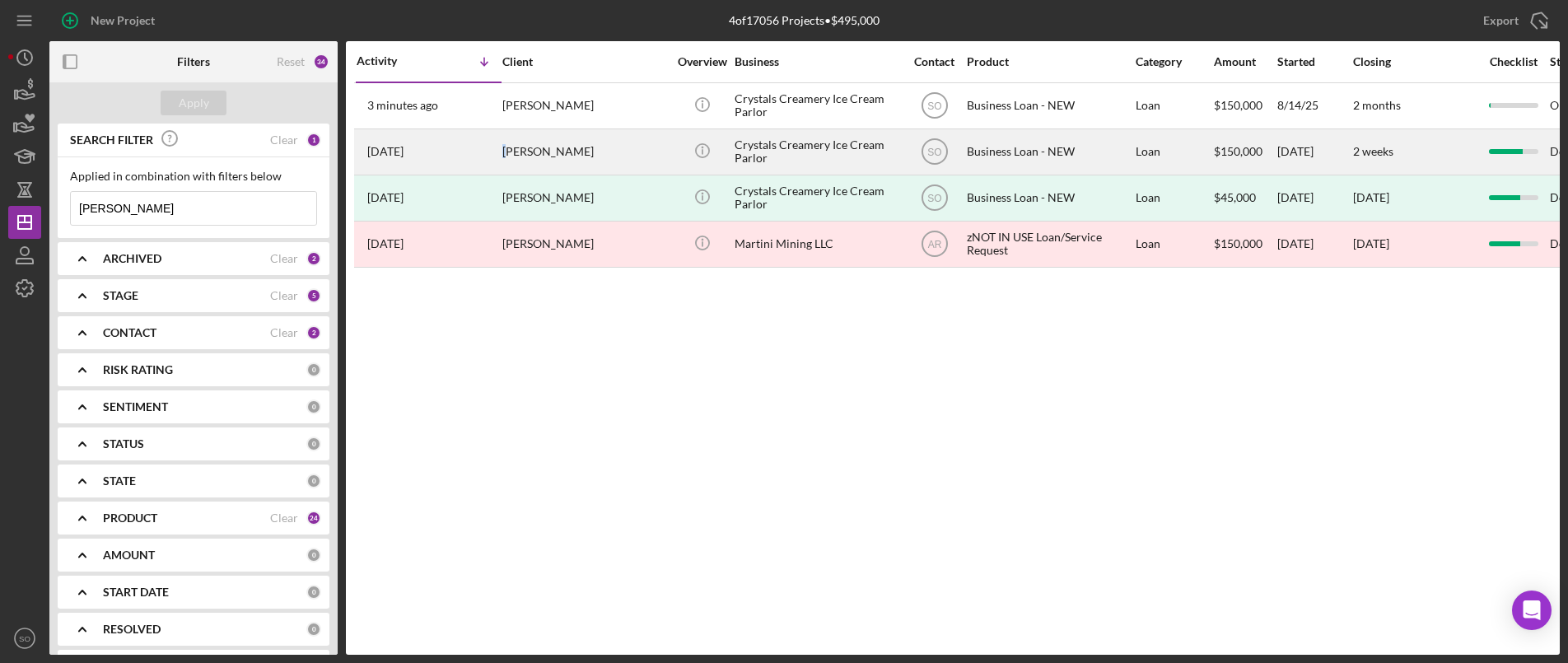
click at [507, 130] on div "[PERSON_NAME]" at bounding box center [584, 151] width 165 height 44
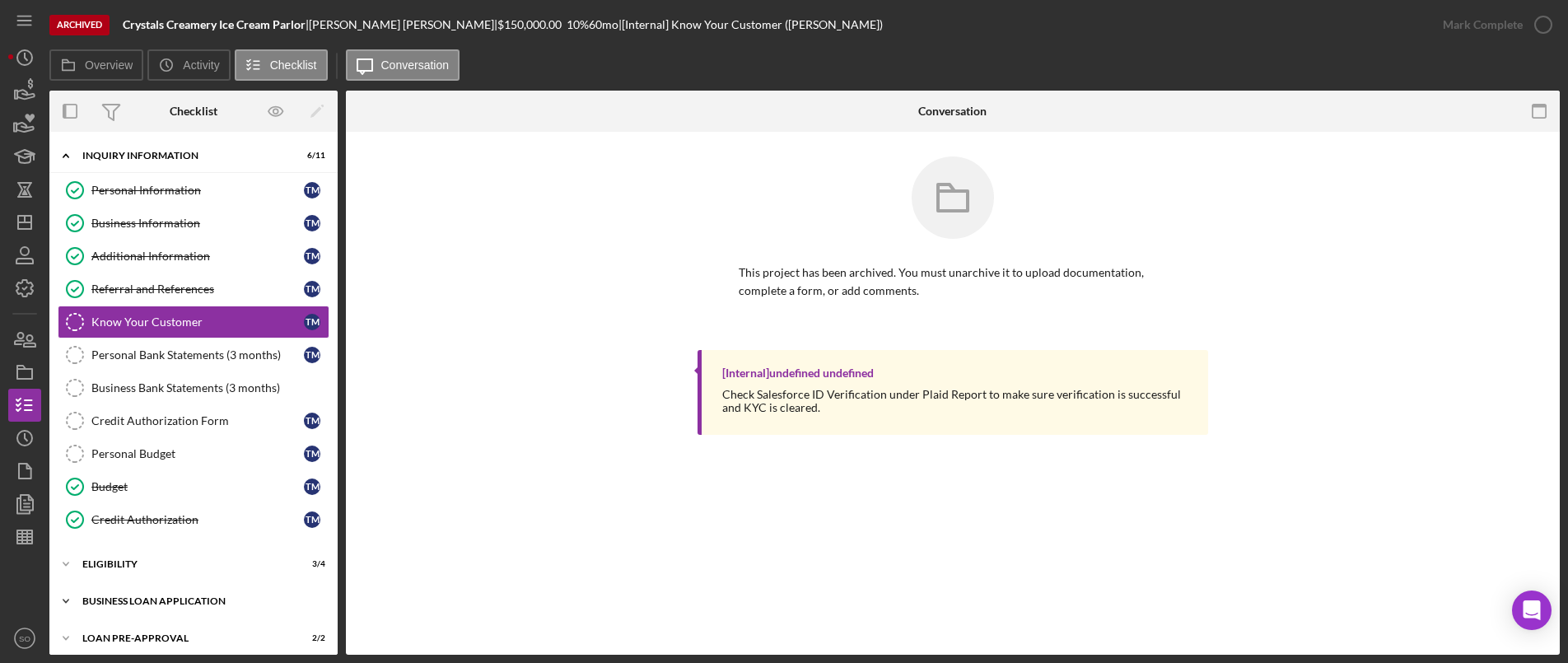
click at [96, 603] on div "BUSINESS LOAN APPLICATION" at bounding box center [199, 601] width 235 height 10
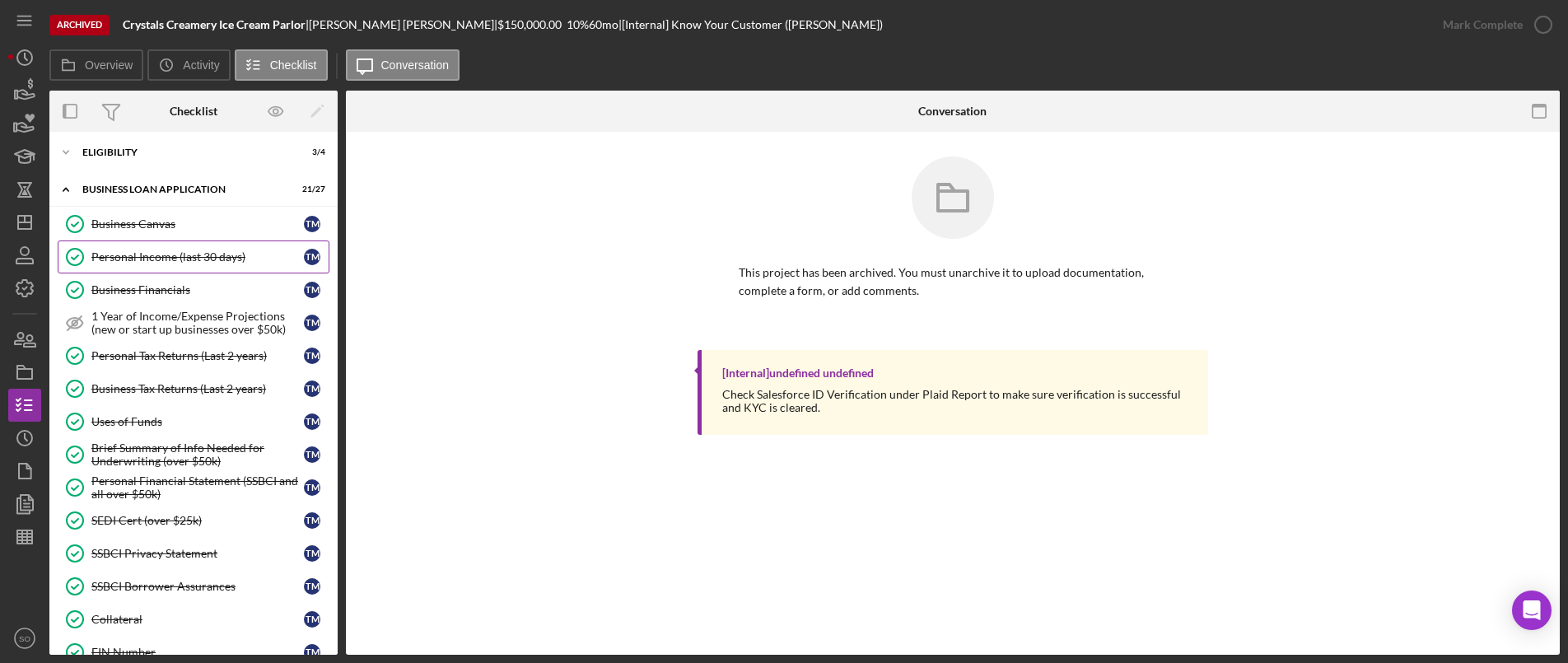
click at [139, 262] on div "Personal Income (last 30 days)" at bounding box center [198, 257] width 213 height 14
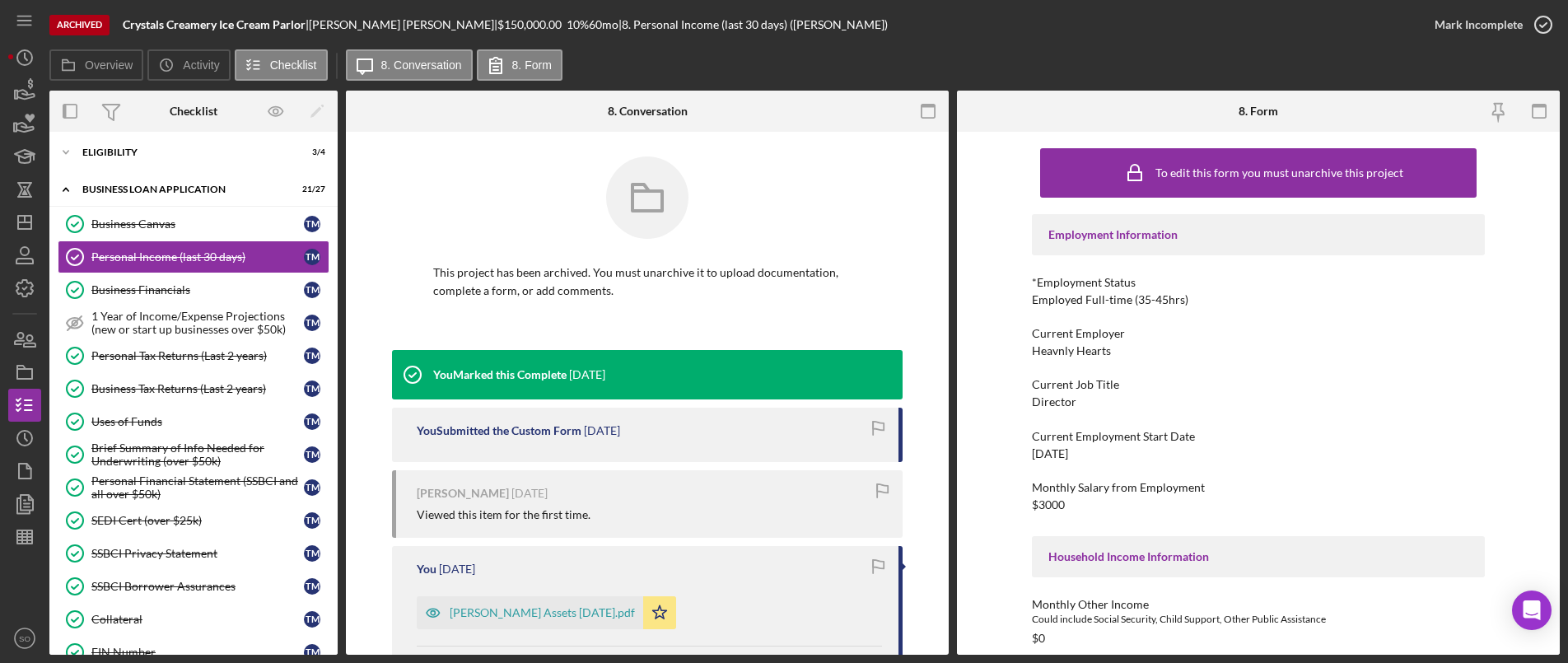
scroll to position [82, 0]
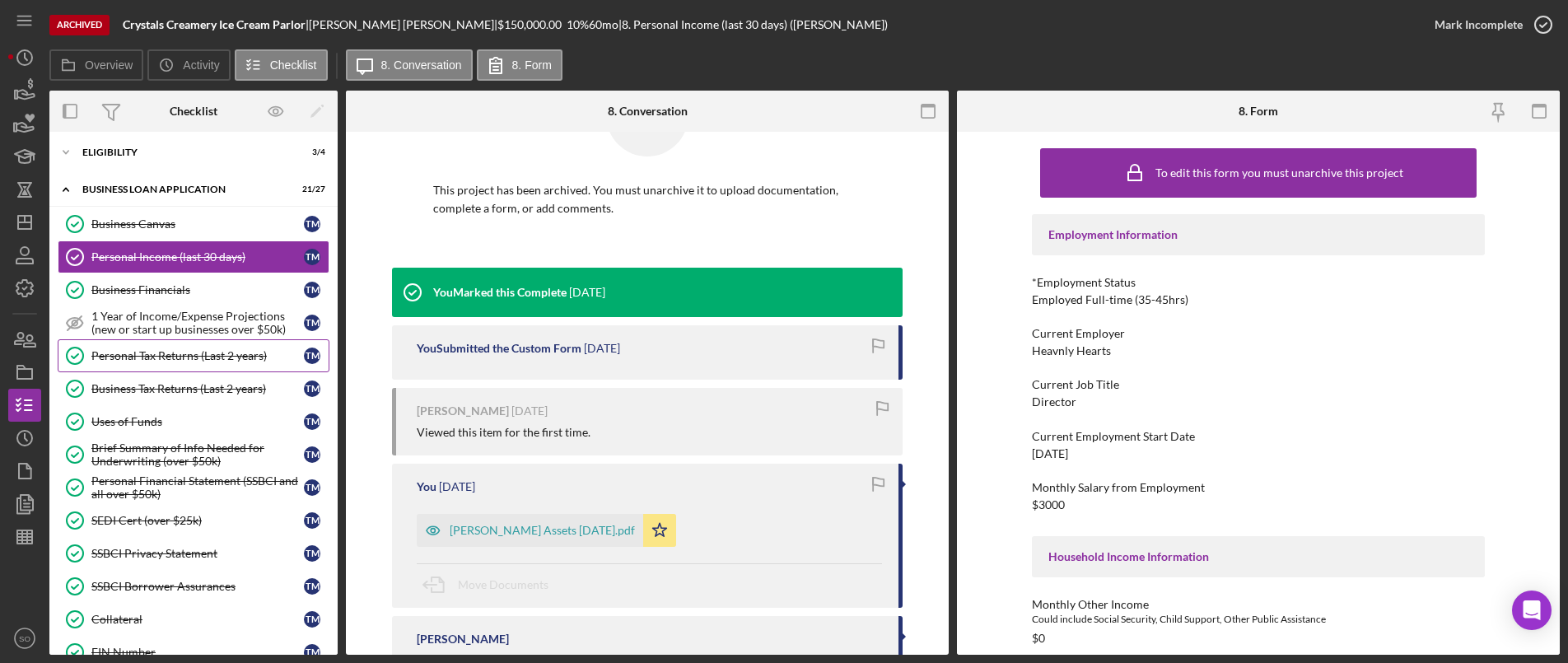
click at [151, 352] on div "Personal Tax Returns (Last 2 years)" at bounding box center [198, 356] width 213 height 14
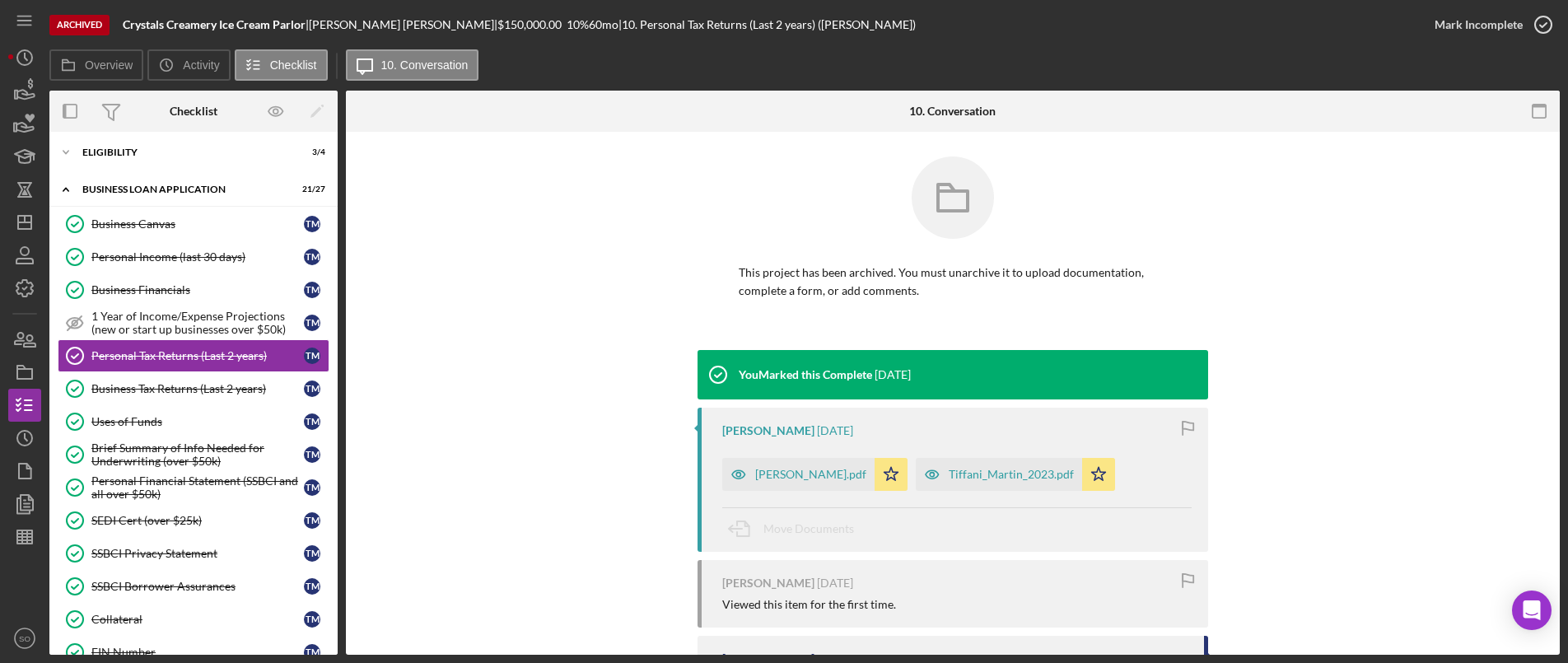
scroll to position [127, 0]
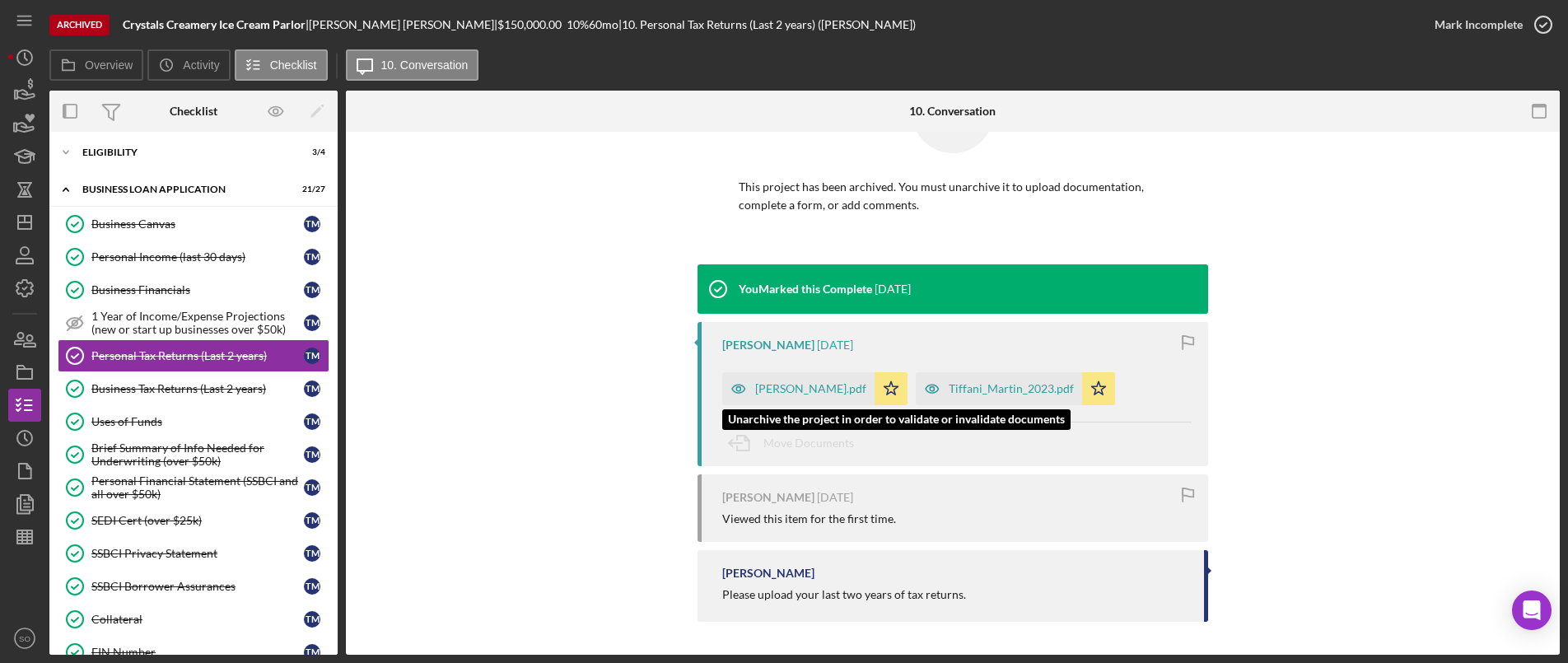
click at [794, 382] on div "[PERSON_NAME].pdf" at bounding box center [810, 389] width 111 height 14
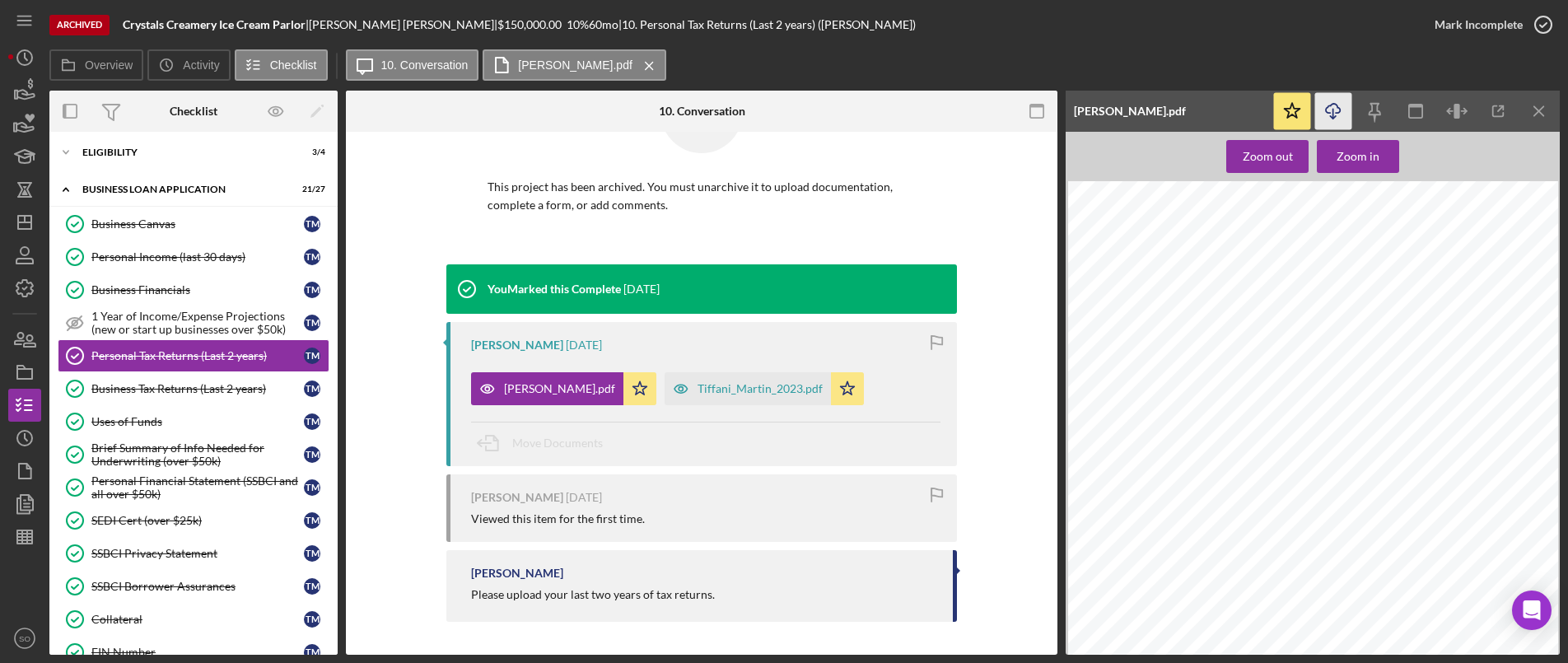
click at [1334, 118] on polyline "button" at bounding box center [1333, 117] width 6 height 3
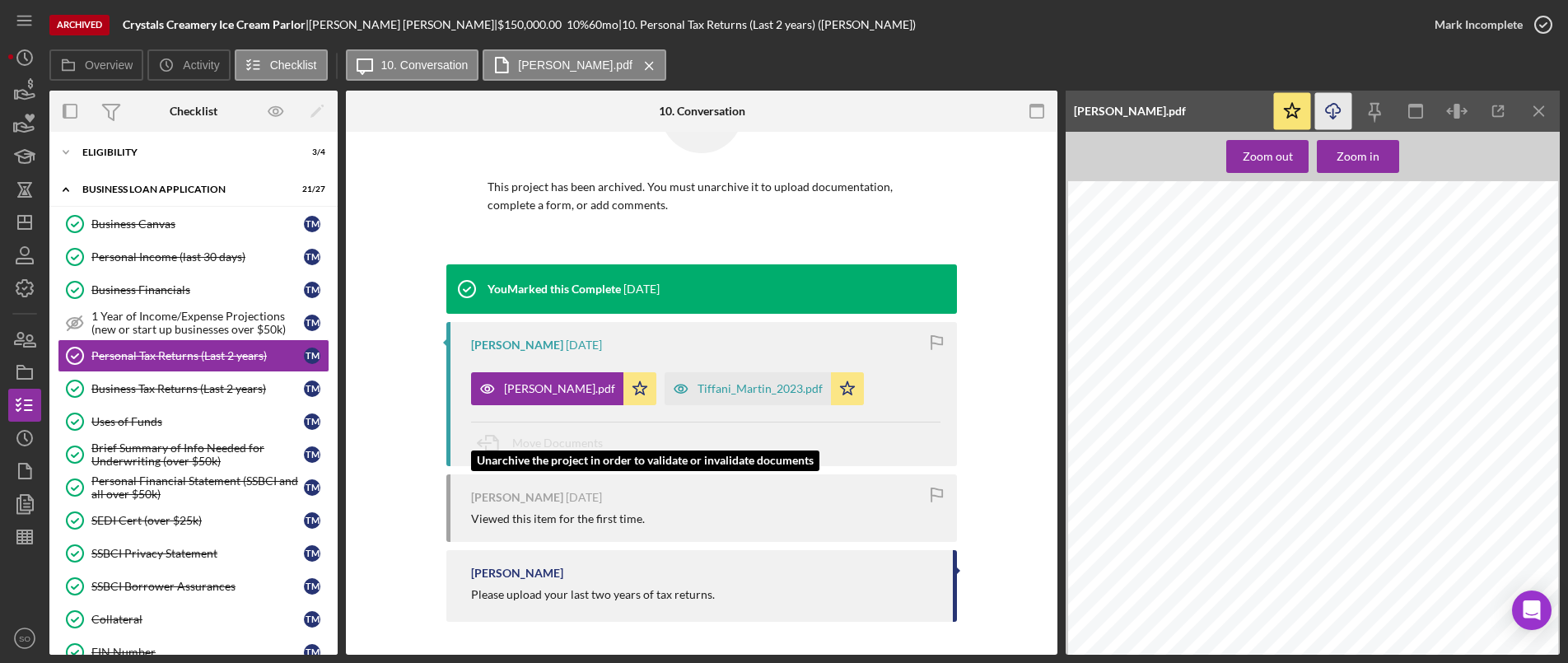
click at [697, 389] on div "Tiffani_Martin_2023.pdf" at bounding box center [760, 389] width 125 height 14
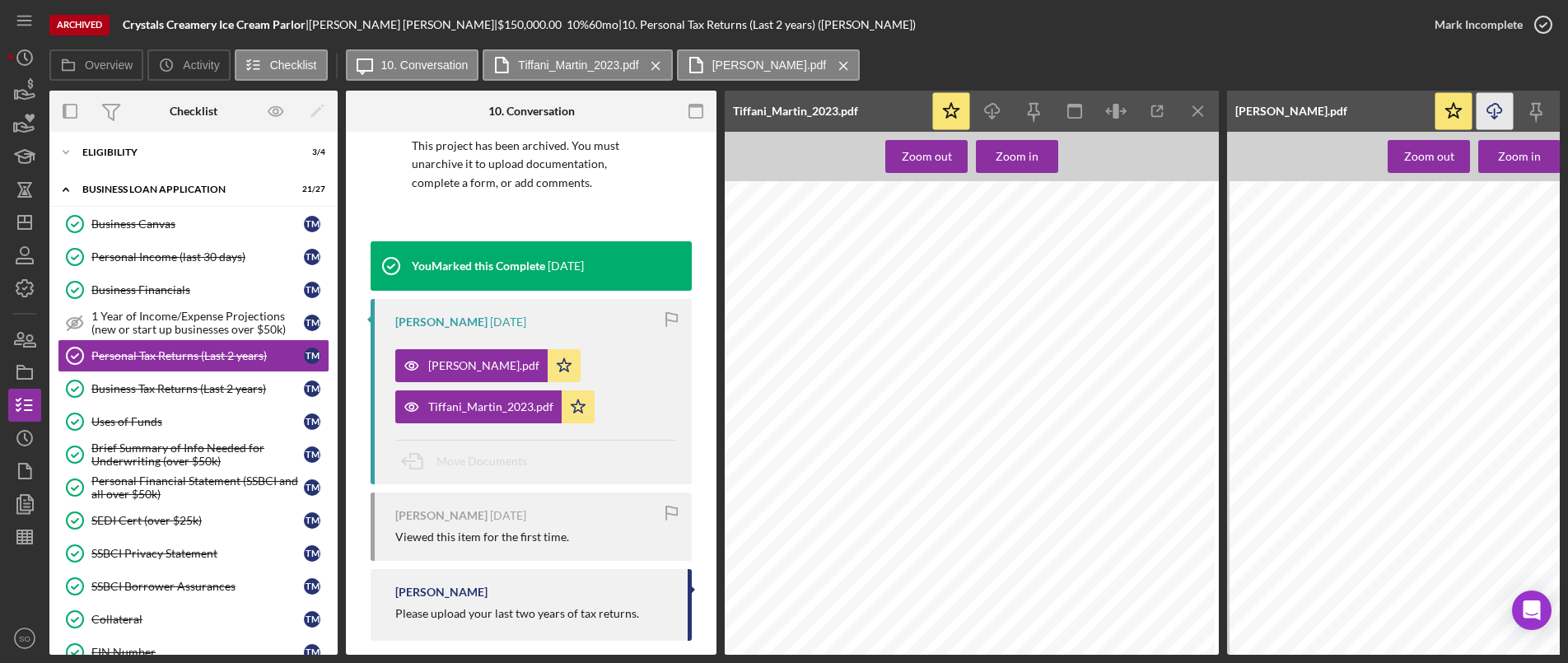
click at [980, 114] on icon "Icon/Download" at bounding box center [993, 111] width 37 height 37
click at [186, 383] on div "Business Tax Returns (Last 2 years)" at bounding box center [198, 389] width 213 height 14
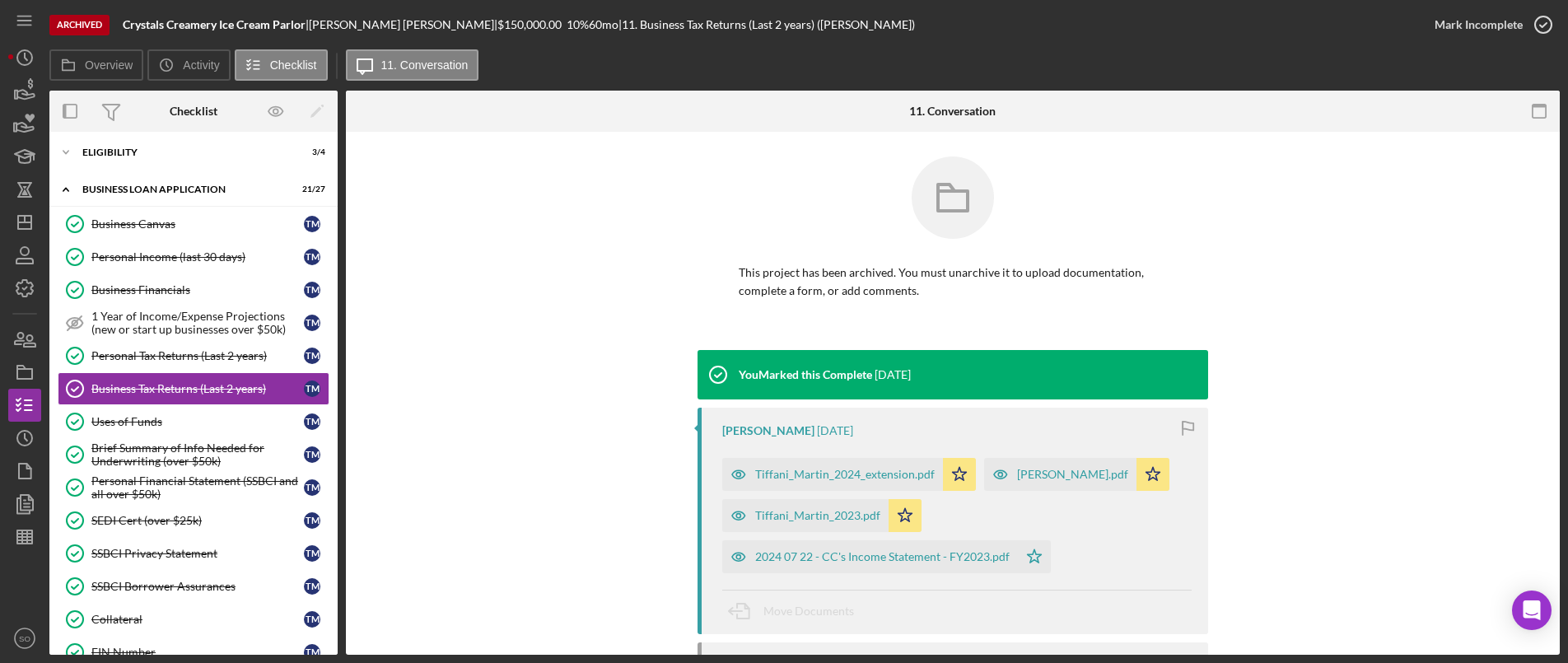
scroll to position [165, 0]
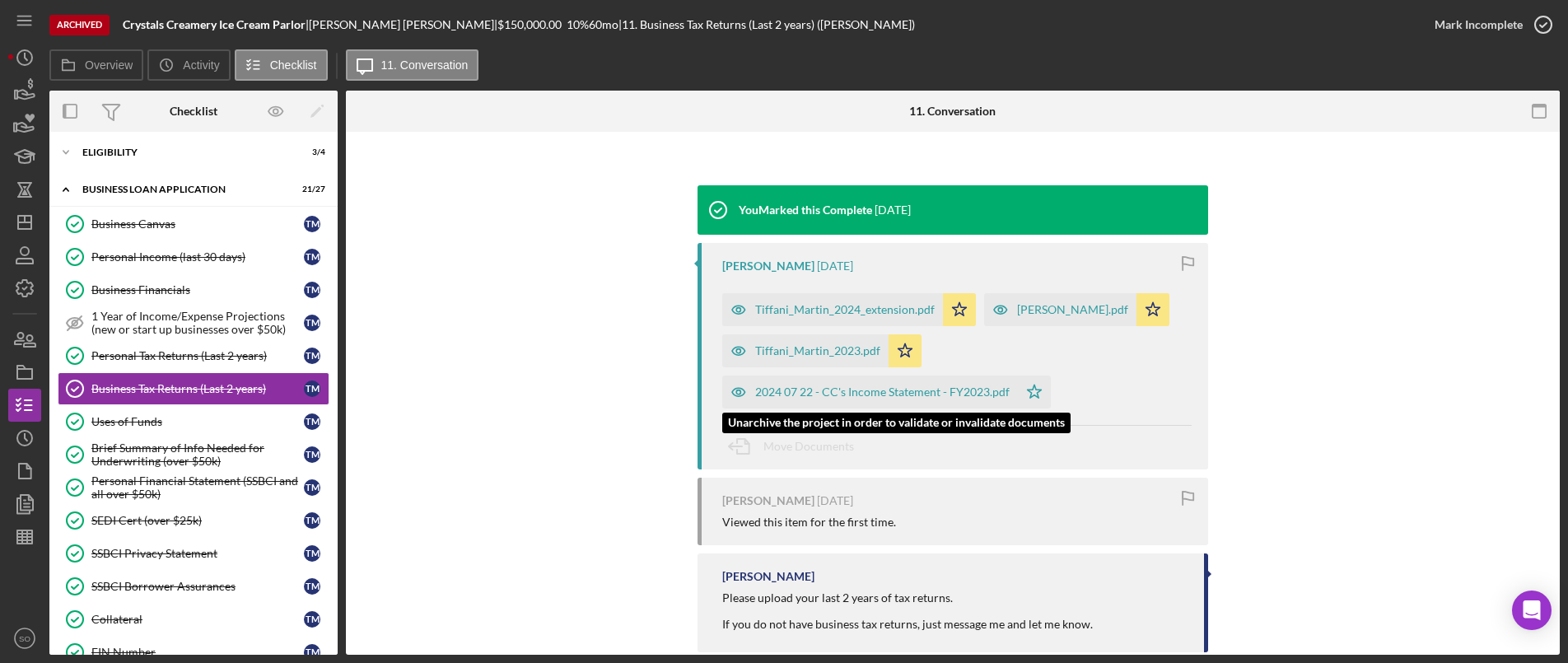
click at [820, 368] on div "Tiffani_Martin_2023.pdf" at bounding box center [805, 351] width 167 height 33
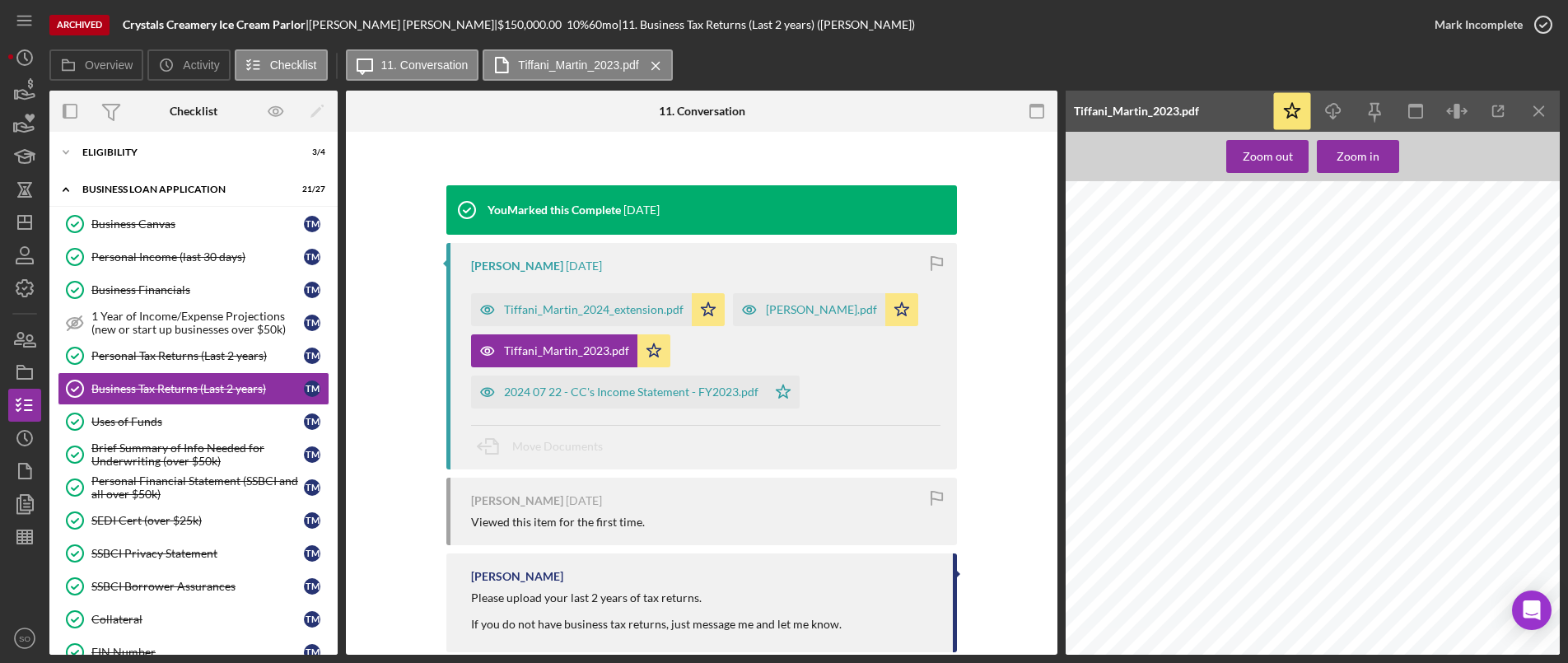
scroll to position [9716, 0]
click at [1554, 103] on icon "Icon/Menu Close" at bounding box center [1540, 111] width 37 height 37
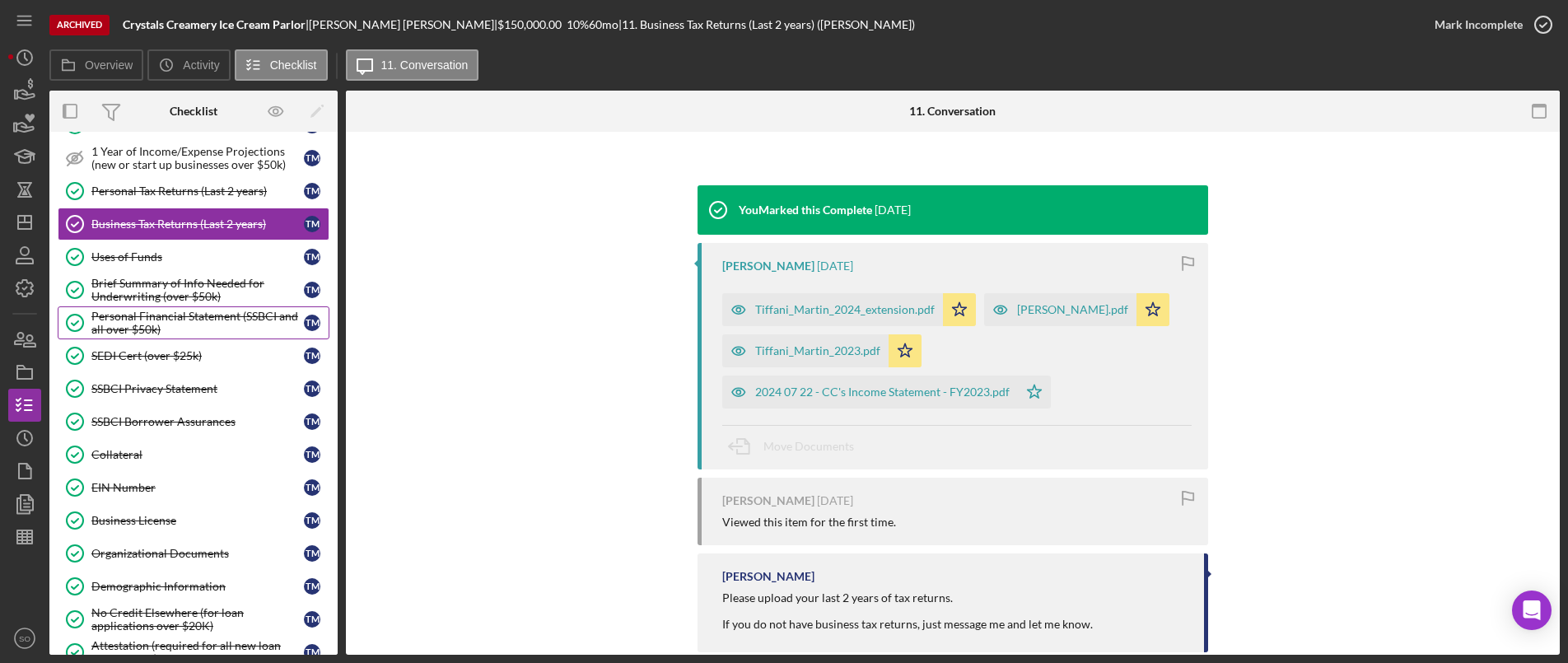
scroll to position [659, 0]
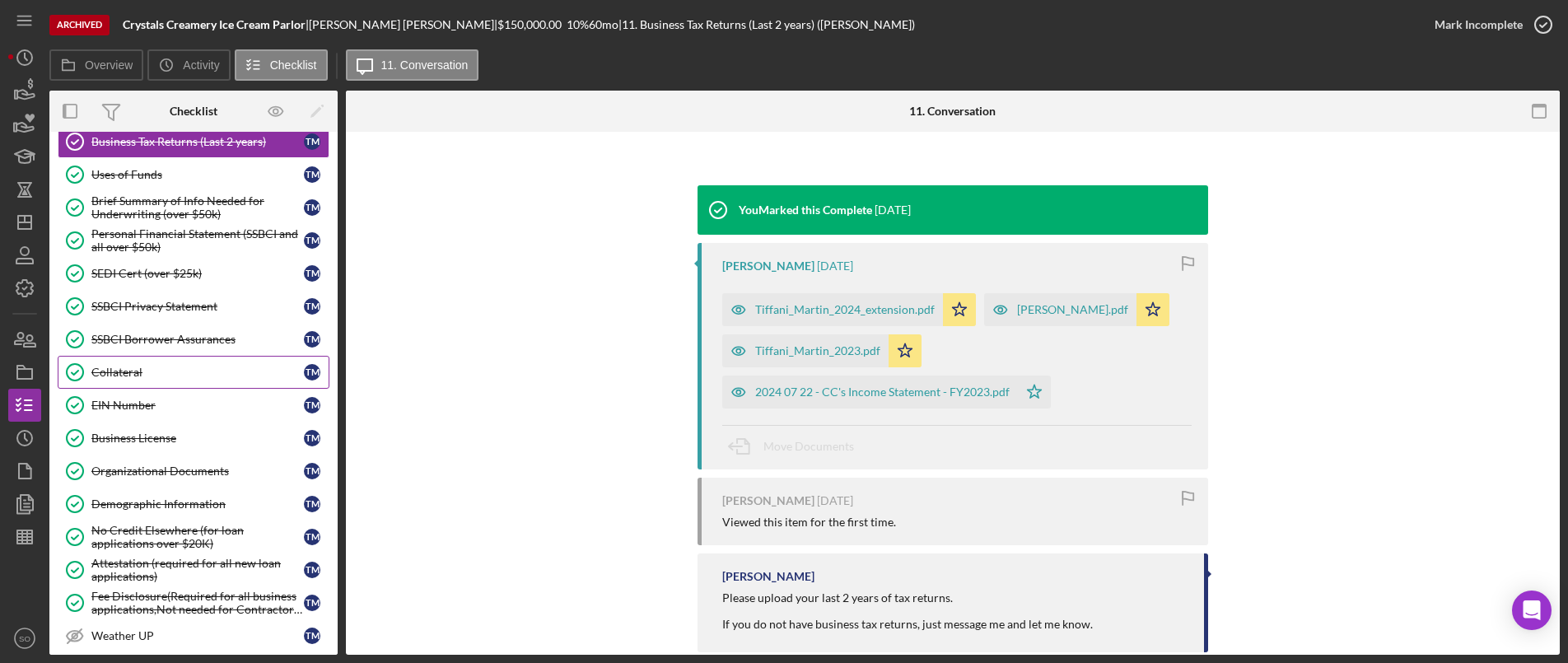
click at [169, 370] on div "Collateral" at bounding box center [198, 372] width 213 height 14
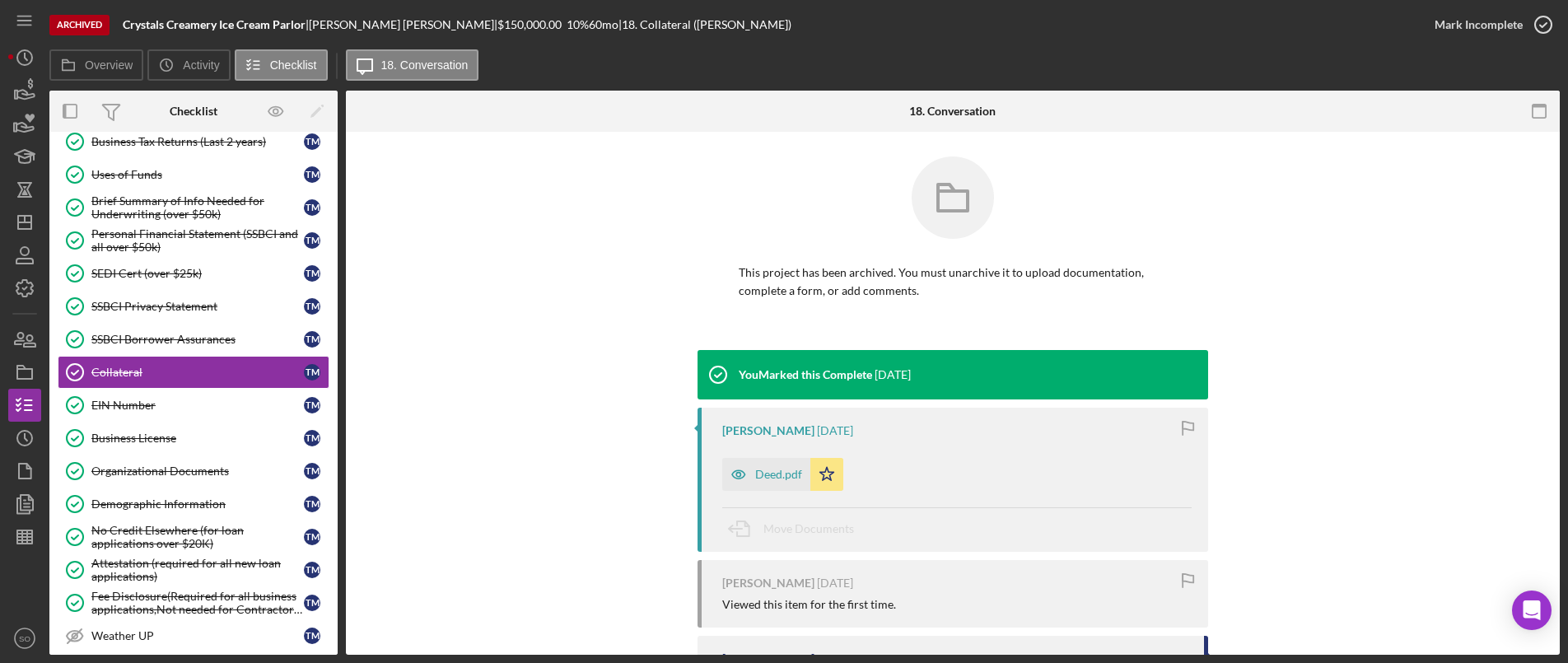
scroll to position [82, 0]
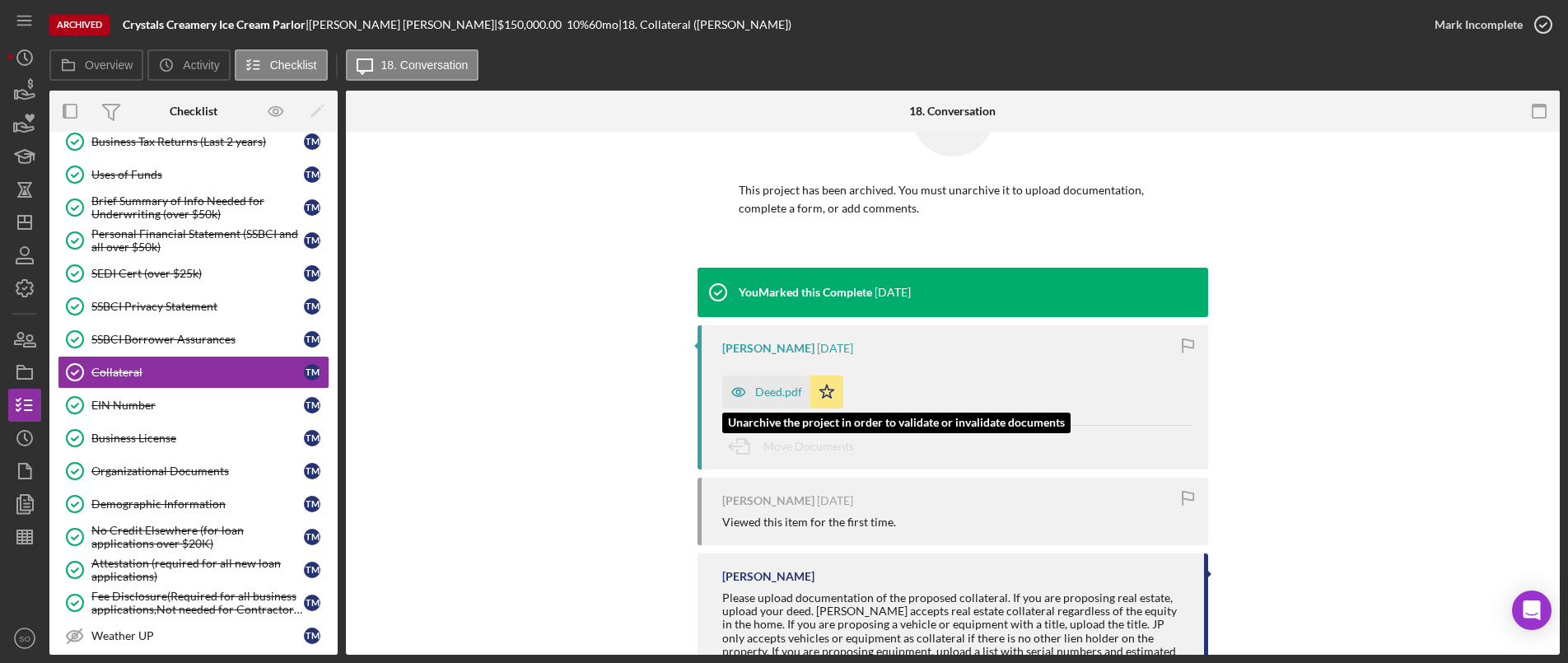
click at [772, 403] on div "Deed.pdf" at bounding box center [766, 392] width 88 height 33
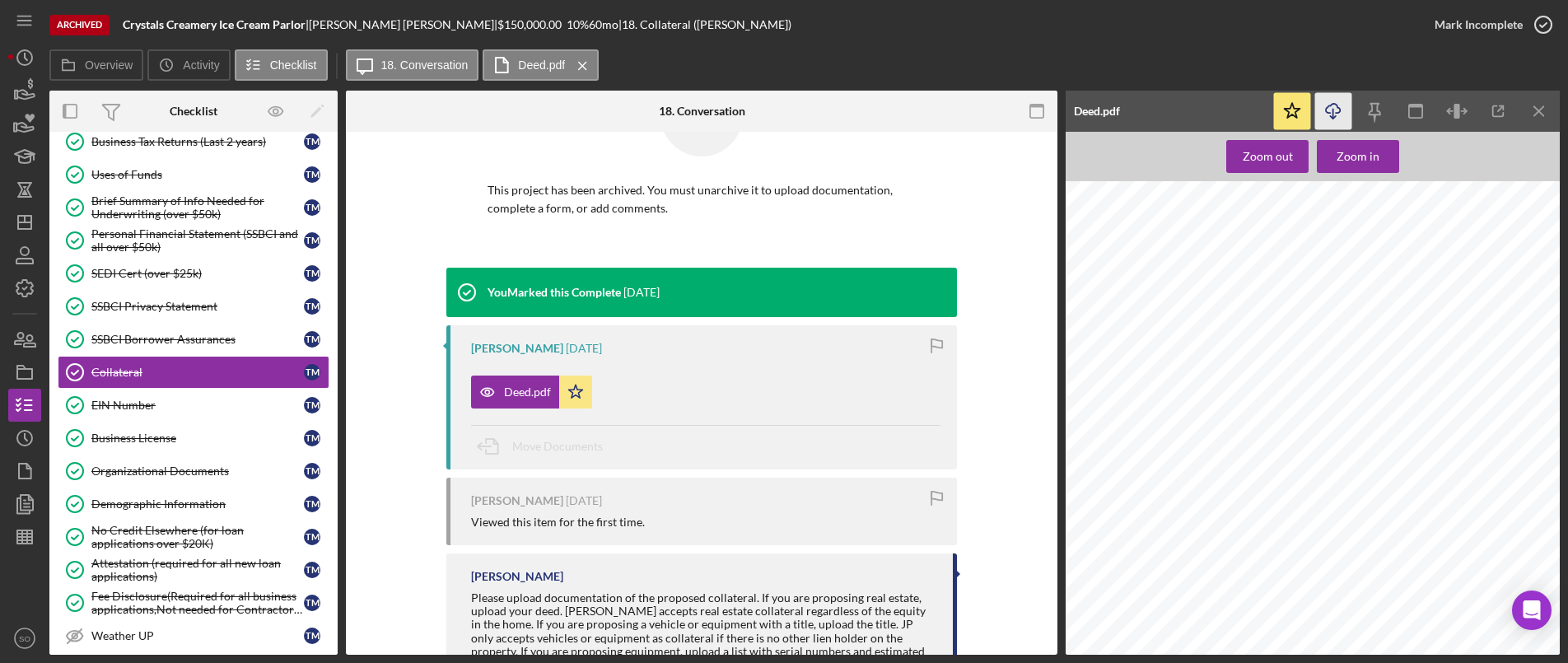
click at [1341, 113] on icon "Icon/Download" at bounding box center [1334, 111] width 37 height 37
click at [114, 399] on div "EIN Number" at bounding box center [198, 406] width 213 height 14
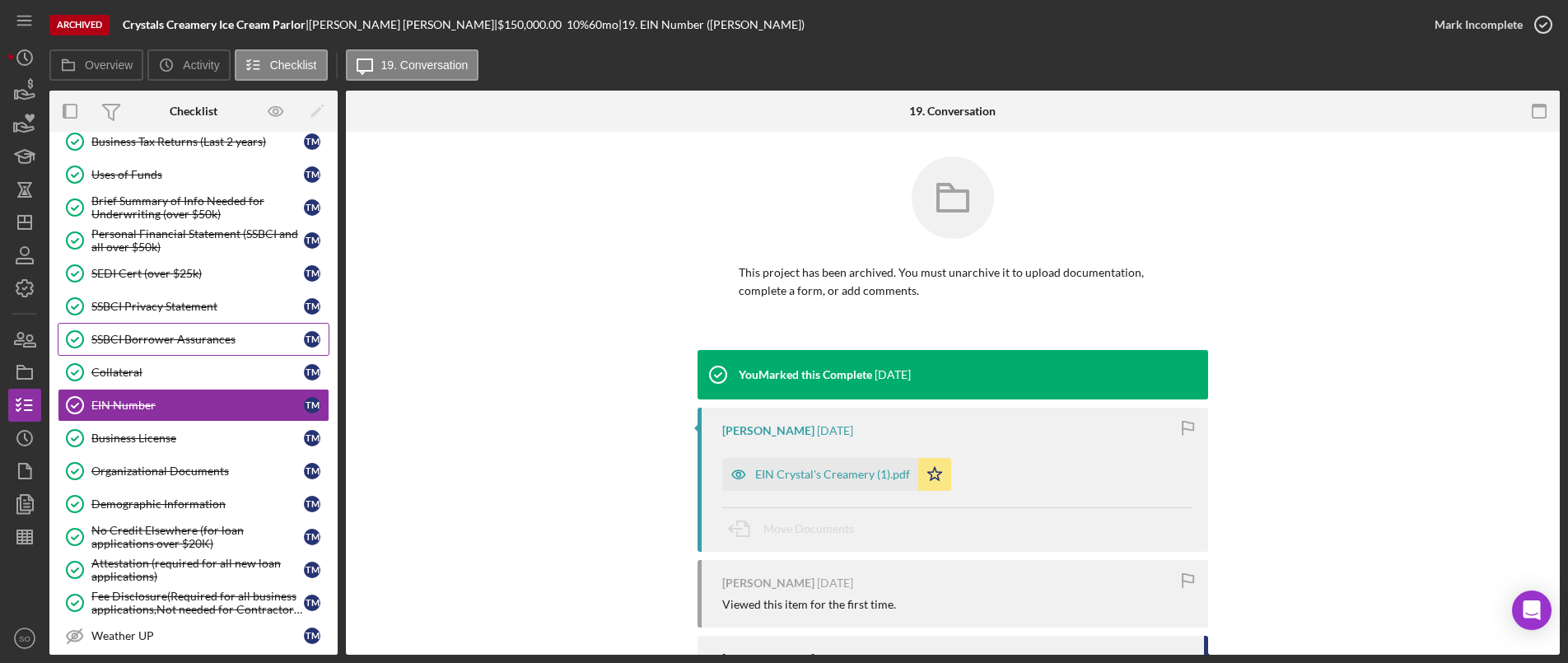
click at [136, 346] on div "SSBCI Borrower Assurances" at bounding box center [198, 339] width 213 height 14
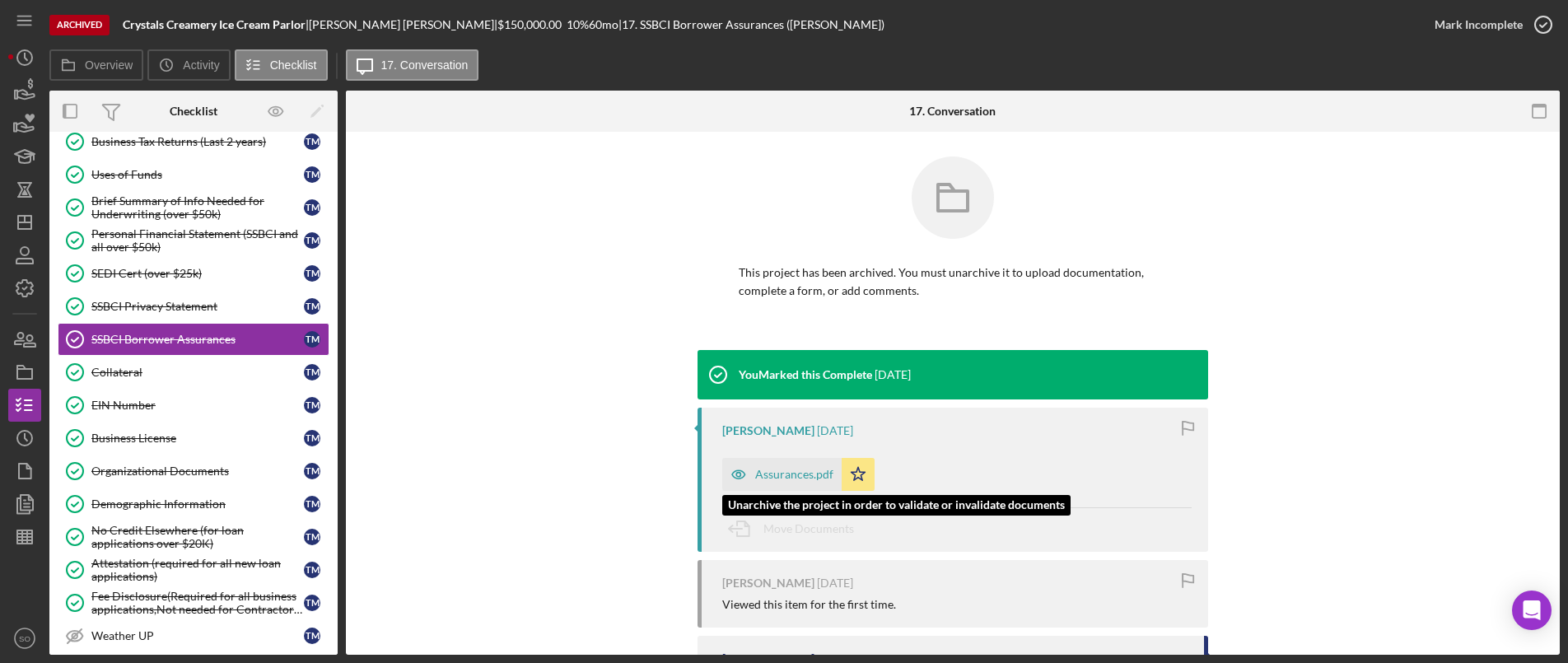
click at [750, 464] on icon "button" at bounding box center [739, 475] width 33 height 33
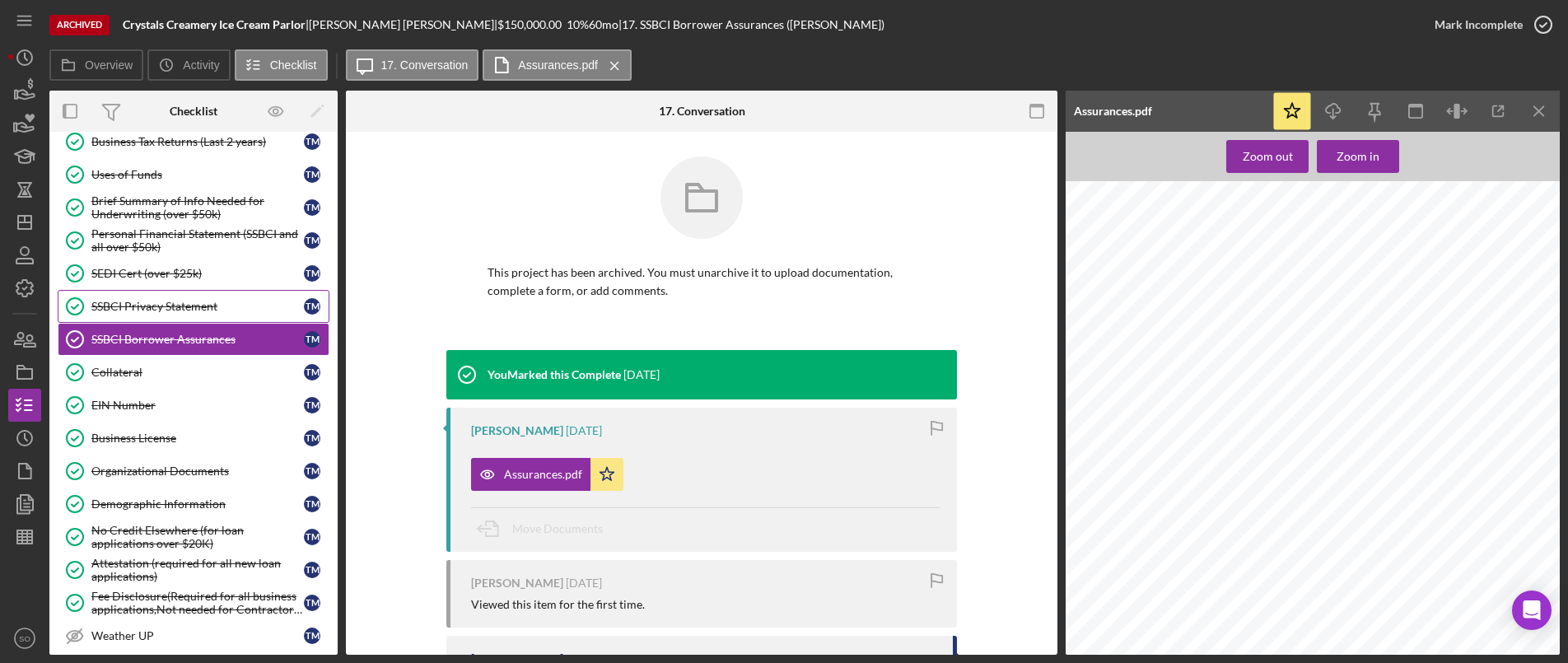
click at [159, 303] on div "SSBCI Privacy Statement" at bounding box center [198, 306] width 213 height 14
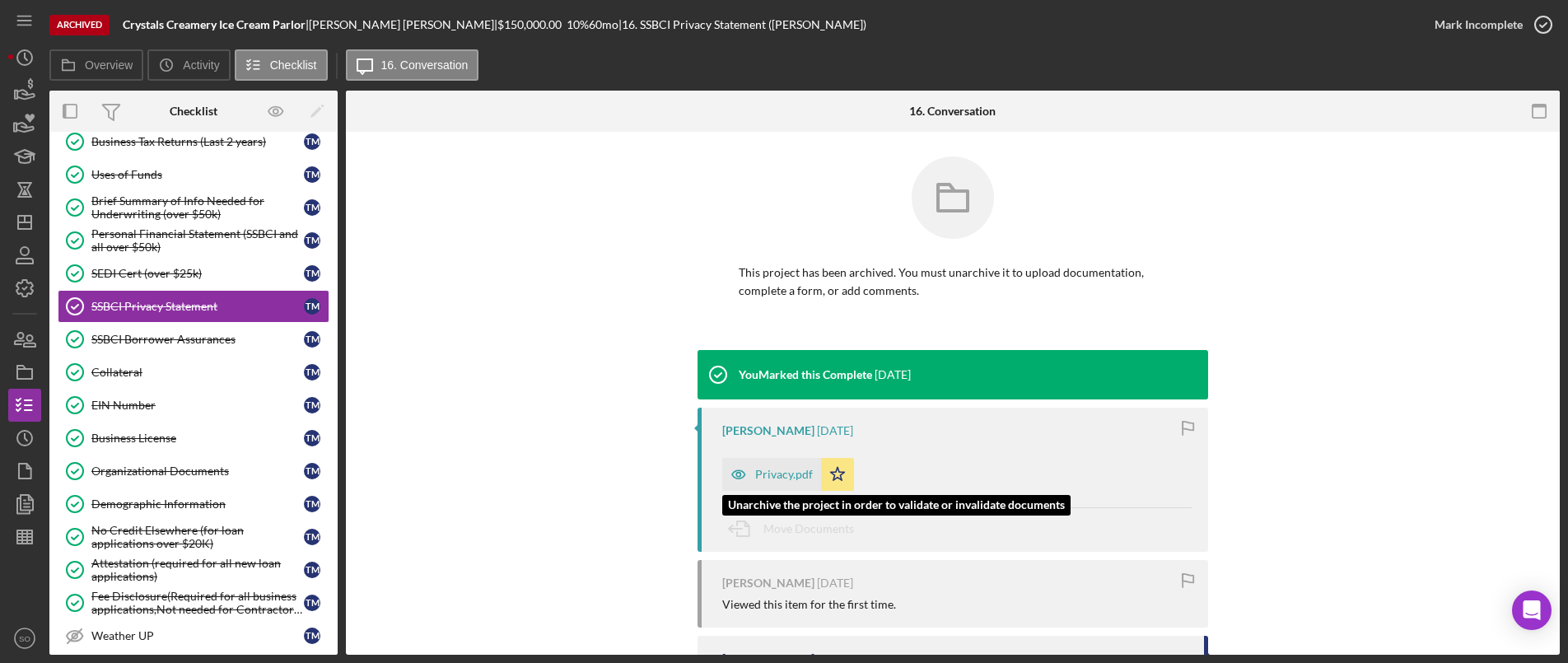
click at [771, 474] on div "Privacy.pdf" at bounding box center [783, 475] width 58 height 14
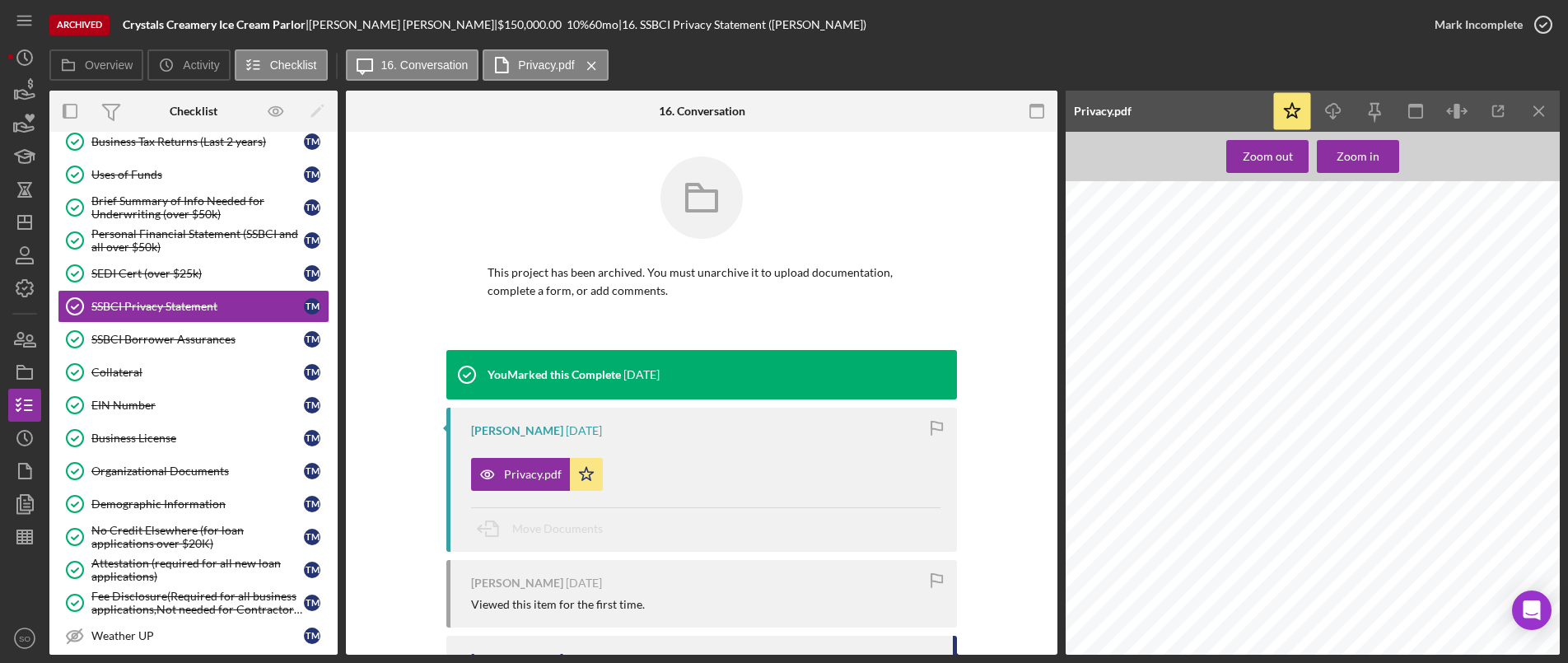
scroll to position [191, 0]
click at [1329, 113] on icon "button" at bounding box center [1333, 107] width 14 height 9
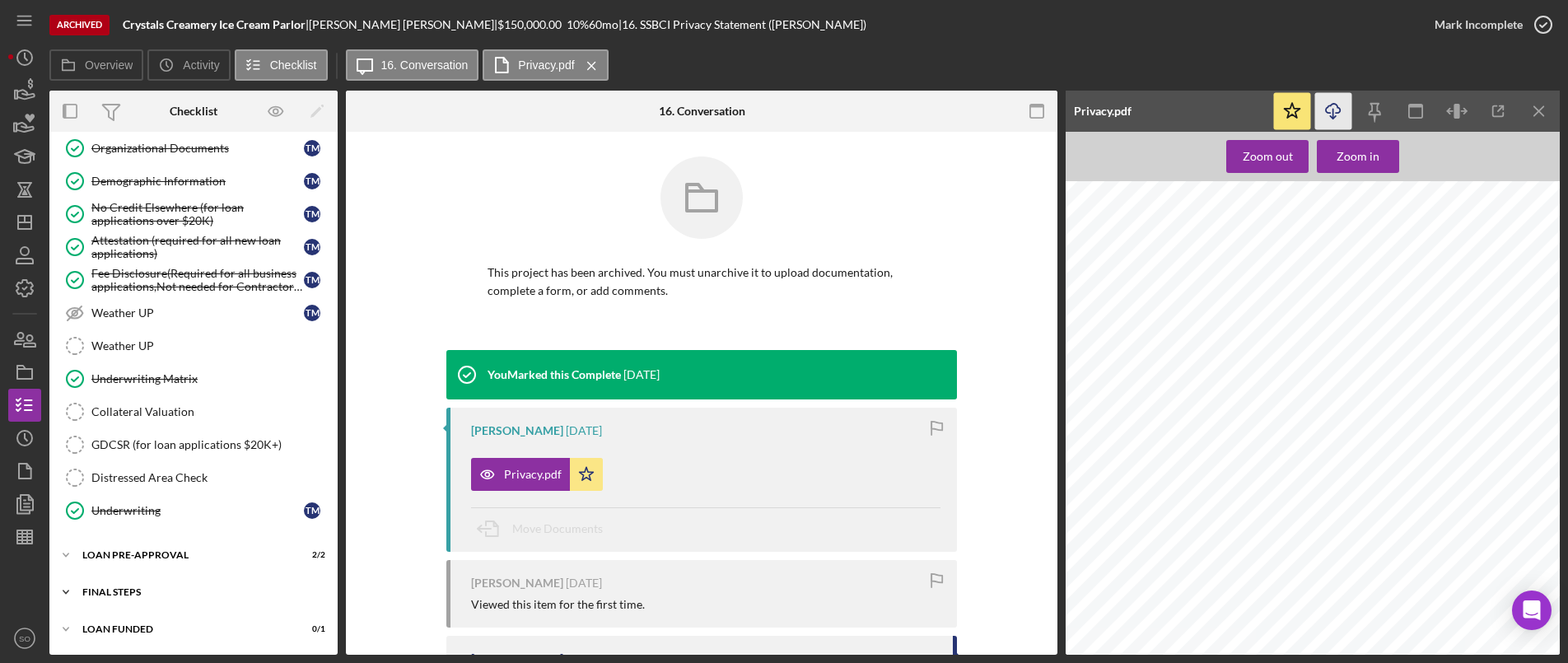
click at [123, 591] on div "FINAL STEPS" at bounding box center [199, 592] width 235 height 10
click at [136, 627] on div "Collateral Insurance" at bounding box center [198, 627] width 213 height 14
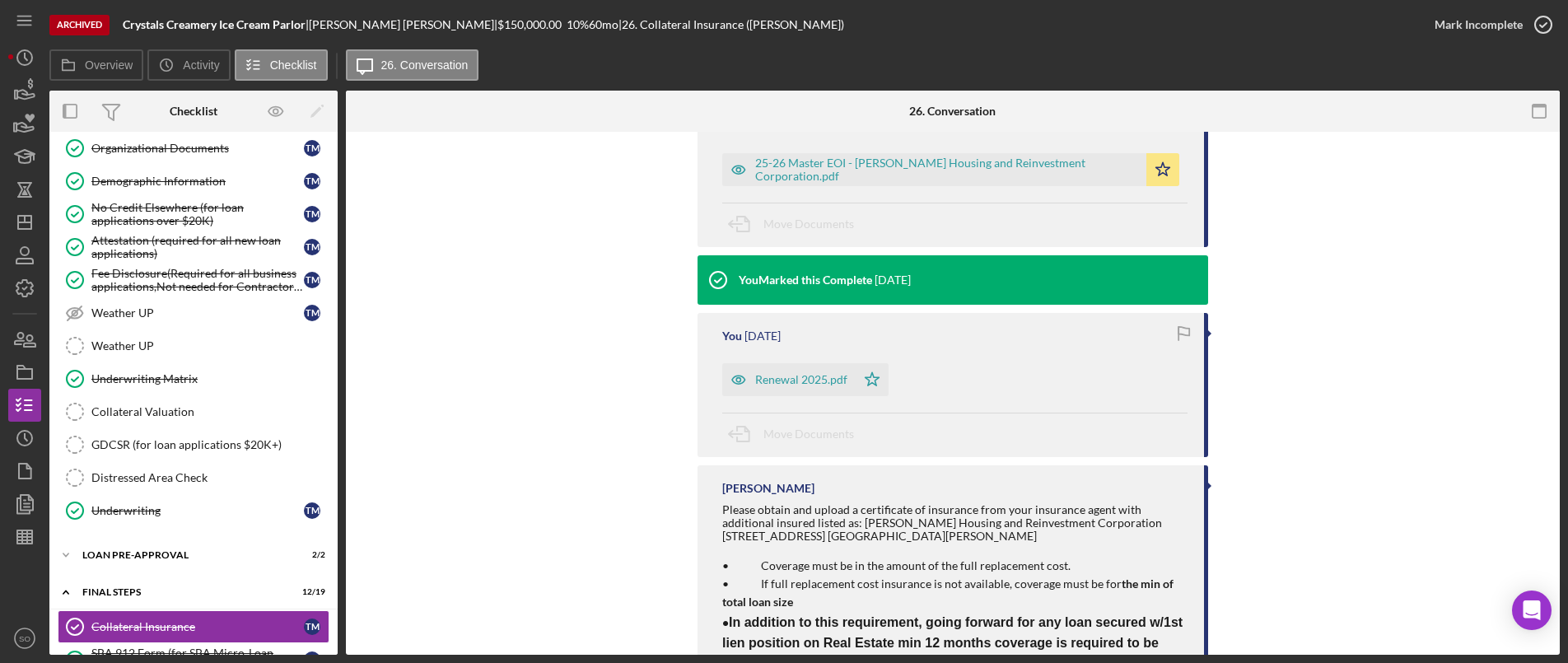
scroll to position [82, 0]
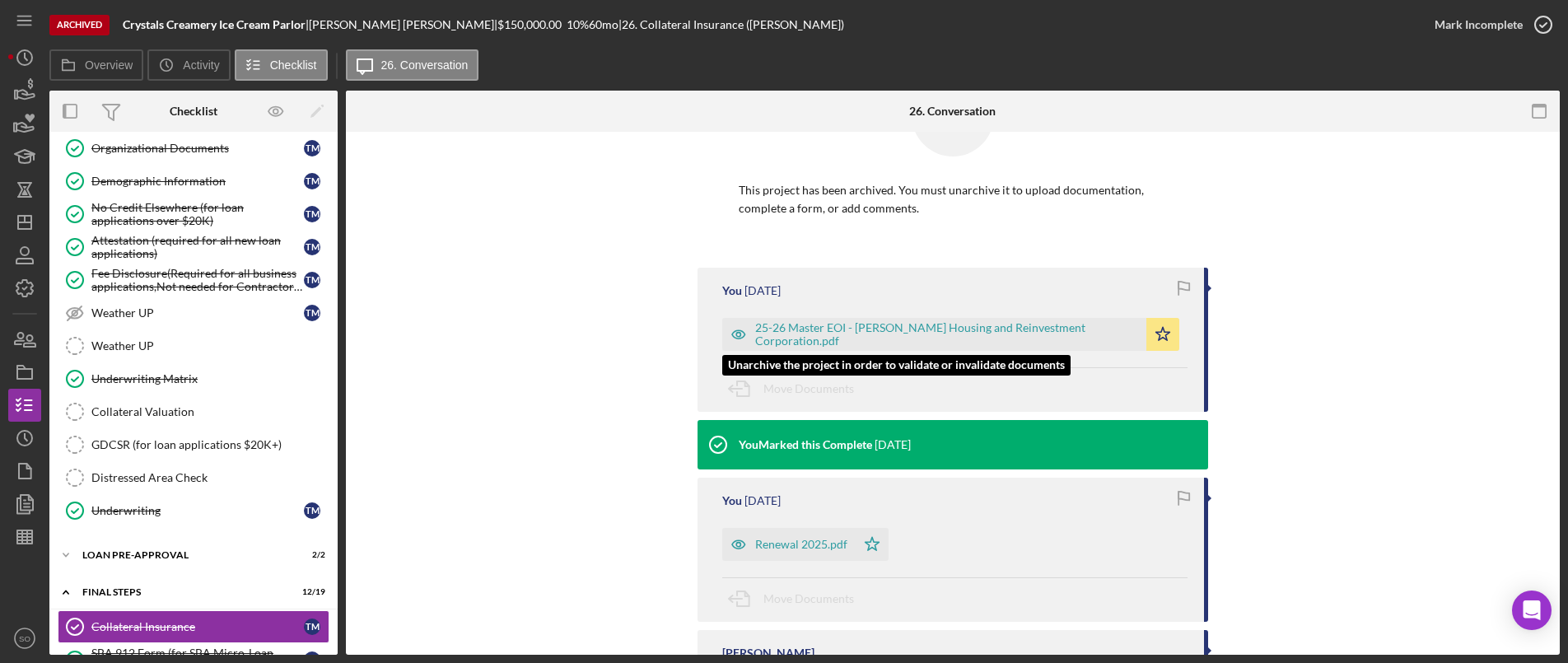
click at [873, 347] on div "25-26 Master EOI - Justine Petersen Housing and Reinvestment Corporation.pdf" at bounding box center [946, 333] width 383 height 26
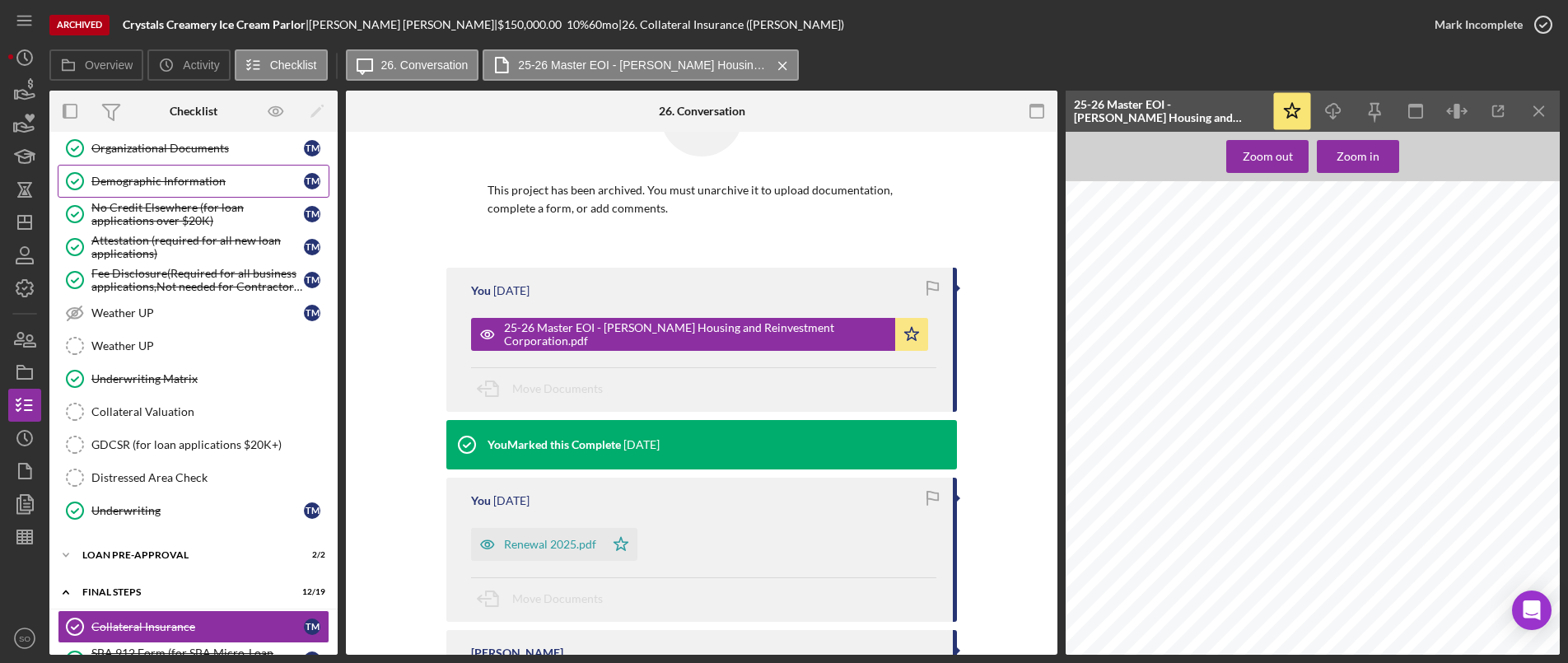
drag, startPoint x: 180, startPoint y: 175, endPoint x: 357, endPoint y: 207, distance: 179.9
click at [180, 175] on div "Demographic Information" at bounding box center [198, 181] width 213 height 14
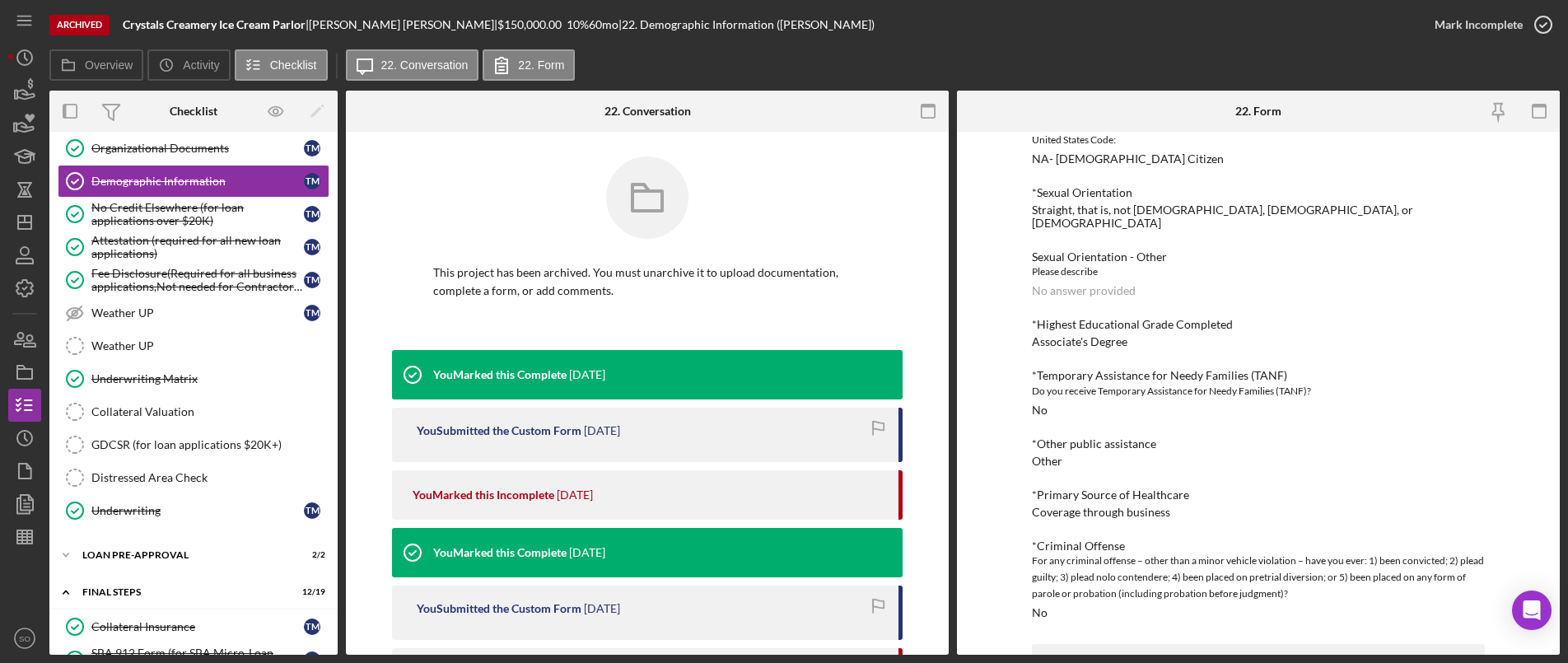
scroll to position [1286, 0]
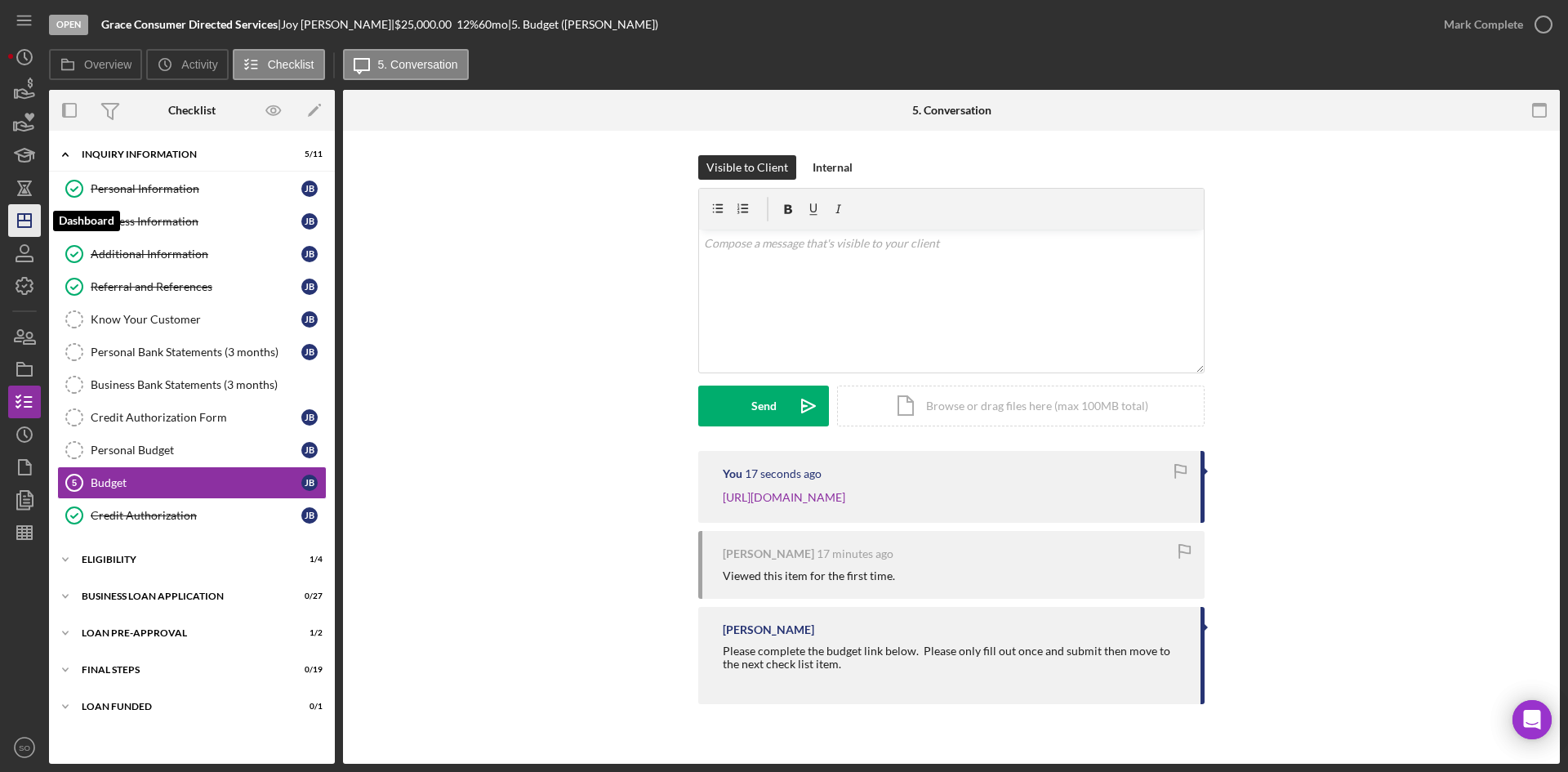
click at [23, 217] on icon "Icon/Dashboard" at bounding box center [24, 221] width 41 height 41
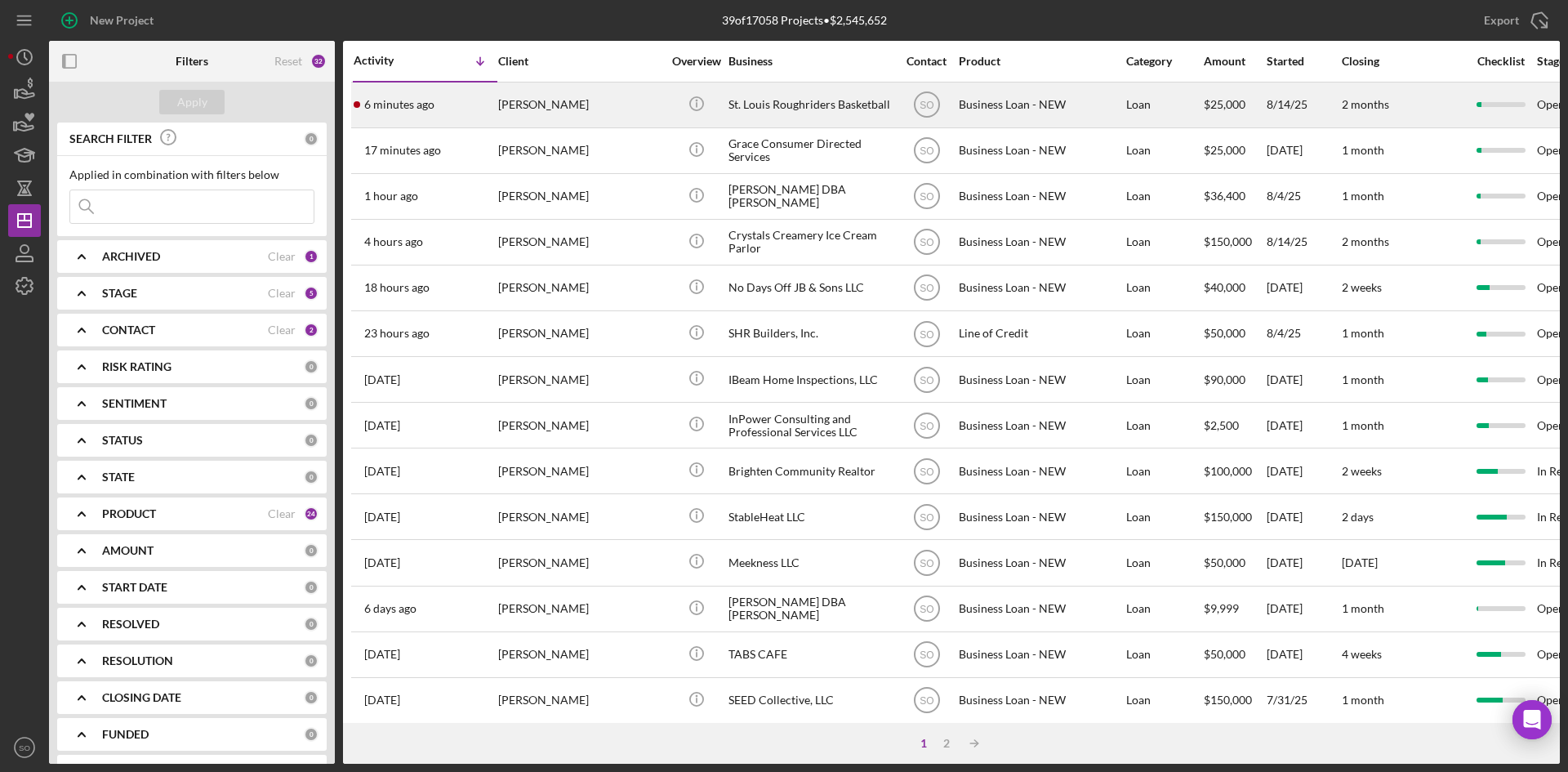
click at [570, 105] on div "[PERSON_NAME]" at bounding box center [579, 104] width 163 height 44
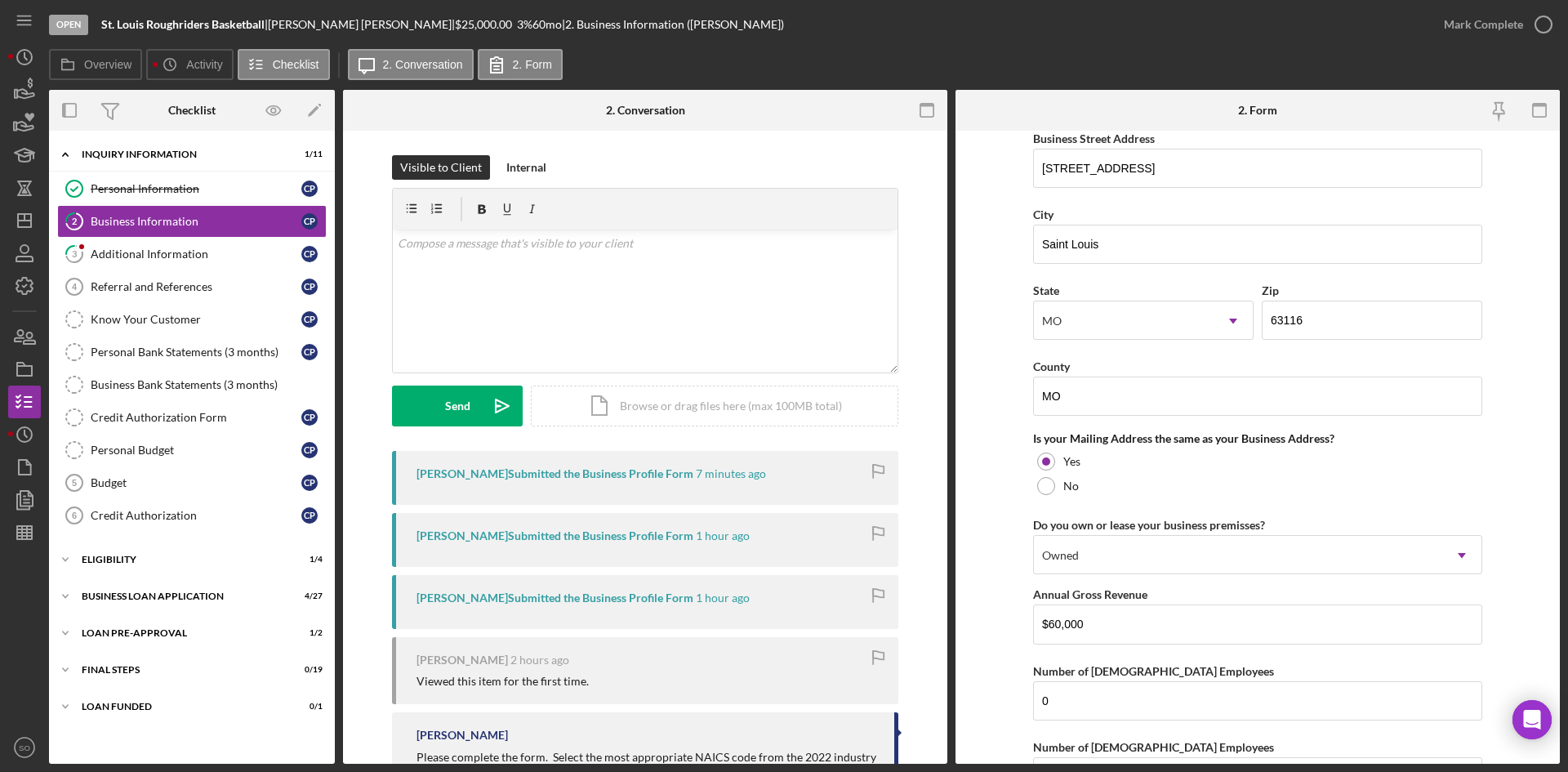
scroll to position [1180, 0]
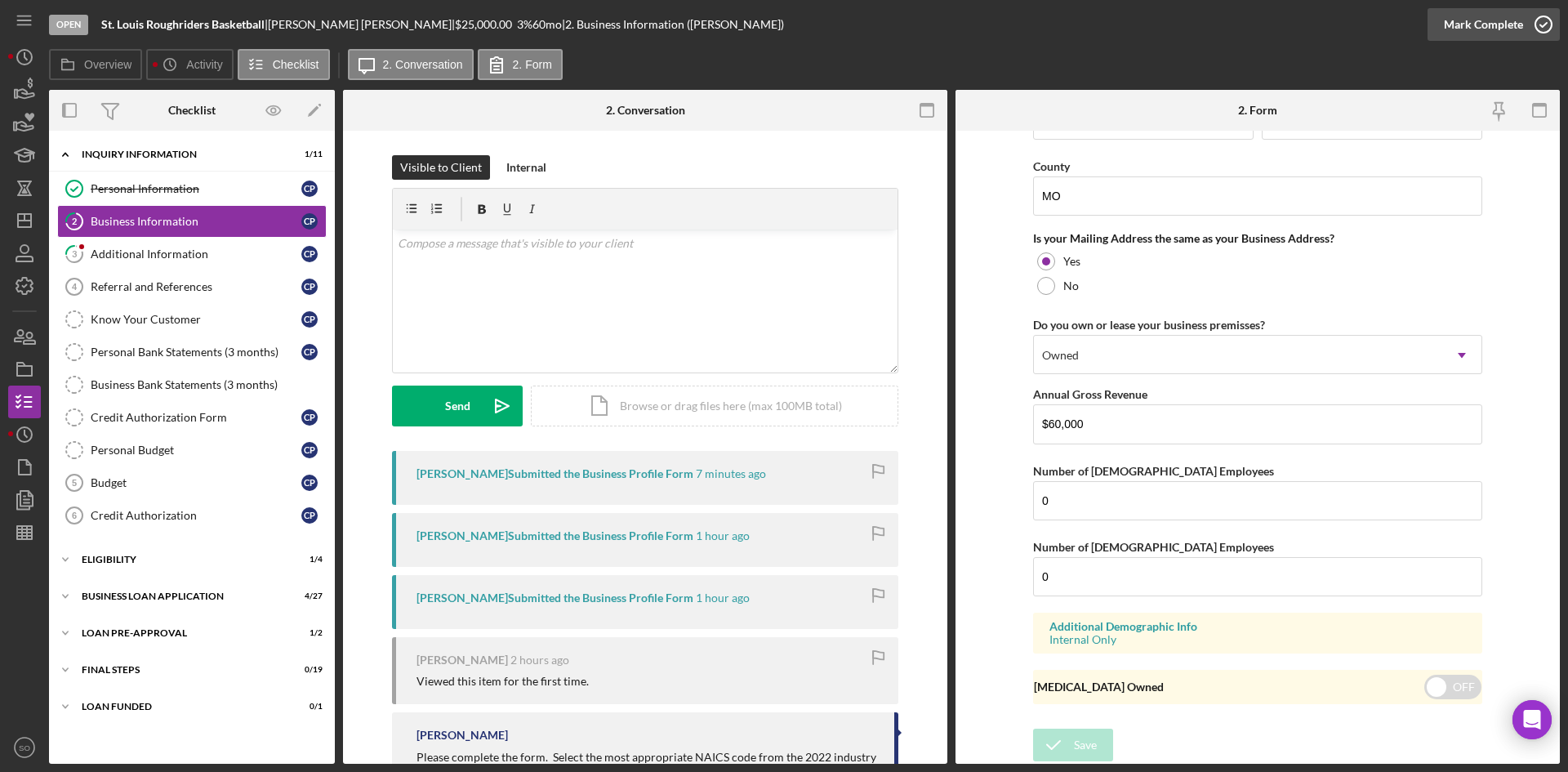
click at [1510, 14] on div "Mark Complete" at bounding box center [1484, 24] width 79 height 33
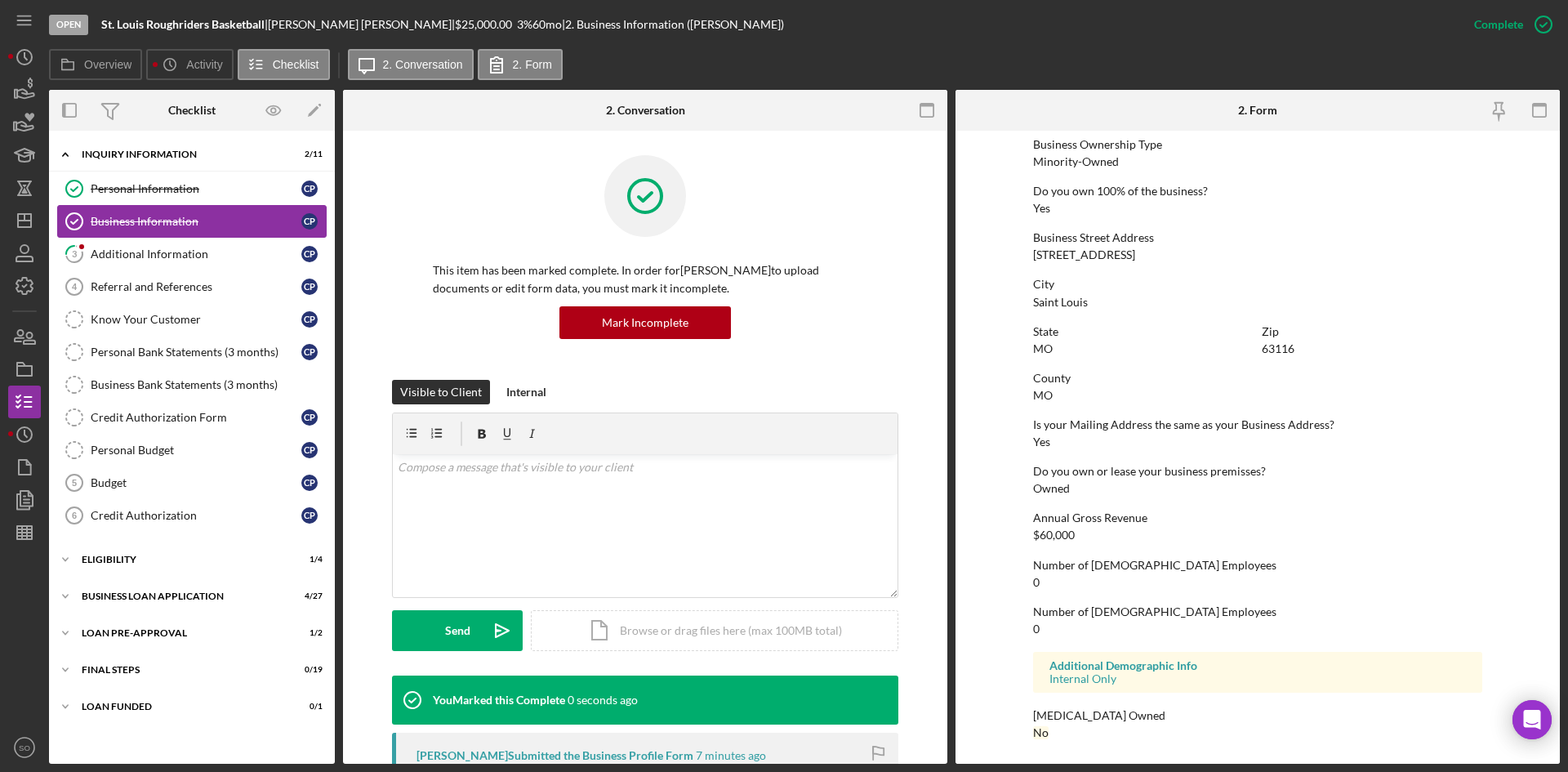
scroll to position [599, 0]
click at [175, 252] on div "Additional Information" at bounding box center [196, 254] width 211 height 14
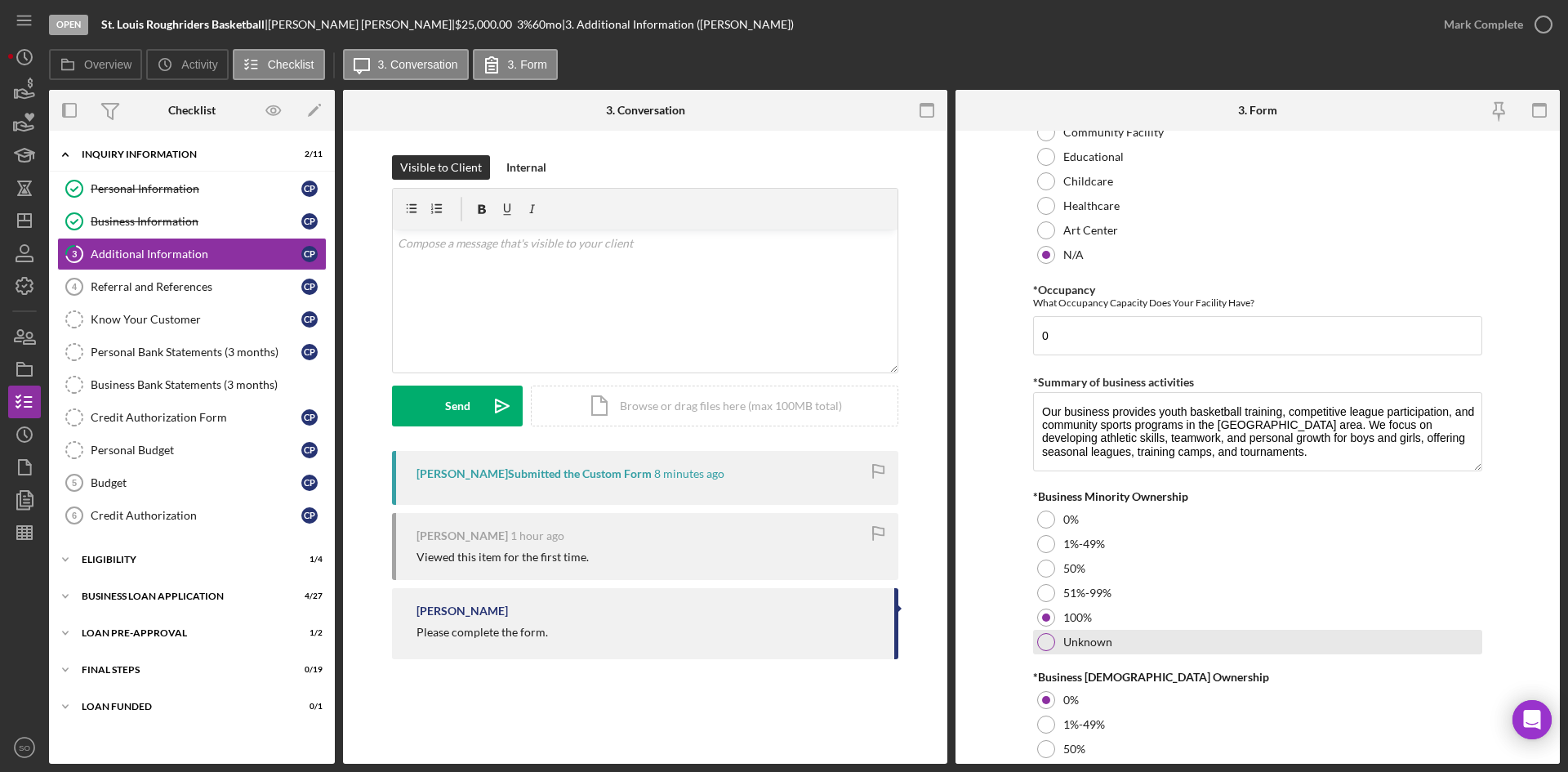
scroll to position [1765, 0]
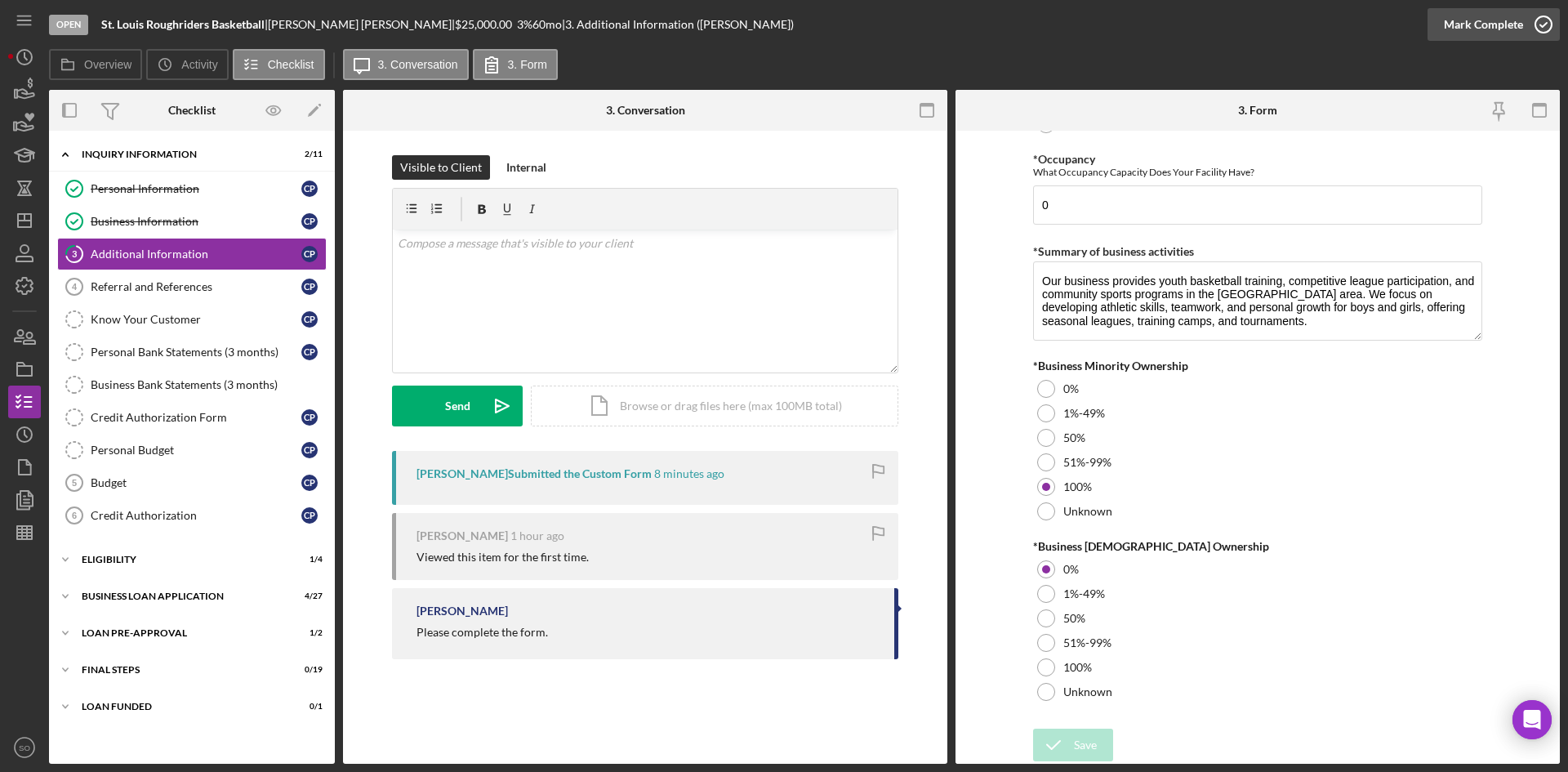
click at [1500, 25] on div "Mark Complete" at bounding box center [1484, 24] width 79 height 33
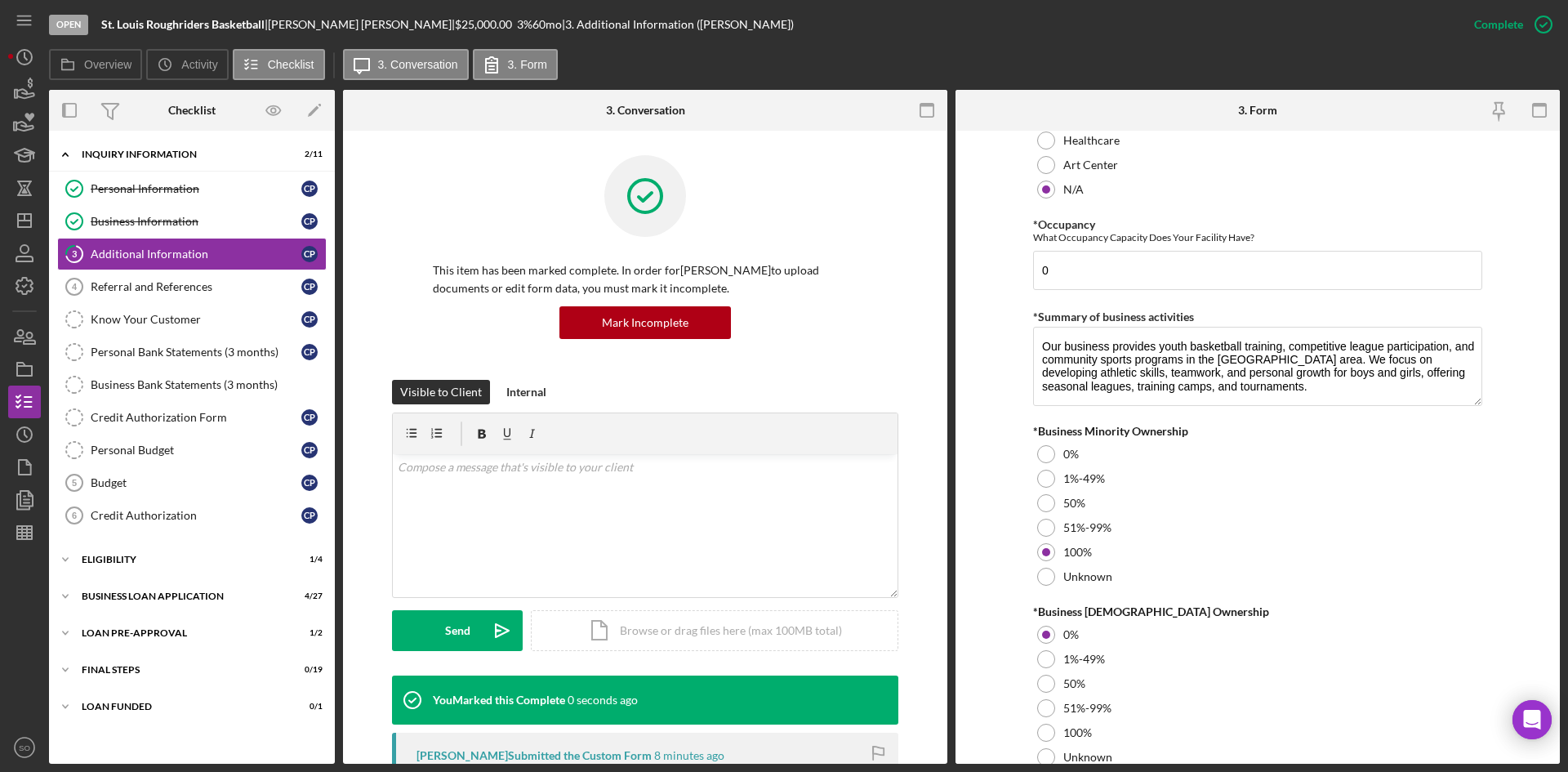
scroll to position [1830, 0]
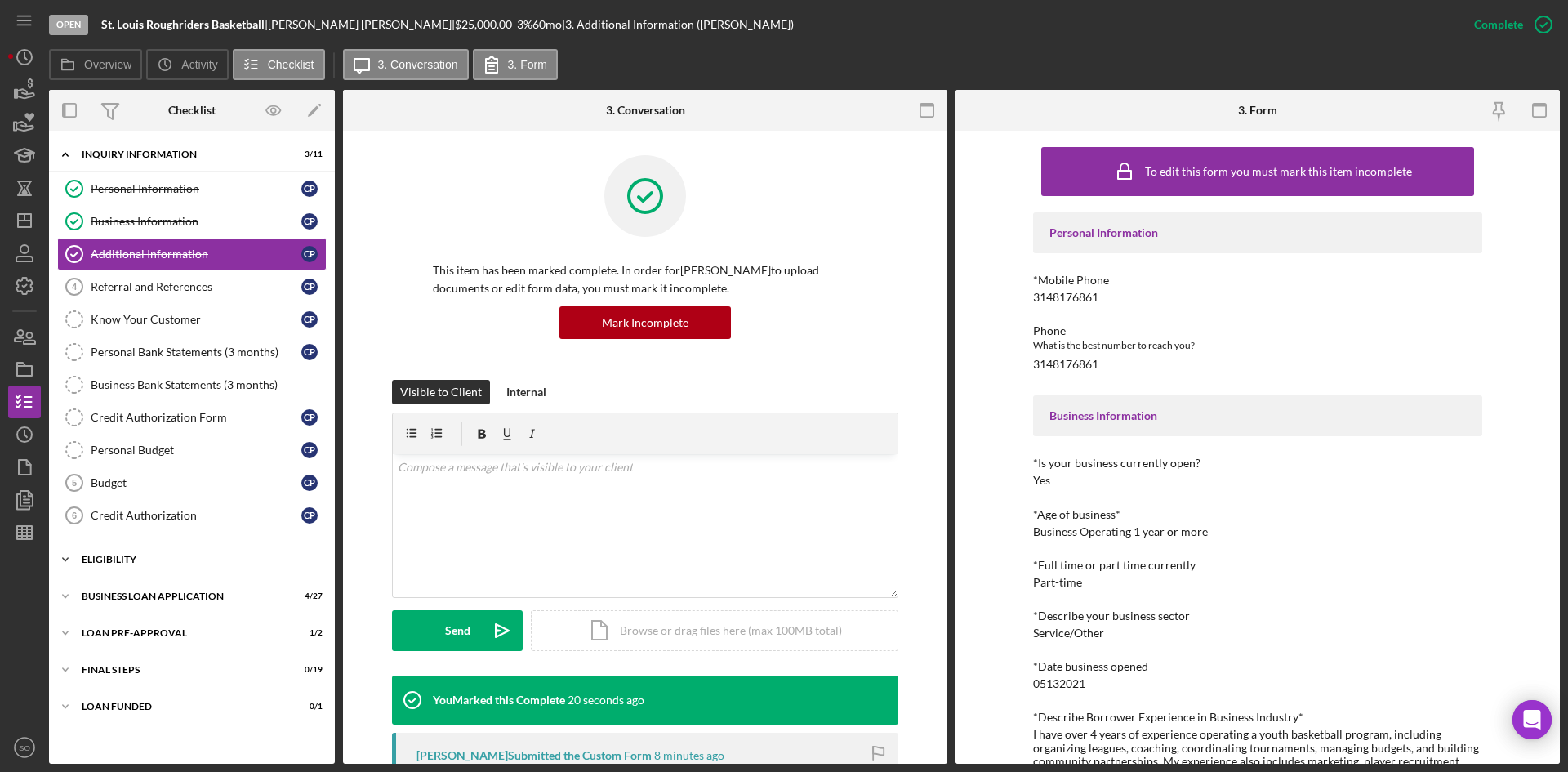
click at [116, 558] on div "ELIGIBILITY" at bounding box center [197, 559] width 233 height 10
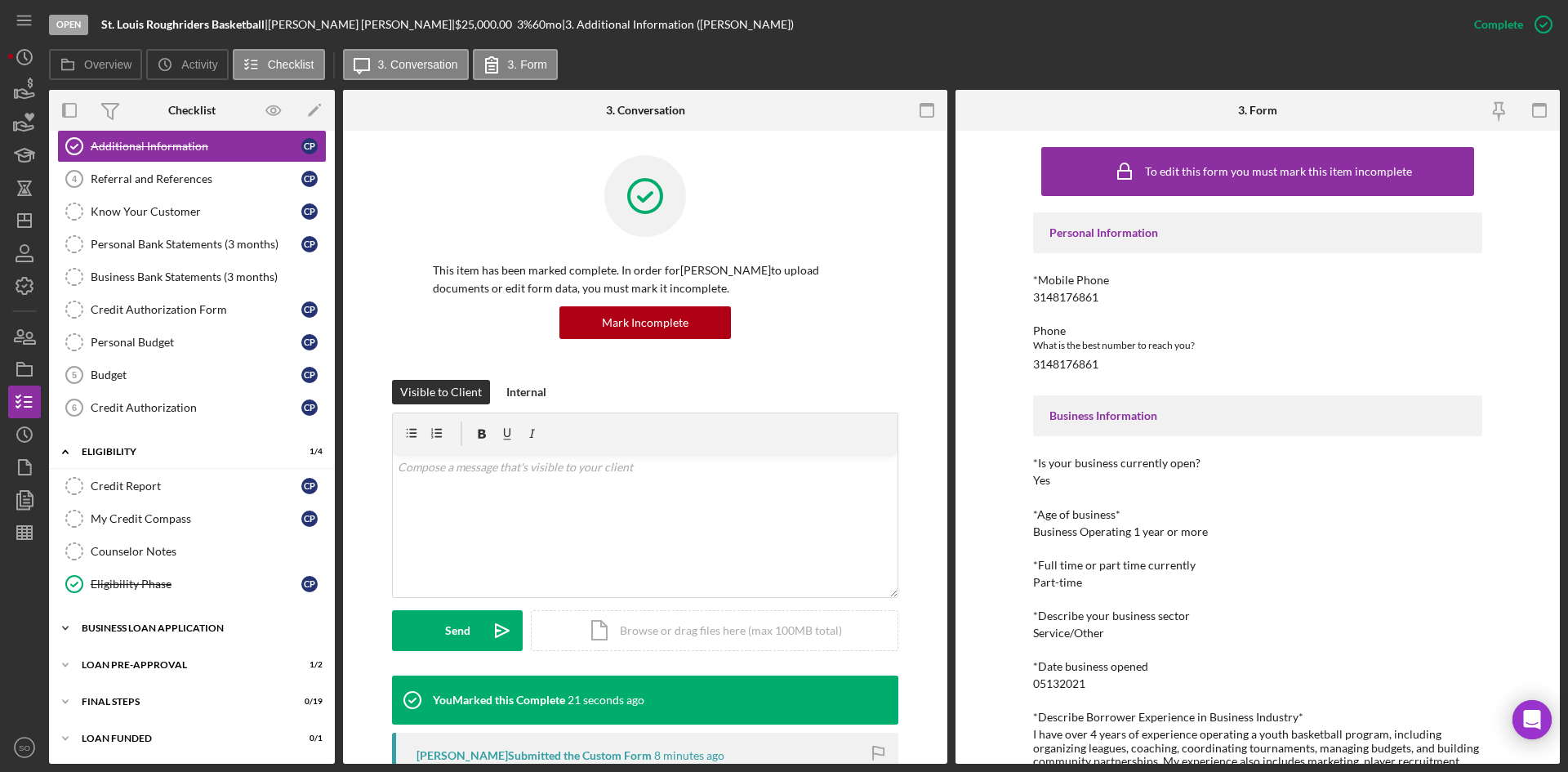
click at [103, 625] on div "BUSINESS LOAN APPLICATION" at bounding box center [197, 628] width 233 height 10
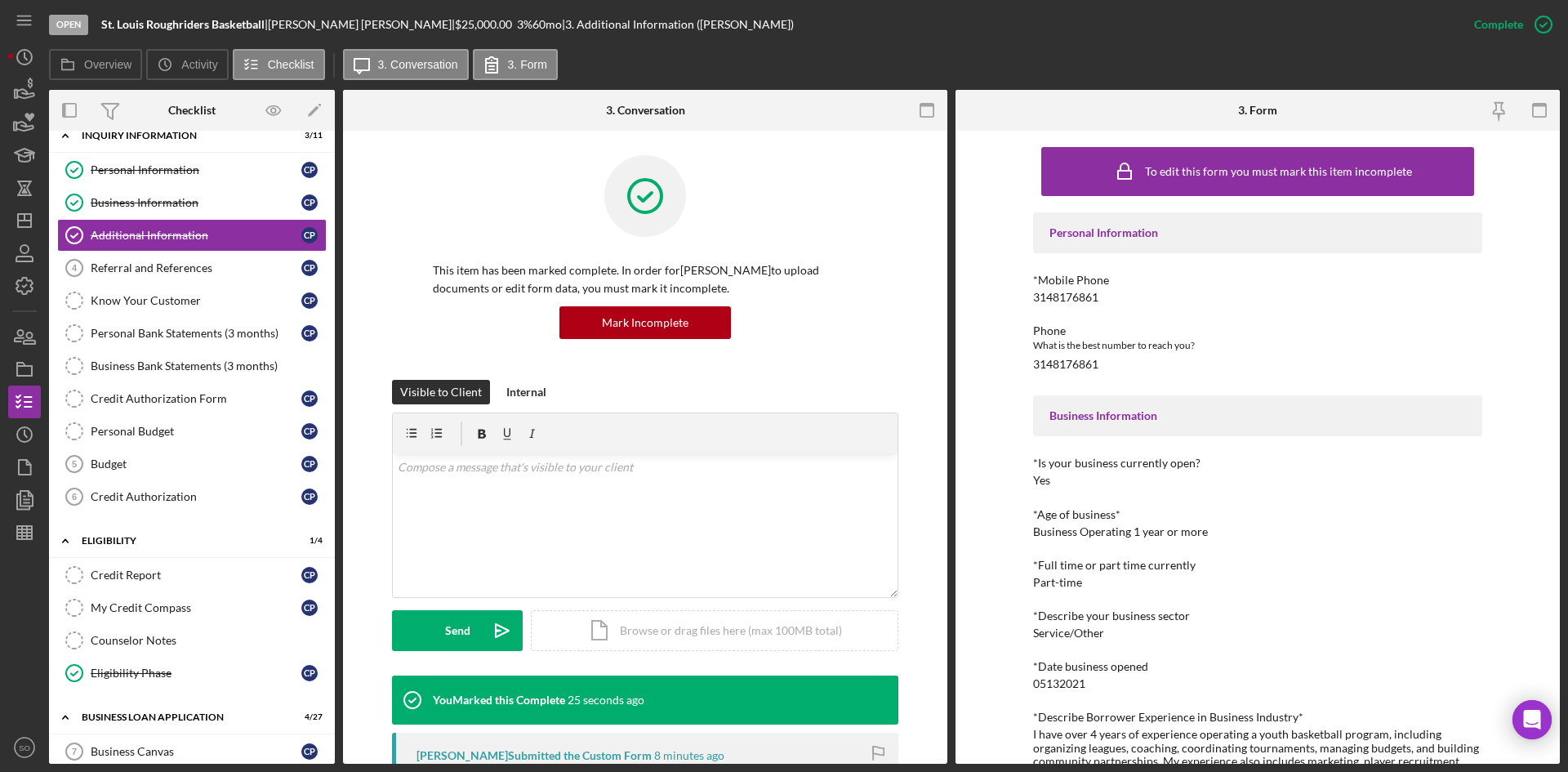
scroll to position [0, 0]
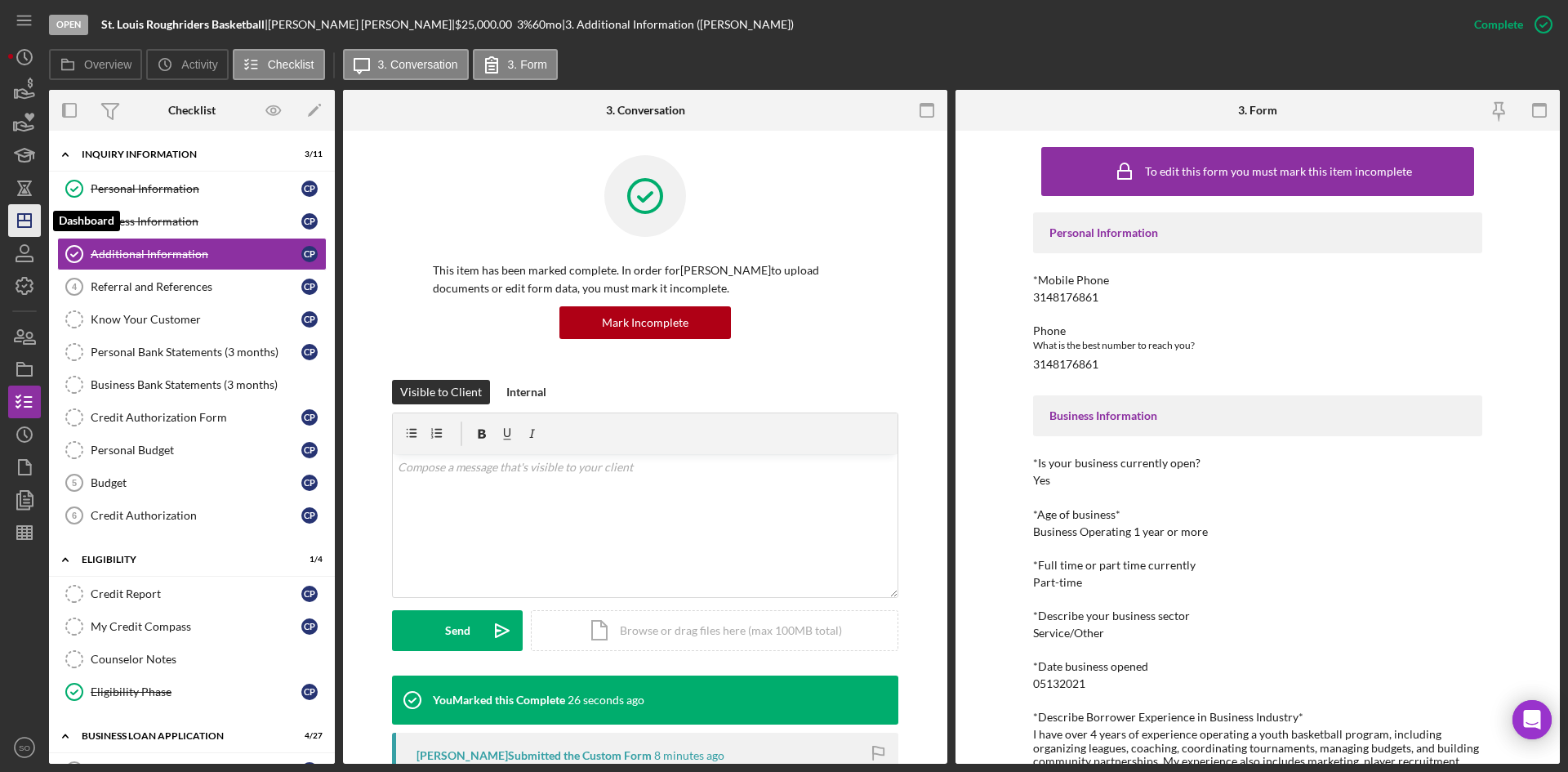
click at [30, 213] on icon "Icon/Dashboard" at bounding box center [24, 221] width 41 height 41
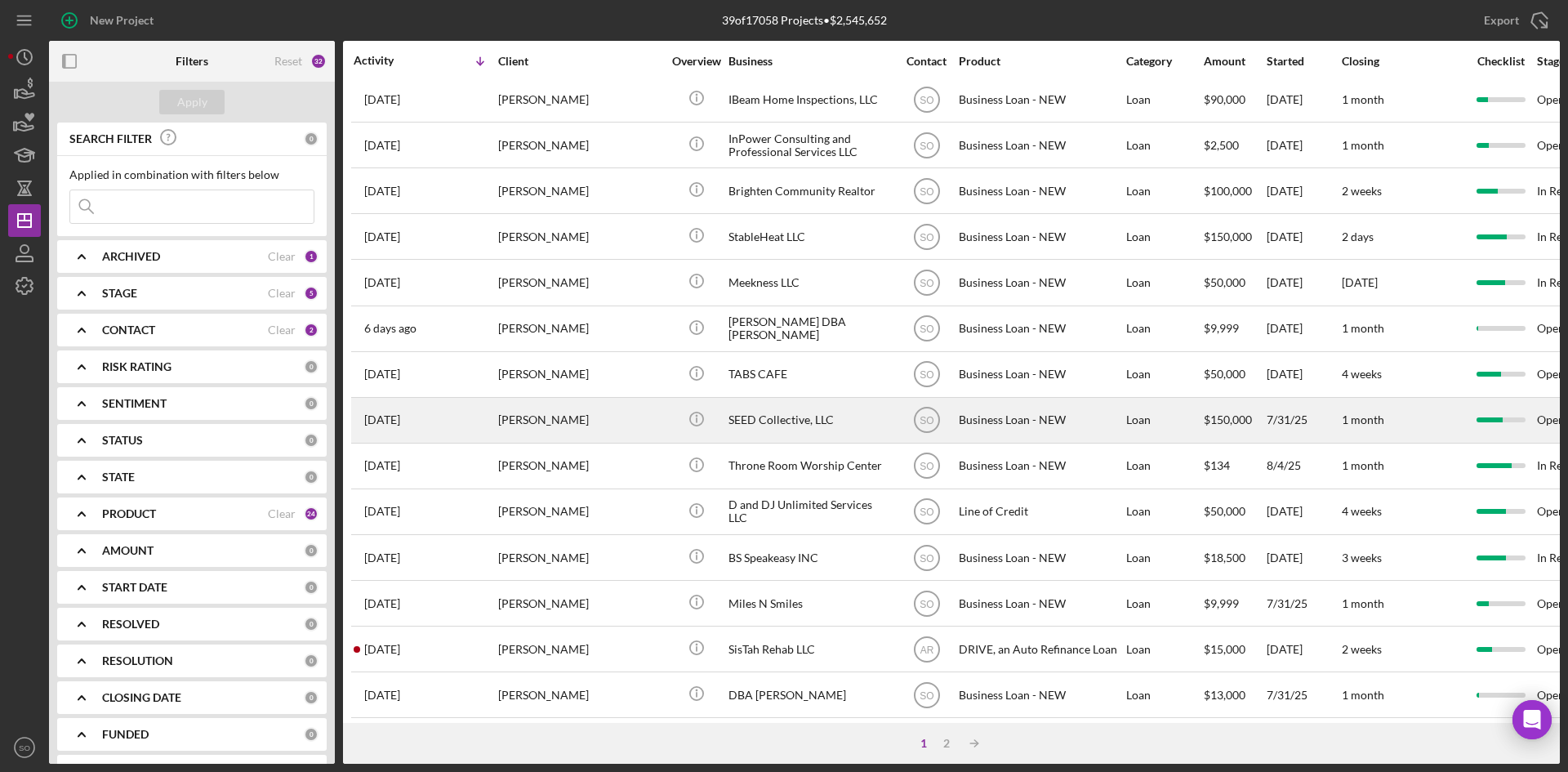
scroll to position [198, 0]
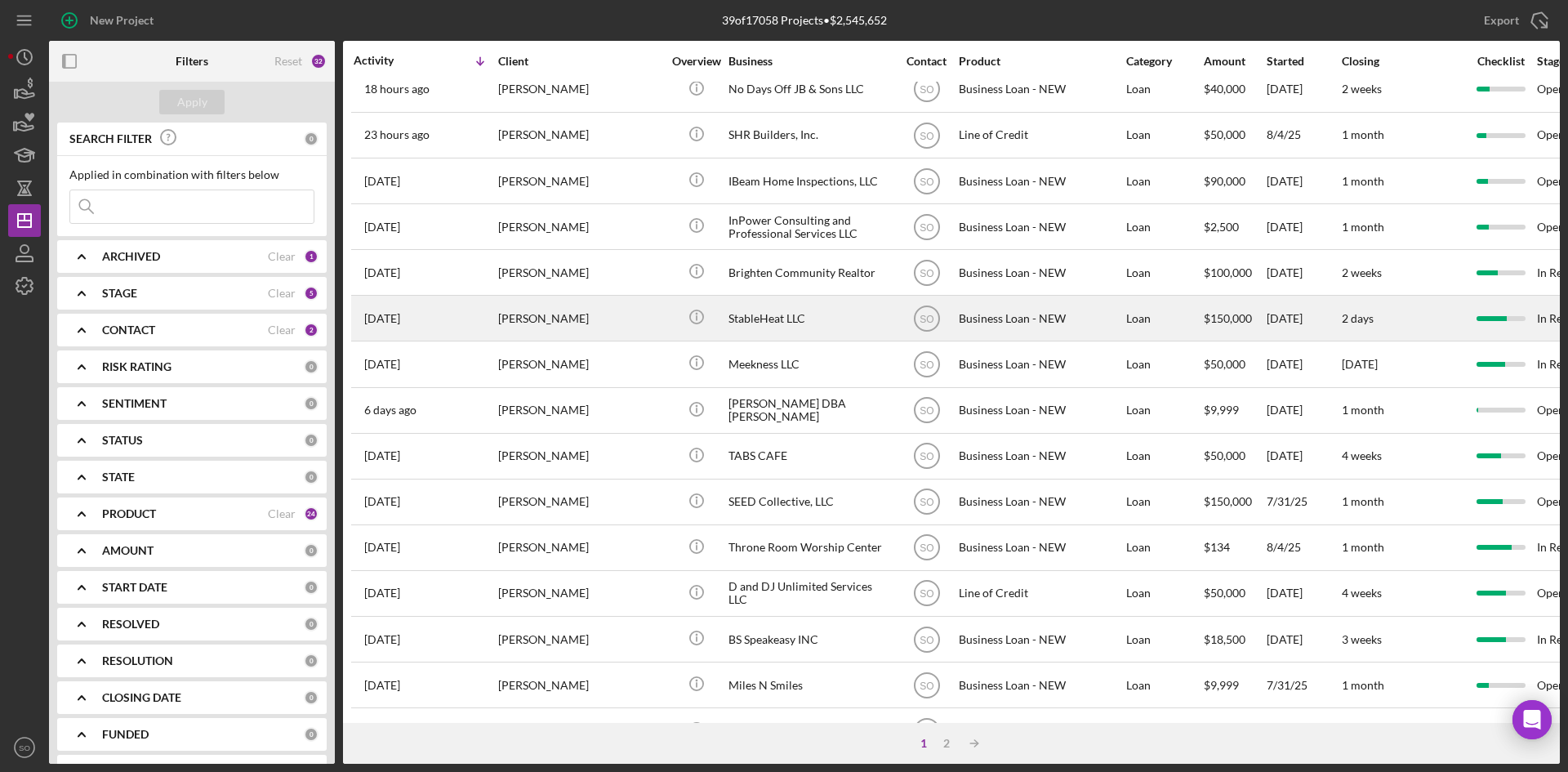
click at [544, 323] on div "[PERSON_NAME]" at bounding box center [579, 318] width 163 height 44
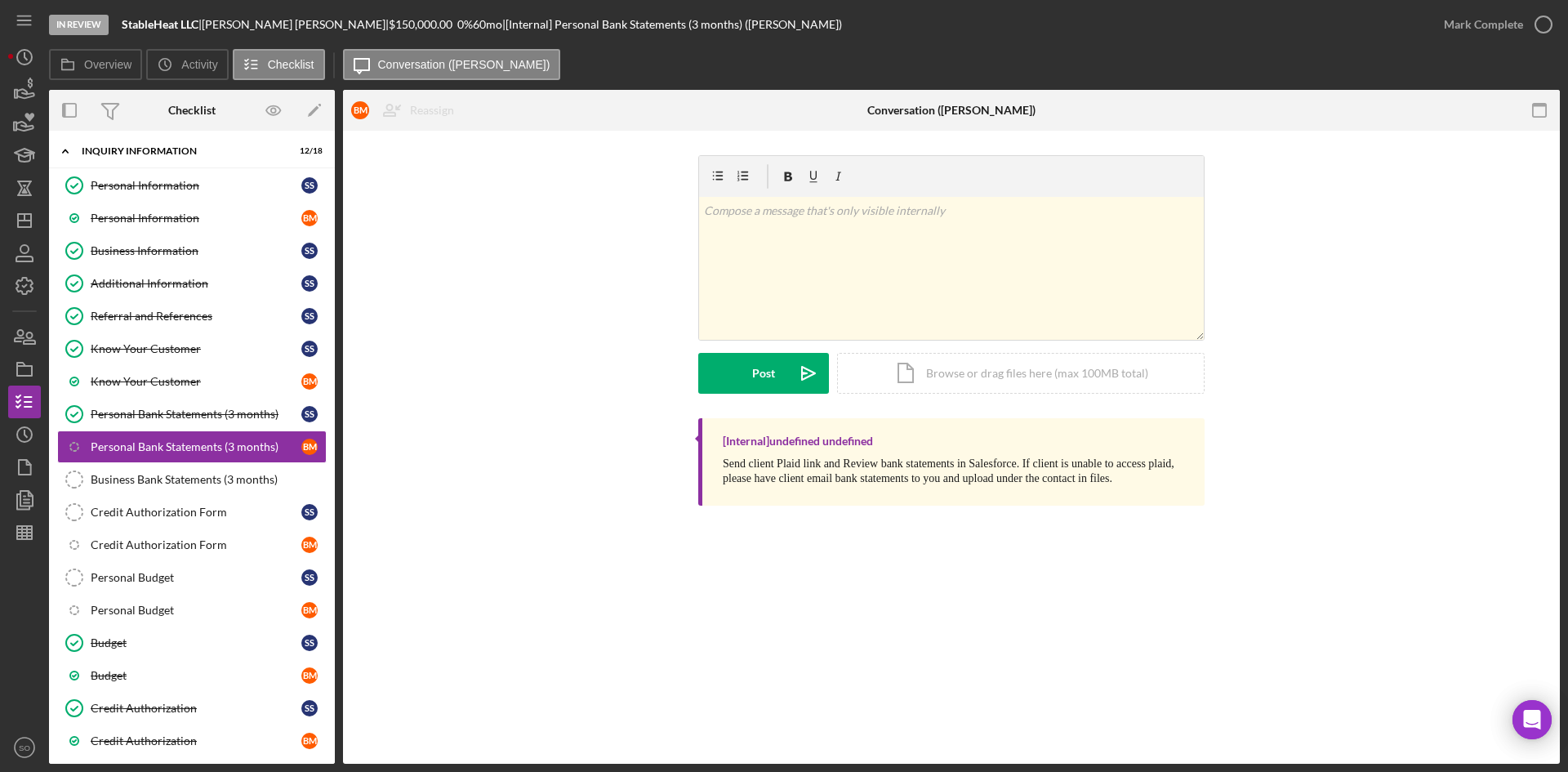
scroll to position [233, 0]
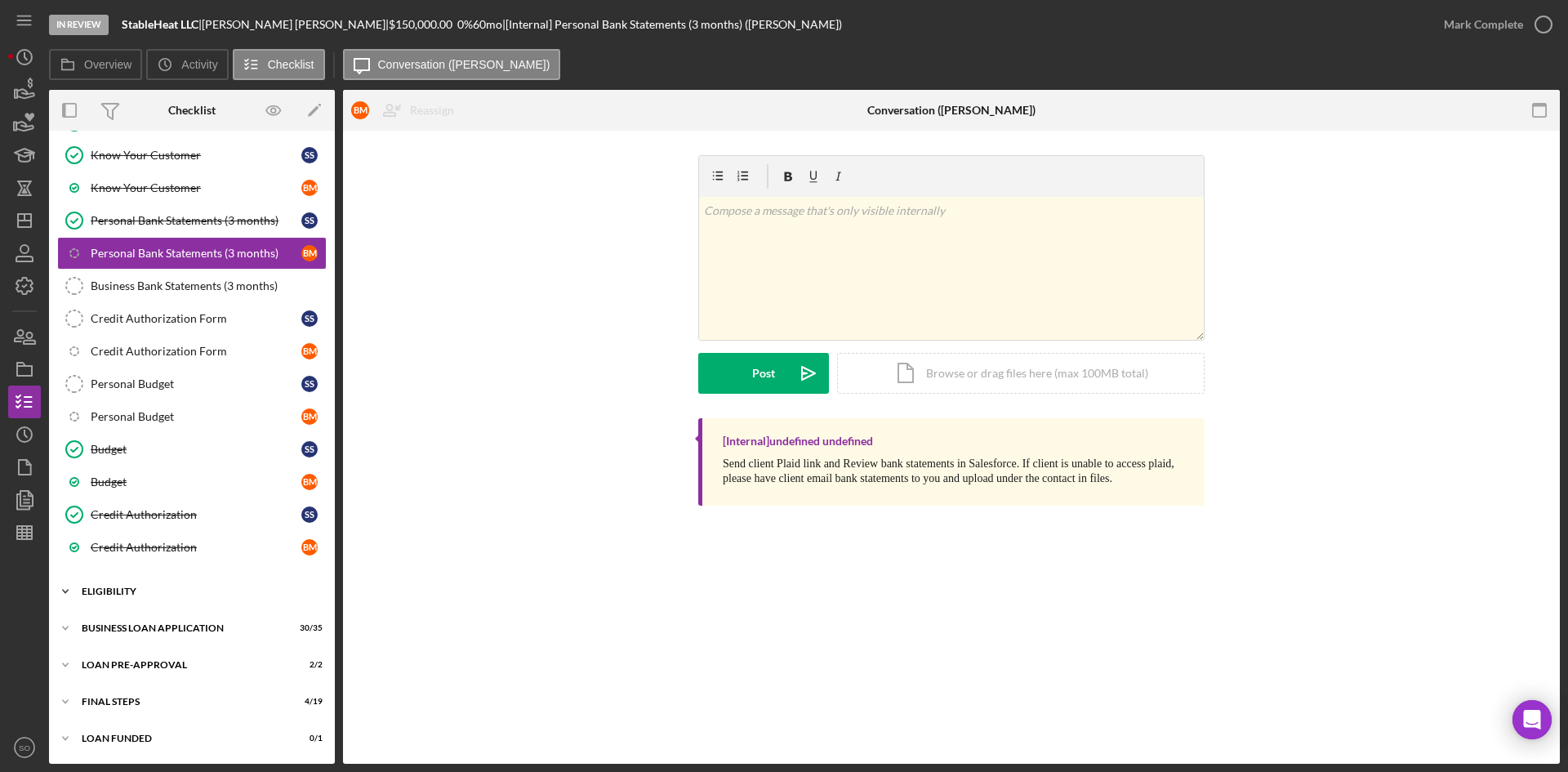
click at [175, 591] on div "ELIGIBILITY" at bounding box center [197, 591] width 233 height 10
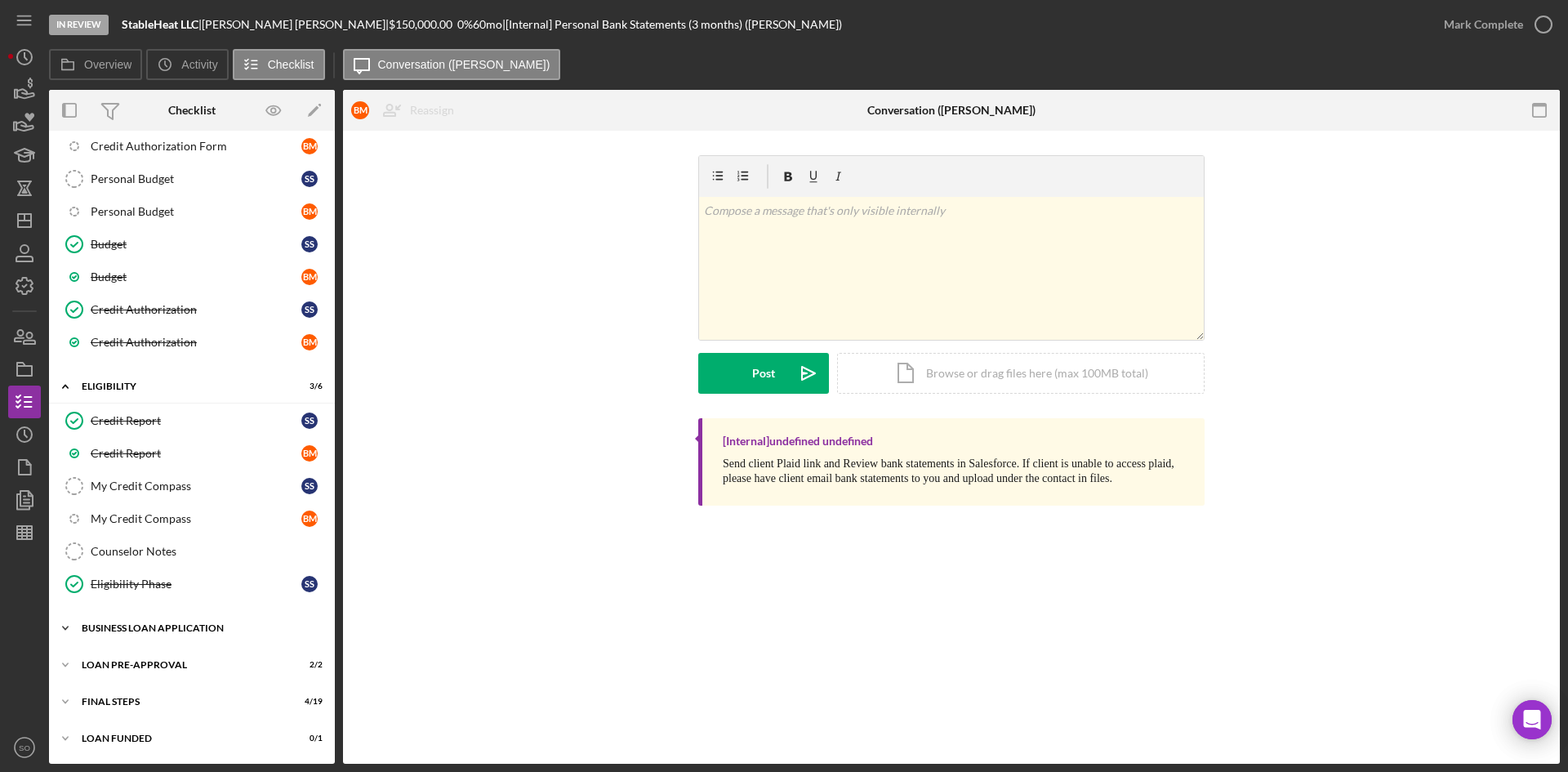
click at [158, 615] on div "Icon/Expander BUSINESS LOAN APPLICATION 30 / 35" at bounding box center [192, 629] width 286 height 33
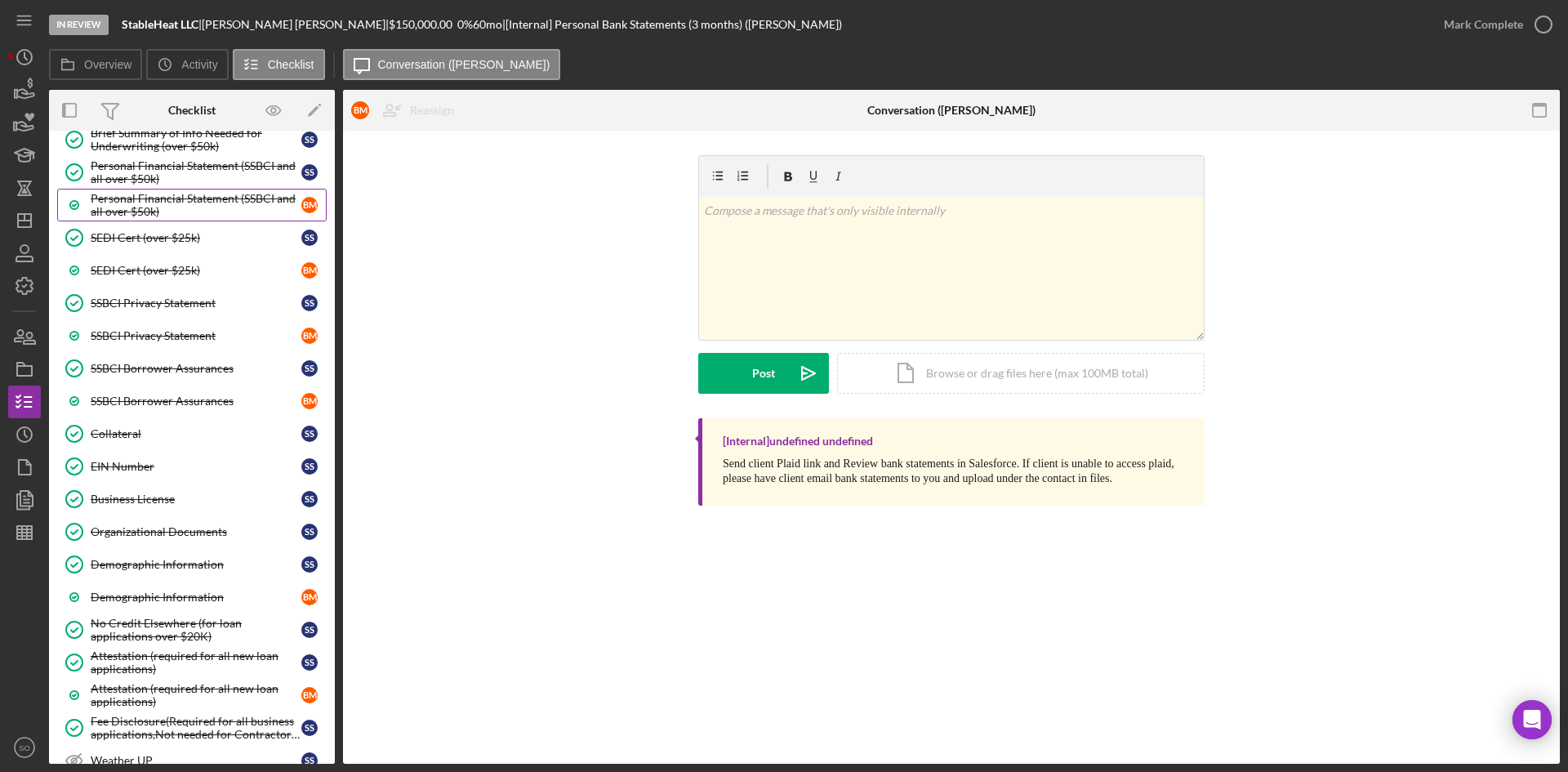
scroll to position [1590, 0]
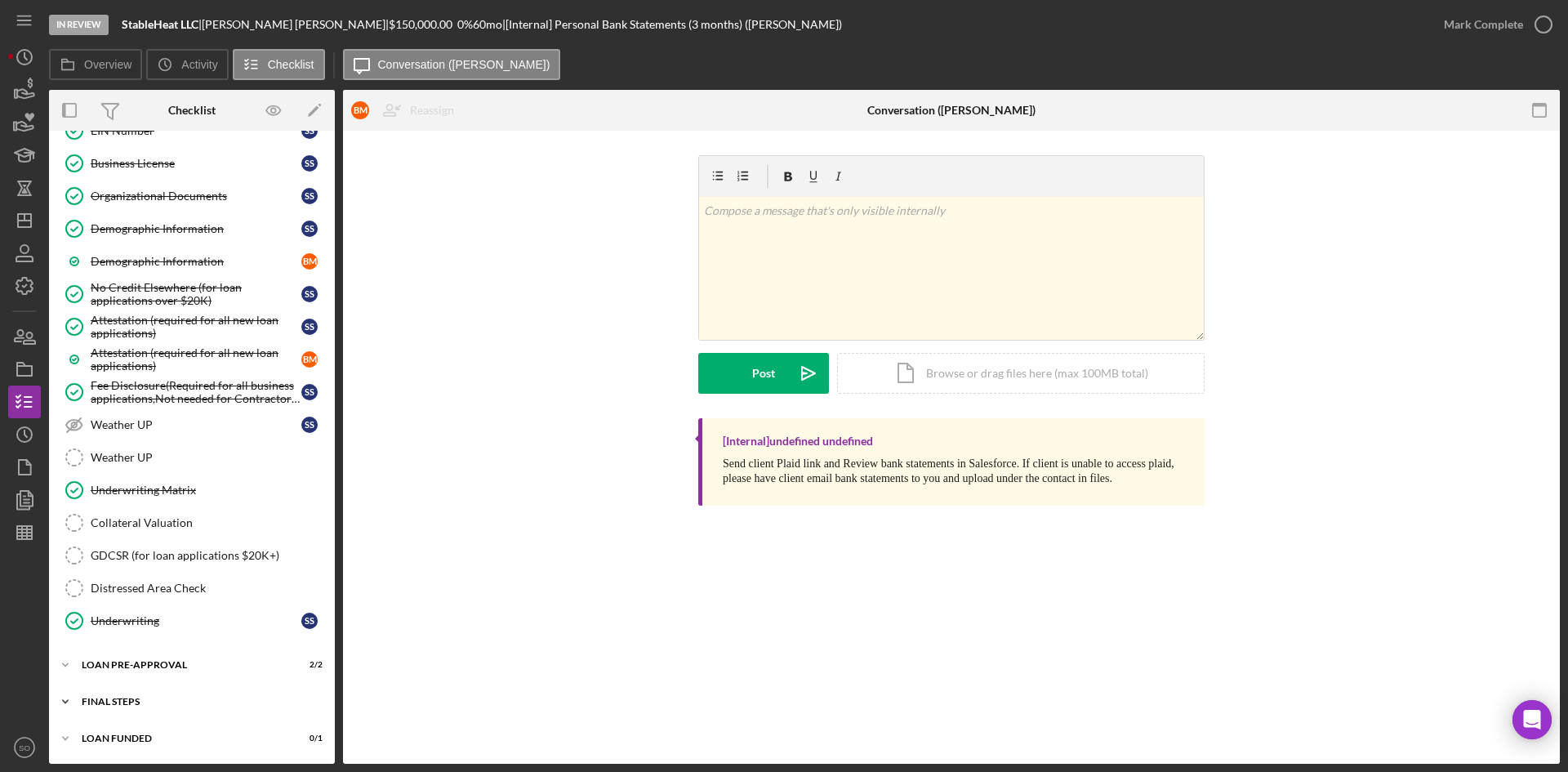
click at [137, 699] on div "FINAL STEPS" at bounding box center [197, 701] width 233 height 10
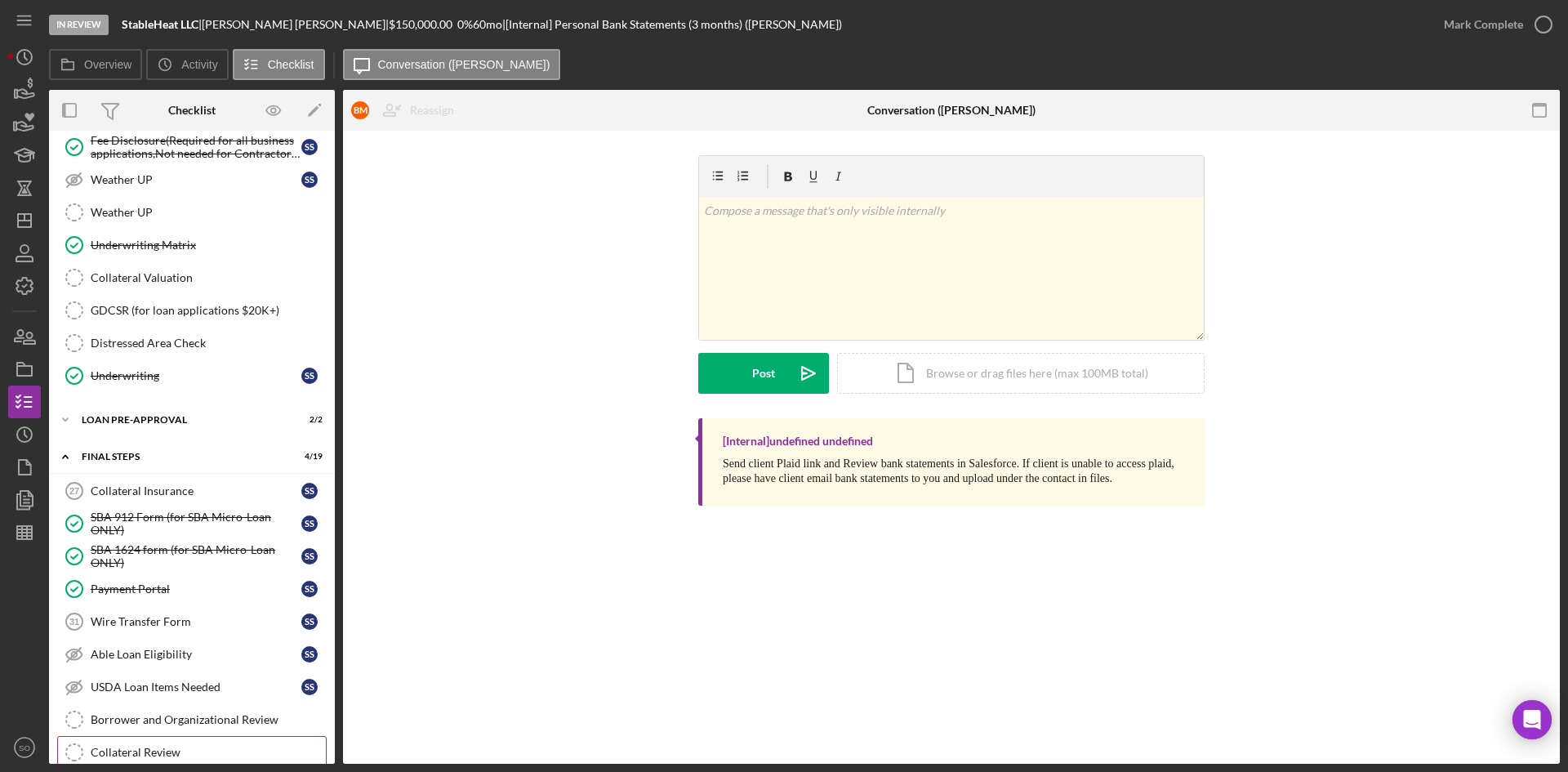
scroll to position [1917, 0]
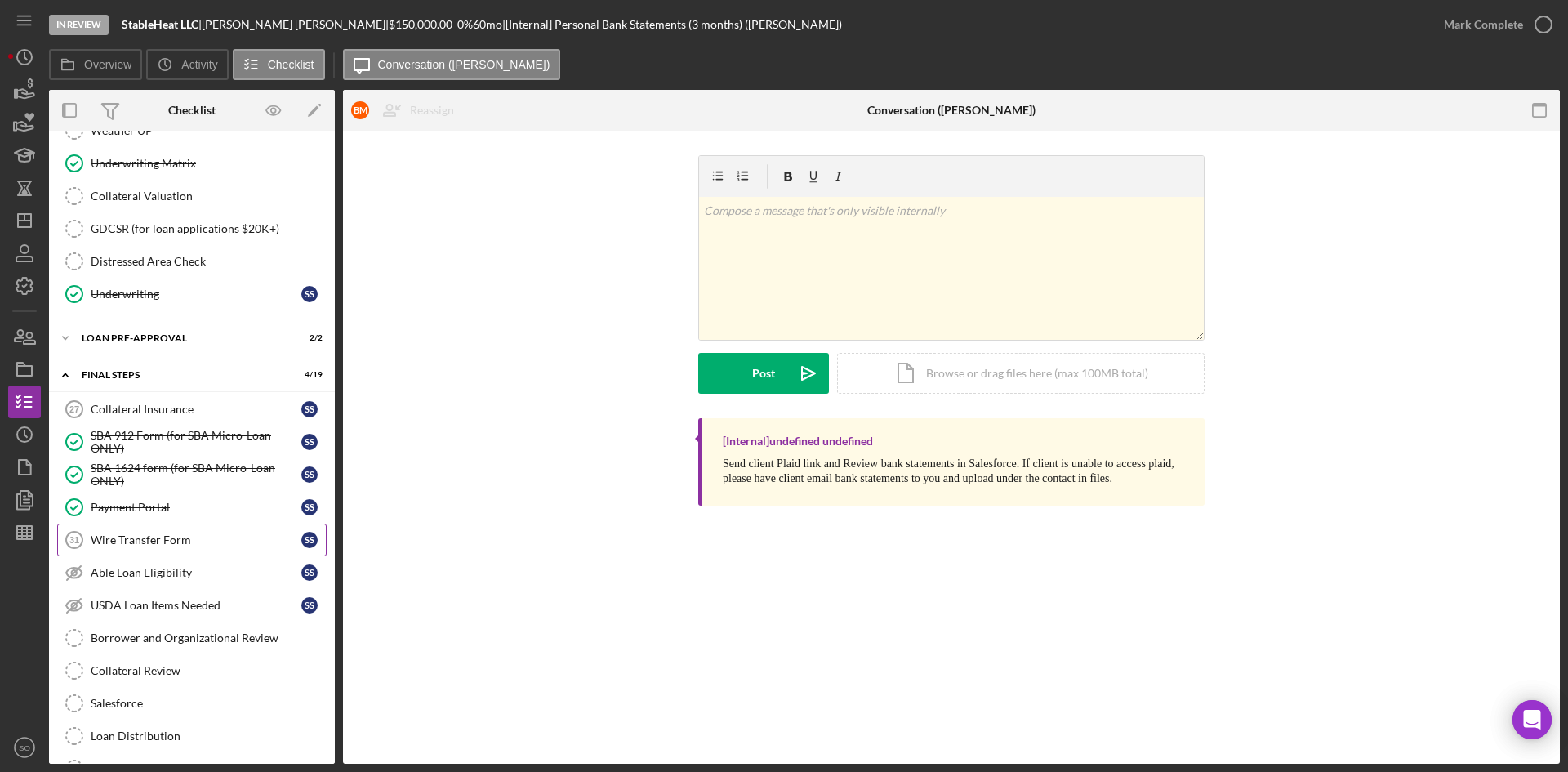
click at [129, 532] on link "Wire Transfer Form 31 Wire Transfer Form S S" at bounding box center [192, 540] width 270 height 33
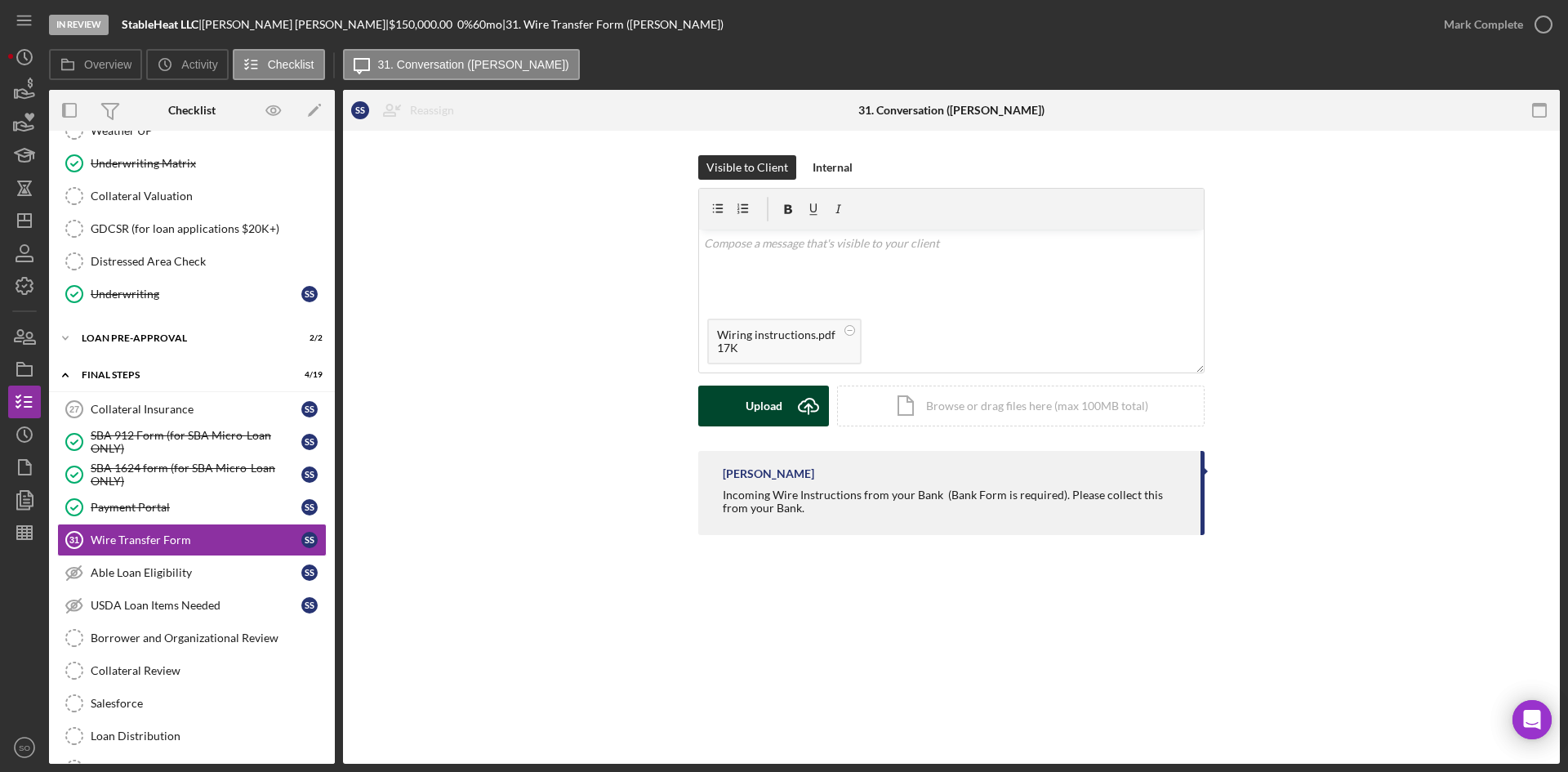
click at [785, 401] on button "Upload Icon/Upload" at bounding box center [763, 406] width 131 height 41
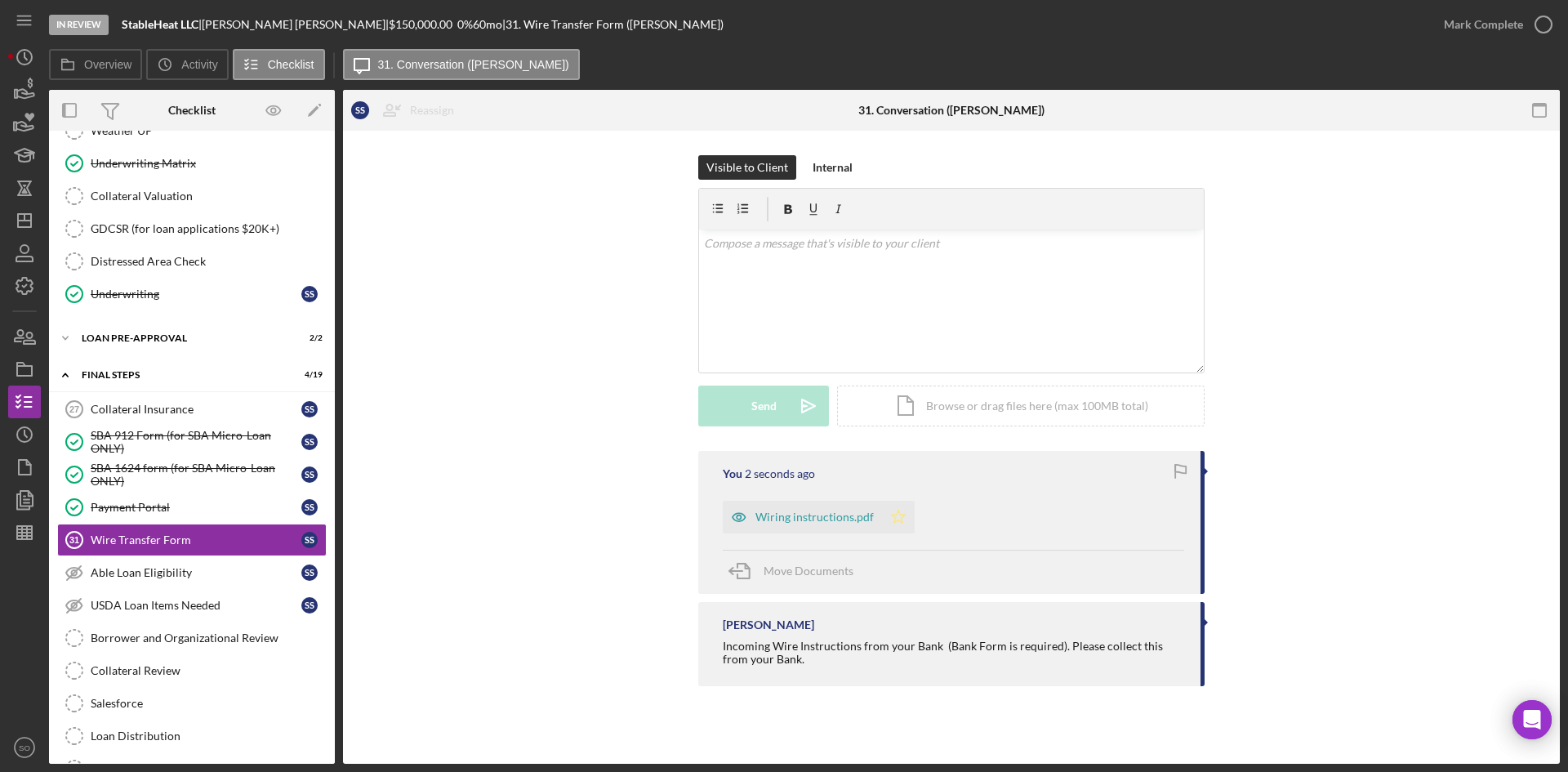
click at [889, 520] on icon "Icon/Star" at bounding box center [899, 518] width 33 height 33
click at [1506, 25] on div "Mark Complete" at bounding box center [1484, 24] width 79 height 33
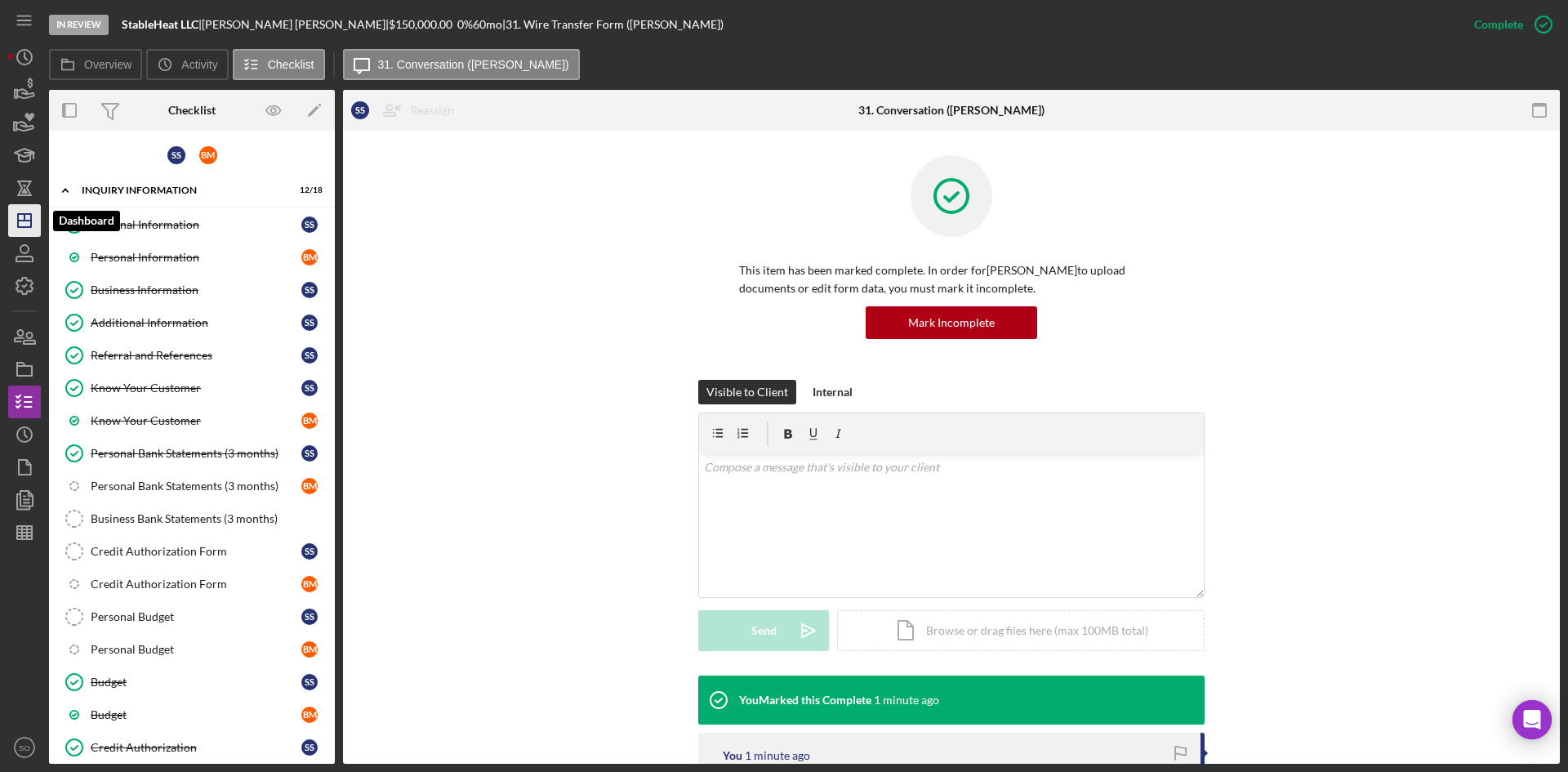
click at [22, 231] on icon "Icon/Dashboard" at bounding box center [24, 221] width 41 height 41
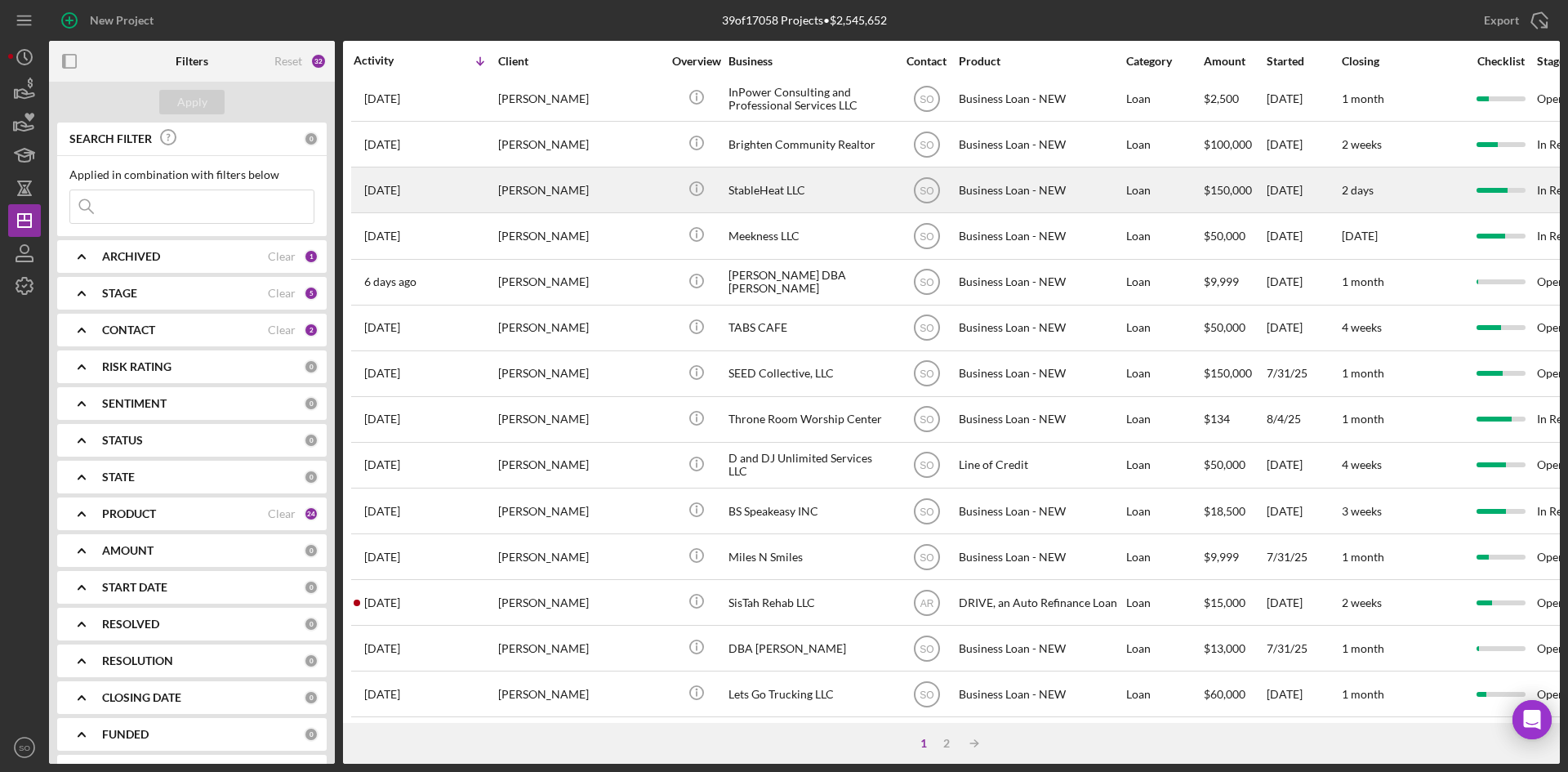
scroll to position [525, 0]
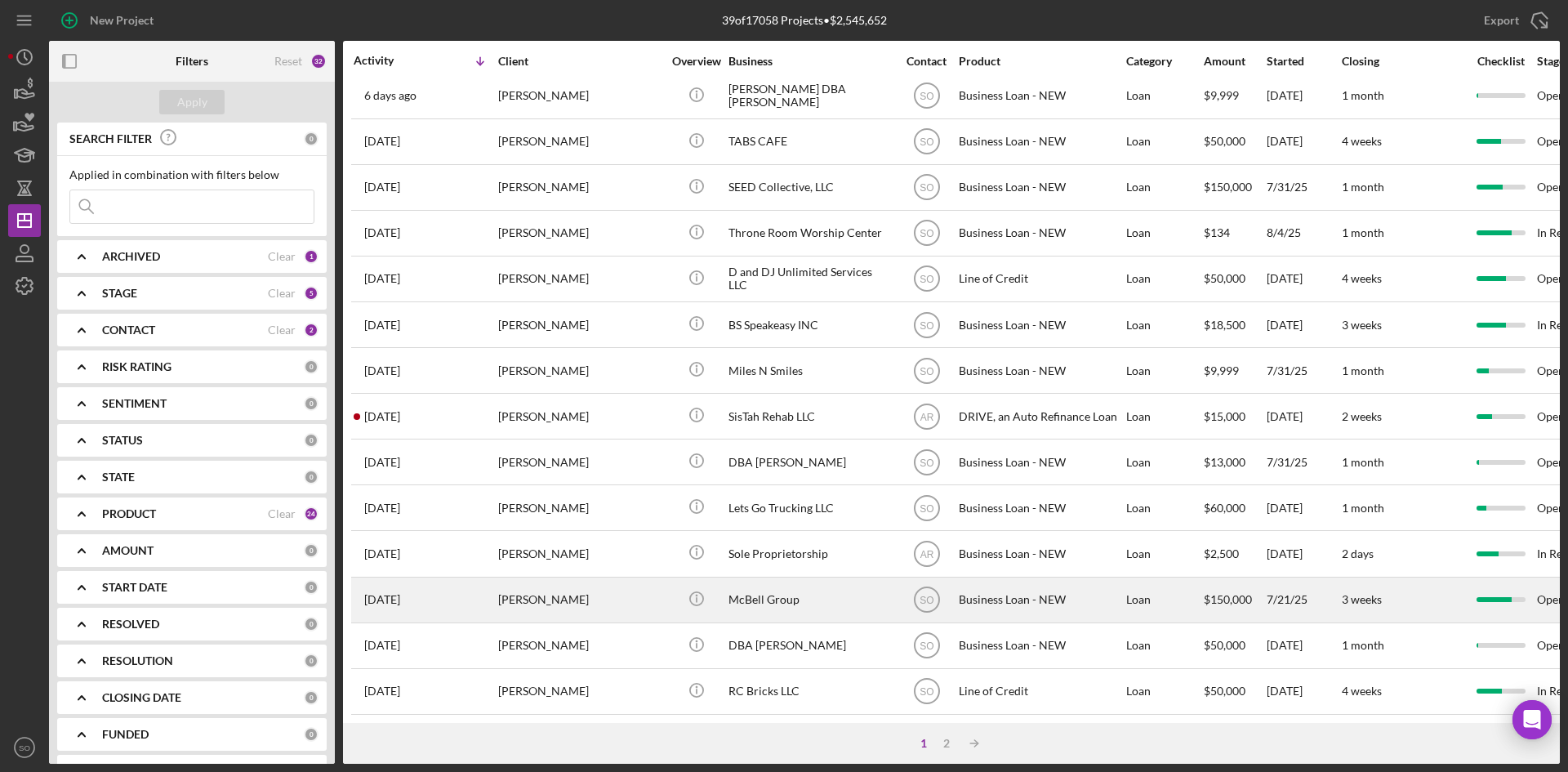
click at [536, 581] on div "[PERSON_NAME]" at bounding box center [579, 600] width 163 height 44
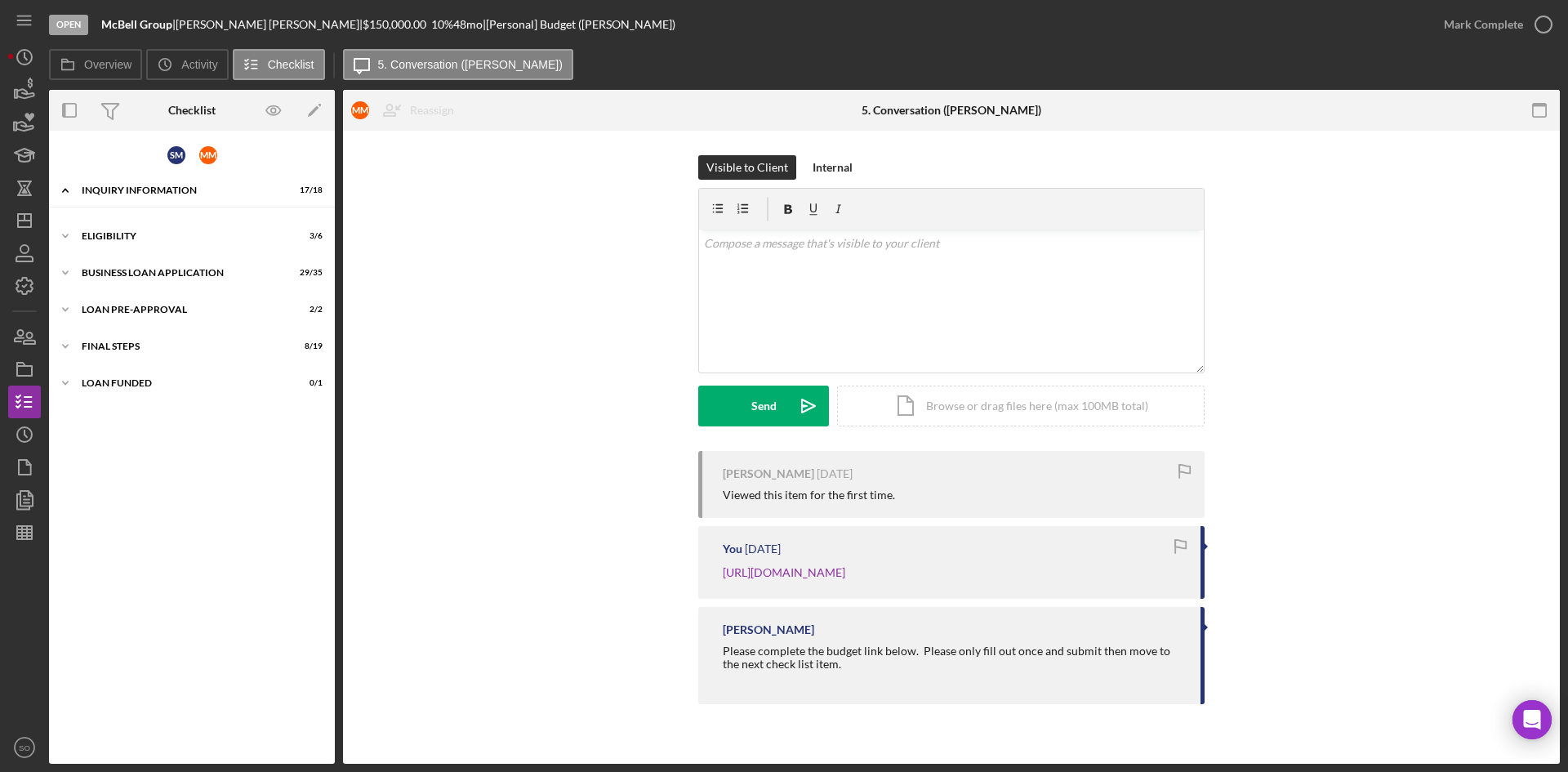
scroll to position [233, 0]
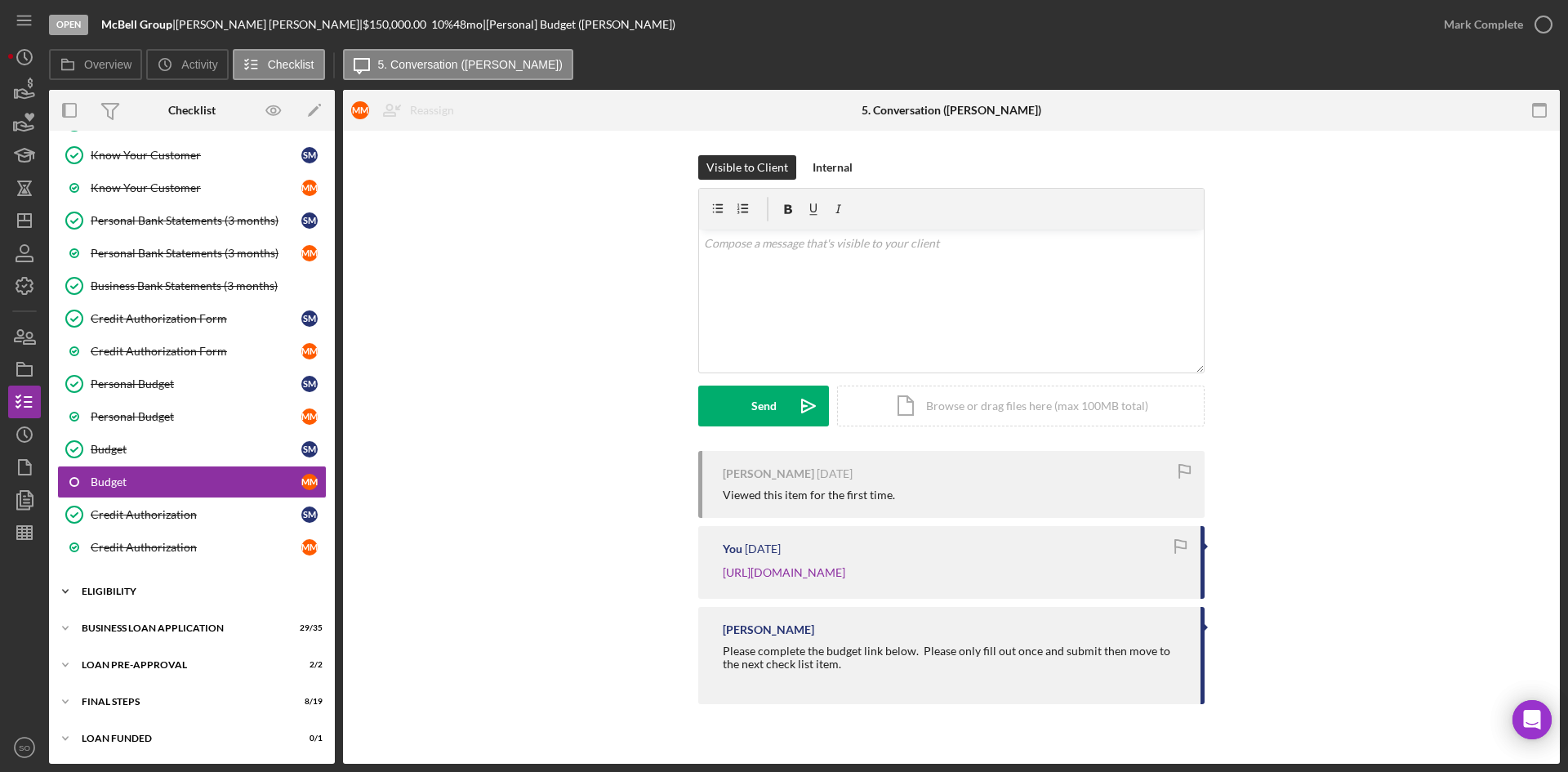
click at [122, 600] on div "Icon/Expander ELIGIBILITY 3 / 6" at bounding box center [192, 592] width 286 height 33
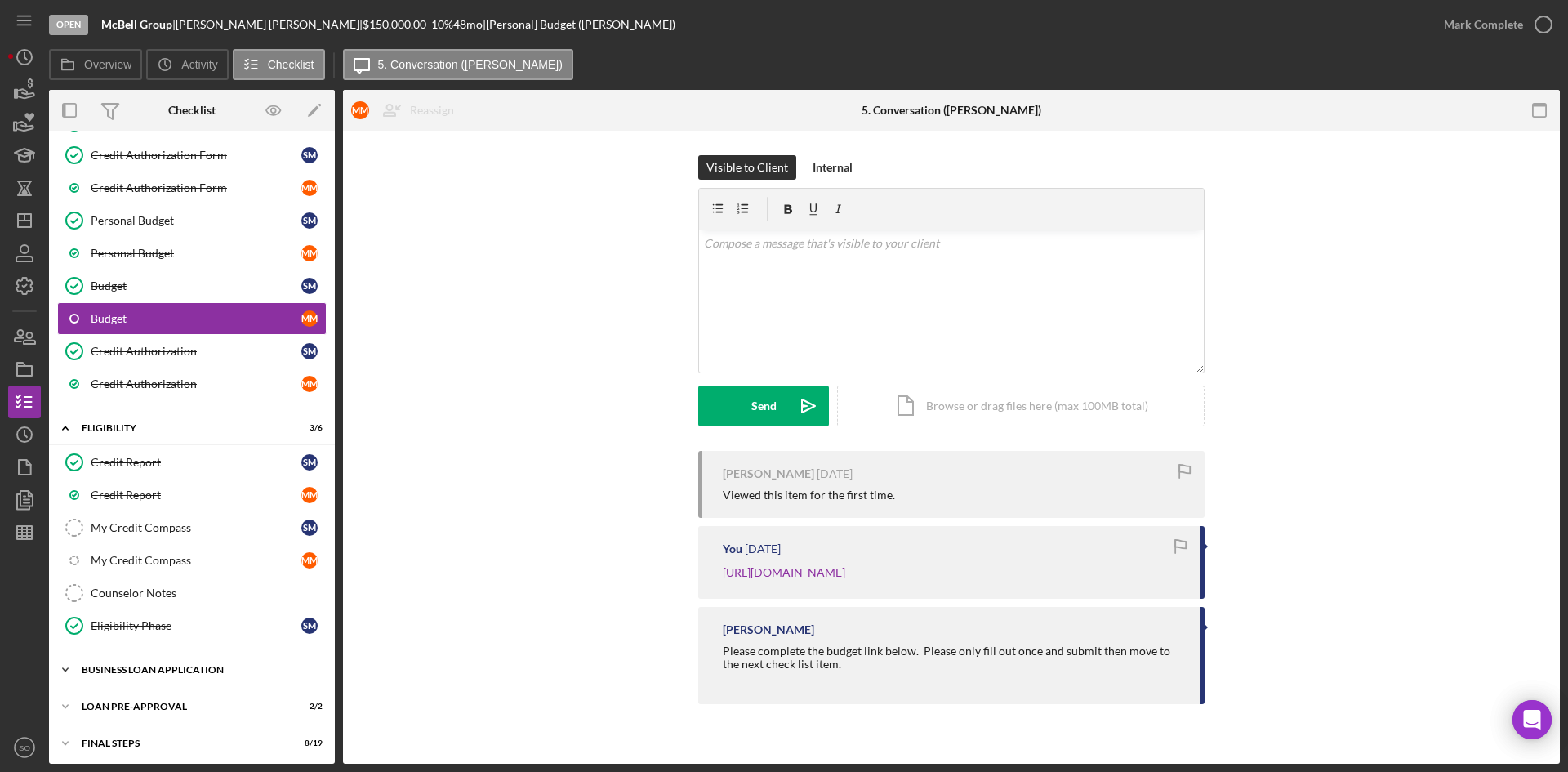
scroll to position [438, 0]
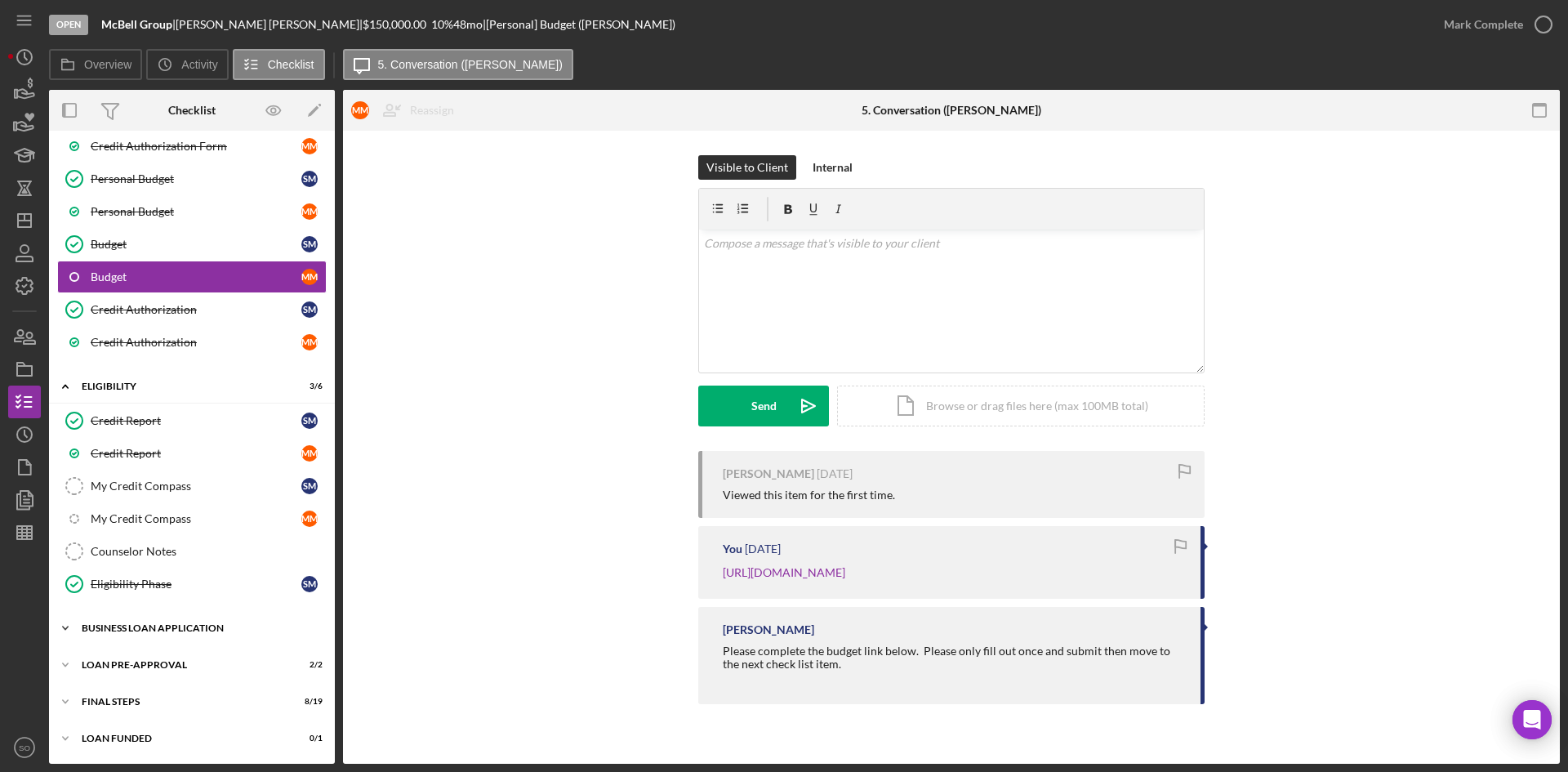
click at [148, 622] on div "Icon/Expander BUSINESS LOAN APPLICATION 29 / 35" at bounding box center [192, 629] width 286 height 33
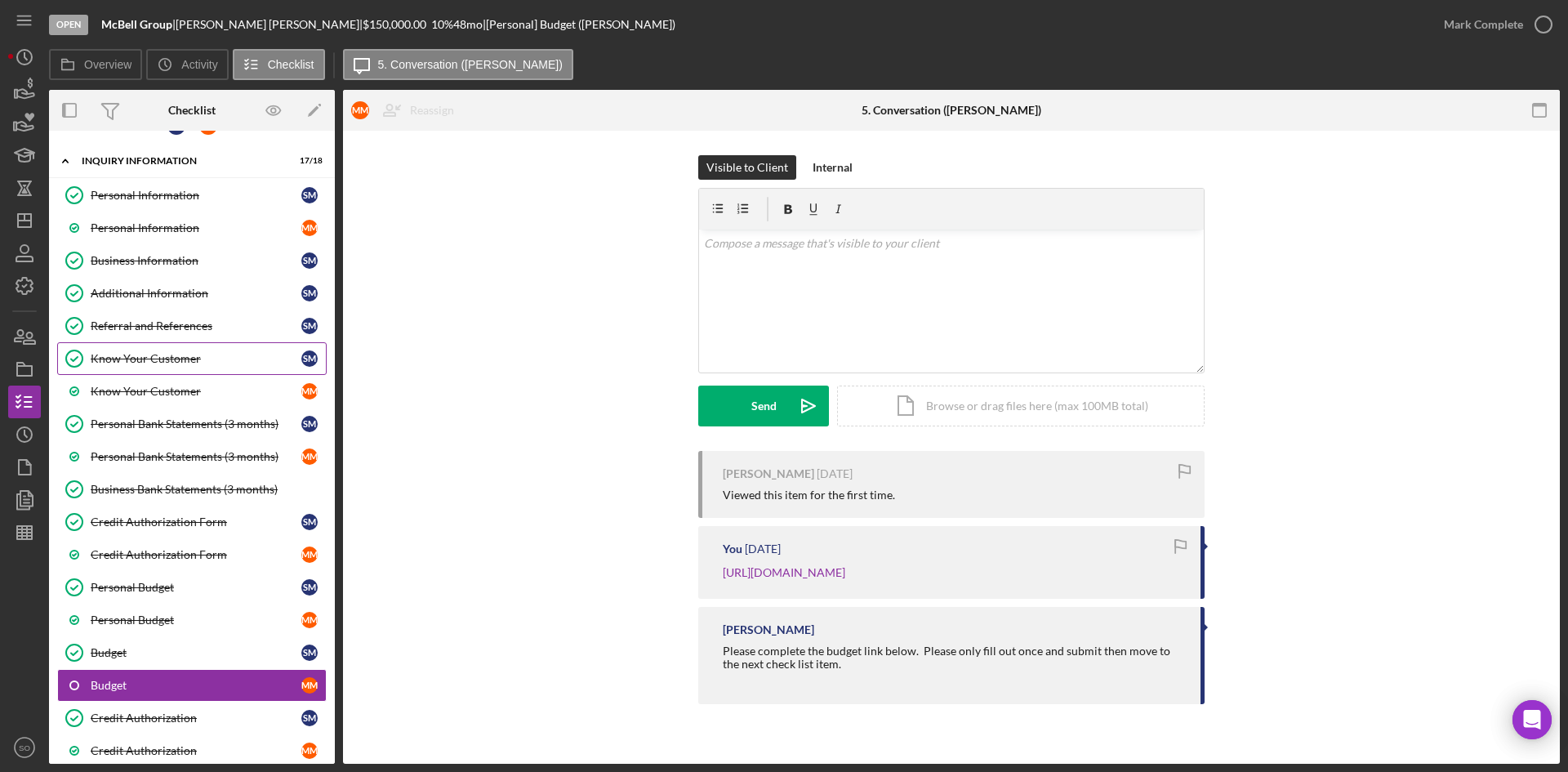
scroll to position [0, 0]
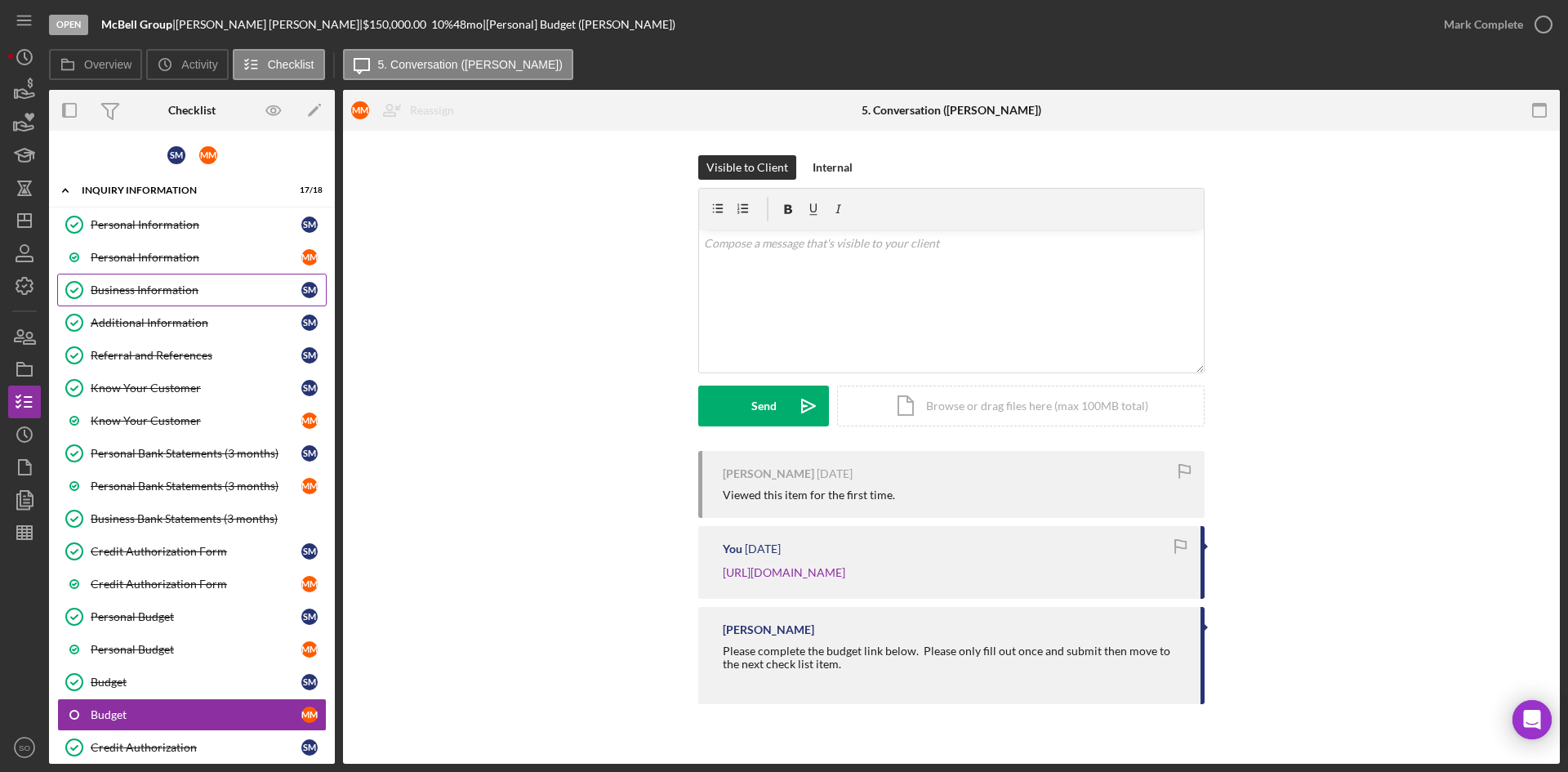
click at [165, 287] on div "Business Information" at bounding box center [196, 290] width 211 height 14
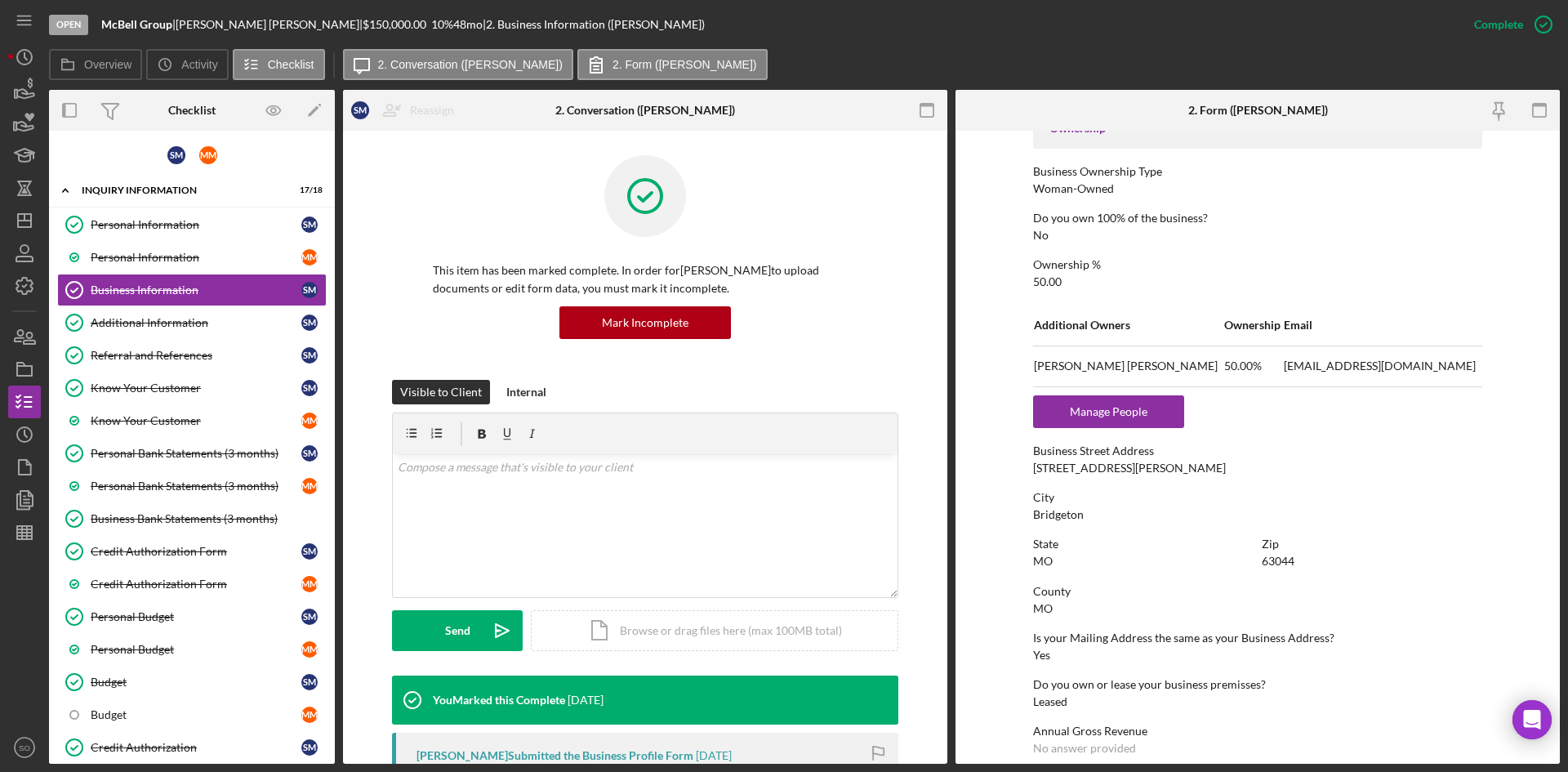
scroll to position [735, 0]
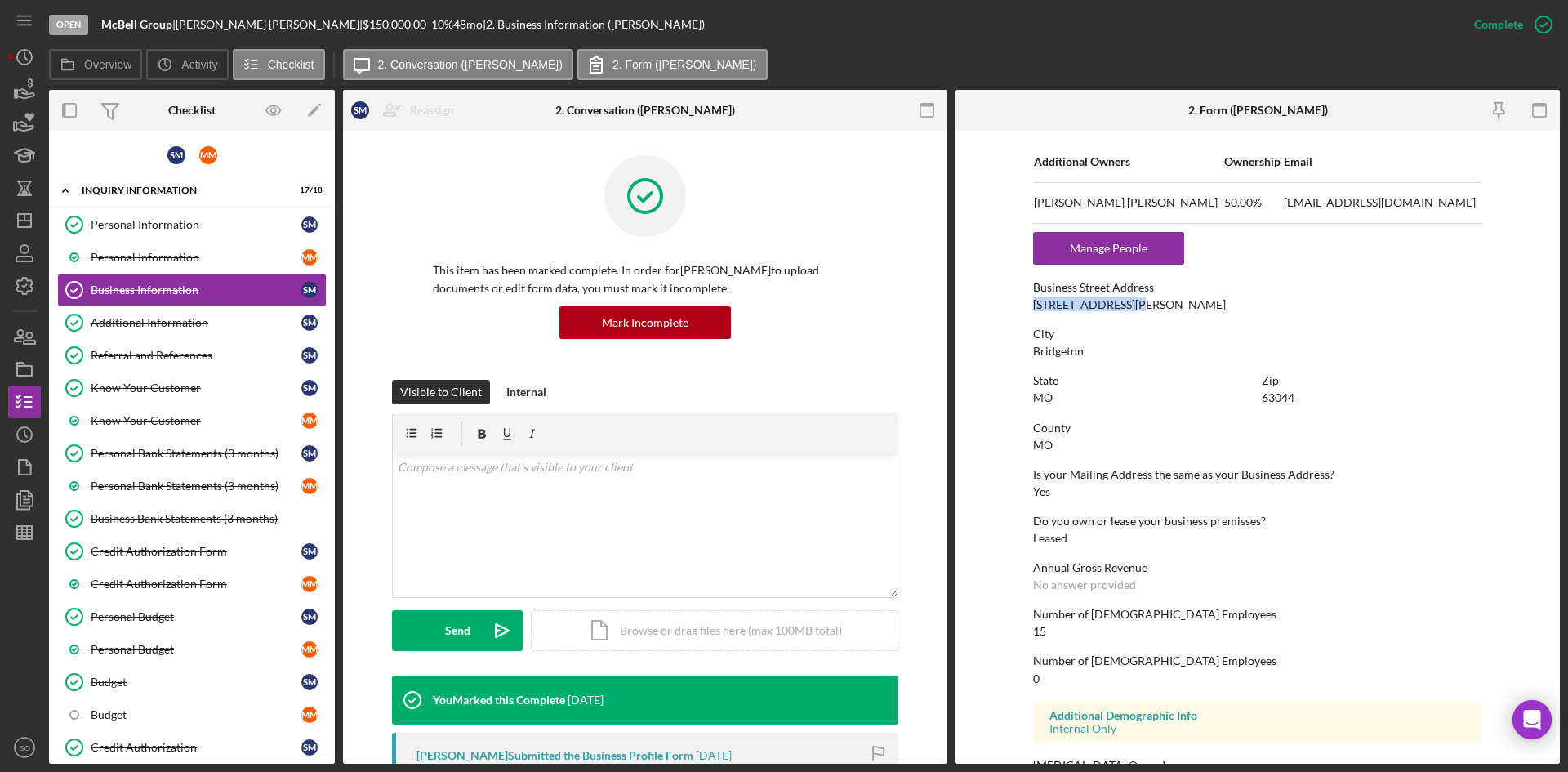
drag, startPoint x: 1141, startPoint y: 304, endPoint x: 1012, endPoint y: 311, distance: 129.2
click at [1012, 311] on form "To edit this form you must mark this item incomplete Business Name McBell Group…" at bounding box center [1257, 447] width 605 height 634
copy div "[STREET_ADDRESS][PERSON_NAME]"
drag, startPoint x: 130, startPoint y: 316, endPoint x: 426, endPoint y: 350, distance: 297.9
click at [130, 316] on div "Additional Information" at bounding box center [196, 323] width 211 height 14
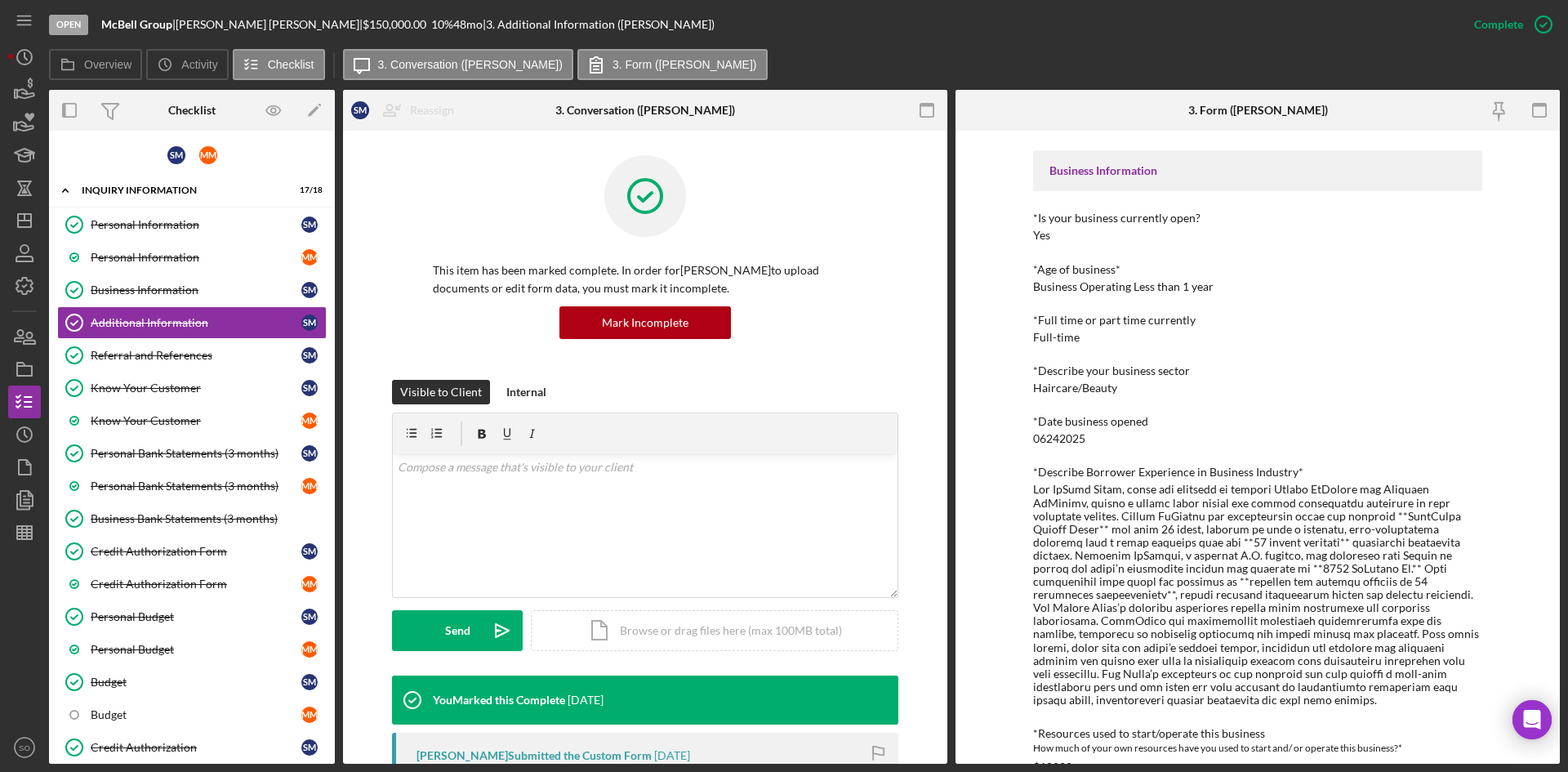
scroll to position [327, 0]
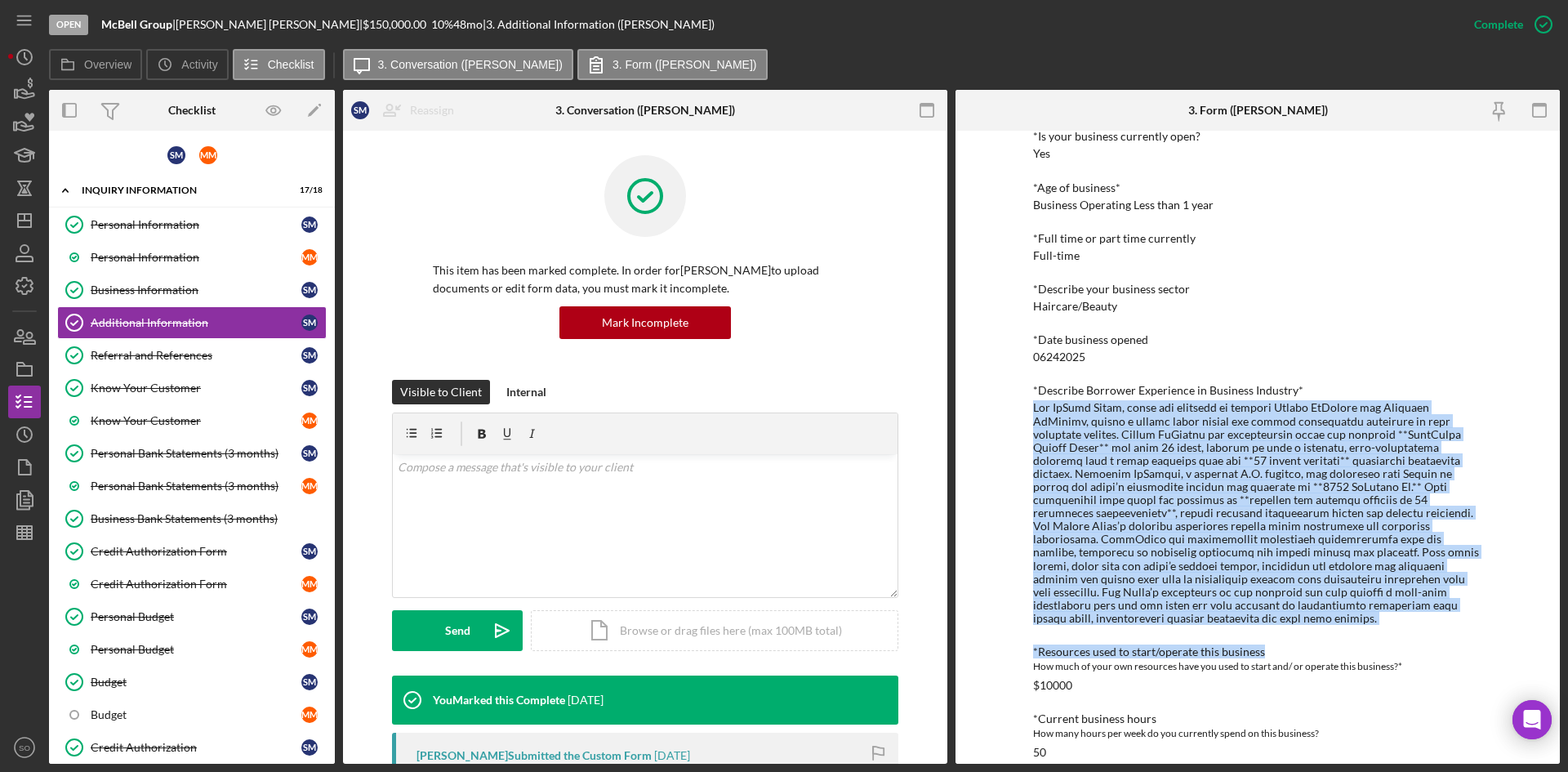
drag, startPoint x: 1469, startPoint y: 612, endPoint x: 1008, endPoint y: 407, distance: 504.5
click at [1008, 407] on div "To edit this form you must mark this item incomplete Personal Information *Mobi…" at bounding box center [1257, 447] width 605 height 634
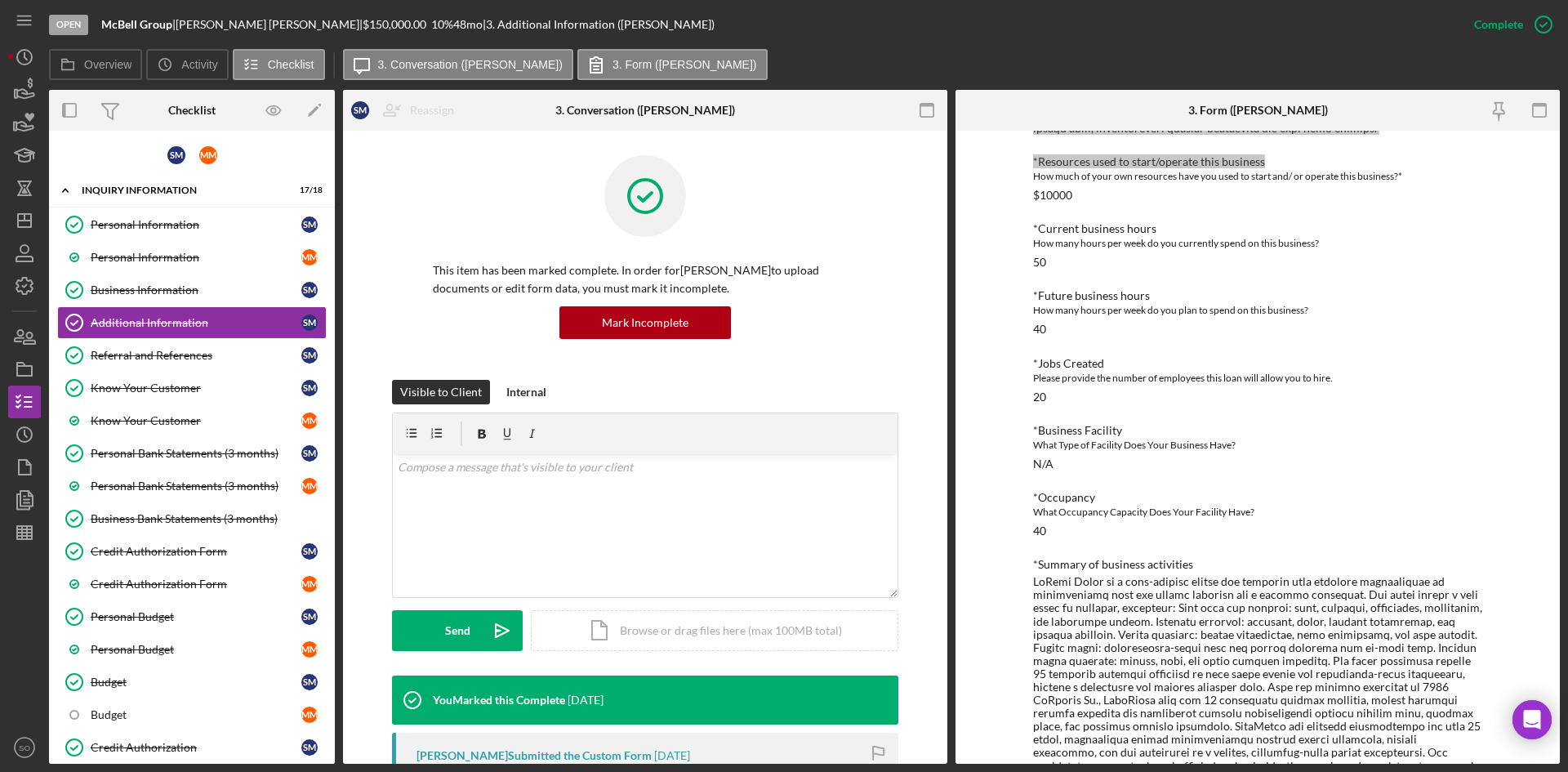
scroll to position [952, 0]
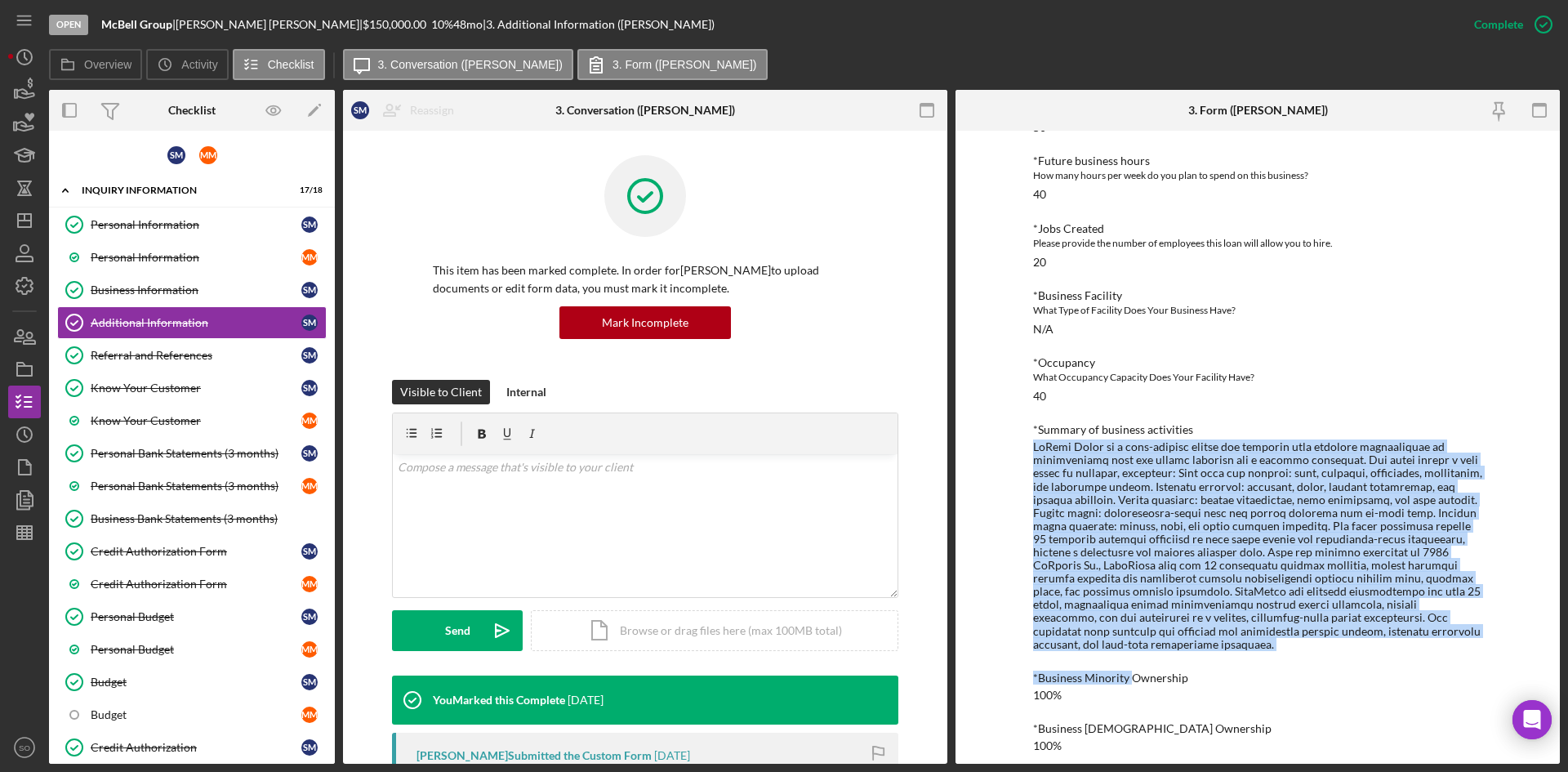
drag, startPoint x: 1131, startPoint y: 639, endPoint x: 1001, endPoint y: 424, distance: 251.2
click at [1001, 424] on div "To edit this form you must mark this item incomplete Personal Information *Mobi…" at bounding box center [1257, 447] width 605 height 634
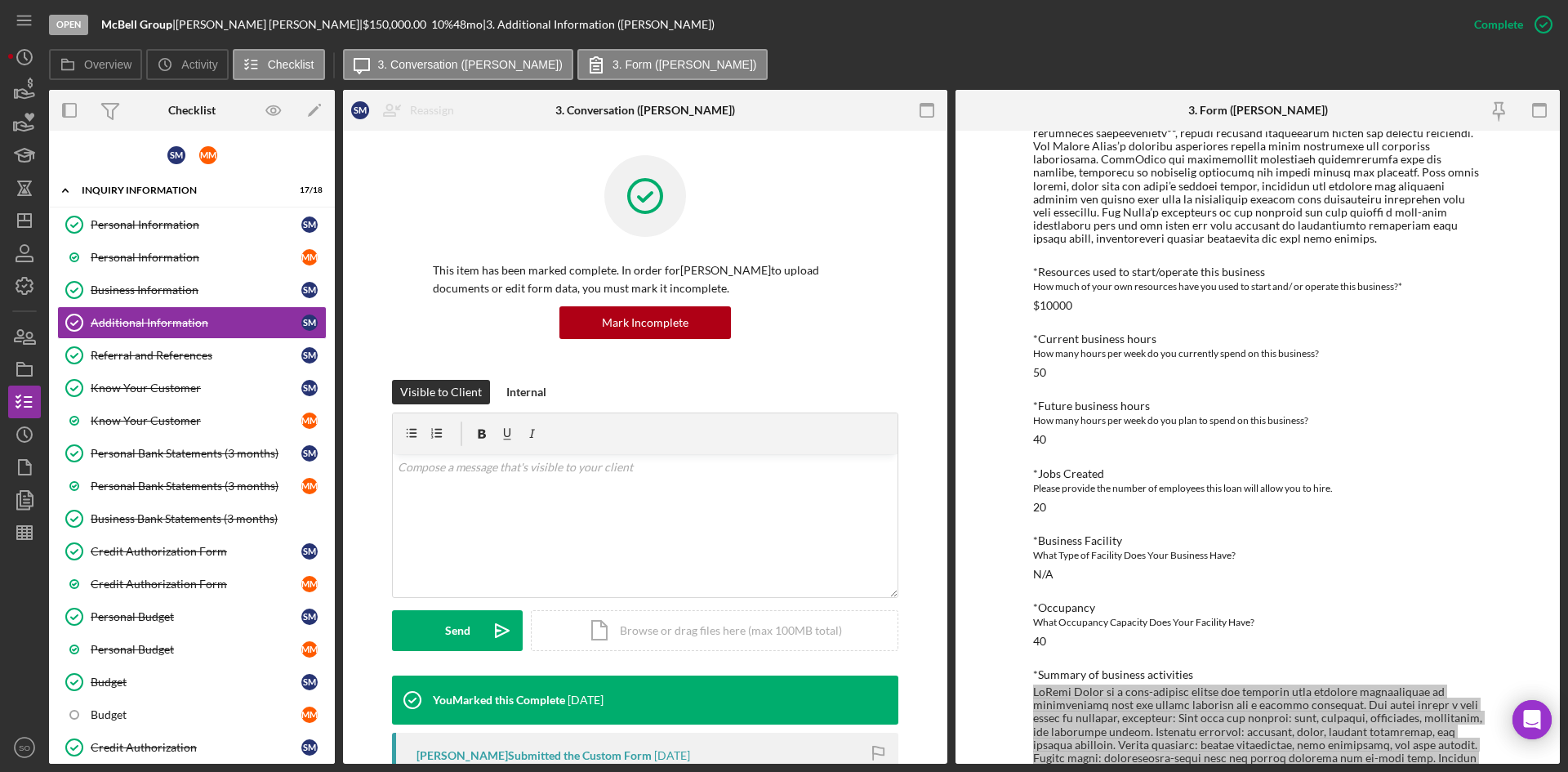
scroll to position [544, 0]
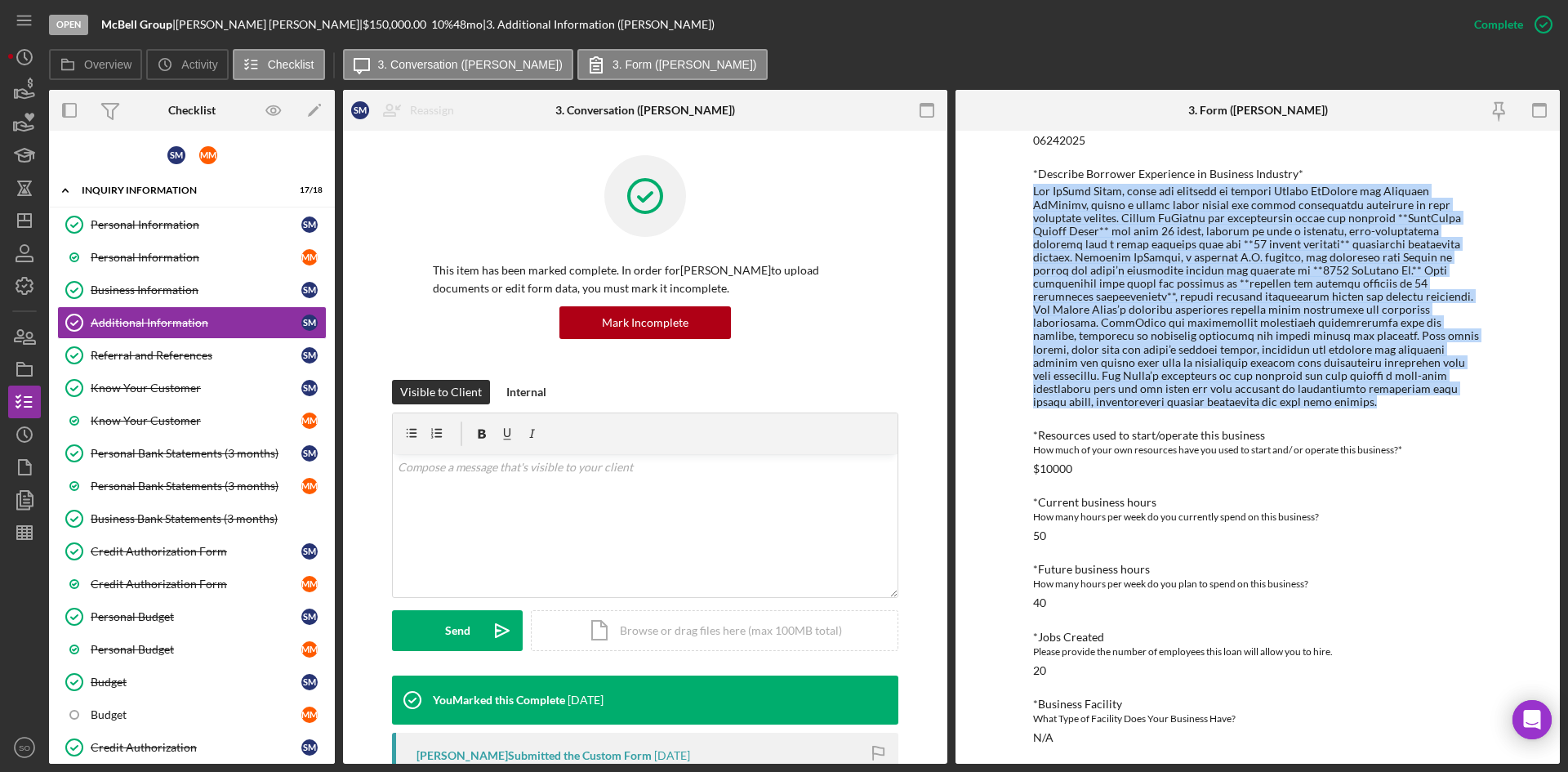
drag, startPoint x: 1420, startPoint y: 386, endPoint x: 1052, endPoint y: 194, distance: 415.1
click at [978, 186] on div "To edit this form you must mark this item incomplete Personal Information *Mobi…" at bounding box center [1257, 447] width 605 height 634
copy div "The McBell Group, owned and operated by sisters Marian McDonald and Shantell Mc…"
click at [137, 292] on div "Business Information" at bounding box center [196, 290] width 211 height 14
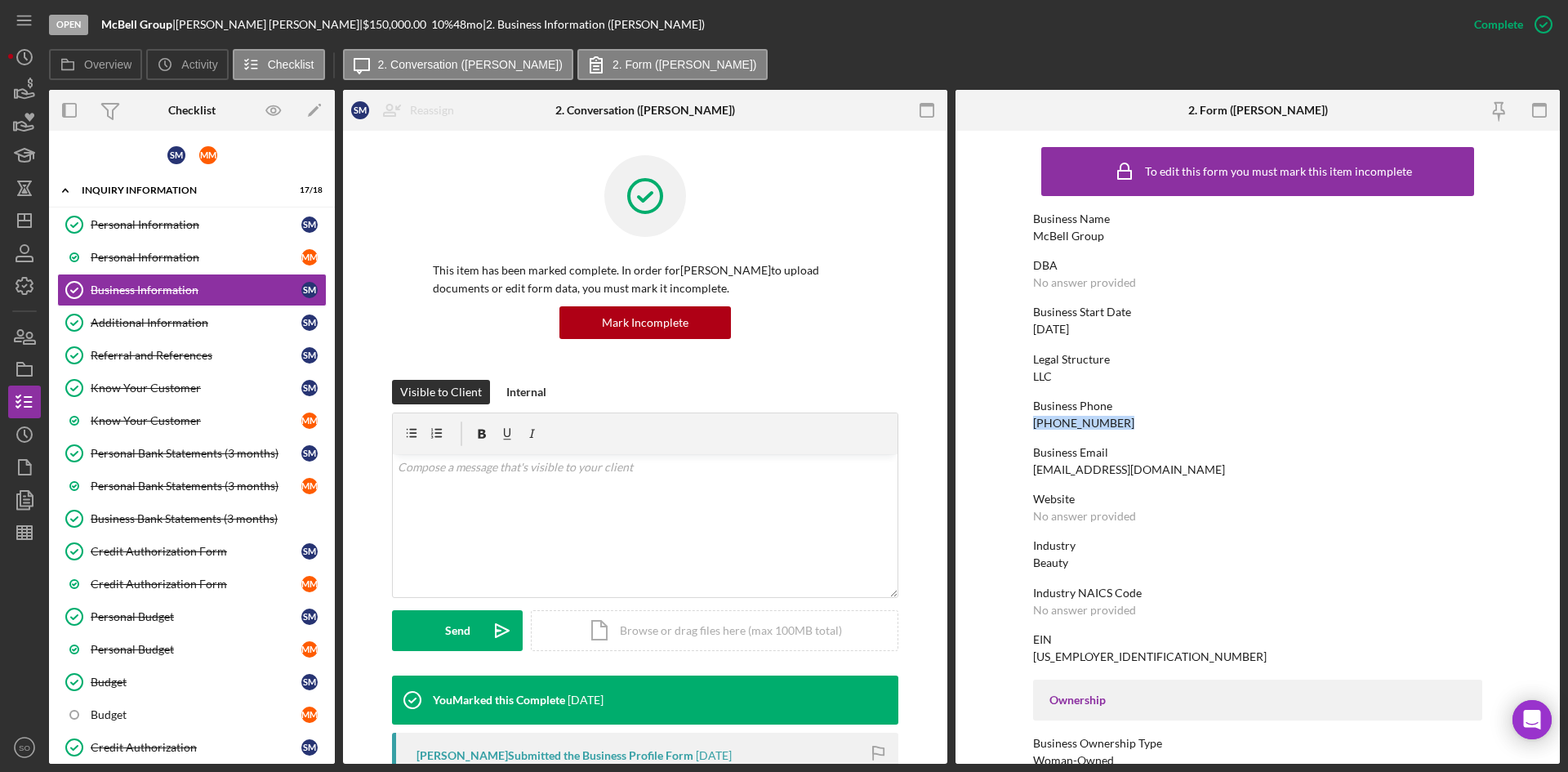
drag, startPoint x: 1127, startPoint y: 429, endPoint x: 1004, endPoint y: 423, distance: 123.1
click at [1004, 423] on form "To edit this form you must mark this item incomplete Business Name McBell Group…" at bounding box center [1257, 447] width 605 height 634
copy div "(314) 374-5134"
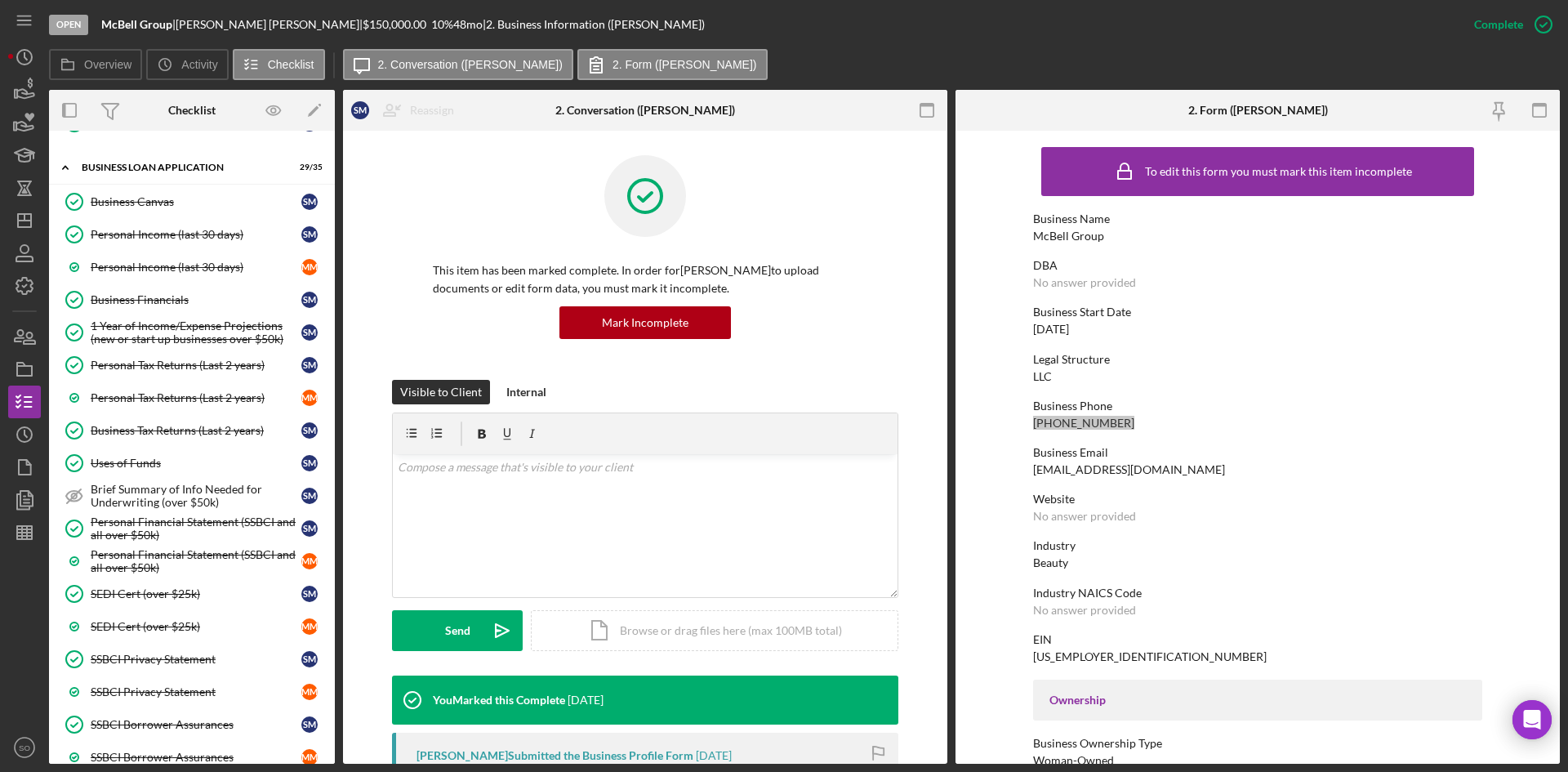
scroll to position [1143, 0]
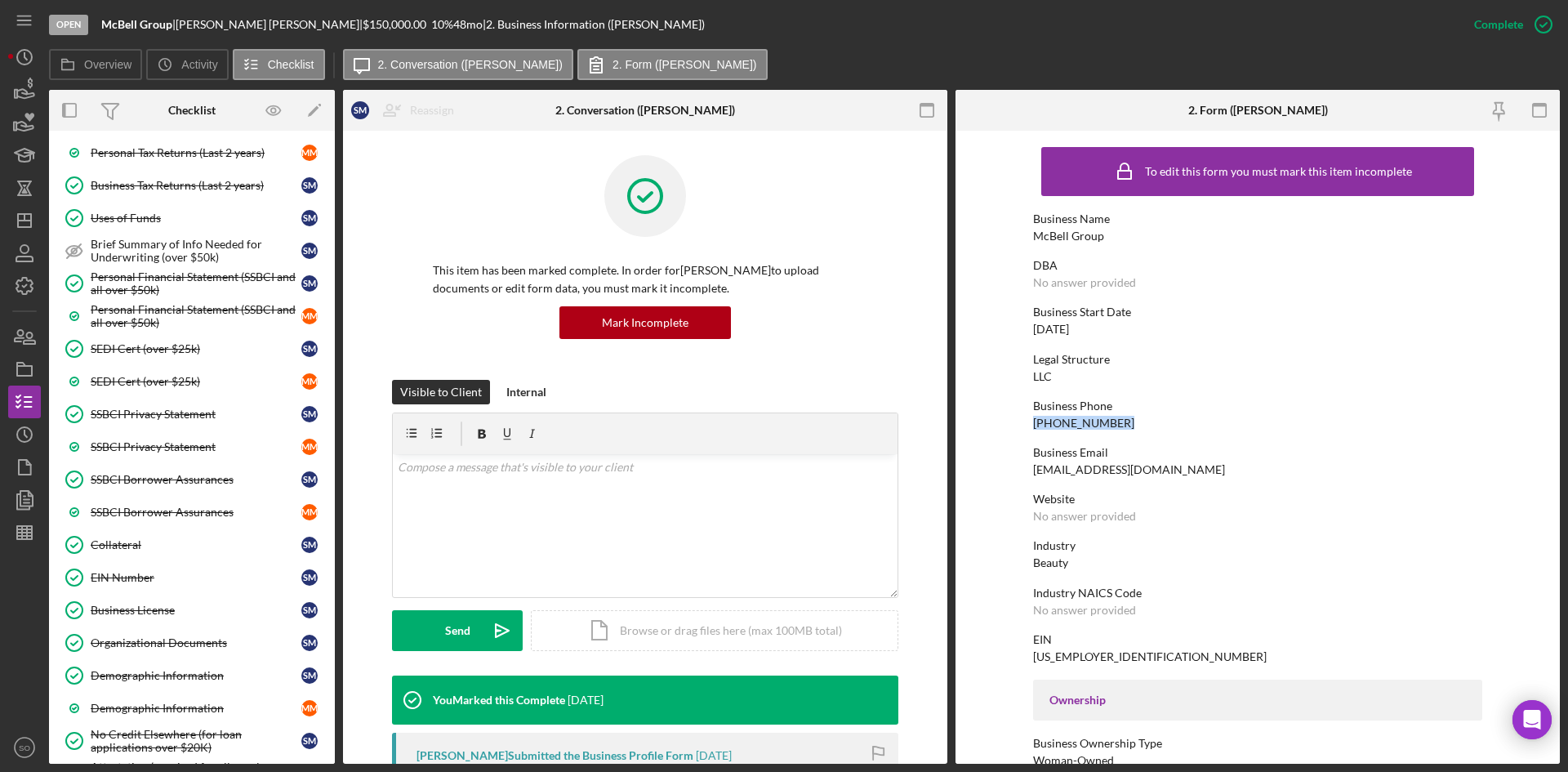
click at [137, 582] on div "EIN Number" at bounding box center [196, 578] width 211 height 14
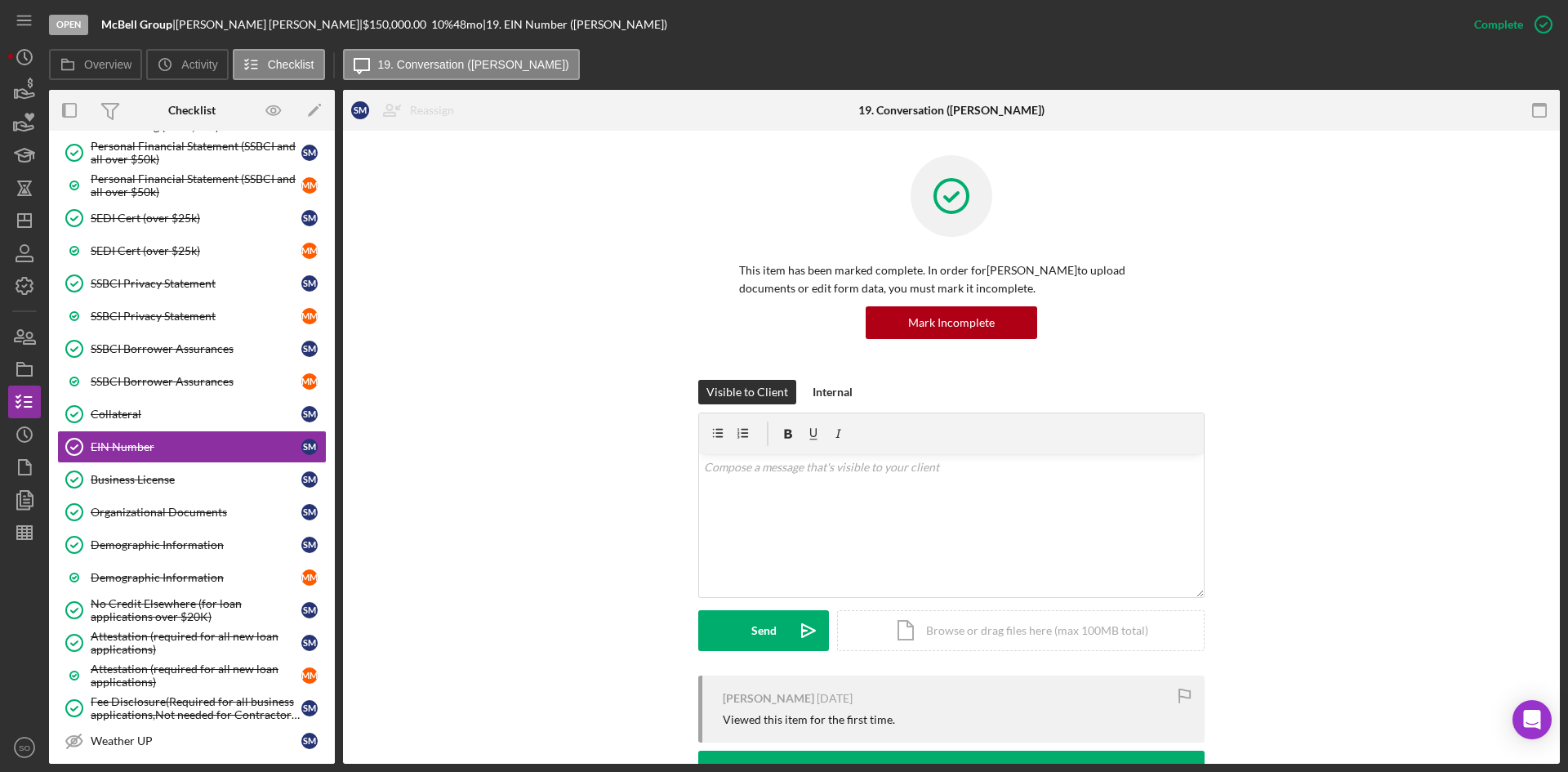
scroll to position [245, 0]
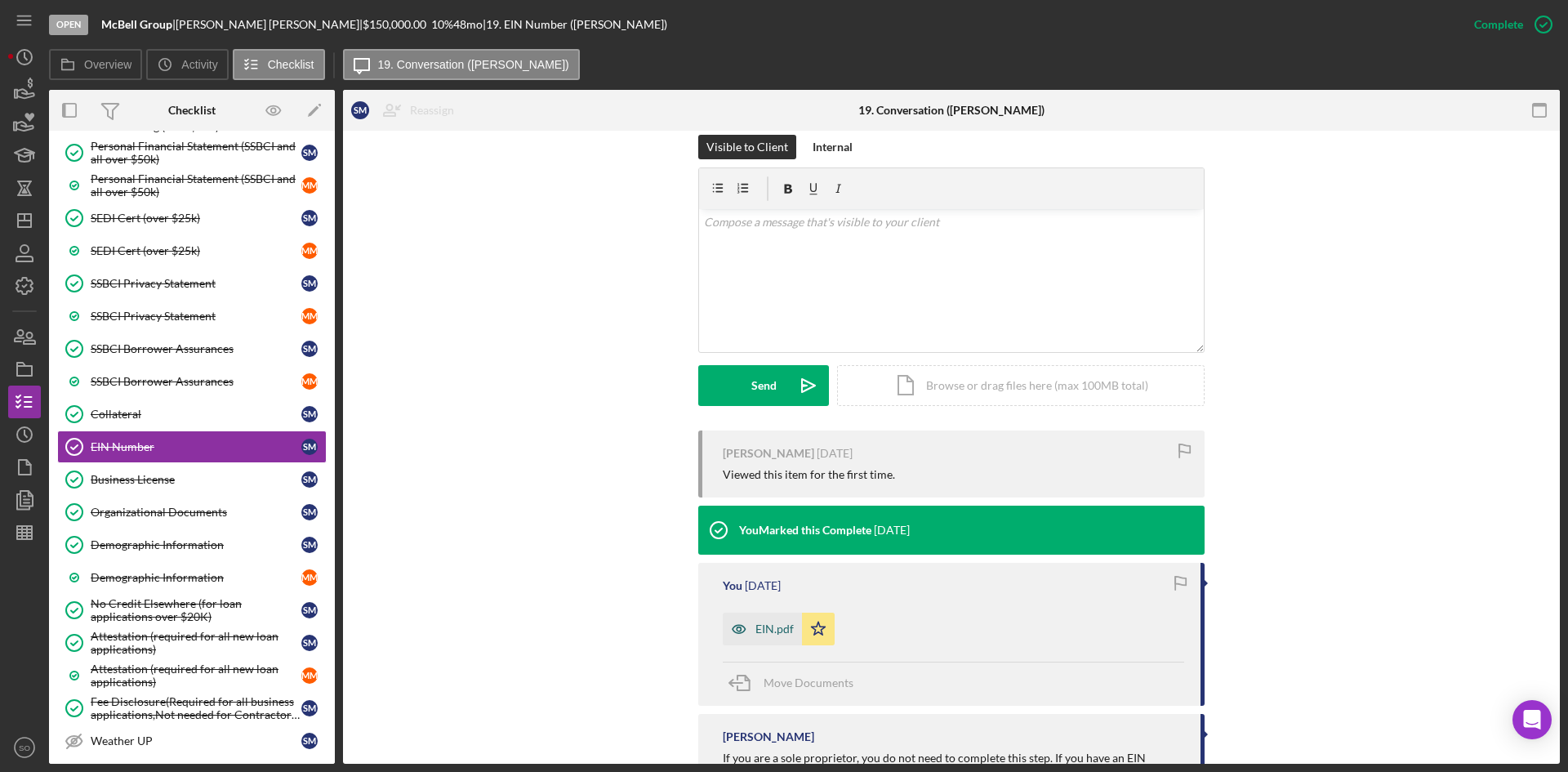
click at [756, 618] on div "EIN.pdf" at bounding box center [762, 629] width 79 height 33
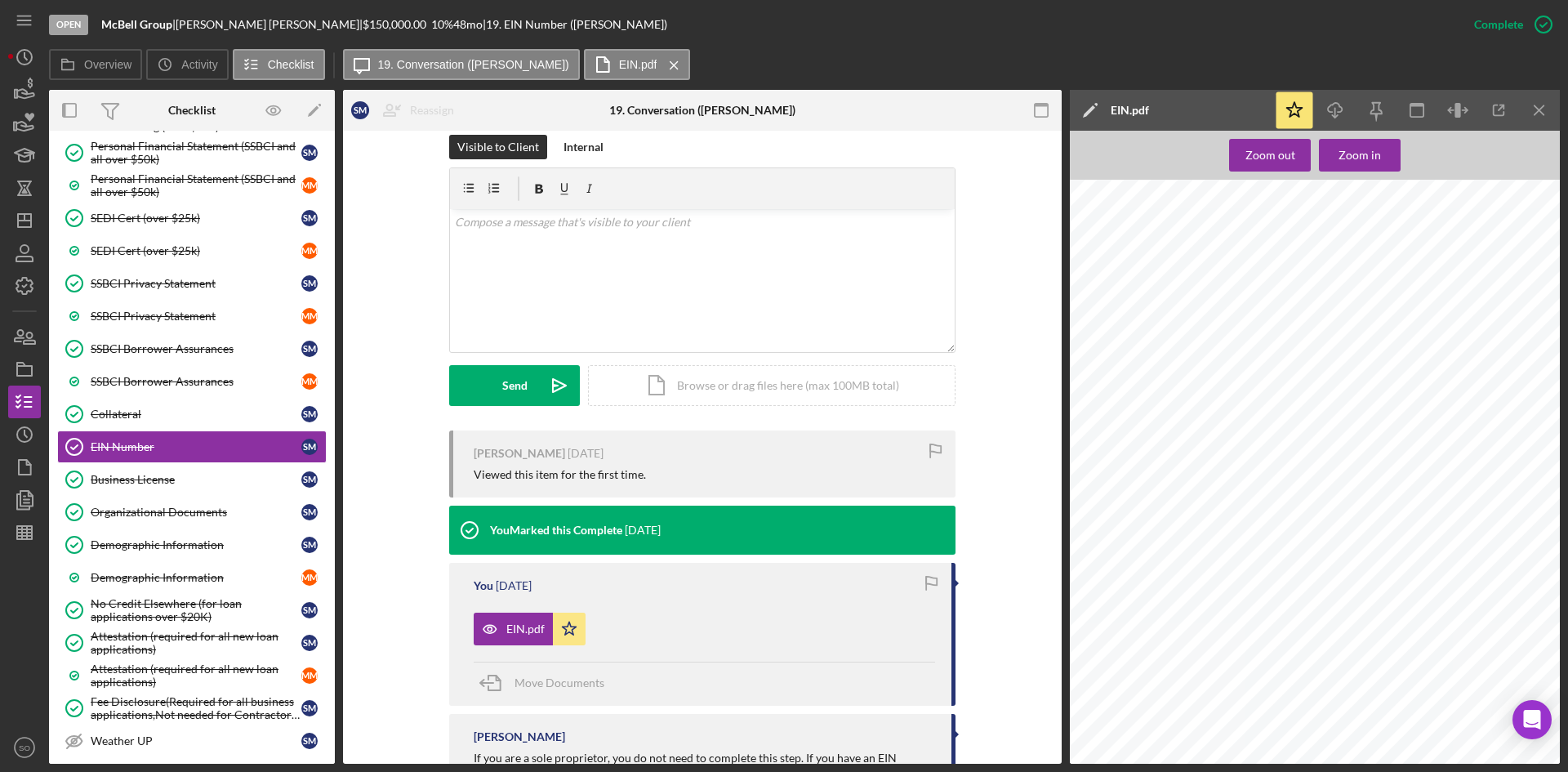
drag, startPoint x: 1429, startPoint y: 283, endPoint x: 1379, endPoint y: 274, distance: 50.8
click at [1379, 274] on div "DEPARTMENT OF THE TREASURY INTERNAL REVENUE SERVICE [GEOGRAPHIC_DATA] [GEOGRAPH…" at bounding box center [1319, 503] width 500 height 647
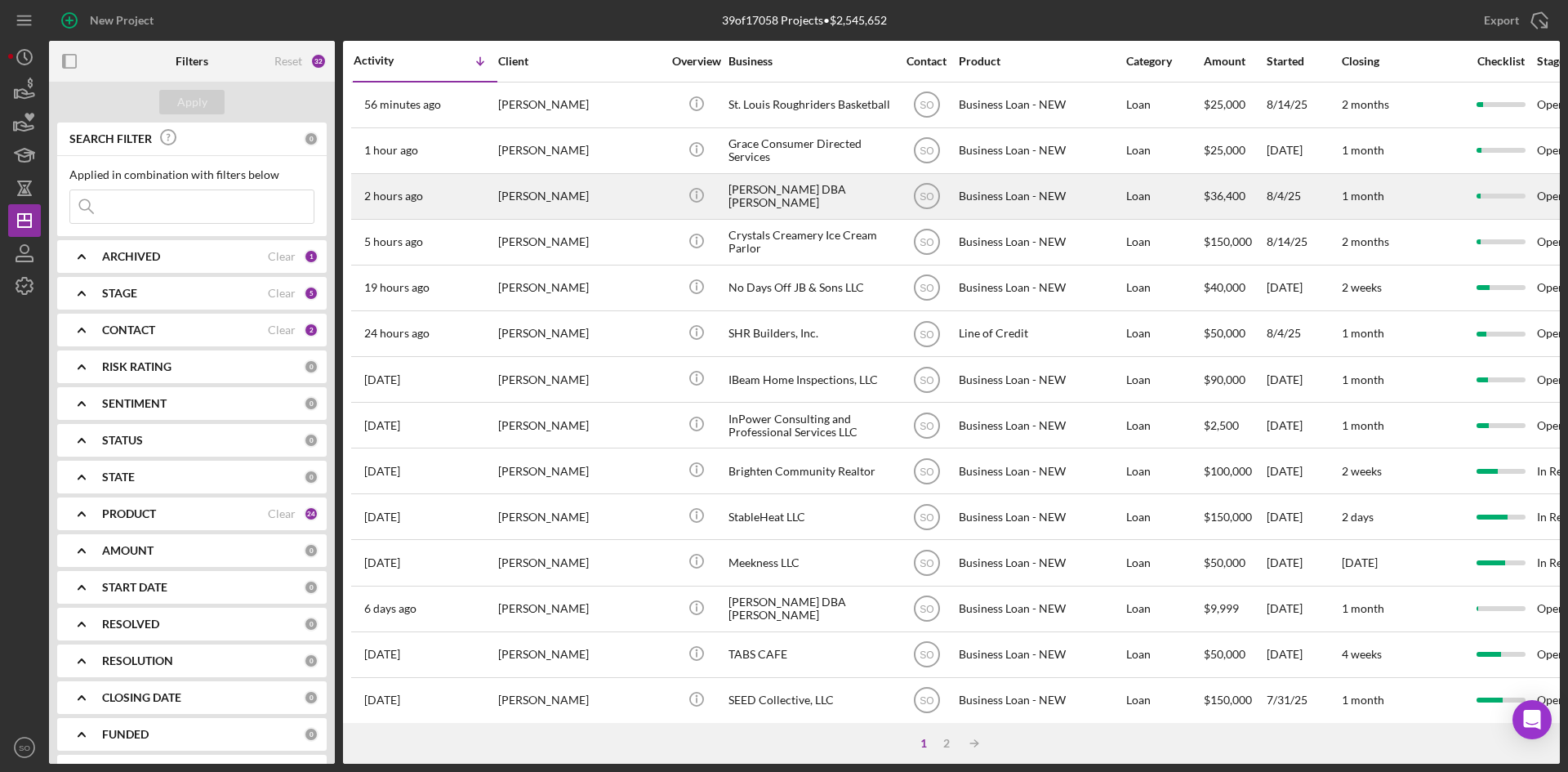
click at [449, 193] on div "2 hours ago [PERSON_NAME]" at bounding box center [426, 196] width 143 height 44
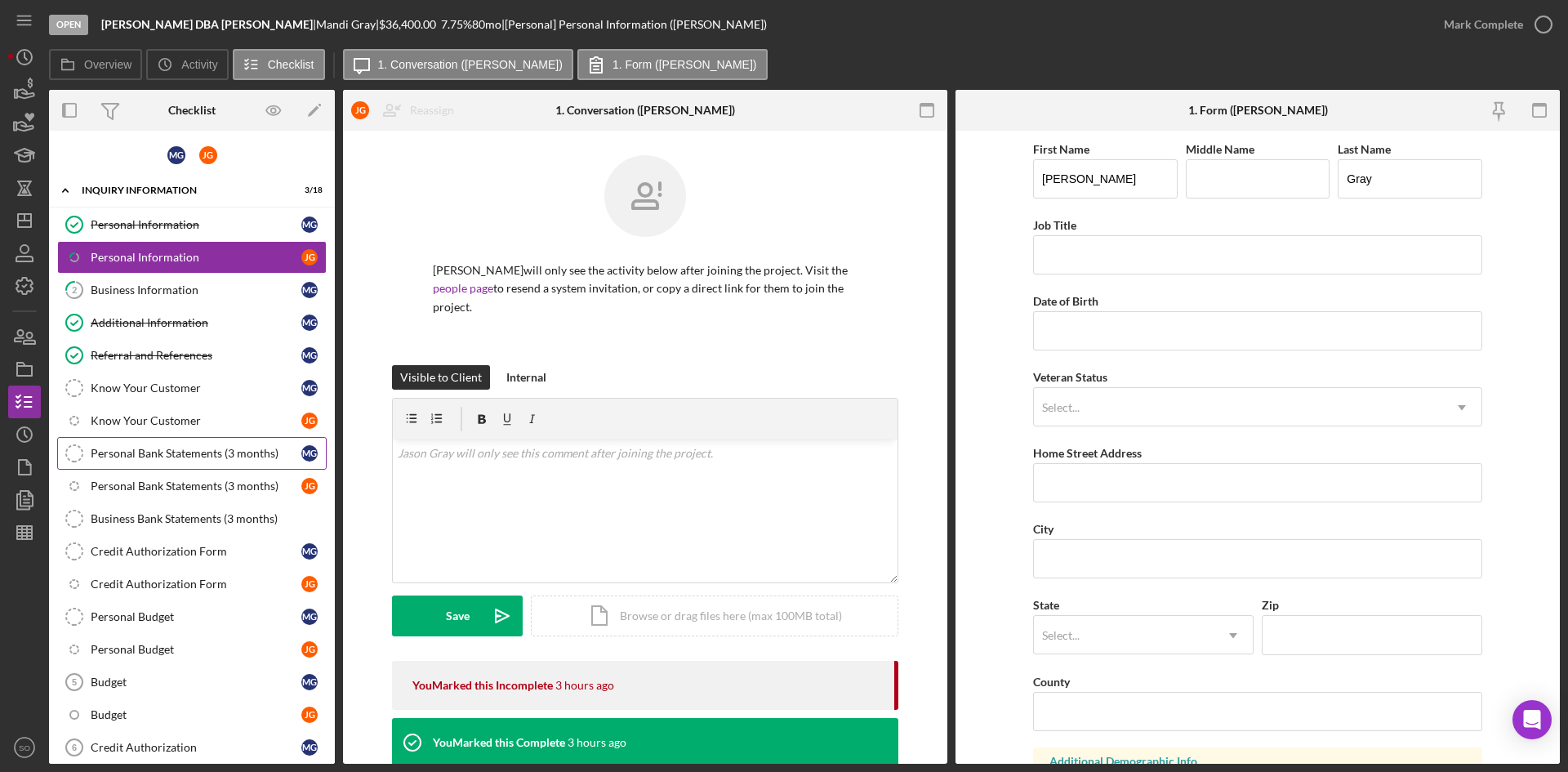
click at [177, 459] on div "Personal Bank Statements (3 months)" at bounding box center [196, 454] width 211 height 14
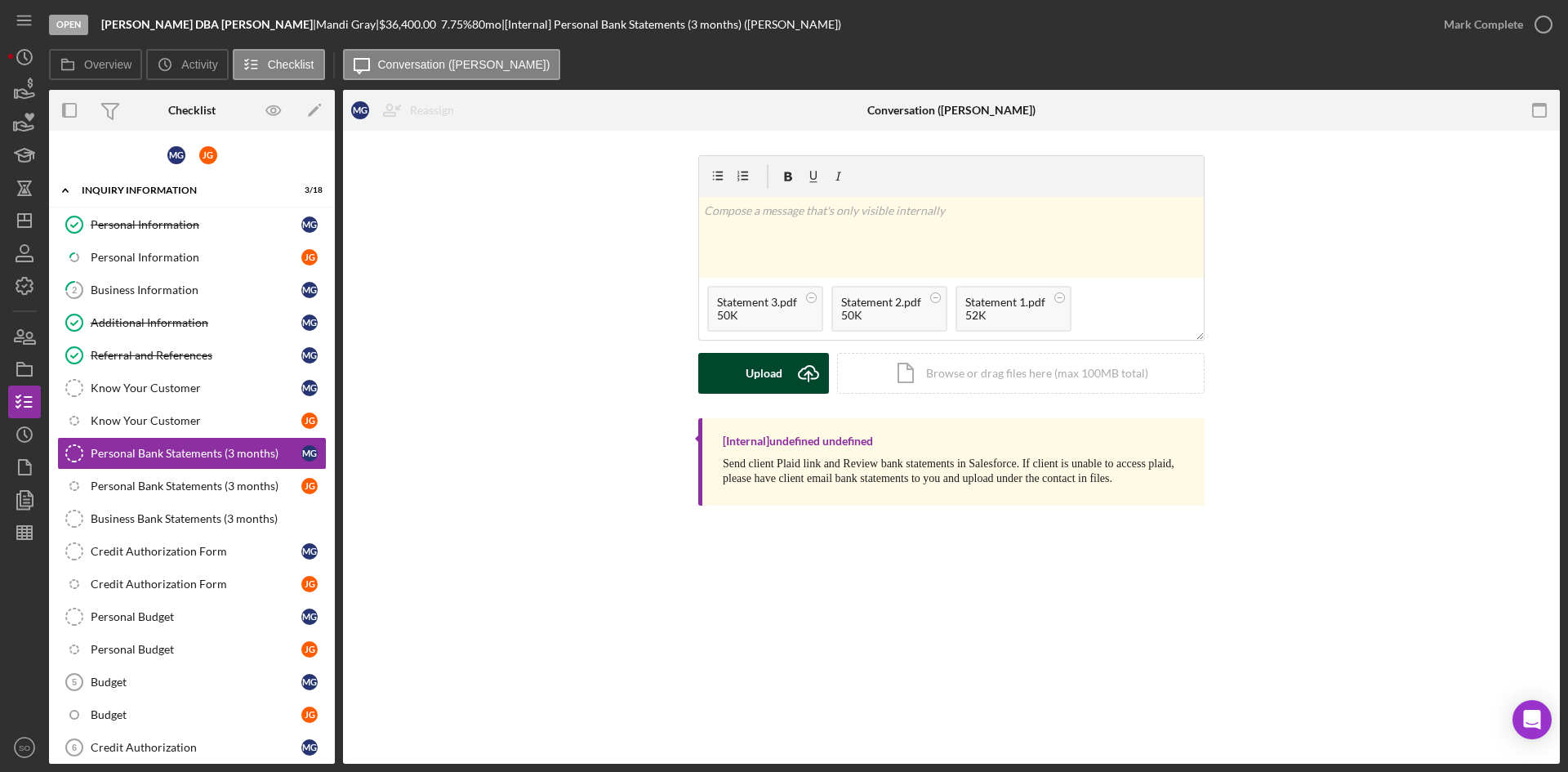
click at [754, 372] on div "Upload" at bounding box center [764, 373] width 37 height 41
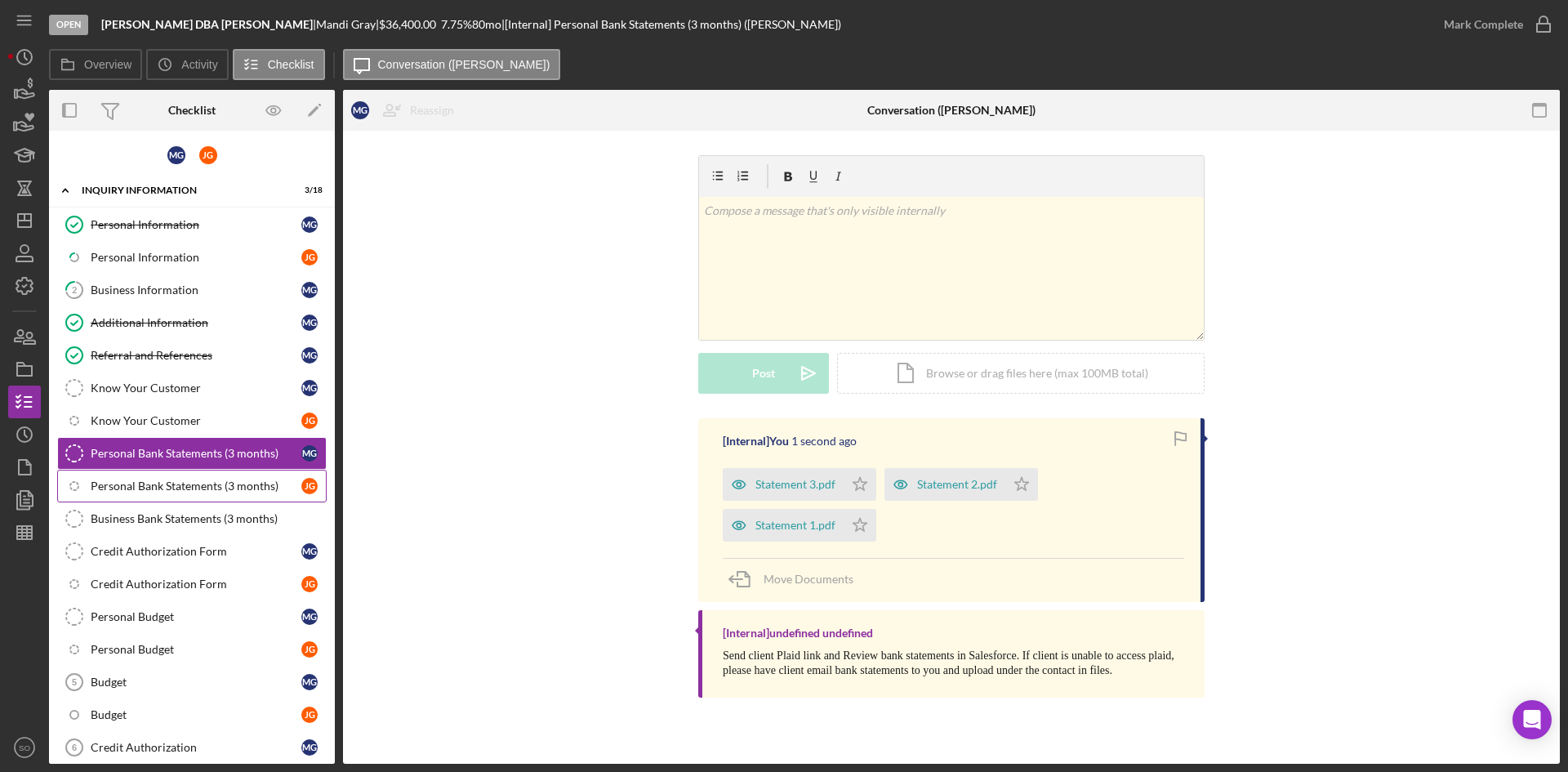
click at [192, 490] on div "Personal Bank Statements (3 months)" at bounding box center [196, 487] width 211 height 14
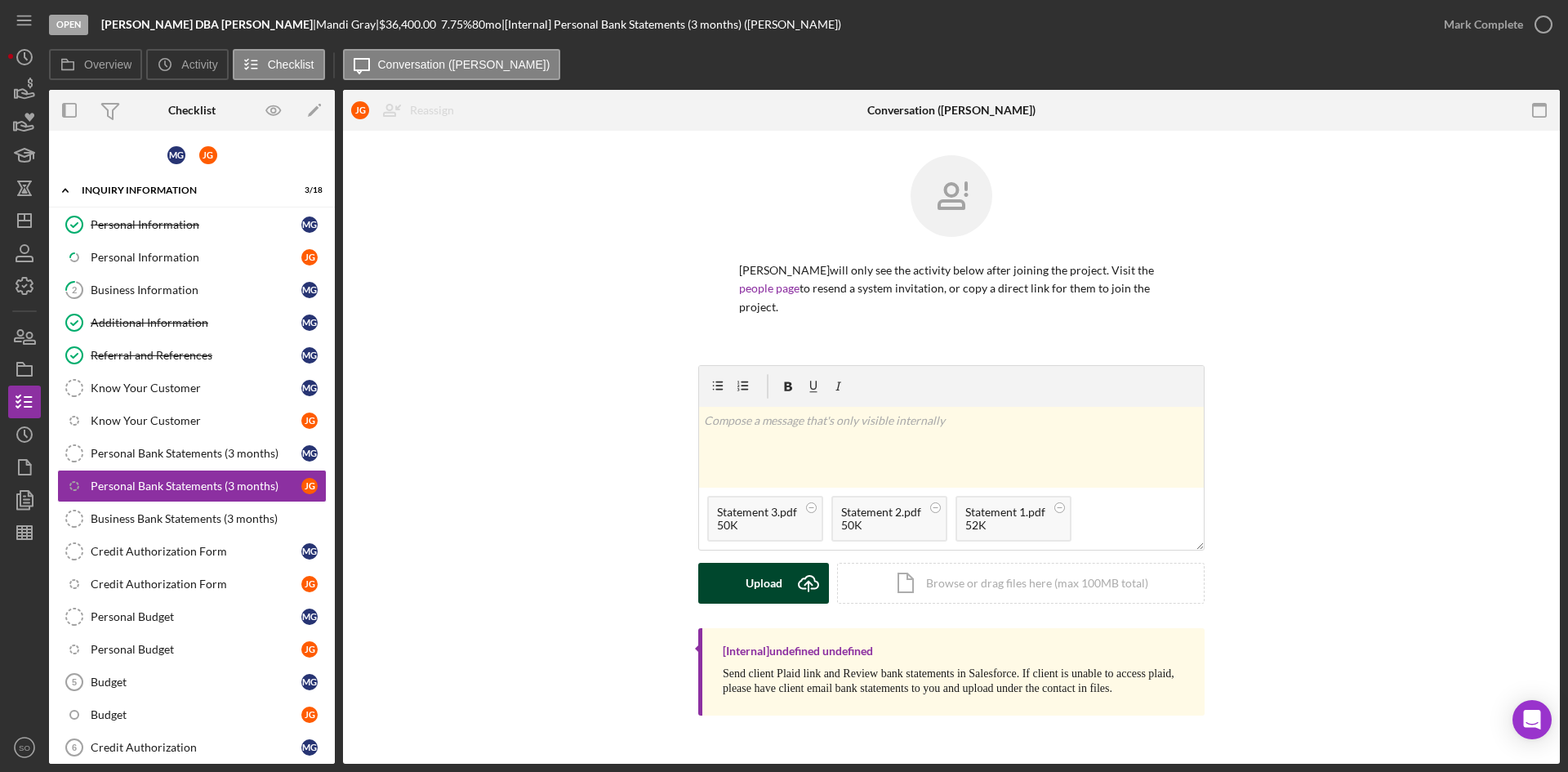
click at [755, 585] on div "Upload" at bounding box center [764, 583] width 37 height 41
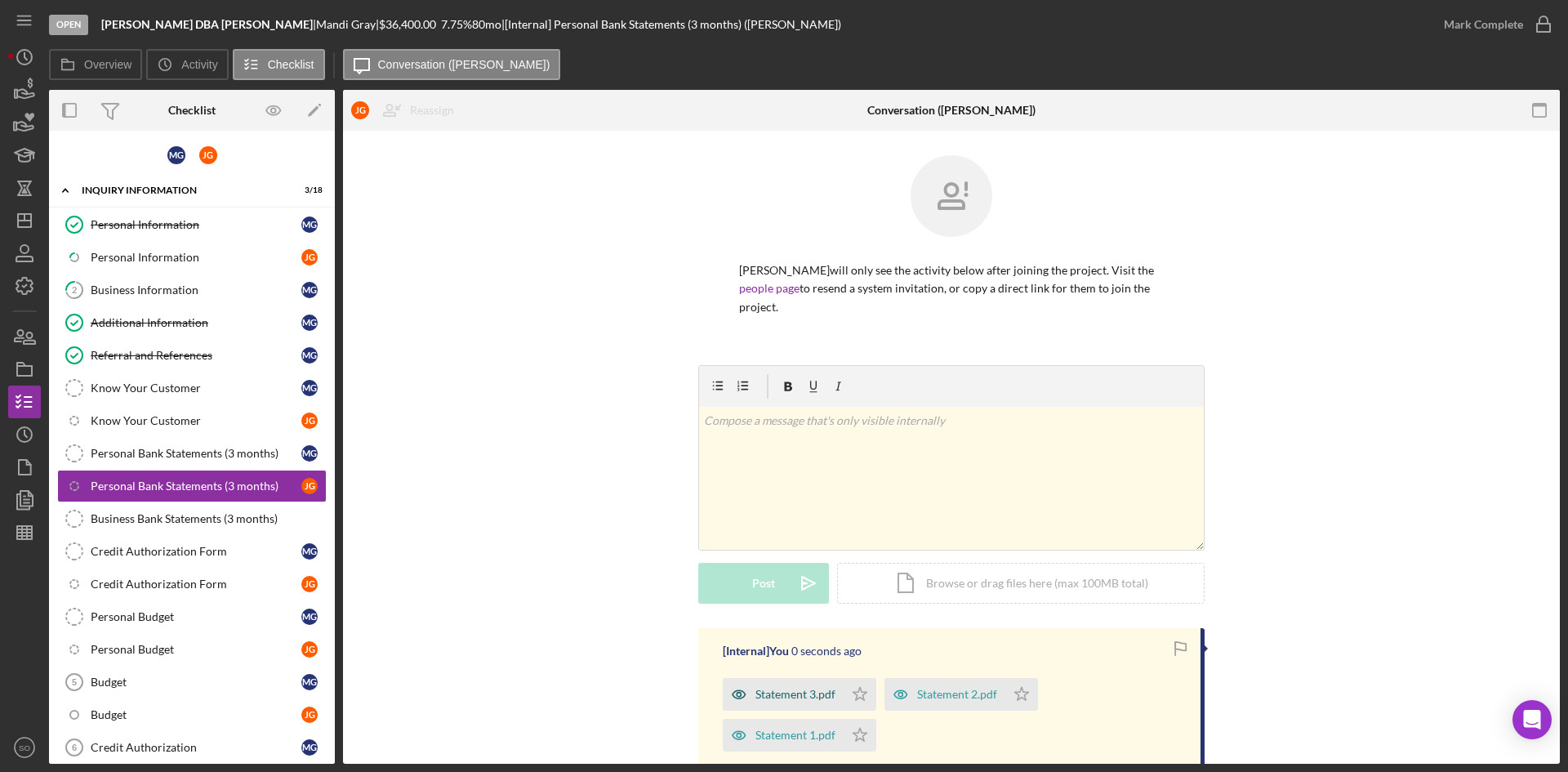
click at [783, 688] on div "Statement 3.pdf" at bounding box center [795, 695] width 80 height 14
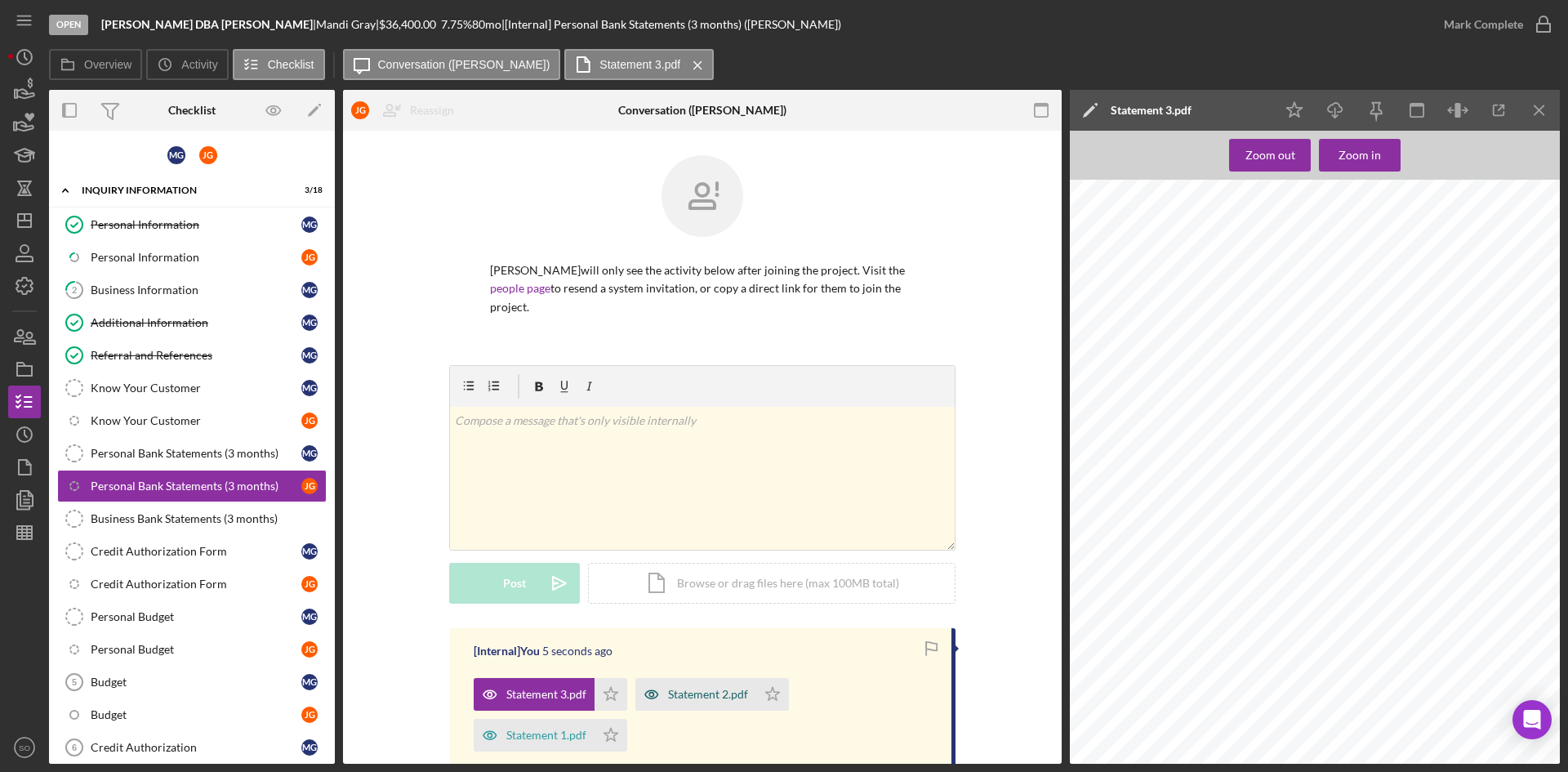
click at [706, 688] on div "Statement 2.pdf" at bounding box center [708, 695] width 80 height 14
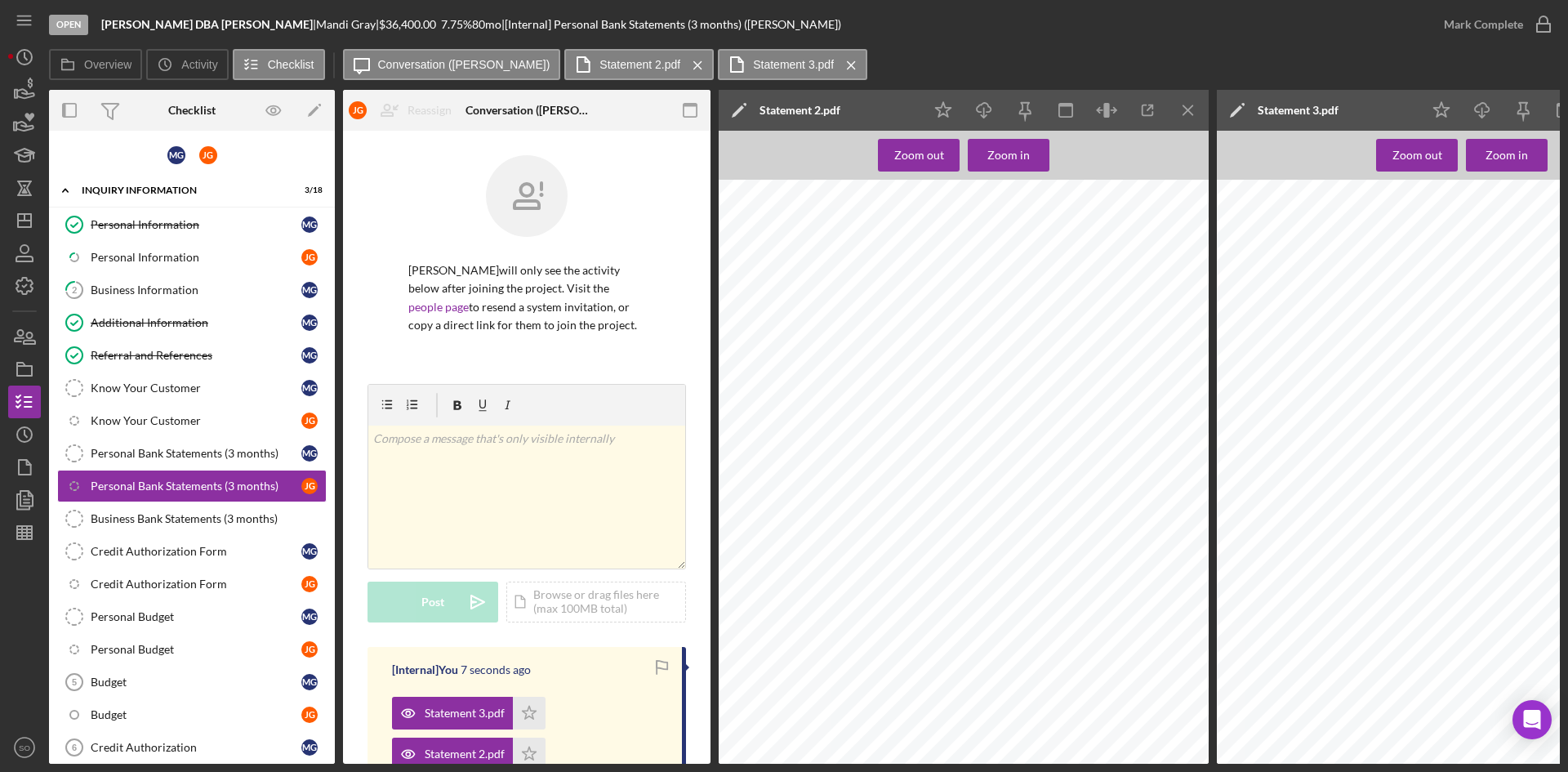
scroll to position [81, 0]
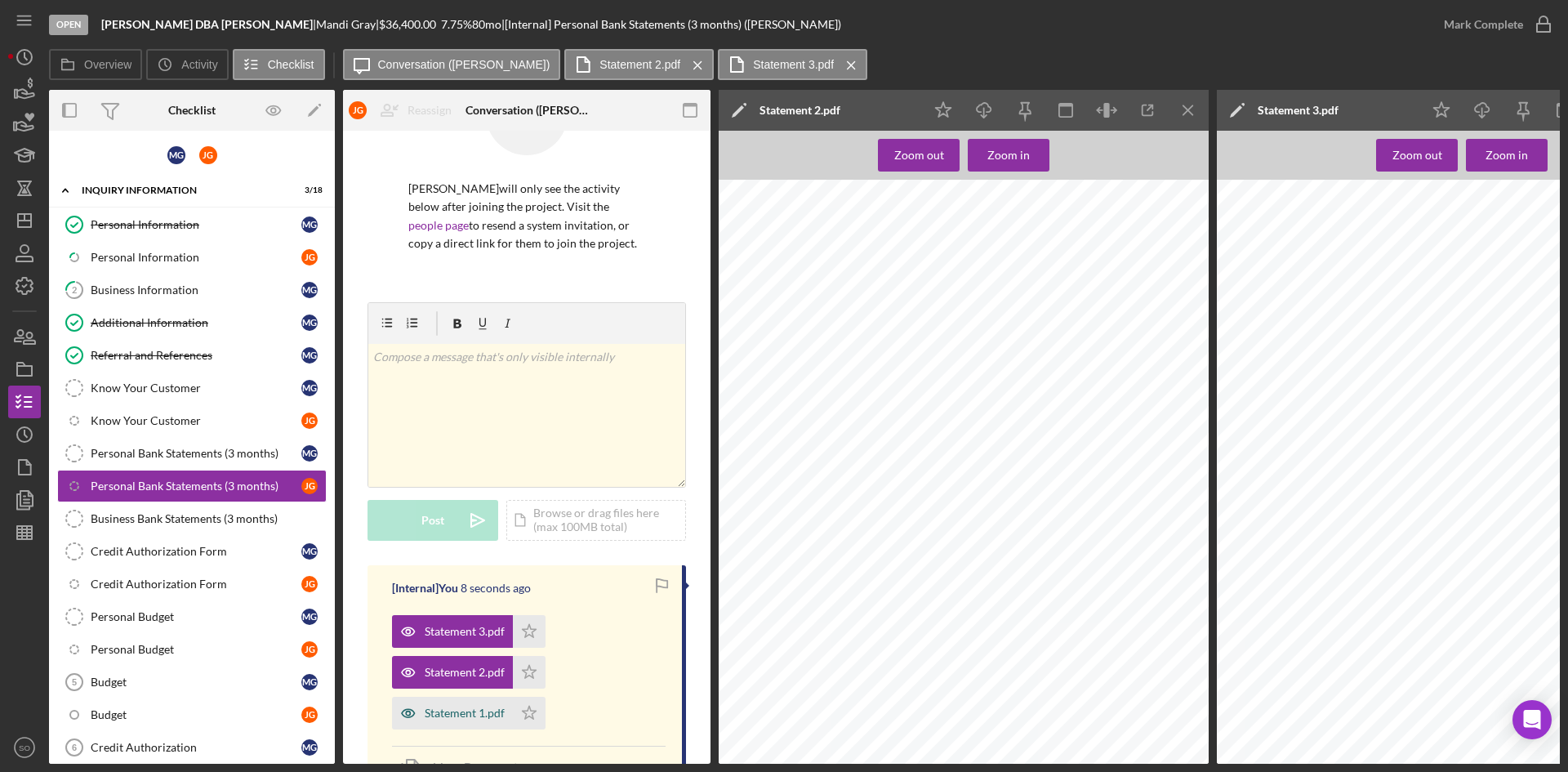
click at [486, 707] on div "Statement 1.pdf" at bounding box center [464, 714] width 80 height 14
drag, startPoint x: 1202, startPoint y: 107, endPoint x: 1508, endPoint y: 79, distance: 307.3
click at [1201, 107] on icon "Icon/Menu Close" at bounding box center [1189, 110] width 37 height 37
click at [1161, 107] on icon "button" at bounding box center [1148, 110] width 37 height 37
click at [1195, 112] on icon "Icon/Menu Close" at bounding box center [1189, 110] width 37 height 37
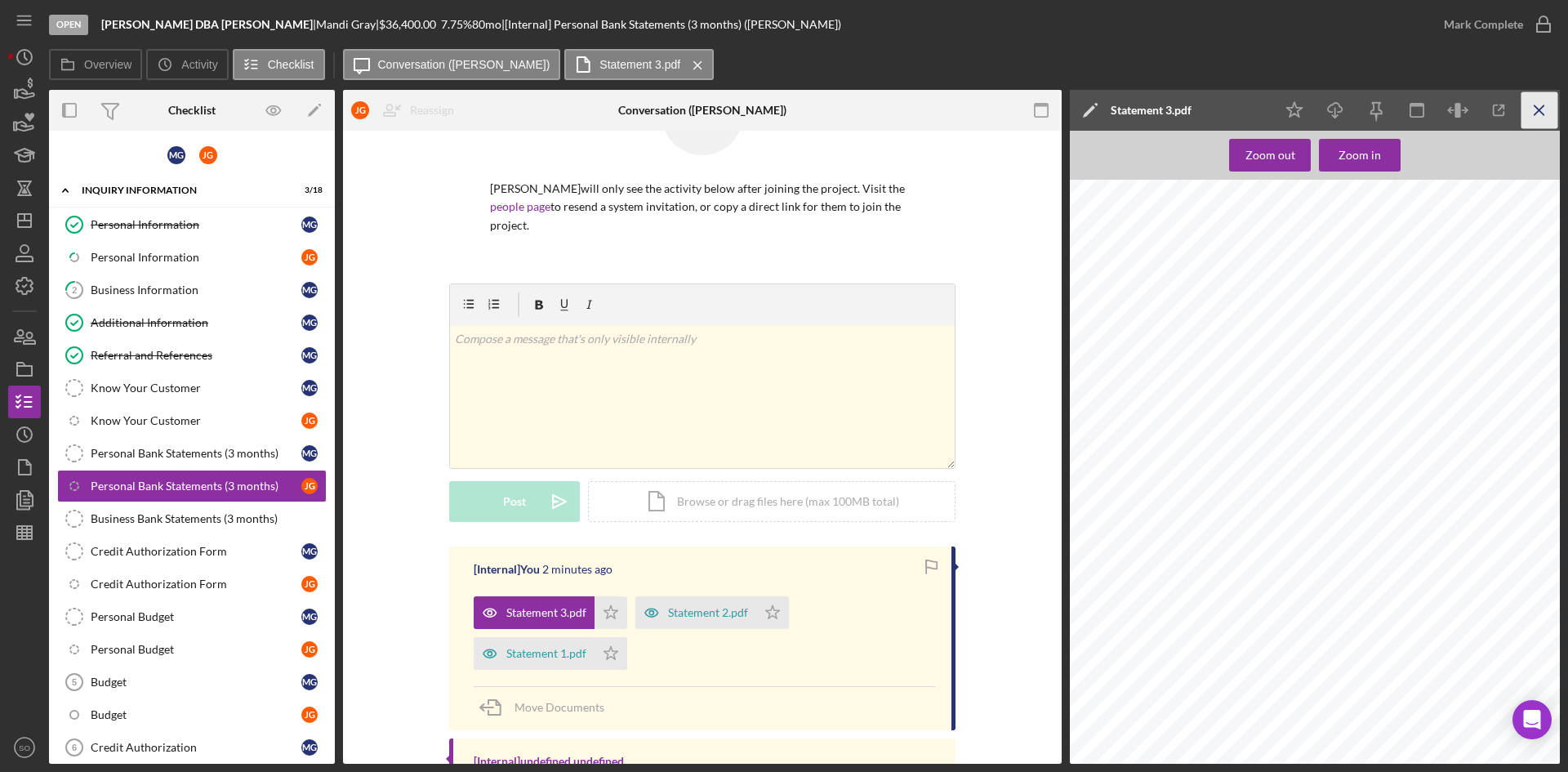
click at [1538, 111] on line "button" at bounding box center [1539, 109] width 9 height 9
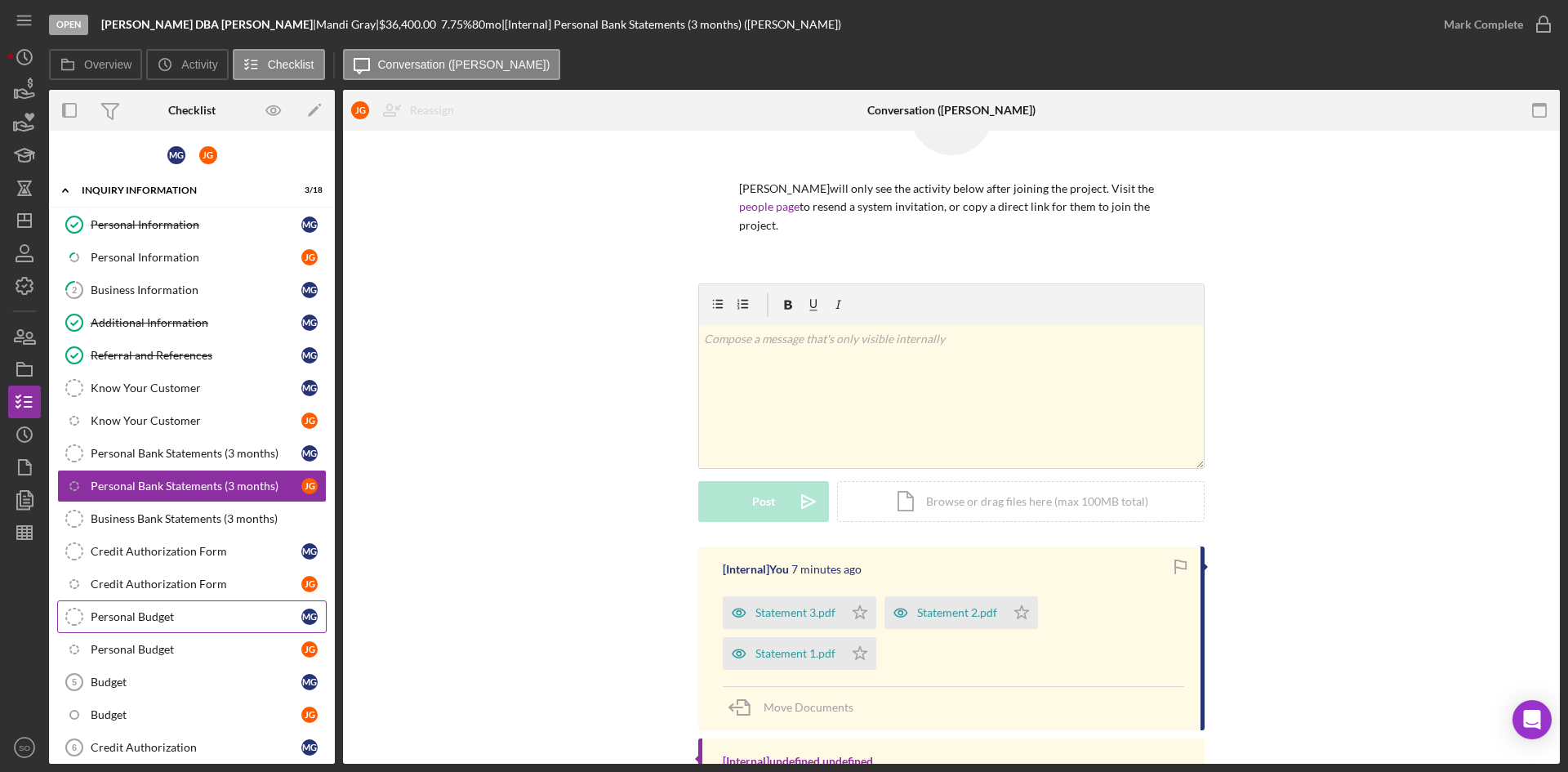
scroll to position [233, 0]
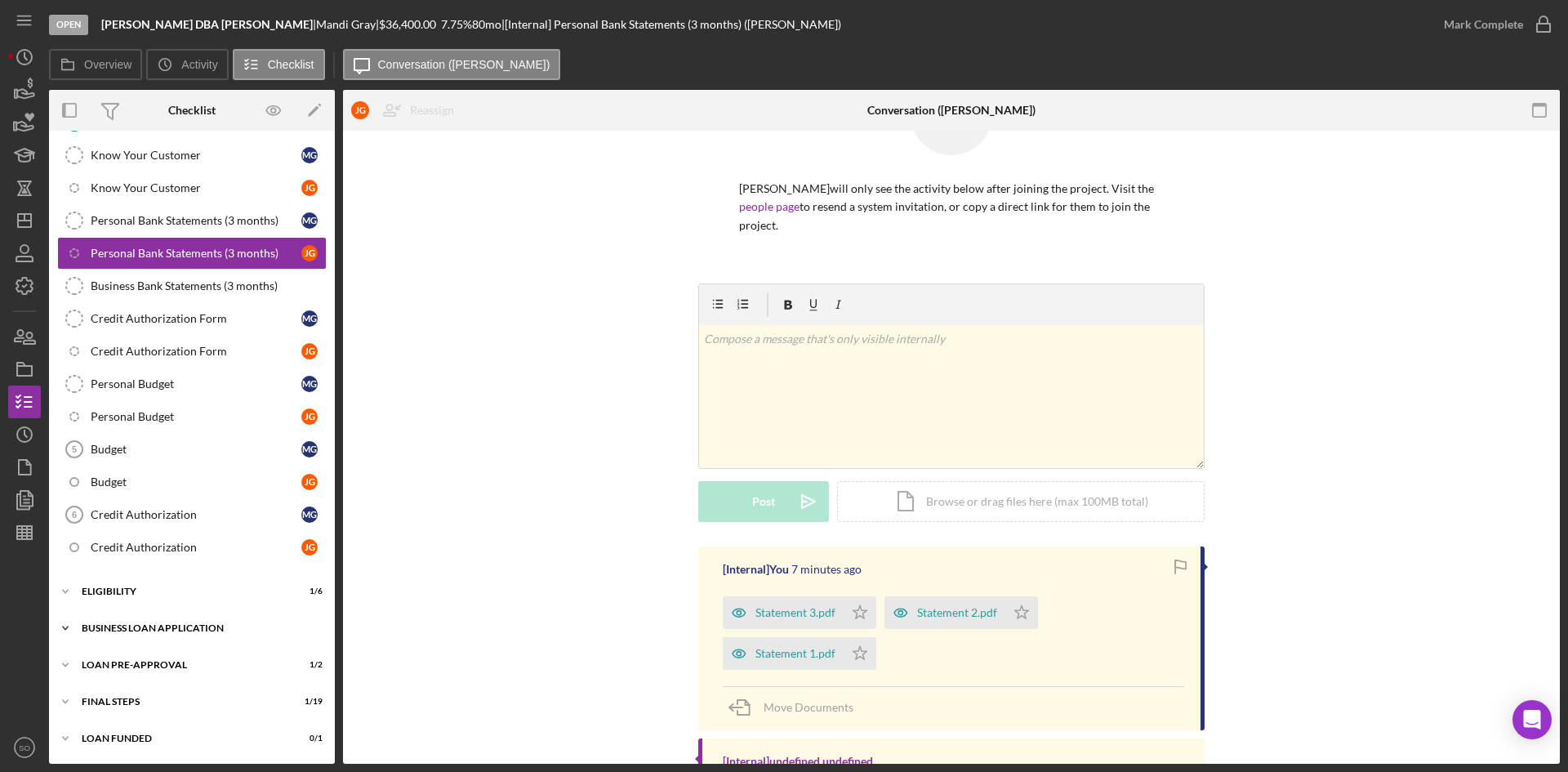
click at [196, 615] on div "Icon/Expander BUSINESS LOAN APPLICATION 2 / 35" at bounding box center [192, 629] width 286 height 33
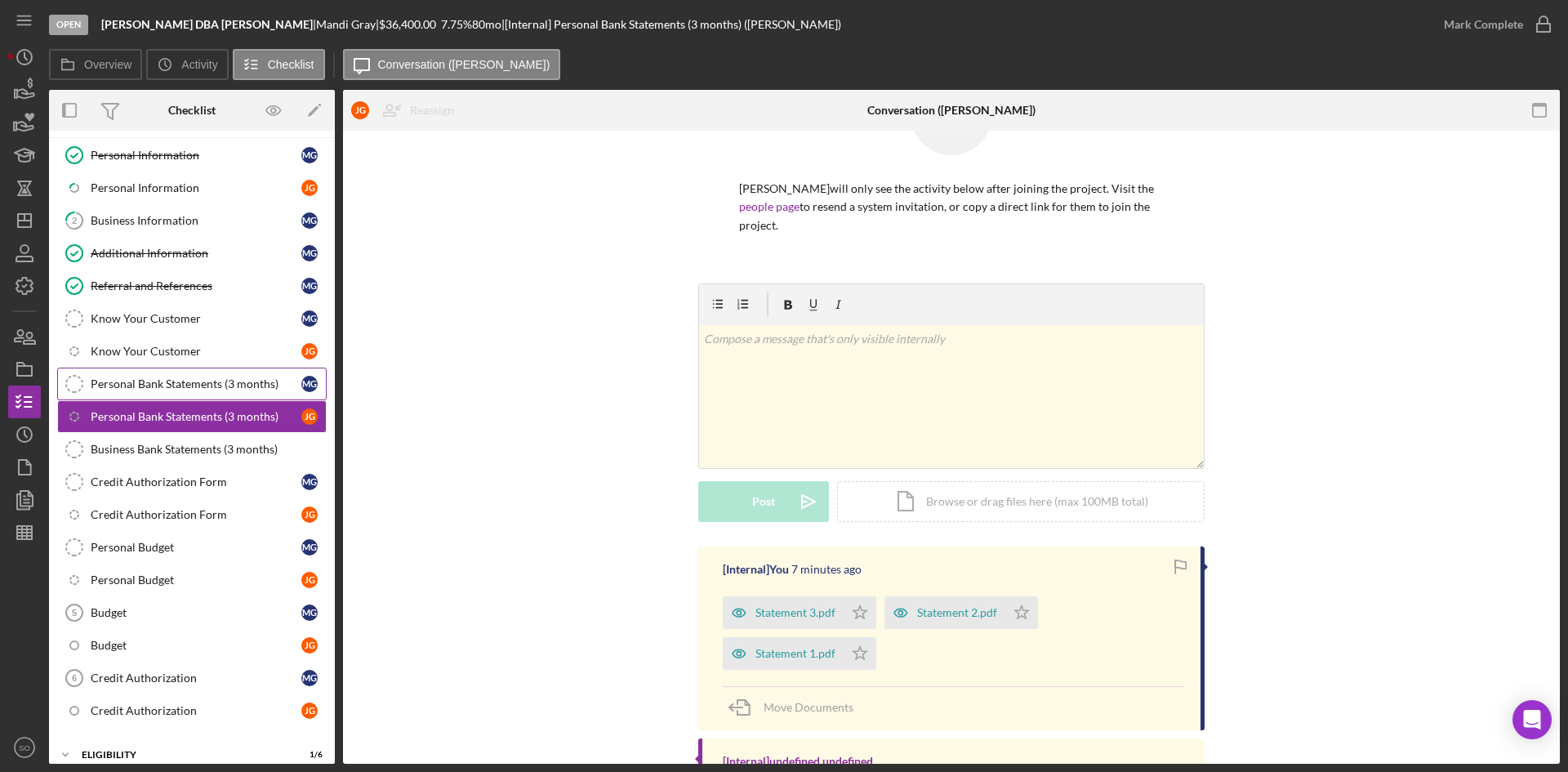
scroll to position [0, 0]
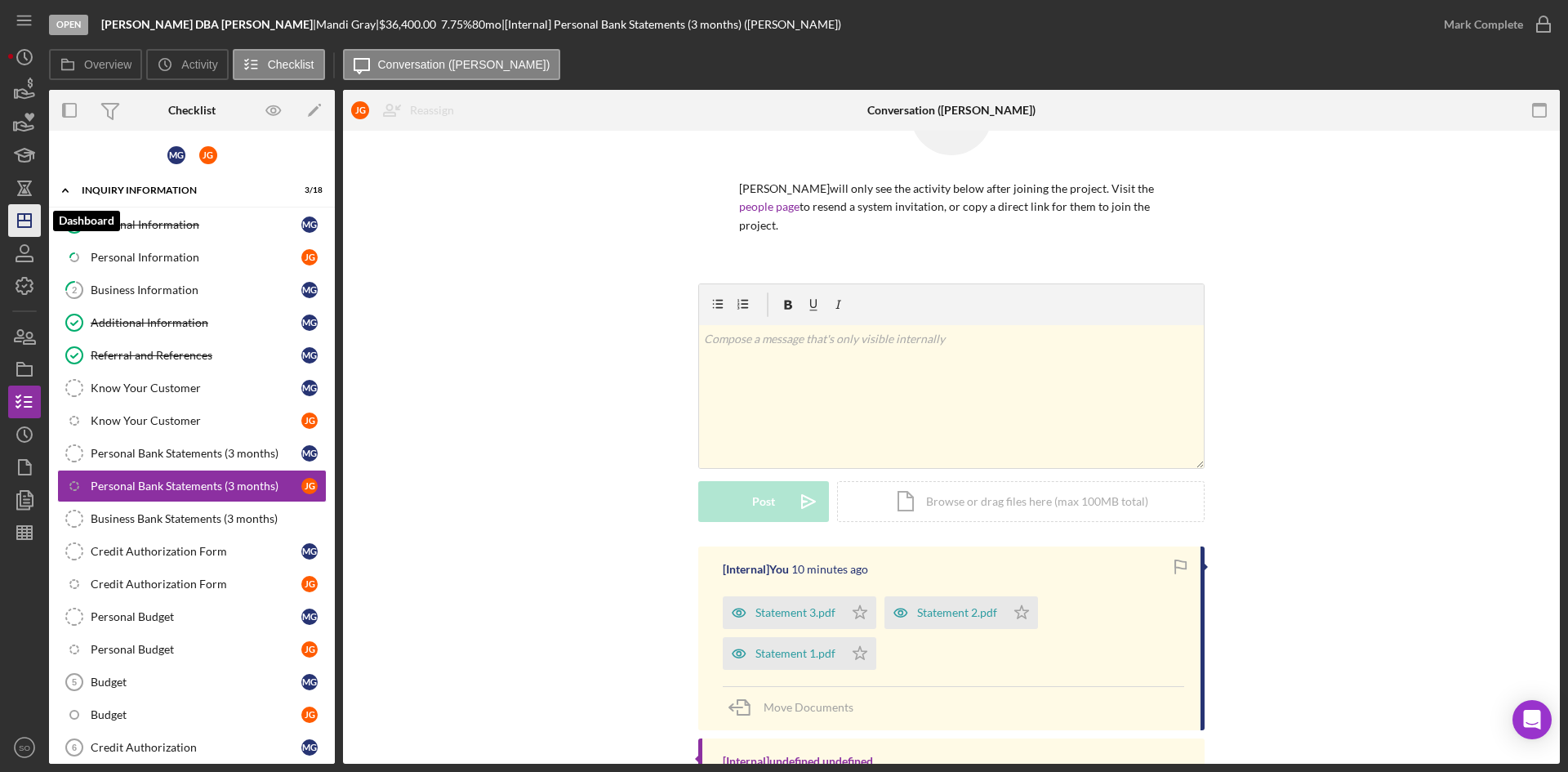
click at [29, 223] on icon "Icon/Dashboard" at bounding box center [24, 221] width 41 height 41
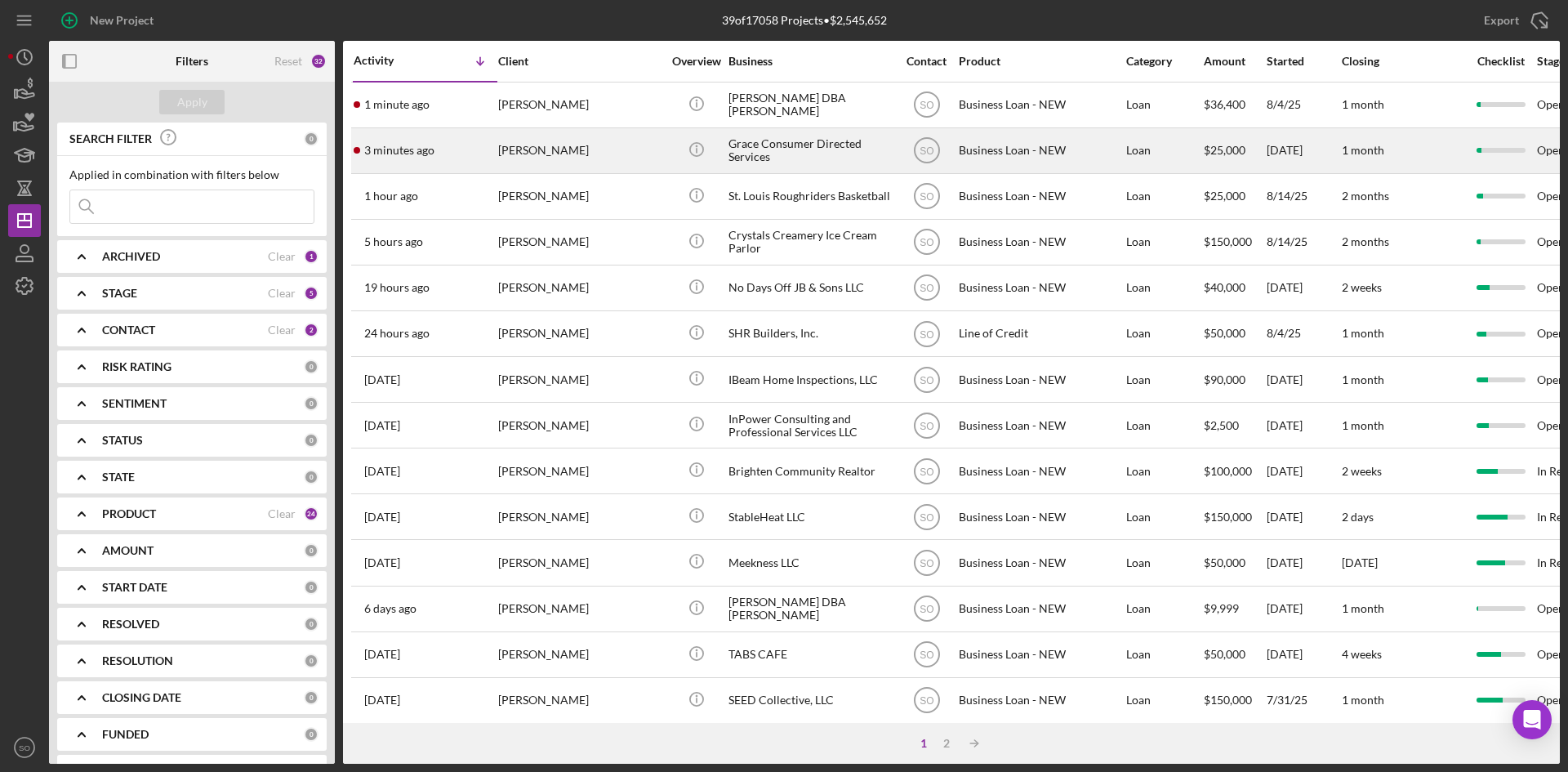
click at [483, 141] on div "3 minutes ago Joy Blair" at bounding box center [426, 150] width 143 height 44
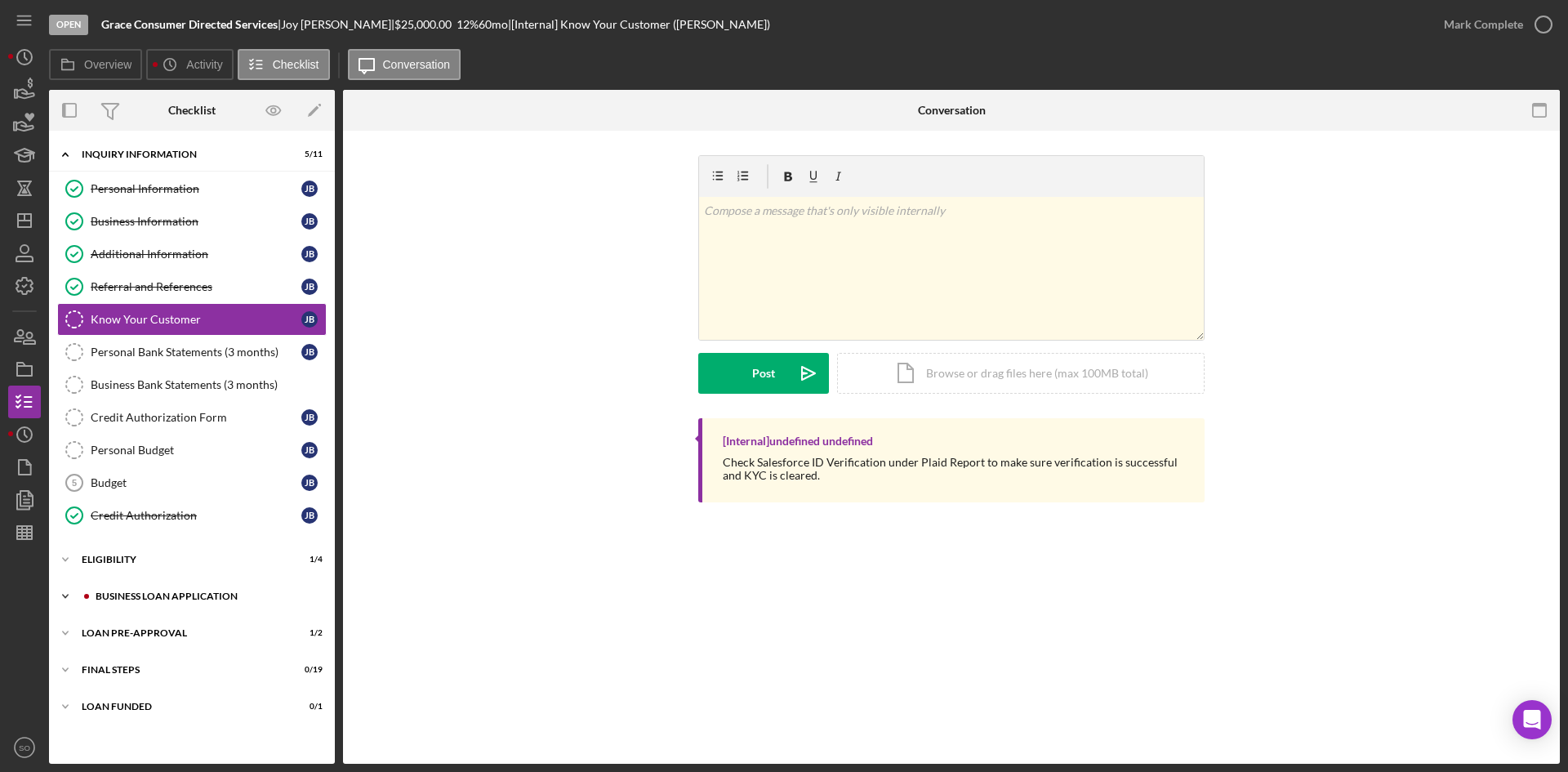
click at [215, 595] on div "BUSINESS LOAN APPLICATION" at bounding box center [205, 596] width 219 height 10
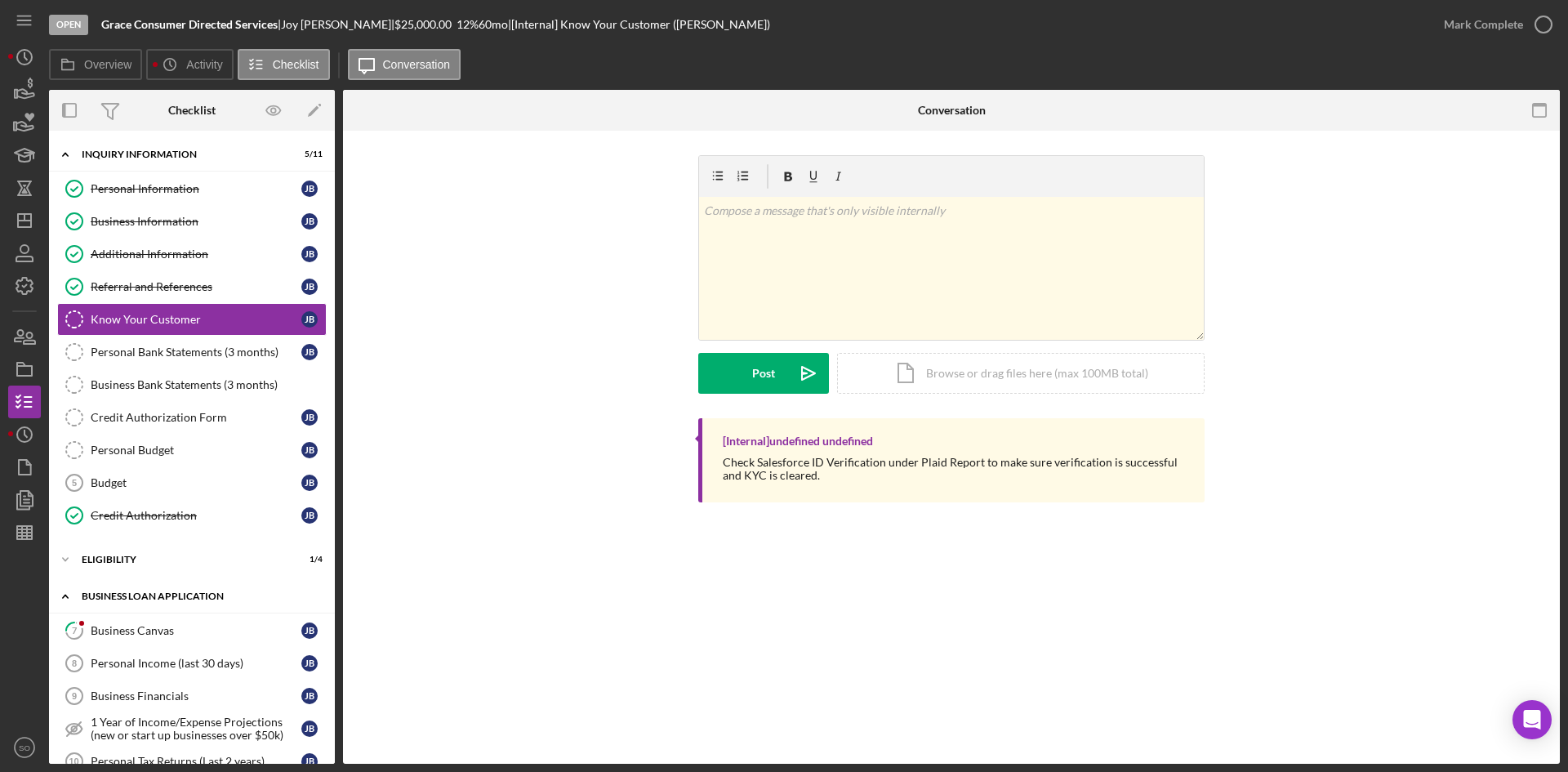
scroll to position [327, 0]
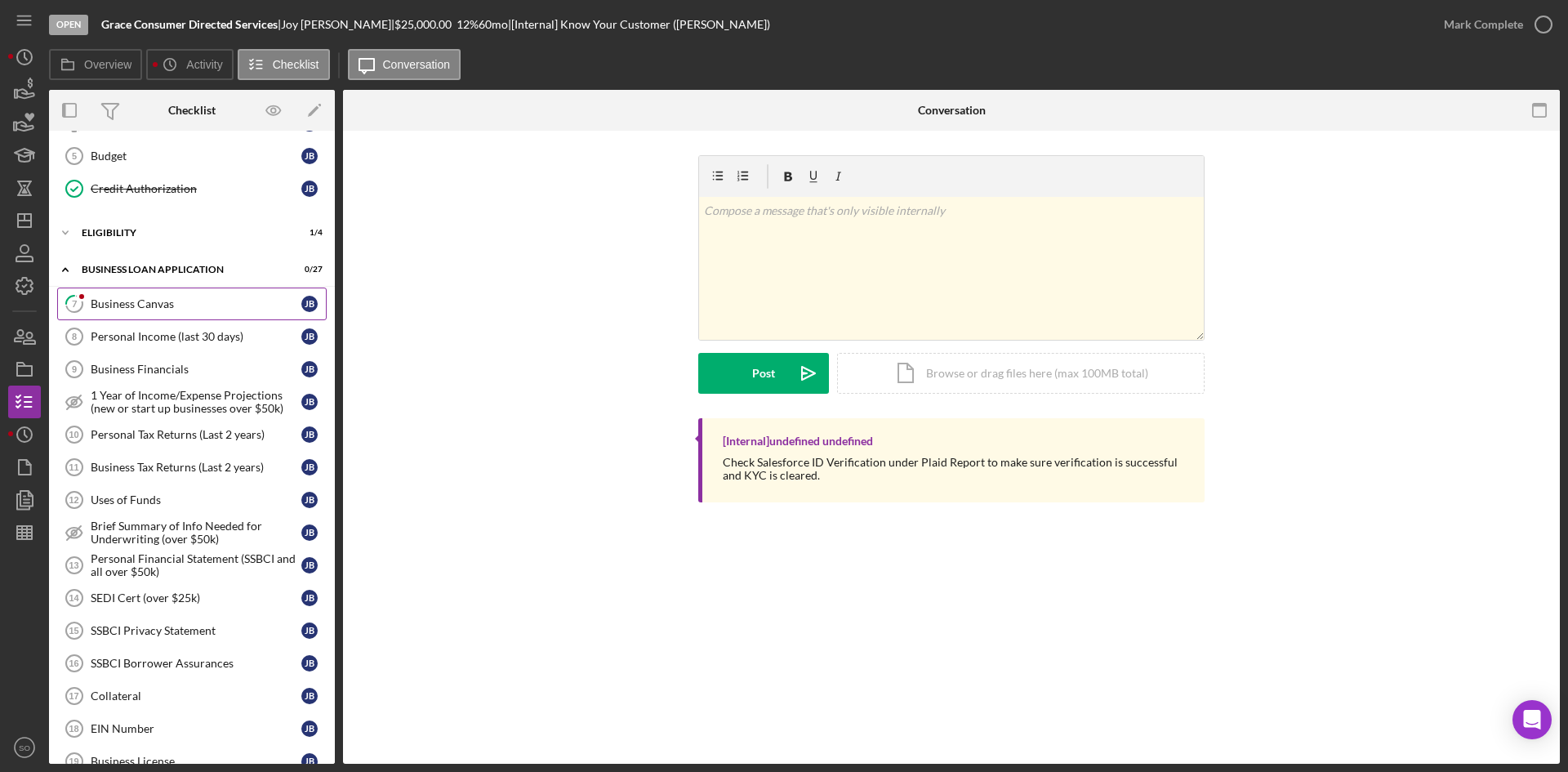
click at [172, 308] on div "Business Canvas" at bounding box center [196, 304] width 211 height 14
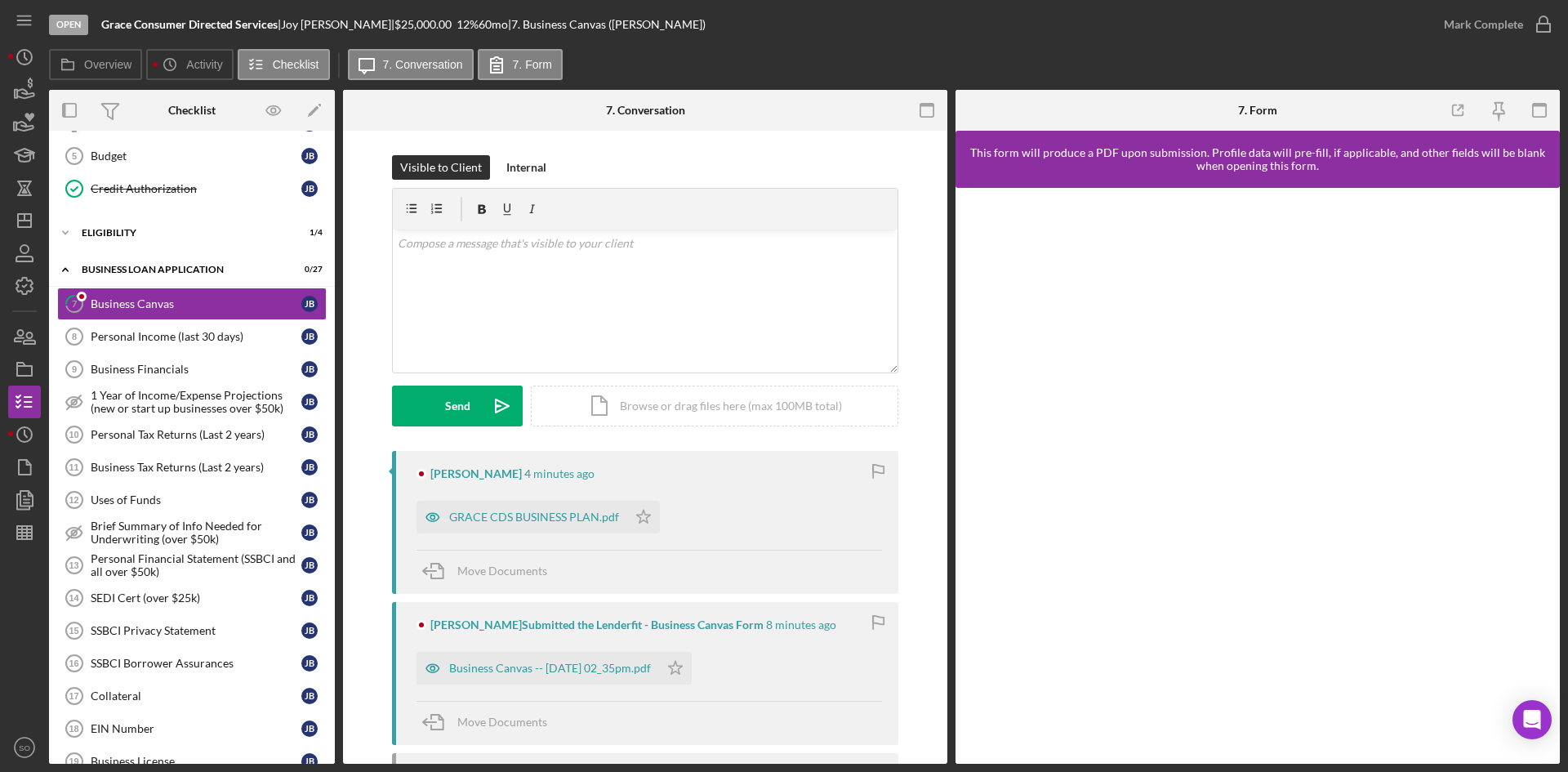
scroll to position [287, 0]
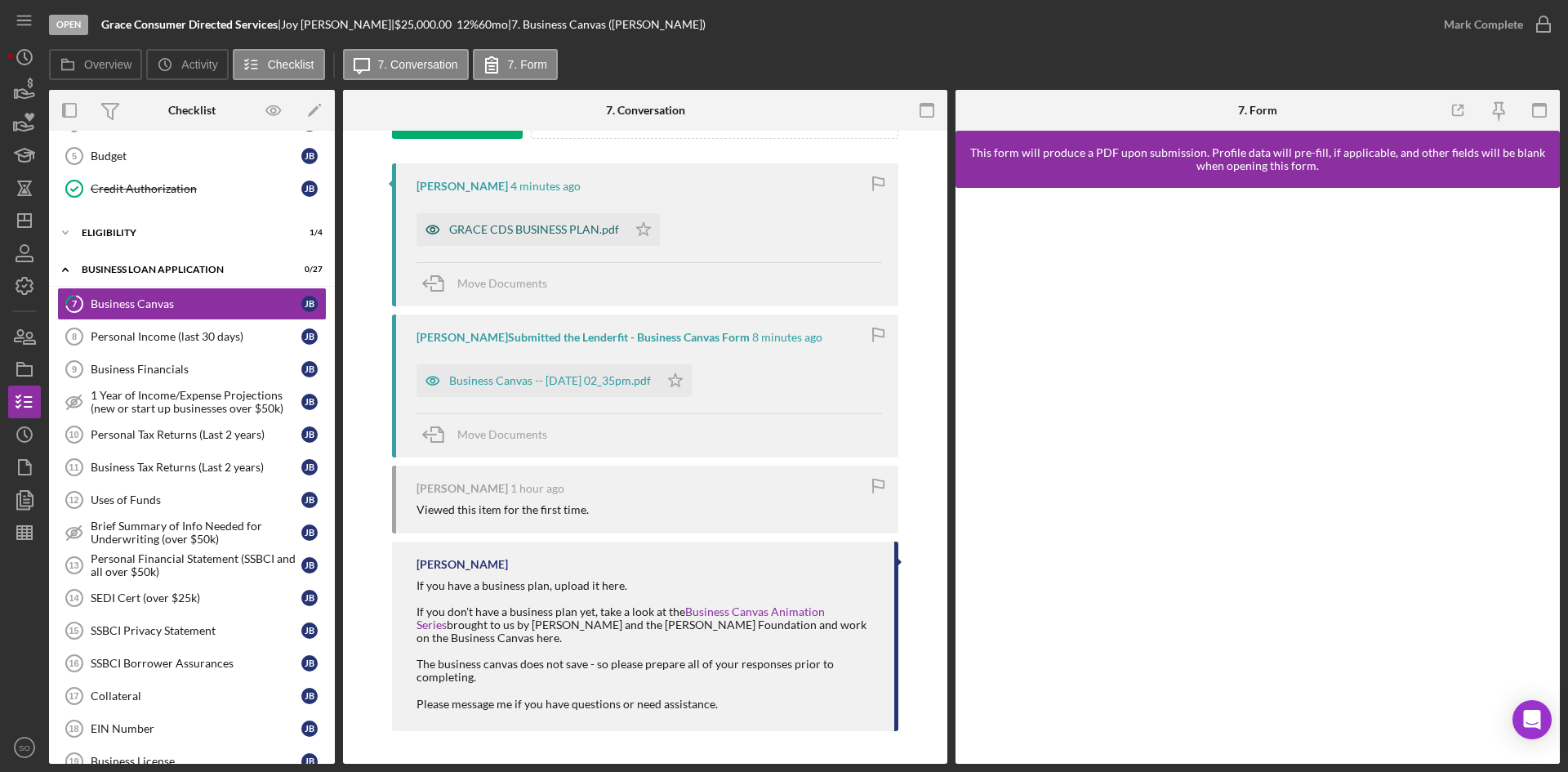
click at [482, 234] on div "GRACE CDS BUSINESS PLAN.pdf" at bounding box center [534, 230] width 170 height 14
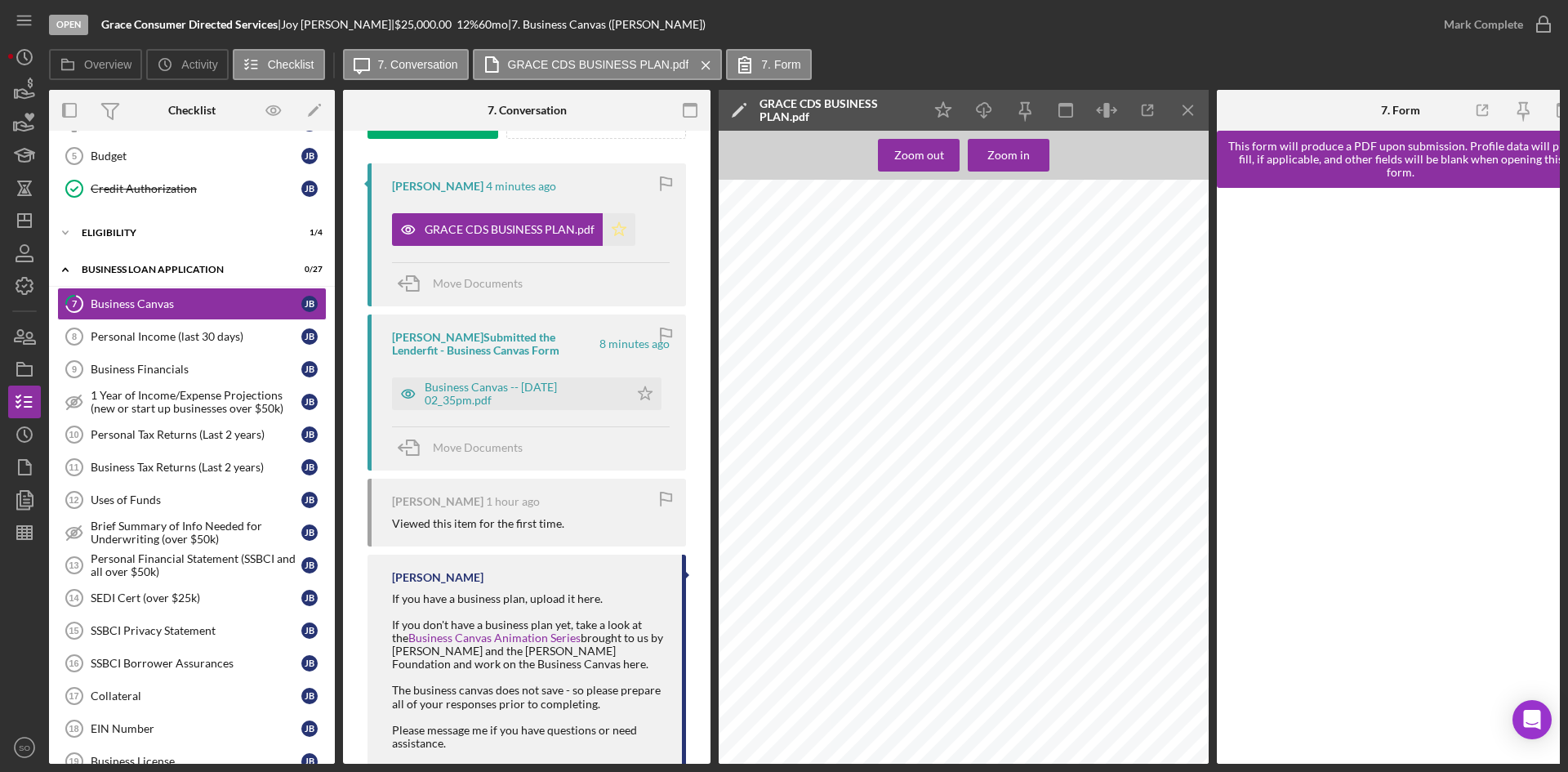
click at [618, 232] on icon "Icon/Star" at bounding box center [619, 229] width 33 height 33
click at [1487, 22] on div "Mark Complete" at bounding box center [1484, 24] width 79 height 33
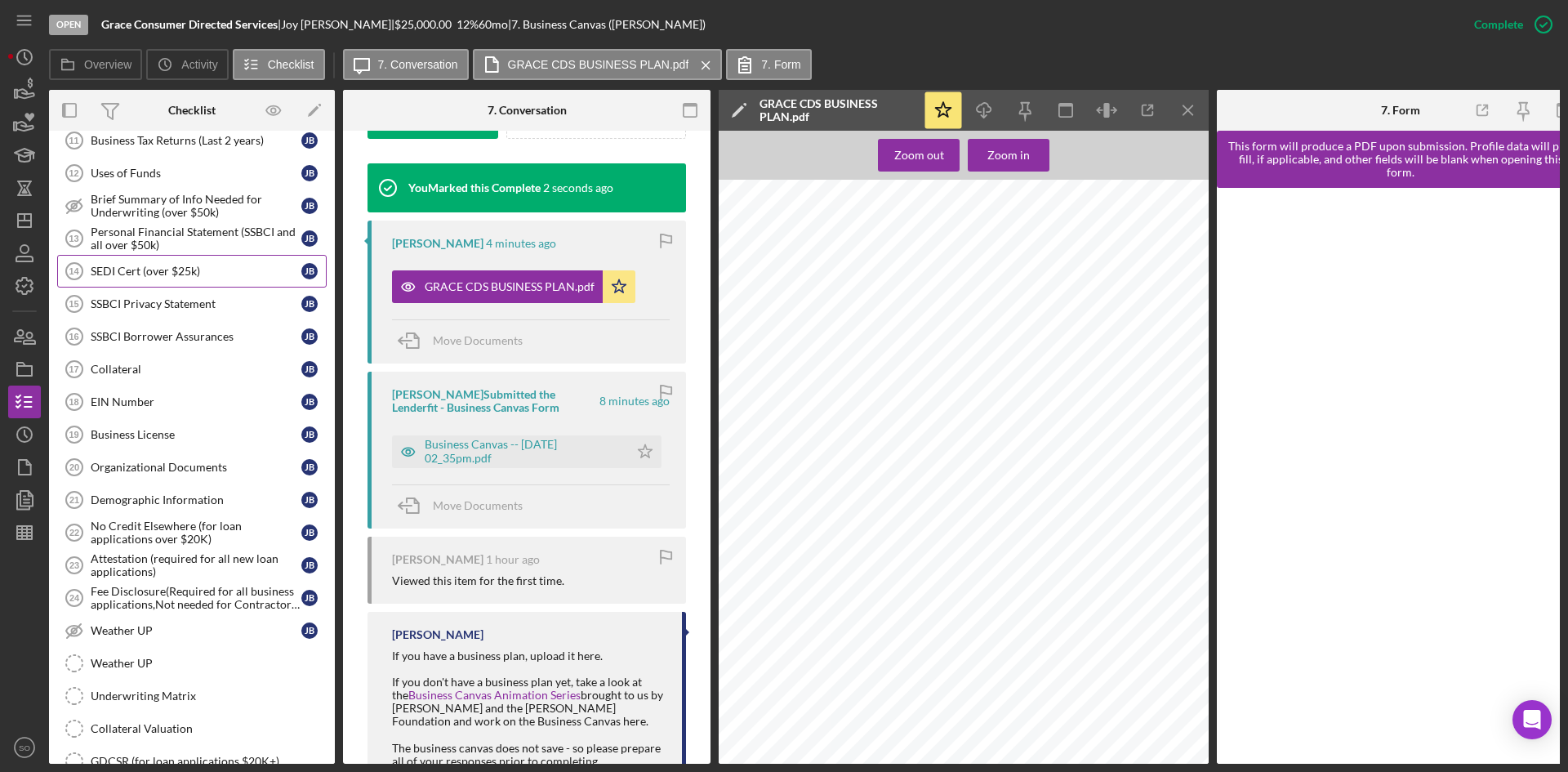
scroll to position [327, 0]
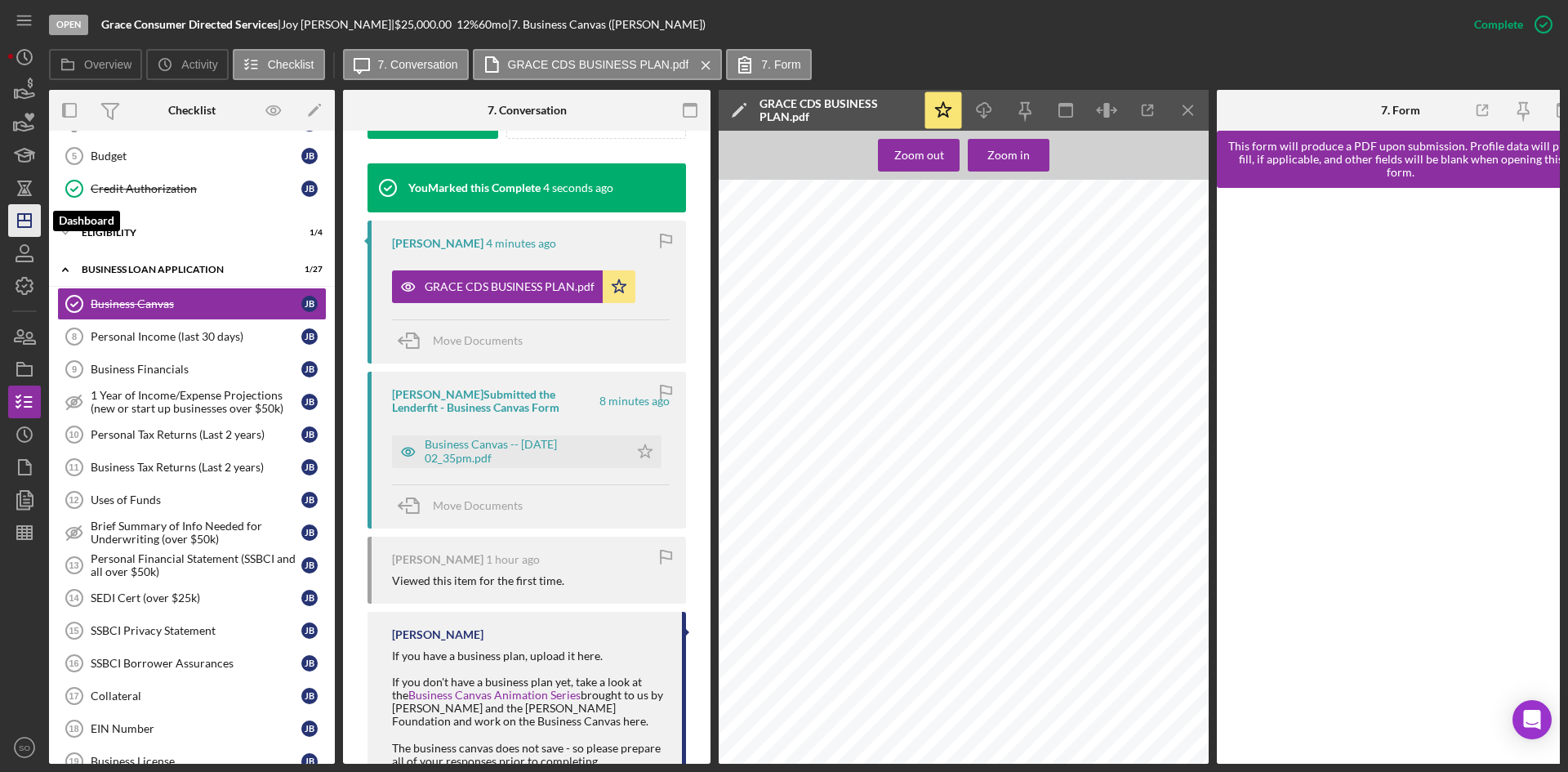
click at [23, 228] on icon "Icon/Dashboard" at bounding box center [24, 221] width 41 height 41
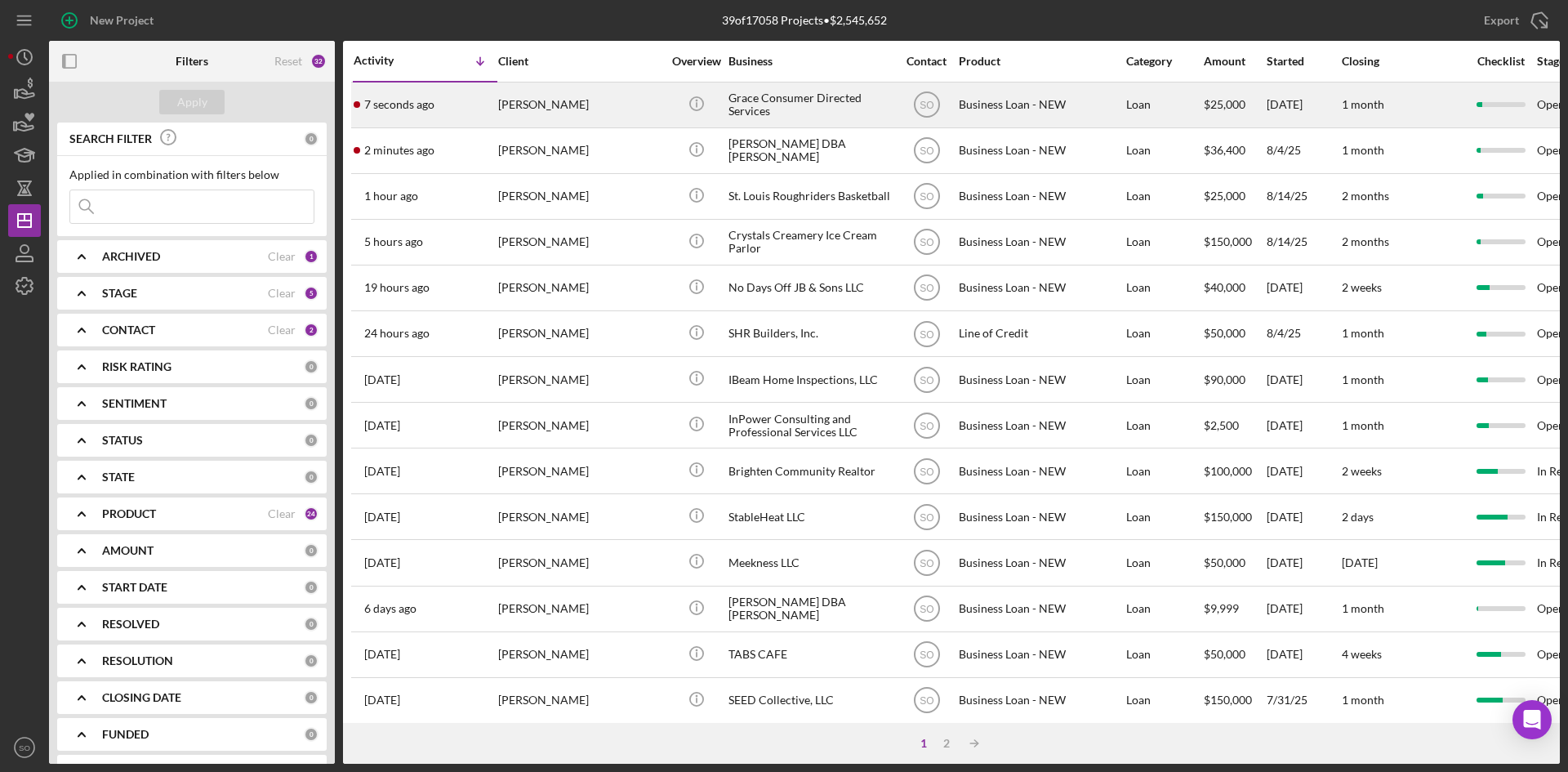
click at [404, 107] on time "7 seconds ago" at bounding box center [399, 104] width 71 height 14
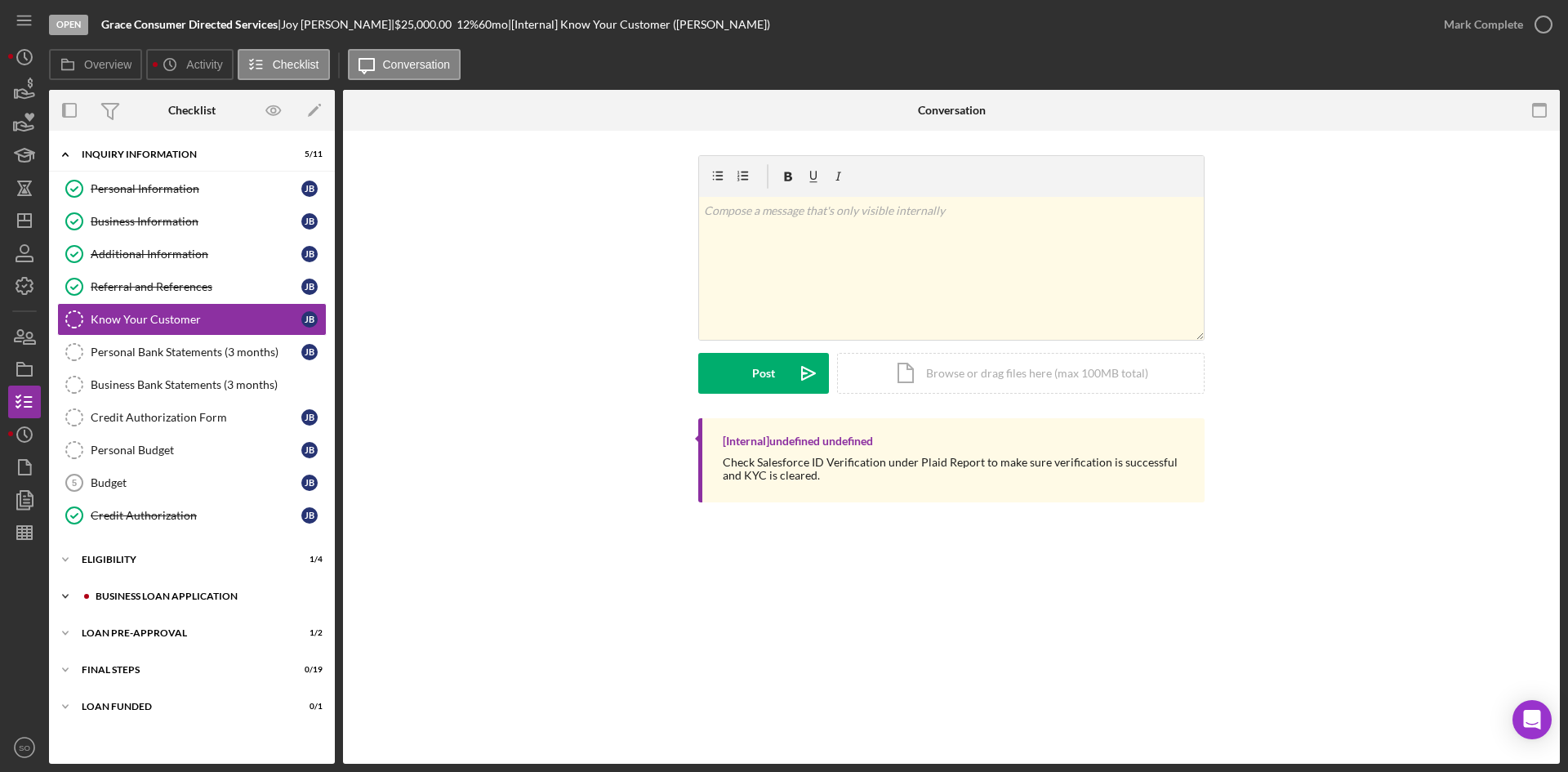
click at [165, 591] on div "Icon/Expander BUSINESS LOAN APPLICATION 1 / 27" at bounding box center [192, 597] width 286 height 33
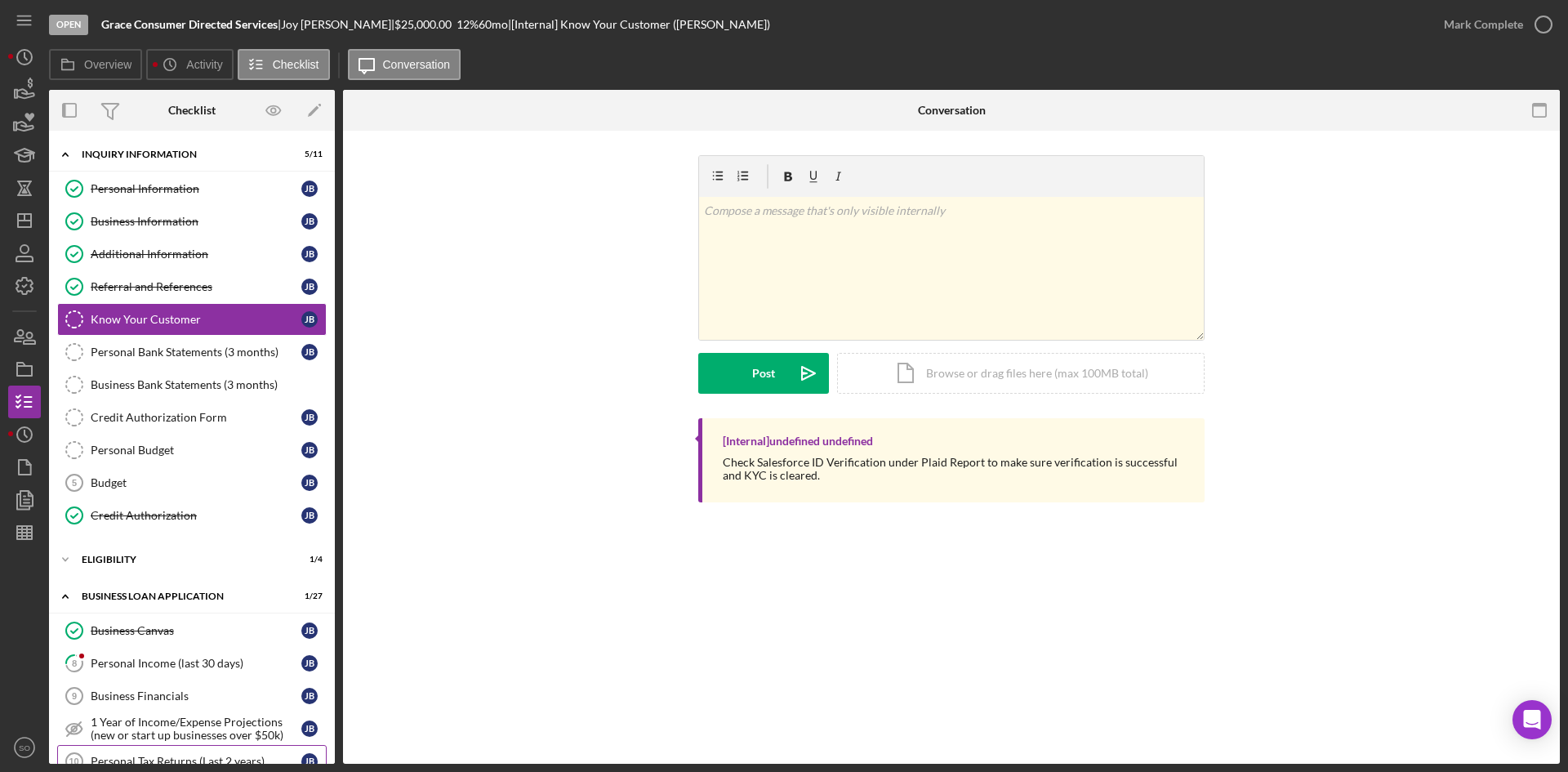
scroll to position [163, 0]
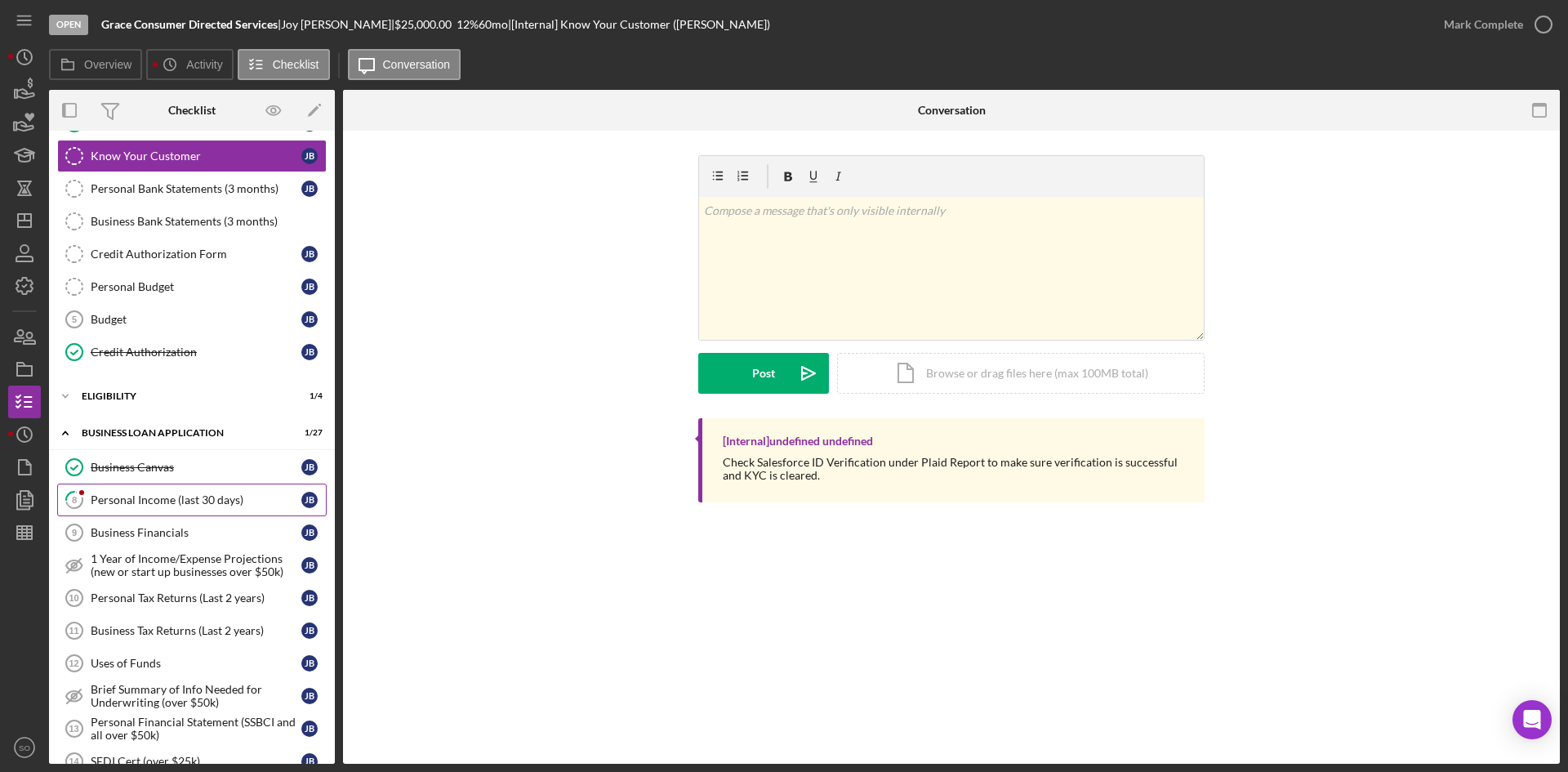
click at [146, 500] on div "Personal Income (last 30 days)" at bounding box center [196, 500] width 211 height 14
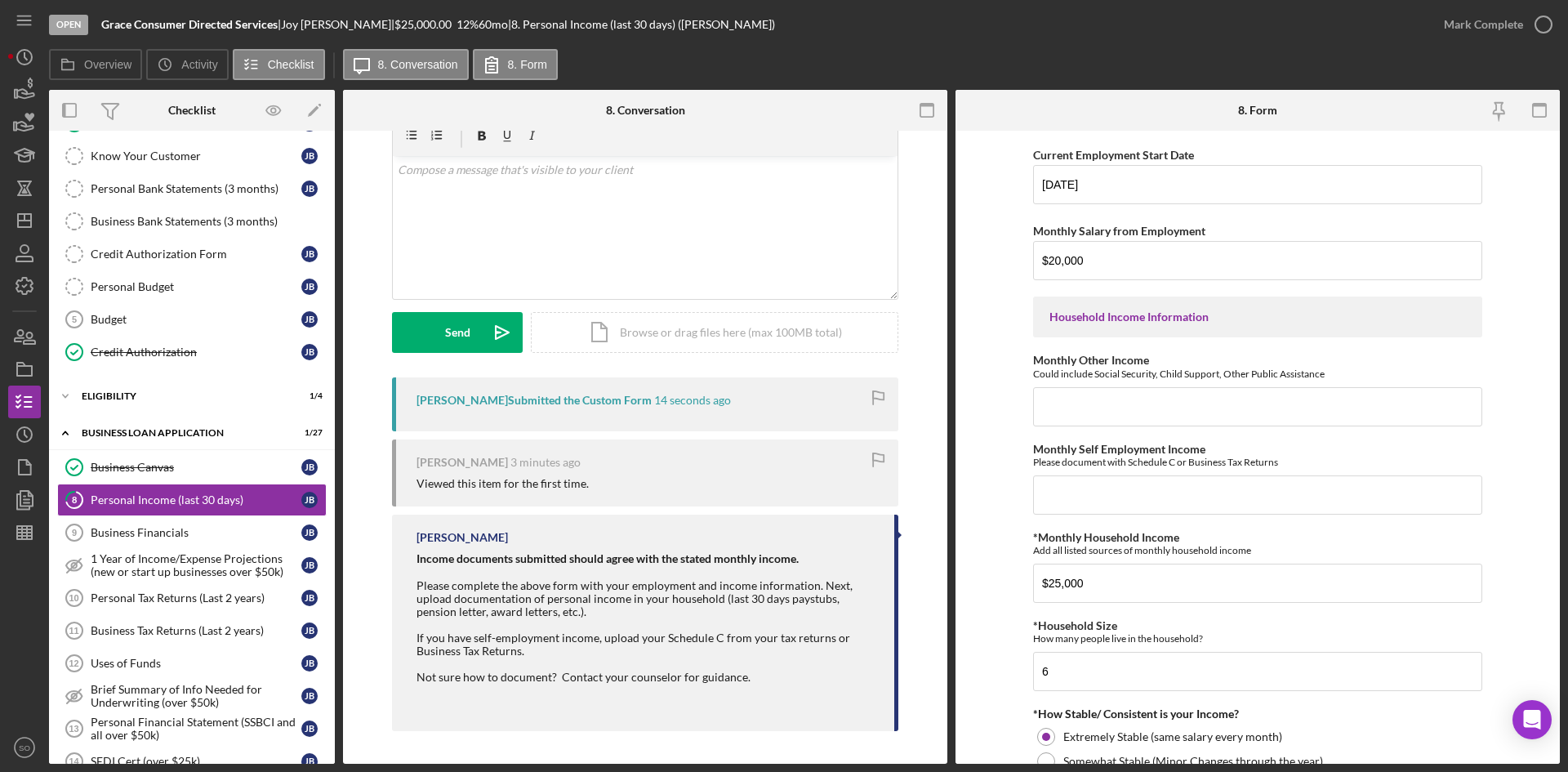
scroll to position [163, 0]
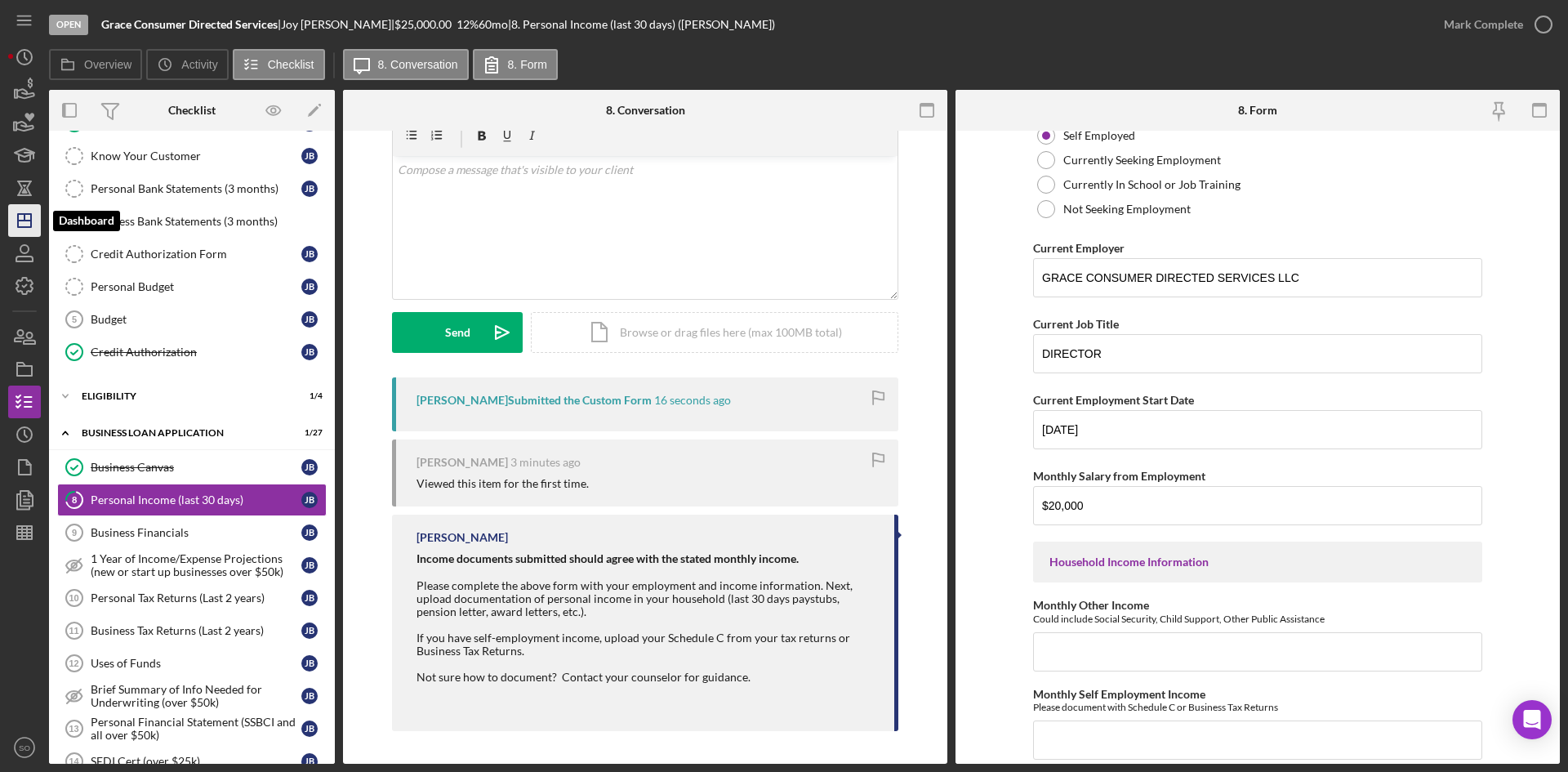
click at [12, 227] on icon "Icon/Dashboard" at bounding box center [24, 221] width 41 height 41
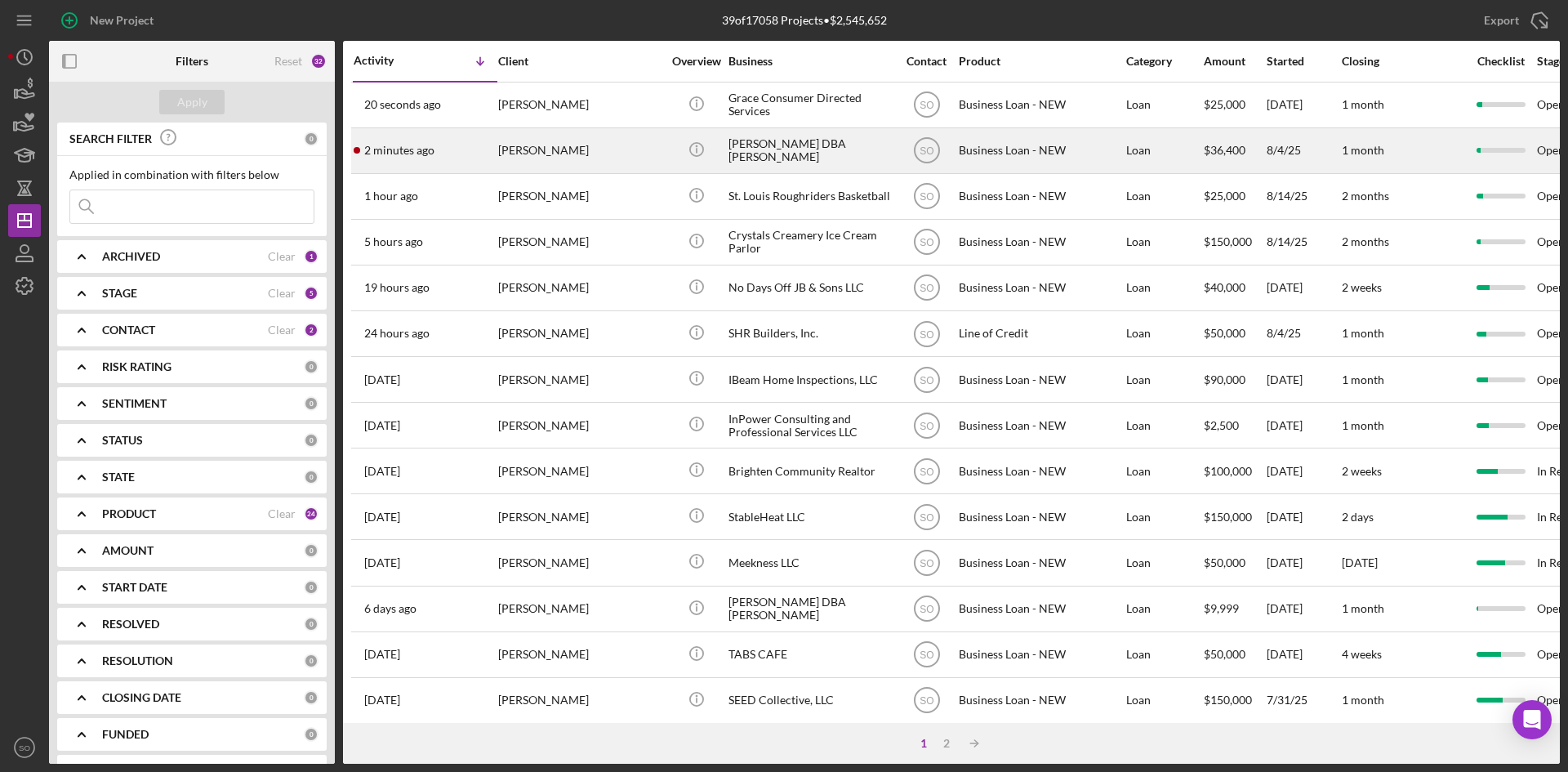
click at [444, 148] on div "2 minutes ago Mandi Gray" at bounding box center [426, 150] width 143 height 44
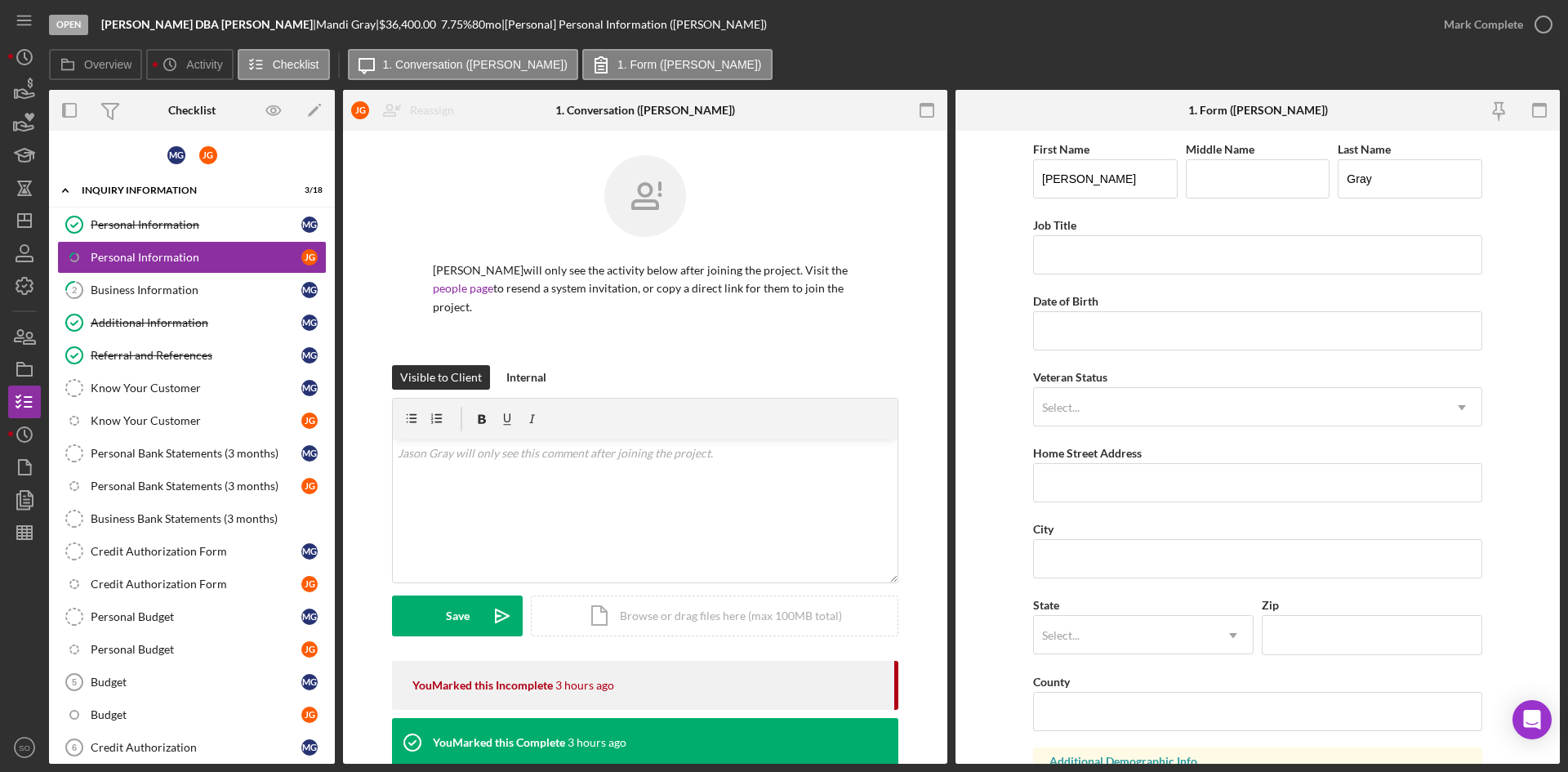
scroll to position [233, 0]
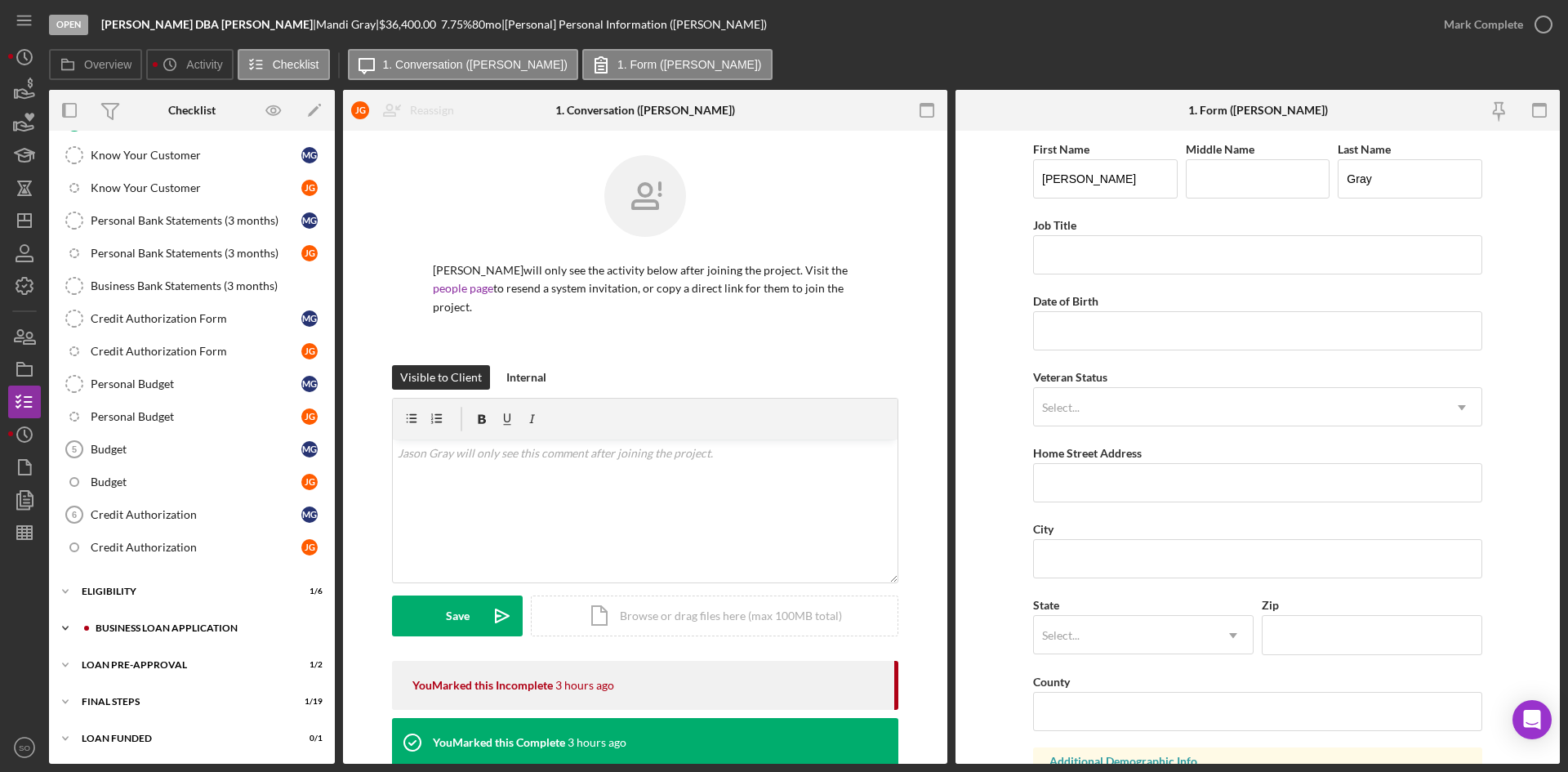
click at [121, 625] on div "BUSINESS LOAN APPLICATION" at bounding box center [205, 628] width 219 height 10
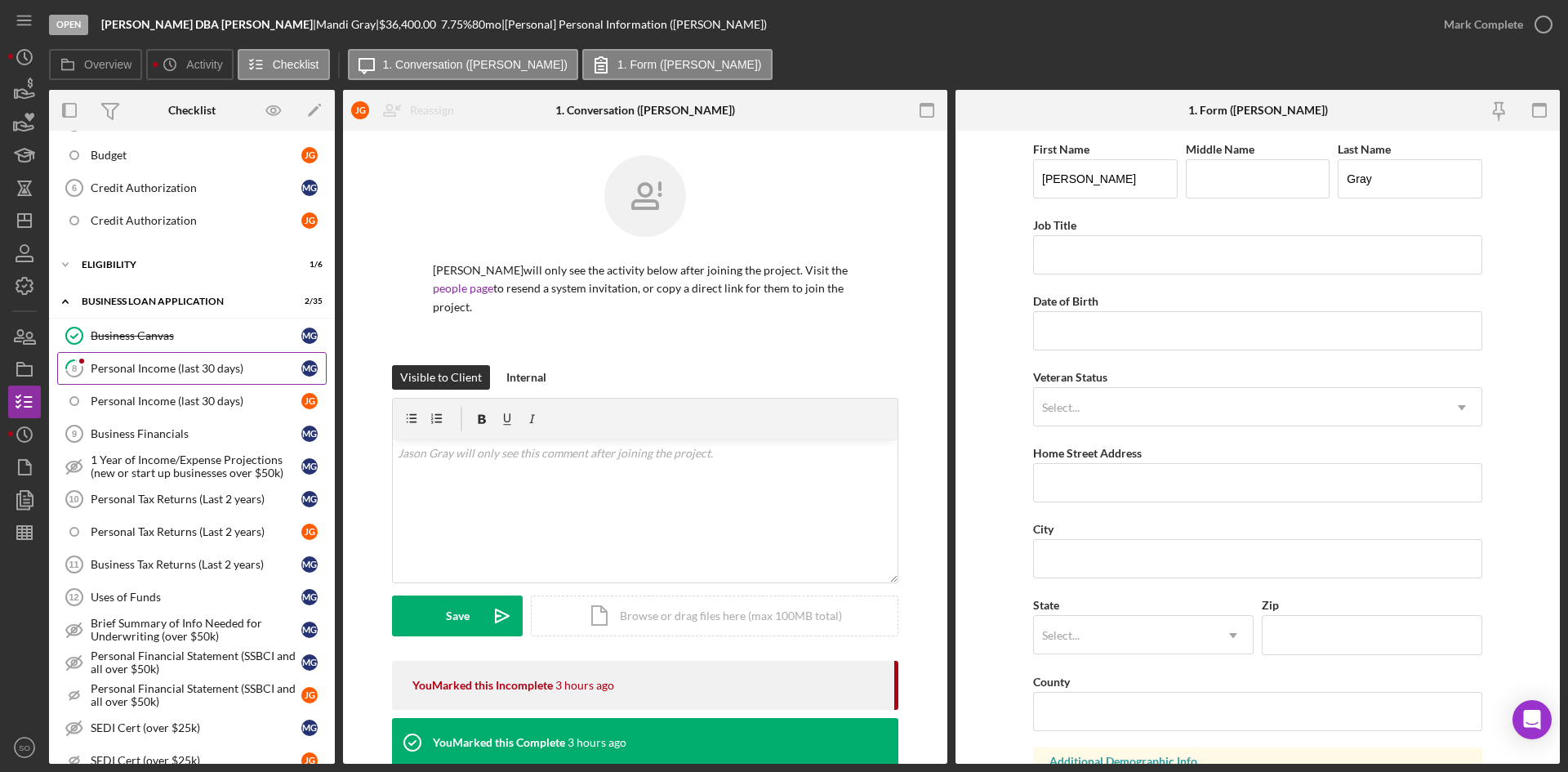
drag, startPoint x: 125, startPoint y: 368, endPoint x: 134, endPoint y: 367, distance: 9.1
click at [125, 367] on div "Personal Income (last 30 days)" at bounding box center [196, 369] width 211 height 14
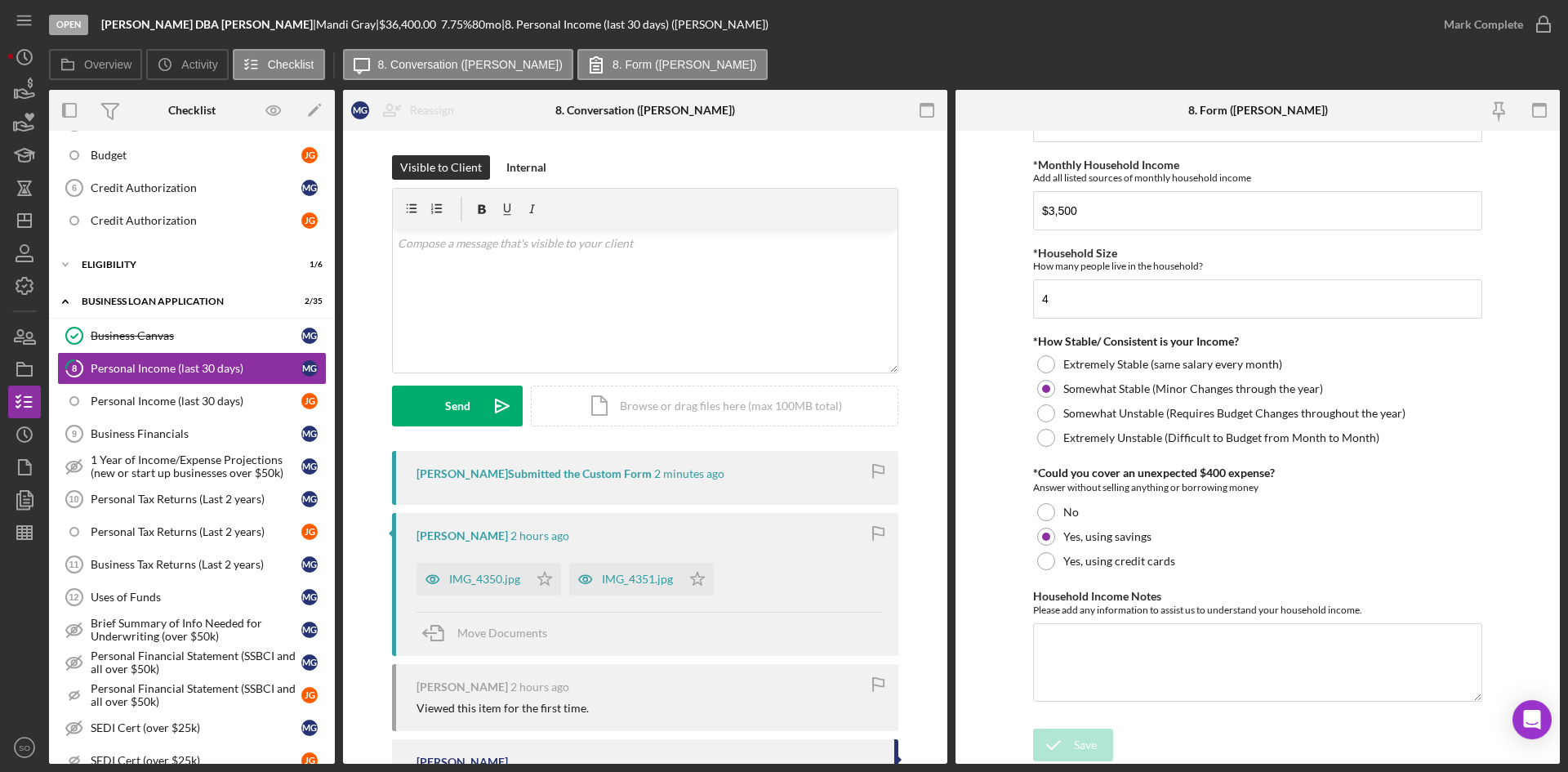
scroll to position [536, 0]
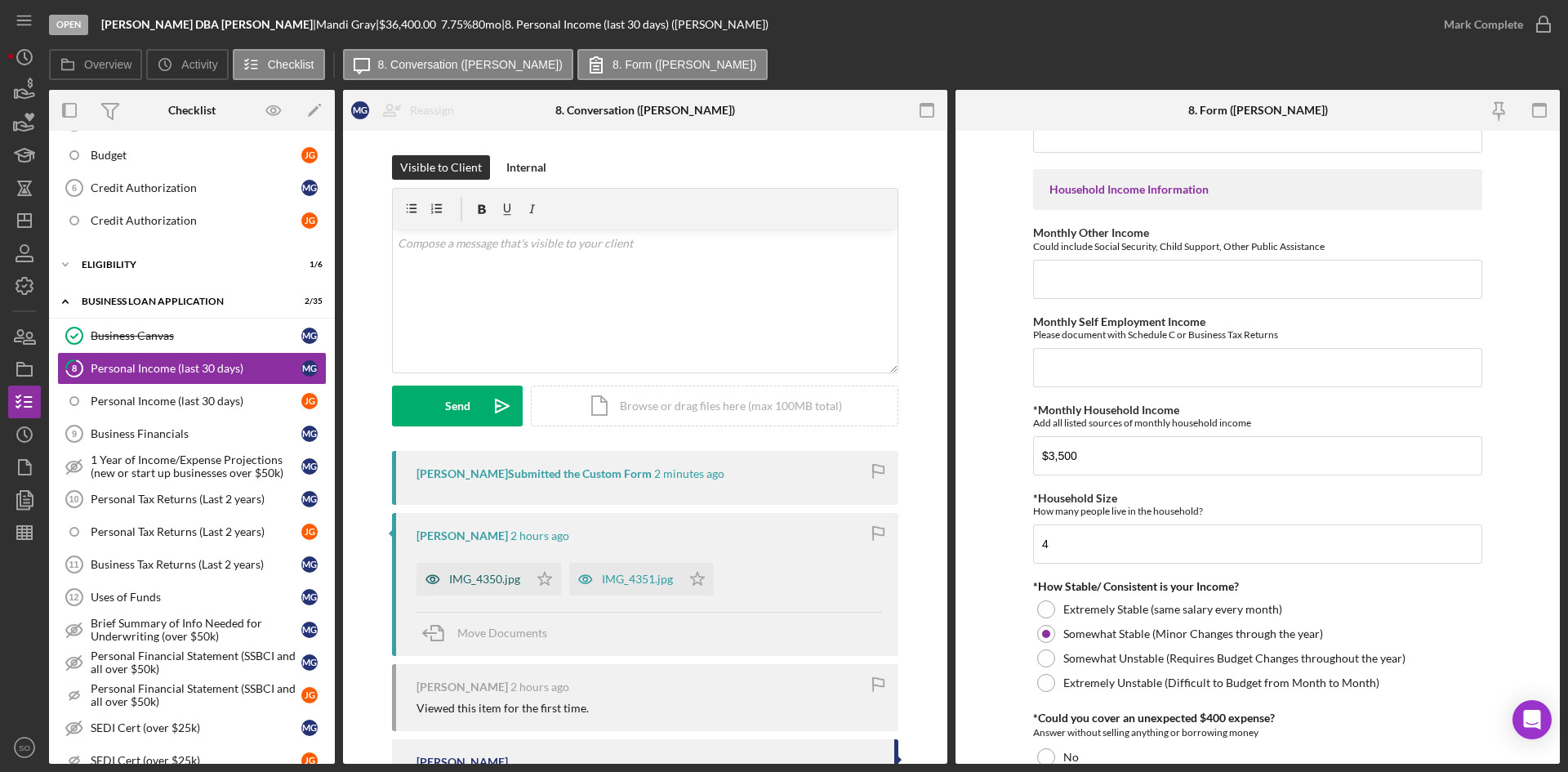
click at [483, 580] on div "IMG_4350.jpg" at bounding box center [484, 579] width 71 height 14
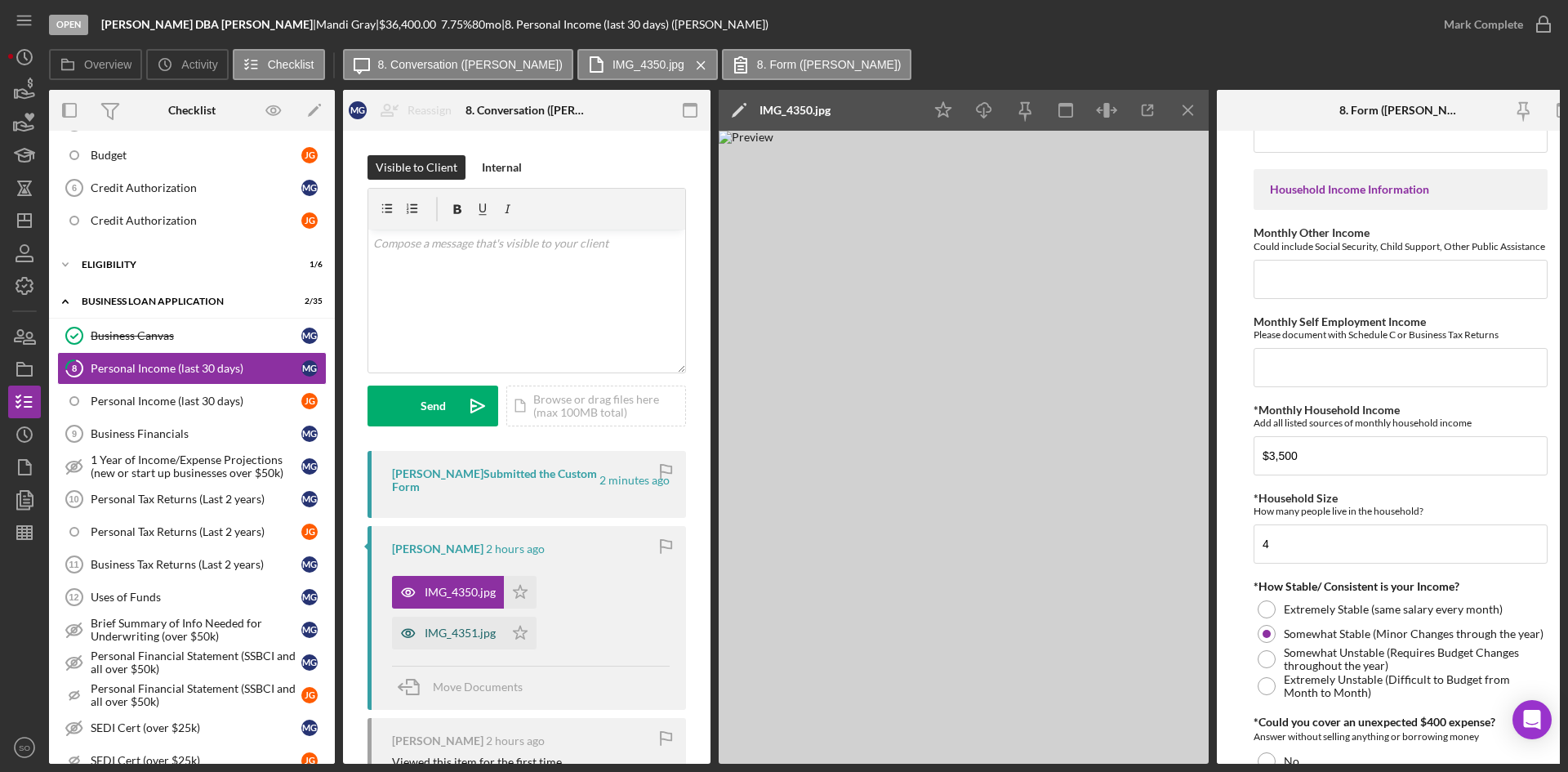
click at [478, 622] on div "IMG_4351.jpg" at bounding box center [448, 634] width 112 height 33
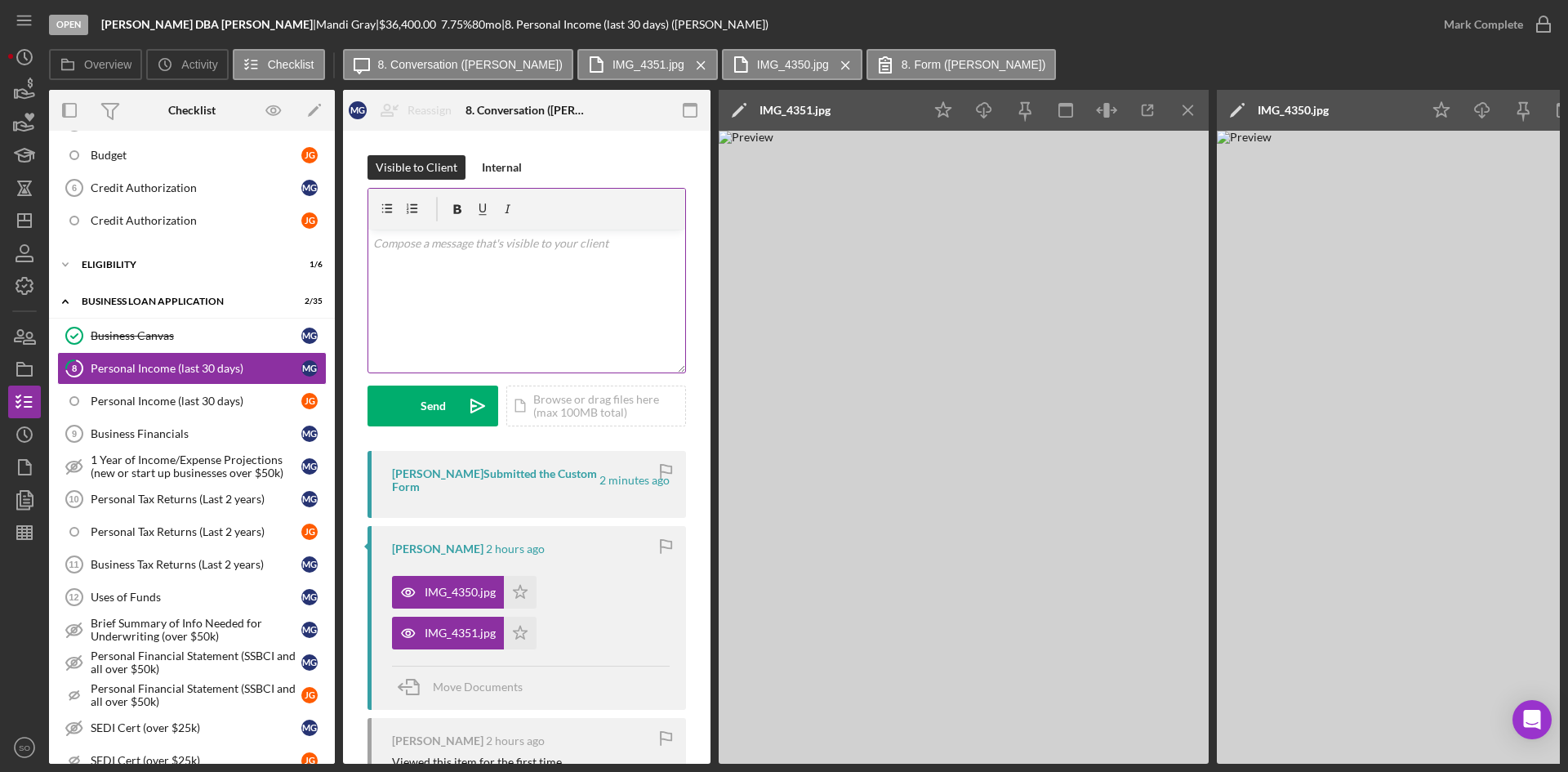
click at [475, 278] on div "v Color teal Color pink Remove color Add row above Add row below Add column bef…" at bounding box center [527, 301] width 317 height 143
click at [444, 395] on div "Send" at bounding box center [433, 406] width 25 height 41
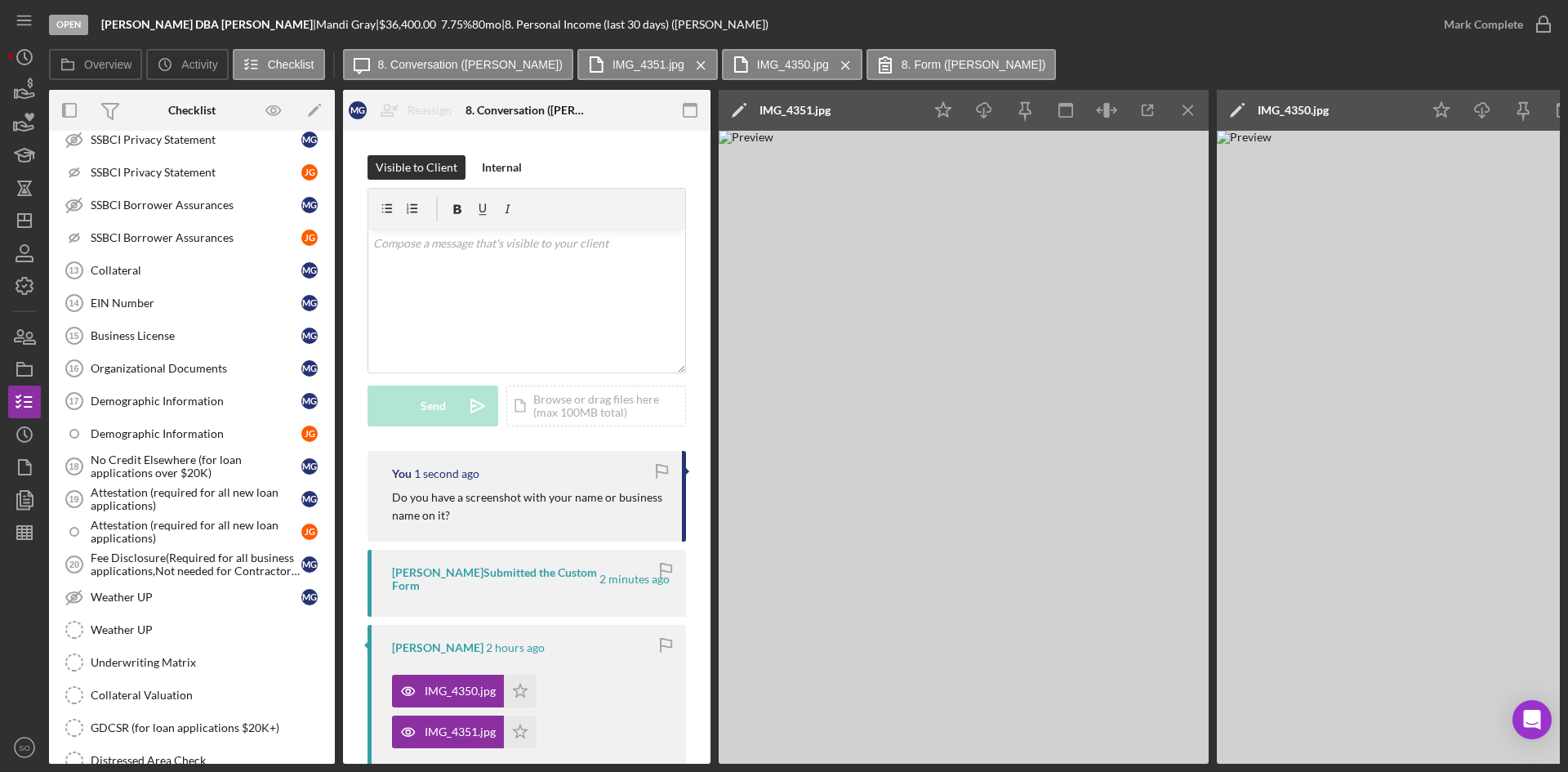
scroll to position [723, 0]
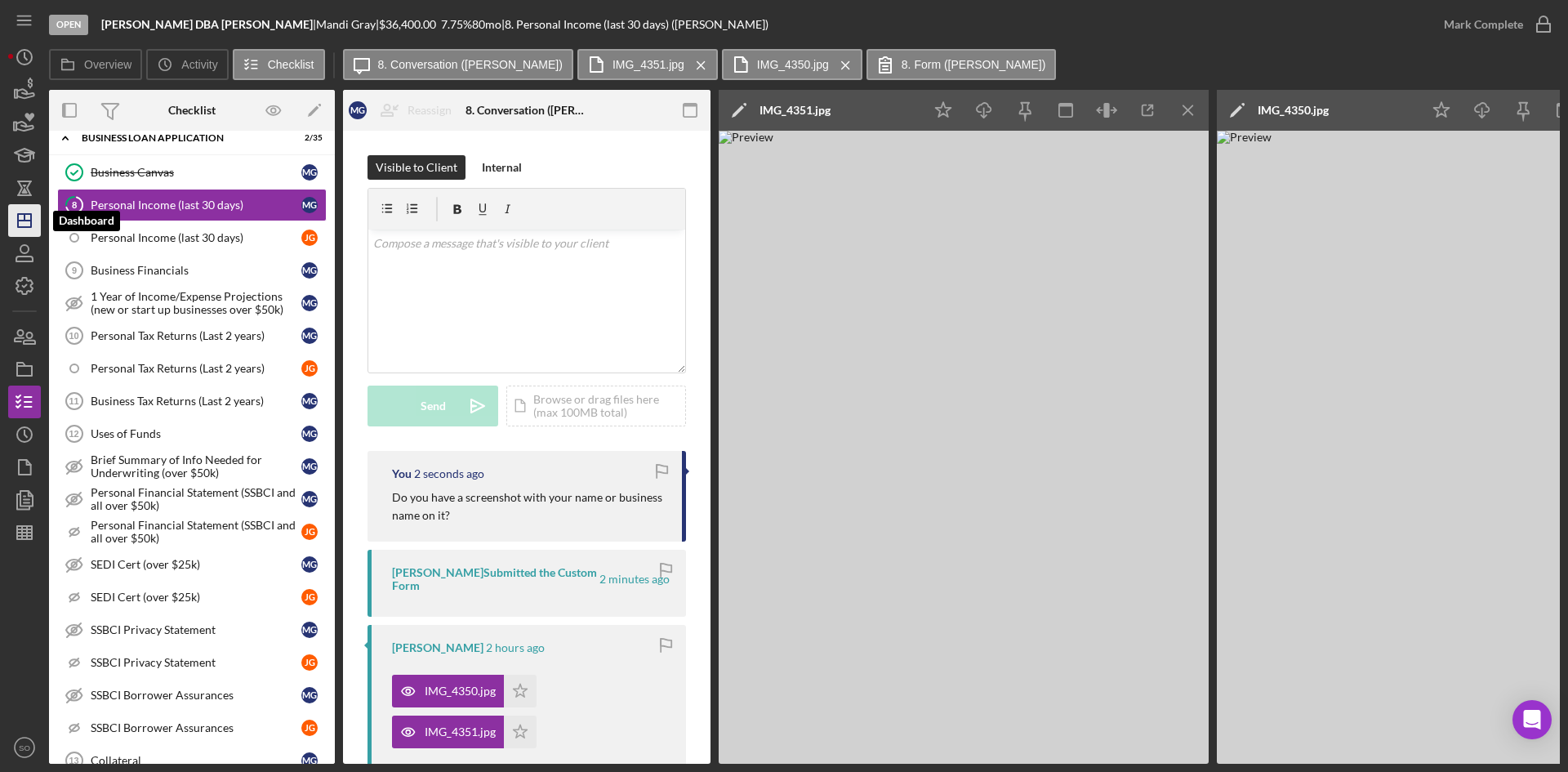
click at [29, 227] on polygon "button" at bounding box center [25, 221] width 14 height 14
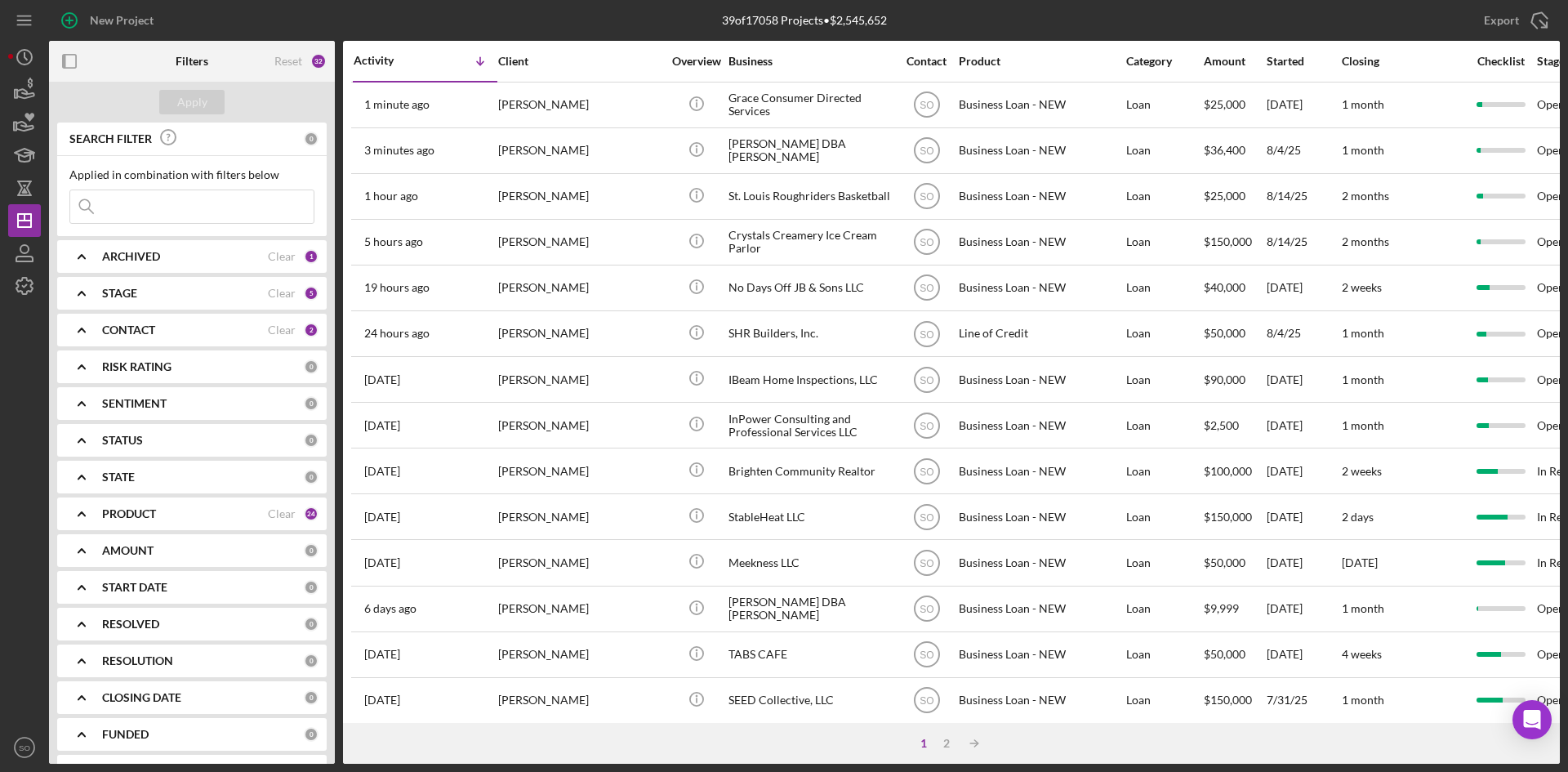
click at [223, 519] on div "PRODUCT" at bounding box center [185, 514] width 165 height 14
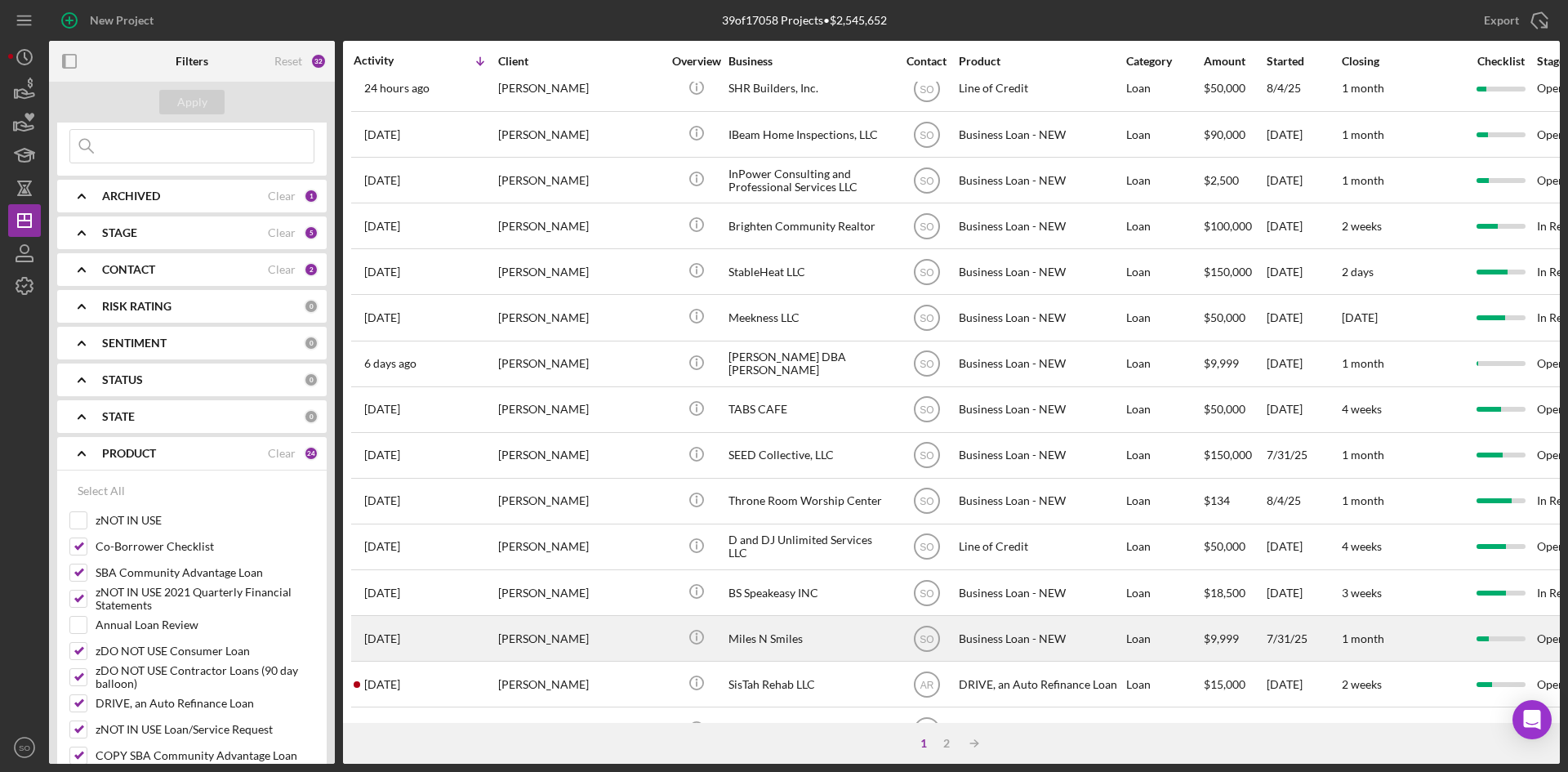
scroll to position [490, 0]
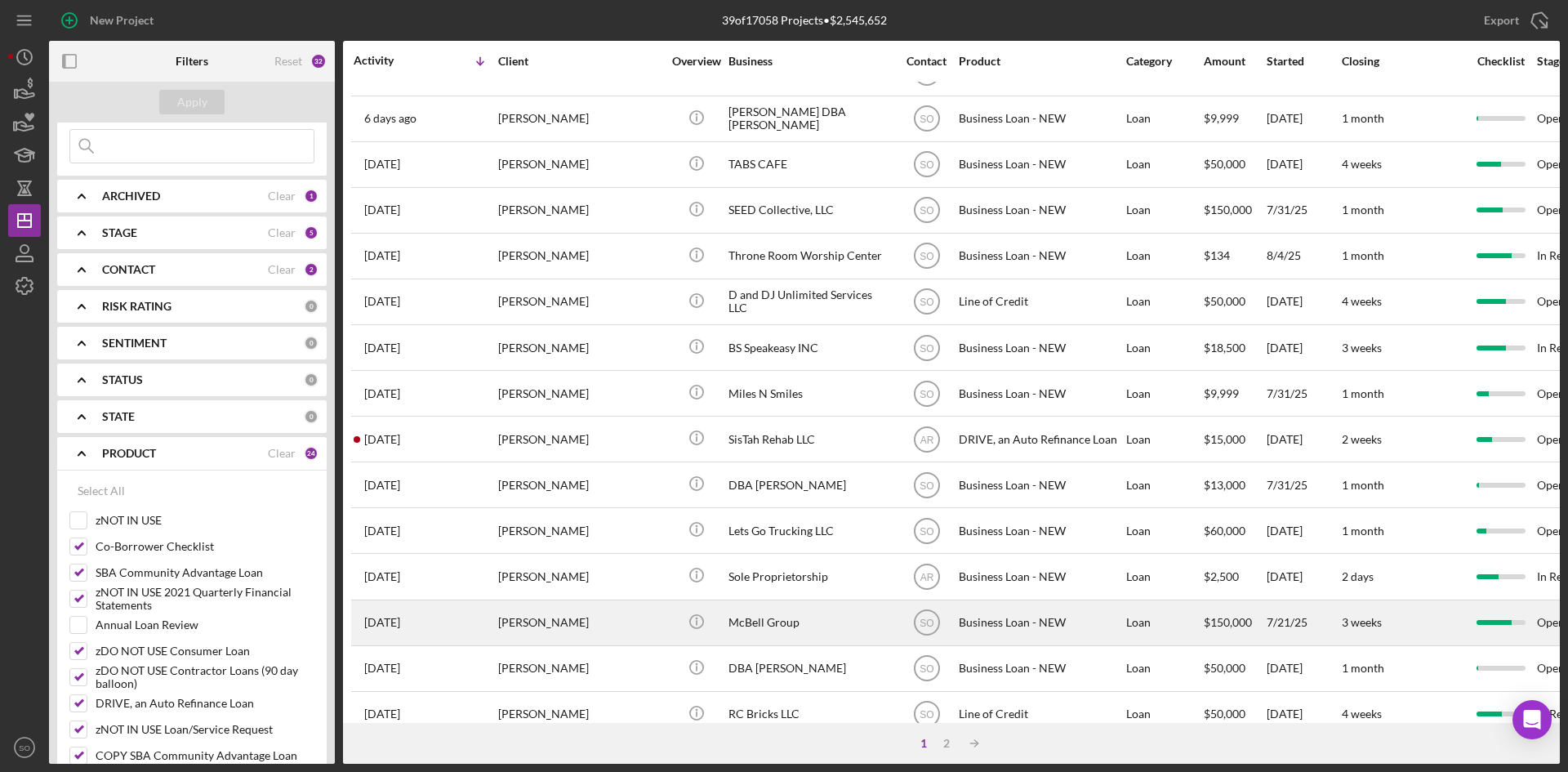
click at [578, 618] on div "[PERSON_NAME]" at bounding box center [579, 623] width 163 height 44
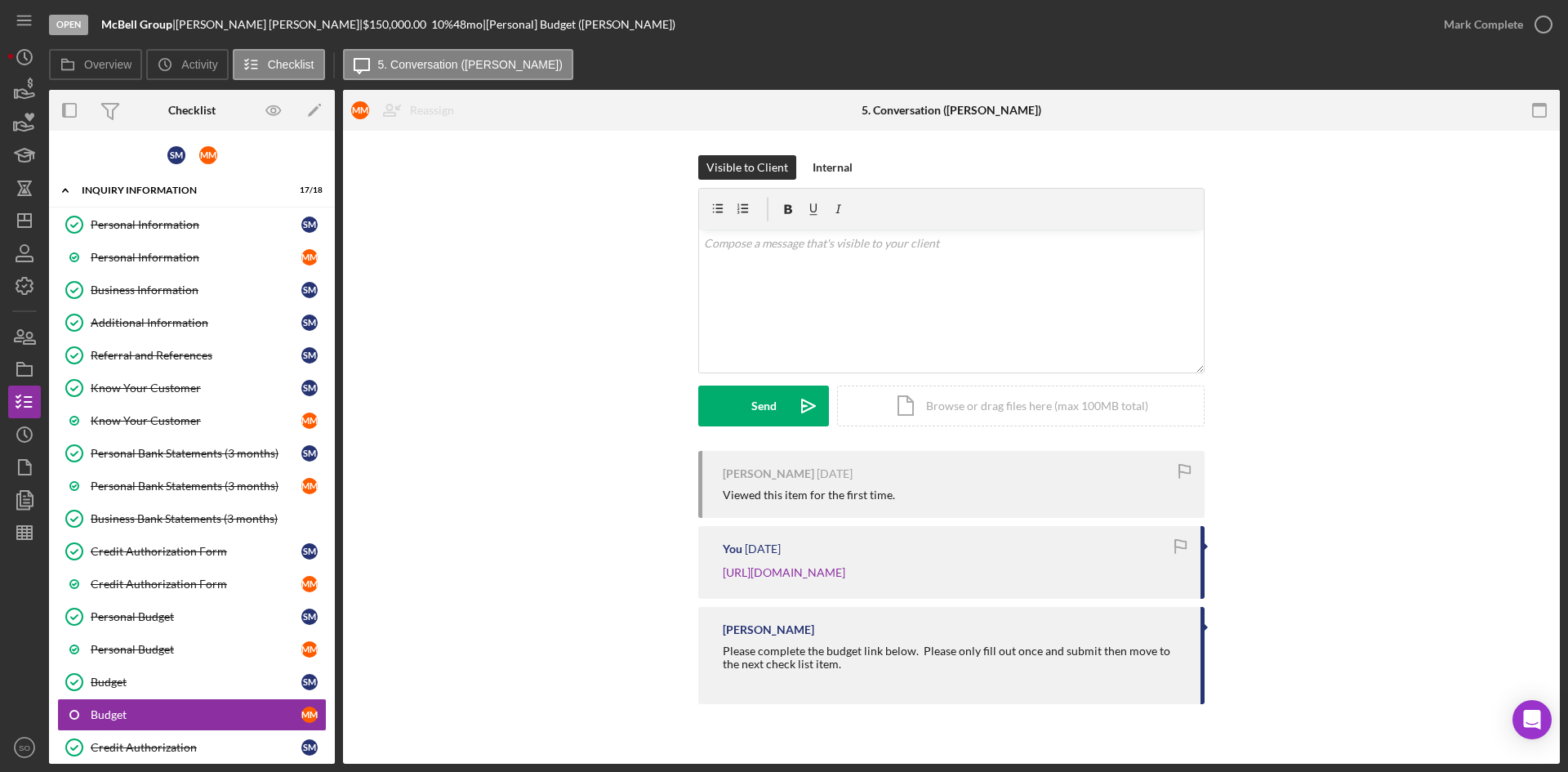
scroll to position [233, 0]
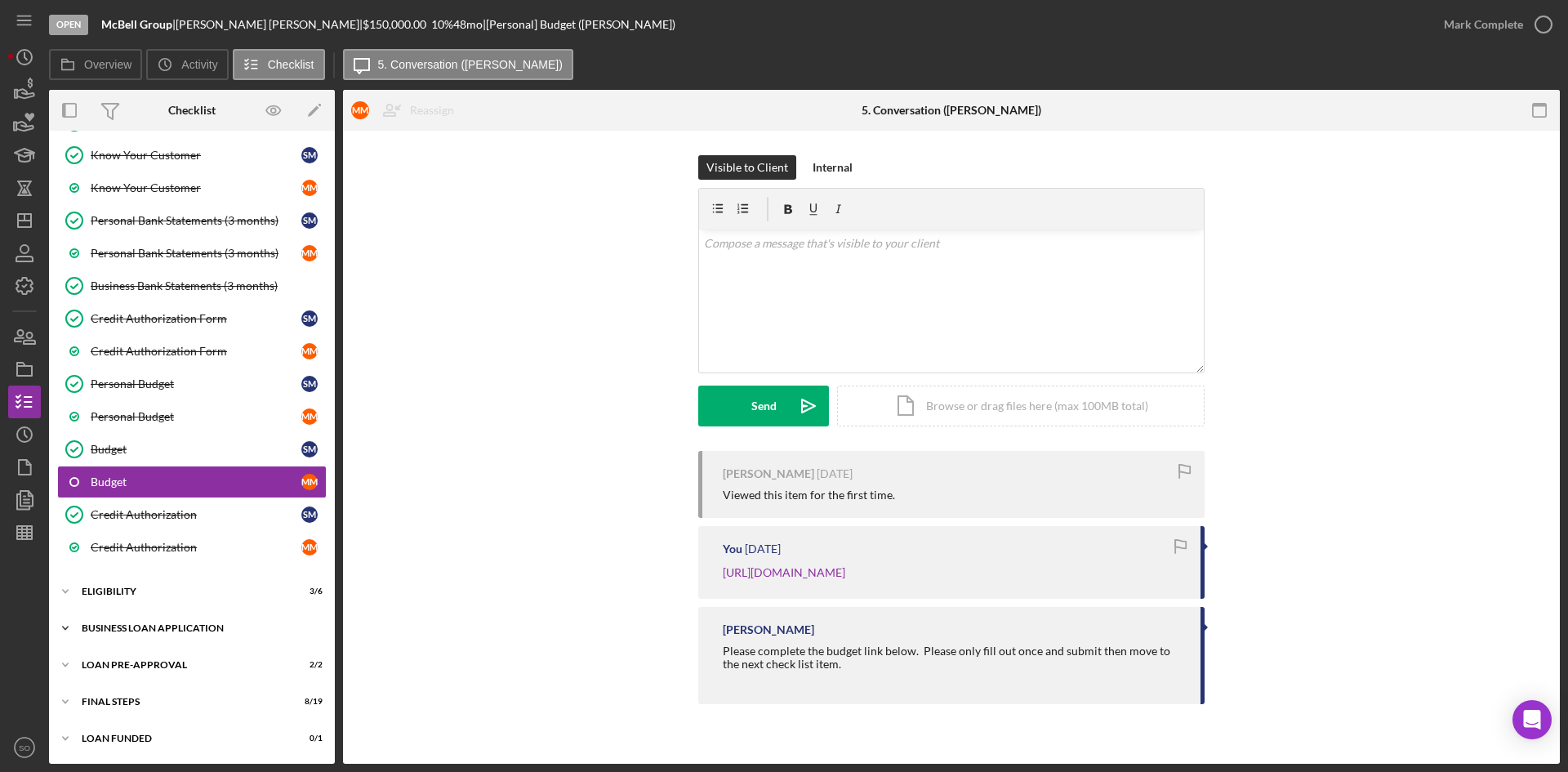
click at [152, 628] on div "BUSINESS LOAN APPLICATION" at bounding box center [197, 628] width 233 height 10
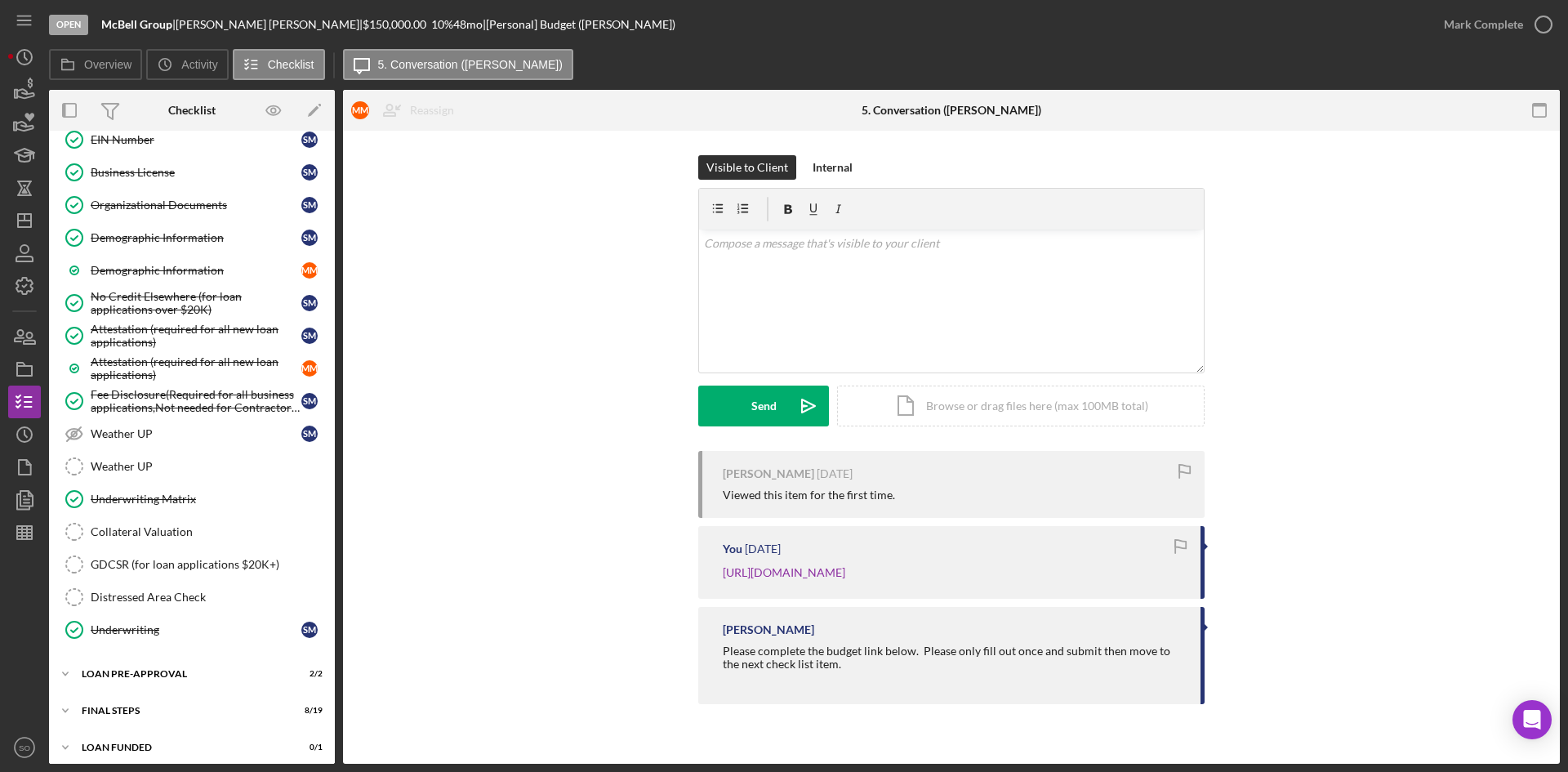
scroll to position [1385, 0]
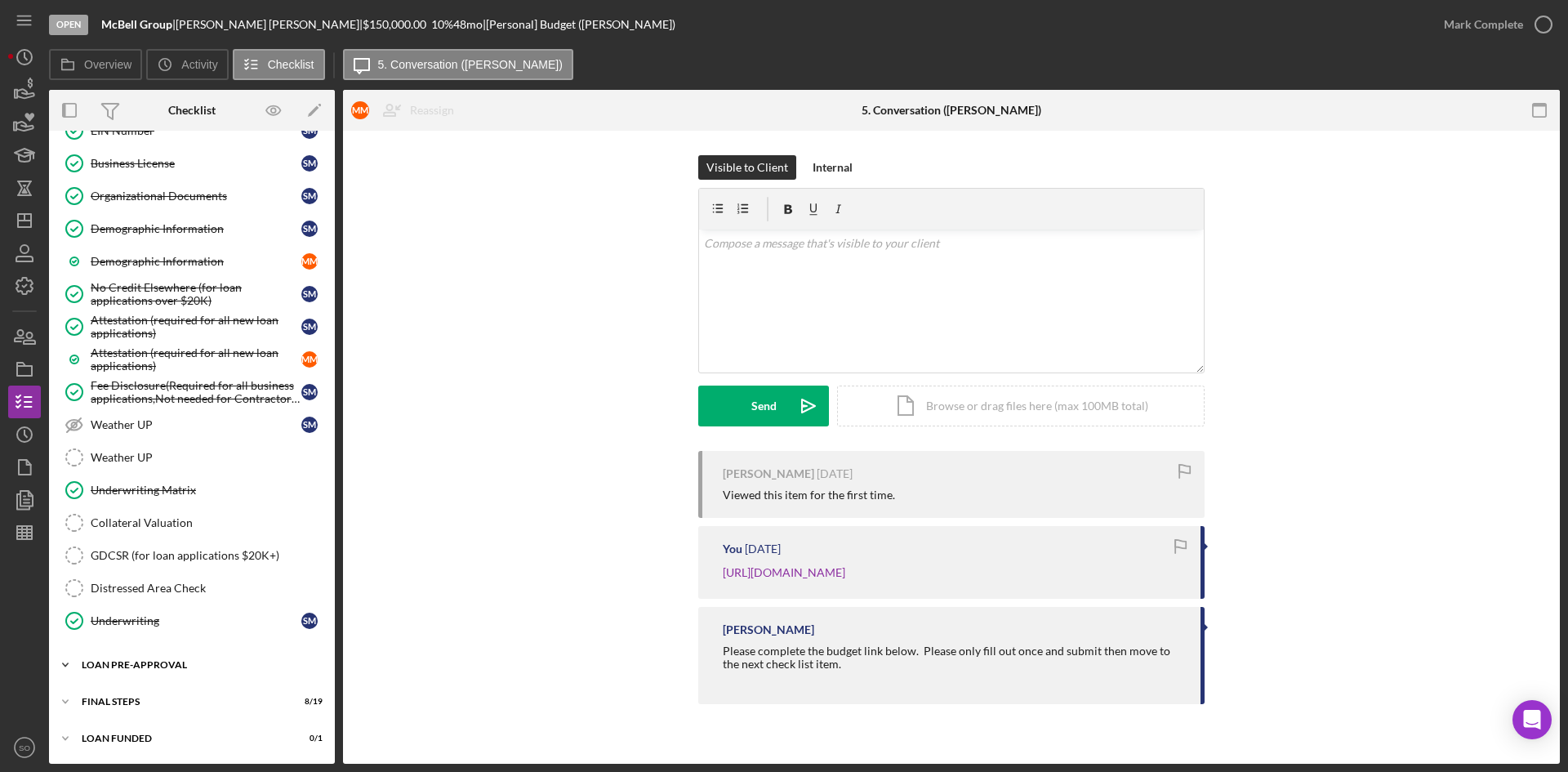
click at [151, 657] on div "Icon/Expander LOAN PRE-APPROVAL 2 / 2" at bounding box center [192, 666] width 286 height 33
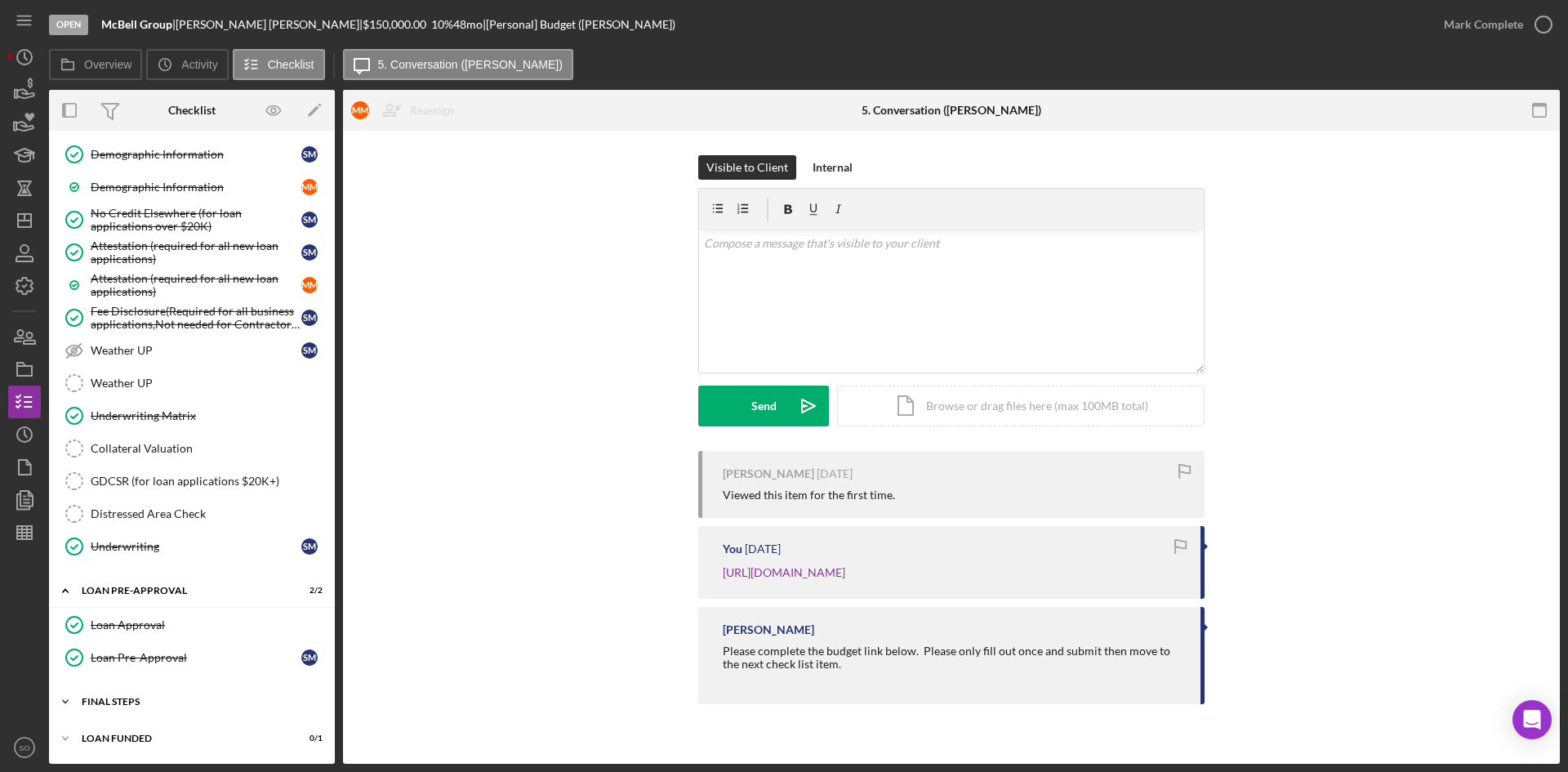
click at [135, 692] on div "Icon/Expander FINAL STEPS 8 / 19" at bounding box center [192, 702] width 286 height 33
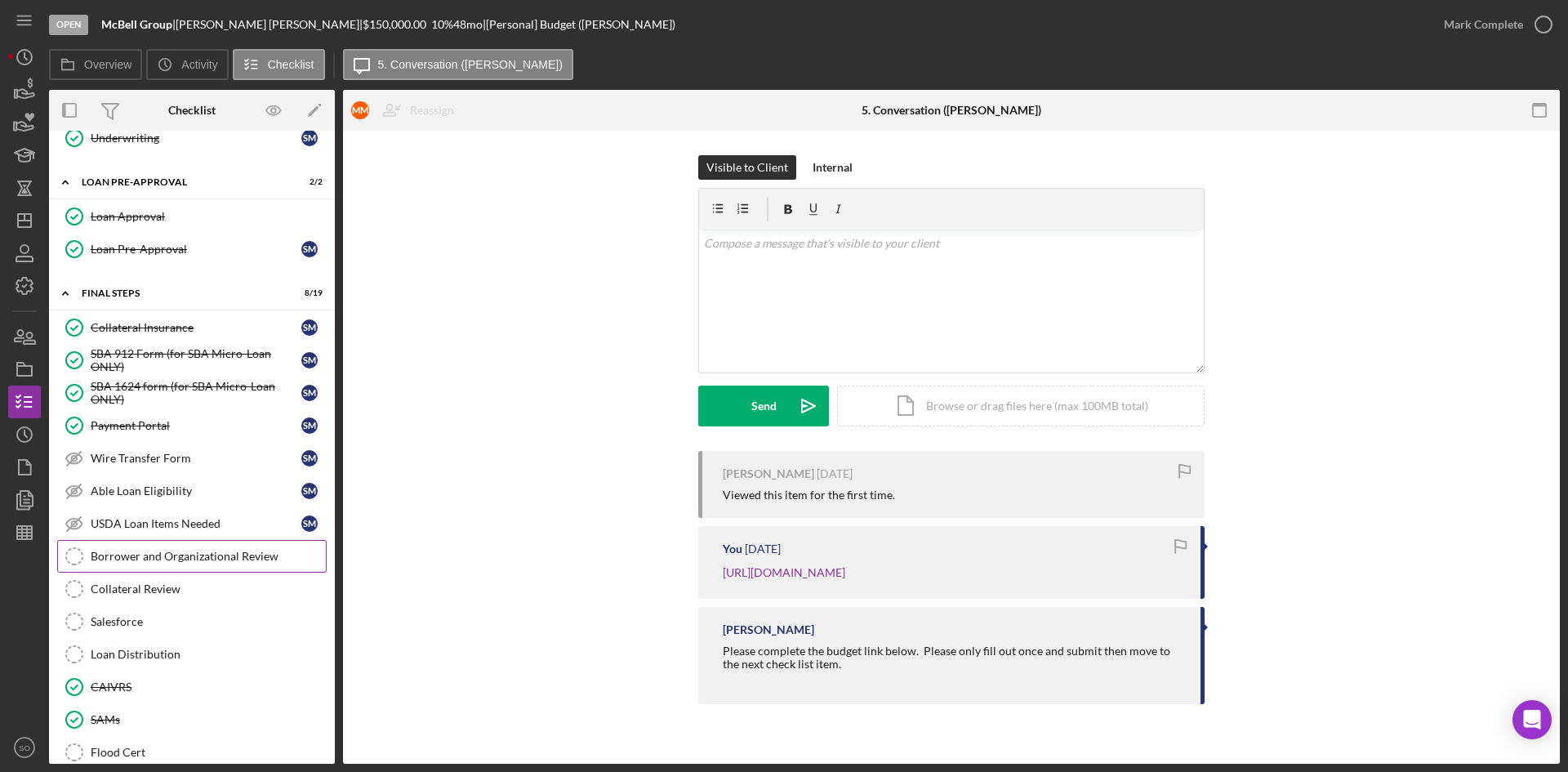
click at [139, 553] on div "Borrower and Organizational Review" at bounding box center [208, 556] width 235 height 14
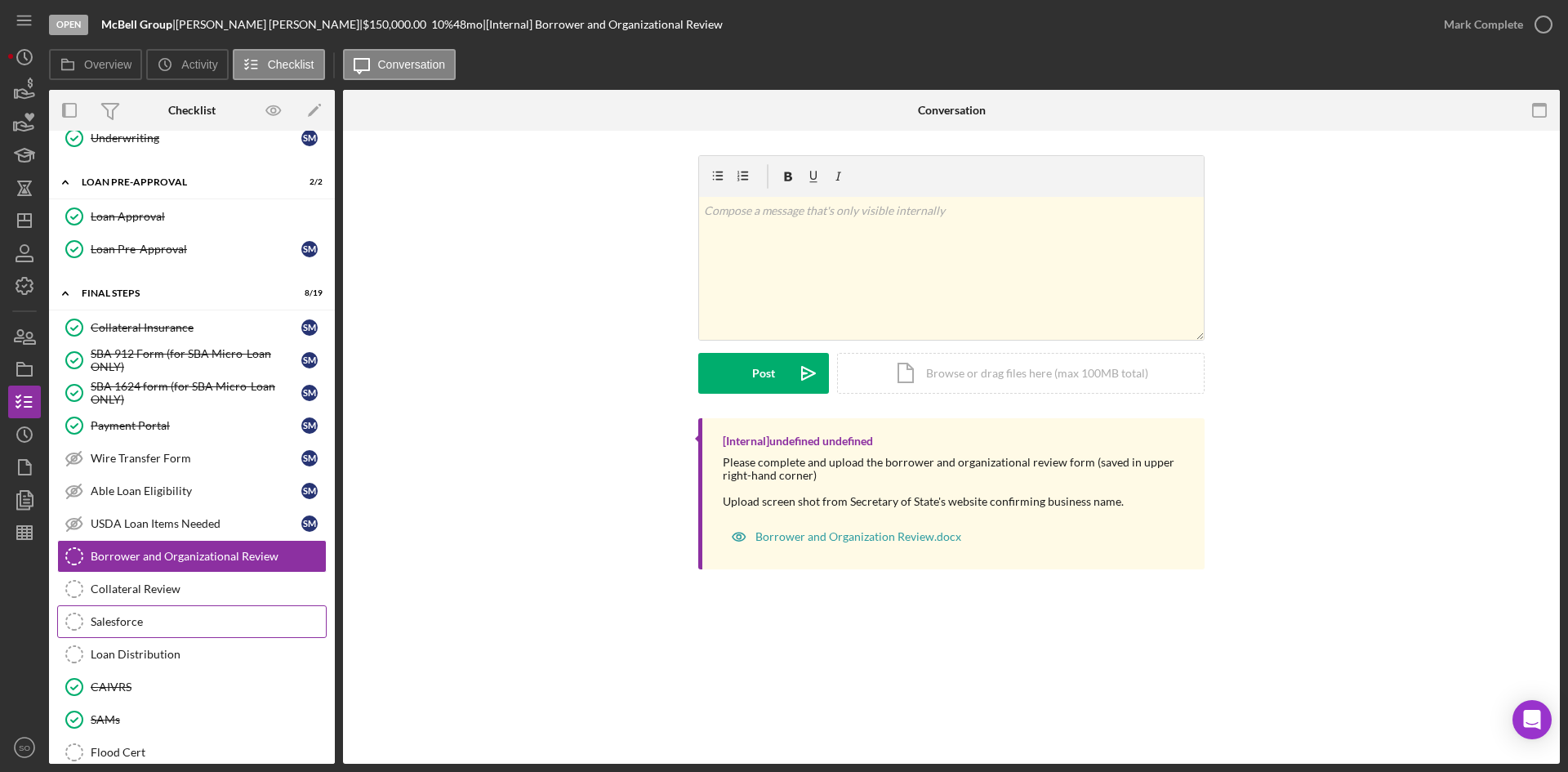
click at [159, 617] on div "Salesforce" at bounding box center [208, 622] width 235 height 14
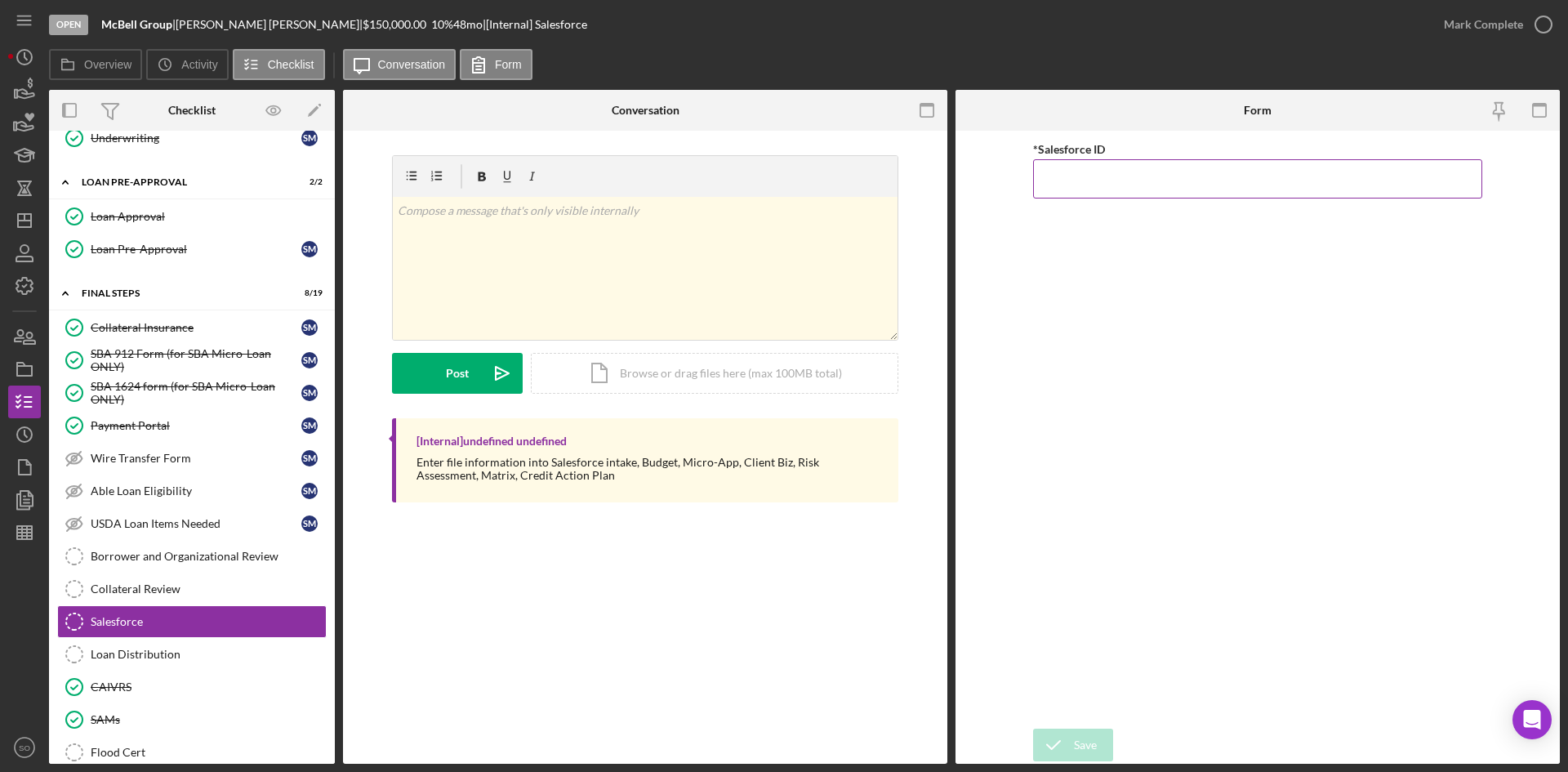
click at [1077, 193] on input "*Salesforce ID" at bounding box center [1257, 179] width 449 height 40
paste input "a0wPC0000025bsDYAQ"
type input "a0wPC0000025bsDYAQ"
click at [1061, 744] on icon "submit" at bounding box center [1053, 745] width 41 height 41
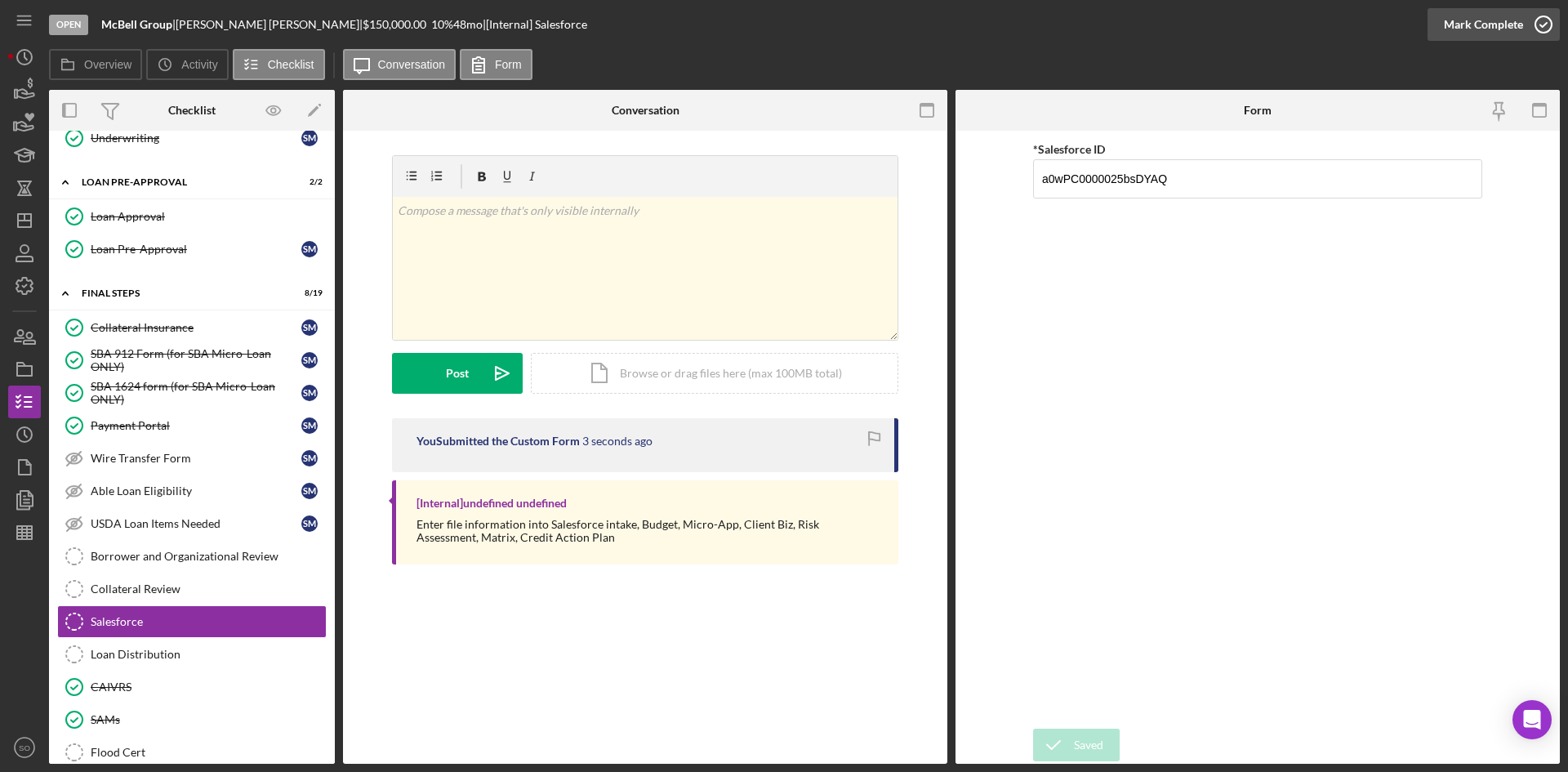
click at [1499, 25] on div "Mark Complete" at bounding box center [1484, 24] width 79 height 33
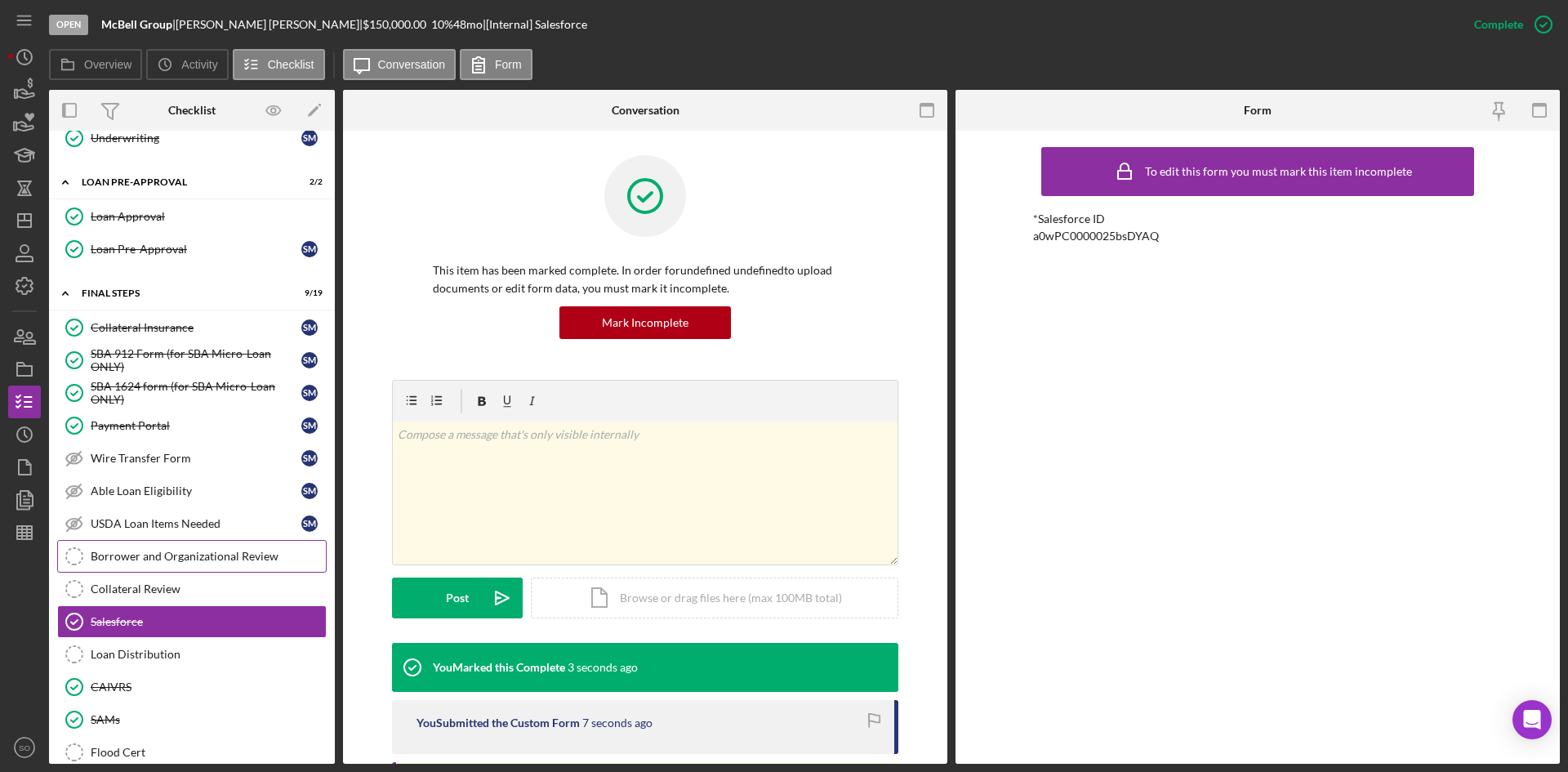
click at [169, 558] on div "Borrower and Organizational Review" at bounding box center [208, 556] width 235 height 14
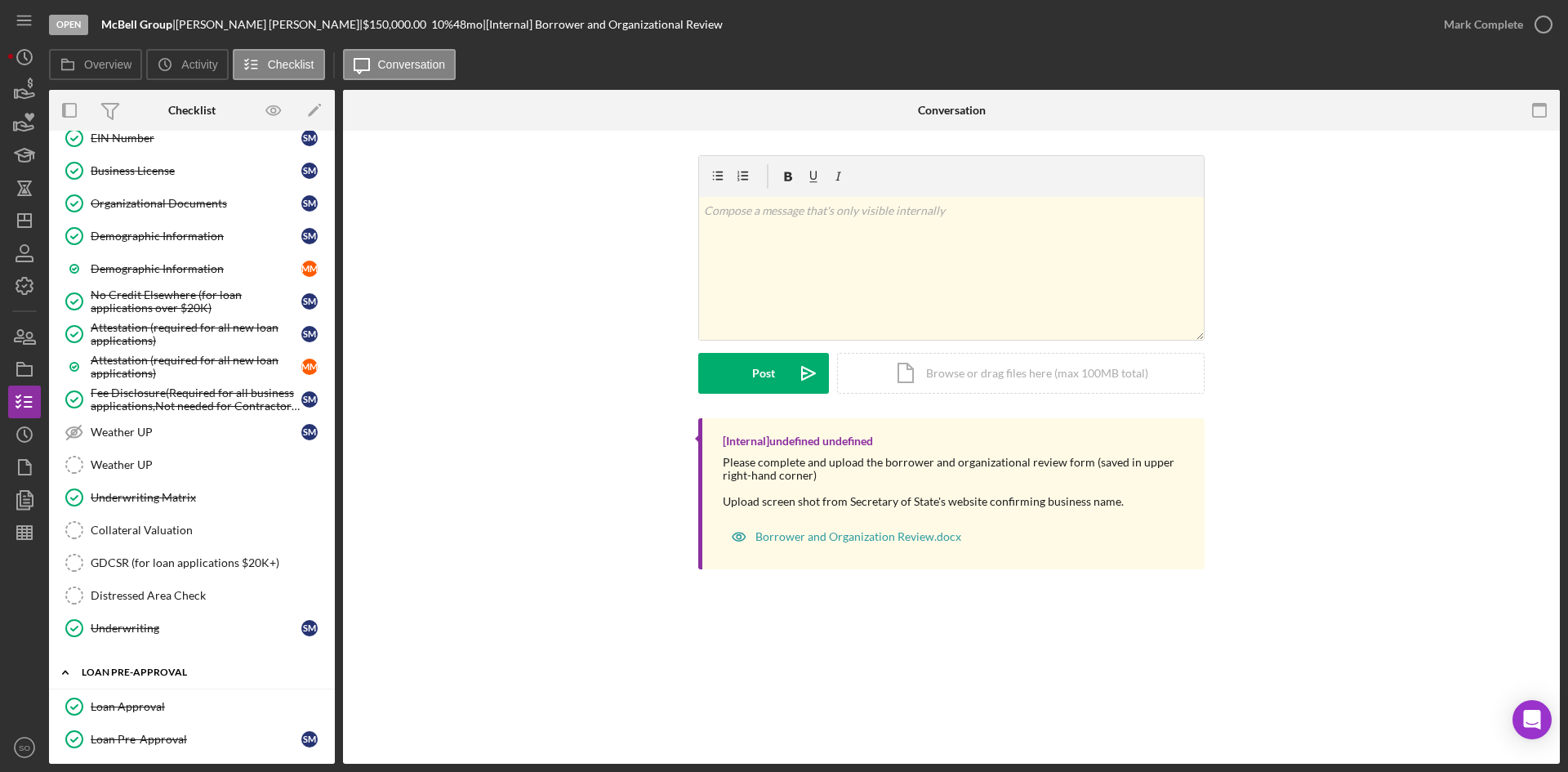
scroll to position [1215, 0]
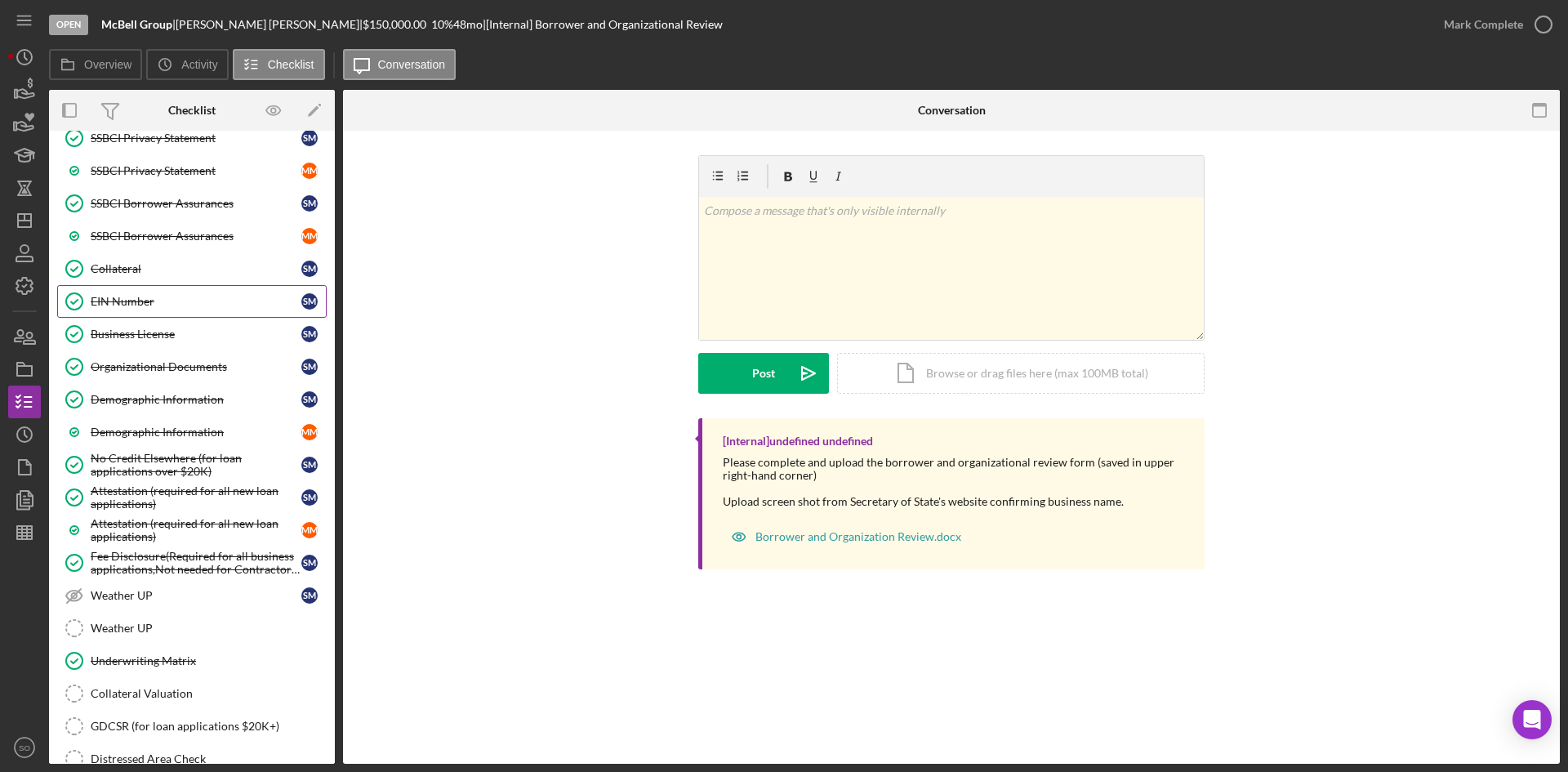
click at [113, 307] on div "EIN Number" at bounding box center [196, 302] width 211 height 14
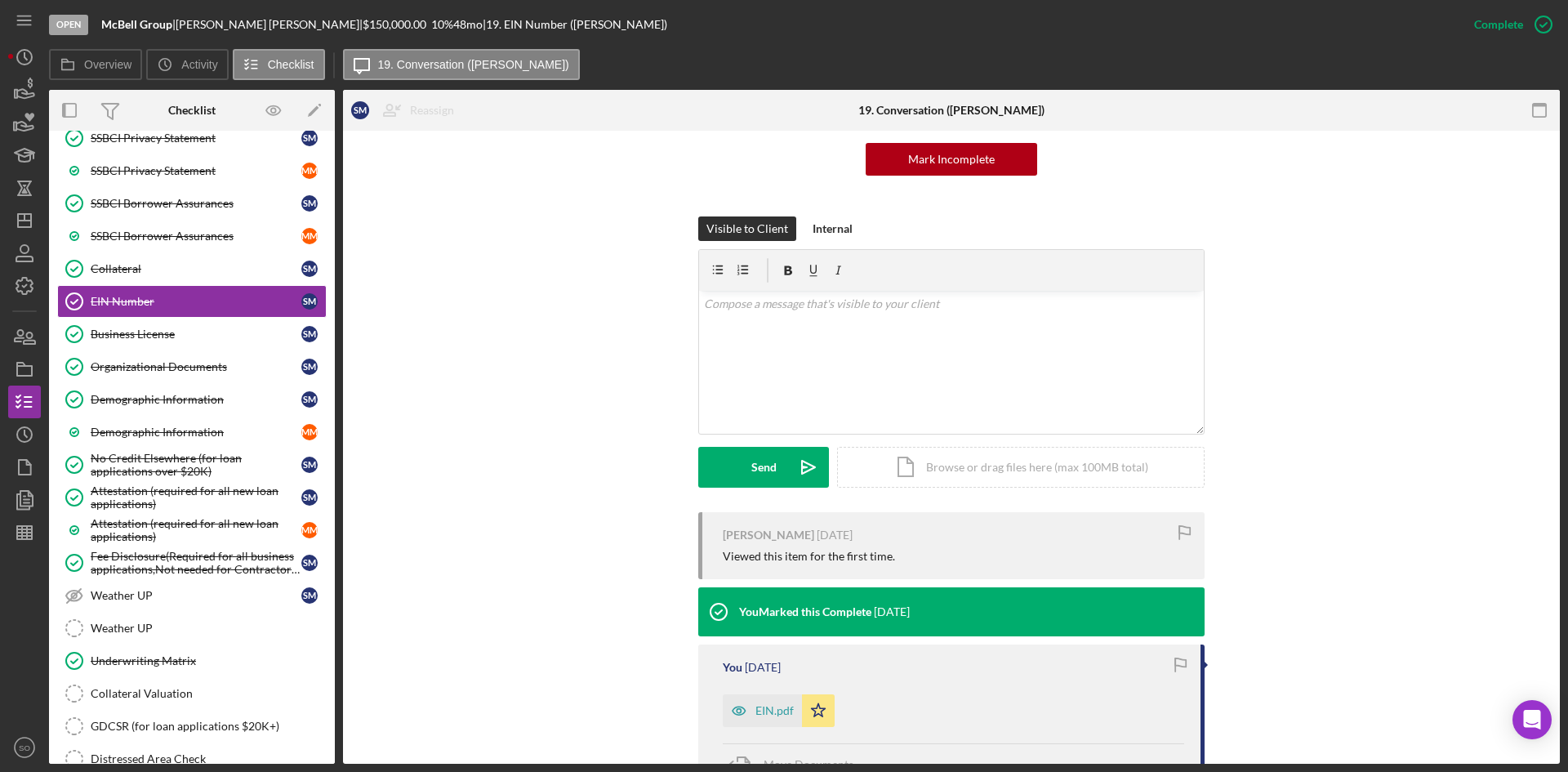
scroll to position [245, 0]
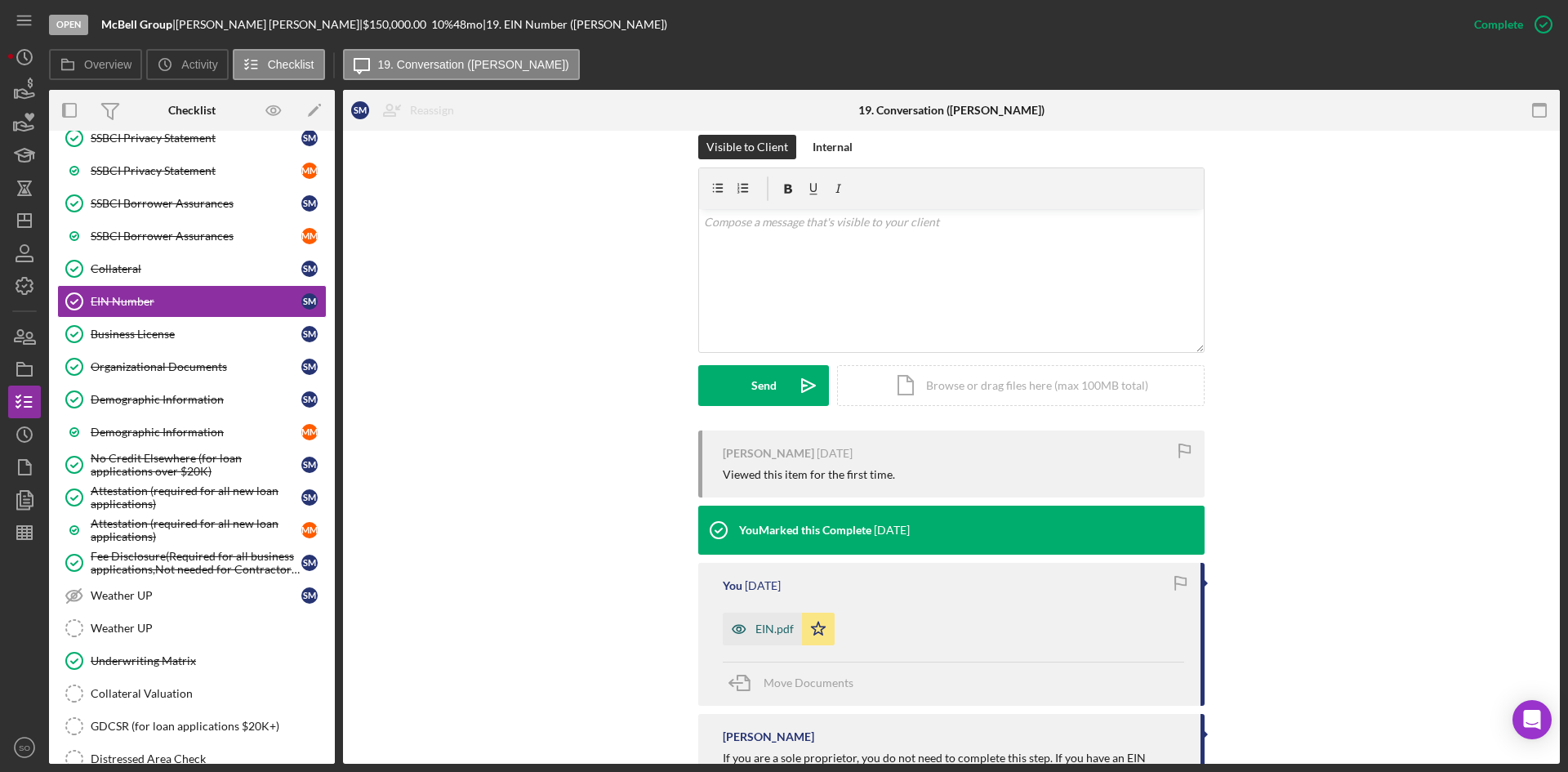
click at [755, 630] on div "EIN.pdf" at bounding box center [775, 630] width 39 height 14
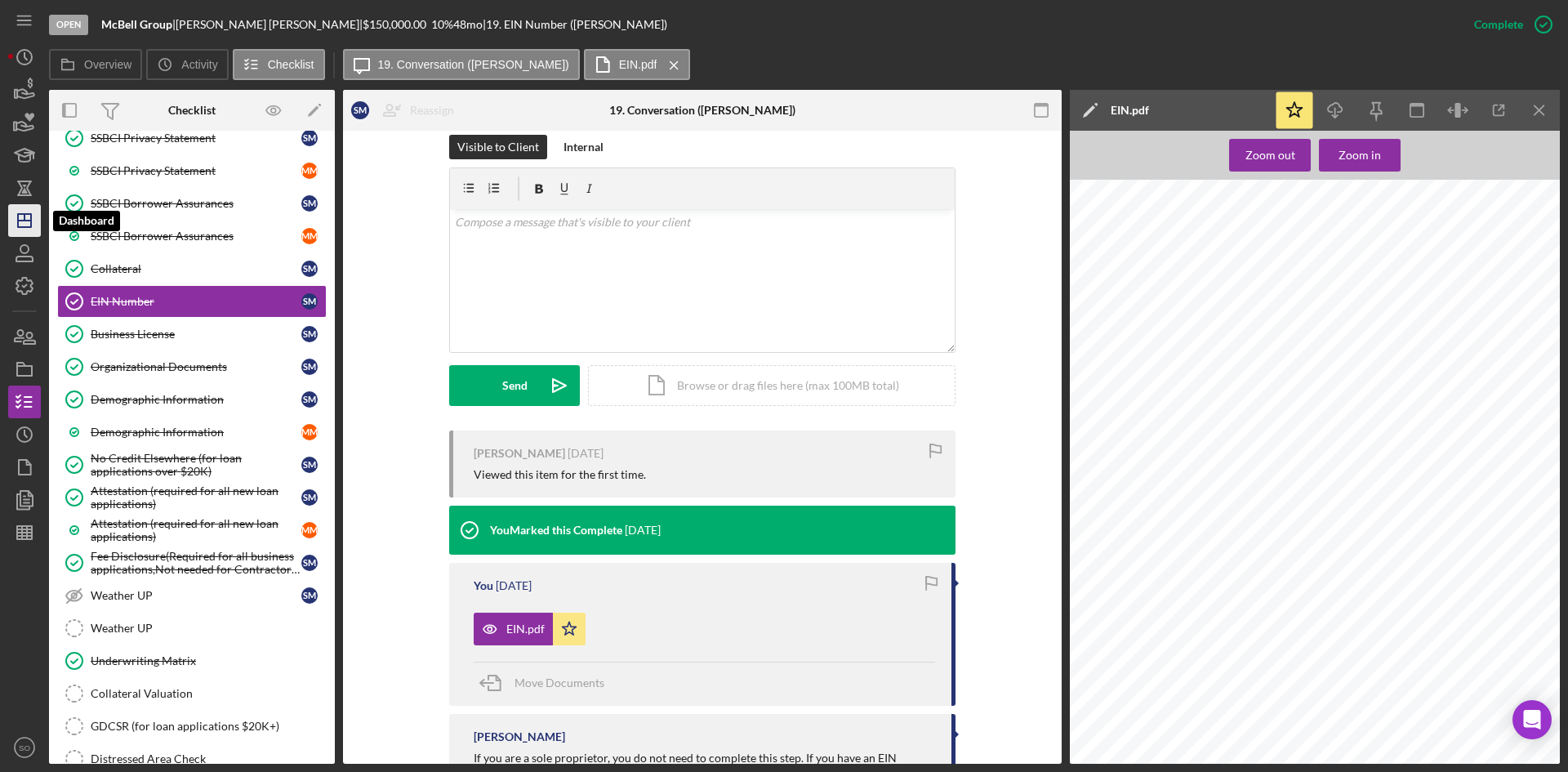
click at [15, 223] on icon "Icon/Dashboard" at bounding box center [24, 221] width 41 height 41
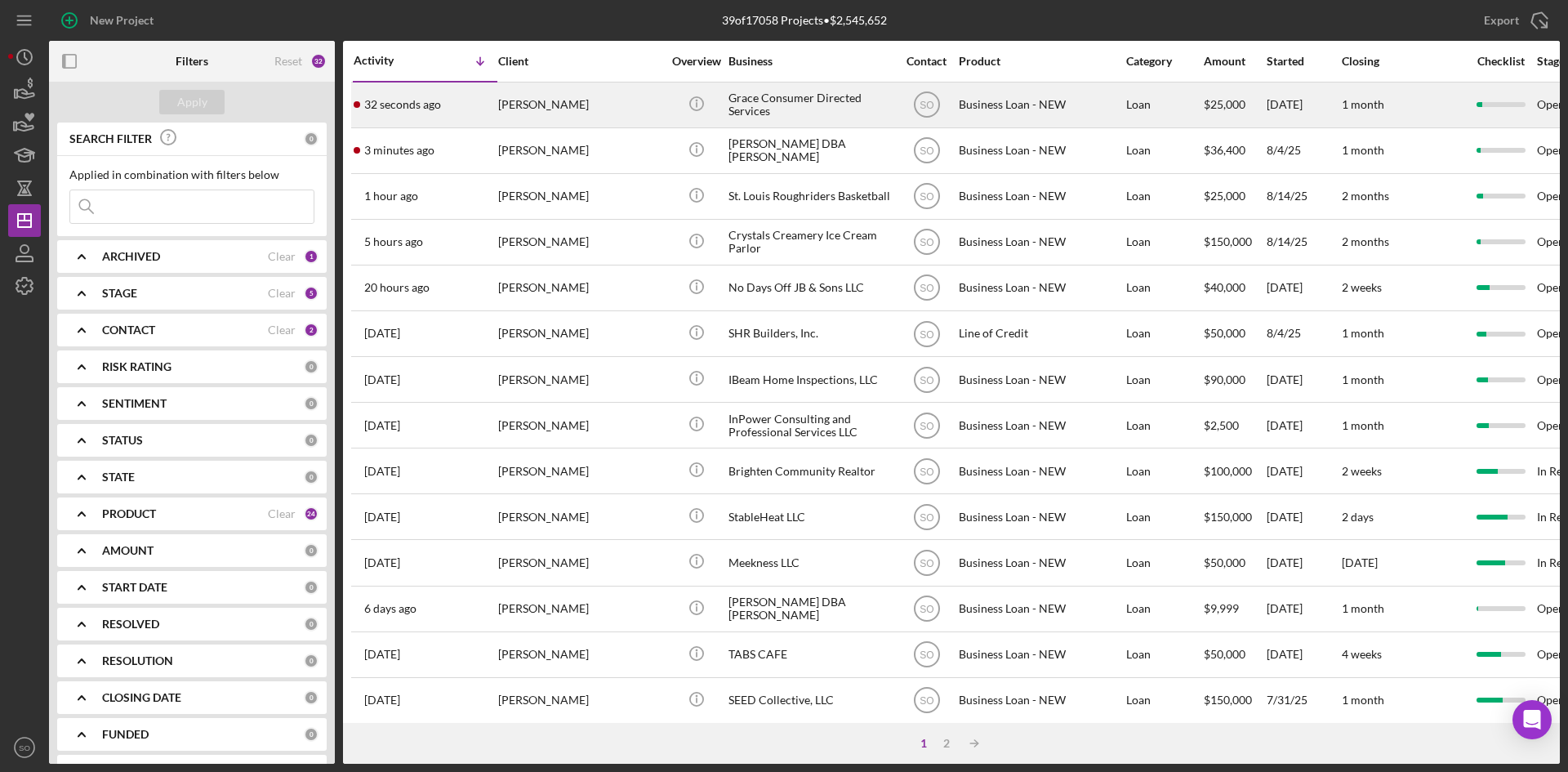
click at [459, 115] on div "32 seconds ago Joy Blair" at bounding box center [426, 104] width 143 height 44
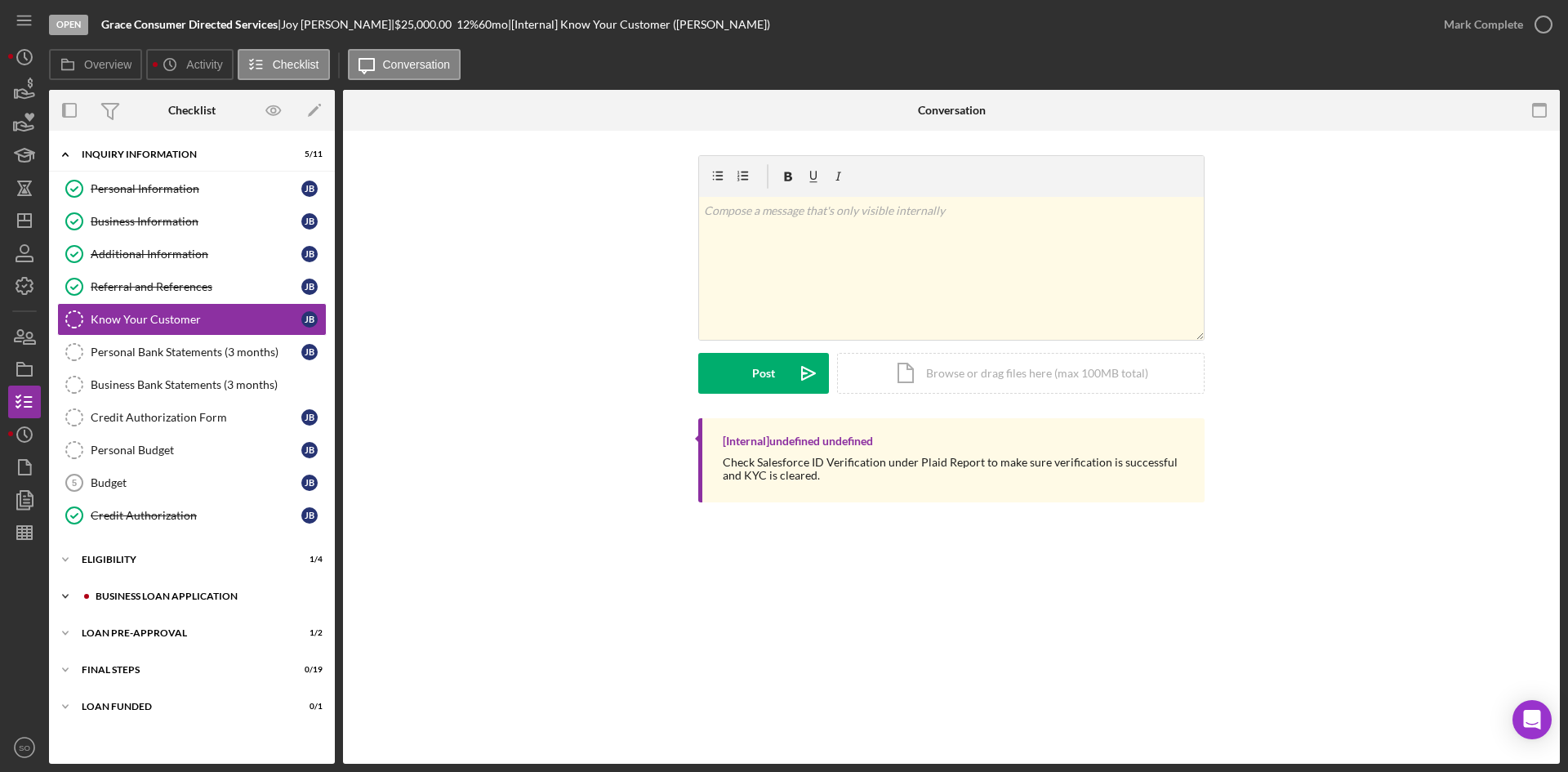
click at [127, 586] on div "Icon/Expander BUSINESS LOAN APPLICATION 1 / 27" at bounding box center [192, 597] width 286 height 33
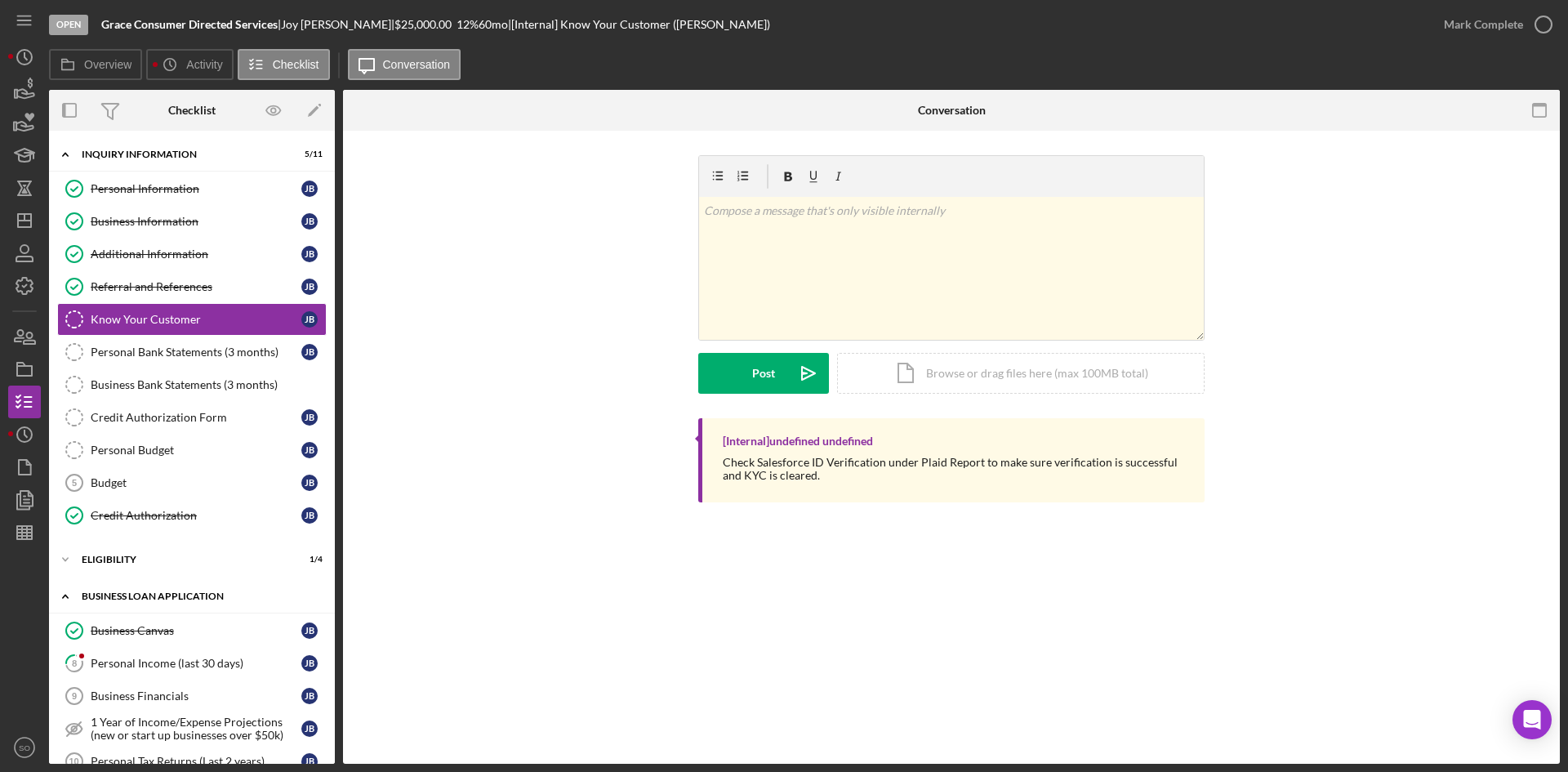
scroll to position [245, 0]
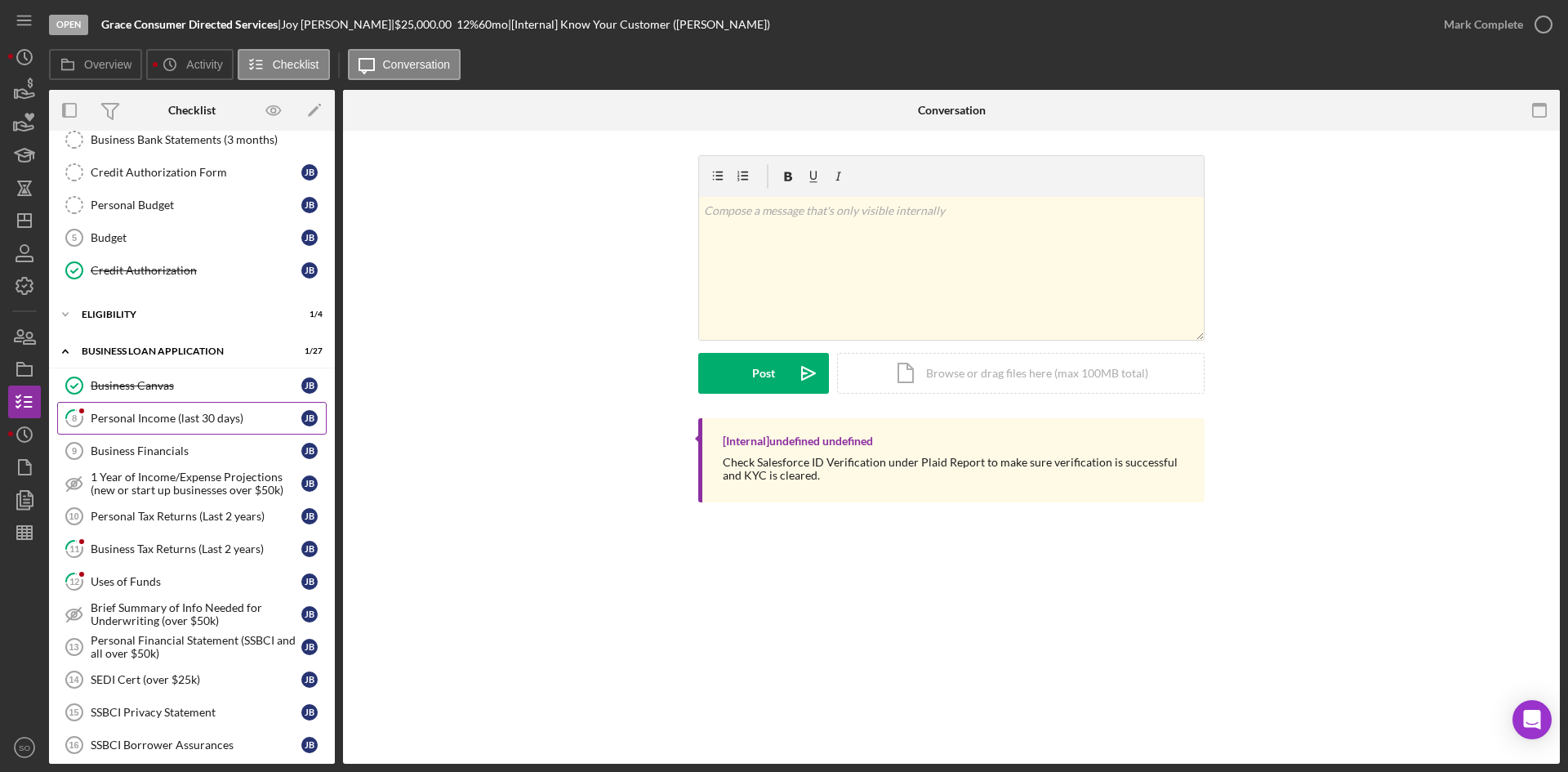
click at [143, 419] on div "Personal Income (last 30 days)" at bounding box center [196, 419] width 211 height 14
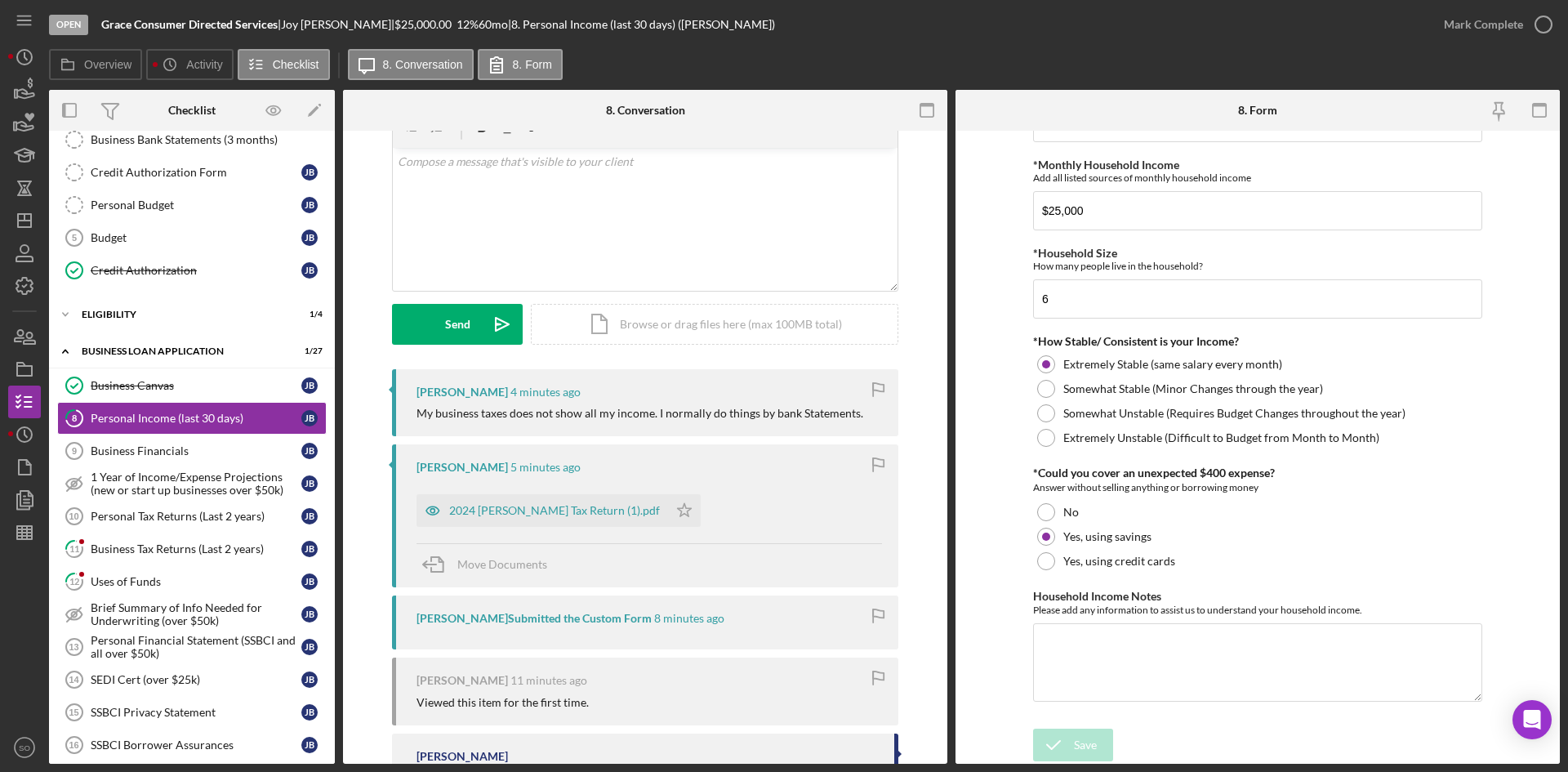
scroll to position [536, 0]
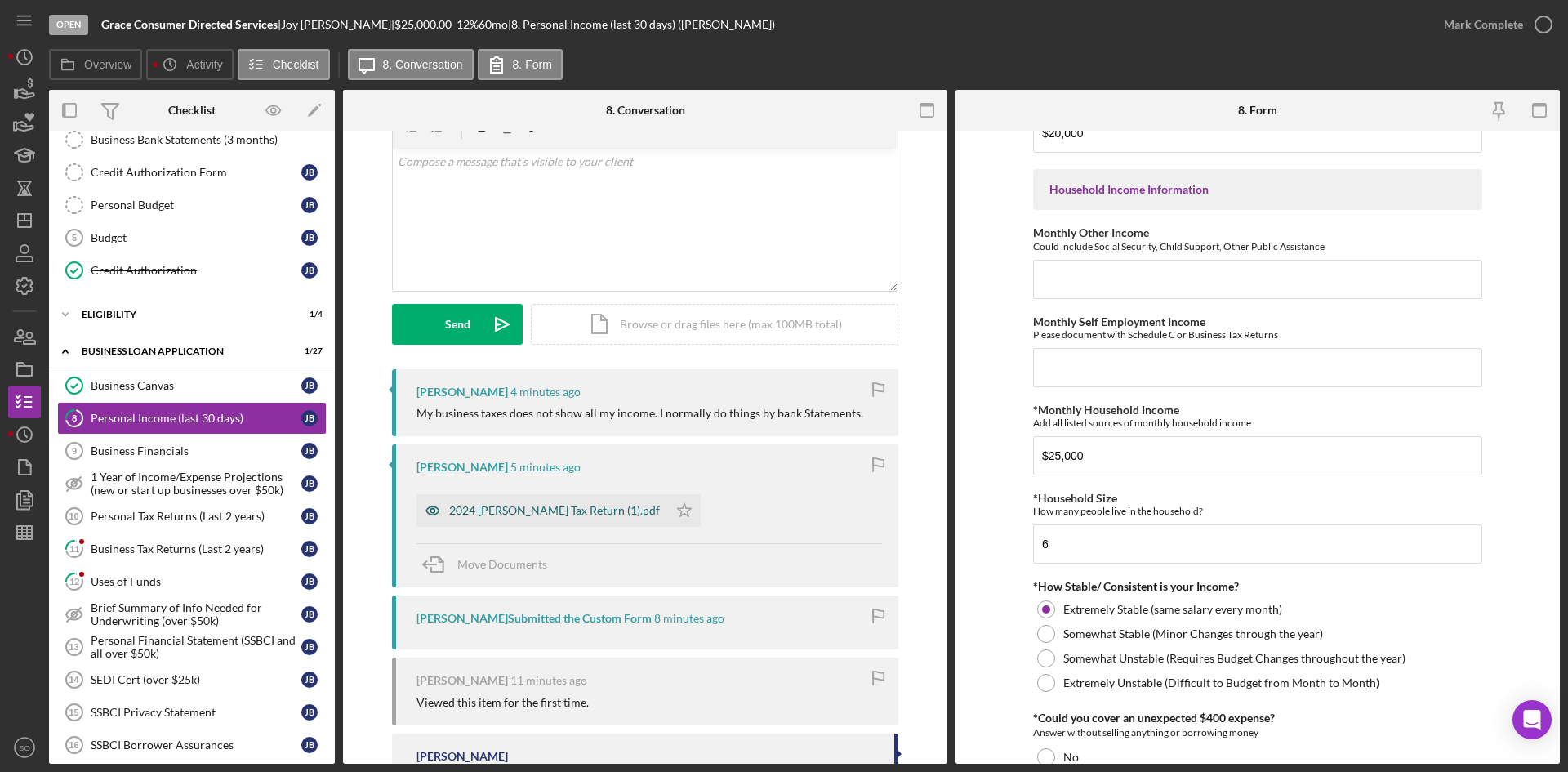
click at [528, 517] on div "2024 [PERSON_NAME] Tax Return (1).pdf" at bounding box center [554, 511] width 211 height 14
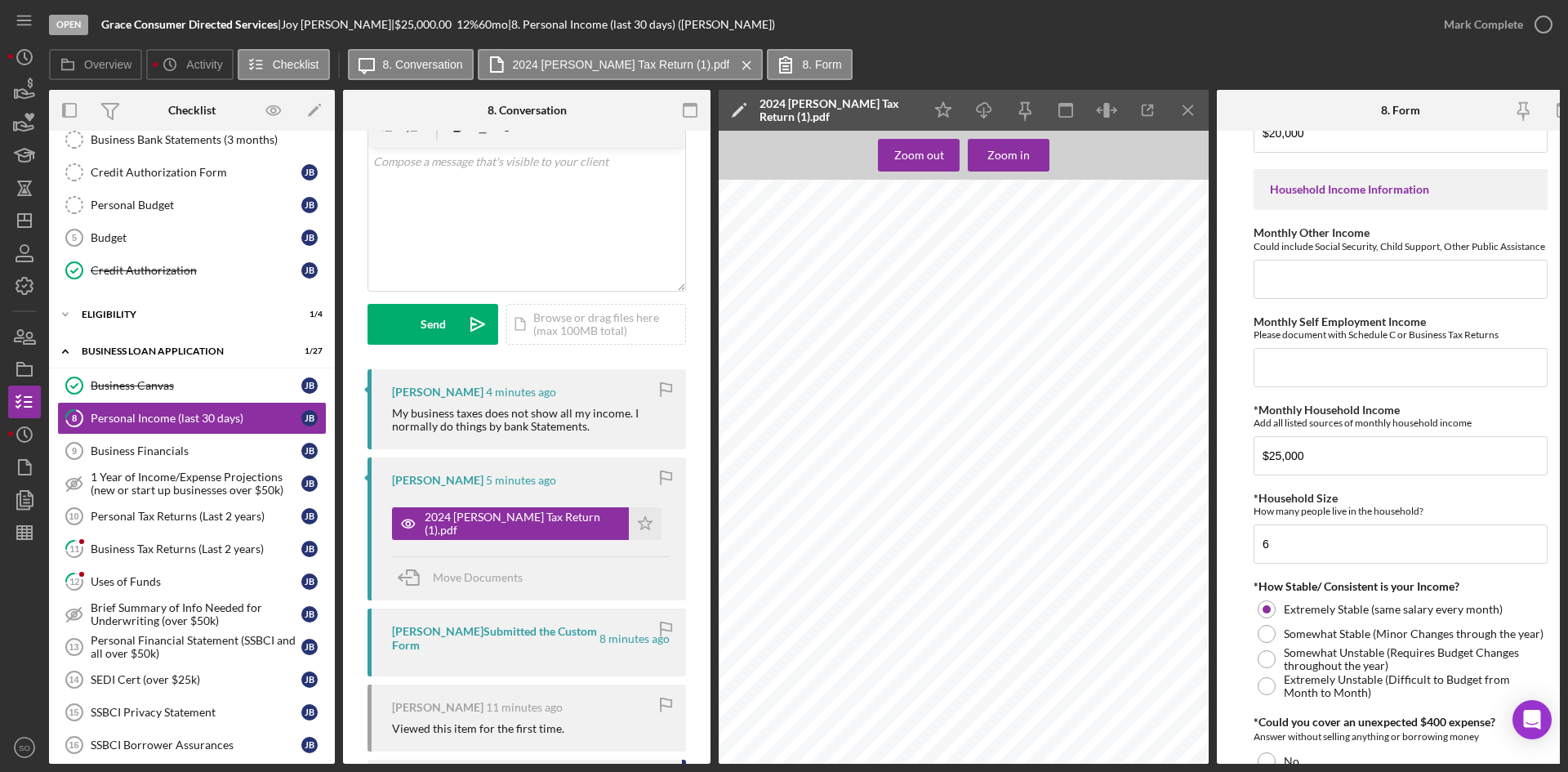
scroll to position [572, 0]
click at [1184, 103] on icon "Icon/Menu Close" at bounding box center [1189, 110] width 37 height 37
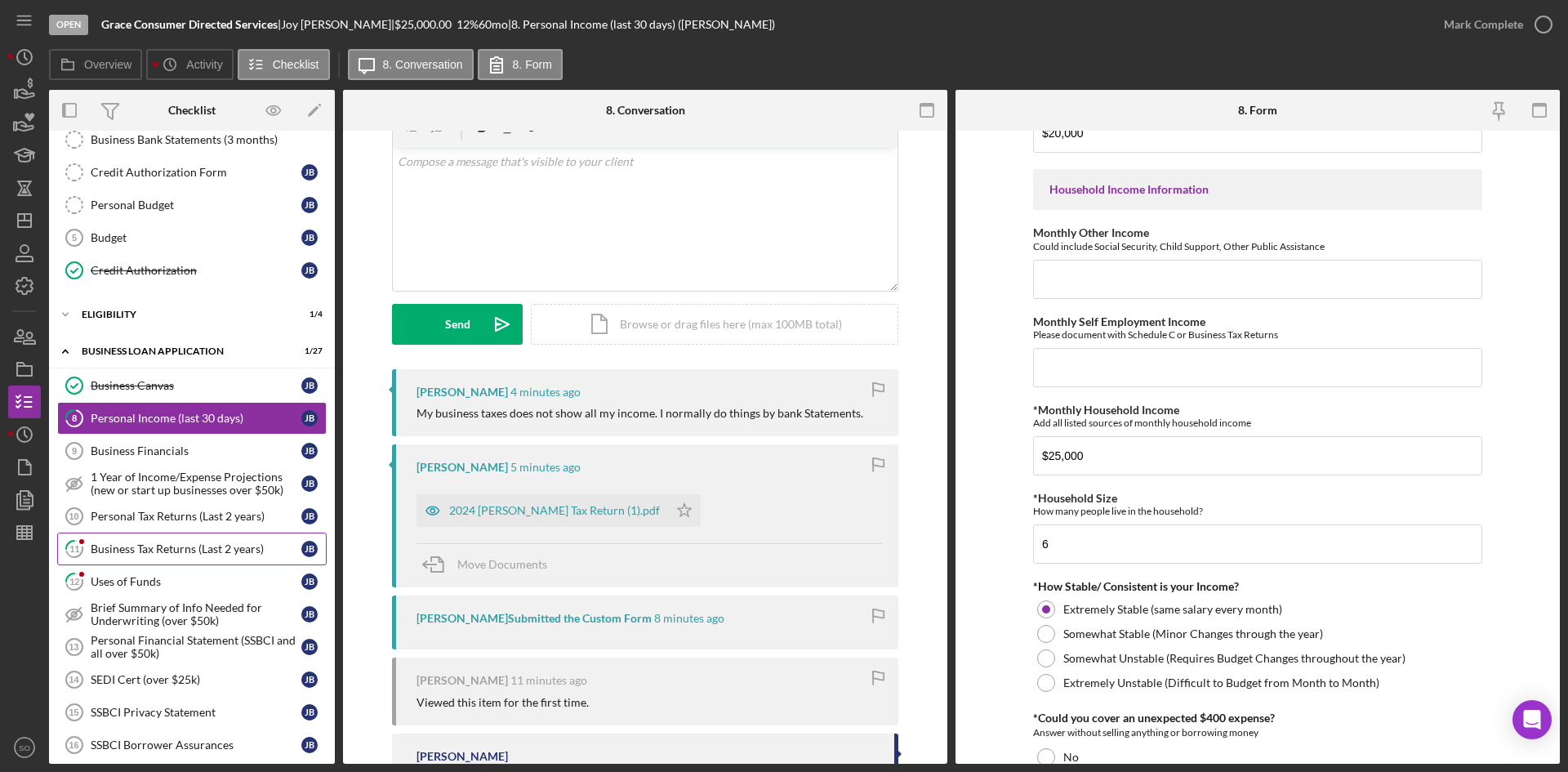
click at [100, 549] on div "Business Tax Returns (Last 2 years)" at bounding box center [196, 549] width 211 height 14
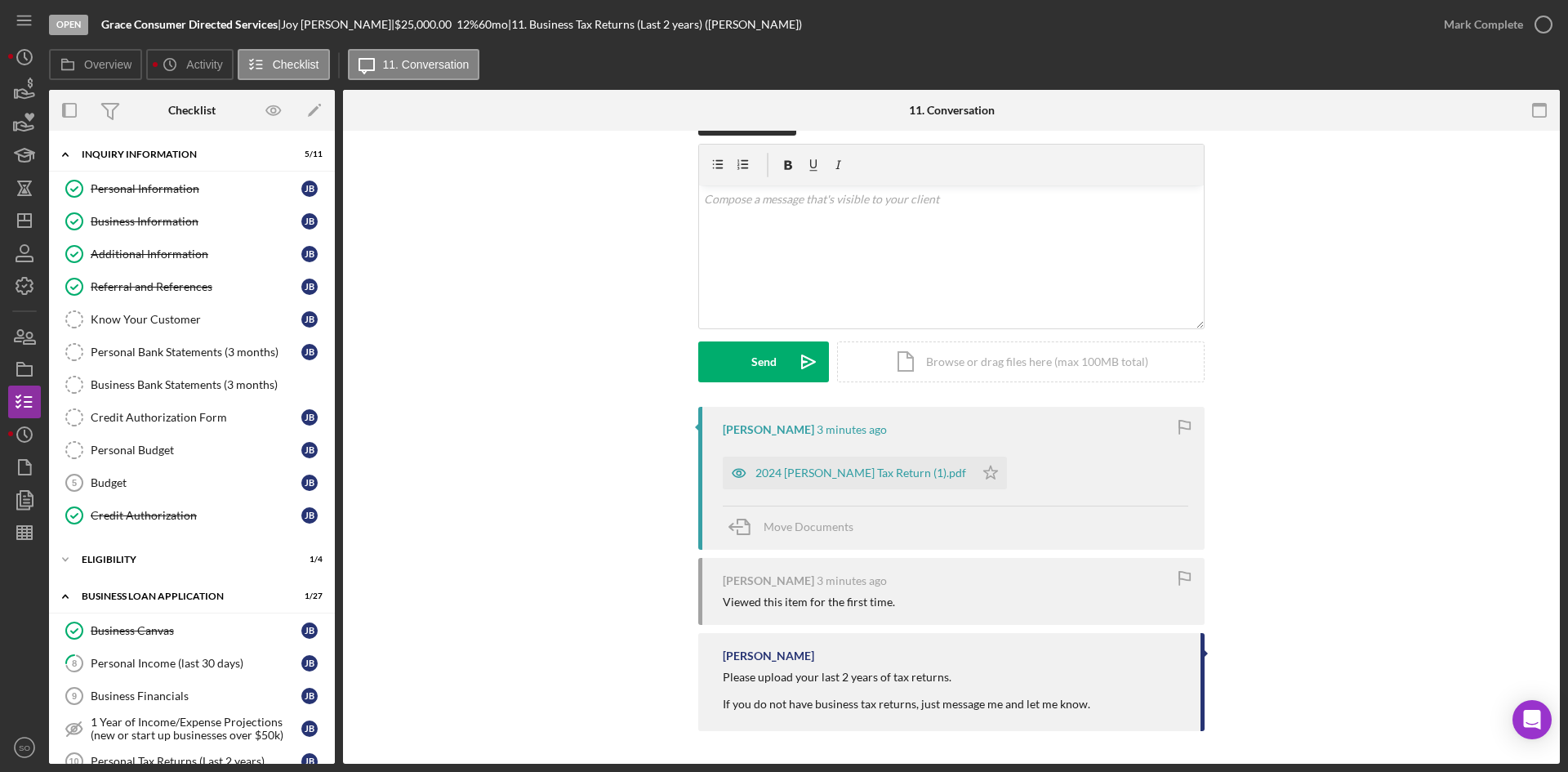
scroll to position [245, 0]
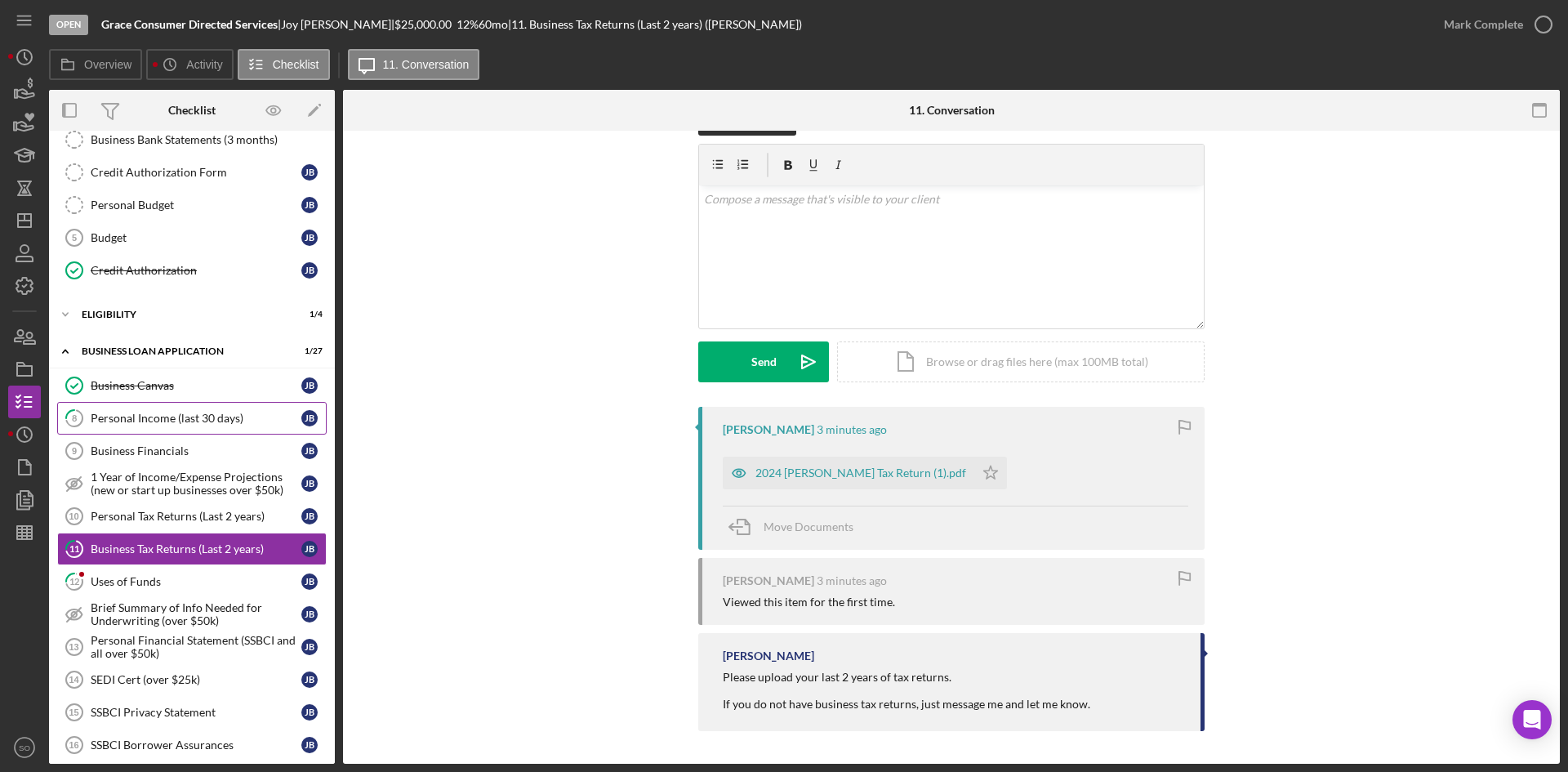
click at [143, 430] on link "8 Personal Income (last 30 days) [PERSON_NAME]" at bounding box center [192, 419] width 270 height 33
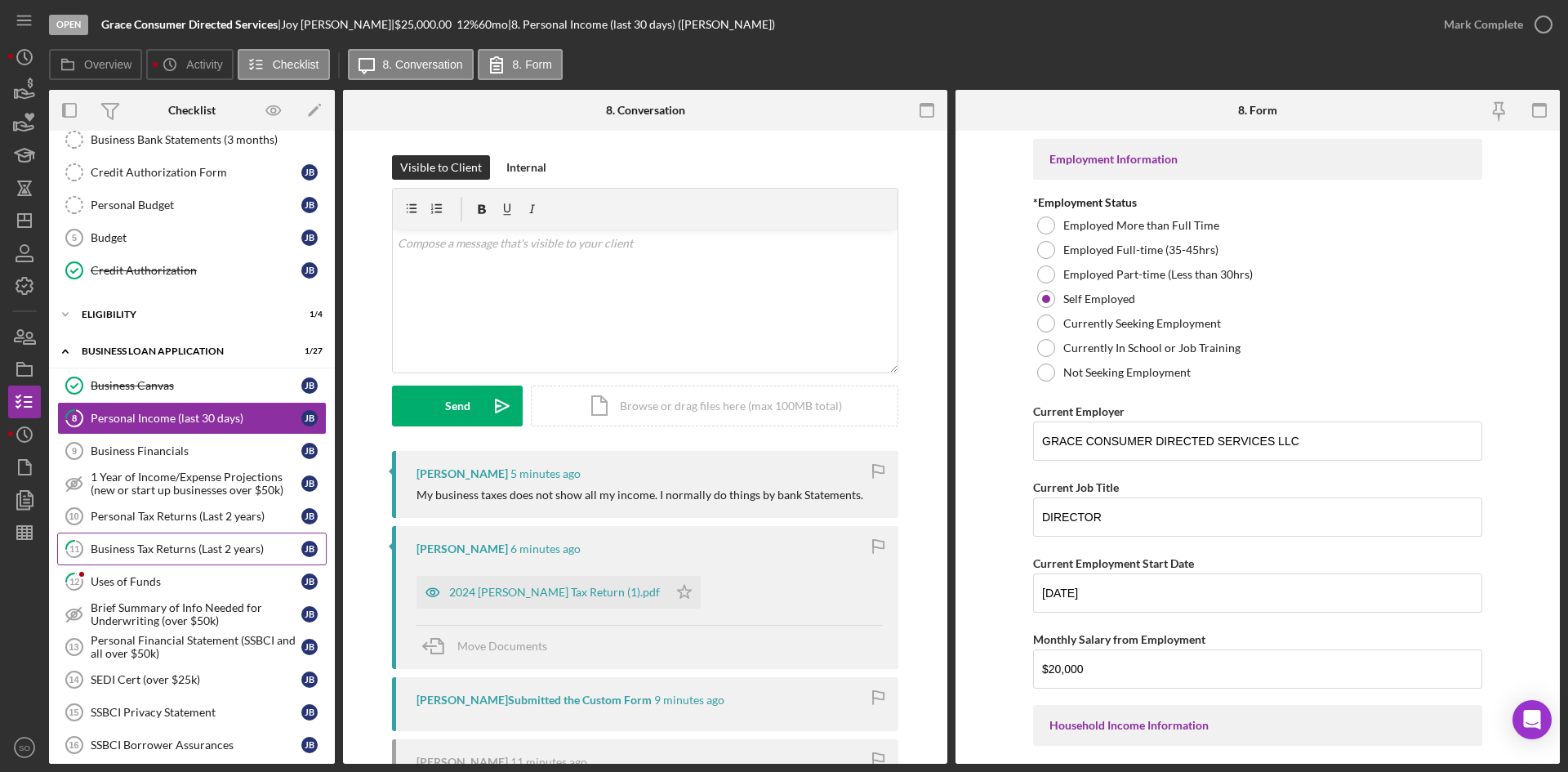
click at [181, 555] on div "Business Tax Returns (Last 2 years)" at bounding box center [196, 549] width 211 height 14
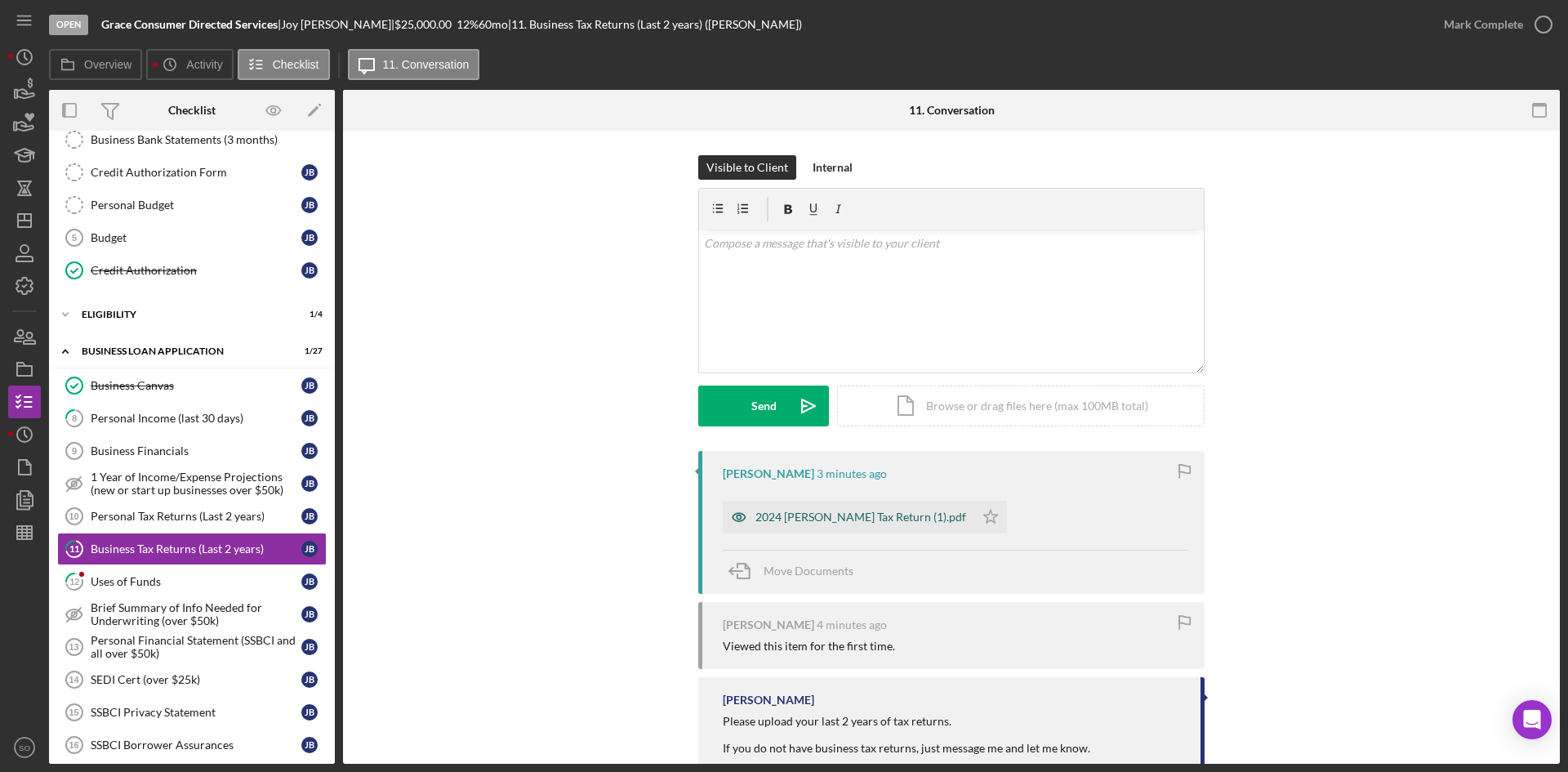
click at [789, 524] on div "2024 [PERSON_NAME] Tax Return (1).pdf" at bounding box center [848, 518] width 251 height 33
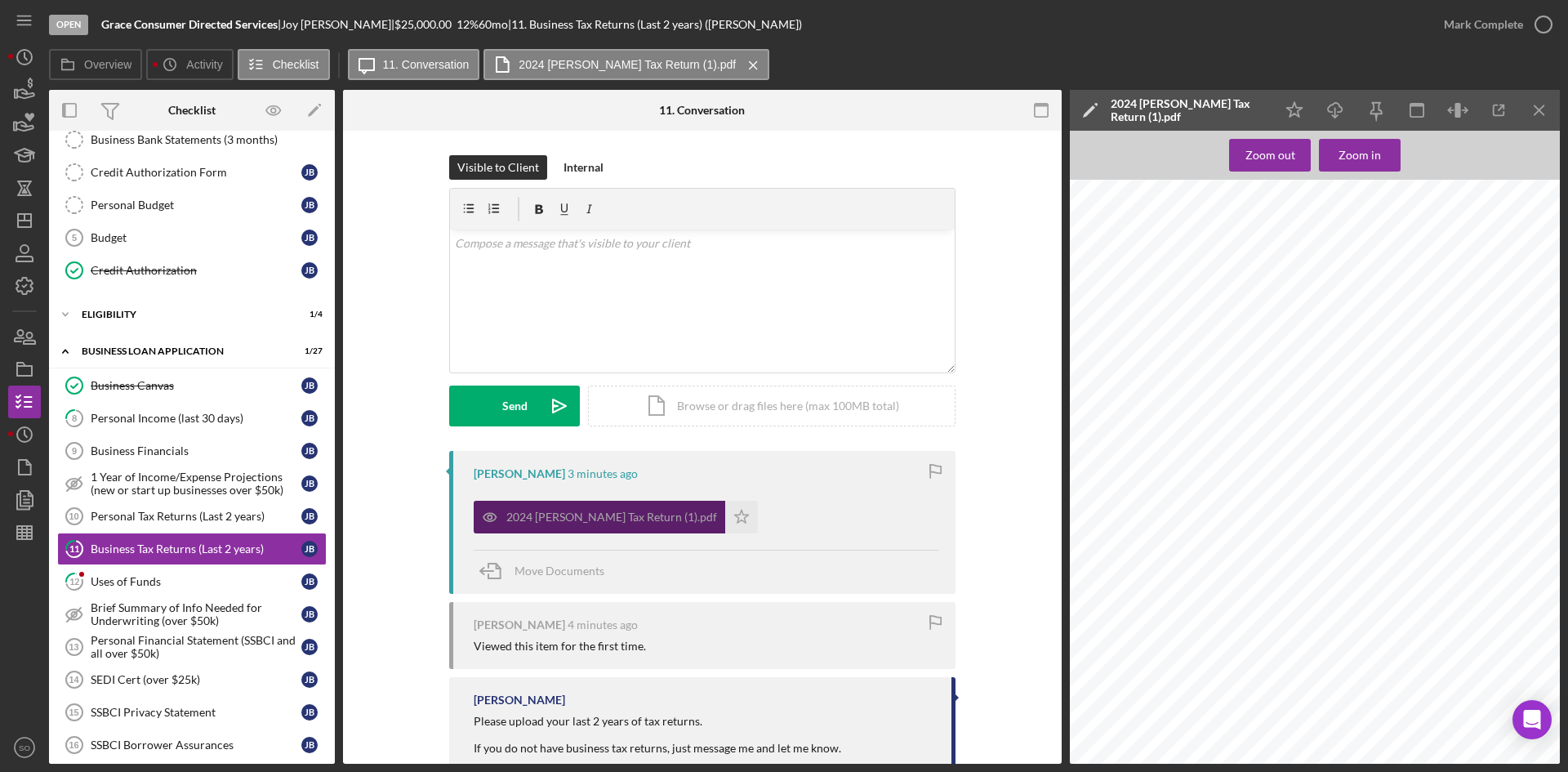
scroll to position [2288, 0]
click at [725, 509] on icon "Icon/Star" at bounding box center [742, 518] width 33 height 33
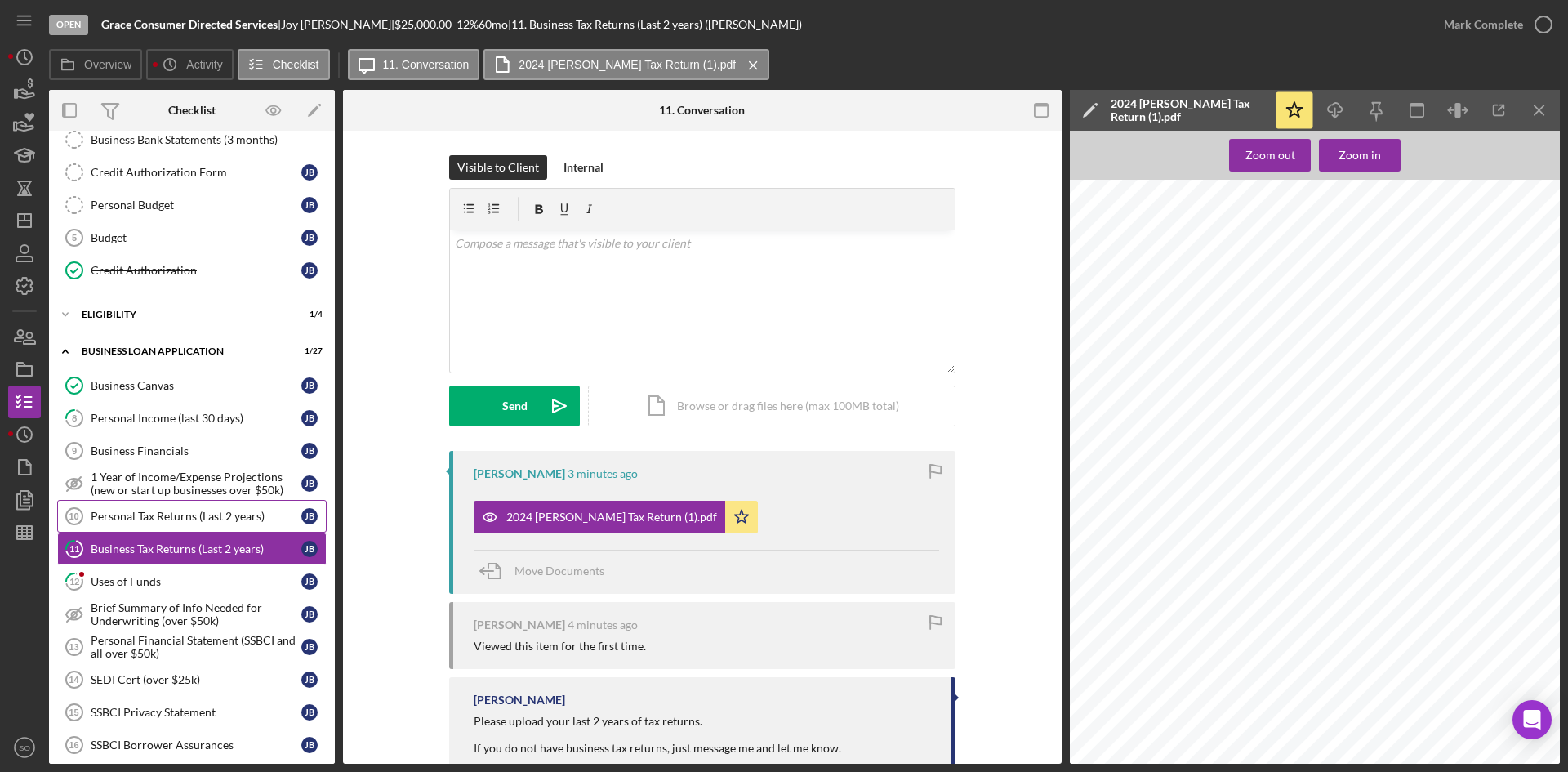
click at [174, 518] on div "Personal Tax Returns (Last 2 years)" at bounding box center [196, 517] width 211 height 14
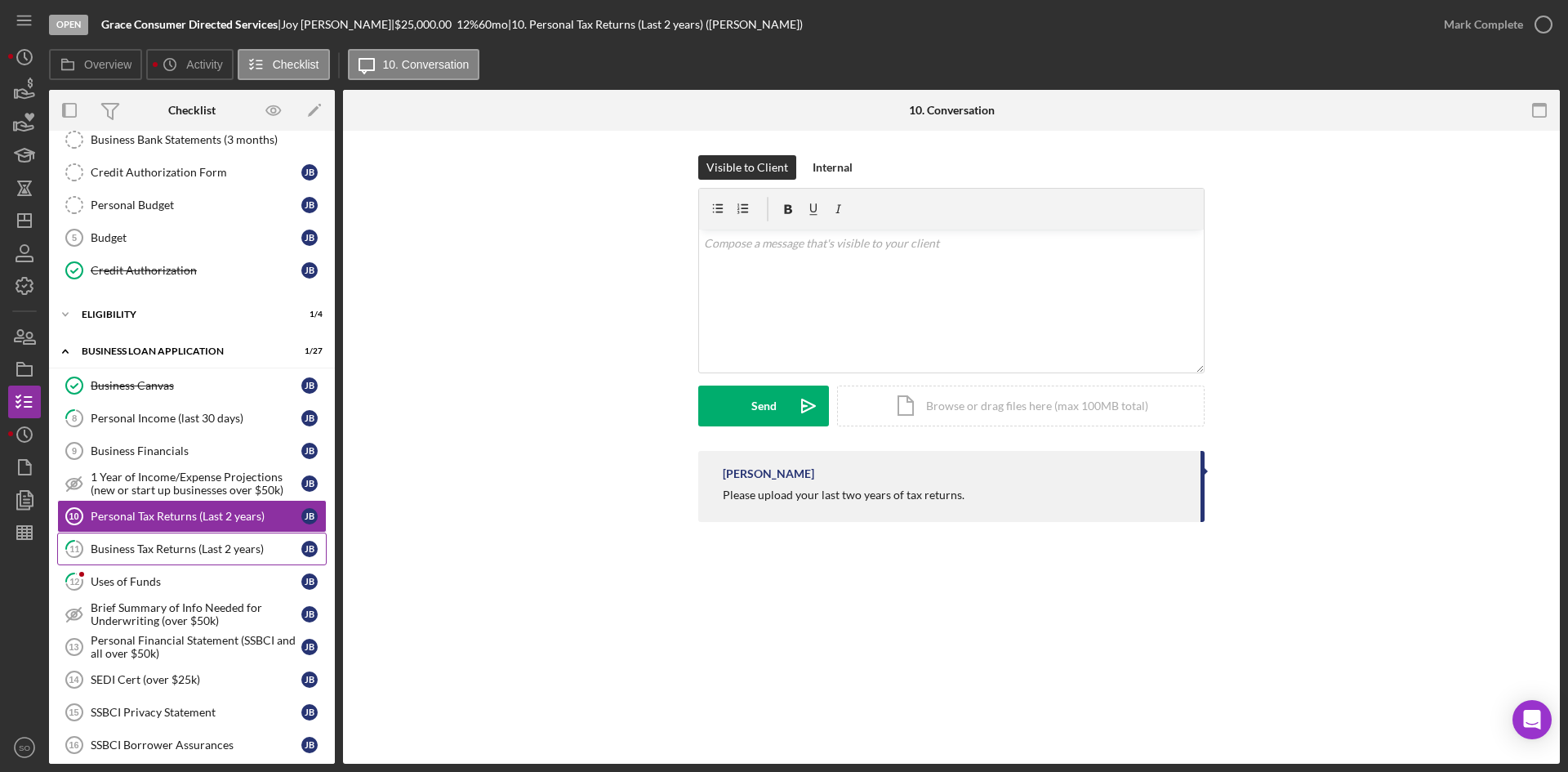
click at [176, 545] on div "Business Tax Returns (Last 2 years)" at bounding box center [196, 549] width 211 height 14
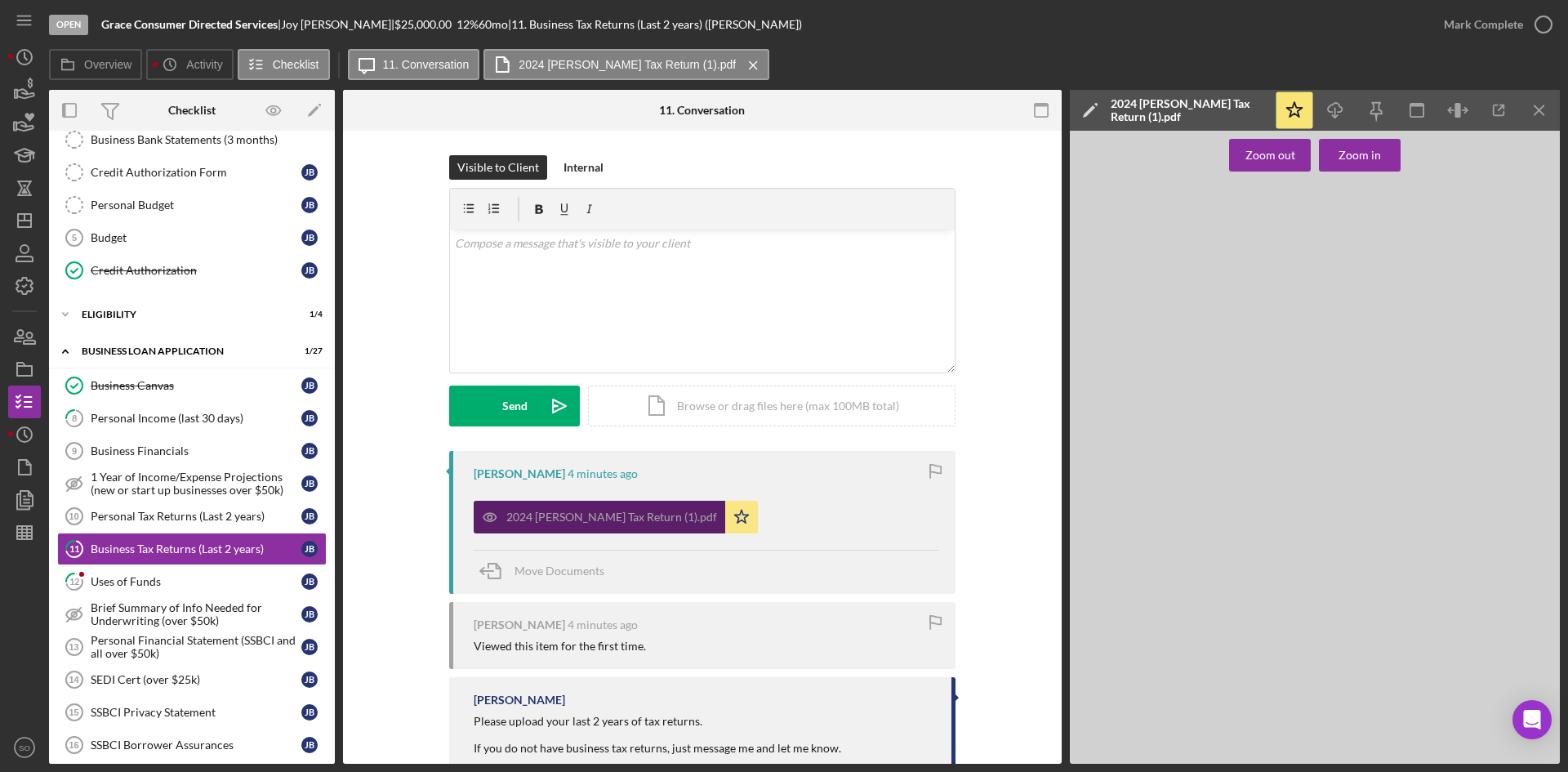
click at [594, 510] on div "2024 Blair Tax Return (1).pdf" at bounding box center [600, 518] width 251 height 33
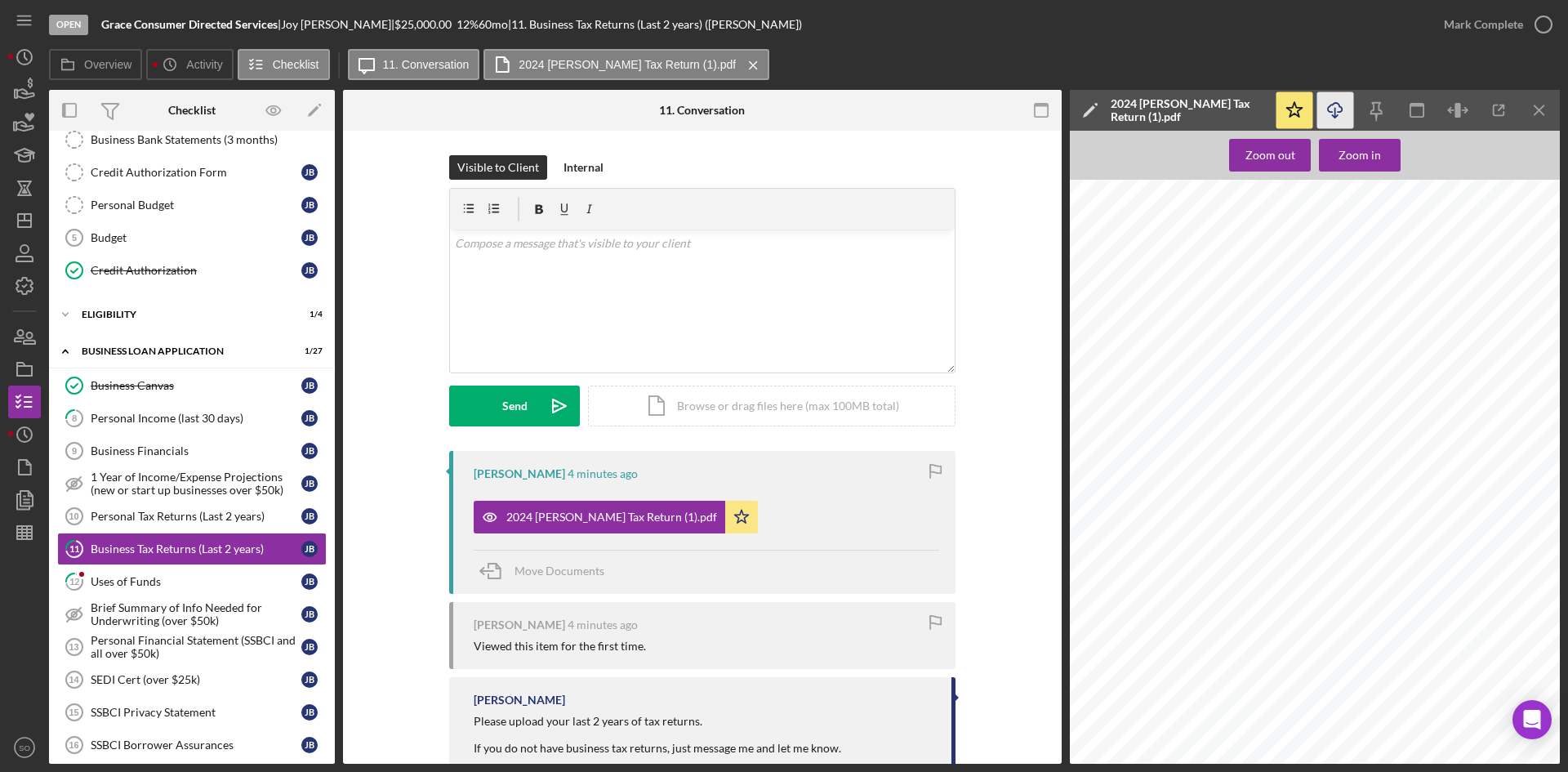
click at [1340, 114] on icon "Icon/Download" at bounding box center [1336, 110] width 37 height 37
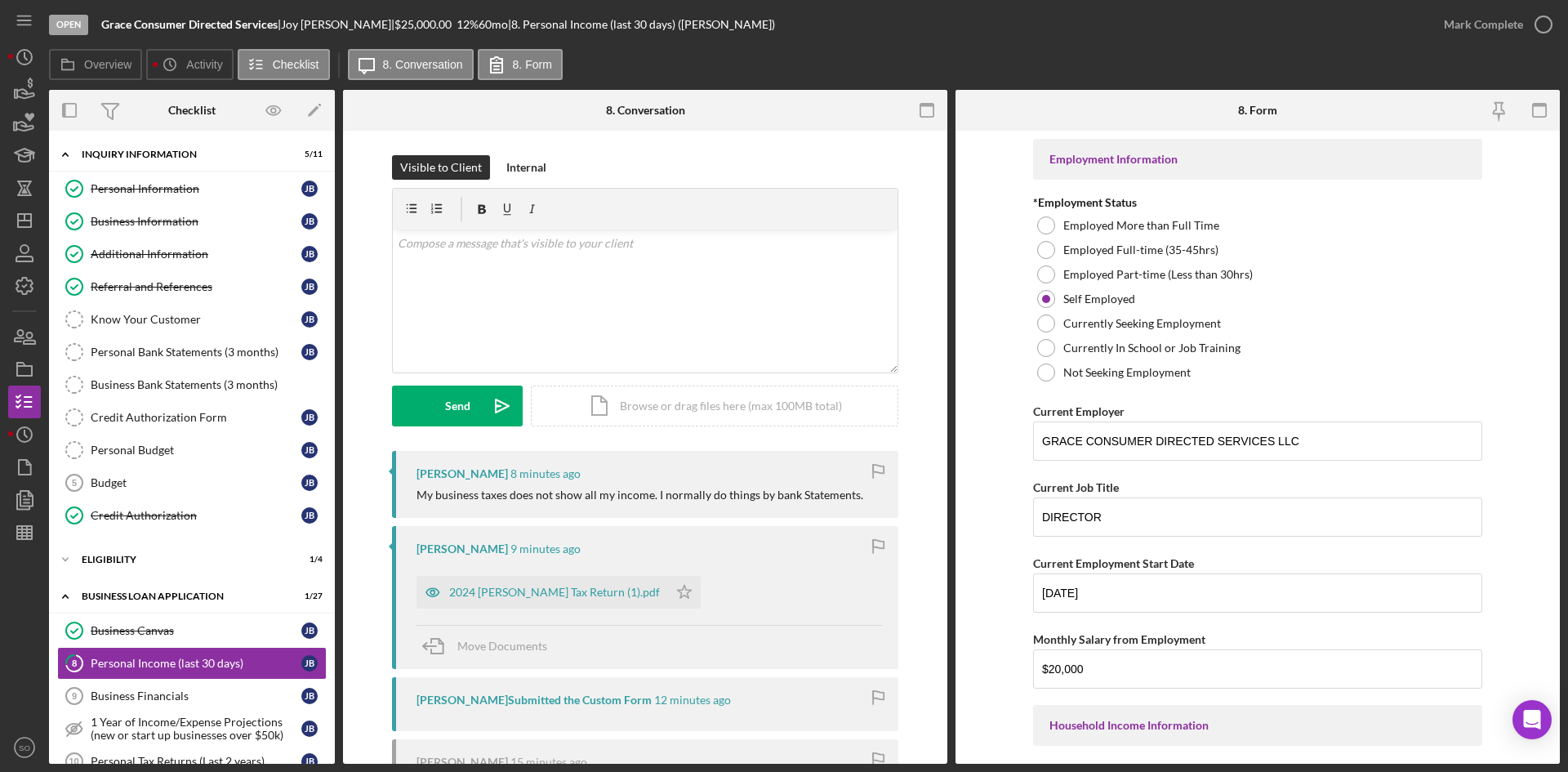
scroll to position [781, 0]
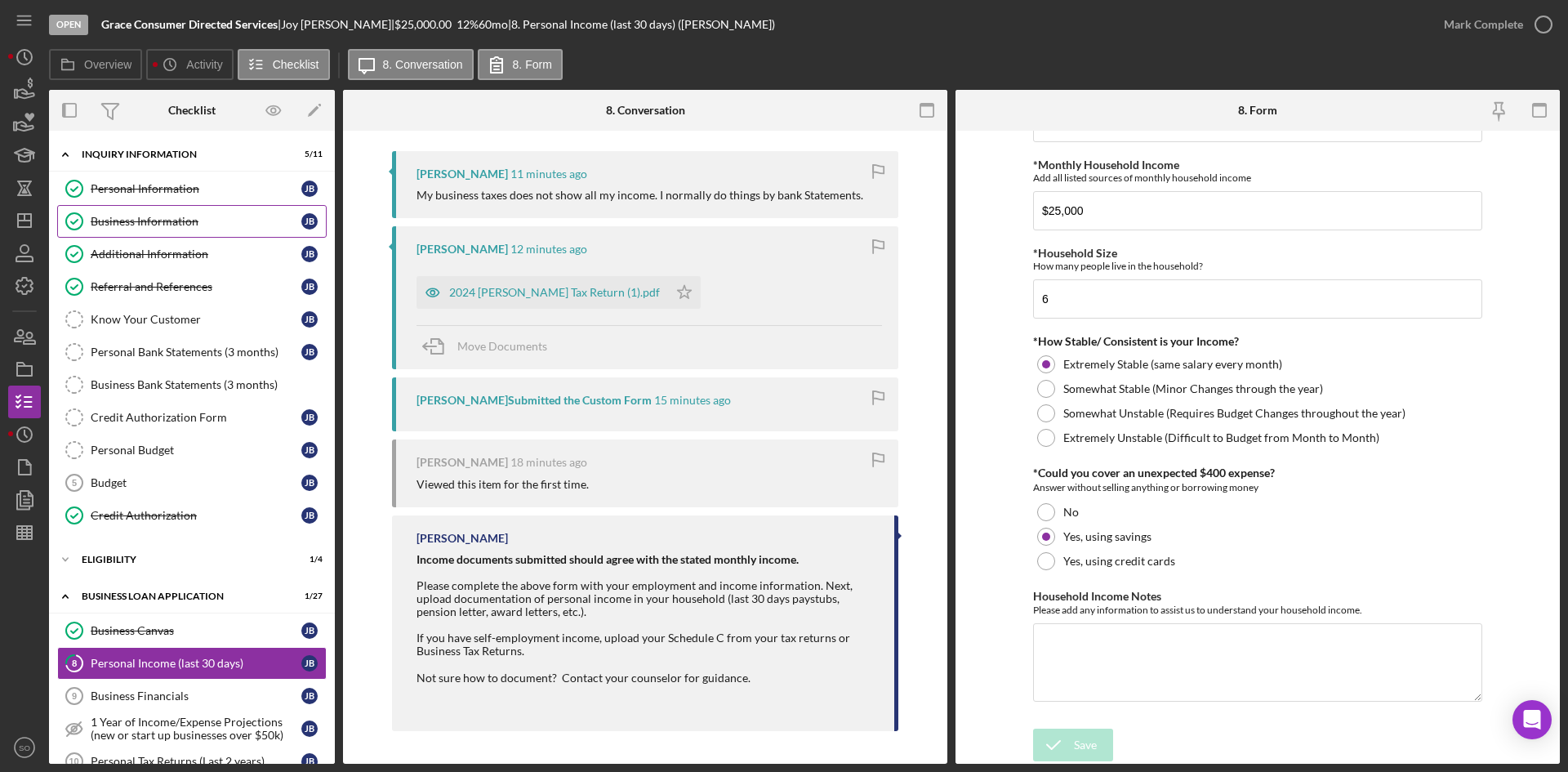
drag, startPoint x: 118, startPoint y: 195, endPoint x: 162, endPoint y: 218, distance: 49.6
click at [118, 195] on div "Personal Information" at bounding box center [196, 189] width 211 height 14
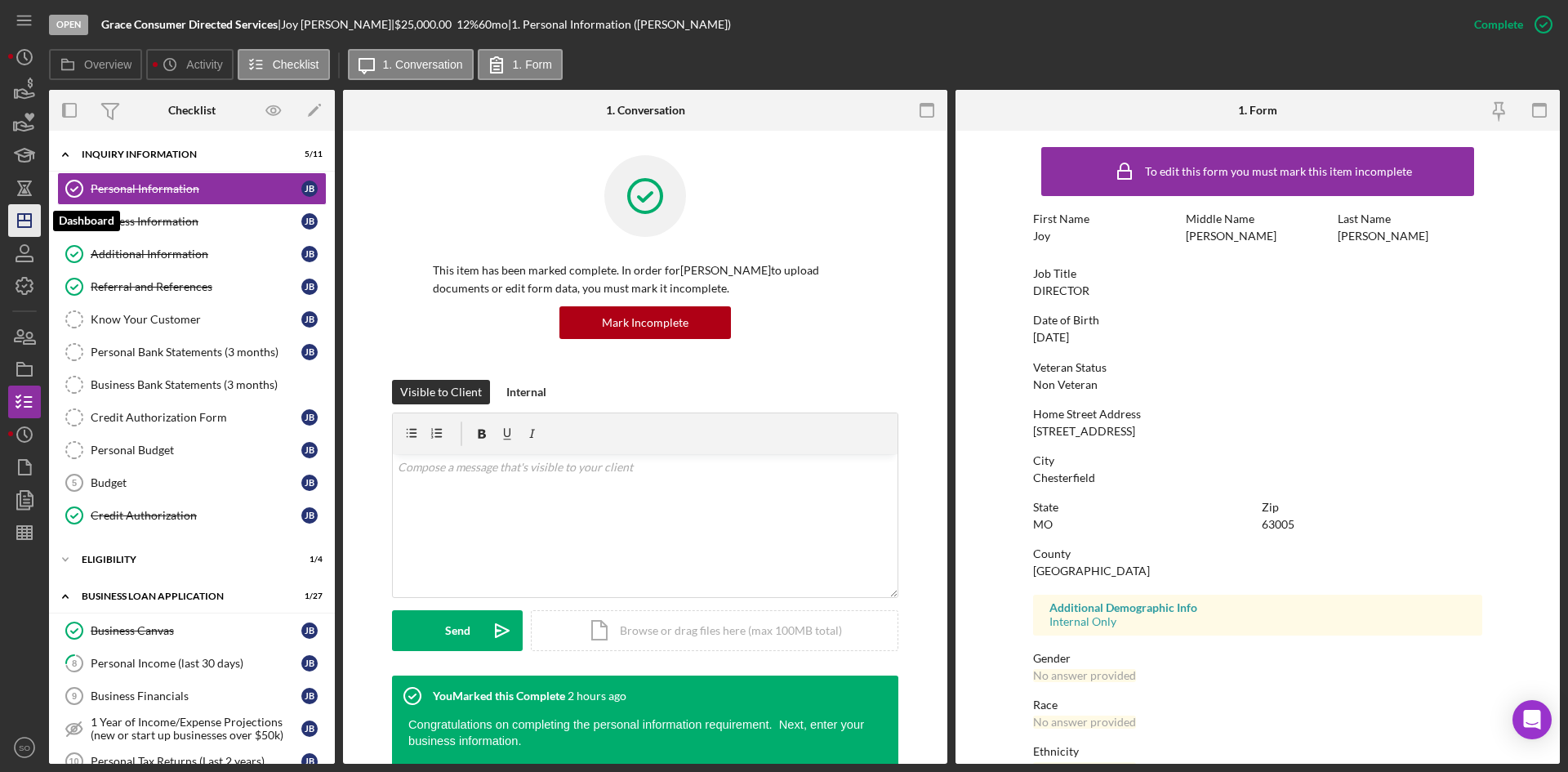
click at [23, 223] on icon "Icon/Dashboard" at bounding box center [24, 221] width 41 height 41
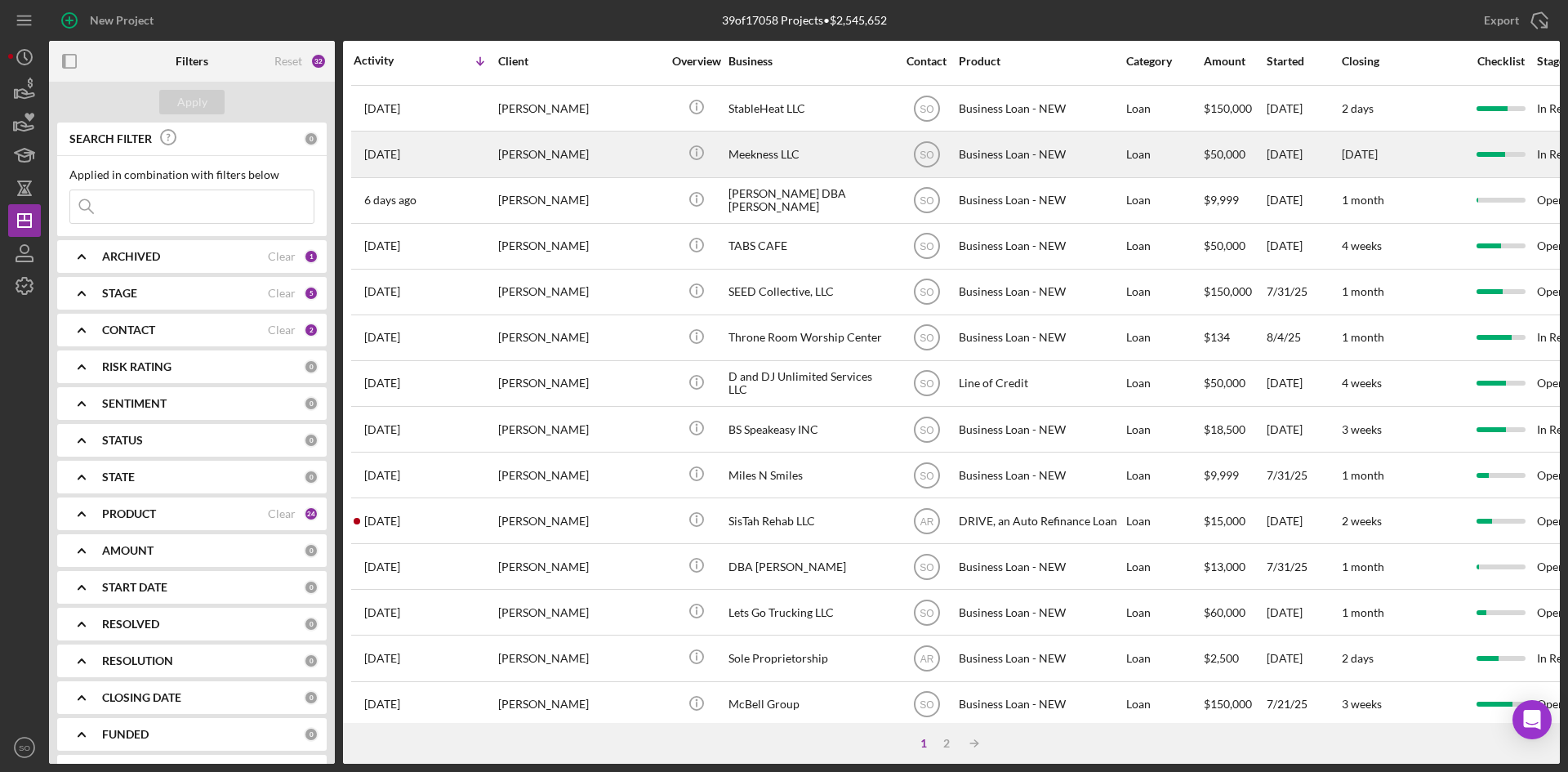
scroll to position [525, 0]
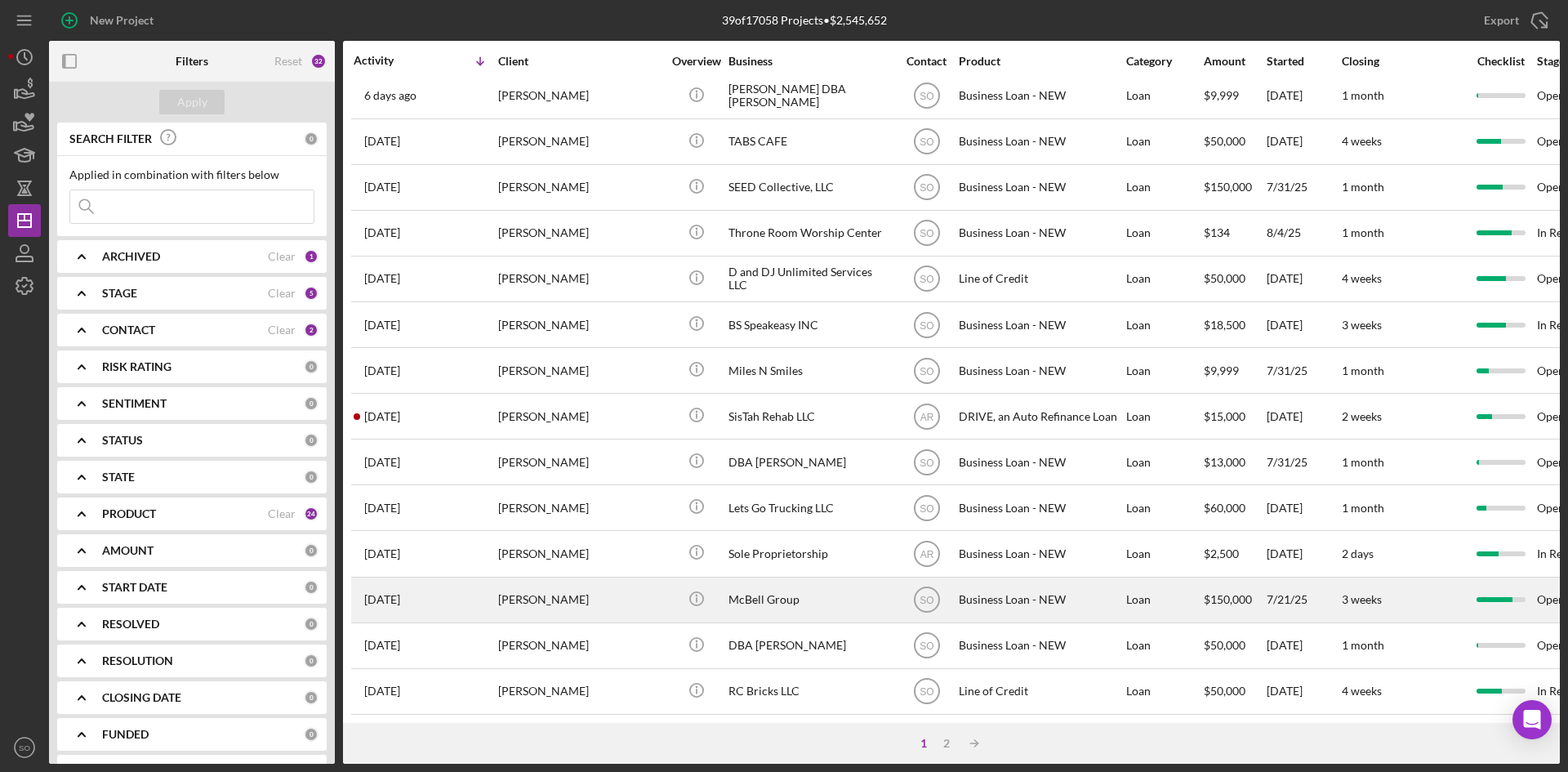
click at [533, 591] on div "[PERSON_NAME]" at bounding box center [579, 600] width 163 height 44
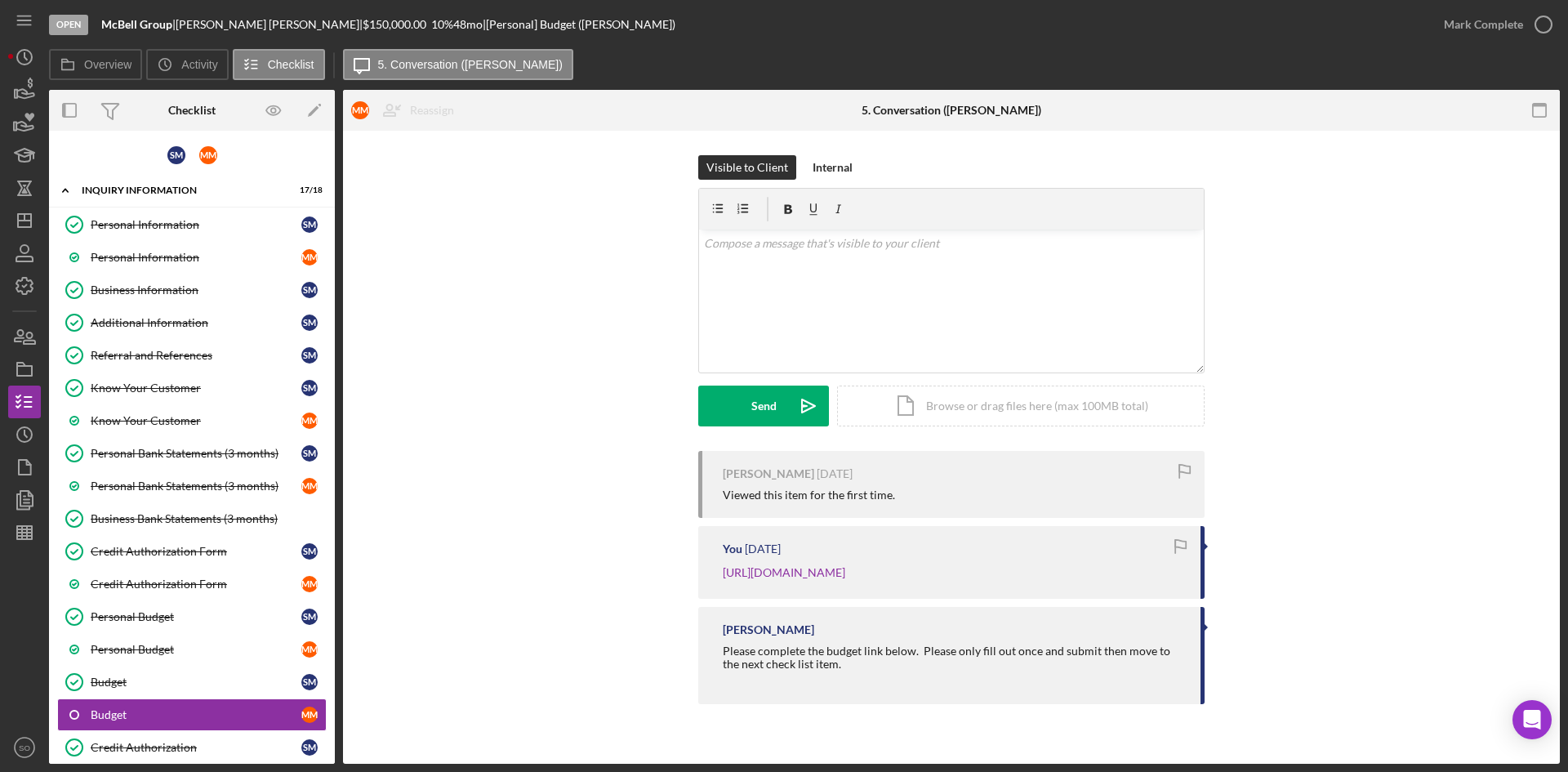
scroll to position [233, 0]
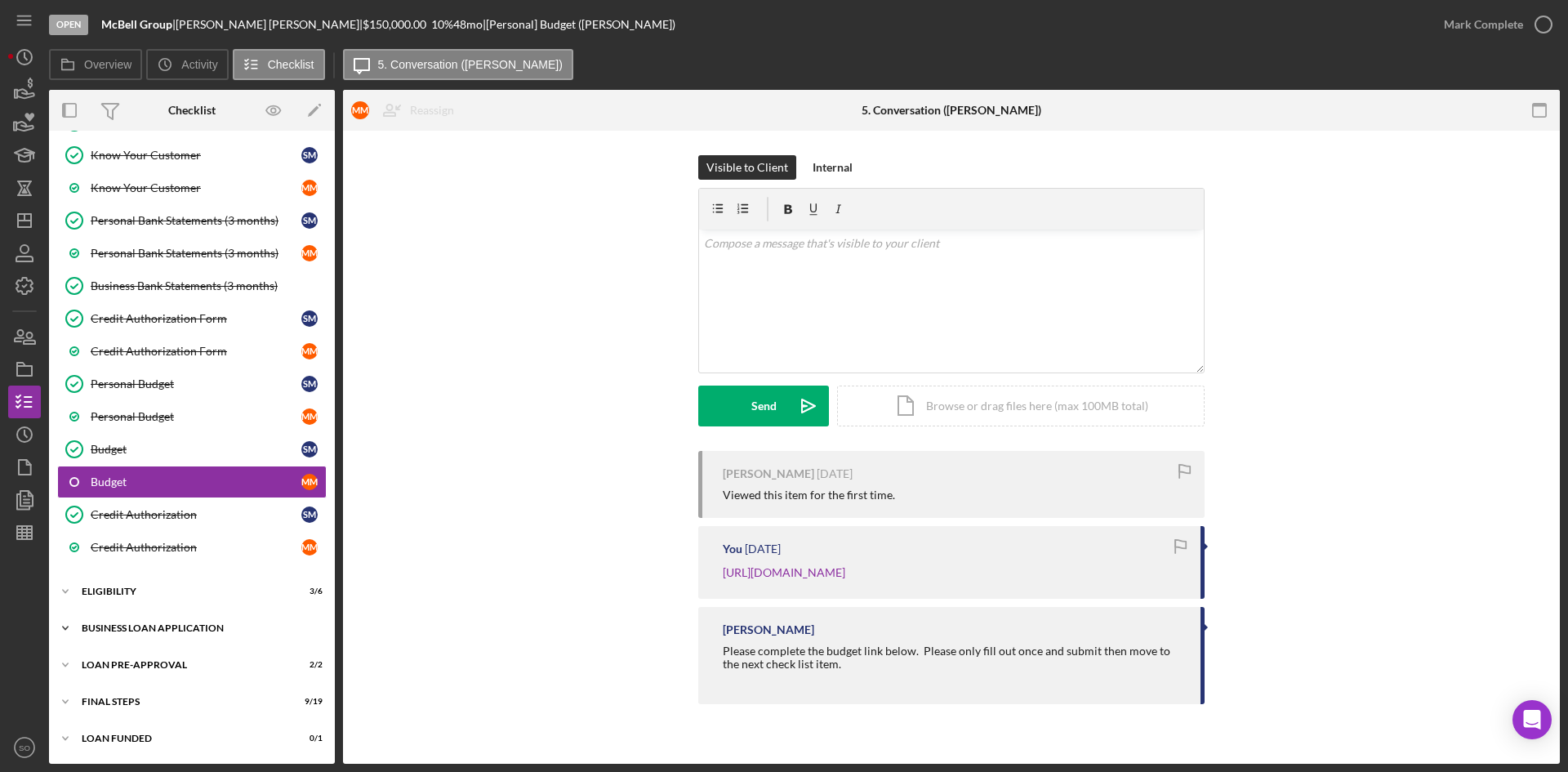
click at [141, 639] on div "Icon/Expander BUSINESS LOAN APPLICATION 29 / 35" at bounding box center [192, 629] width 286 height 33
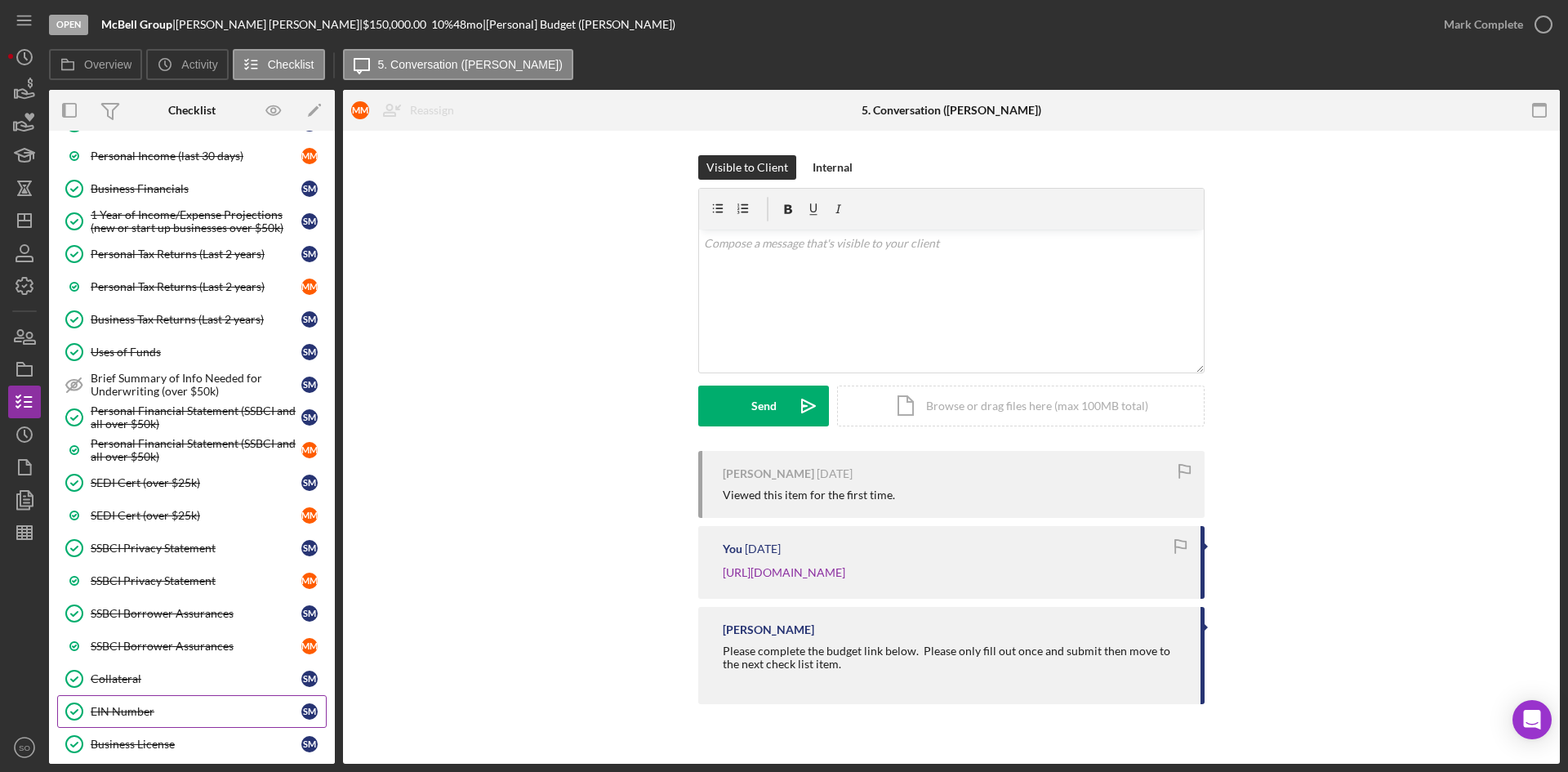
scroll to position [1050, 0]
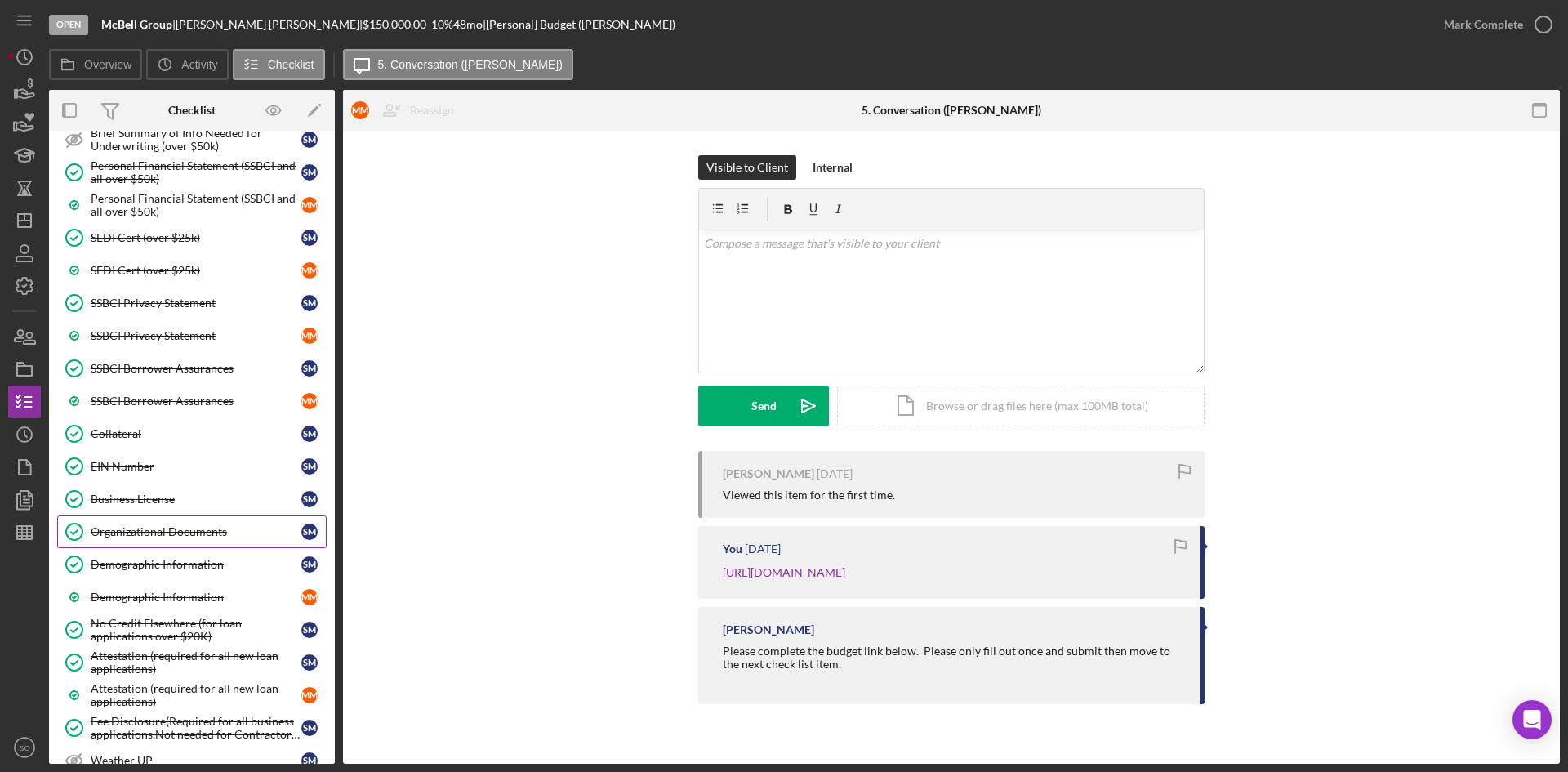
click at [127, 539] on div "Organizational Documents" at bounding box center [196, 532] width 211 height 14
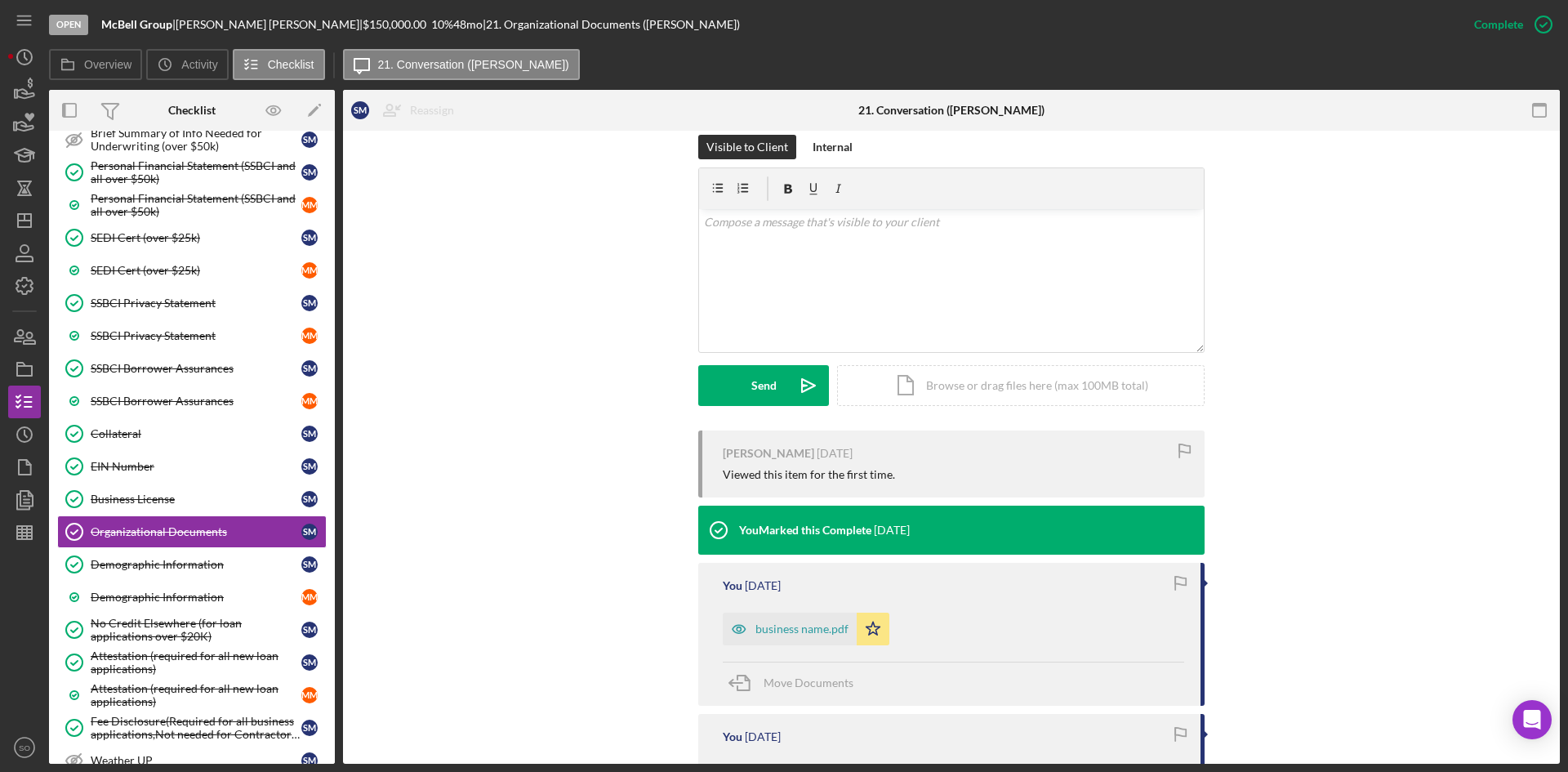
scroll to position [490, 0]
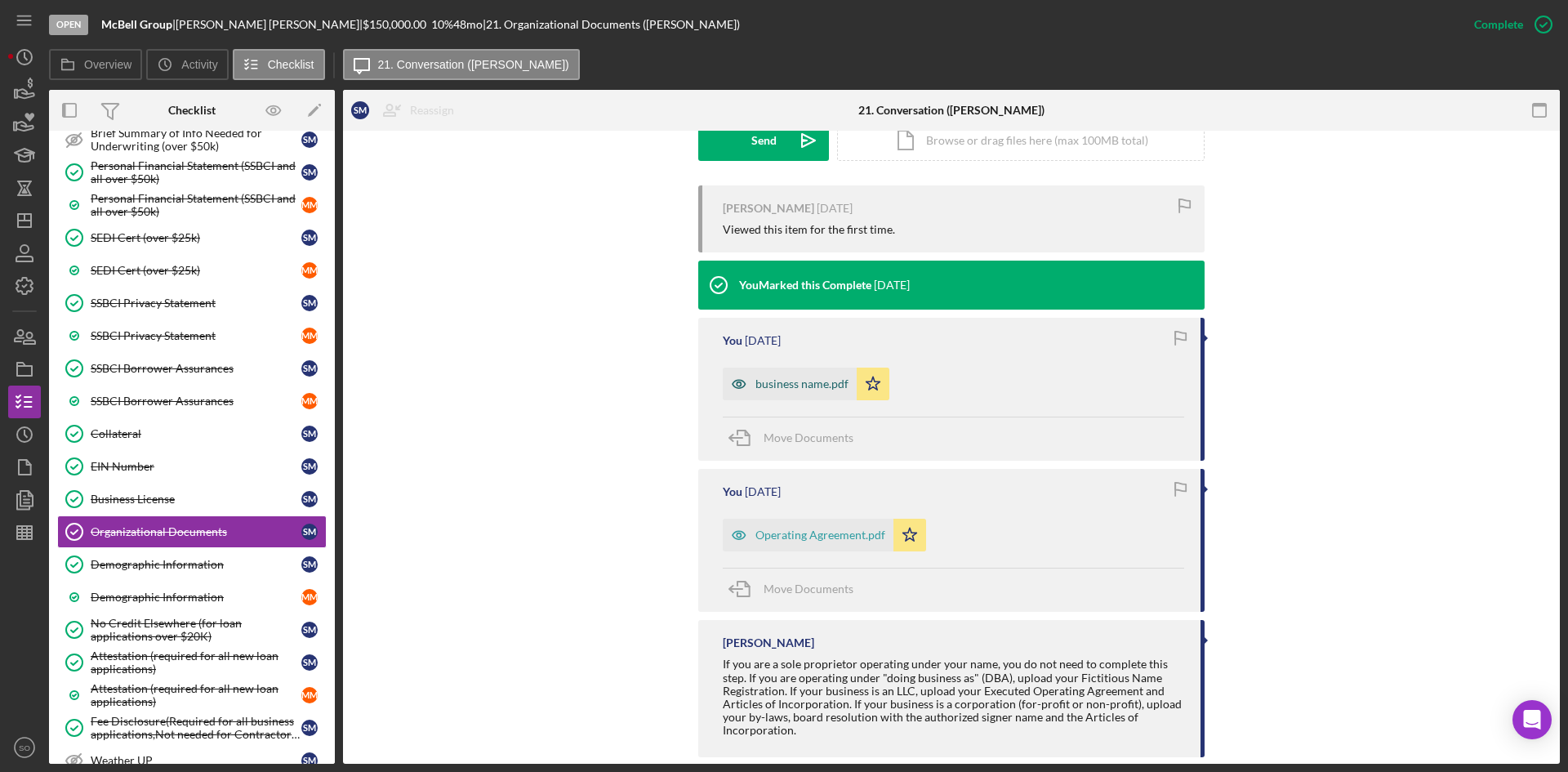
click at [788, 383] on div "business name.pdf" at bounding box center [802, 384] width 93 height 14
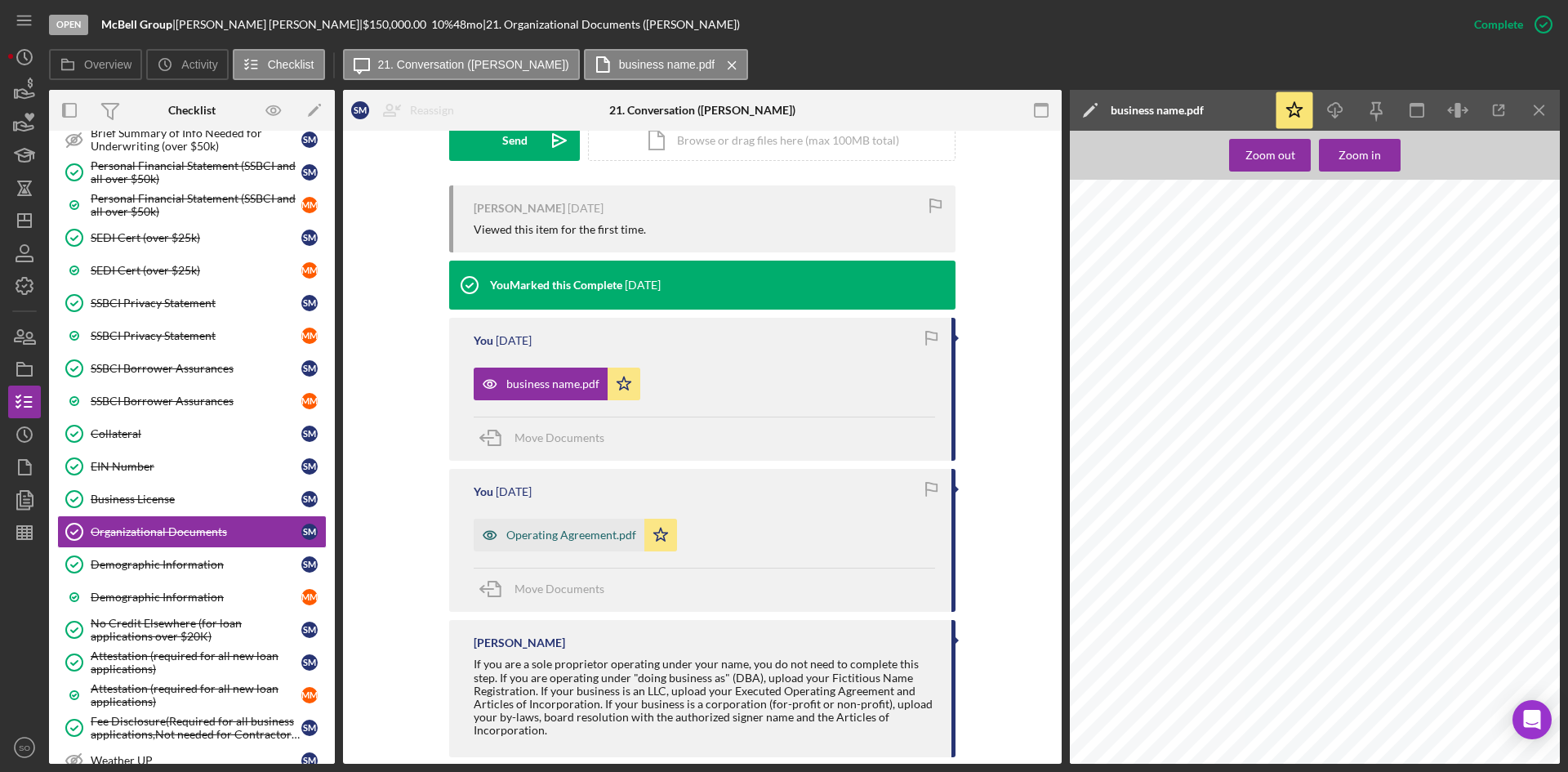
click at [556, 543] on div "Operating Agreement.pdf" at bounding box center [559, 535] width 171 height 33
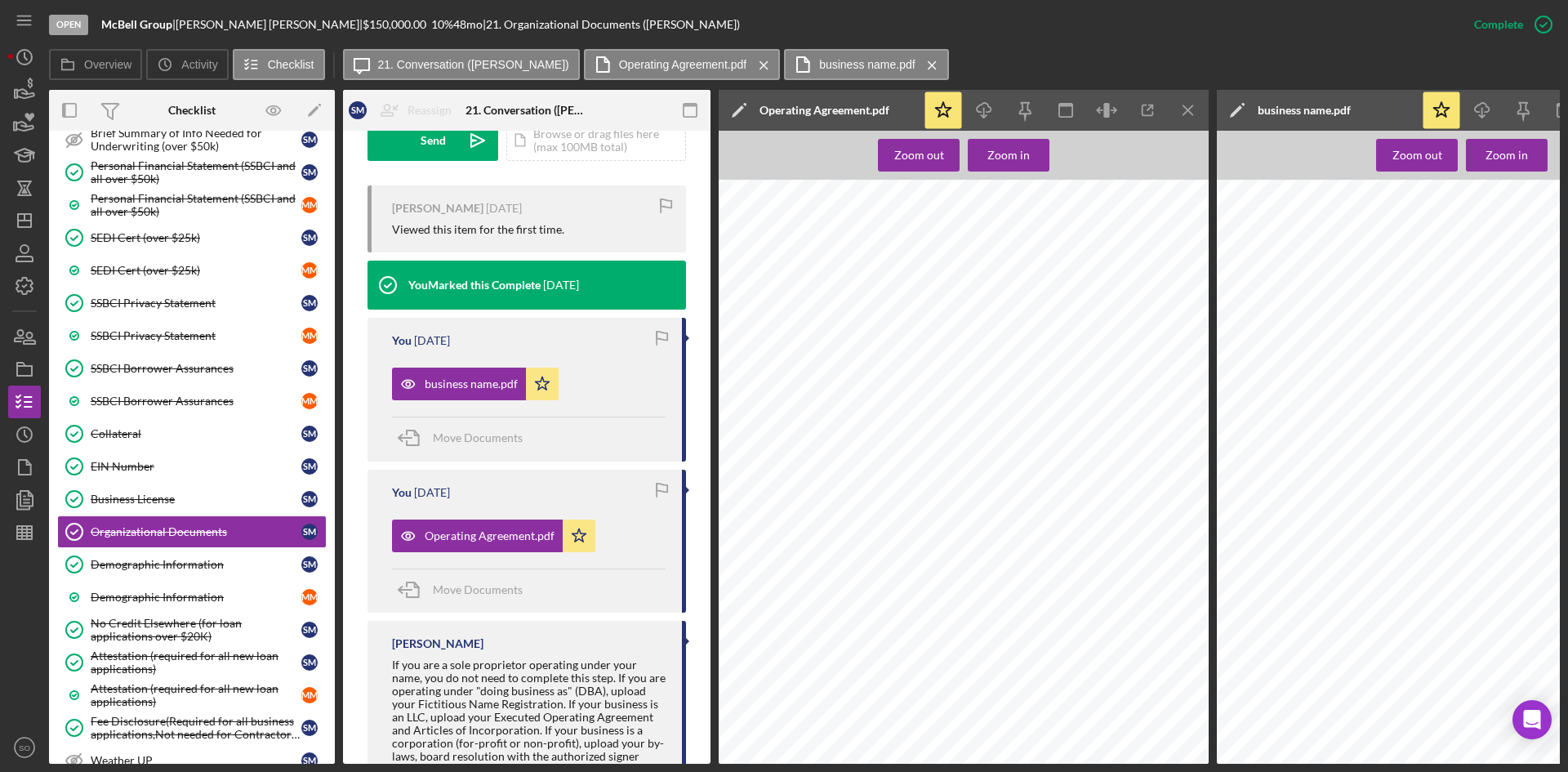
scroll to position [2021, 0]
click at [1185, 110] on icon "Icon/Menu Close" at bounding box center [1189, 110] width 37 height 37
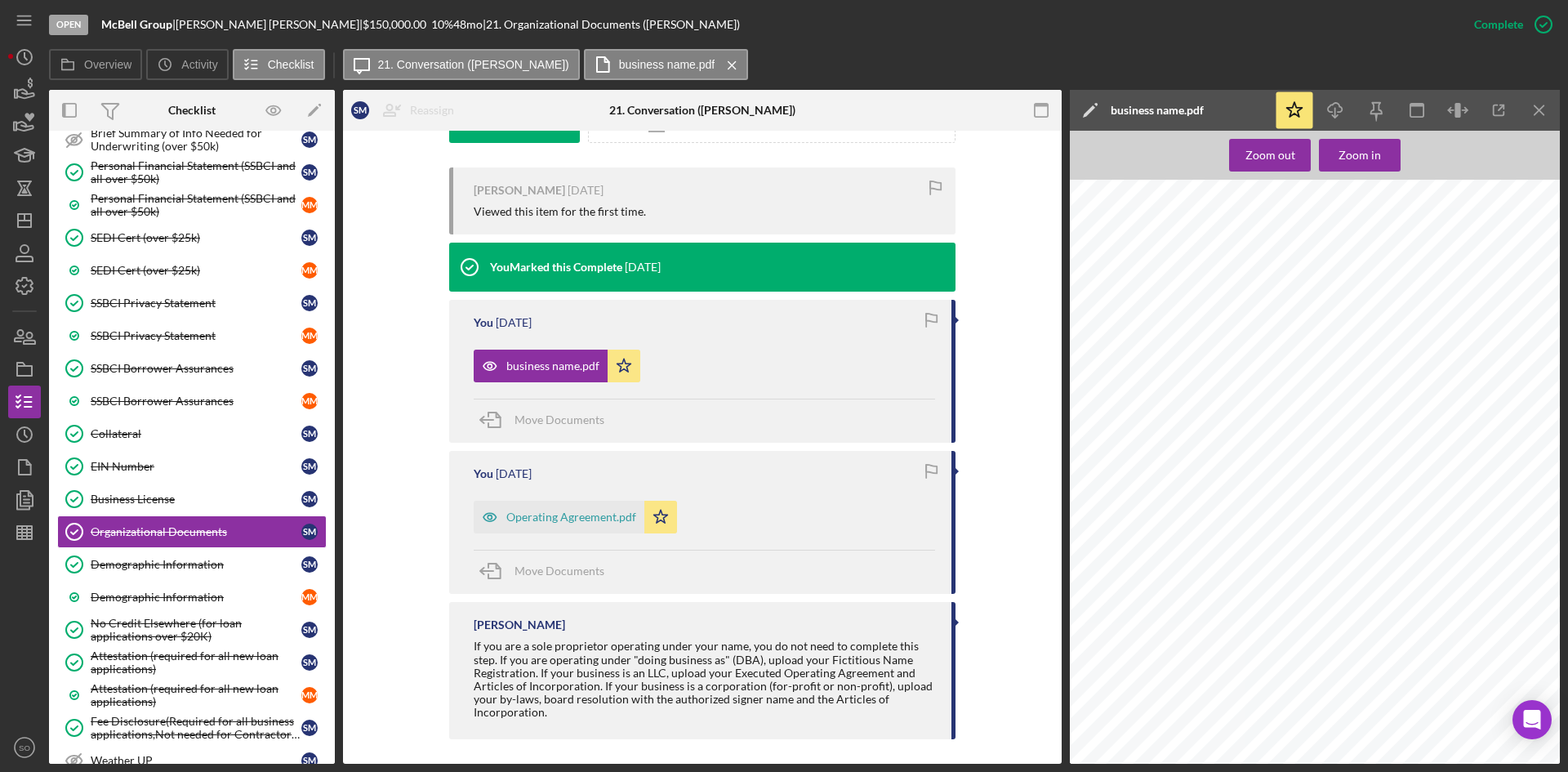
scroll to position [490, 0]
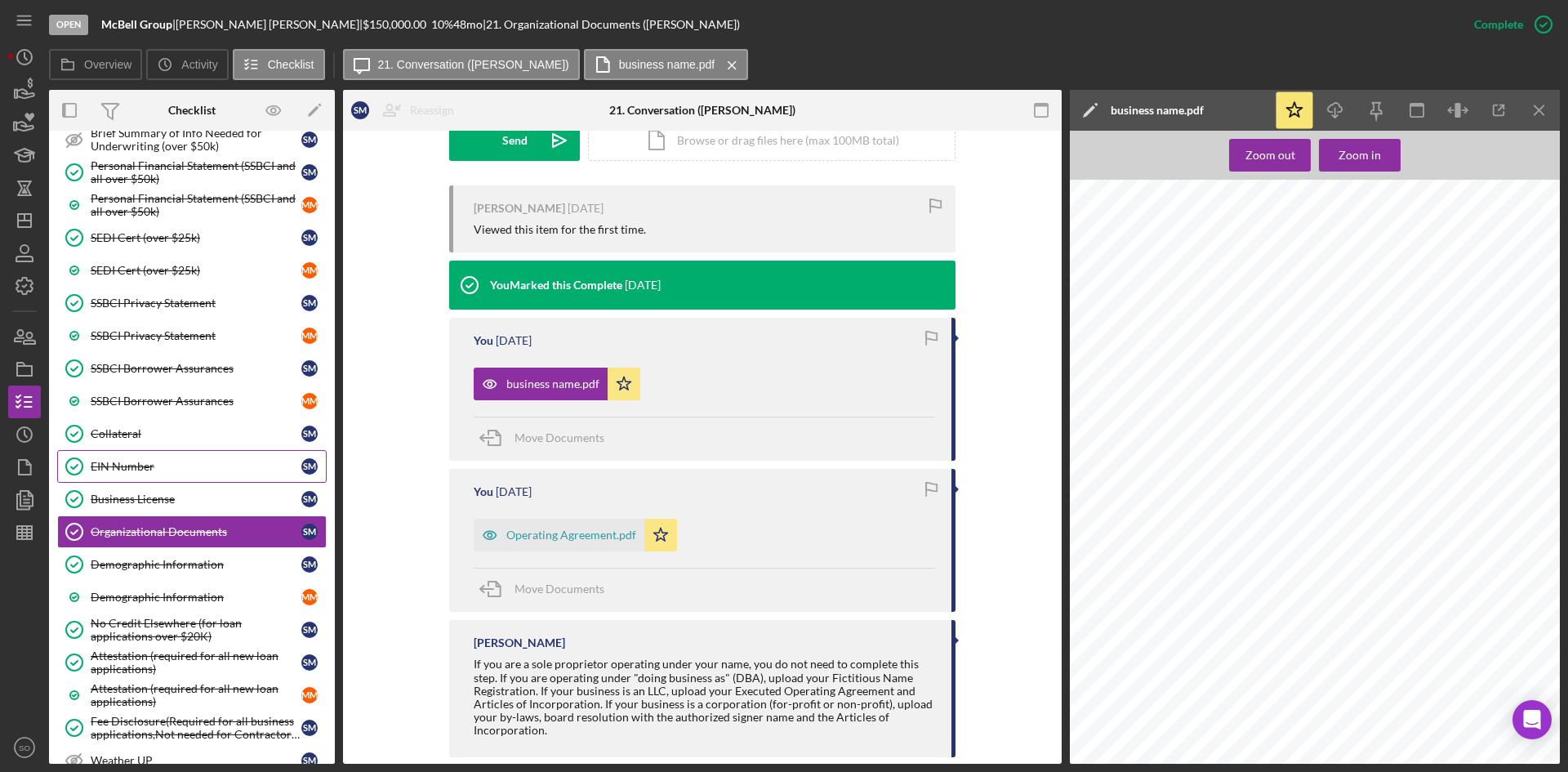
click at [153, 477] on link "EIN Number EIN Number S M" at bounding box center [192, 466] width 270 height 33
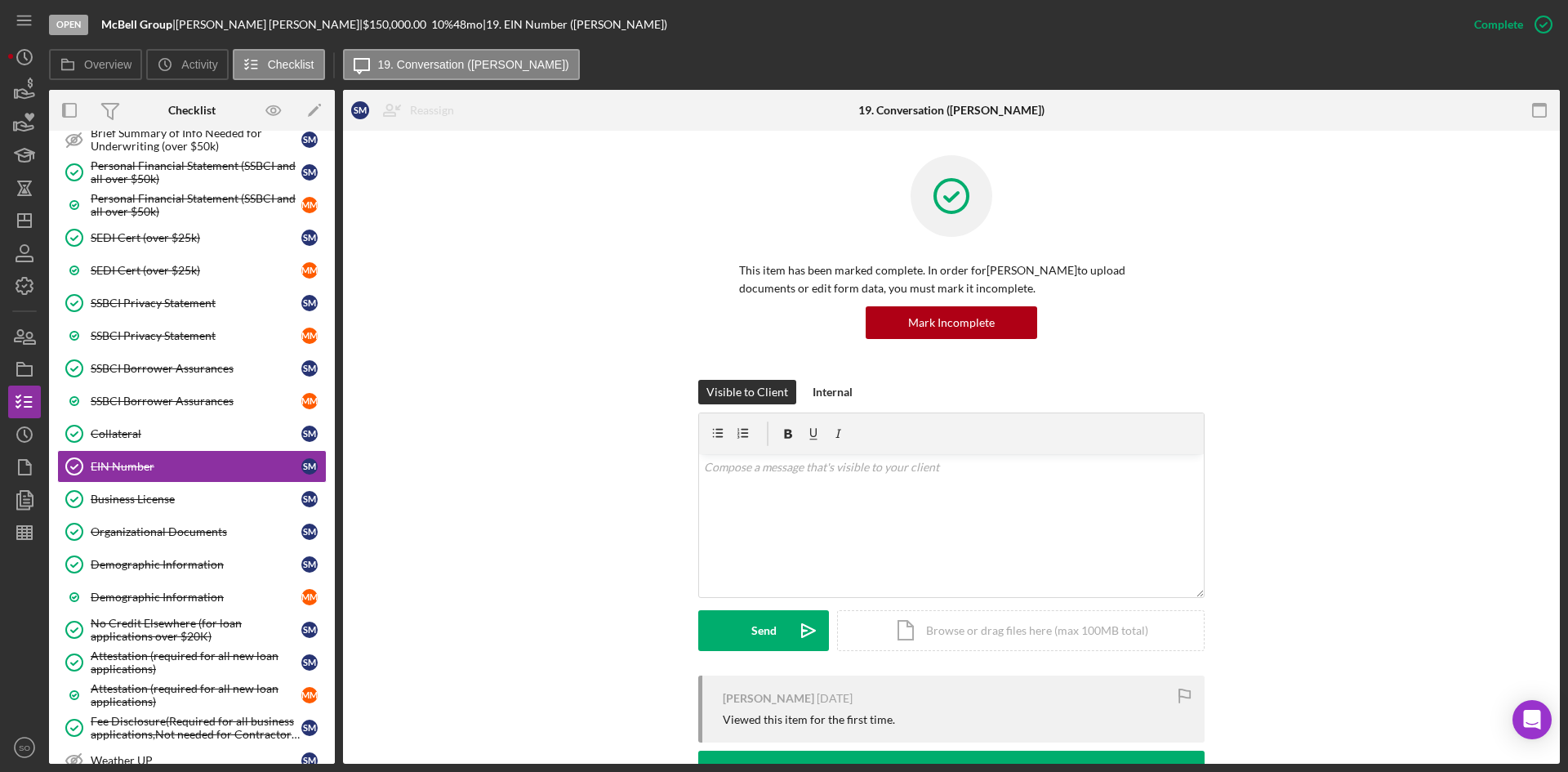
scroll to position [245, 0]
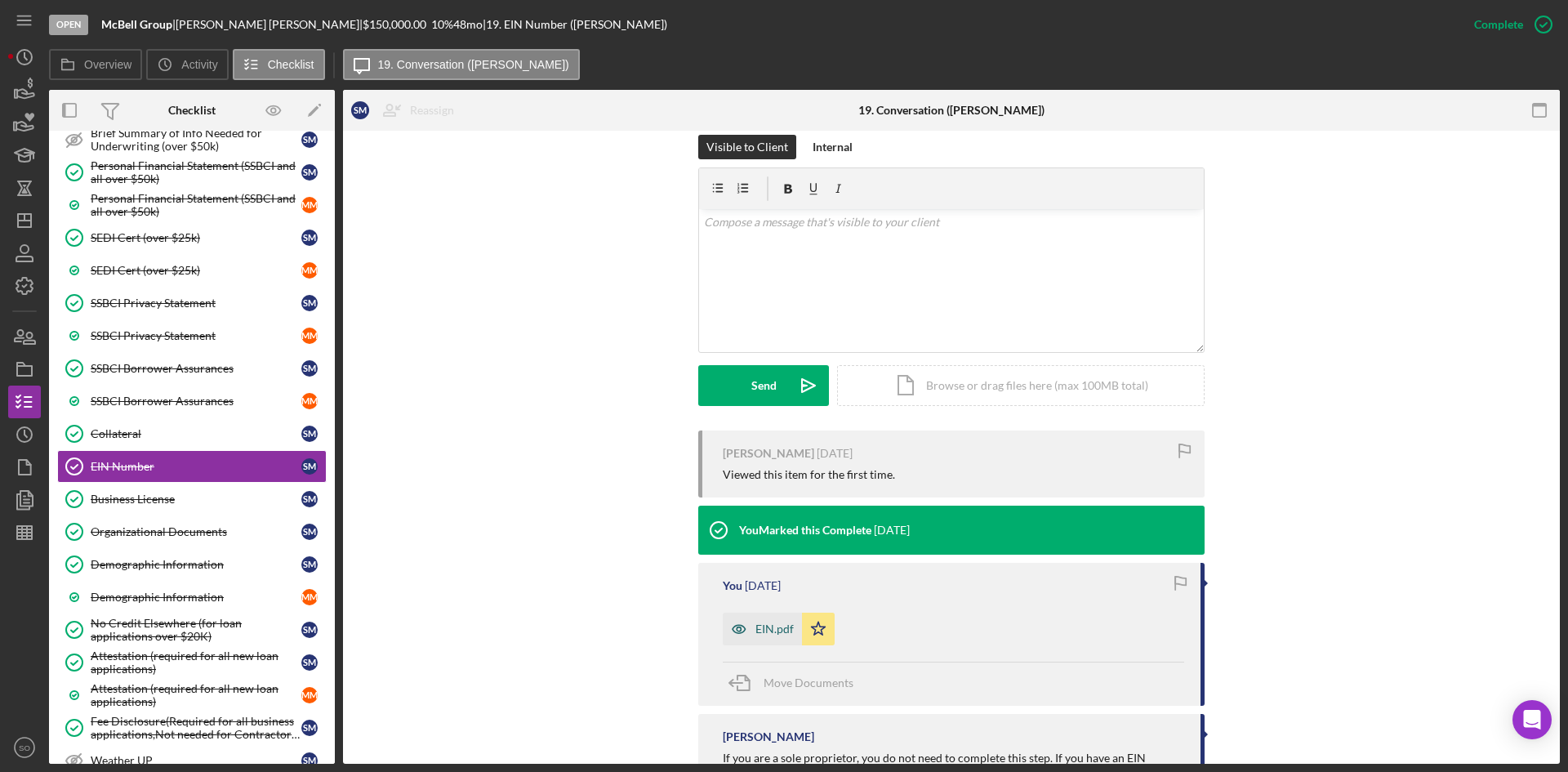
click at [763, 635] on div "EIN.pdf" at bounding box center [775, 630] width 39 height 14
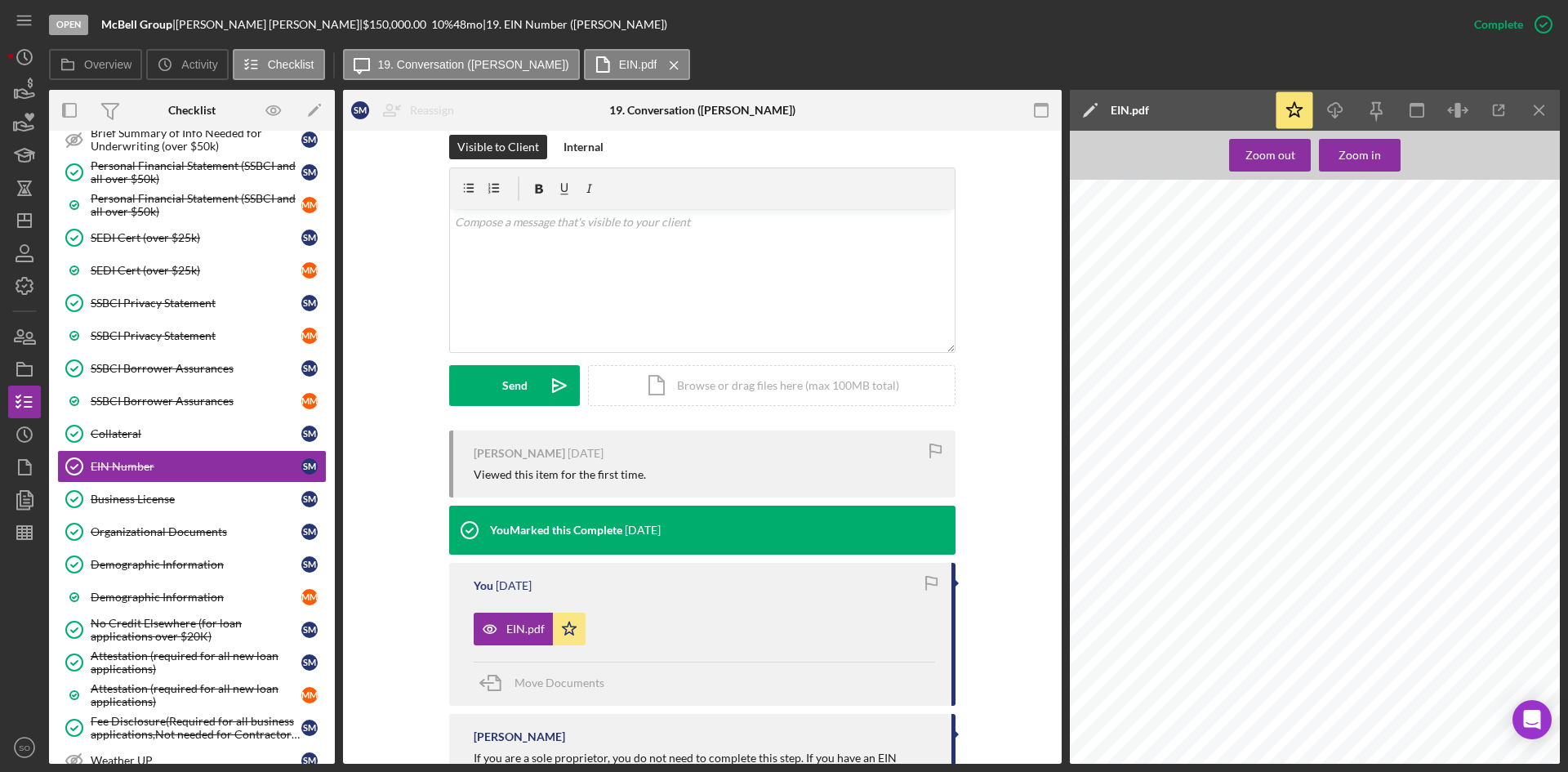
drag, startPoint x: 1537, startPoint y: 101, endPoint x: 1077, endPoint y: 124, distance: 460.6
click at [1537, 101] on icon "Icon/Menu Close" at bounding box center [1540, 110] width 37 height 37
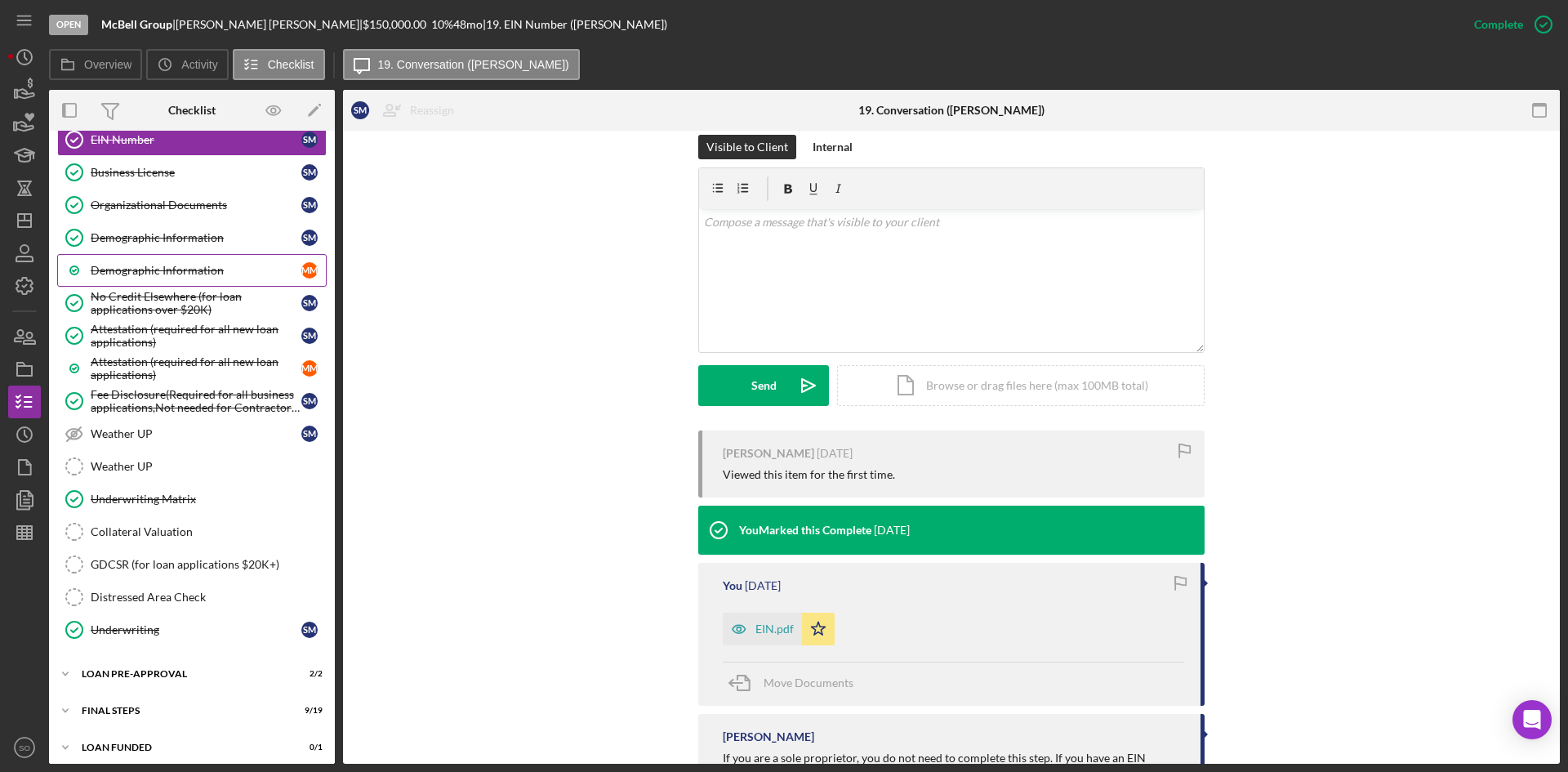
scroll to position [1385, 0]
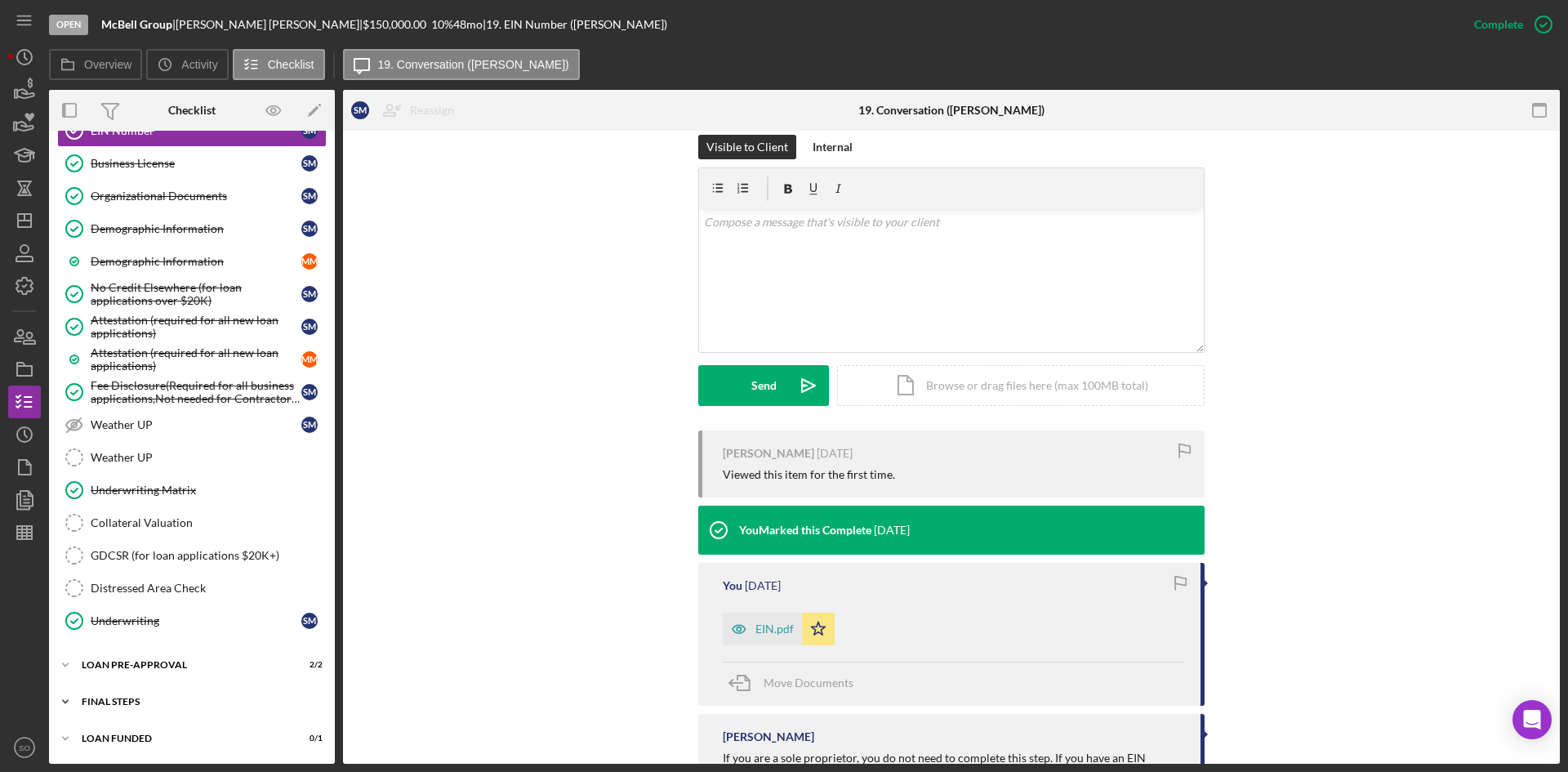
click at [154, 699] on div "FINAL STEPS" at bounding box center [197, 701] width 233 height 10
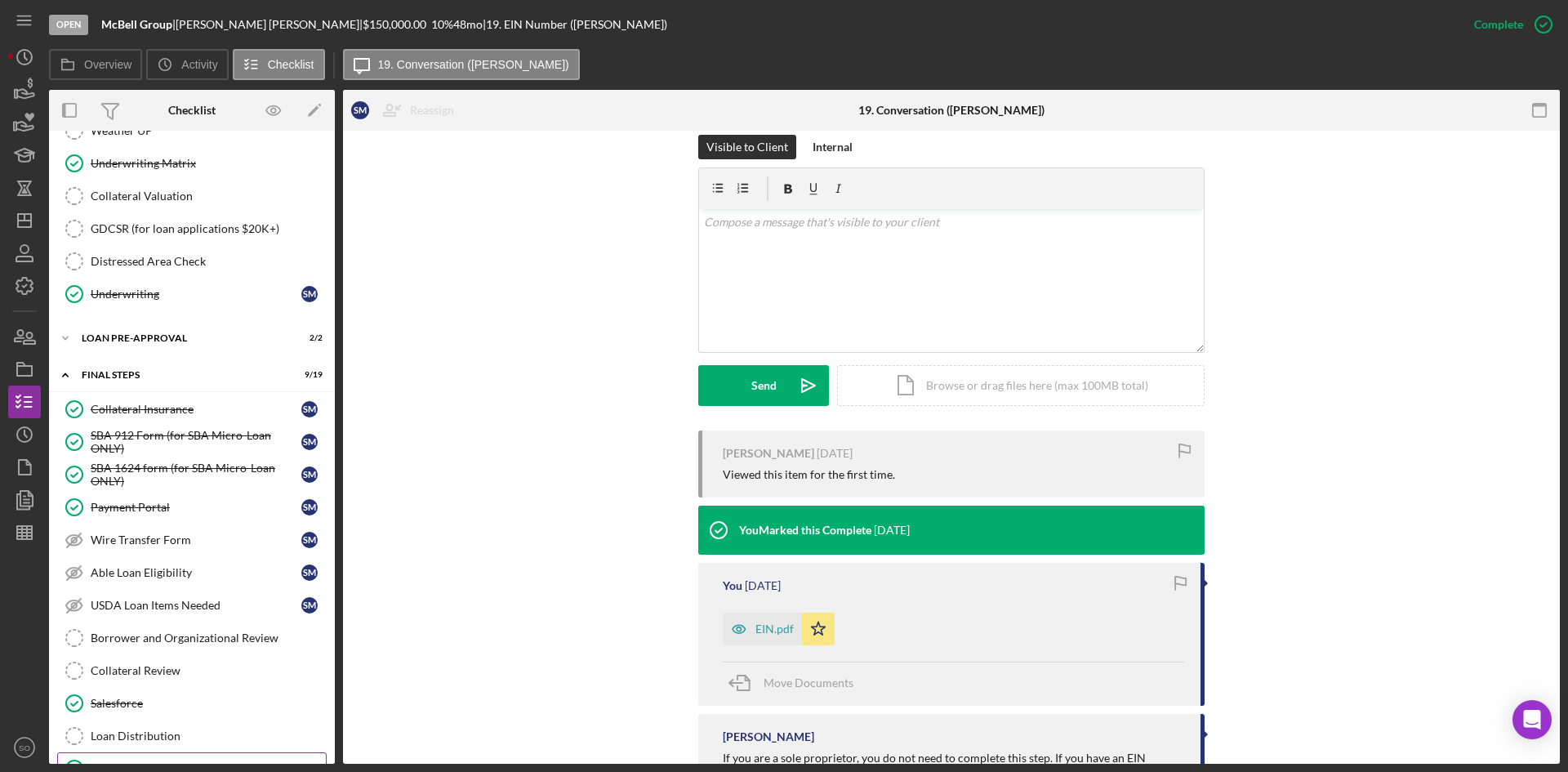
scroll to position [1876, 0]
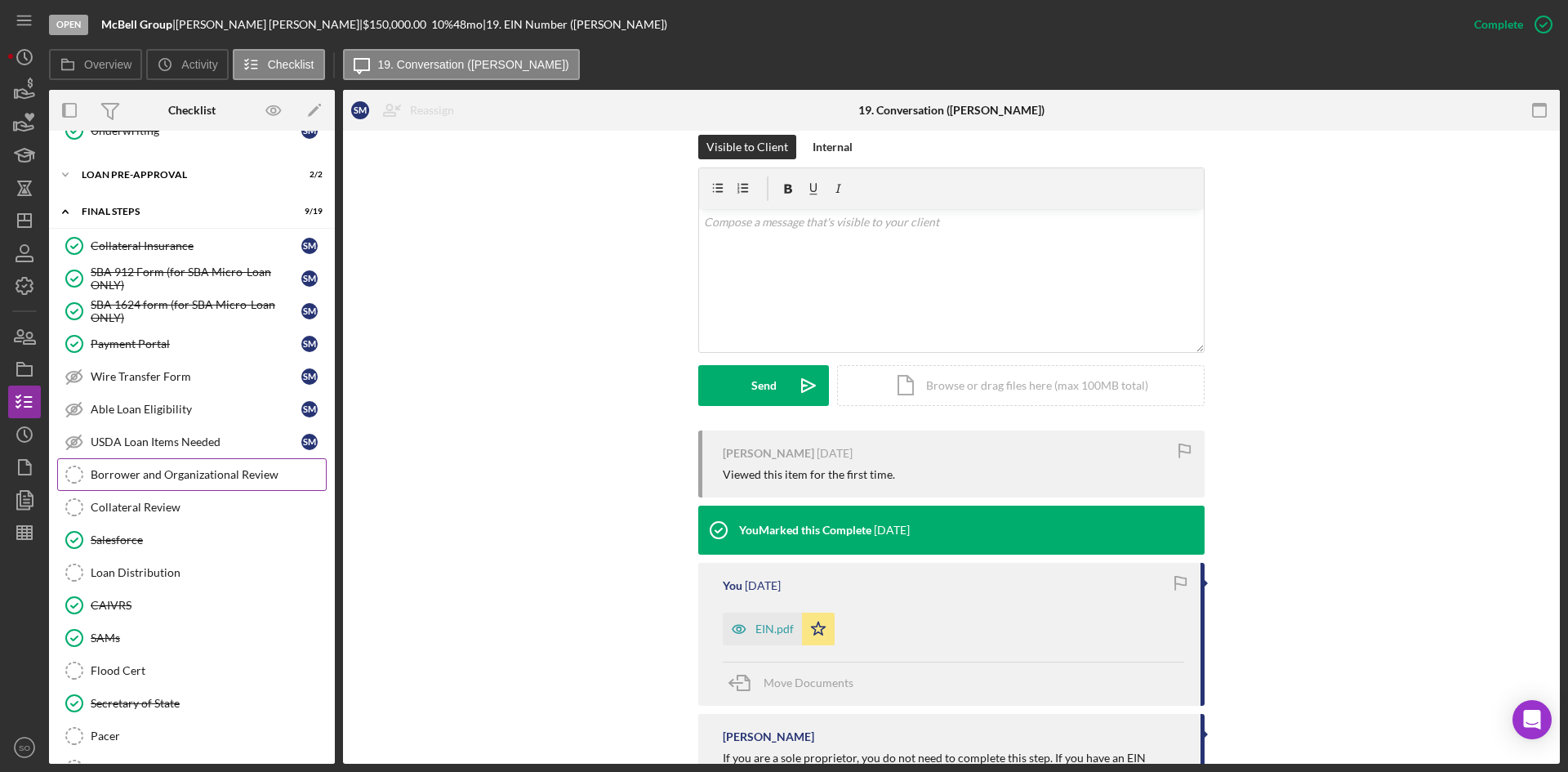
click at [158, 475] on div "Borrower and Organizational Review" at bounding box center [208, 475] width 235 height 14
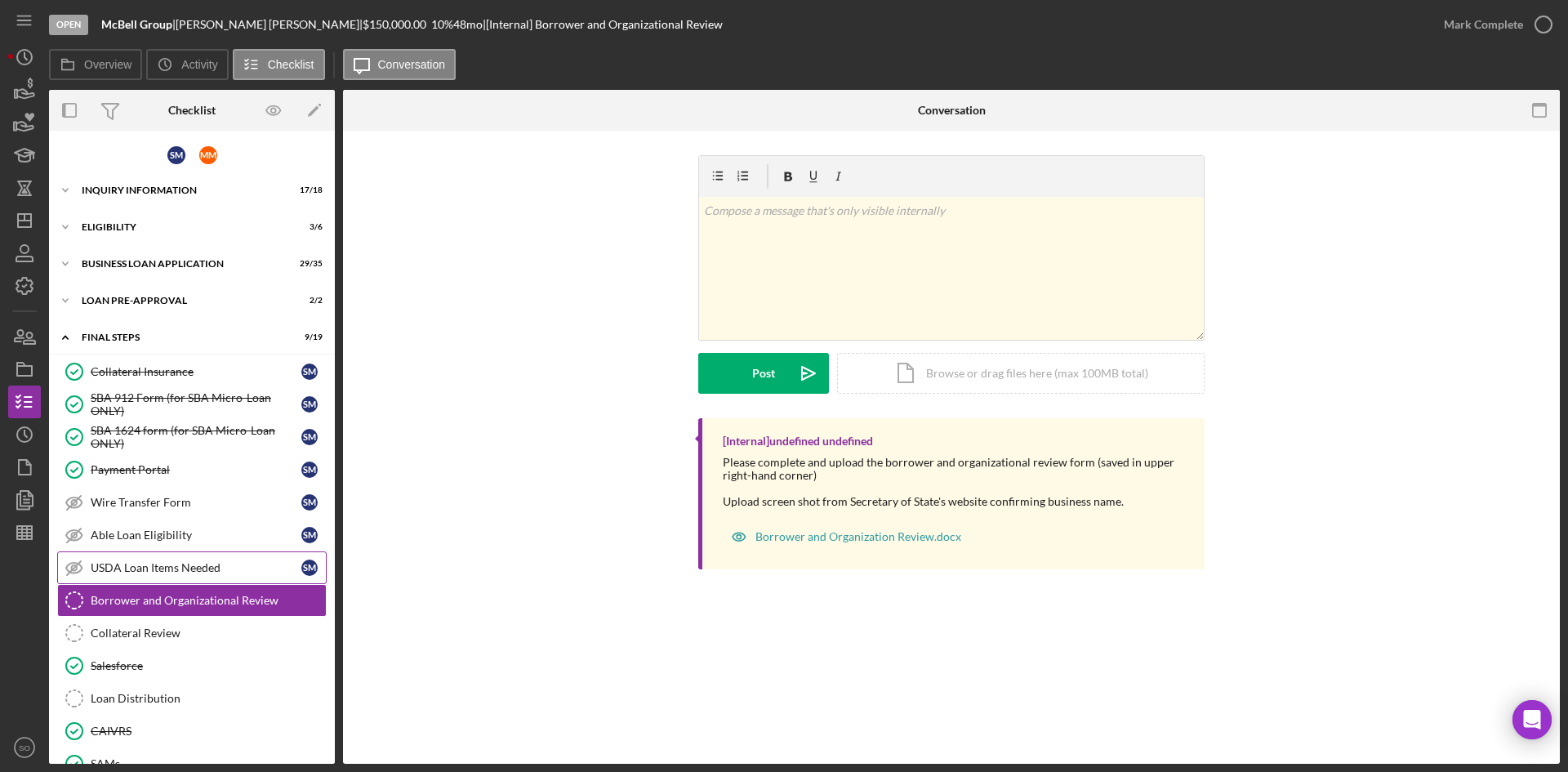
scroll to position [154, 0]
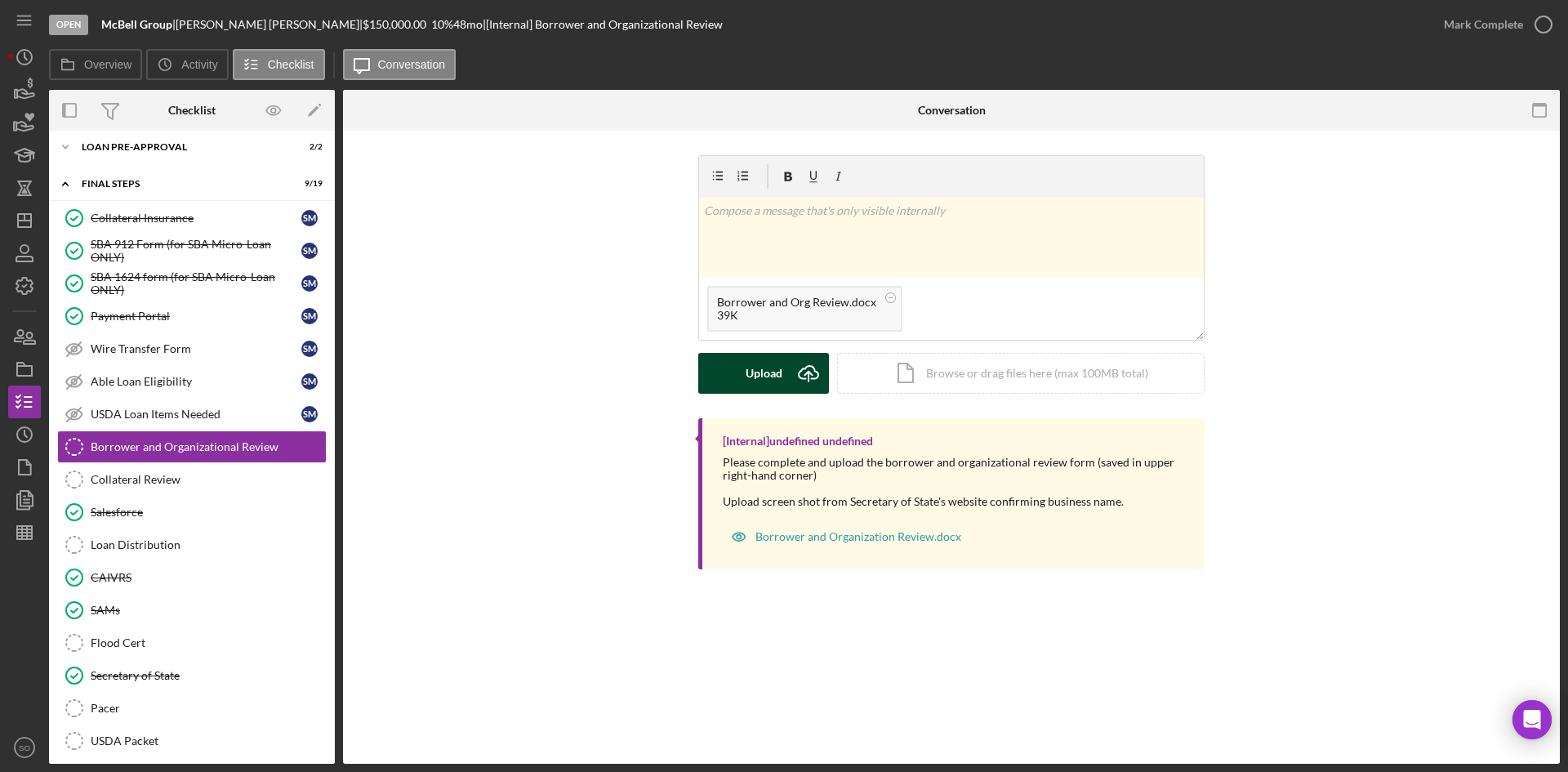
click at [756, 377] on div "Upload" at bounding box center [764, 373] width 37 height 41
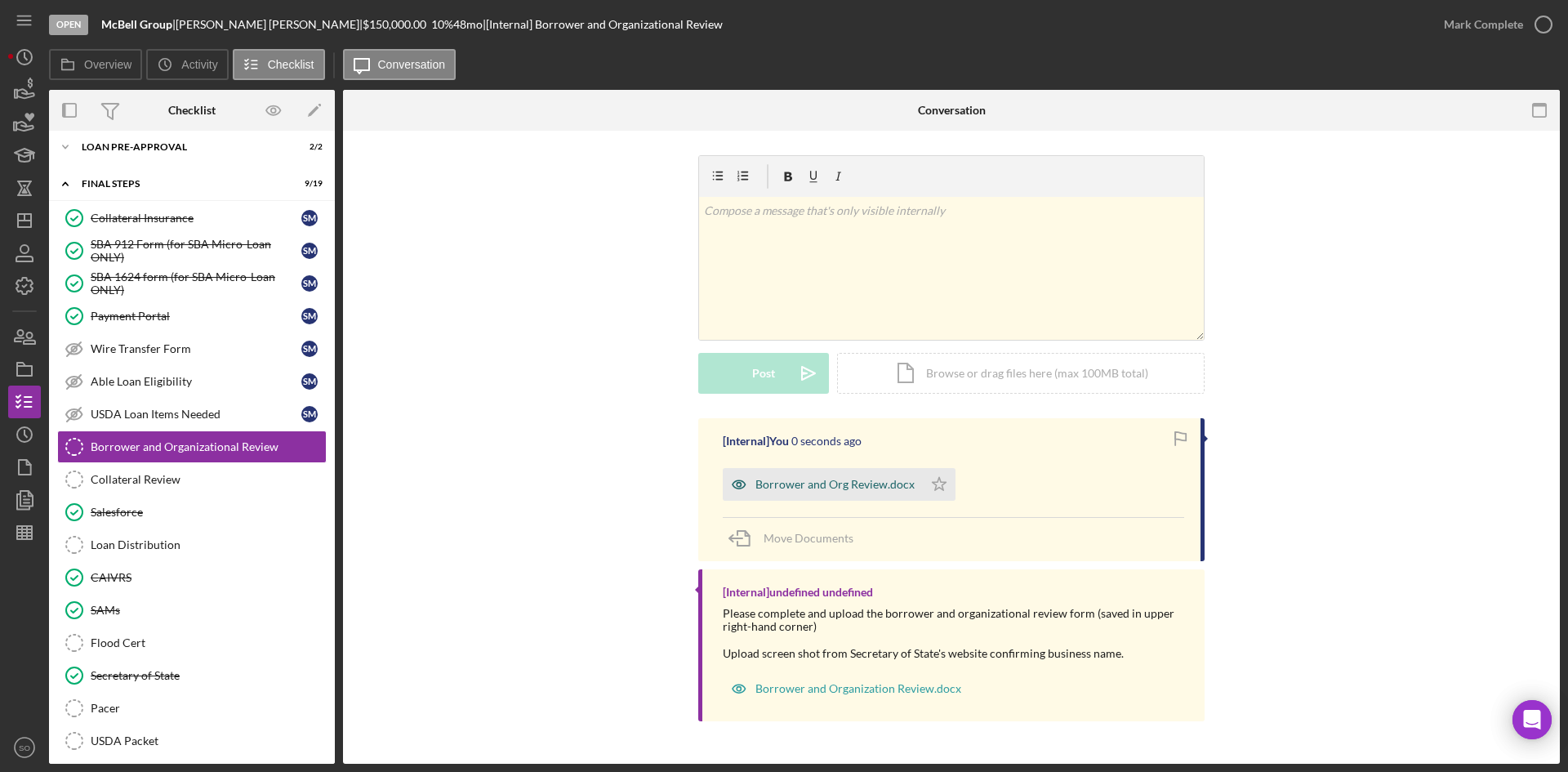
click at [820, 483] on div "Borrower and Org Review.docx" at bounding box center [835, 485] width 160 height 14
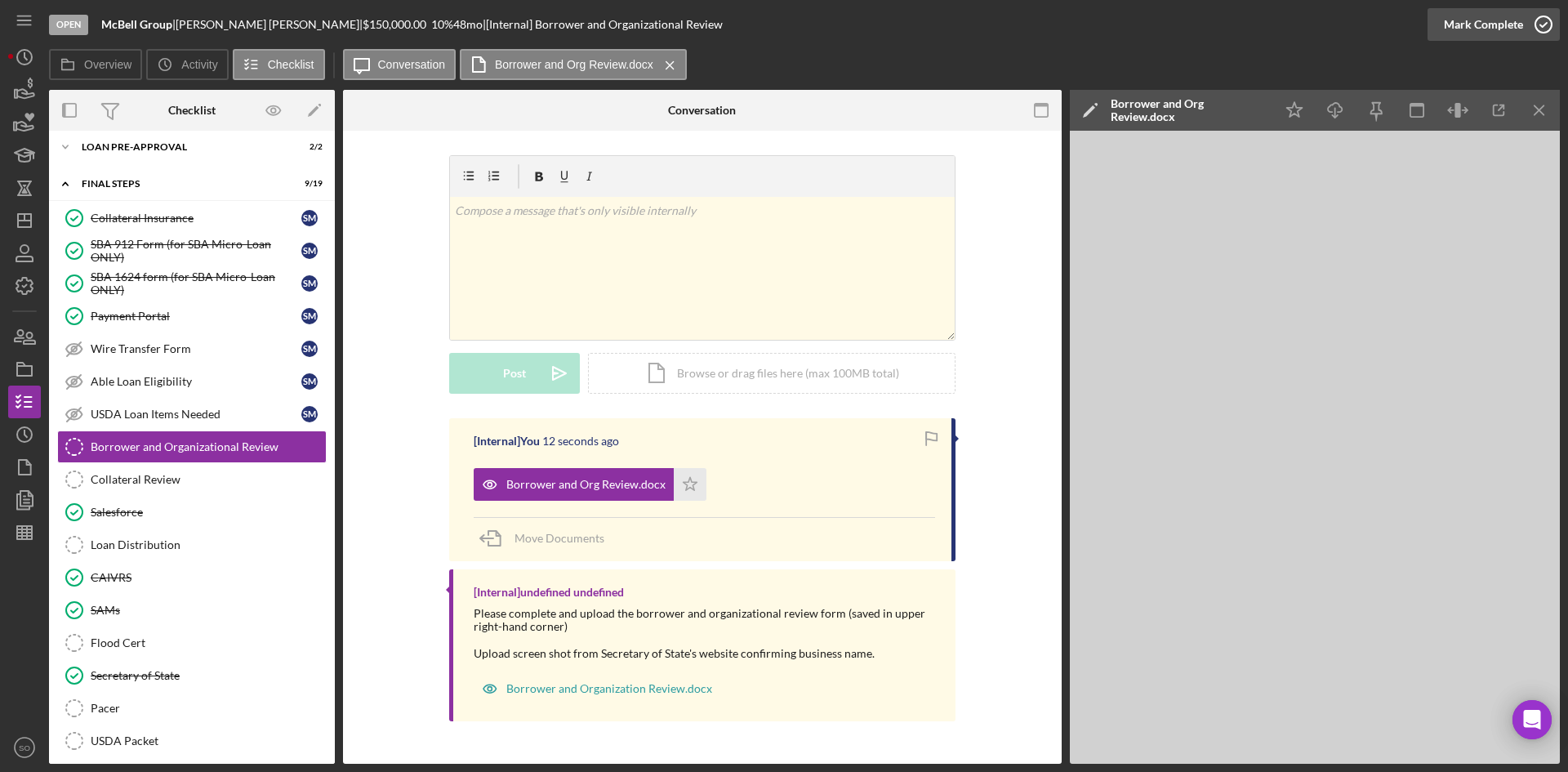
click at [1481, 29] on div "Mark Complete" at bounding box center [1484, 24] width 79 height 33
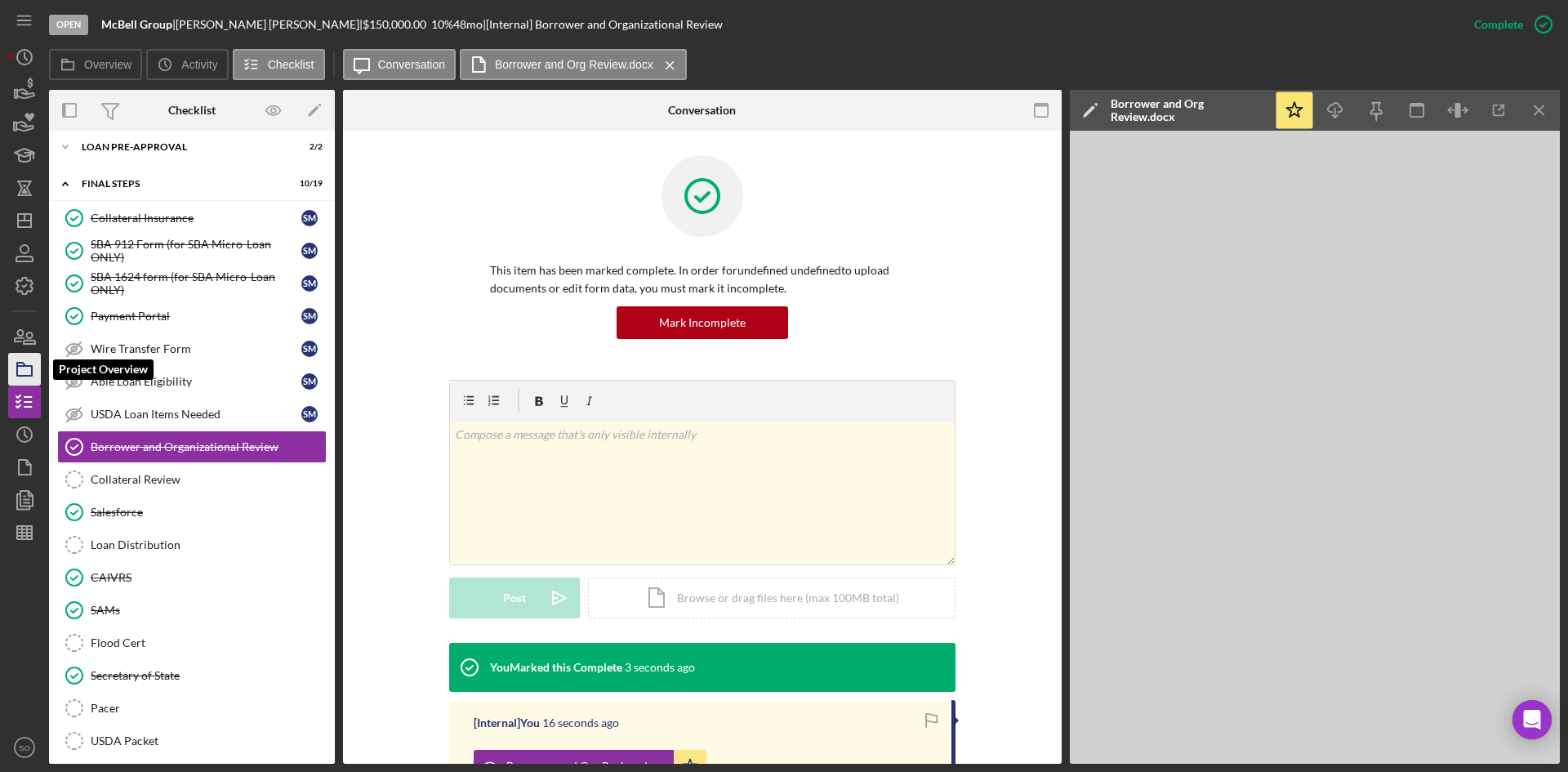
click at [18, 366] on polygon "button" at bounding box center [21, 364] width 8 height 3
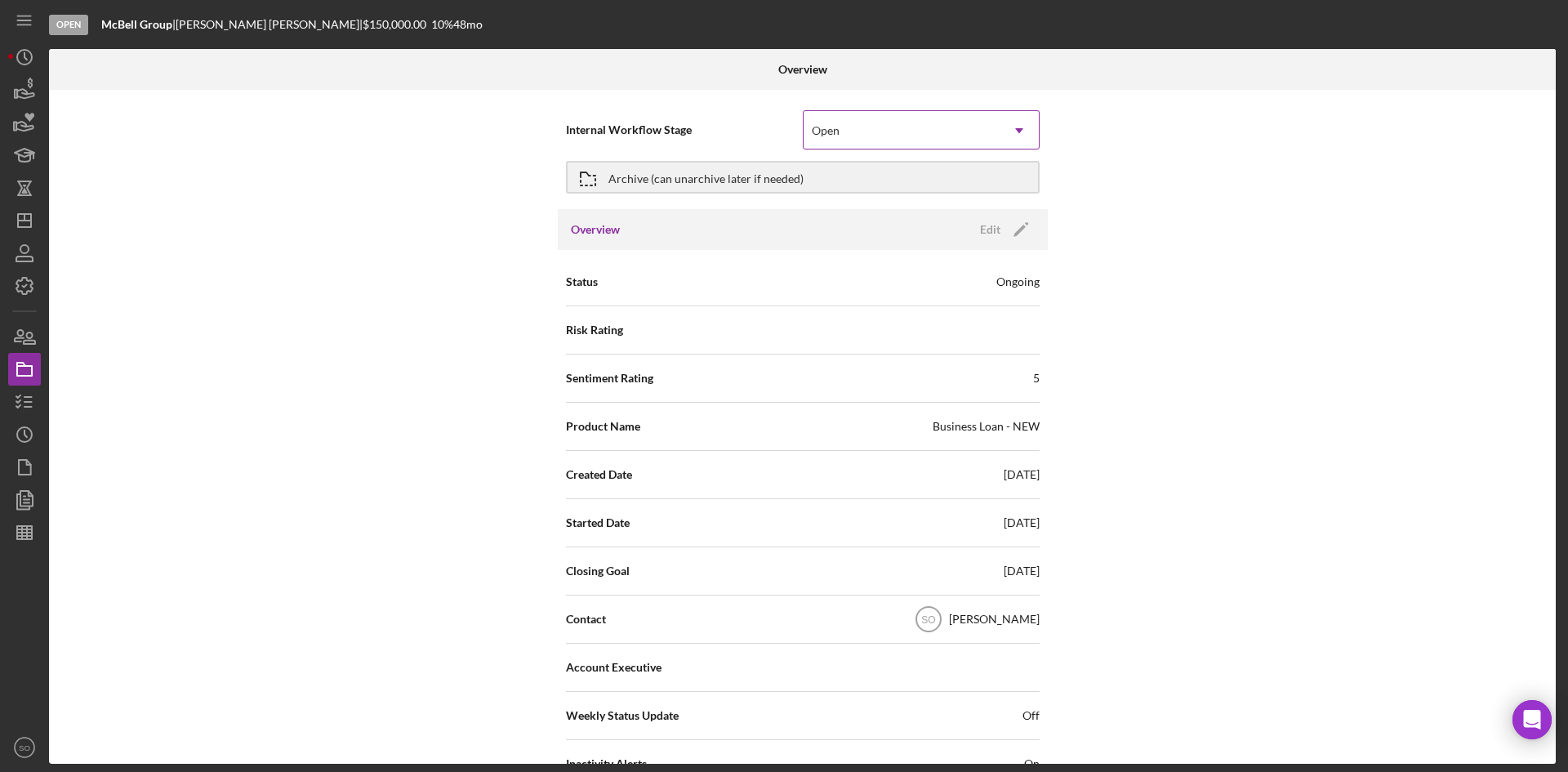
click at [835, 133] on div "Open" at bounding box center [825, 131] width 28 height 14
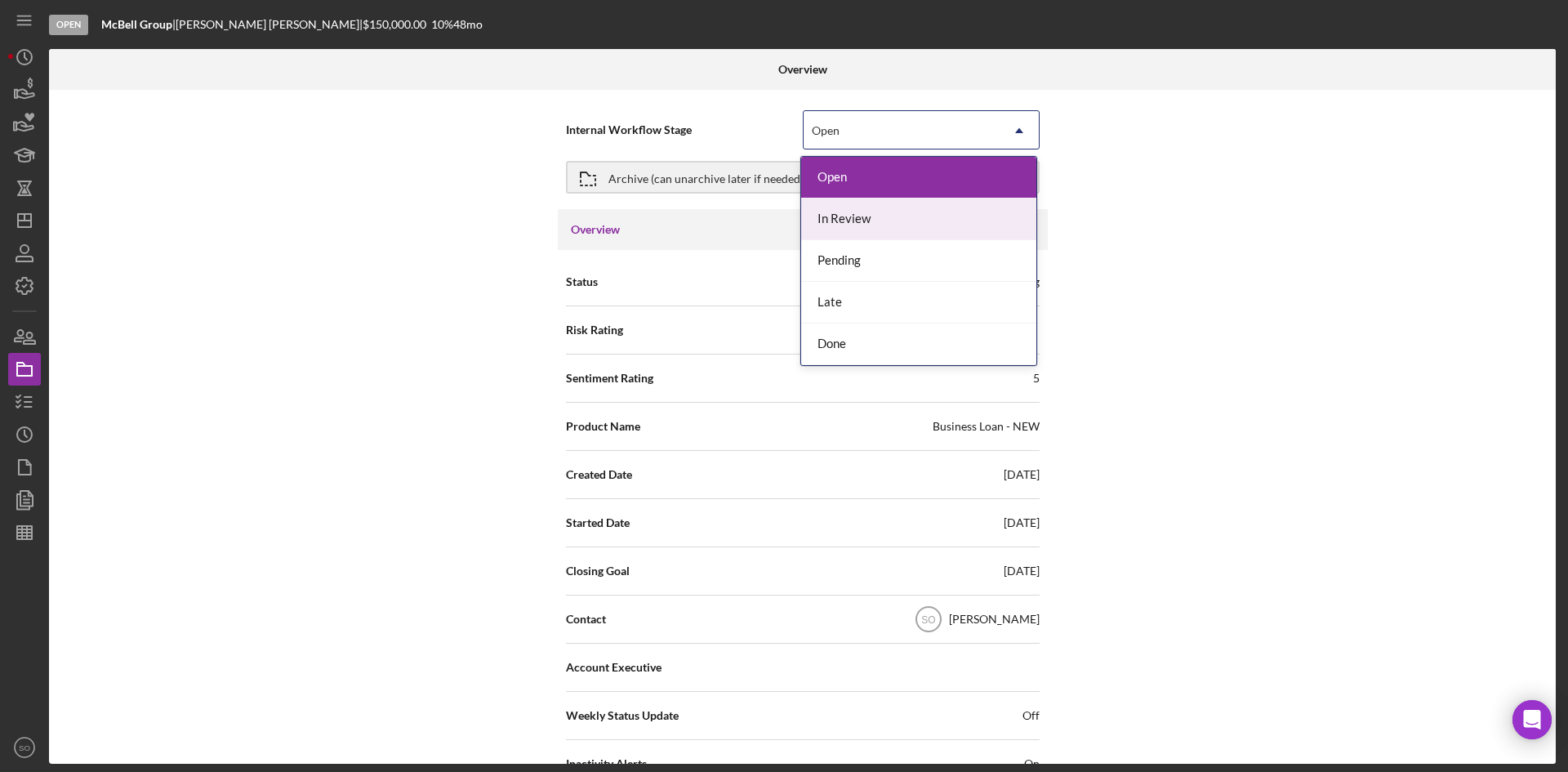
click at [844, 208] on div "In Review" at bounding box center [918, 219] width 235 height 42
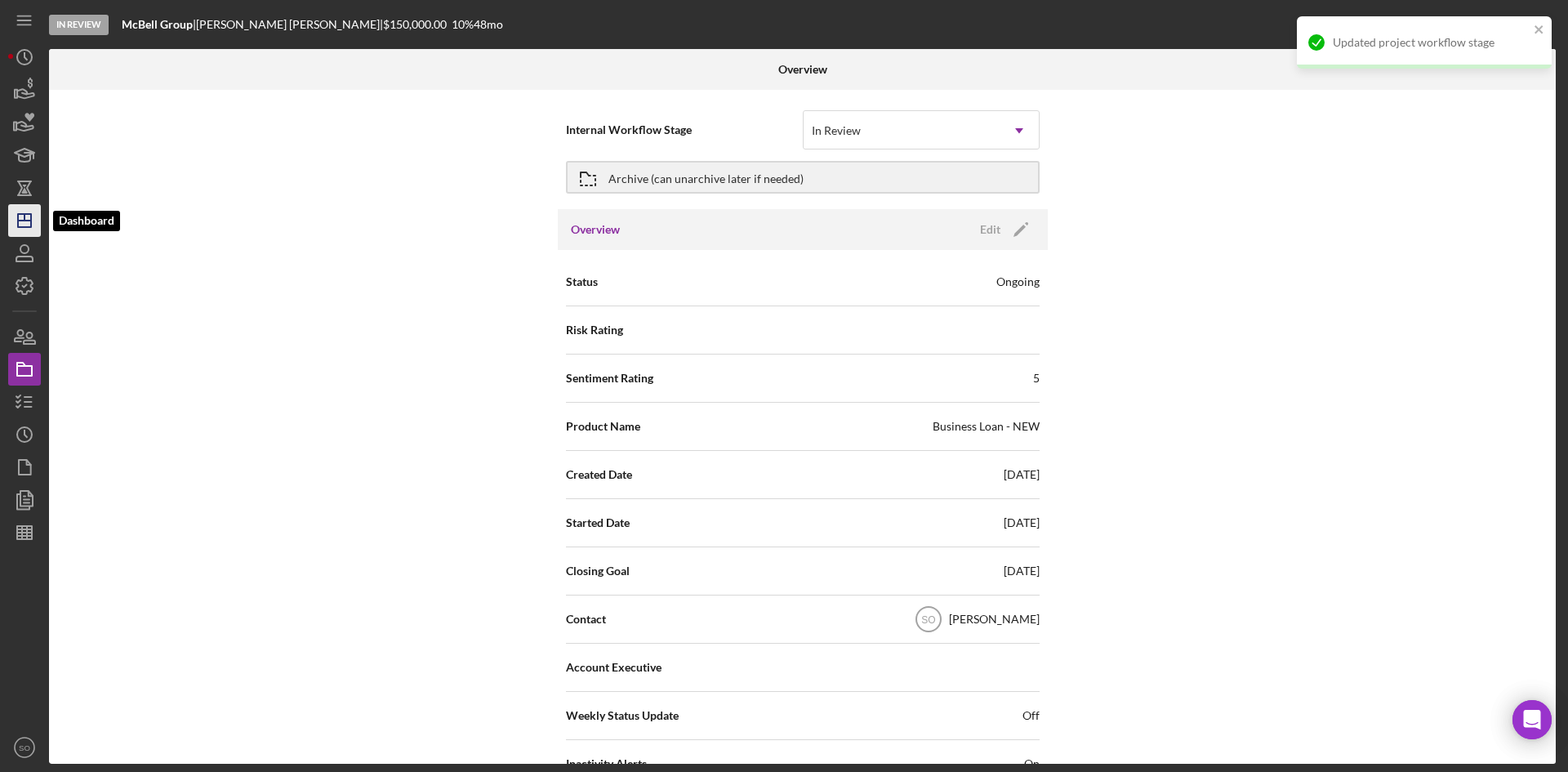
click at [22, 214] on polygon "button" at bounding box center [25, 221] width 14 height 14
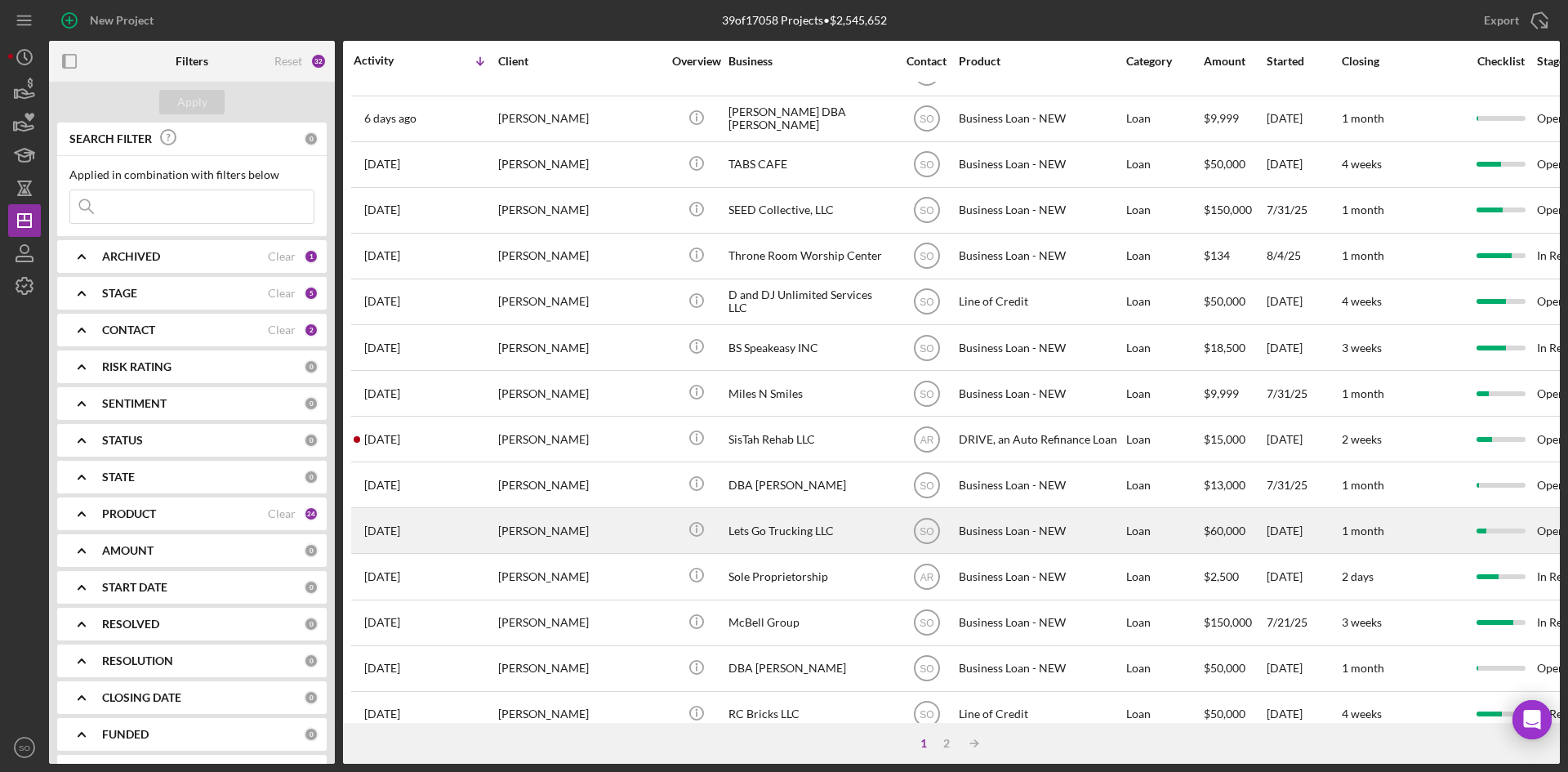
scroll to position [525, 0]
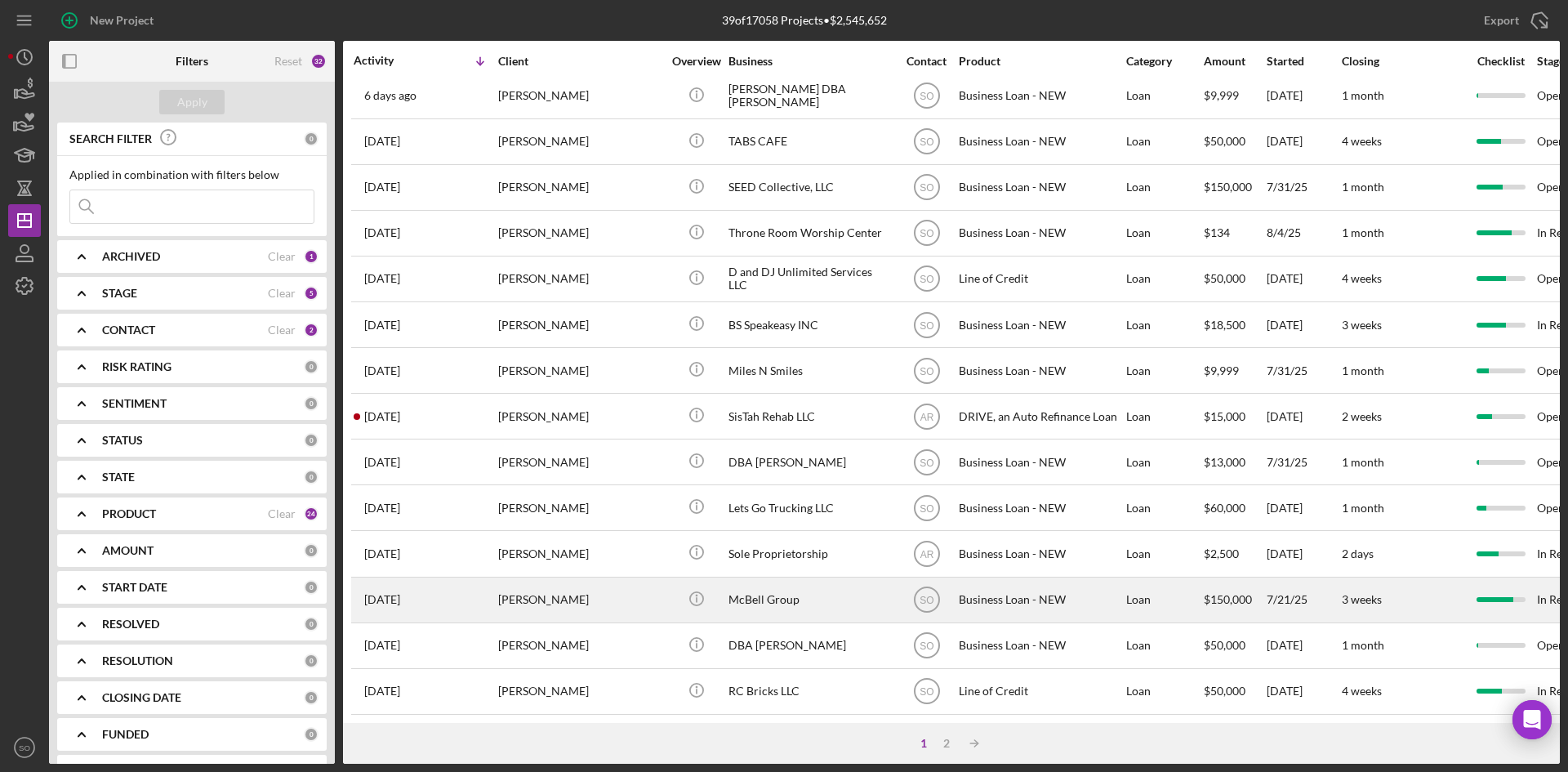
click at [554, 586] on div "[PERSON_NAME]" at bounding box center [579, 600] width 163 height 44
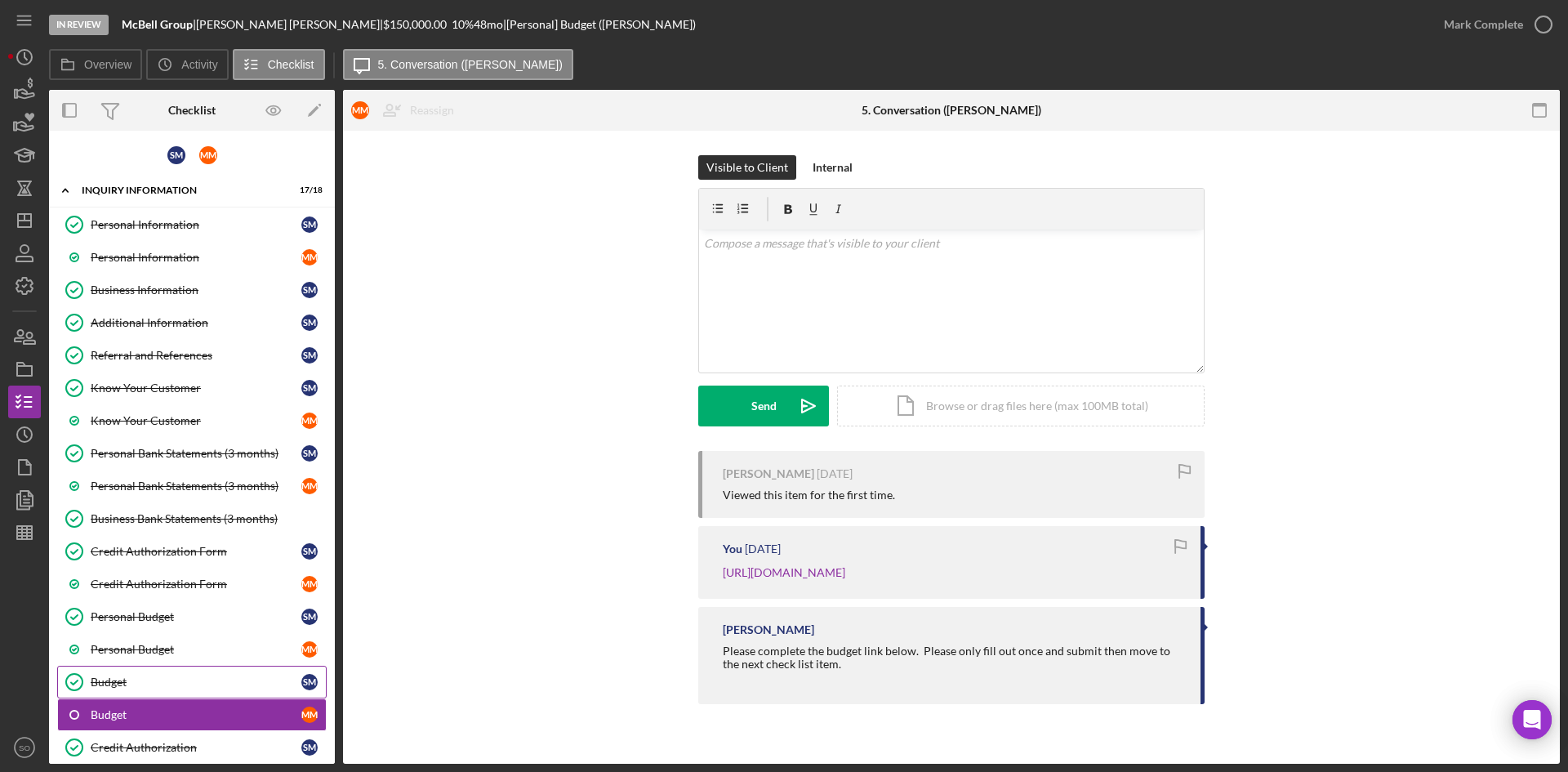
scroll to position [233, 0]
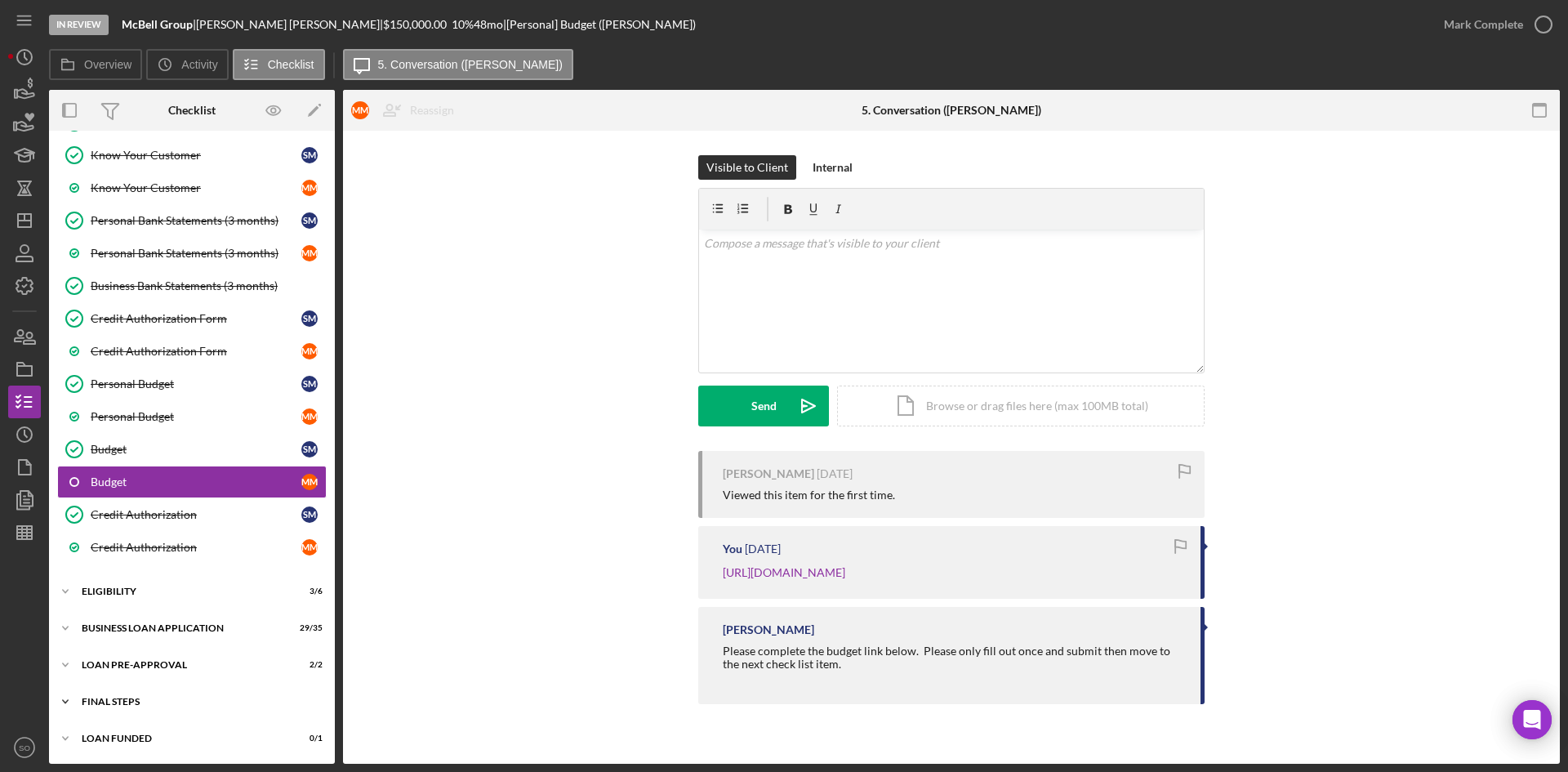
click at [109, 698] on div "FINAL STEPS" at bounding box center [197, 701] width 233 height 10
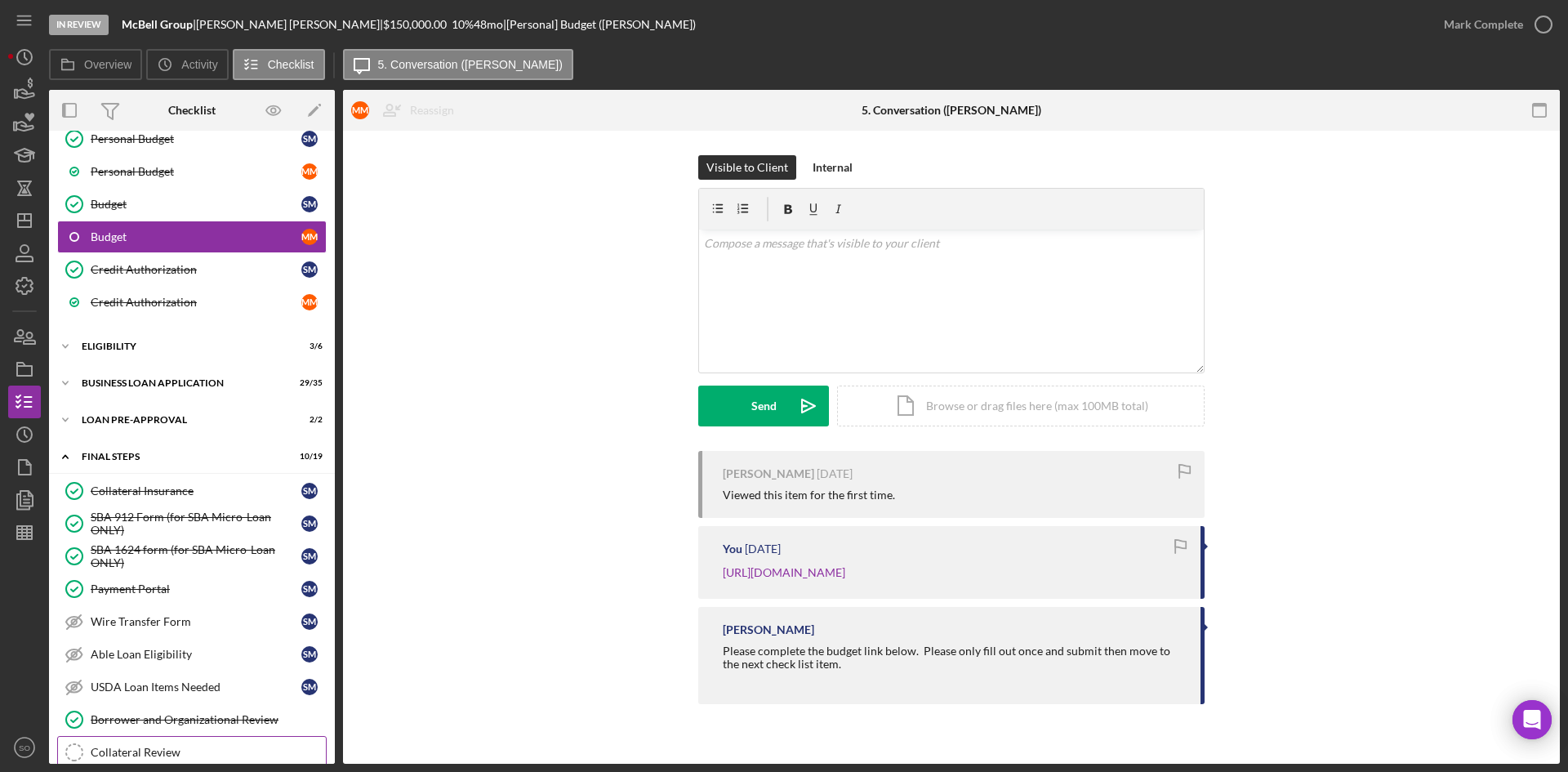
scroll to position [559, 0]
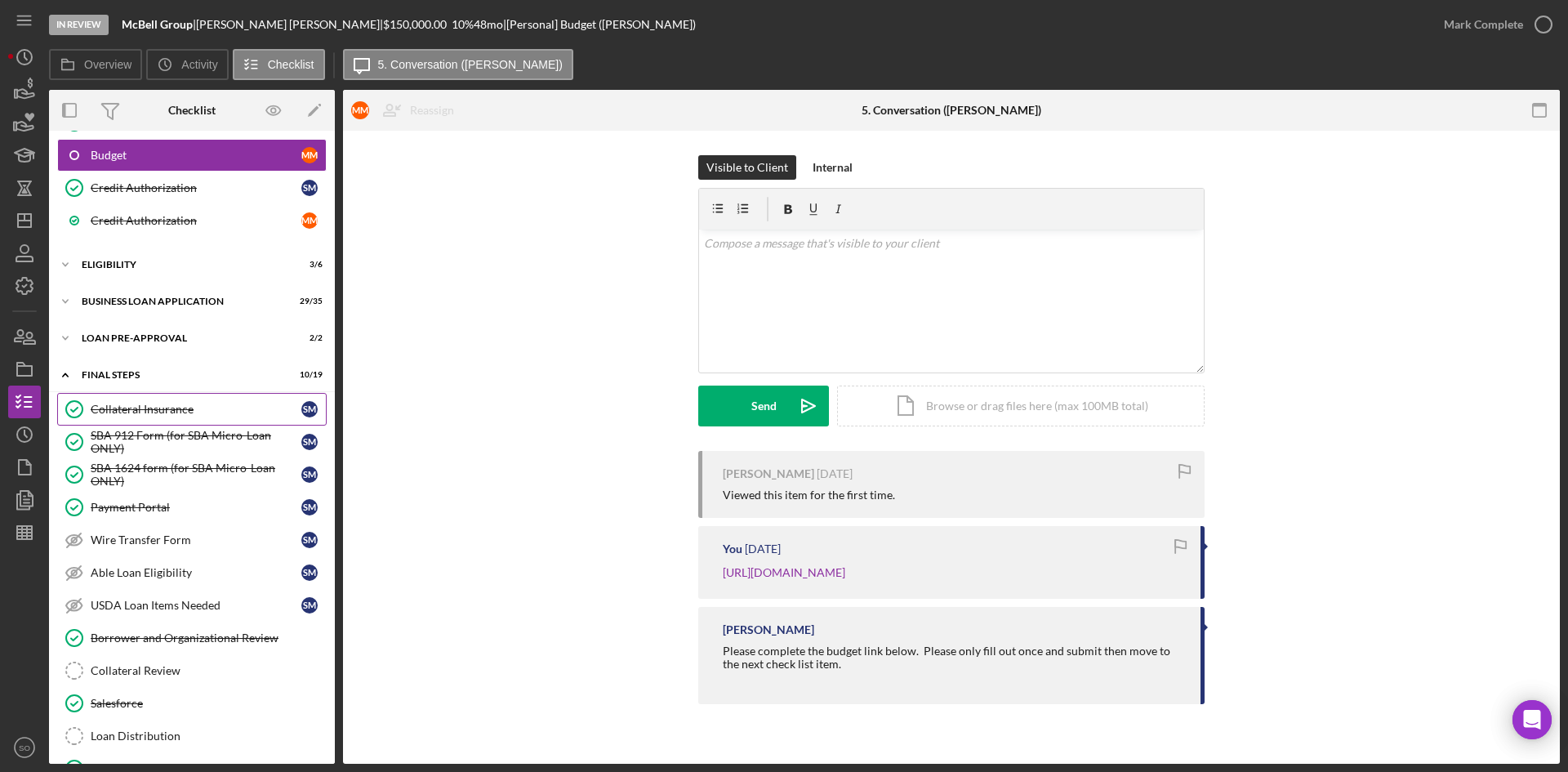
click at [165, 397] on link "Collateral Insurance Collateral Insurance S M" at bounding box center [192, 409] width 270 height 33
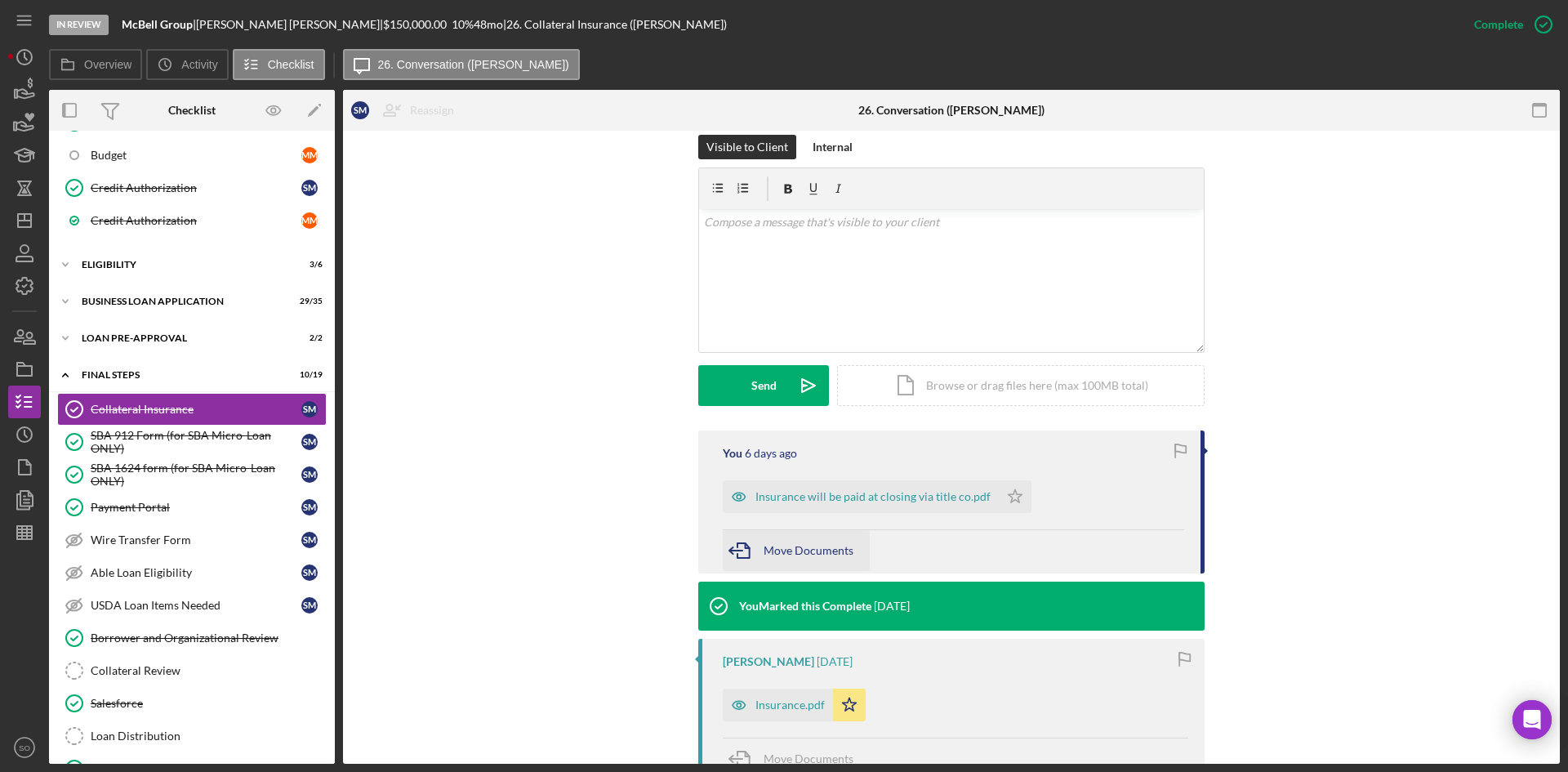
scroll to position [327, 0]
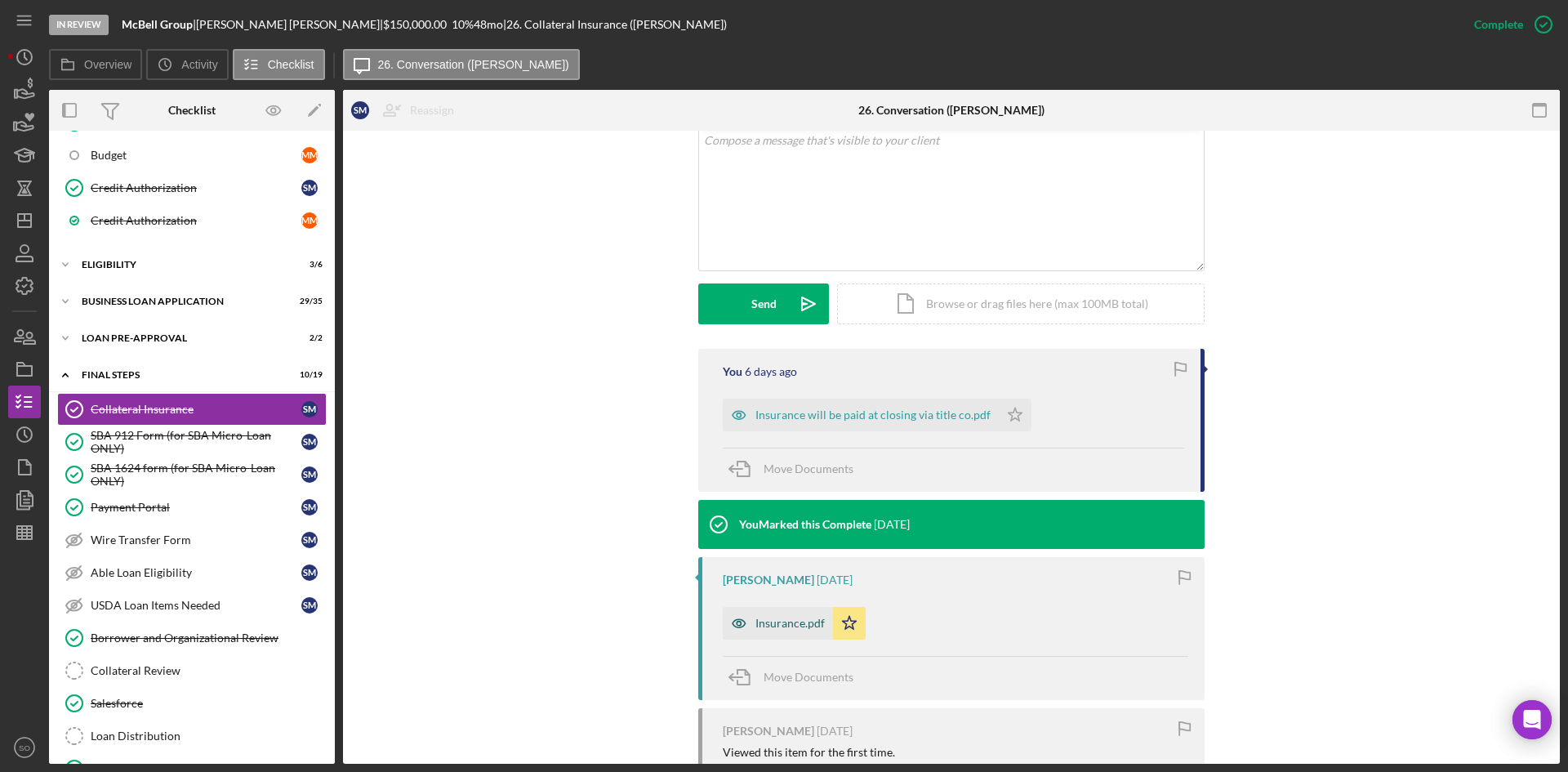
click at [801, 622] on div "Insurance.pdf" at bounding box center [790, 624] width 70 height 14
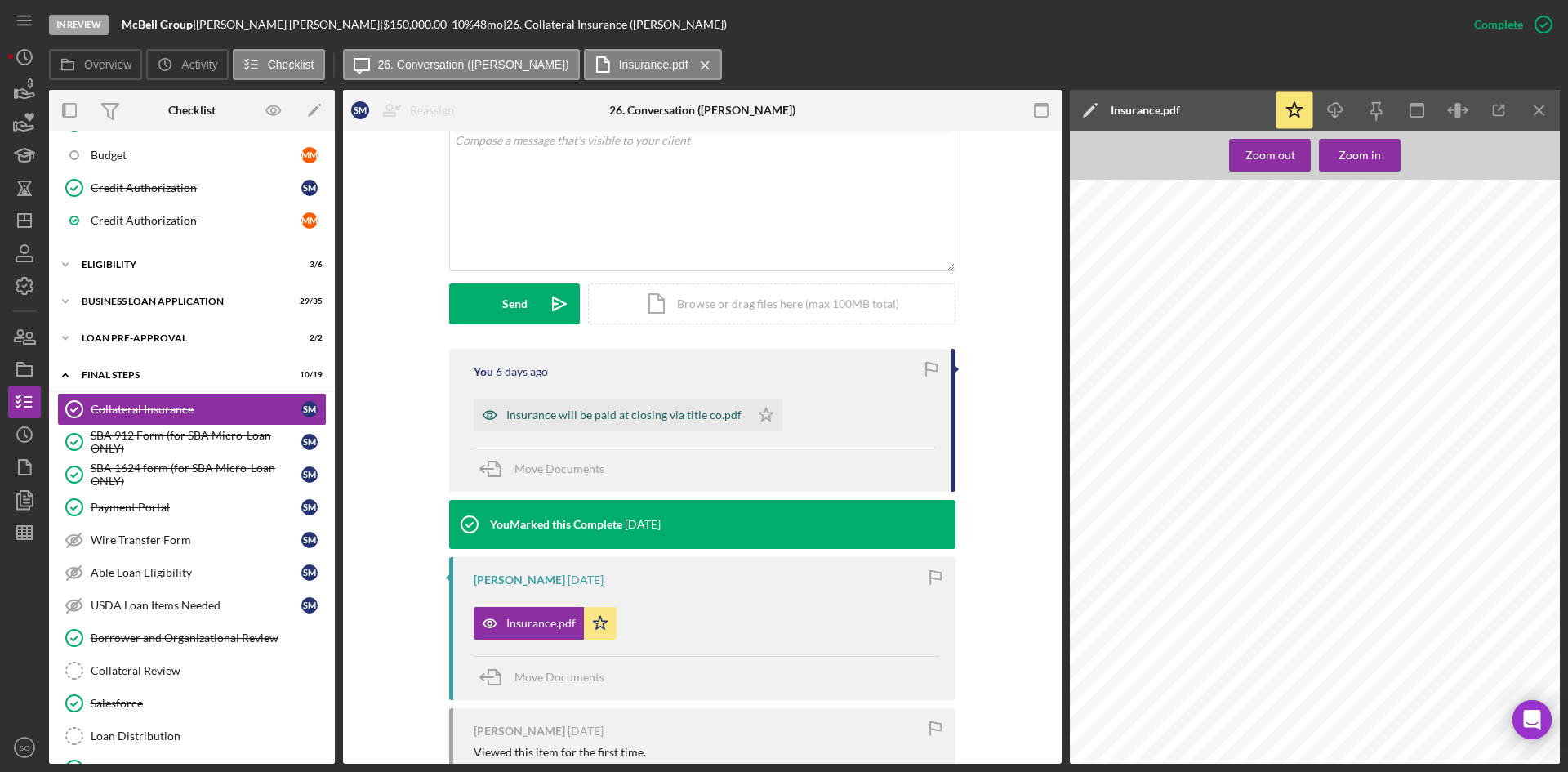
click at [716, 401] on div "Insurance will be paid at closing via title co.pdf" at bounding box center [611, 415] width 276 height 33
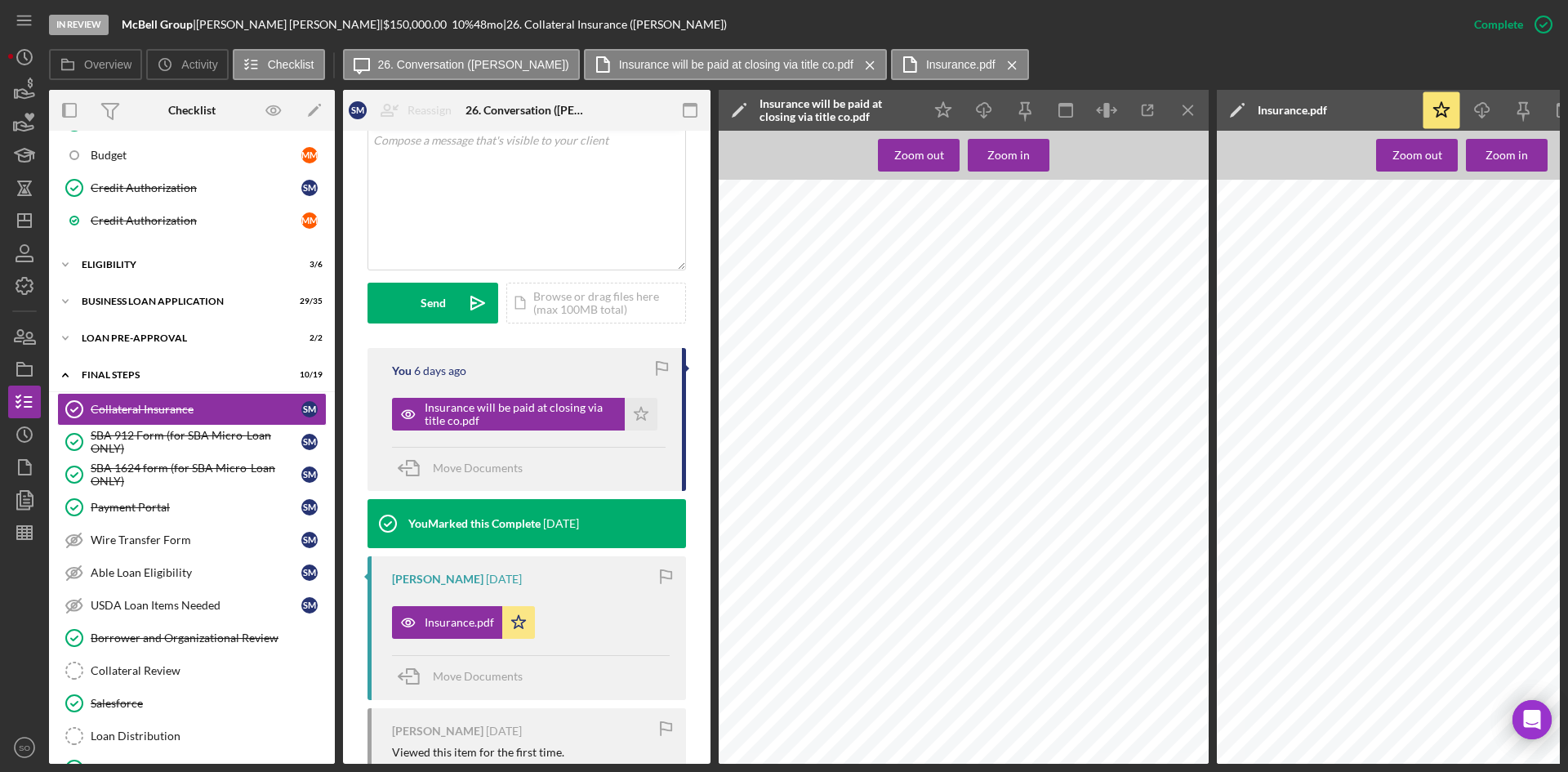
scroll to position [0, 0]
click at [1190, 113] on icon "Icon/Menu Close" at bounding box center [1189, 110] width 37 height 37
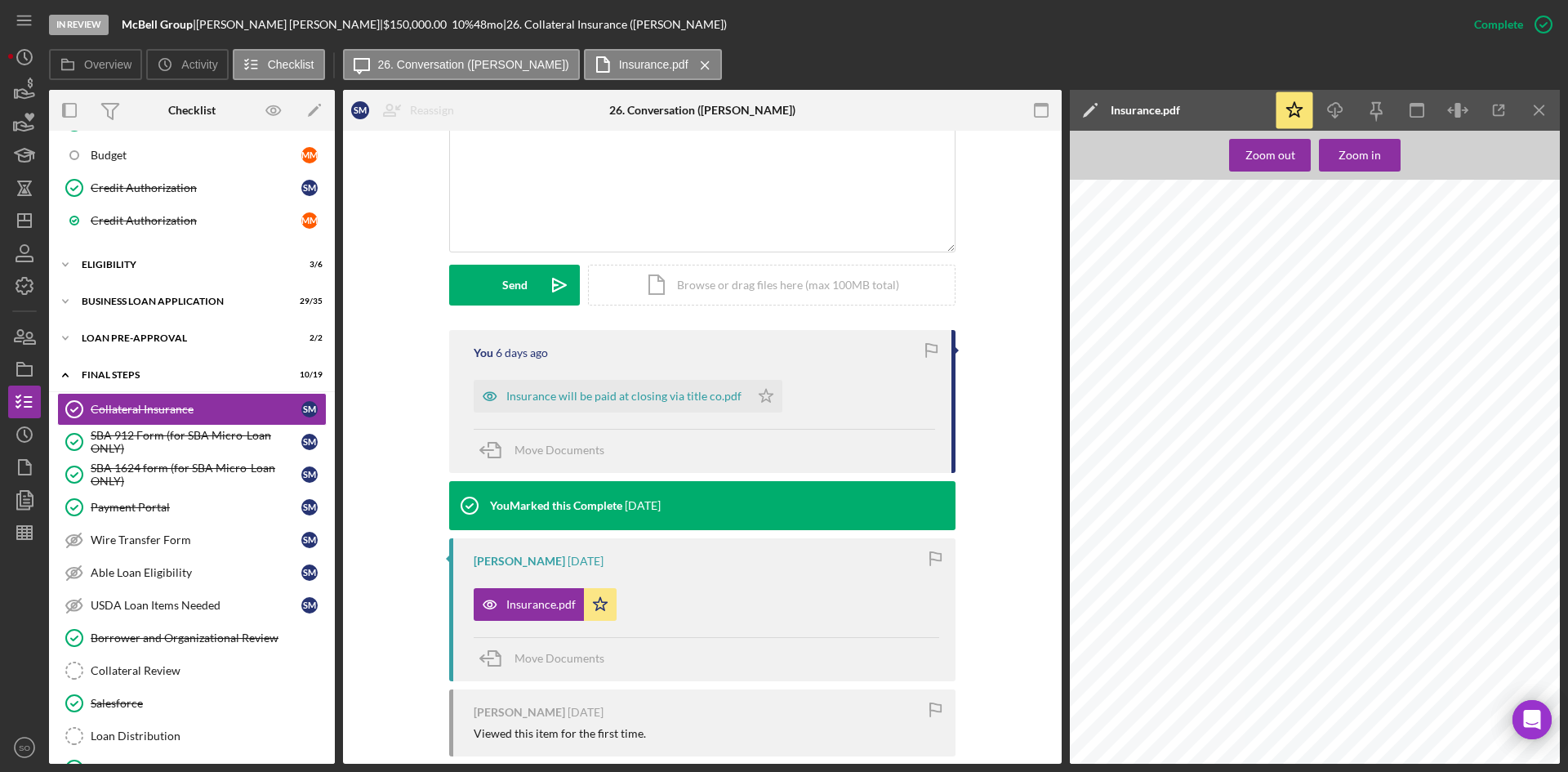
scroll to position [327, 0]
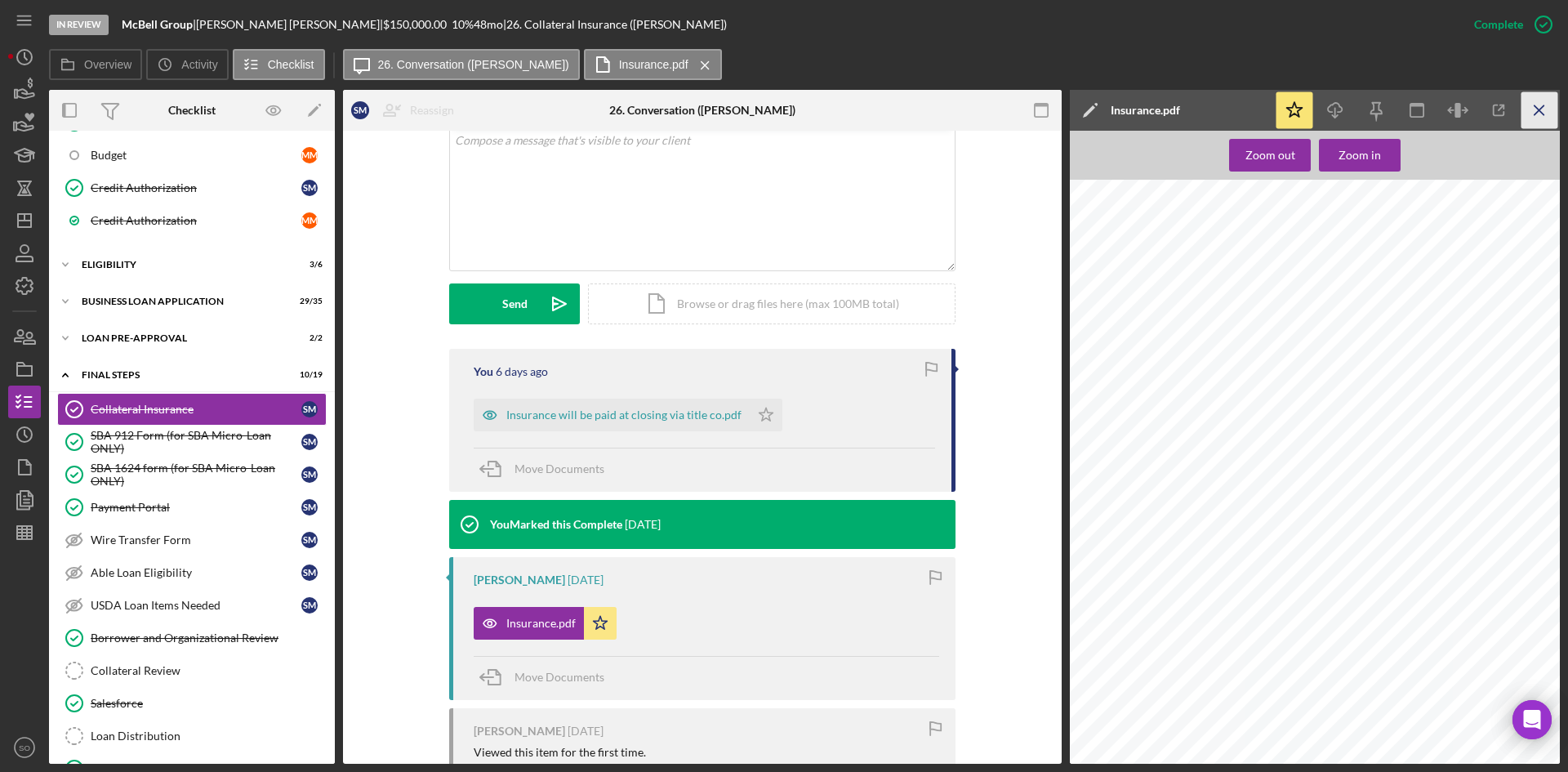
click at [1540, 107] on icon "Icon/Menu Close" at bounding box center [1540, 110] width 37 height 37
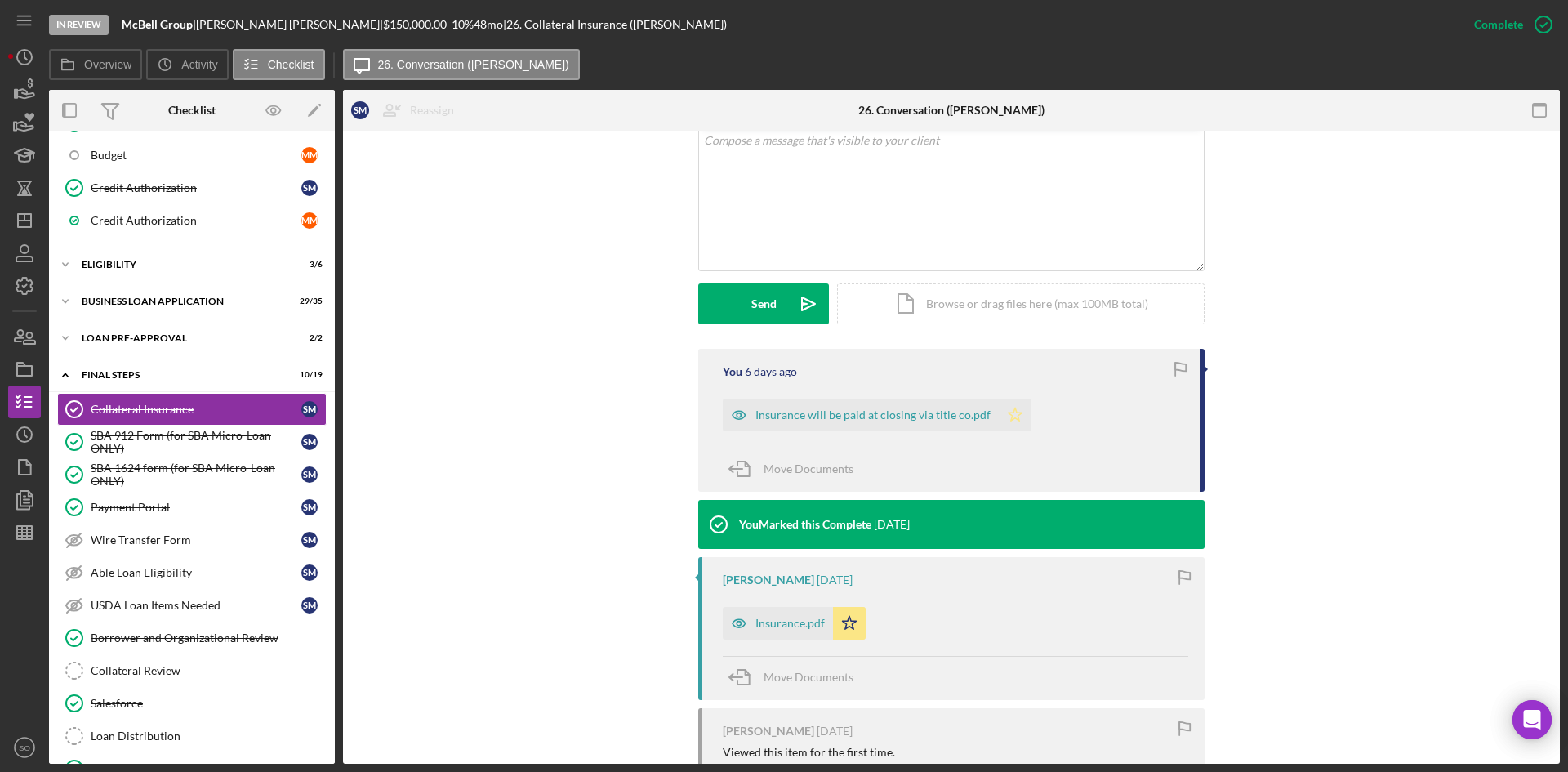
click at [1014, 407] on icon "Icon/Star" at bounding box center [1016, 415] width 33 height 33
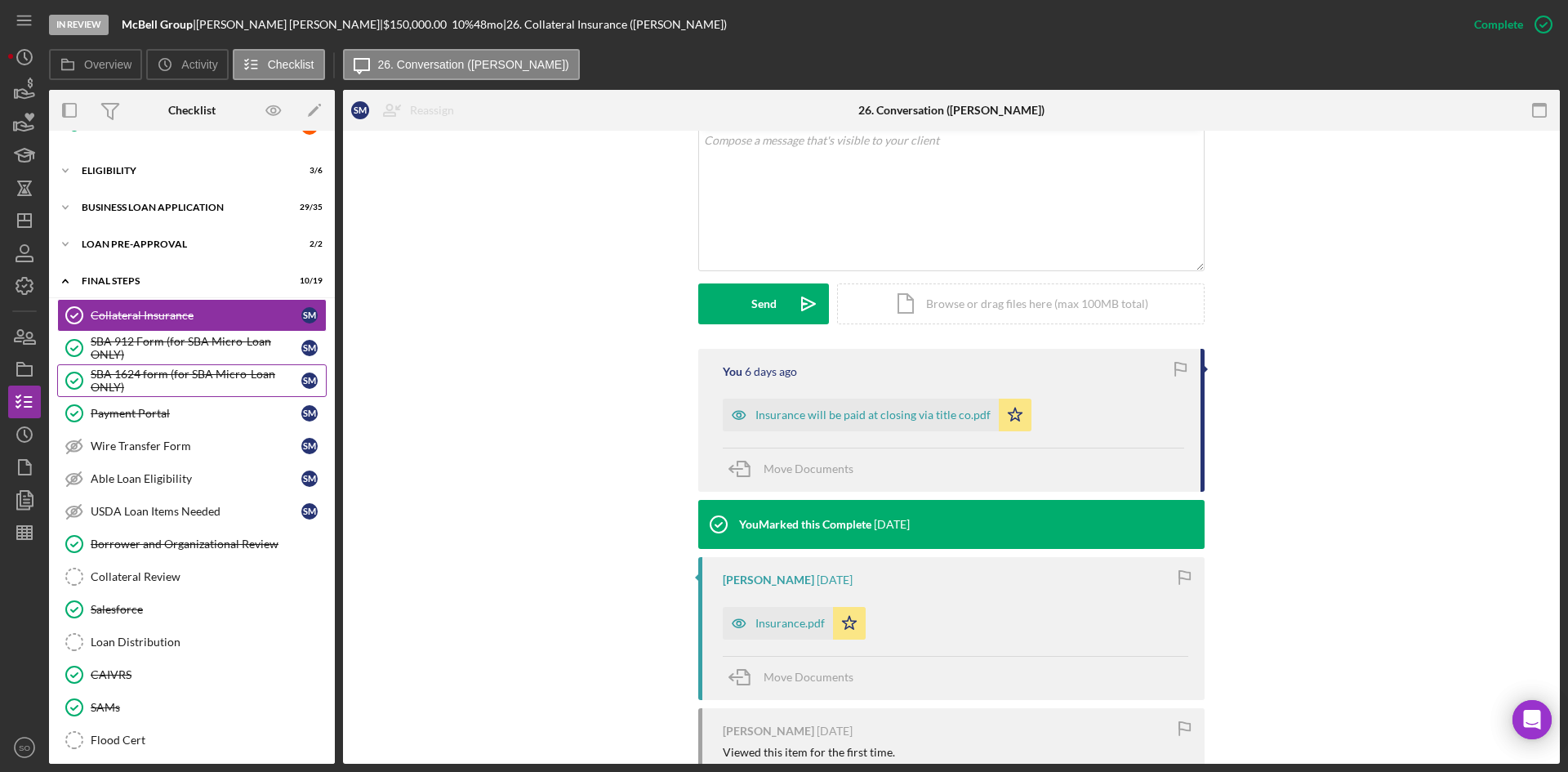
scroll to position [408, 0]
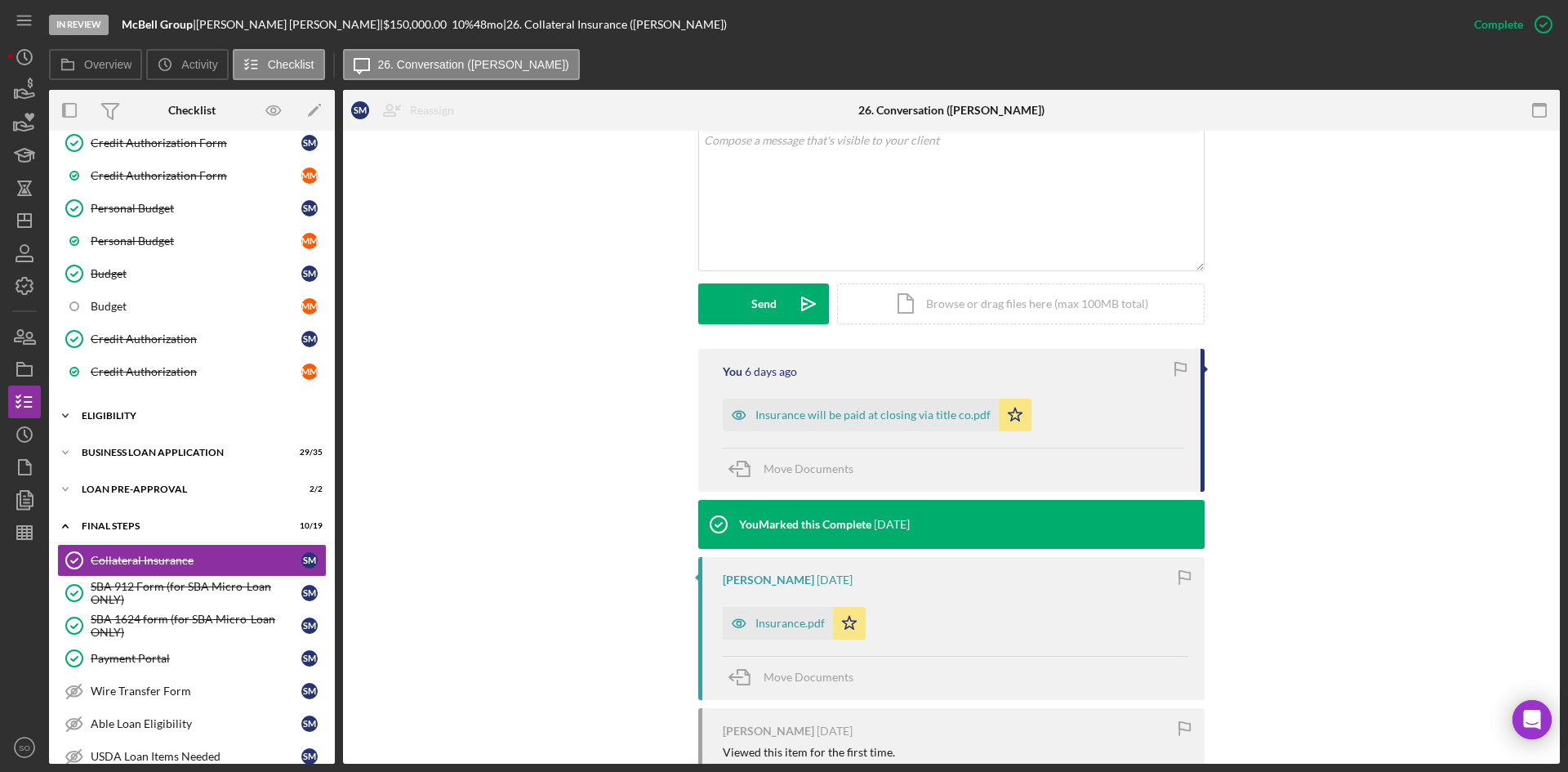
click at [134, 420] on div "ELIGIBILITY" at bounding box center [197, 416] width 233 height 10
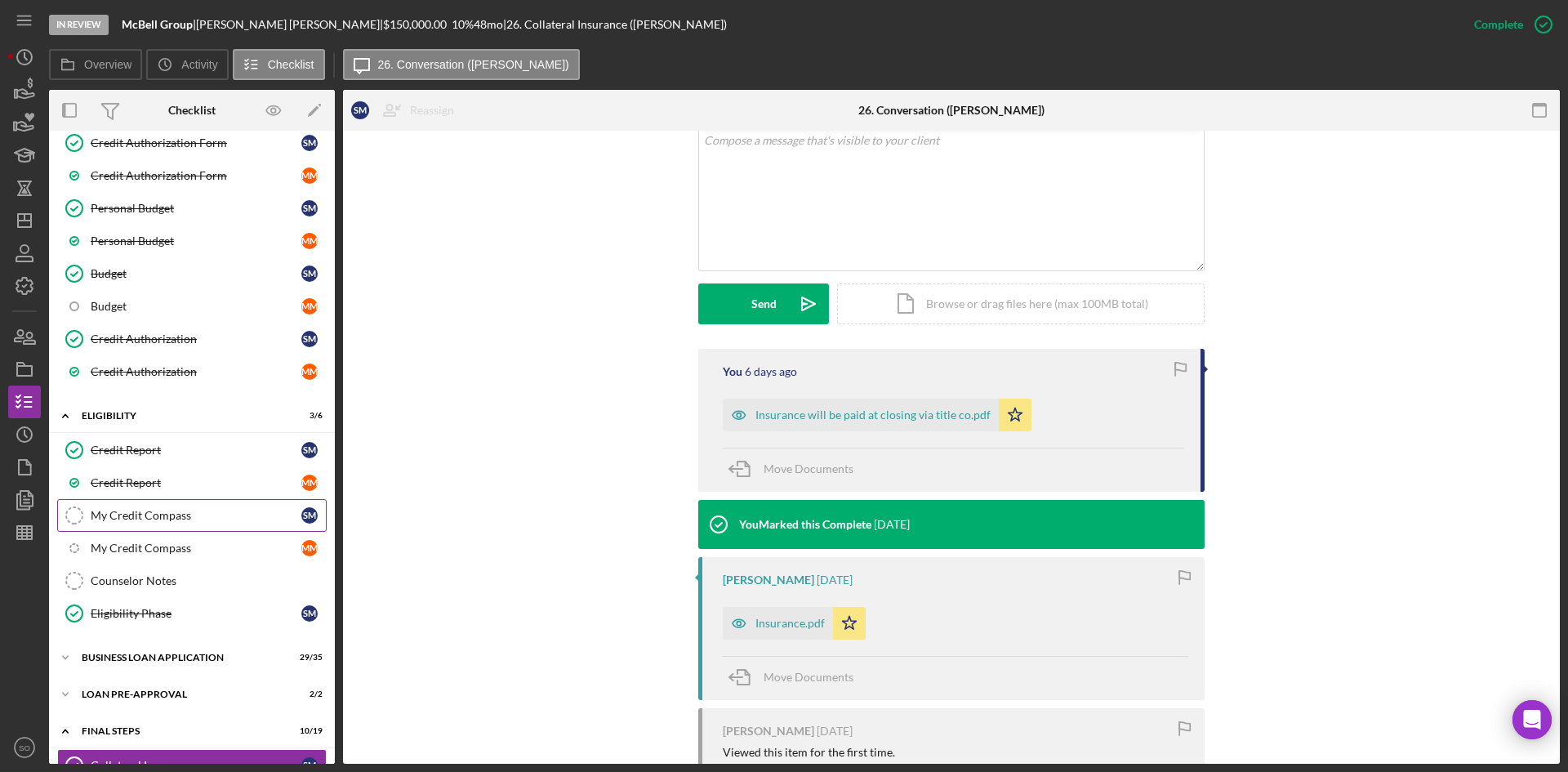
scroll to position [572, 0]
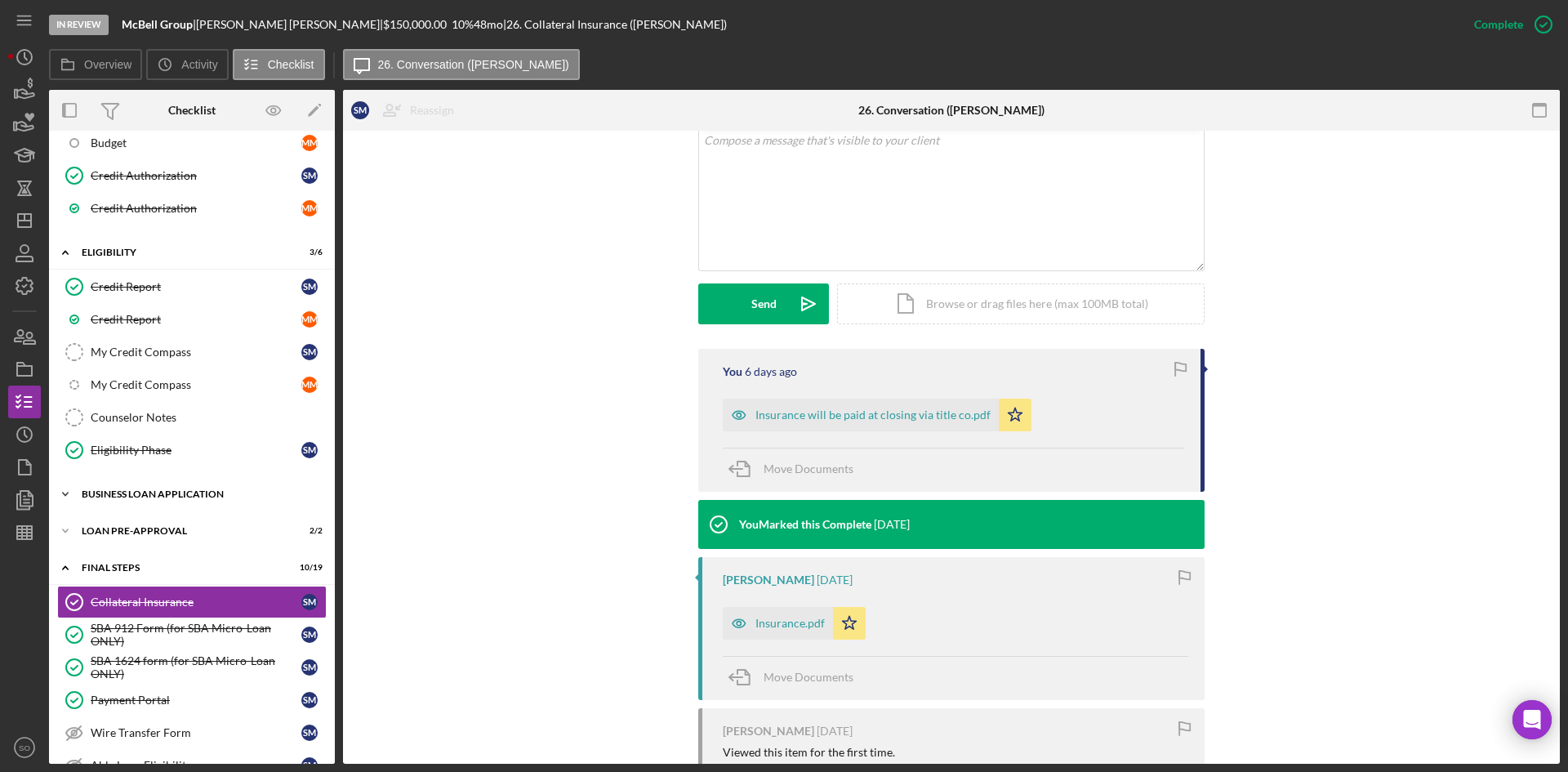
click at [182, 491] on div "BUSINESS LOAN APPLICATION" at bounding box center [197, 494] width 233 height 10
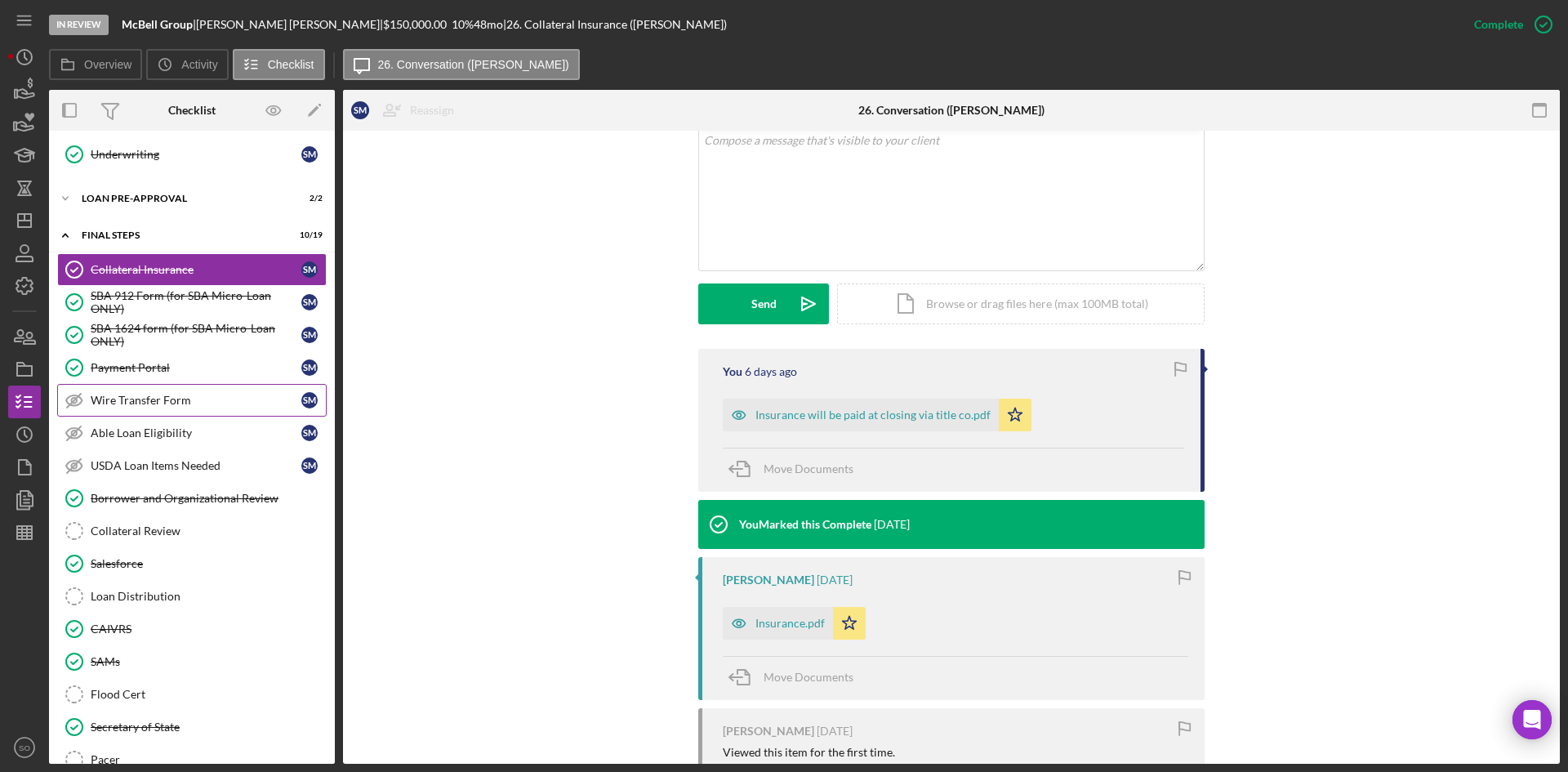
scroll to position [2220, 0]
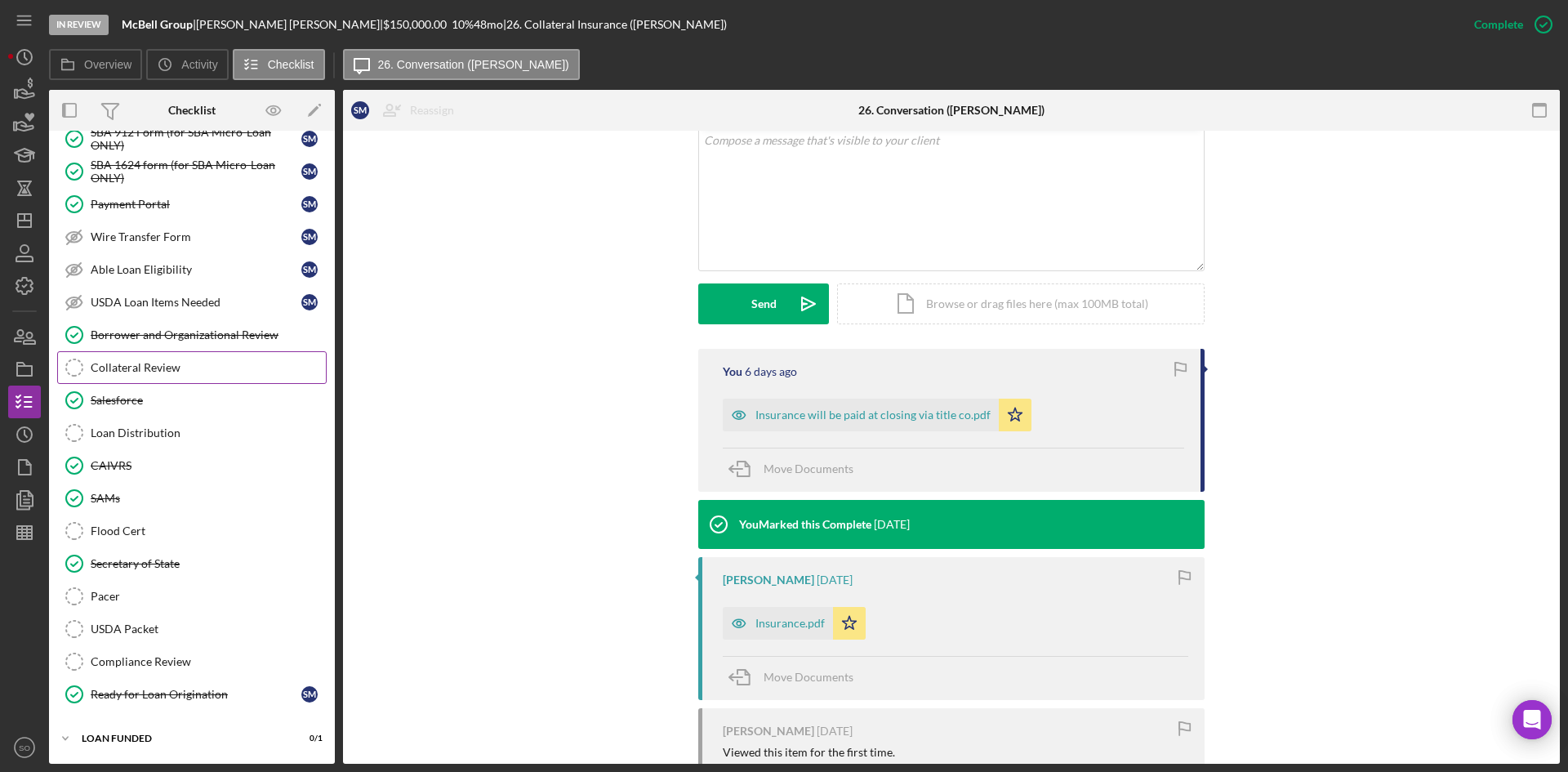
click at [191, 373] on div "Collateral Review" at bounding box center [208, 368] width 235 height 14
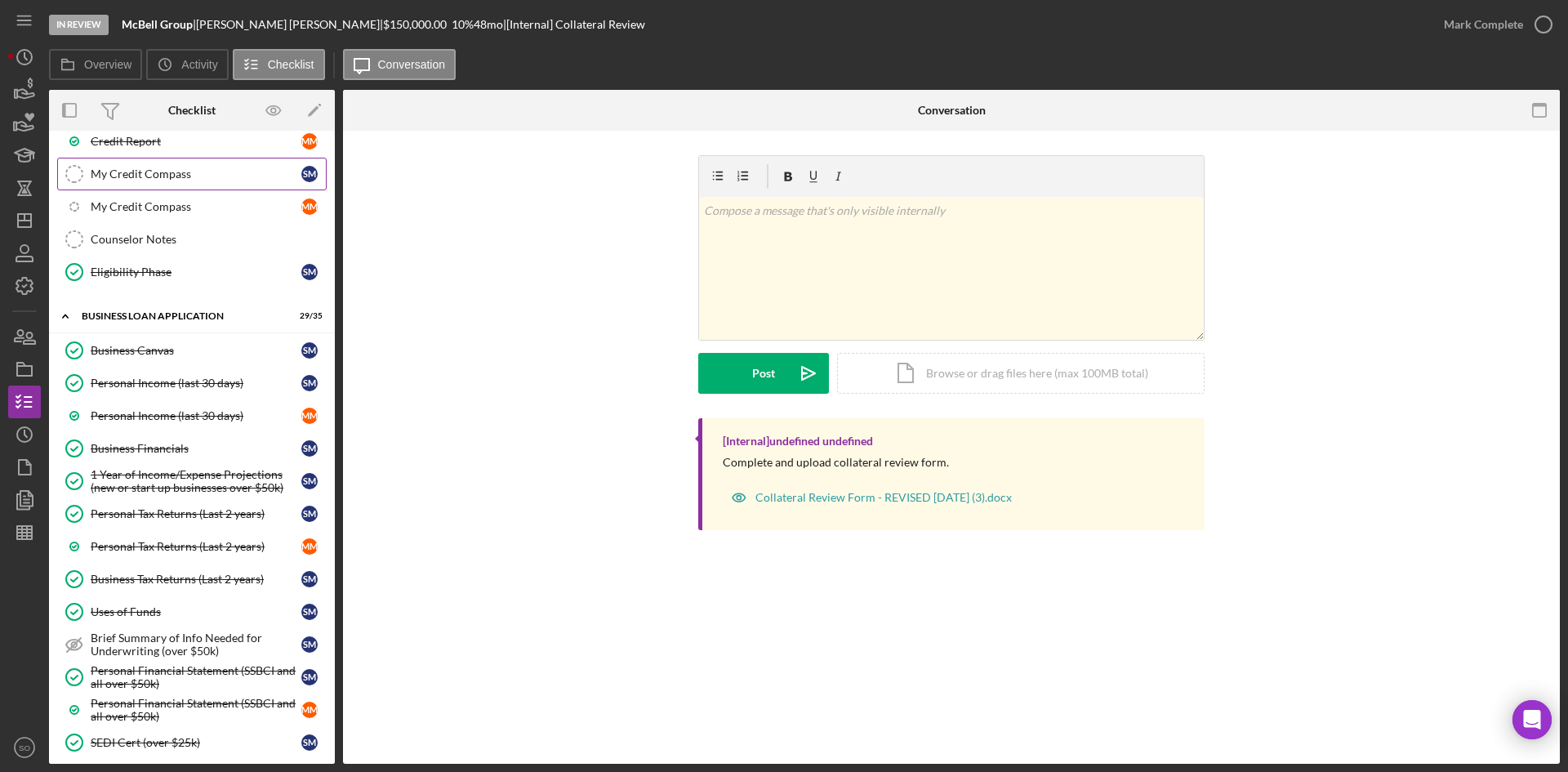
scroll to position [586, 0]
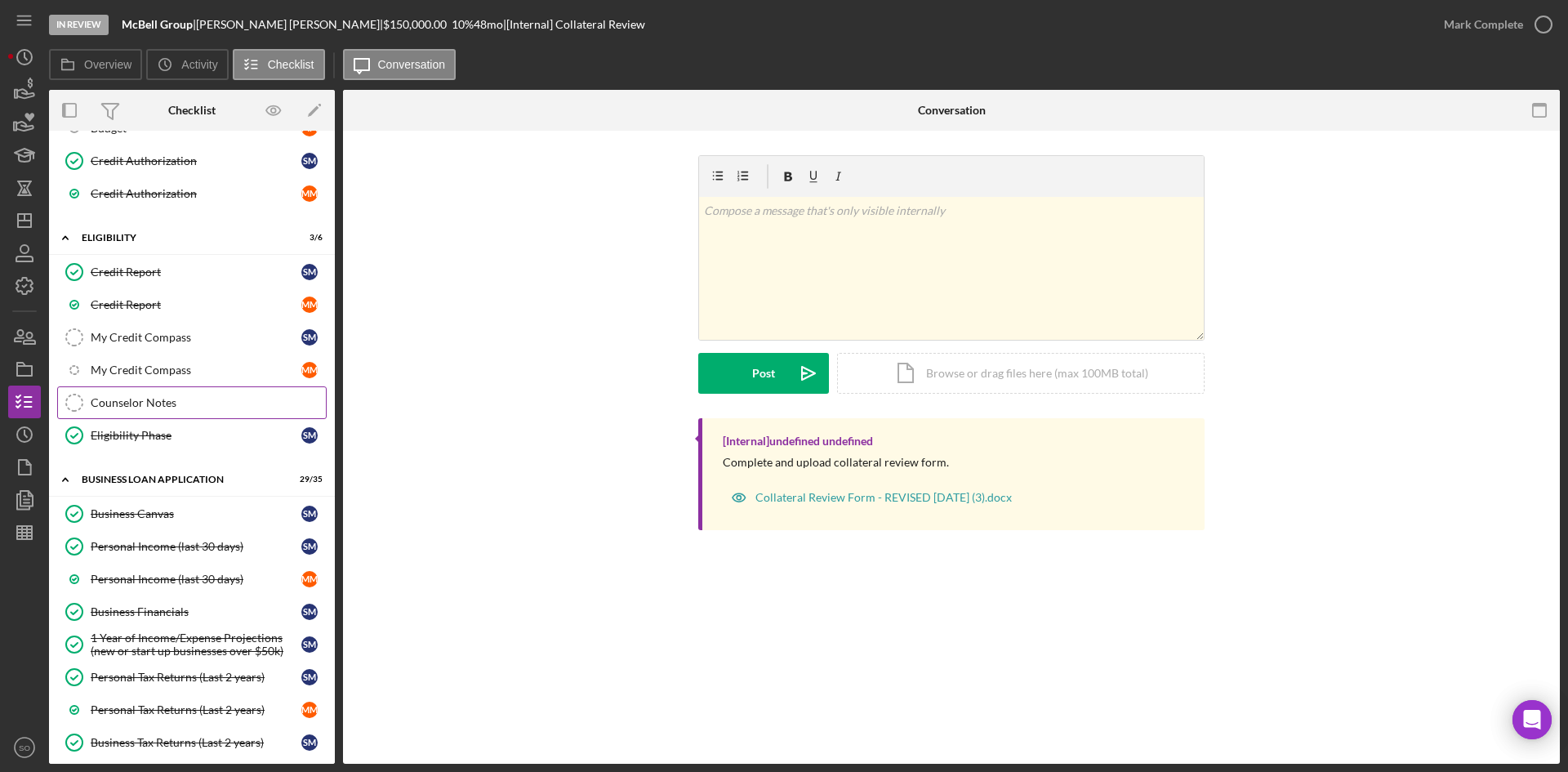
click at [144, 409] on div "Counselor Notes" at bounding box center [208, 403] width 235 height 14
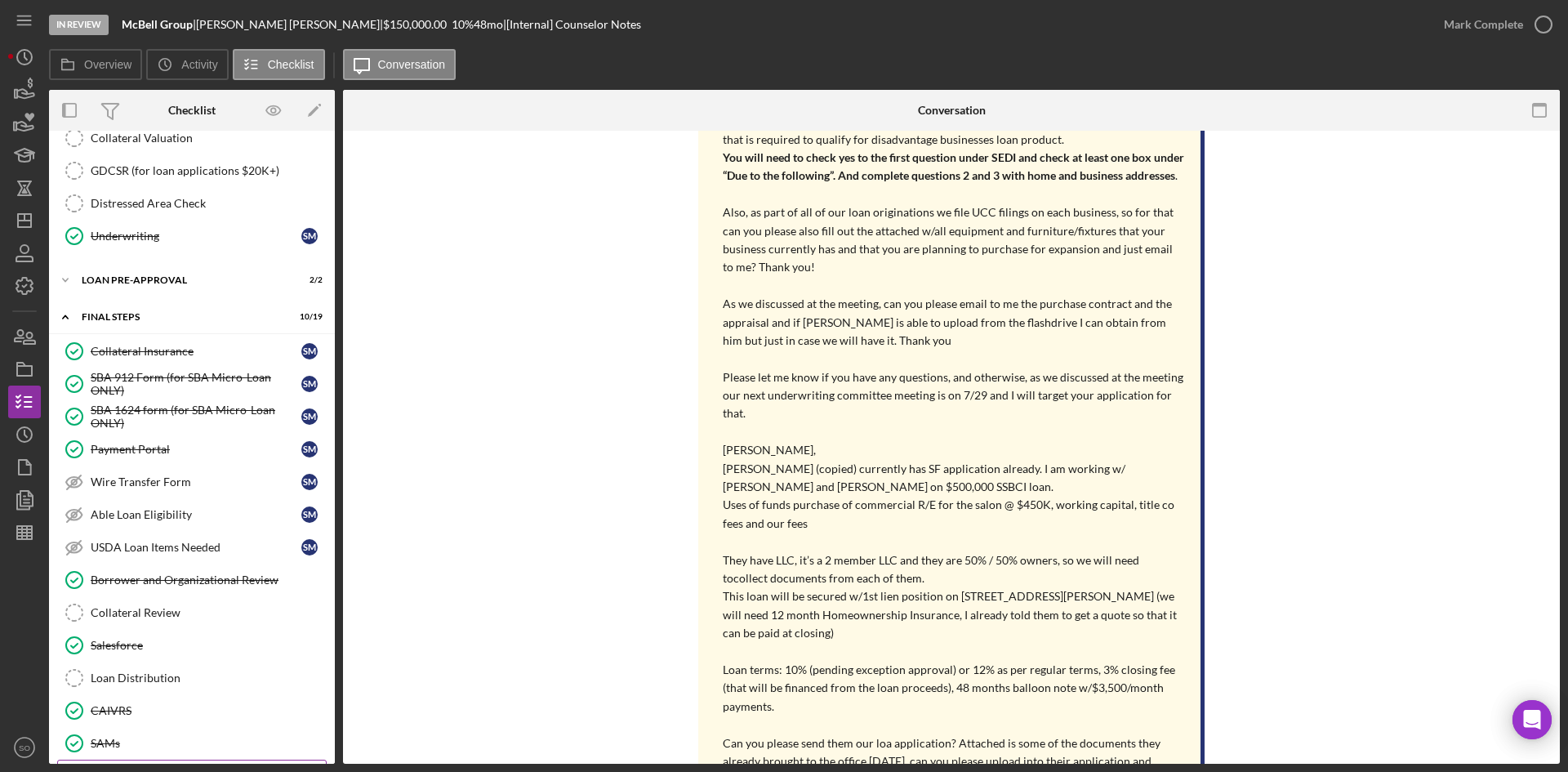
scroll to position [2058, 0]
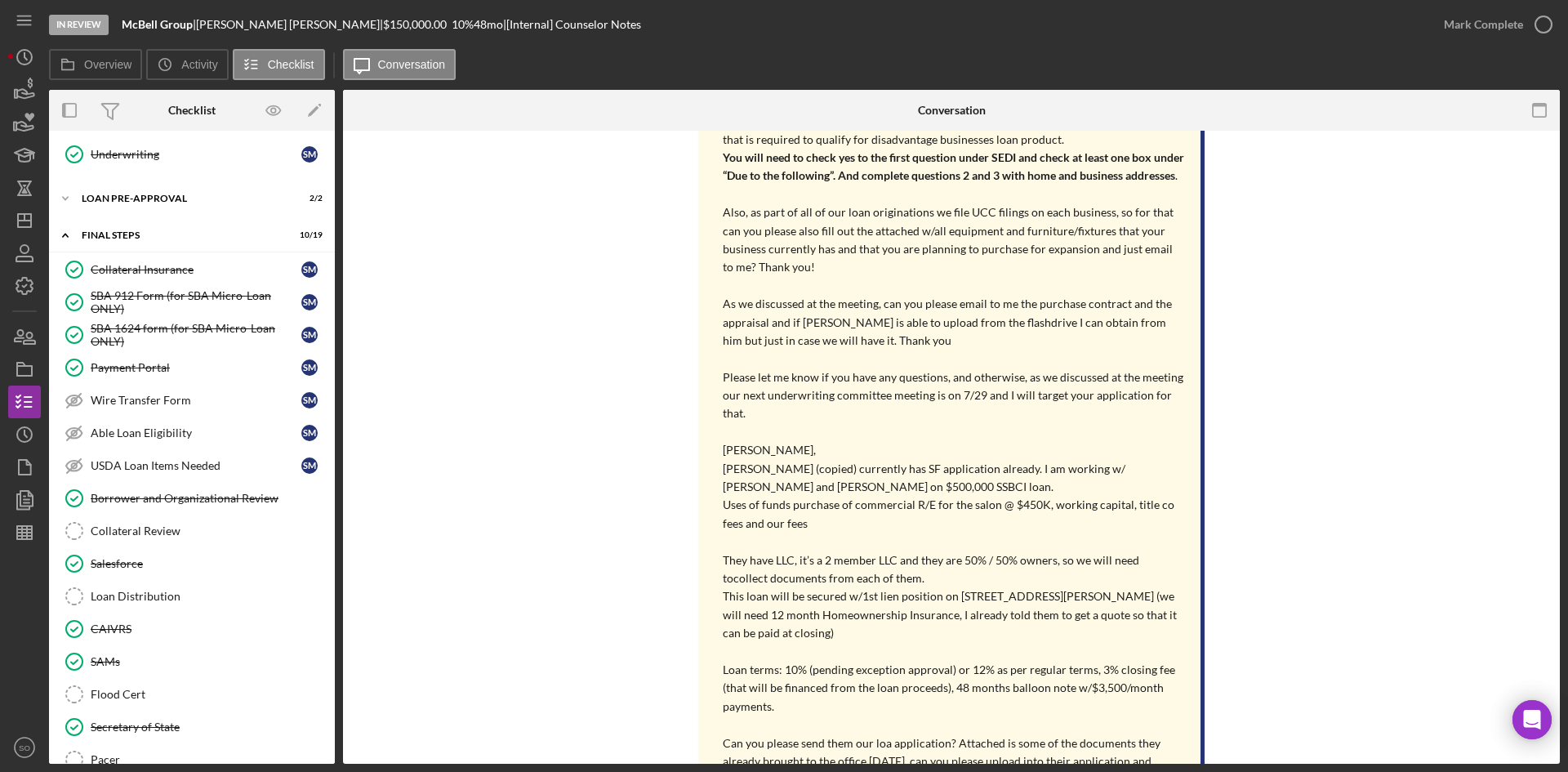
click at [1162, 595] on p "This loan will be secured w/1st lien position on [STREET_ADDRESS][PERSON_NAME] …" at bounding box center [953, 614] width 461 height 55
drag, startPoint x: 1162, startPoint y: 595, endPoint x: 956, endPoint y: 600, distance: 206.1
click at [956, 600] on p "This loan will be secured w/1st lien position on [STREET_ADDRESS][PERSON_NAME] …" at bounding box center [953, 614] width 461 height 55
copy p "[STREET_ADDRESS][PERSON_NAME]"
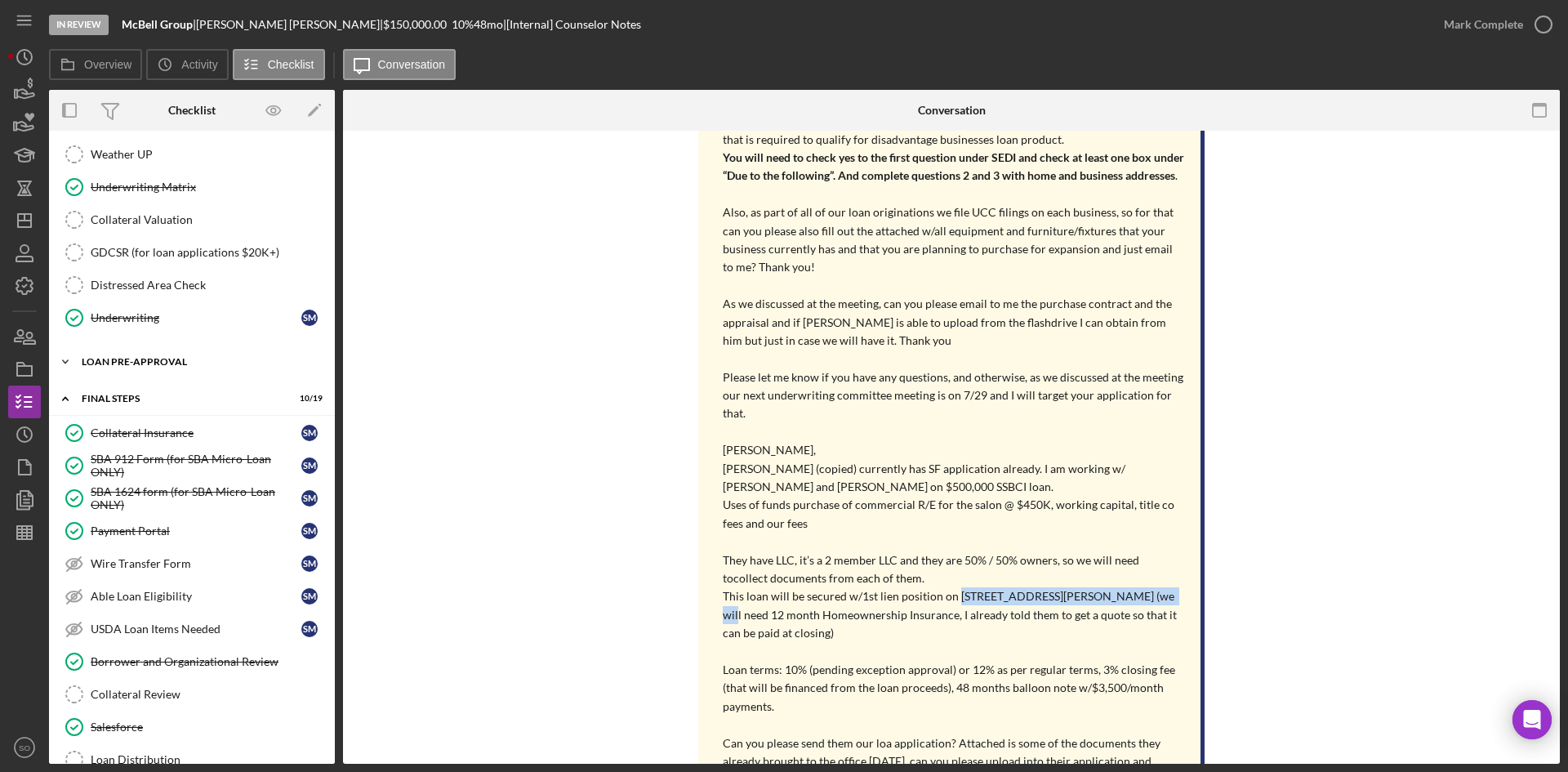
click at [164, 361] on div "LOAN PRE-APPROVAL" at bounding box center [197, 362] width 233 height 10
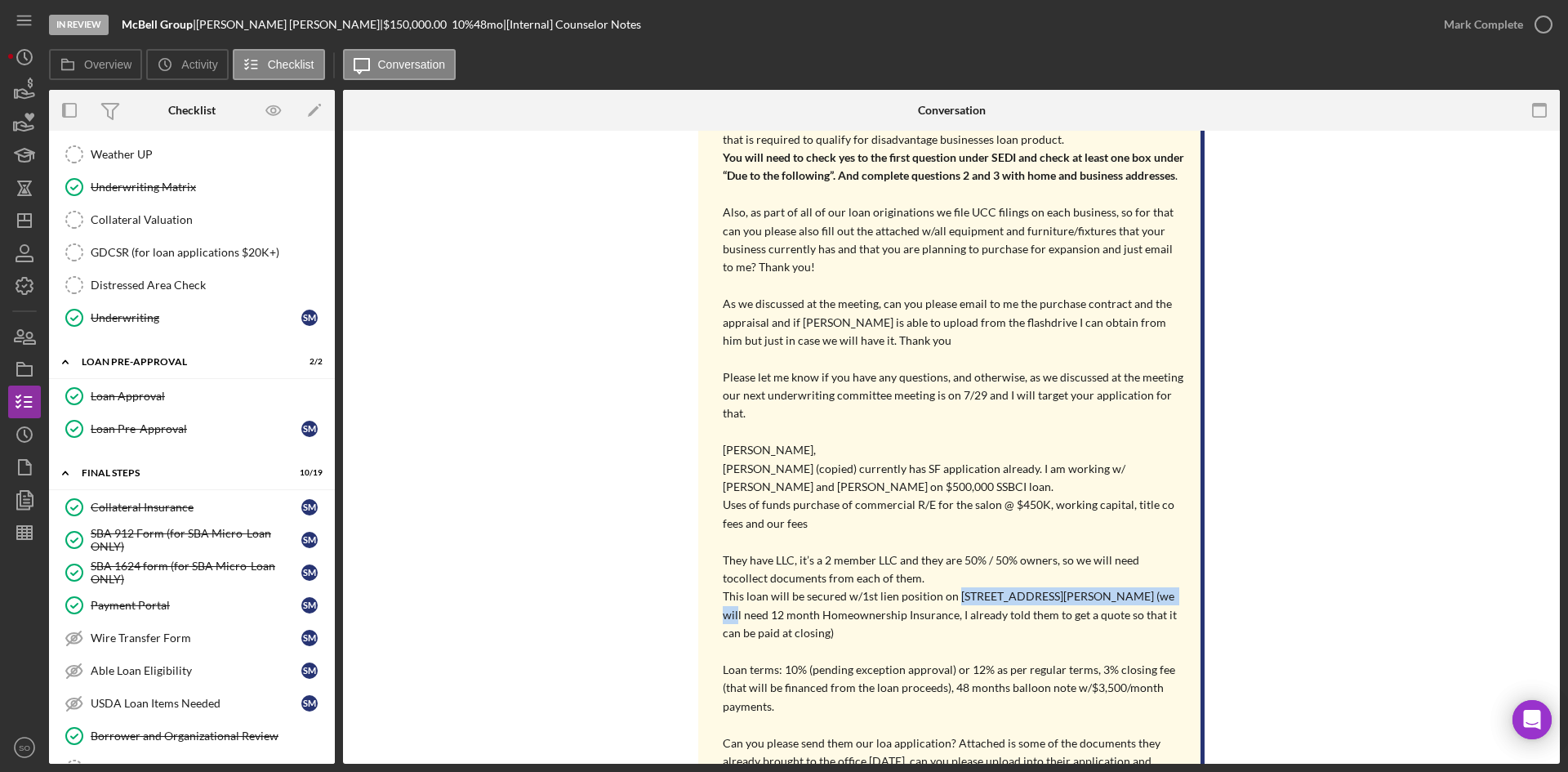
scroll to position [1731, 0]
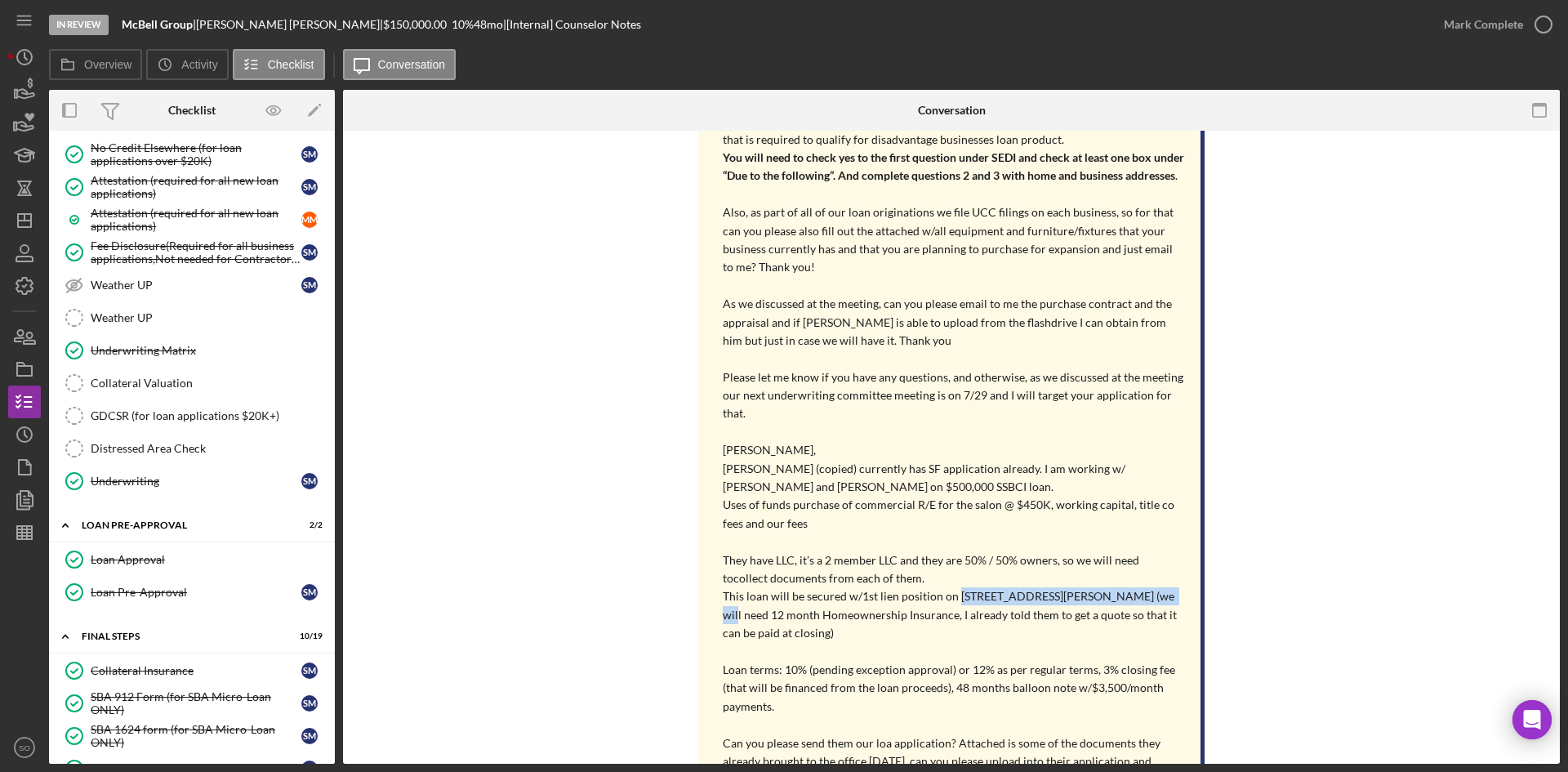
click at [509, 565] on div "[Internal] You [DATE] [PERSON_NAME] and [PERSON_NAME], it was nice meeting you …" at bounding box center [952, 438] width 1169 height 1020
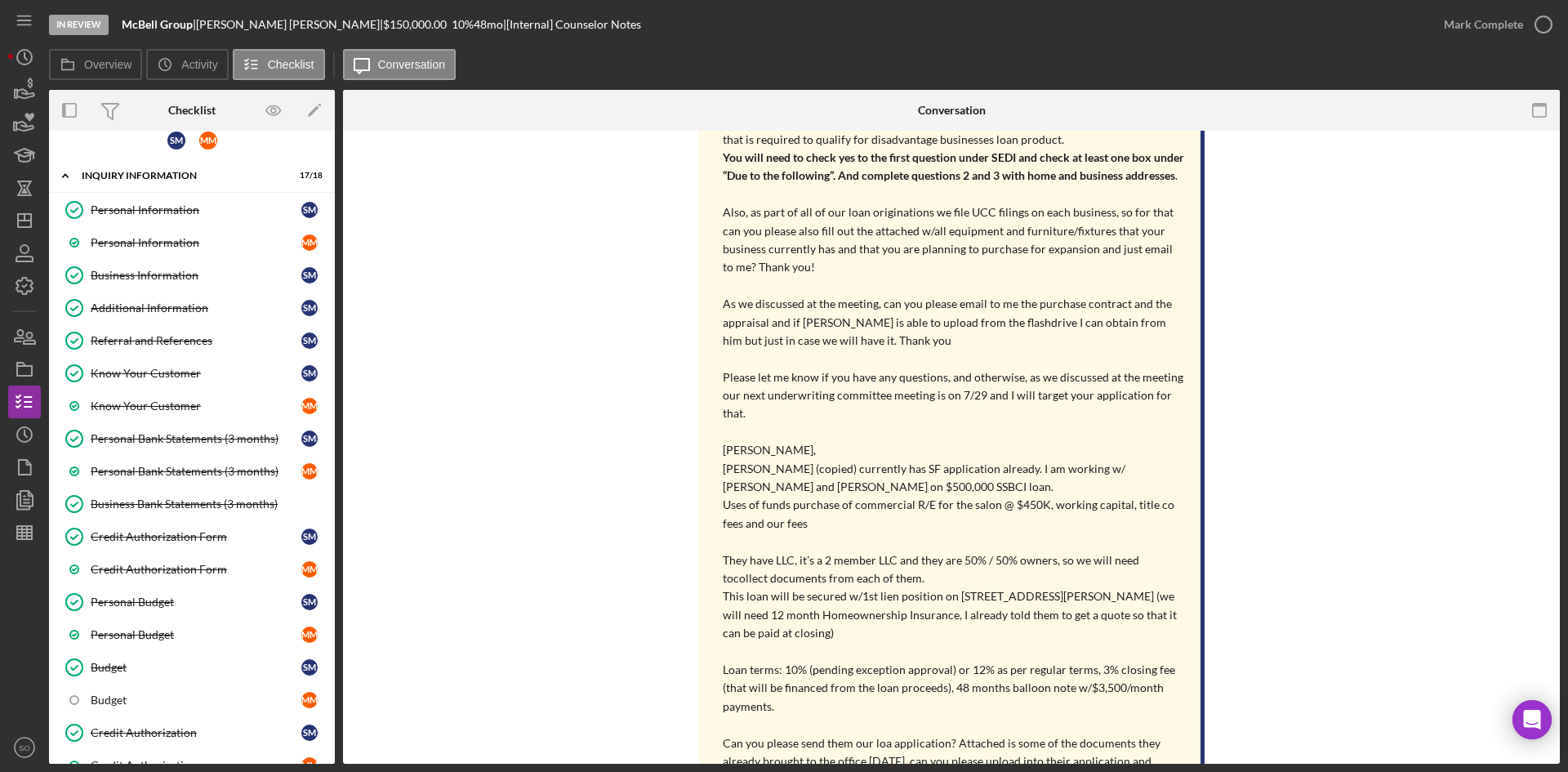
scroll to position [0, 0]
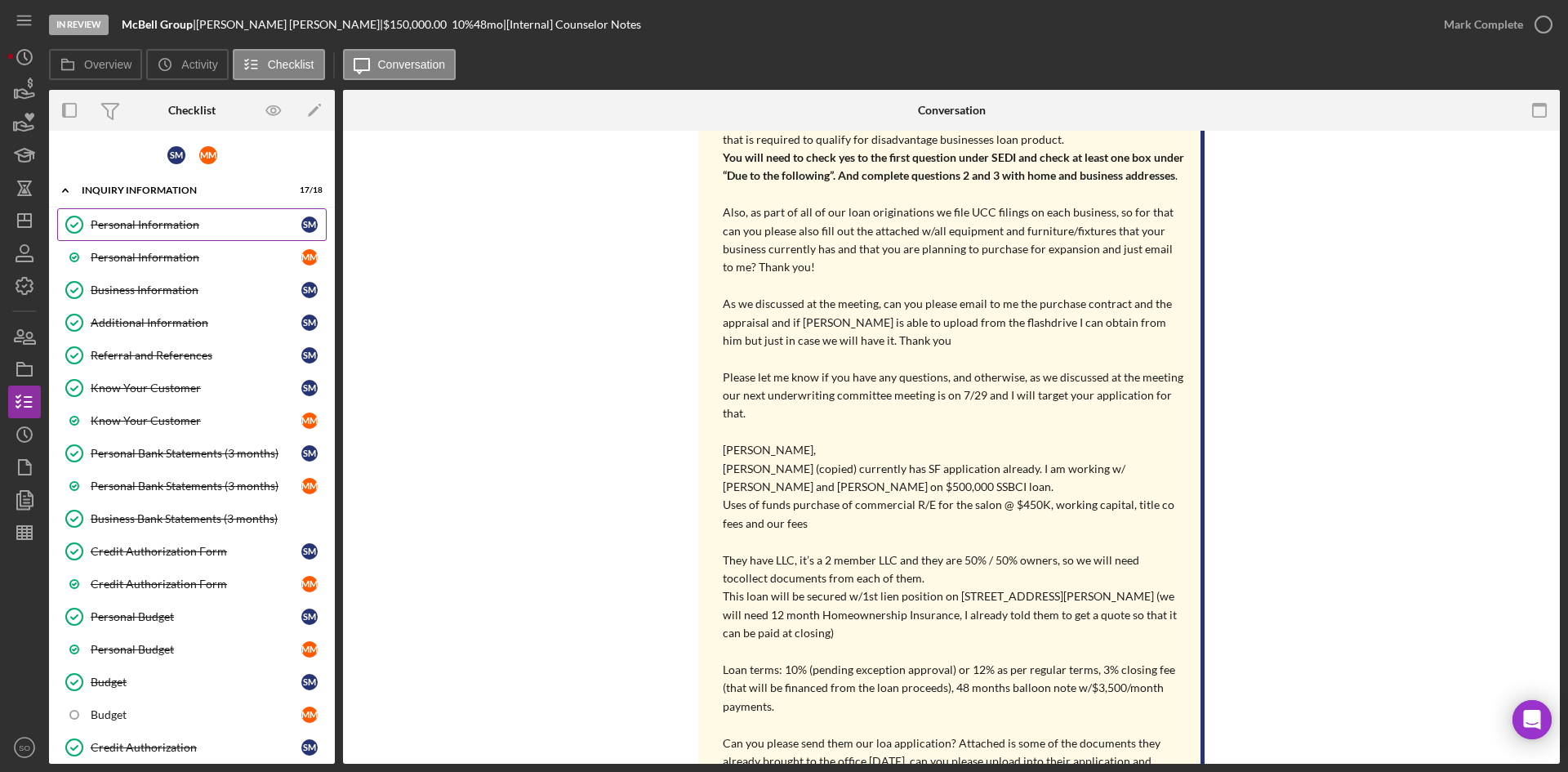
click at [155, 227] on div "Personal Information" at bounding box center [196, 224] width 211 height 14
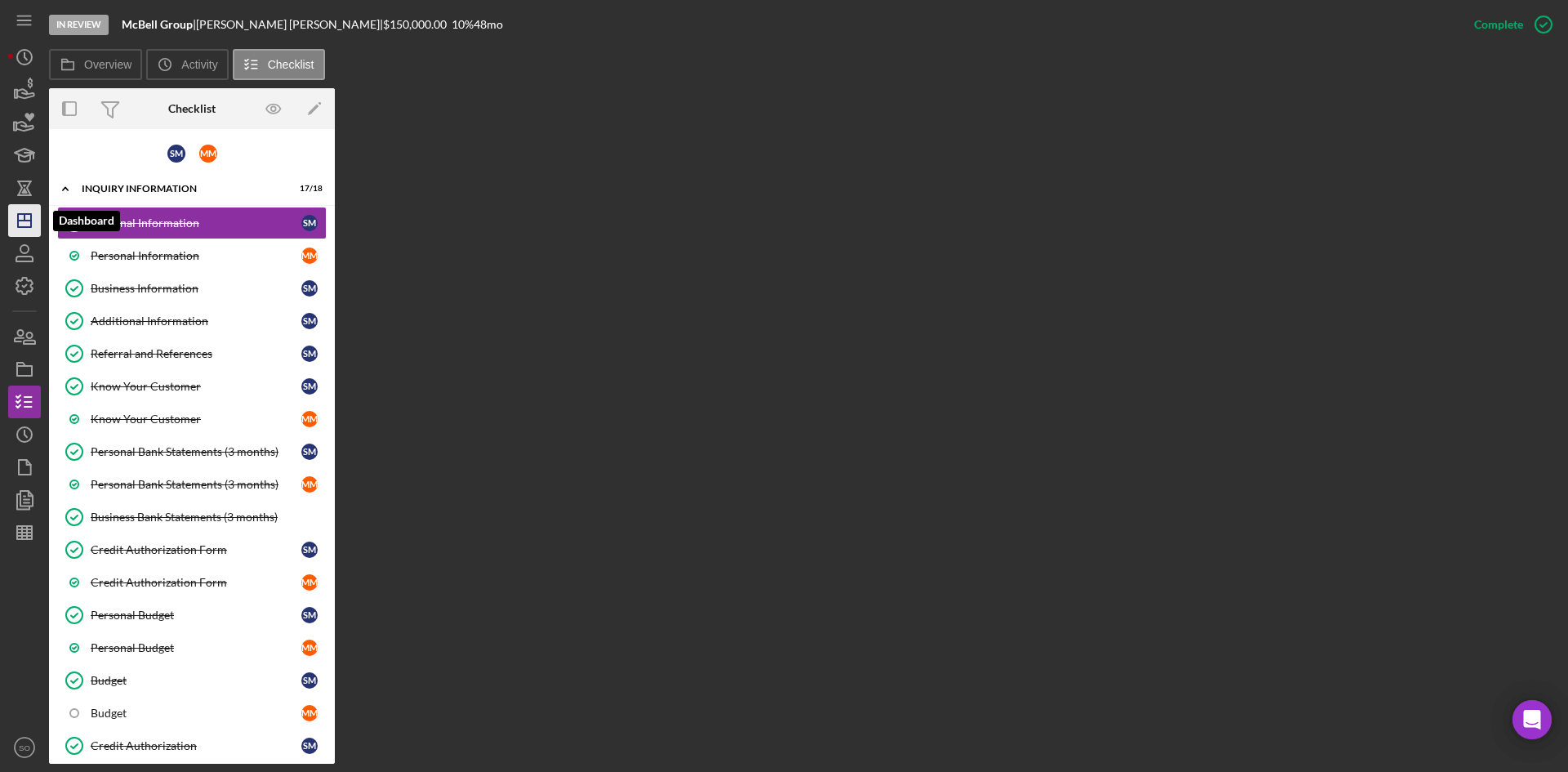
click at [23, 223] on icon "Icon/Dashboard" at bounding box center [24, 221] width 41 height 41
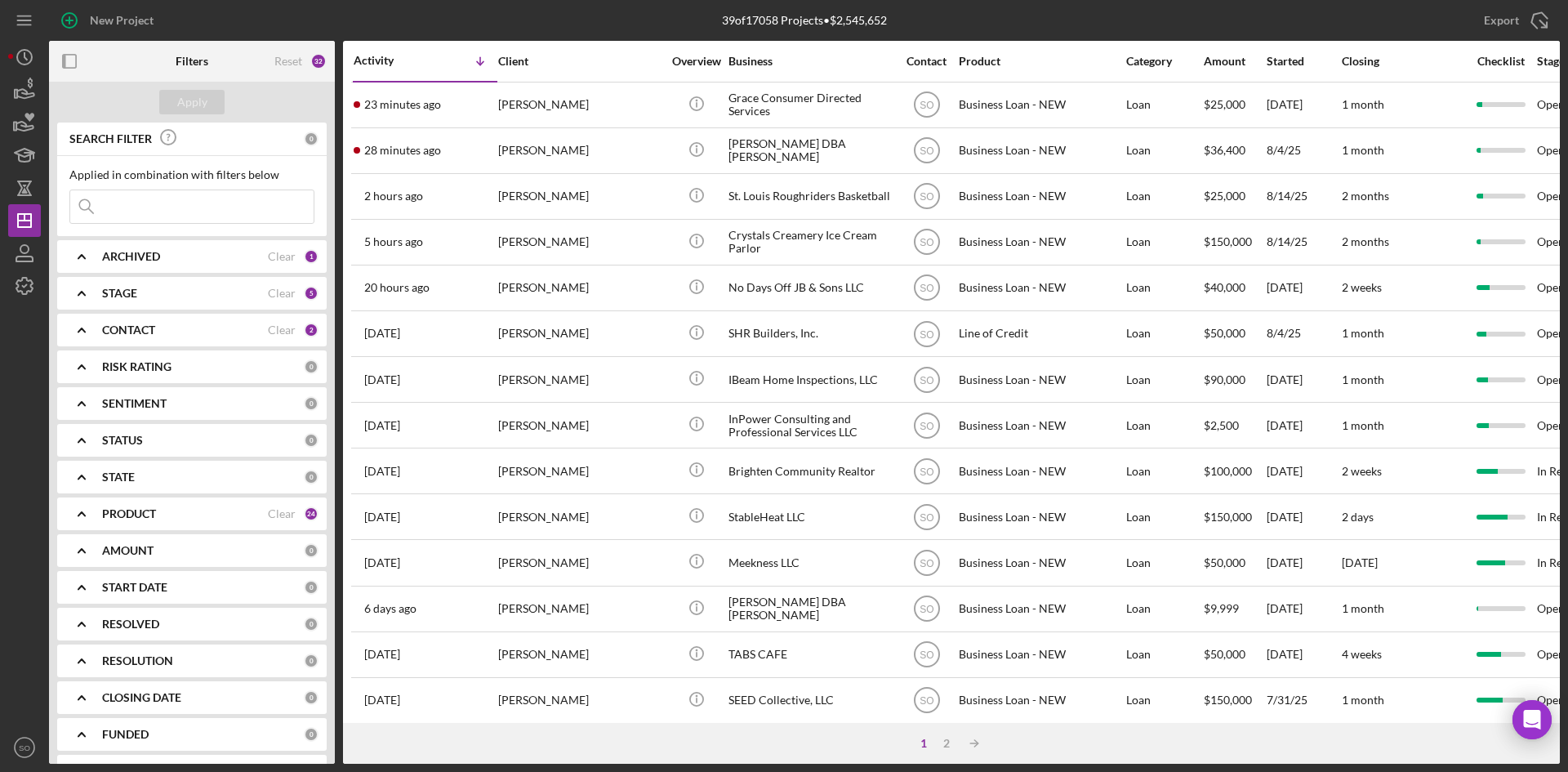
click at [116, 264] on div "ARCHIVED Clear 1" at bounding box center [211, 256] width 217 height 15
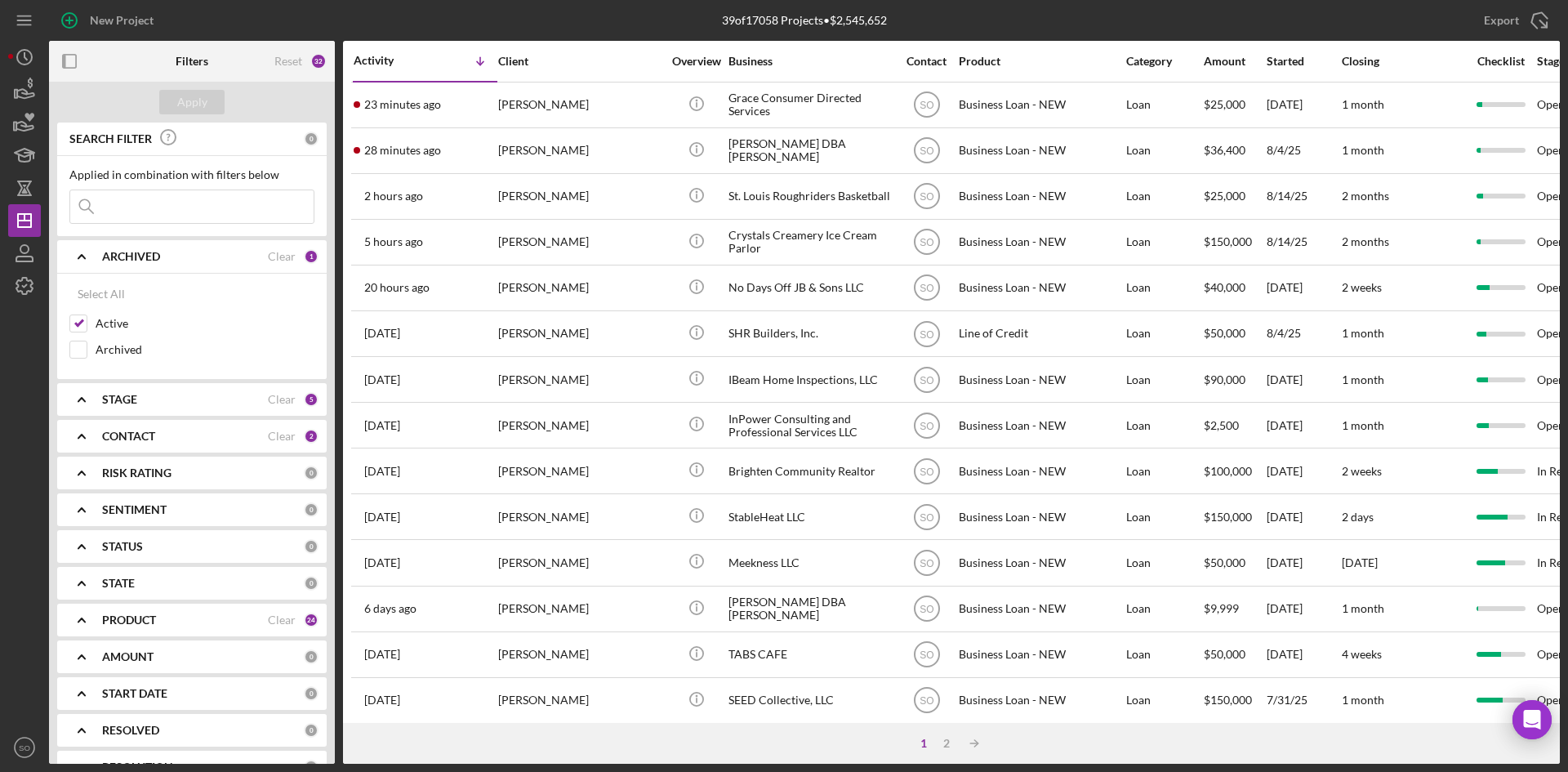
click at [116, 264] on div "ARCHIVED Clear 1" at bounding box center [211, 256] width 217 height 15
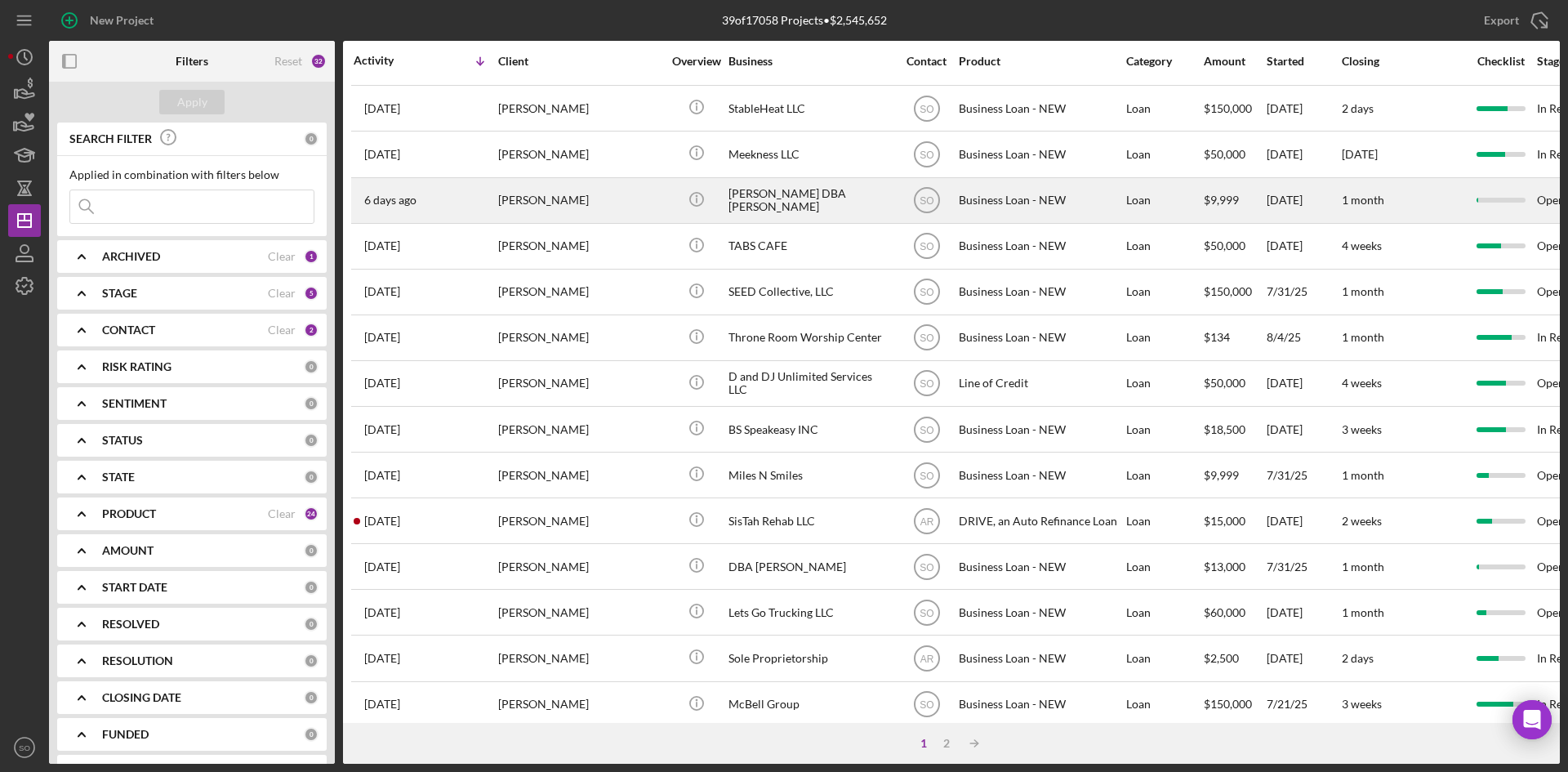
scroll to position [525, 0]
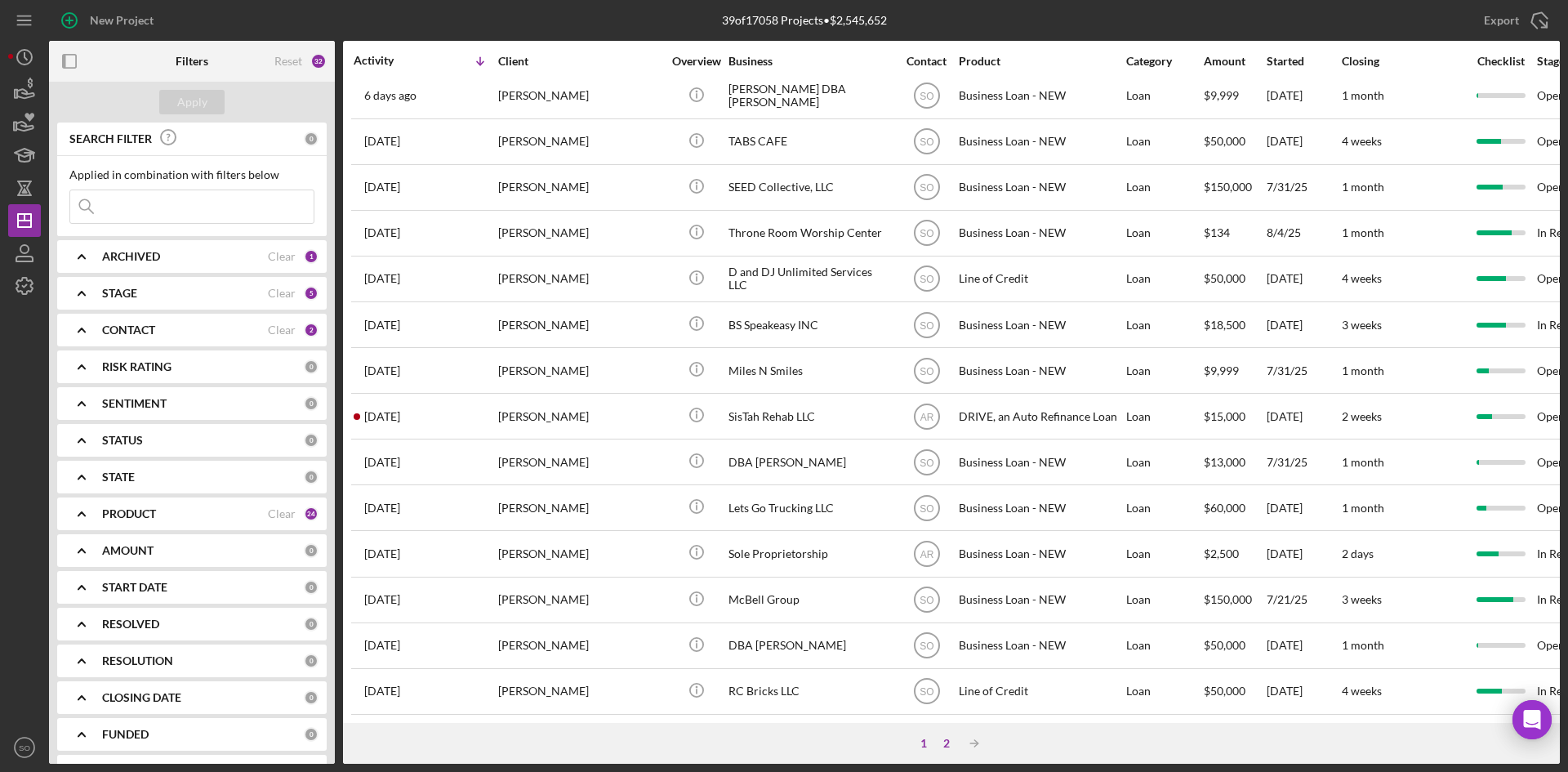
click at [945, 747] on div "2" at bounding box center [947, 744] width 23 height 14
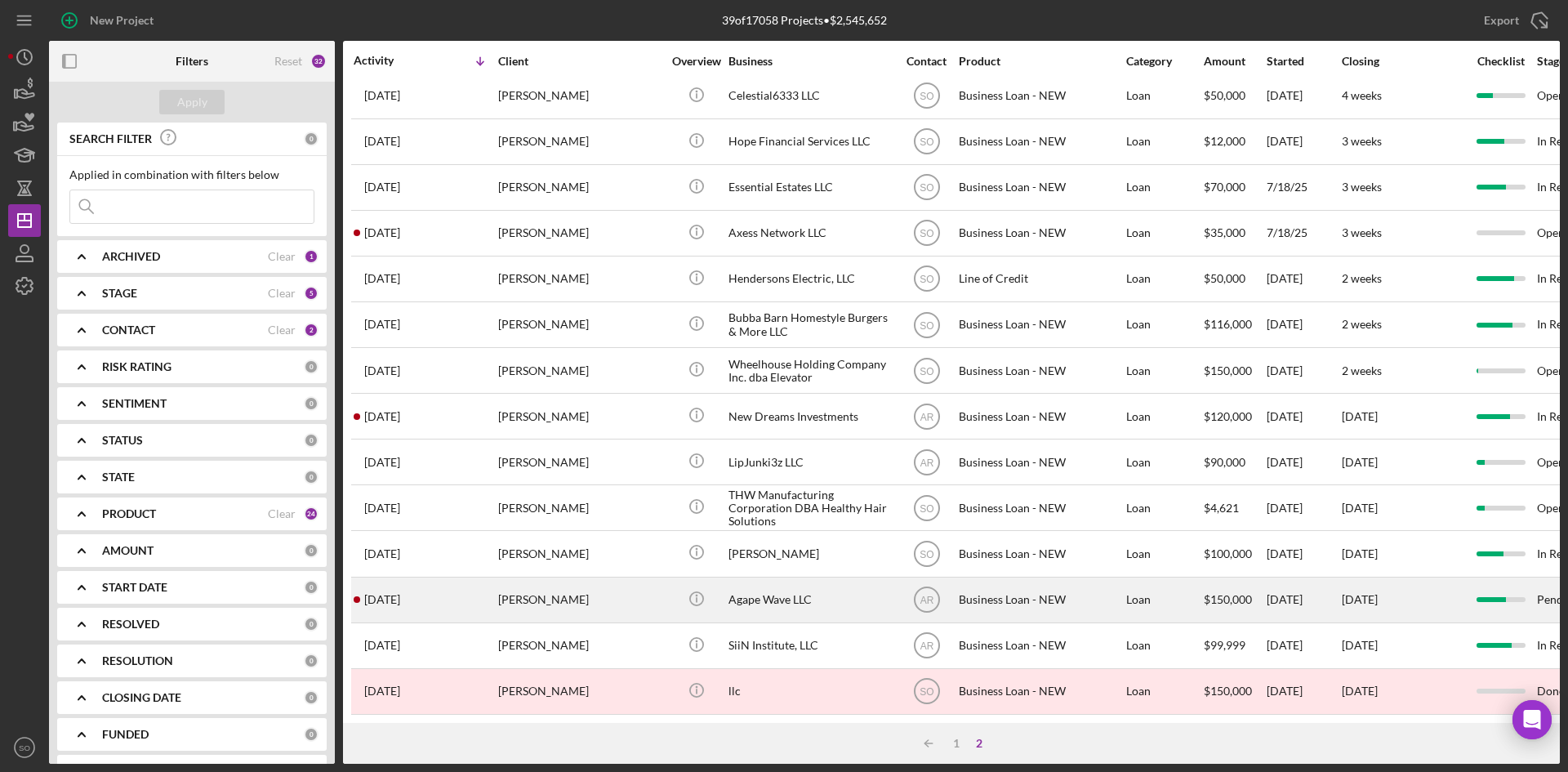
scroll to position [0, 0]
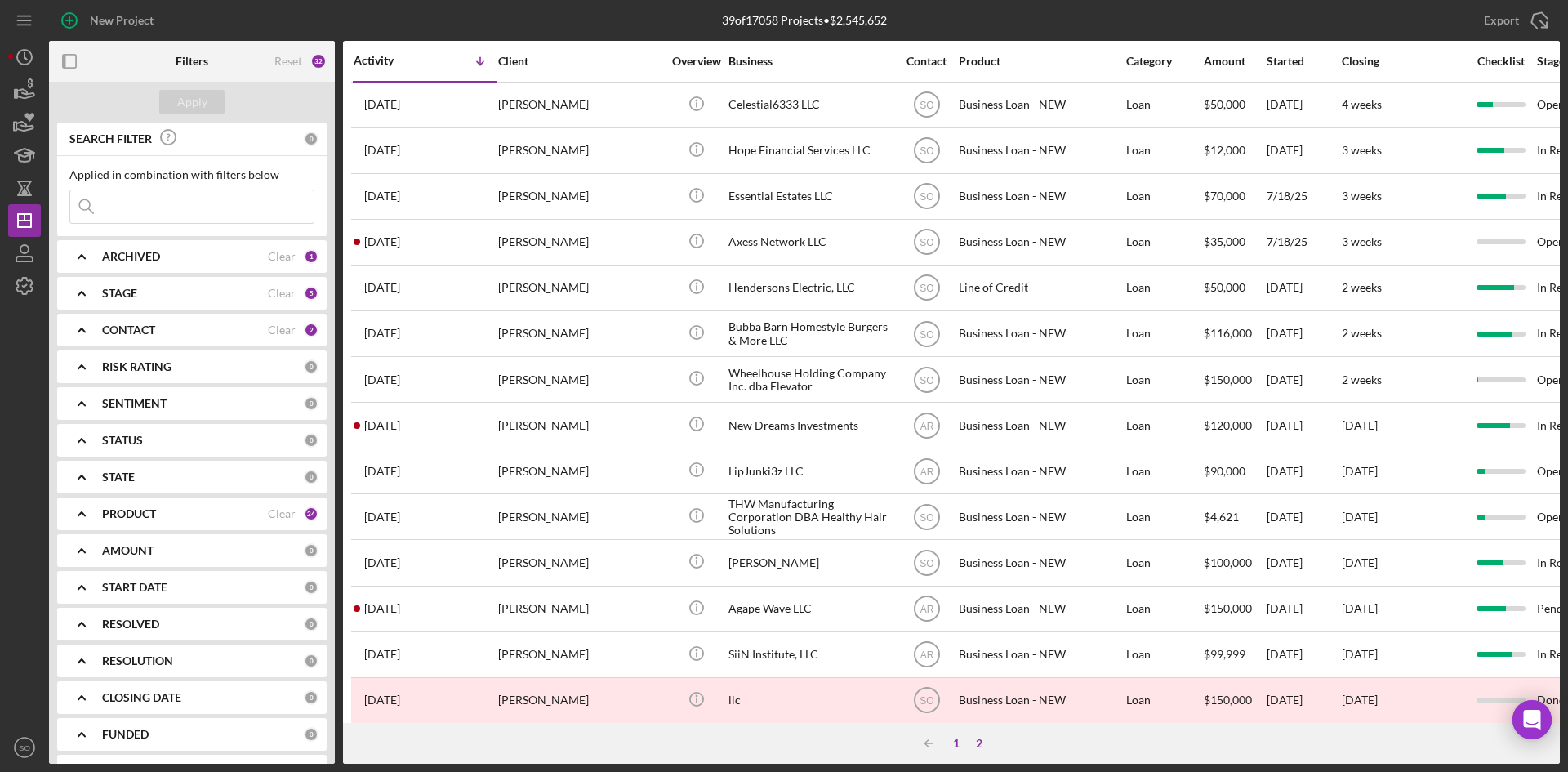
click at [959, 742] on div "1" at bounding box center [957, 744] width 23 height 14
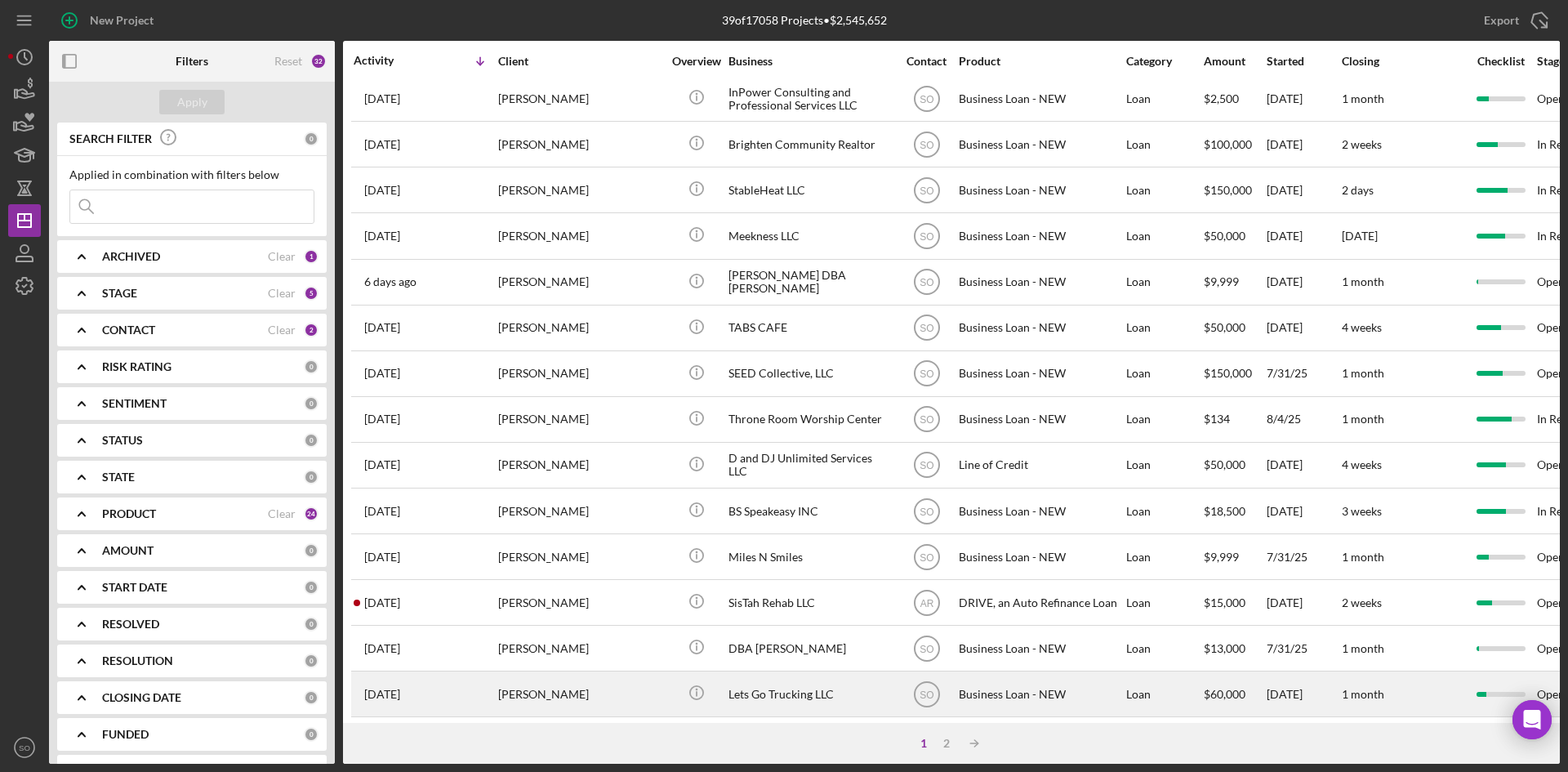
scroll to position [525, 0]
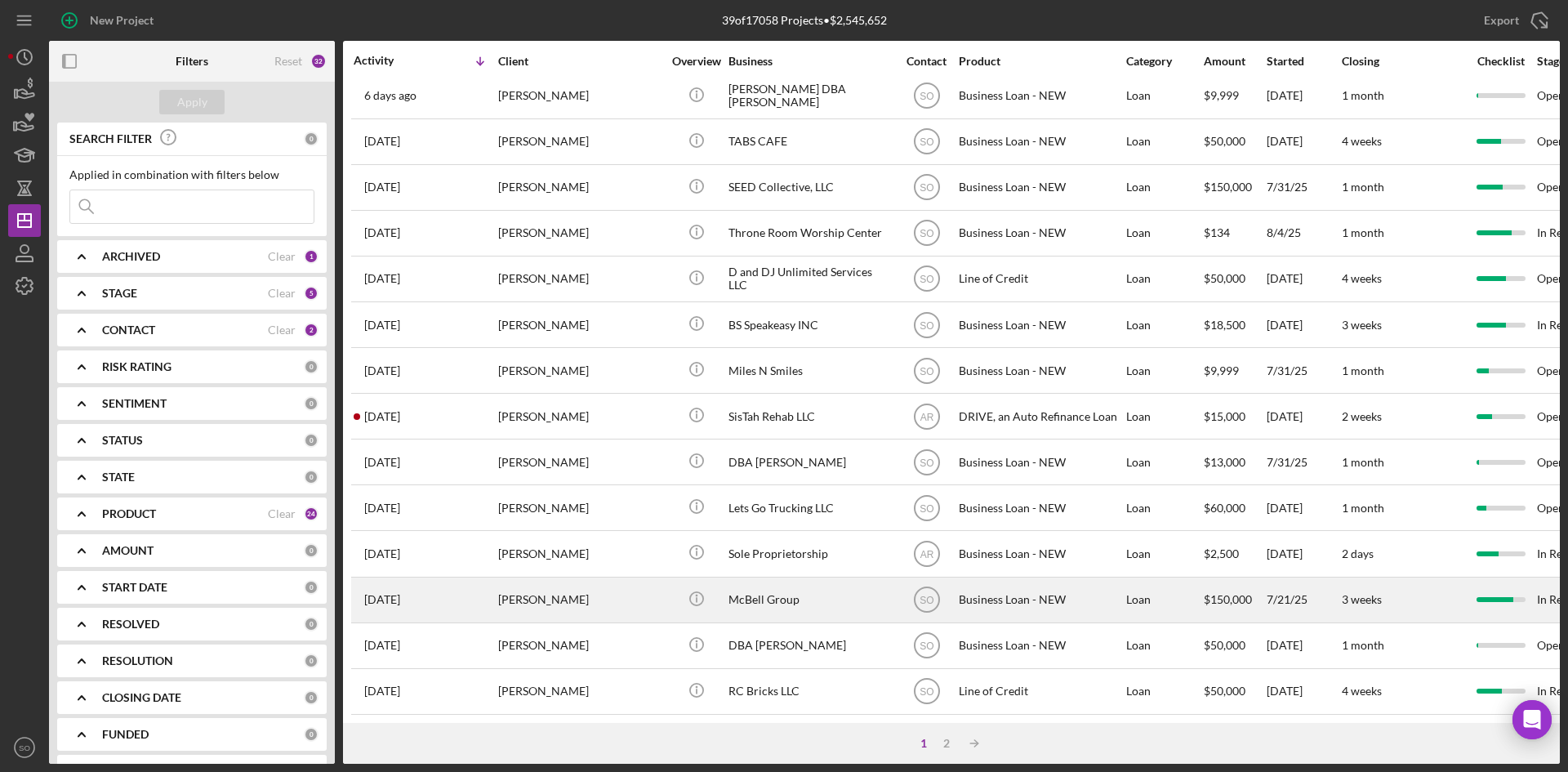
click at [590, 580] on div "[PERSON_NAME]" at bounding box center [579, 600] width 163 height 44
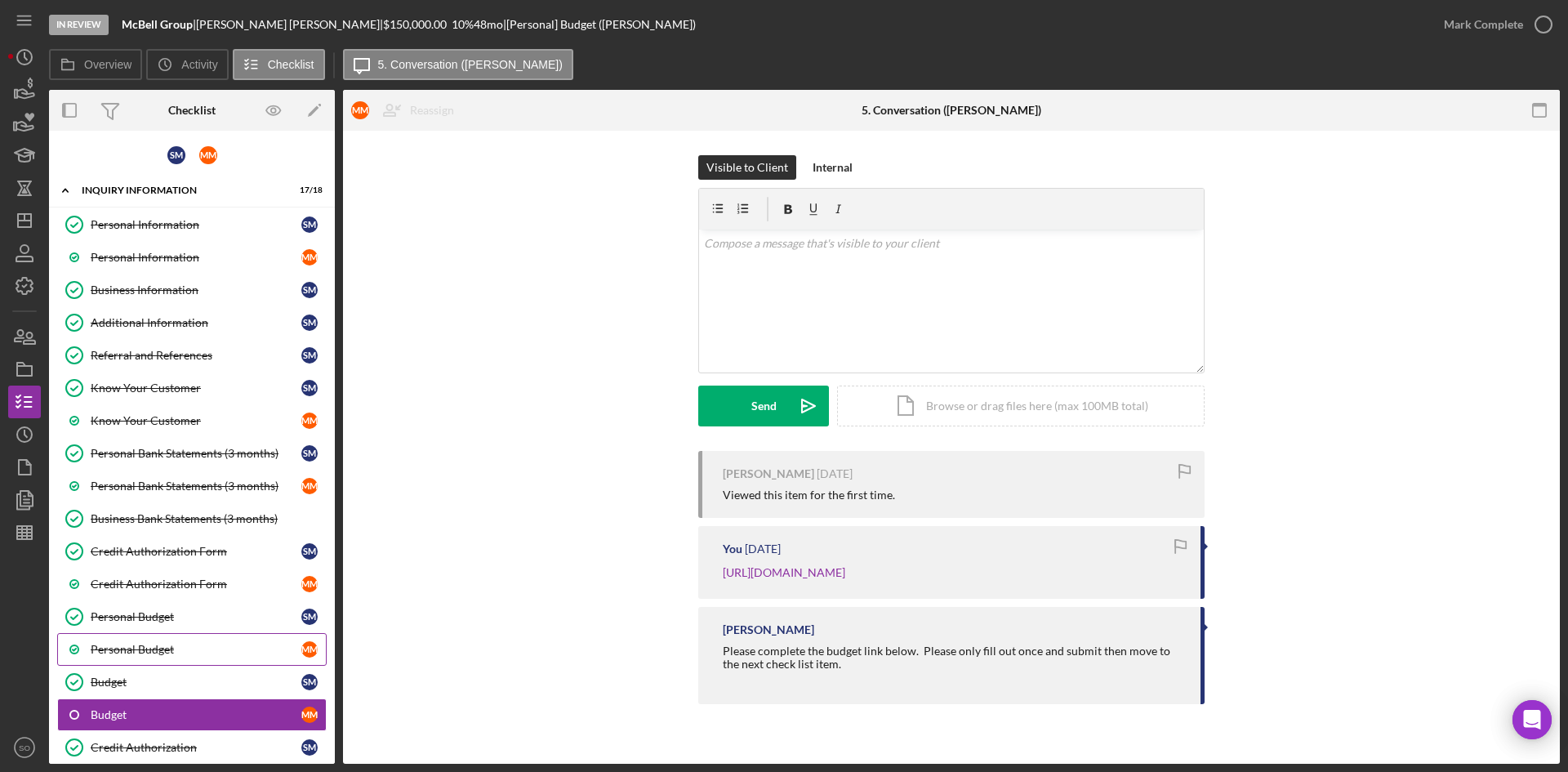
scroll to position [231, 0]
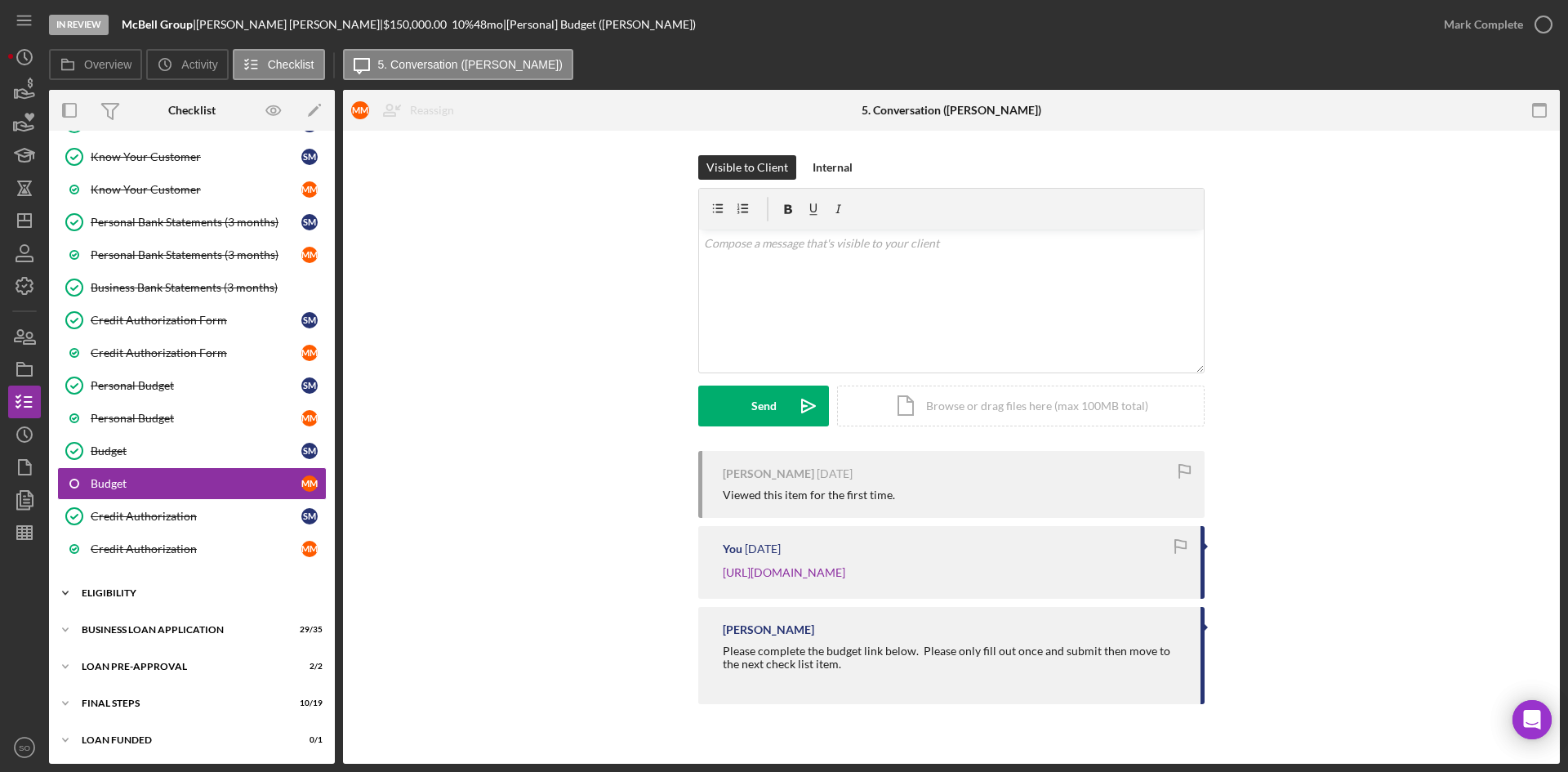
click at [170, 599] on div "Icon/Expander ELIGIBILITY 3 / 6" at bounding box center [192, 593] width 286 height 33
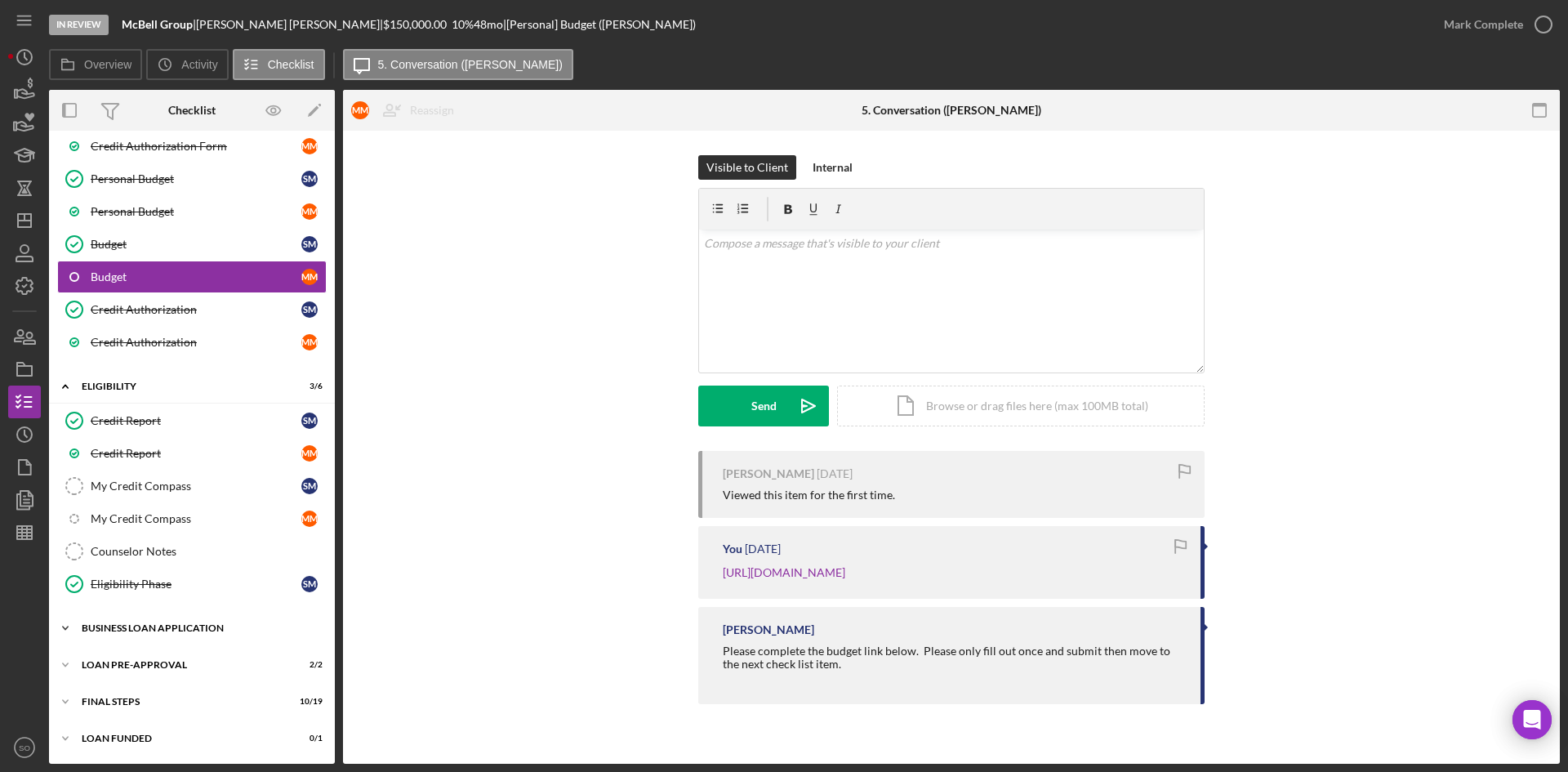
click at [161, 640] on div "Icon/Expander BUSINESS LOAN APPLICATION 29 / 35" at bounding box center [192, 629] width 286 height 33
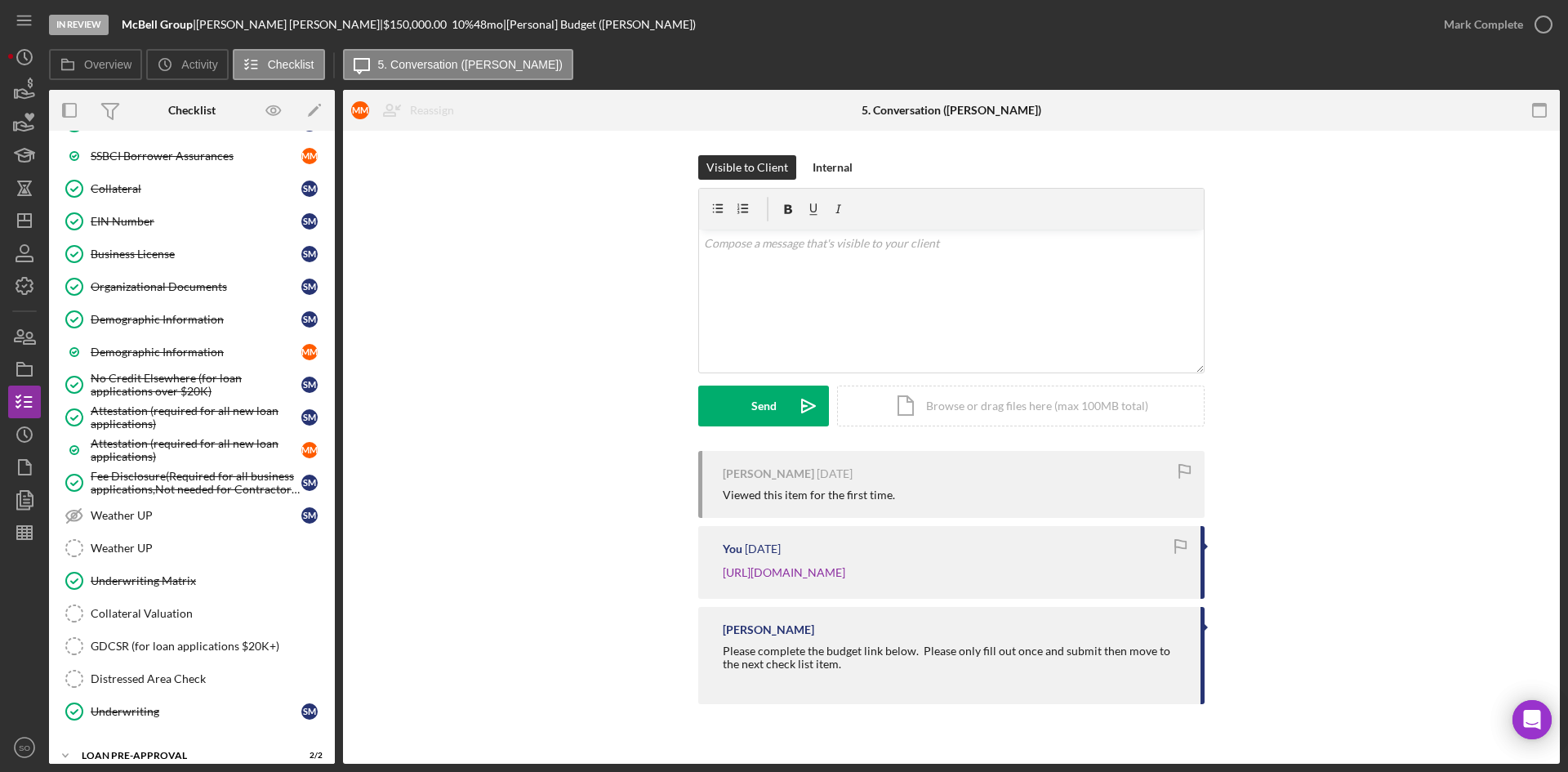
scroll to position [1590, 0]
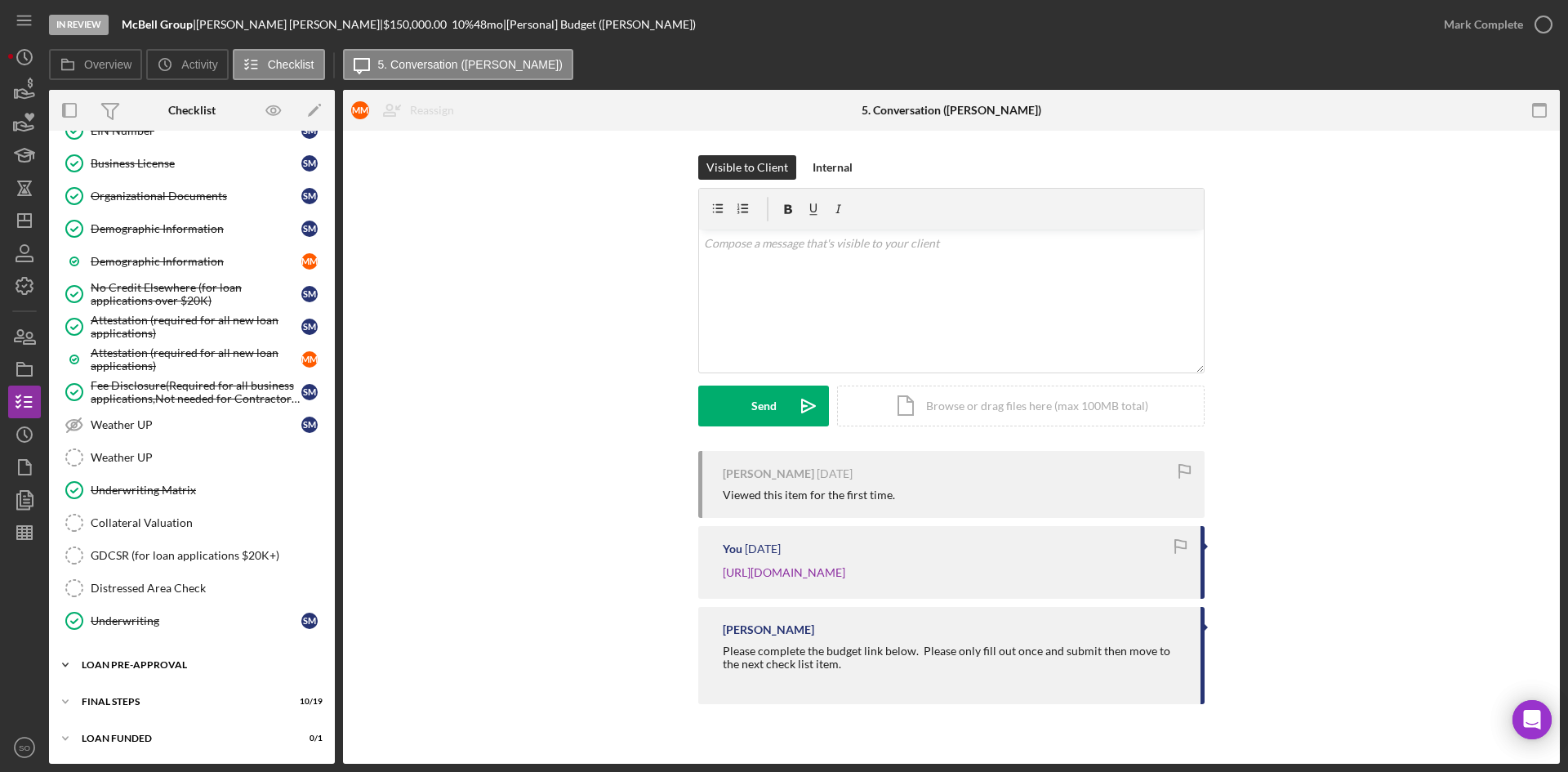
click at [153, 657] on div "Icon/Expander LOAN PRE-APPROVAL 2 / 2" at bounding box center [192, 666] width 286 height 33
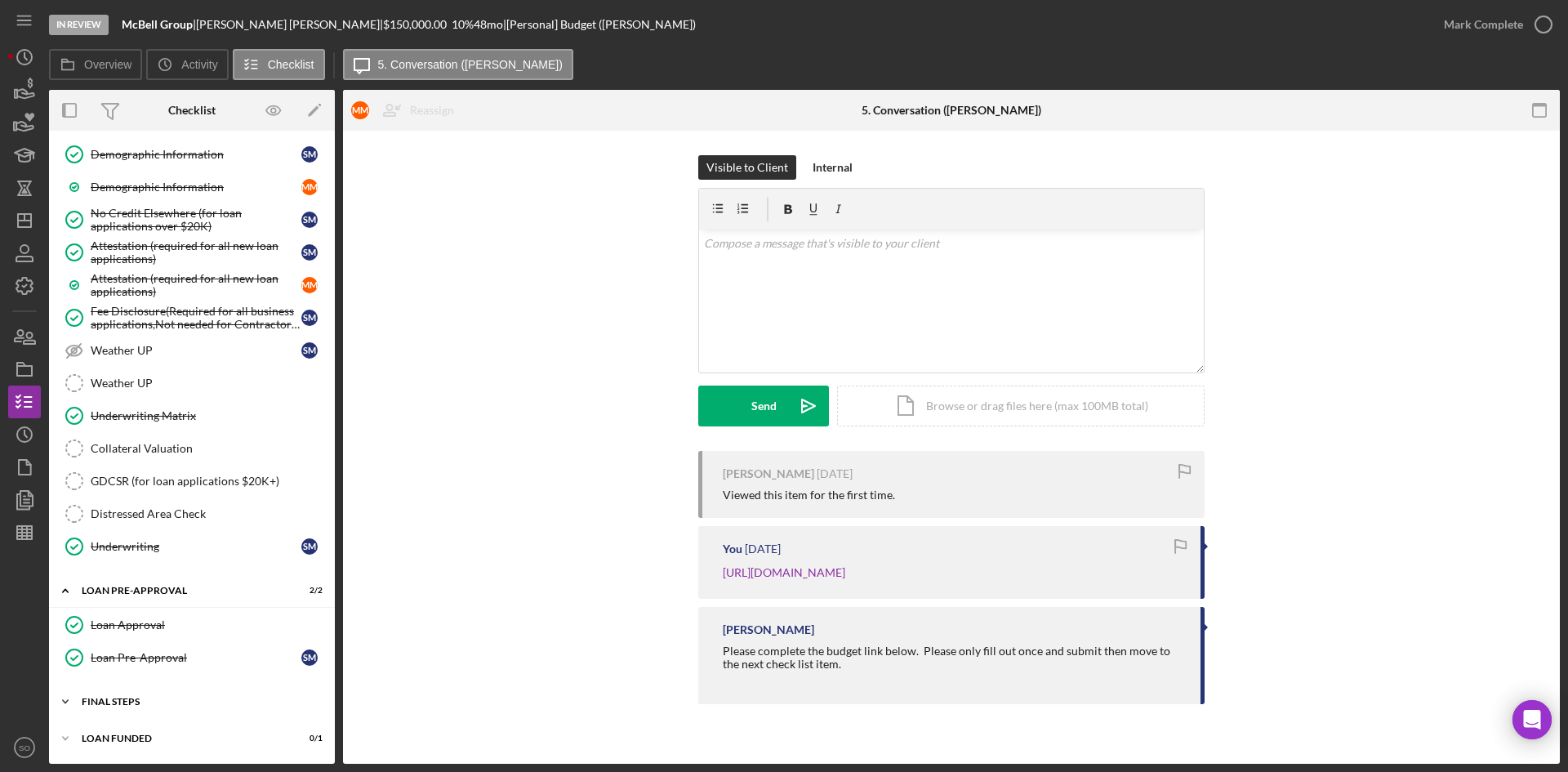
click at [121, 697] on div "FINAL STEPS" at bounding box center [197, 701] width 233 height 10
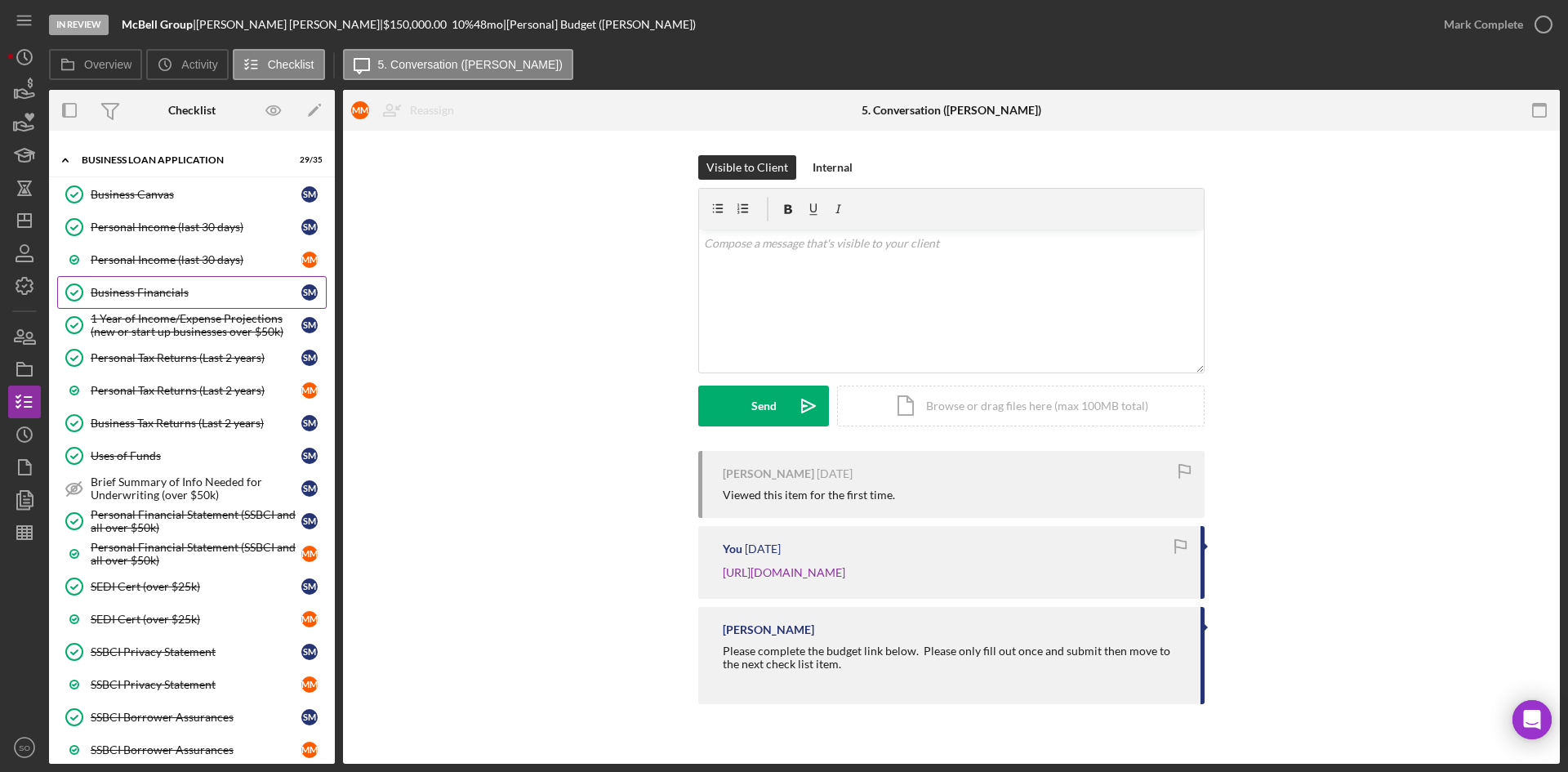
scroll to position [743, 0]
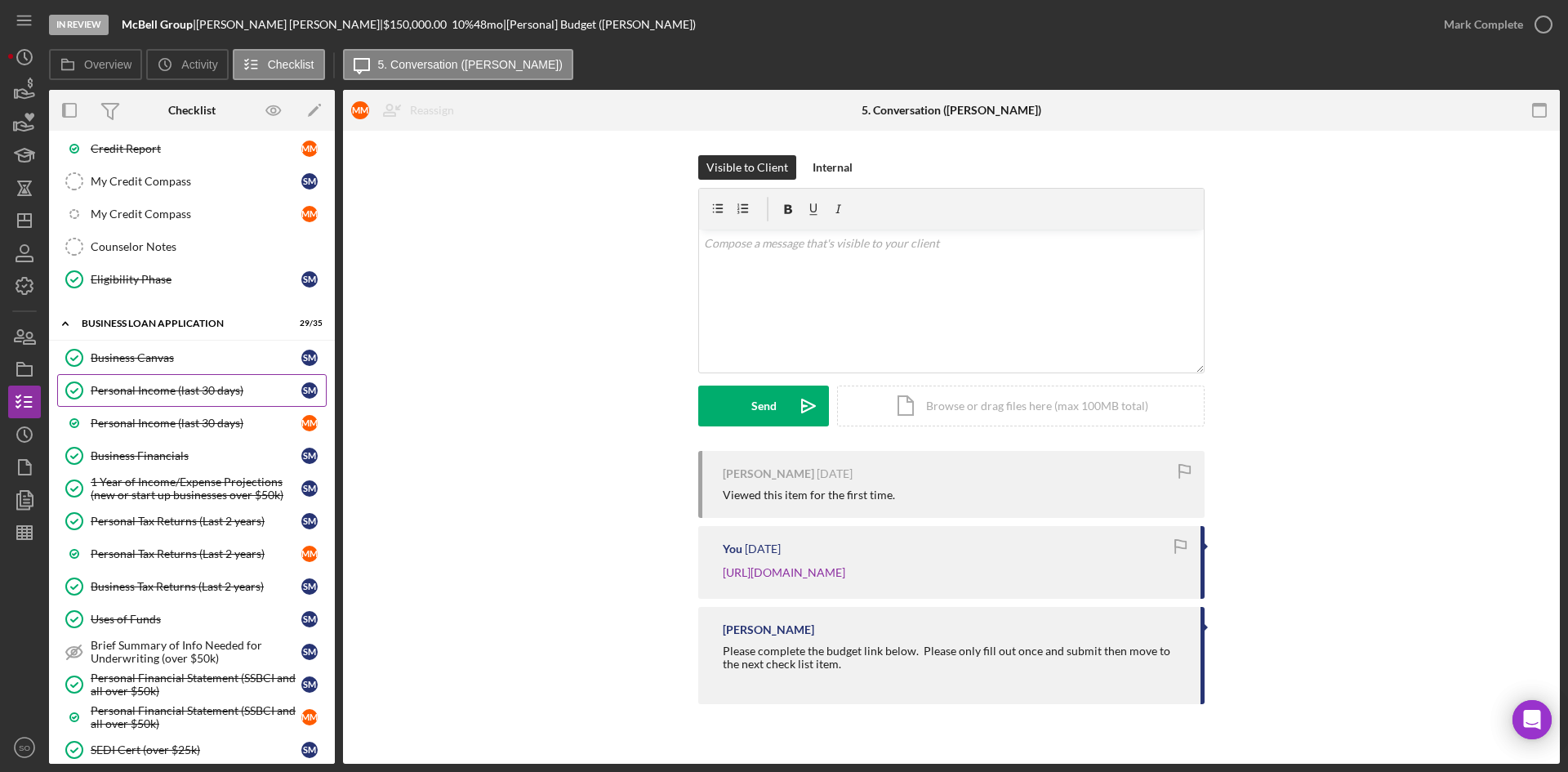
click at [155, 392] on div "Personal Income (last 30 days)" at bounding box center [196, 391] width 211 height 14
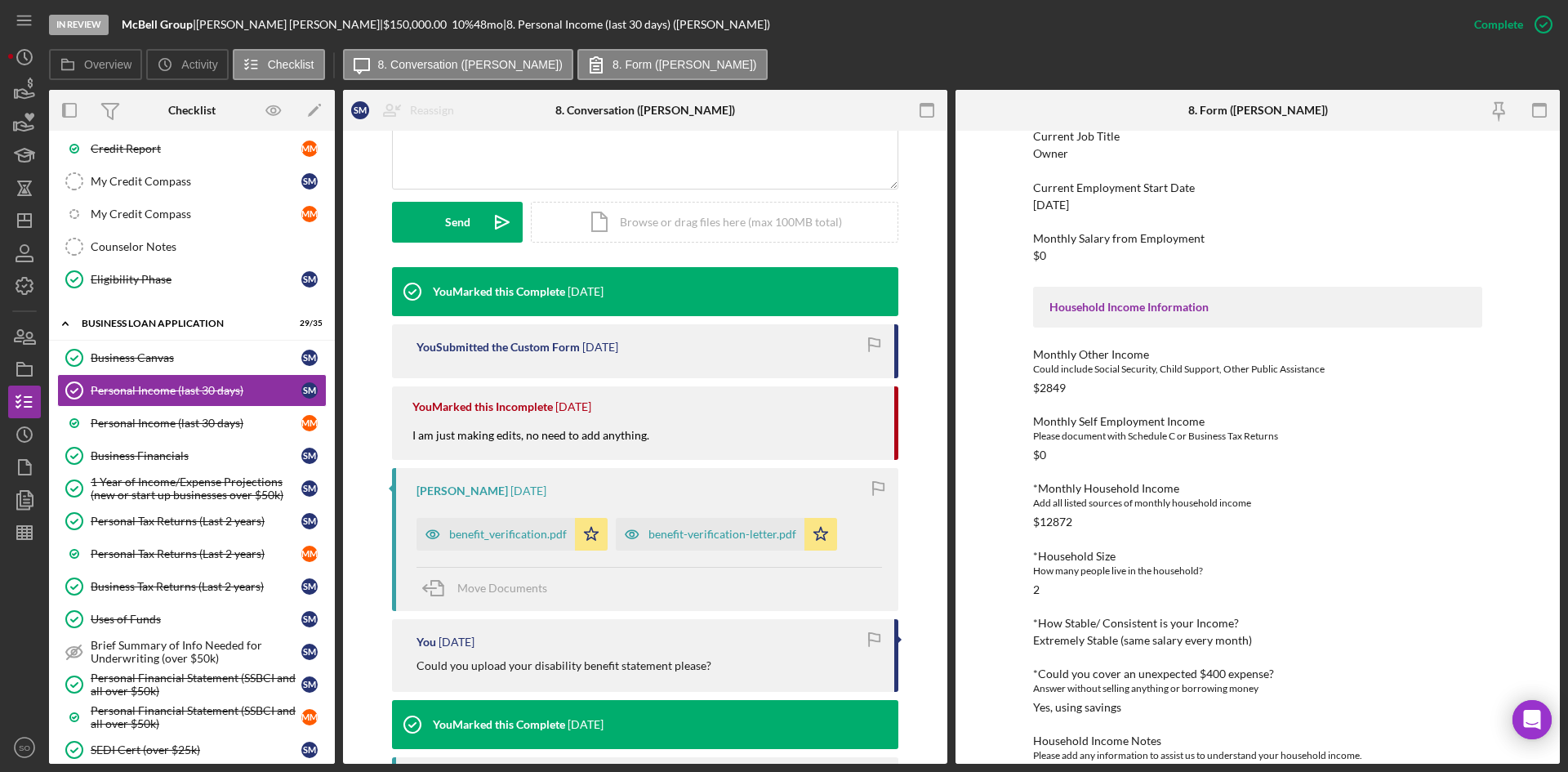
scroll to position [286, 0]
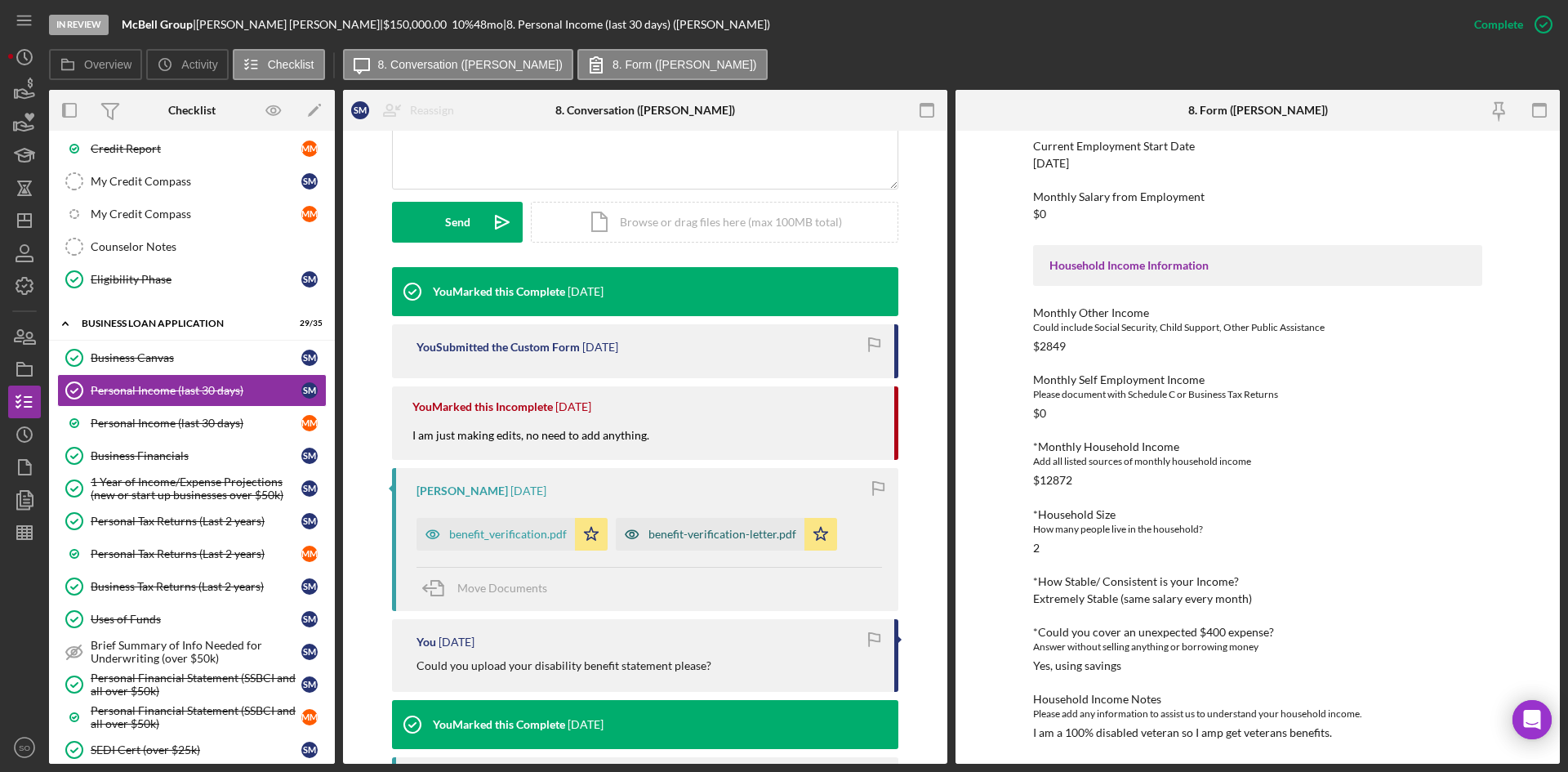
click at [688, 533] on div "benefit-verification-letter.pdf" at bounding box center [723, 535] width 148 height 14
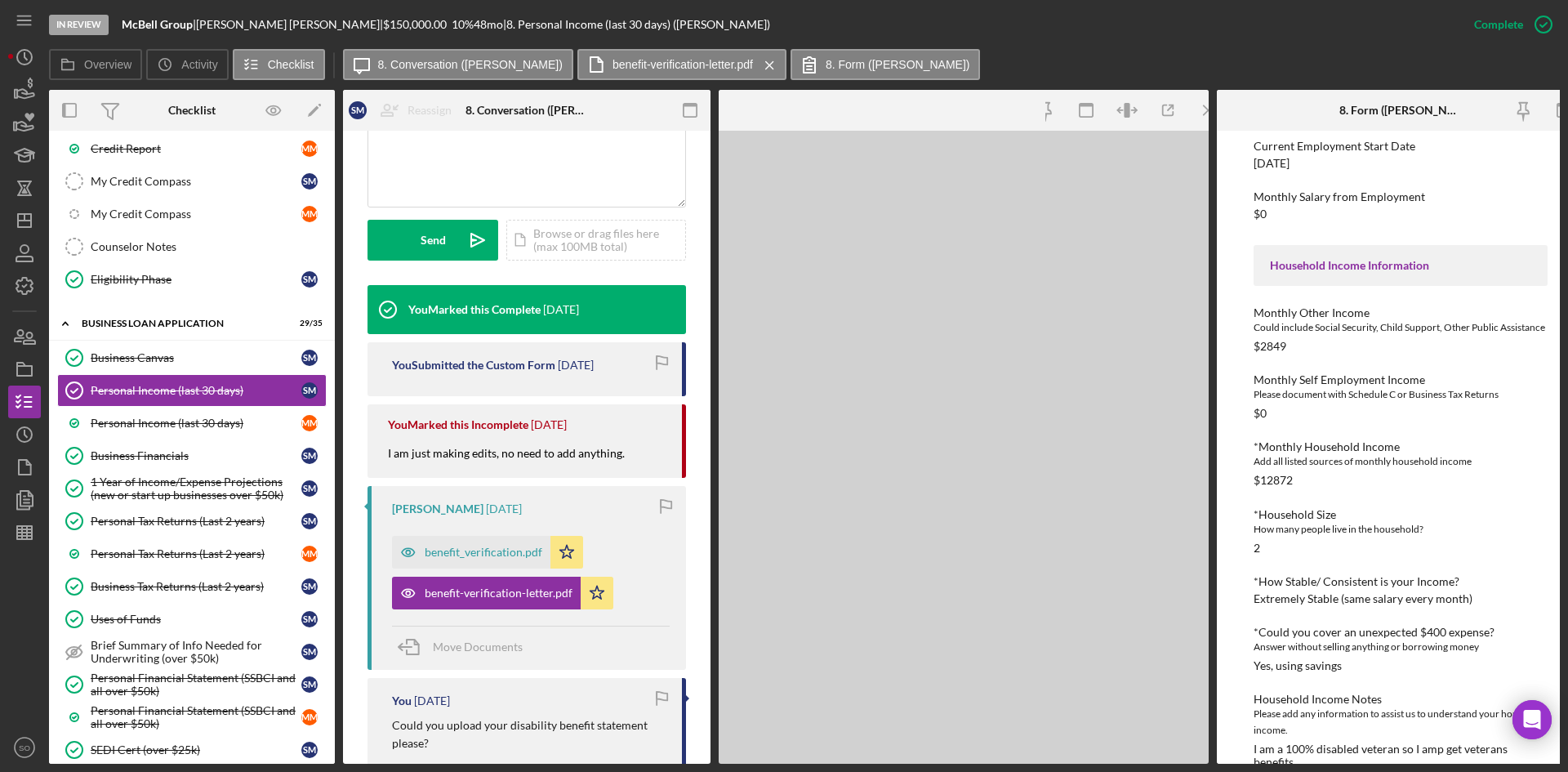
scroll to position [427, 0]
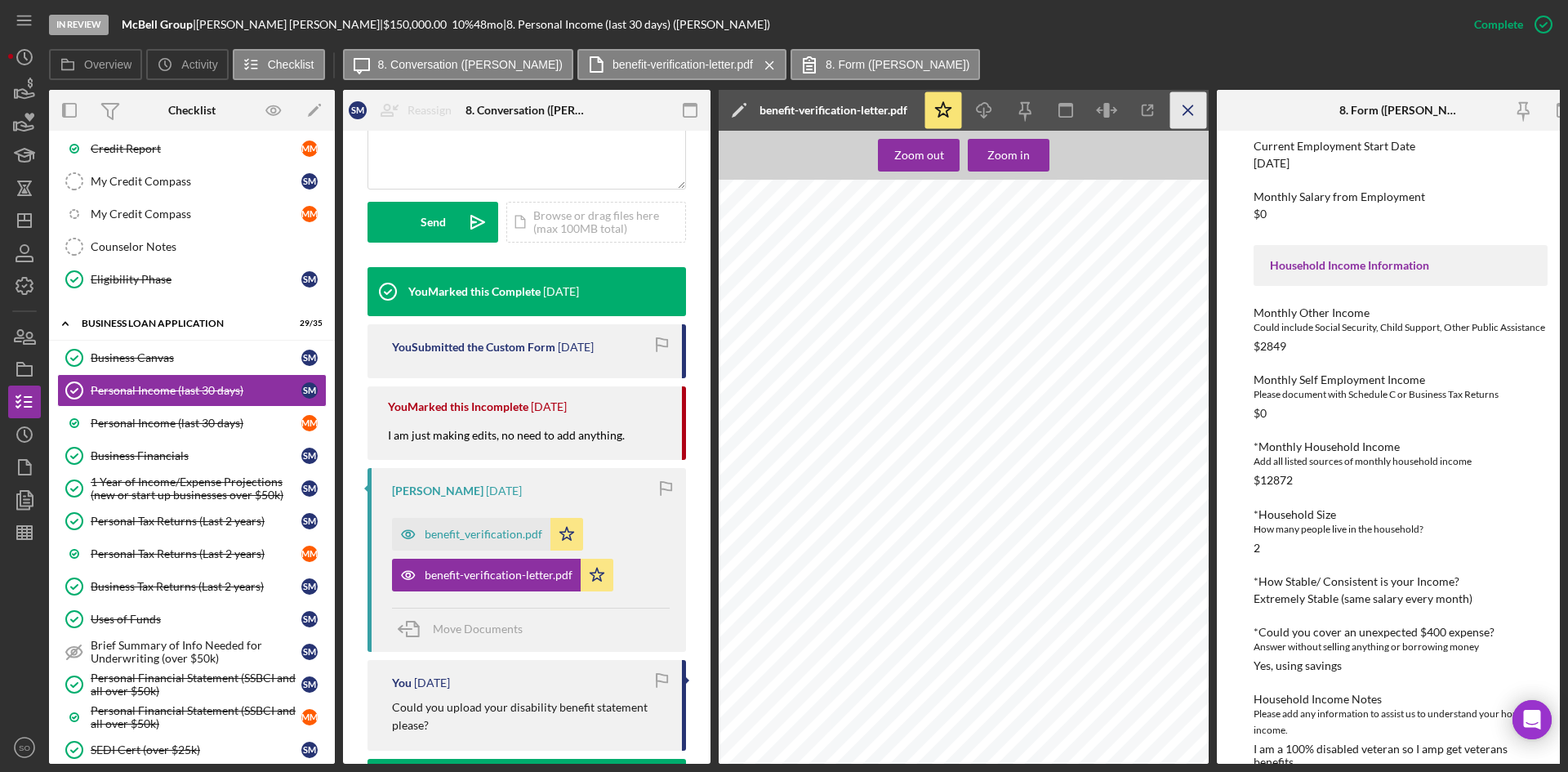
click at [1188, 110] on line "button" at bounding box center [1188, 109] width 9 height 9
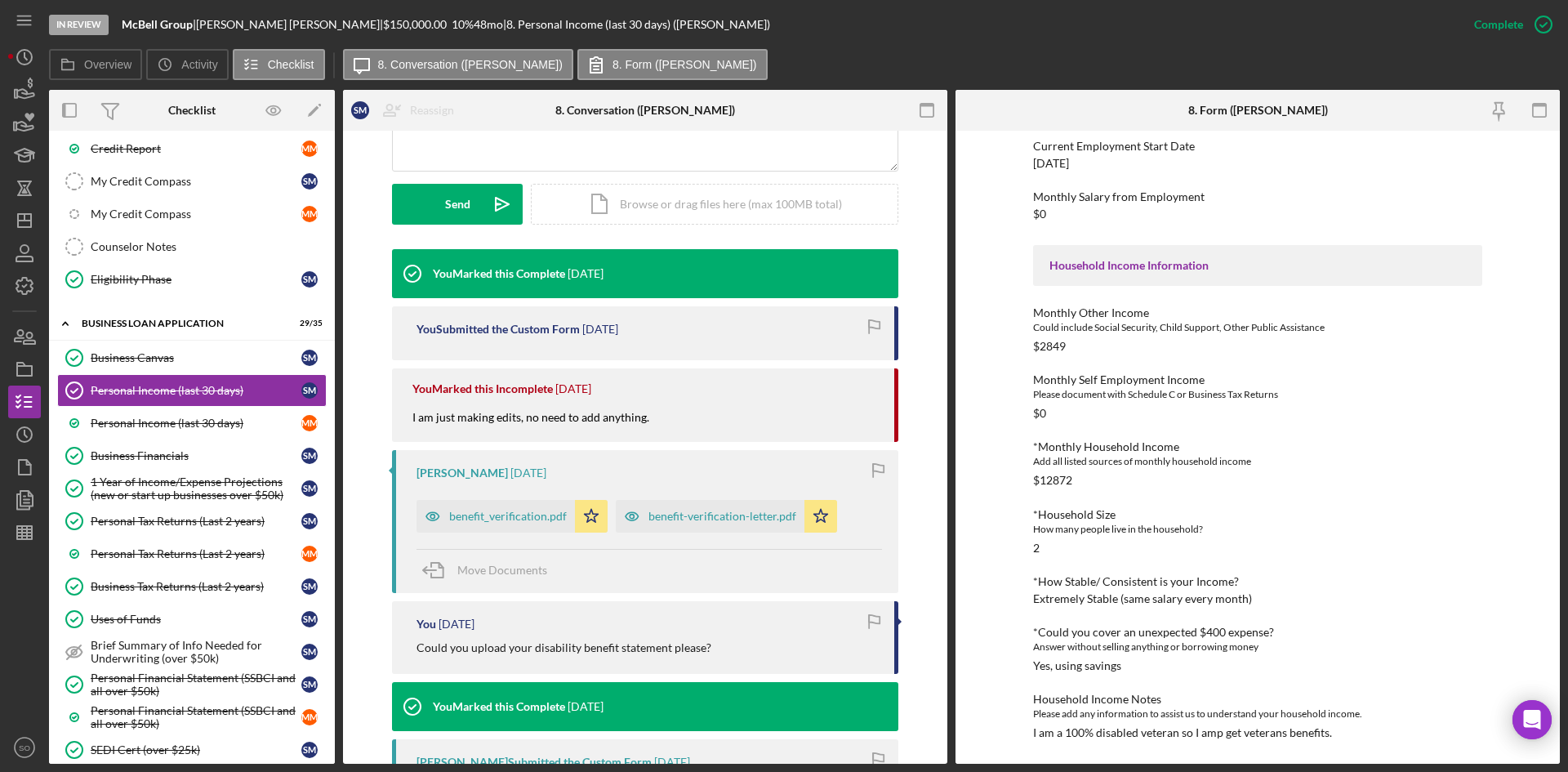
scroll to position [408, 0]
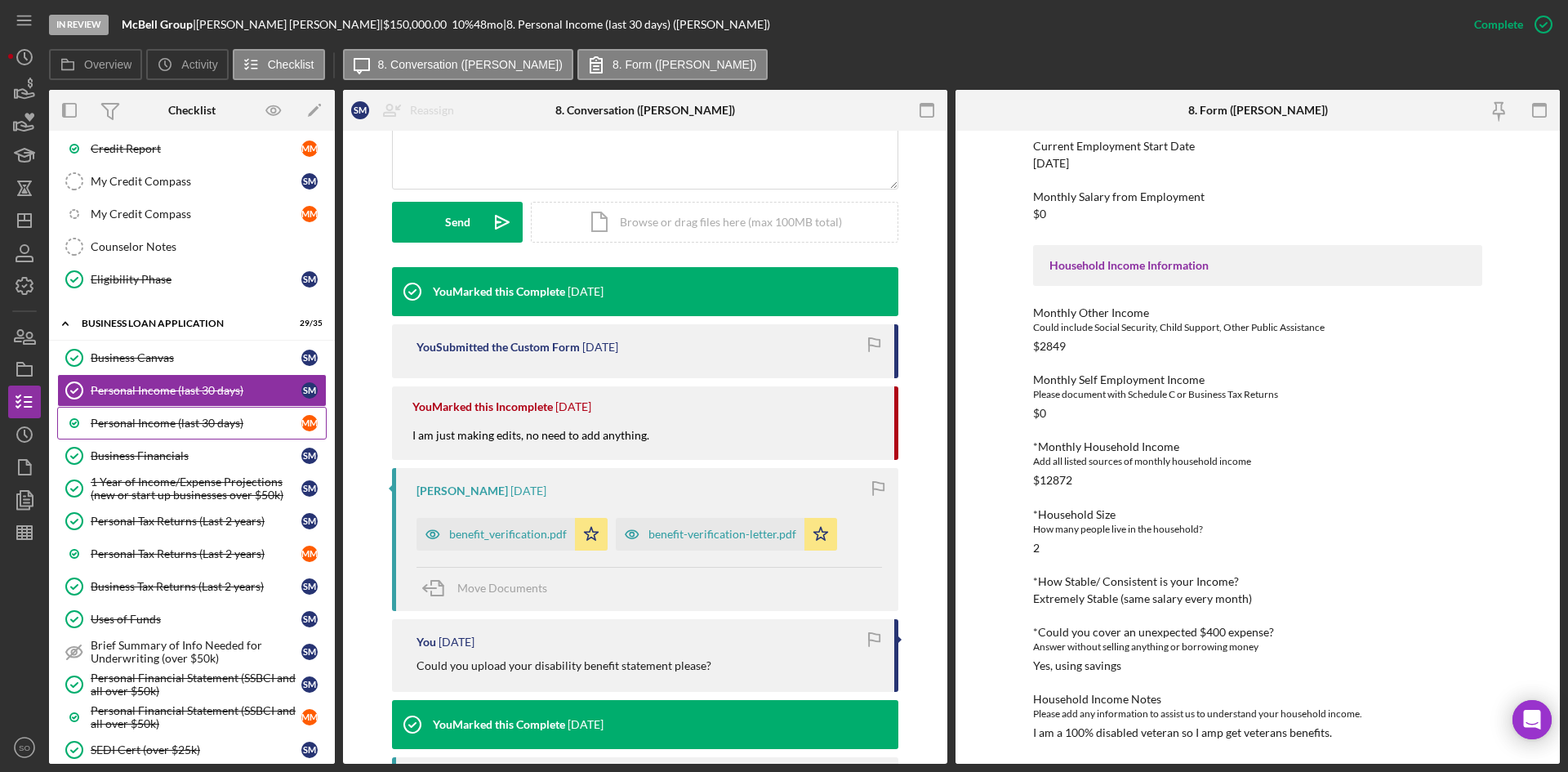
drag, startPoint x: 202, startPoint y: 435, endPoint x: 232, endPoint y: 434, distance: 30.0
click at [202, 435] on link "Personal Income (last 30 days) M M" at bounding box center [192, 424] width 270 height 33
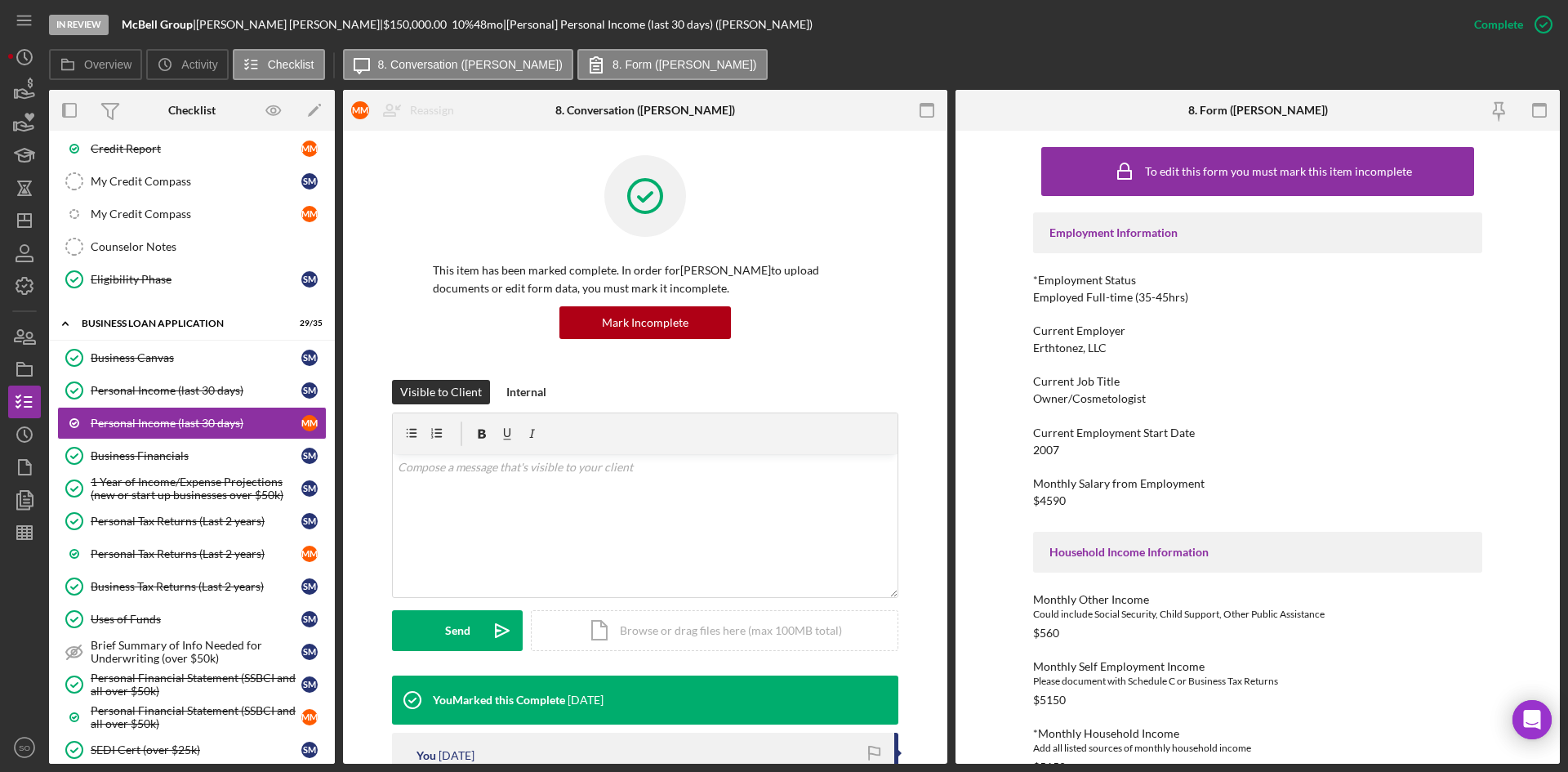
scroll to position [327, 0]
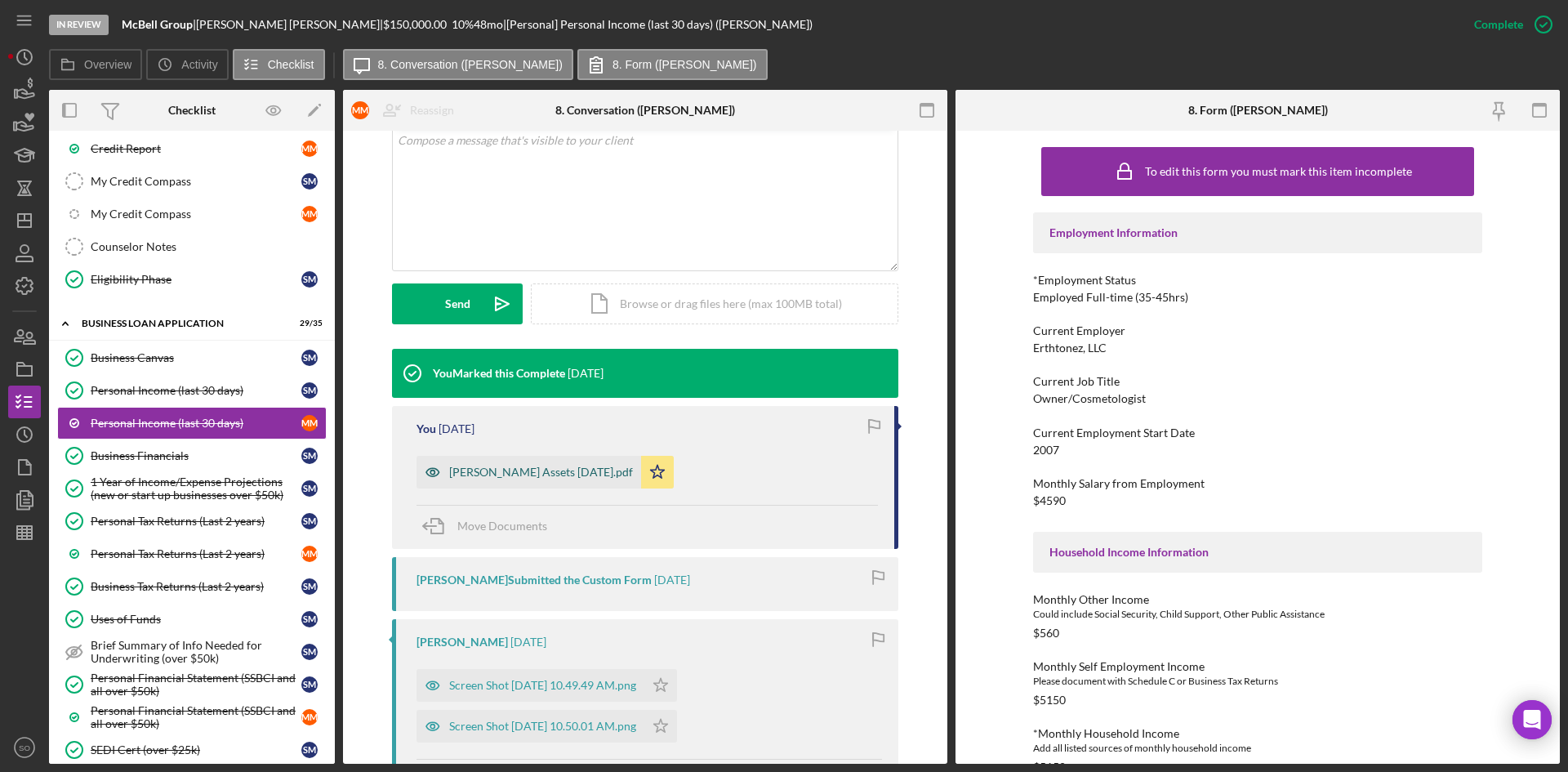
click at [538, 470] on div "[PERSON_NAME] Assets [DATE].pdf" at bounding box center [541, 472] width 184 height 14
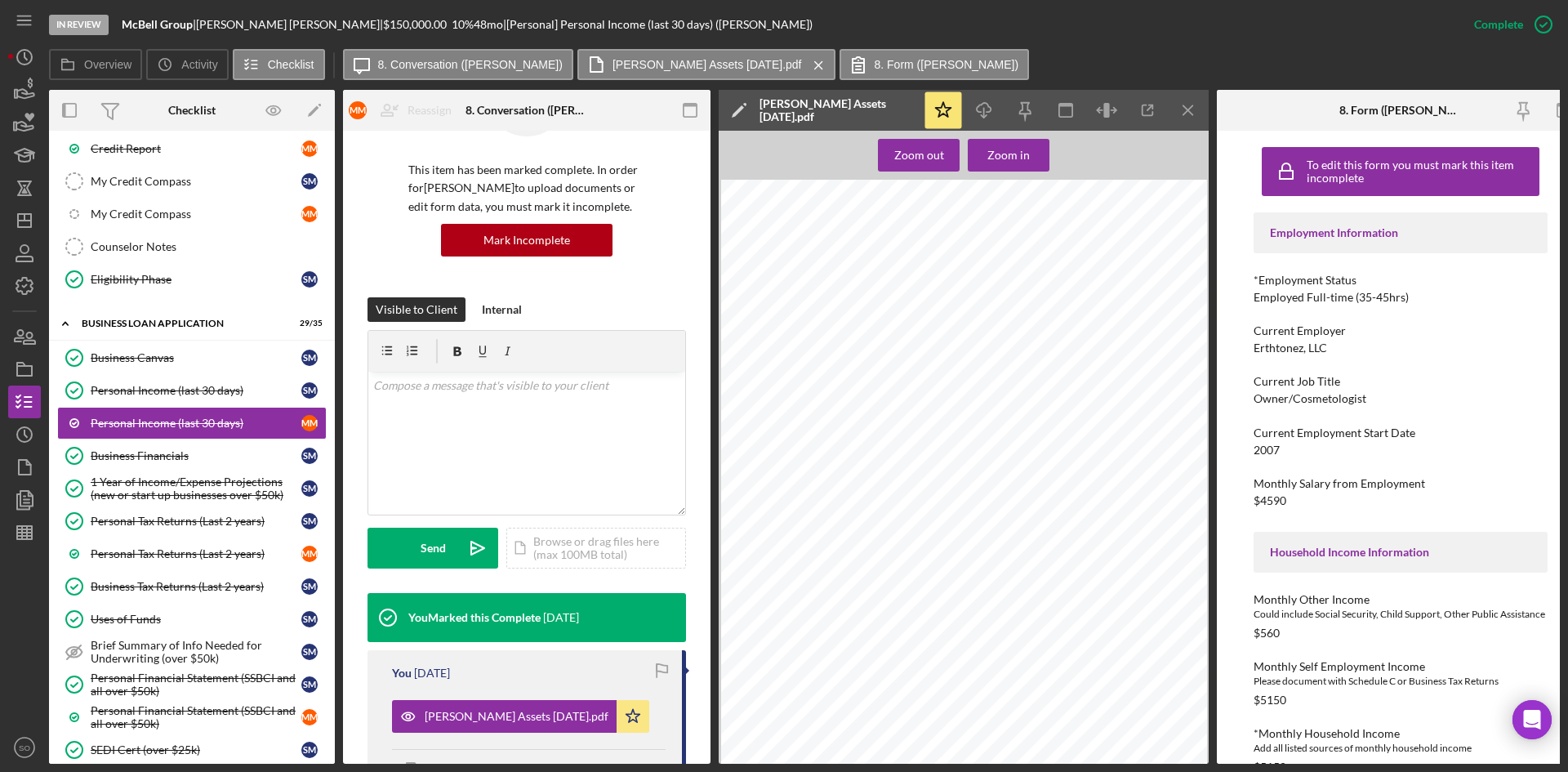
scroll to position [18, 0]
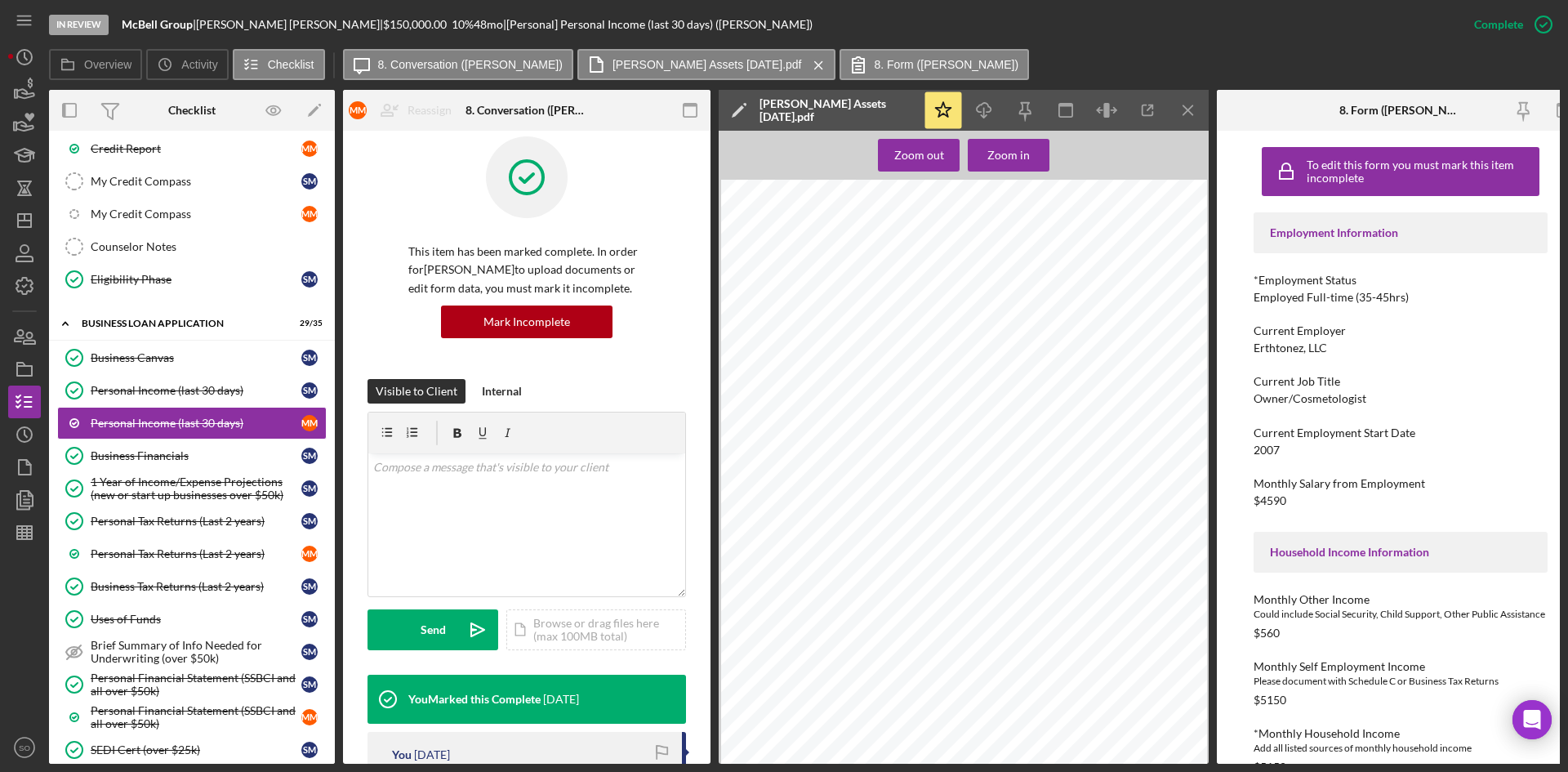
click at [0, 222] on div "In Review McBell Group | [PERSON_NAME] | $150,000.00 10 % 48 mo | [Personal] Pe…" at bounding box center [784, 386] width 1568 height 772
click at [16, 218] on icon "Icon/Dashboard" at bounding box center [24, 221] width 41 height 41
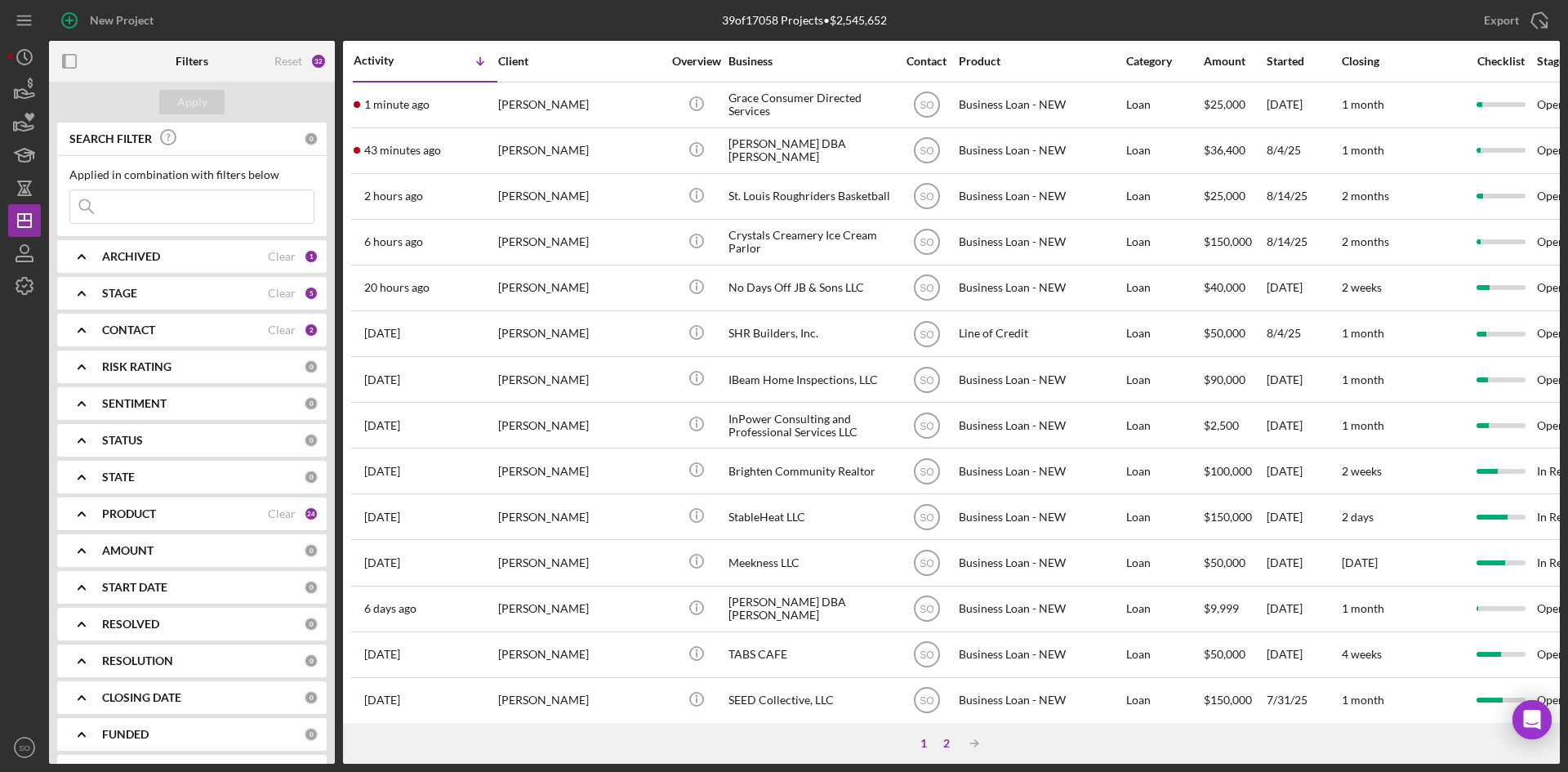
click at [941, 746] on div "2" at bounding box center [947, 744] width 23 height 14
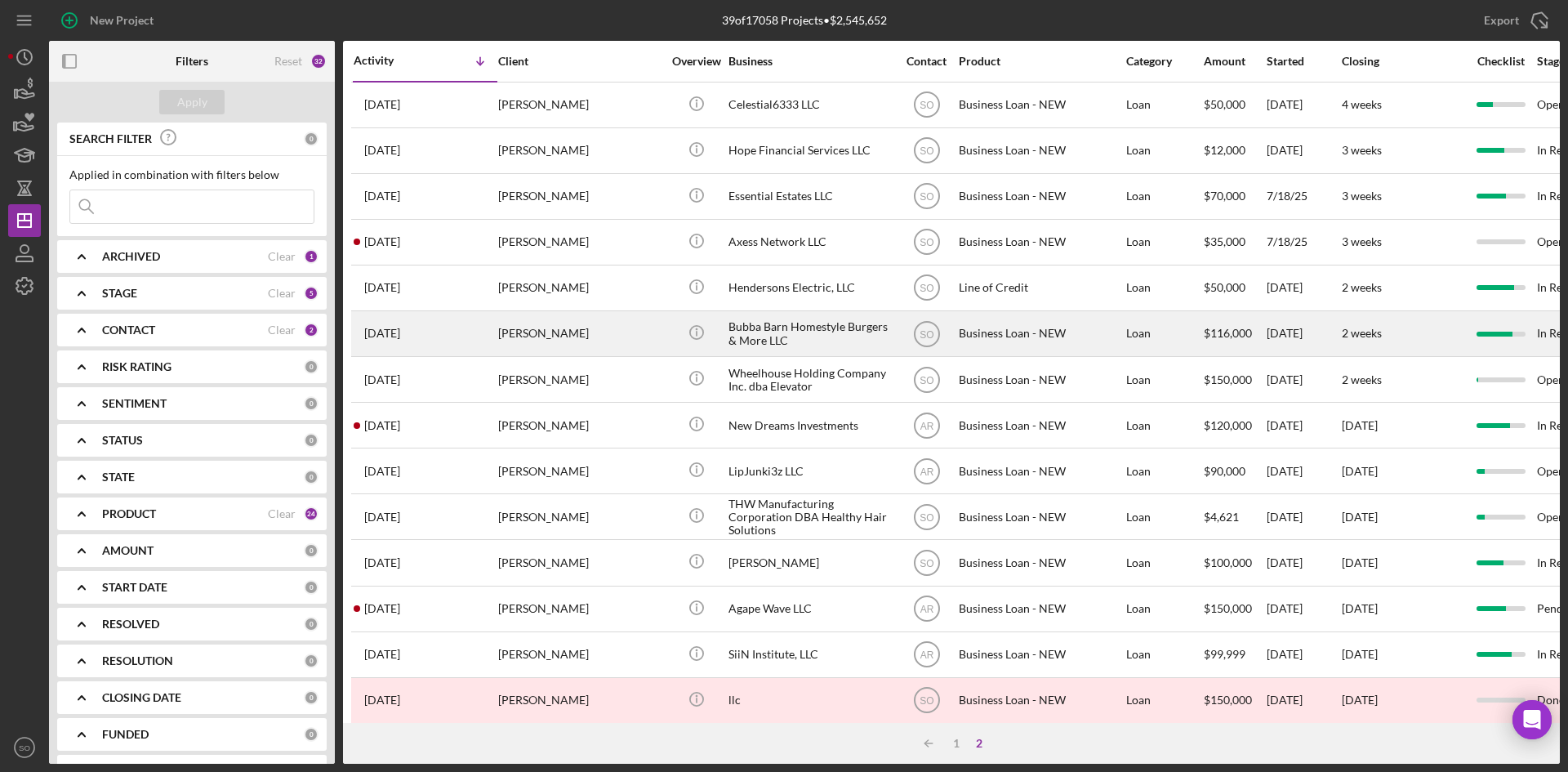
click at [528, 325] on div "[PERSON_NAME]" at bounding box center [579, 334] width 163 height 44
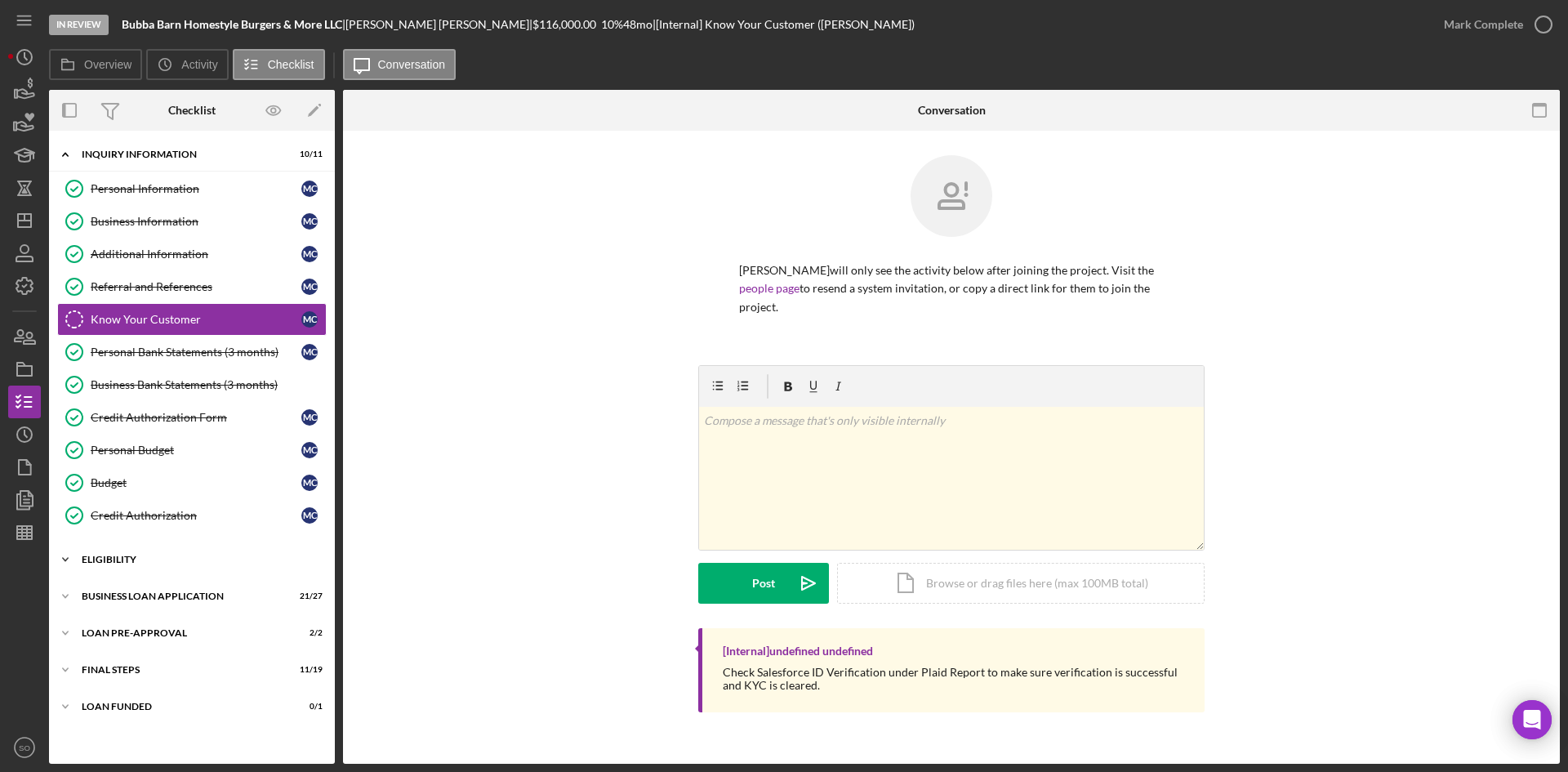
click at [157, 565] on div "Icon/Expander ELIGIBILITY 3 / 4" at bounding box center [192, 560] width 286 height 33
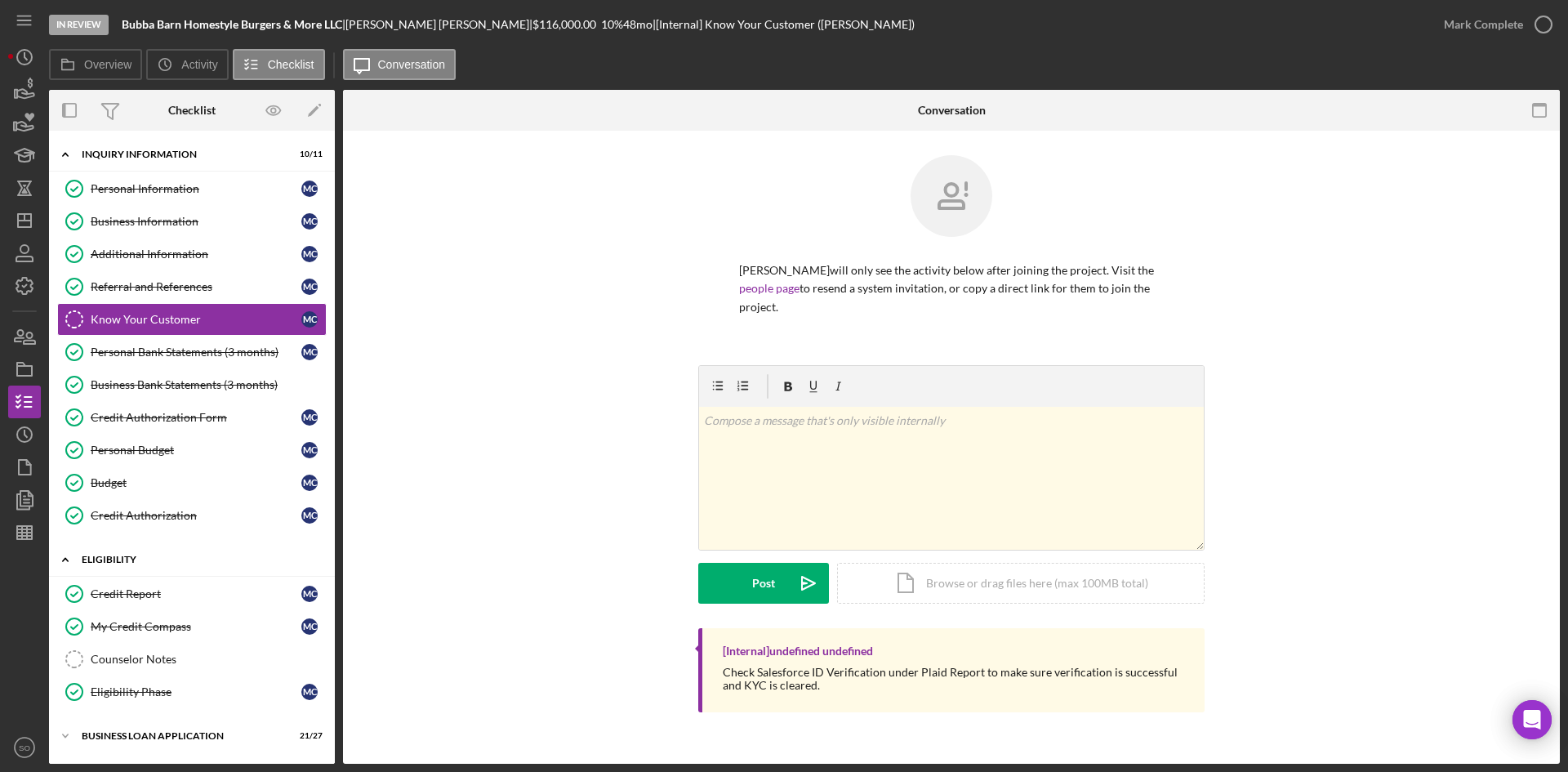
scroll to position [107, 0]
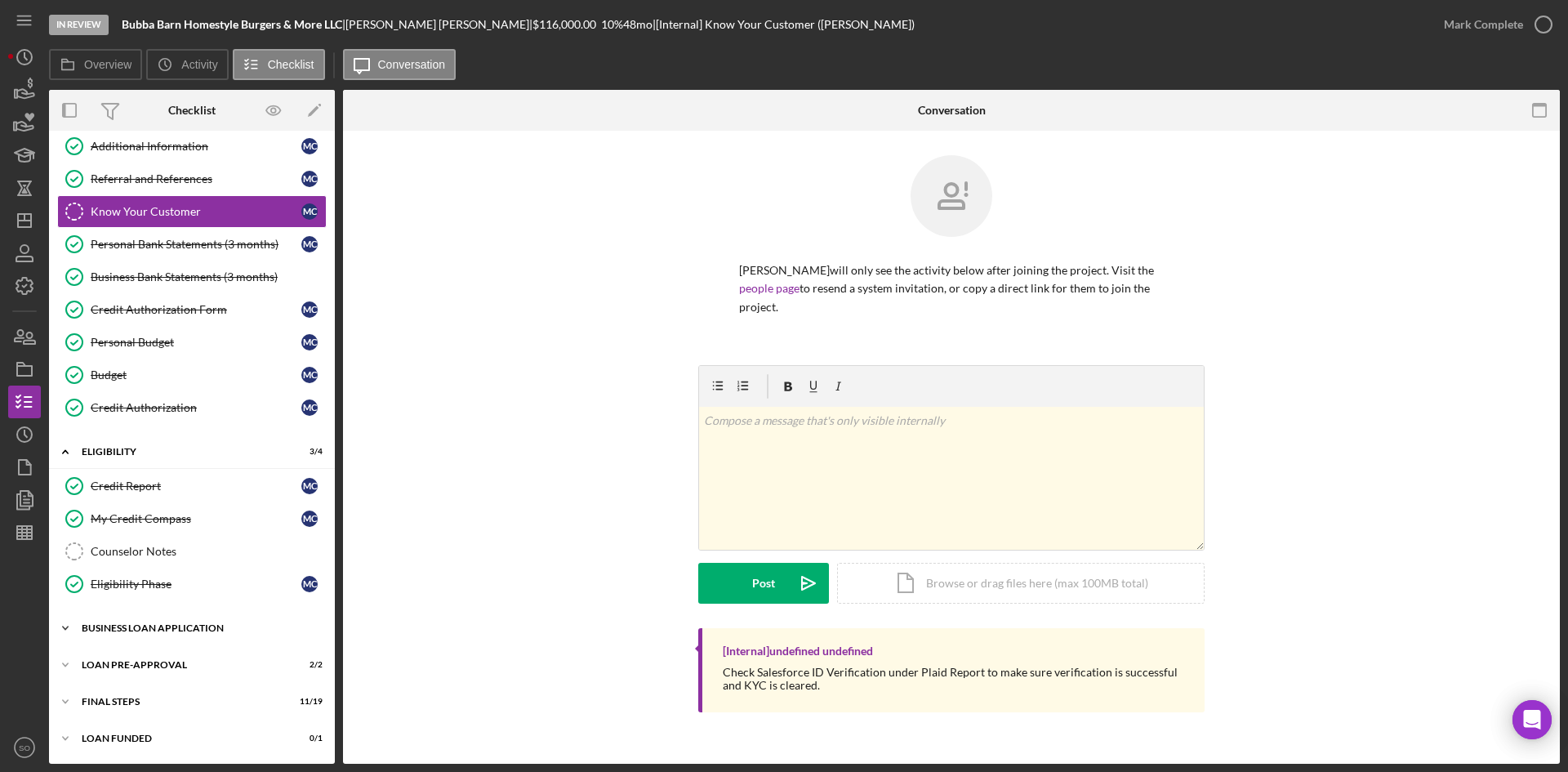
click at [144, 612] on div "Icon/Expander BUSINESS LOAN APPLICATION 21 / 27" at bounding box center [192, 629] width 286 height 33
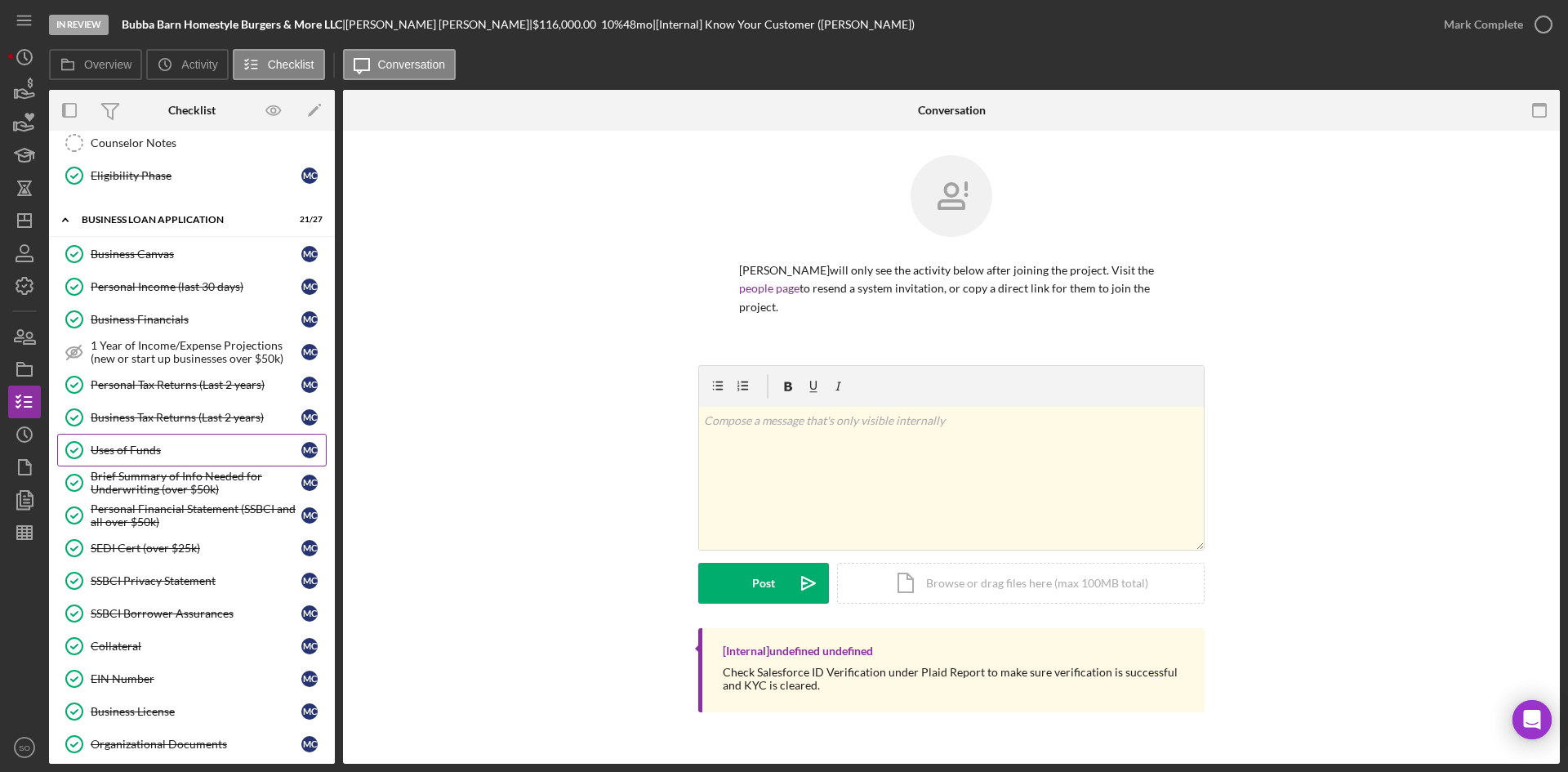
scroll to position [434, 0]
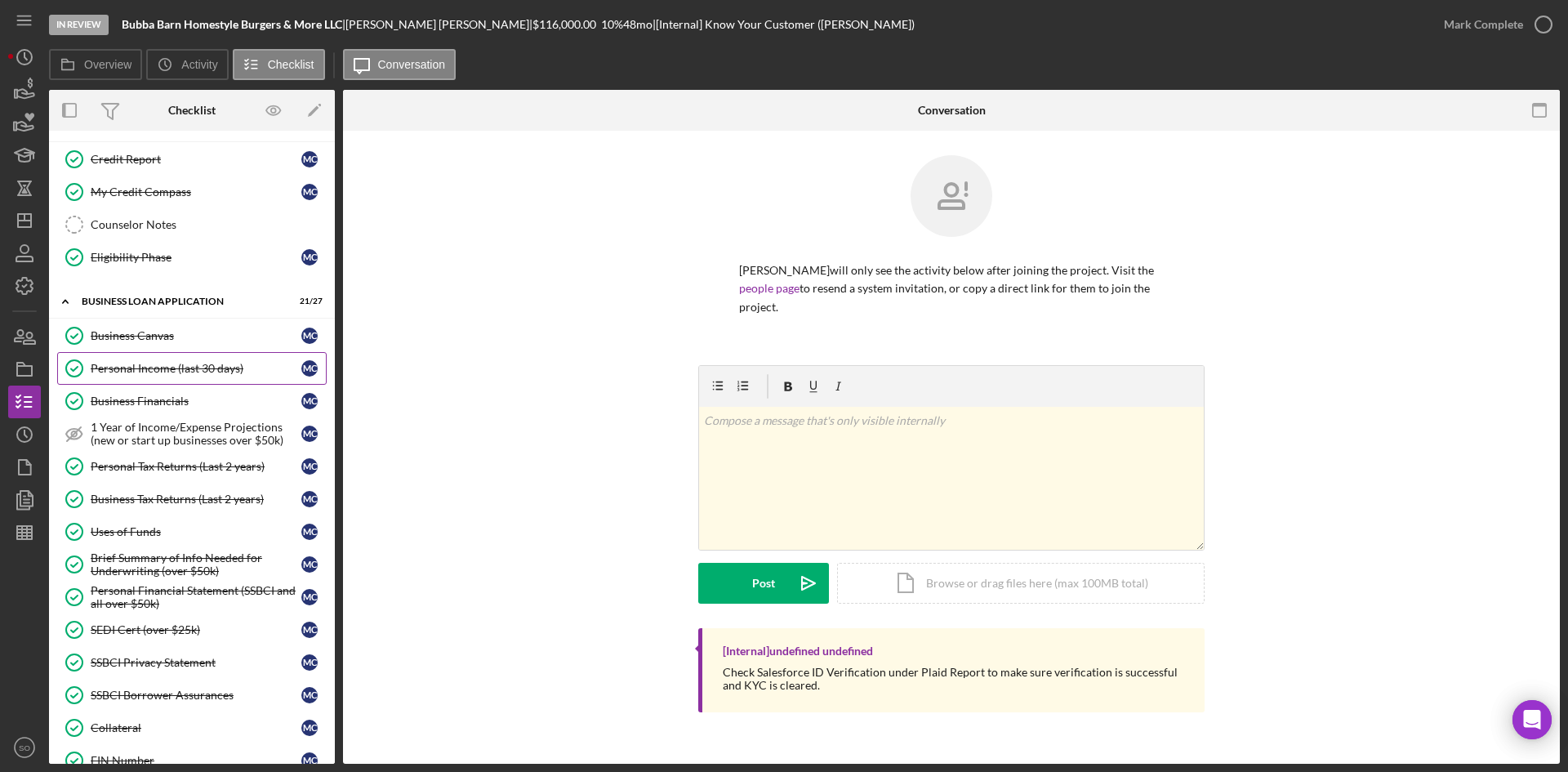
click at [144, 369] on div "Personal Income (last 30 days)" at bounding box center [196, 369] width 211 height 14
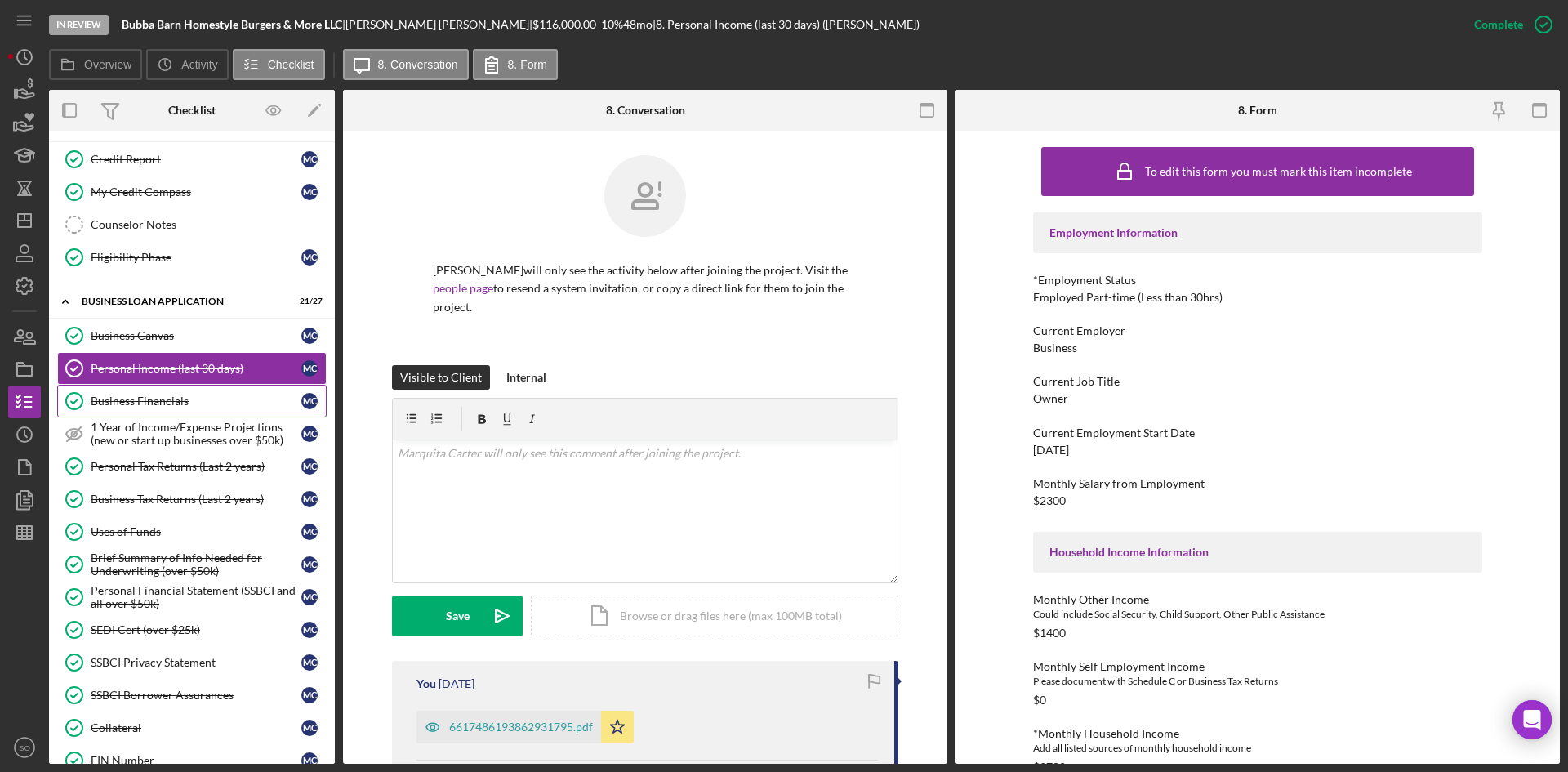
click at [157, 403] on div "Business Financials" at bounding box center [196, 401] width 211 height 14
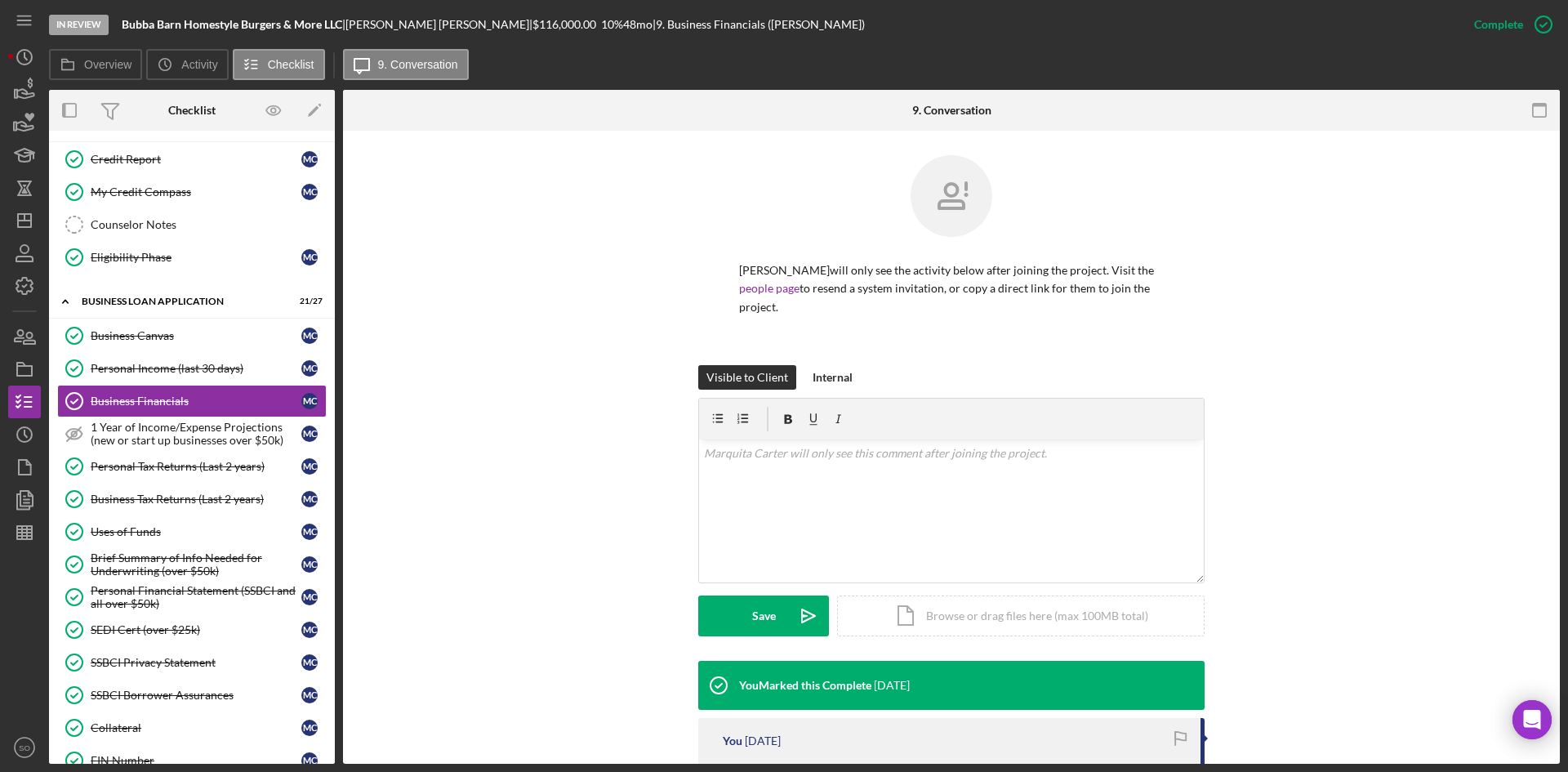
scroll to position [245, 0]
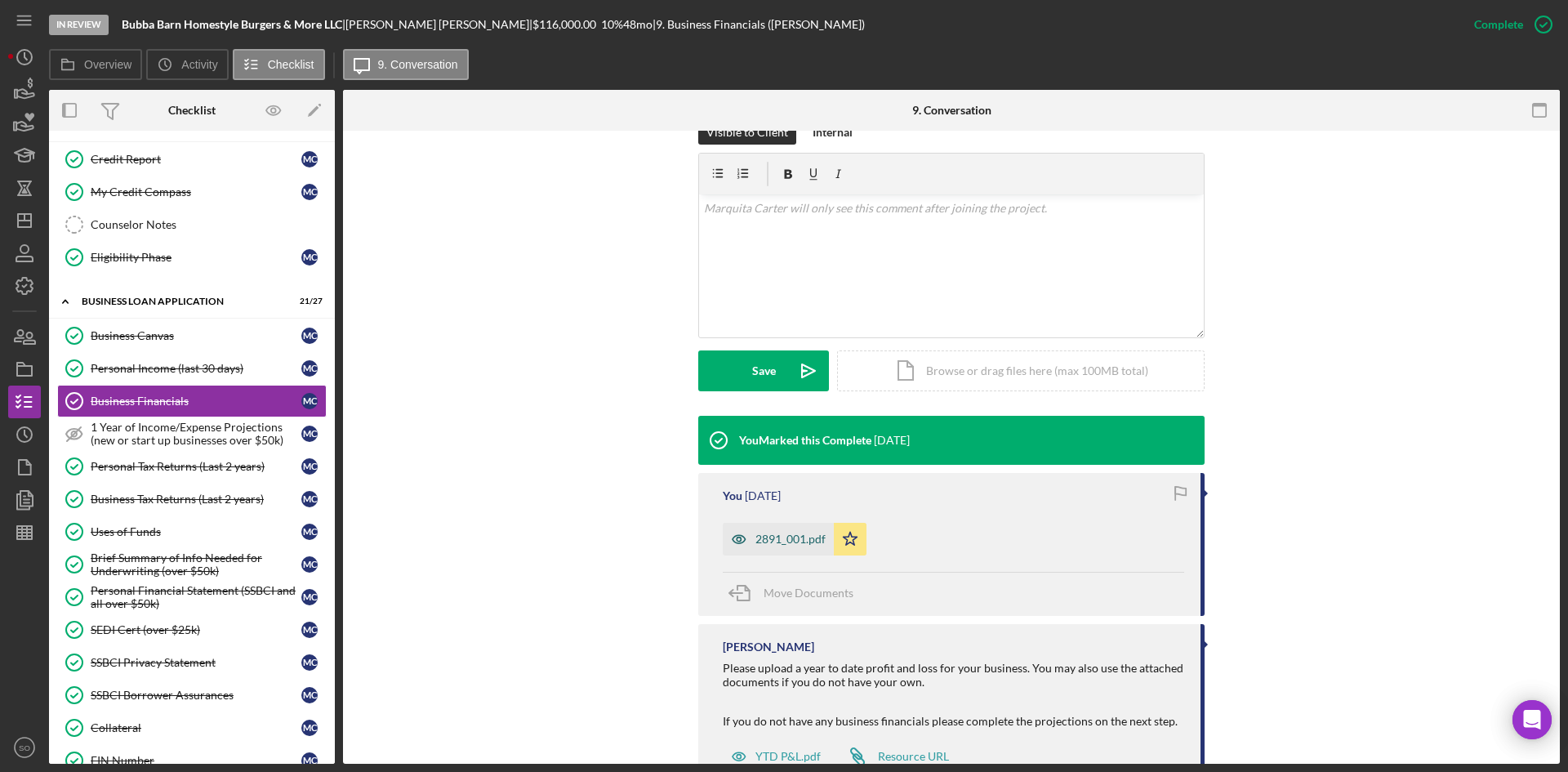
click at [775, 539] on div "2891_001.pdf" at bounding box center [790, 540] width 71 height 14
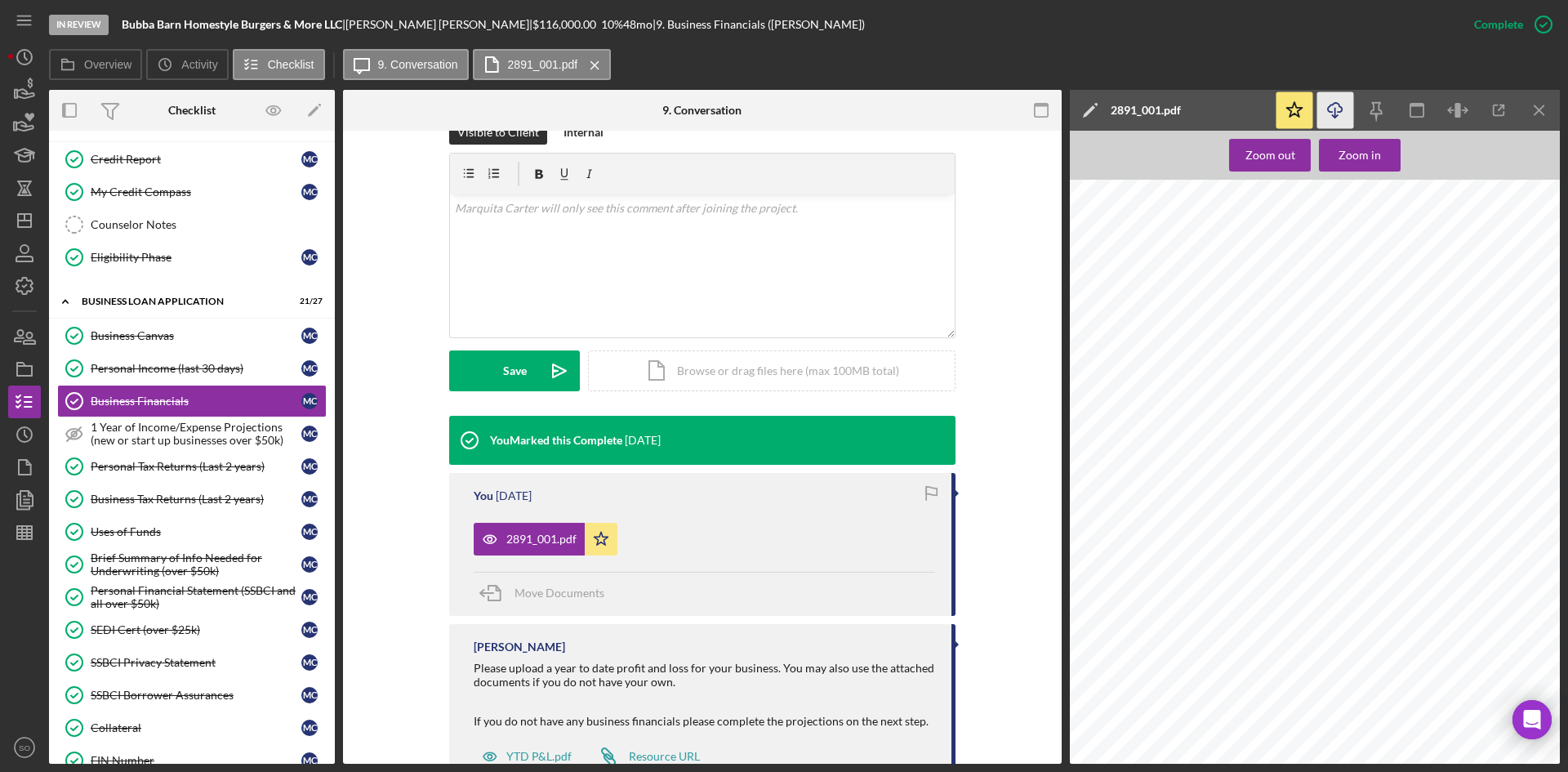
click at [1329, 107] on icon "button" at bounding box center [1335, 106] width 14 height 9
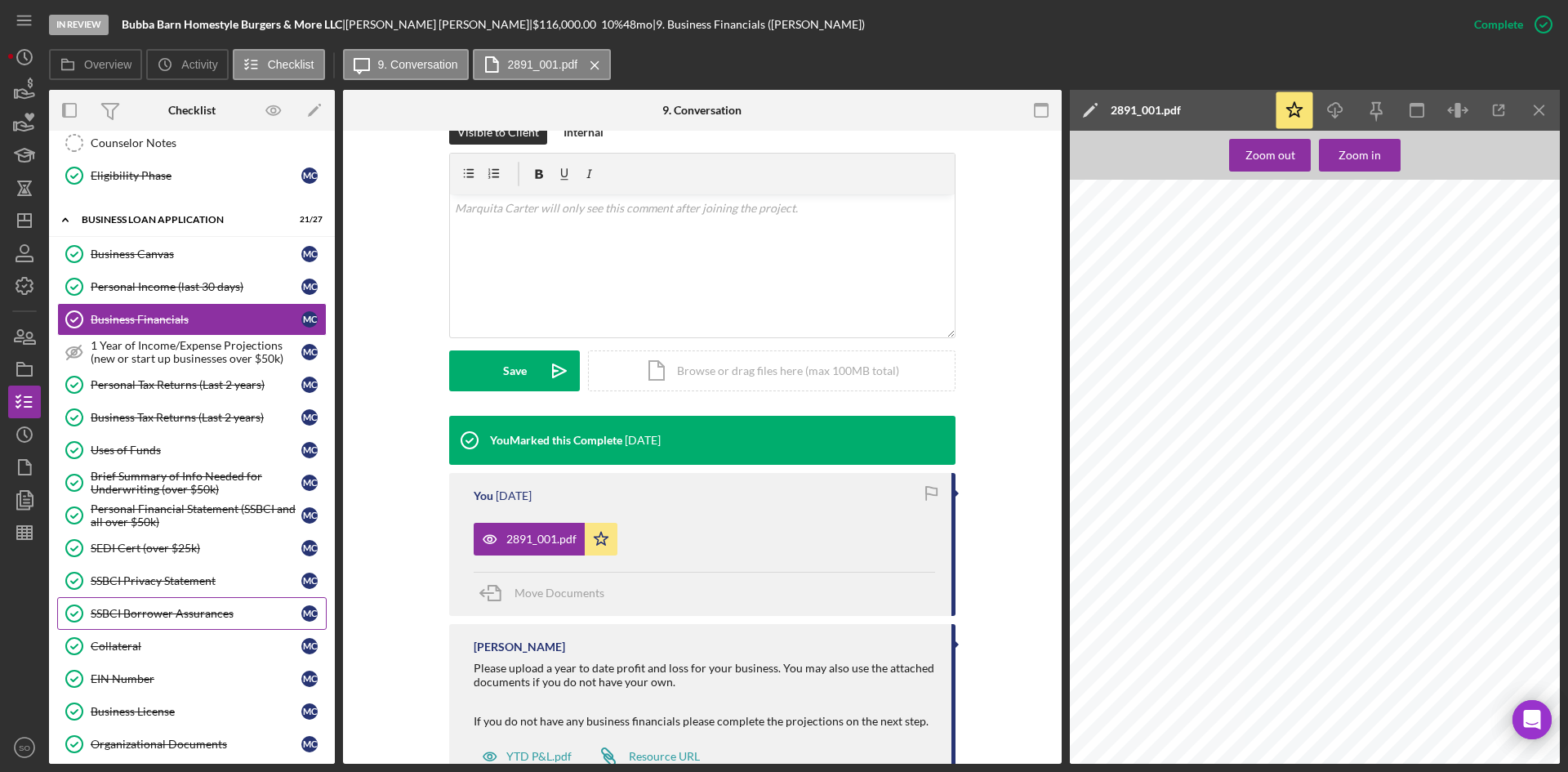
scroll to position [434, 0]
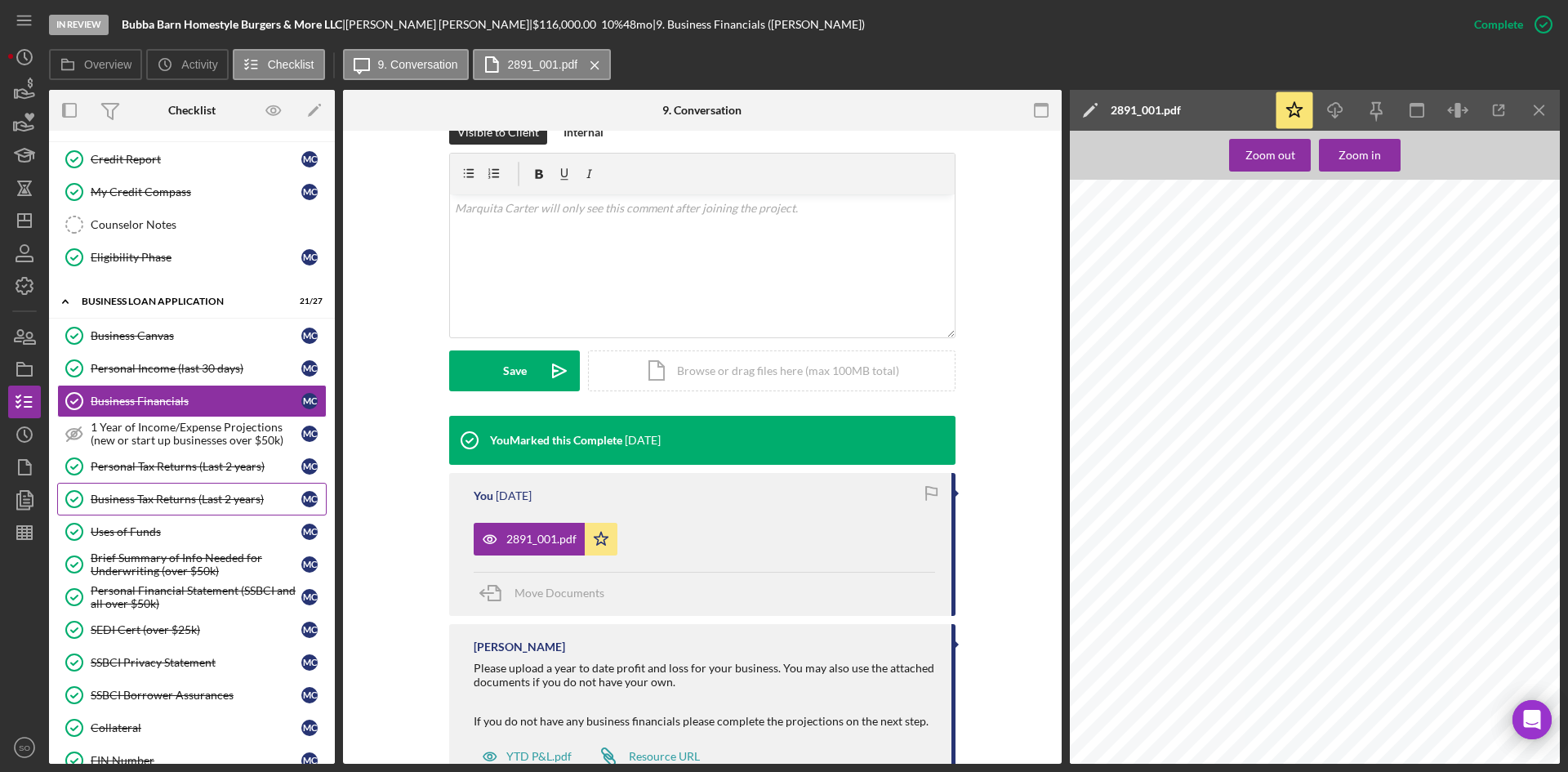
drag, startPoint x: 118, startPoint y: 465, endPoint x: 243, endPoint y: 485, distance: 126.6
click at [118, 465] on div "Personal Tax Returns (Last 2 years)" at bounding box center [196, 466] width 211 height 14
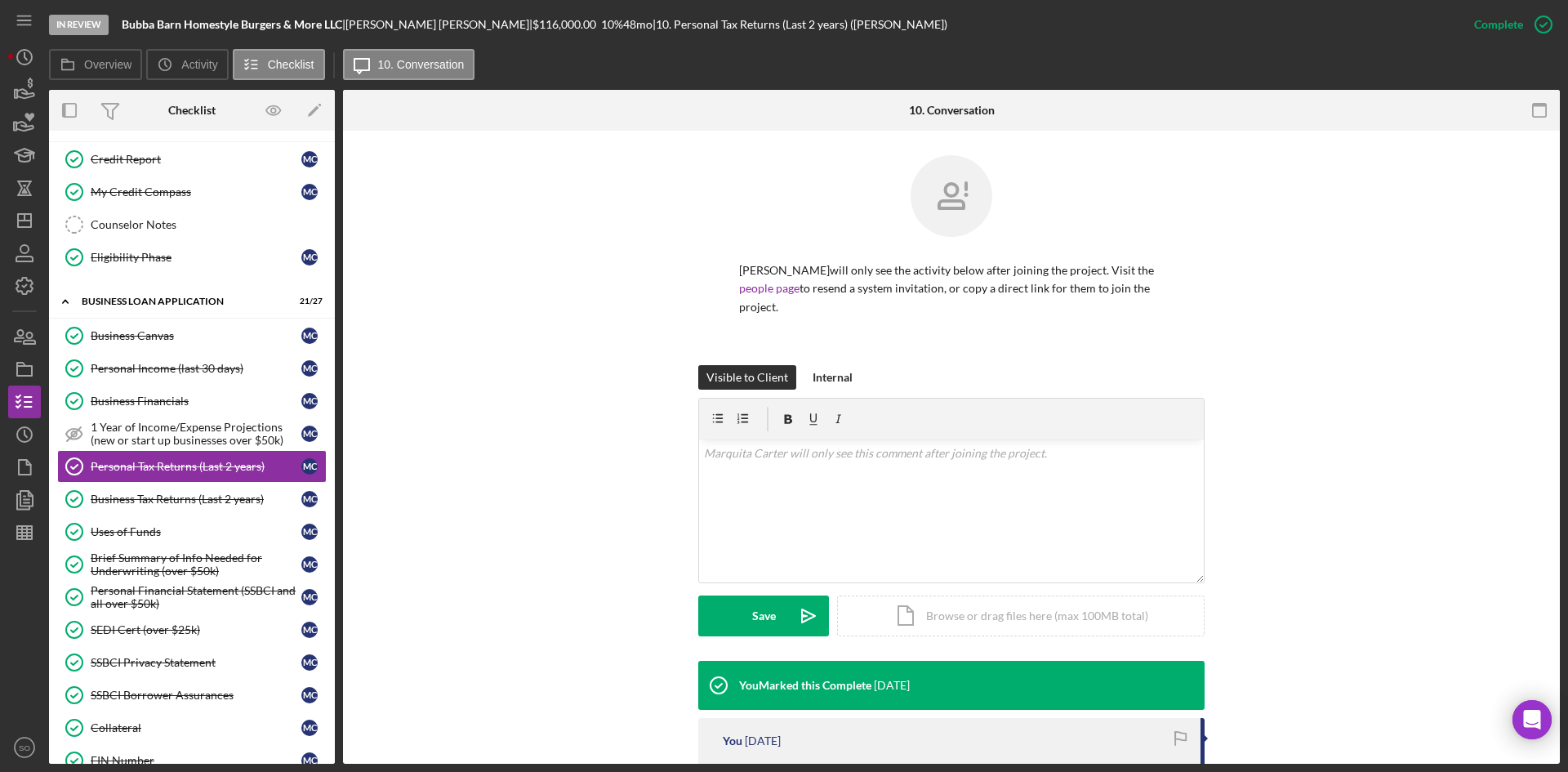
scroll to position [210, 0]
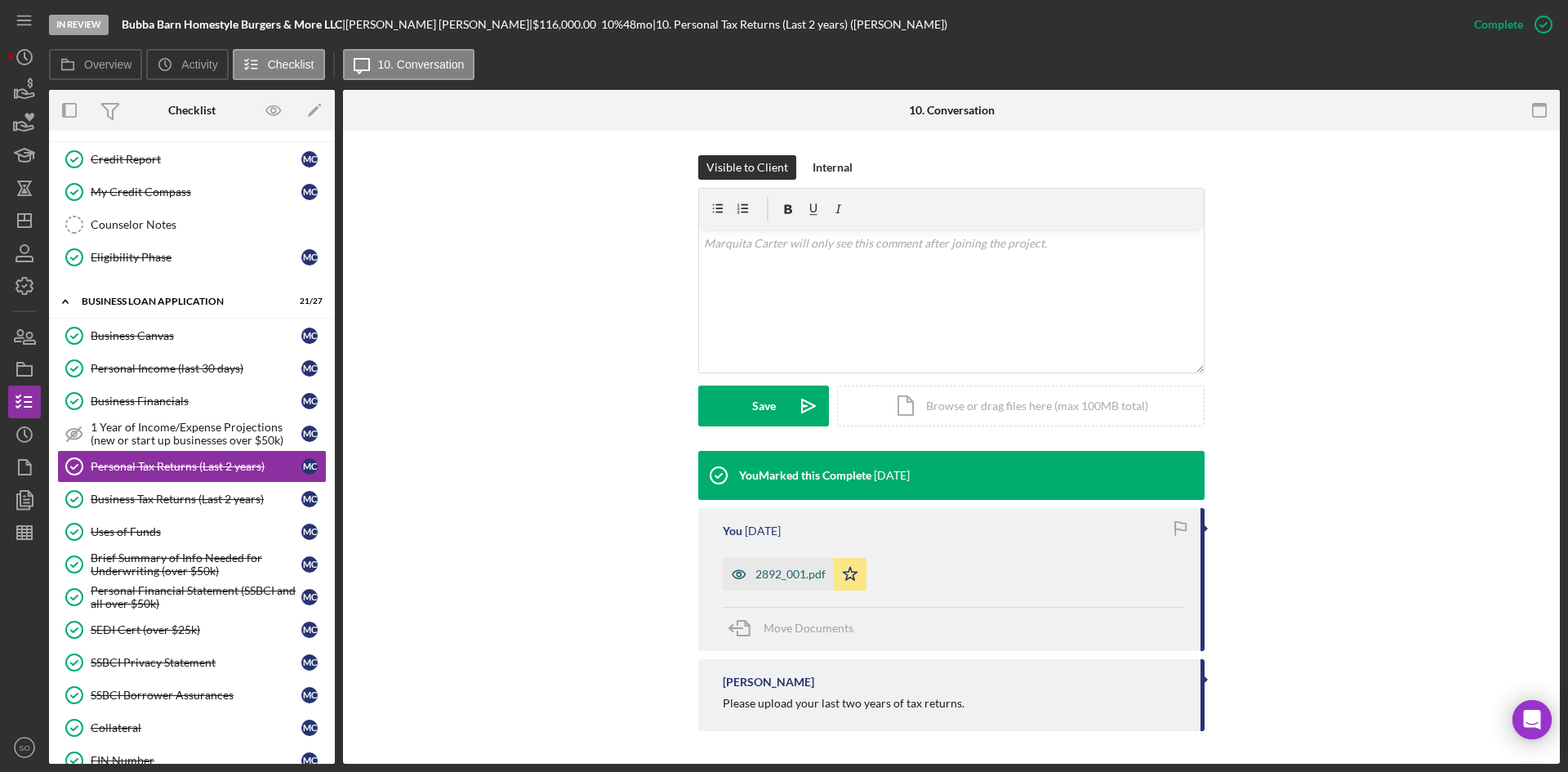
click at [773, 570] on div "2892_001.pdf" at bounding box center [790, 575] width 71 height 14
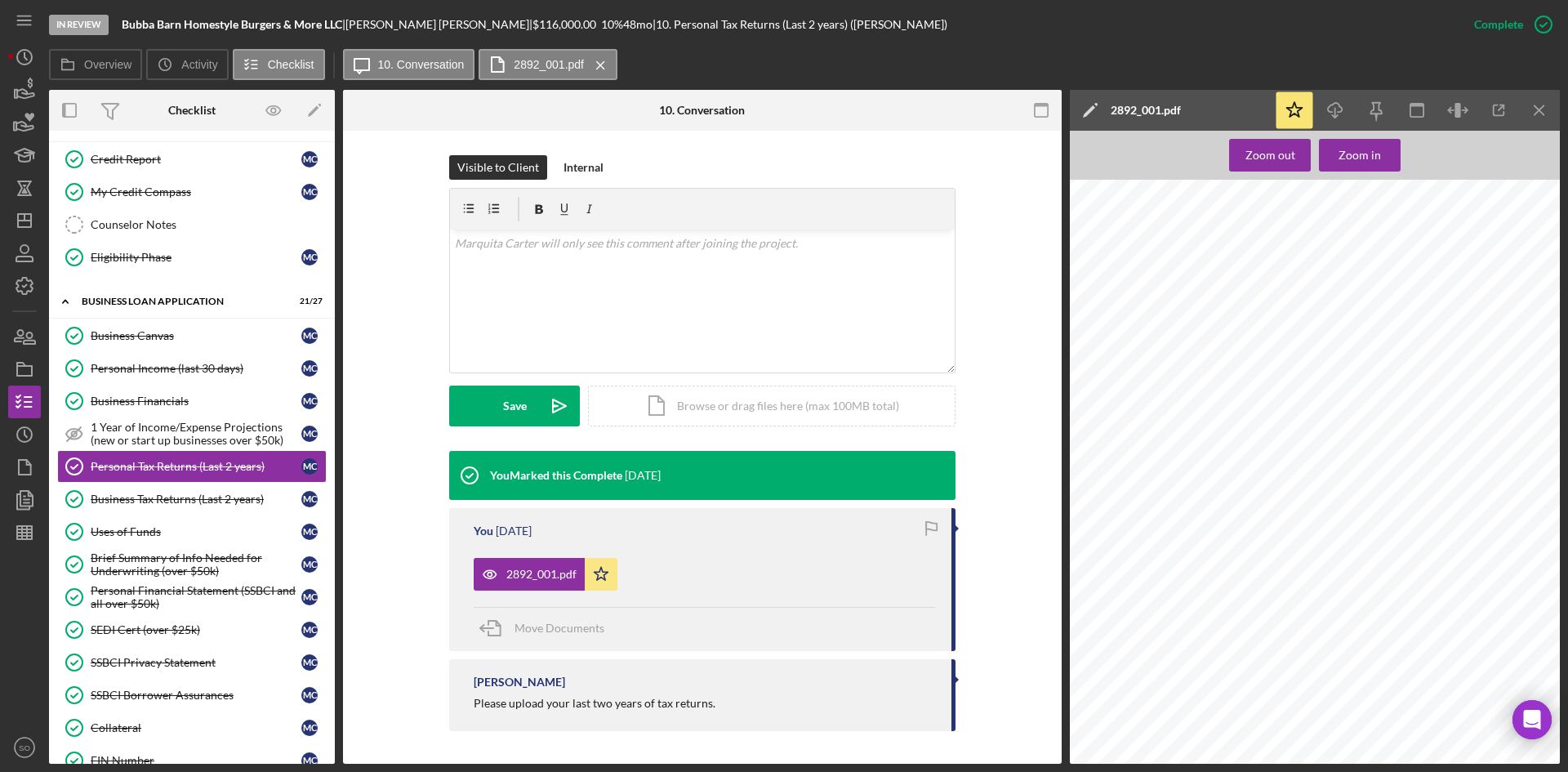
scroll to position [0, 0]
click at [192, 503] on div "Business Tax Returns (Last 2 years)" at bounding box center [196, 499] width 211 height 14
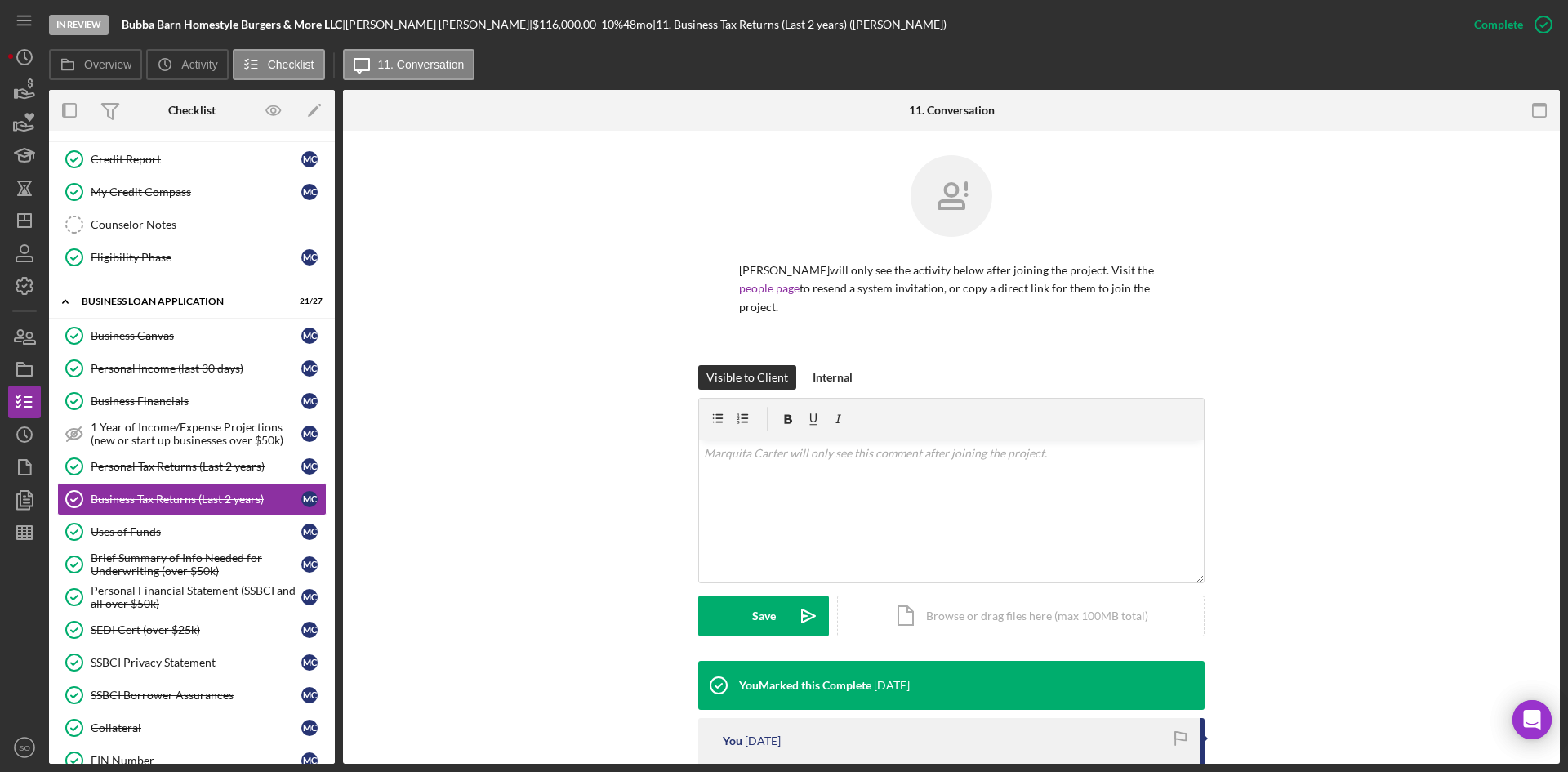
scroll to position [236, 0]
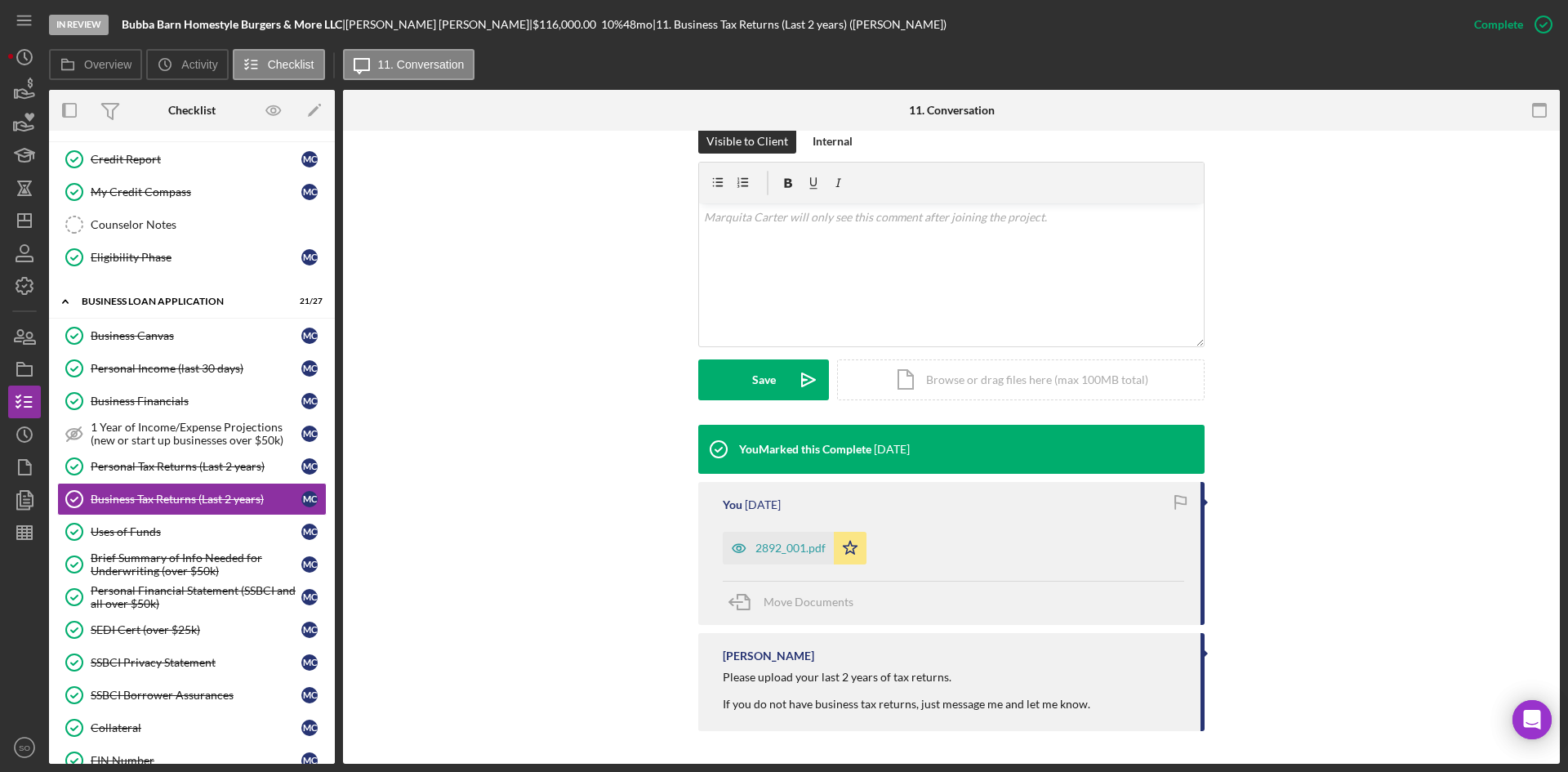
click at [766, 550] on div "2892_001.pdf" at bounding box center [790, 549] width 71 height 14
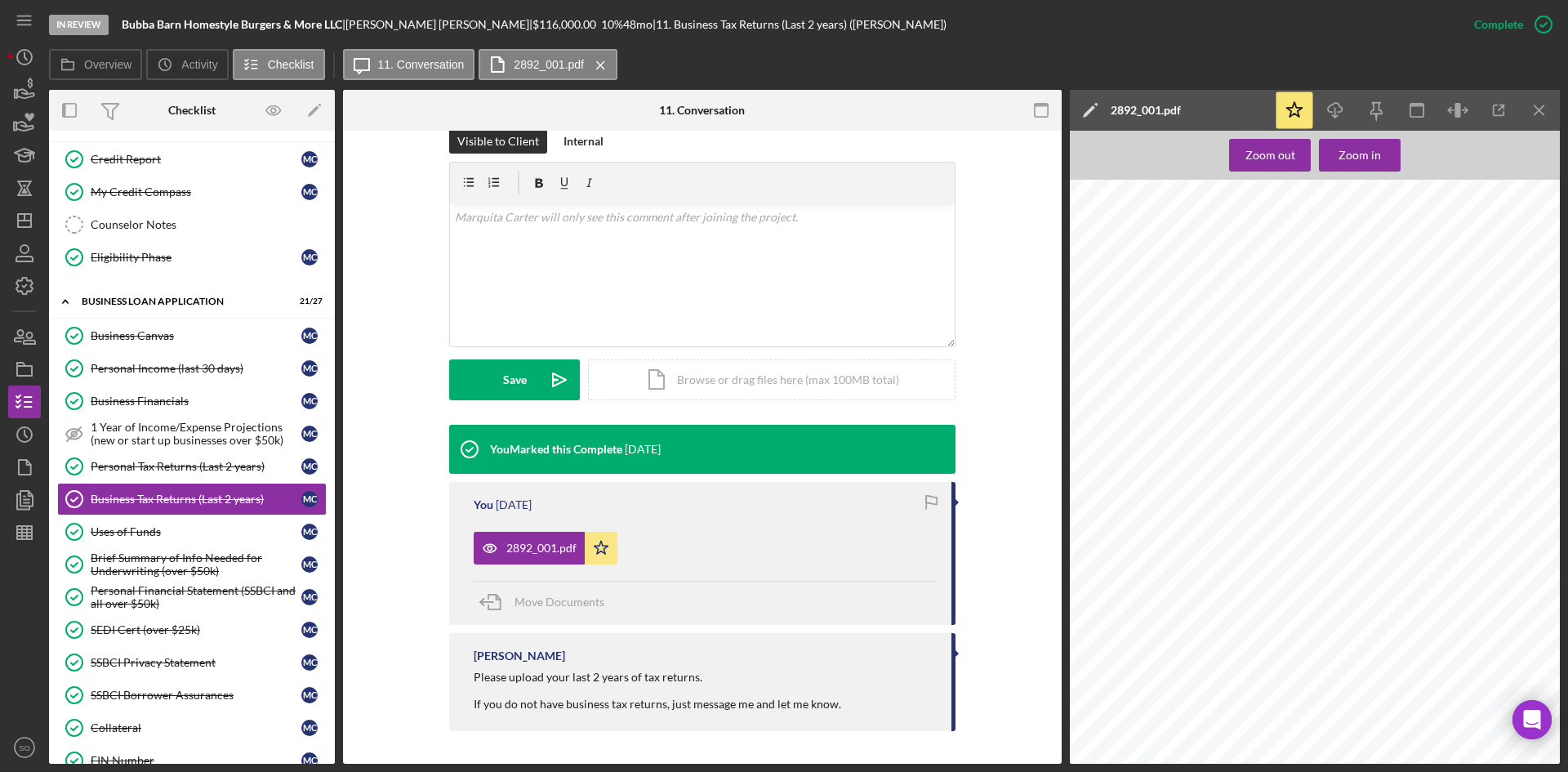
scroll to position [75, 0]
click at [1542, 110] on icon "Icon/Menu Close" at bounding box center [1540, 110] width 37 height 37
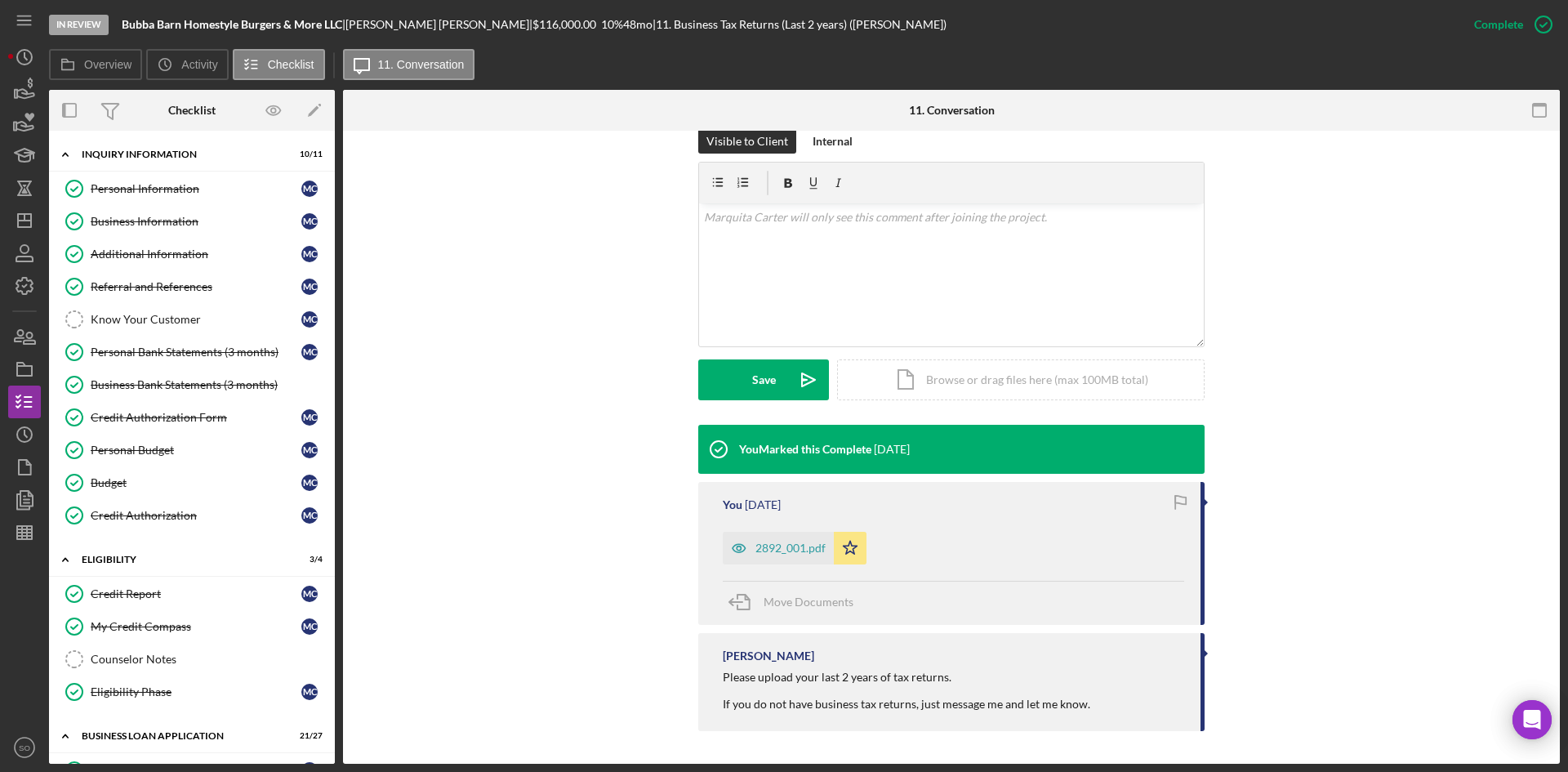
scroll to position [327, 0]
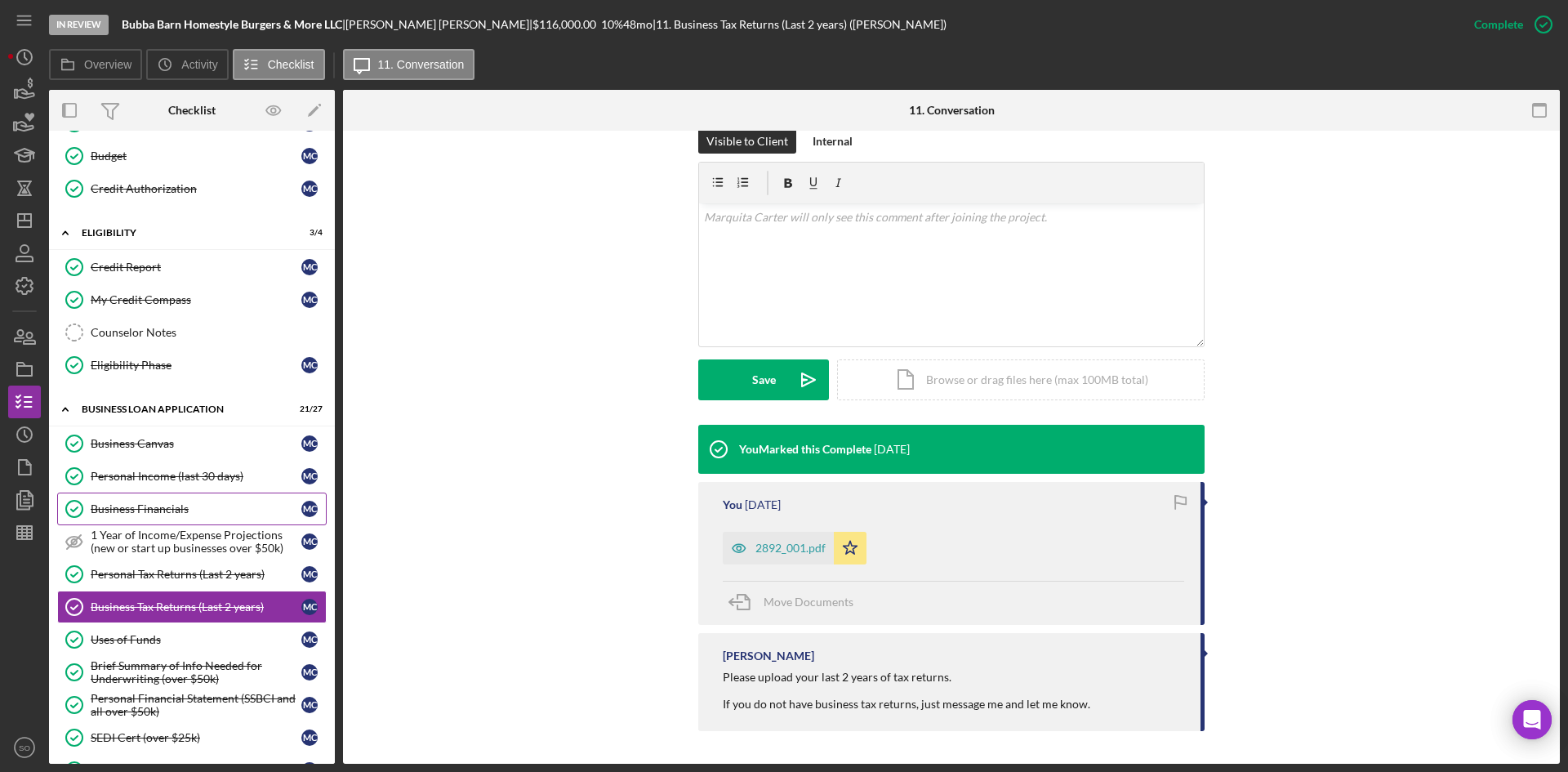
click at [145, 507] on div "Business Financials" at bounding box center [196, 509] width 211 height 14
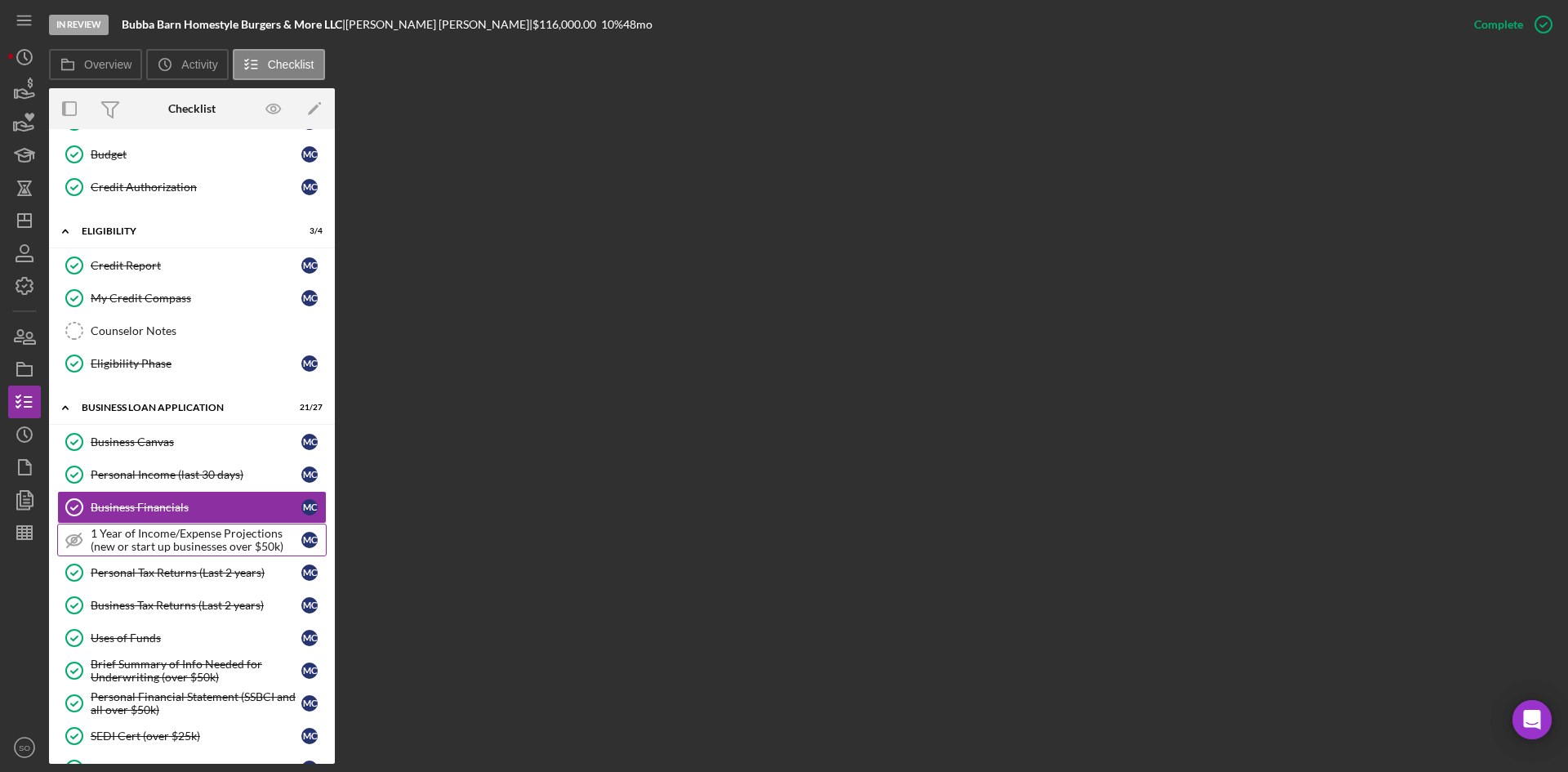
click at [176, 535] on div "1 Year of Income/Expense Projections (new or start up businesses over $50k)" at bounding box center [196, 540] width 211 height 26
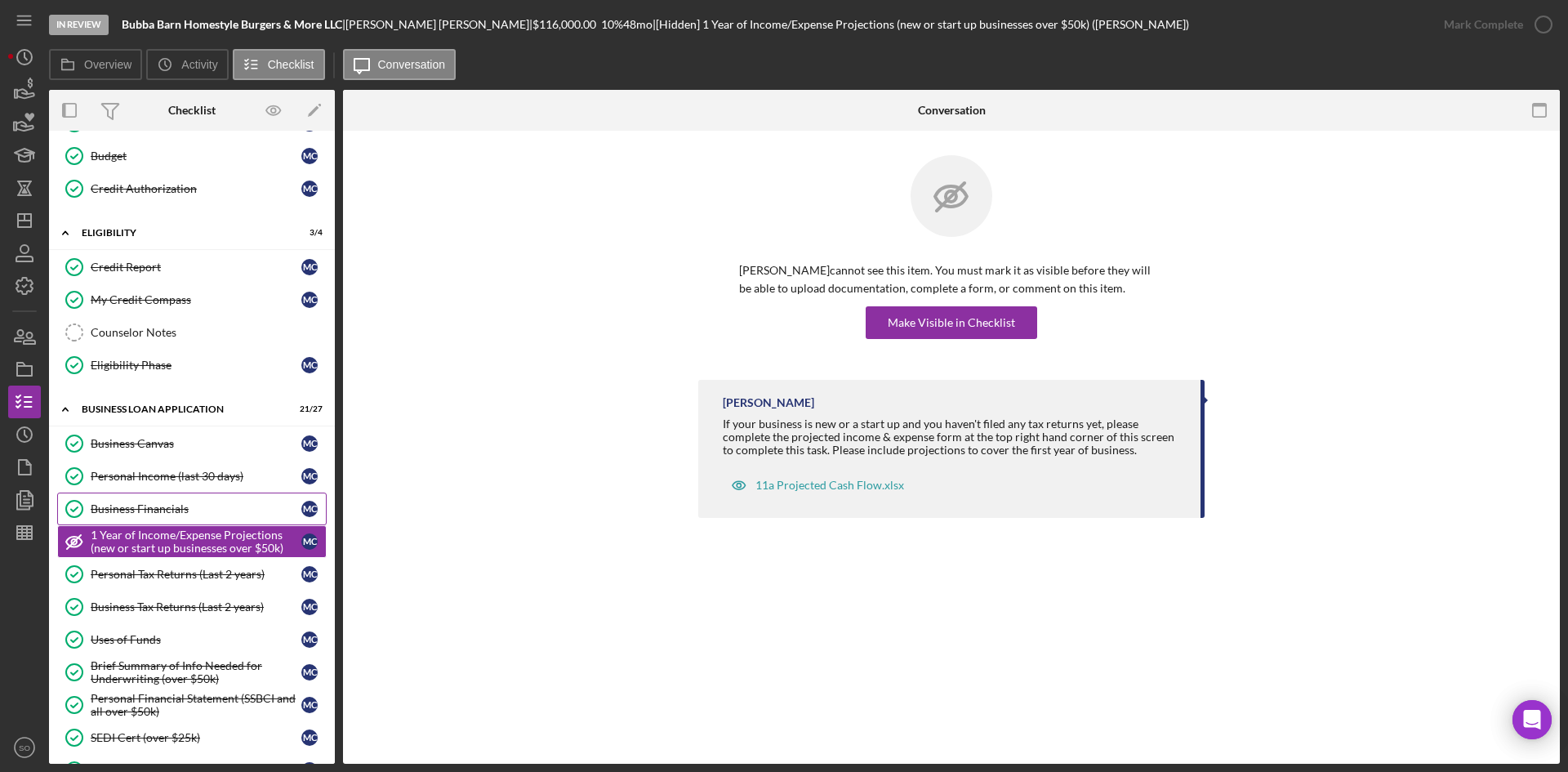
click at [177, 513] on div "Business Financials" at bounding box center [196, 509] width 211 height 14
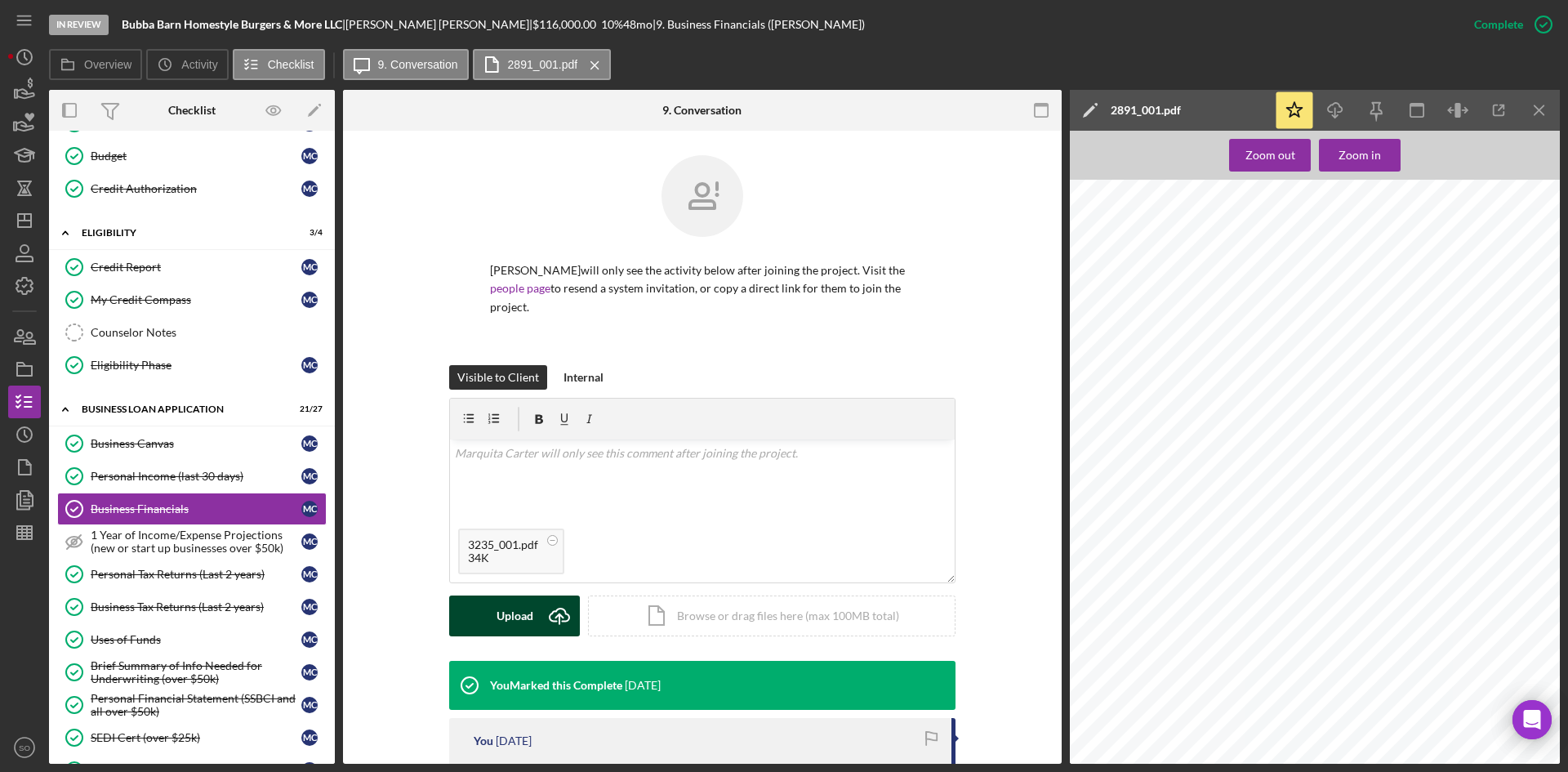
click at [479, 622] on button "Upload Icon/Upload" at bounding box center [514, 616] width 131 height 41
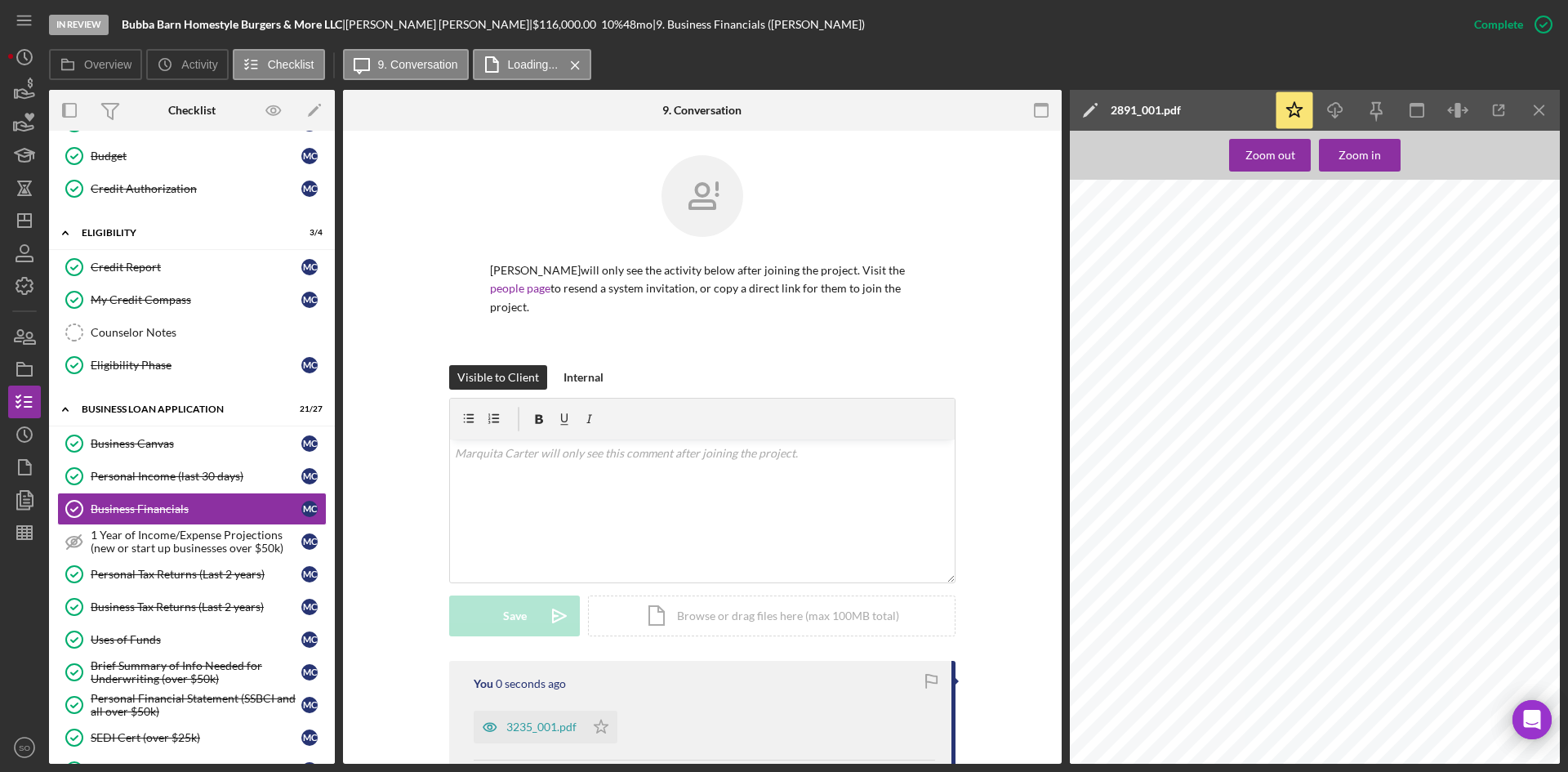
click at [1533, 113] on icon "Icon/Menu Close" at bounding box center [1540, 110] width 37 height 37
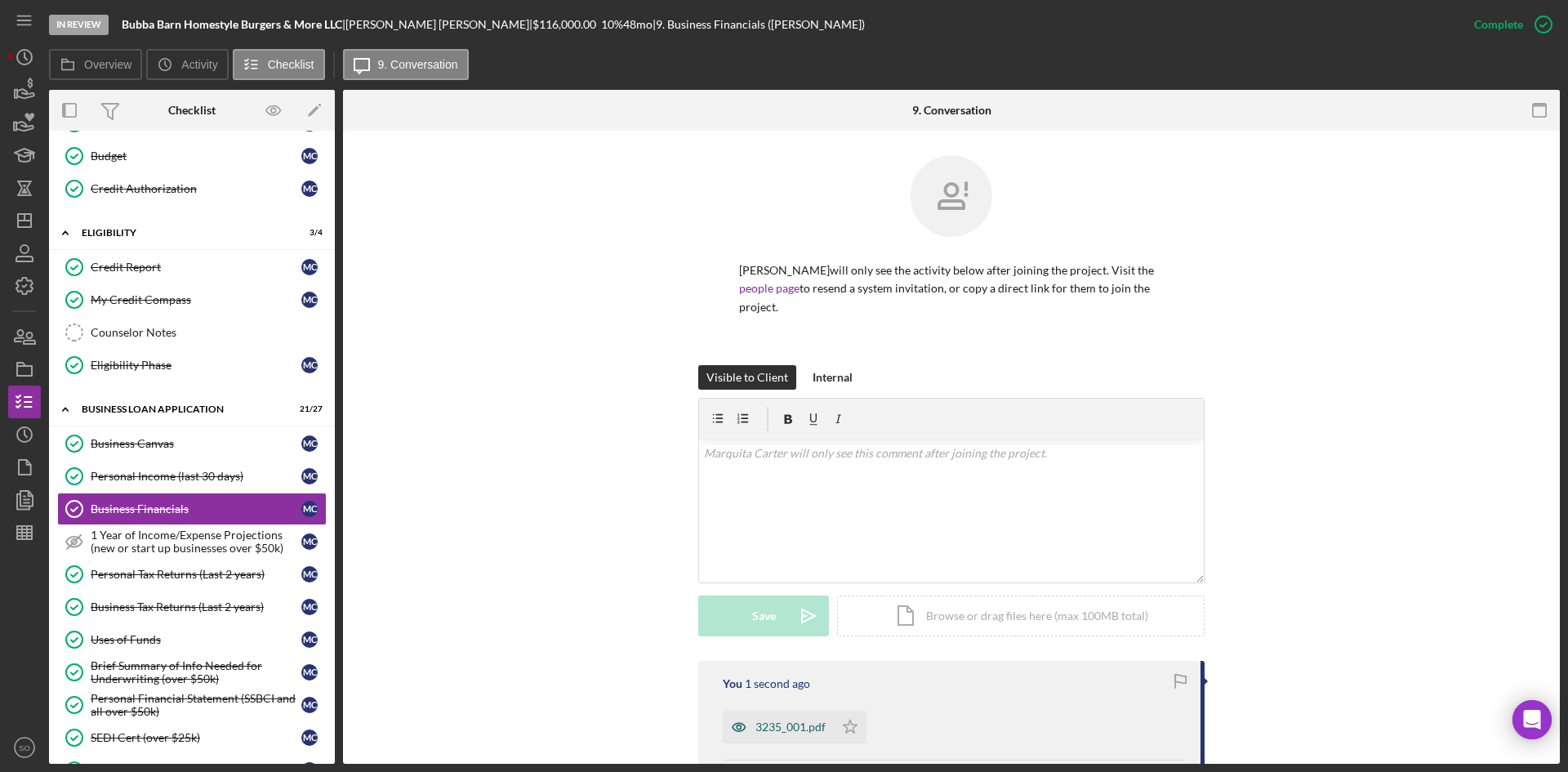
click at [772, 727] on div "3235_001.pdf" at bounding box center [790, 727] width 71 height 14
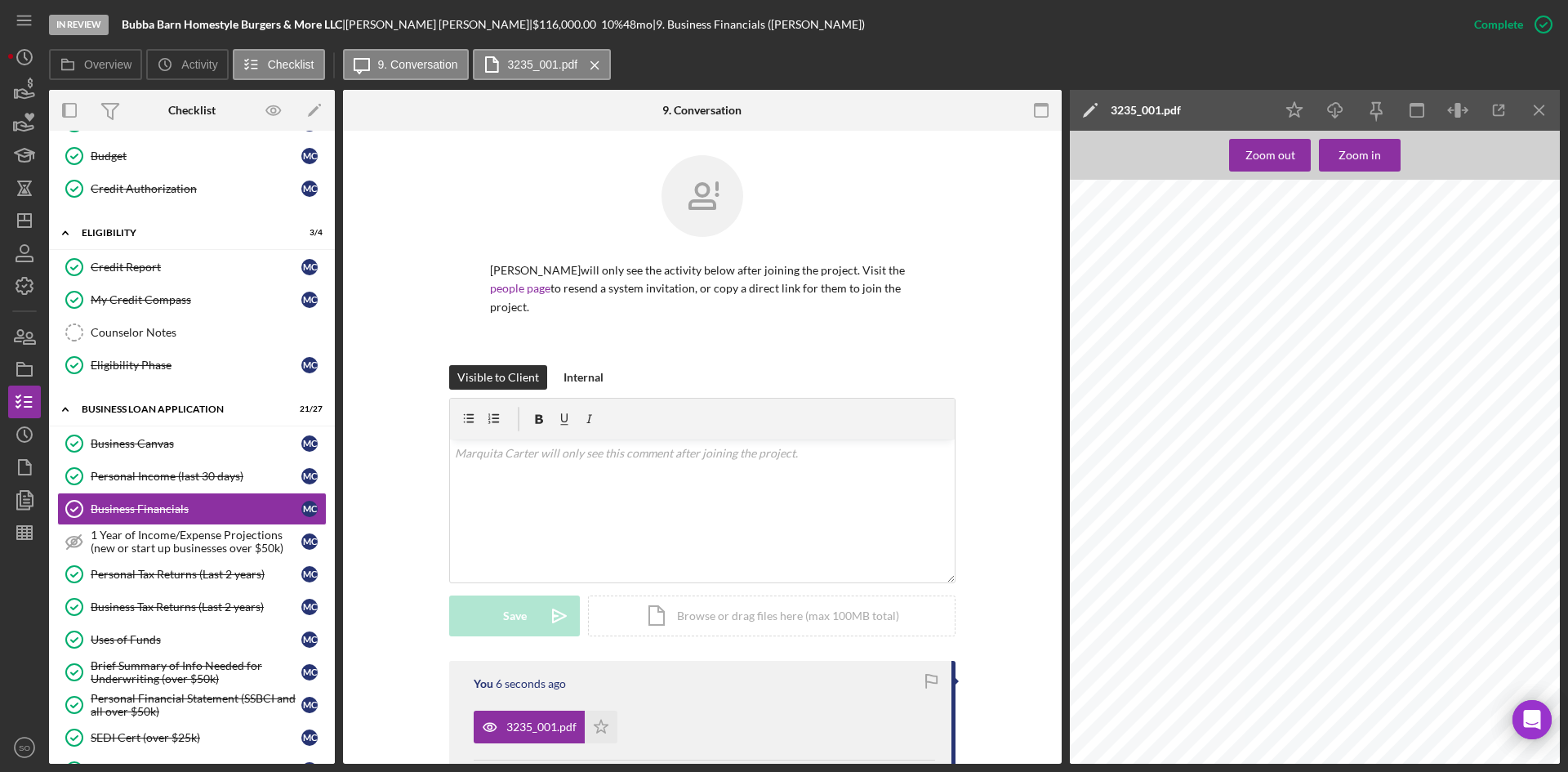
scroll to position [75, 0]
click at [614, 725] on icon "Icon/Star" at bounding box center [602, 727] width 33 height 33
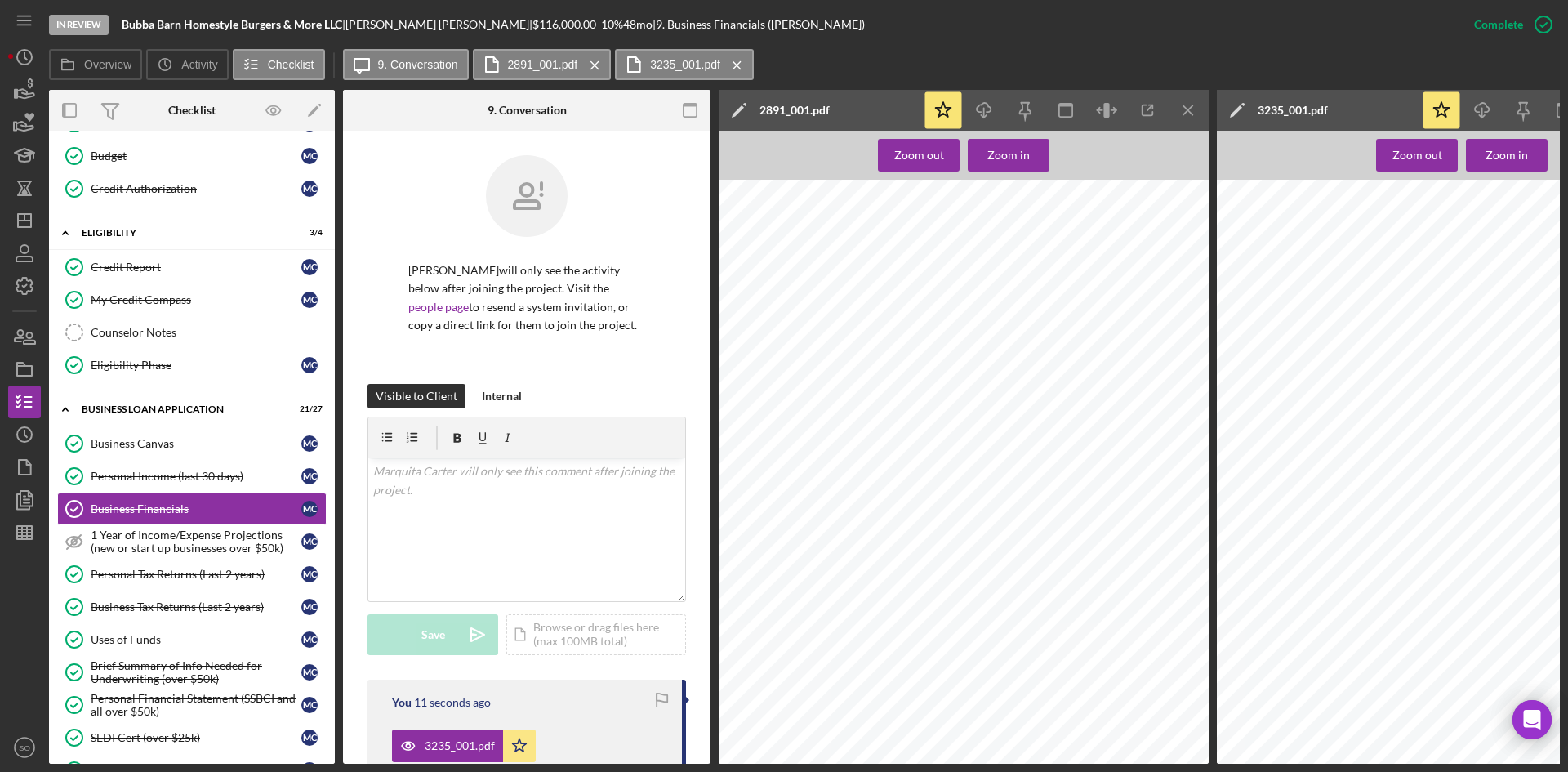
click at [1205, 107] on icon "Icon/Menu Close" at bounding box center [1189, 110] width 37 height 37
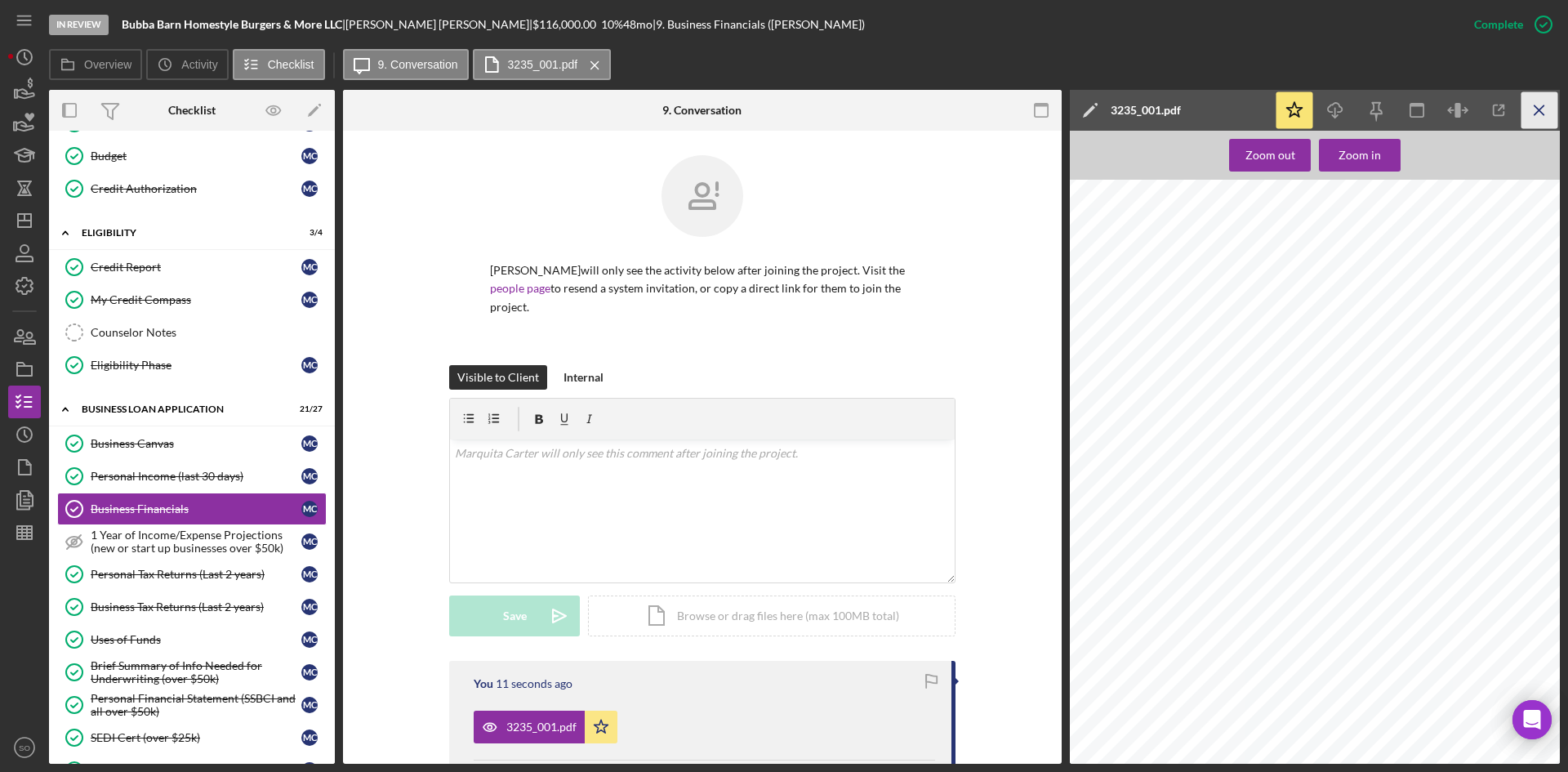
click at [1557, 114] on icon "Icon/Menu Close" at bounding box center [1540, 110] width 37 height 37
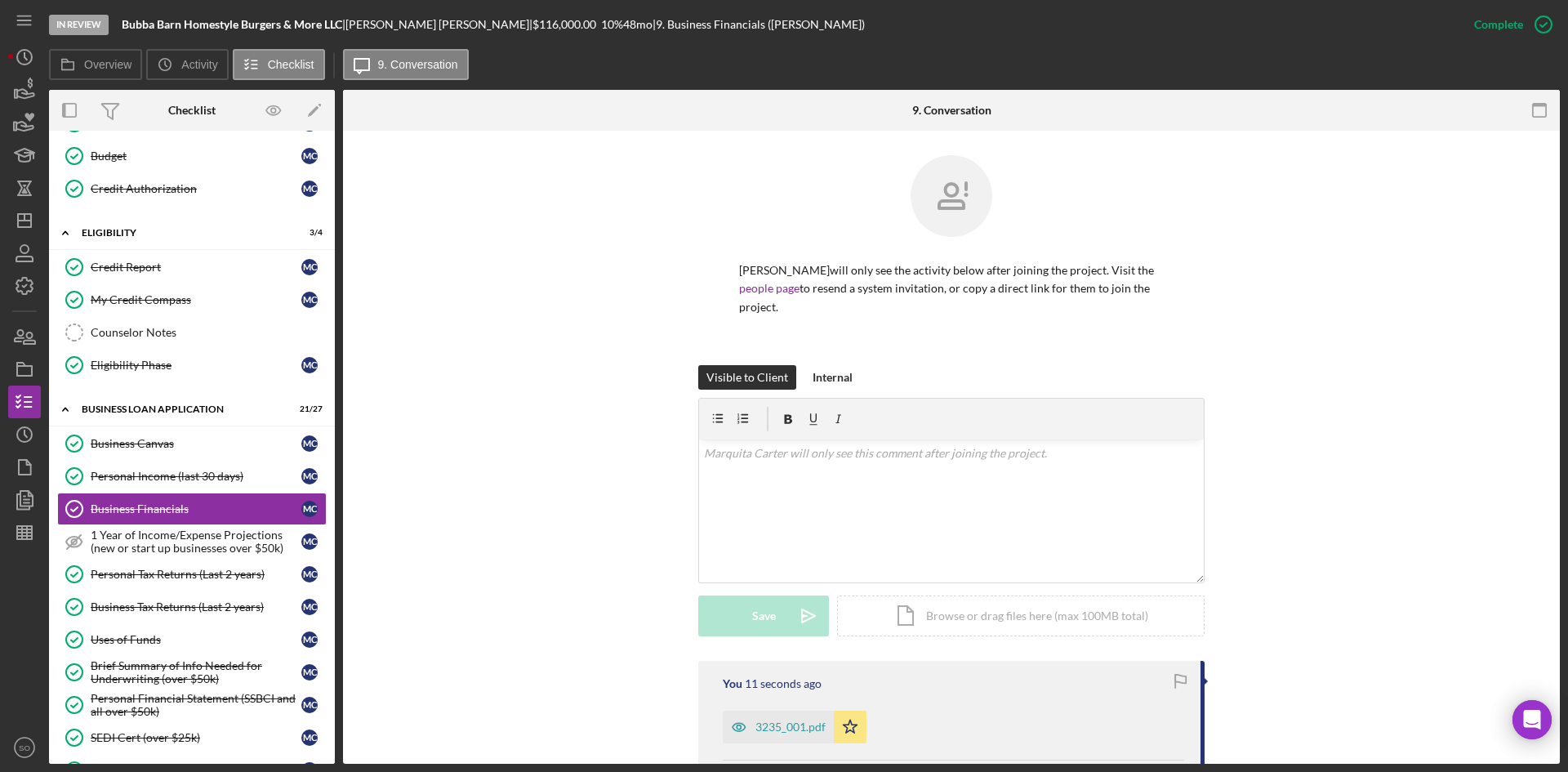
scroll to position [327, 0]
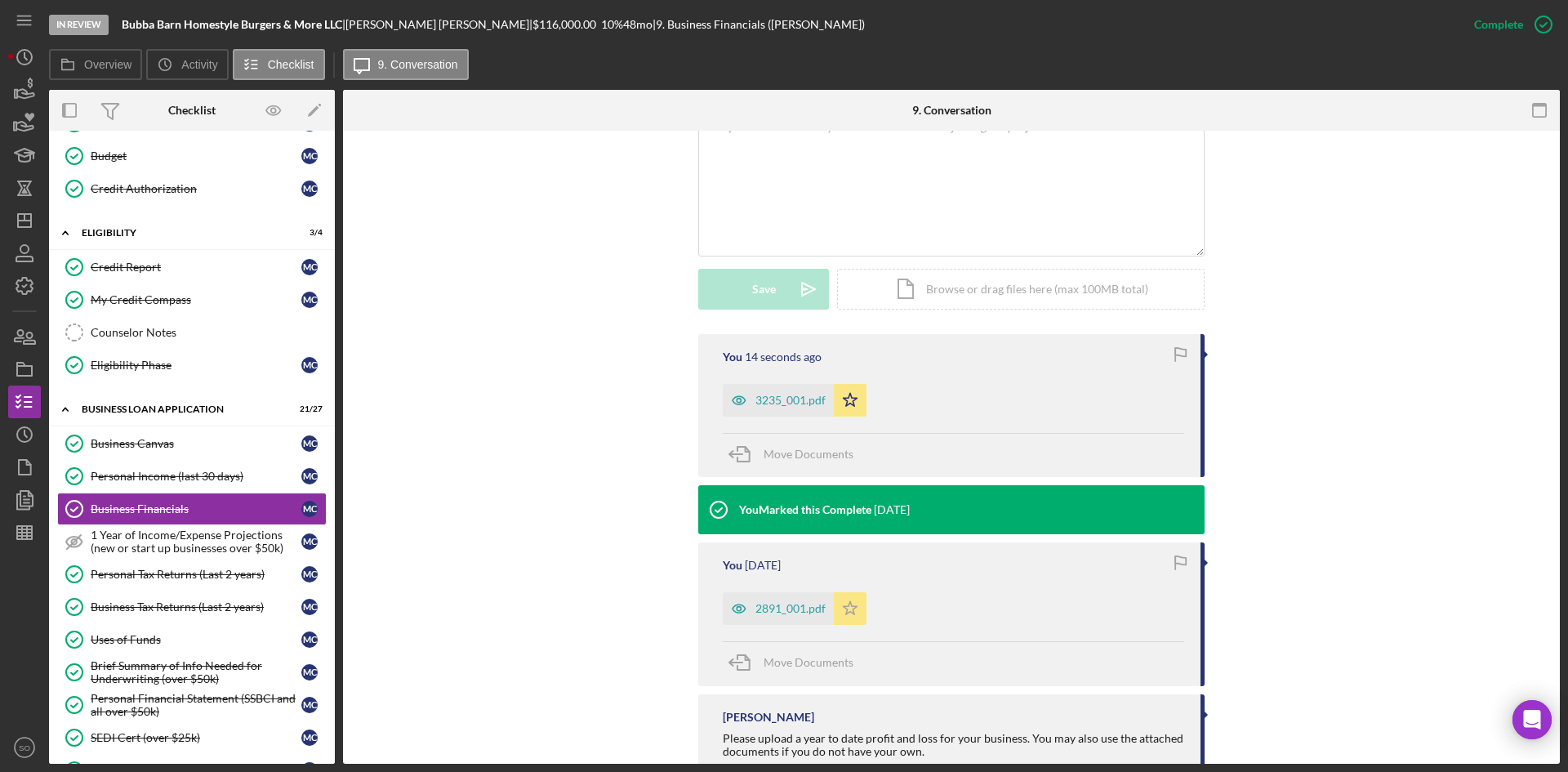
click at [853, 406] on polygon "button" at bounding box center [850, 400] width 14 height 14
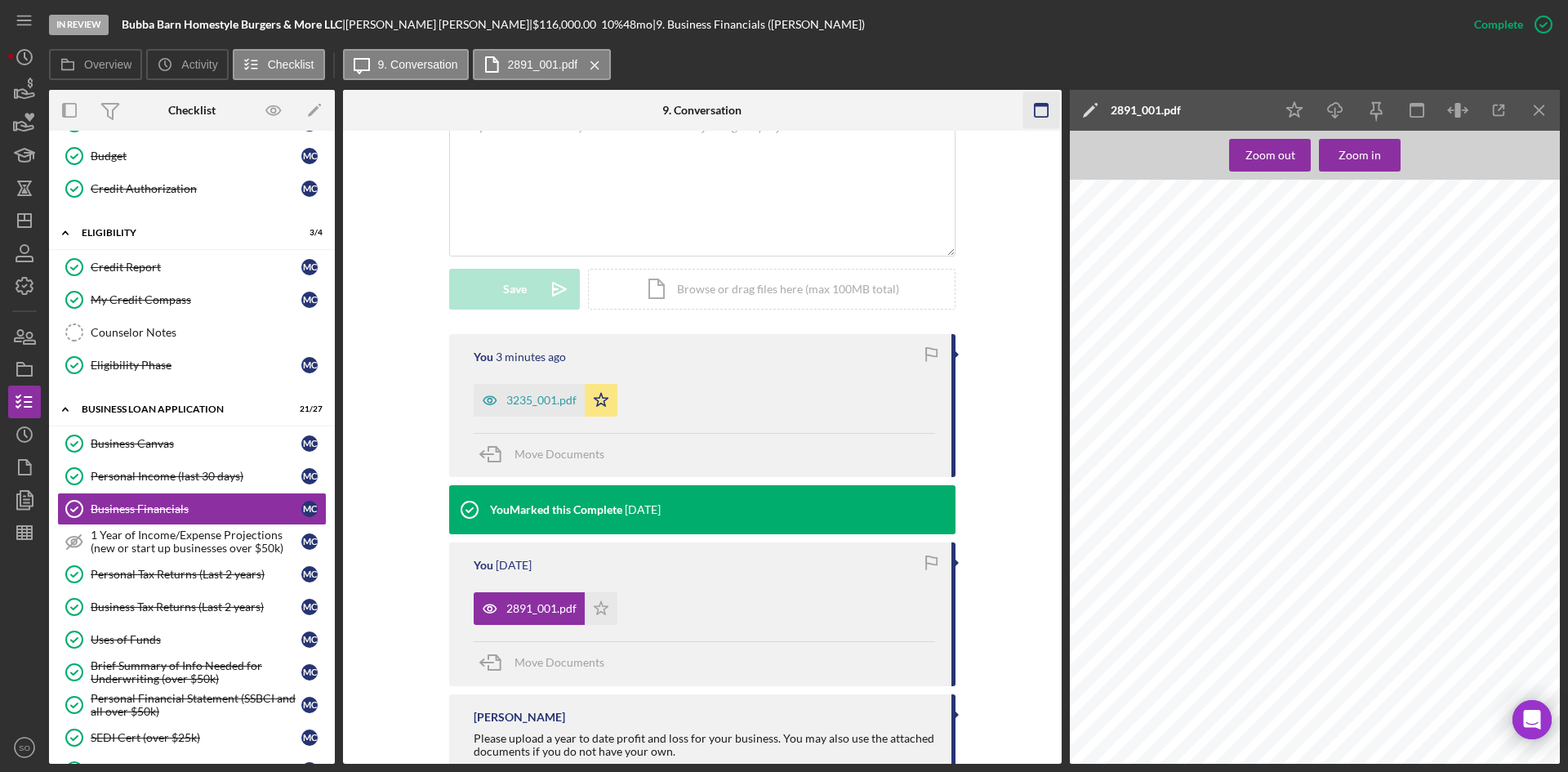
click at [1547, 119] on icon "Icon/Menu Close" at bounding box center [1540, 110] width 37 height 37
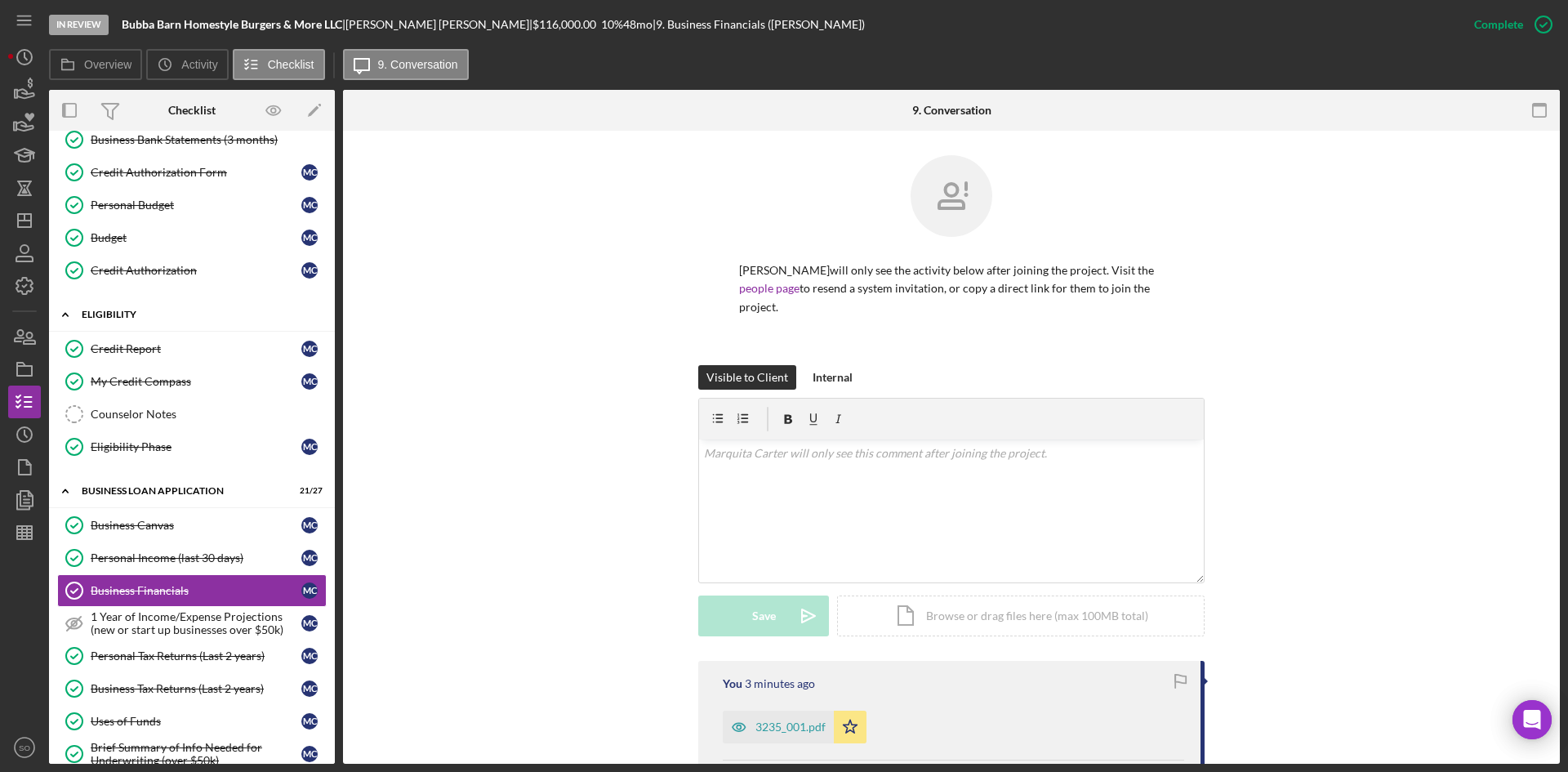
scroll to position [0, 0]
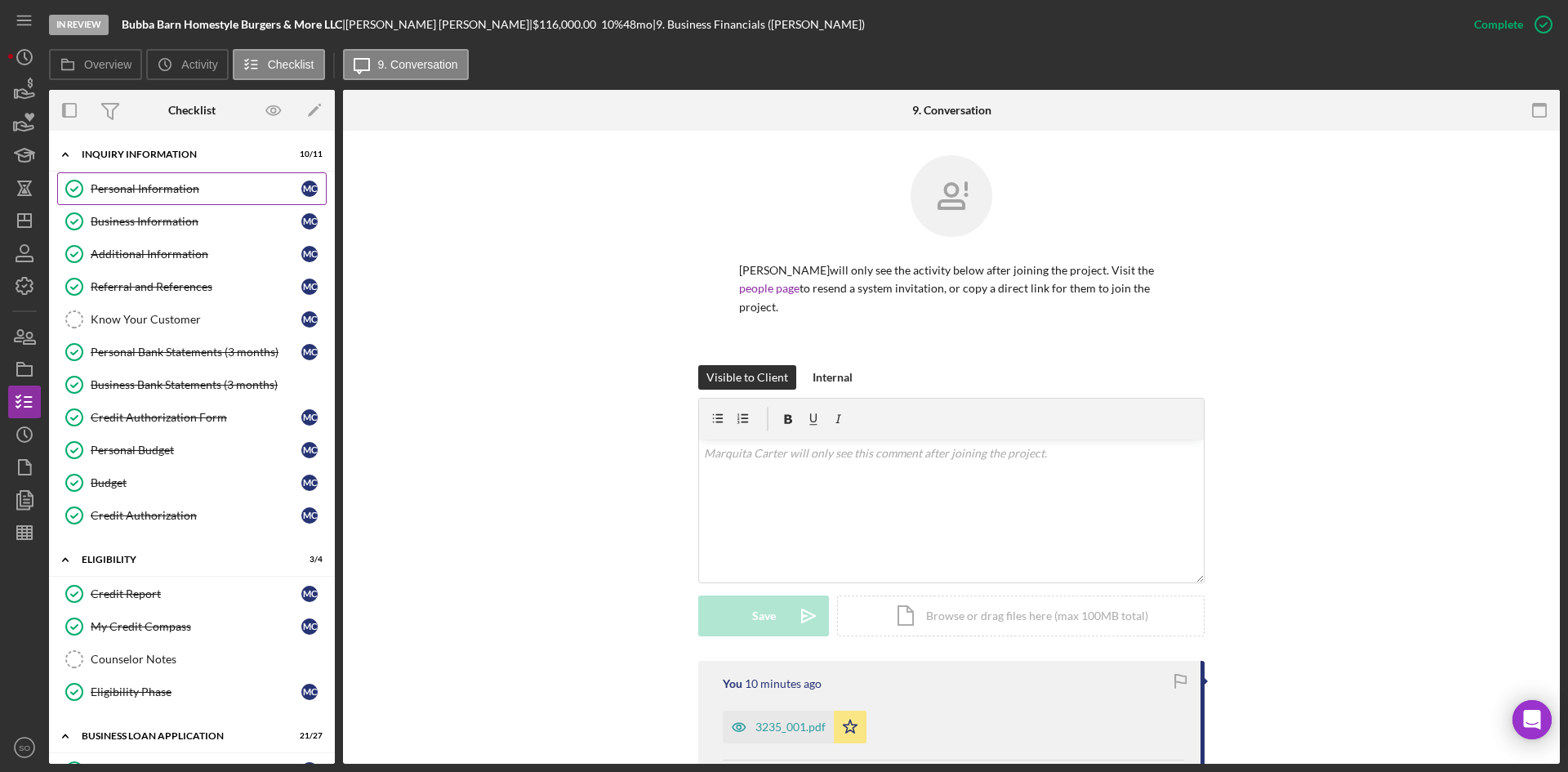
click at [141, 182] on div "Personal Information" at bounding box center [196, 189] width 211 height 14
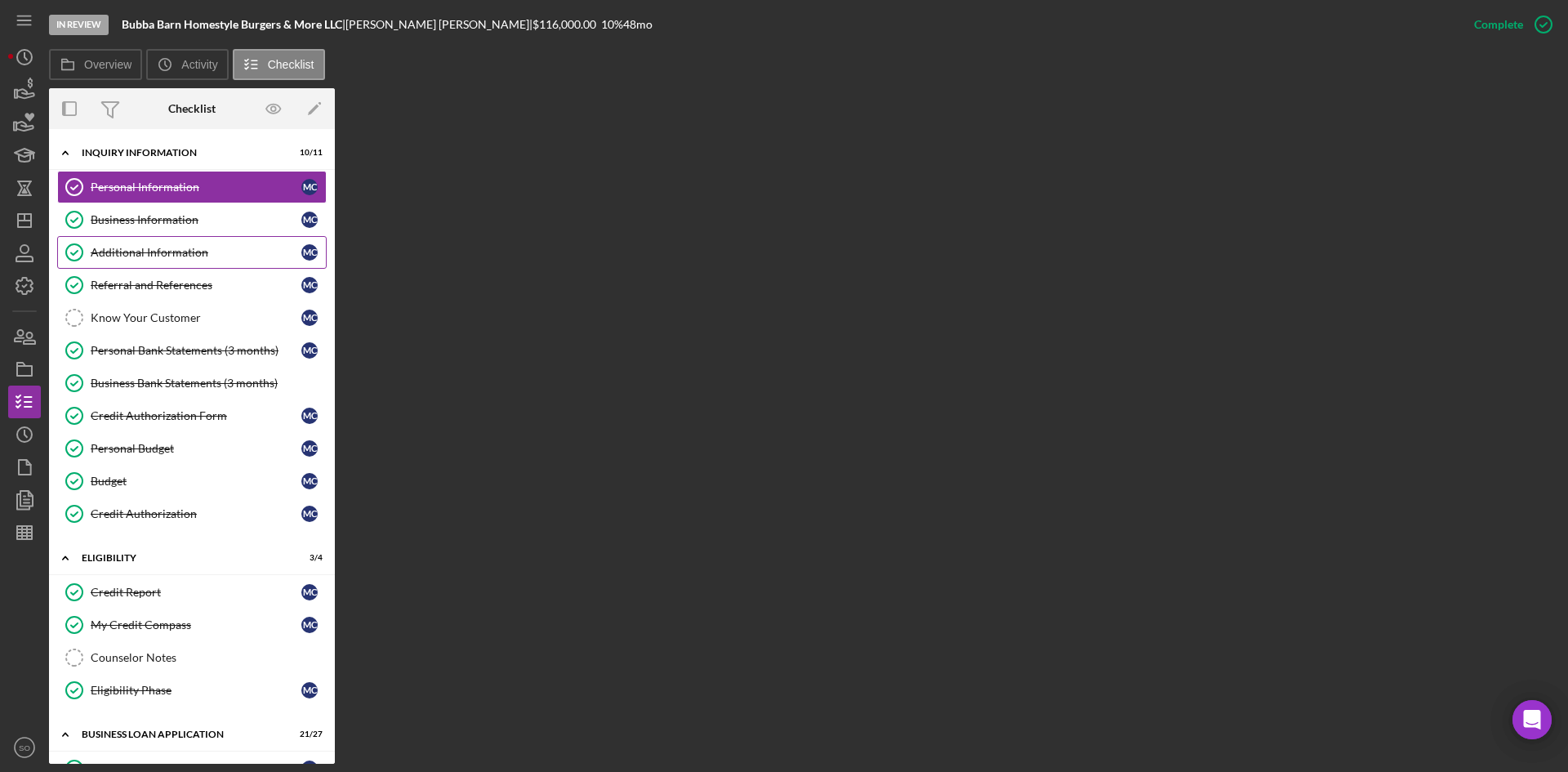
click at [132, 236] on link "Additional Information Additional Information M C" at bounding box center [192, 252] width 270 height 33
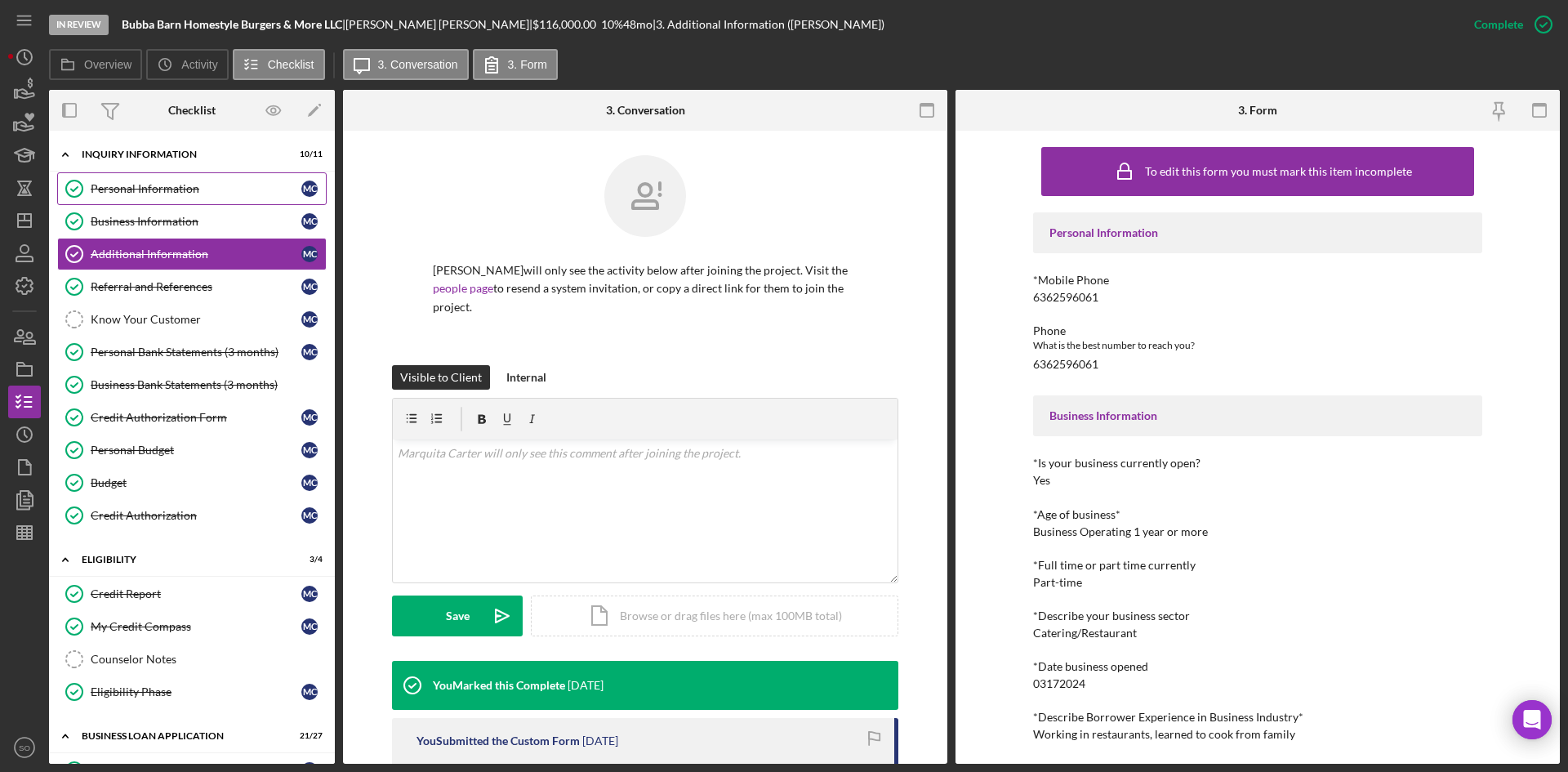
click at [134, 189] on div "Personal Information" at bounding box center [196, 189] width 211 height 14
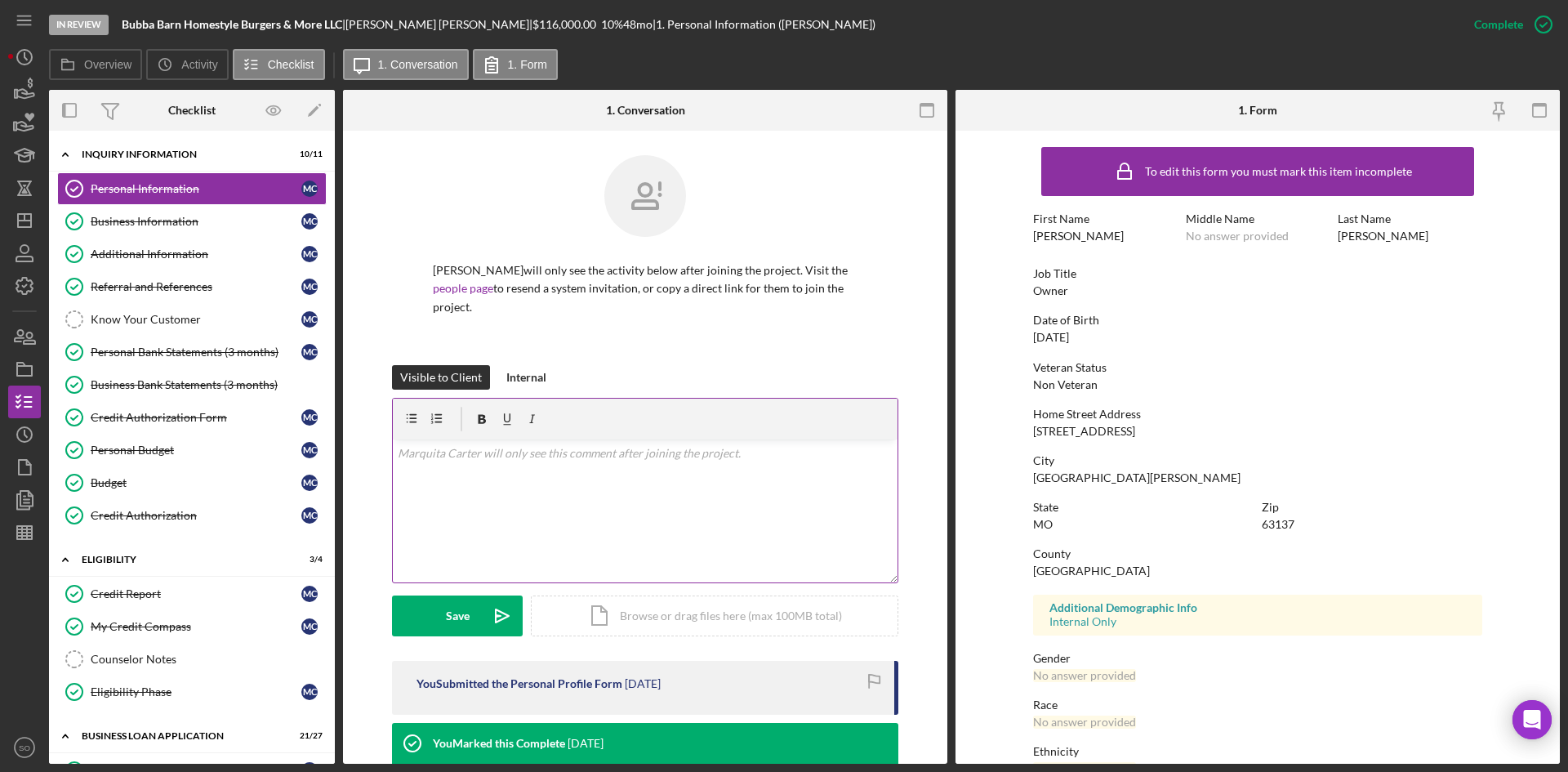
scroll to position [129, 0]
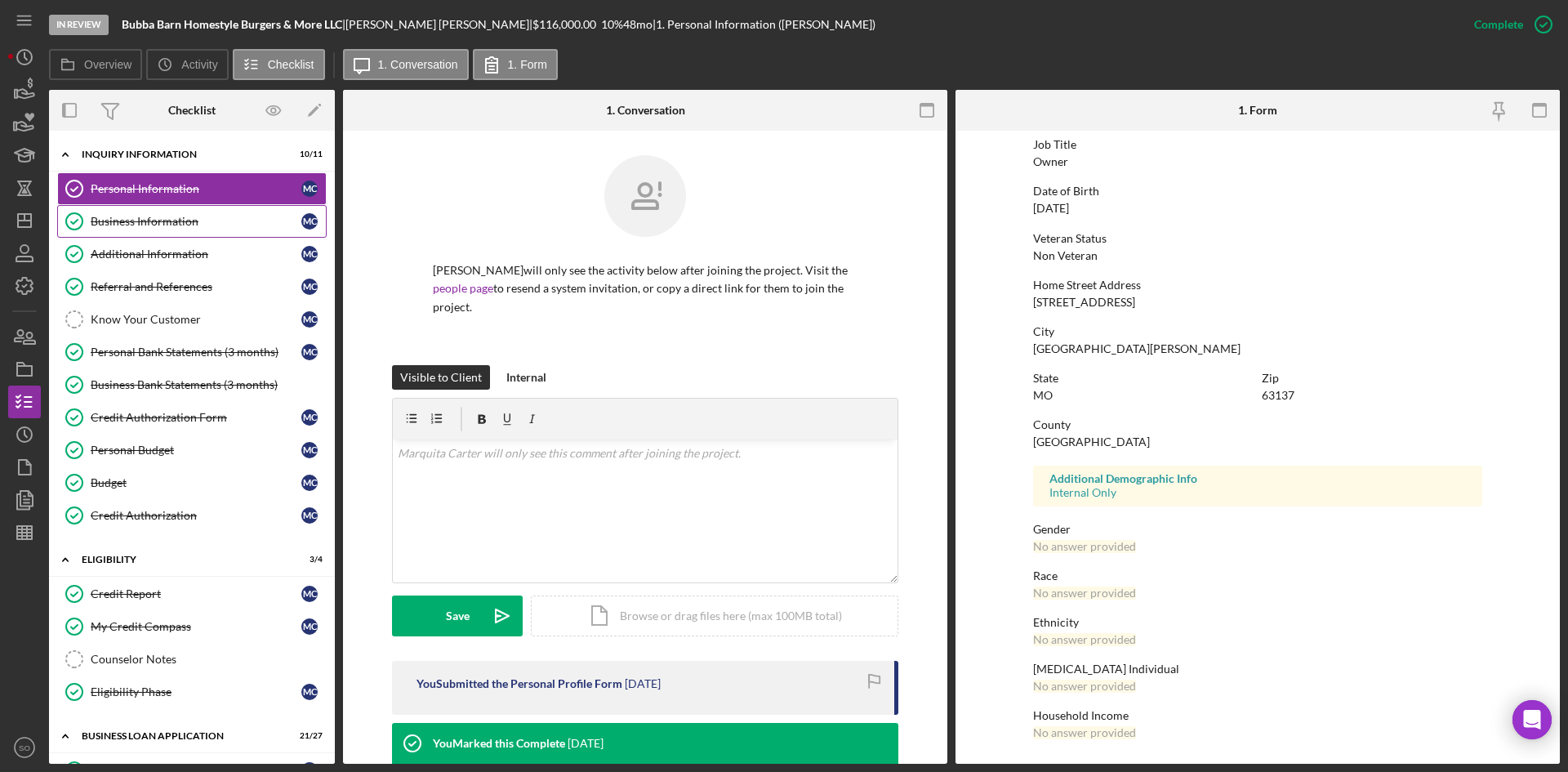
click at [167, 229] on link "Business Information Business Information M C" at bounding box center [192, 222] width 270 height 33
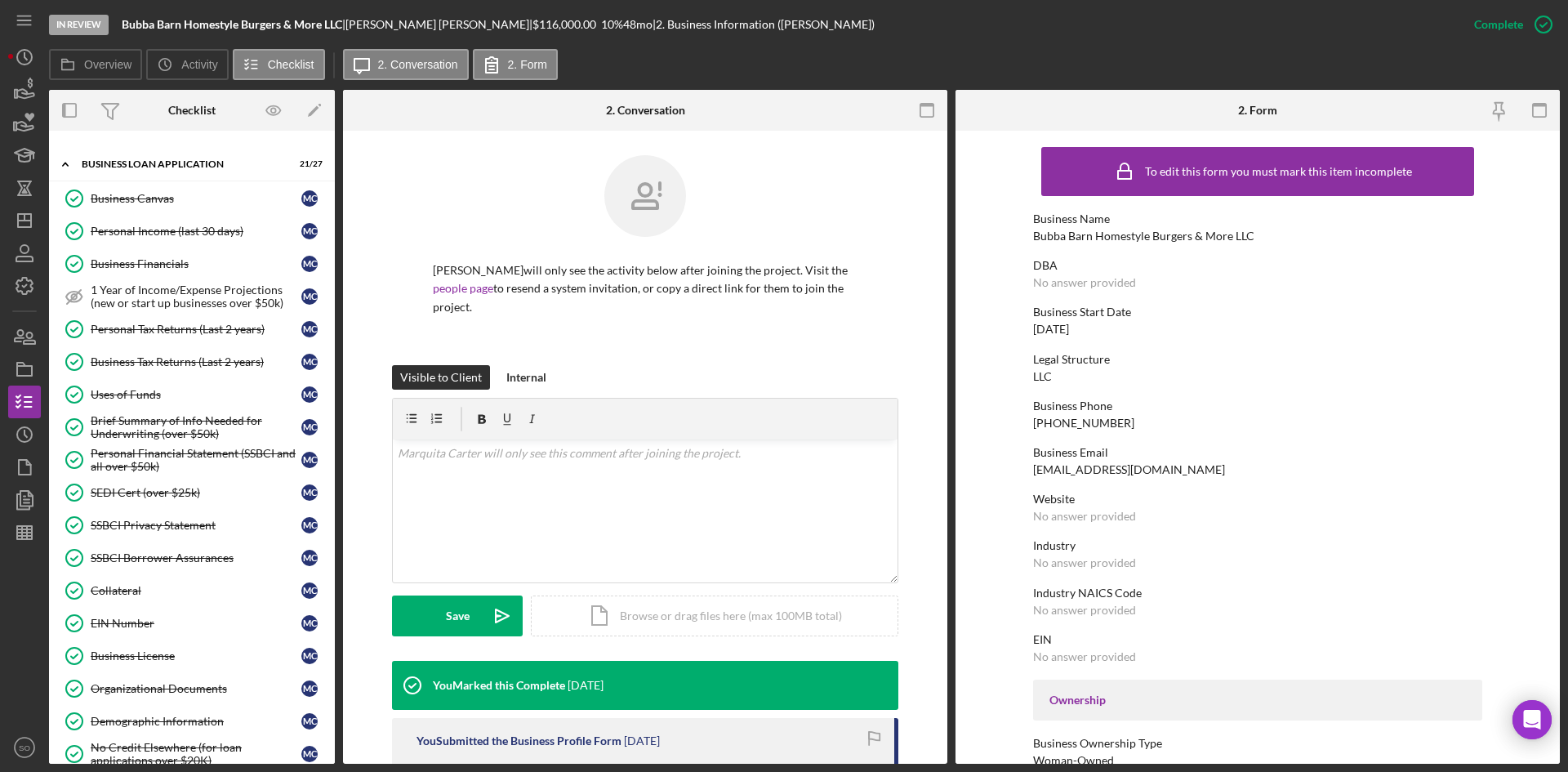
scroll to position [817, 0]
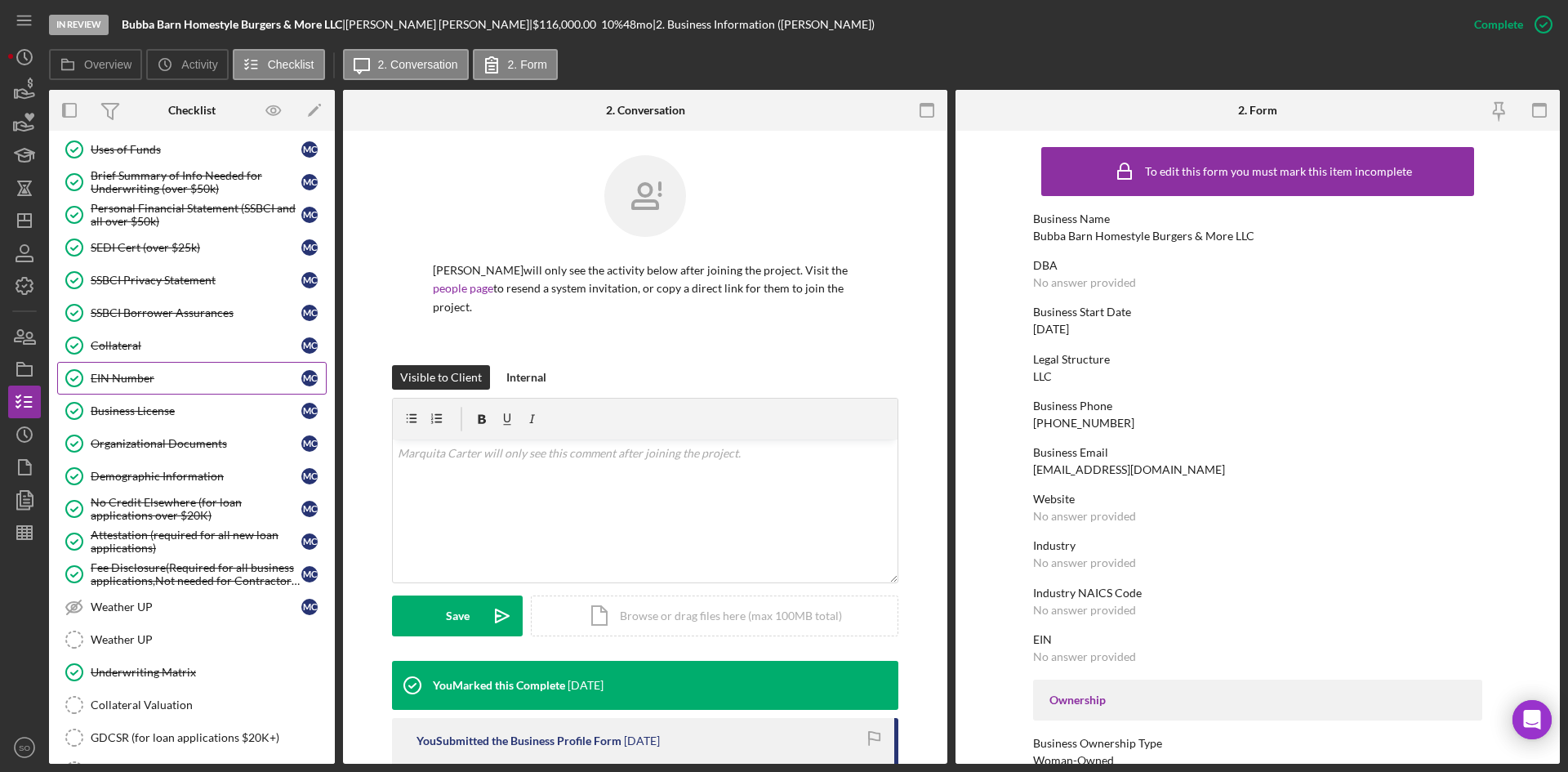
click at [161, 380] on div "EIN Number" at bounding box center [196, 378] width 211 height 14
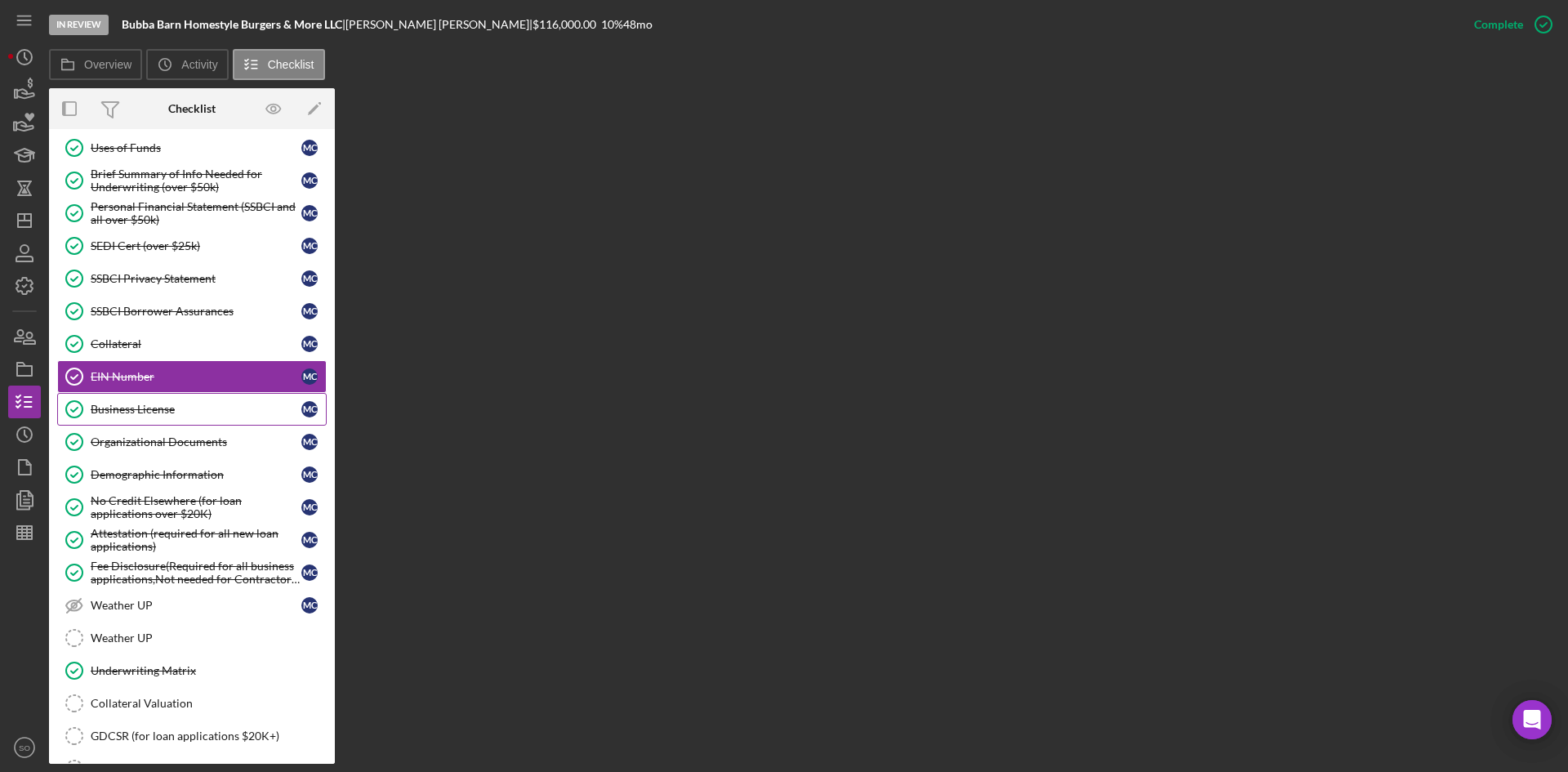
click at [167, 409] on div "Business License" at bounding box center [196, 409] width 211 height 14
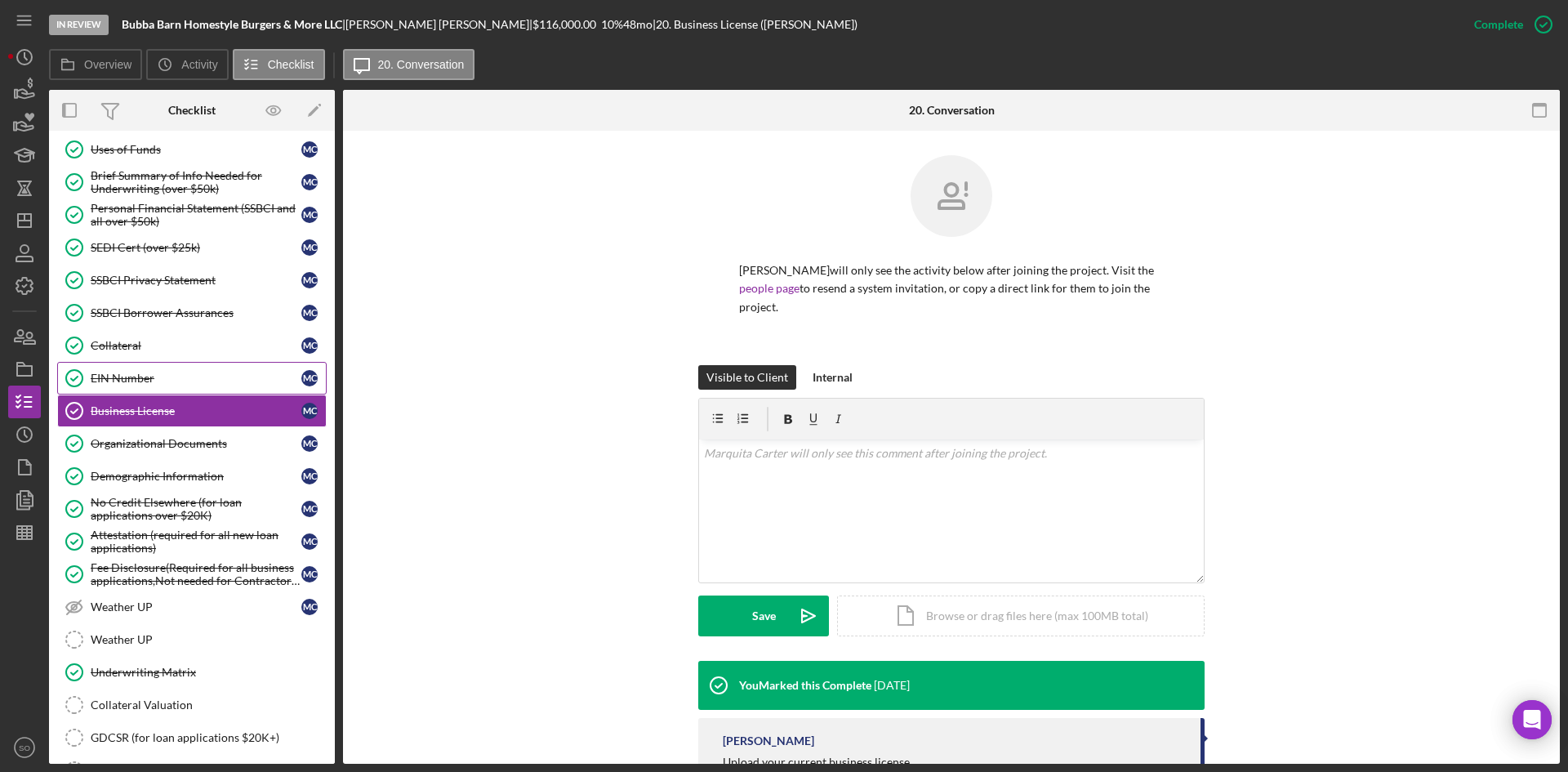
click at [173, 374] on div "EIN Number" at bounding box center [196, 378] width 211 height 14
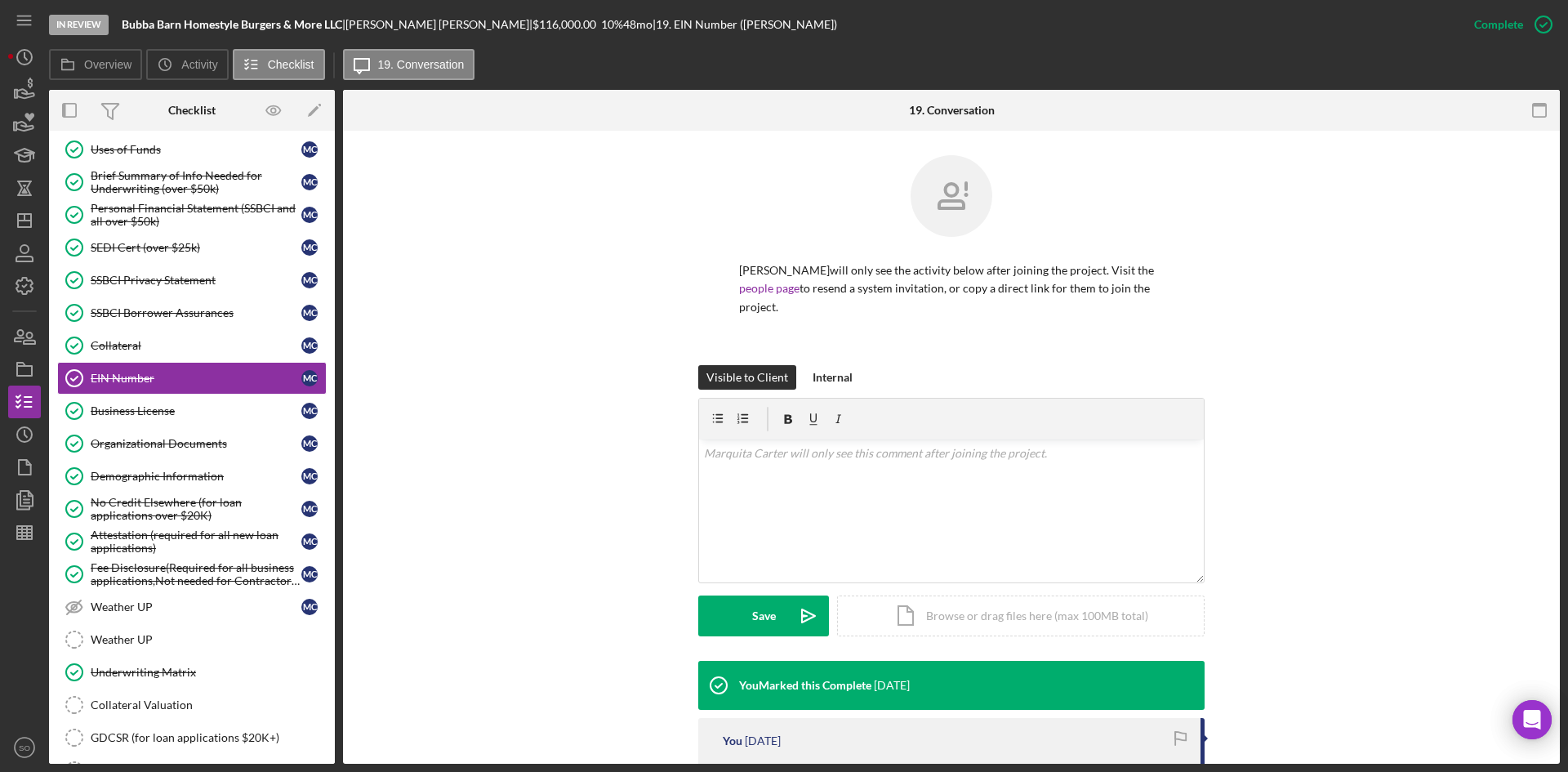
scroll to position [223, 0]
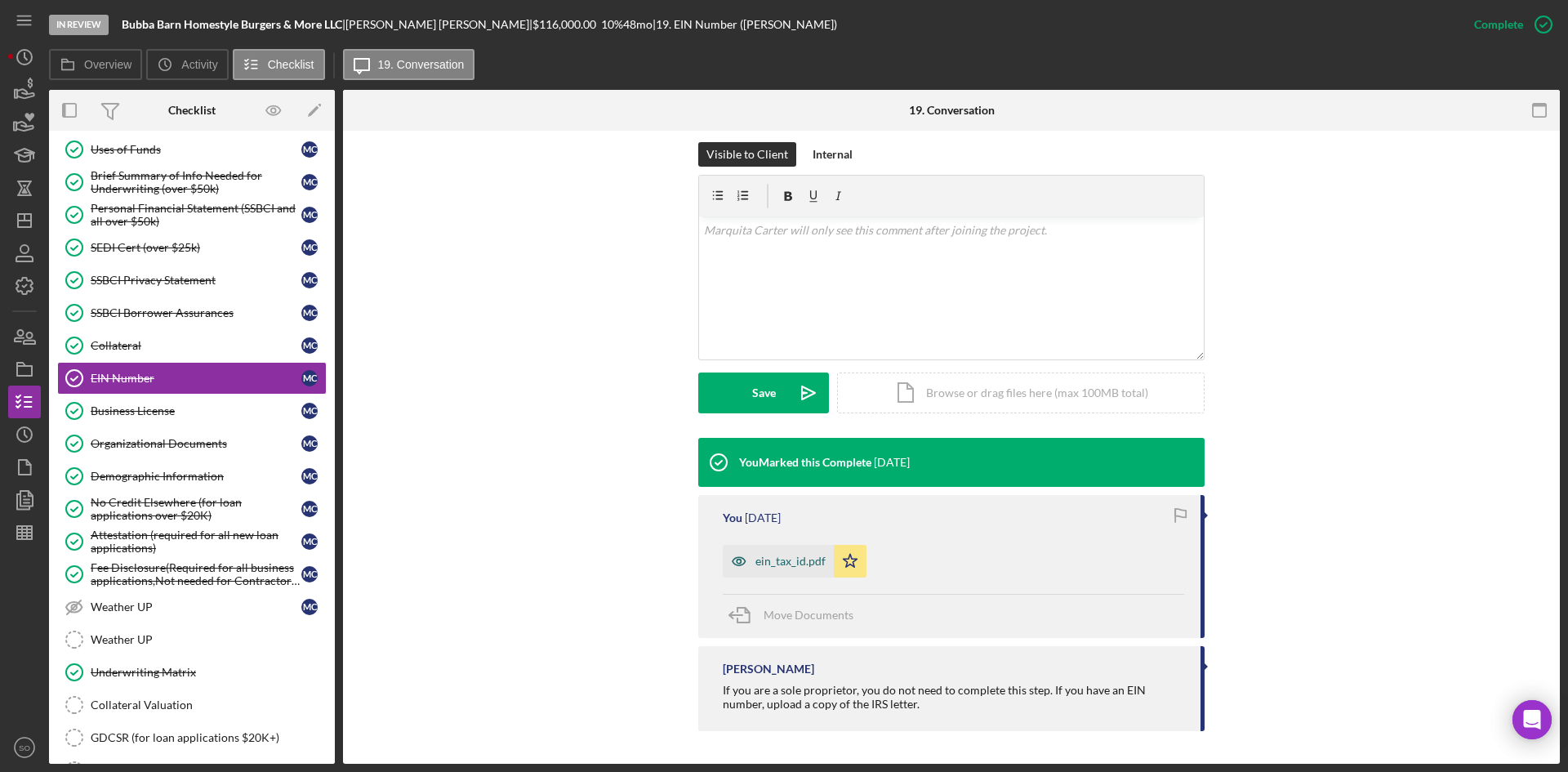
click at [756, 565] on div "ein_tax_id.pdf" at bounding box center [790, 561] width 71 height 14
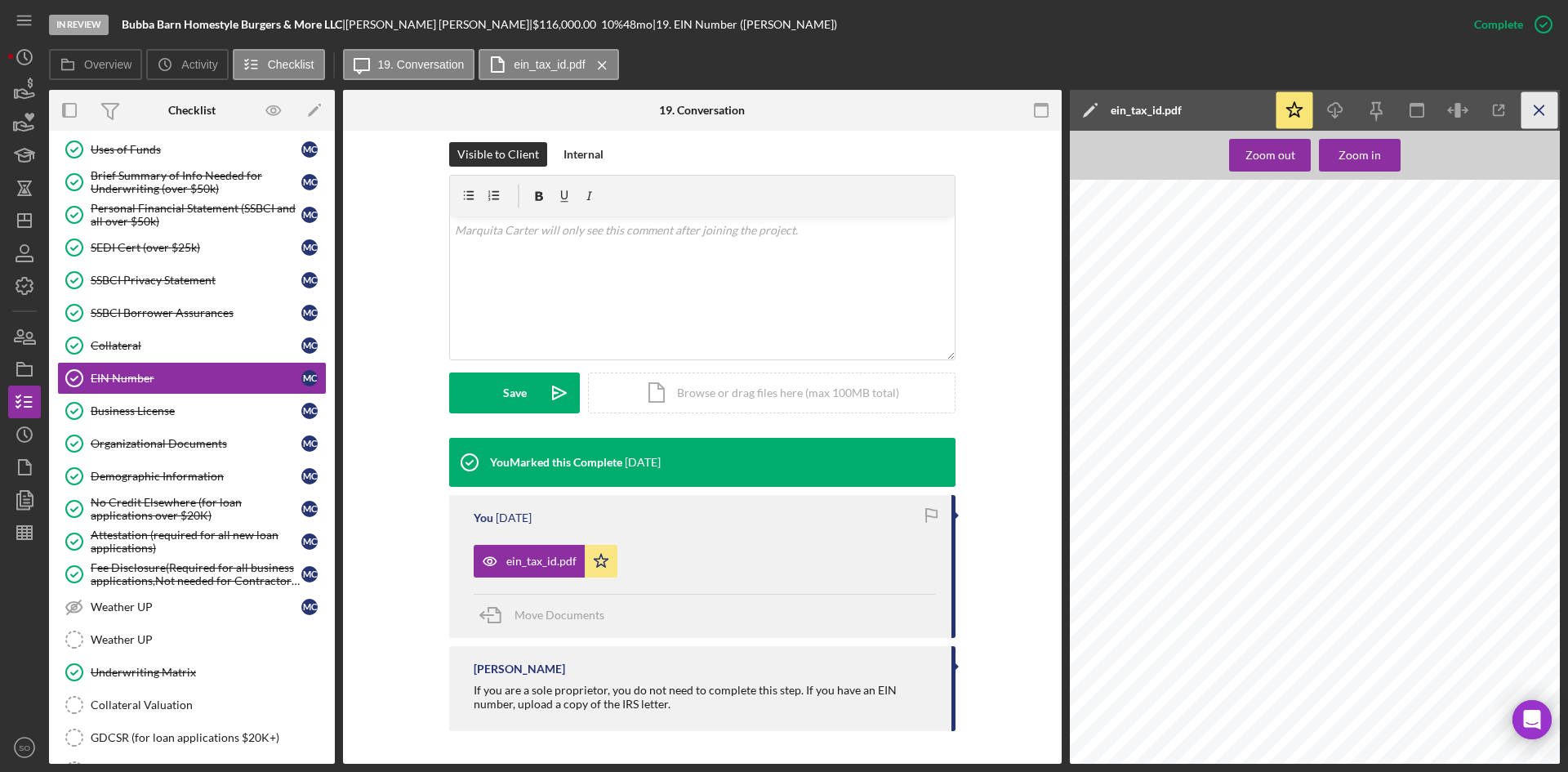
click at [1535, 117] on icon "Icon/Menu Close" at bounding box center [1540, 110] width 37 height 37
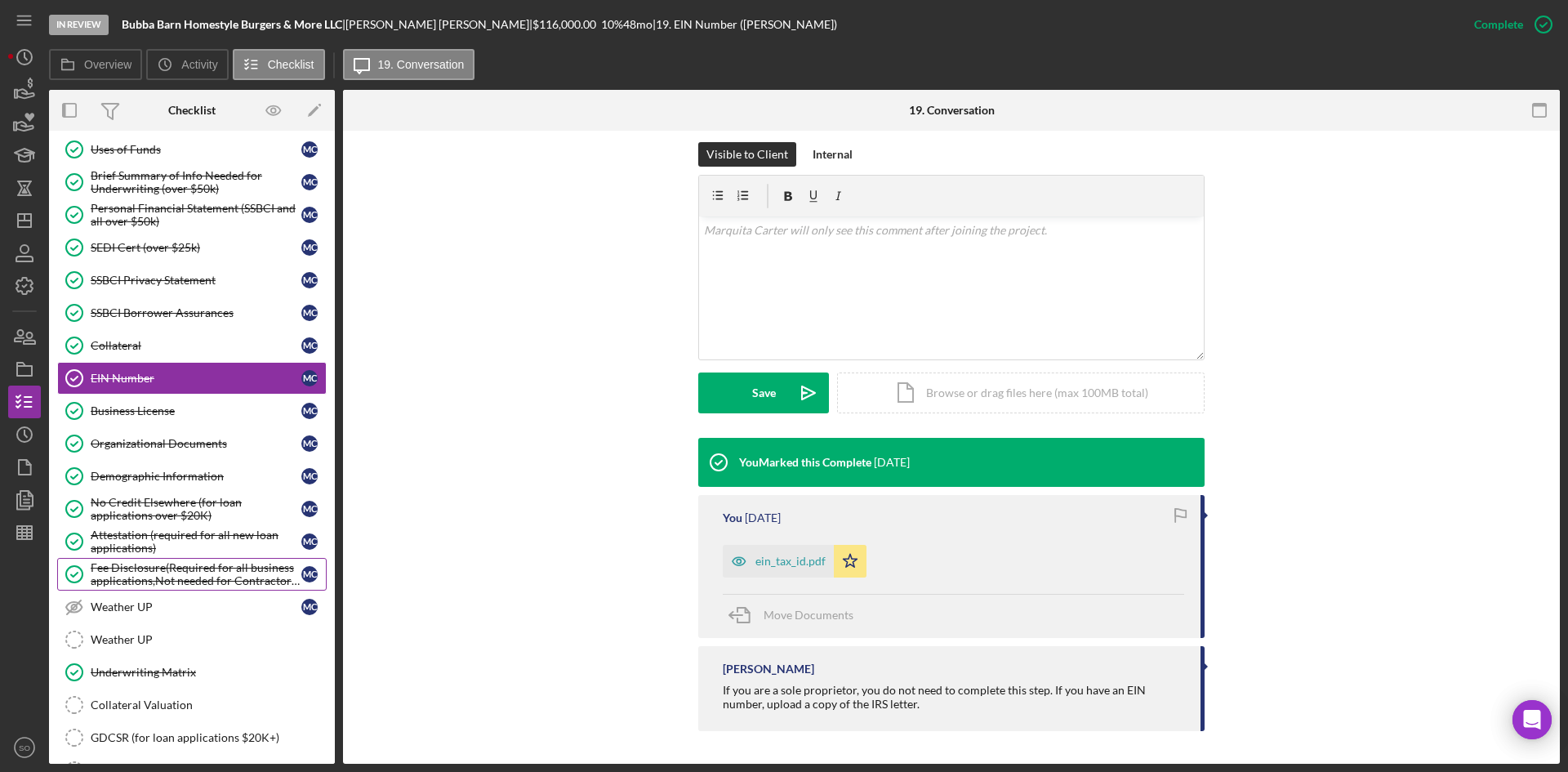
scroll to position [999, 0]
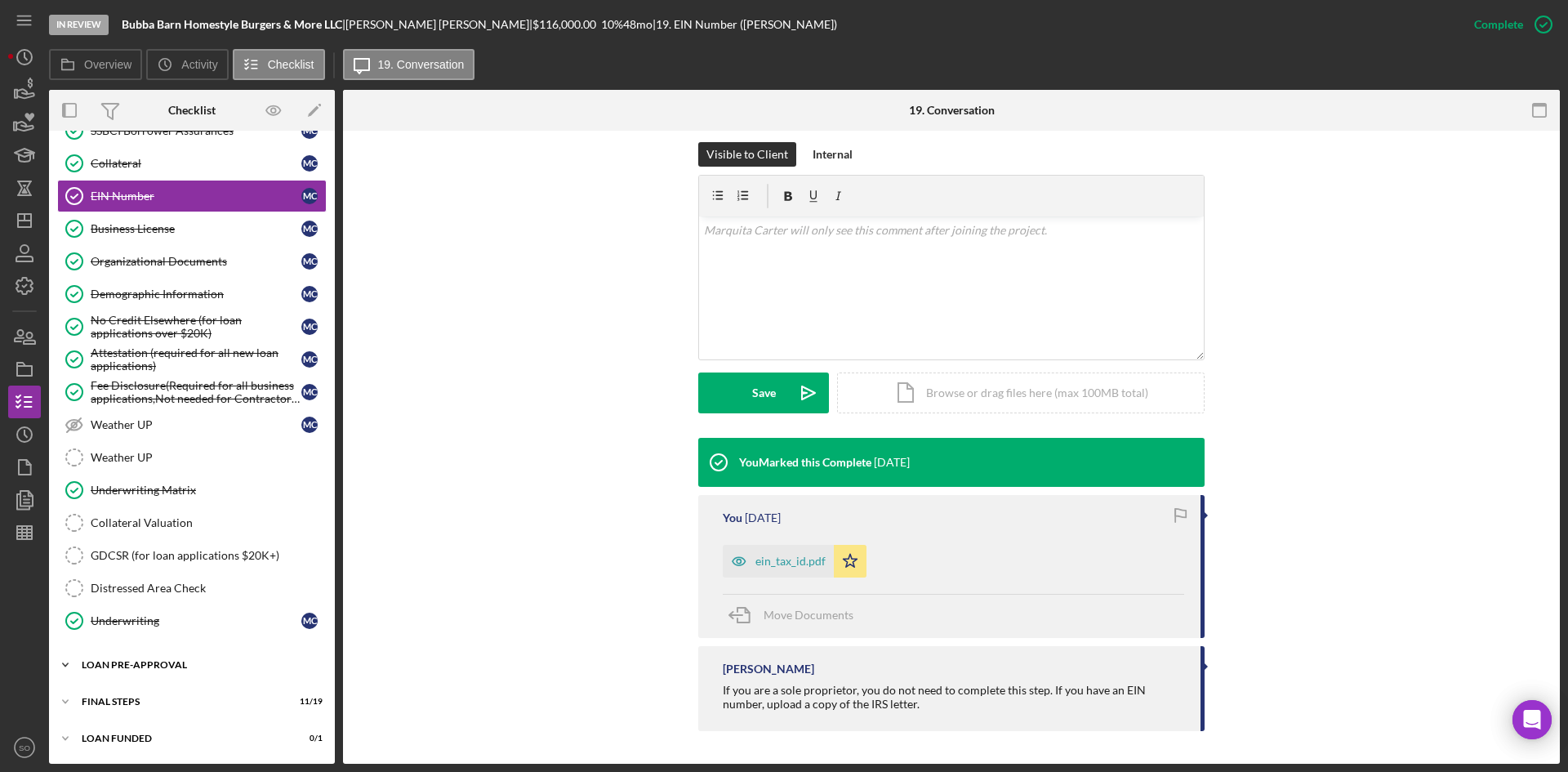
click at [161, 665] on div "LOAN PRE-APPROVAL" at bounding box center [197, 665] width 233 height 10
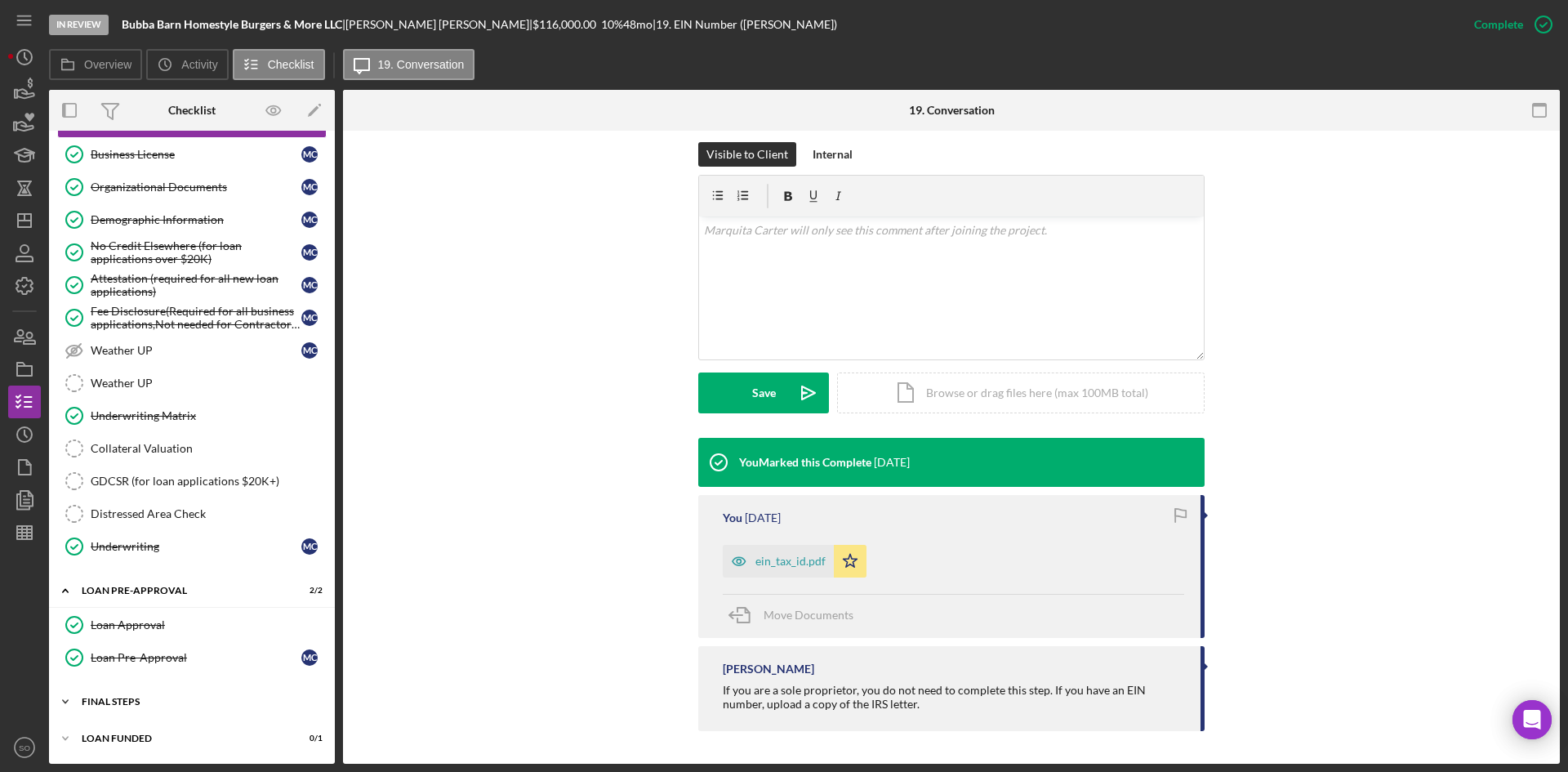
click at [104, 703] on div "FINAL STEPS" at bounding box center [197, 701] width 233 height 10
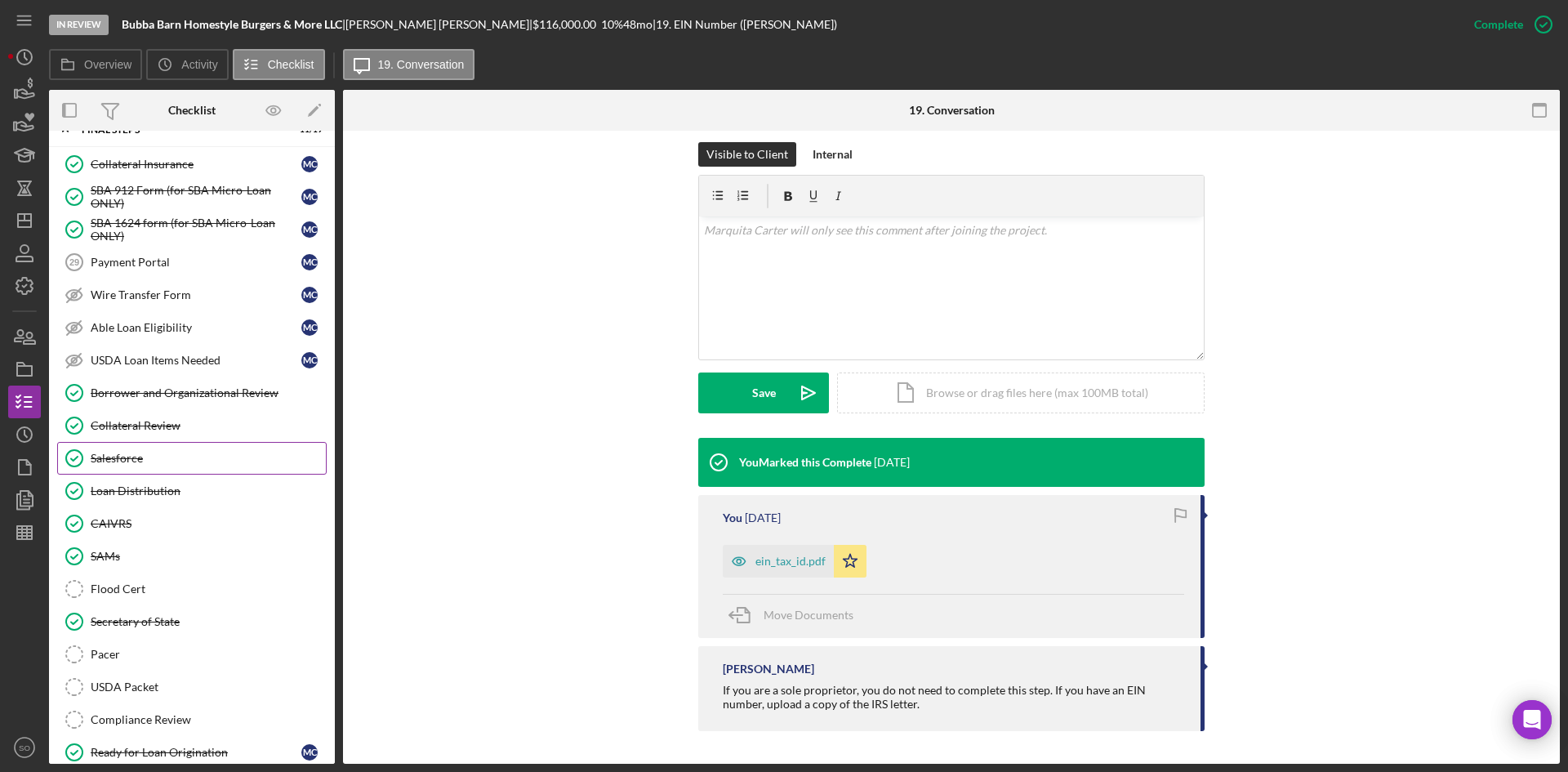
scroll to position [1704, 0]
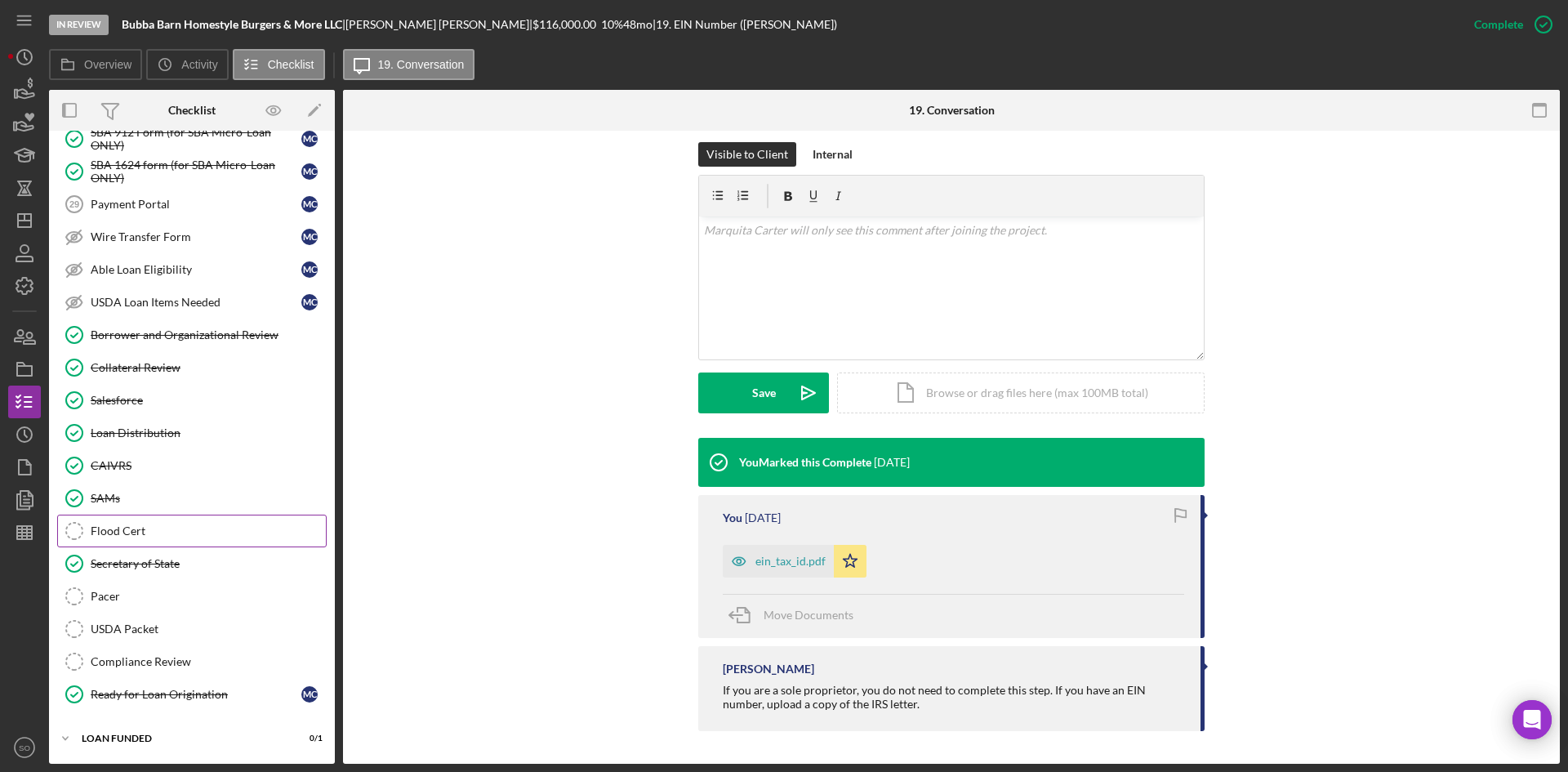
click at [130, 567] on div "Secretary of State" at bounding box center [208, 564] width 235 height 14
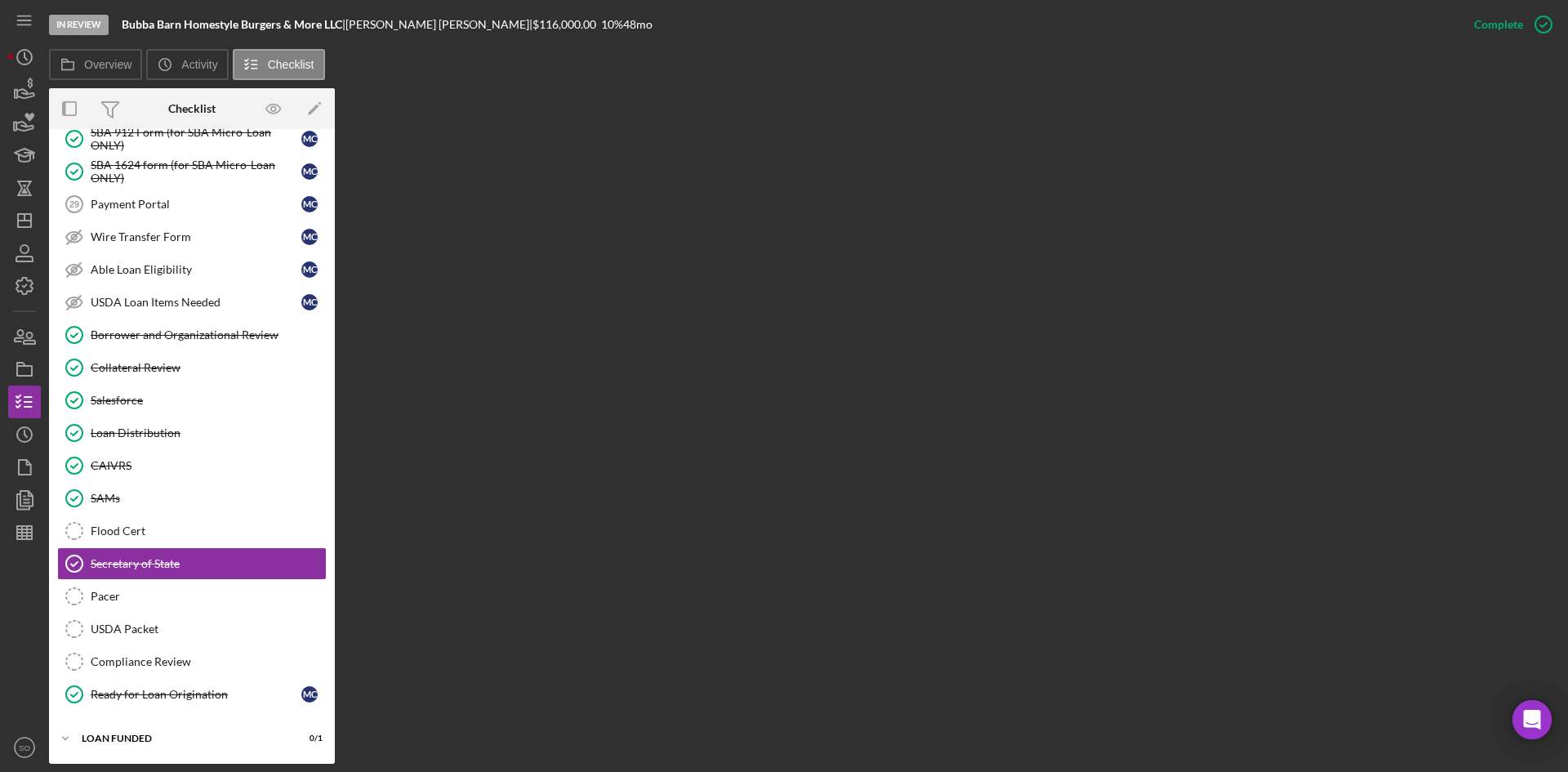
scroll to position [1702, 0]
click at [192, 632] on div "USDA Packet" at bounding box center [208, 630] width 235 height 14
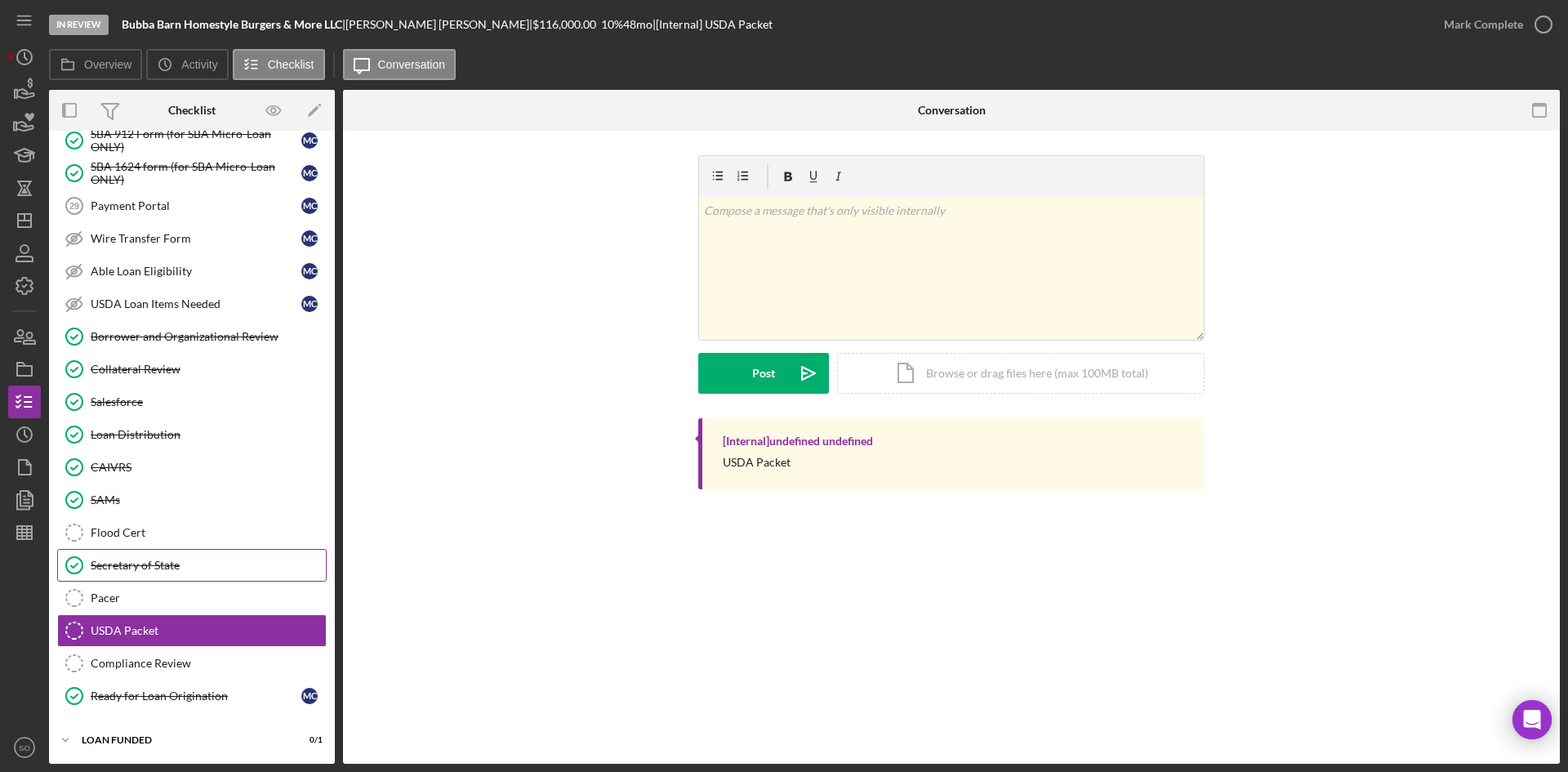
click at [192, 570] on div "Secretary of State" at bounding box center [208, 566] width 235 height 14
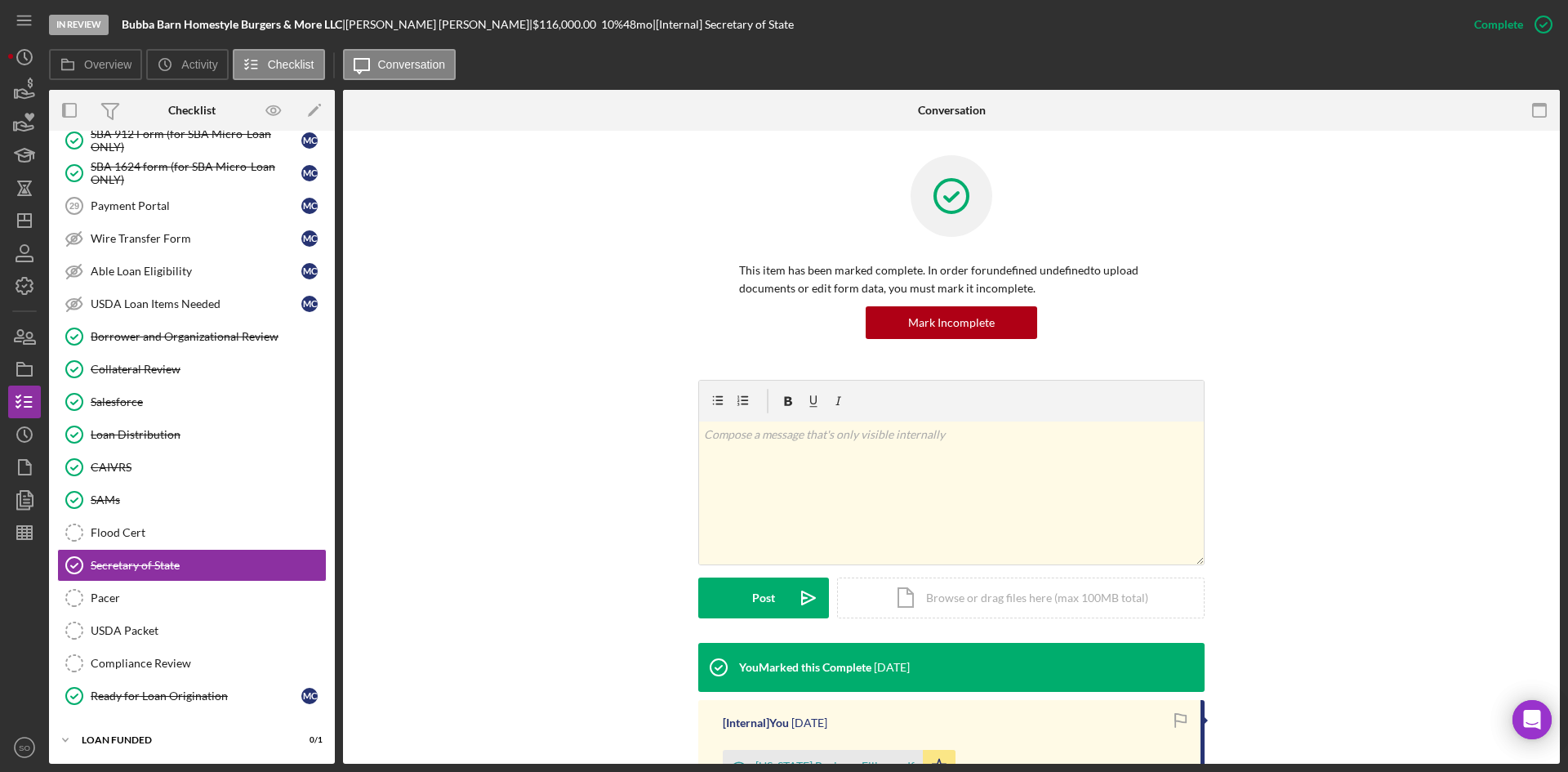
scroll to position [215, 0]
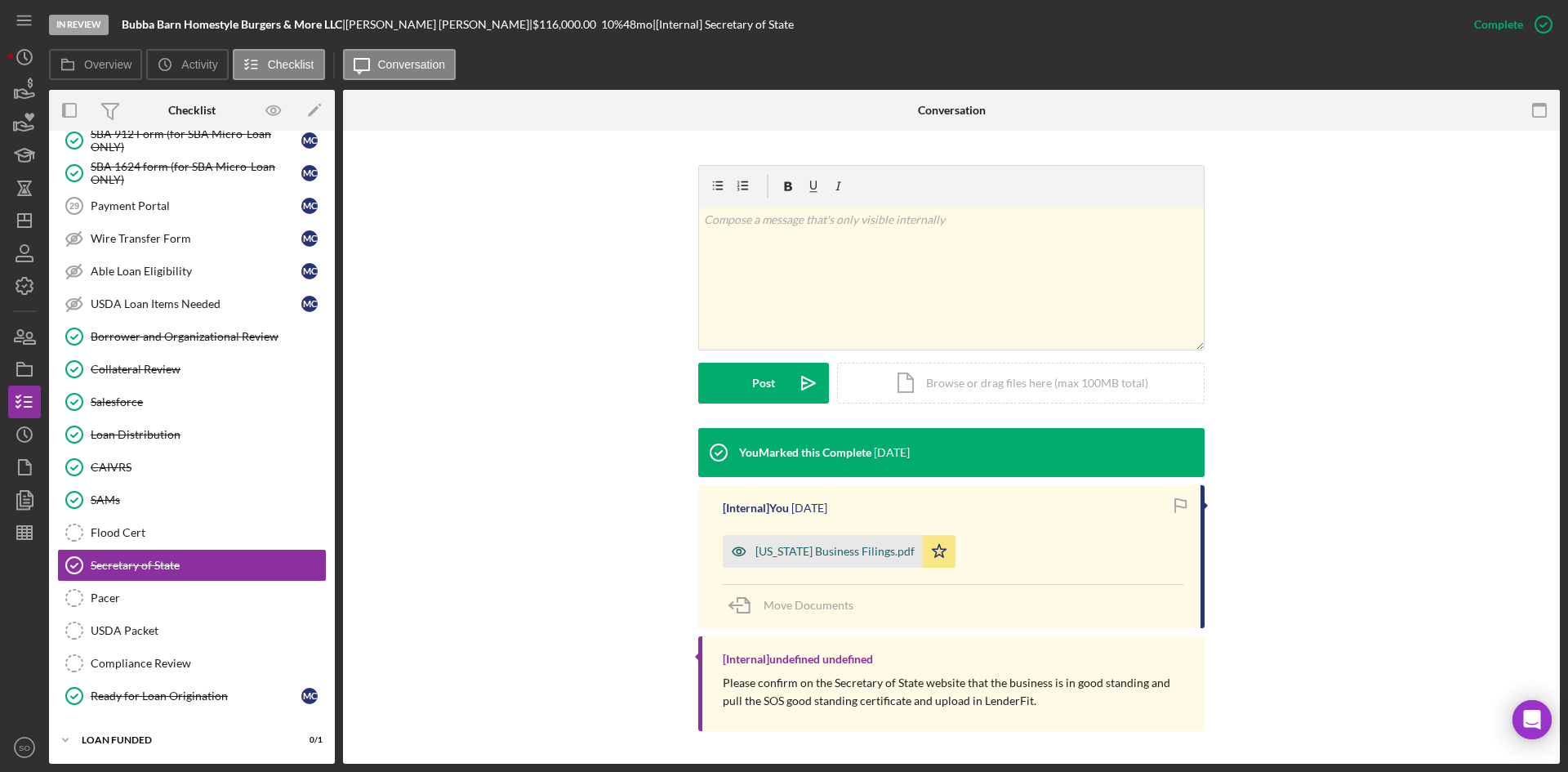
click at [765, 559] on div "[US_STATE] Business Filings.pdf" at bounding box center [822, 551] width 200 height 33
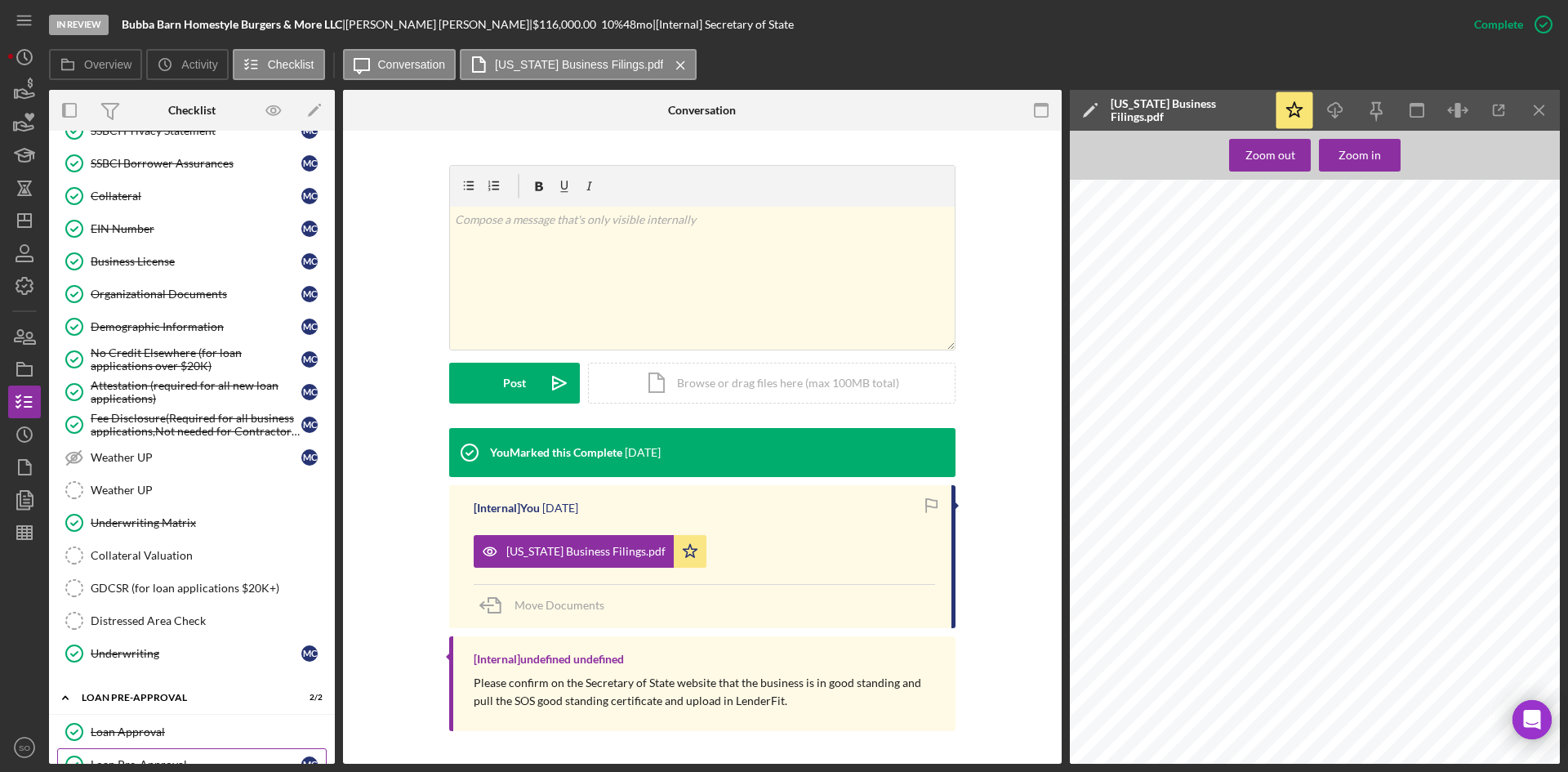
scroll to position [885, 0]
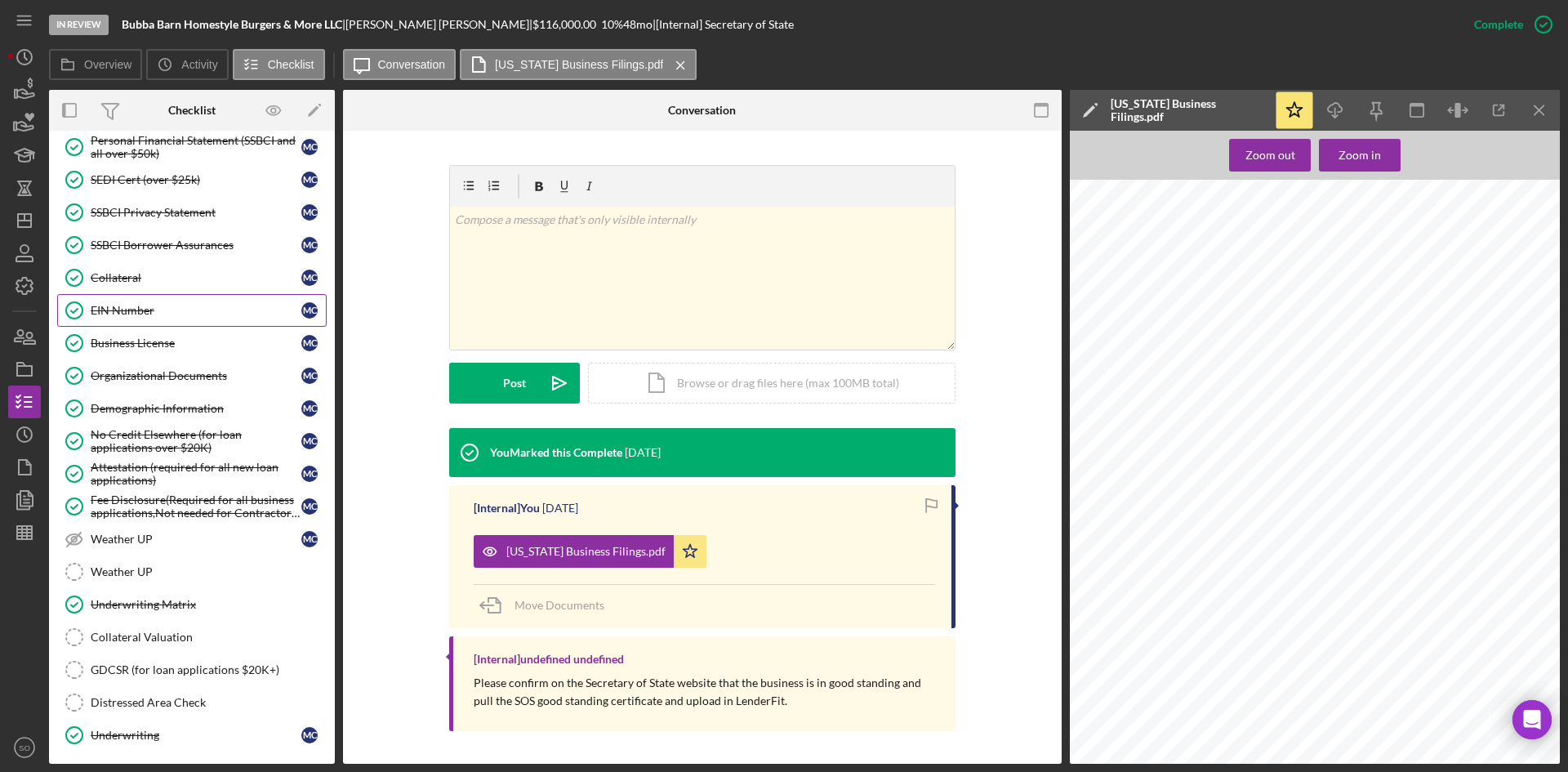
drag, startPoint x: 130, startPoint y: 314, endPoint x: 163, endPoint y: 312, distance: 33.1
click at [130, 314] on div "EIN Number" at bounding box center [196, 311] width 211 height 14
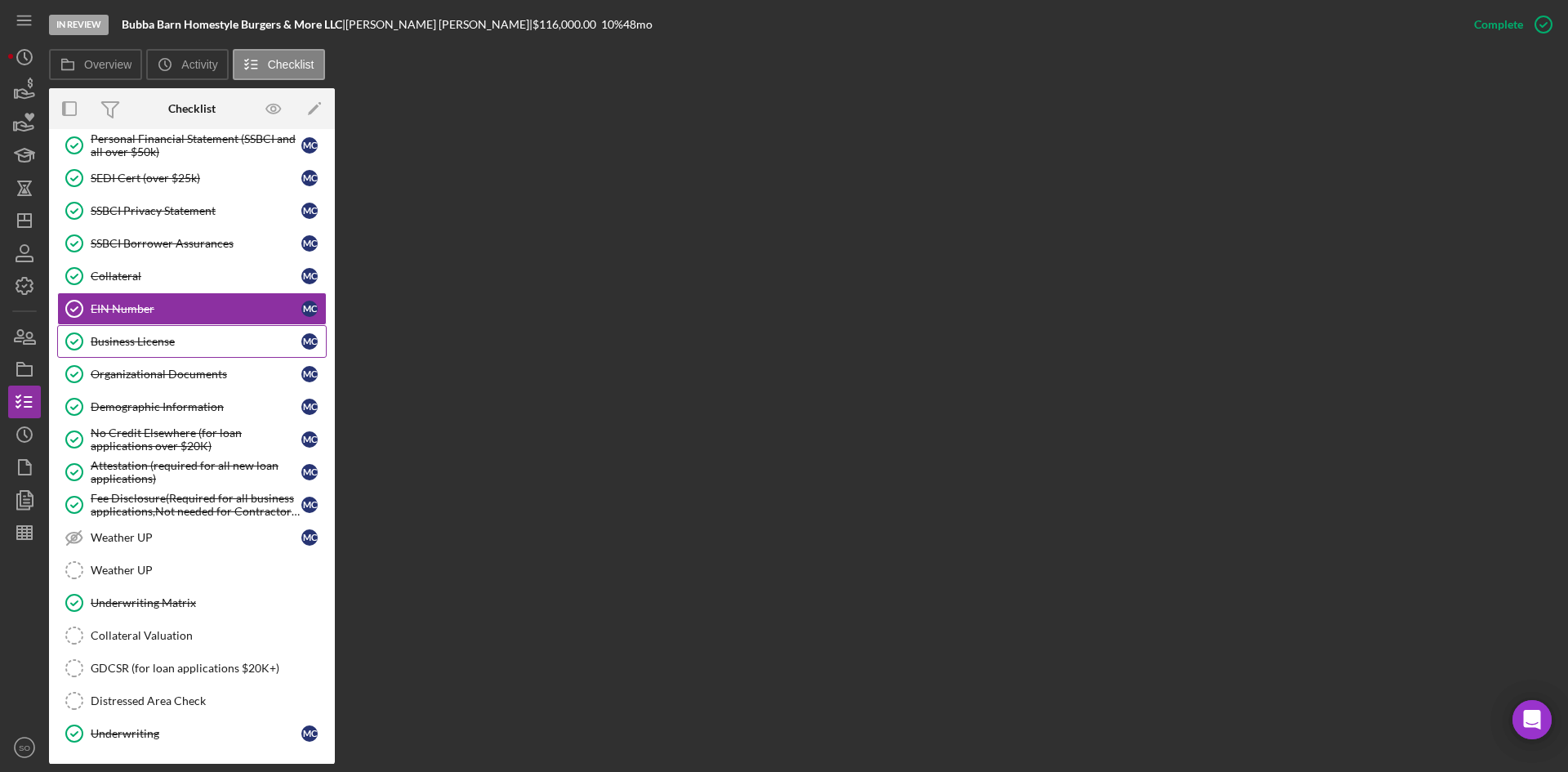
click at [187, 335] on div "Business License" at bounding box center [196, 341] width 211 height 14
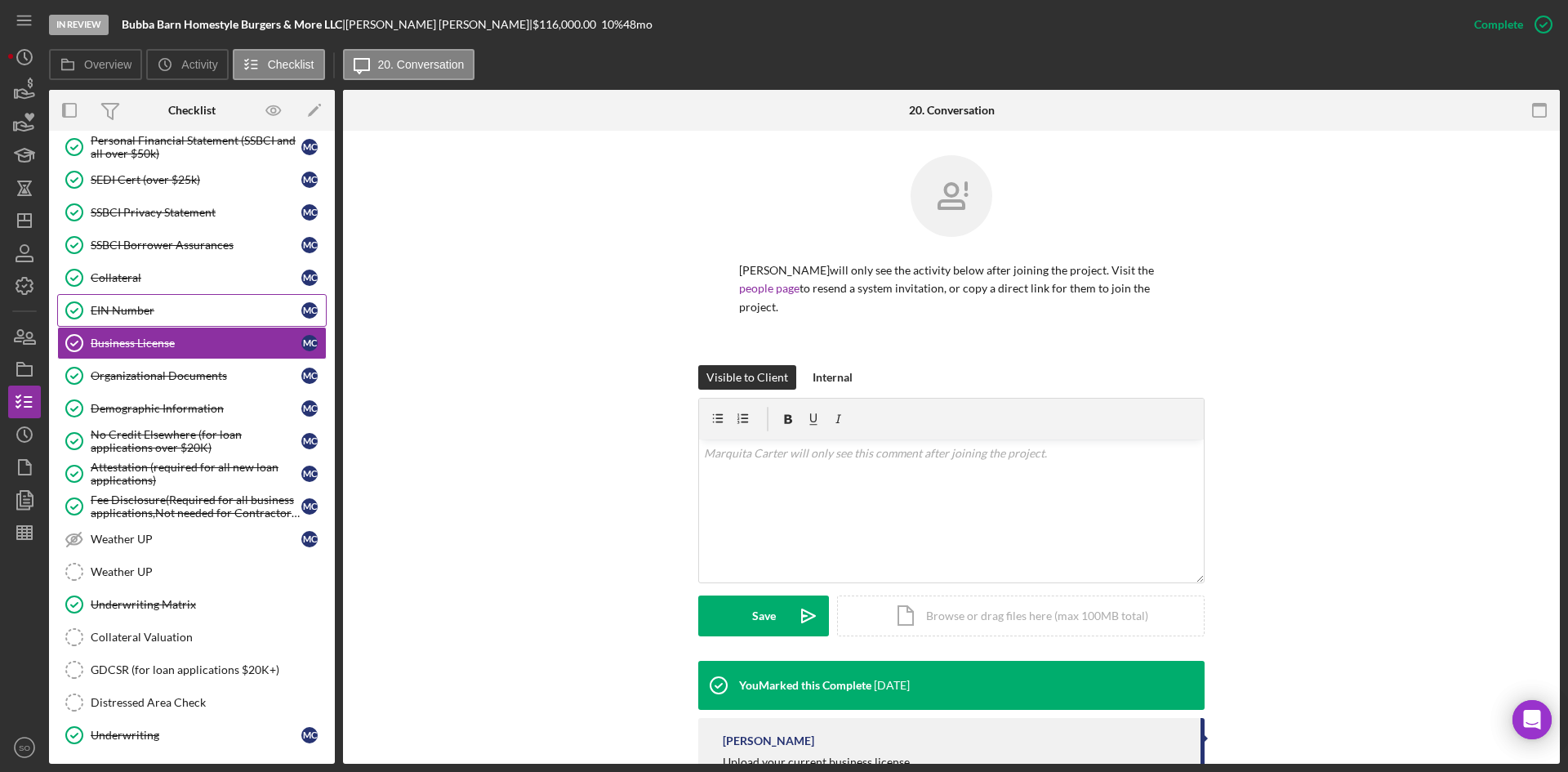
click at [185, 308] on div "EIN Number" at bounding box center [196, 311] width 211 height 14
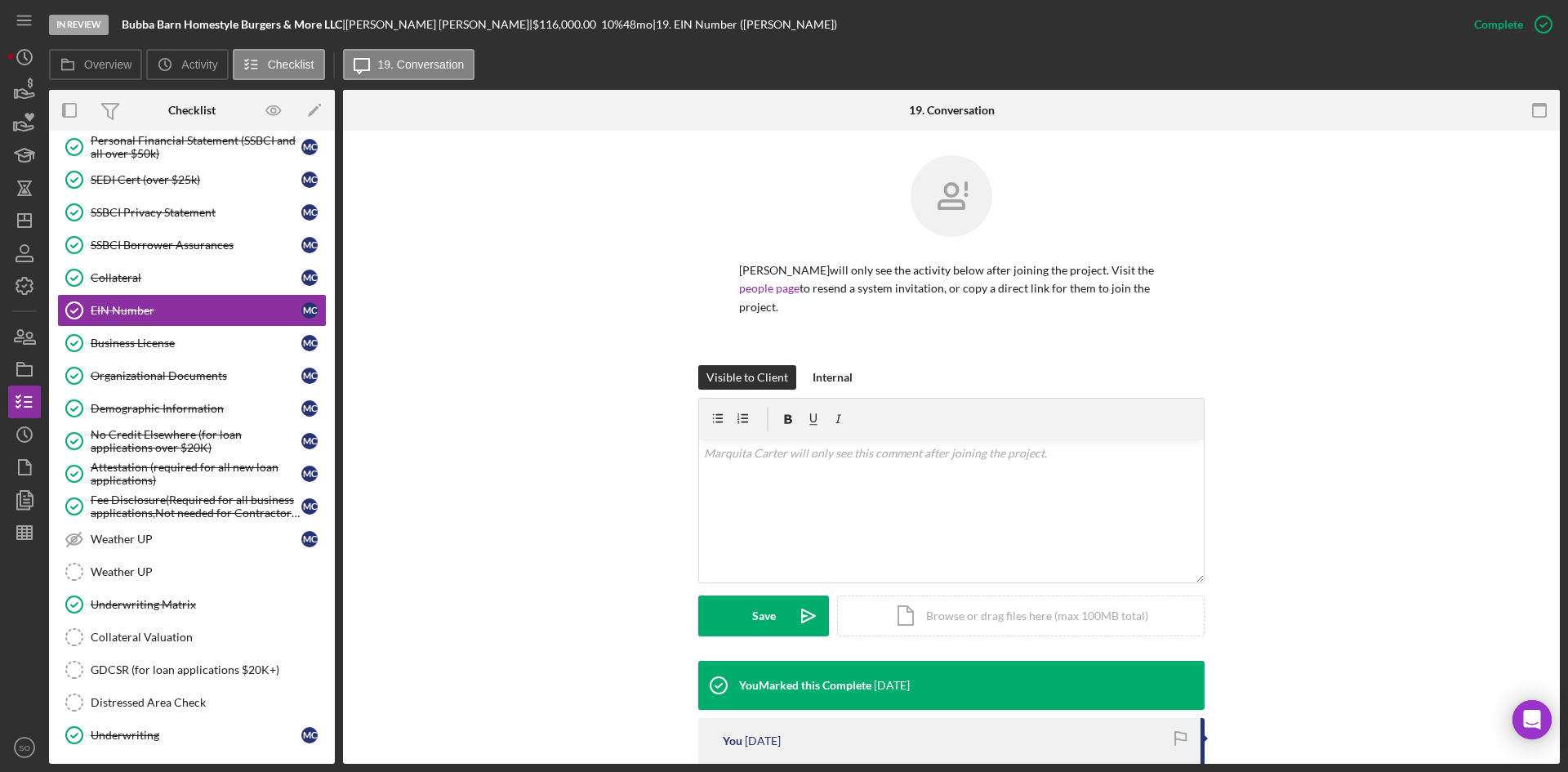
scroll to position [223, 0]
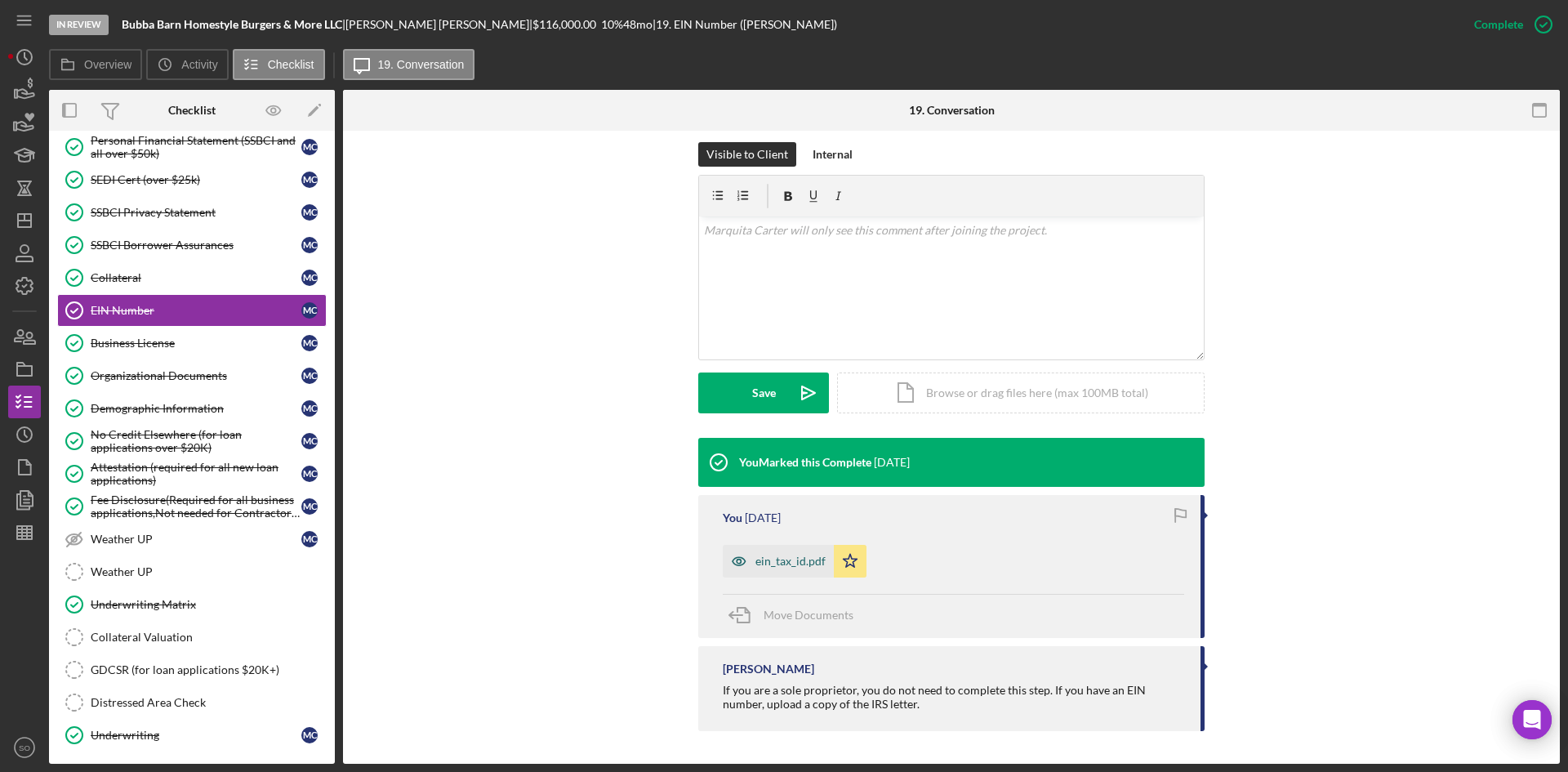
click at [756, 554] on div "ein_tax_id.pdf" at bounding box center [790, 561] width 71 height 14
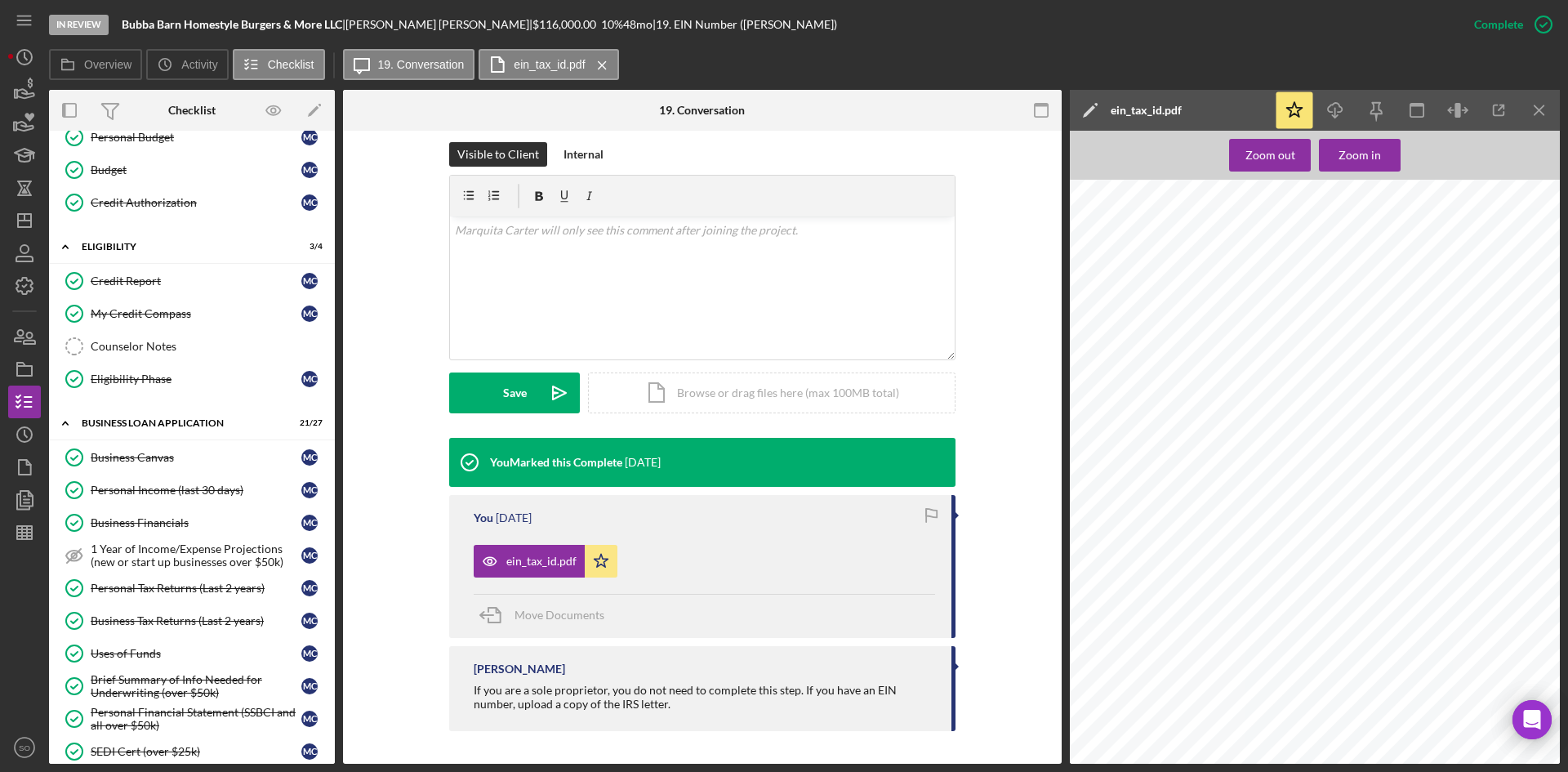
scroll to position [0, 0]
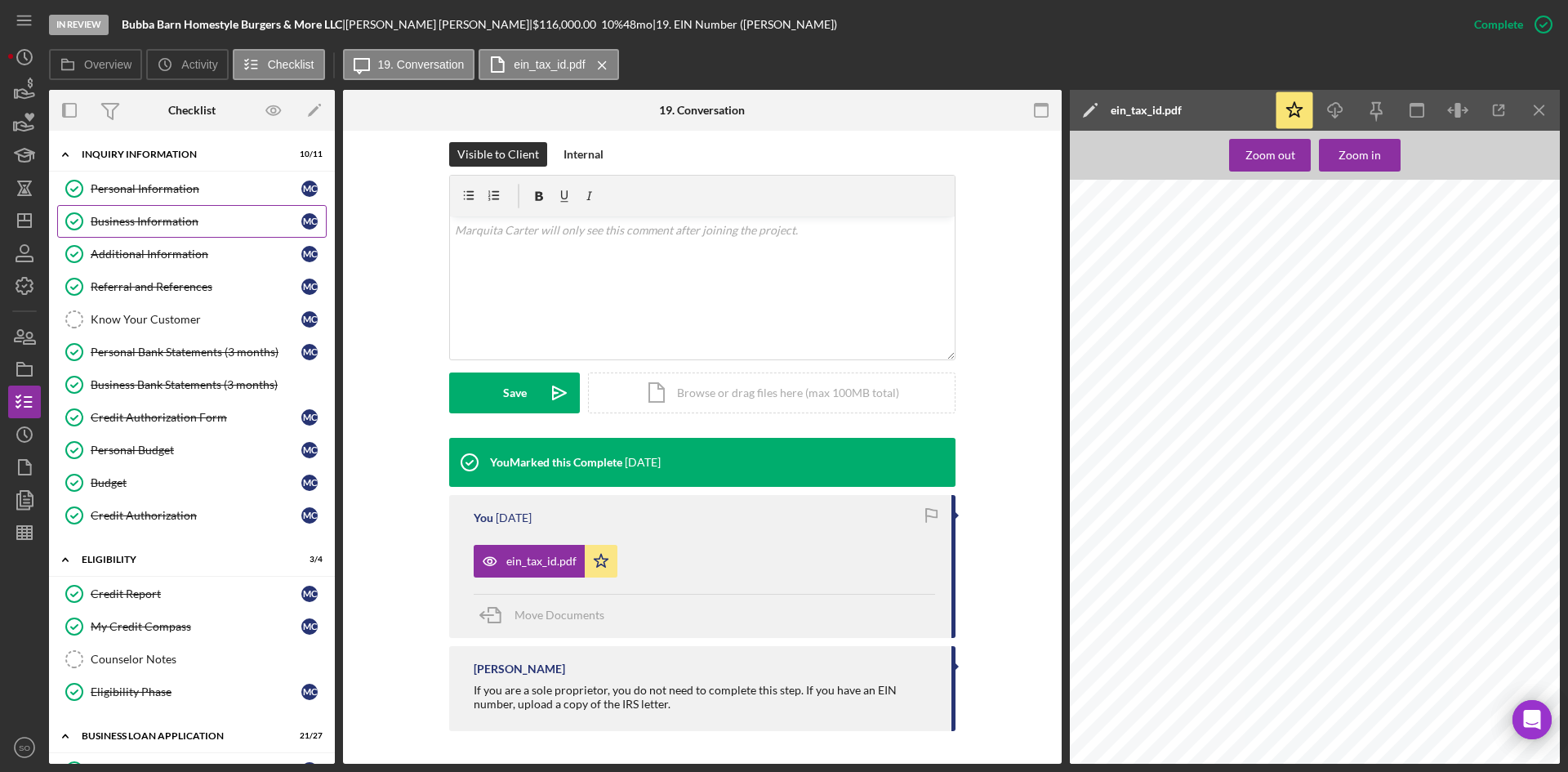
click at [192, 223] on div "Business Information" at bounding box center [196, 222] width 211 height 14
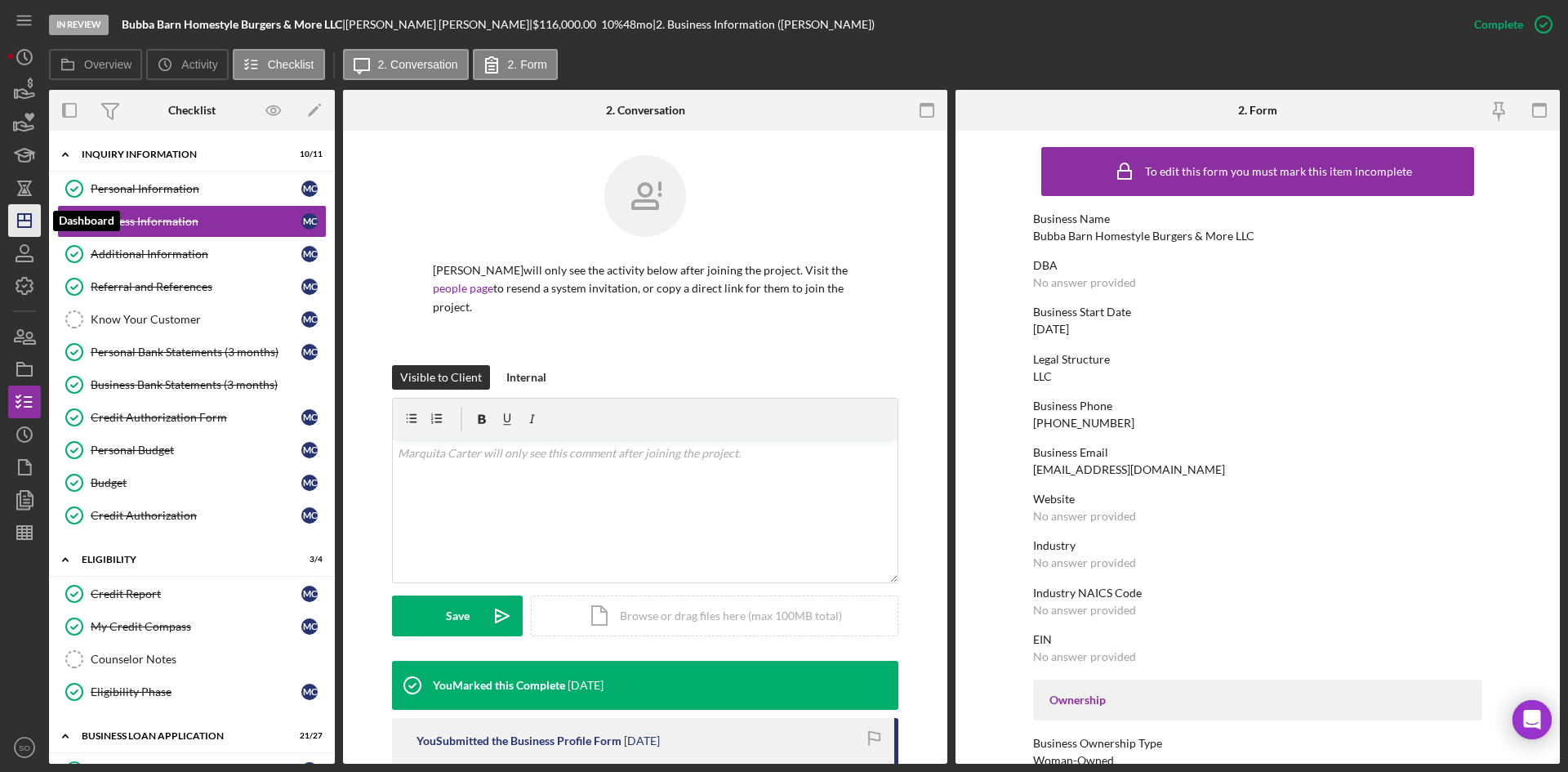
click at [28, 224] on icon "Icon/Dashboard" at bounding box center [24, 221] width 41 height 41
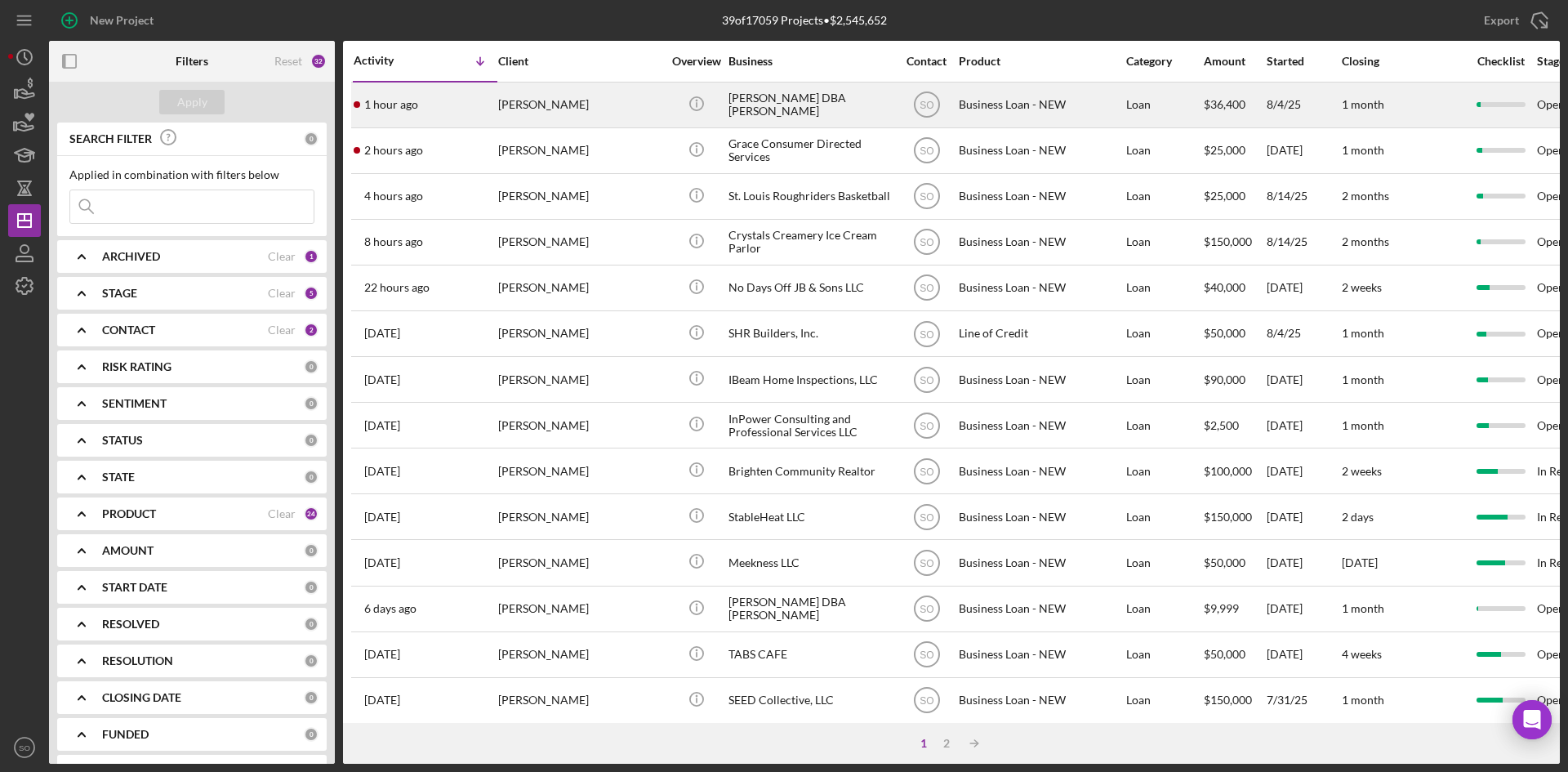
click at [488, 109] on div "1 hour ago [PERSON_NAME]" at bounding box center [426, 104] width 143 height 44
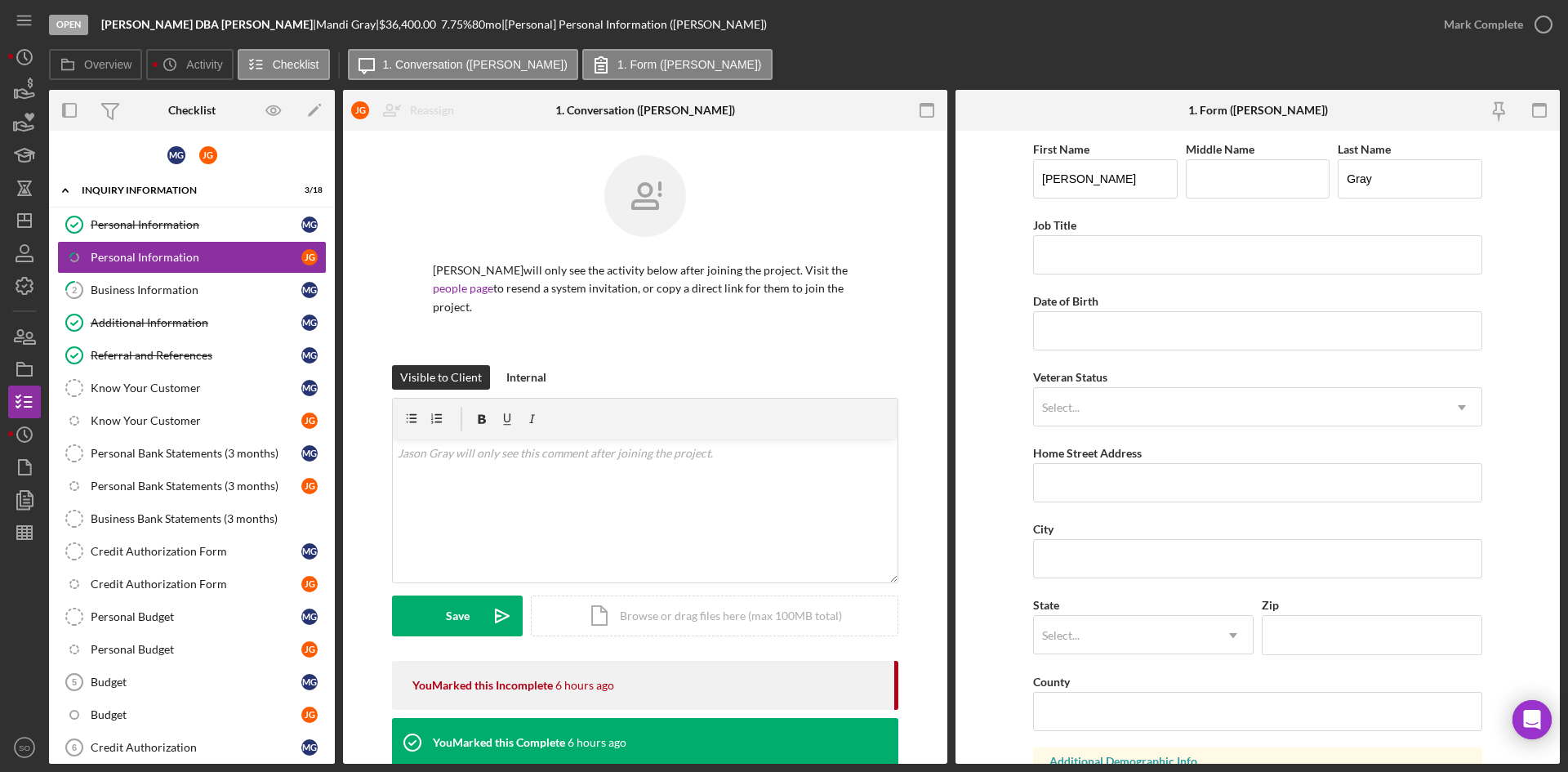
scroll to position [233, 0]
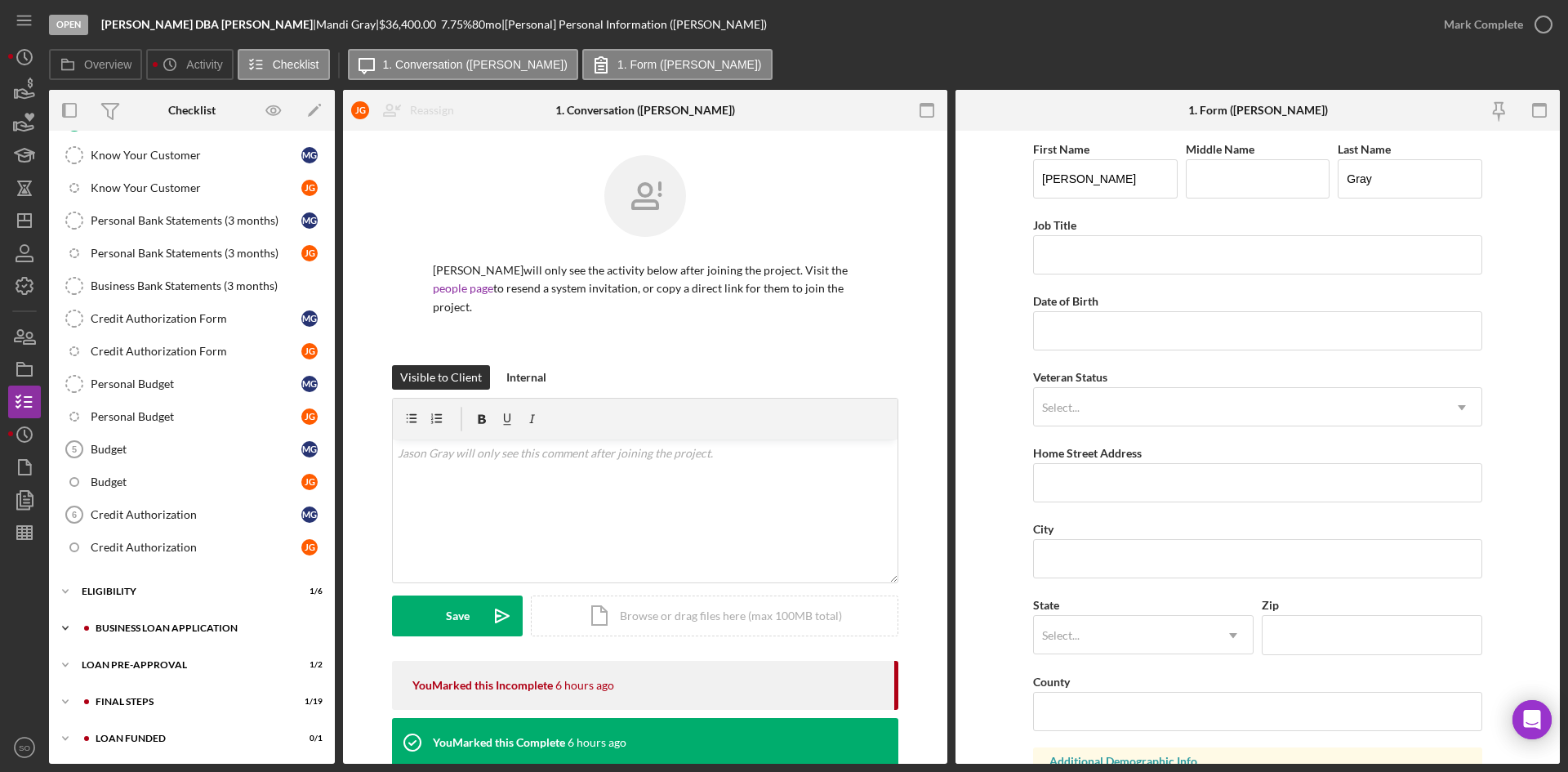
click at [169, 624] on div "BUSINESS LOAN APPLICATION" at bounding box center [205, 628] width 219 height 10
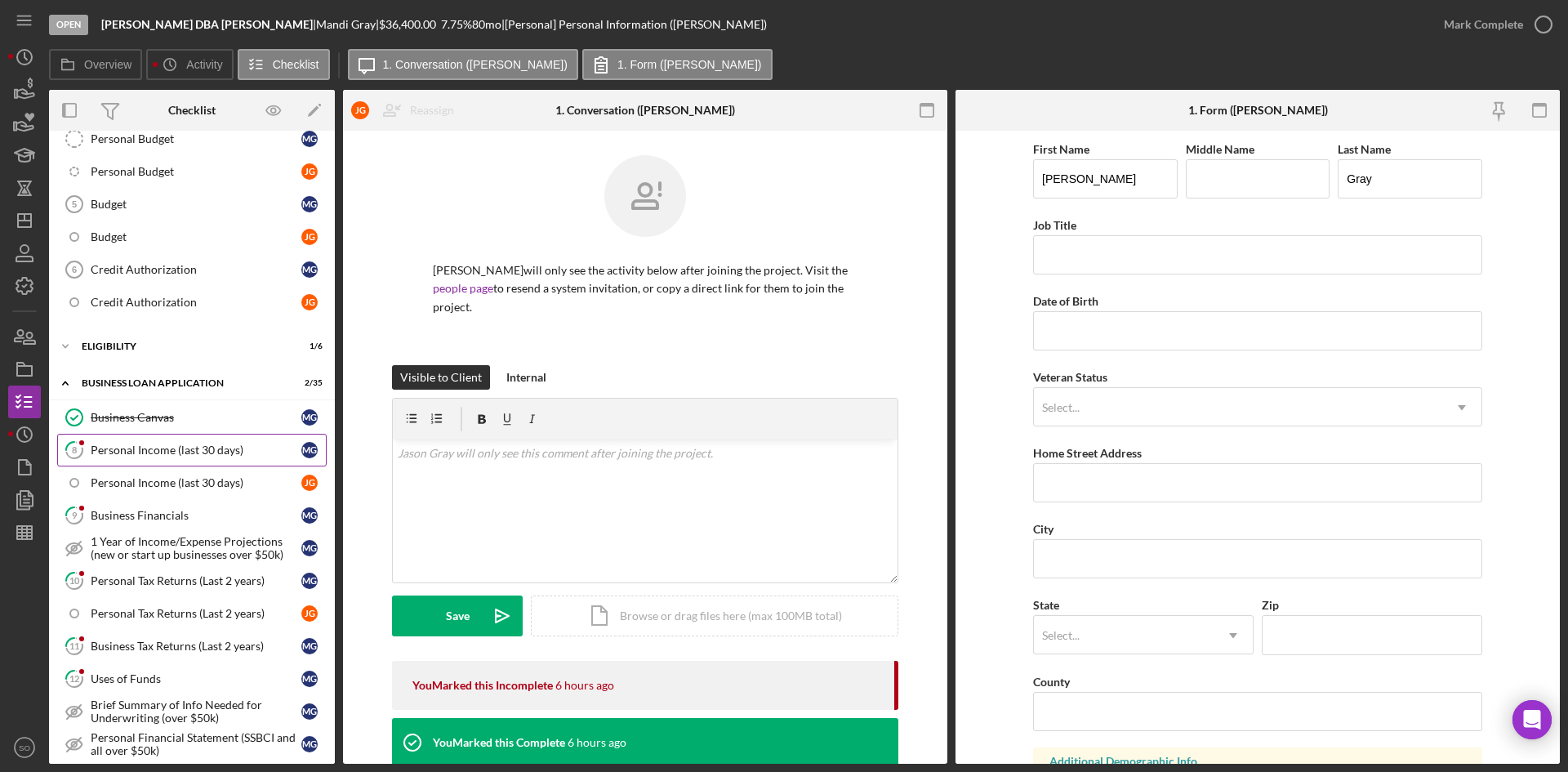
click at [161, 456] on div "Personal Income (last 30 days)" at bounding box center [196, 451] width 211 height 14
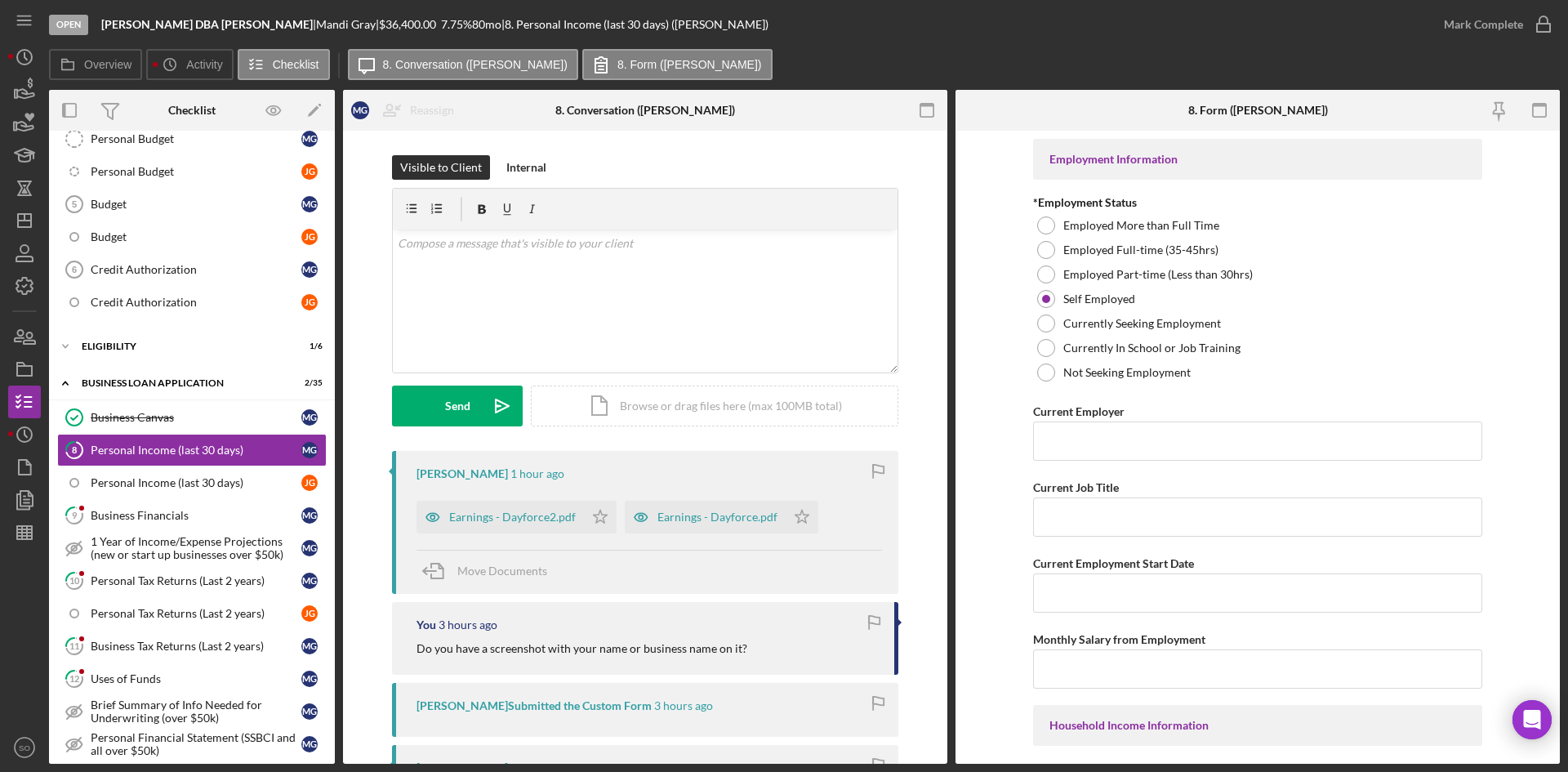
scroll to position [327, 0]
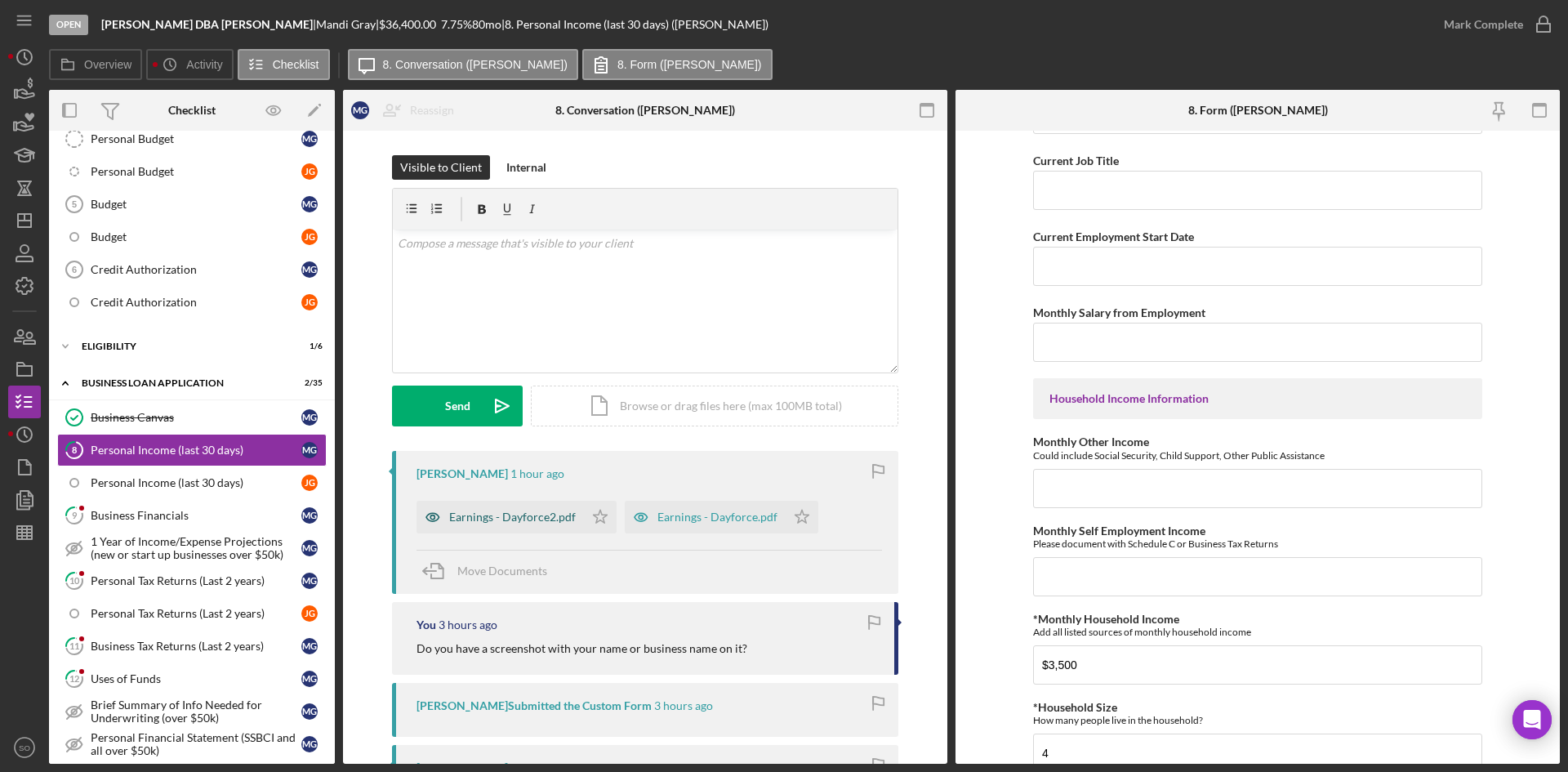
click at [481, 517] on div "Earnings - Dayforce2.pdf" at bounding box center [512, 518] width 127 height 14
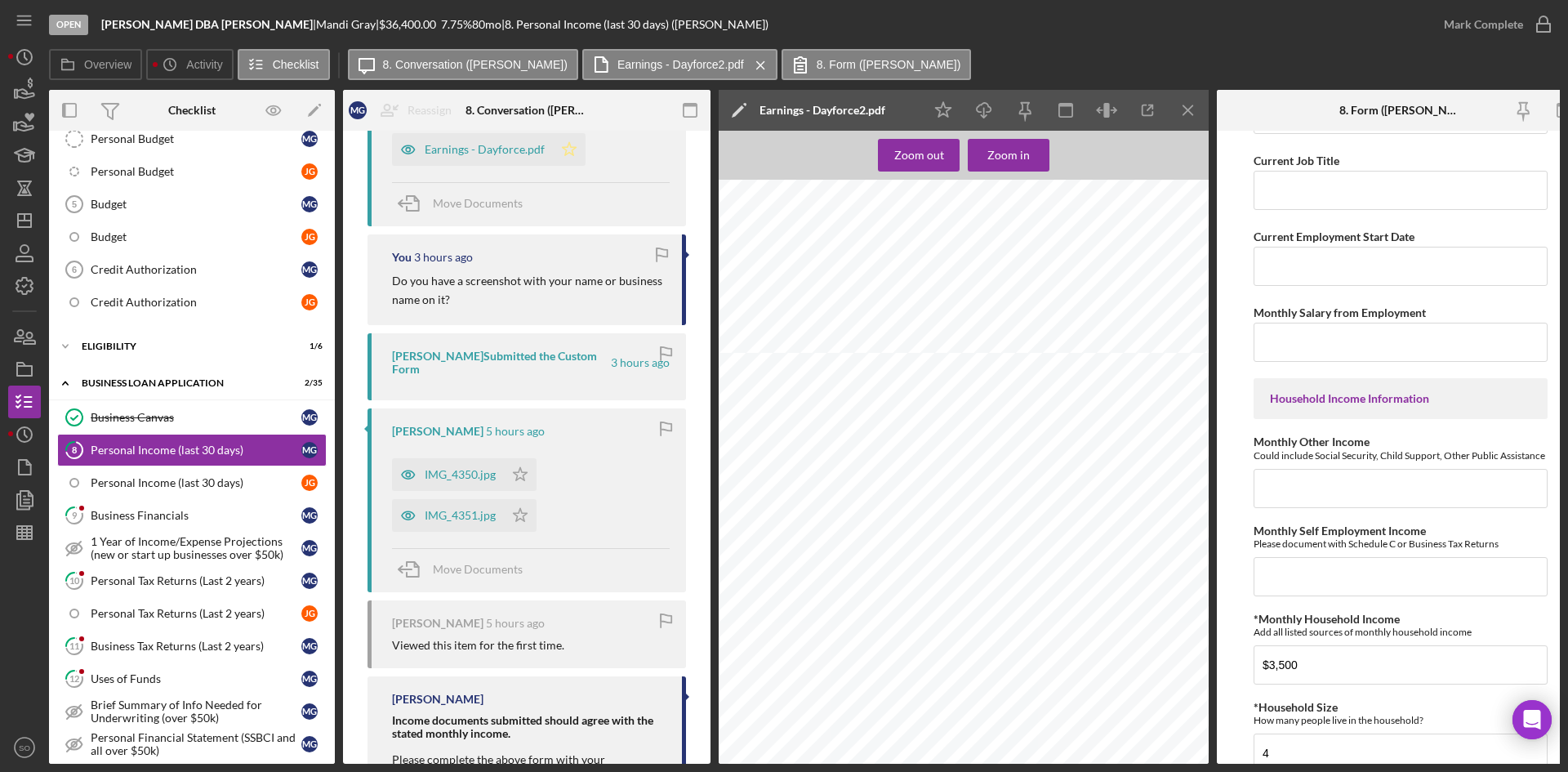
scroll to position [0, 0]
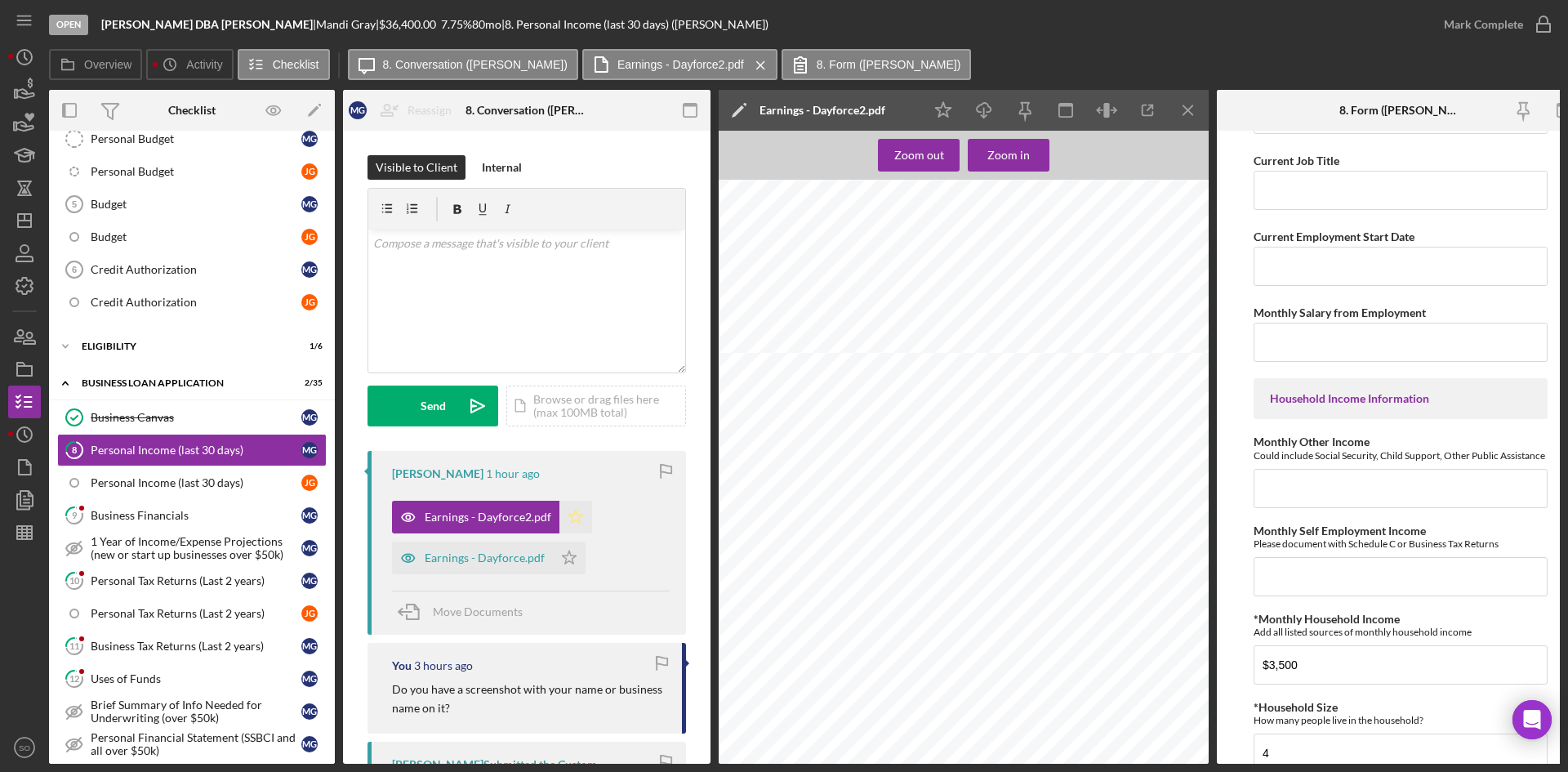
click at [577, 515] on polygon "button" at bounding box center [577, 517] width 14 height 14
click at [557, 556] on icon "Icon/Star" at bounding box center [570, 558] width 33 height 33
click at [507, 569] on div "Earnings - Dayforce.pdf" at bounding box center [472, 558] width 161 height 33
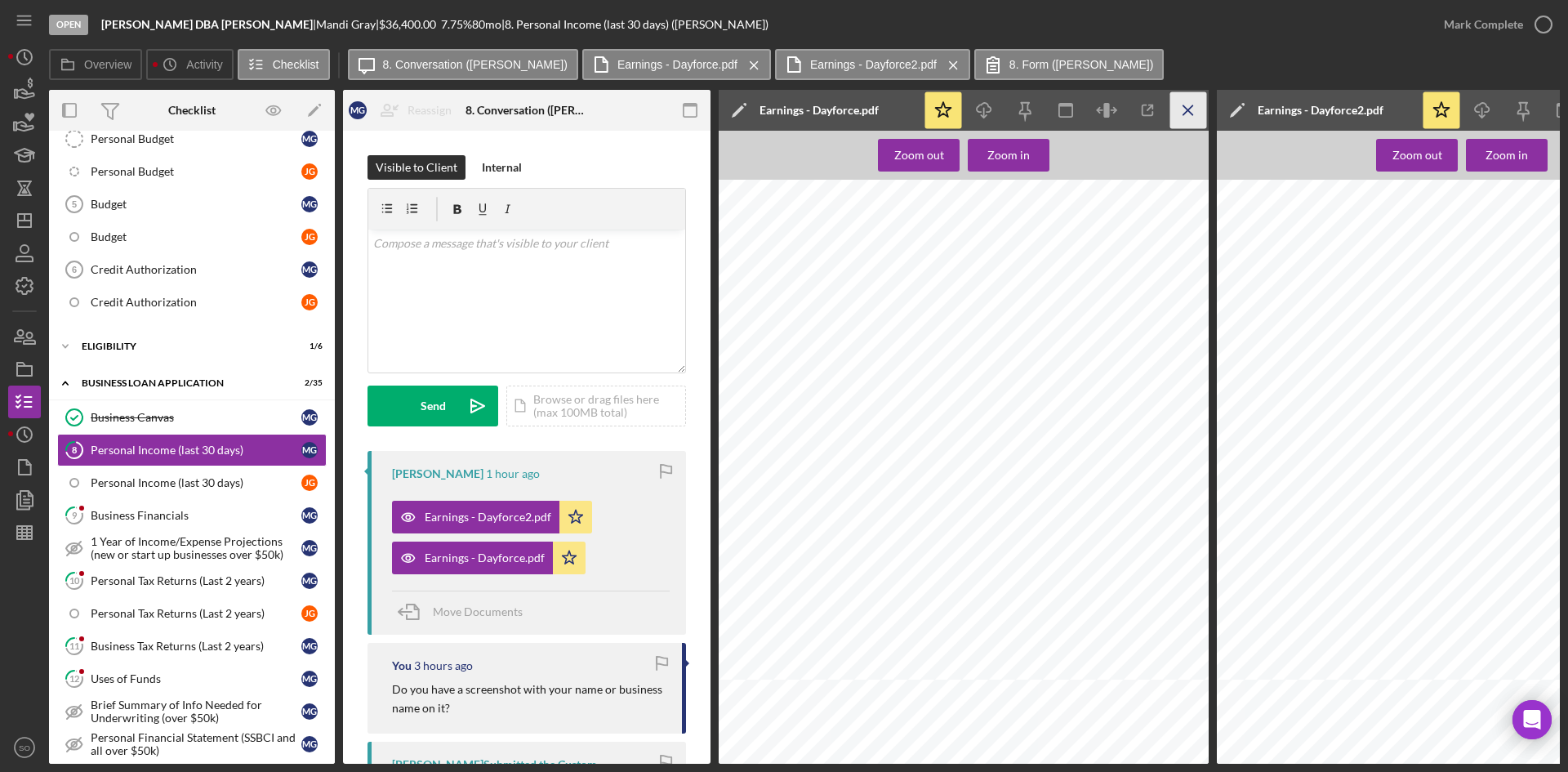
click at [1190, 112] on line "button" at bounding box center [1188, 109] width 9 height 9
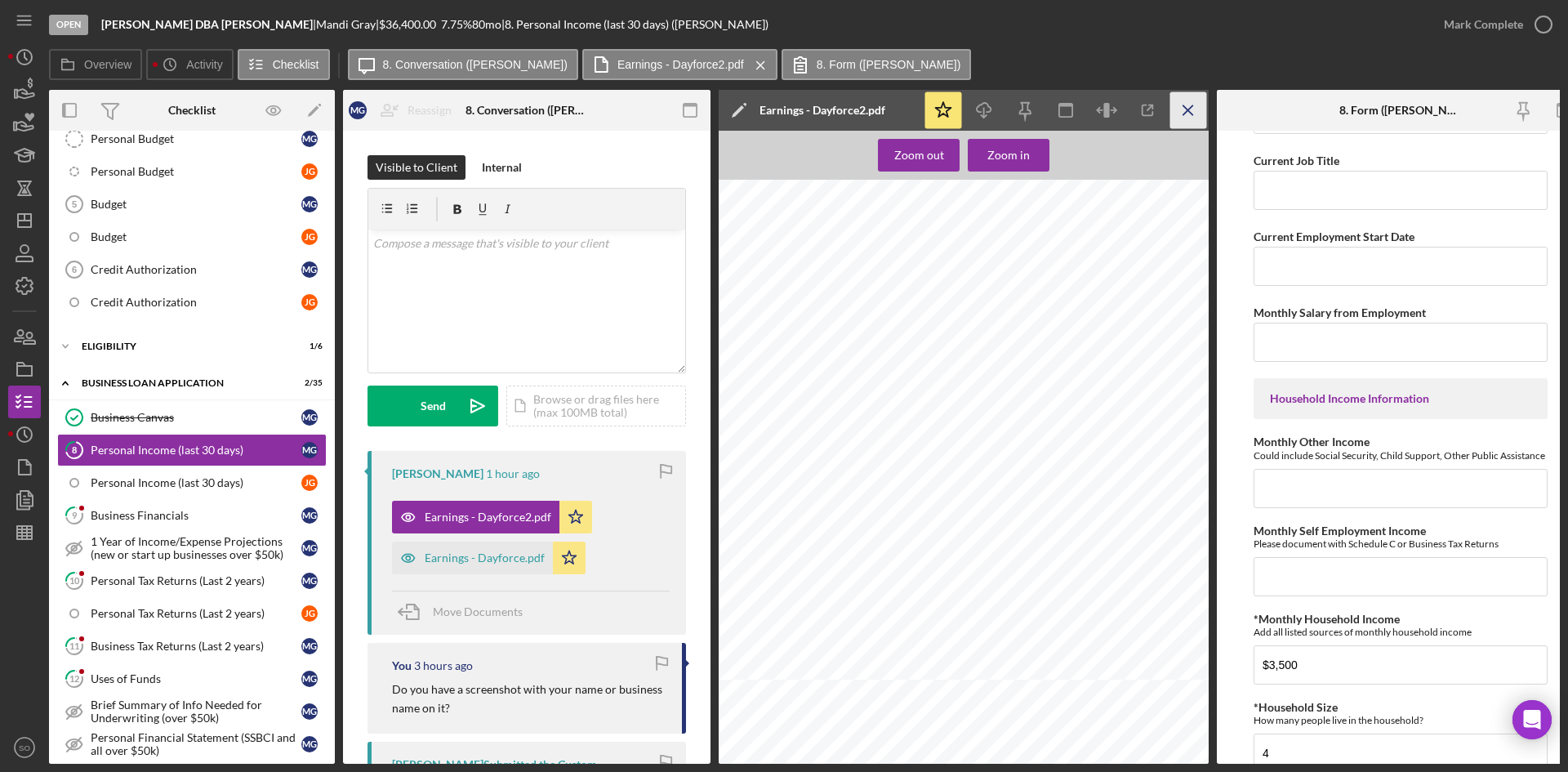
click at [1184, 113] on icon "Icon/Menu Close" at bounding box center [1189, 110] width 37 height 37
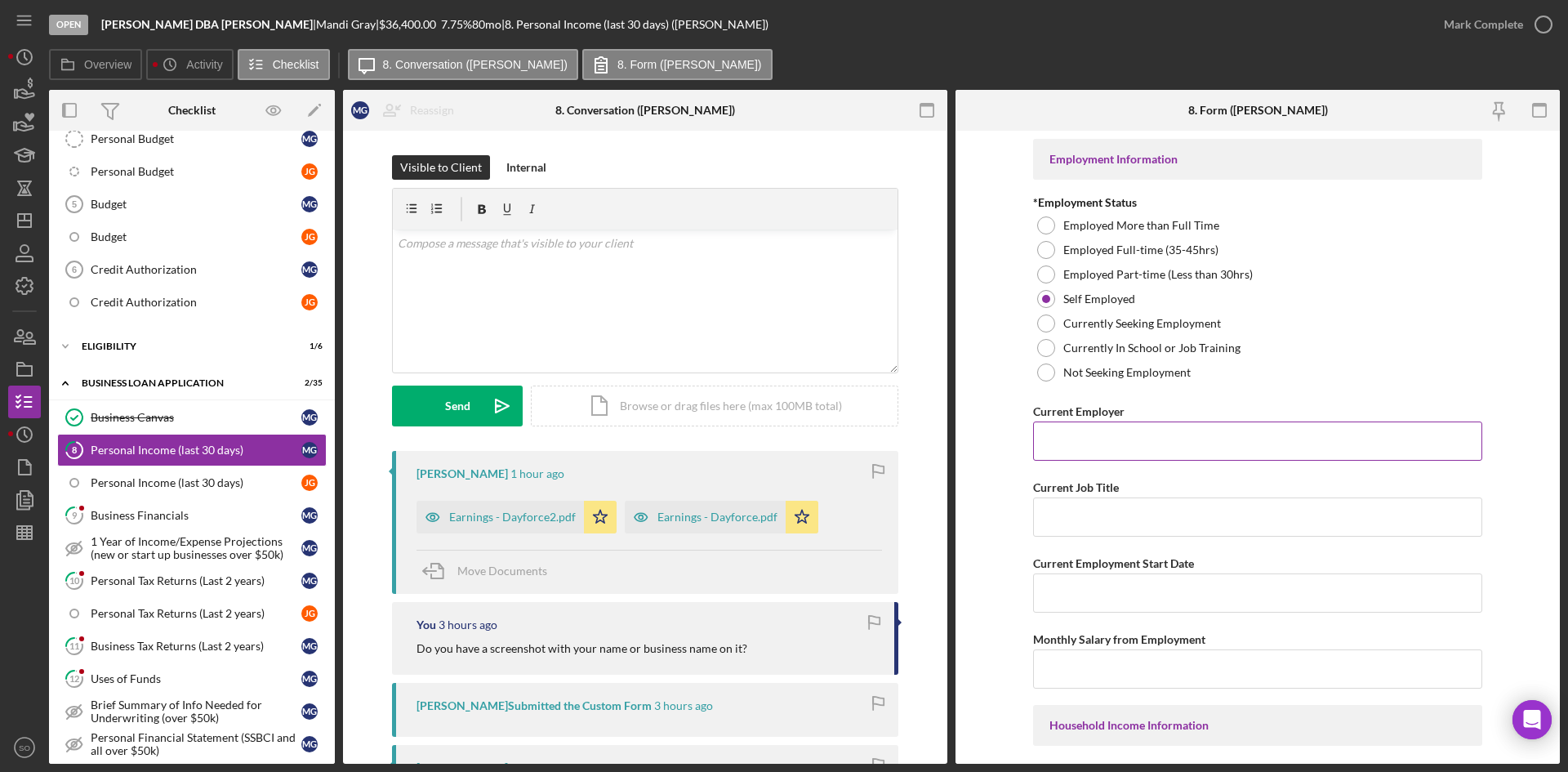
click at [1067, 446] on input "Current Employer" at bounding box center [1257, 441] width 449 height 40
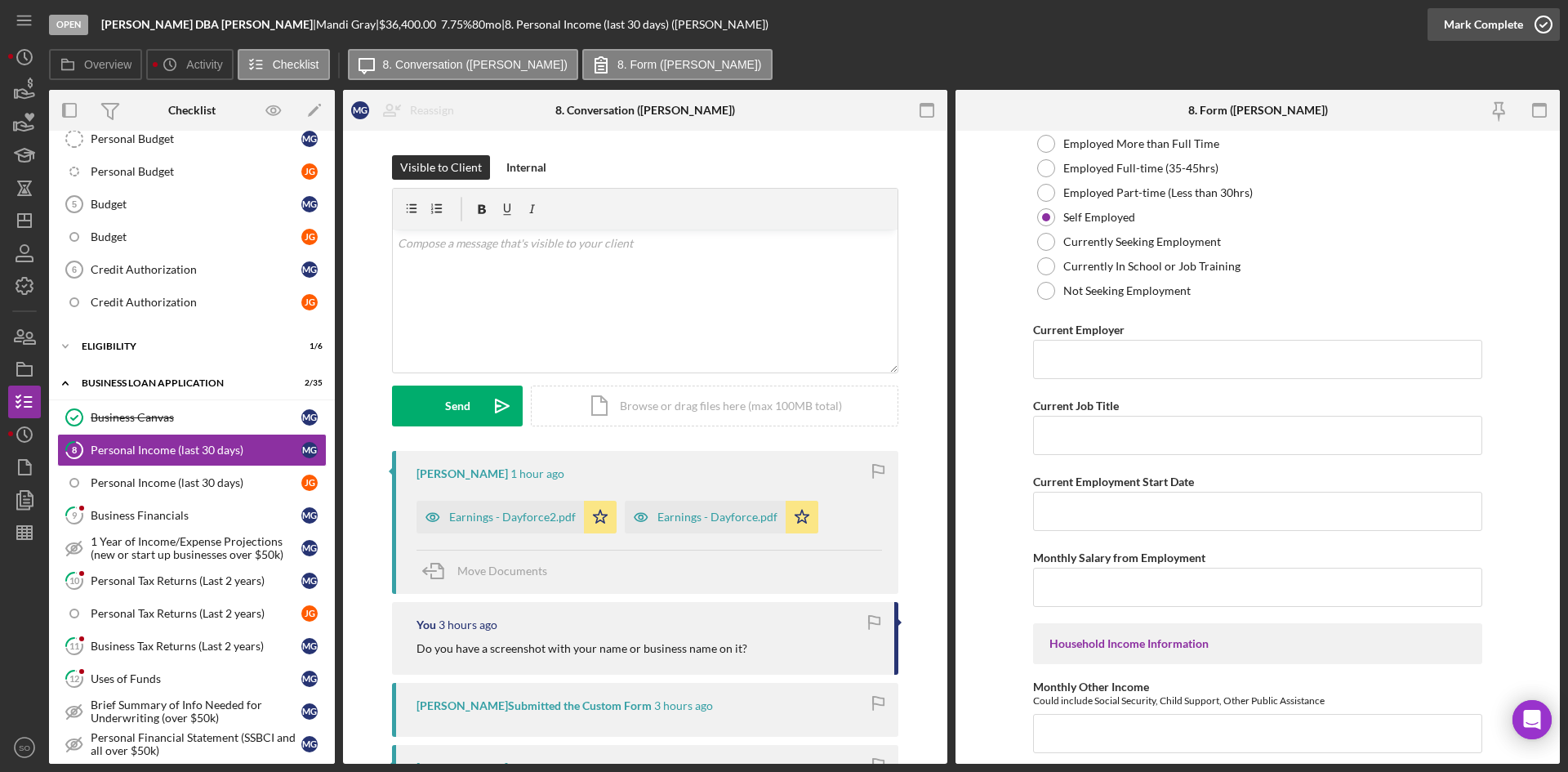
click at [1498, 36] on div "Mark Complete" at bounding box center [1484, 24] width 79 height 33
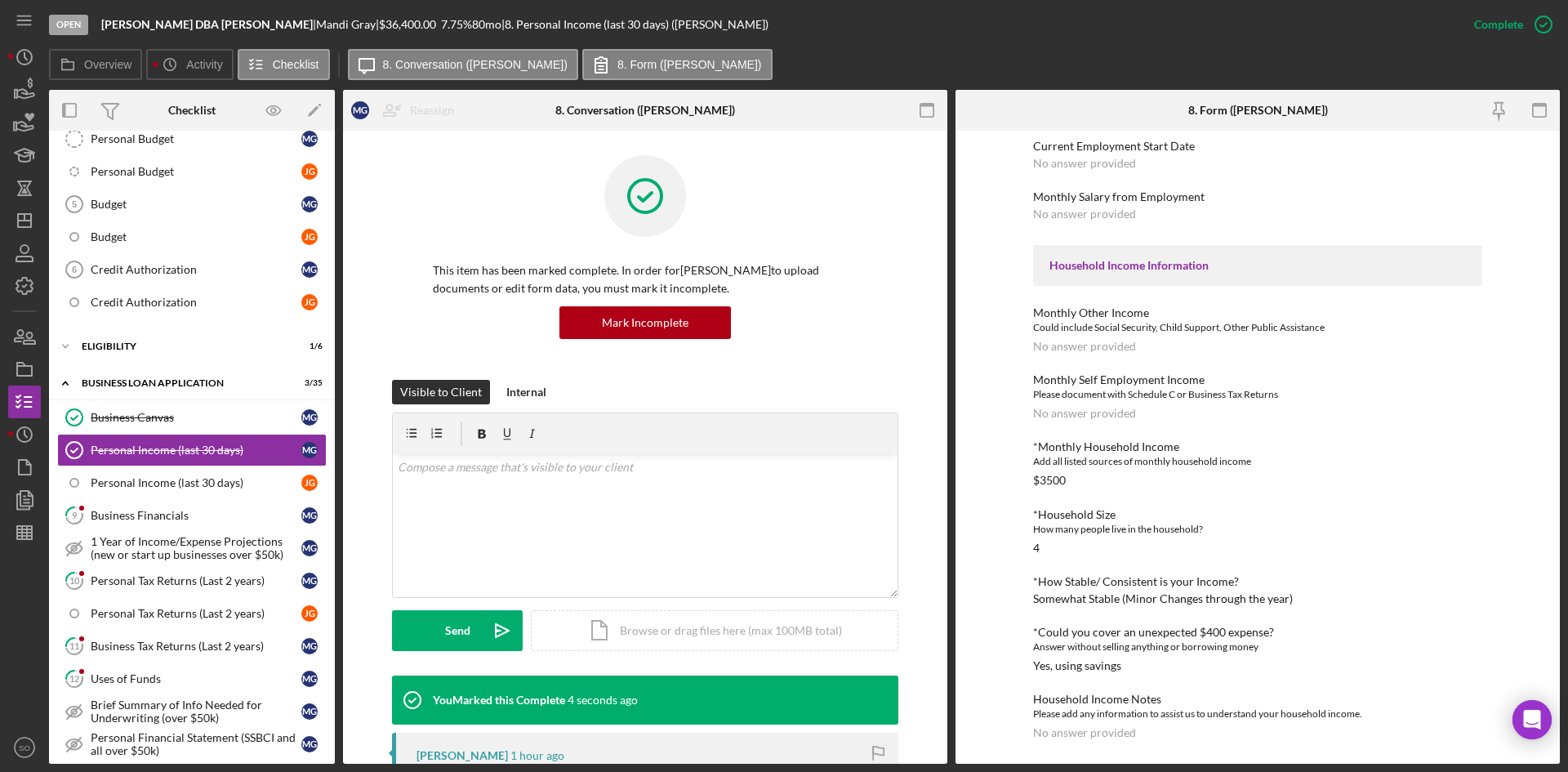
scroll to position [0, 0]
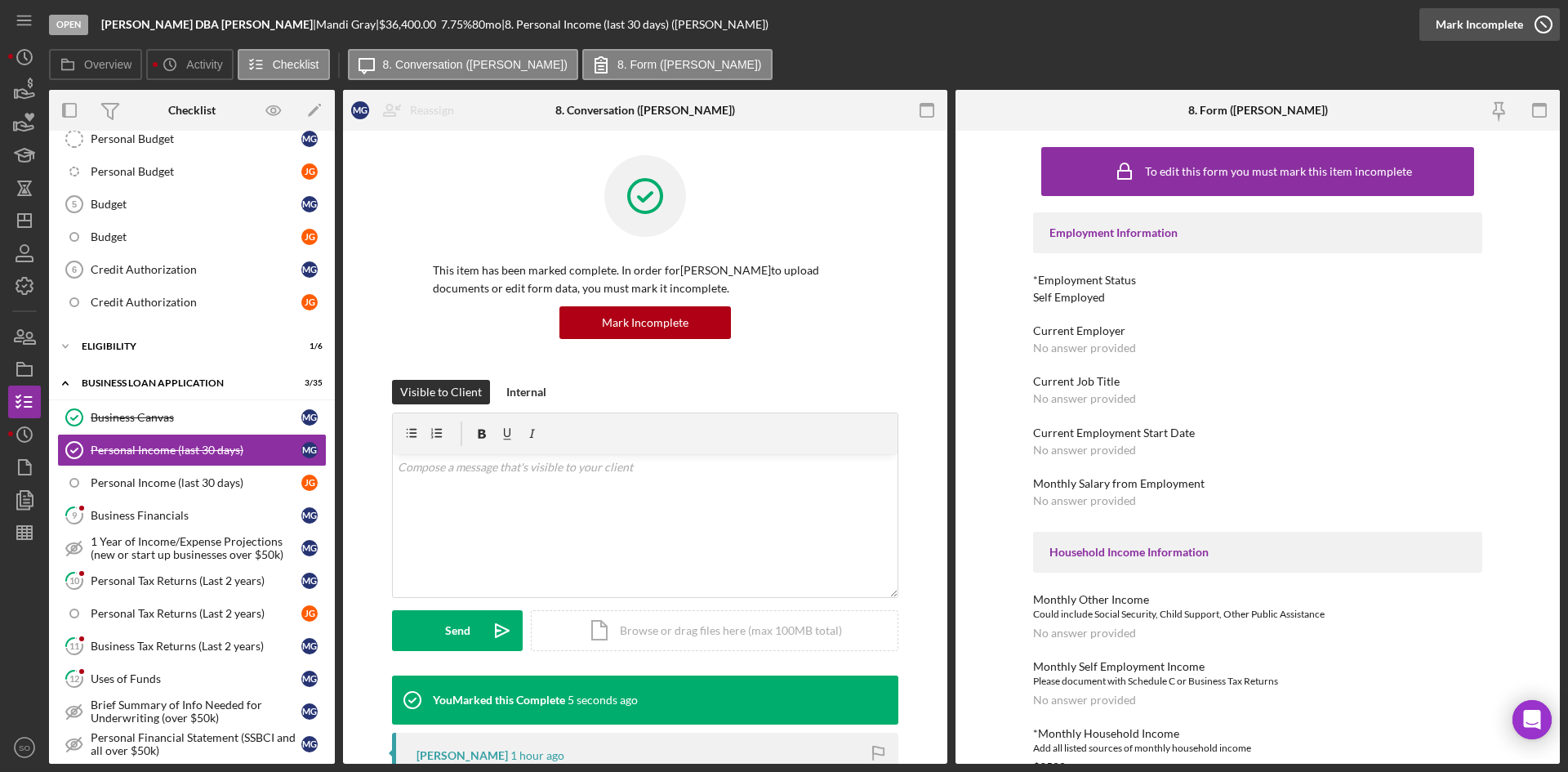
click at [1505, 24] on div "Mark Incomplete" at bounding box center [1480, 24] width 87 height 33
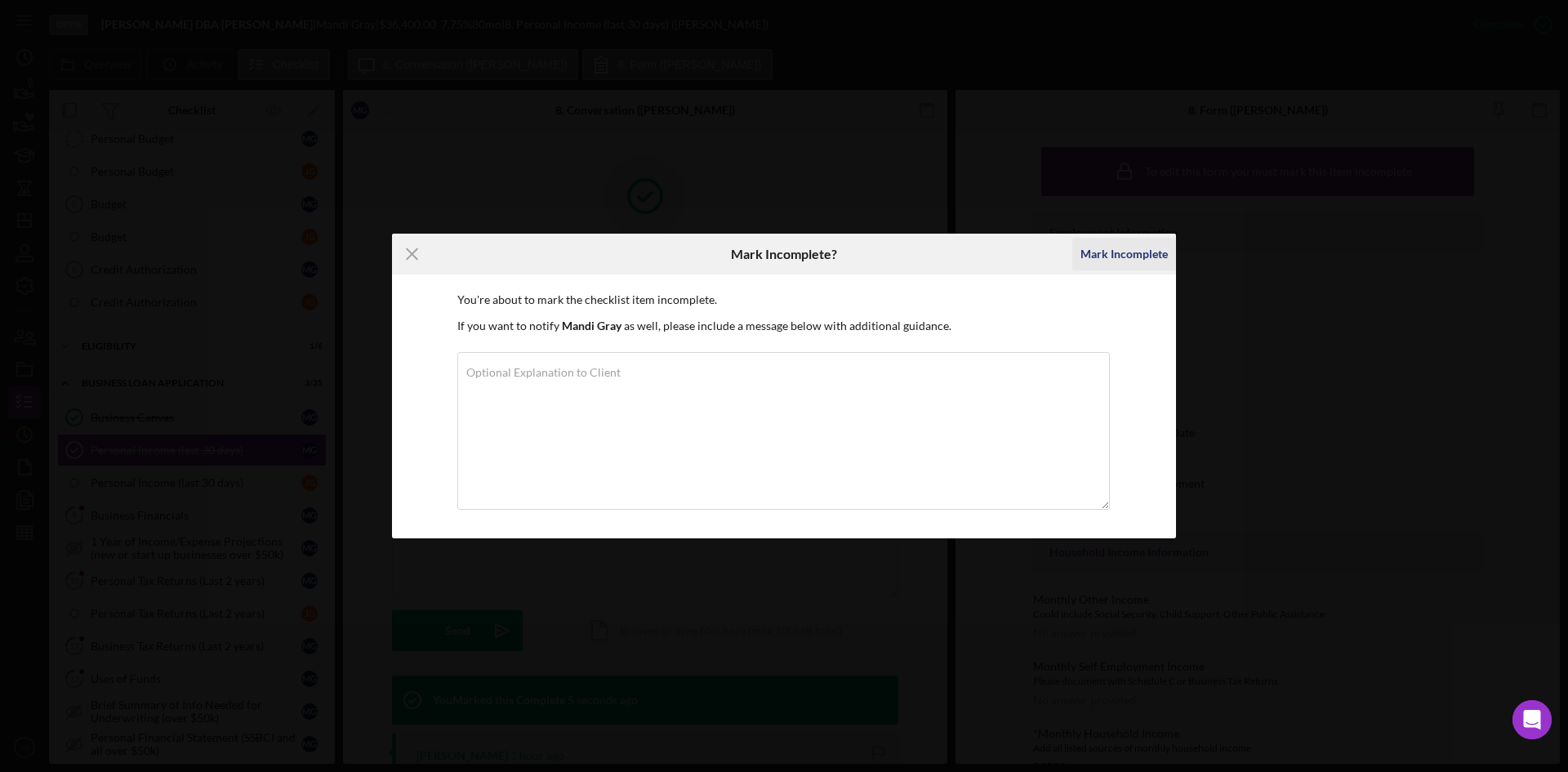
click at [1103, 260] on div "Mark Incomplete" at bounding box center [1124, 254] width 87 height 33
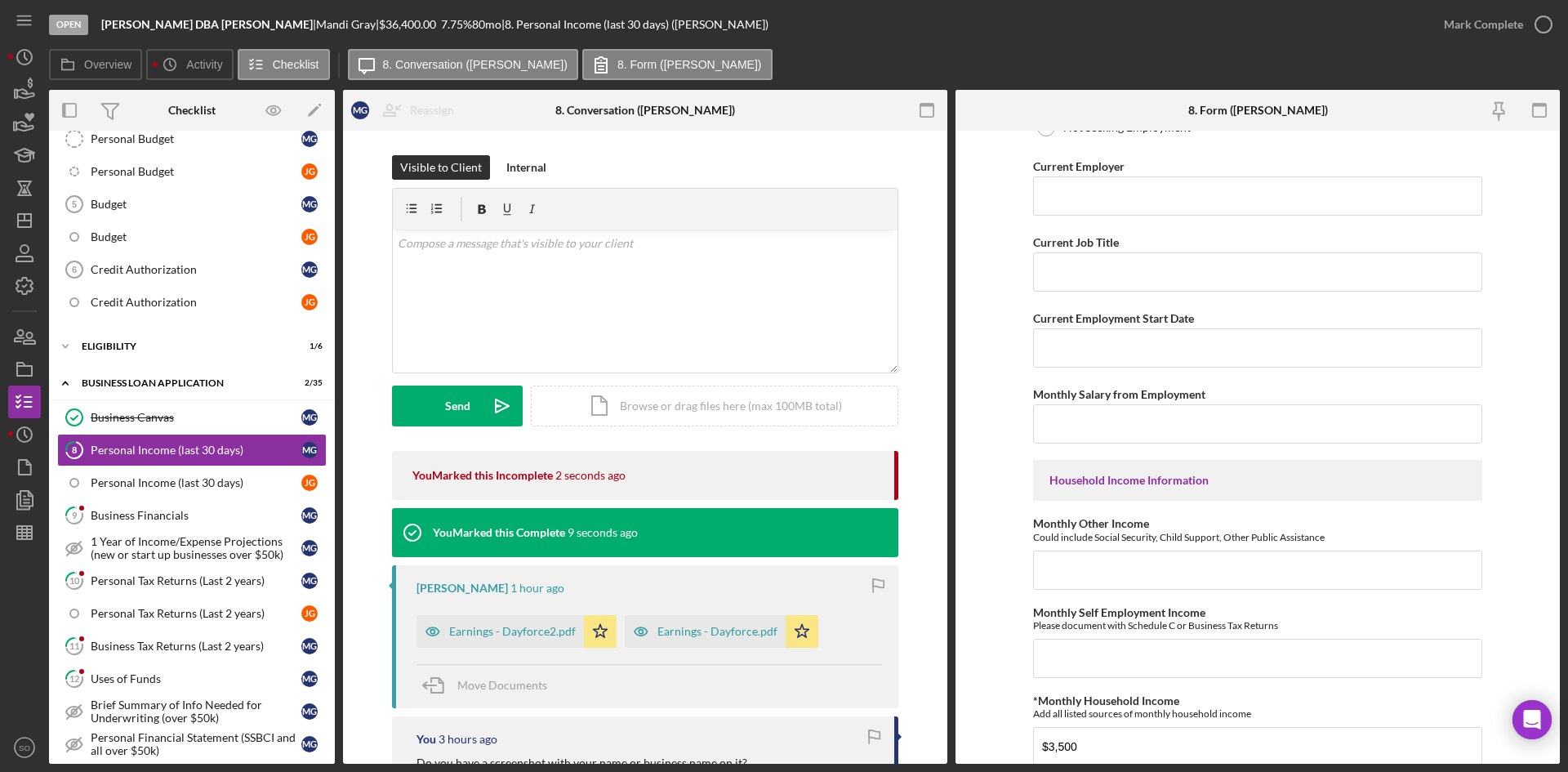
scroll to position [572, 0]
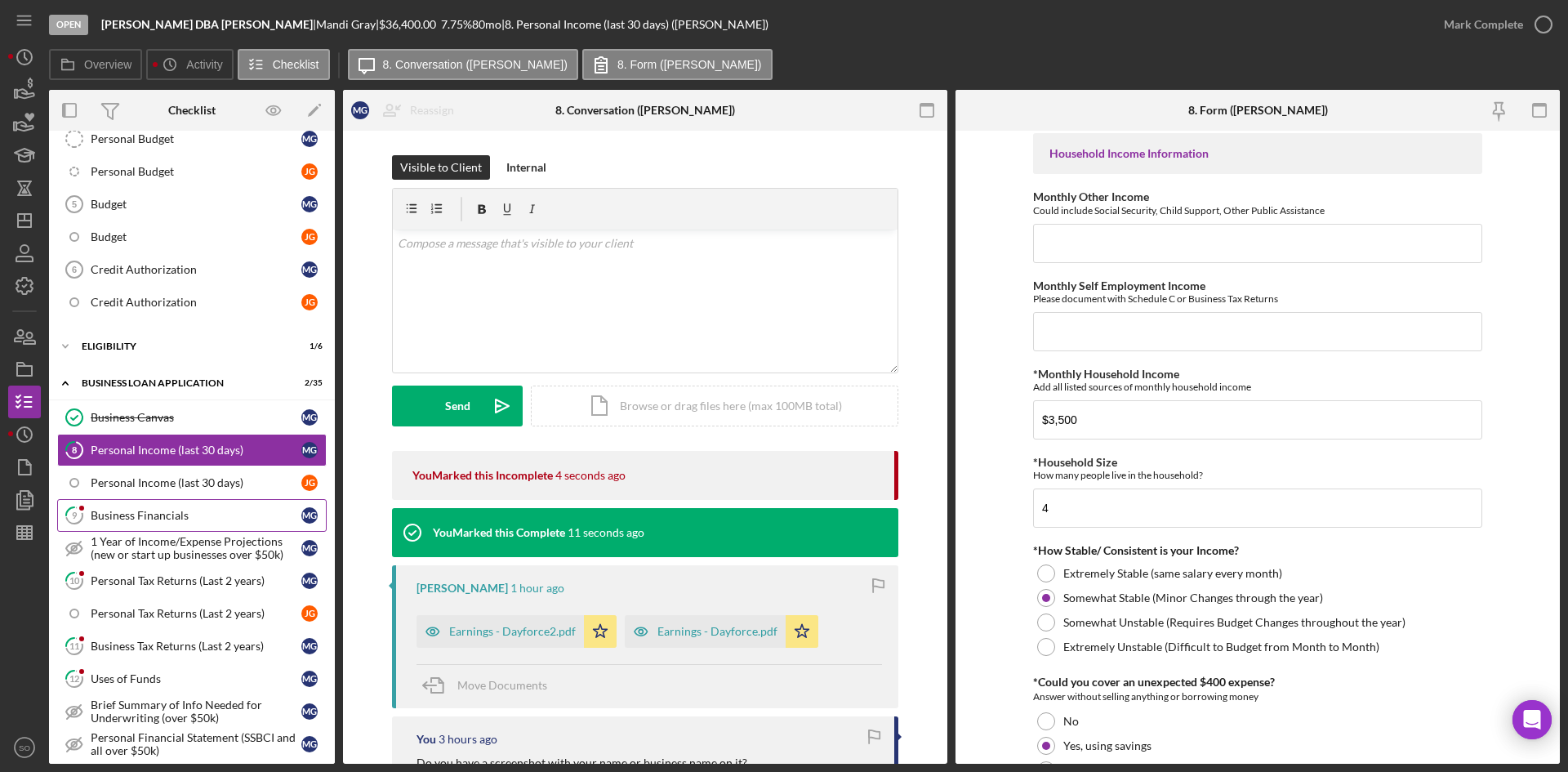
click at [88, 528] on icon "9" at bounding box center [74, 516] width 41 height 41
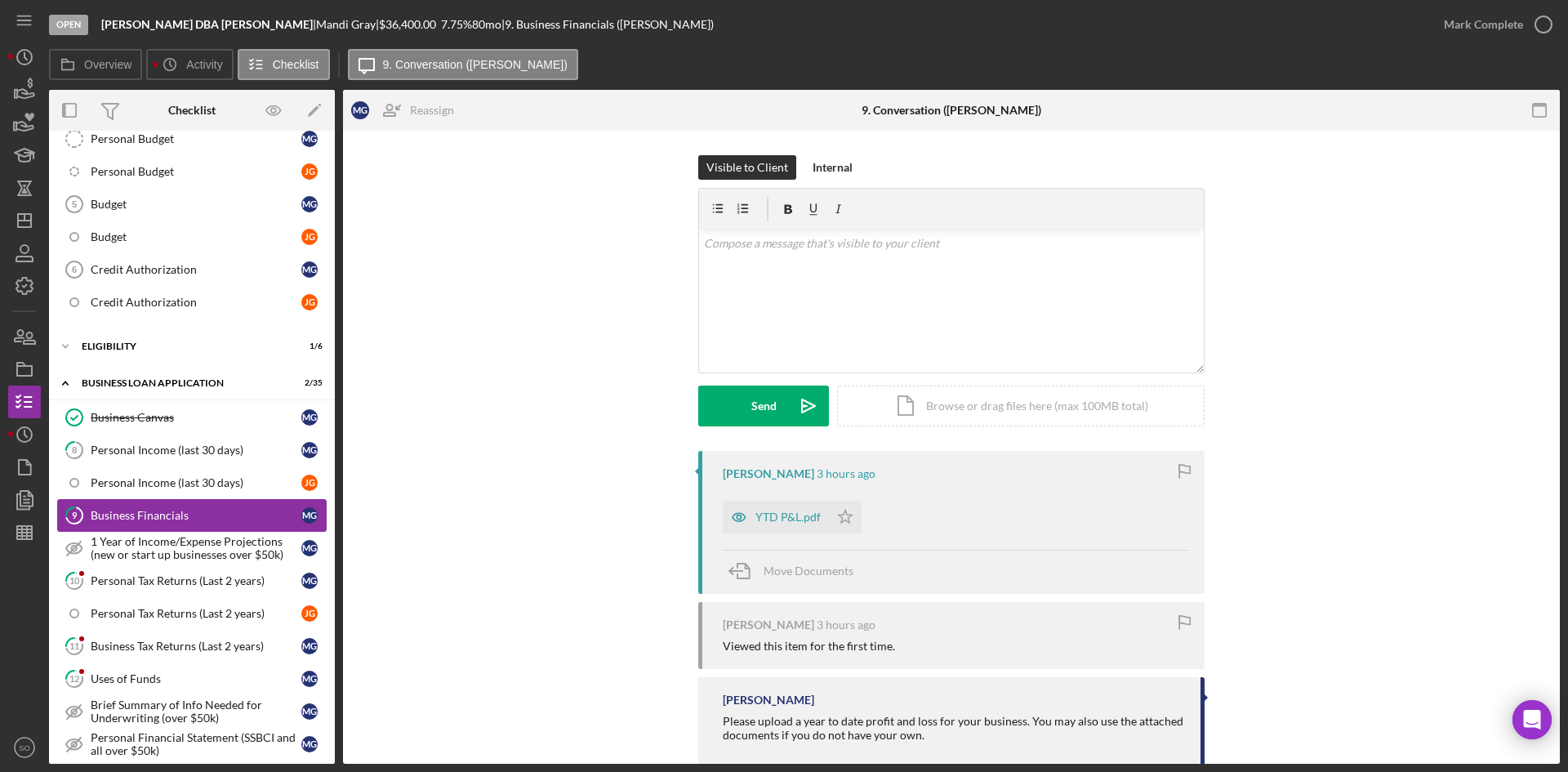
scroll to position [111, 0]
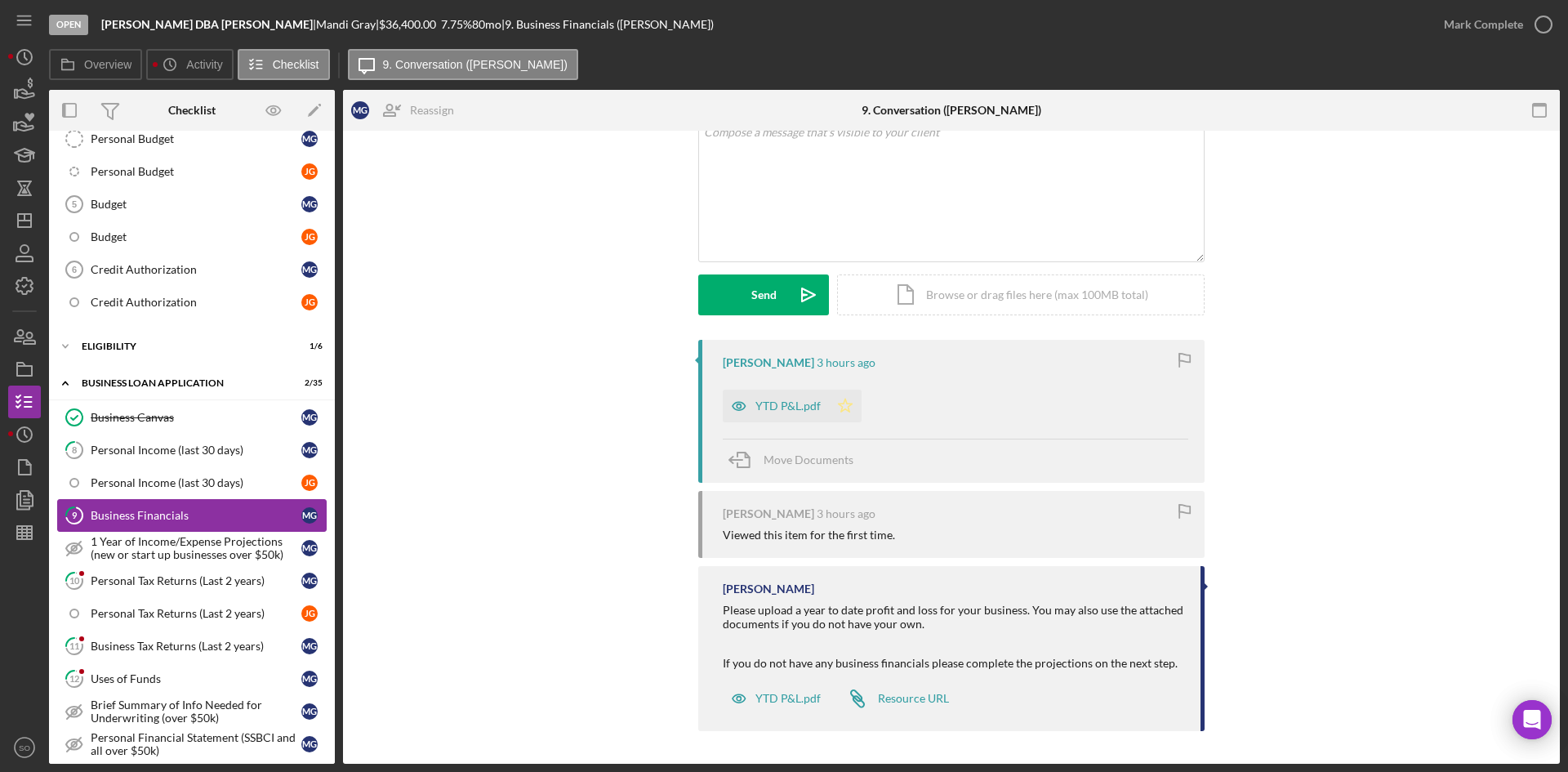
click at [843, 400] on polygon "button" at bounding box center [845, 405] width 14 height 14
click at [789, 396] on div "YTD P&L.pdf" at bounding box center [776, 406] width 106 height 33
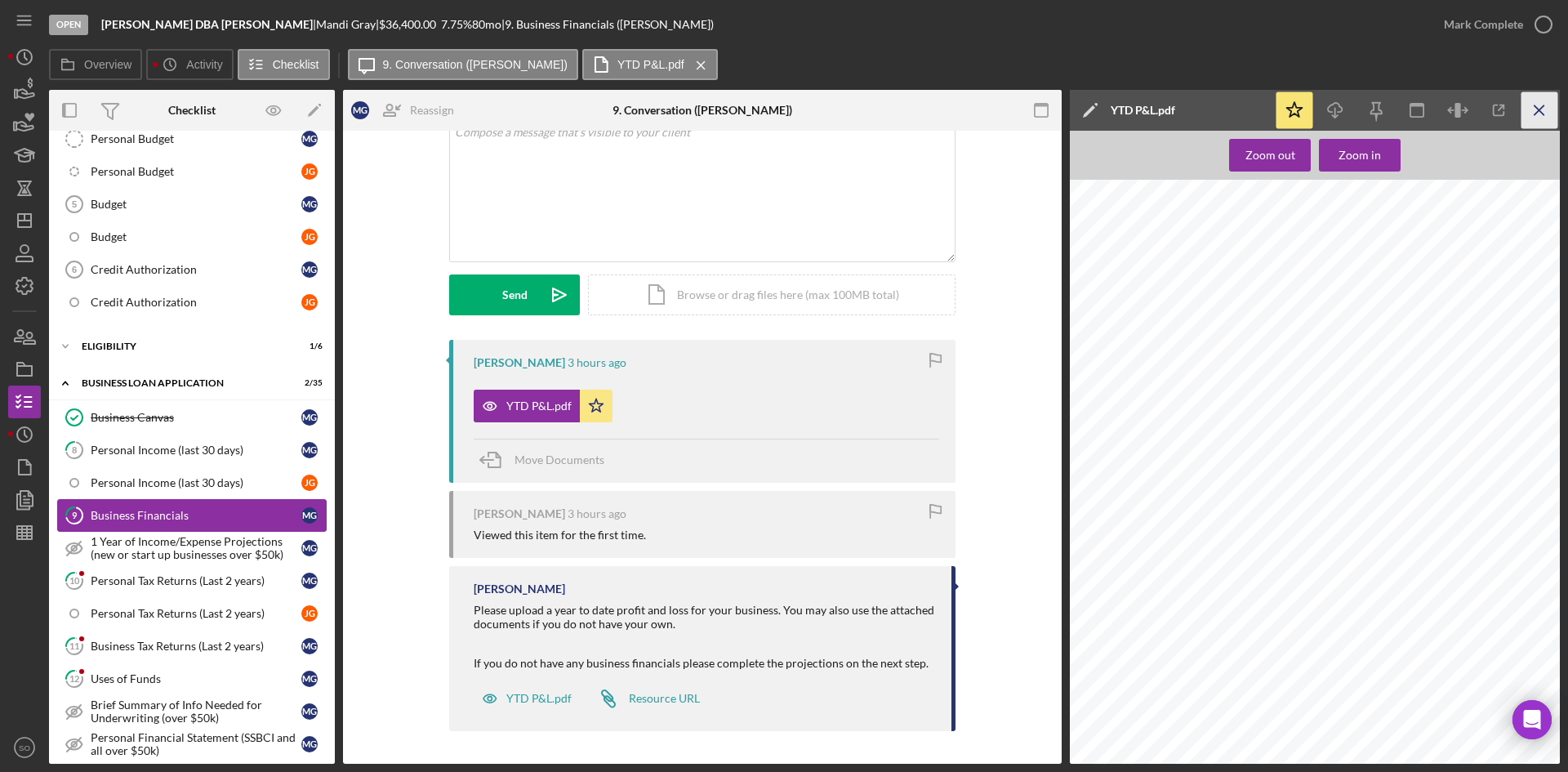
click at [1541, 114] on icon "Icon/Menu Close" at bounding box center [1540, 110] width 37 height 37
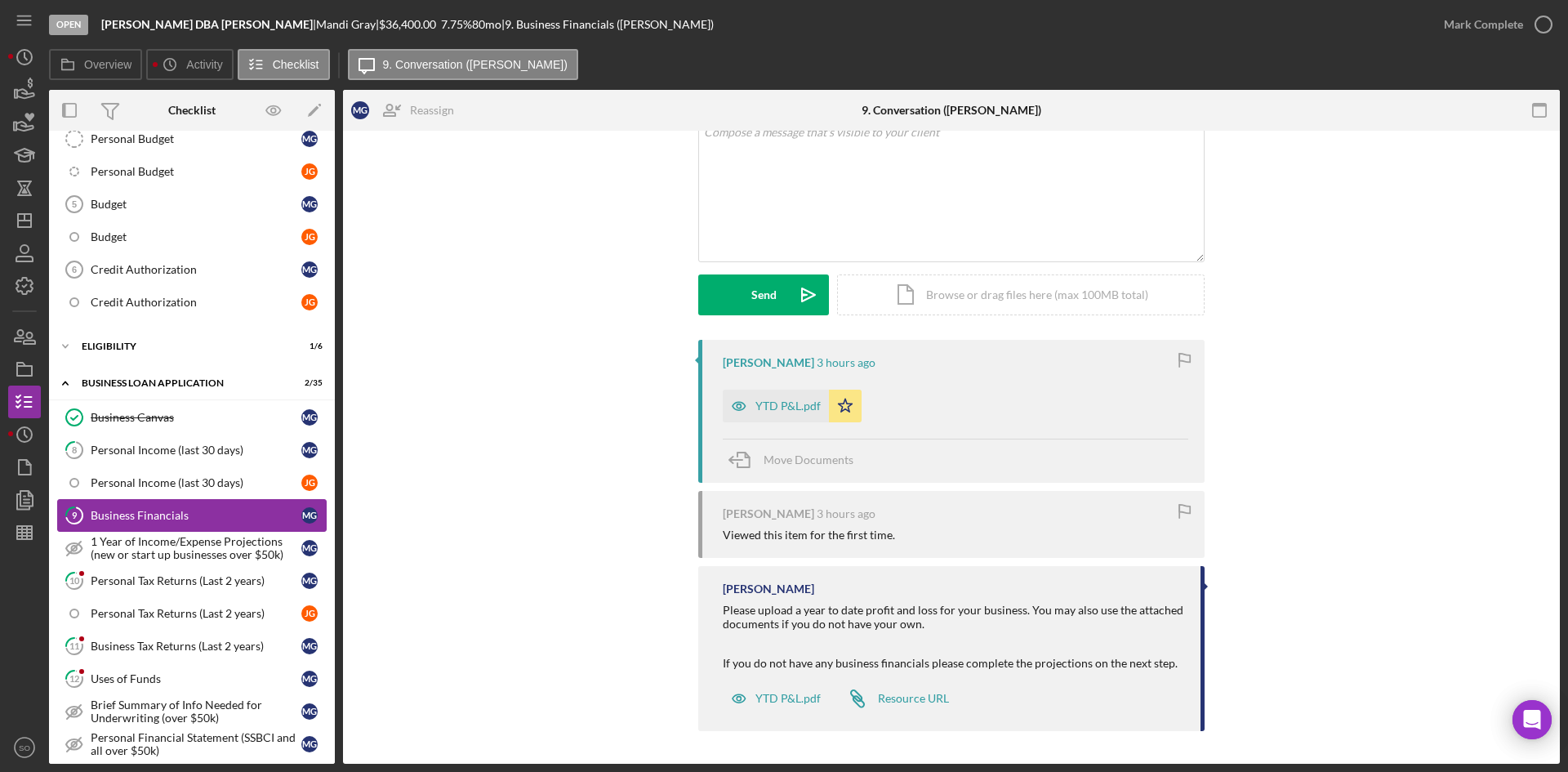
click at [773, 403] on div "YTD P&L.pdf" at bounding box center [788, 406] width 66 height 14
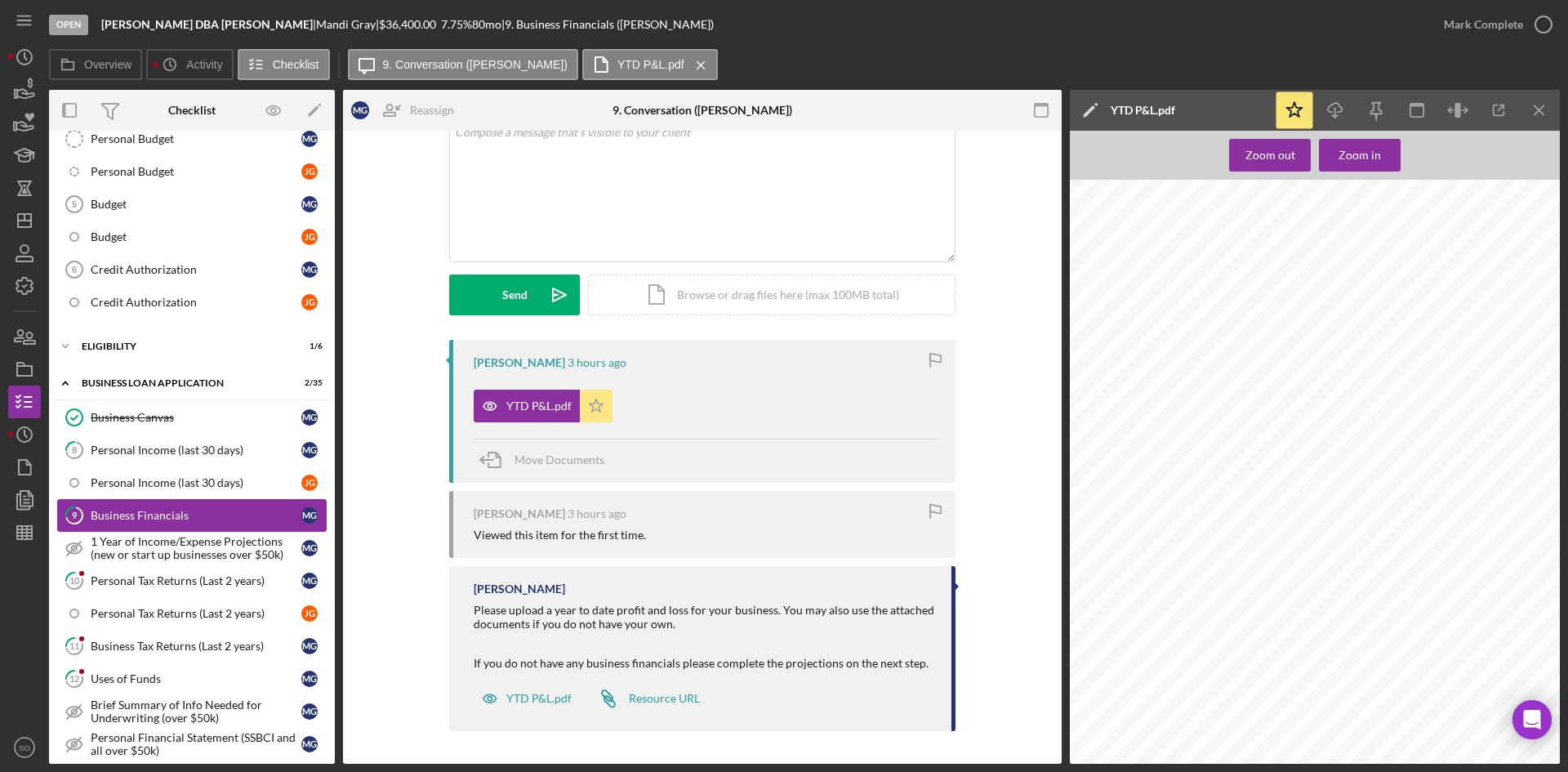
click at [594, 418] on icon "Icon/Star" at bounding box center [597, 406] width 33 height 33
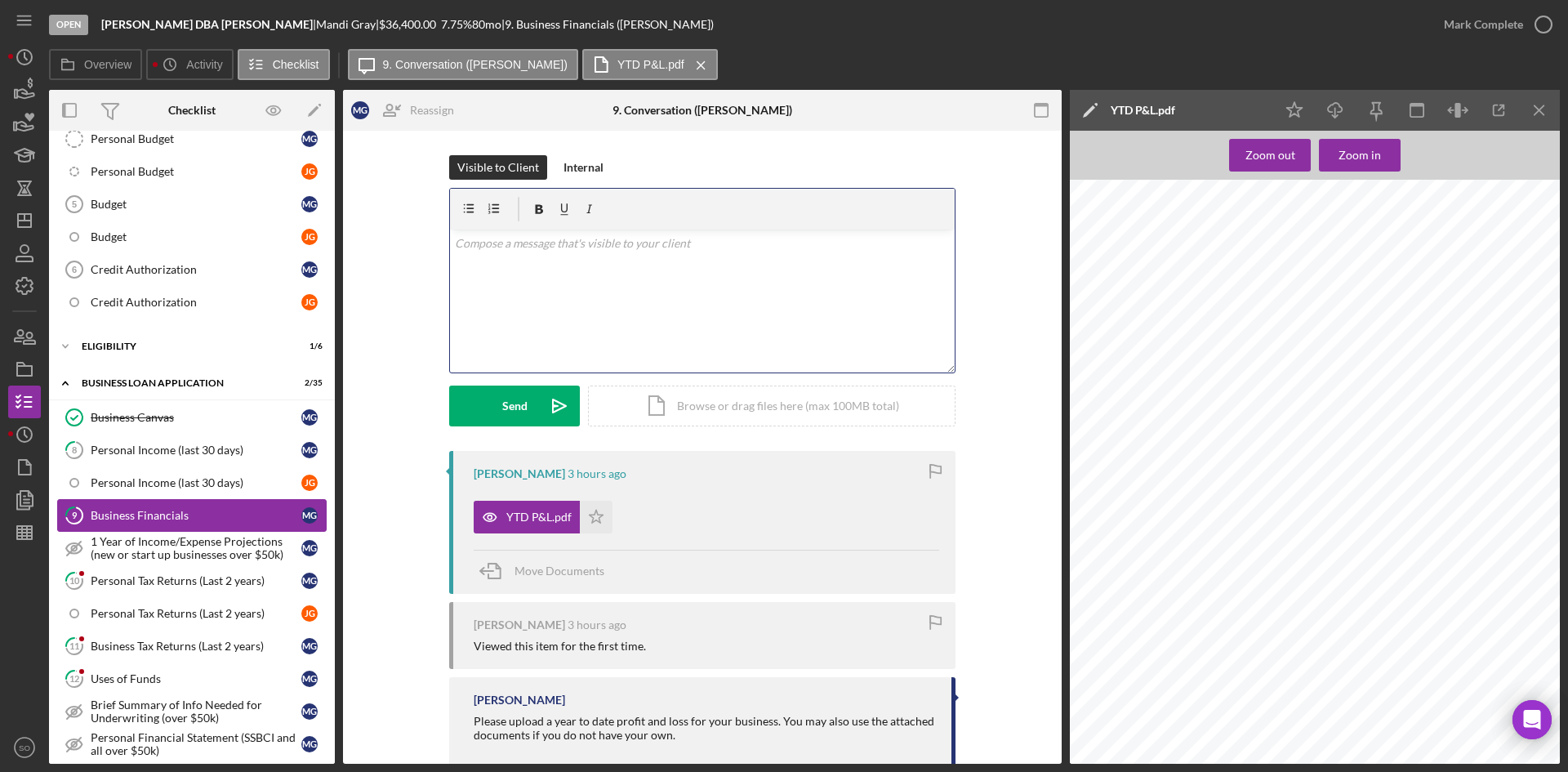
click at [569, 273] on div "v Color teal Color pink Remove color Add row above Add row below Add column bef…" at bounding box center [702, 301] width 505 height 143
click at [144, 548] on div "1 Year of Income/Expense Projections (new or start up businesses over $50k)" at bounding box center [196, 548] width 211 height 26
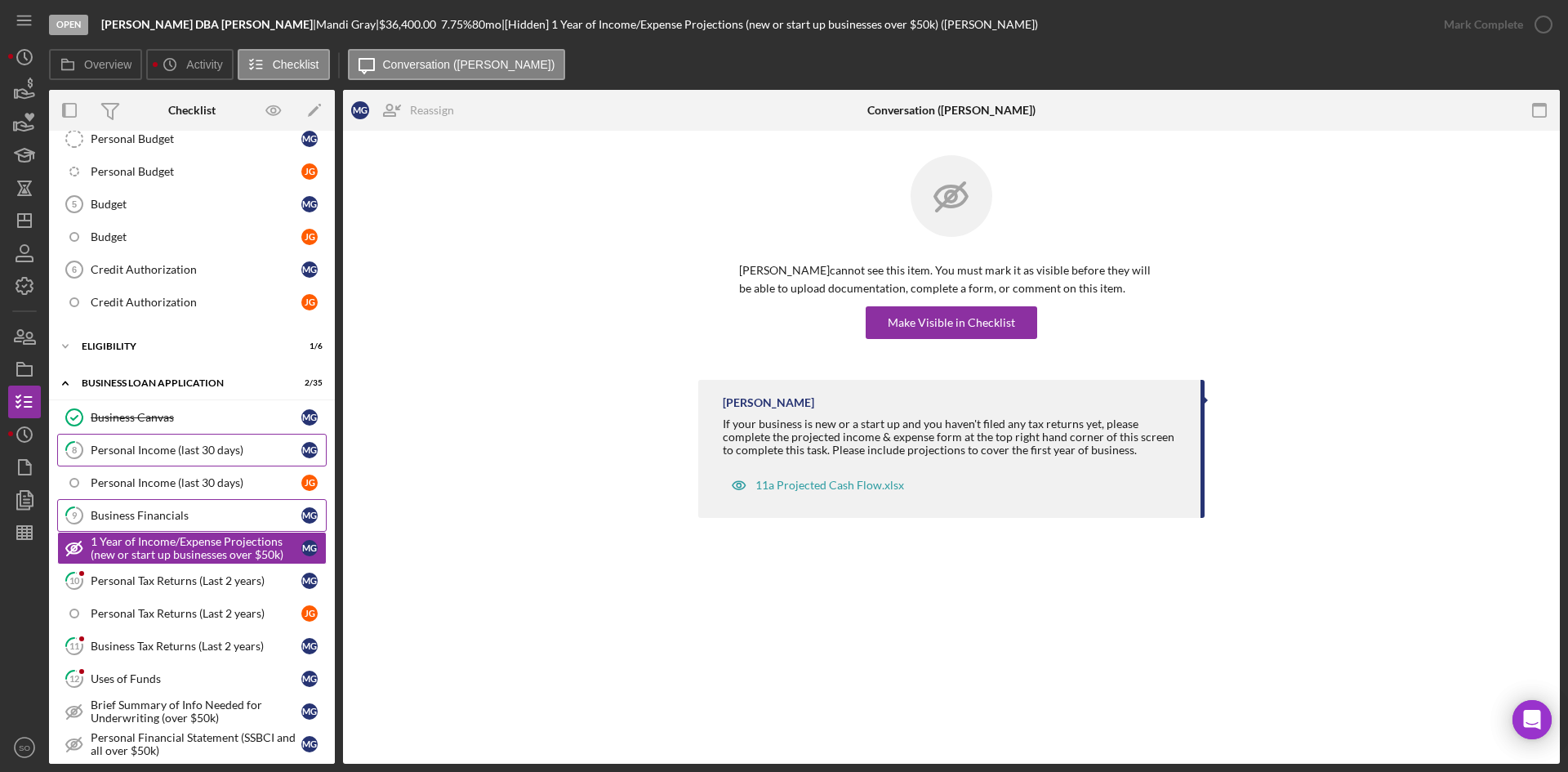
click at [171, 450] on div "Personal Income (last 30 days)" at bounding box center [196, 451] width 211 height 14
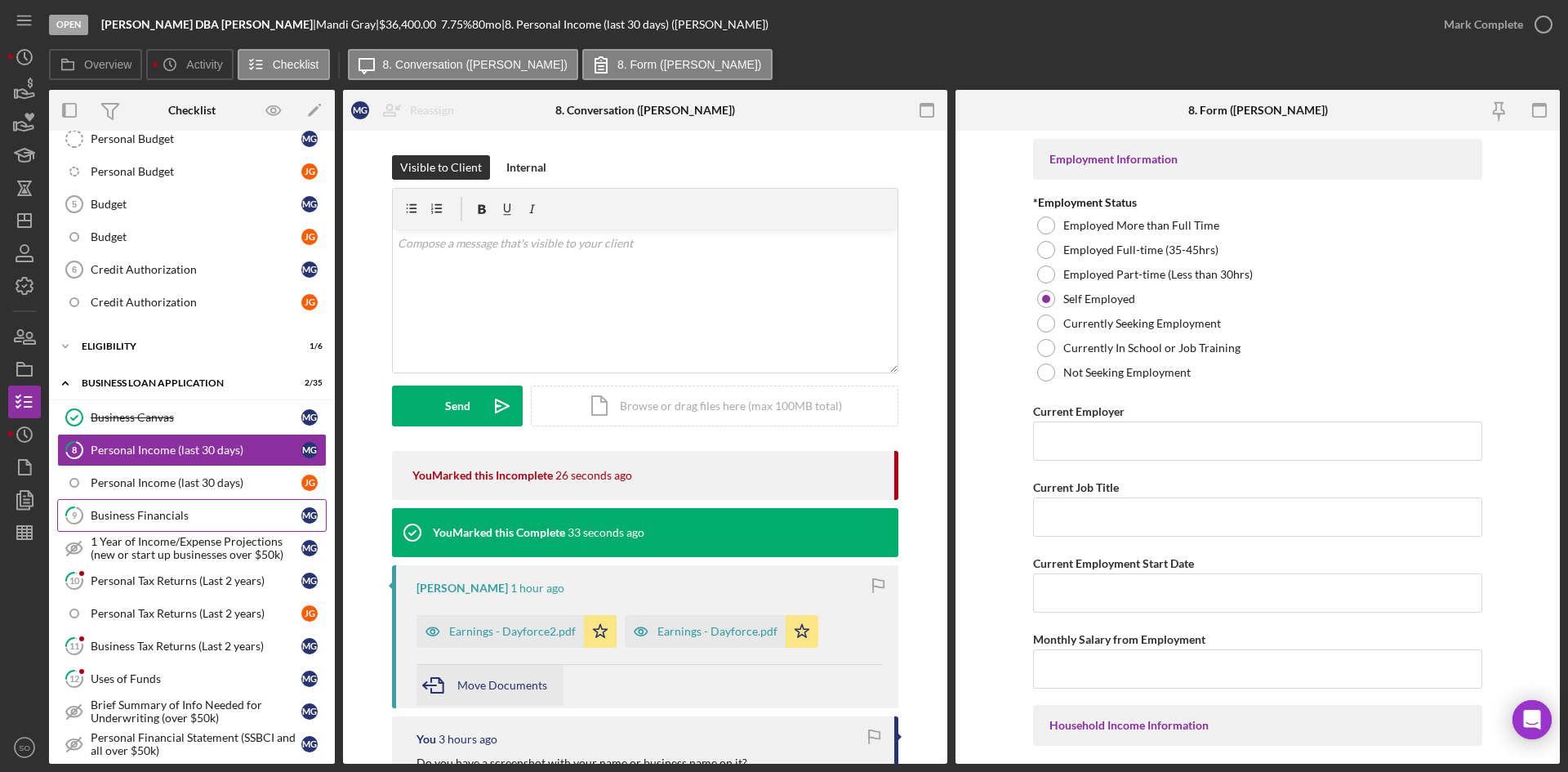
click at [482, 689] on span "Move Documents" at bounding box center [502, 685] width 90 height 14
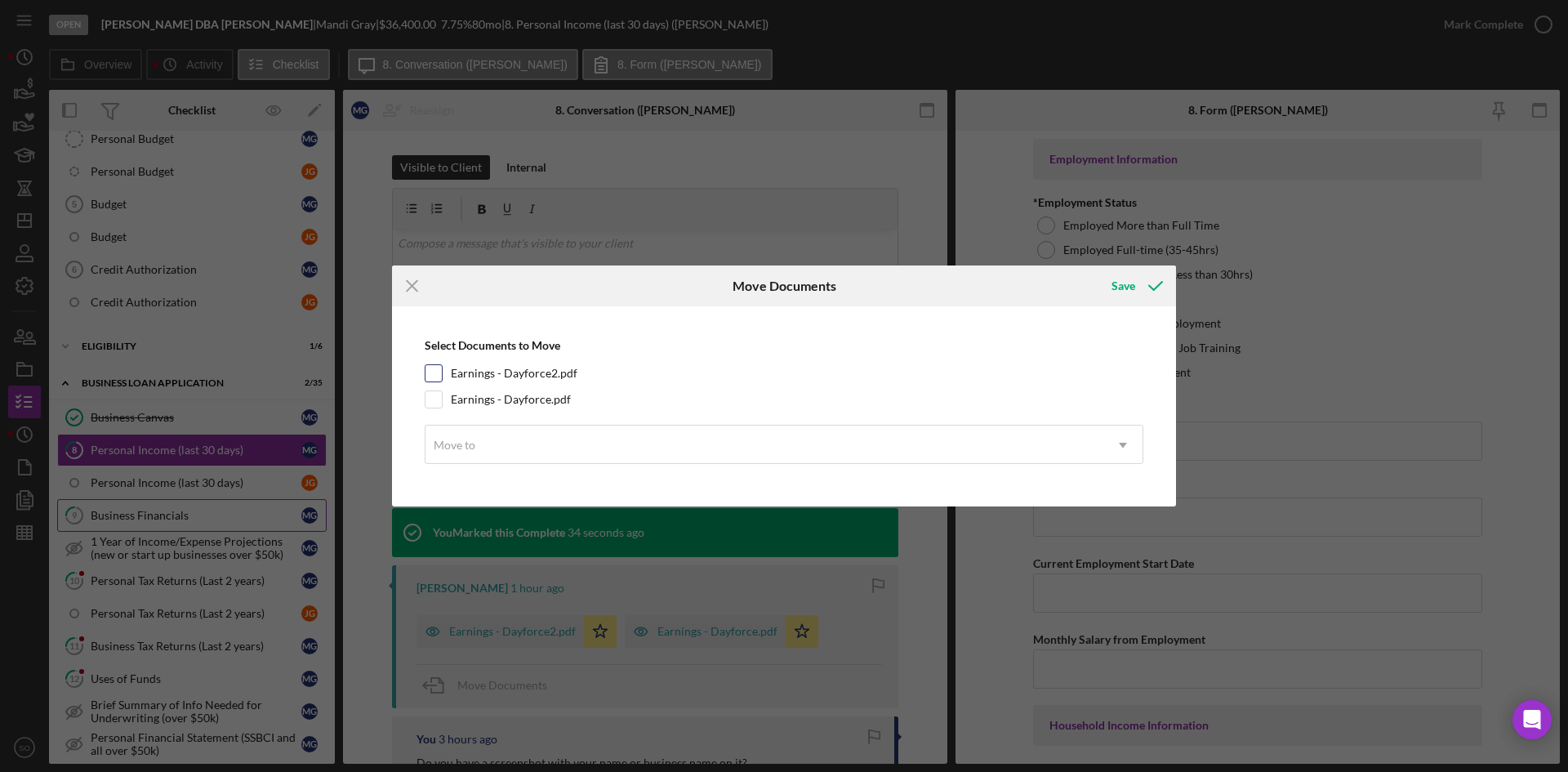
click at [434, 372] on input "Earnings - Dayforce2.pdf" at bounding box center [433, 373] width 16 height 16
checkbox input "true"
click at [433, 395] on input "Earnings - Dayforce.pdf" at bounding box center [433, 400] width 16 height 16
checkbox input "true"
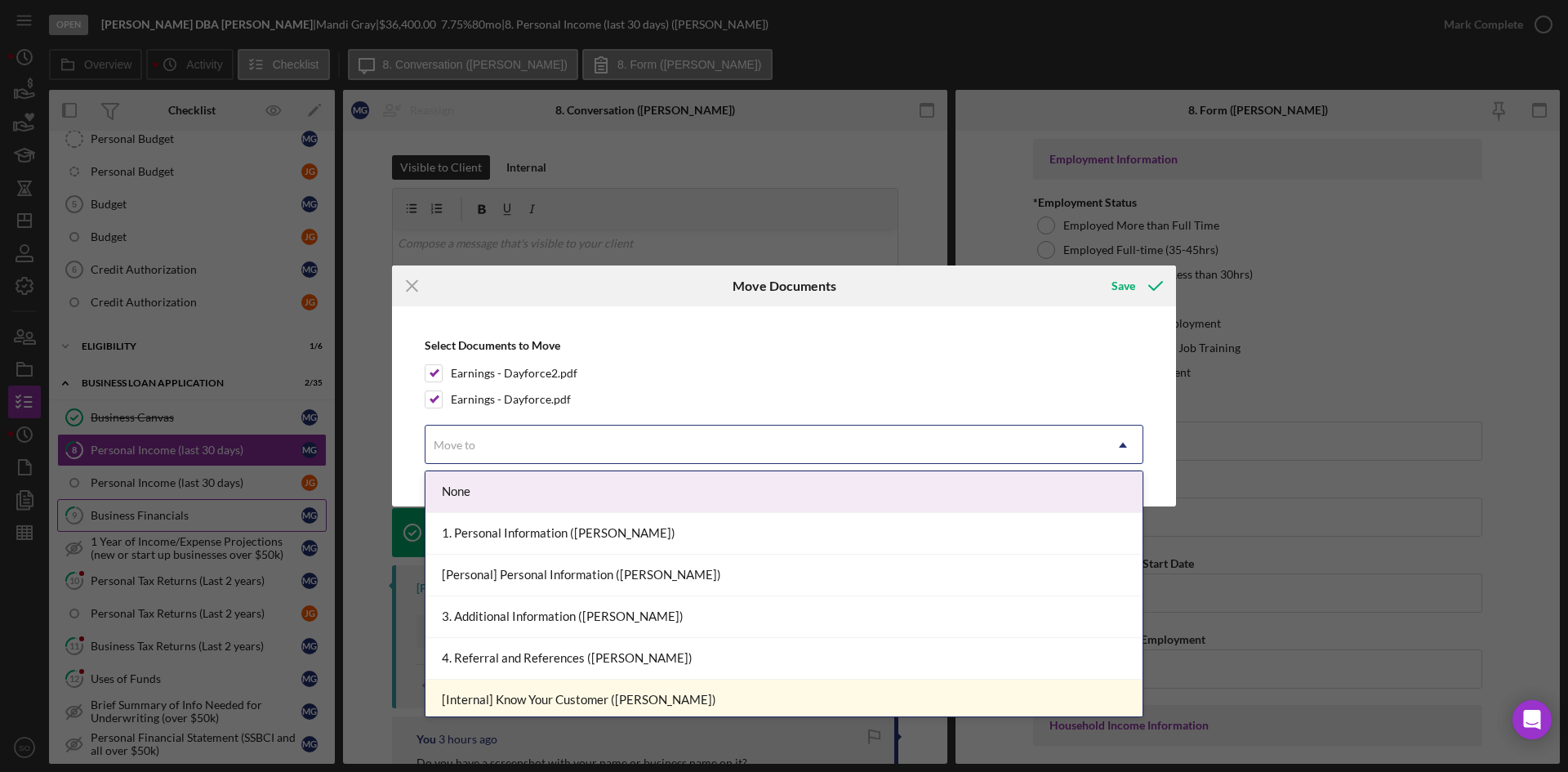
click at [476, 448] on div "Move to" at bounding box center [455, 446] width 44 height 14
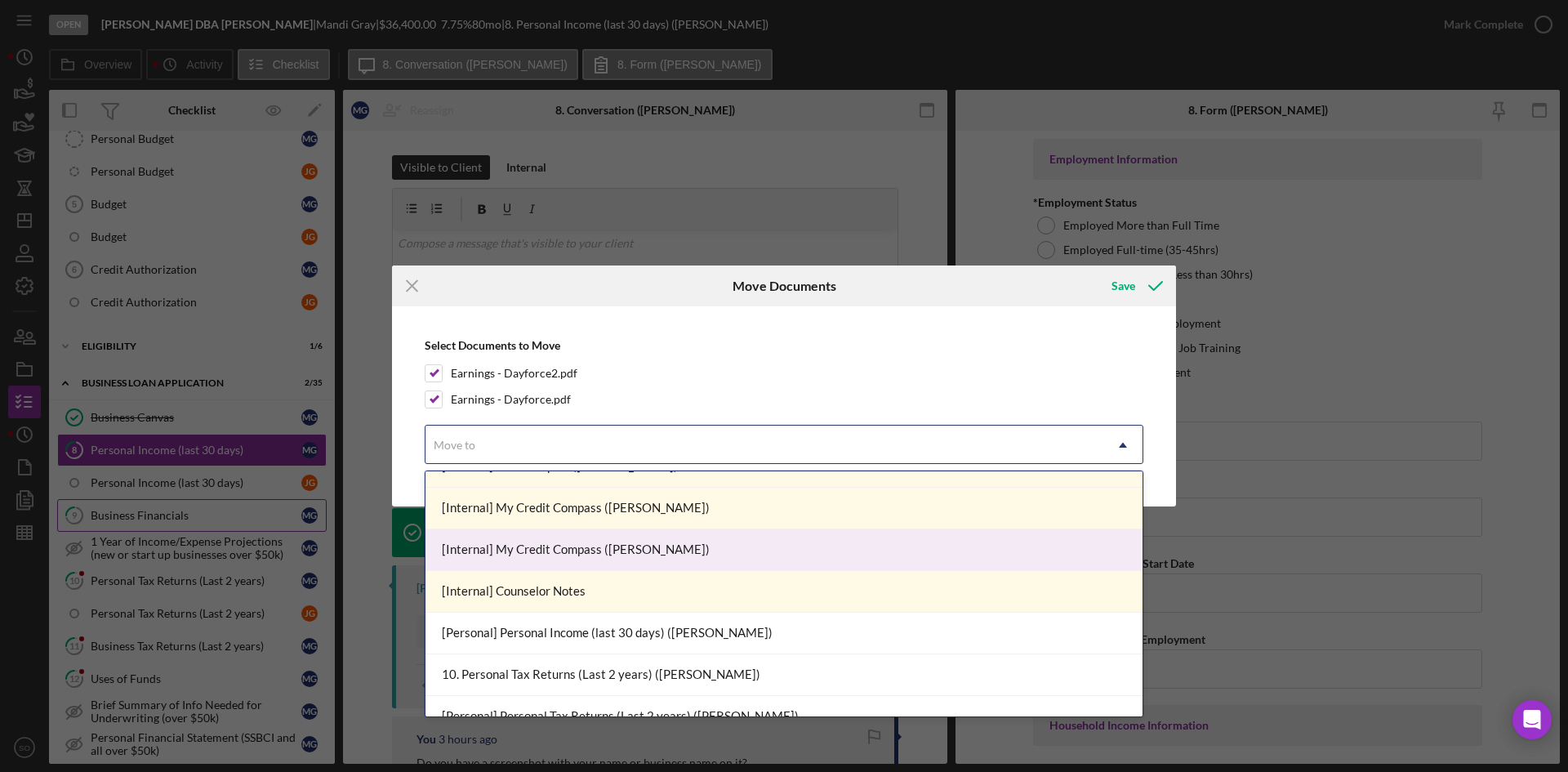
scroll to position [899, 0]
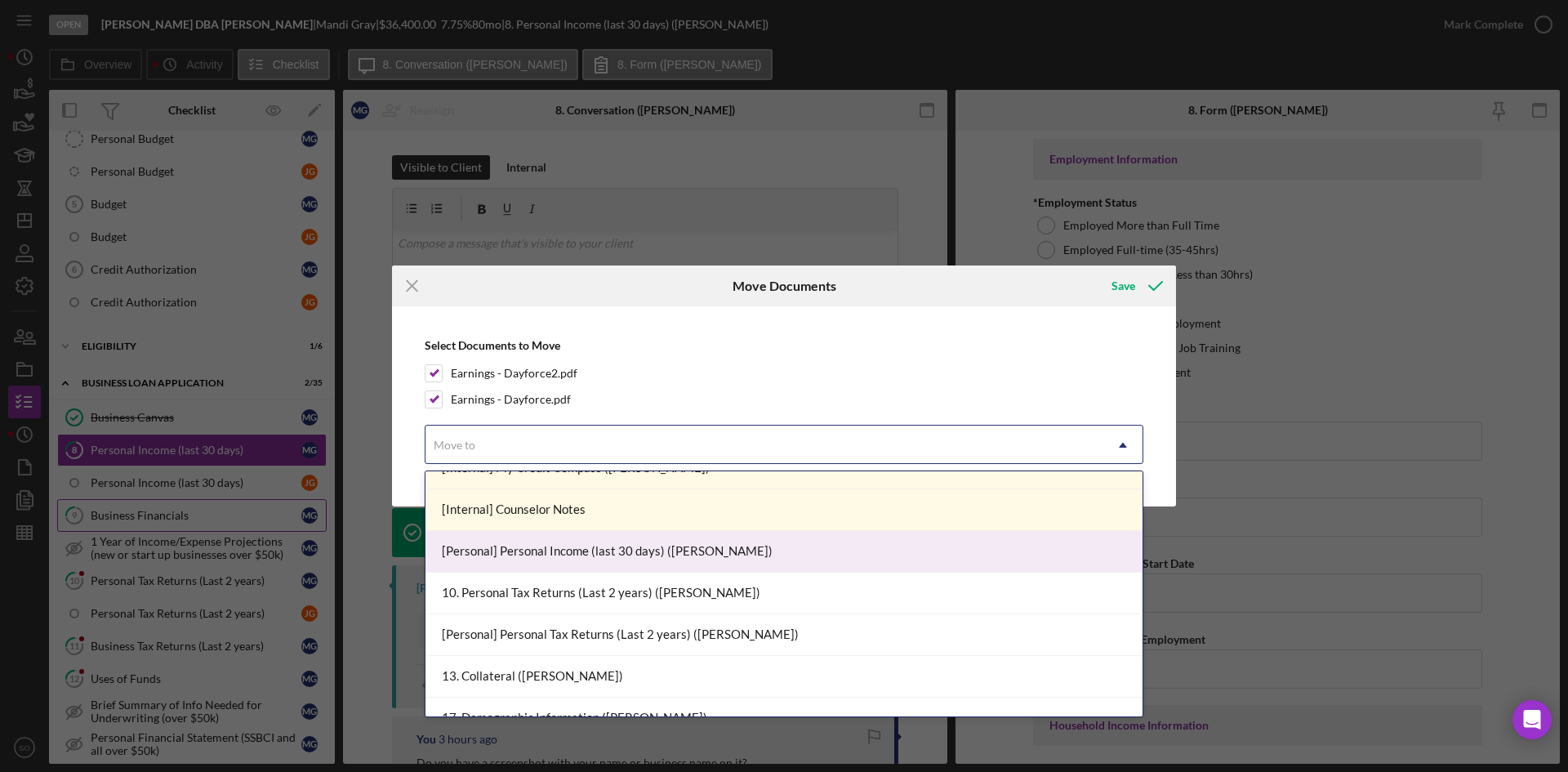
click at [586, 555] on div "[Personal] Personal Income (last 30 days) ([PERSON_NAME])" at bounding box center [784, 551] width 717 height 42
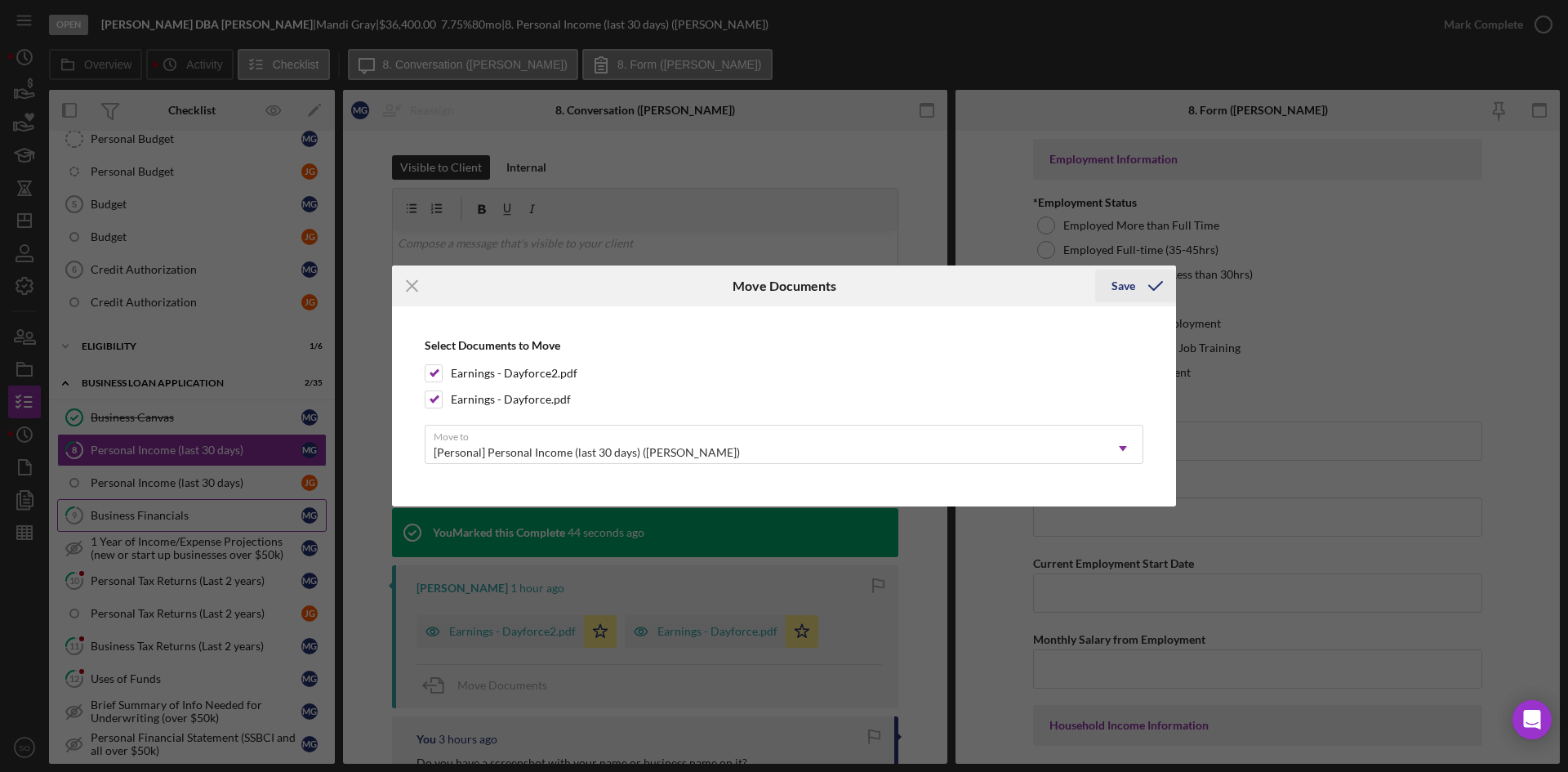
click at [1138, 290] on icon "submit" at bounding box center [1156, 285] width 41 height 41
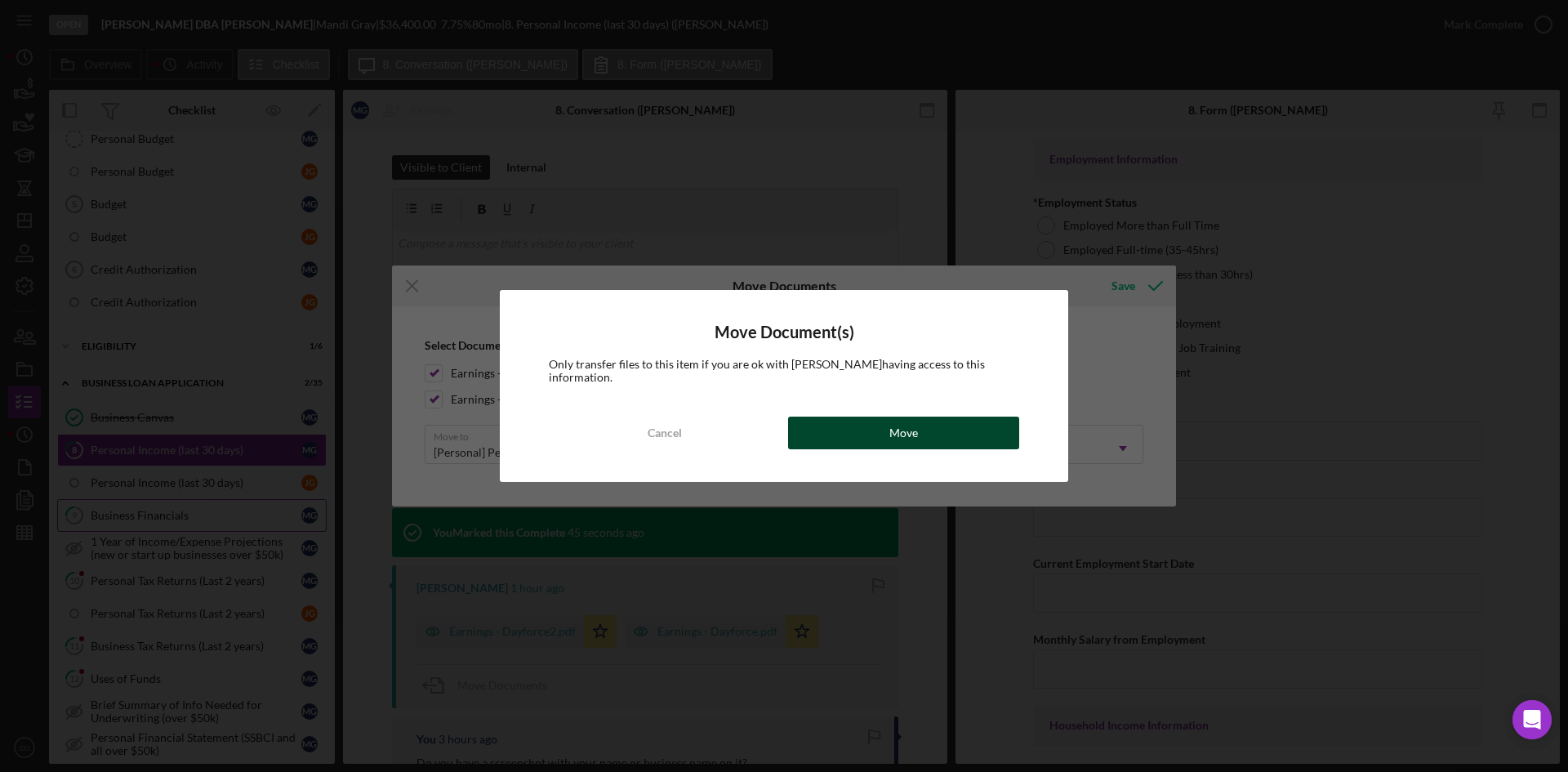
click at [826, 435] on button "Move" at bounding box center [903, 433] width 231 height 33
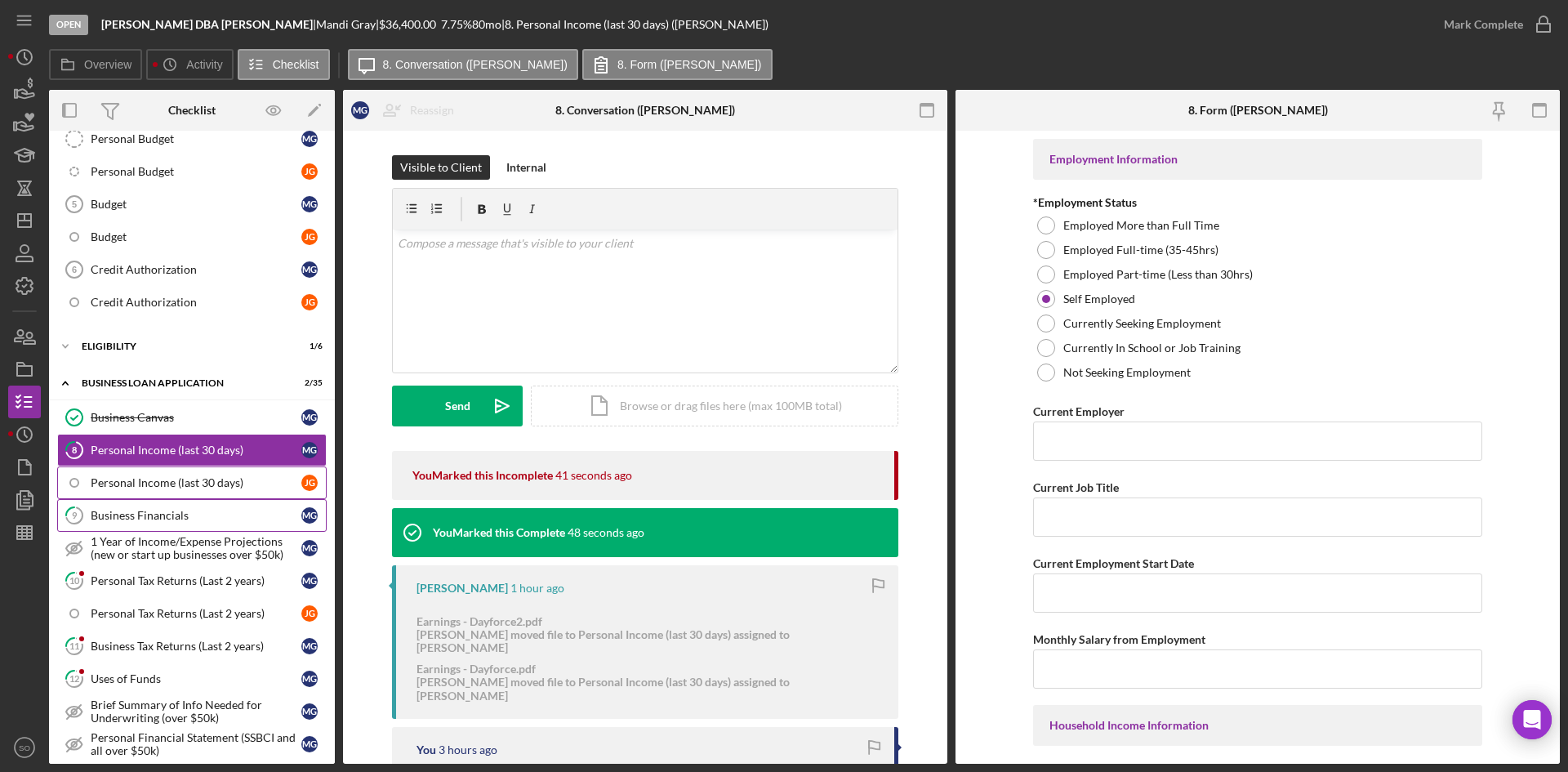
click at [192, 489] on div "Personal Income (last 30 days)" at bounding box center [196, 483] width 211 height 14
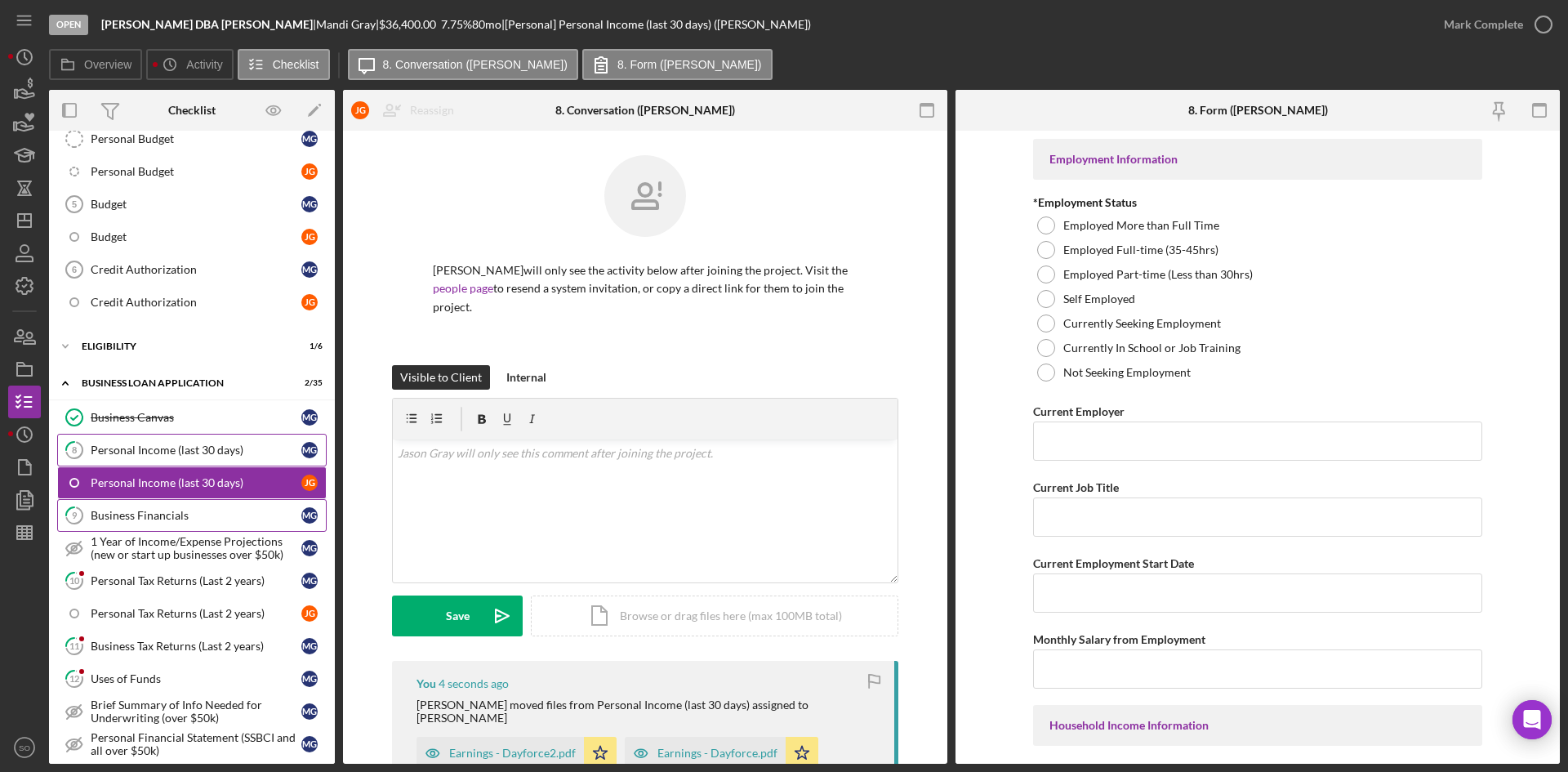
click at [152, 449] on div "Personal Income (last 30 days)" at bounding box center [196, 451] width 211 height 14
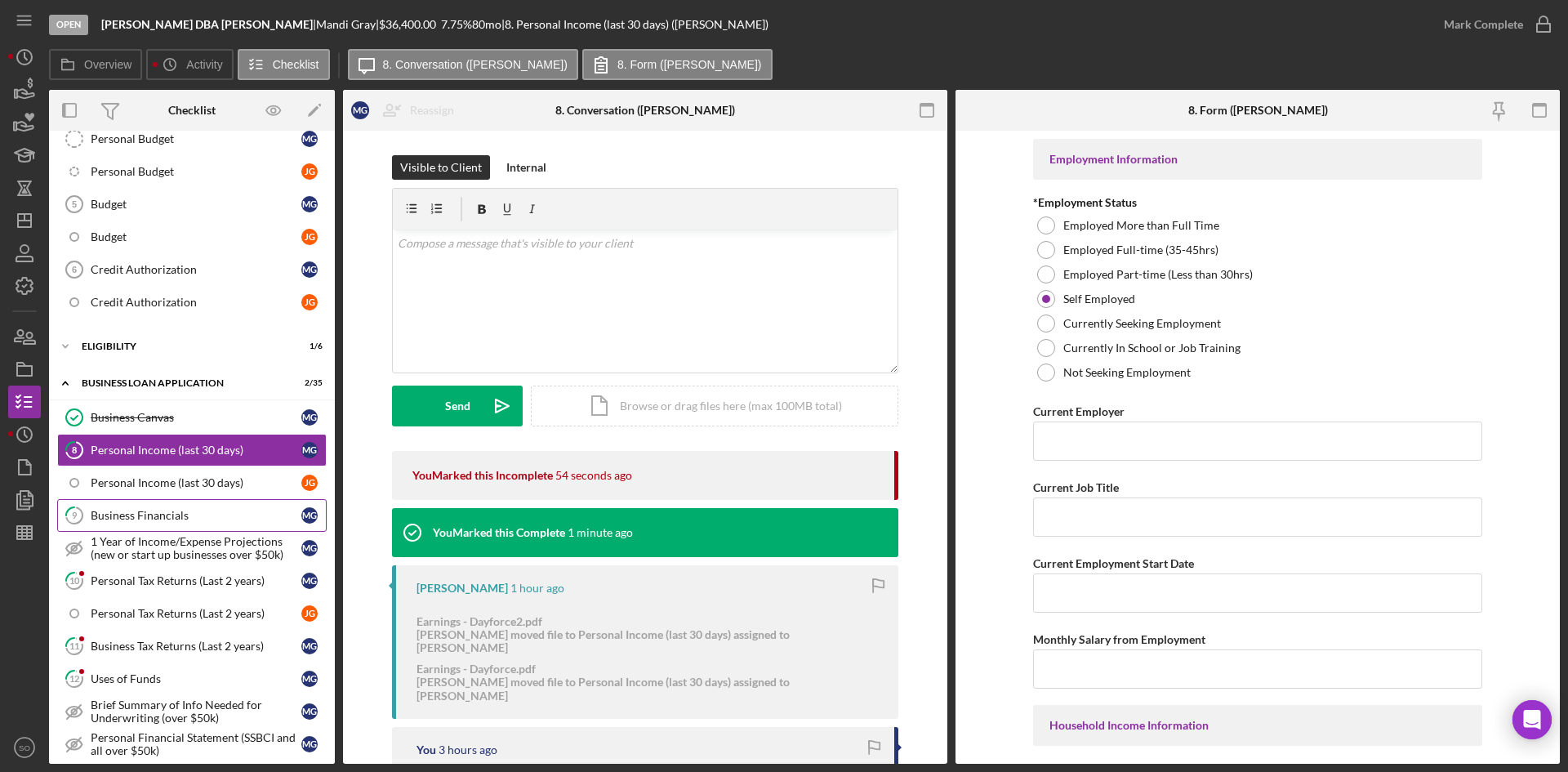
click at [165, 517] on div "Business Financials" at bounding box center [196, 516] width 211 height 14
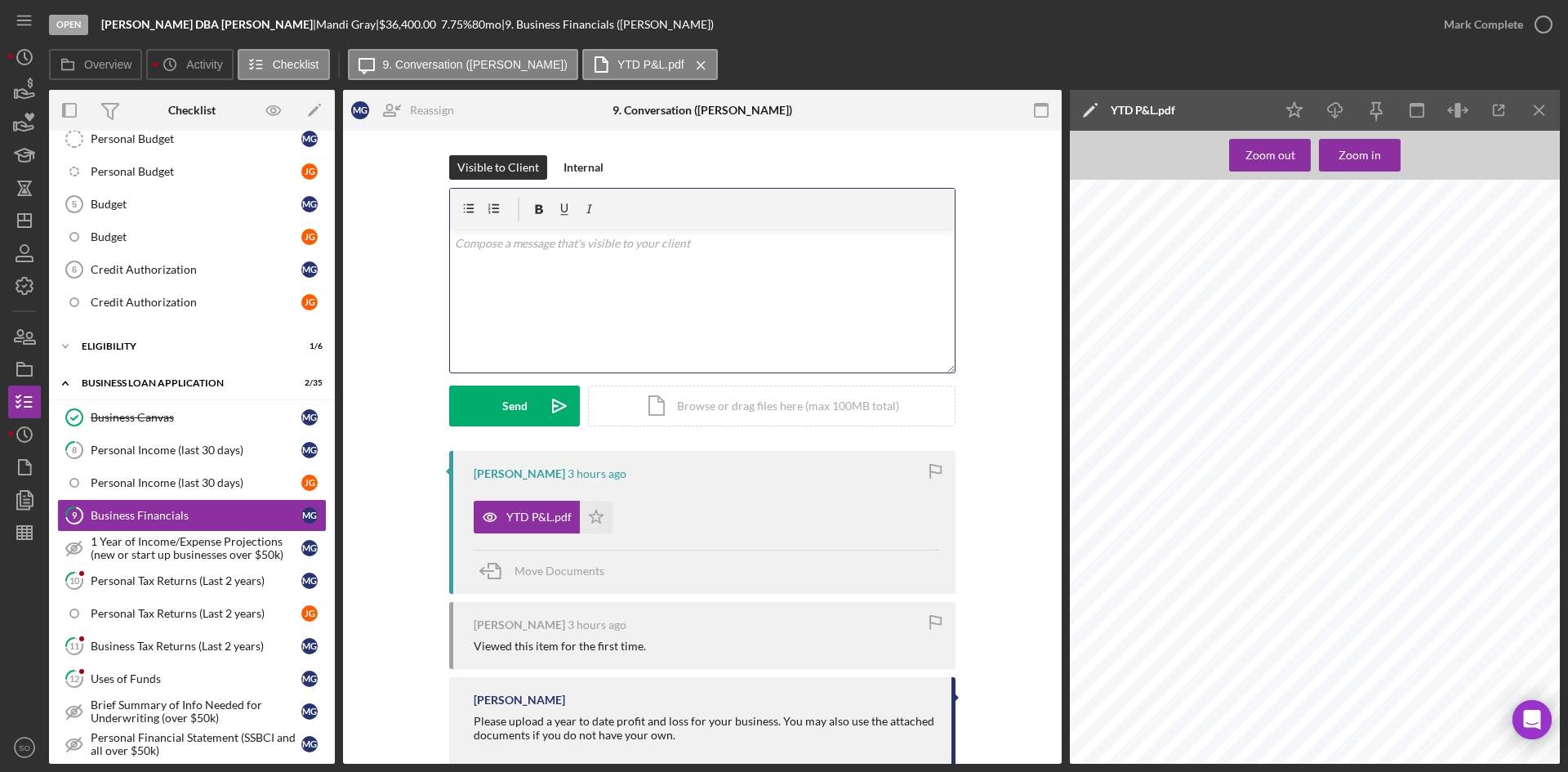
click at [482, 290] on div "v Color teal Color pink Remove color Add row above Add row below Add column bef…" at bounding box center [702, 301] width 505 height 143
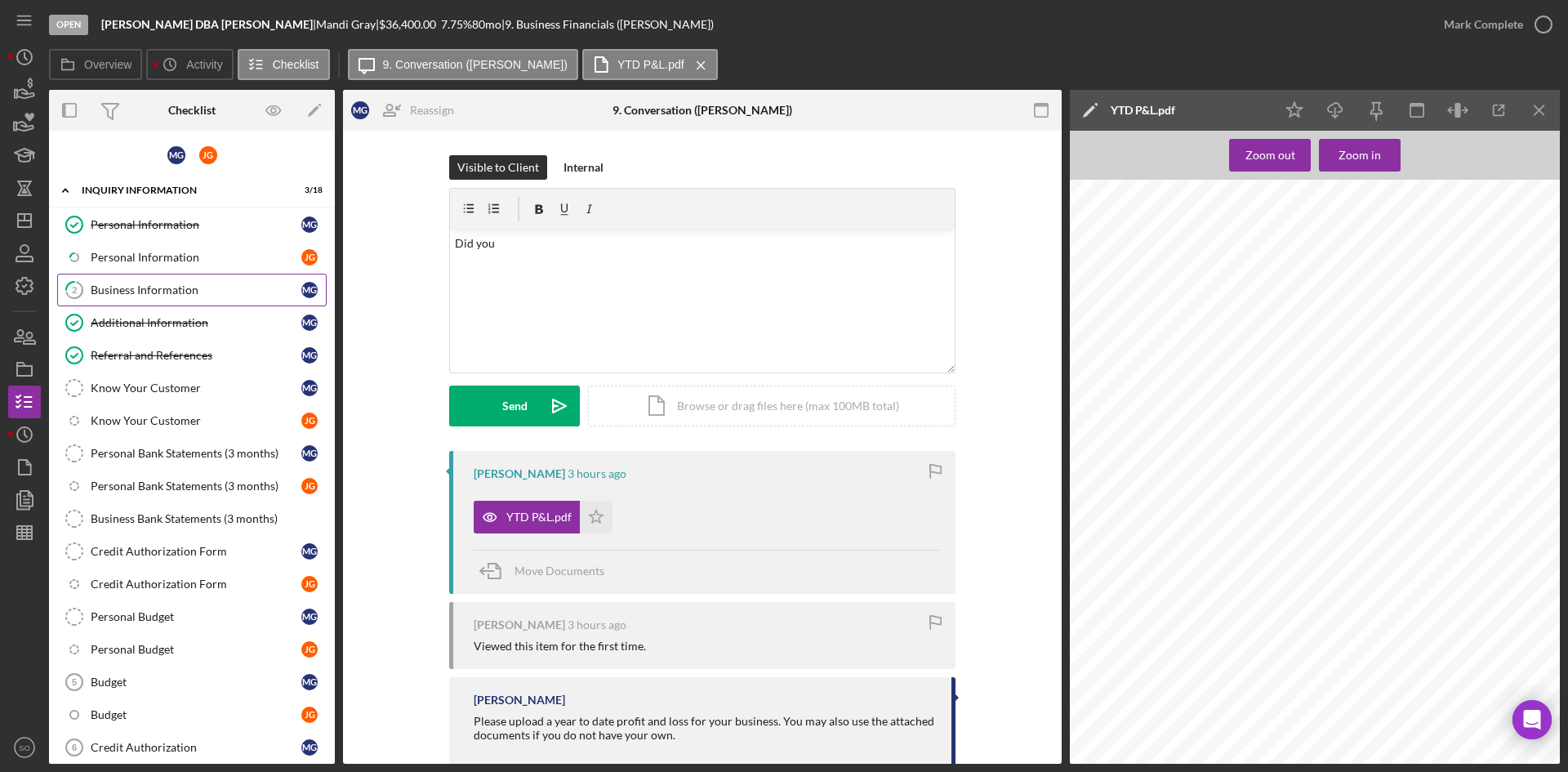
drag, startPoint x: 198, startPoint y: 300, endPoint x: 214, endPoint y: 300, distance: 16.0
click at [198, 300] on link "2 Business Information M G" at bounding box center [192, 290] width 270 height 33
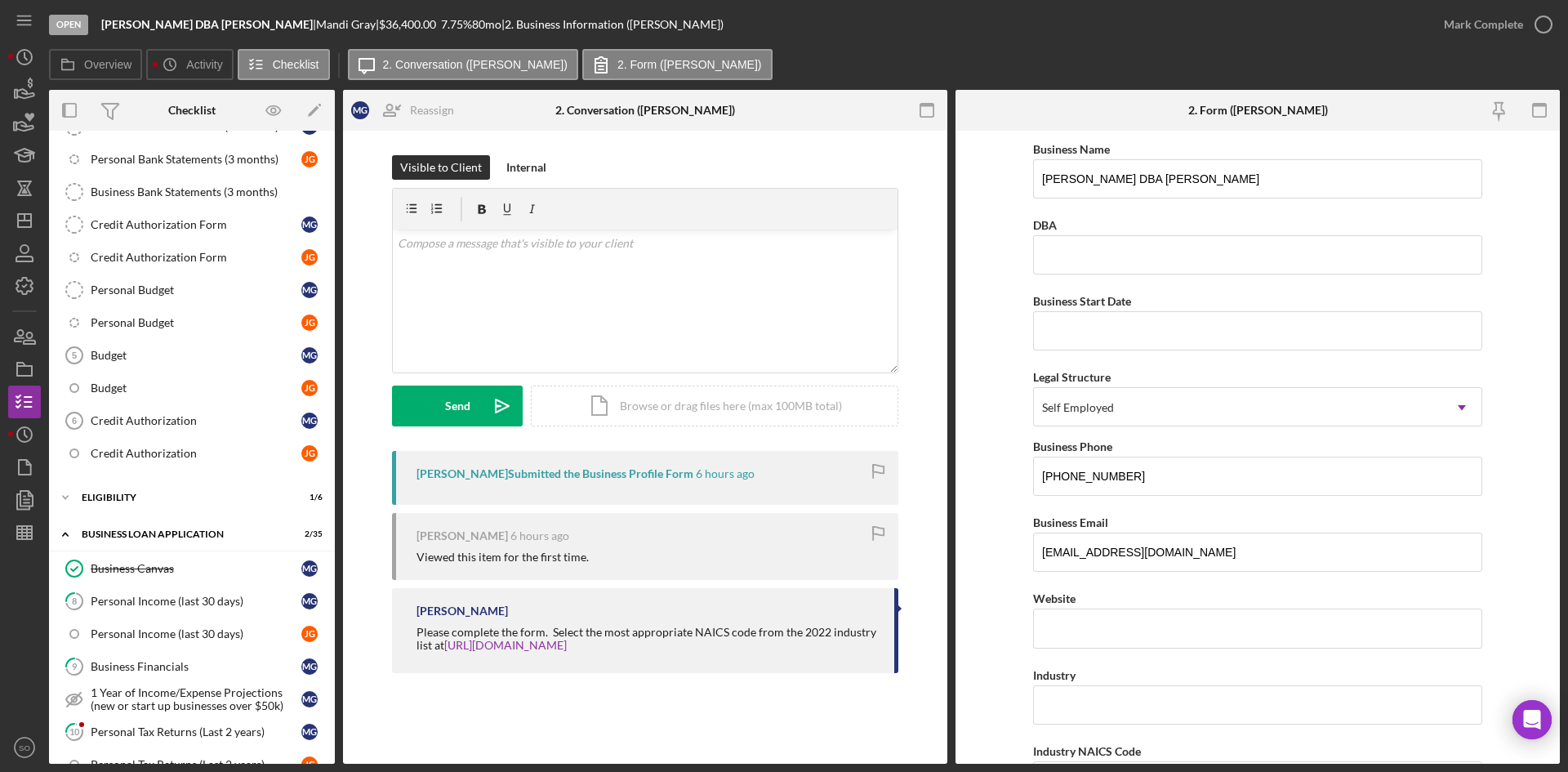
scroll to position [572, 0]
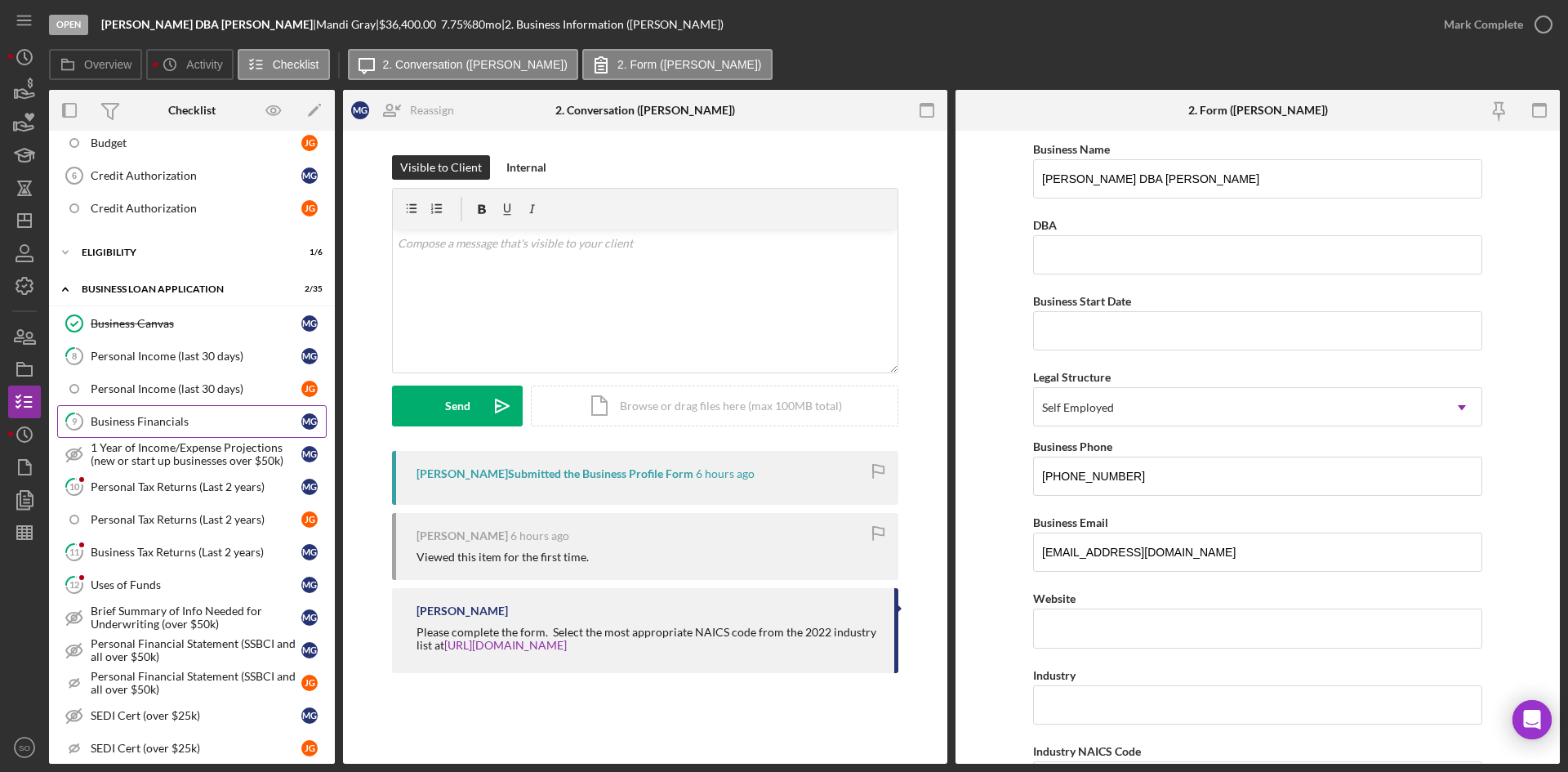
click at [128, 412] on link "9 Business Financials M G" at bounding box center [192, 422] width 270 height 33
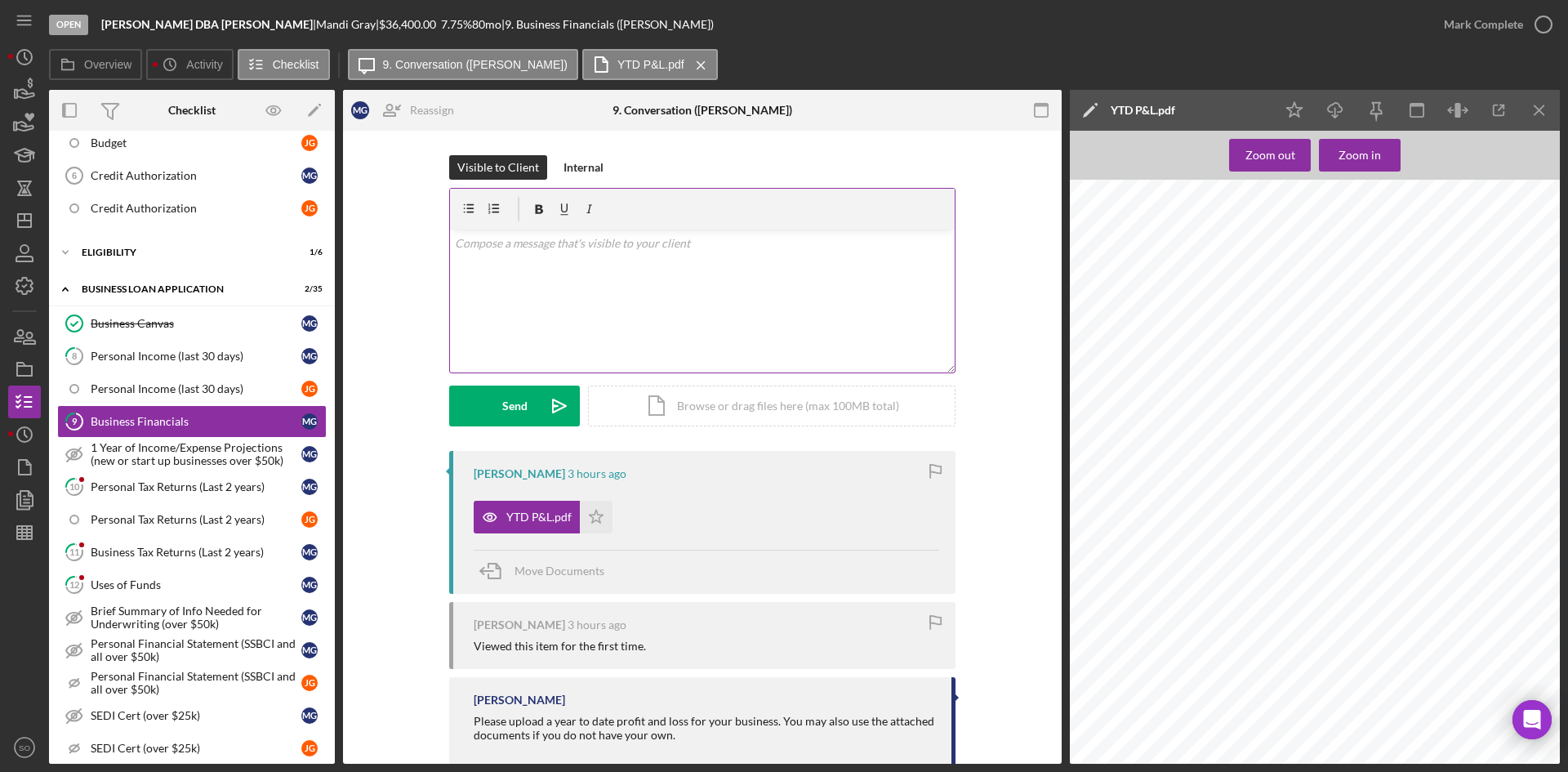
click at [604, 282] on div "v Color teal Color pink Remove color Add row above Add row below Add column bef…" at bounding box center [702, 301] width 505 height 143
drag, startPoint x: 549, startPoint y: 243, endPoint x: 486, endPoint y: 245, distance: 63.0
click at [486, 245] on p "Could you do this as year to date profit and loss?" at bounding box center [702, 243] width 496 height 18
click at [551, 407] on icon "Icon/icon-invite-send" at bounding box center [559, 406] width 41 height 41
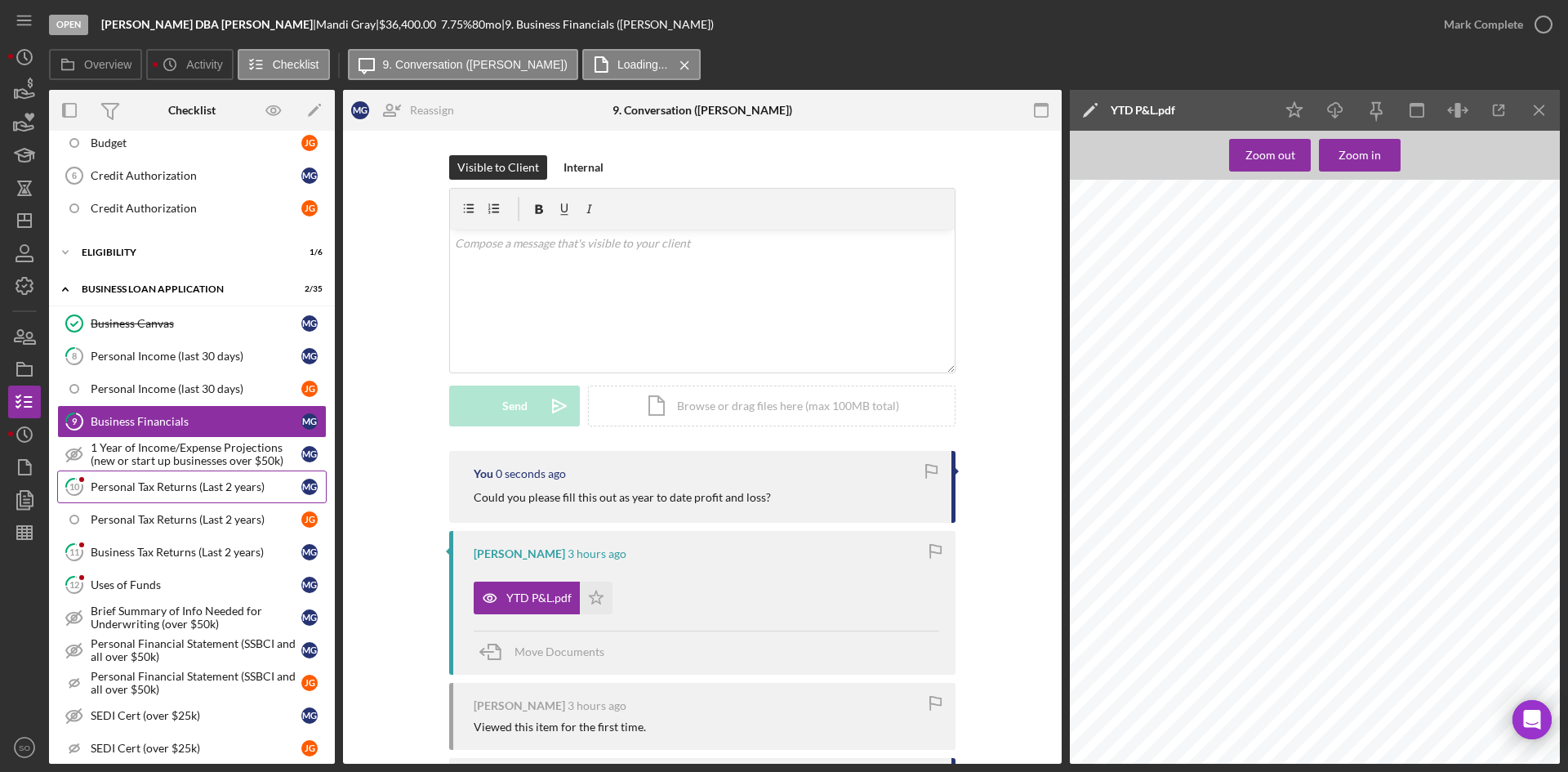
click at [163, 491] on div "Personal Tax Returns (Last 2 years)" at bounding box center [196, 488] width 211 height 14
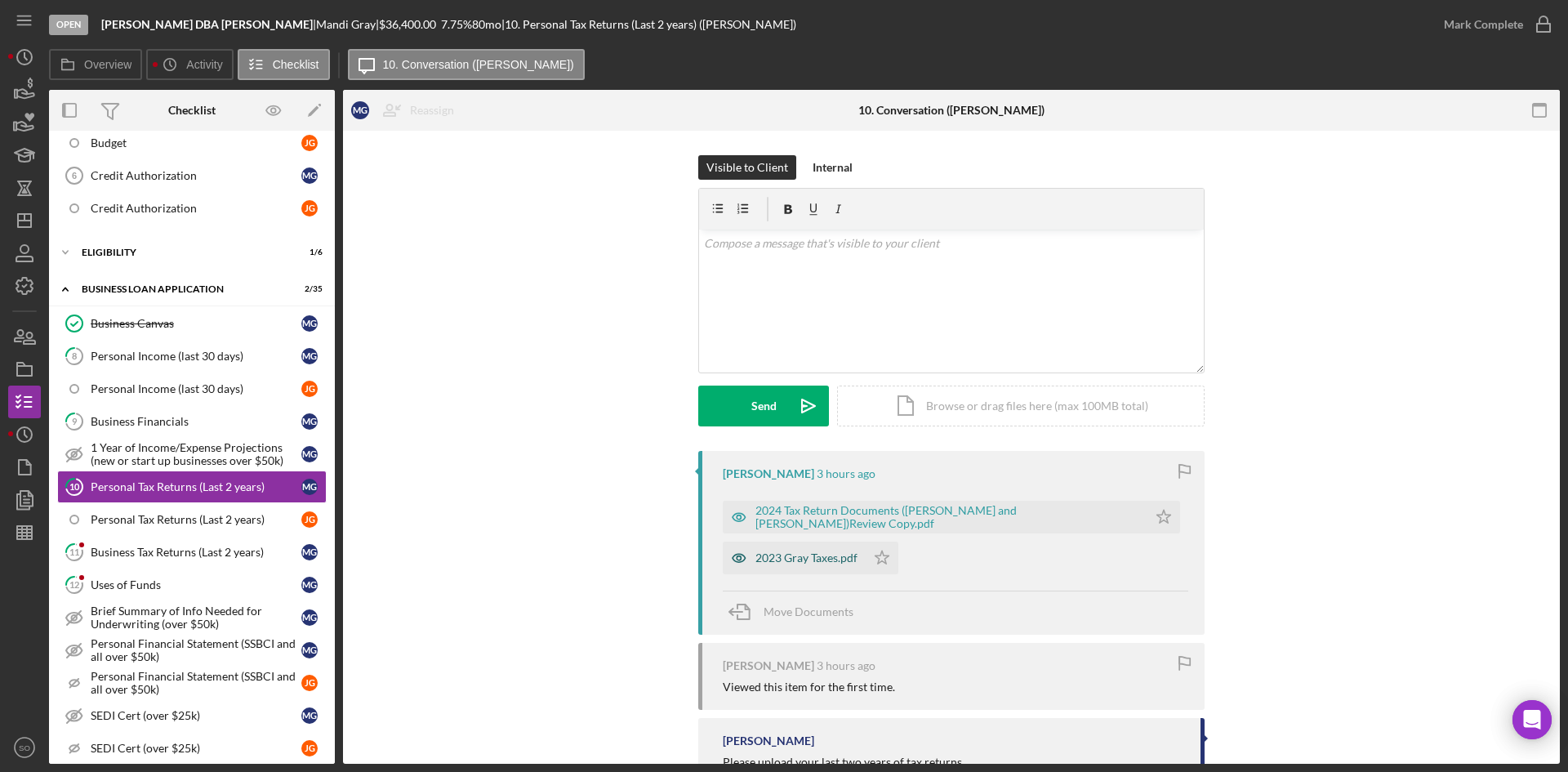
click at [813, 549] on div "2023 Gray Taxes.pdf" at bounding box center [794, 558] width 143 height 33
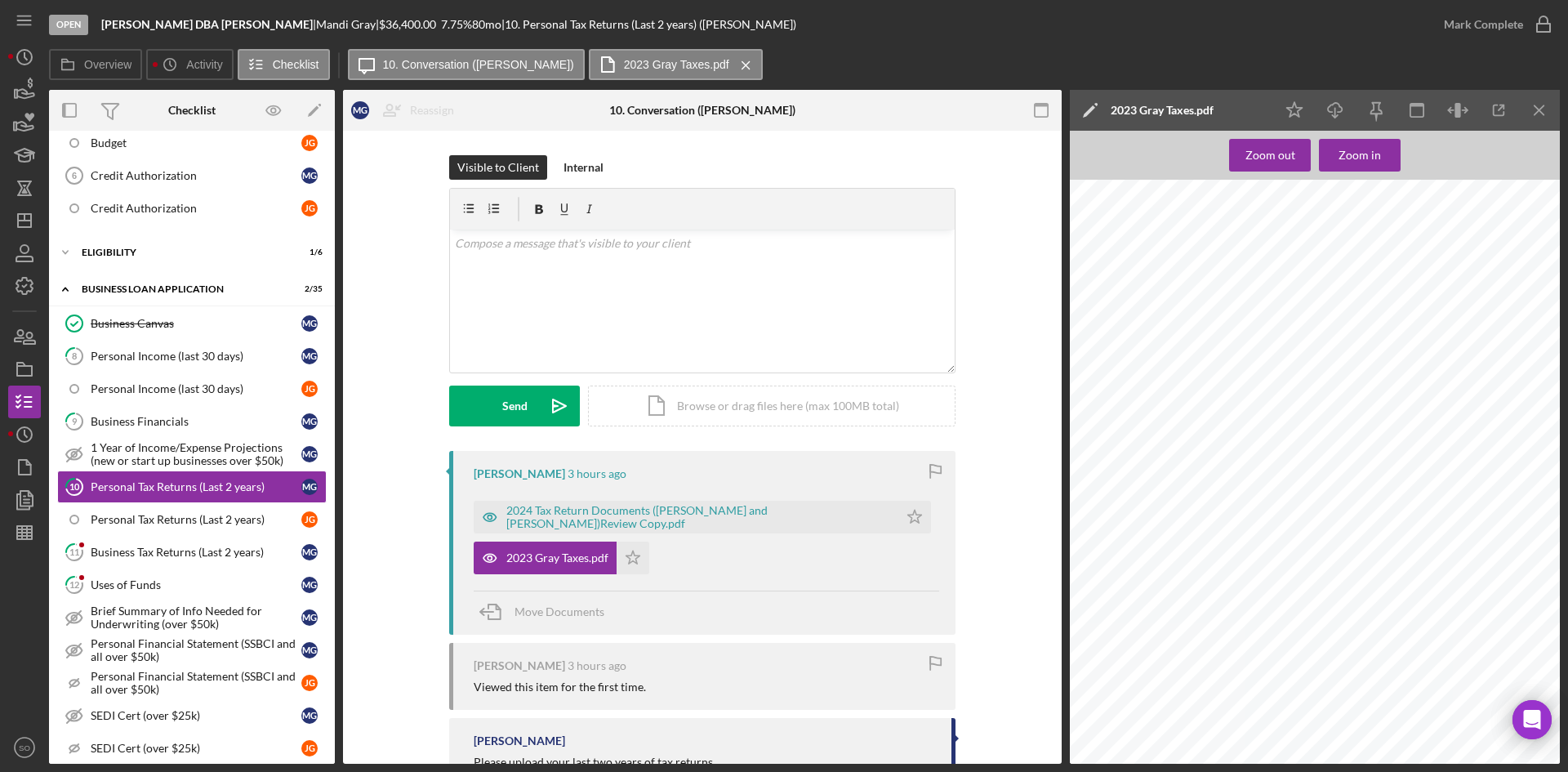
scroll to position [3922, 0]
click at [634, 556] on polygon "button" at bounding box center [634, 557] width 14 height 14
click at [899, 518] on icon "Icon/Star" at bounding box center [915, 518] width 33 height 33
click at [1484, 14] on div "Mark Complete" at bounding box center [1484, 24] width 79 height 33
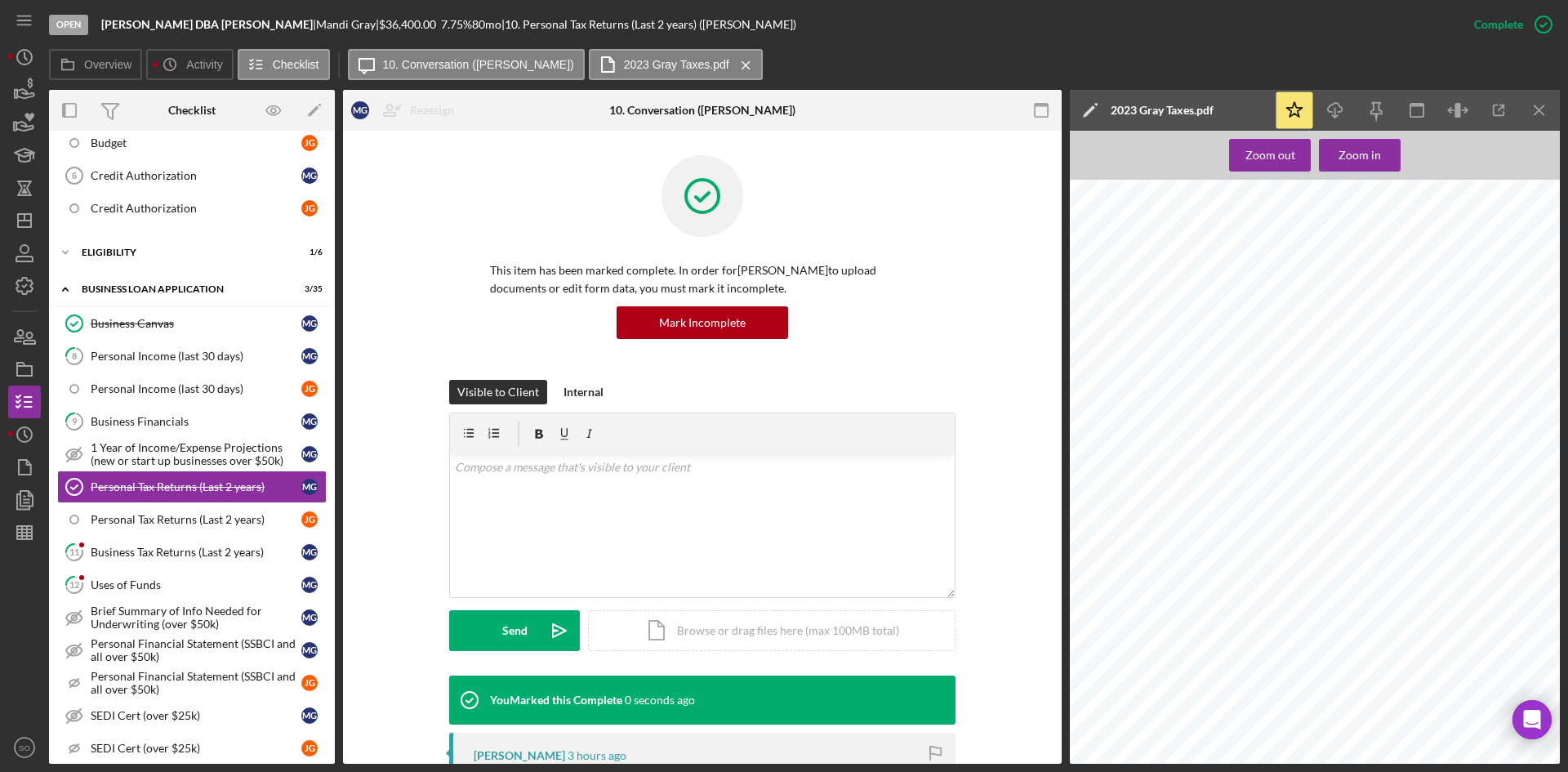
drag, startPoint x: 176, startPoint y: 550, endPoint x: 591, endPoint y: 555, distance: 415.0
click at [177, 550] on div "Business Tax Returns (Last 2 years)" at bounding box center [196, 552] width 211 height 14
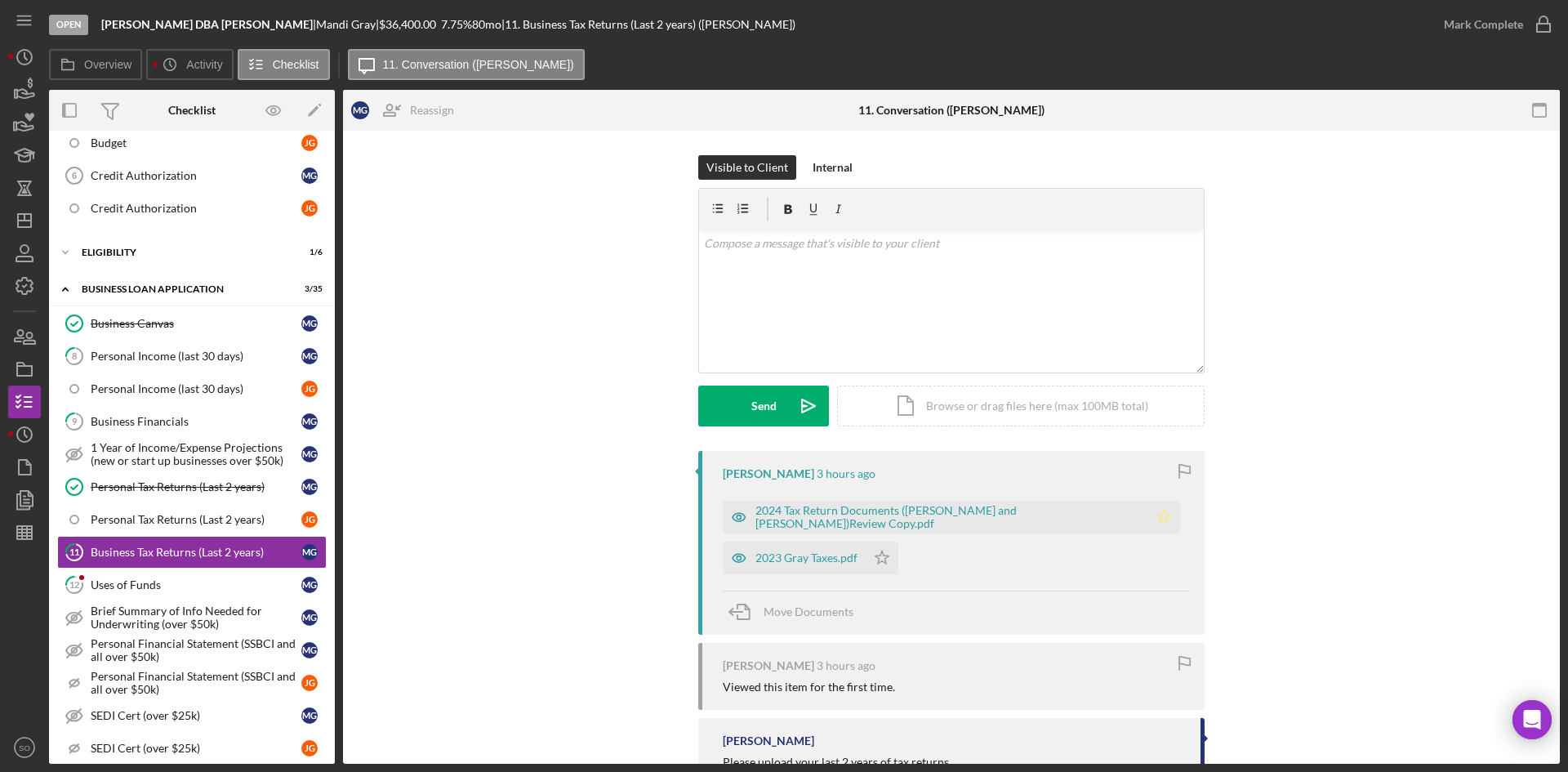
click at [1148, 518] on icon "Icon/Star" at bounding box center [1165, 518] width 33 height 33
click at [888, 561] on icon "Icon/Star" at bounding box center [882, 558] width 33 height 33
click at [884, 516] on div "2024 Tax Return Documents ([PERSON_NAME] and [PERSON_NAME])Review Copy.pdf" at bounding box center [947, 517] width 384 height 26
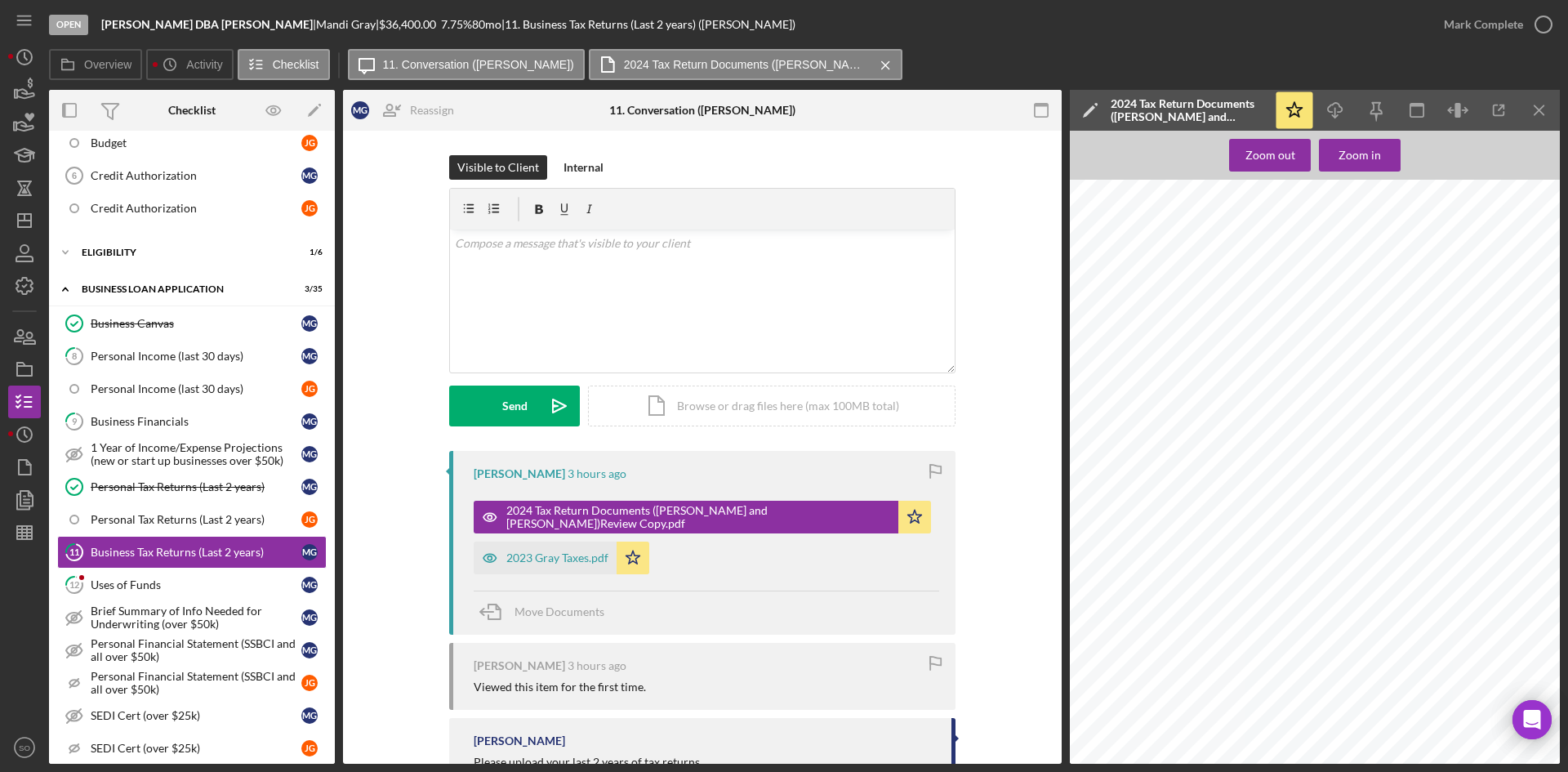
scroll to position [408, 0]
click at [1477, 34] on div "Mark Complete" at bounding box center [1484, 24] width 79 height 33
click at [1470, 17] on div "Mark Complete" at bounding box center [1484, 24] width 79 height 33
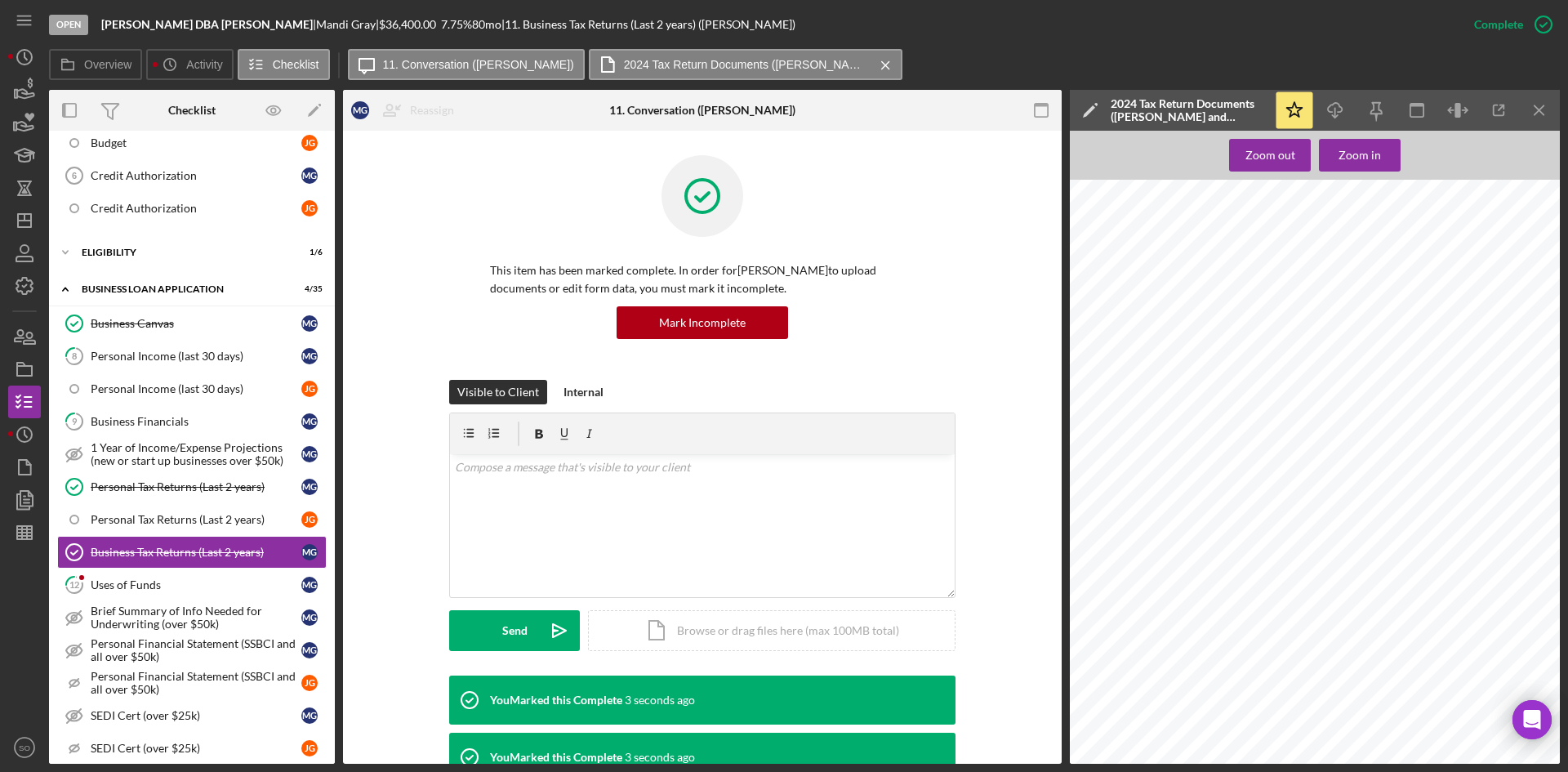
drag, startPoint x: 146, startPoint y: 593, endPoint x: 769, endPoint y: 665, distance: 627.1
click at [146, 593] on link "12 Uses of Funds M G" at bounding box center [192, 585] width 270 height 33
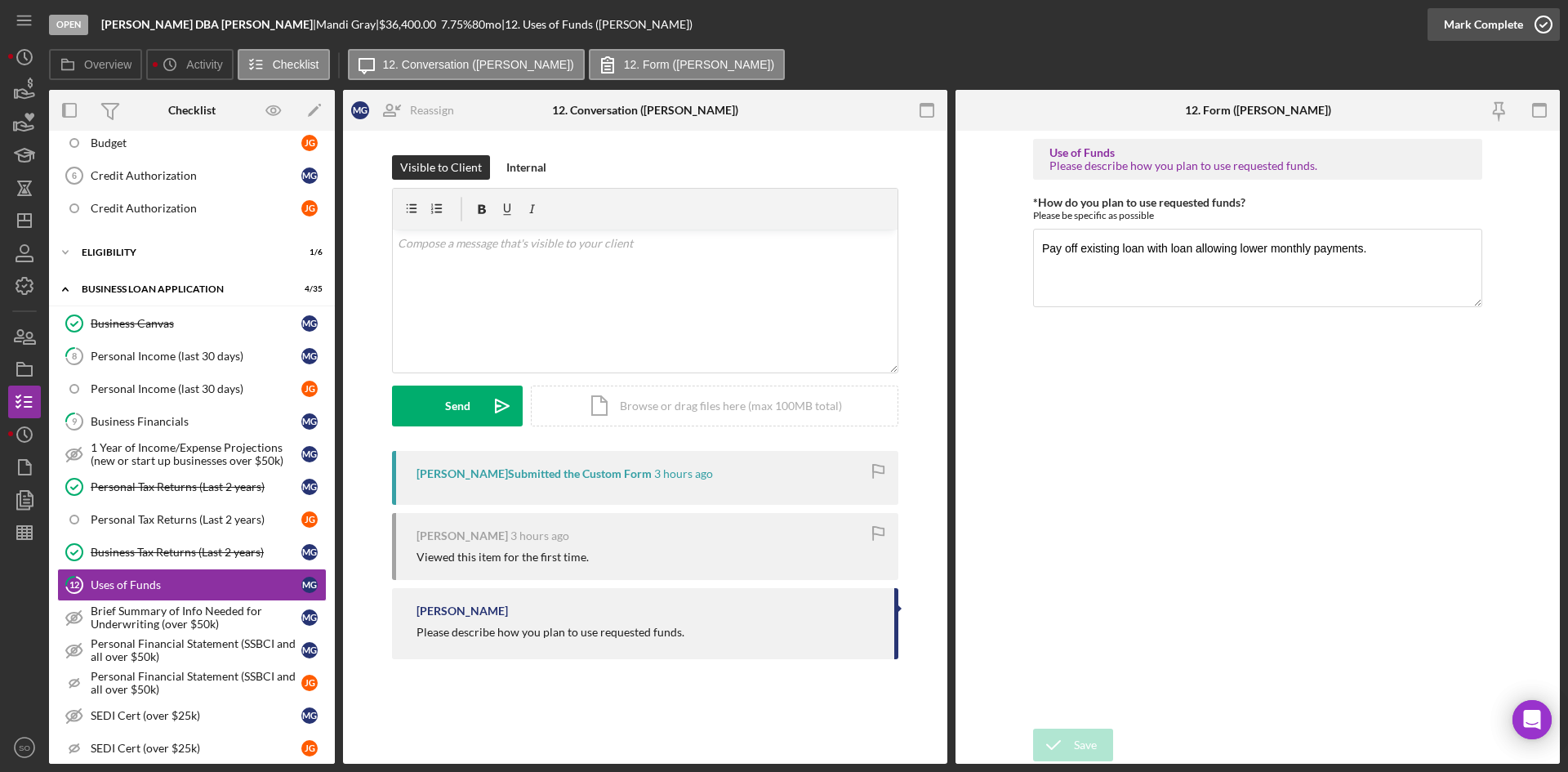
click at [1496, 35] on div "Mark Complete" at bounding box center [1484, 24] width 79 height 33
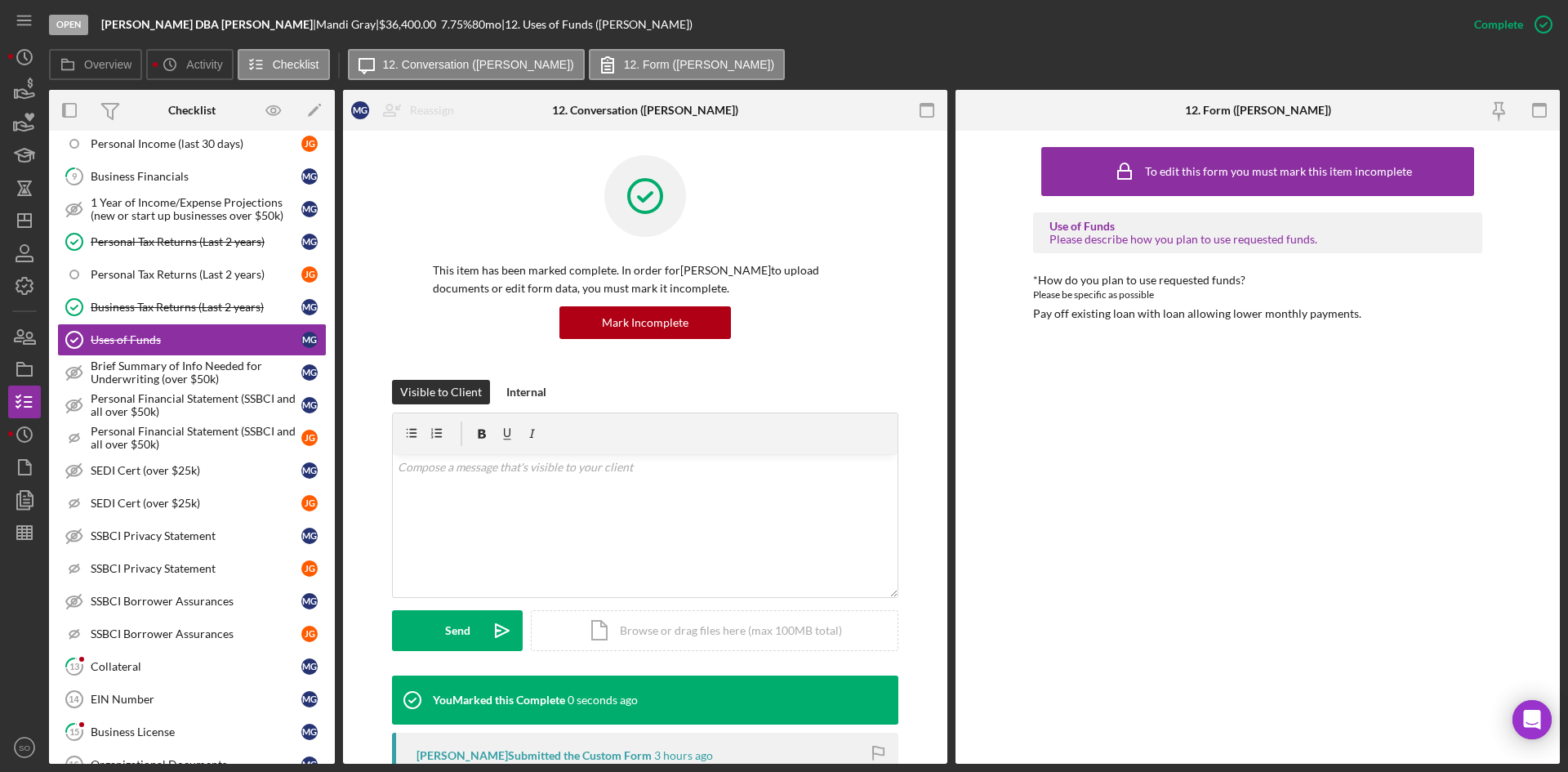
scroll to position [980, 0]
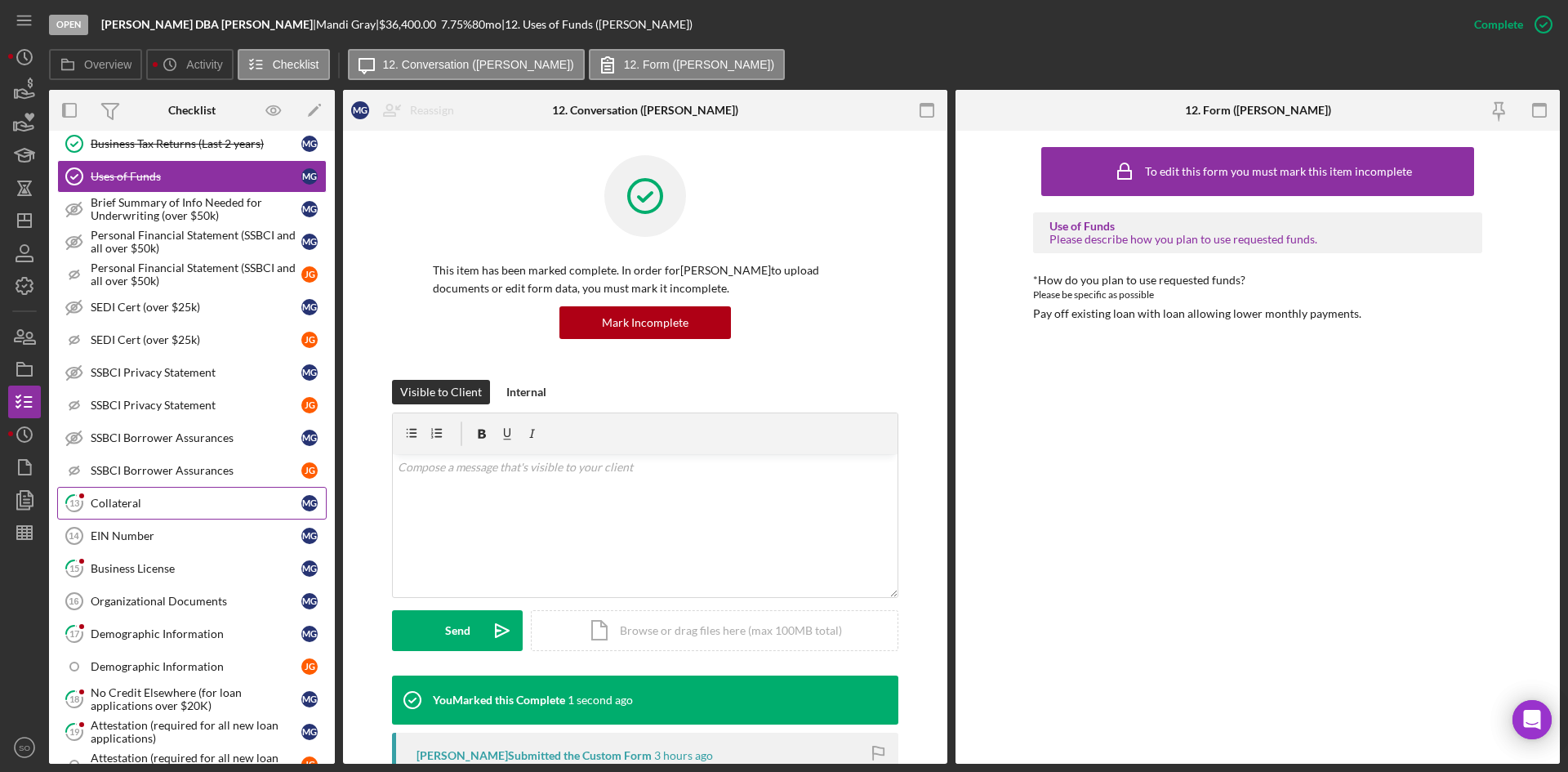
click at [138, 511] on link "13 Collateral M G" at bounding box center [192, 503] width 270 height 33
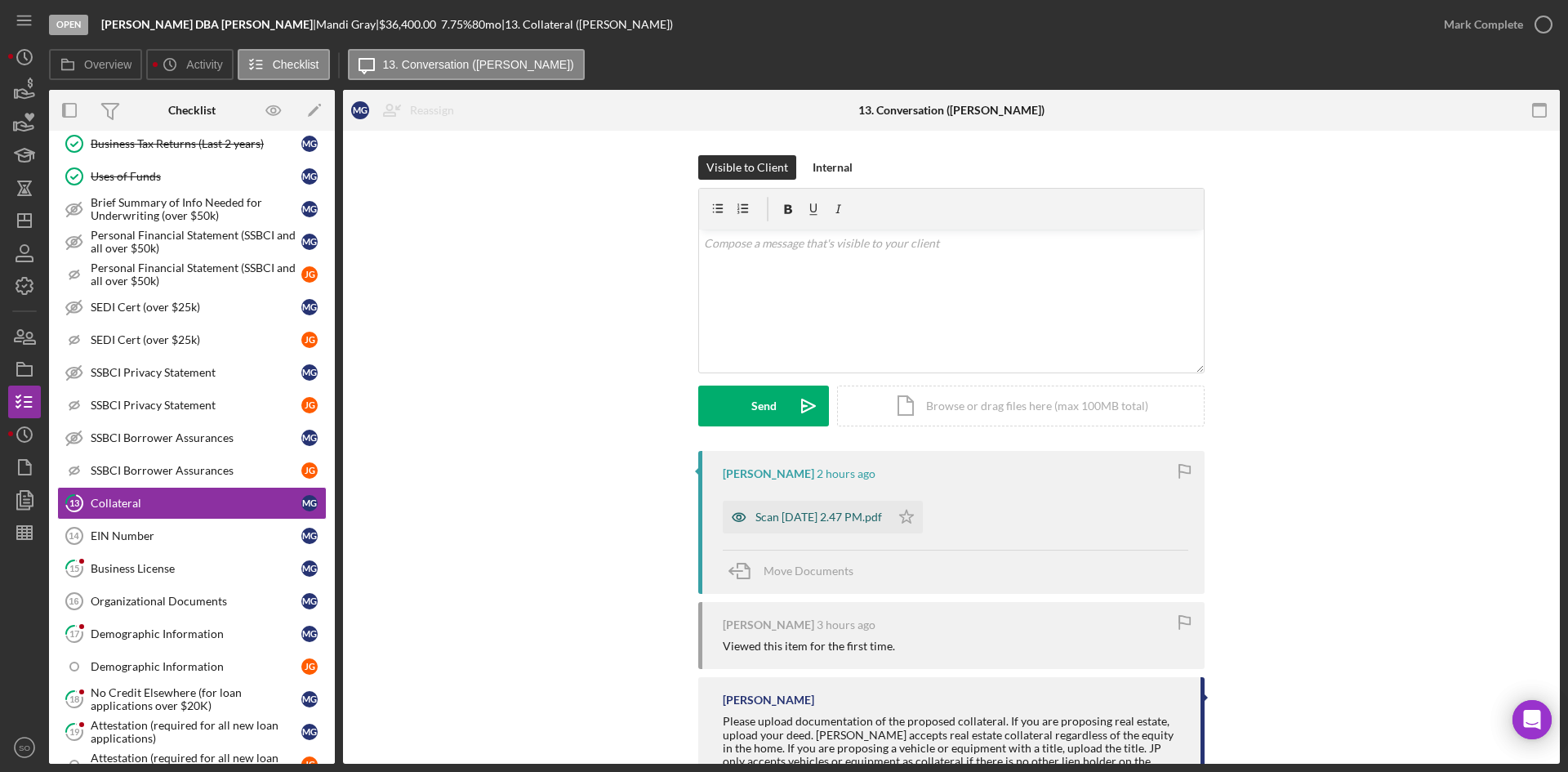
click at [821, 519] on div "Scan [DATE] 2.47 PM.pdf" at bounding box center [818, 518] width 127 height 14
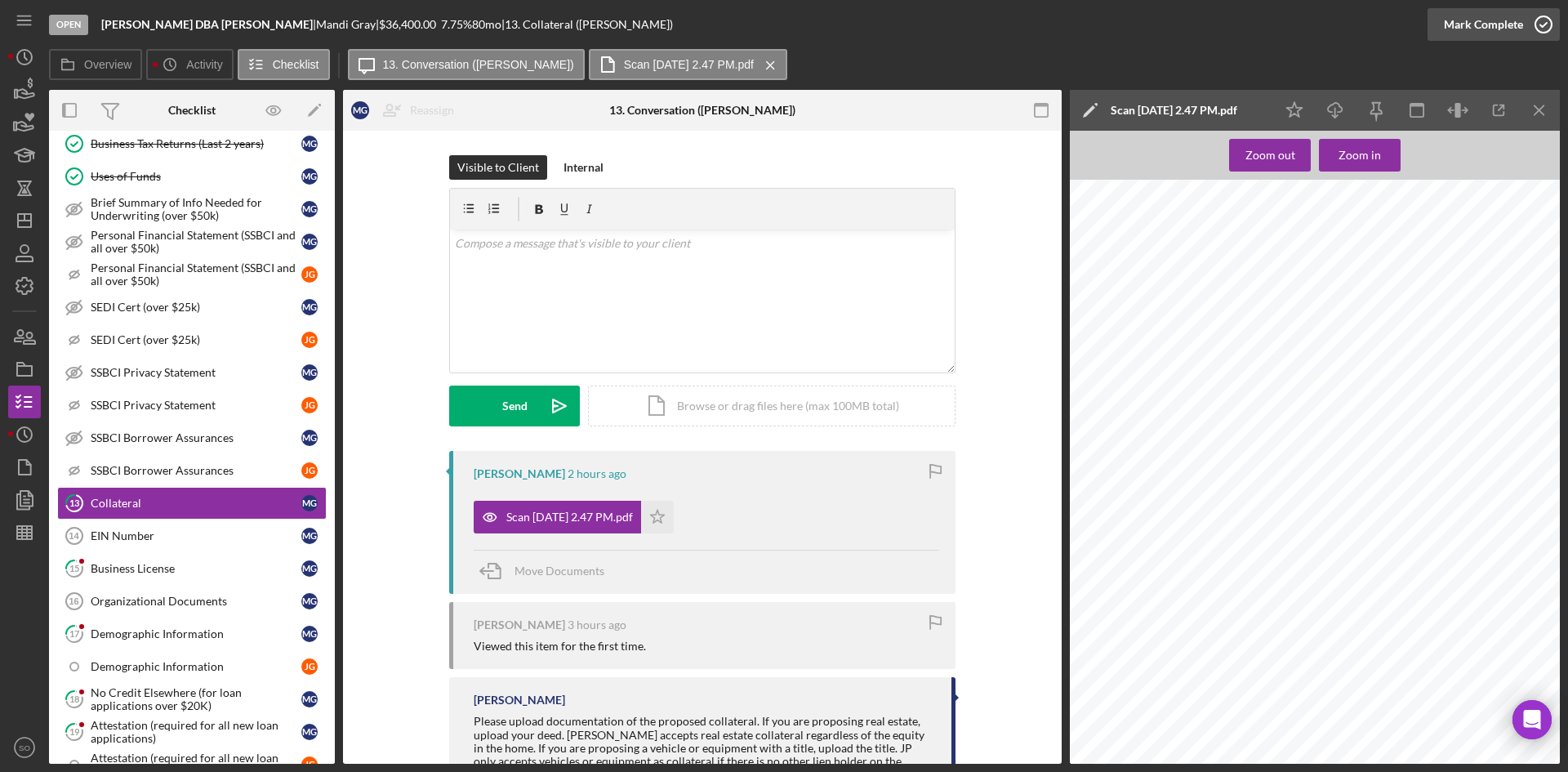
click at [1522, 34] on div "Mark Complete" at bounding box center [1484, 24] width 79 height 33
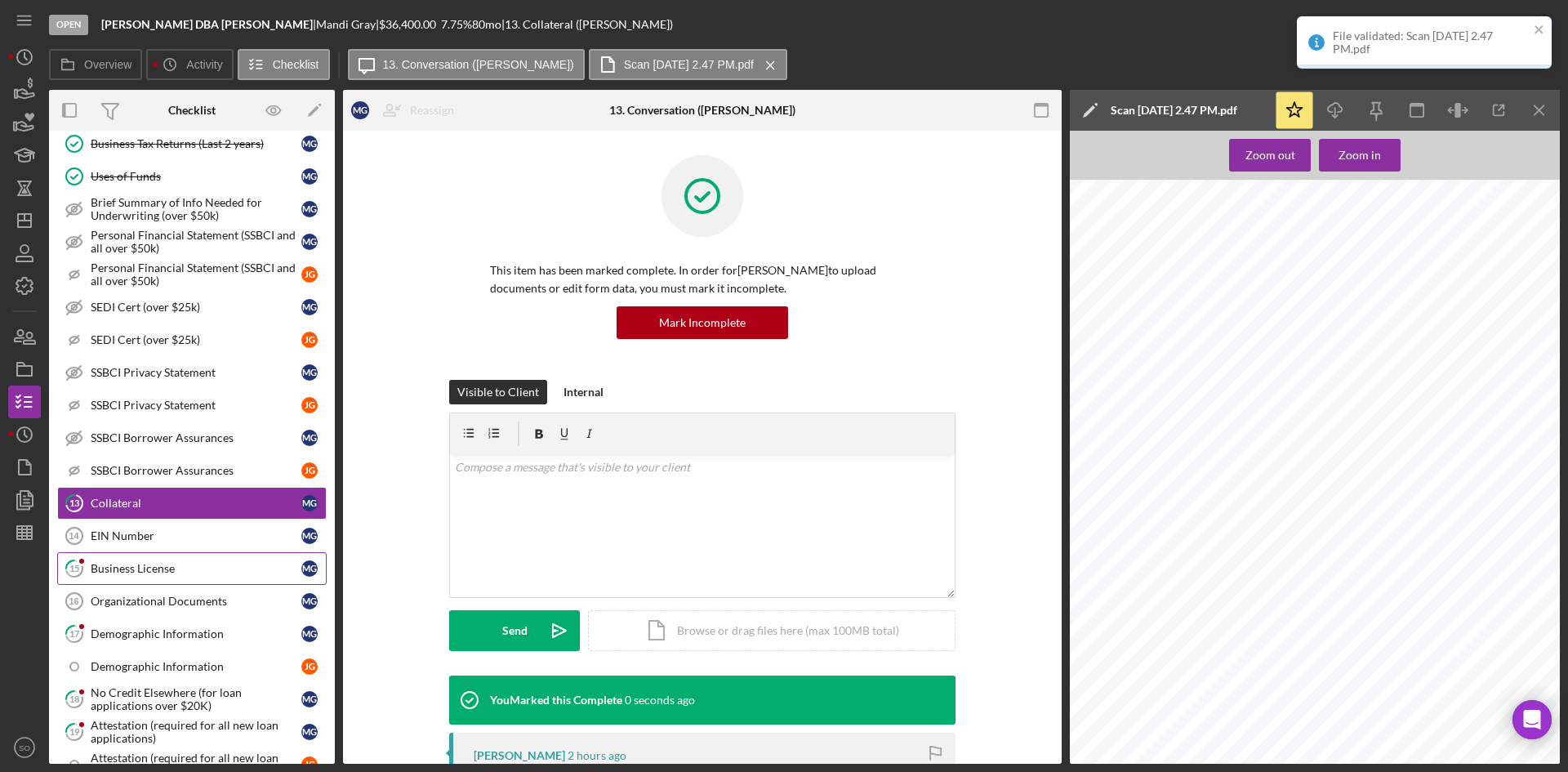
click at [183, 565] on div "Business License" at bounding box center [196, 569] width 211 height 14
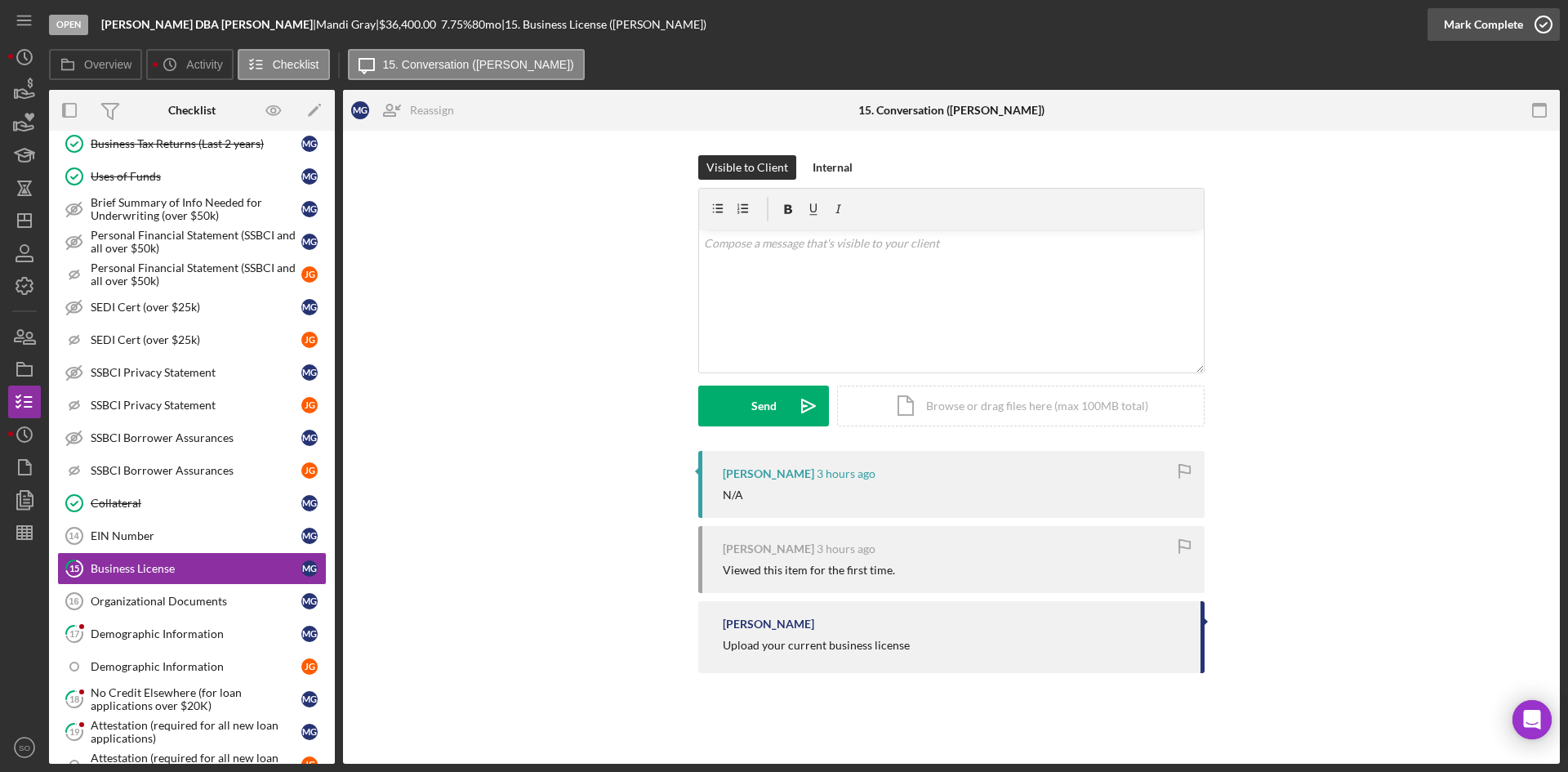
click at [1478, 17] on div "Mark Complete" at bounding box center [1484, 24] width 79 height 33
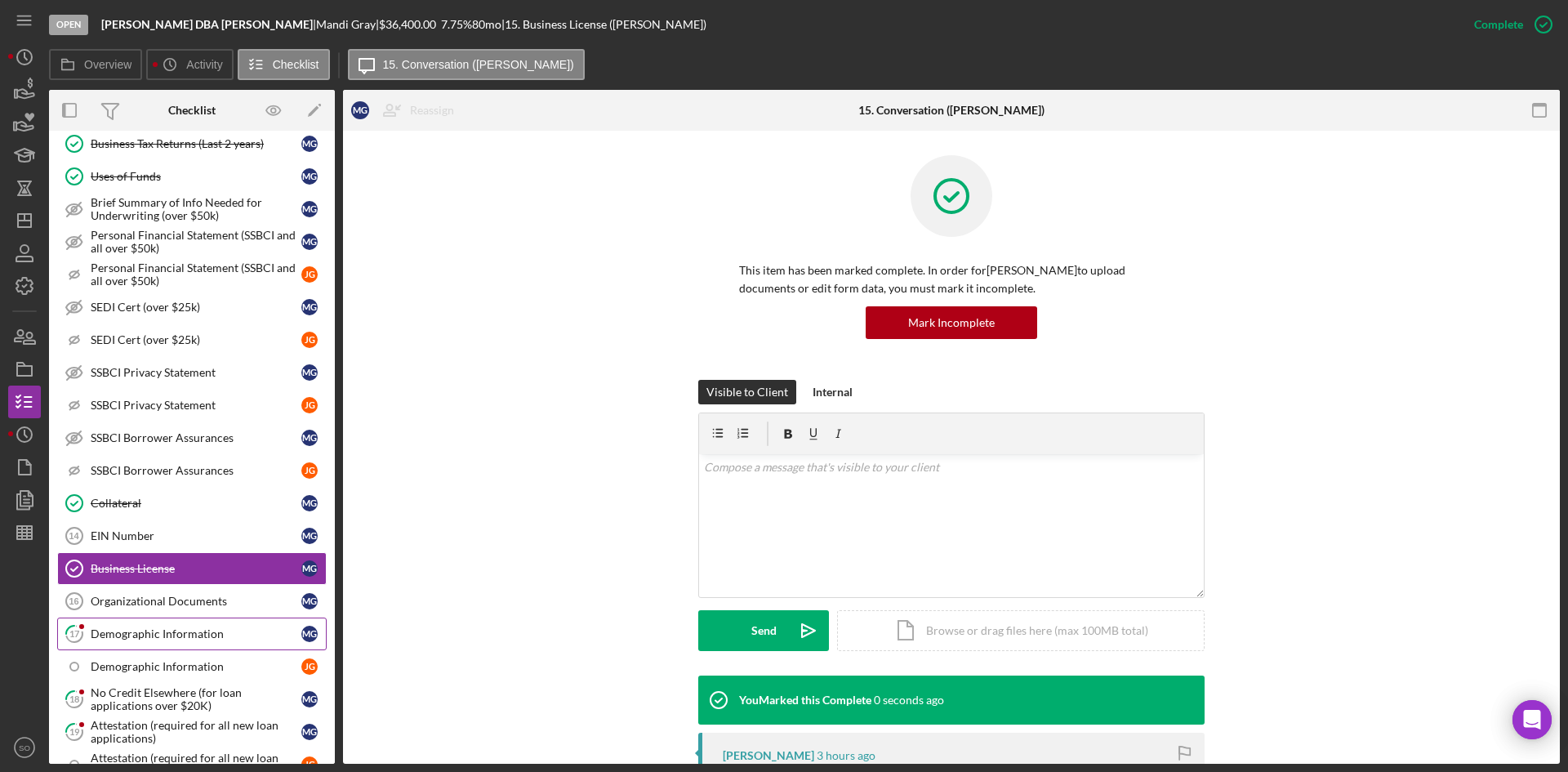
click at [162, 634] on div "Demographic Information" at bounding box center [196, 635] width 211 height 14
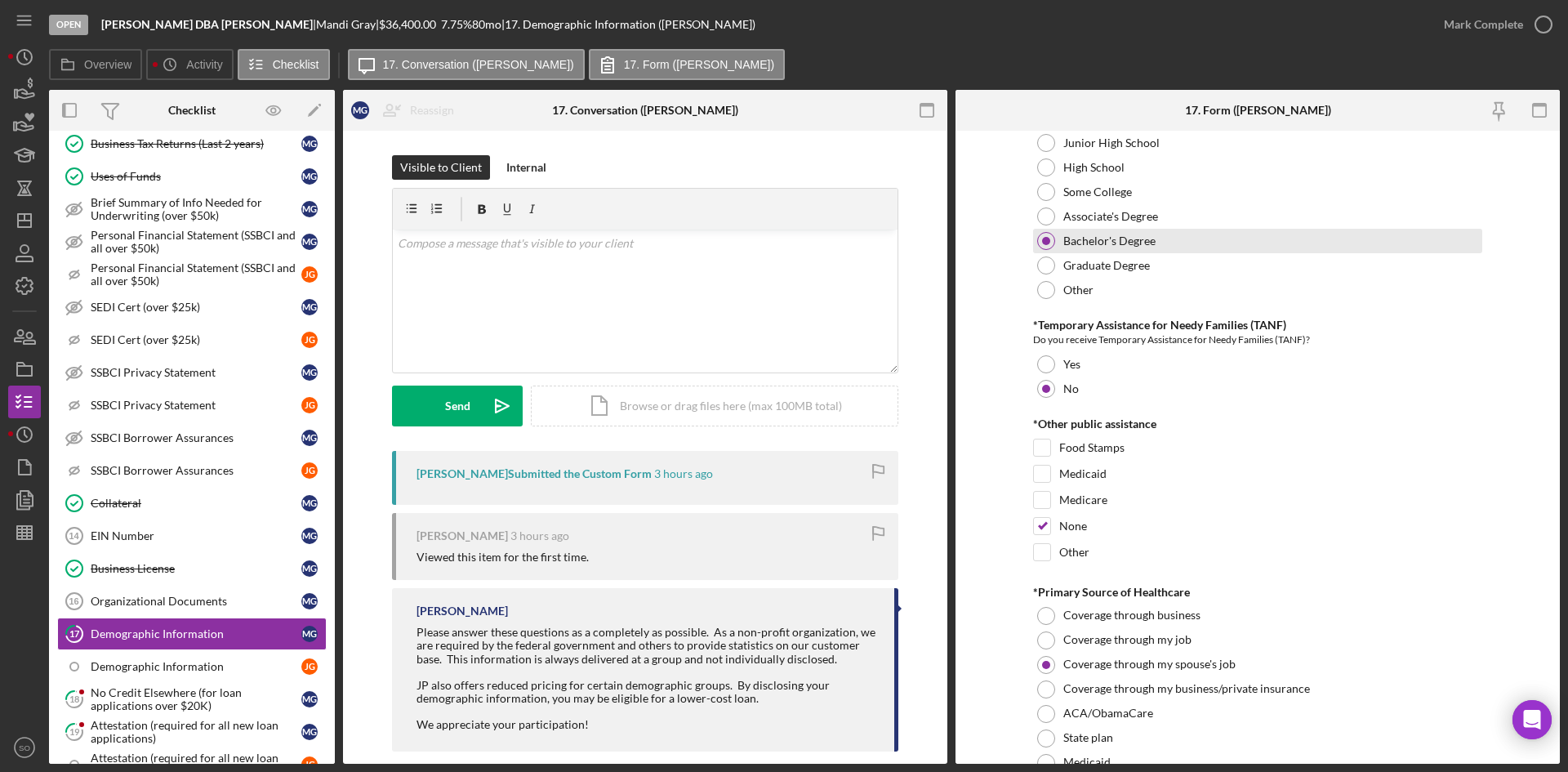
scroll to position [1062, 0]
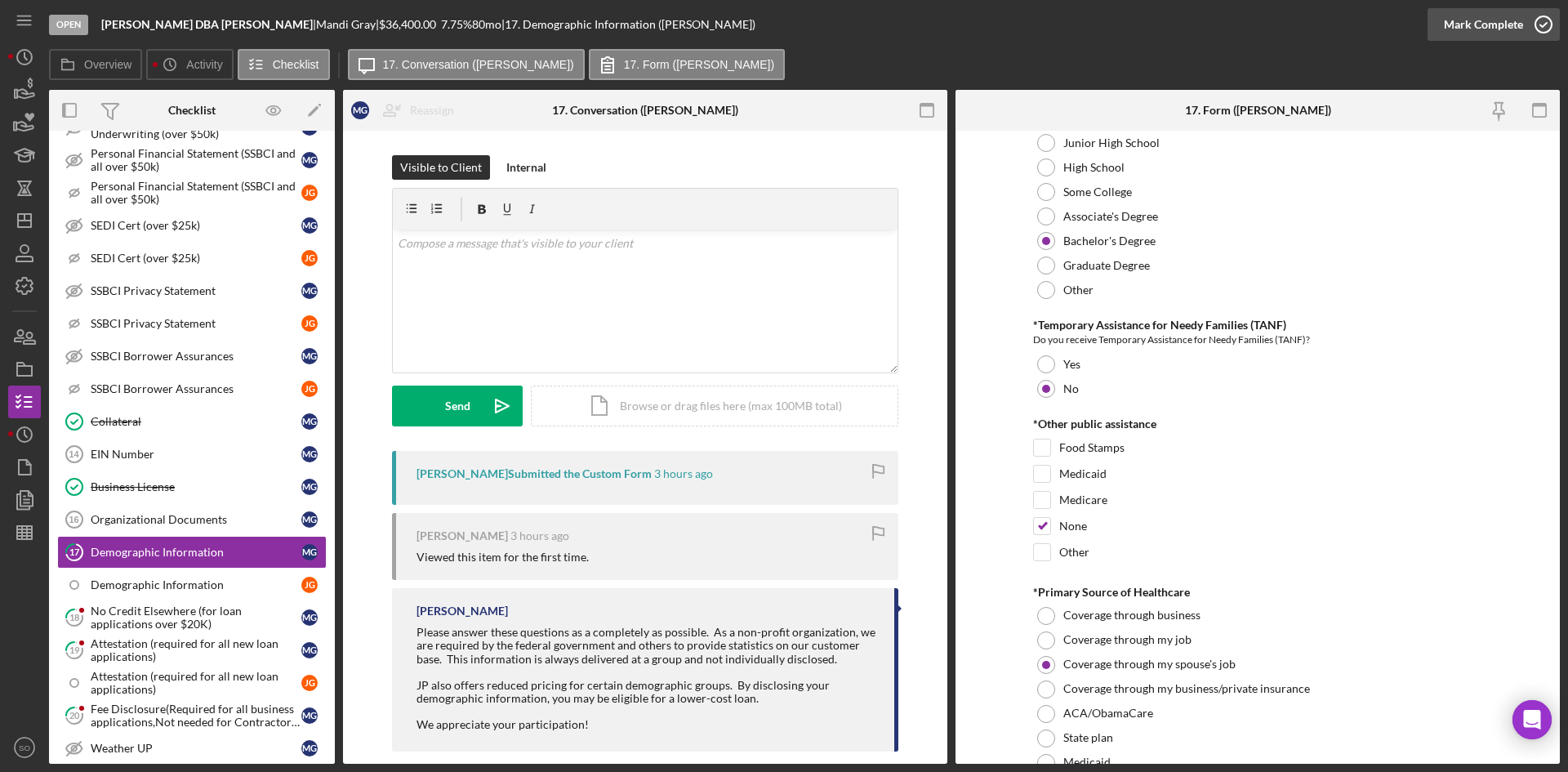
click at [1488, 17] on div "Mark Complete" at bounding box center [1484, 24] width 79 height 33
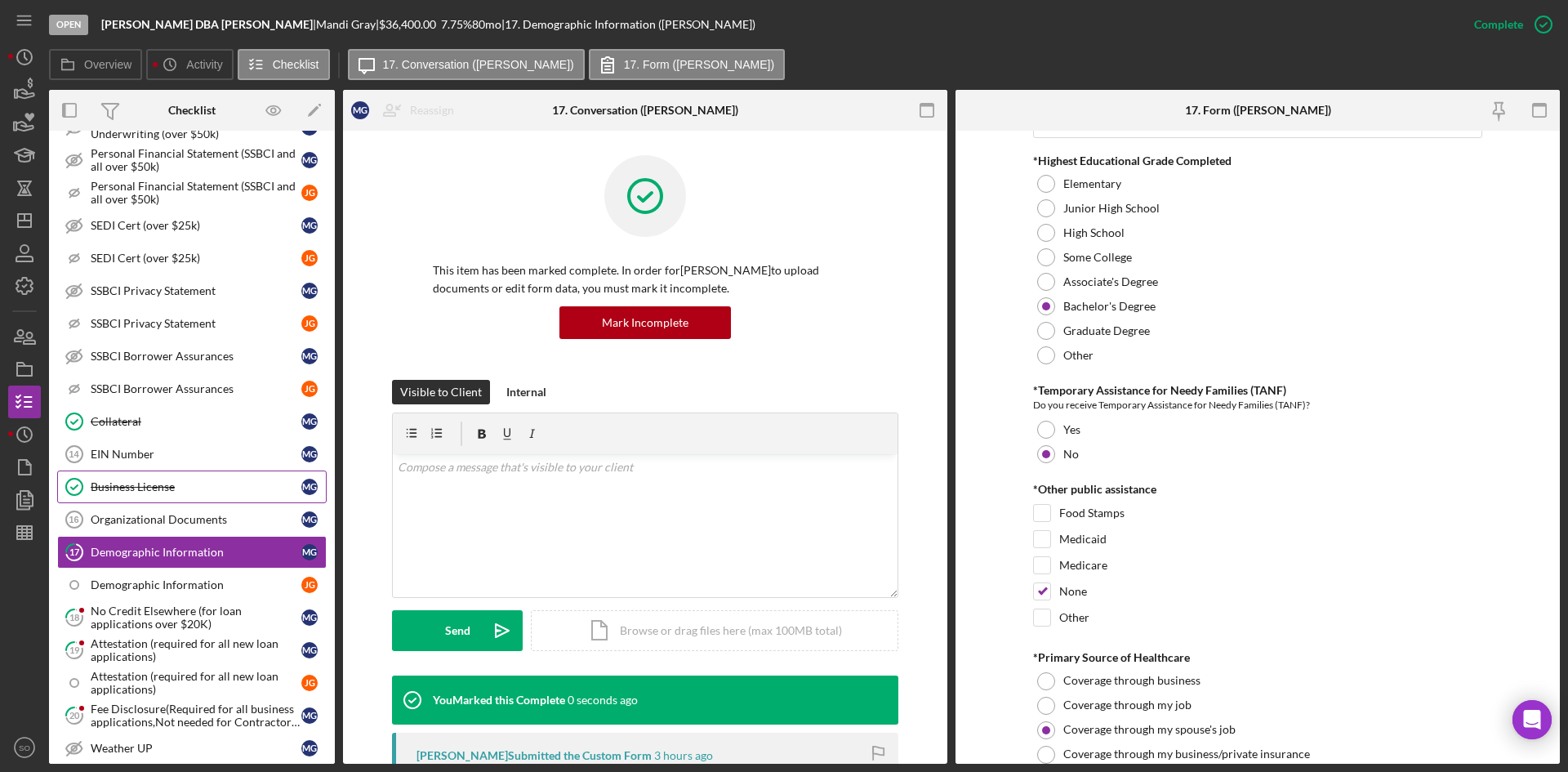
scroll to position [2432, 0]
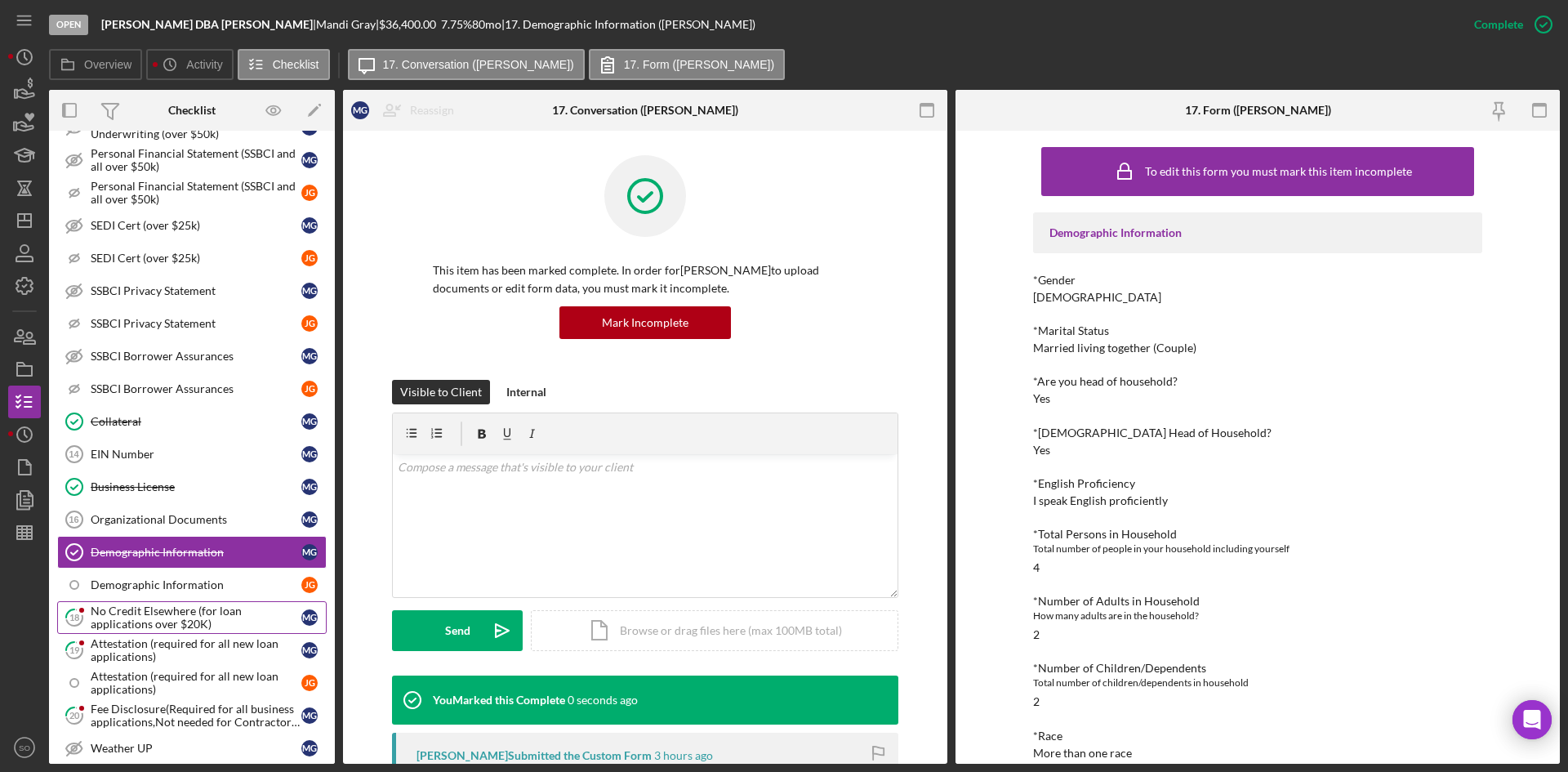
click at [145, 624] on div "No Credit Elsewhere (for loan applications over $20K)" at bounding box center [196, 617] width 211 height 26
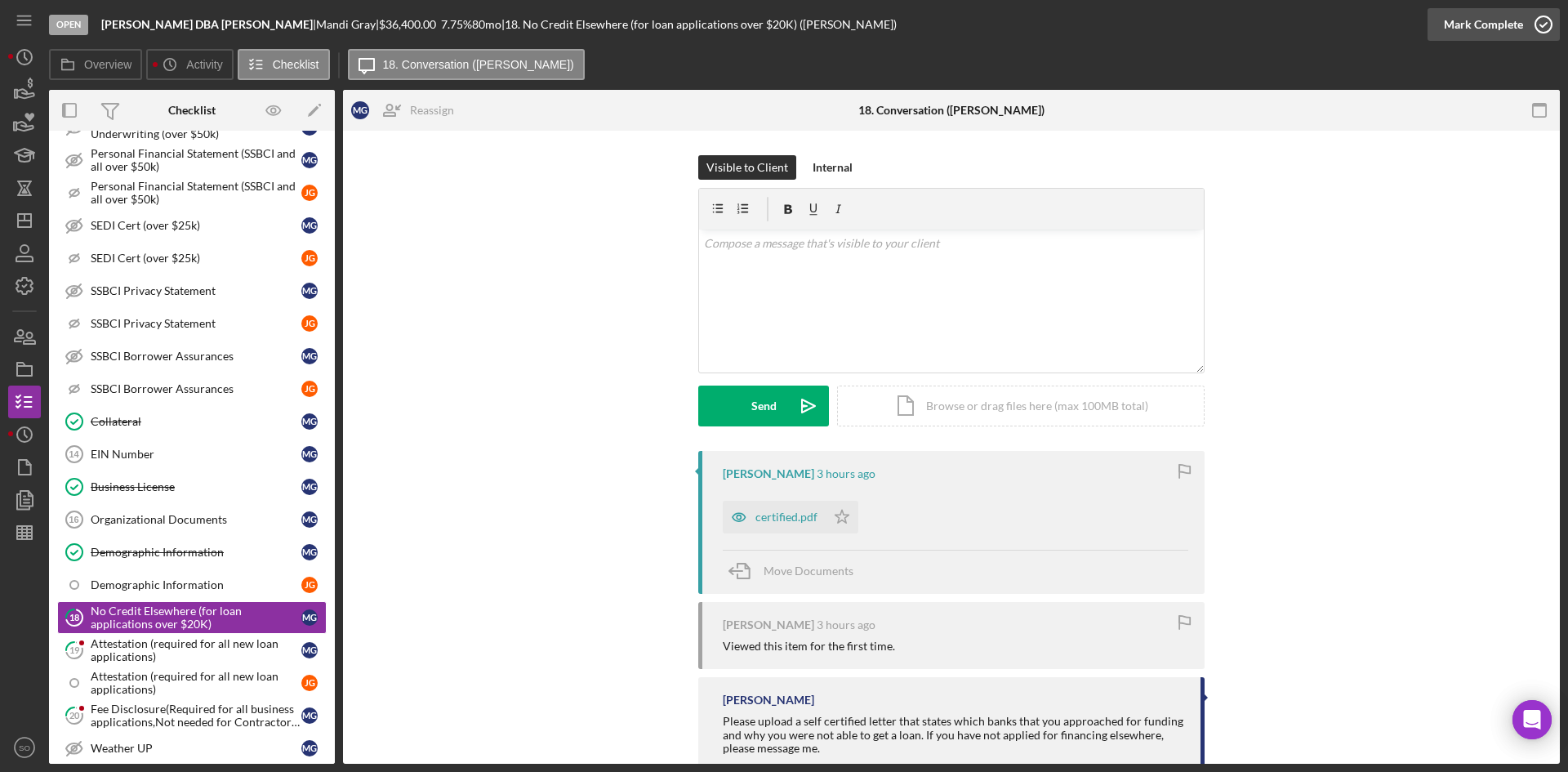
click at [1472, 30] on div "Mark Complete" at bounding box center [1484, 24] width 79 height 33
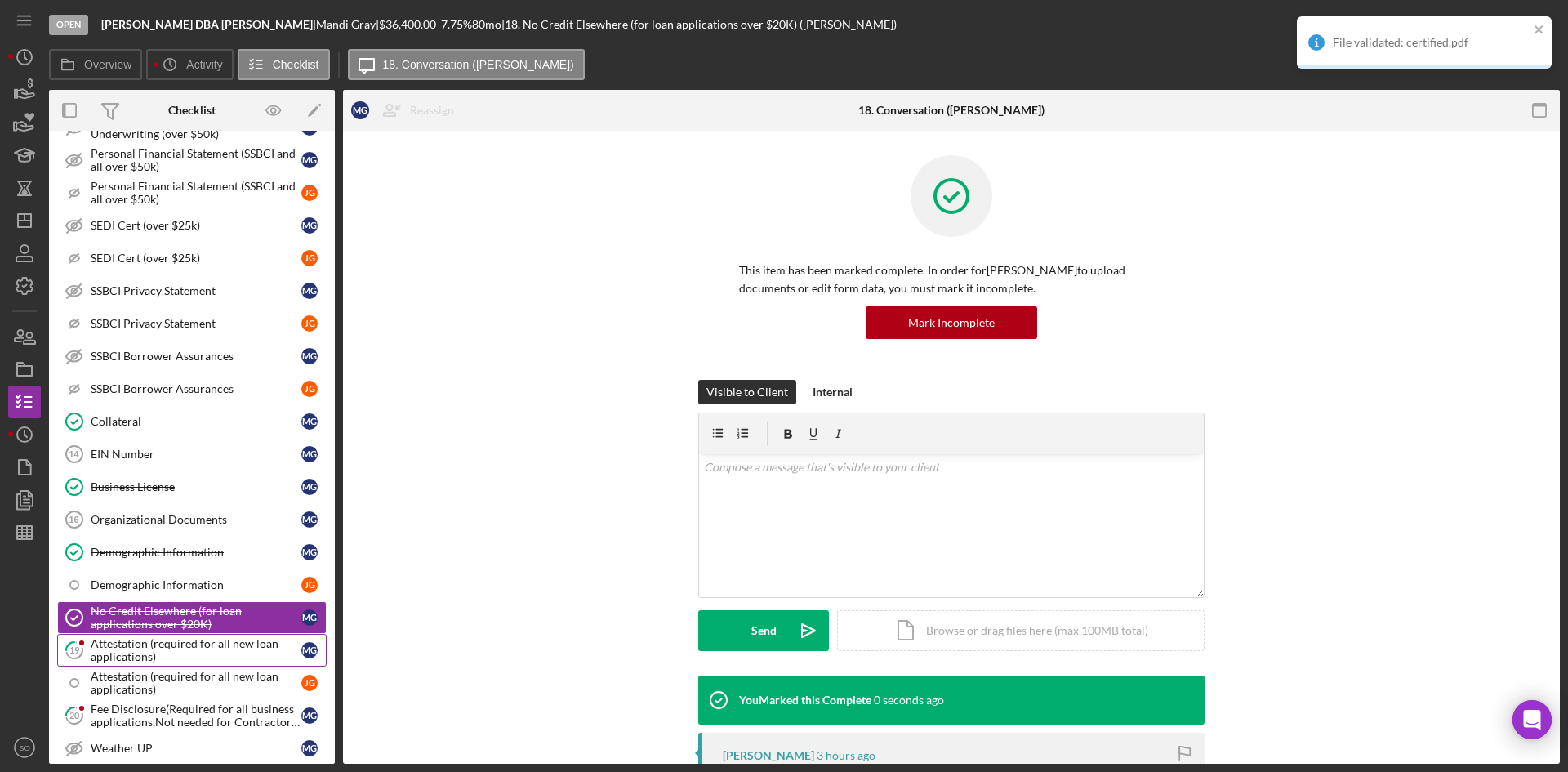
click at [172, 640] on div "Attestation (required for all new loan applications)" at bounding box center [196, 650] width 211 height 26
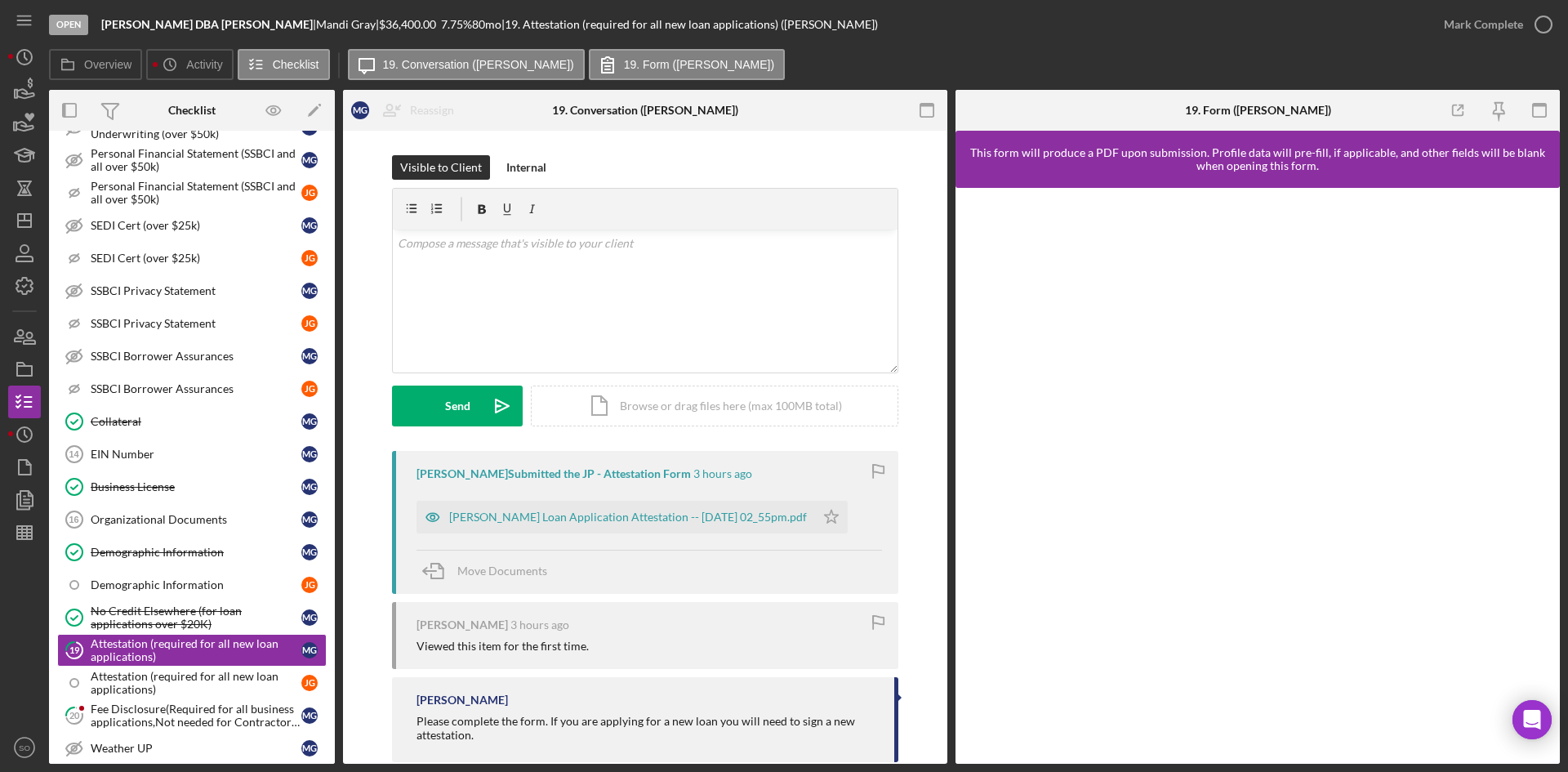
click at [1494, 20] on div "File validated: certified.pdf" at bounding box center [1425, 49] width 261 height 72
click at [1494, 22] on div "Mark Complete" at bounding box center [1484, 24] width 79 height 33
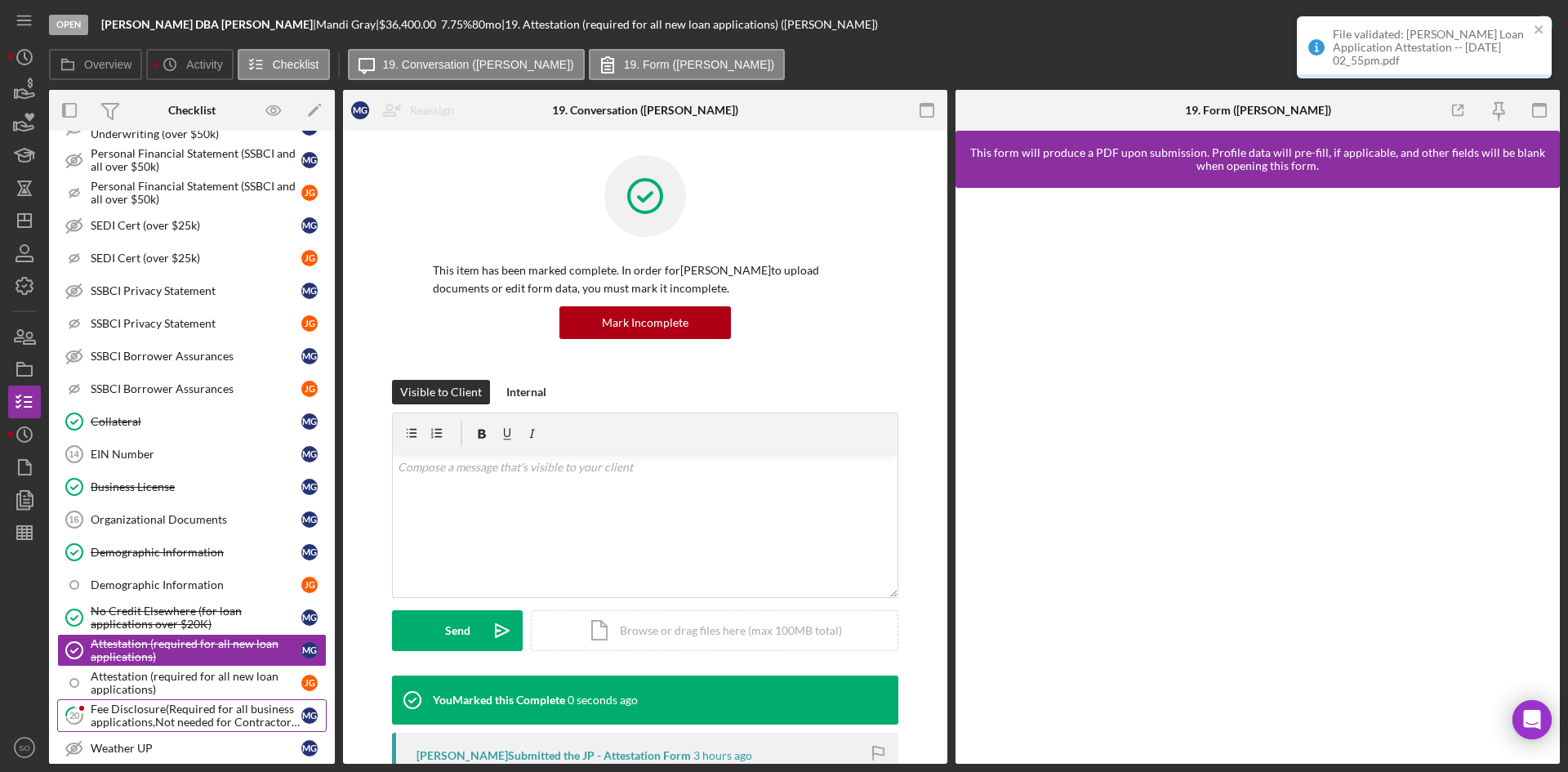
click at [122, 708] on div "Fee Disclosure(Required for all business applications,Not needed for Contractor…" at bounding box center [196, 715] width 211 height 26
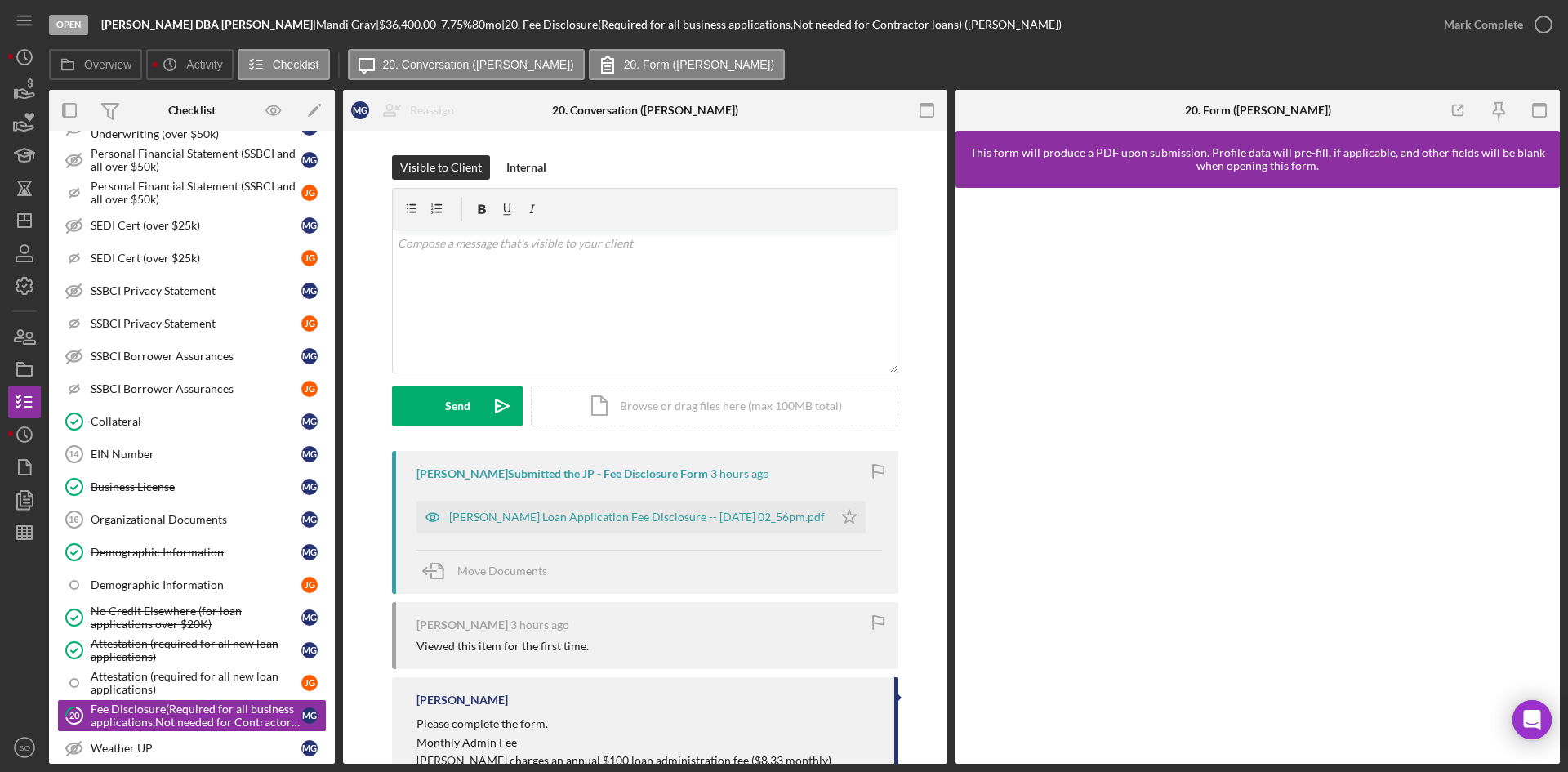
drag, startPoint x: 1495, startPoint y: 11, endPoint x: 970, endPoint y: 145, distance: 541.8
click at [1495, 12] on div "Mark Complete" at bounding box center [1484, 24] width 79 height 33
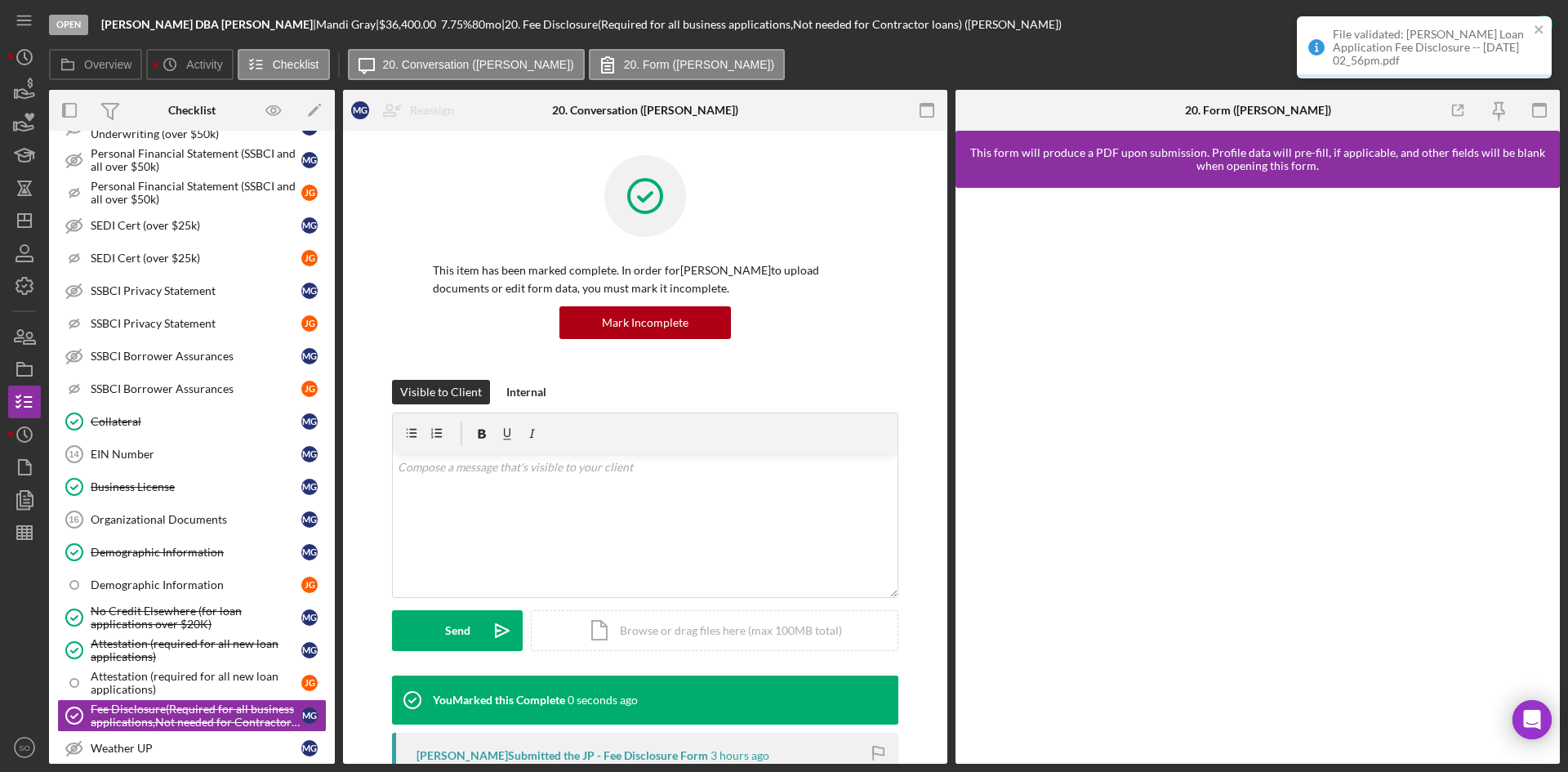
scroll to position [1385, 0]
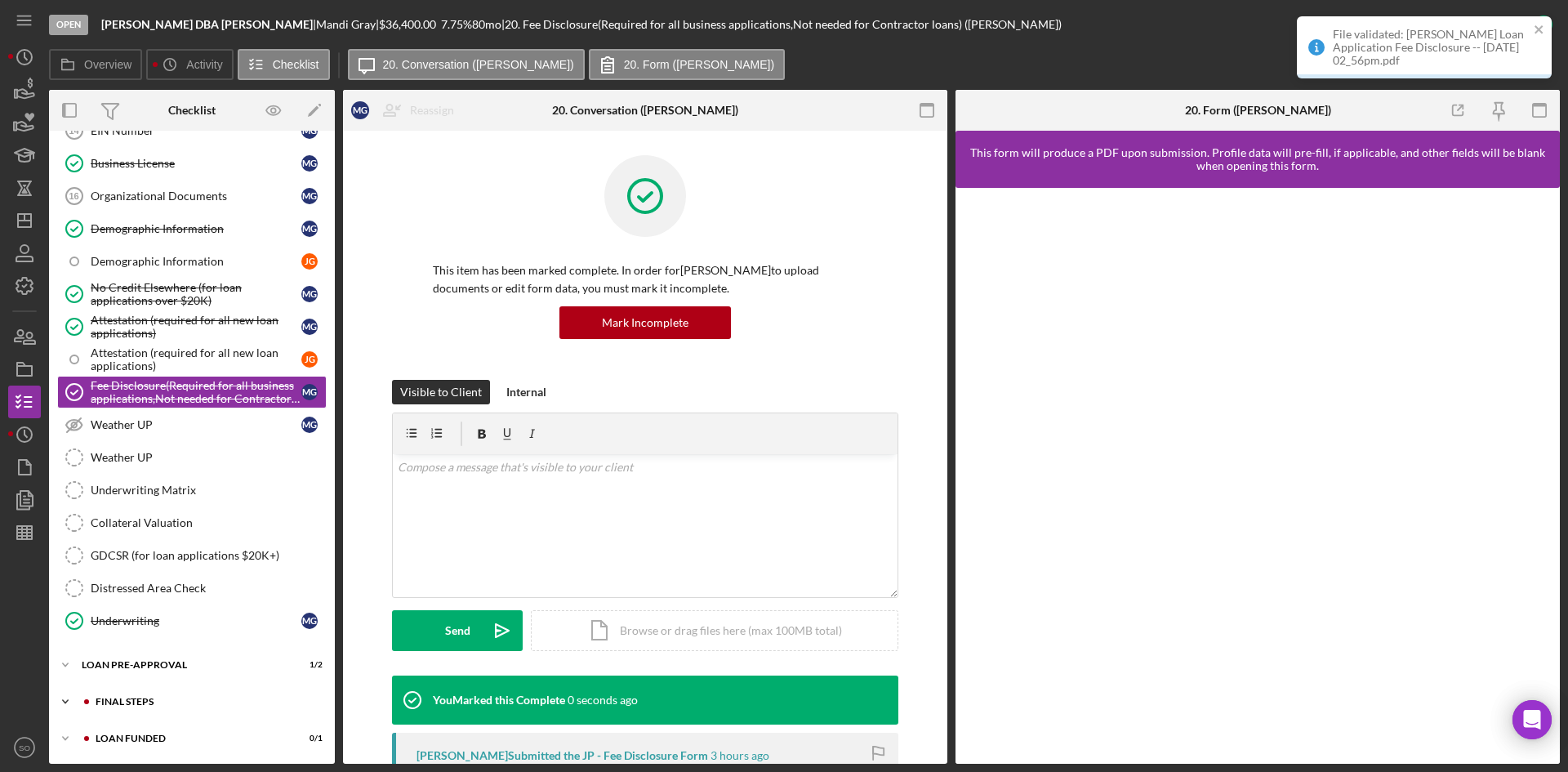
click at [161, 700] on div "FINAL STEPS" at bounding box center [205, 701] width 219 height 10
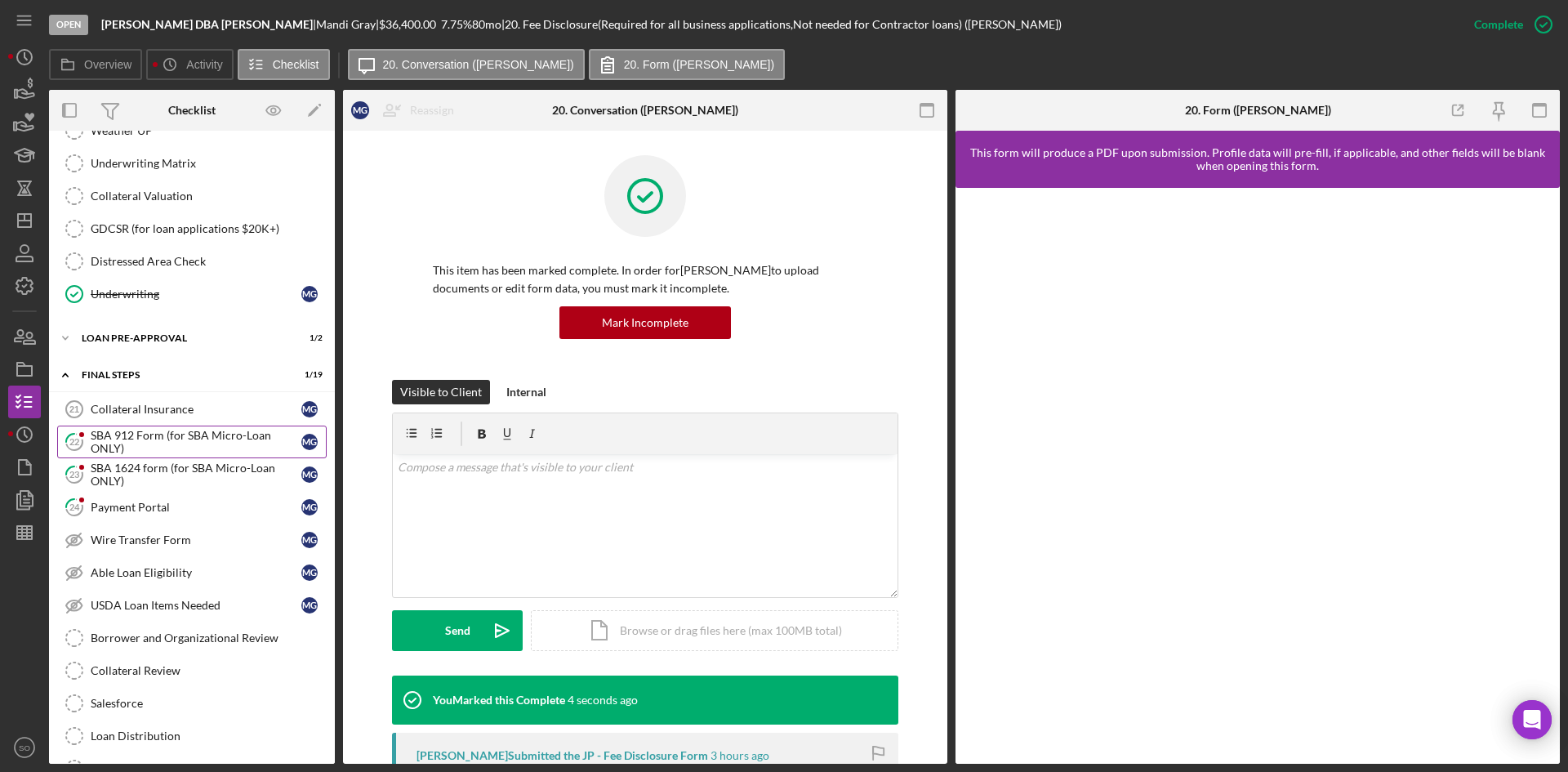
click at [170, 444] on div "SBA 912 Form (for SBA Micro-Loan ONLY)" at bounding box center [196, 441] width 211 height 26
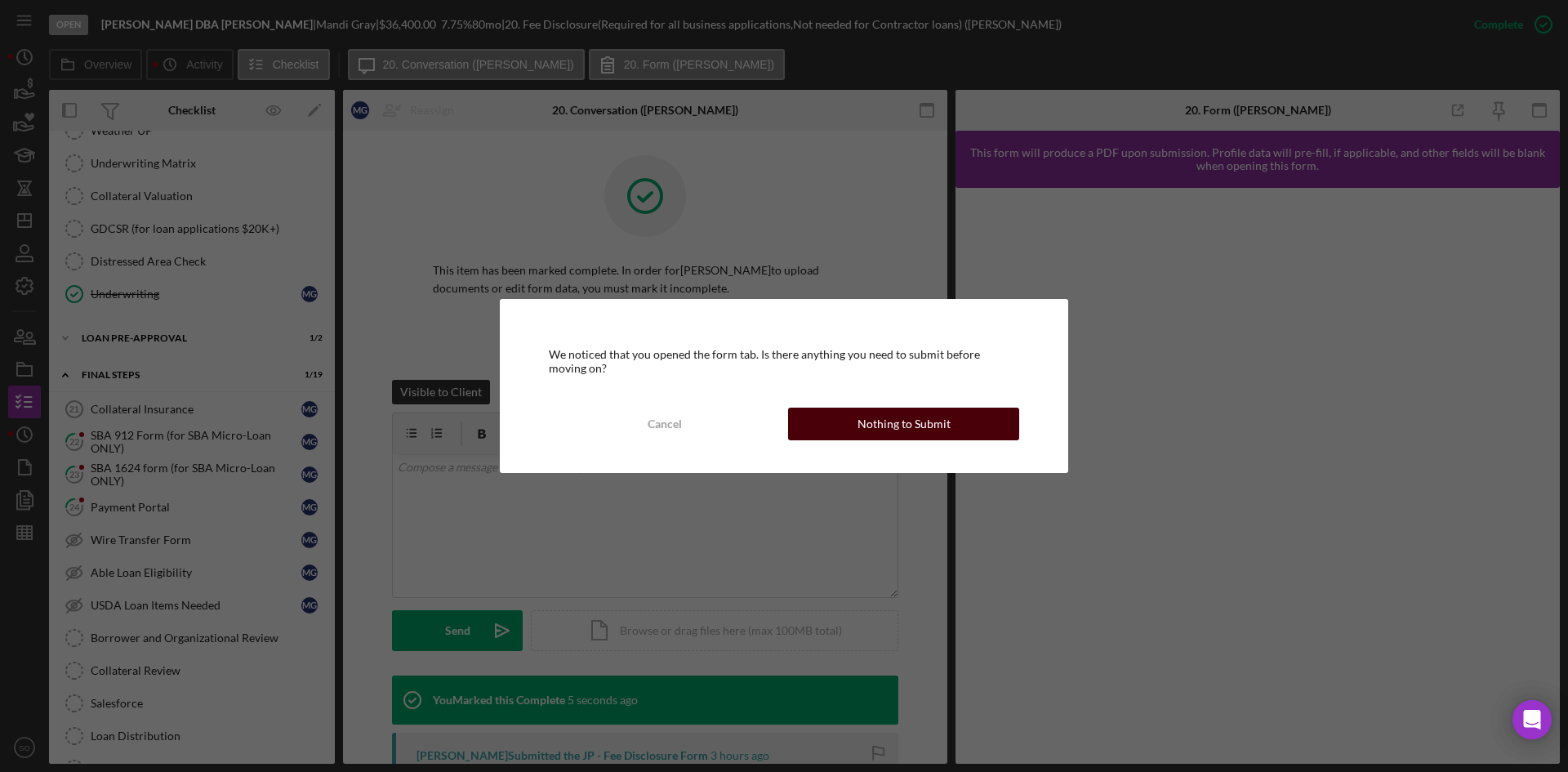
click at [863, 413] on div "Nothing to Submit" at bounding box center [904, 424] width 93 height 33
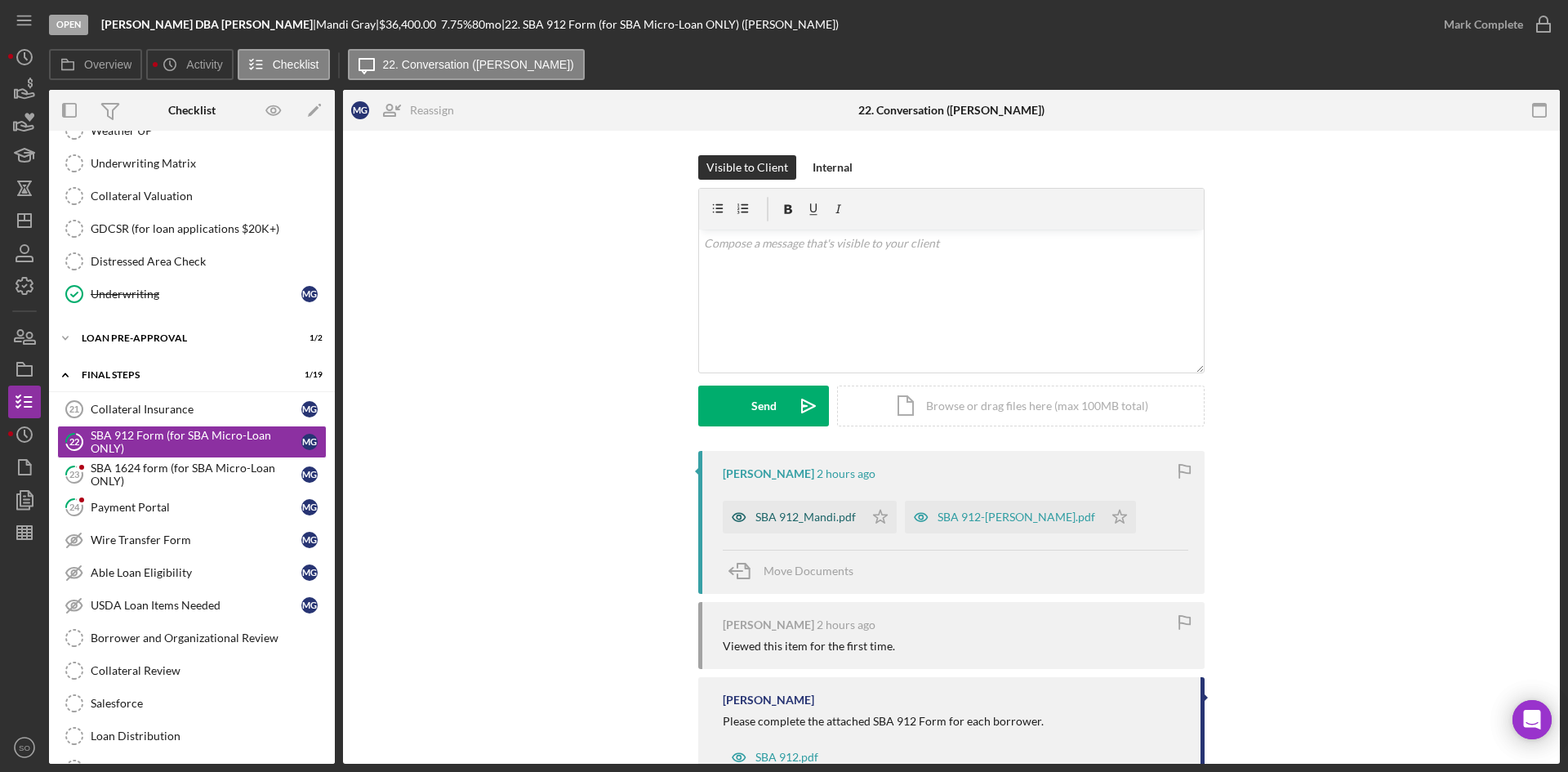
click at [816, 520] on div "SBA 912_Mandi.pdf" at bounding box center [806, 518] width 101 height 14
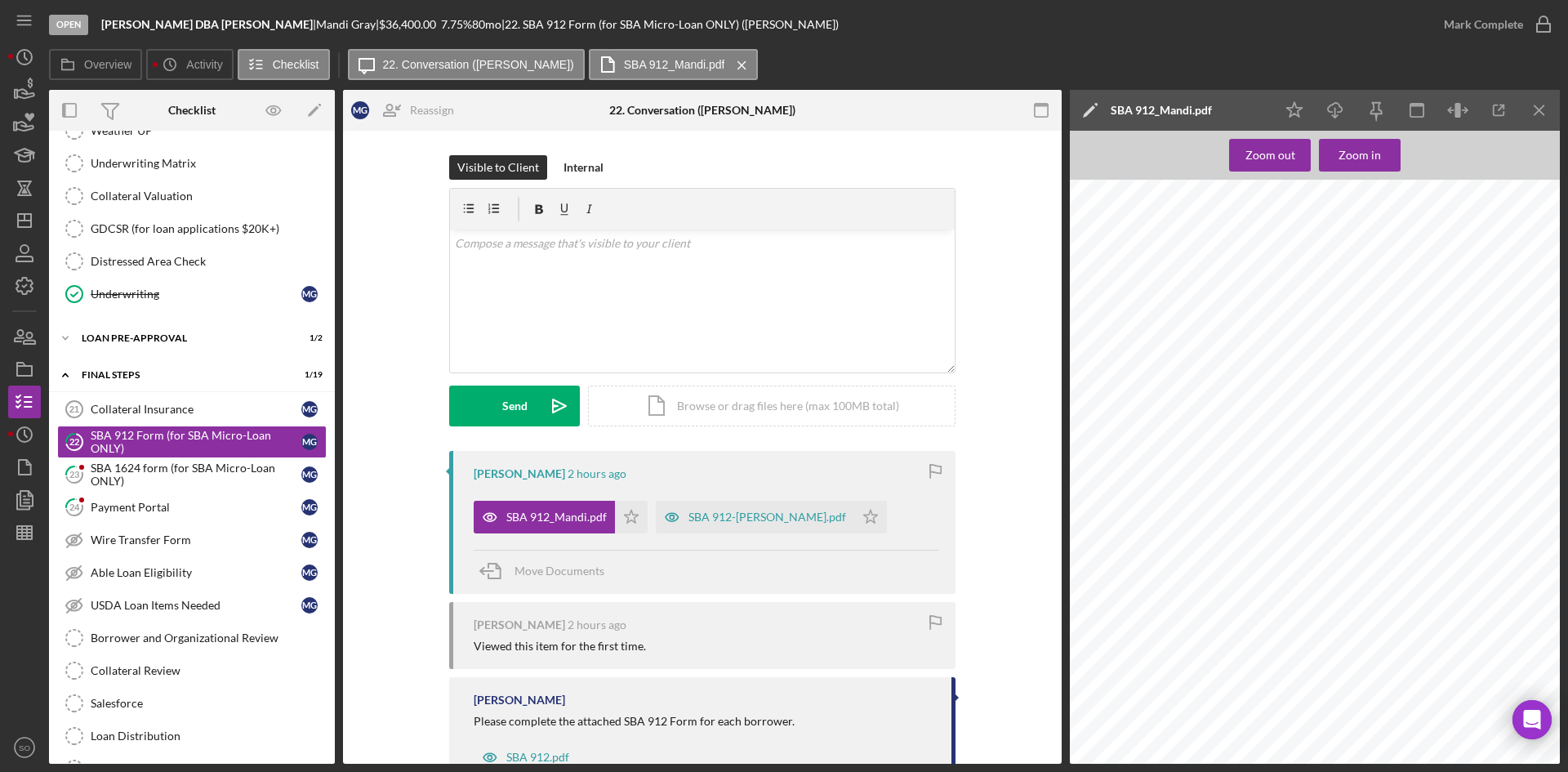
scroll to position [723, 0]
click at [625, 515] on polygon "button" at bounding box center [632, 517] width 14 height 14
click at [705, 518] on div "SBA 912-[PERSON_NAME].pdf" at bounding box center [767, 518] width 158 height 14
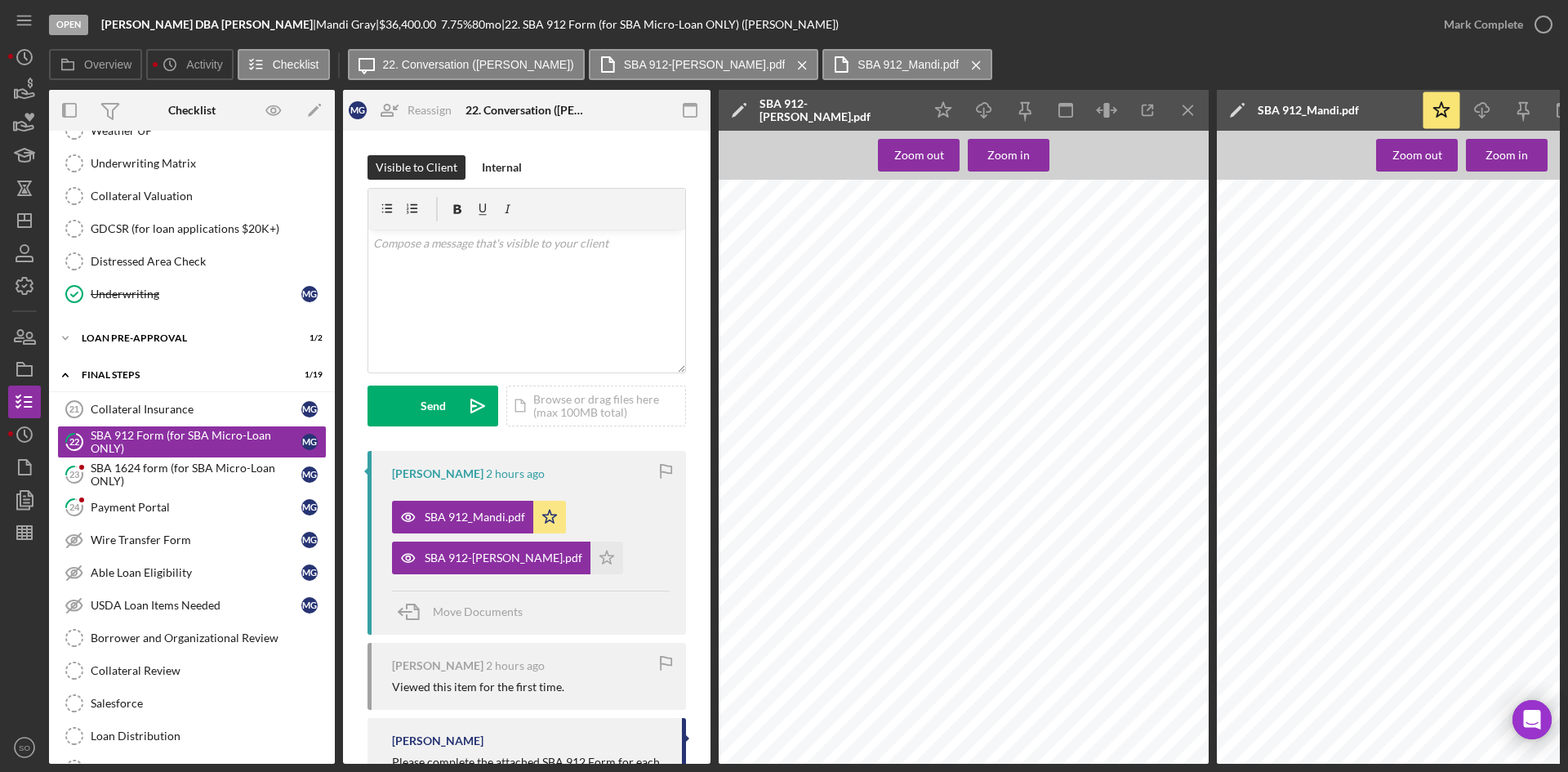
scroll to position [0, 0]
click at [1553, 25] on icon "button" at bounding box center [1544, 24] width 41 height 41
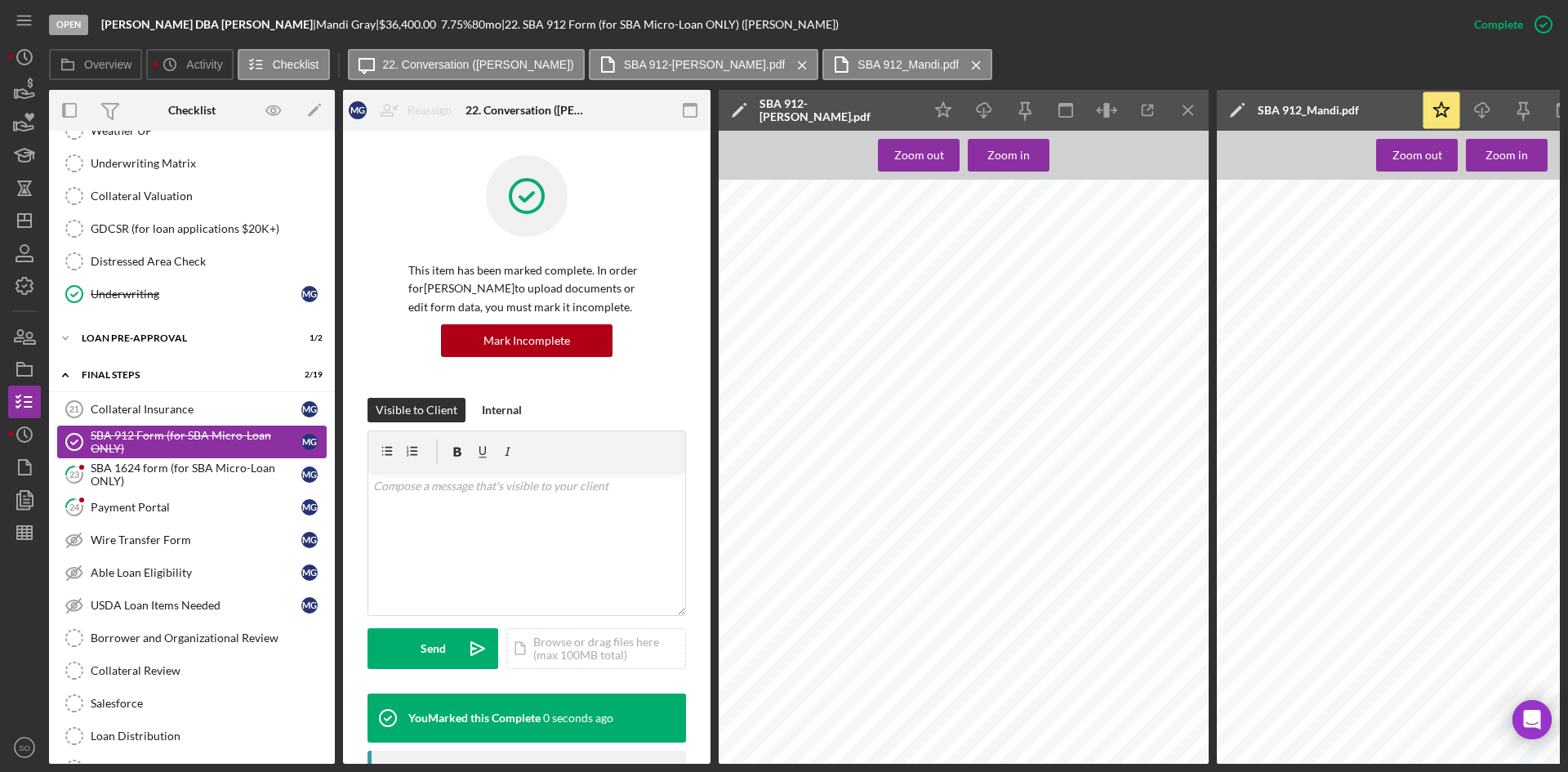
click at [192, 455] on div "SBA 912 Form (for SBA Micro-Loan ONLY)" at bounding box center [196, 441] width 211 height 26
click at [196, 469] on div "SBA 1624 form (for SBA Micro-Loan ONLY)" at bounding box center [196, 474] width 211 height 26
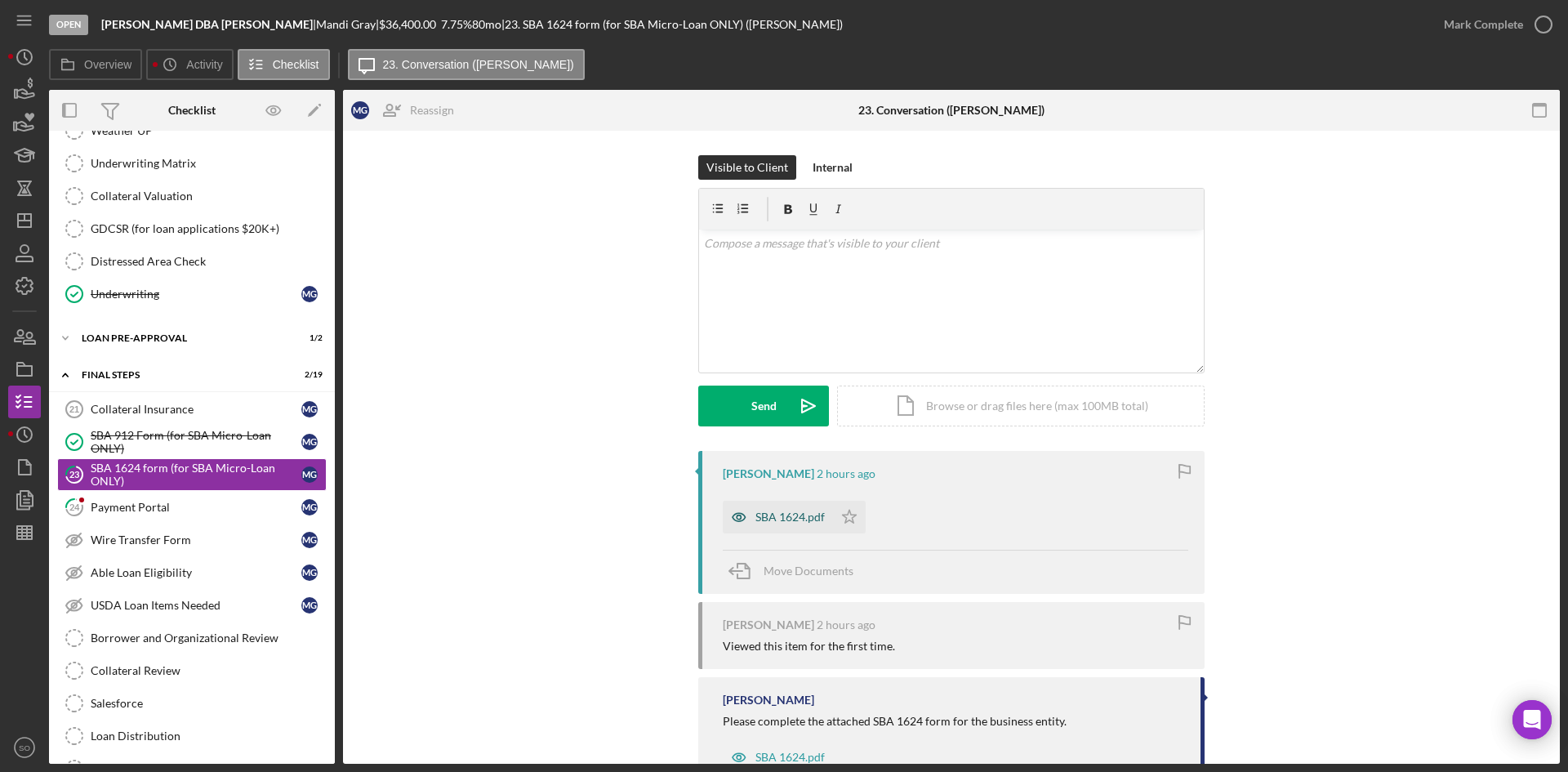
click at [784, 521] on div "SBA 1624.pdf" at bounding box center [790, 518] width 70 height 14
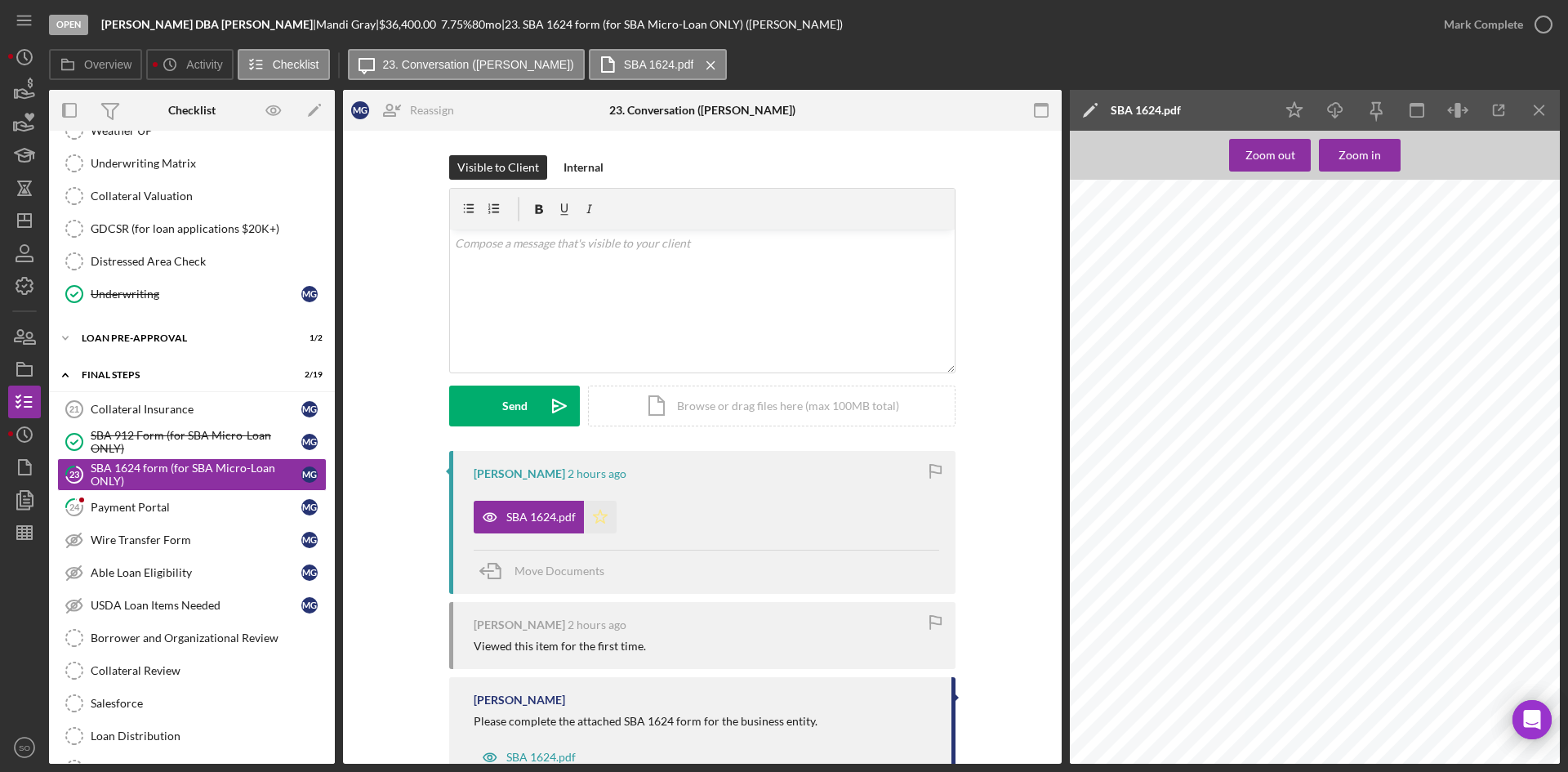
drag, startPoint x: 593, startPoint y: 513, endPoint x: 782, endPoint y: 377, distance: 232.8
click at [593, 513] on icon "Icon/Star" at bounding box center [601, 518] width 33 height 33
click at [1497, 18] on div "Mark Complete" at bounding box center [1484, 24] width 79 height 33
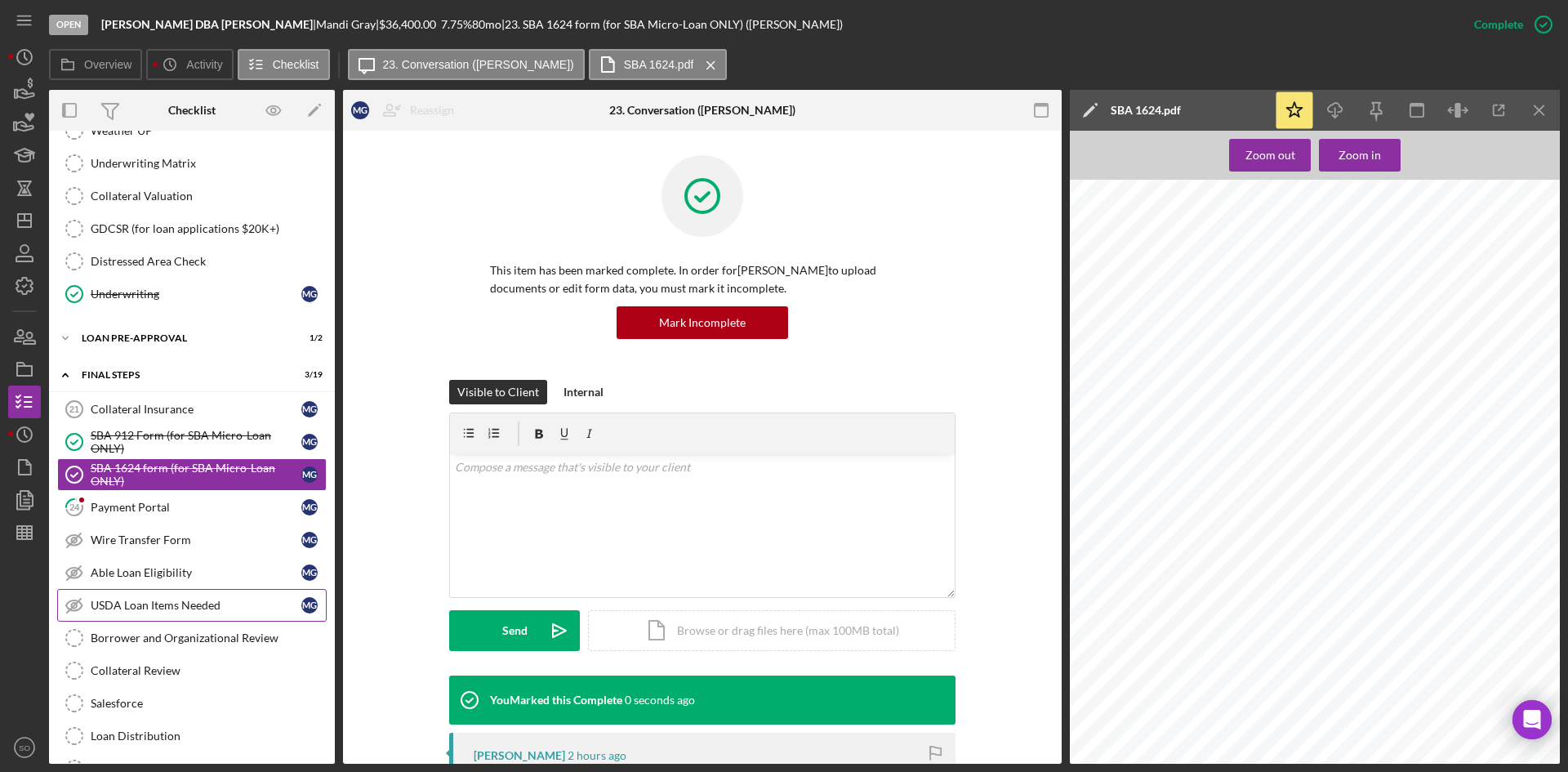
scroll to position [1549, 0]
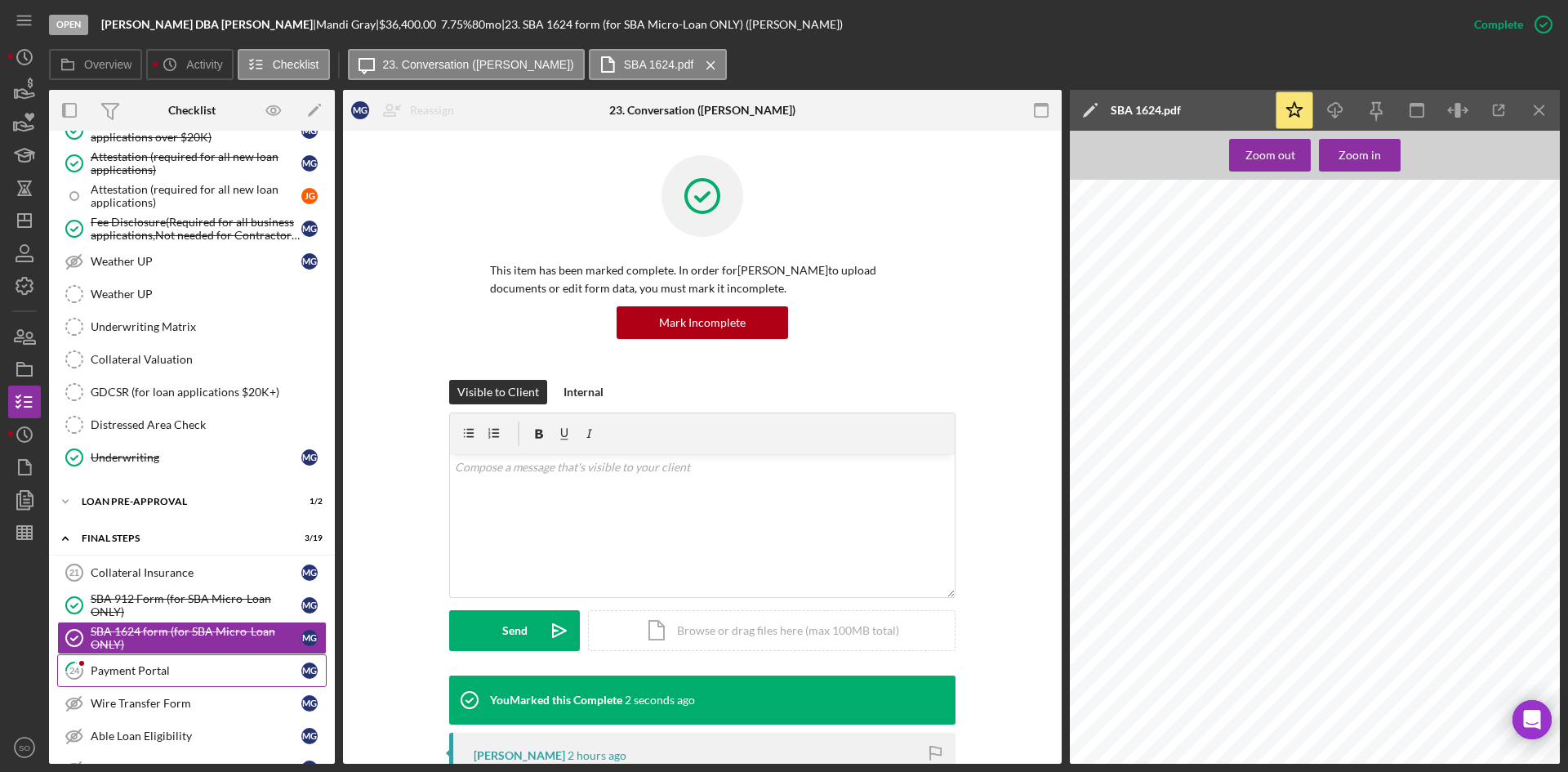
click at [179, 665] on div "Payment Portal" at bounding box center [196, 671] width 211 height 14
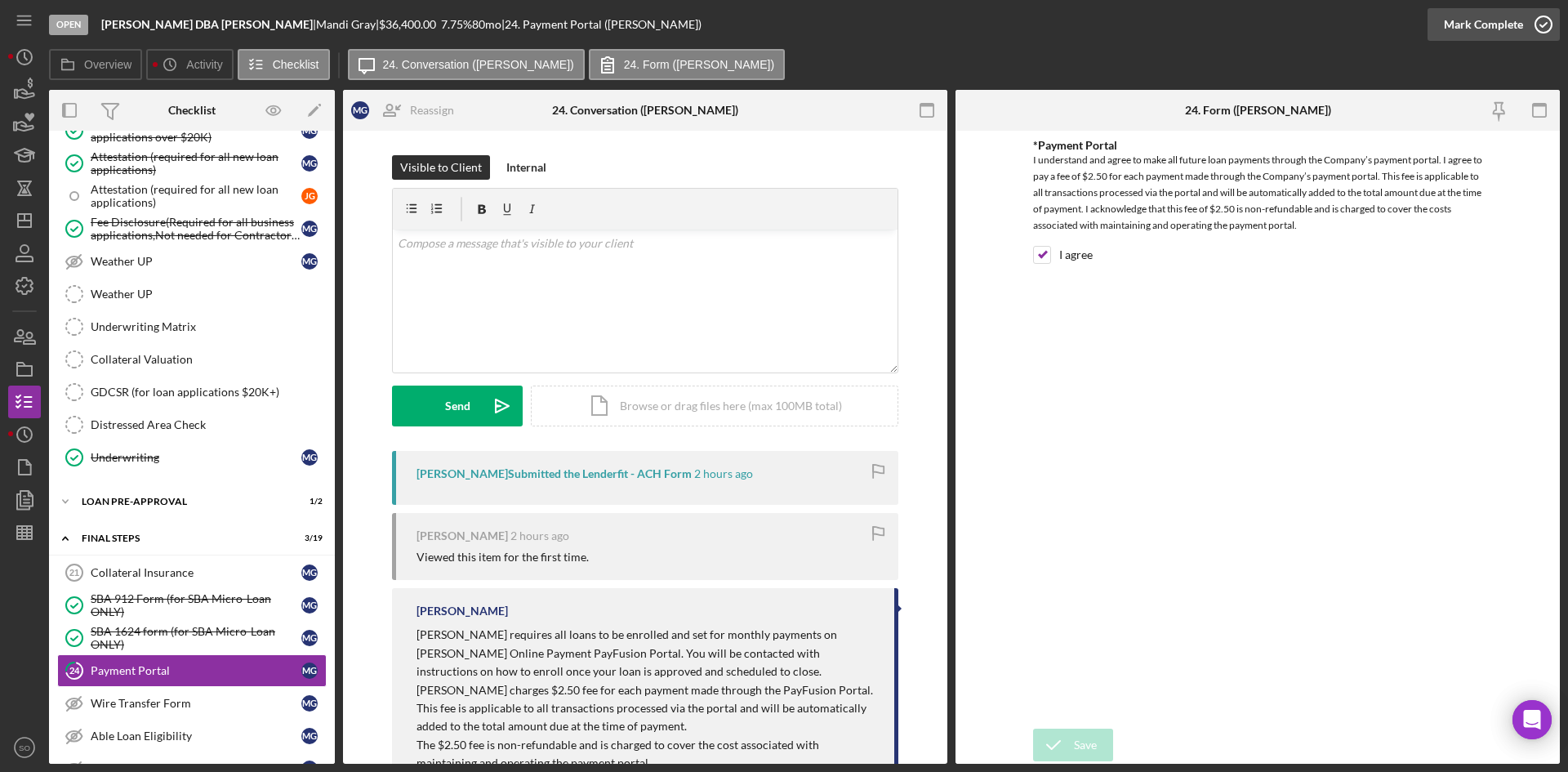
click at [1492, 29] on div "Mark Complete" at bounding box center [1484, 24] width 79 height 33
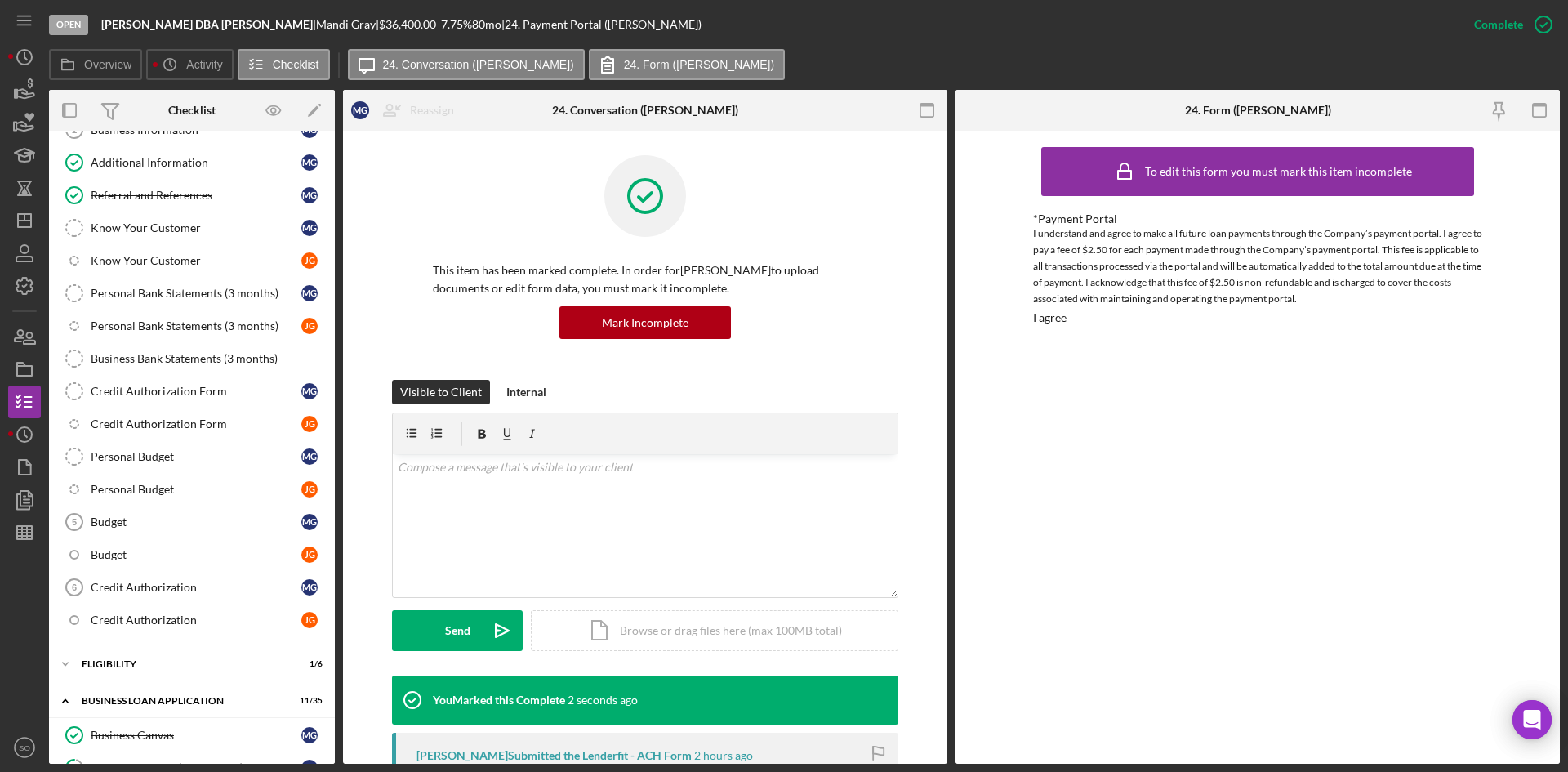
scroll to position [405, 0]
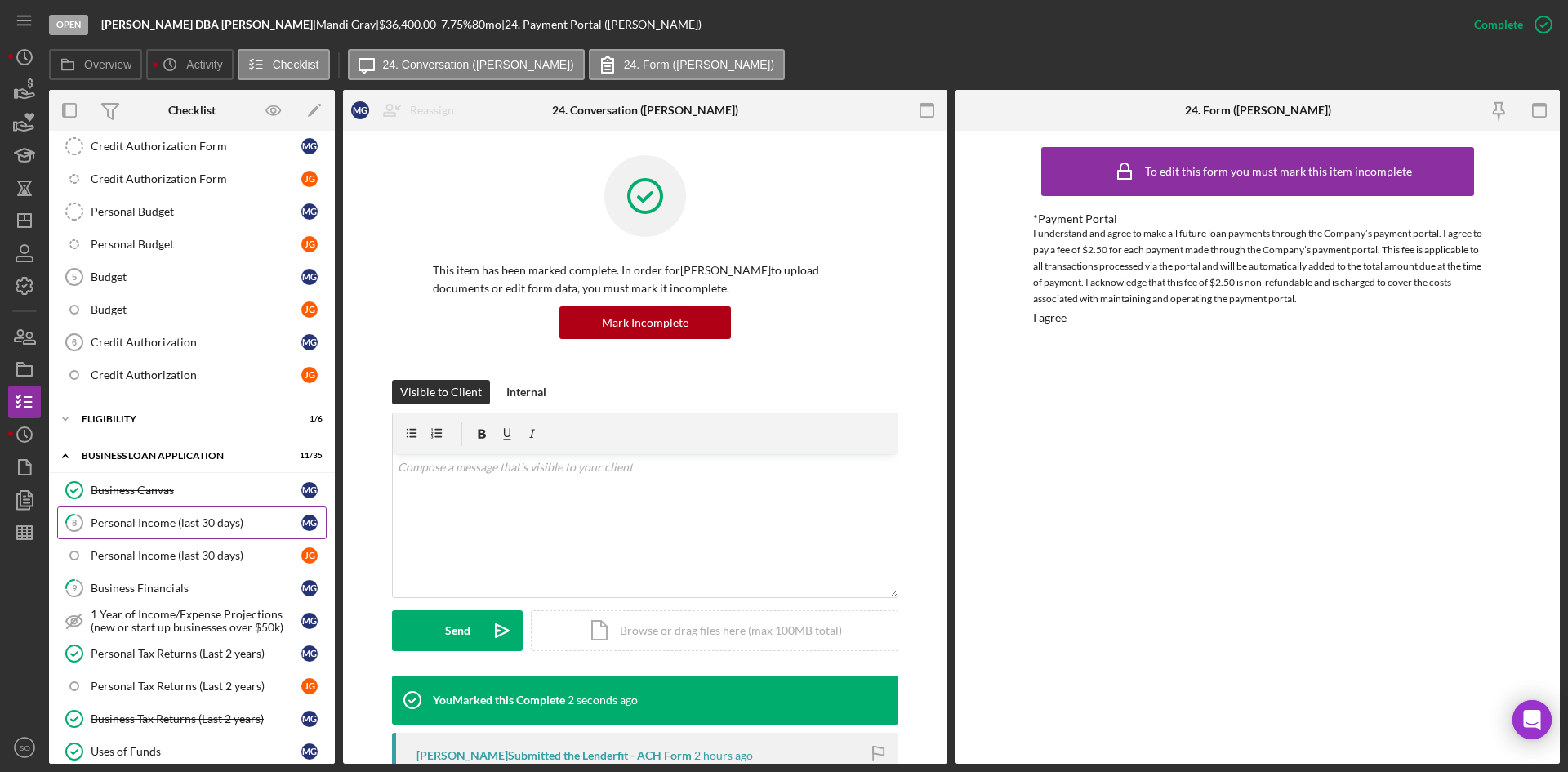
click at [160, 517] on div "Personal Income (last 30 days)" at bounding box center [196, 523] width 211 height 14
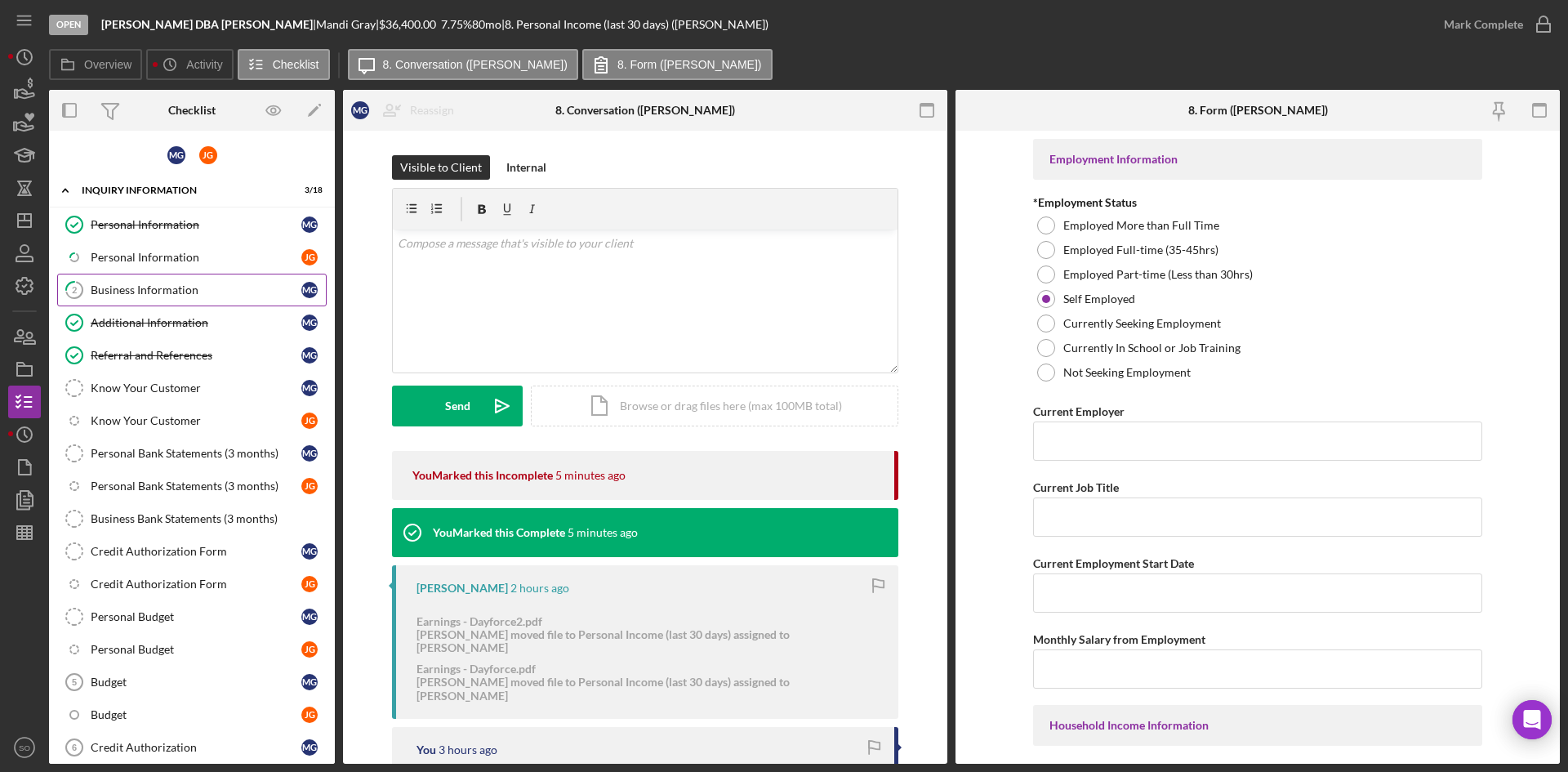
click at [140, 293] on div "Business Information" at bounding box center [196, 290] width 211 height 14
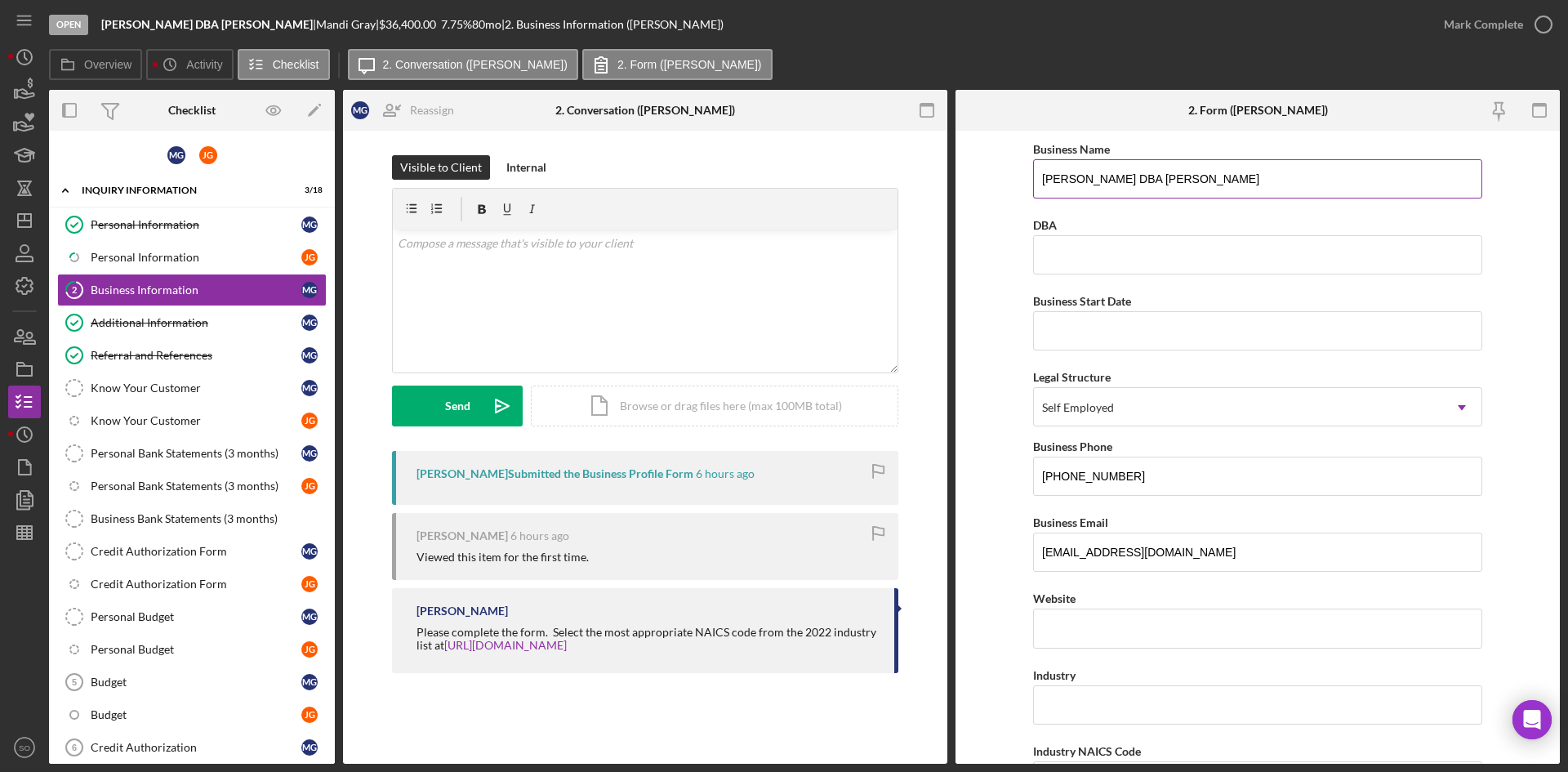
click at [1243, 178] on input "[PERSON_NAME] DBA [PERSON_NAME]" at bounding box center [1257, 179] width 449 height 40
drag, startPoint x: 1207, startPoint y: 181, endPoint x: 953, endPoint y: 183, distance: 254.0
click at [953, 183] on div "Overview Internal Workflow Stage Open Icon/Dropdown Arrow Archive (can unarchiv…" at bounding box center [805, 427] width 1511 height 674
type input "[PERSON_NAME]"
click at [19, 221] on line "button" at bounding box center [25, 221] width 14 height 0
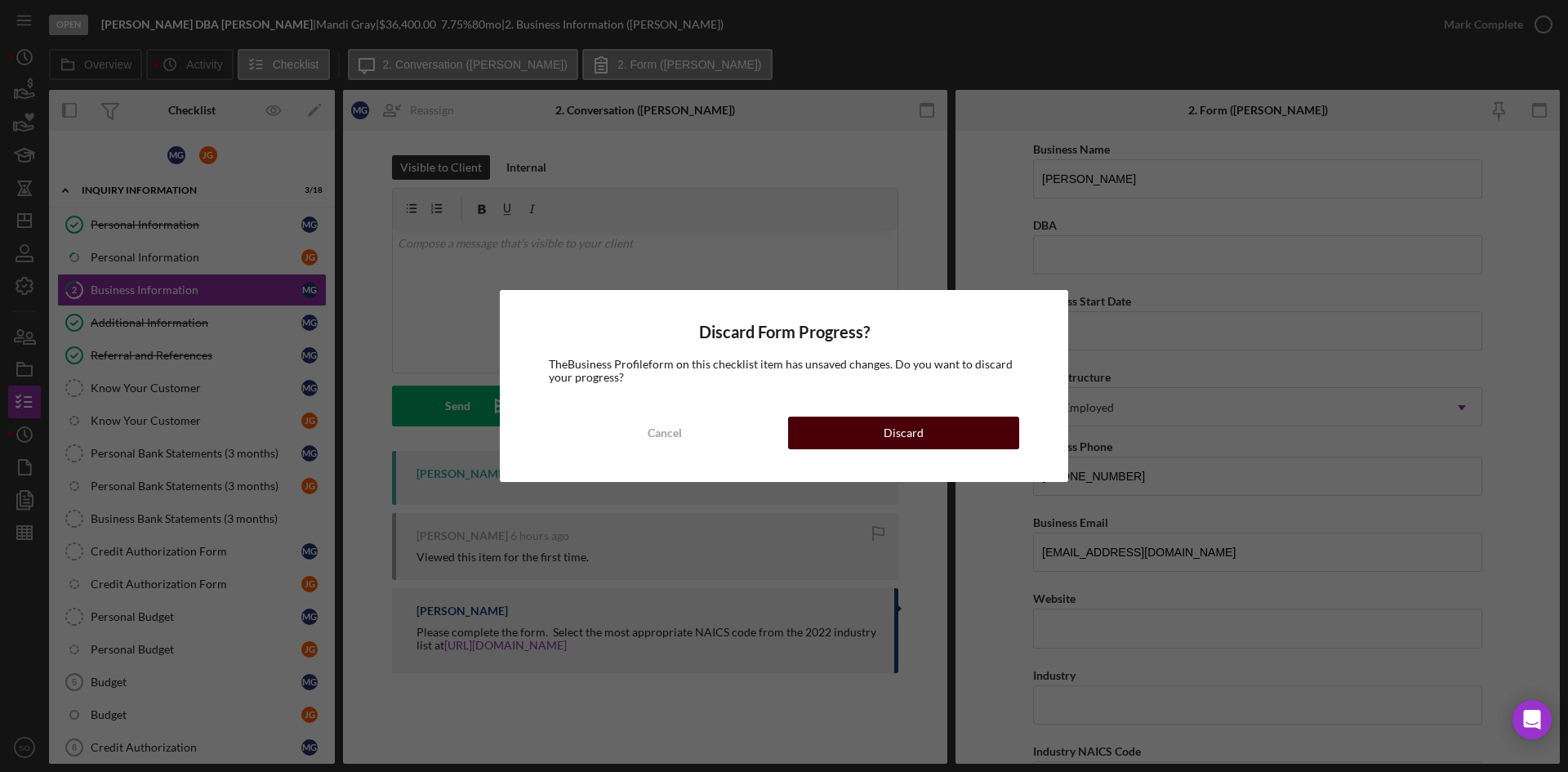
click at [837, 441] on button "Discard" at bounding box center [903, 433] width 231 height 33
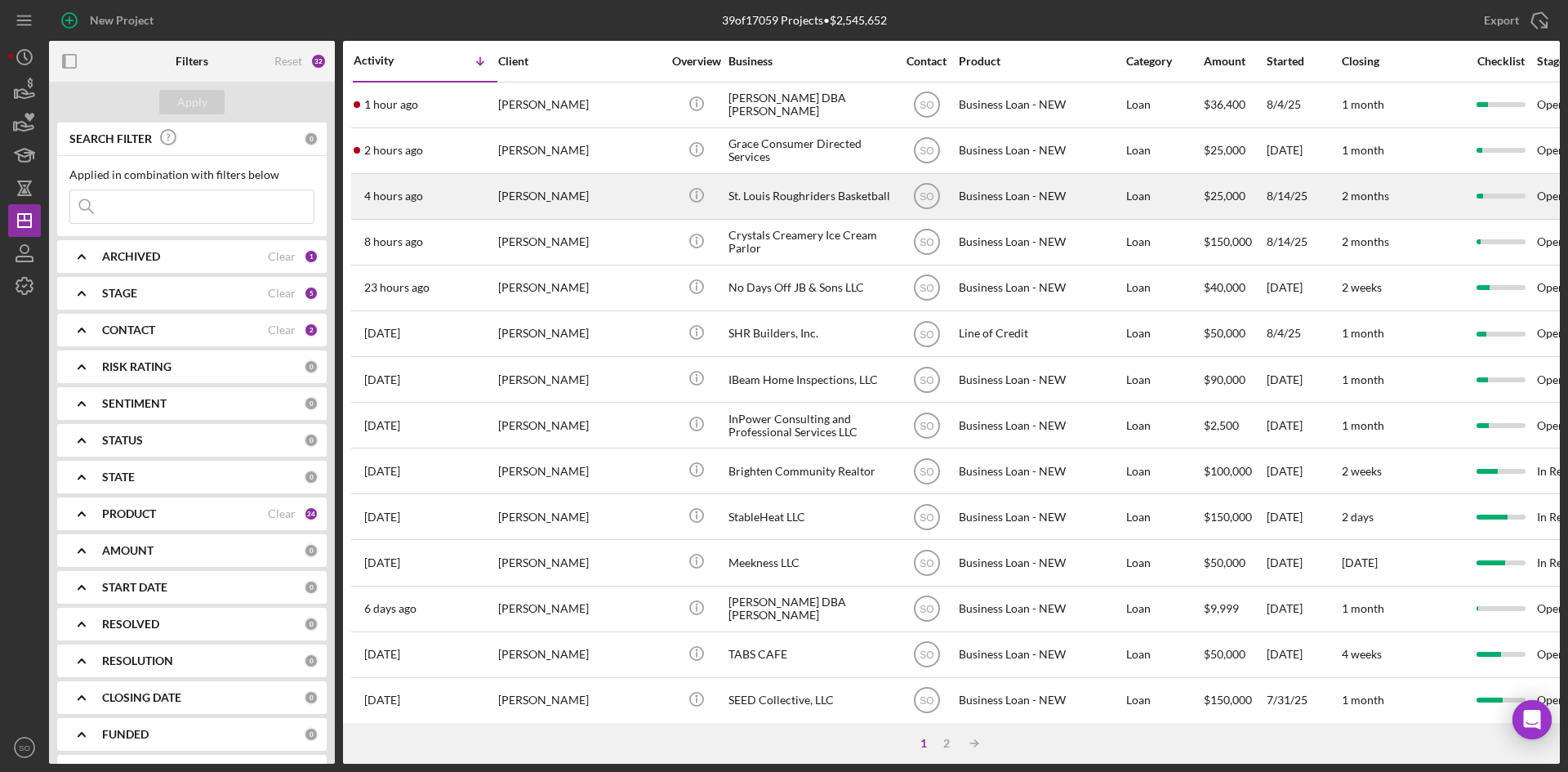
click at [546, 207] on div "[PERSON_NAME]" at bounding box center [579, 196] width 163 height 44
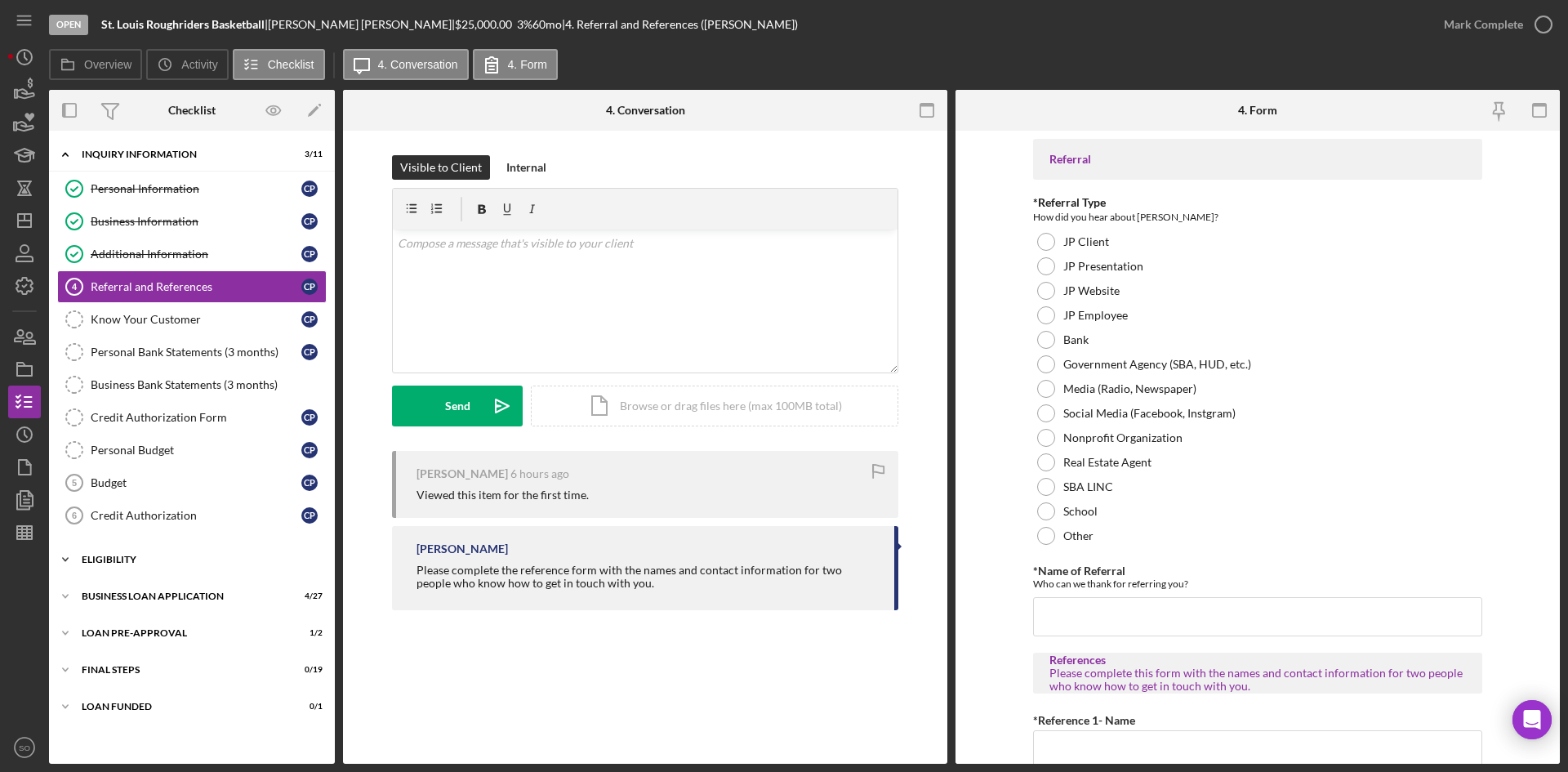
click at [150, 571] on div "Icon/Expander ELIGIBILITY 1 / 4" at bounding box center [192, 560] width 286 height 33
click at [162, 724] on div "Icon/Expander BUSINESS LOAN APPLICATION 4 / 27" at bounding box center [192, 736] width 286 height 33
